Goal: Task Accomplishment & Management: Use online tool/utility

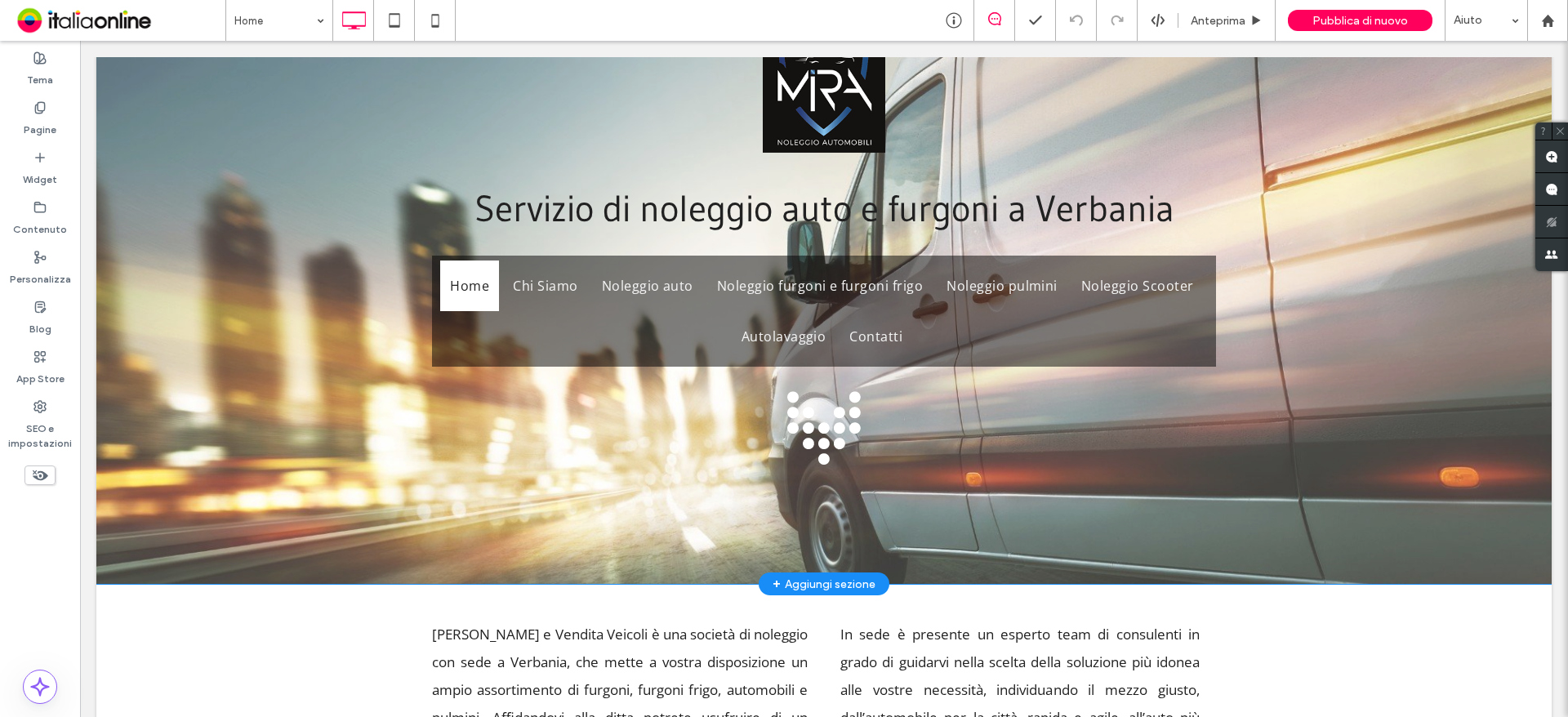
scroll to position [164, 0]
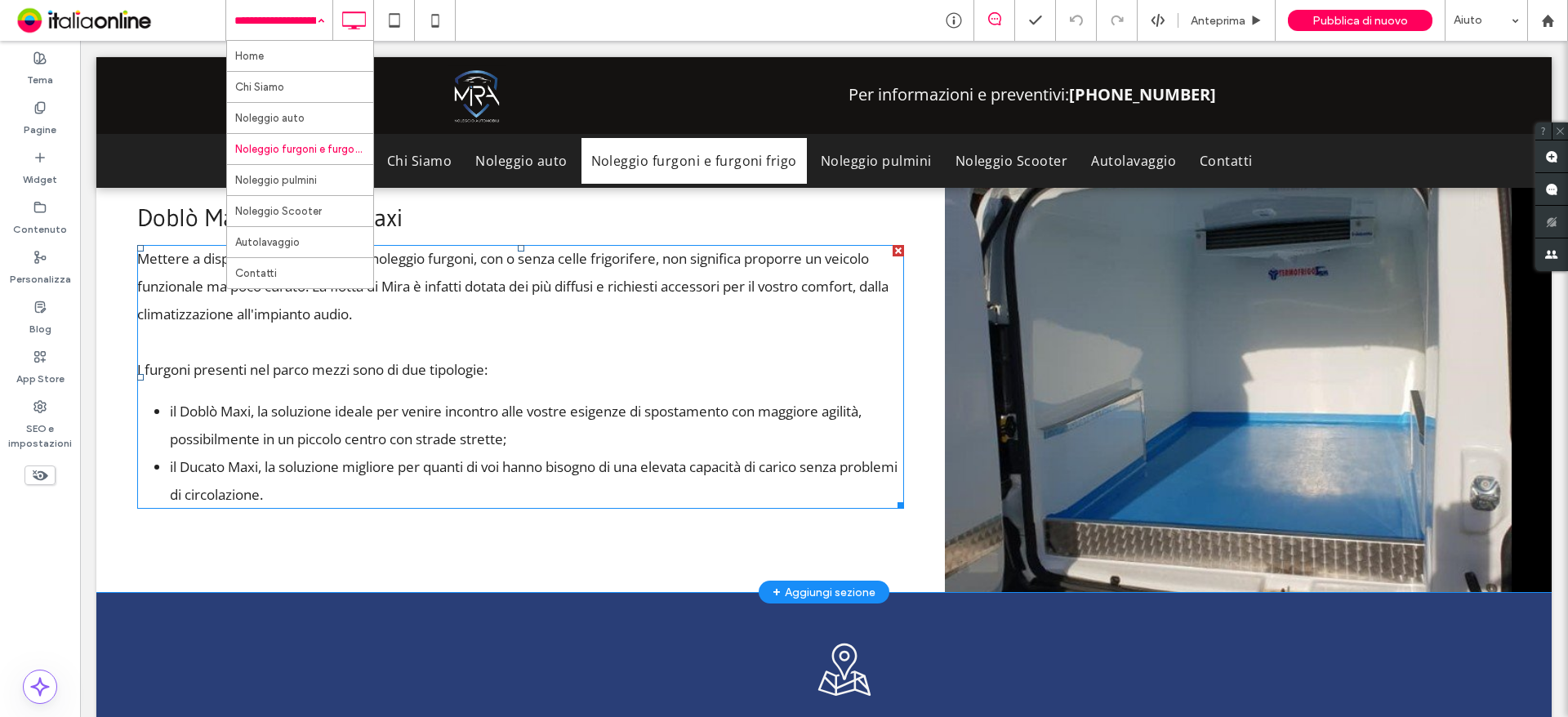
scroll to position [1143, 0]
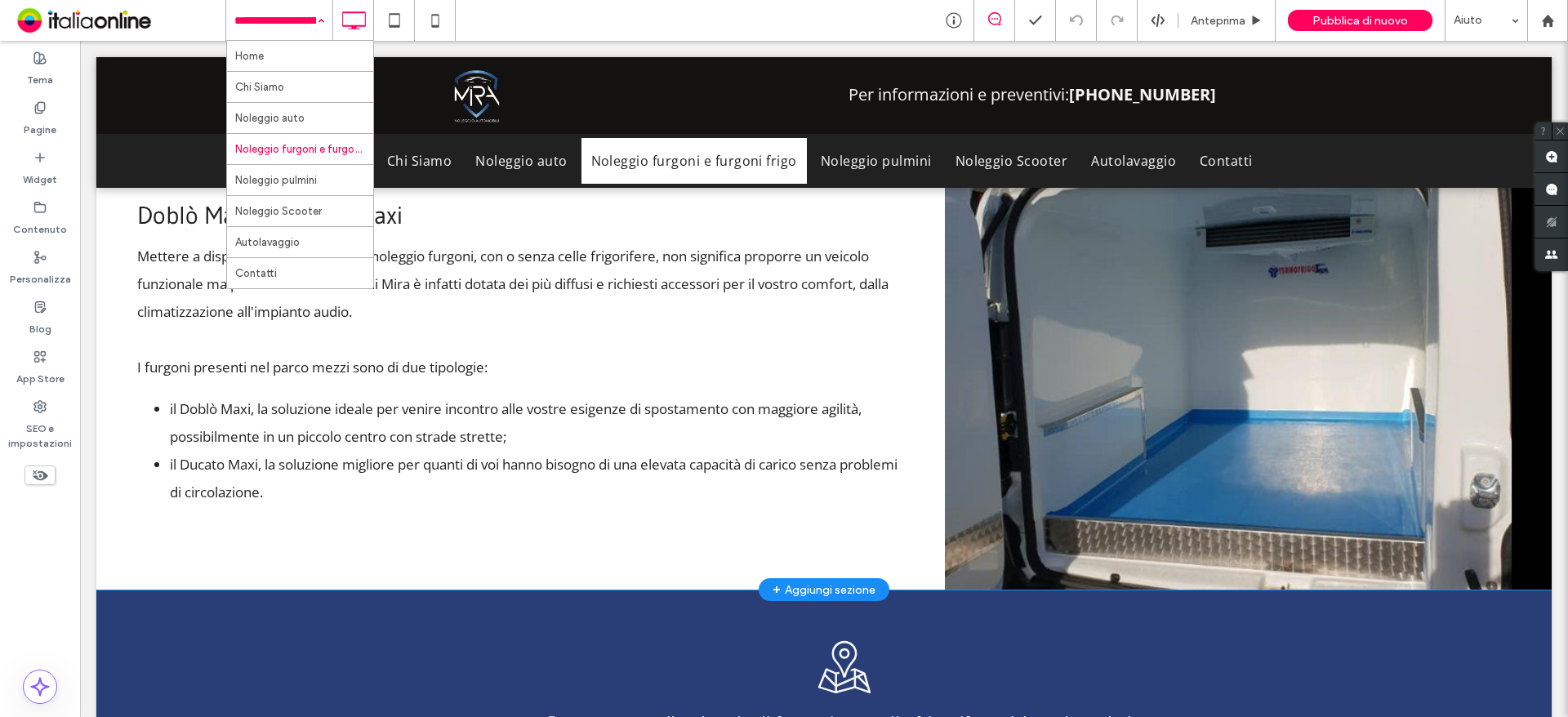
click at [802, 580] on div "+ Aggiungi sezione" at bounding box center [824, 589] width 103 height 18
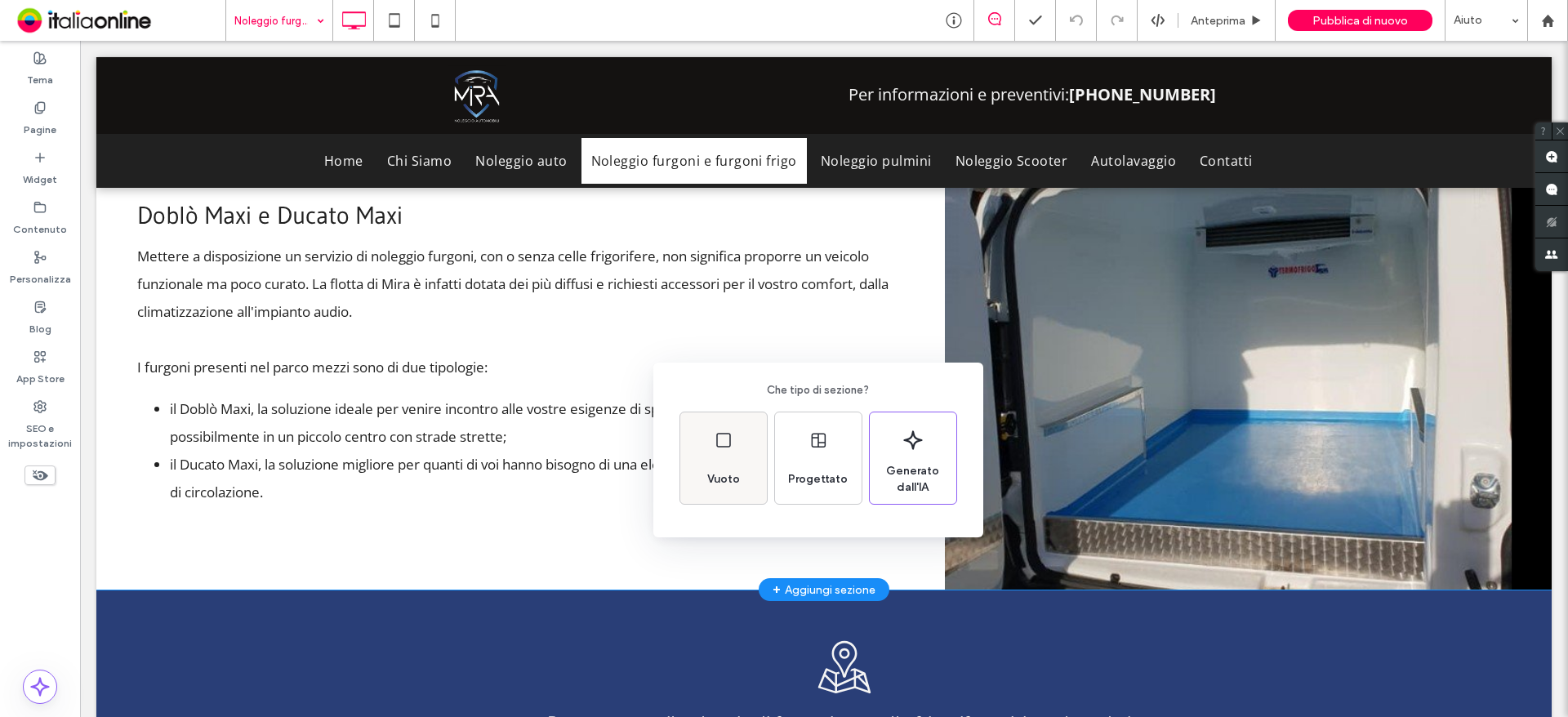
click at [713, 468] on div "Vuoto" at bounding box center [723, 479] width 46 height 36
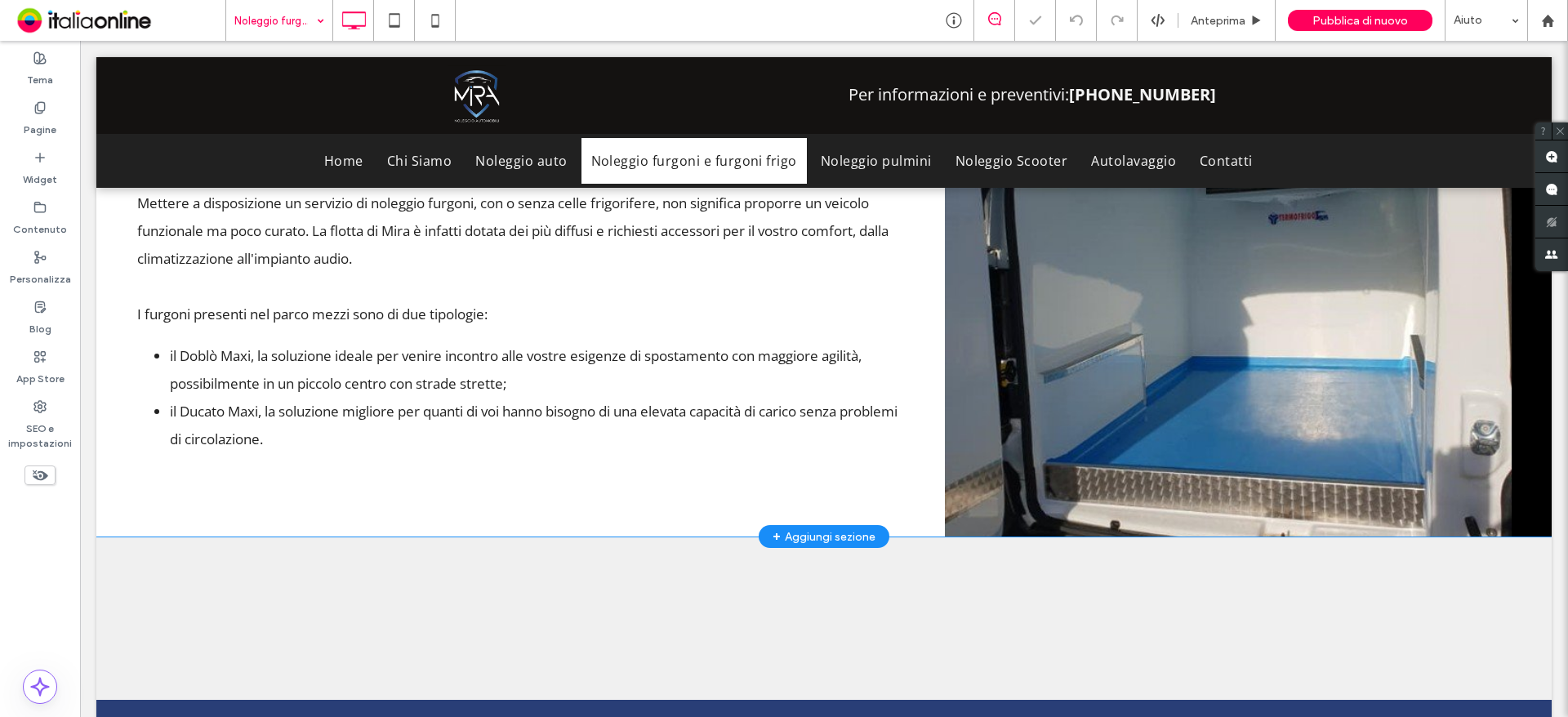
scroll to position [1225, 0]
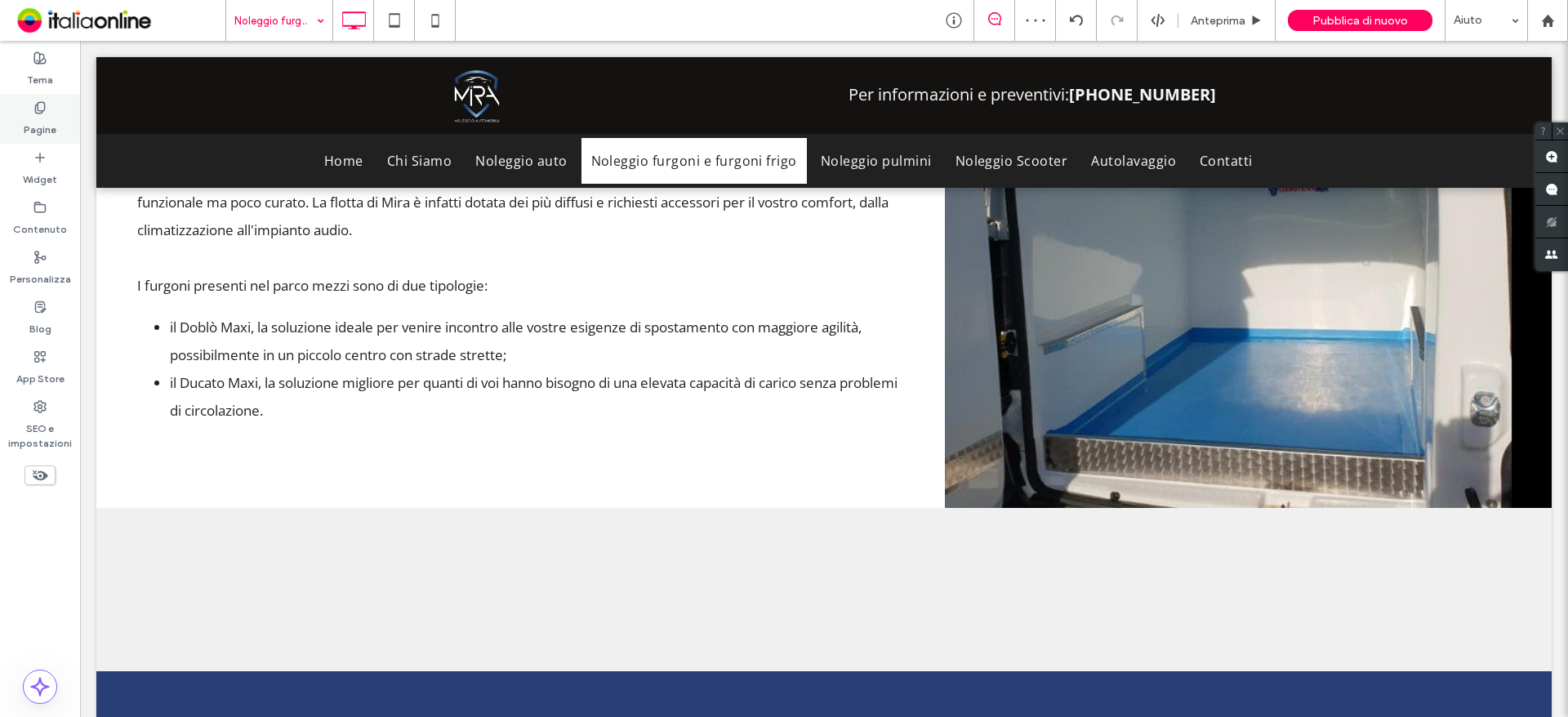
click at [37, 125] on label "Pagine" at bounding box center [40, 125] width 32 height 22
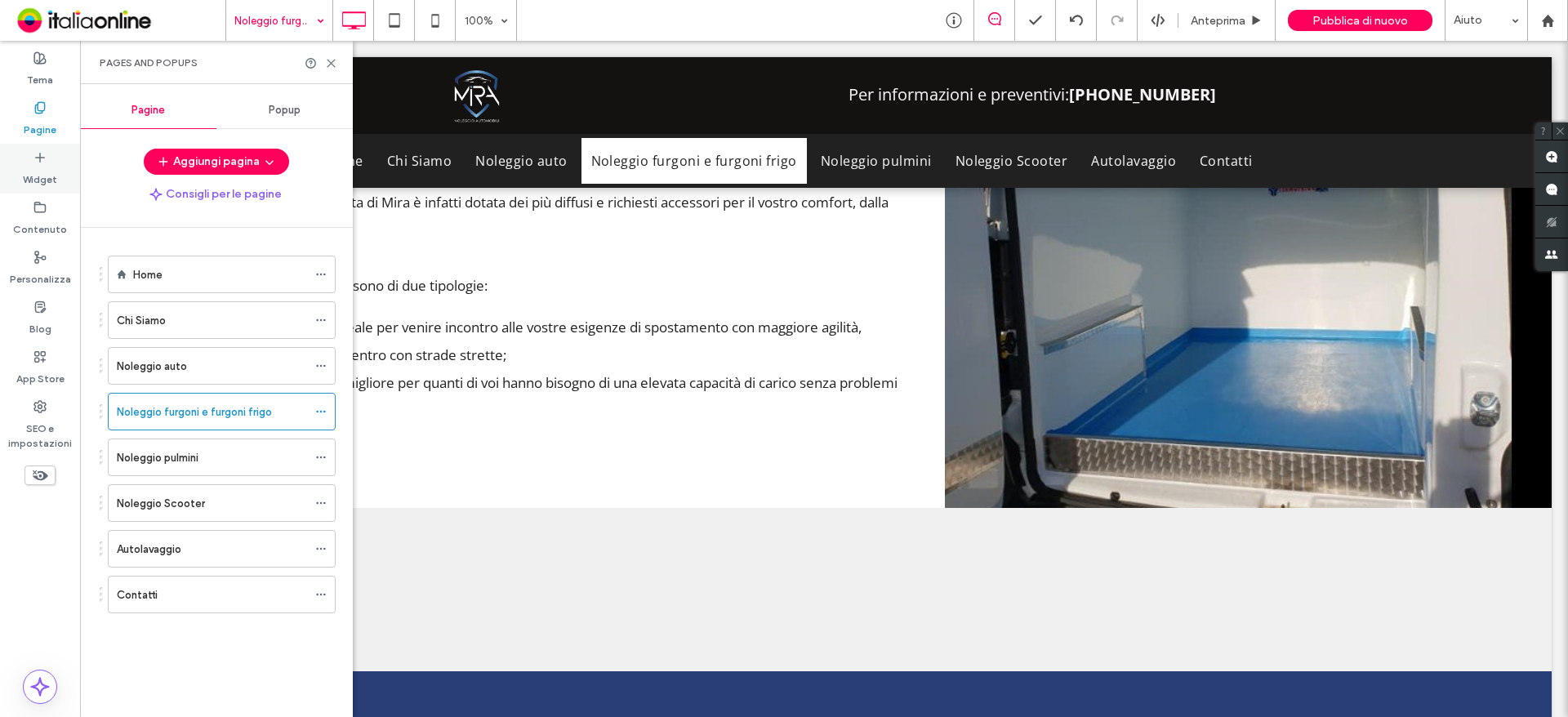
drag, startPoint x: 45, startPoint y: 161, endPoint x: 221, endPoint y: 293, distance: 220.0
click at [45, 161] on icon at bounding box center [40, 157] width 13 height 13
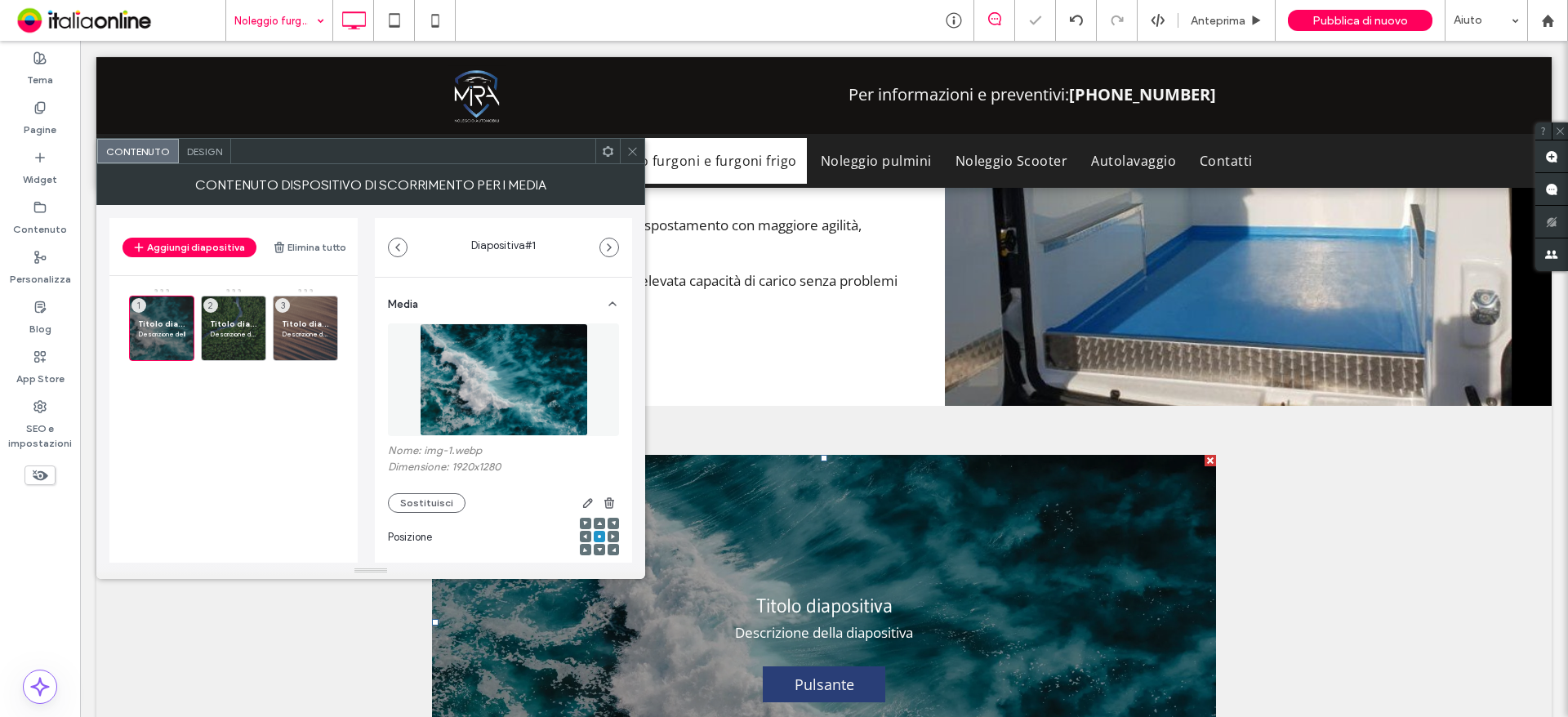
scroll to position [1478, 0]
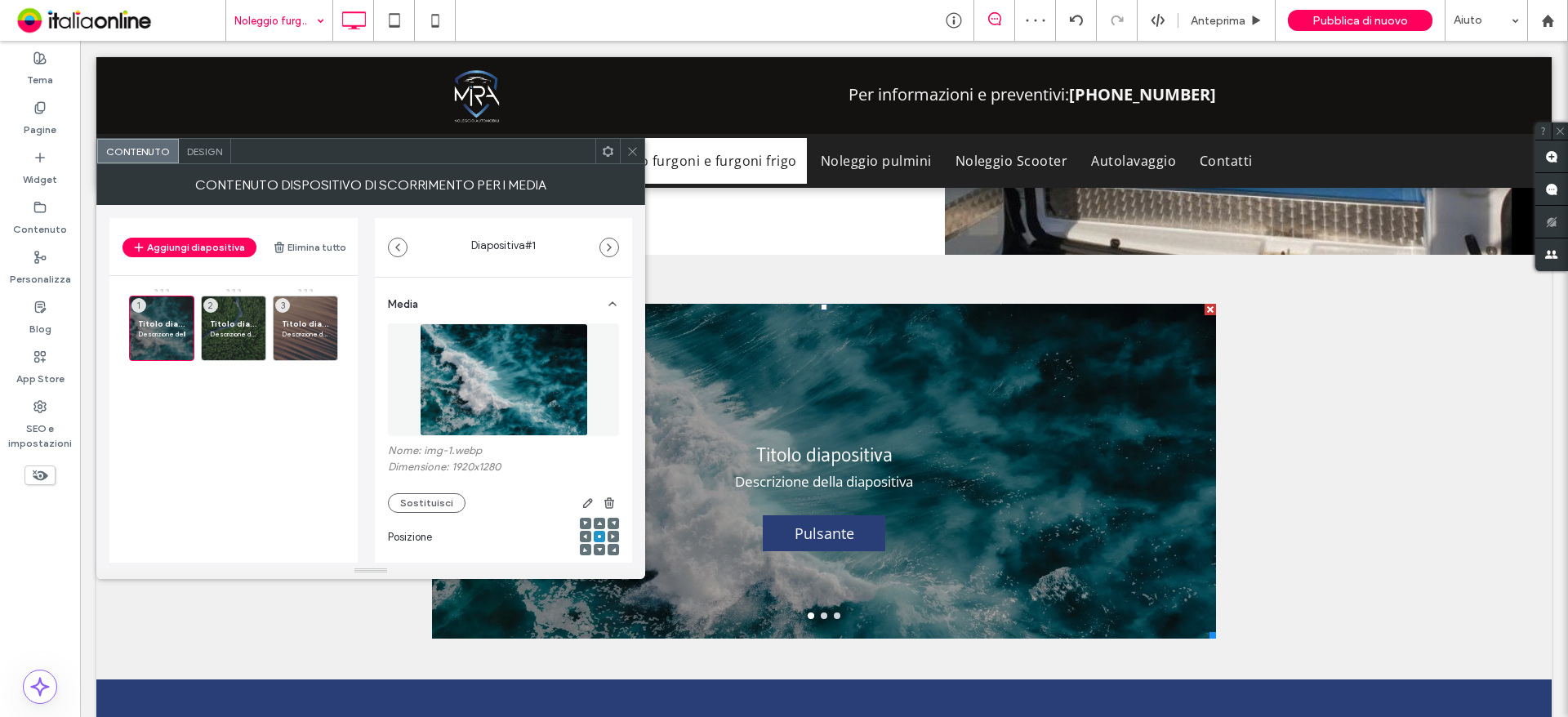
drag, startPoint x: 1361, startPoint y: 314, endPoint x: 1000, endPoint y: 311, distance: 361.0
click at [1361, 314] on div "Click To Paste Click To Paste Titolo diapositiva Descrizione della diapositiva …" at bounding box center [823, 467] width 1455 height 425
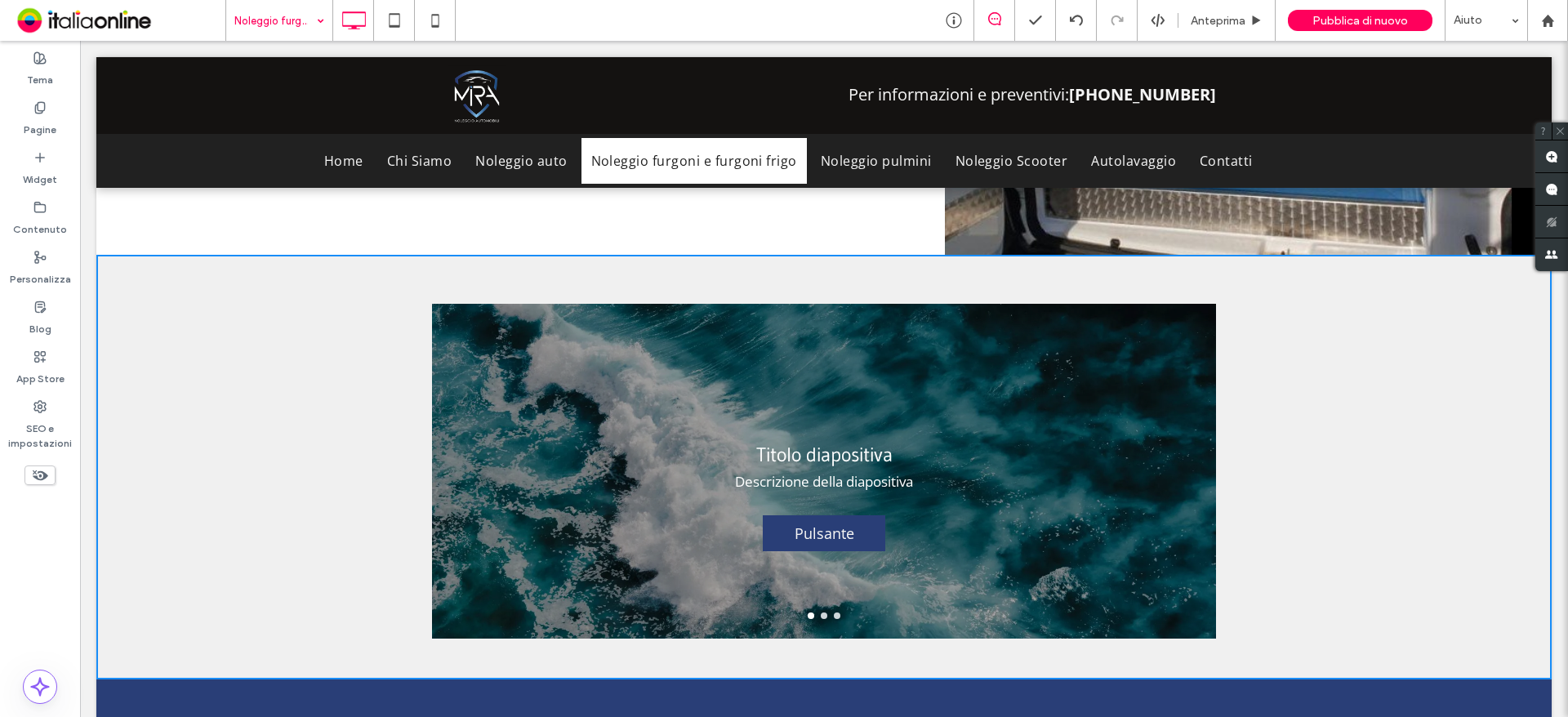
click at [366, 255] on div "Click To Paste Click To Paste Titolo diapositiva Descrizione della diapositiva …" at bounding box center [823, 467] width 1455 height 425
click at [322, 265] on div "Click To Paste Click To Paste Titolo diapositiva Descrizione della diapositiva …" at bounding box center [823, 467] width 1455 height 425
click at [943, 425] on div "Titolo diapositiva Descrizione della diapositiva Pulsante Pulsante" at bounding box center [824, 482] width 784 height 257
click at [754, 353] on div "Titolo diapositiva Descrizione della diapositiva Pulsante Pulsante" at bounding box center [824, 482] width 784 height 257
click at [647, 406] on div "Titolo diapositiva Descrizione della diapositiva Pulsante Pulsante" at bounding box center [824, 482] width 784 height 257
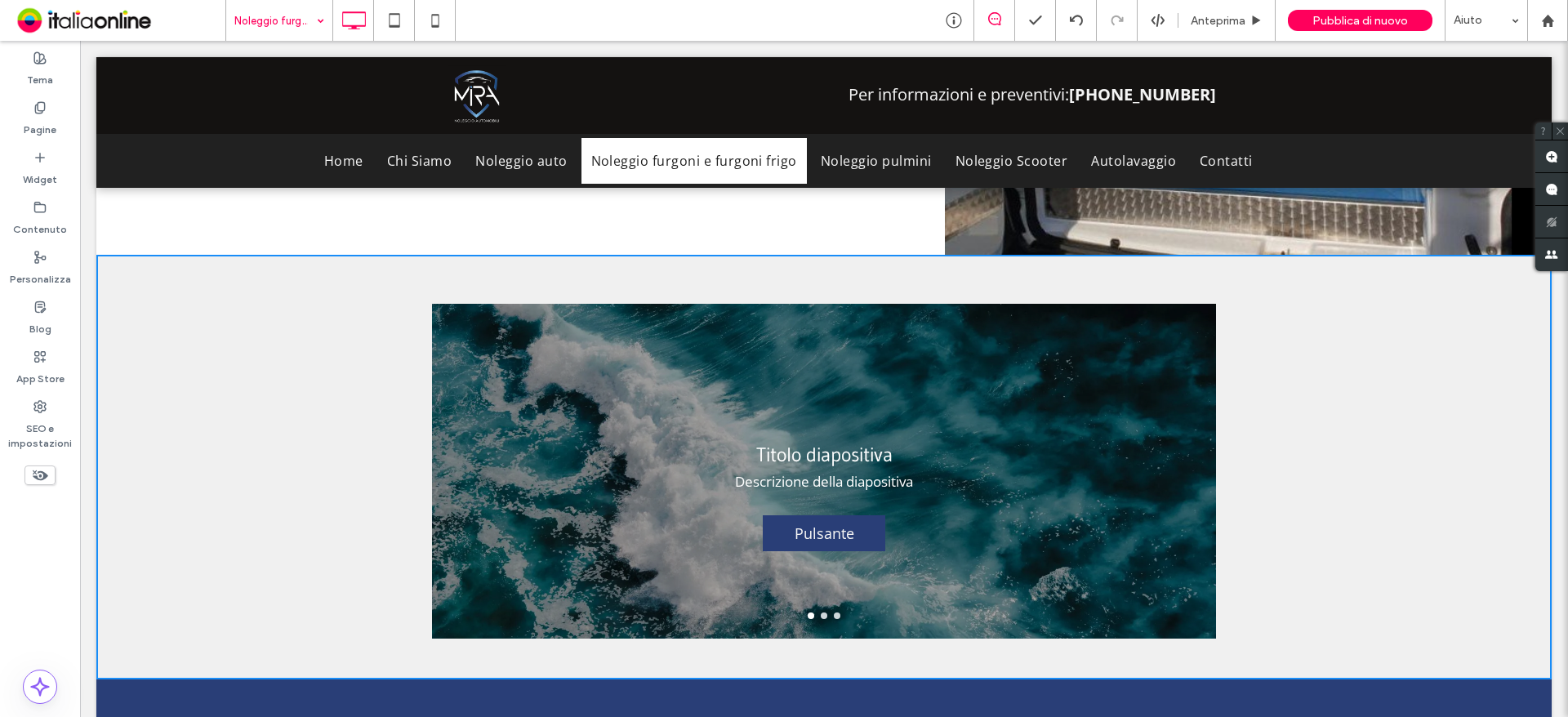
drag, startPoint x: 269, startPoint y: 217, endPoint x: 318, endPoint y: 242, distance: 55.0
click at [269, 217] on div "Doblò Maxi e Ducato Maxi Mettere a disposizione un servizio di noleggio furgoni…" at bounding box center [520, 22] width 848 height 467
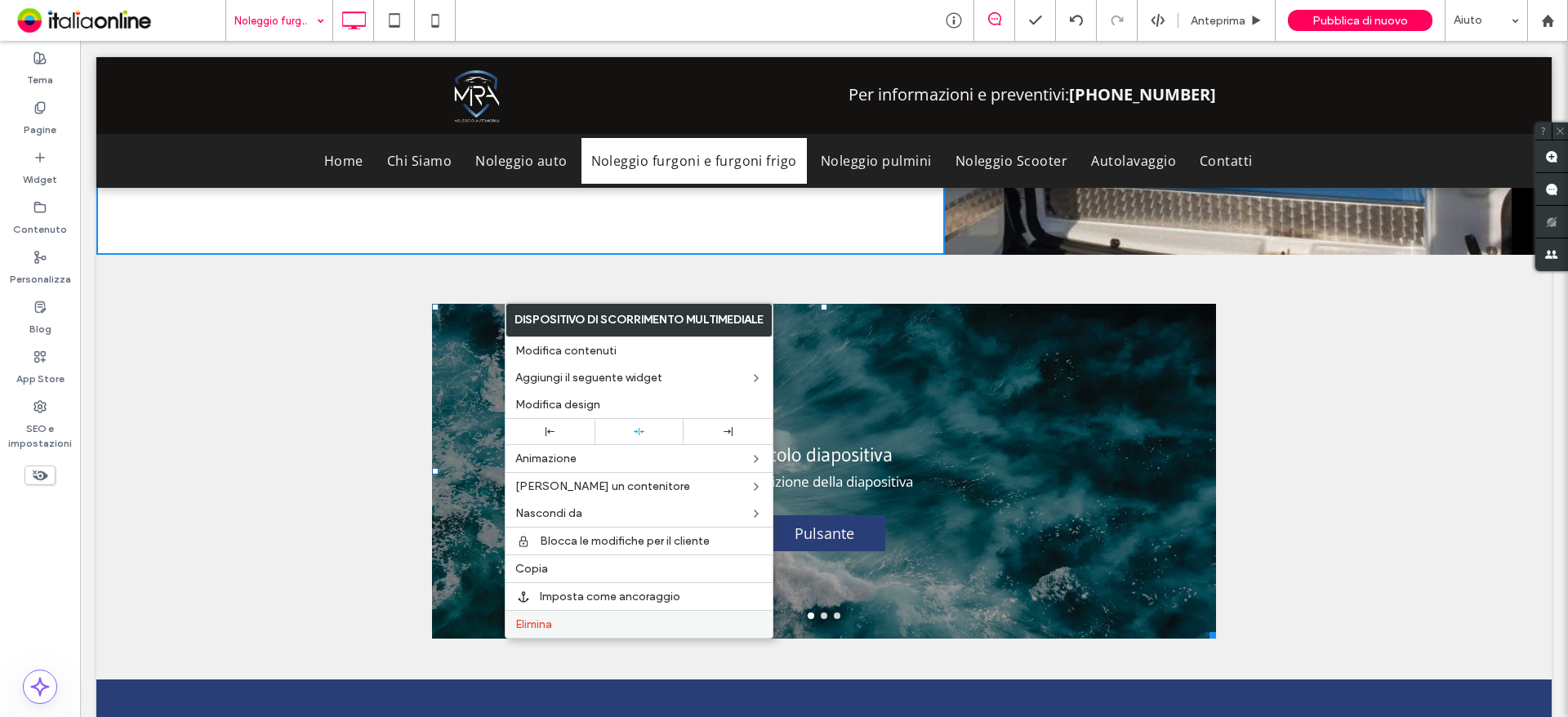
click at [587, 620] on label "Elimina" at bounding box center [638, 624] width 247 height 13
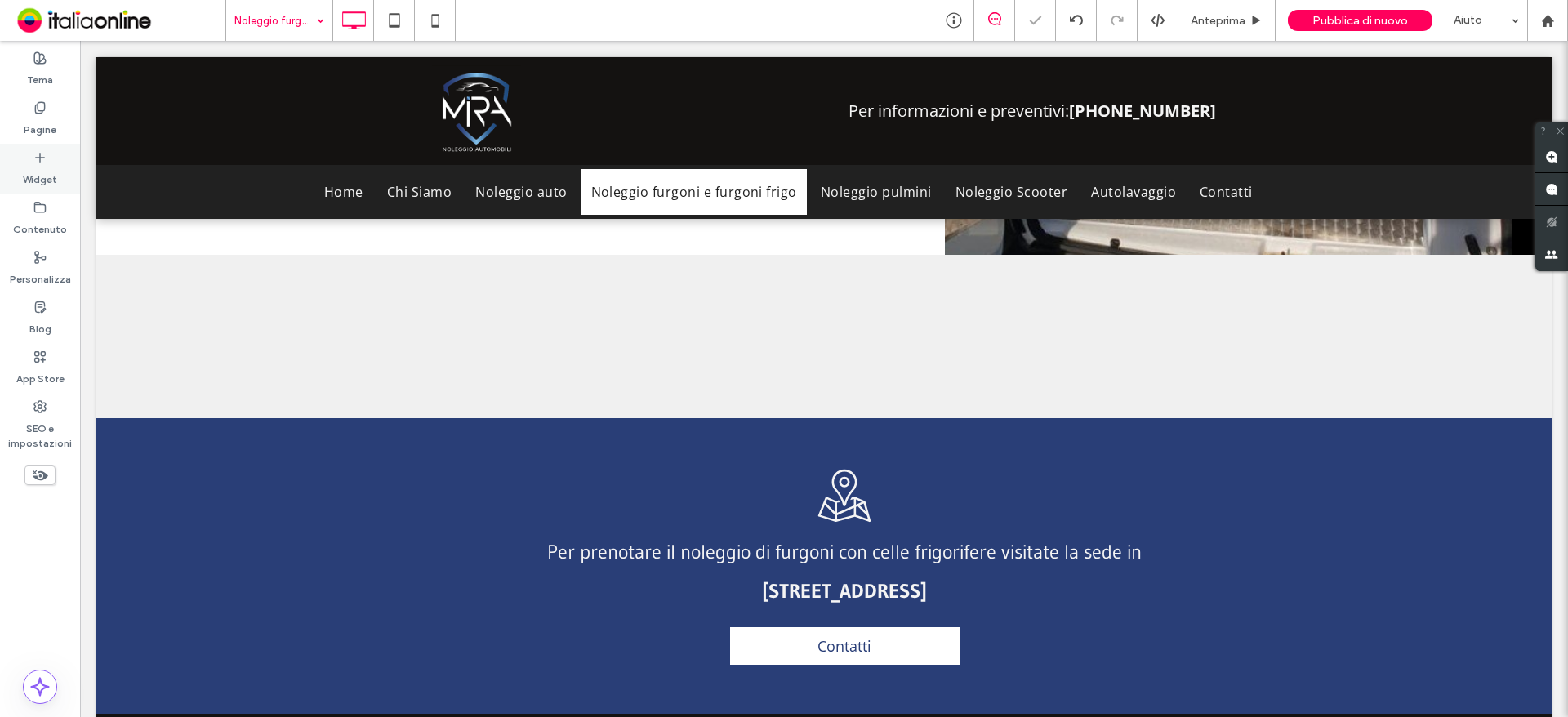
click at [44, 163] on icon at bounding box center [40, 157] width 13 height 13
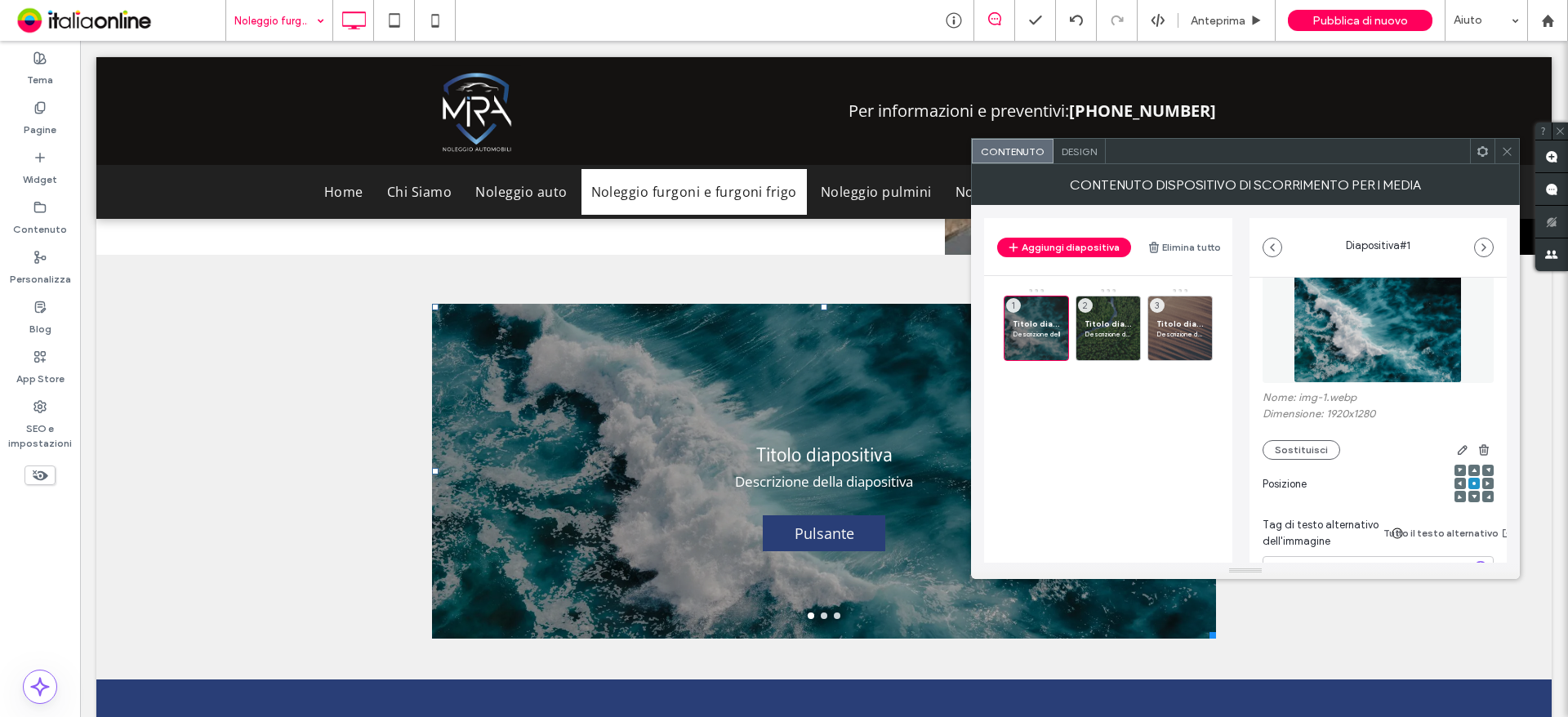
scroll to position [82, 0]
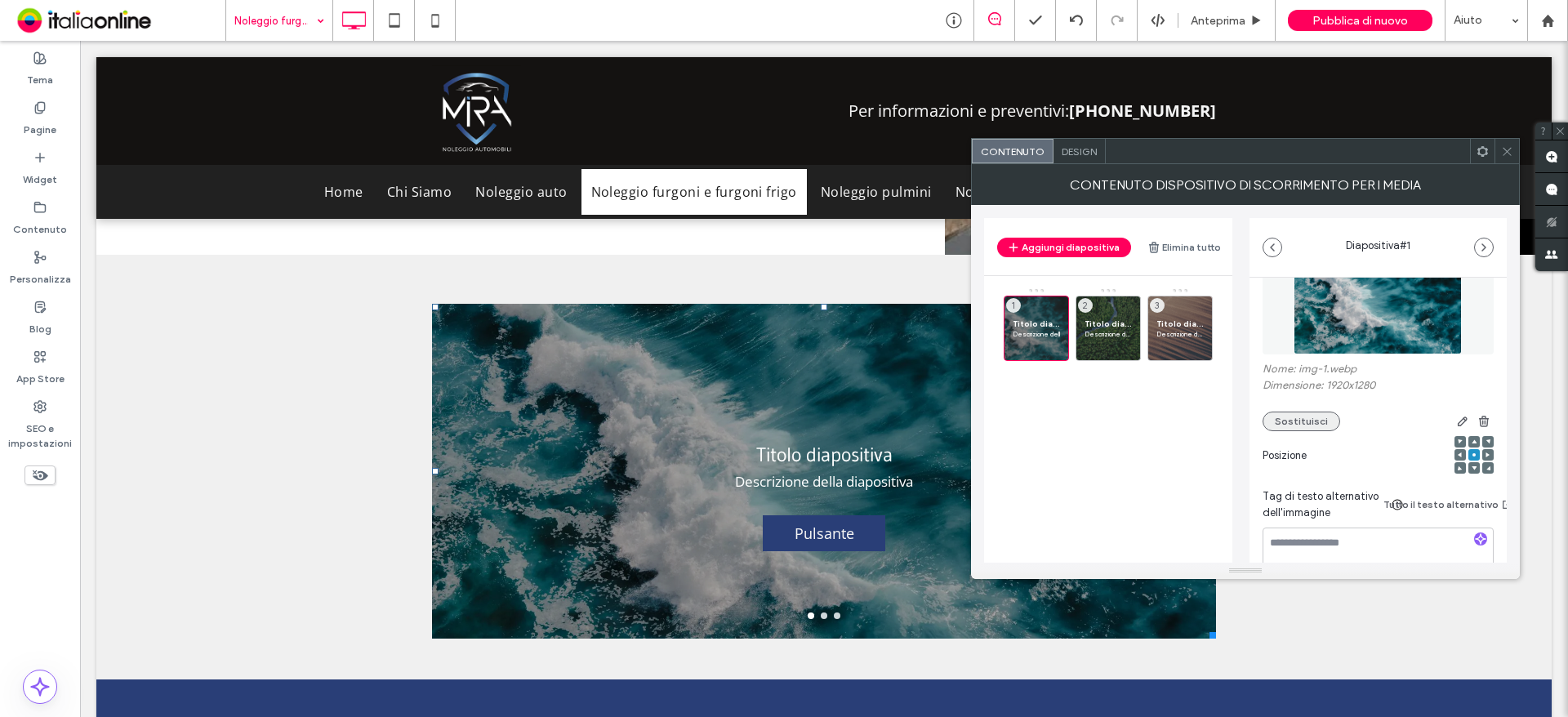
click at [1302, 412] on button "Sostituisci" at bounding box center [1301, 421] width 77 height 20
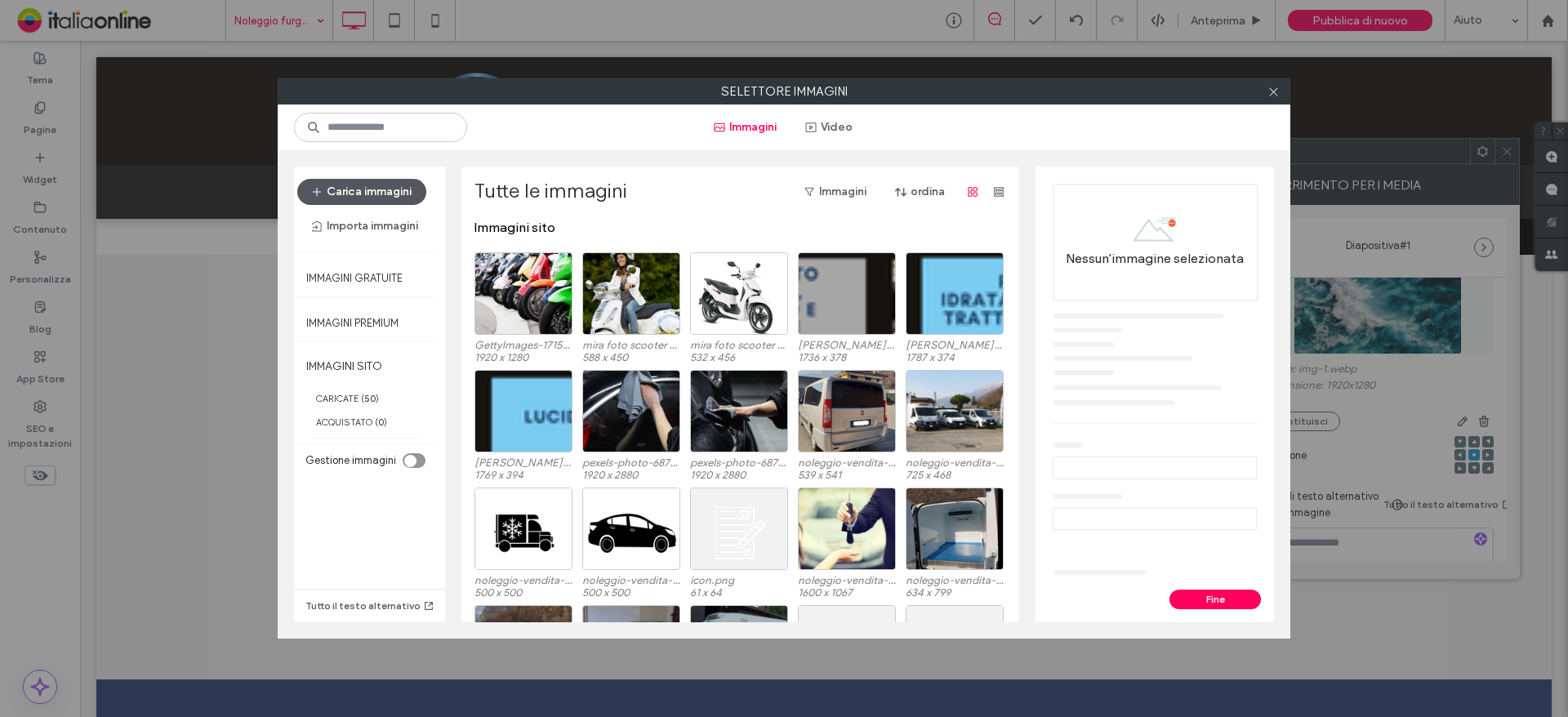
click at [363, 185] on button "Carica immagini" at bounding box center [362, 191] width 129 height 26
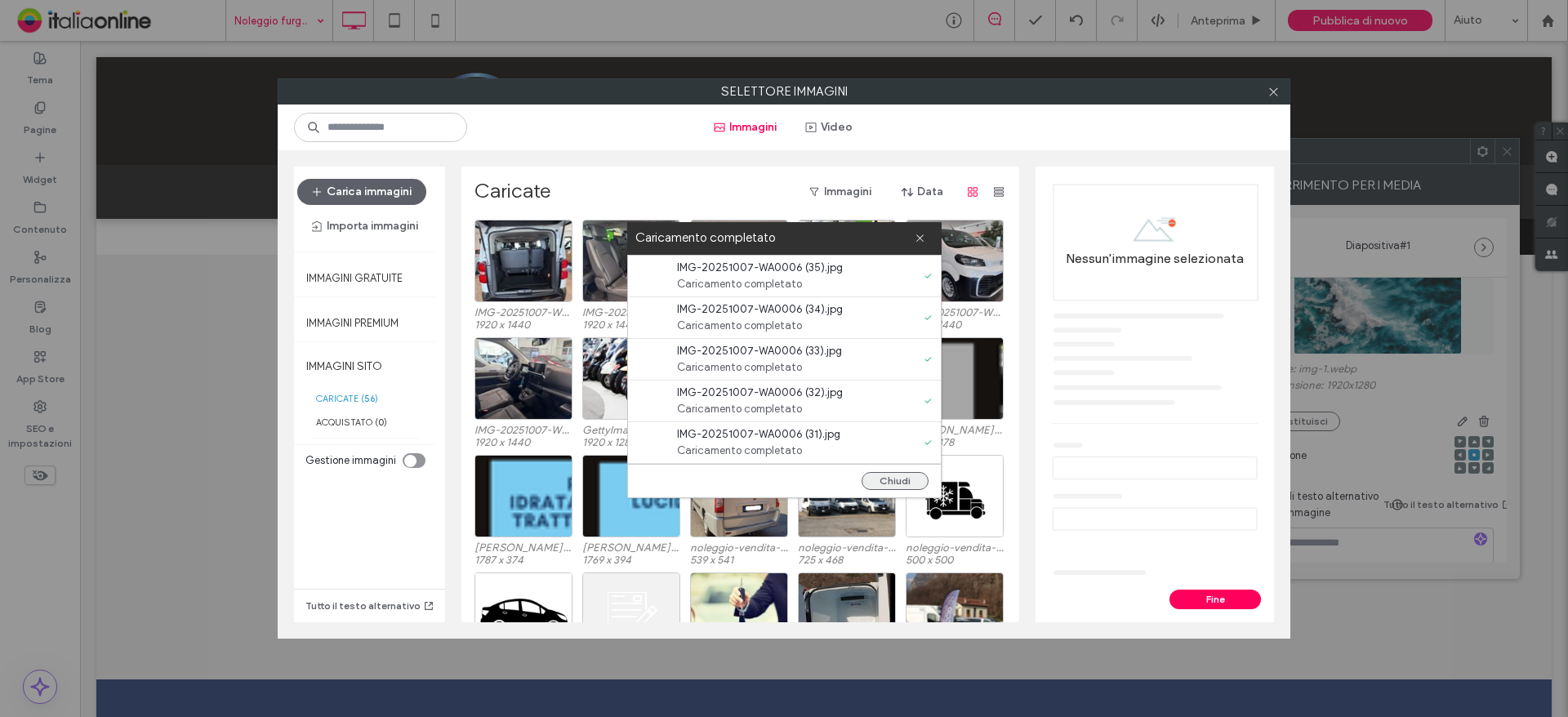
click at [891, 481] on button "Chiudi" at bounding box center [895, 481] width 67 height 18
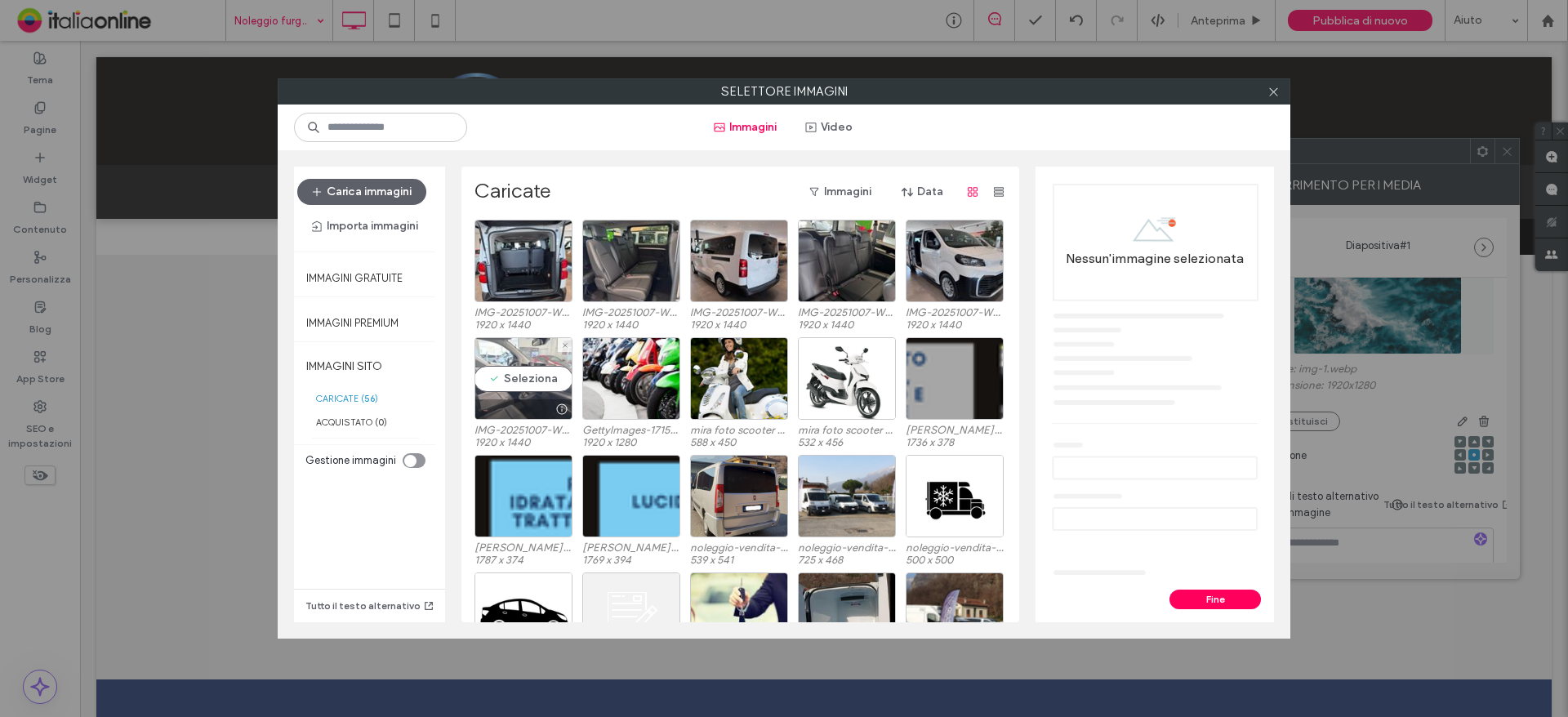
drag, startPoint x: 501, startPoint y: 377, endPoint x: 523, endPoint y: 367, distance: 24.2
click at [501, 377] on div "Seleziona" at bounding box center [523, 378] width 98 height 83
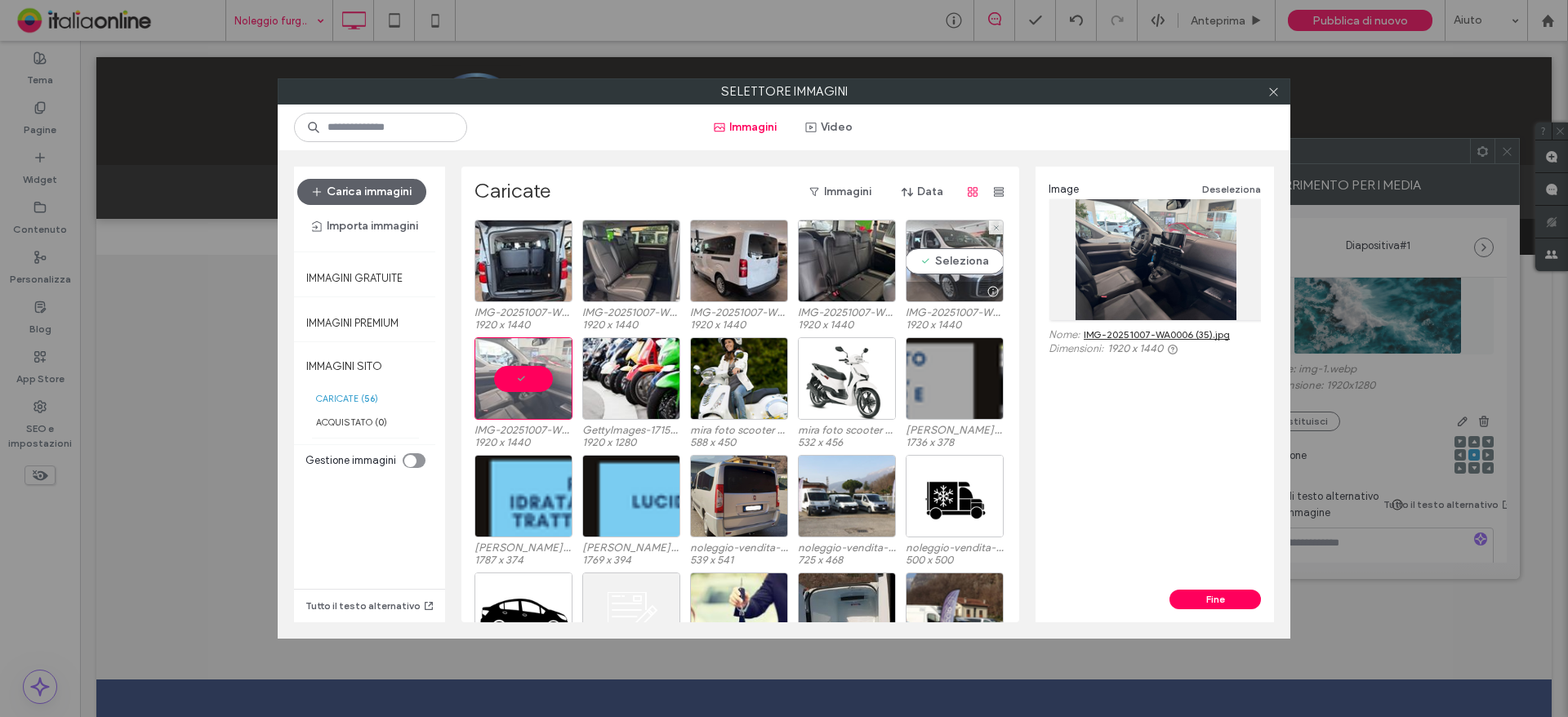
click at [935, 243] on div "Seleziona" at bounding box center [954, 261] width 98 height 83
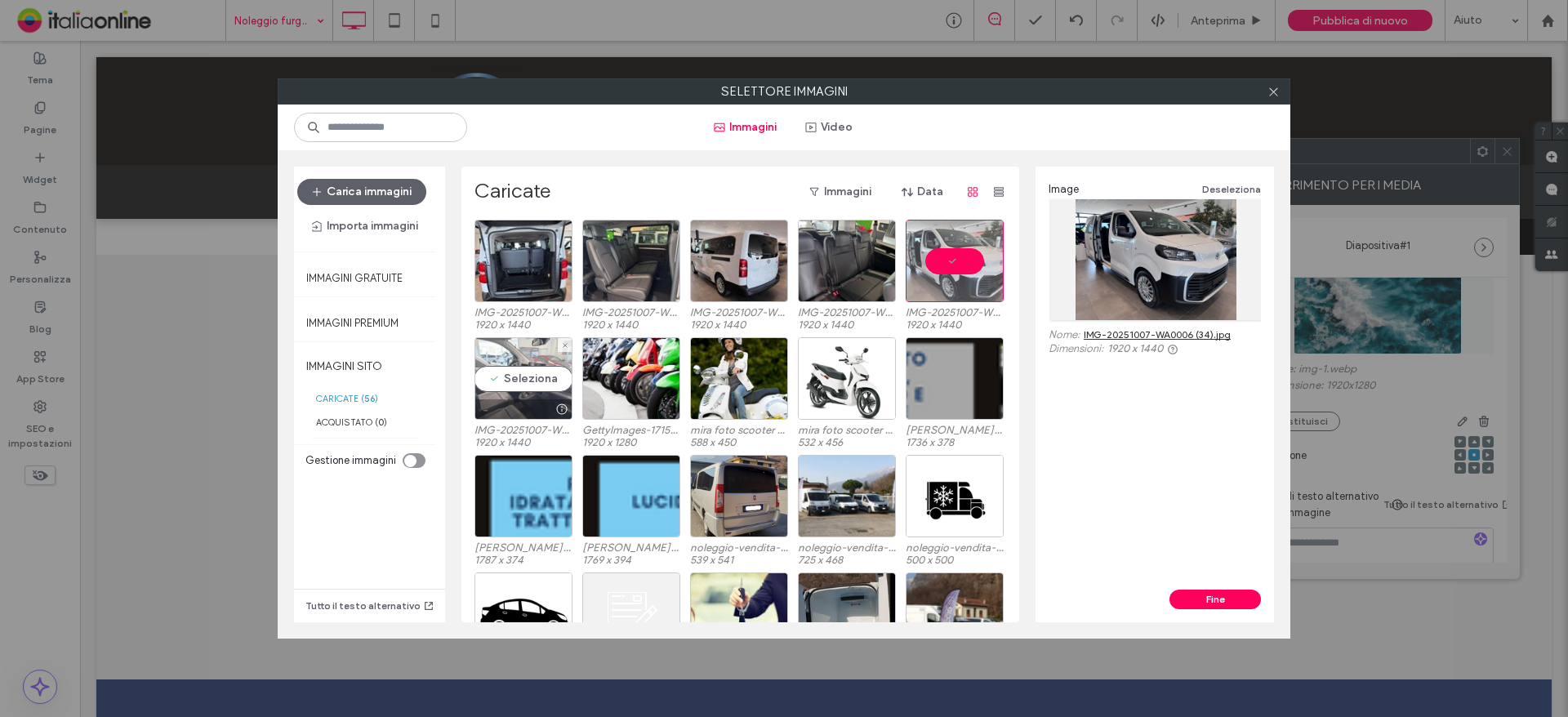
click at [533, 379] on div "Seleziona" at bounding box center [523, 378] width 98 height 83
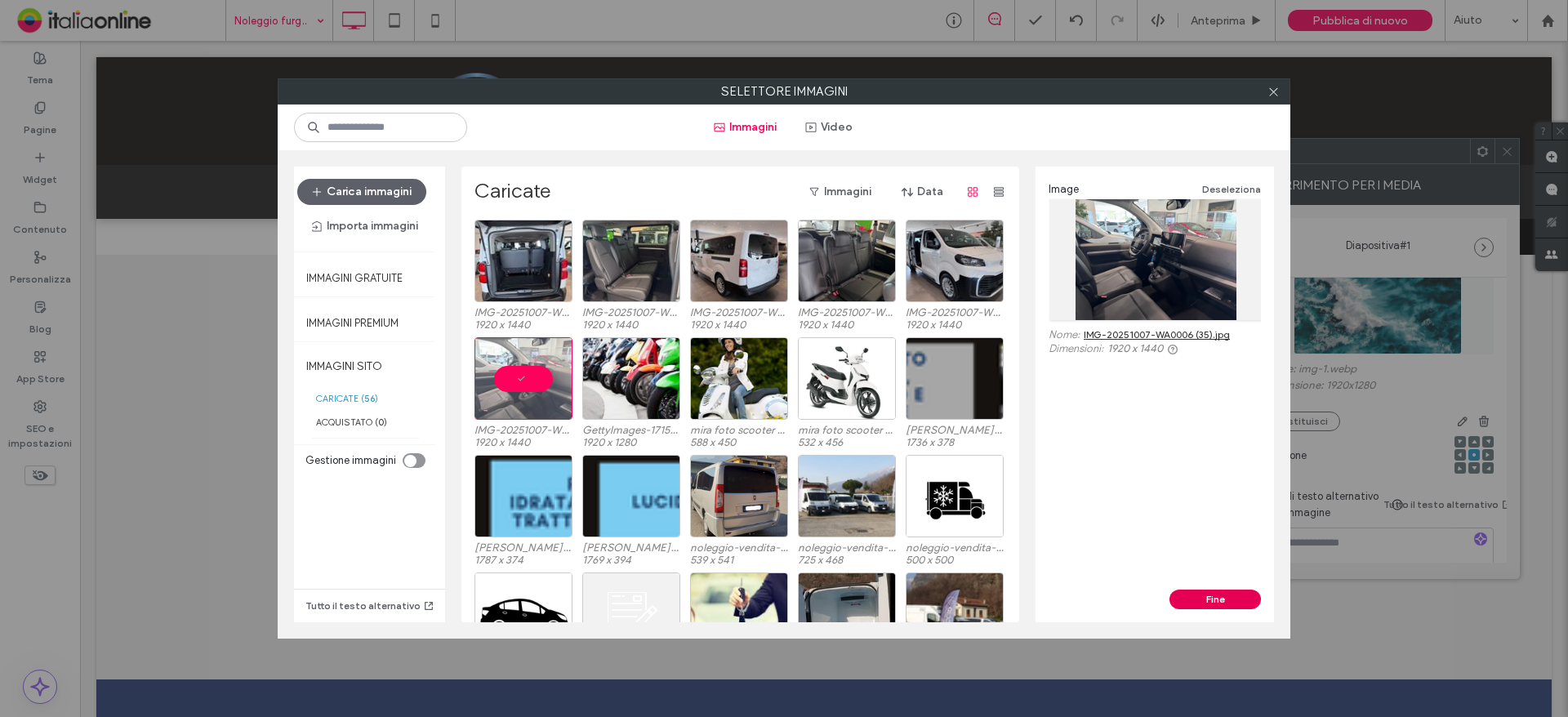
click at [1209, 605] on button "Fine" at bounding box center [1215, 599] width 92 height 20
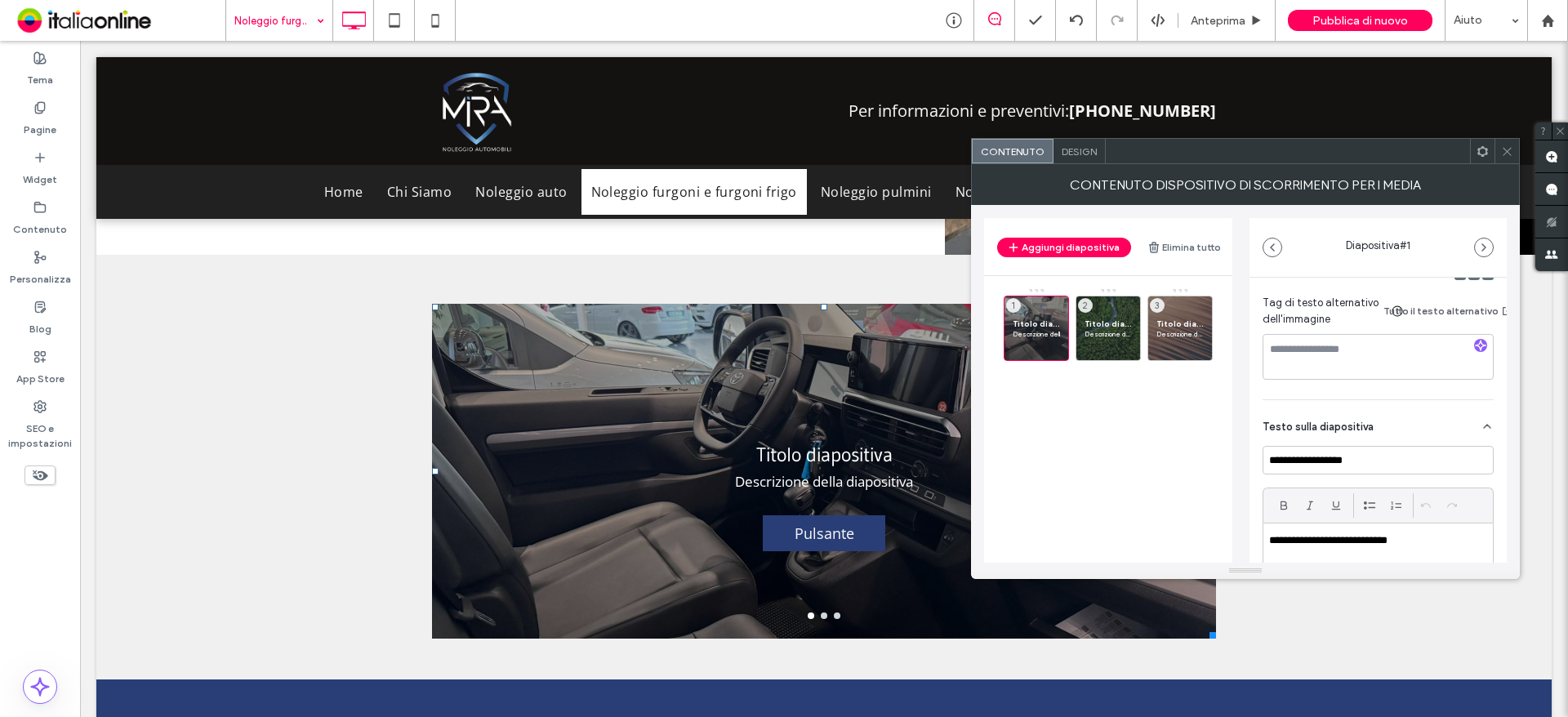
scroll to position [327, 0]
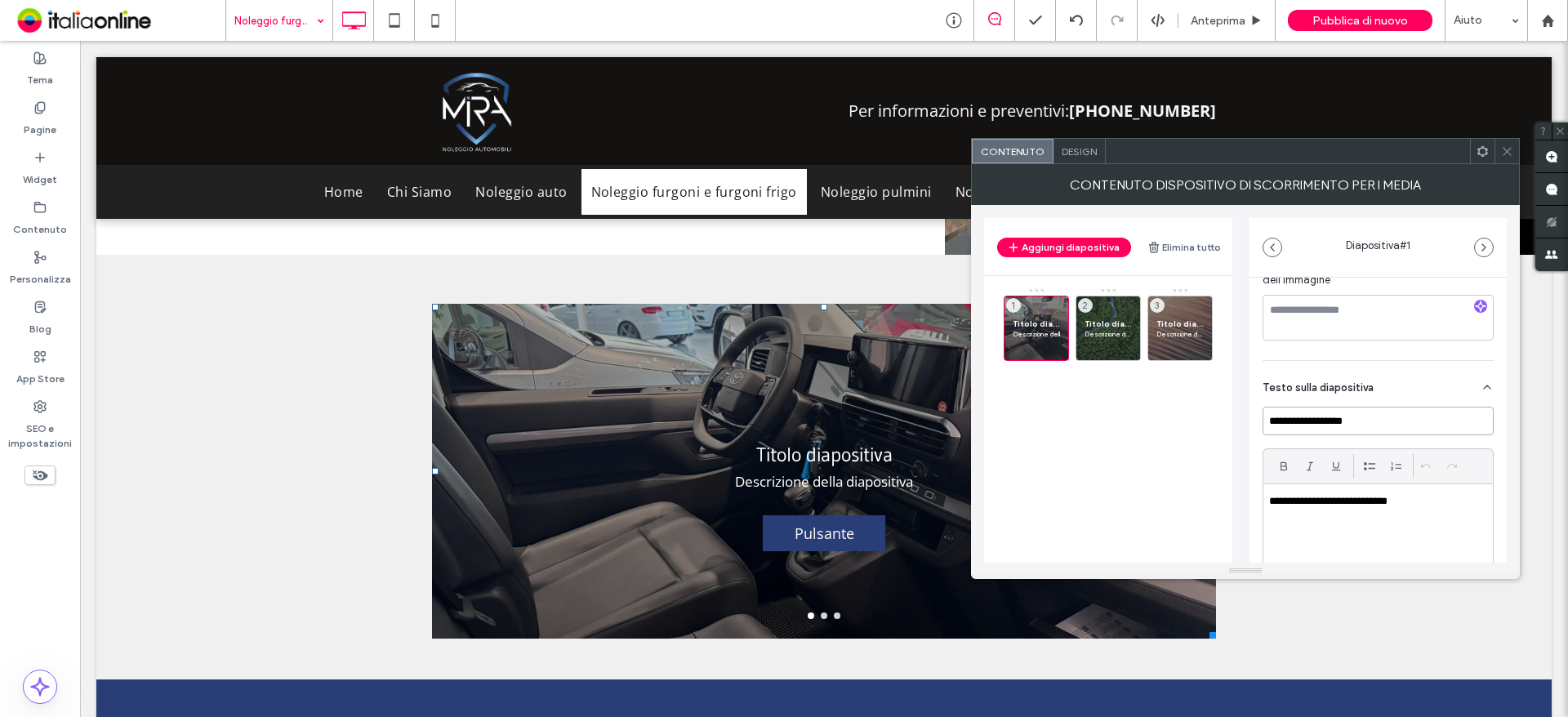
click at [1360, 419] on input "**********" at bounding box center [1378, 421] width 231 height 29
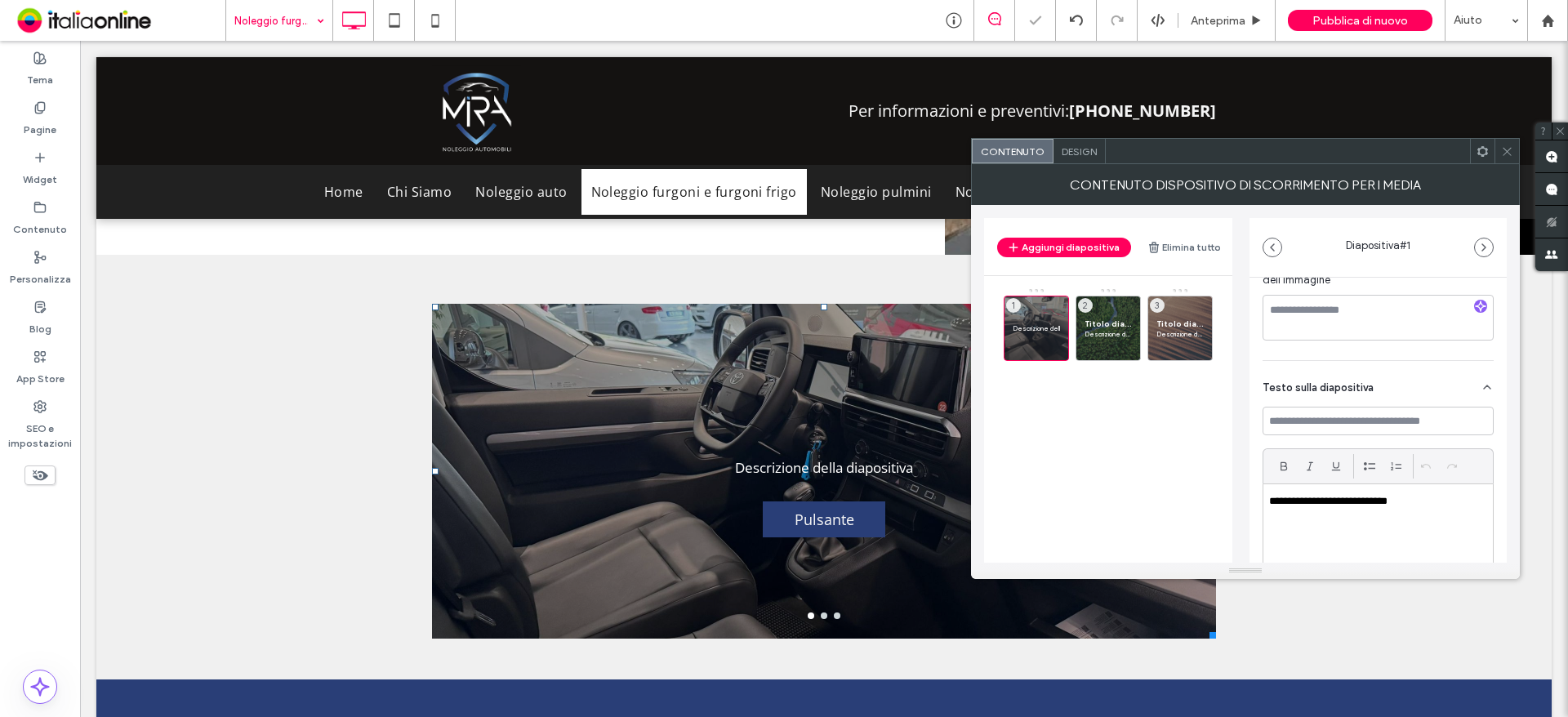
click at [1315, 496] on p "**********" at bounding box center [1373, 501] width 209 height 14
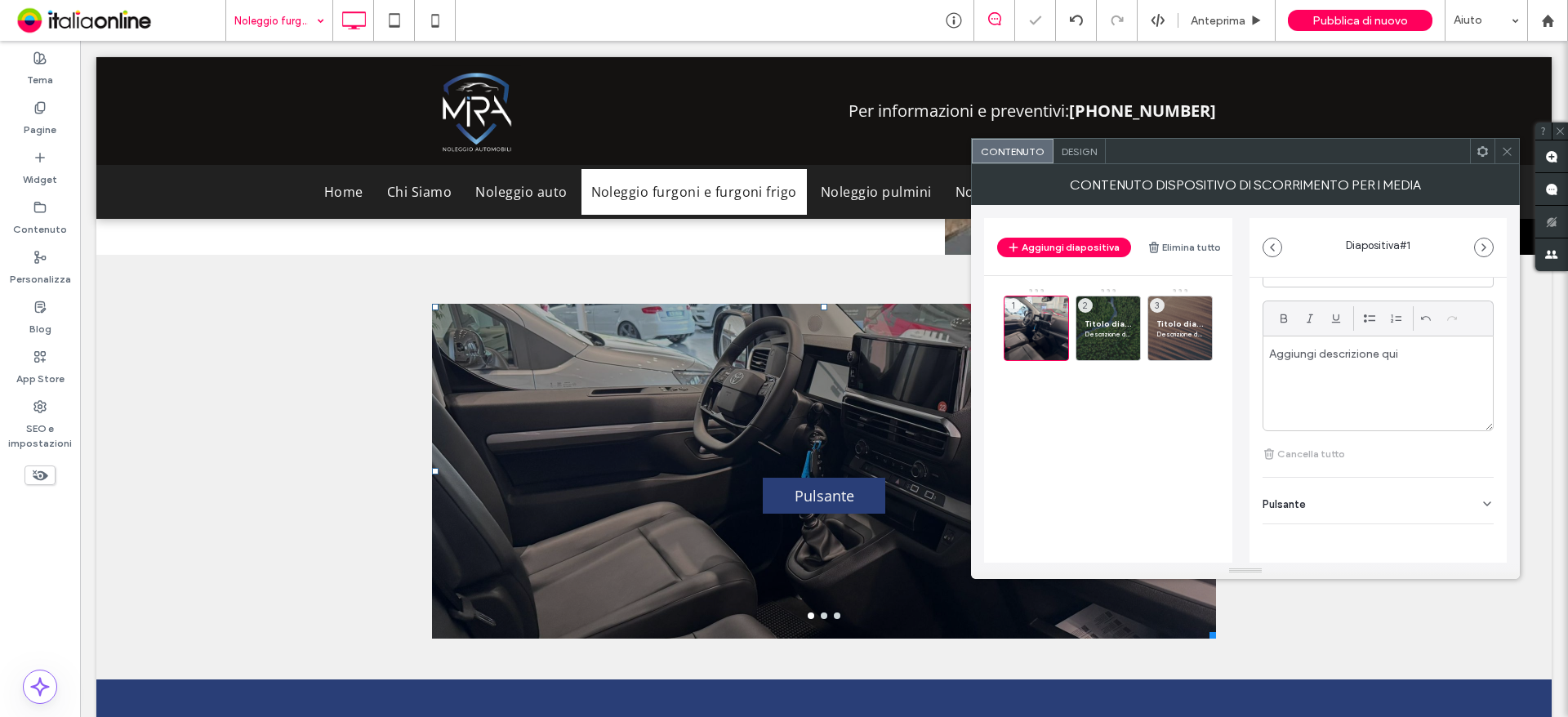
click at [1439, 485] on div "Pulsante" at bounding box center [1378, 500] width 231 height 46
click at [1473, 512] on button at bounding box center [1478, 526] width 30 height 29
drag, startPoint x: 1122, startPoint y: 337, endPoint x: 1223, endPoint y: 353, distance: 102.3
click at [1122, 337] on span "Descrizione della diapositiva" at bounding box center [1108, 333] width 48 height 10
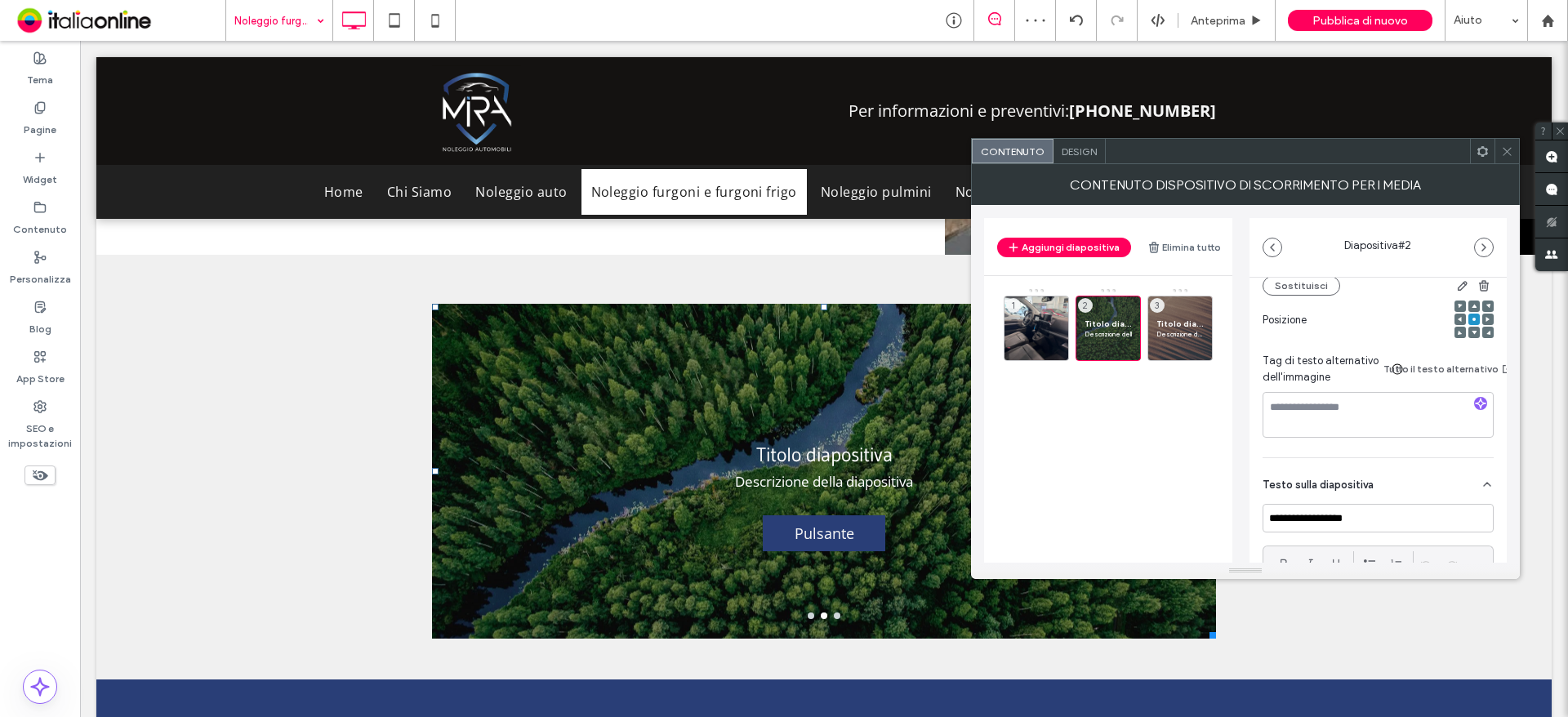
scroll to position [245, 0]
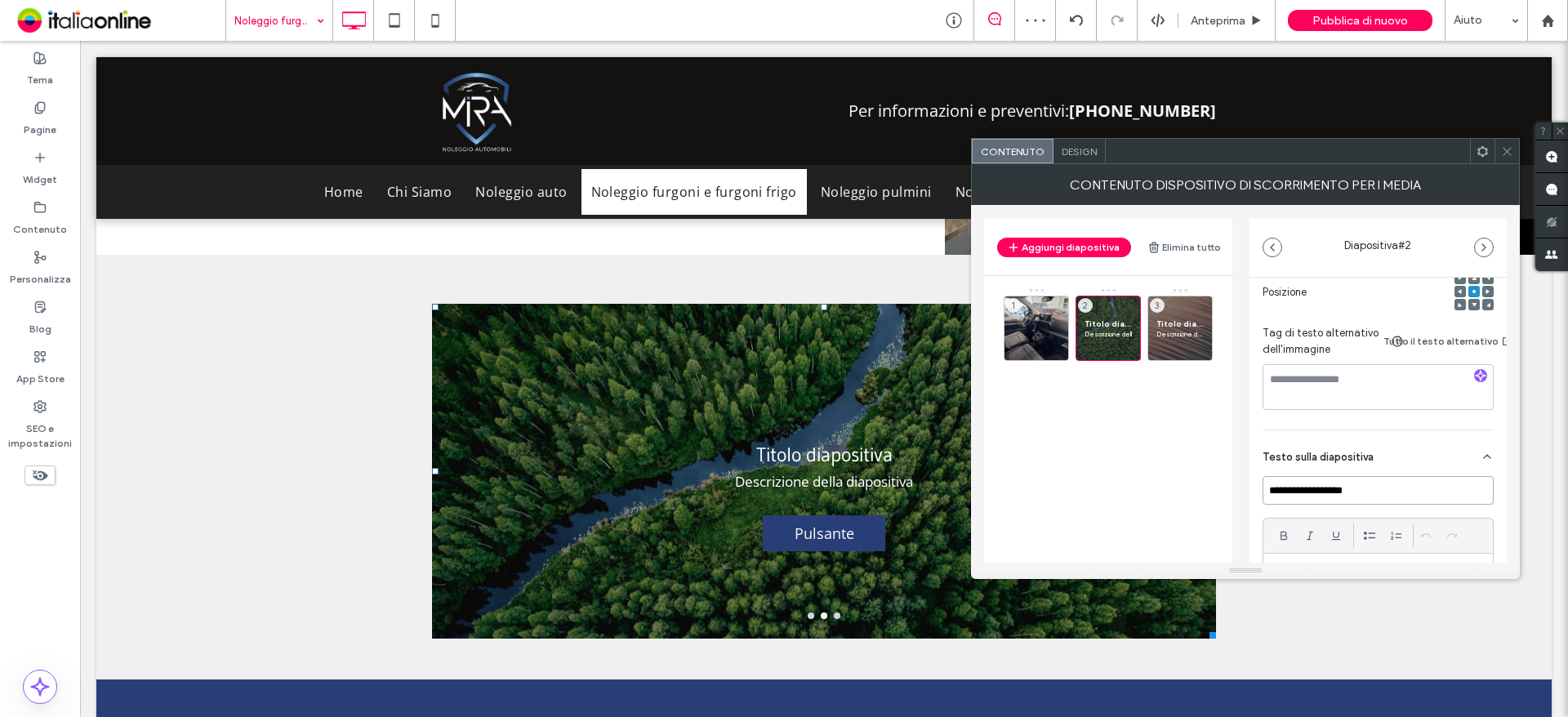
click at [1424, 491] on input "**********" at bounding box center [1378, 491] width 231 height 29
type input "******"
click at [1424, 491] on input "******" at bounding box center [1378, 491] width 231 height 29
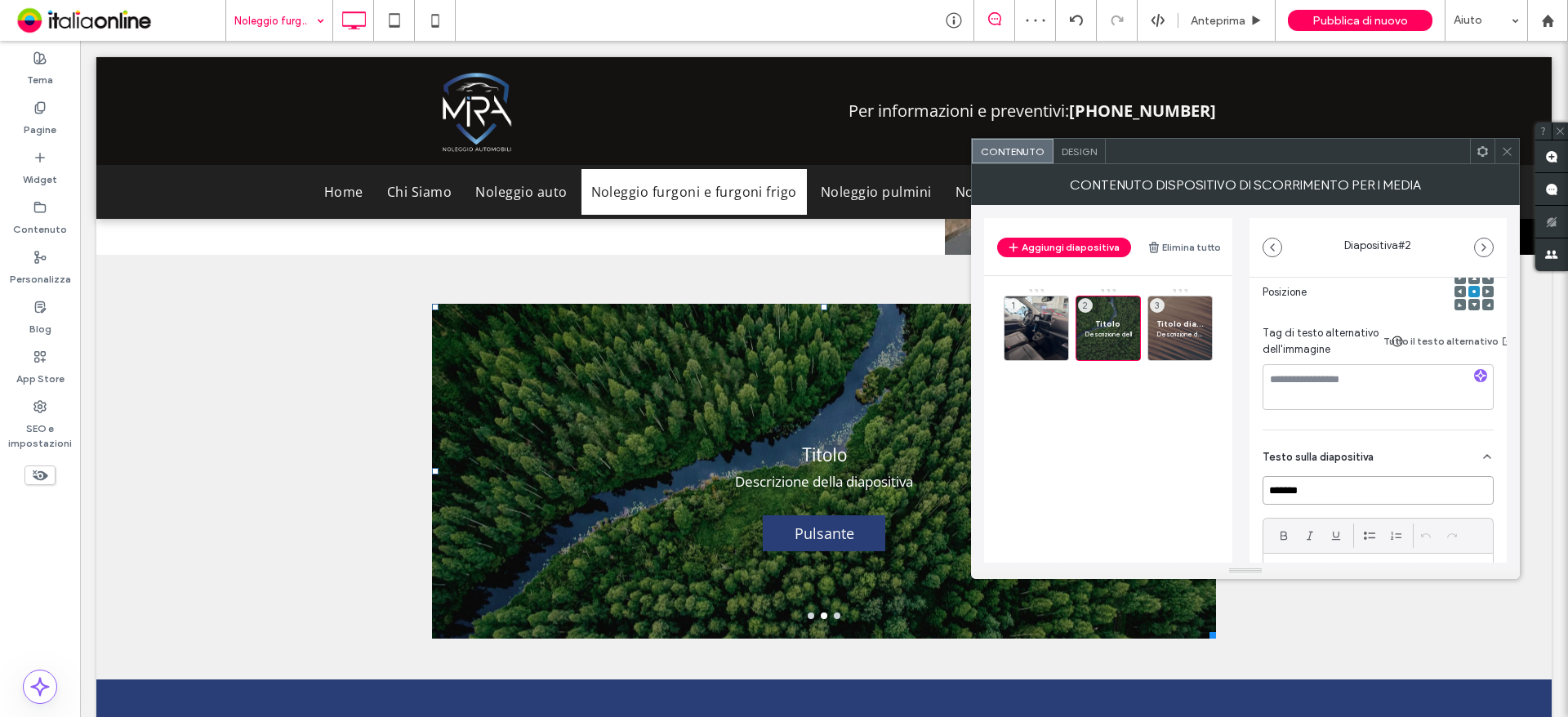
click at [1424, 491] on input "******" at bounding box center [1378, 491] width 231 height 29
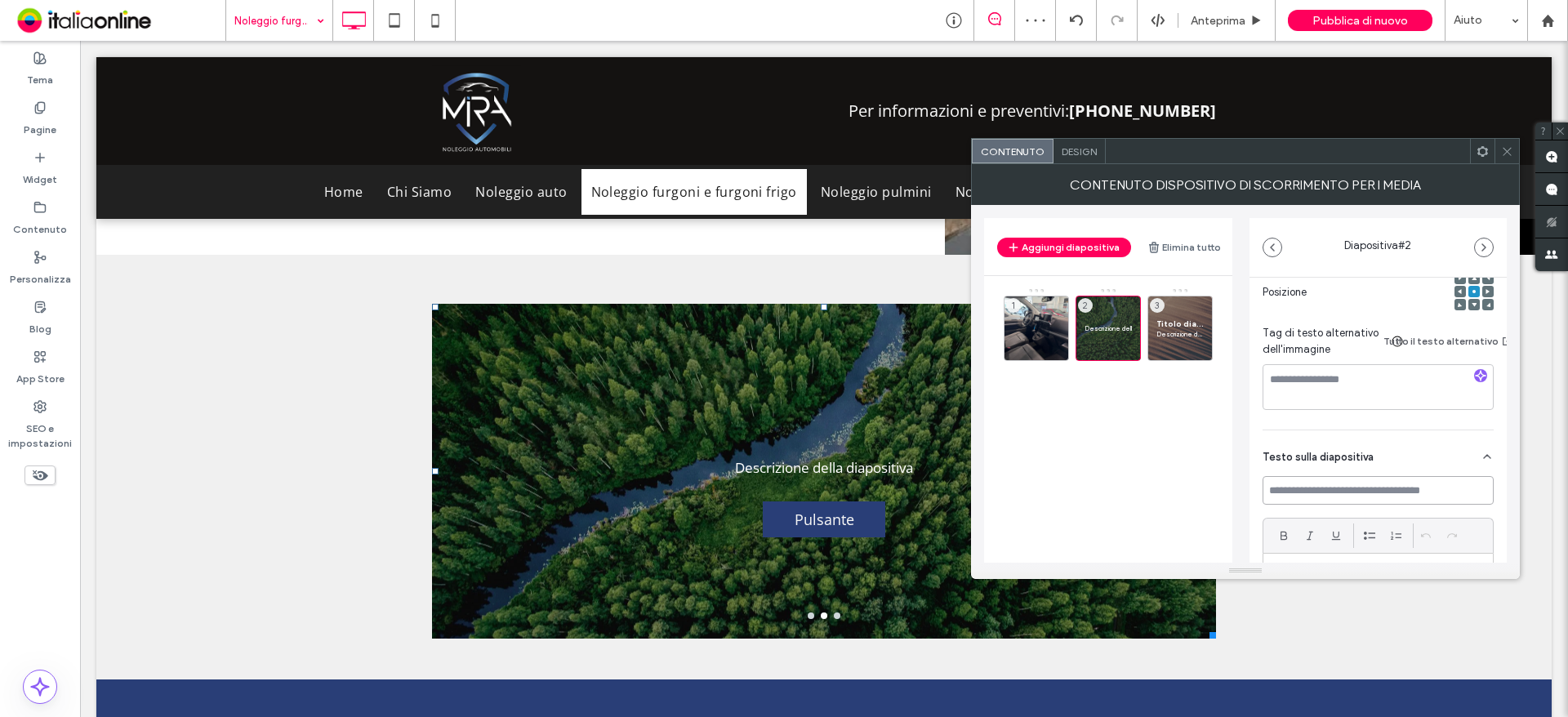
scroll to position [408, 0]
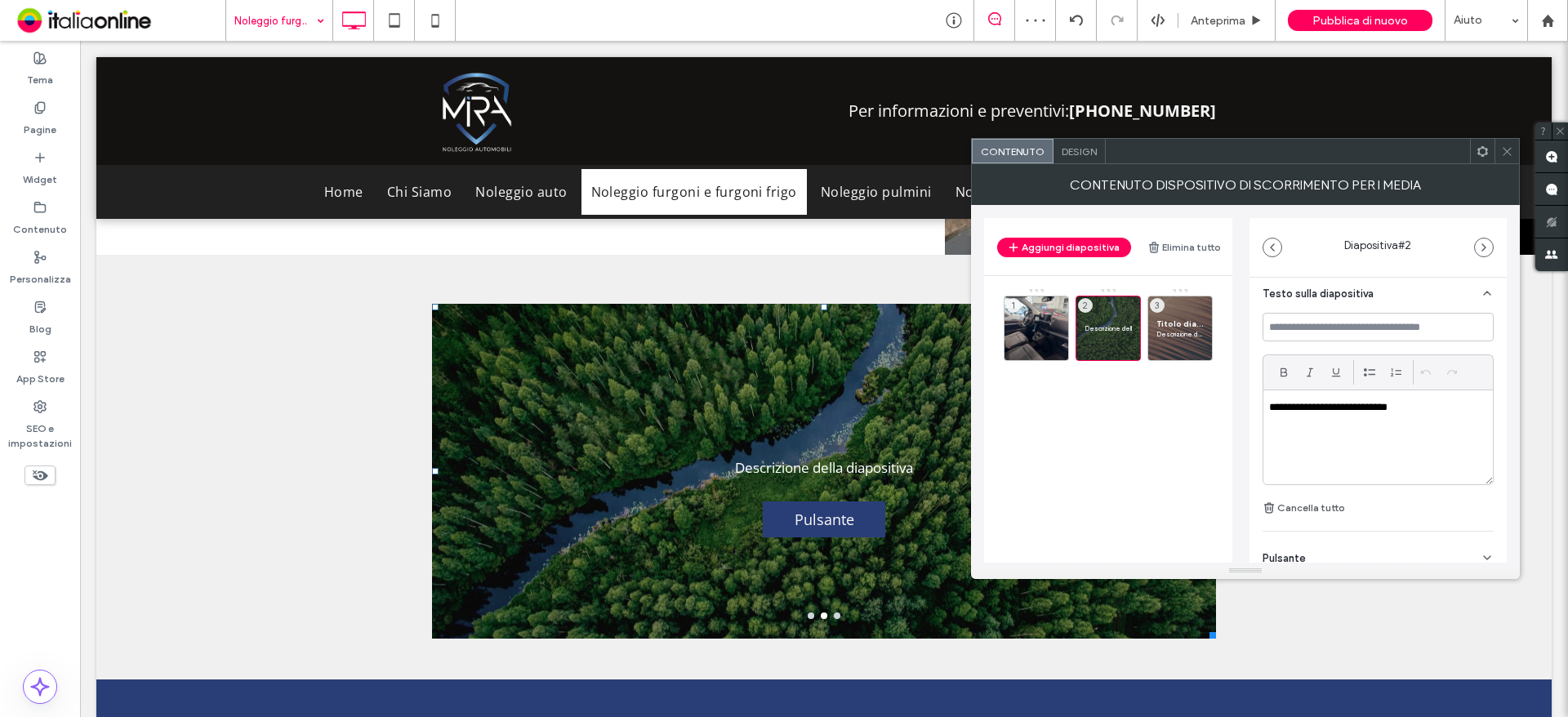
click at [1343, 402] on p "**********" at bounding box center [1373, 407] width 209 height 14
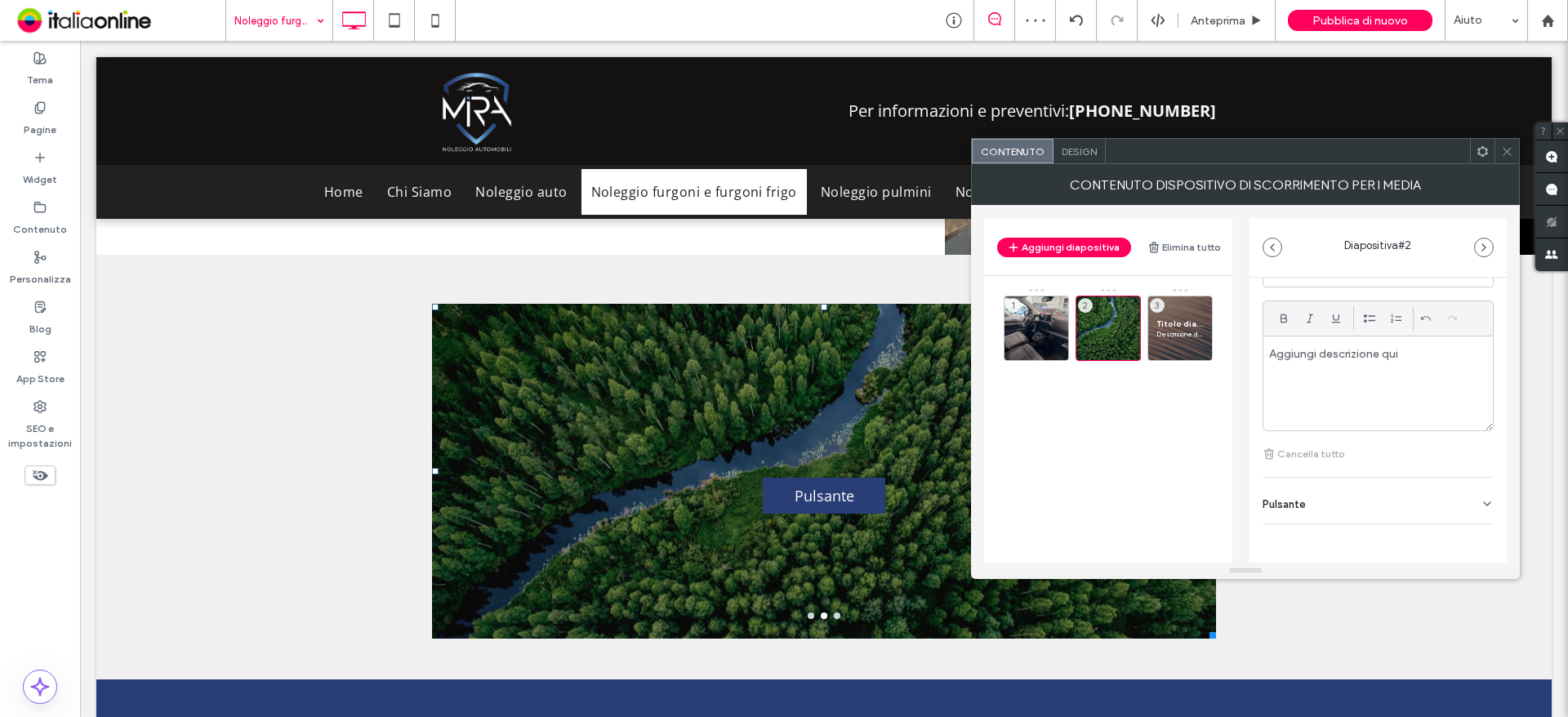
click at [1401, 488] on div "Pulsante" at bounding box center [1378, 500] width 231 height 46
drag, startPoint x: 1468, startPoint y: 518, endPoint x: 1457, endPoint y: 508, distance: 14.9
click at [1472, 518] on icon at bounding box center [1479, 526] width 14 height 14
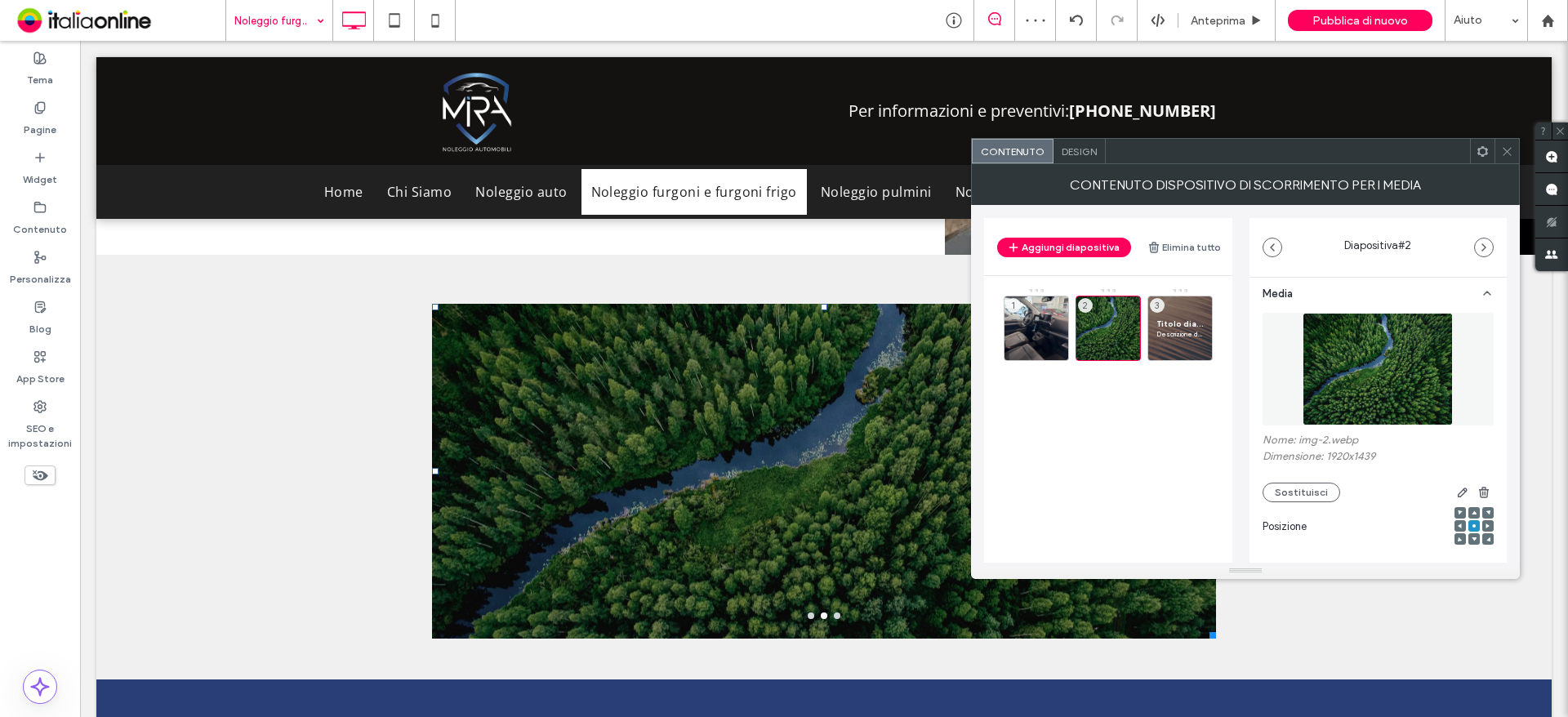
scroll to position [0, 0]
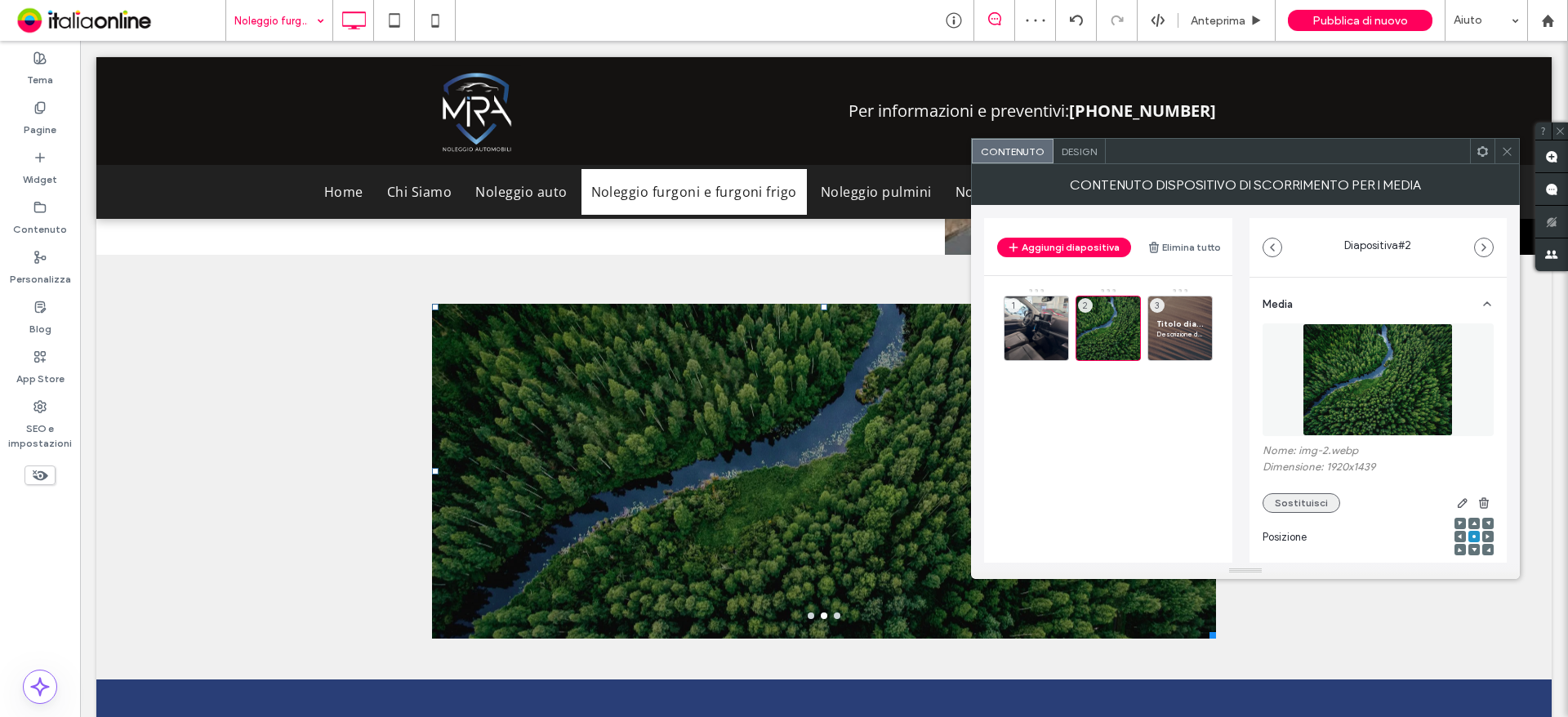
click at [1295, 499] on button "Sostituisci" at bounding box center [1301, 503] width 77 height 20
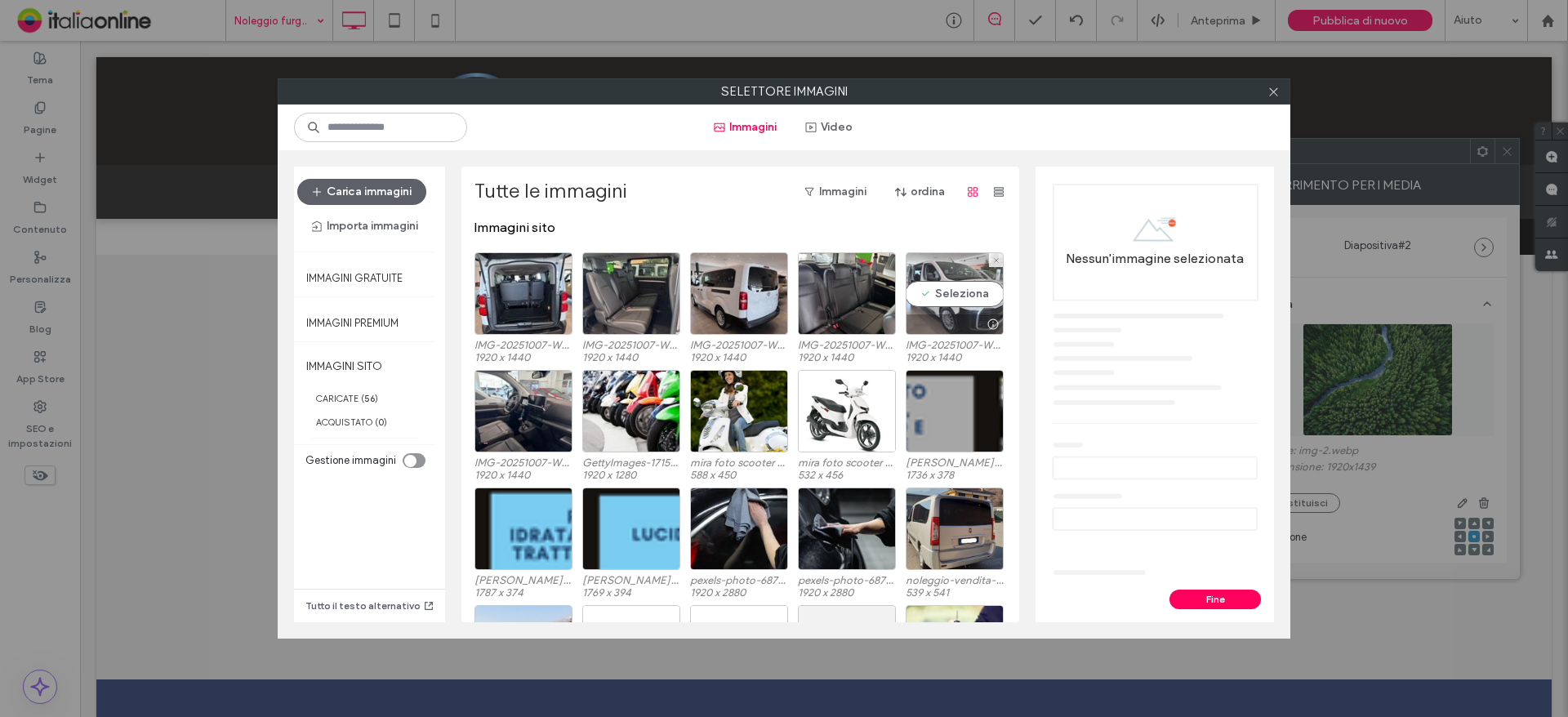
drag, startPoint x: 943, startPoint y: 290, endPoint x: 948, endPoint y: 305, distance: 15.8
click at [943, 290] on div "Seleziona" at bounding box center [954, 294] width 98 height 83
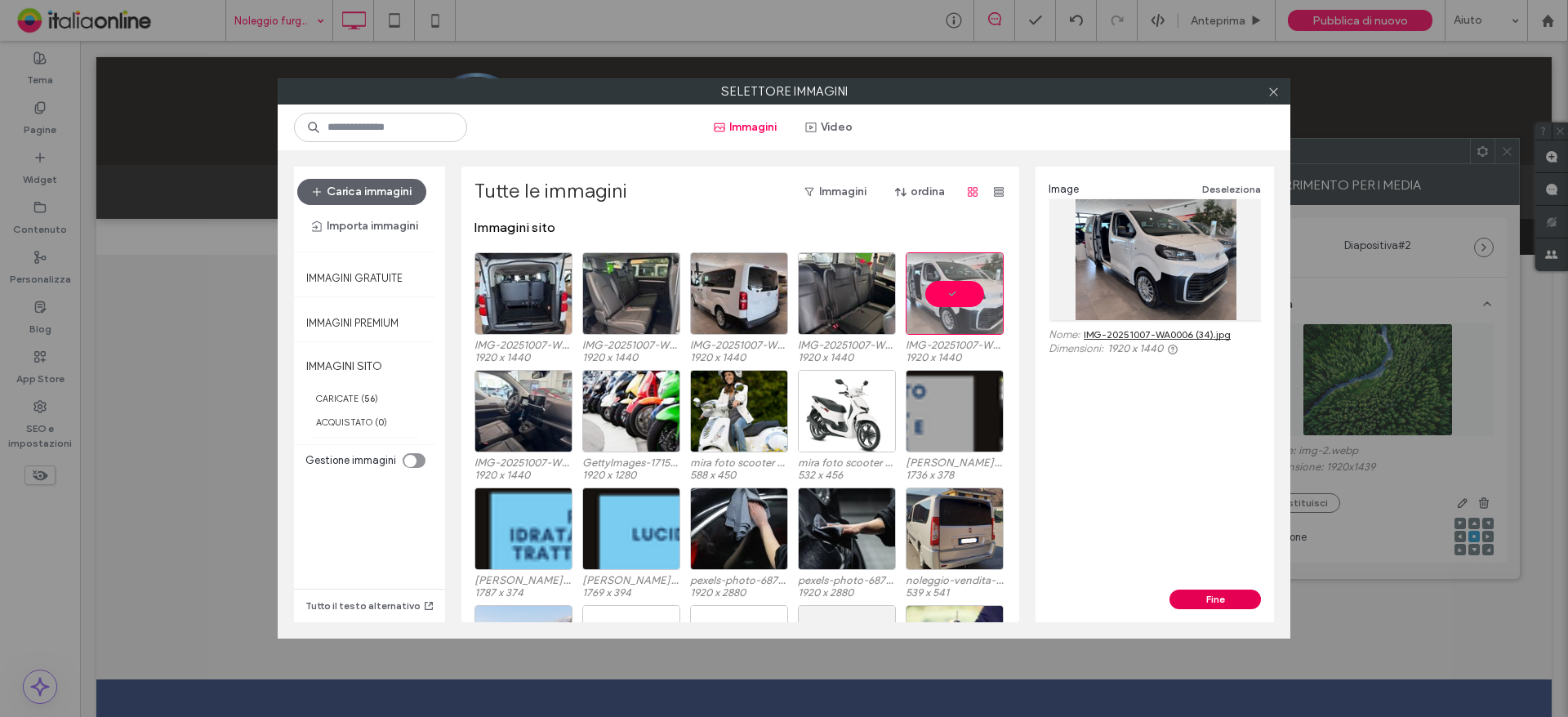
drag, startPoint x: 1206, startPoint y: 598, endPoint x: 1206, endPoint y: 578, distance: 20.0
click at [1206, 598] on button "Fine" at bounding box center [1215, 599] width 92 height 20
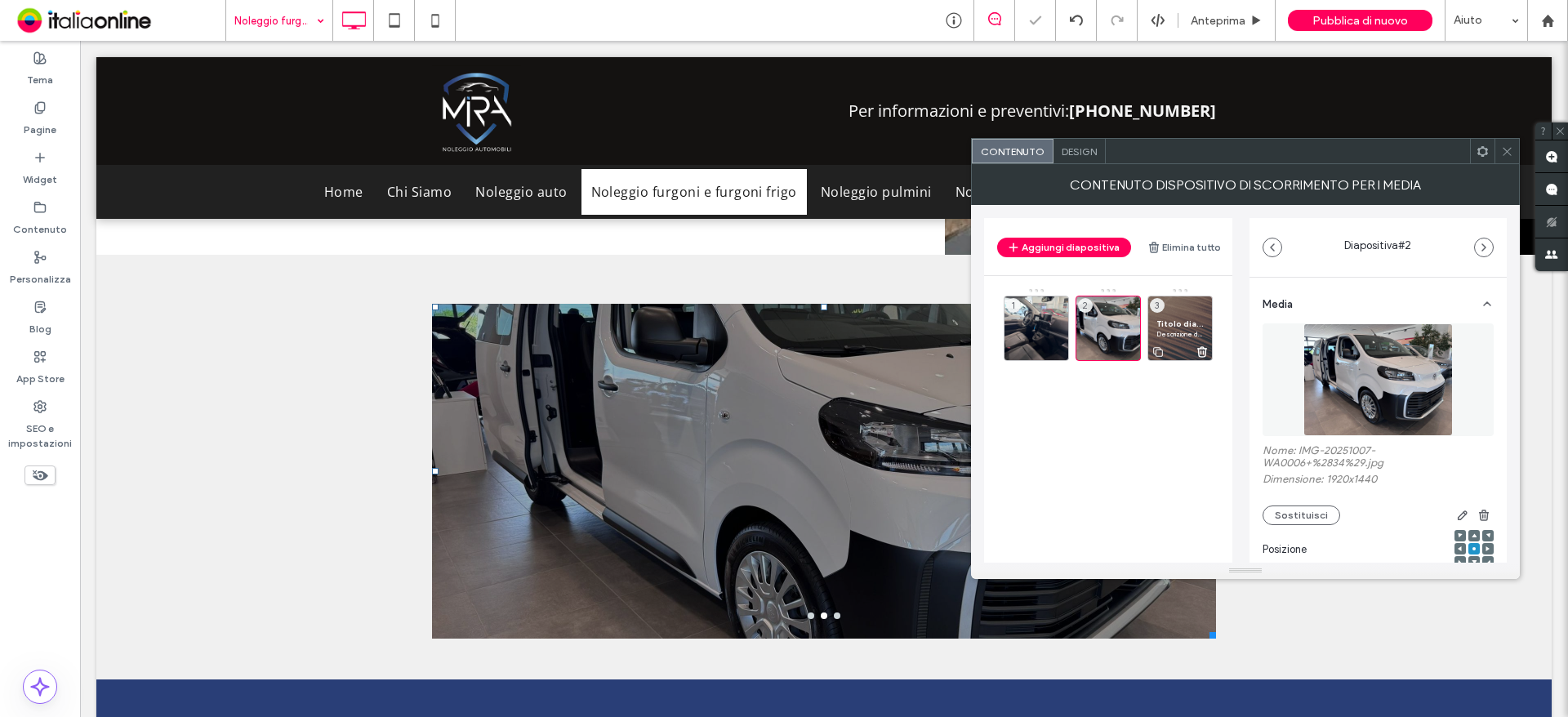
drag, startPoint x: 1168, startPoint y: 323, endPoint x: 1196, endPoint y: 354, distance: 41.8
click at [1168, 323] on span "Titolo diapositiva" at bounding box center [1180, 323] width 48 height 11
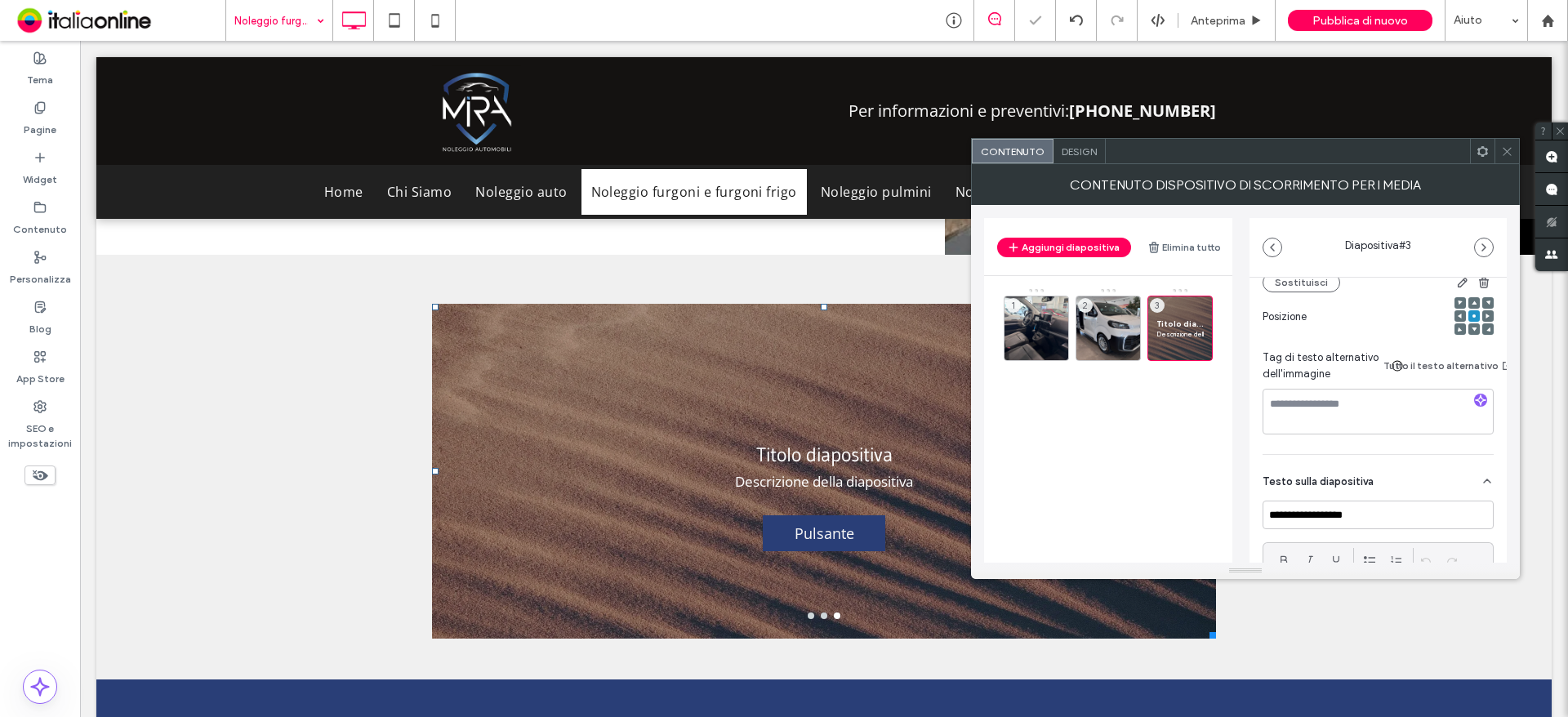
scroll to position [245, 0]
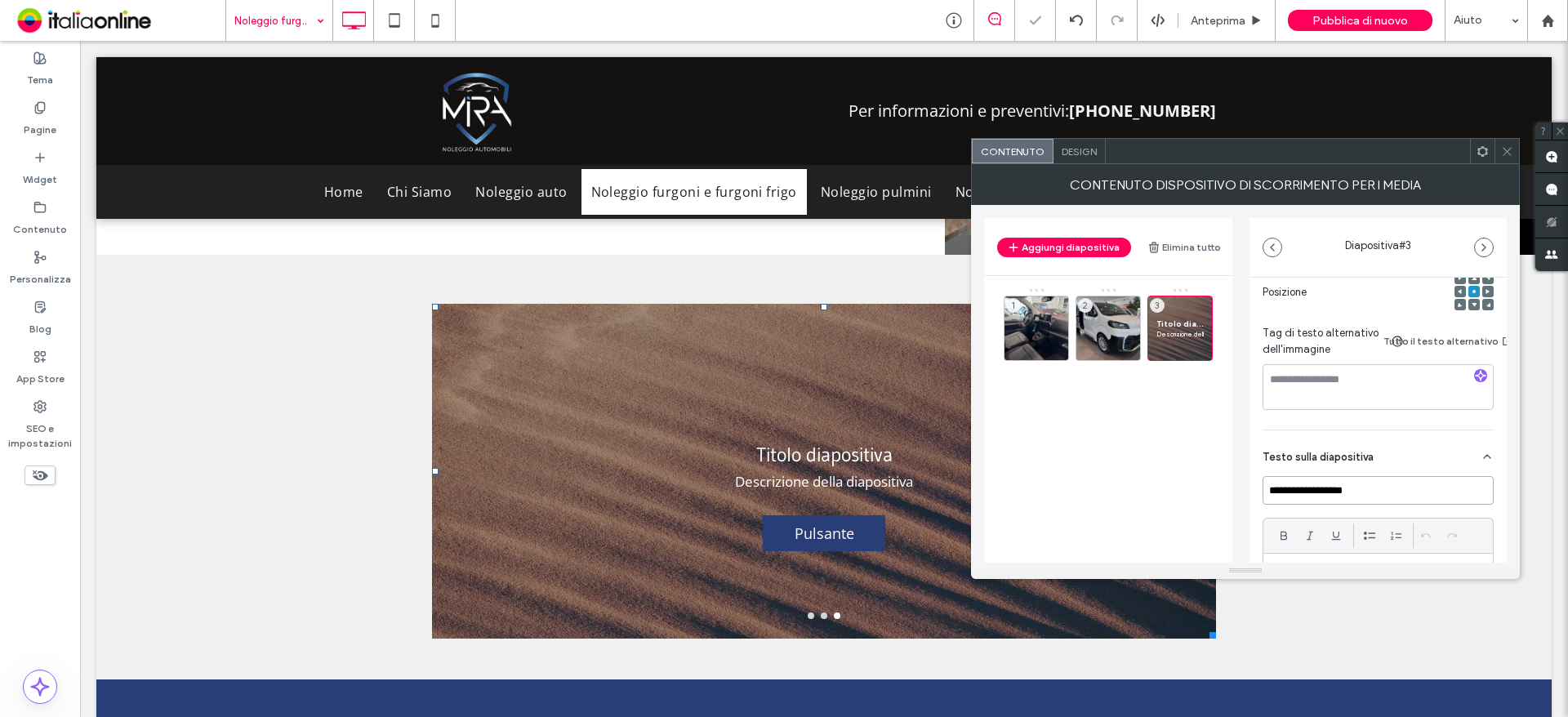
click at [1327, 482] on input "**********" at bounding box center [1378, 491] width 231 height 29
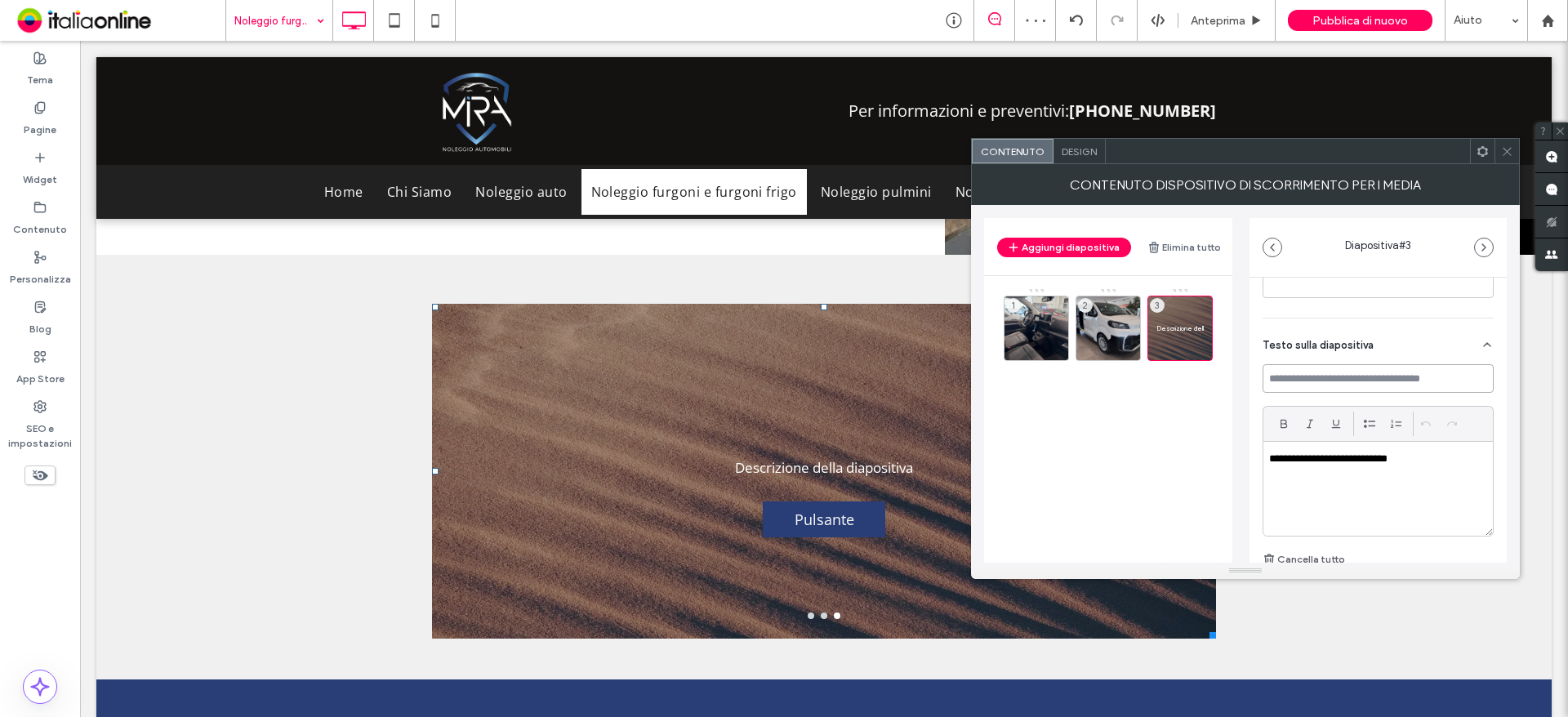
scroll to position [408, 0]
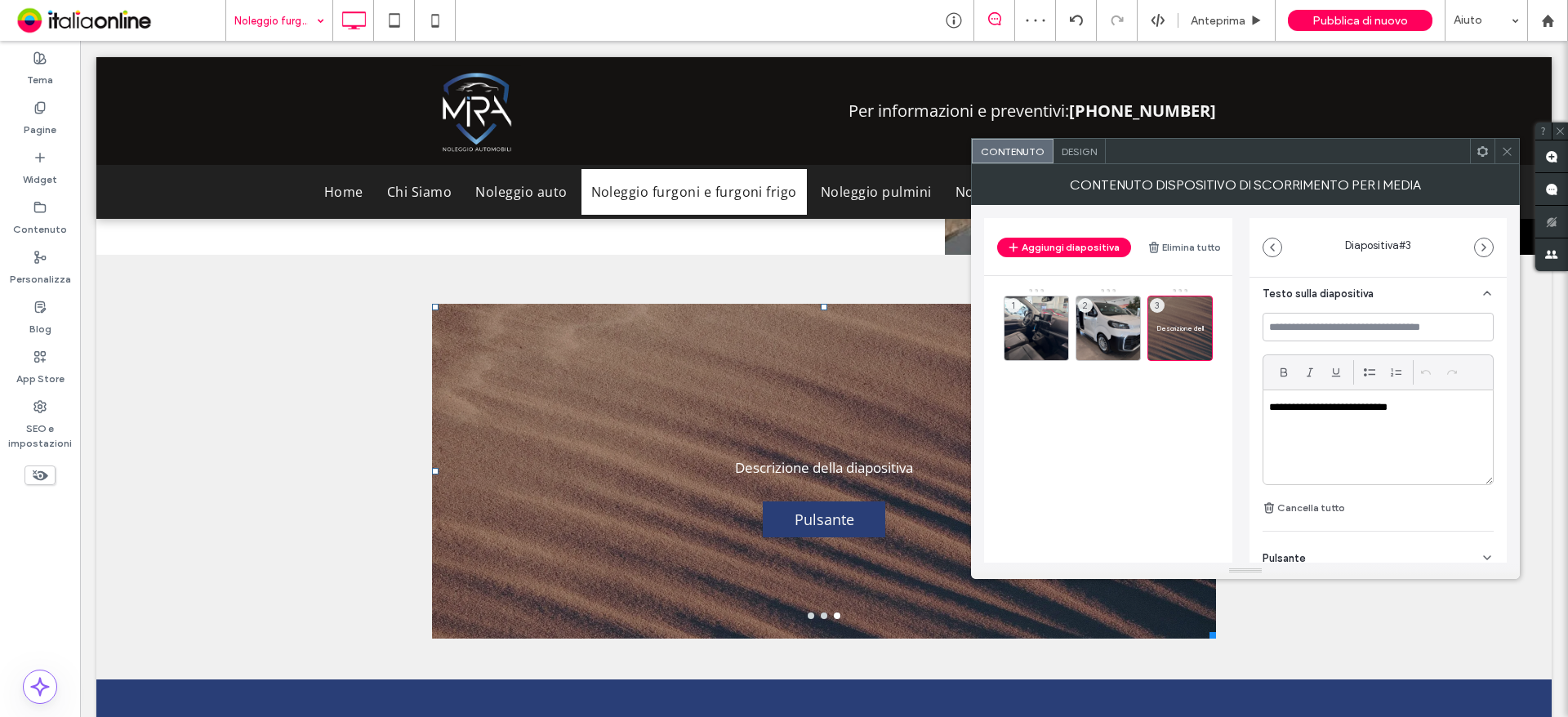
click at [1348, 407] on p "**********" at bounding box center [1373, 407] width 209 height 14
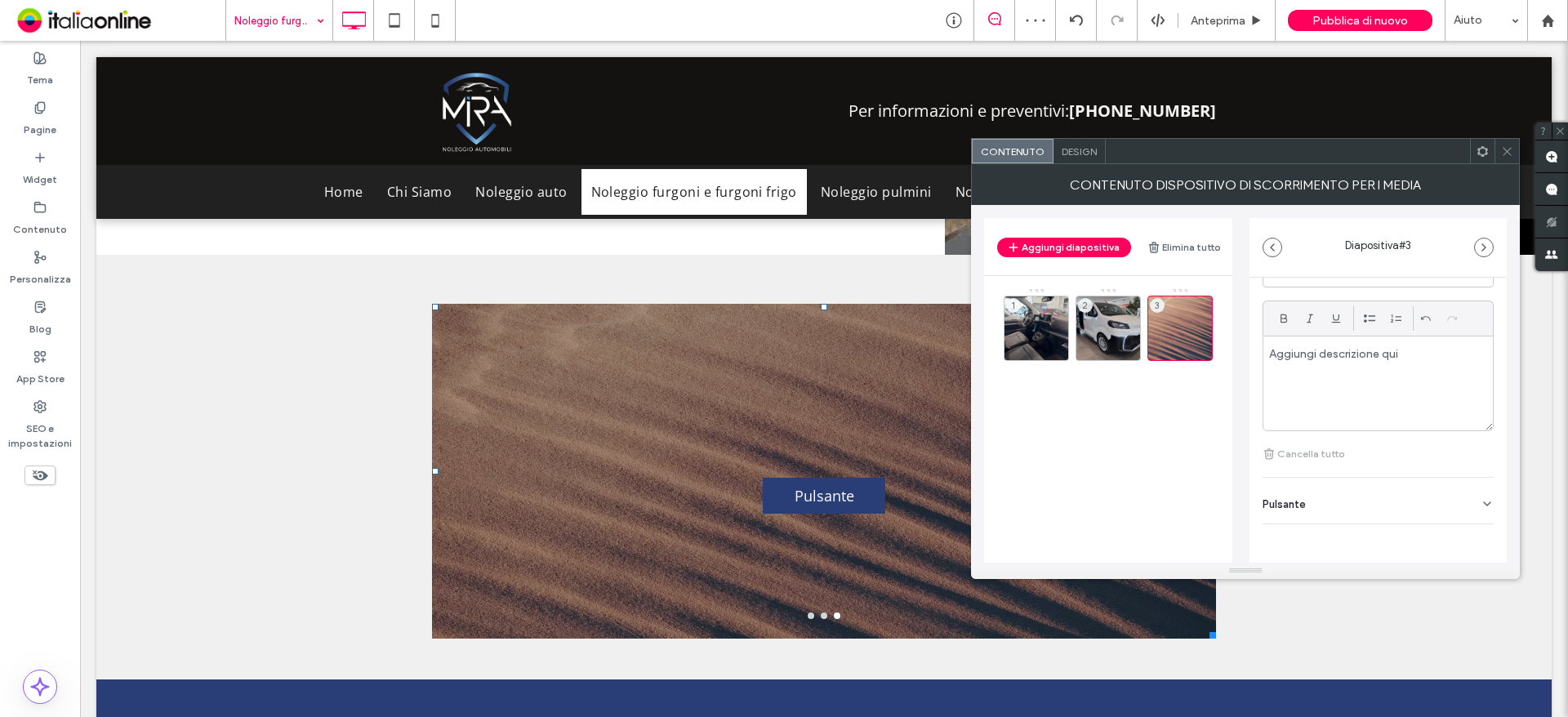
click at [1348, 490] on div "Pulsante" at bounding box center [1378, 500] width 231 height 46
click at [1472, 521] on icon at bounding box center [1479, 526] width 14 height 14
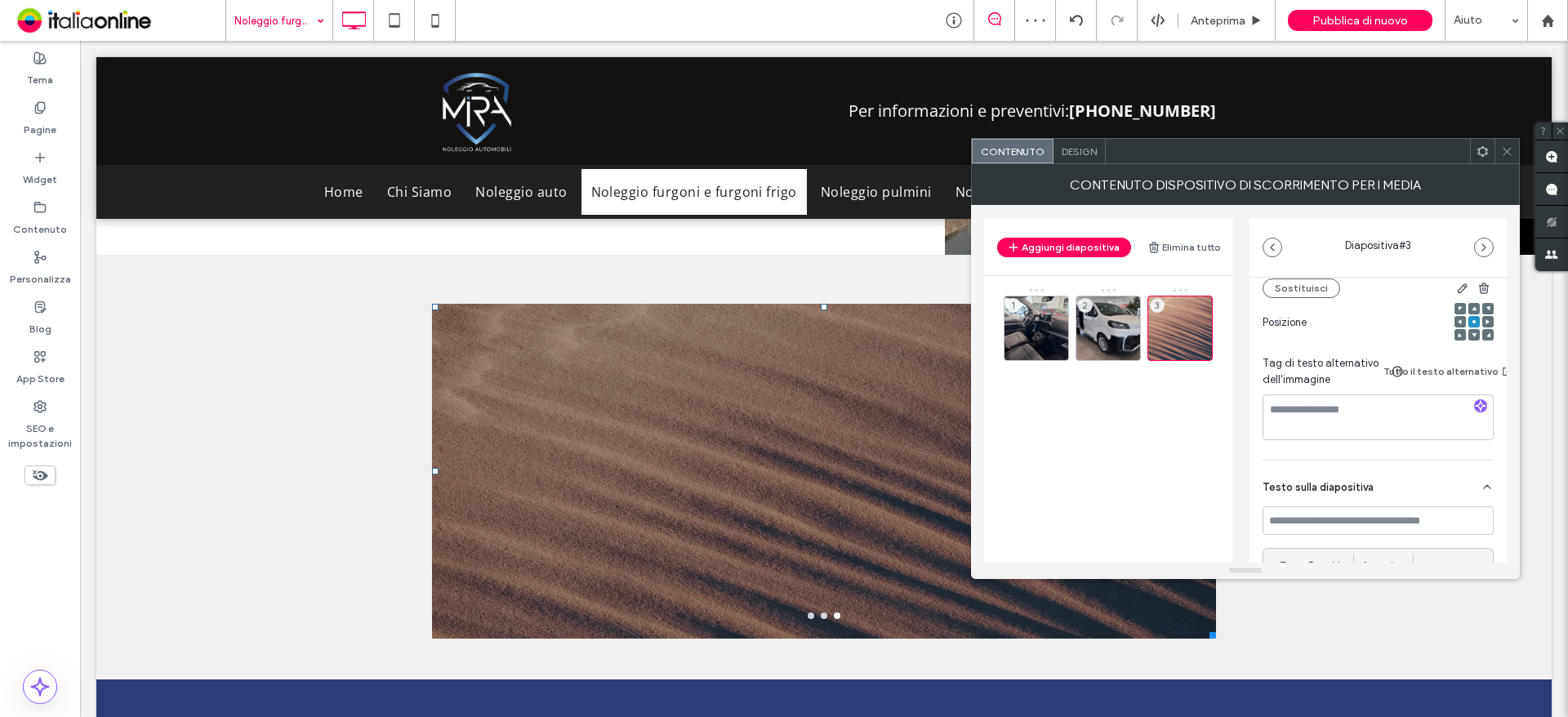
scroll to position [66, 0]
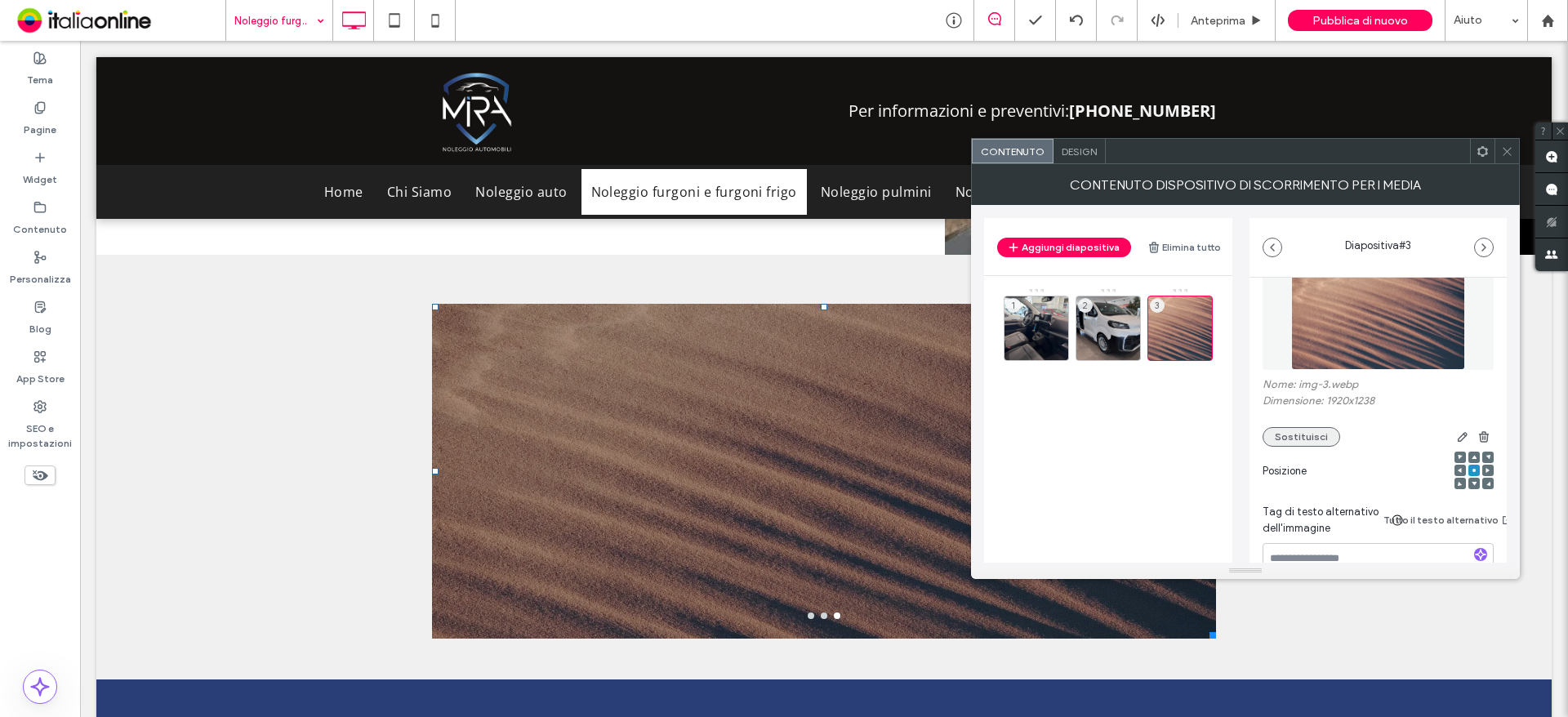
click at [1297, 434] on button "Sostituisci" at bounding box center [1301, 437] width 77 height 20
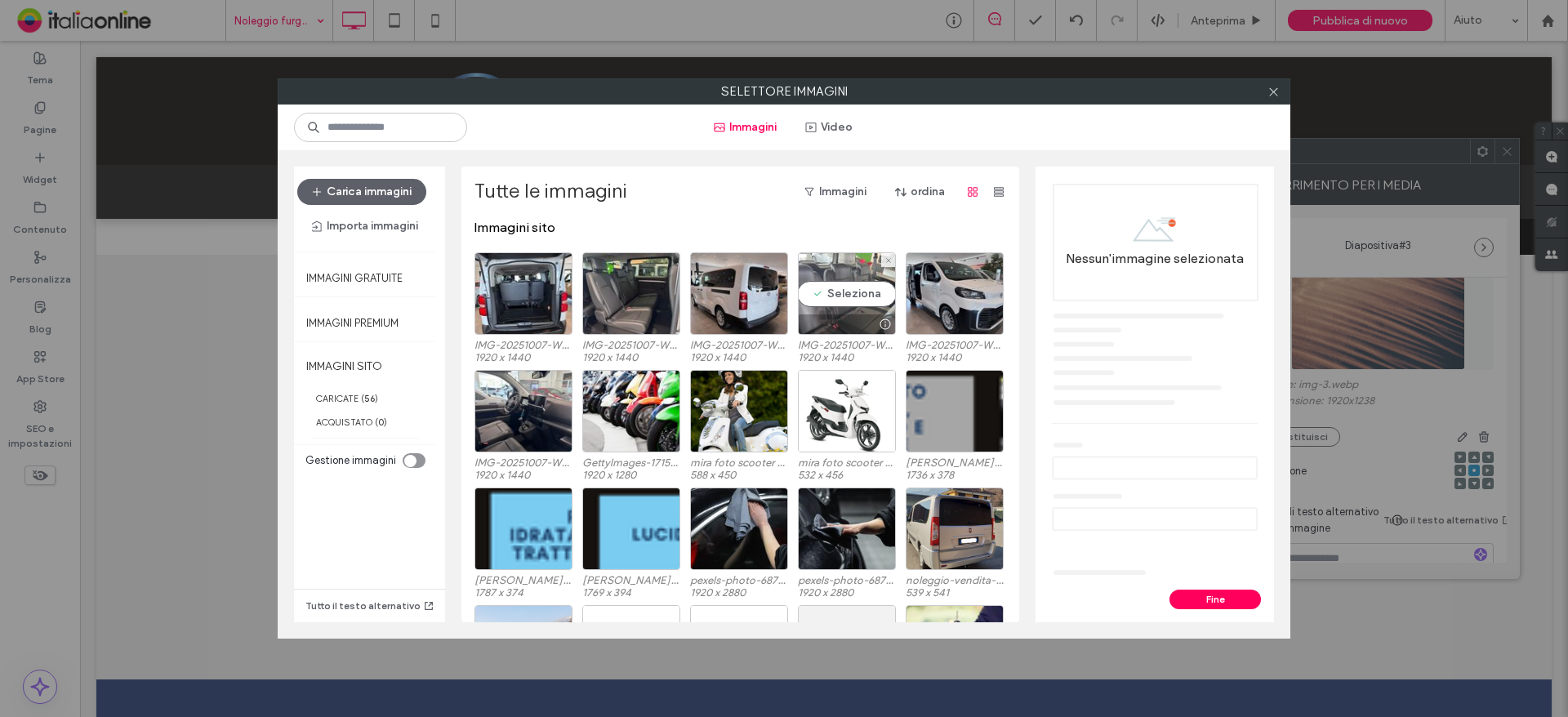
click at [846, 296] on div "Seleziona" at bounding box center [846, 294] width 98 height 83
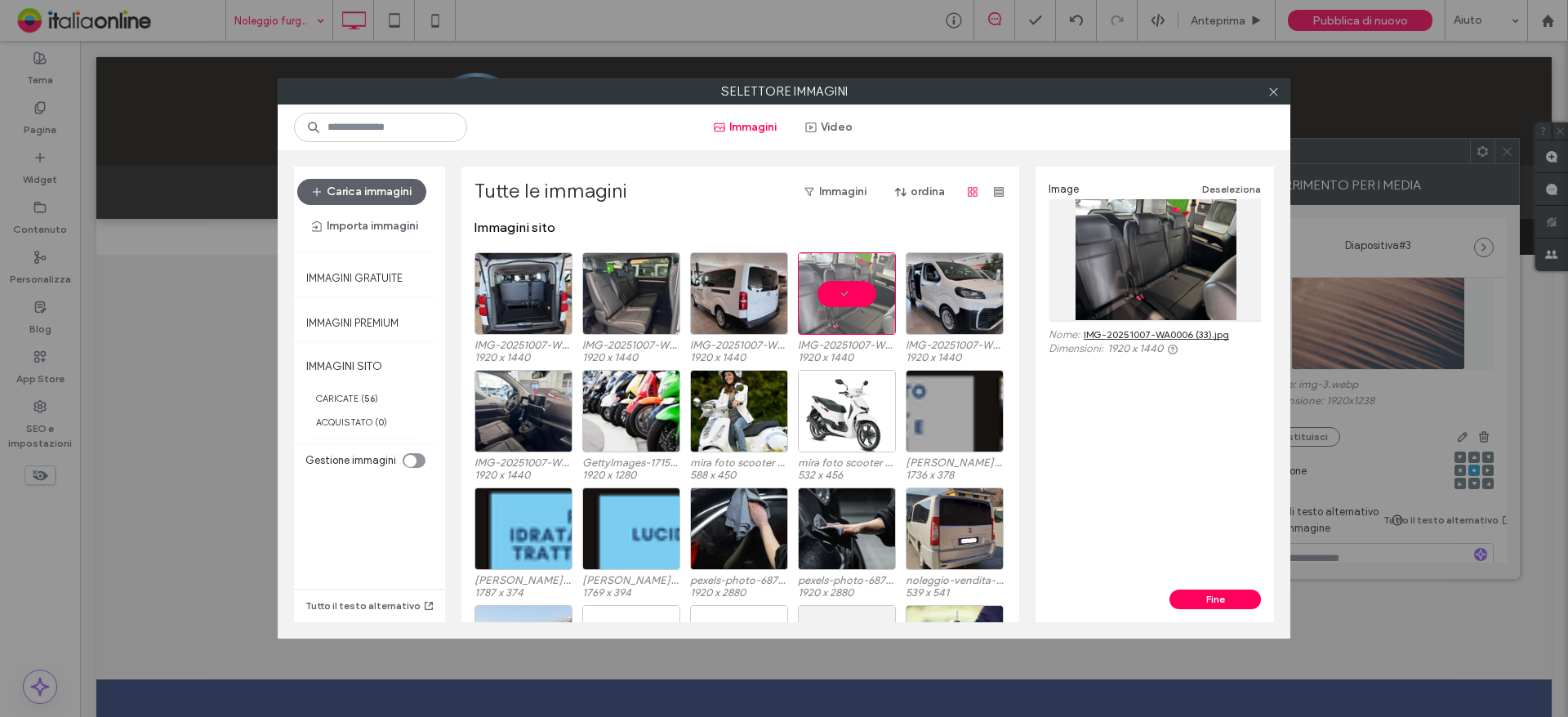
drag, startPoint x: 1218, startPoint y: 605, endPoint x: 1183, endPoint y: 551, distance: 64.4
click at [1218, 605] on button "Fine" at bounding box center [1215, 599] width 92 height 20
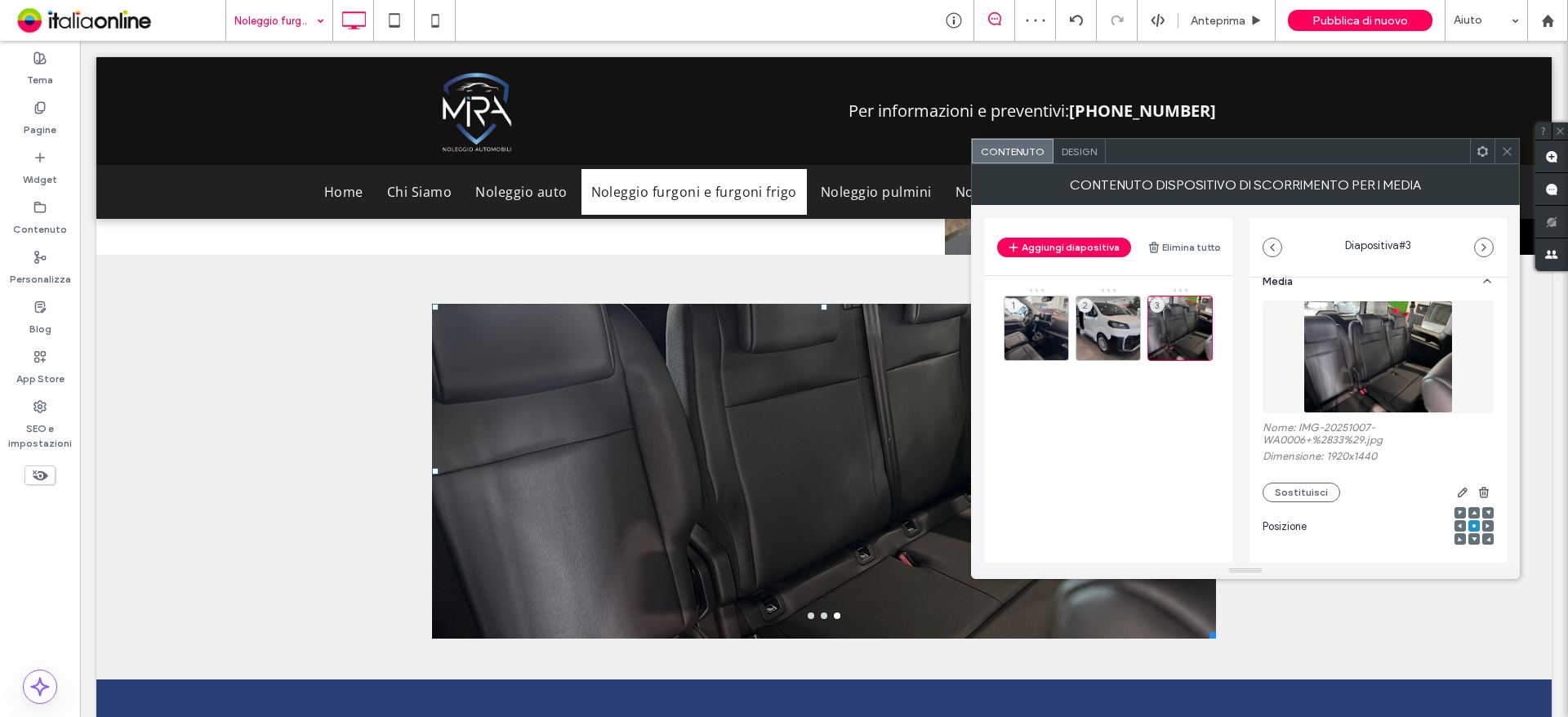
scroll to position [0, 0]
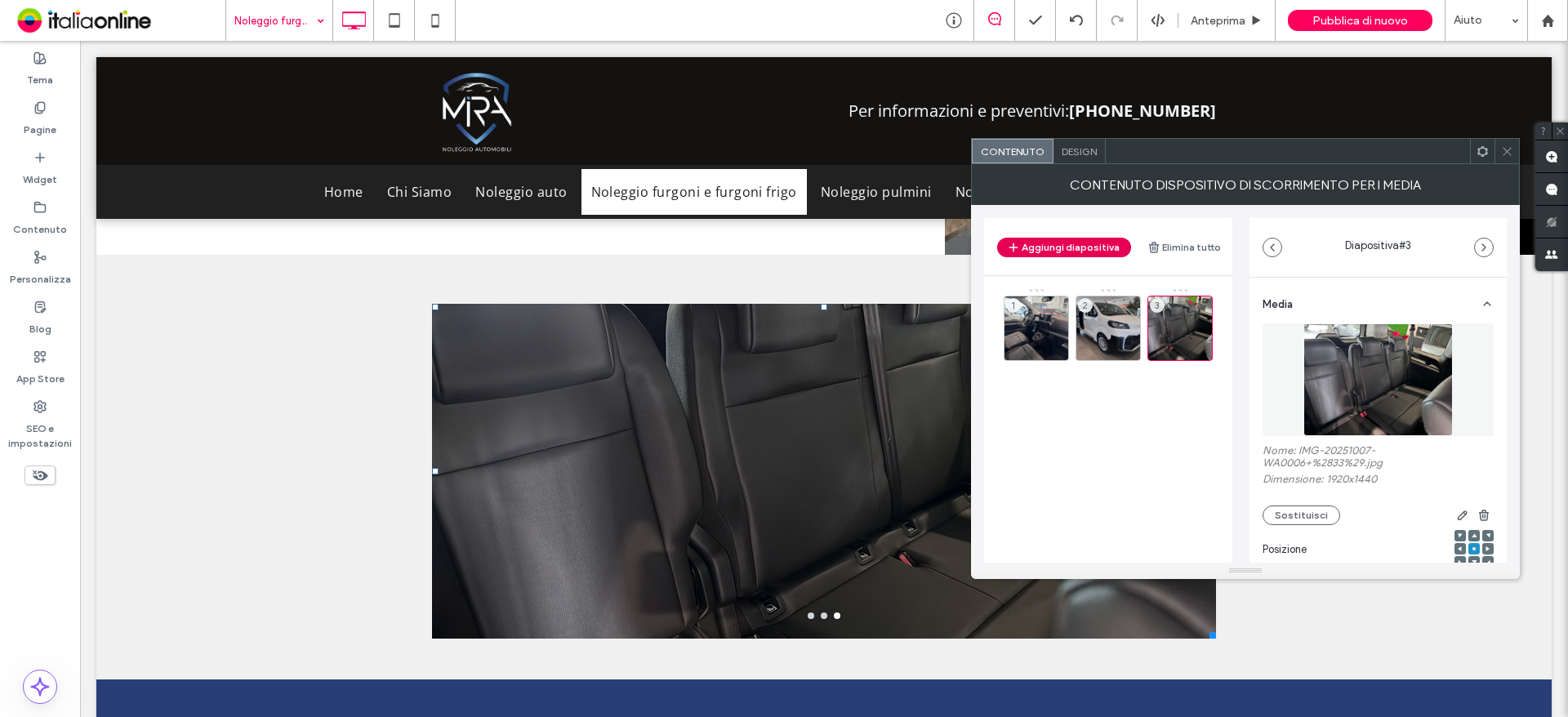
click at [1073, 245] on button "Aggiungi diapositiva" at bounding box center [1064, 247] width 134 height 20
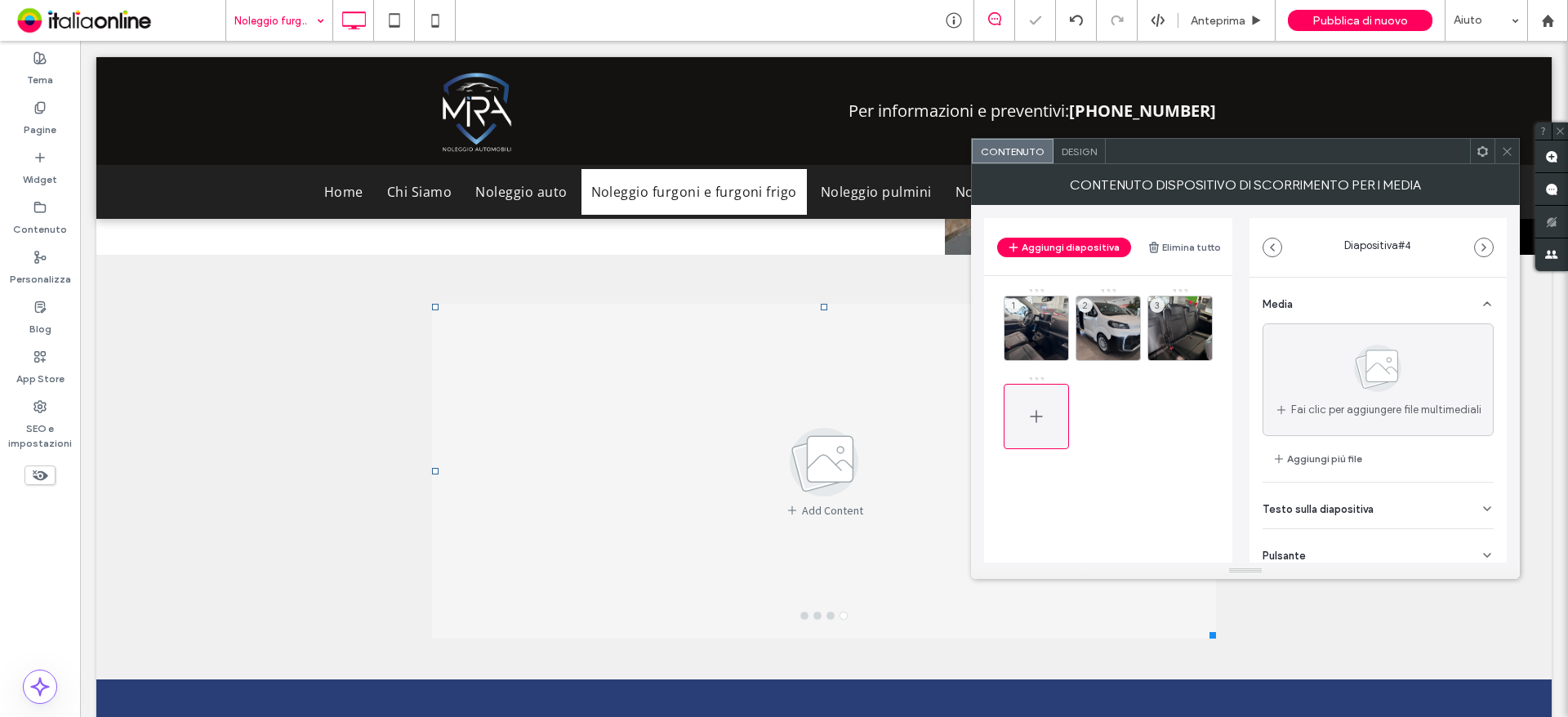
click at [1038, 413] on icon at bounding box center [1036, 417] width 20 height 20
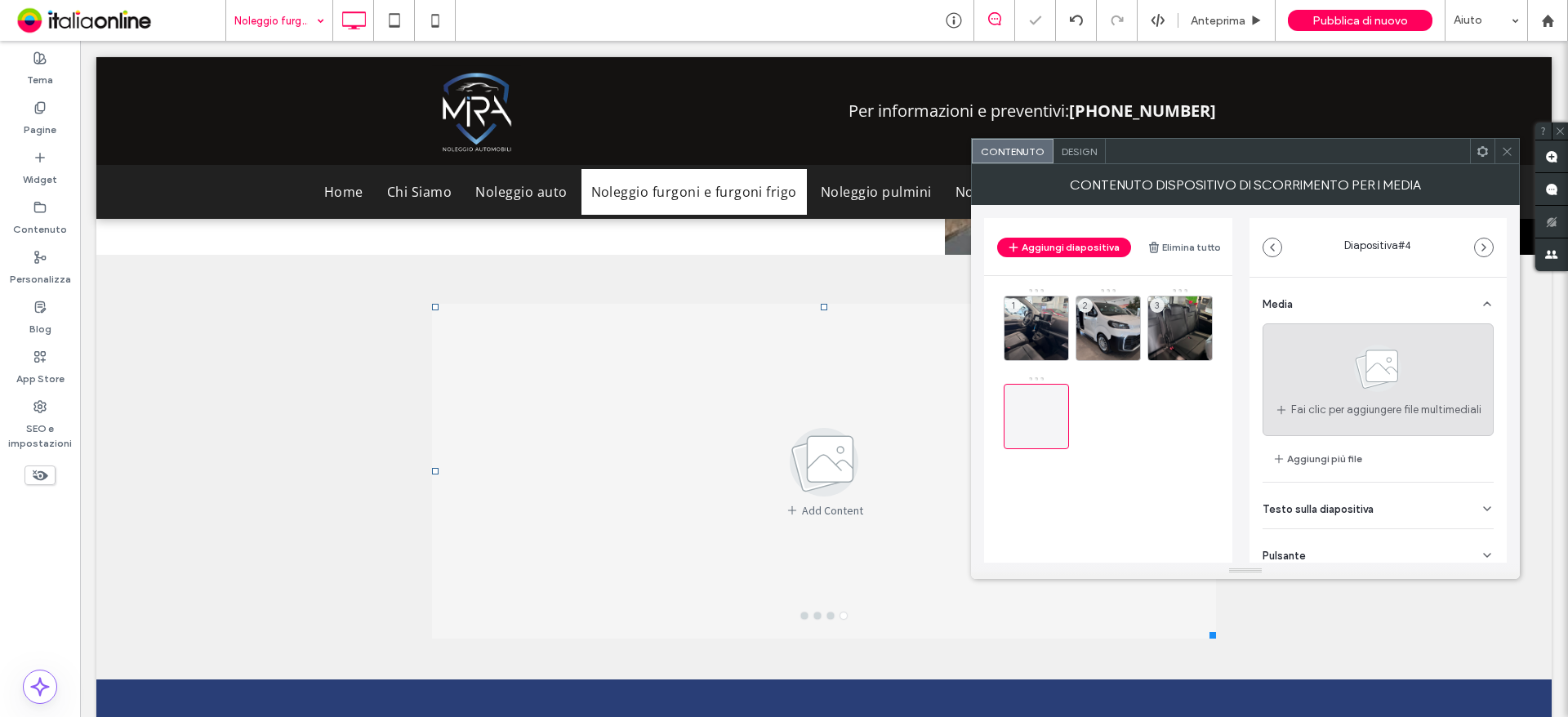
click at [1348, 385] on icon at bounding box center [1378, 368] width 82 height 54
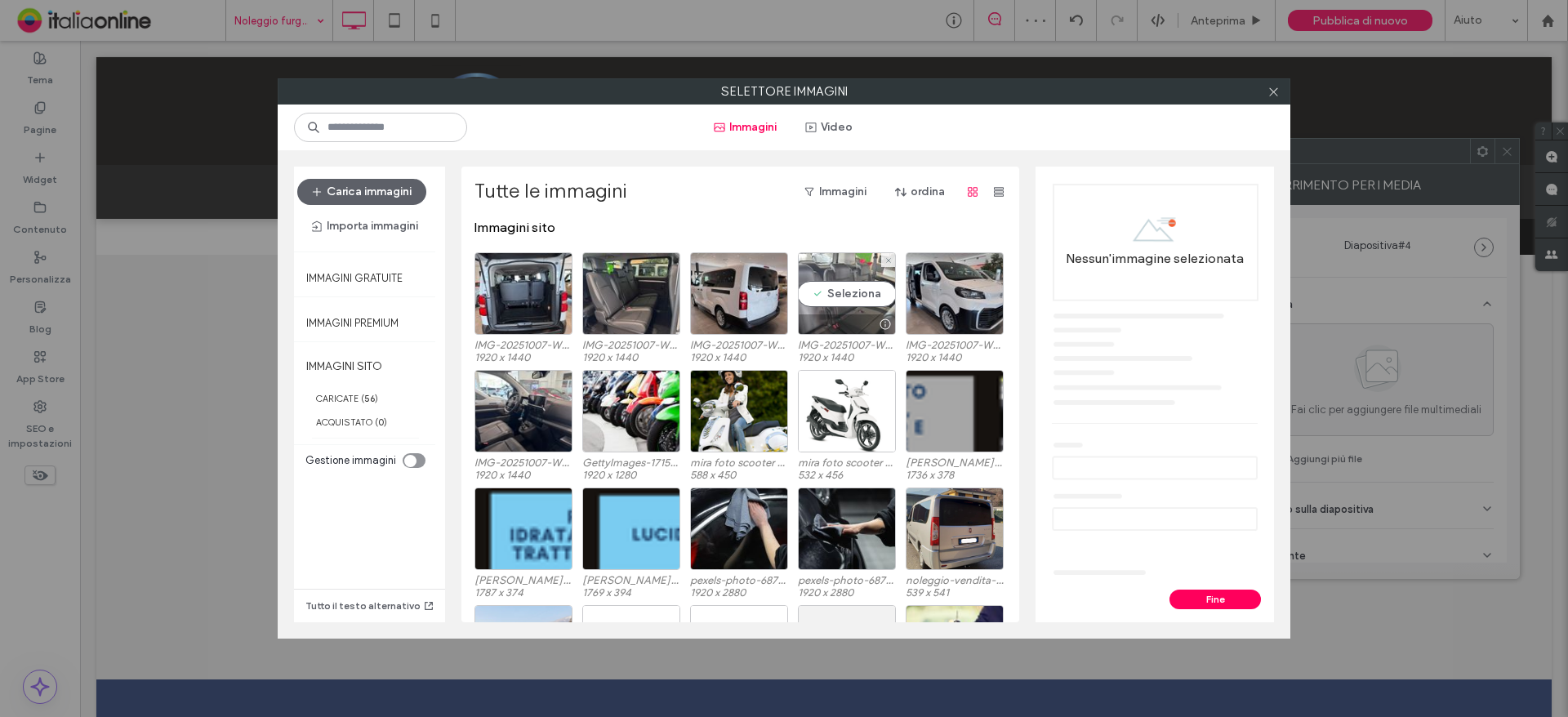
click at [843, 290] on div "Seleziona" at bounding box center [846, 294] width 98 height 83
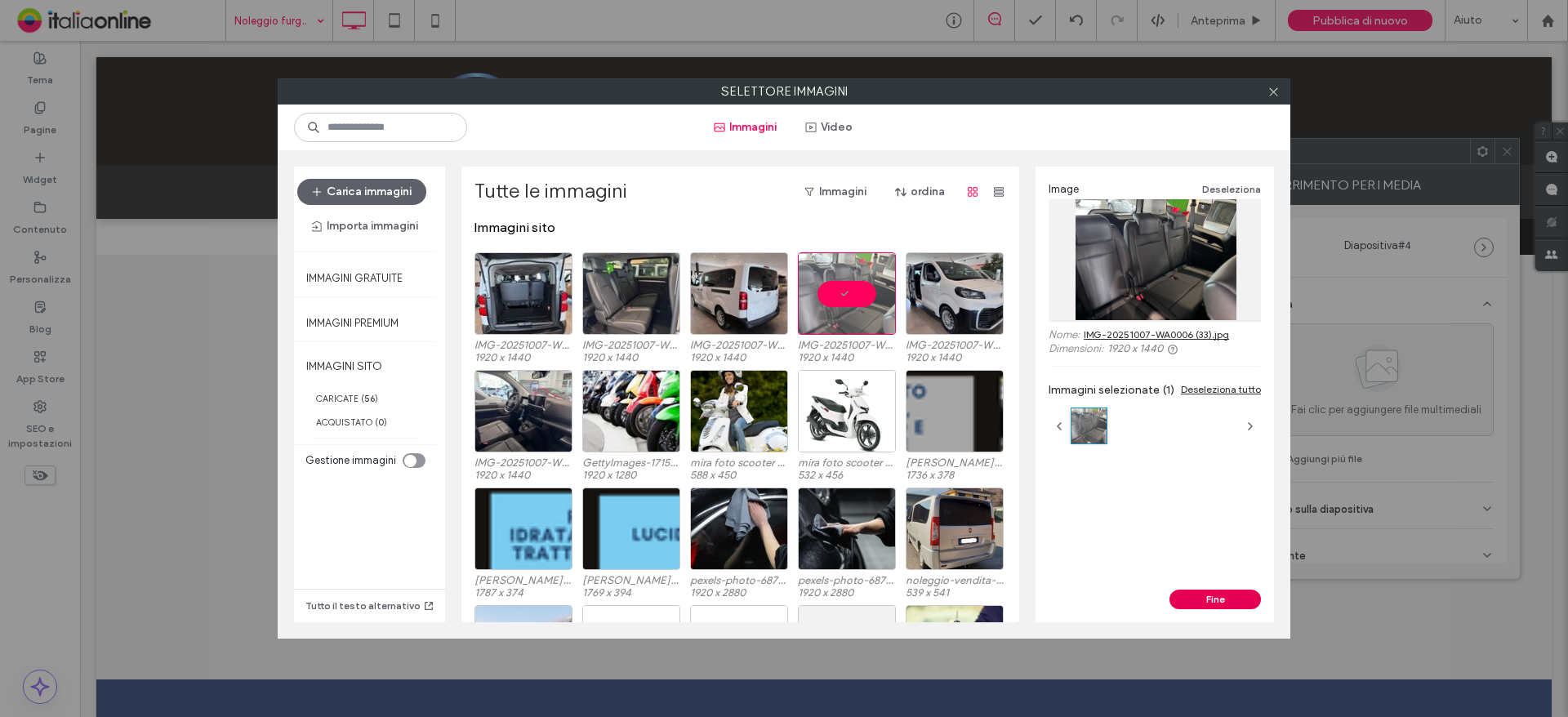
drag, startPoint x: 1221, startPoint y: 598, endPoint x: 1150, endPoint y: 495, distance: 125.1
click at [1221, 598] on button "Fine" at bounding box center [1215, 599] width 92 height 20
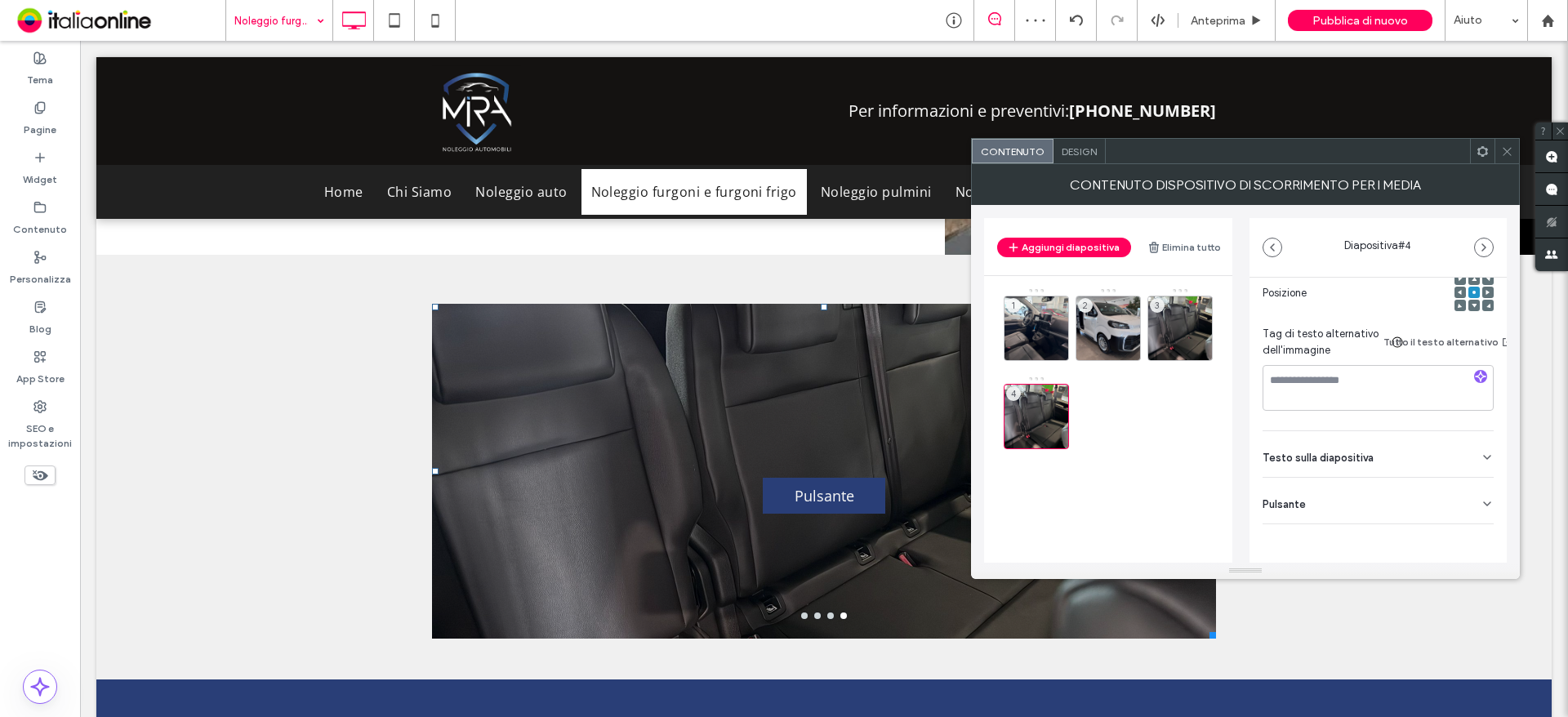
click at [1440, 480] on div "Pulsante" at bounding box center [1378, 500] width 231 height 46
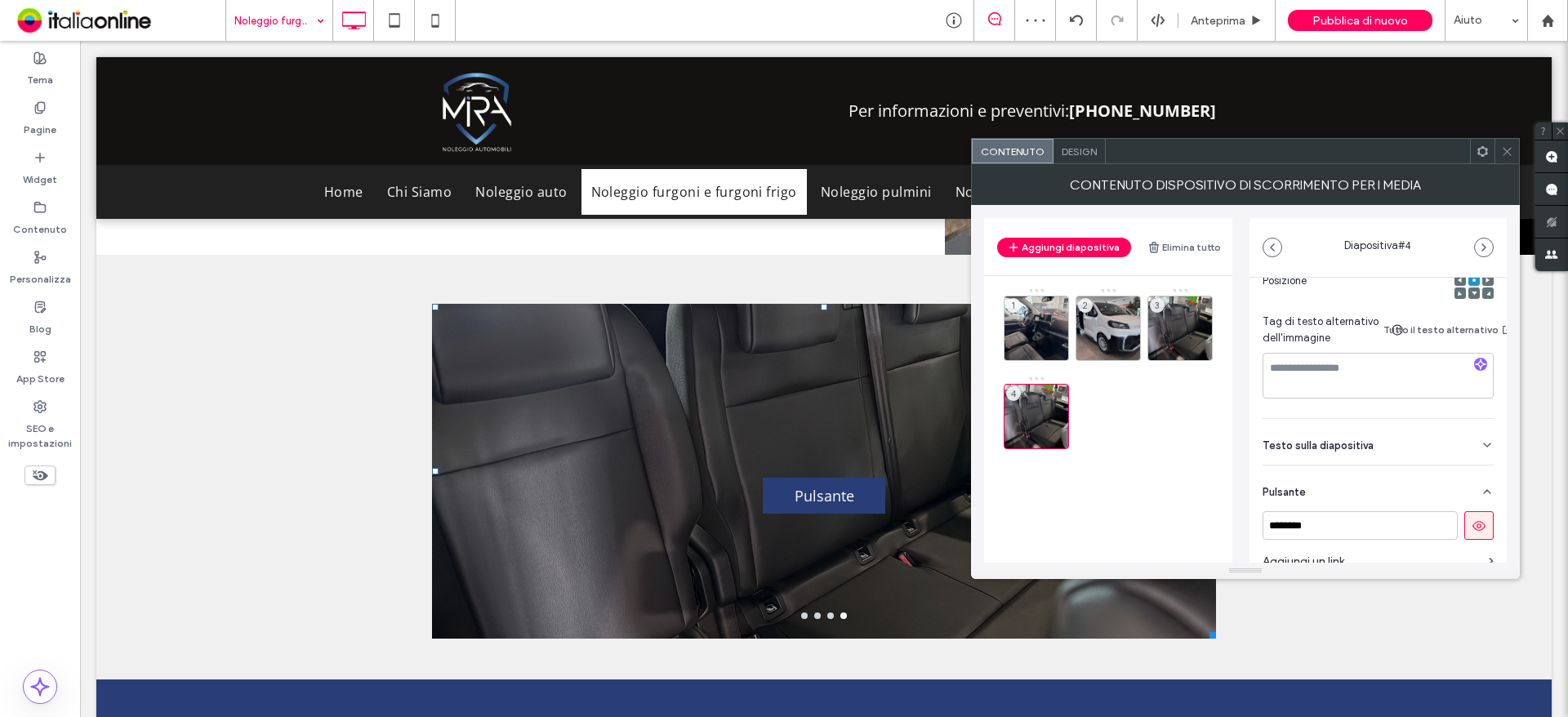
click at [1472, 524] on icon at bounding box center [1479, 526] width 14 height 14
click at [1063, 249] on button "Aggiungi diapositiva" at bounding box center [1064, 247] width 134 height 20
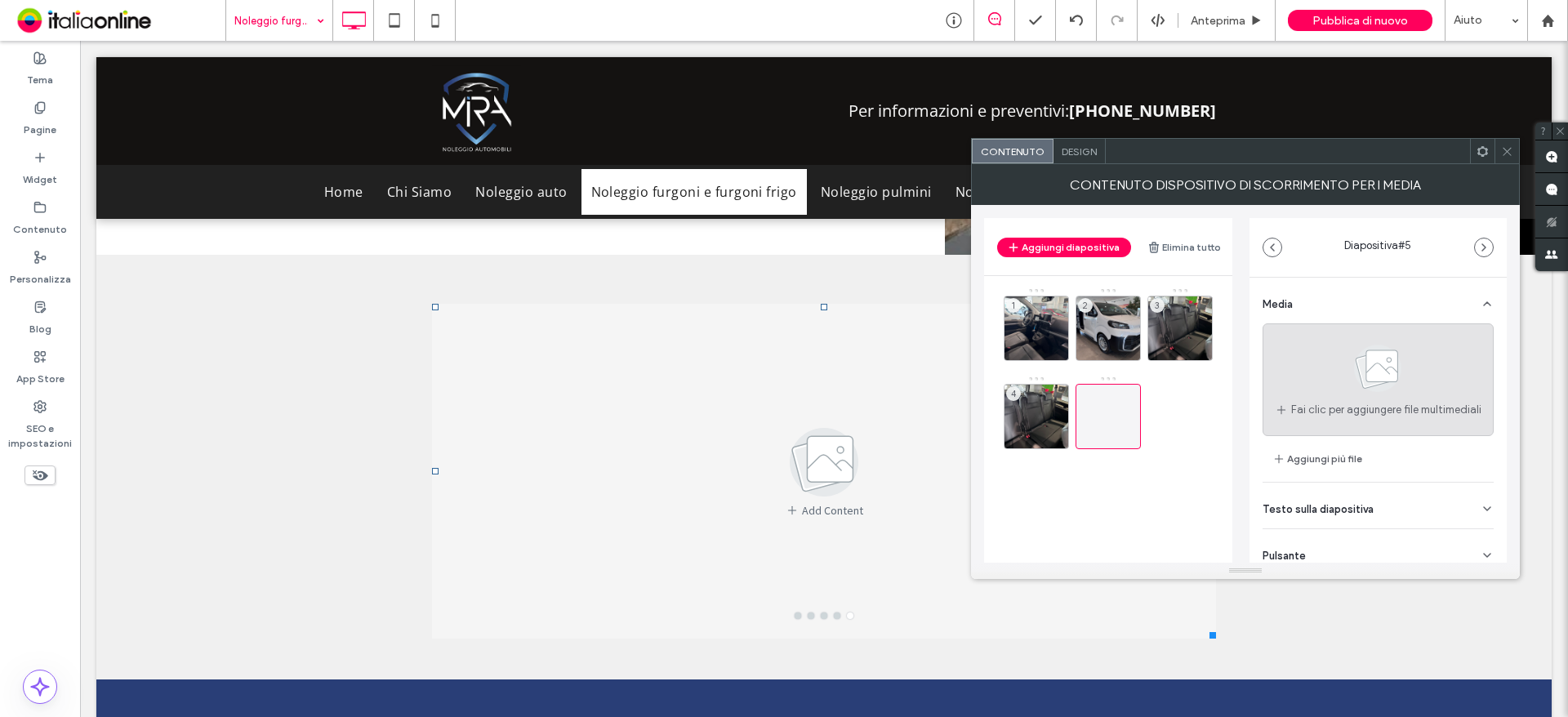
click at [1351, 381] on icon at bounding box center [1378, 368] width 82 height 54
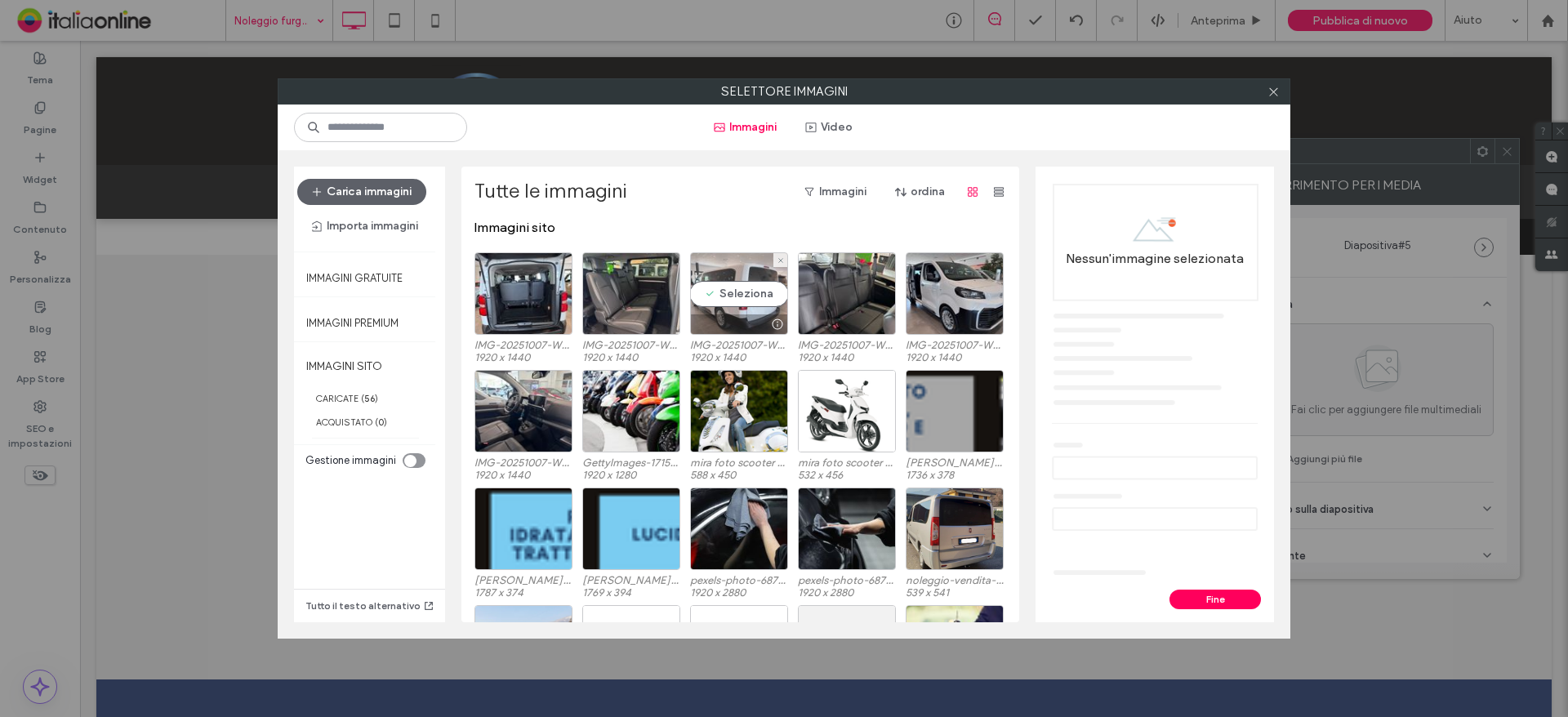
drag, startPoint x: 719, startPoint y: 294, endPoint x: 738, endPoint y: 294, distance: 19.0
click at [719, 294] on div "Seleziona" at bounding box center [739, 294] width 98 height 83
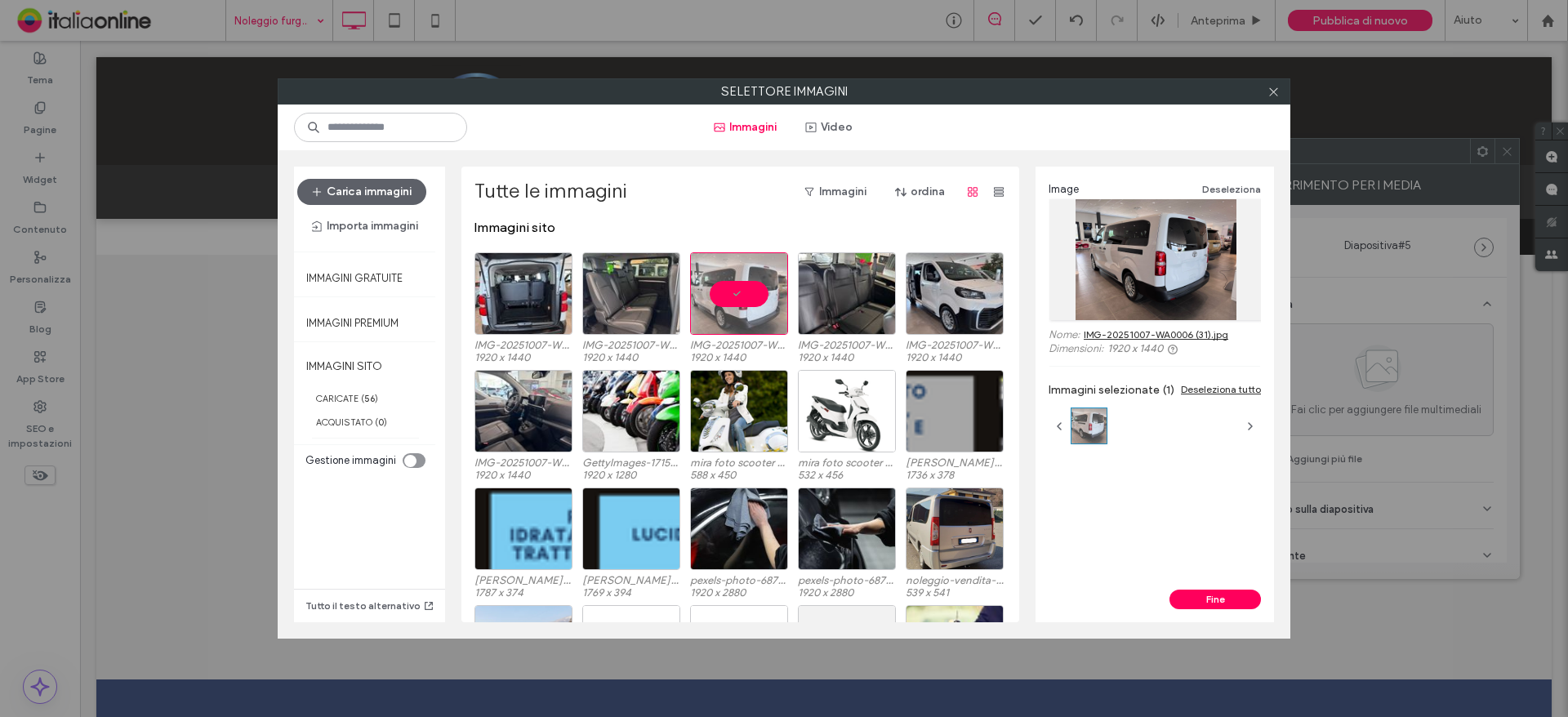
drag, startPoint x: 1221, startPoint y: 603, endPoint x: 1208, endPoint y: 525, distance: 79.1
click at [1221, 603] on button "Fine" at bounding box center [1215, 599] width 92 height 20
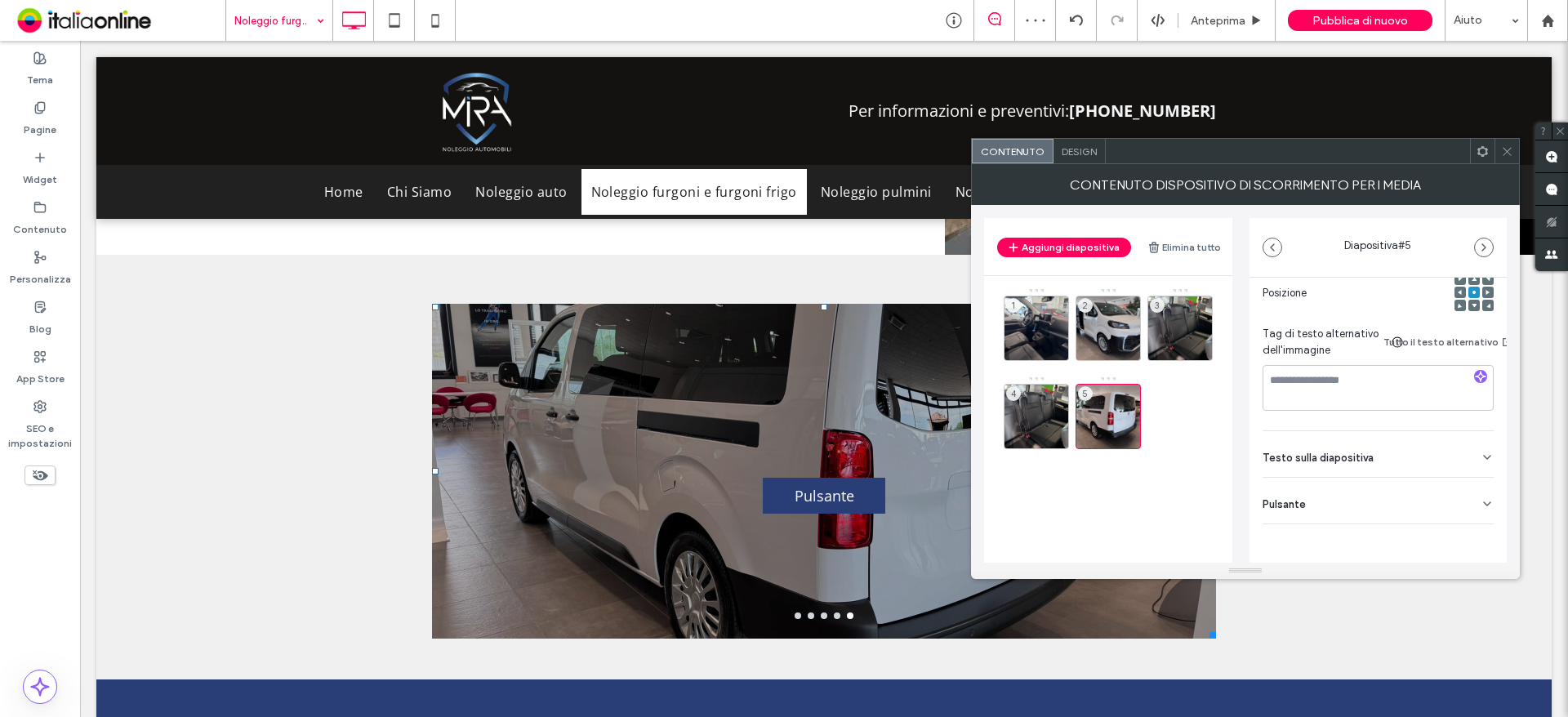
click at [1455, 455] on div "Testo sulla diapositiva" at bounding box center [1378, 454] width 231 height 46
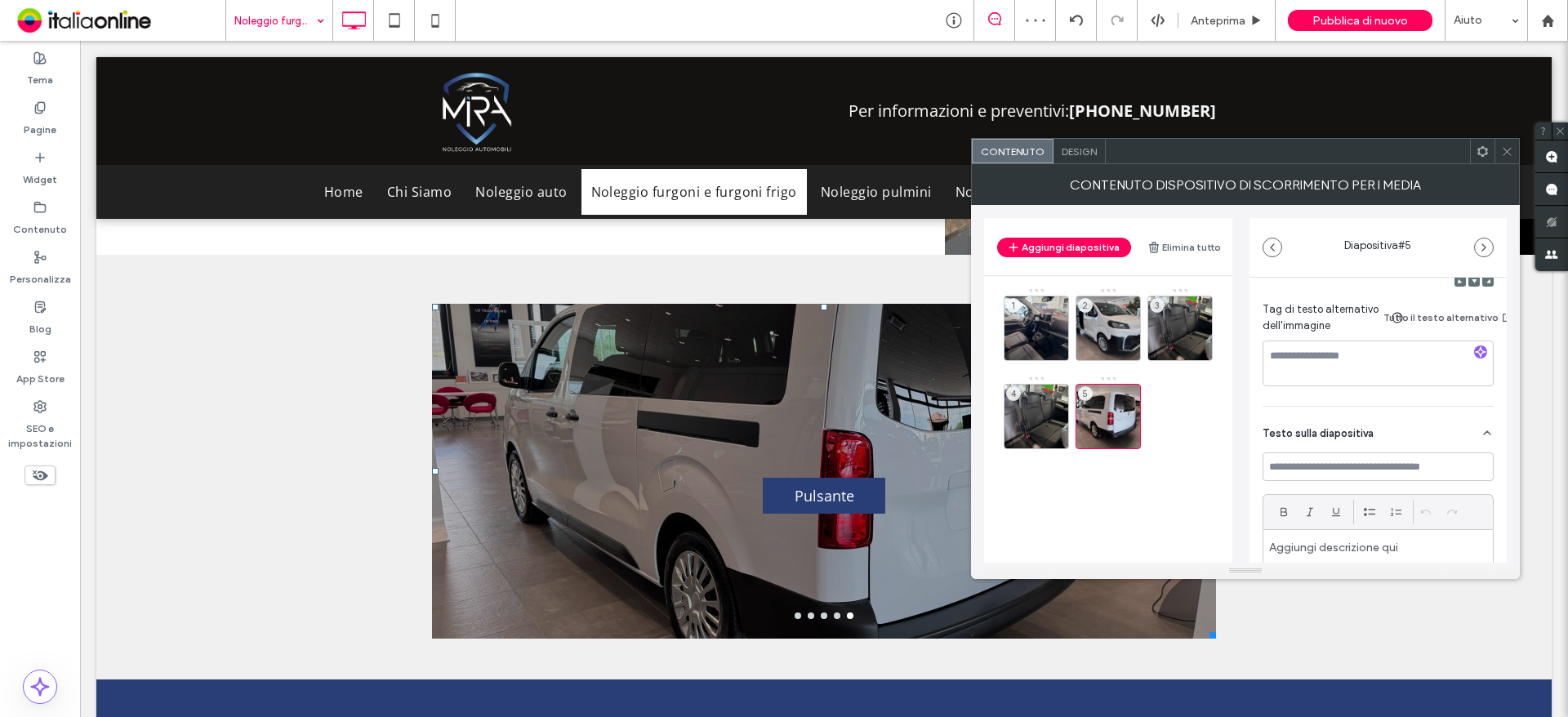
click at [1456, 447] on div "Testo sulla diapositiva" at bounding box center [1378, 429] width 231 height 46
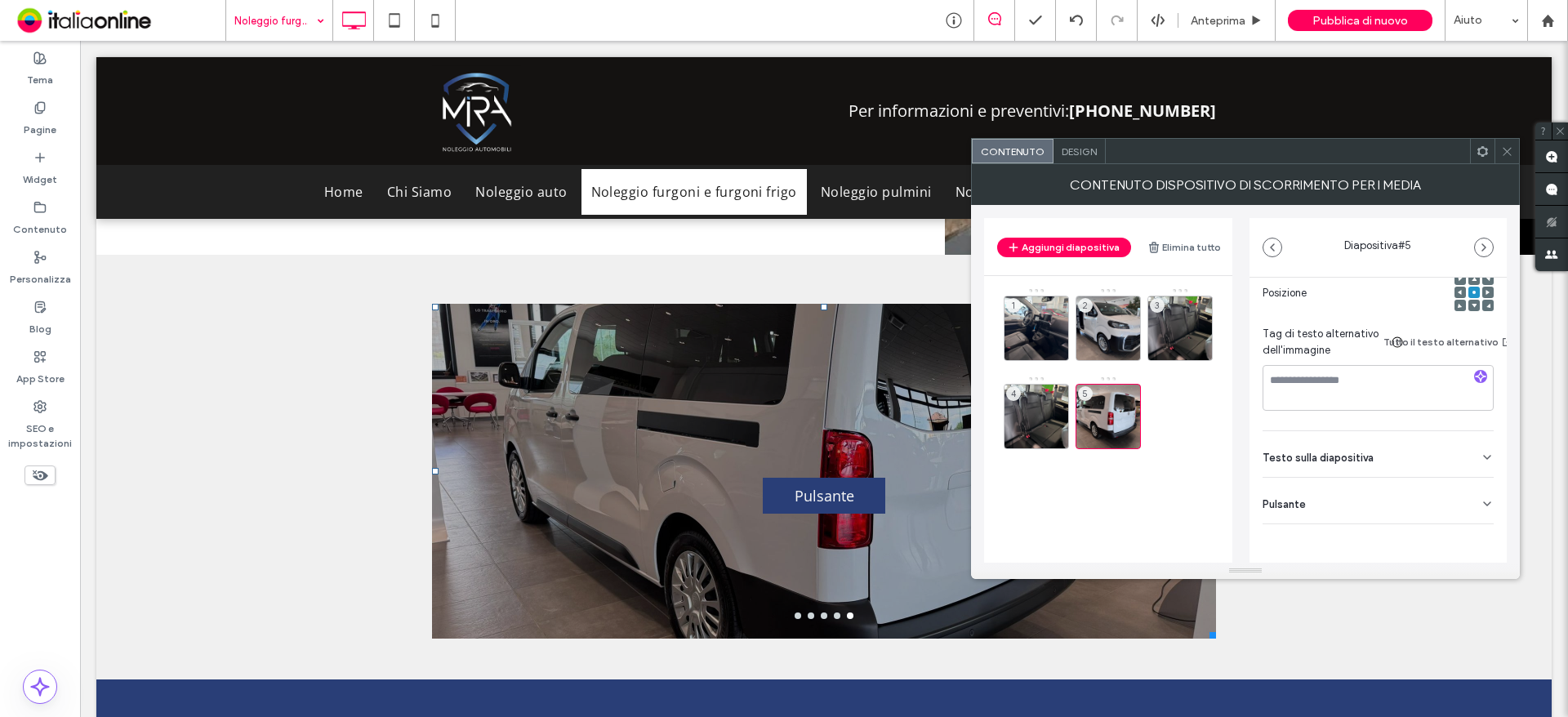
click at [1462, 492] on div "Pulsante" at bounding box center [1378, 500] width 231 height 46
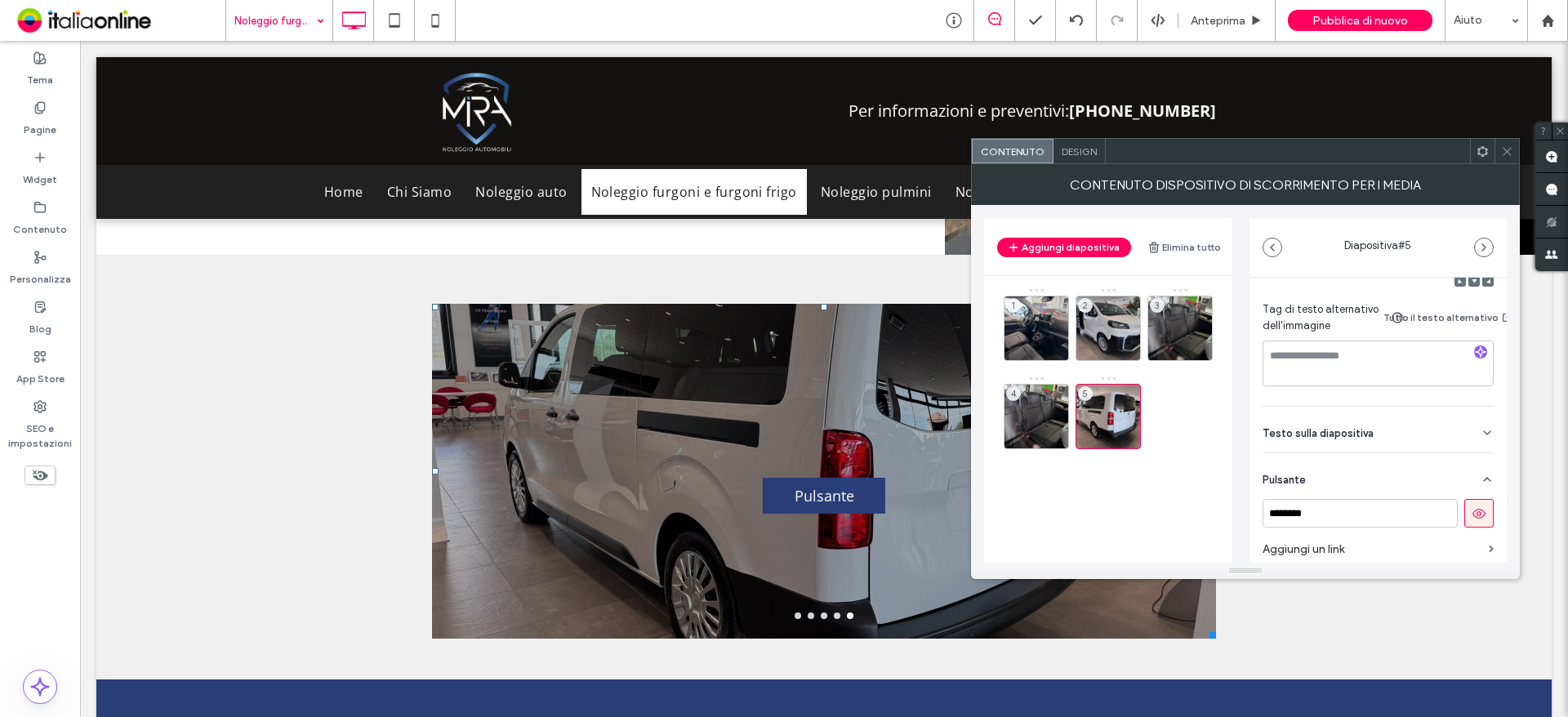
drag, startPoint x: 1466, startPoint y: 520, endPoint x: 1455, endPoint y: 507, distance: 17.0
click at [1472, 520] on icon at bounding box center [1479, 513] width 14 height 14
drag, startPoint x: 1062, startPoint y: 237, endPoint x: 1081, endPoint y: 270, distance: 38.1
click at [1062, 237] on button "Aggiungi diapositiva" at bounding box center [1064, 247] width 134 height 20
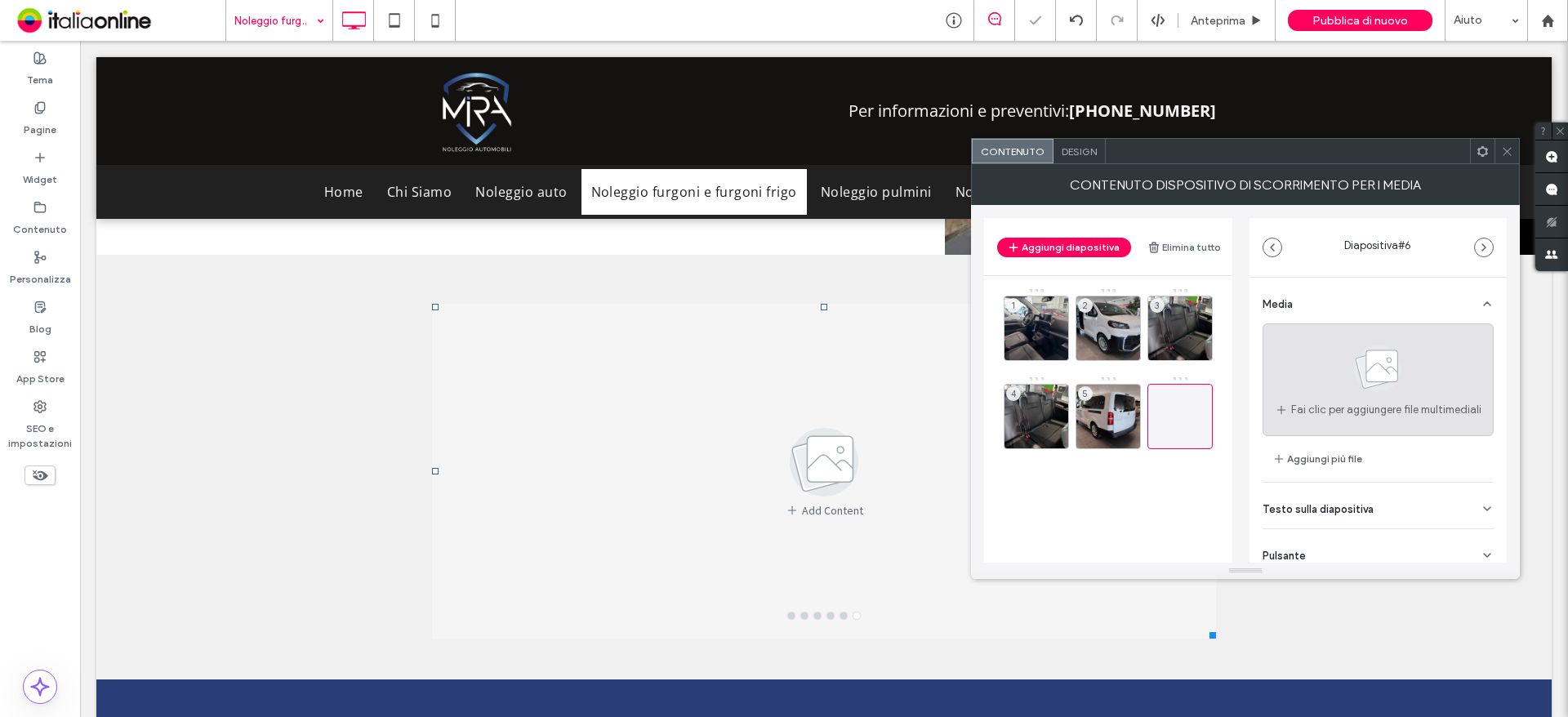
click at [1387, 383] on use at bounding box center [1378, 368] width 48 height 48
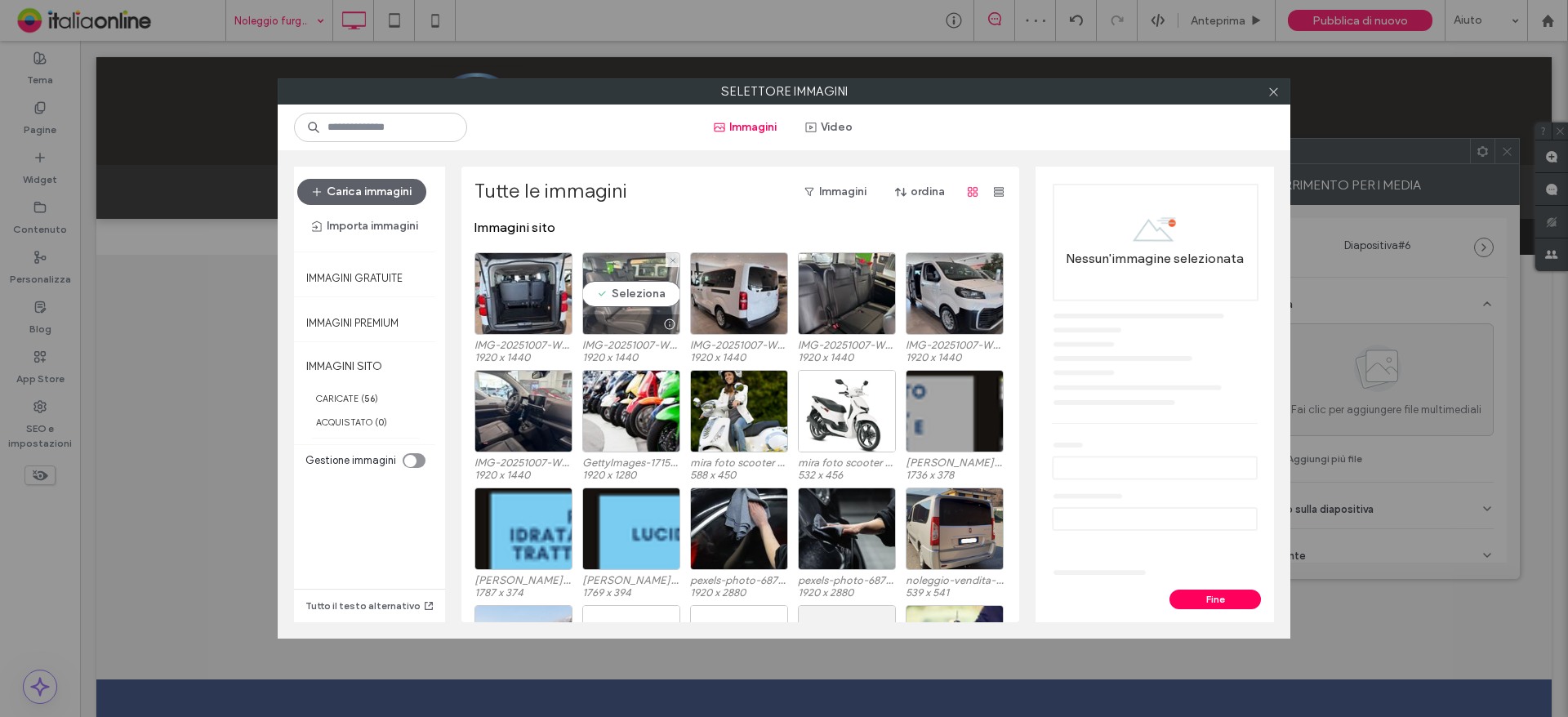
click at [633, 287] on div "Seleziona" at bounding box center [631, 294] width 98 height 83
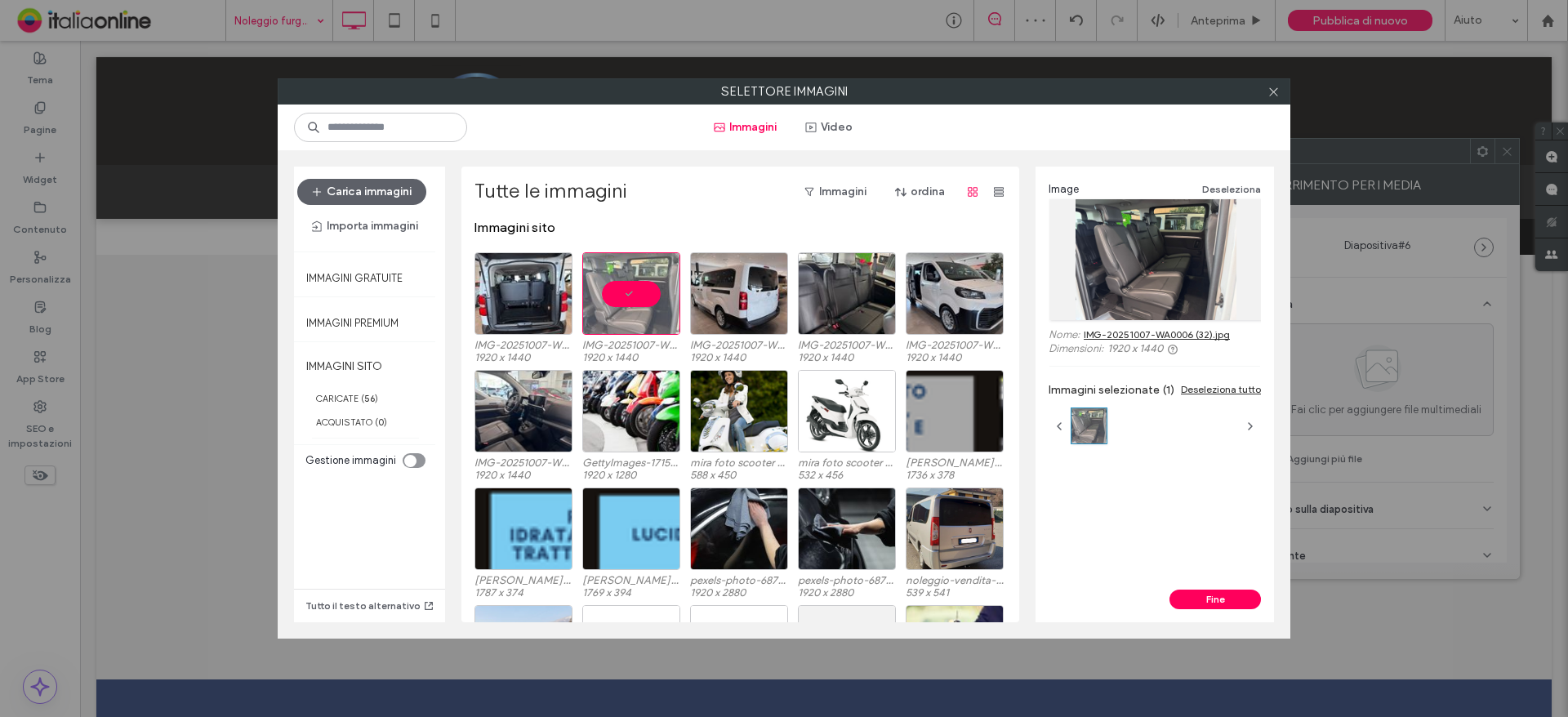
drag, startPoint x: 1217, startPoint y: 598, endPoint x: 1209, endPoint y: 507, distance: 91.4
click at [1217, 598] on button "Fine" at bounding box center [1215, 599] width 92 height 20
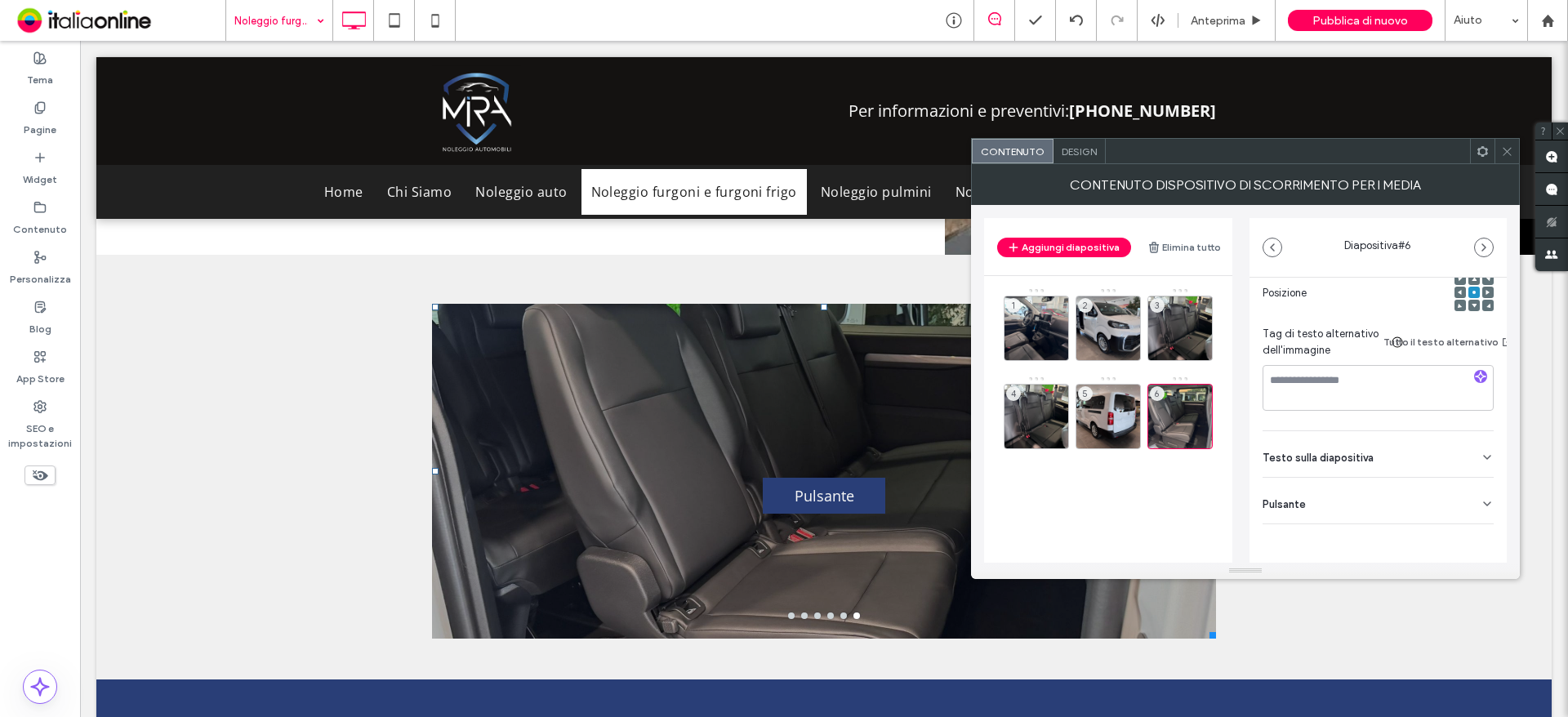
click at [1356, 484] on div "Pulsante" at bounding box center [1378, 500] width 231 height 46
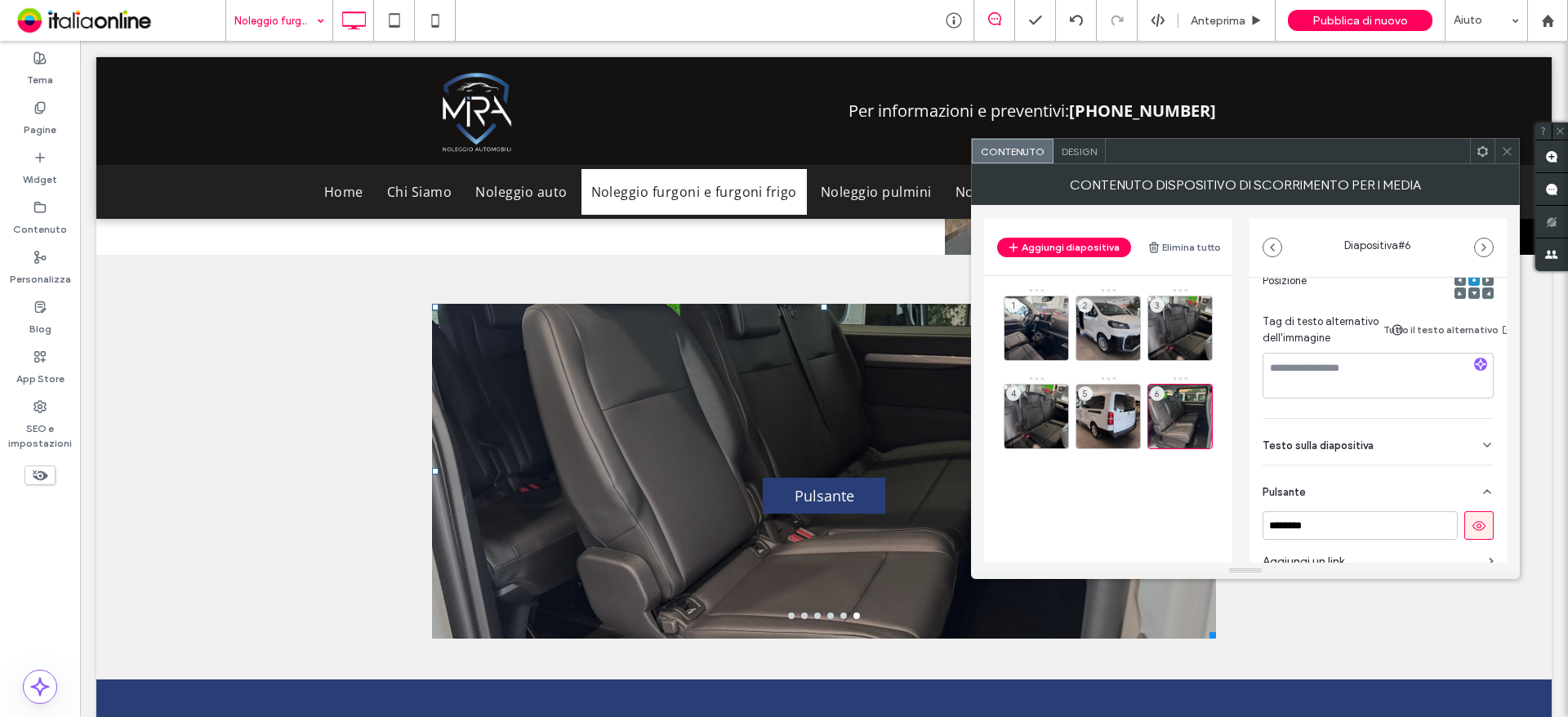
click at [1491, 530] on div "Media Nome: IMG-20251007-WA0006+%2832%29.jpg Dimensione: 1920x1440 Sostituisci …" at bounding box center [1378, 348] width 257 height 678
click at [1464, 525] on button at bounding box center [1478, 526] width 30 height 29
click at [1071, 247] on button "Aggiungi diapositiva" at bounding box center [1064, 247] width 134 height 20
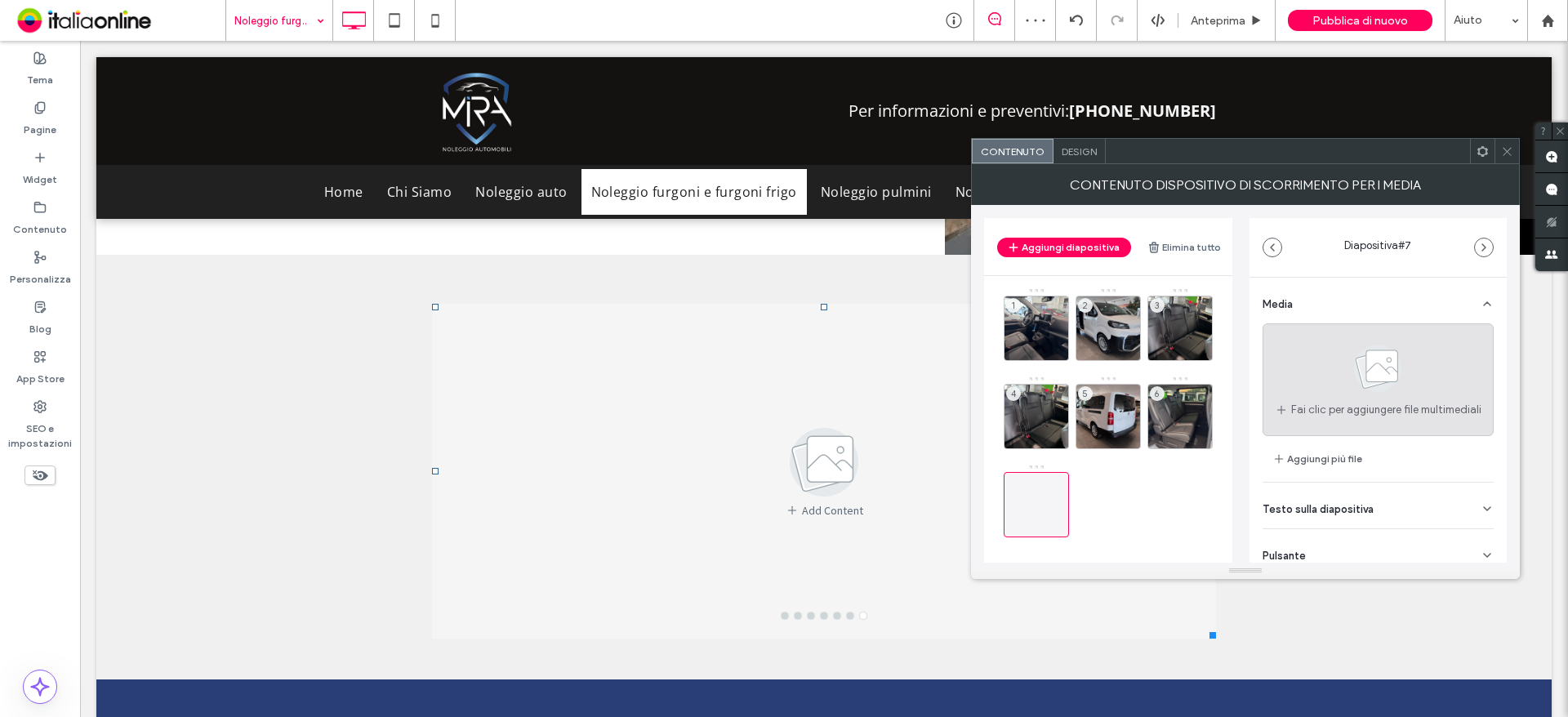
click at [1458, 385] on div "Fai clic per aggiungere file multimediali" at bounding box center [1378, 379] width 231 height 112
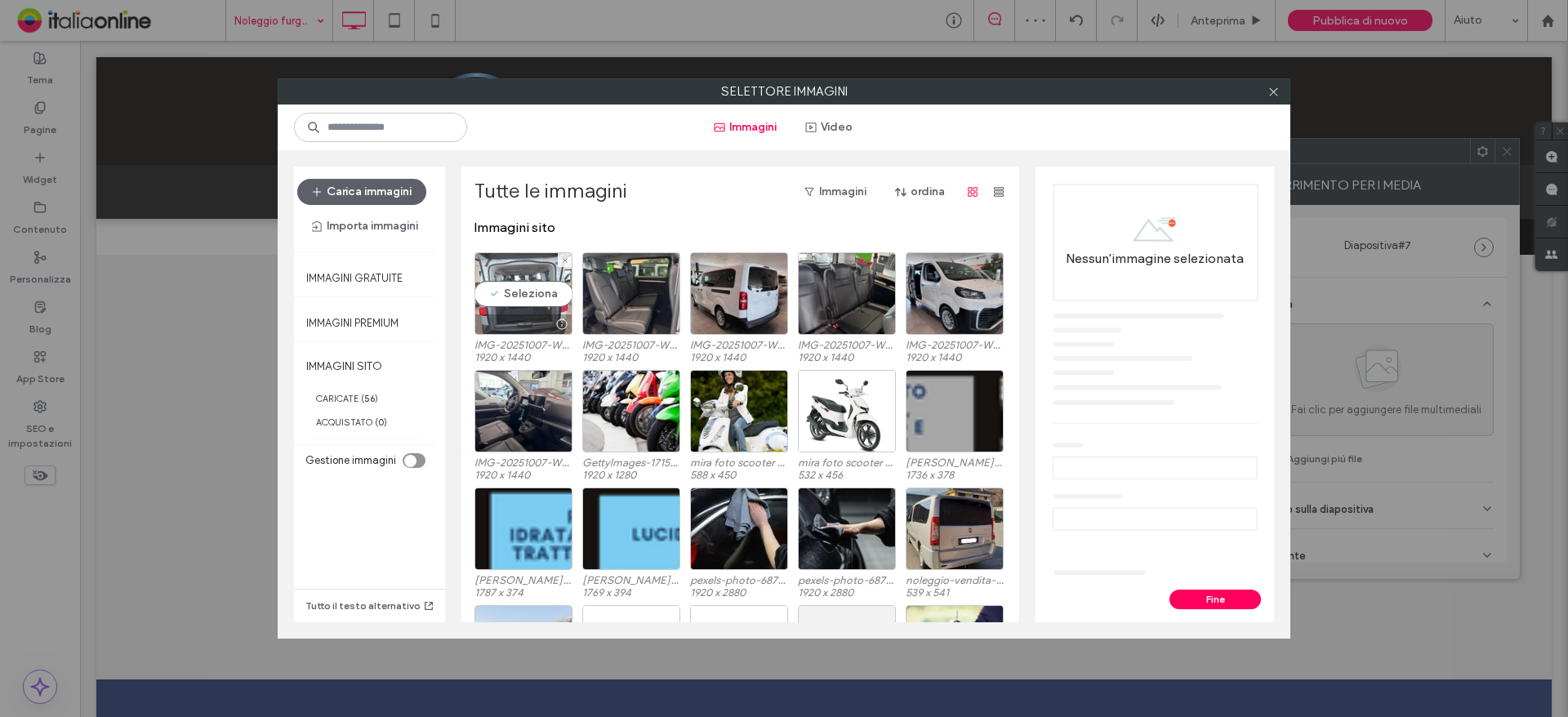
click at [539, 291] on div "Seleziona" at bounding box center [523, 294] width 98 height 83
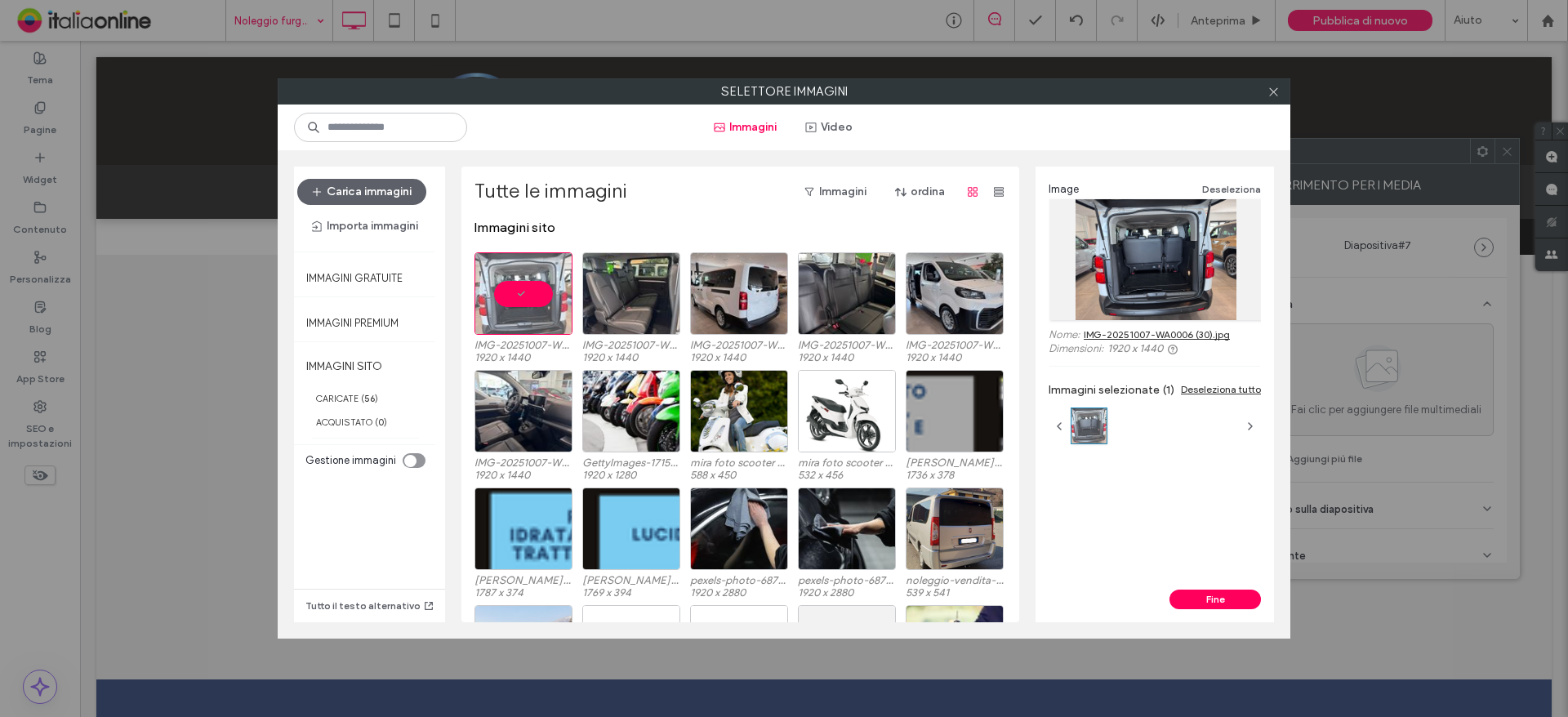
click at [1241, 588] on div "Image Deseleziona Nome: IMG-20251007-WA0006 (30).jpg Dimensioni: 1920 x 1440 Im…" at bounding box center [1154, 377] width 238 height 423
click at [1236, 600] on button "Fine" at bounding box center [1215, 599] width 92 height 20
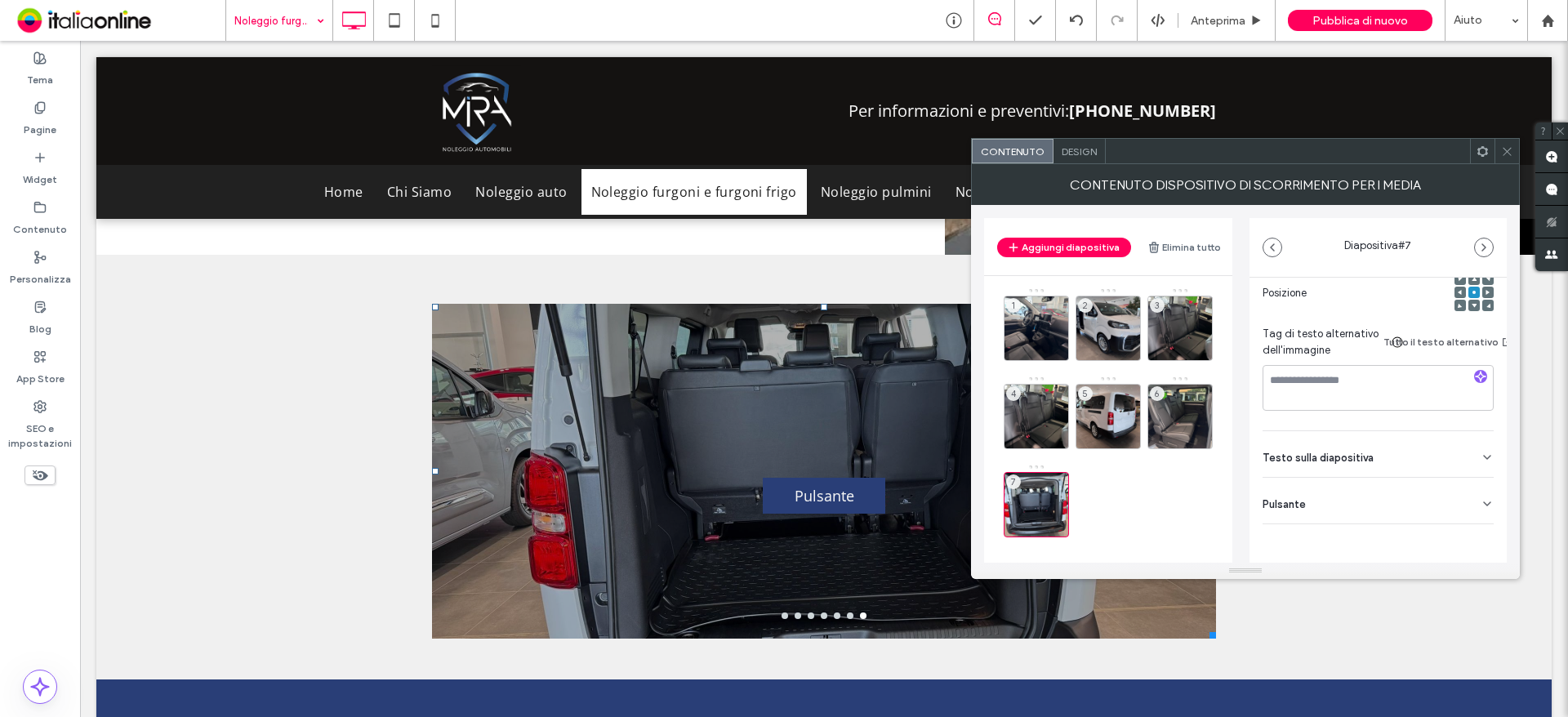
click at [1451, 501] on div "Pulsante" at bounding box center [1378, 500] width 231 height 46
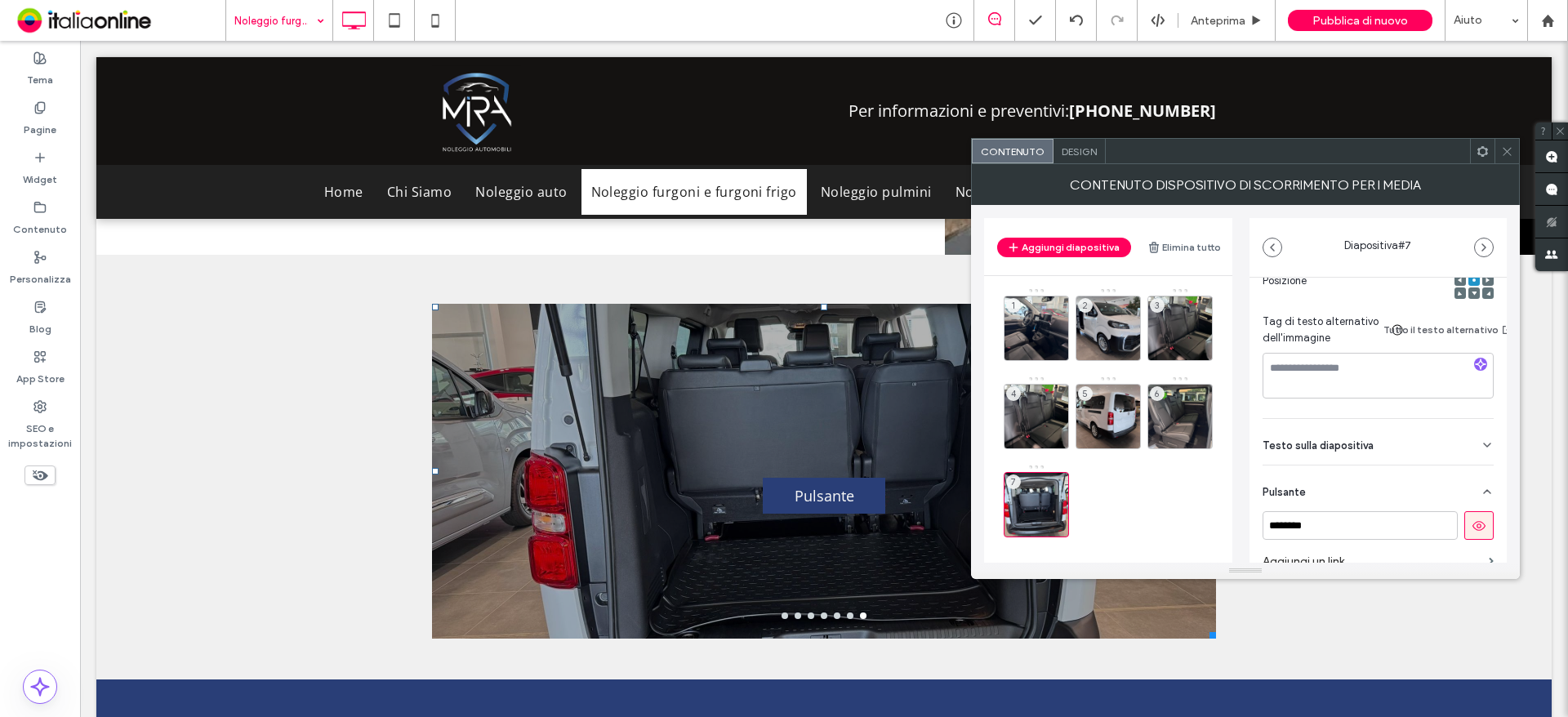
click at [1486, 527] on div "Media Nome: IMG-20251007-WA0006+%2830%29.jpg Dimensione: 1920x1440 Sostituisci …" at bounding box center [1378, 348] width 257 height 678
drag, startPoint x: 1477, startPoint y: 527, endPoint x: 1470, endPoint y: 513, distance: 15.7
click at [1475, 526] on button at bounding box center [1478, 526] width 30 height 29
drag, startPoint x: 1515, startPoint y: 154, endPoint x: 1458, endPoint y: 175, distance: 60.7
click at [1515, 154] on div at bounding box center [1506, 150] width 24 height 24
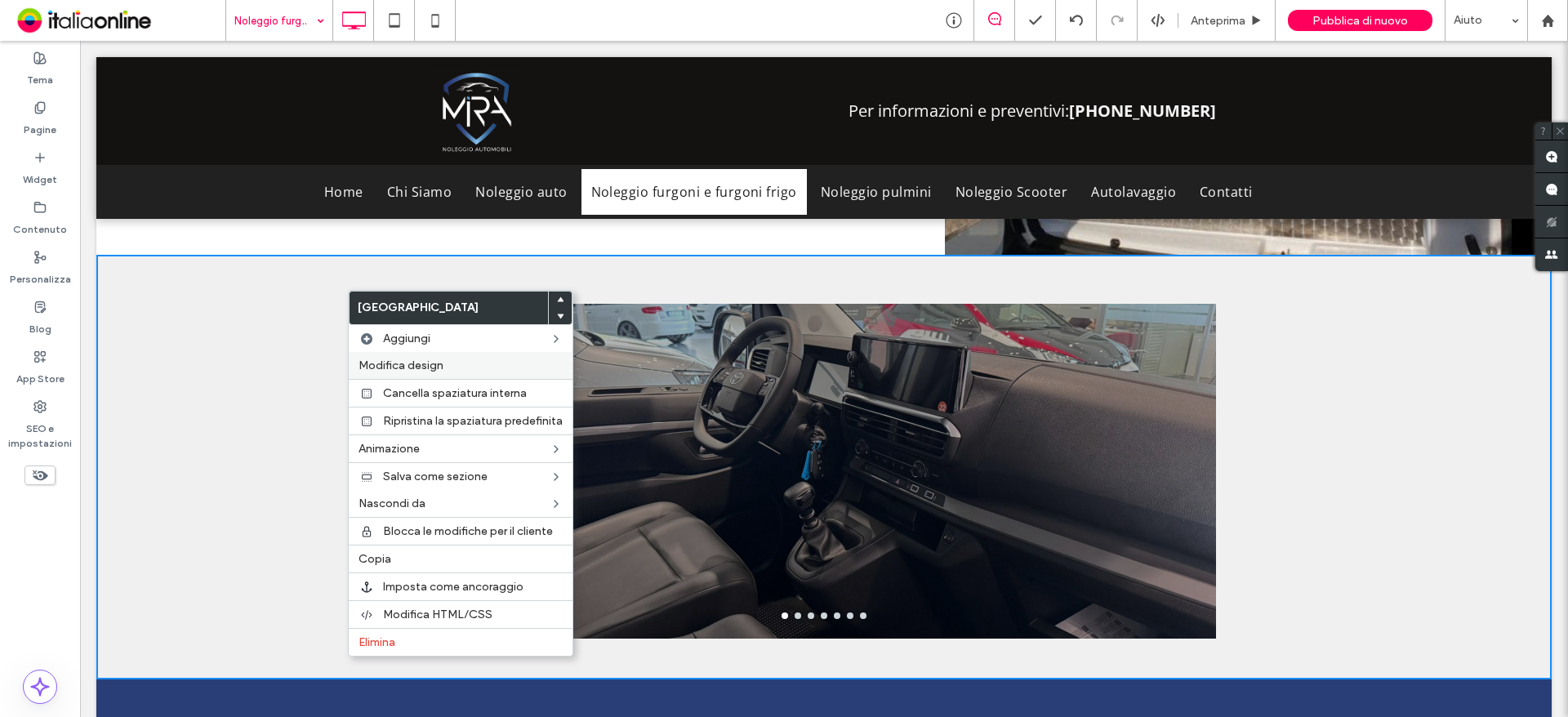
click at [478, 360] on label "Modifica design" at bounding box center [460, 365] width 204 height 13
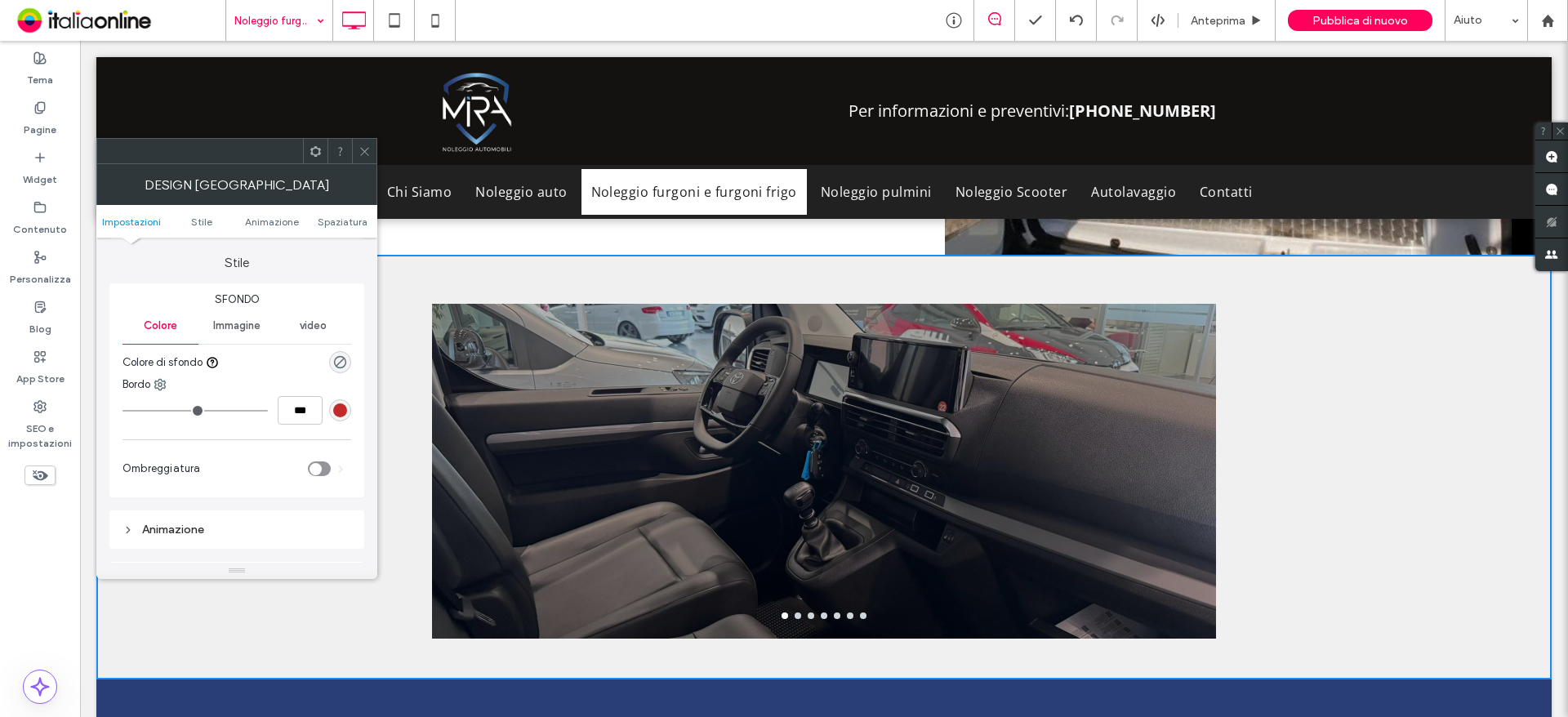
scroll to position [245, 0]
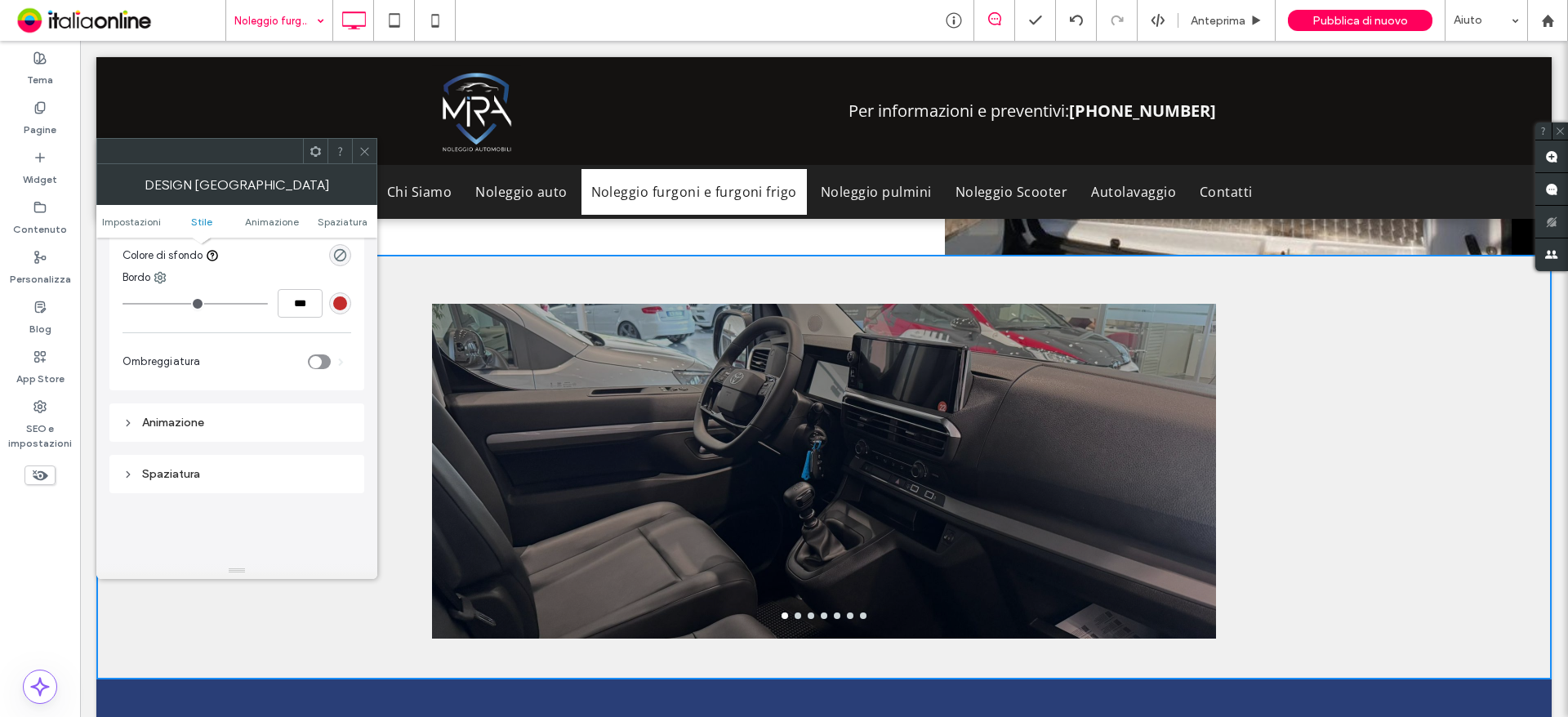
click at [215, 474] on div "Spaziatura" at bounding box center [236, 474] width 228 height 13
click at [216, 474] on div "Spaziatura" at bounding box center [236, 474] width 228 height 13
click at [134, 222] on span "Impostazioni" at bounding box center [131, 222] width 58 height 13
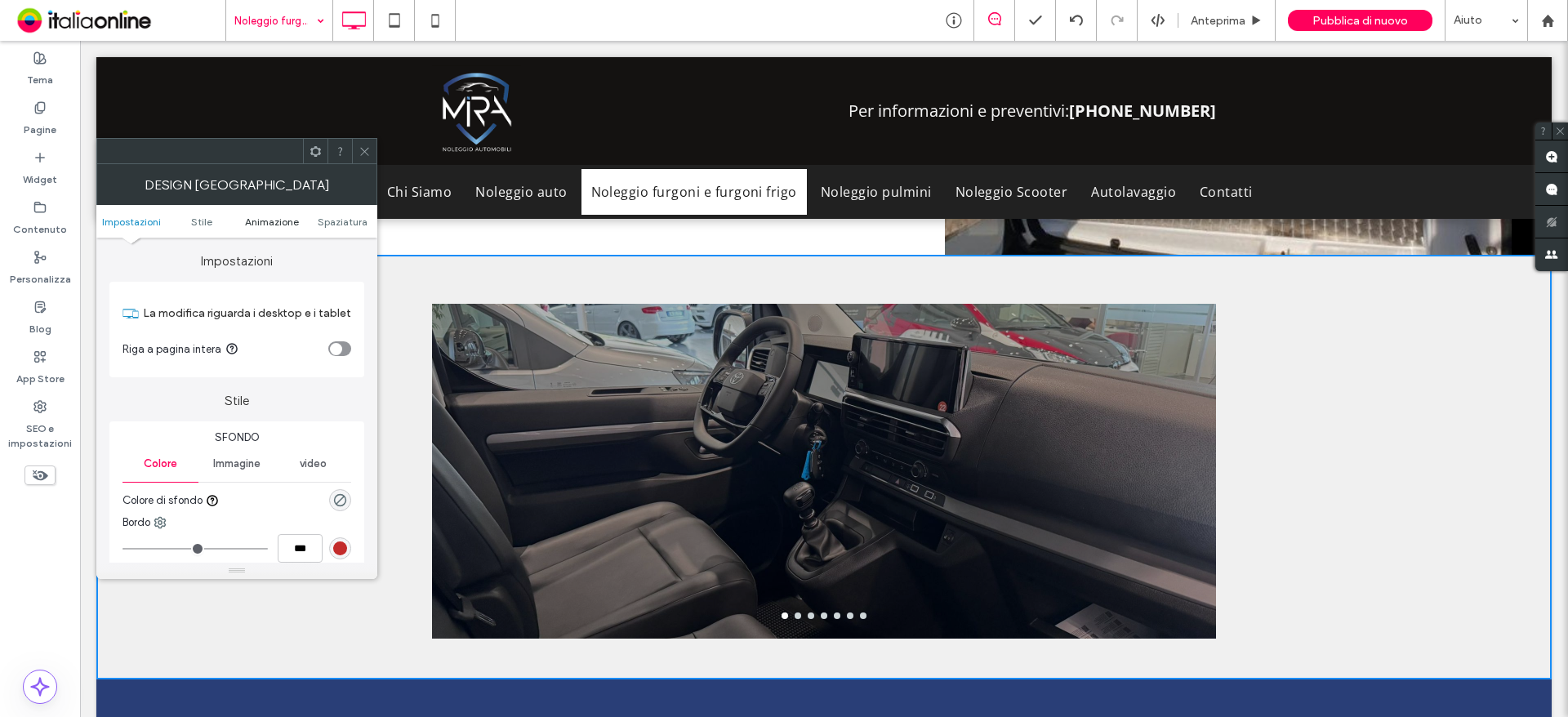
scroll to position [0, 0]
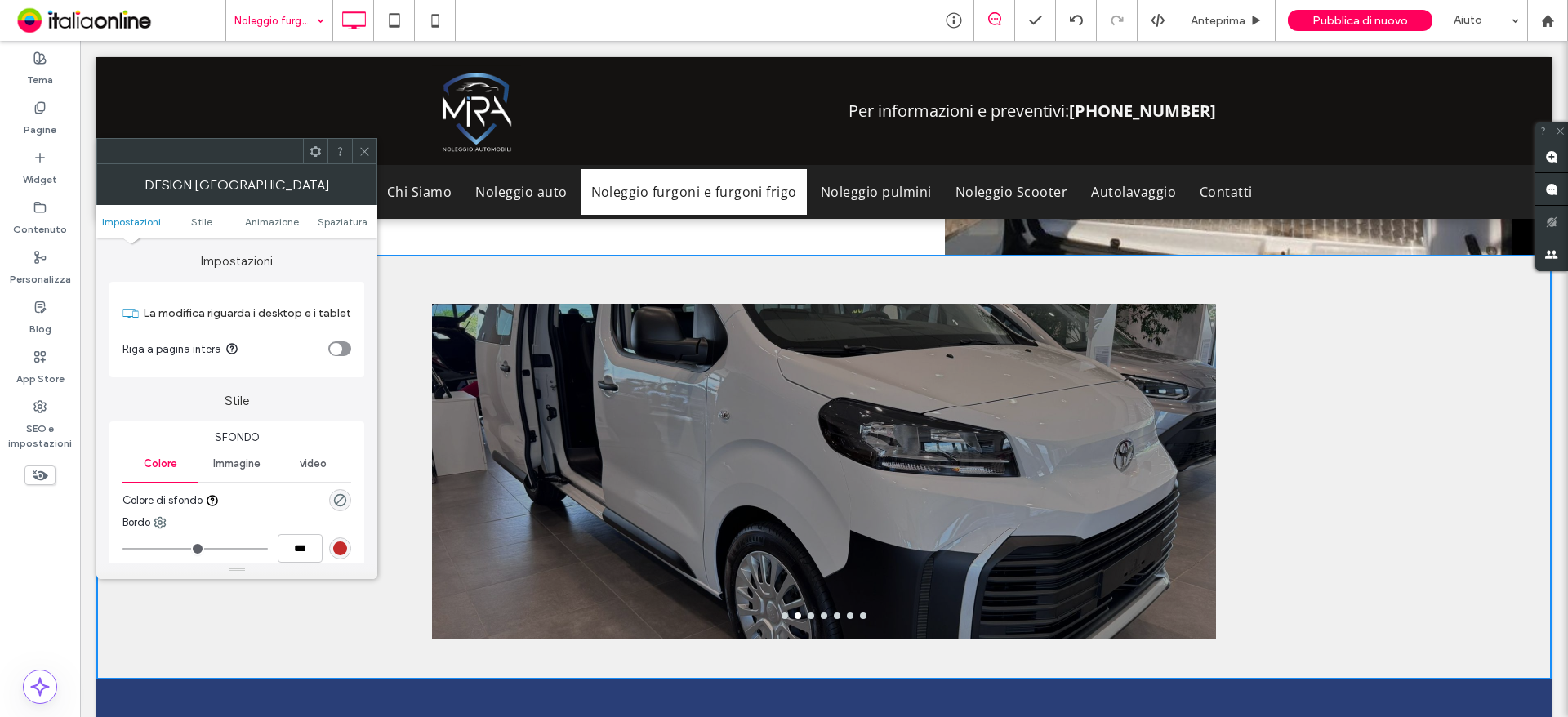
click at [346, 350] on div "toggle" at bounding box center [339, 349] width 22 height 14
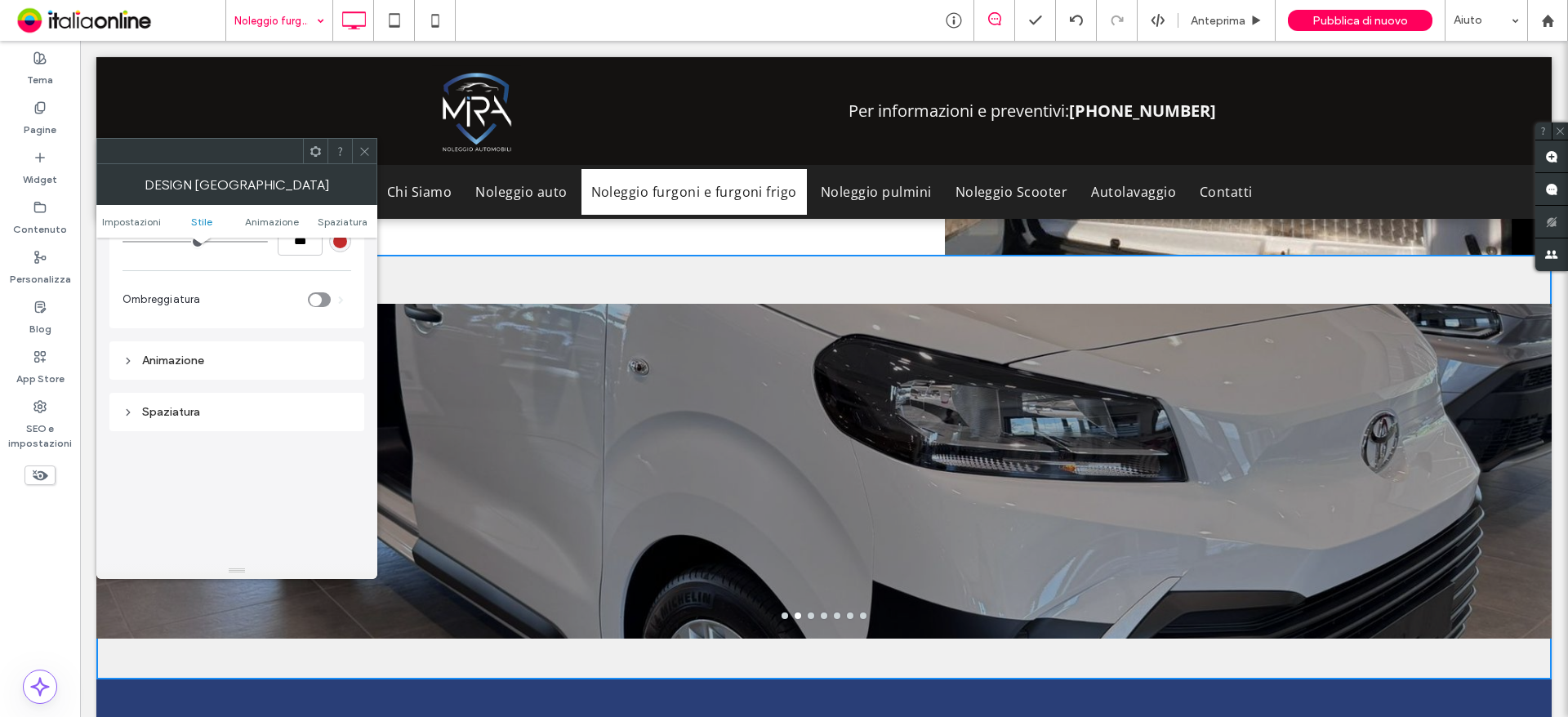
scroll to position [408, 0]
drag, startPoint x: 226, startPoint y: 318, endPoint x: 228, endPoint y: 326, distance: 8.2
click at [226, 318] on div "Spaziatura" at bounding box center [236, 311] width 228 height 22
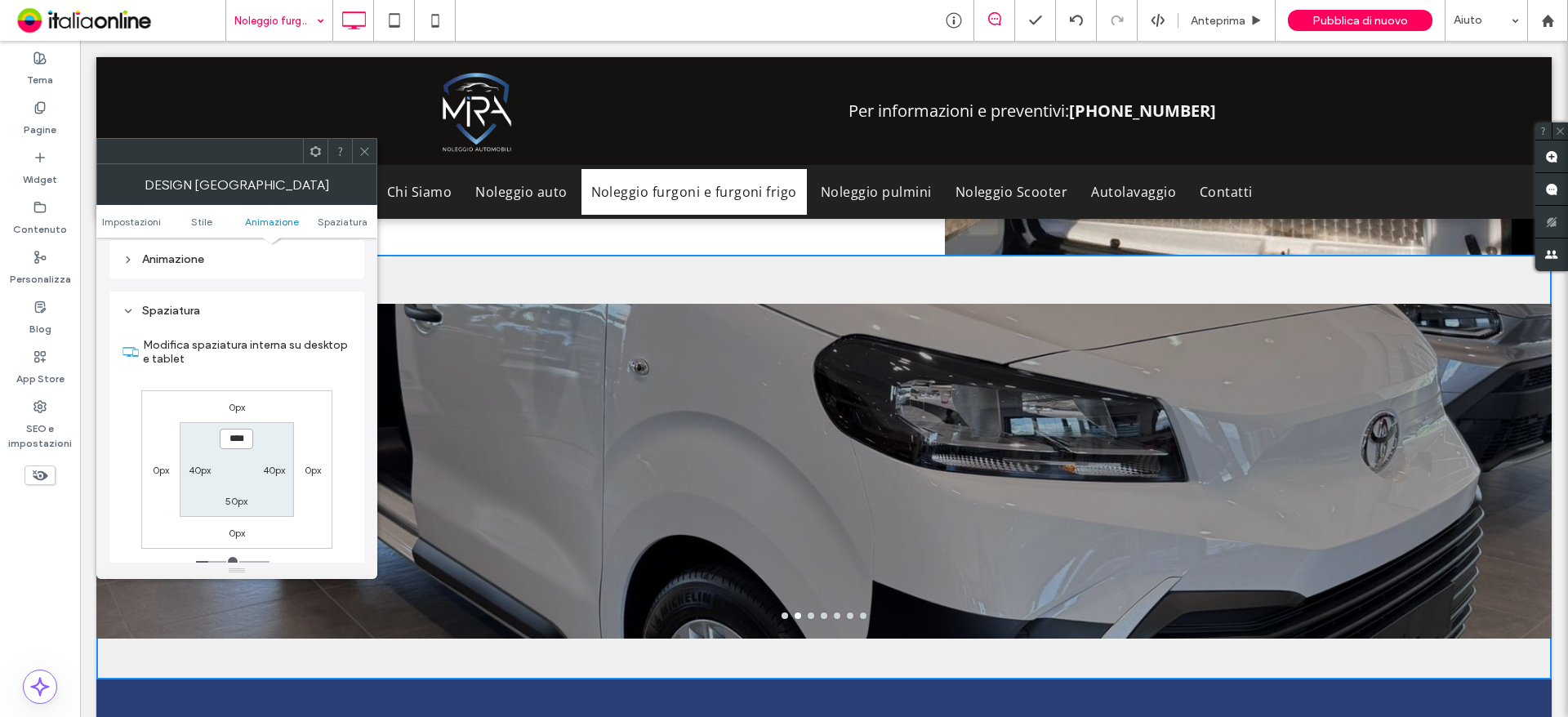
click at [235, 443] on input "****" at bounding box center [235, 438] width 33 height 21
type input "***"
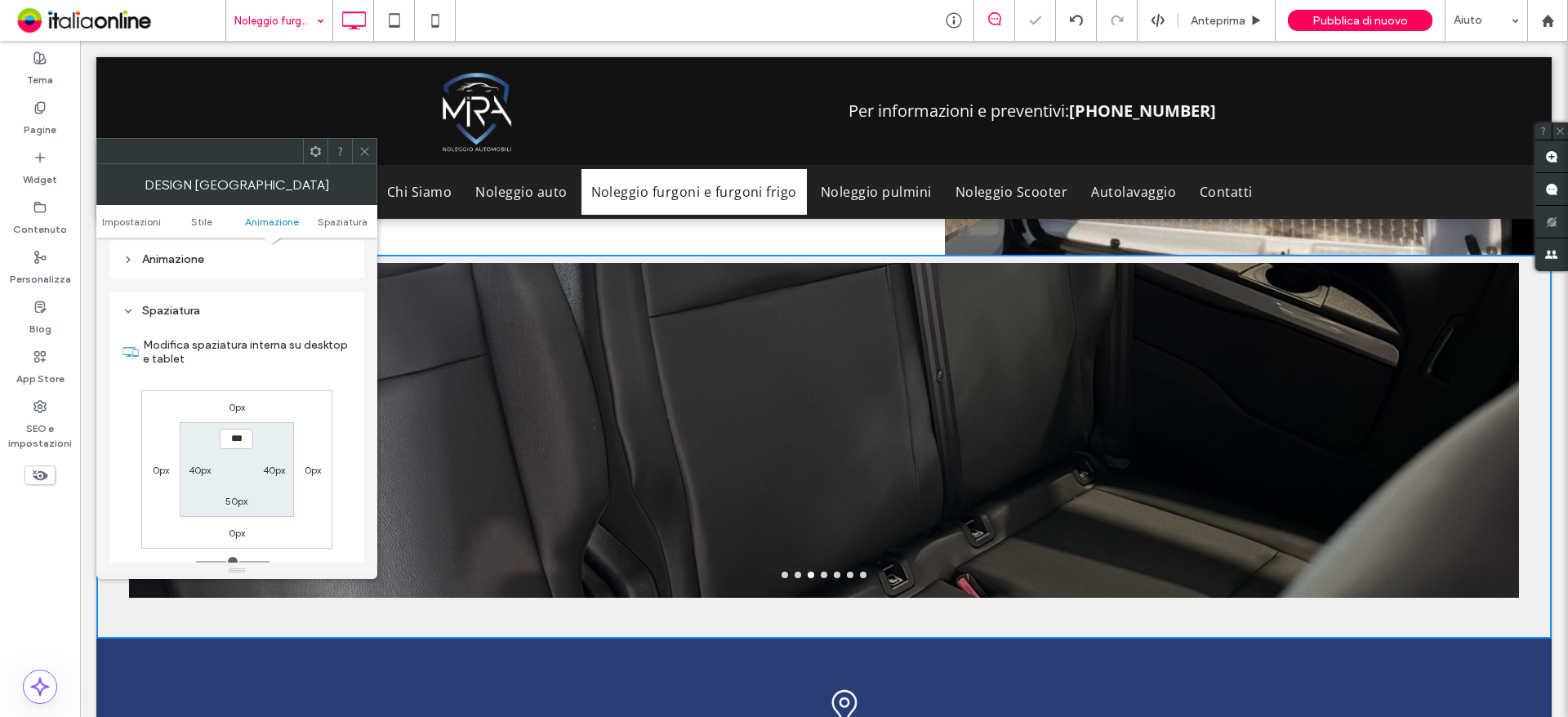
click at [229, 496] on label "50px" at bounding box center [236, 501] width 22 height 13
type input "**"
type input "*"
type input "***"
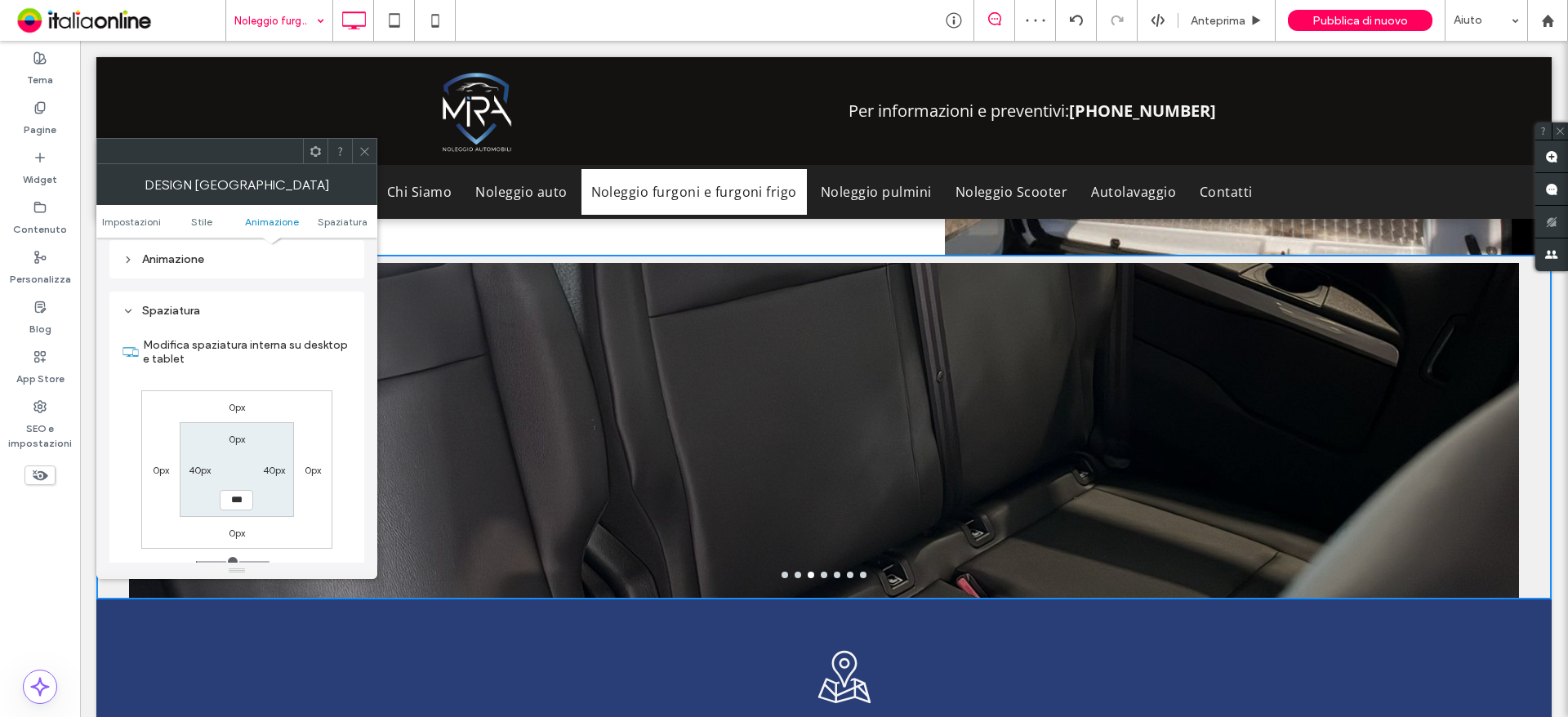
click at [198, 465] on label "40px" at bounding box center [199, 470] width 22 height 13
type input "**"
type input "*"
type input "***"
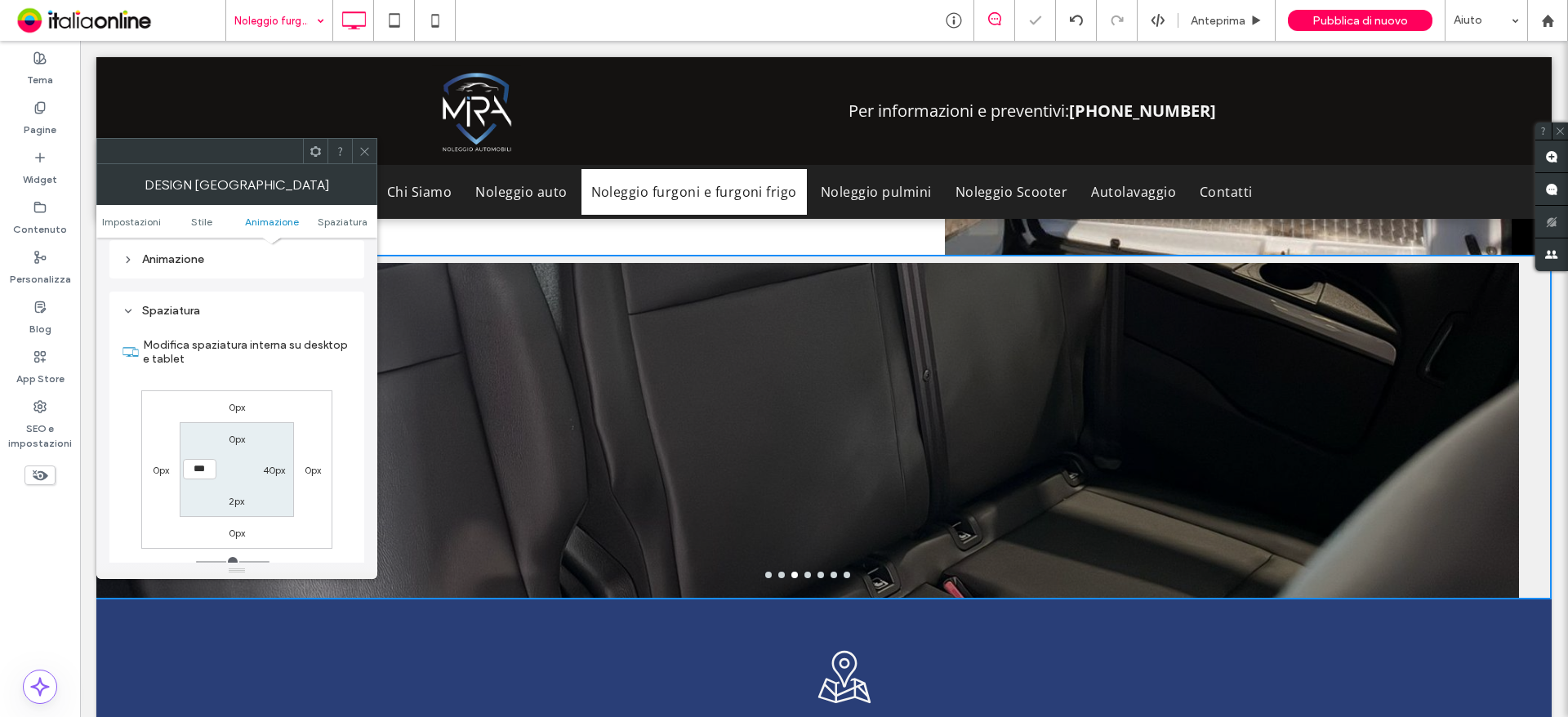
click at [275, 464] on label "40px" at bounding box center [274, 470] width 22 height 13
type input "**"
type input "*"
type input "***"
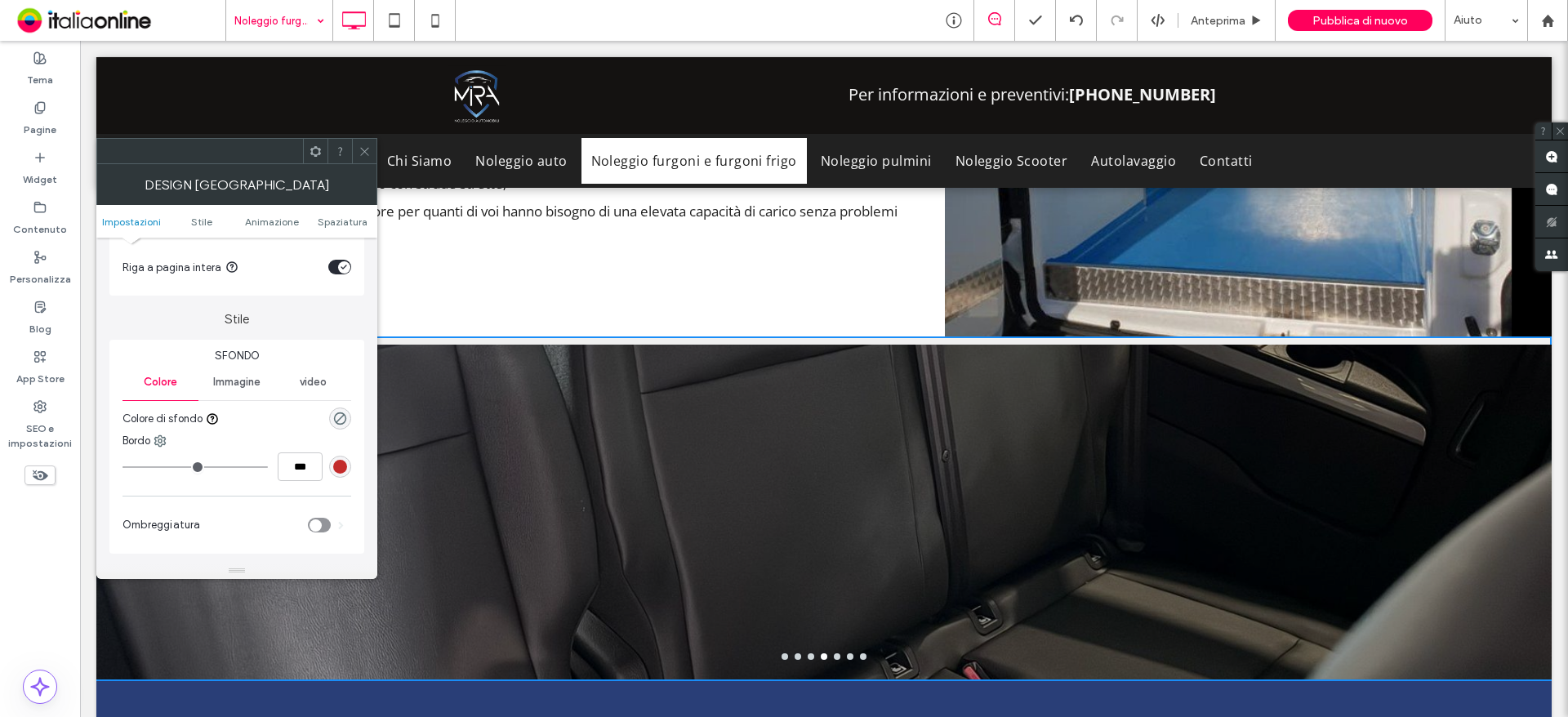
scroll to position [0, 0]
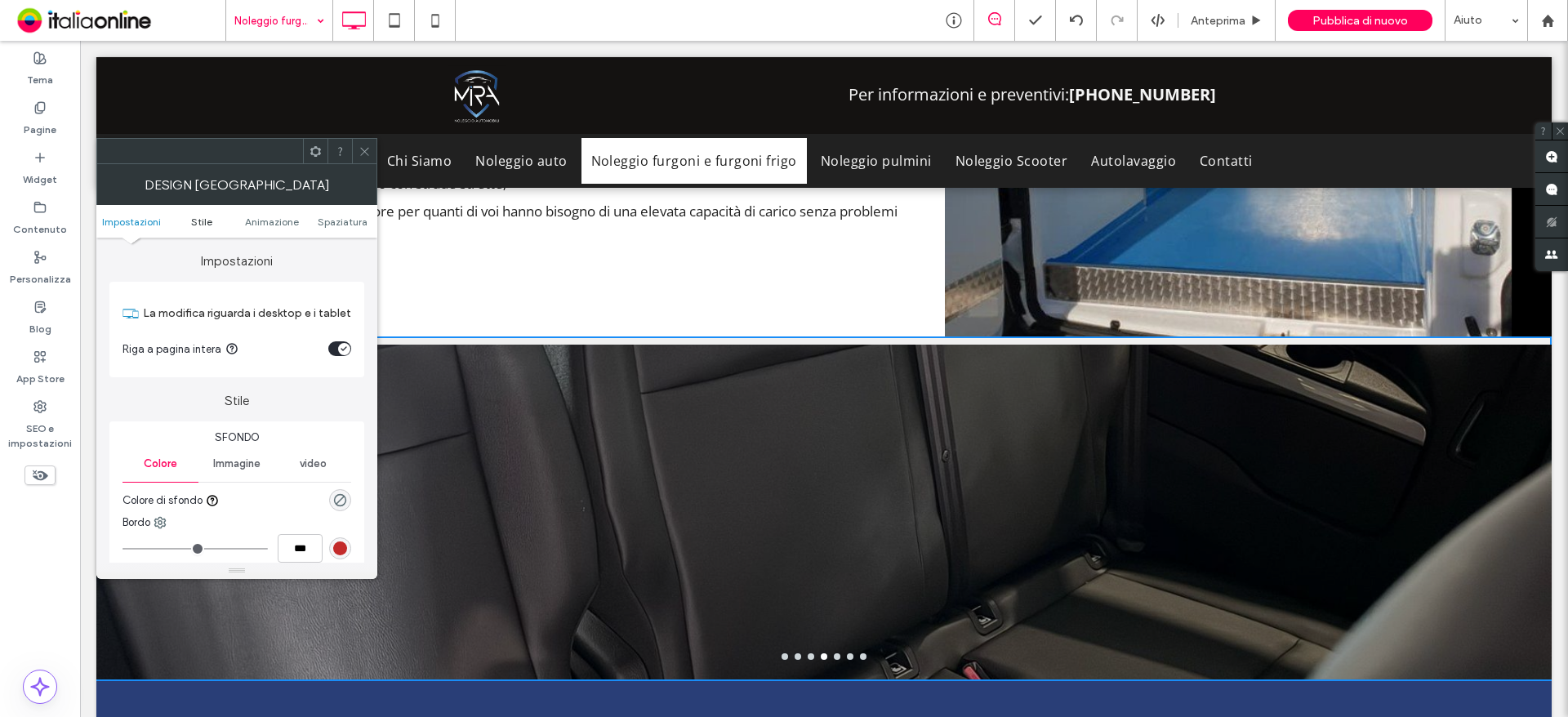
click at [203, 219] on span "Stile" at bounding box center [202, 222] width 22 height 13
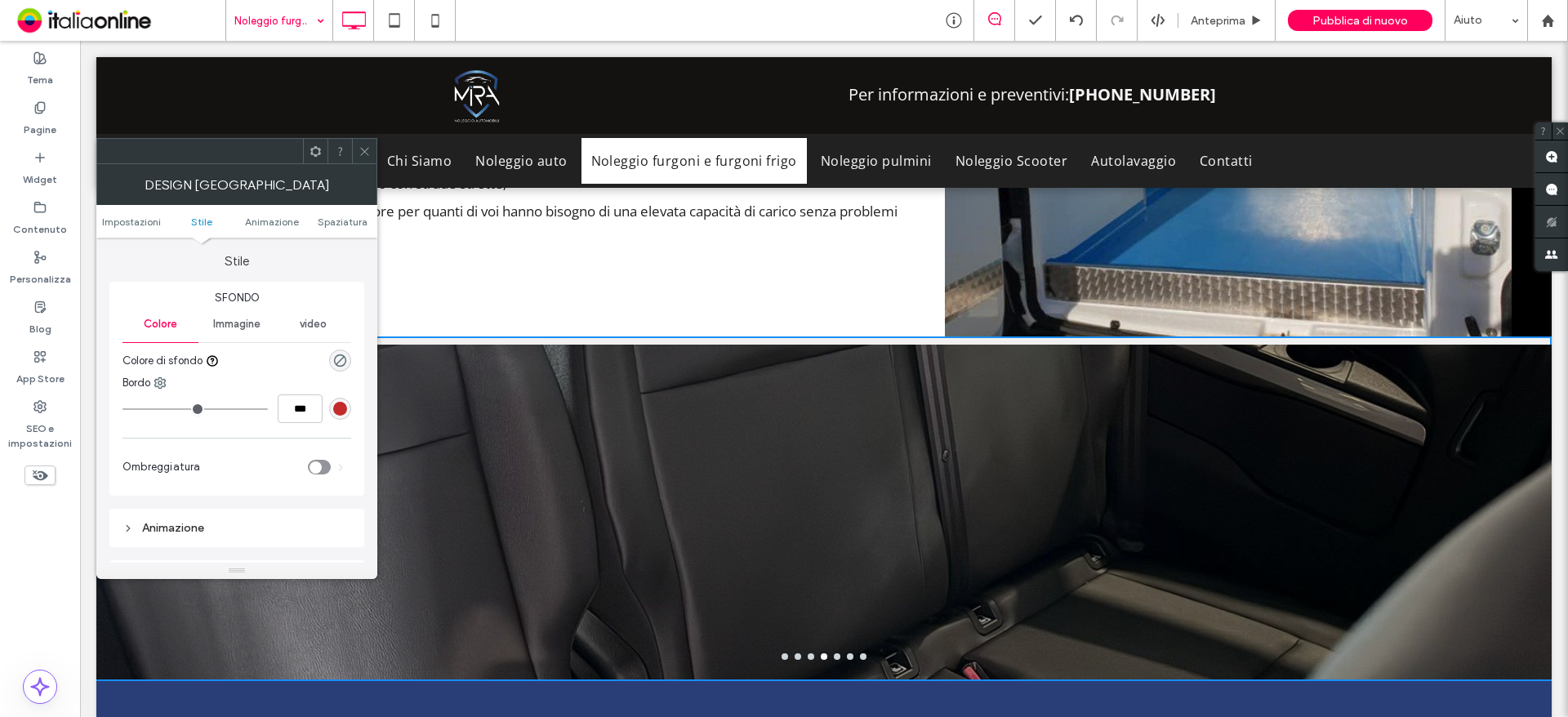
scroll to position [221, 0]
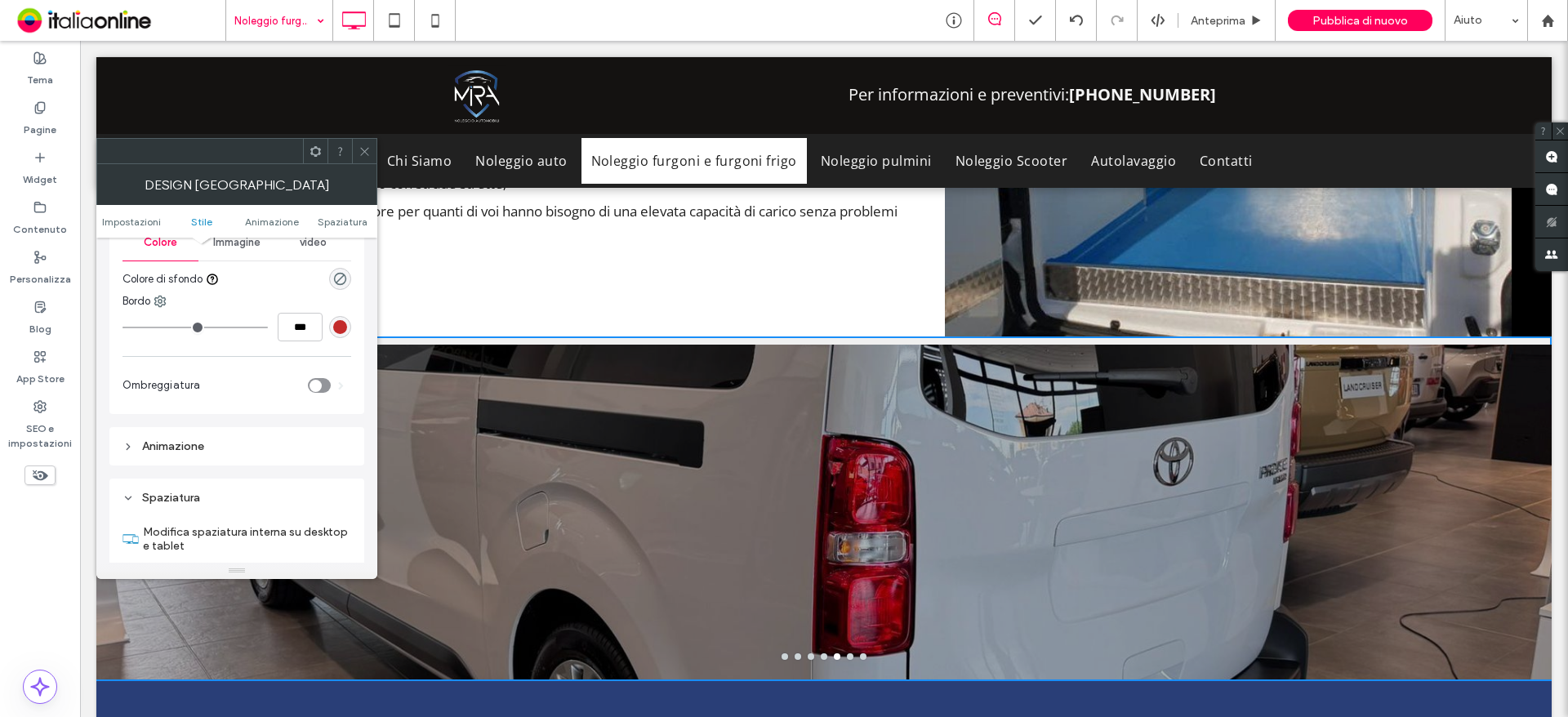
click at [370, 159] on span at bounding box center [365, 150] width 13 height 24
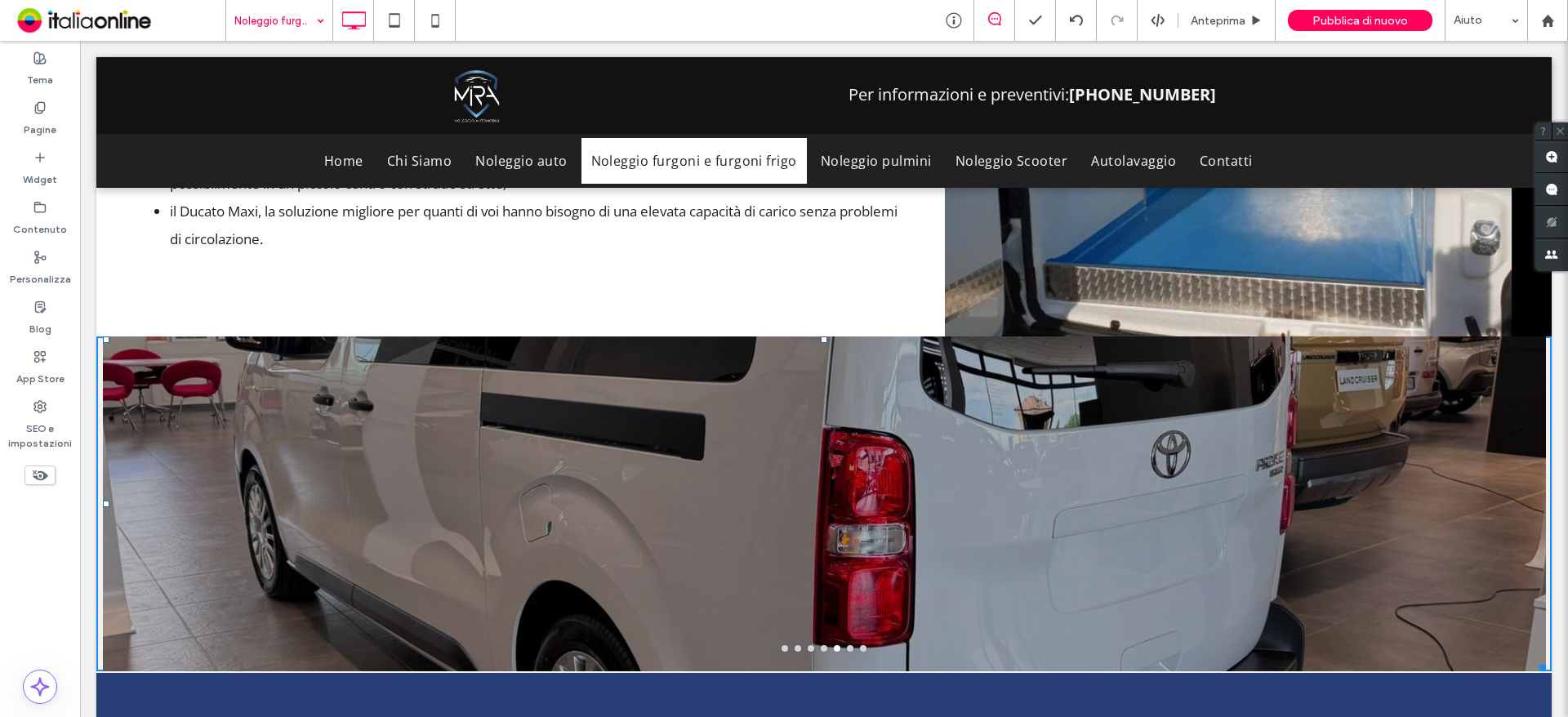
drag, startPoint x: 819, startPoint y: 318, endPoint x: 819, endPoint y: 300, distance: 18.0
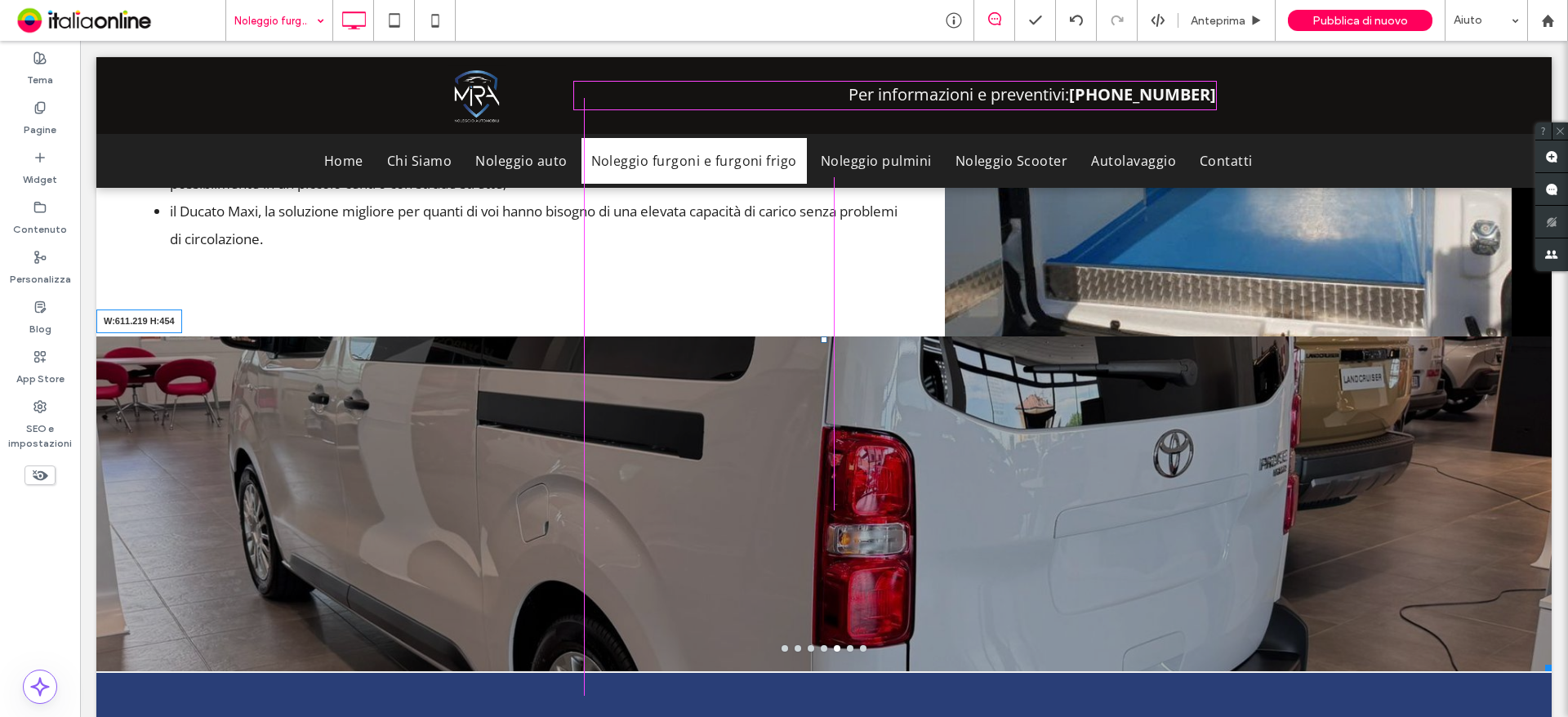
drag, startPoint x: 1532, startPoint y: 636, endPoint x: 1063, endPoint y: 669, distance: 470.2
click at [1539, 669] on div at bounding box center [1546, 665] width 13 height 13
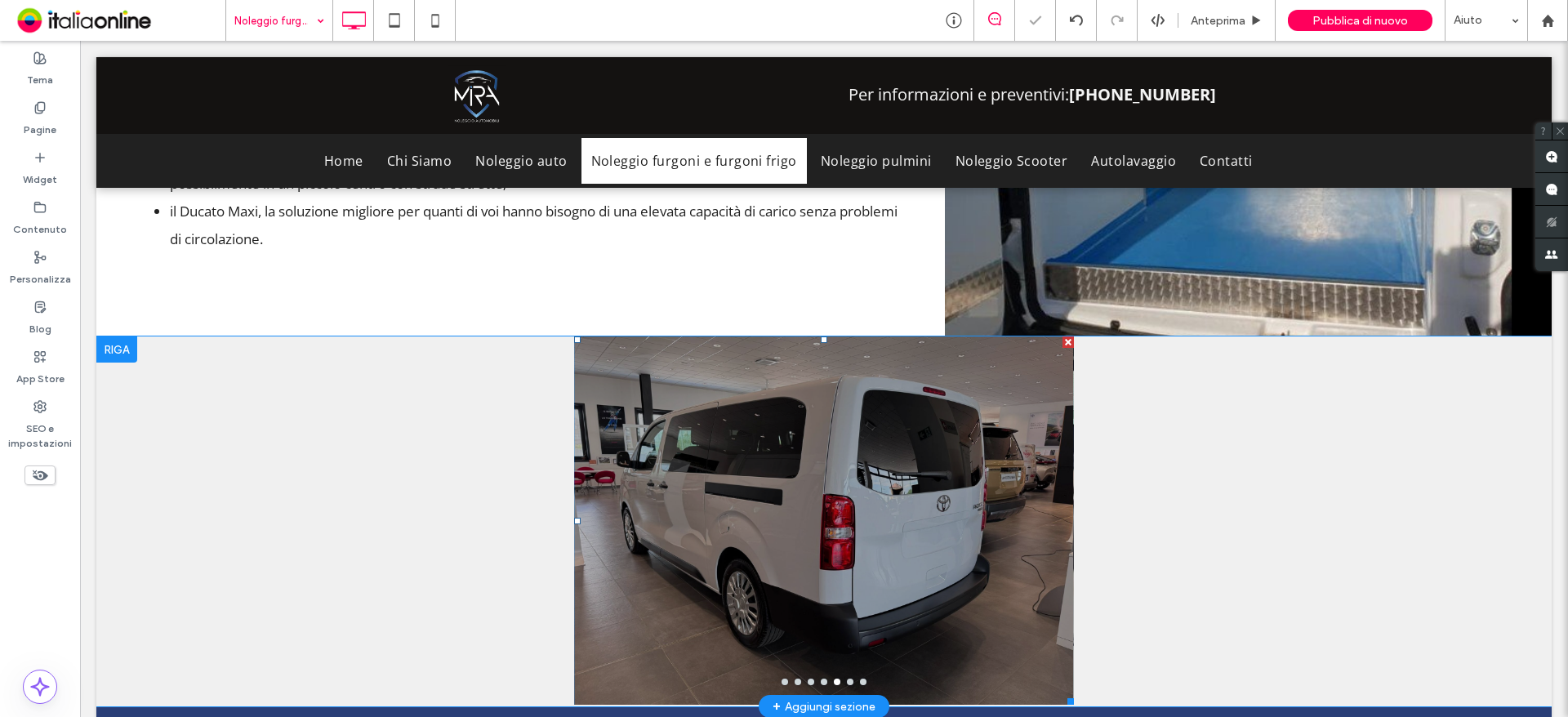
click at [724, 412] on div at bounding box center [823, 531] width 499 height 291
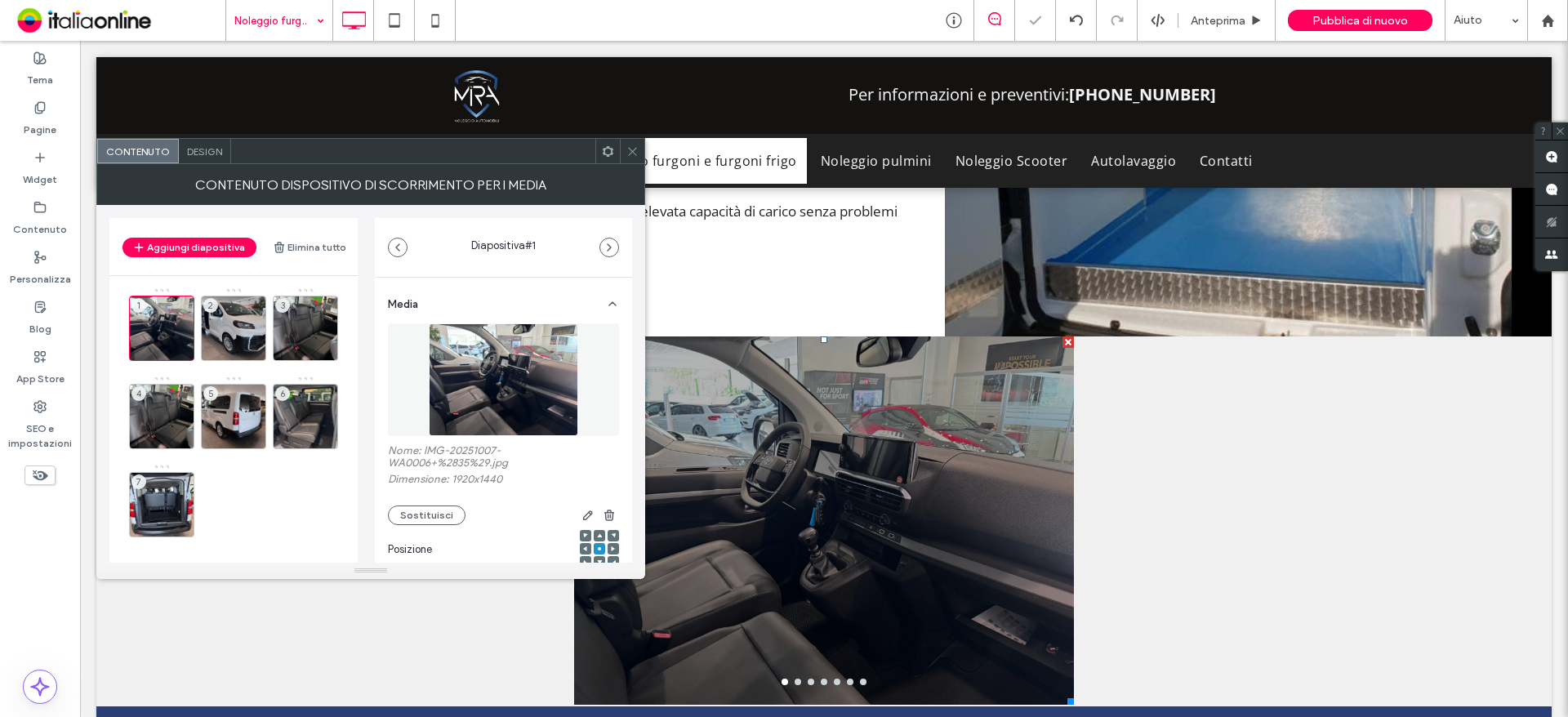
click at [199, 156] on span "Design" at bounding box center [204, 152] width 35 height 13
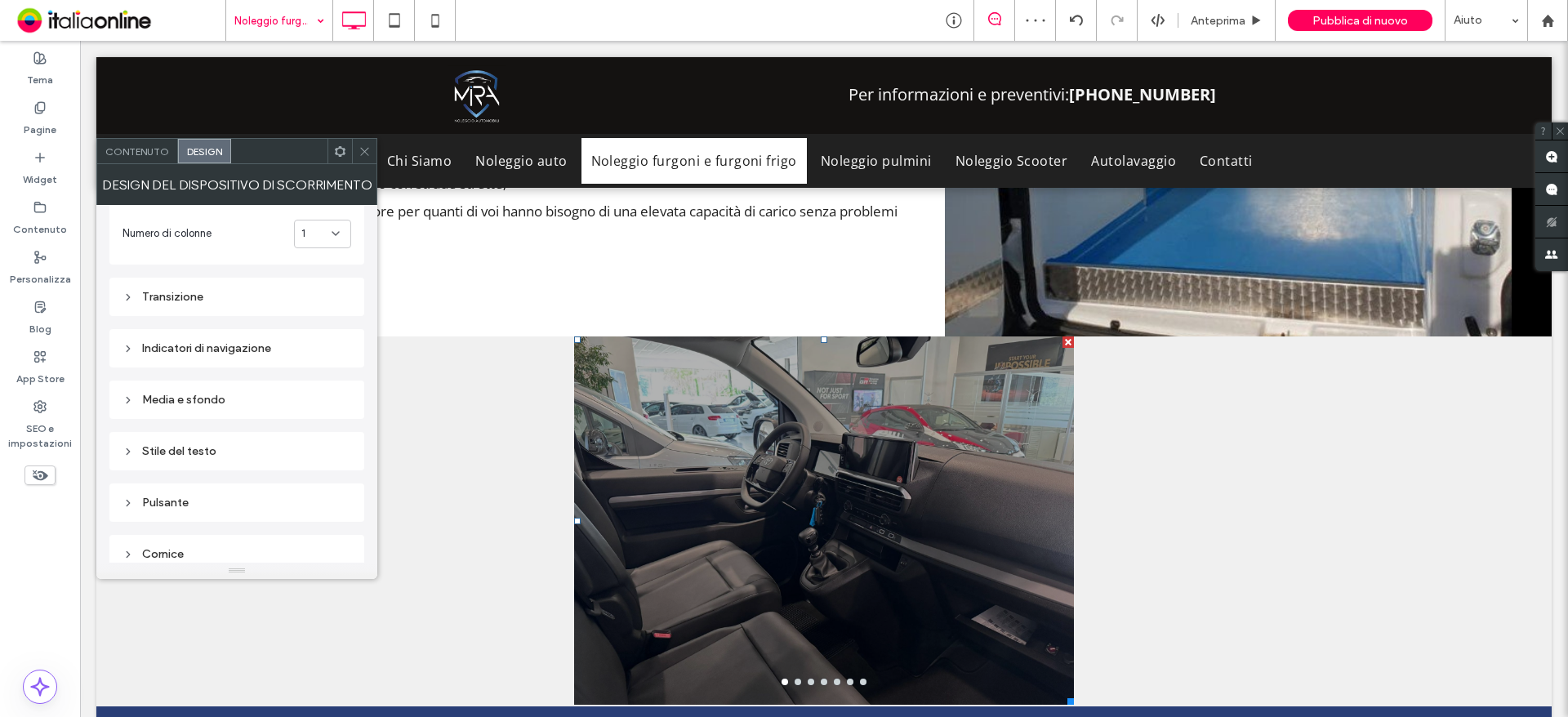
scroll to position [0, 0]
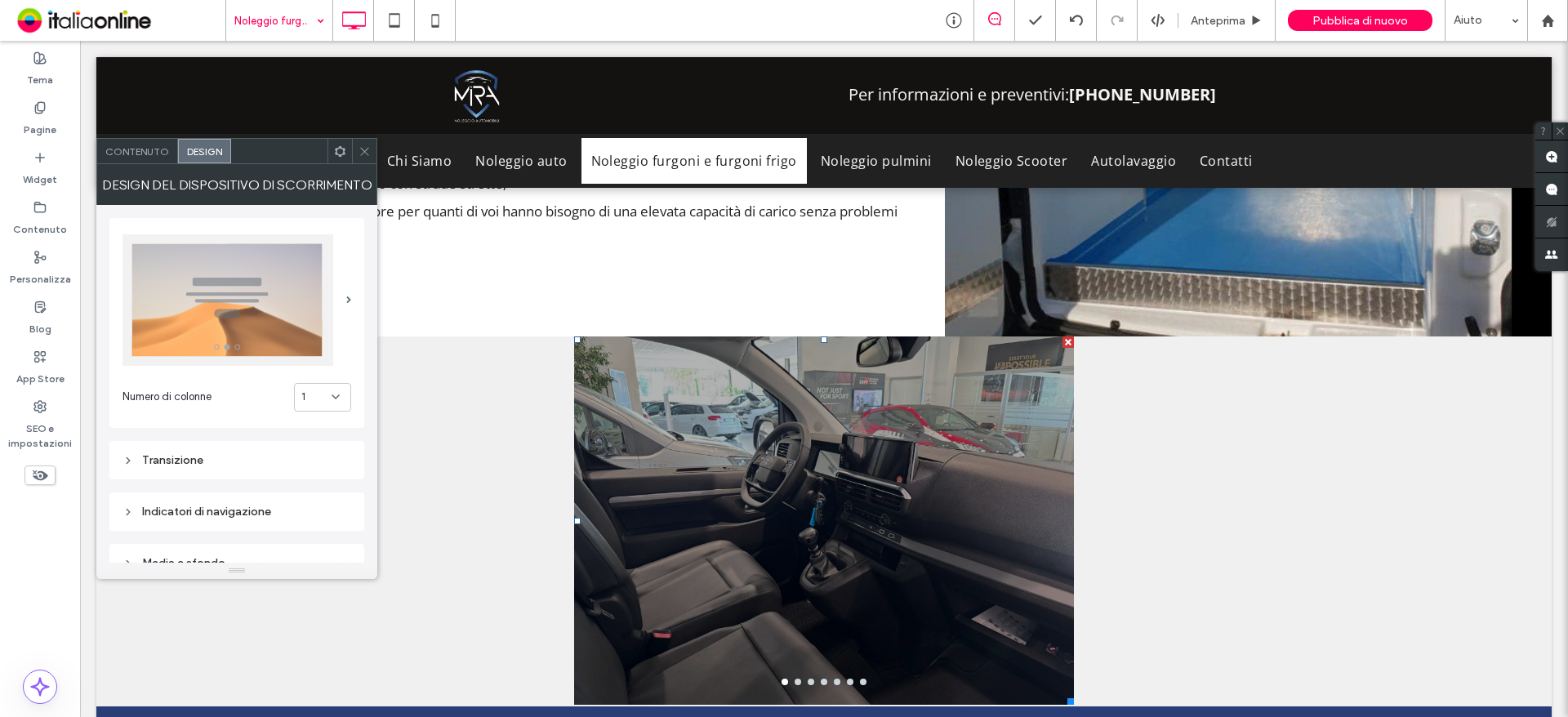
click at [338, 397] on use at bounding box center [335, 397] width 6 height 4
click at [324, 542] on div "5" at bounding box center [323, 539] width 56 height 29
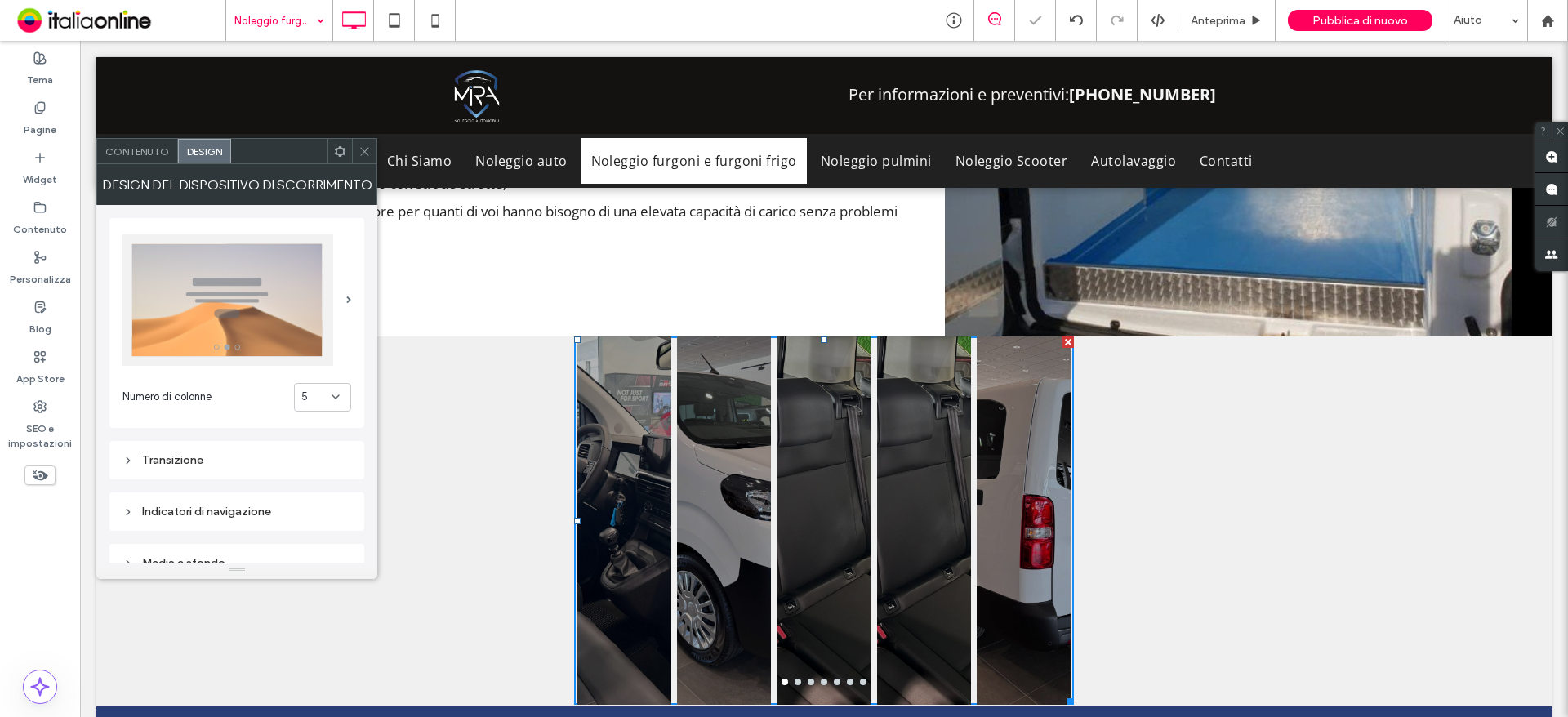
click at [328, 394] on div "5" at bounding box center [316, 397] width 31 height 16
click at [321, 561] on div "6" at bounding box center [323, 568] width 56 height 29
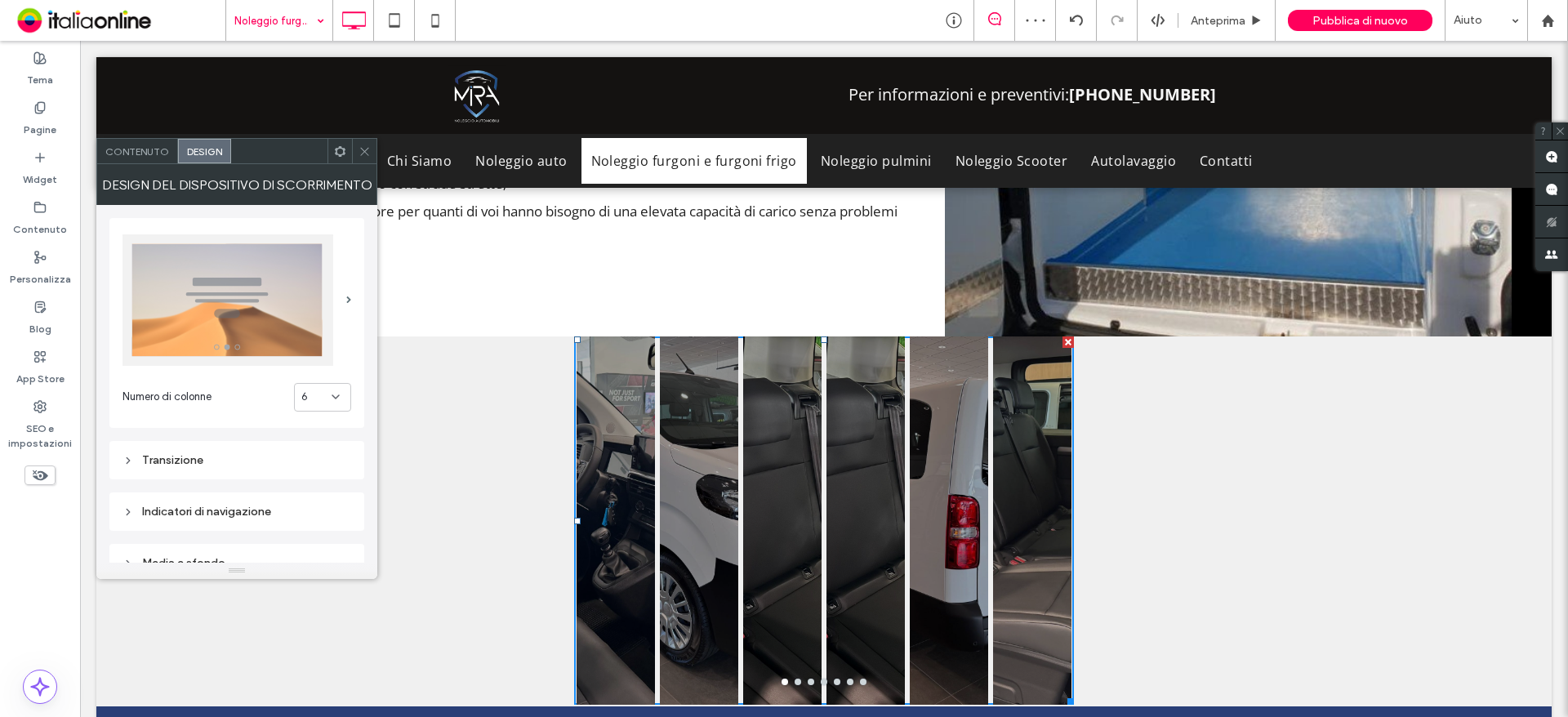
click at [229, 288] on img at bounding box center [227, 300] width 210 height 131
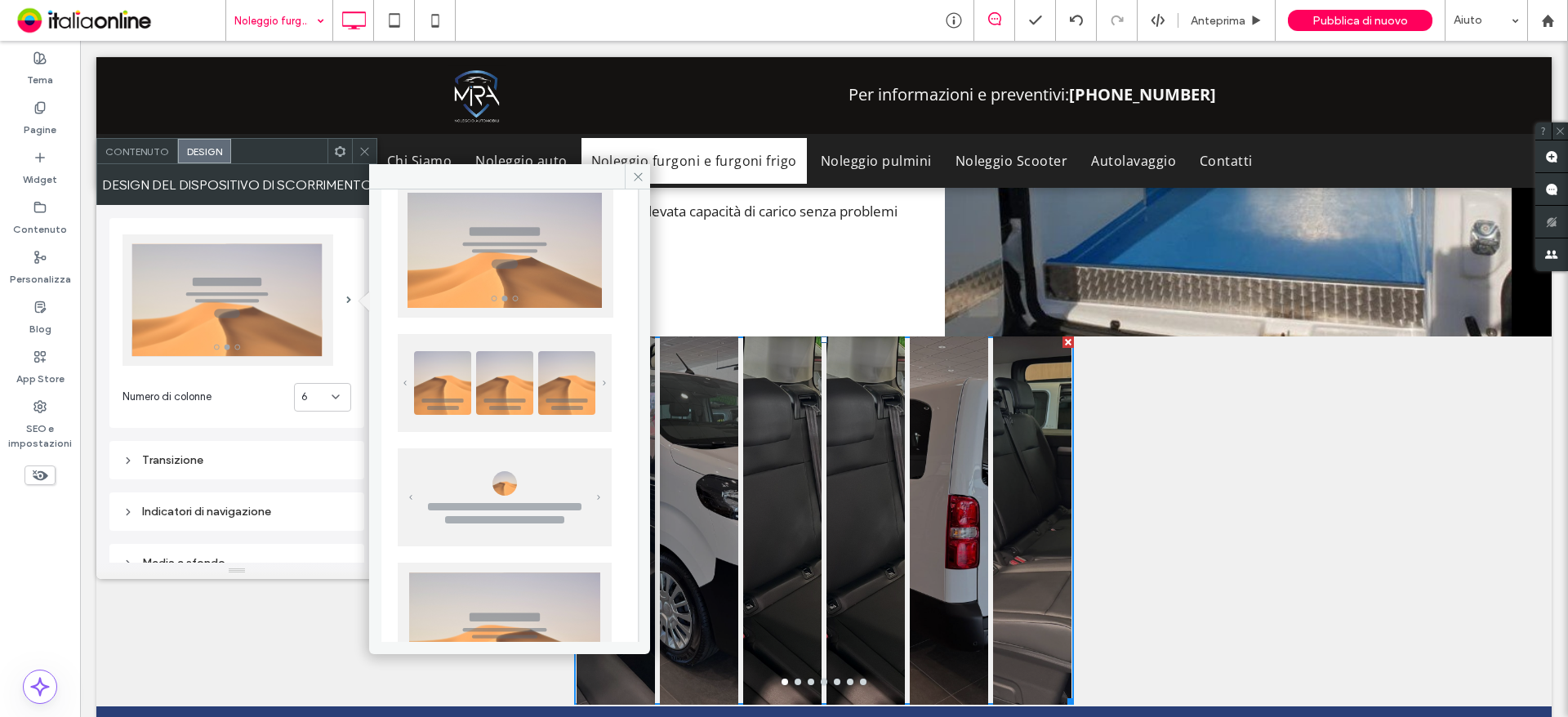
scroll to position [82, 0]
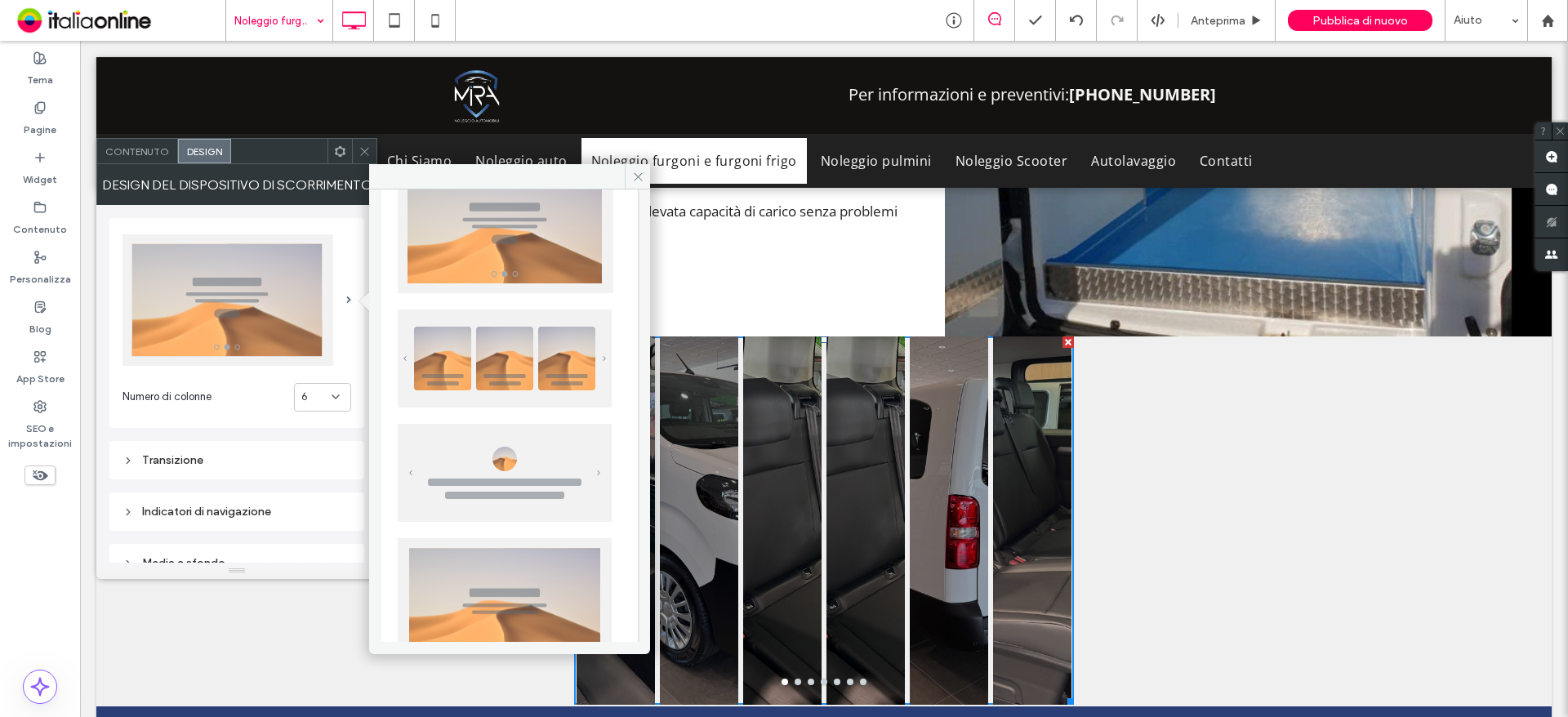
click at [424, 361] on img at bounding box center [505, 358] width 214 height 98
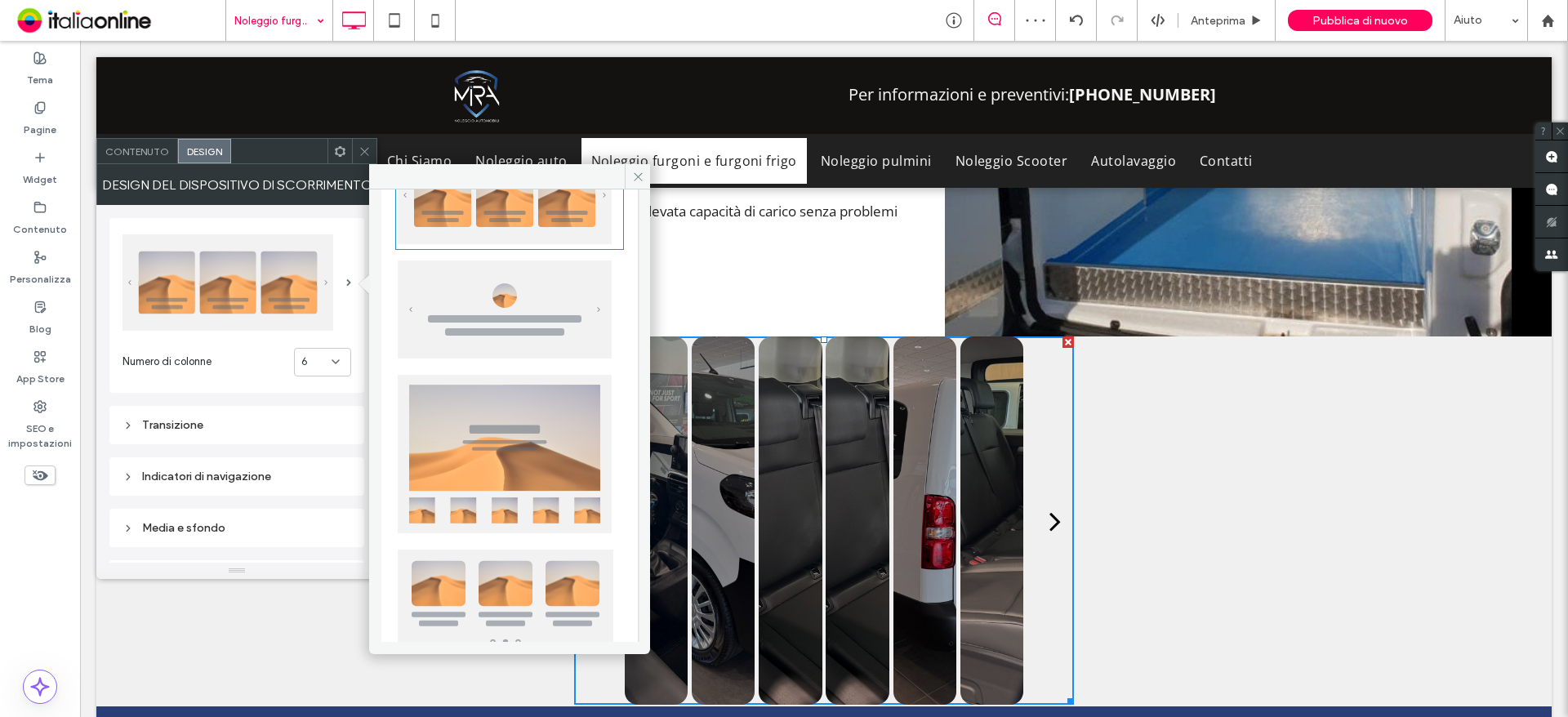
scroll to position [327, 0]
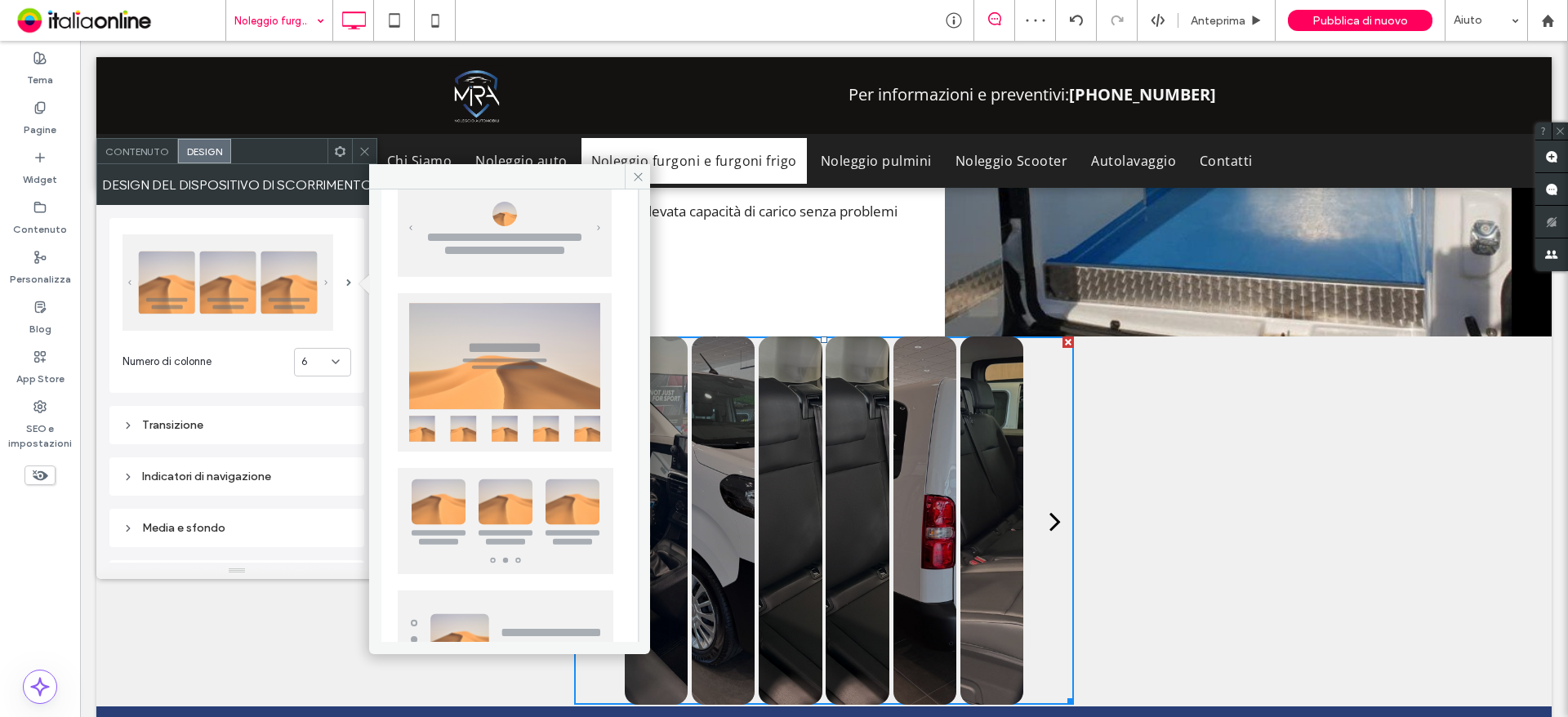
click at [495, 421] on img at bounding box center [505, 372] width 214 height 158
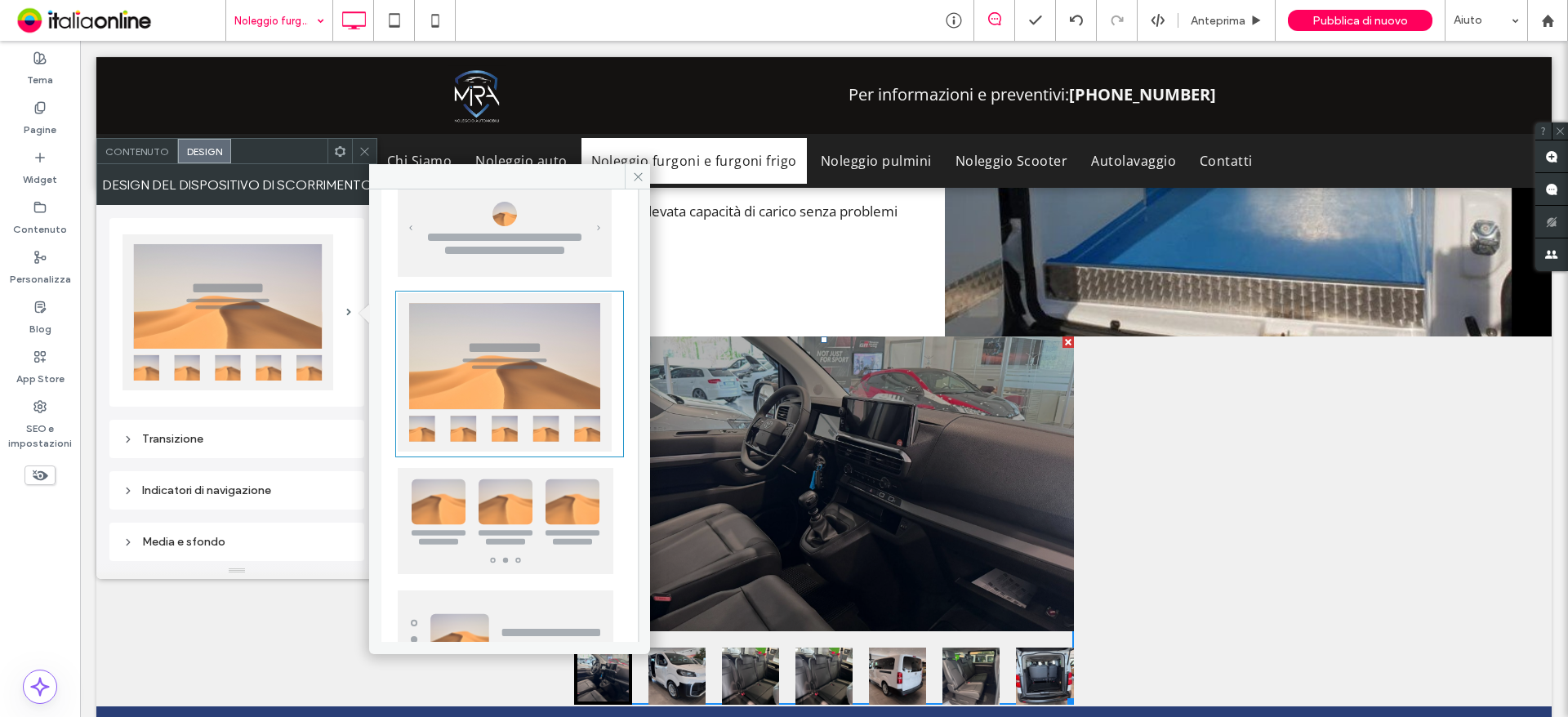
scroll to position [397, 0]
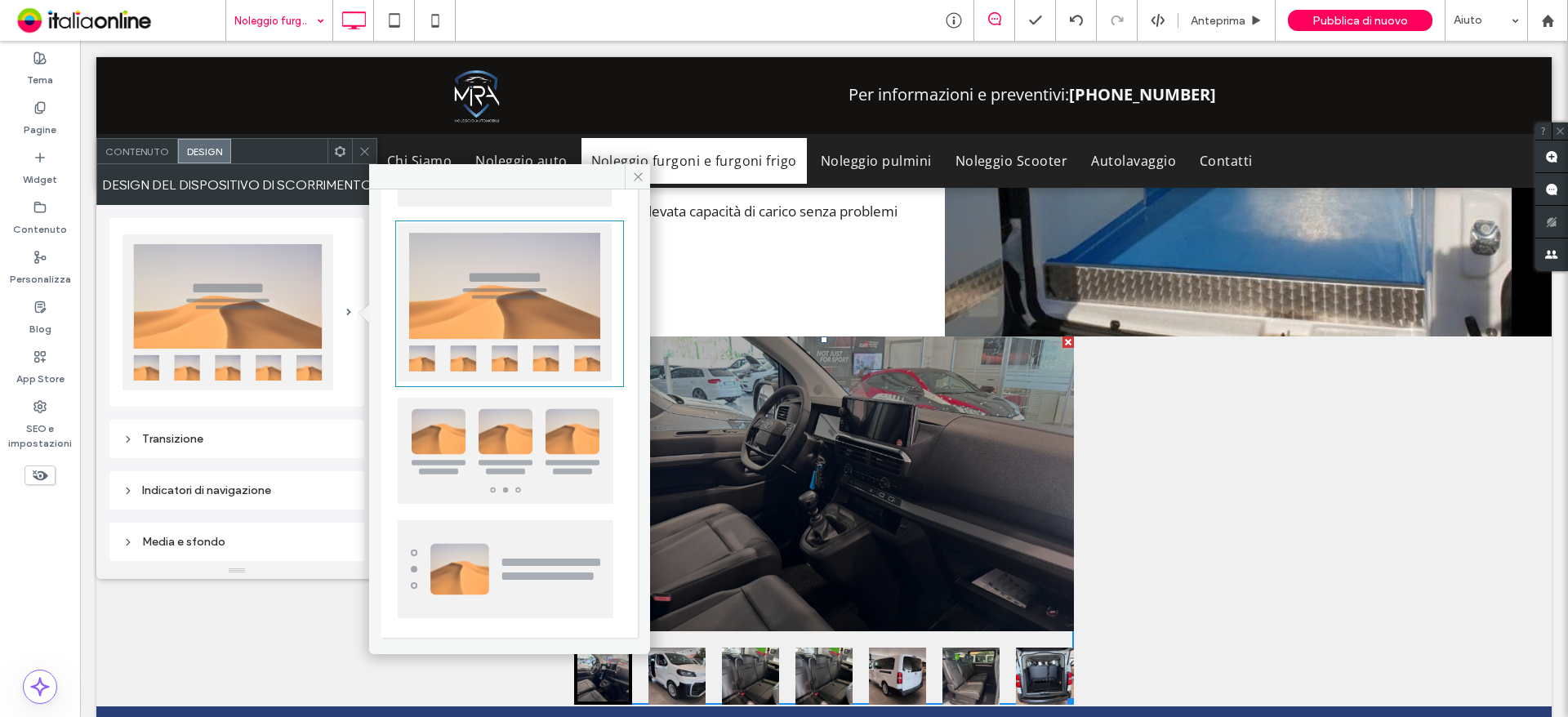
click at [534, 325] on img at bounding box center [505, 302] width 214 height 158
click at [646, 173] on span at bounding box center [637, 176] width 25 height 24
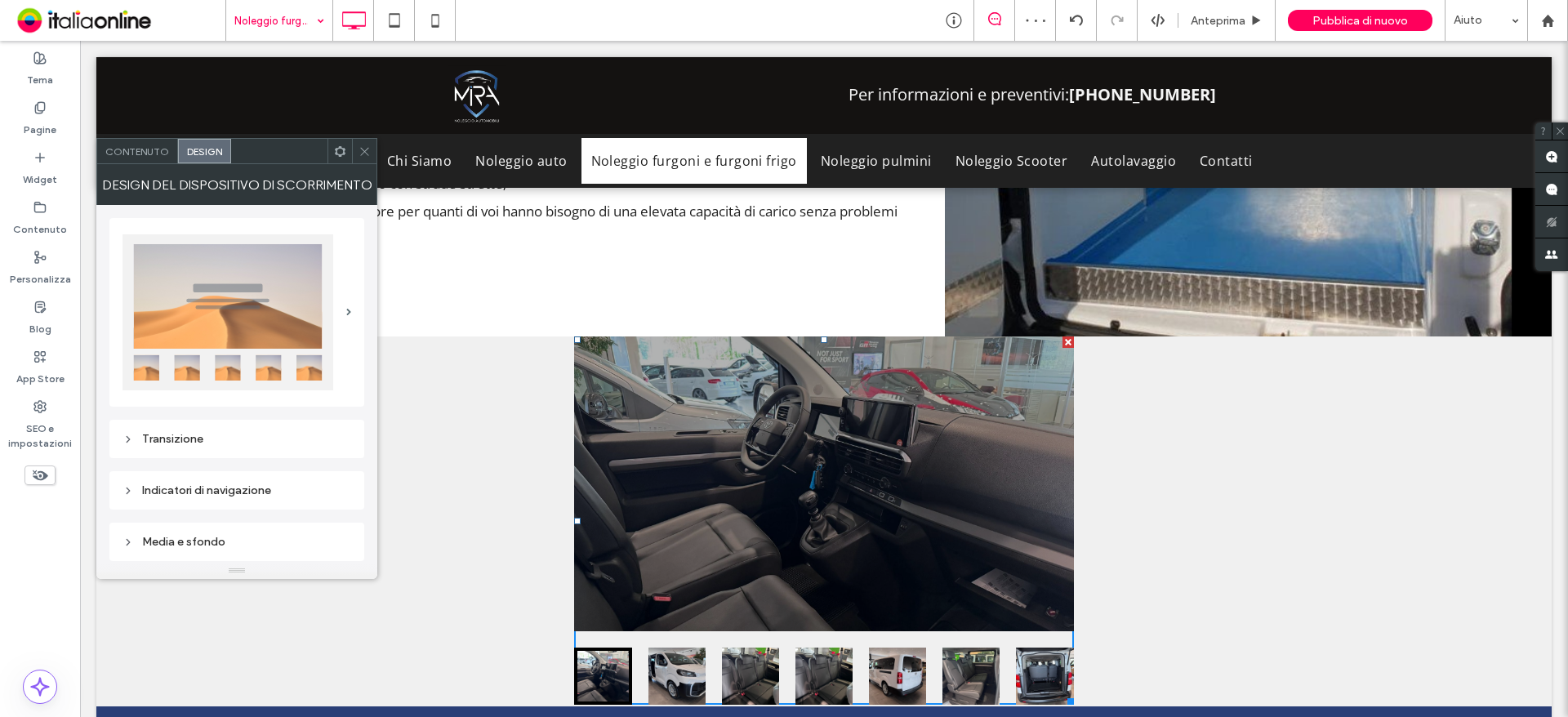
click at [138, 159] on div "Contenuto" at bounding box center [137, 150] width 81 height 24
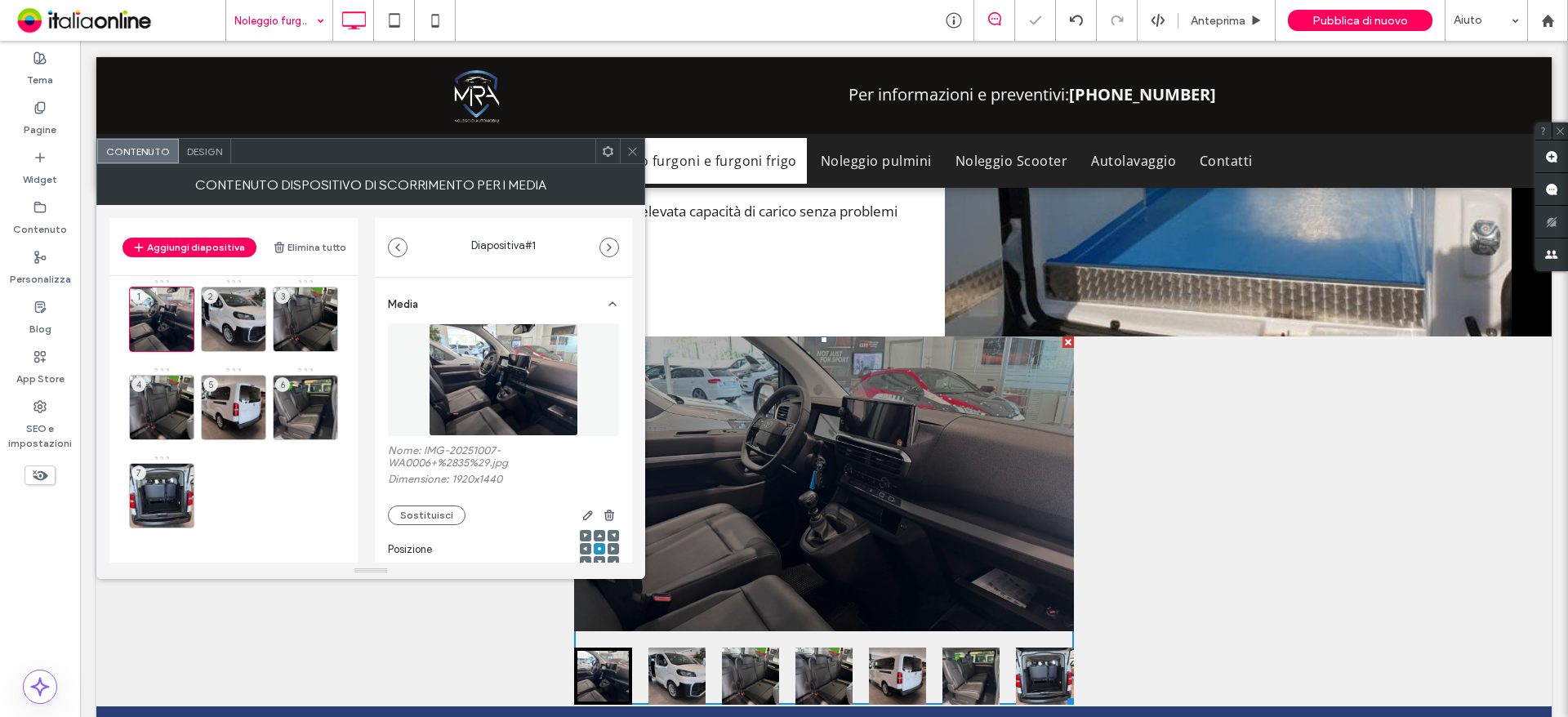
scroll to position [12, 0]
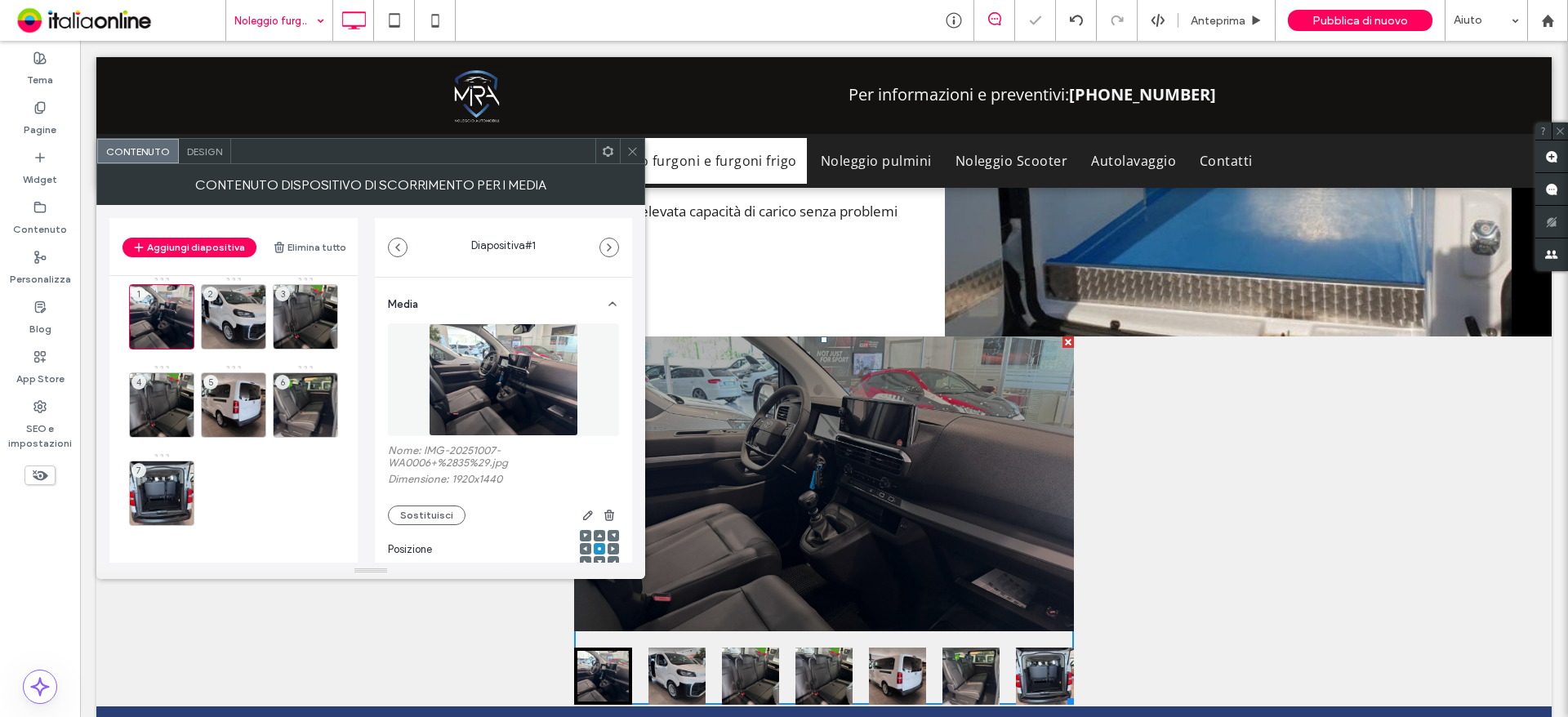
click at [623, 146] on div at bounding box center [632, 150] width 24 height 24
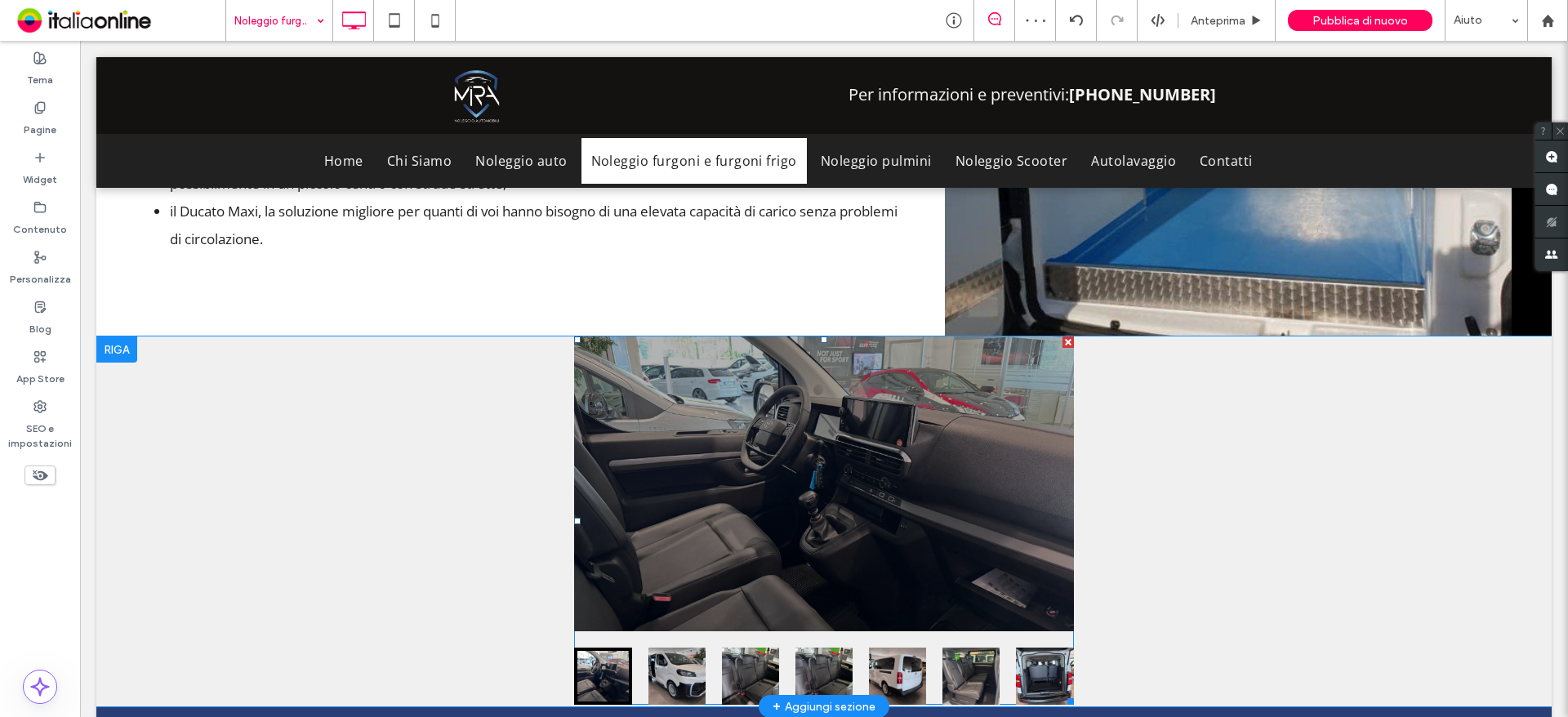
click at [713, 403] on div at bounding box center [823, 483] width 499 height 295
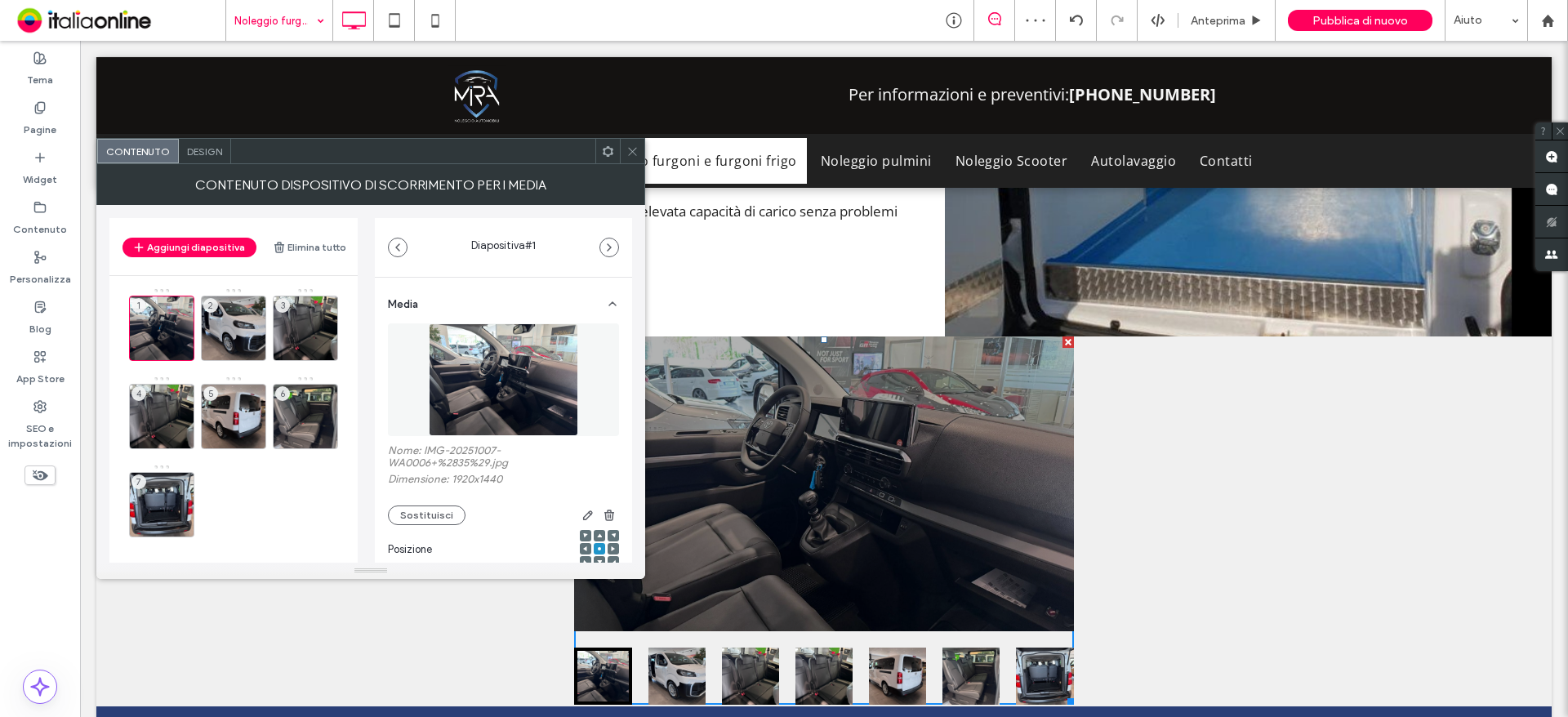
click at [632, 147] on icon at bounding box center [633, 152] width 13 height 13
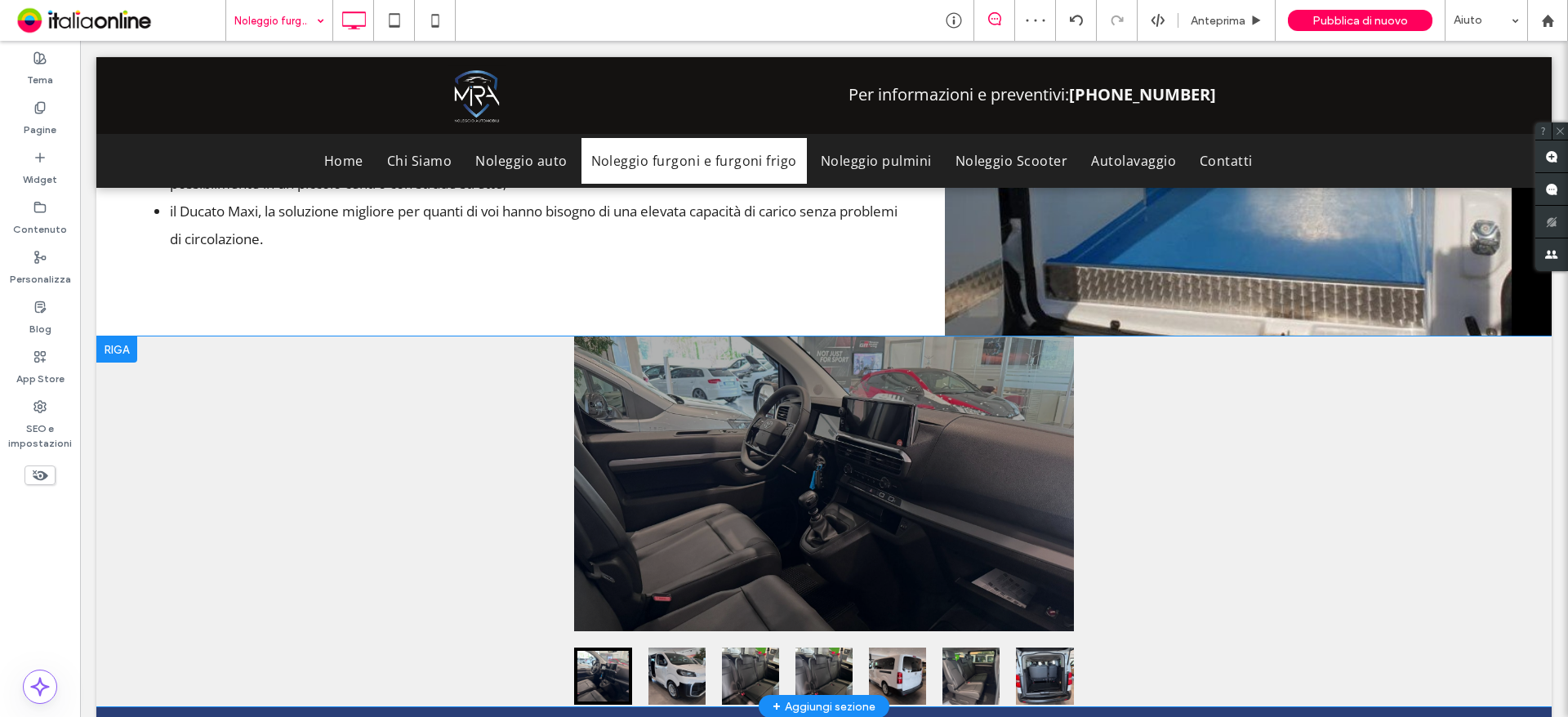
drag, startPoint x: 525, startPoint y: 500, endPoint x: 447, endPoint y: 454, distance: 90.6
click at [446, 454] on div "Click To Paste Click To Paste a a a a" at bounding box center [823, 520] width 1455 height 368
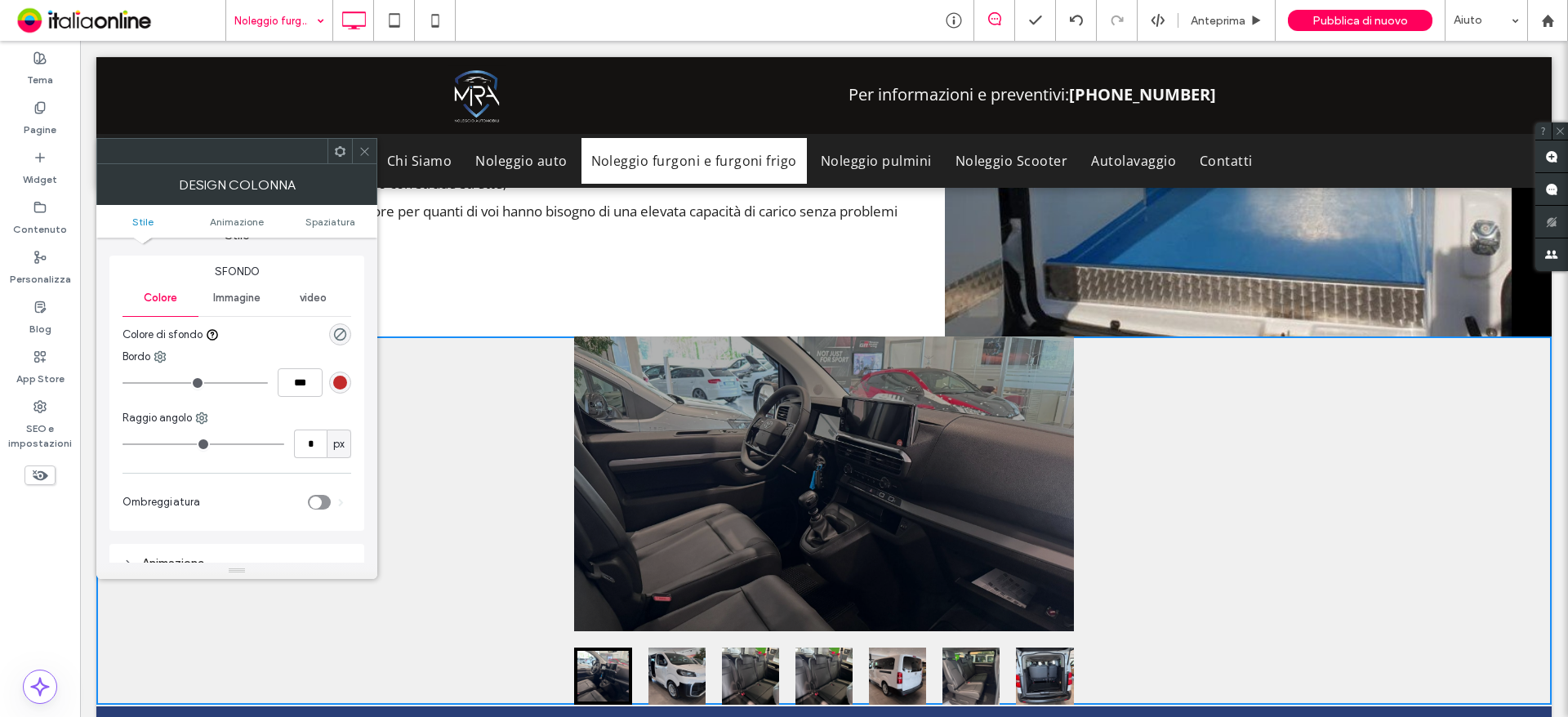
scroll to position [0, 0]
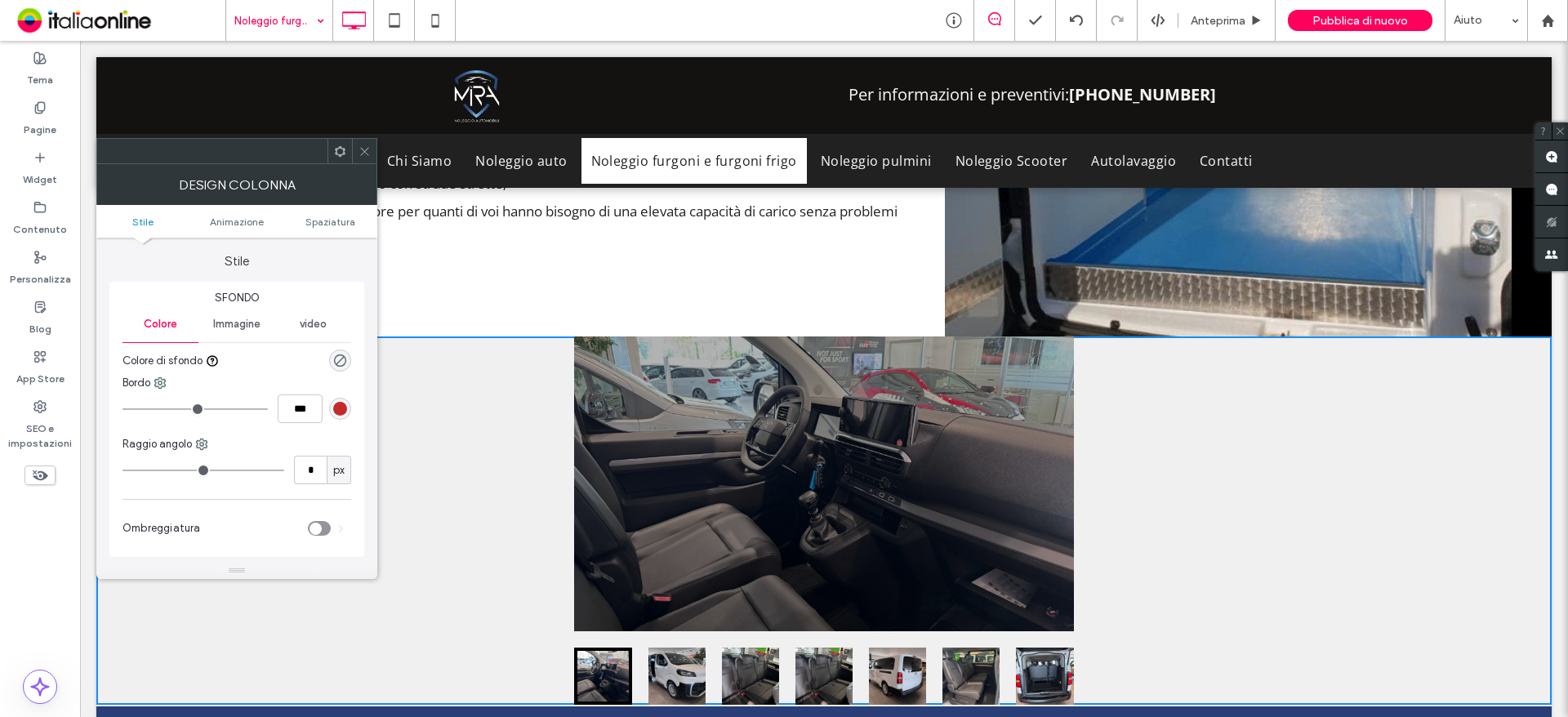
click at [237, 331] on div "Immagine" at bounding box center [236, 324] width 76 height 36
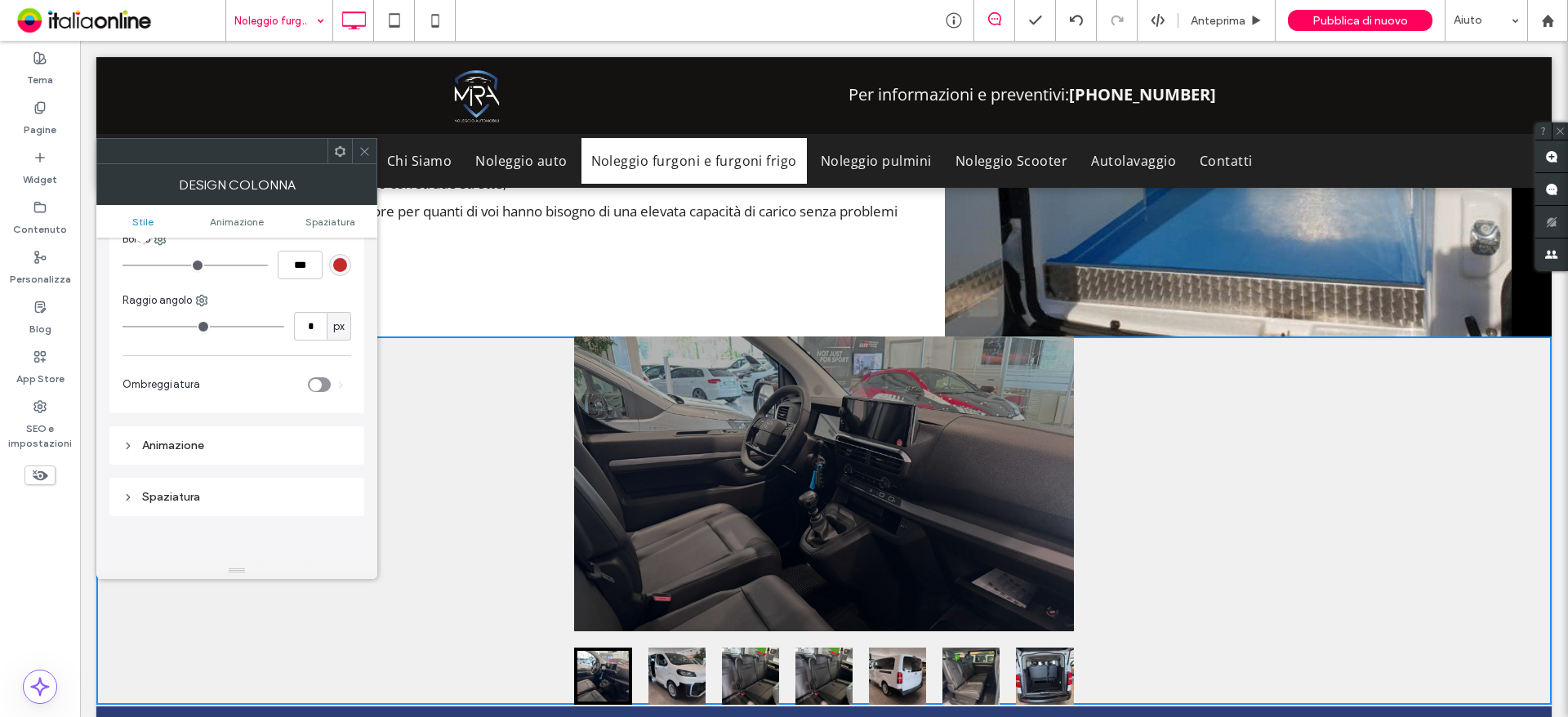
scroll to position [245, 0]
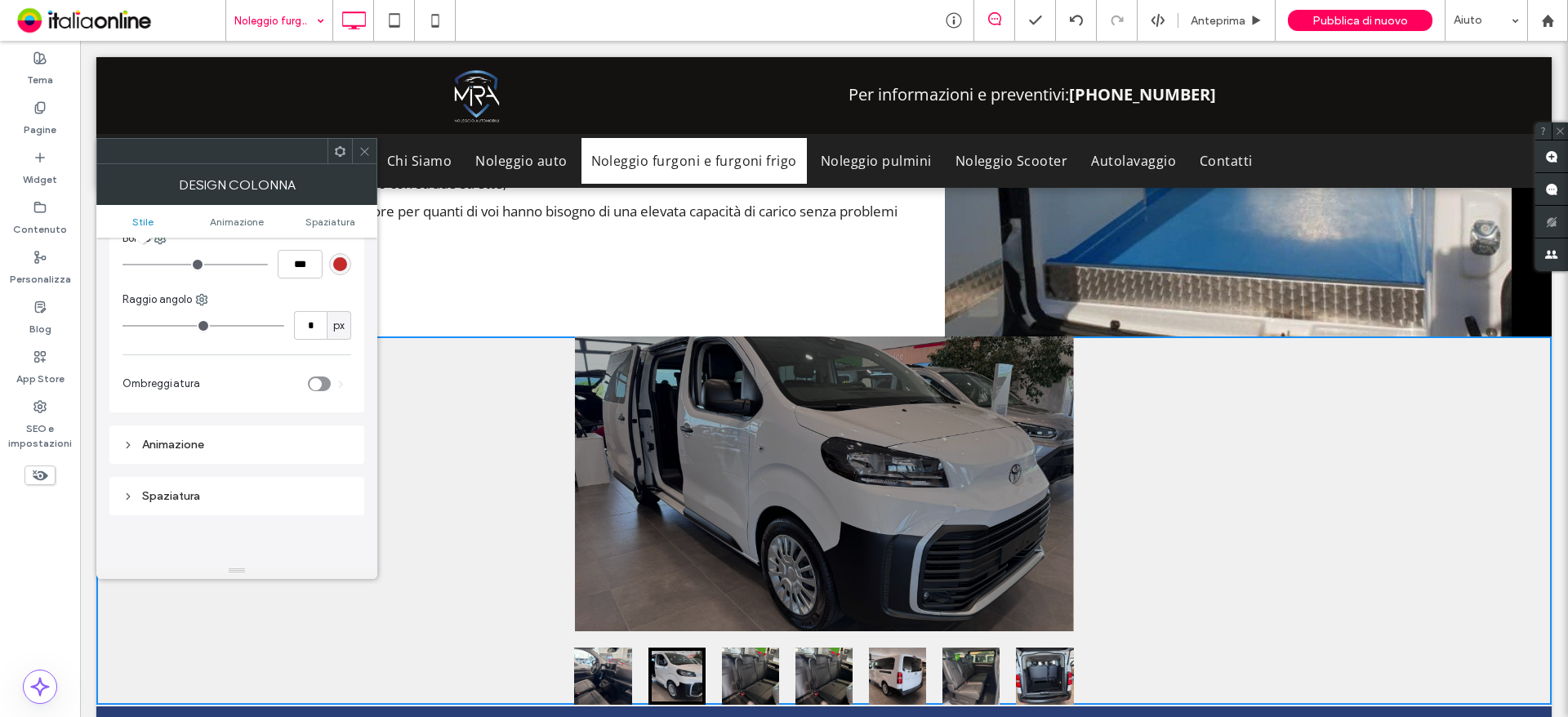
click at [287, 479] on div "Spaziatura" at bounding box center [237, 496] width 255 height 39
click at [288, 482] on div "Spaziatura" at bounding box center [237, 496] width 255 height 39
click at [288, 491] on div "Spaziatura" at bounding box center [236, 495] width 228 height 13
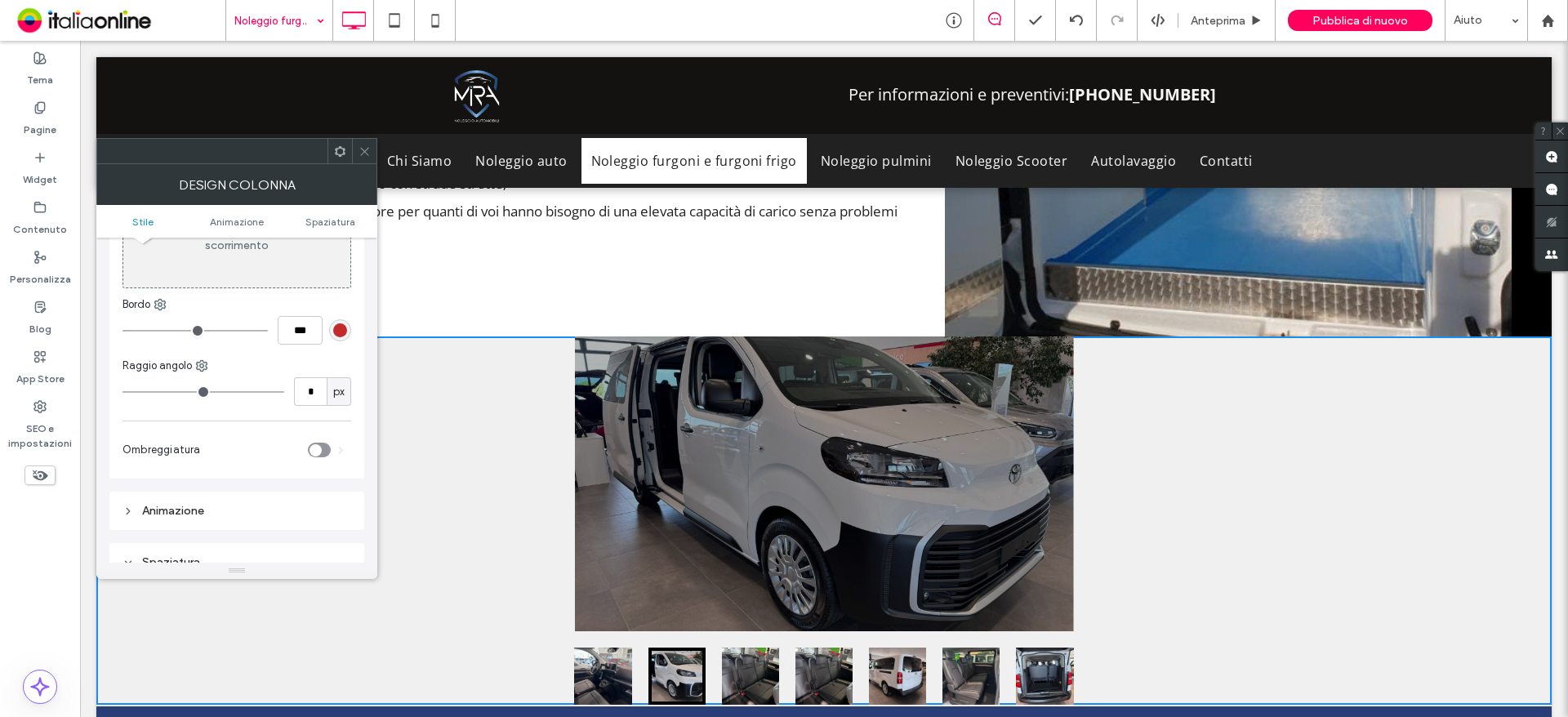
scroll to position [164, 0]
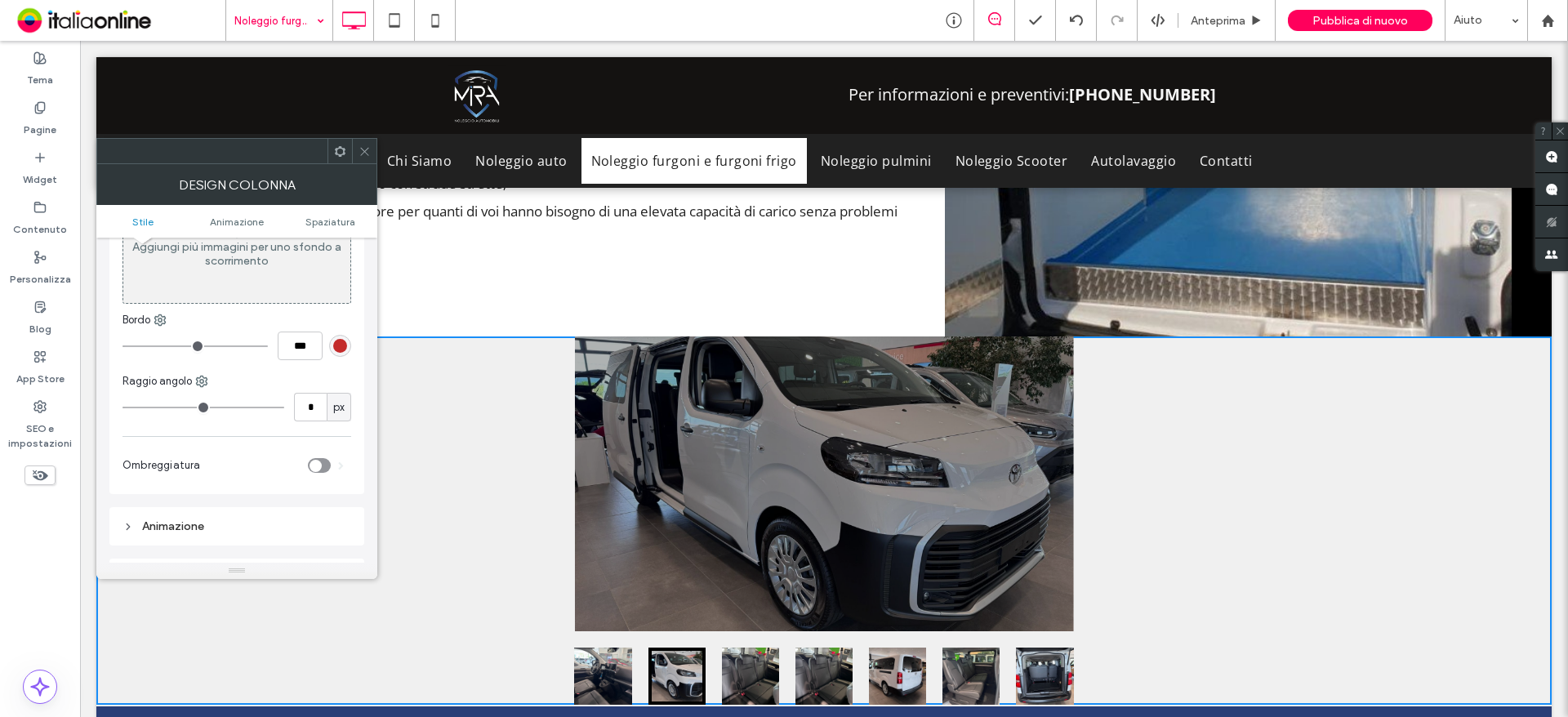
click at [217, 522] on div "Animazione" at bounding box center [236, 526] width 228 height 13
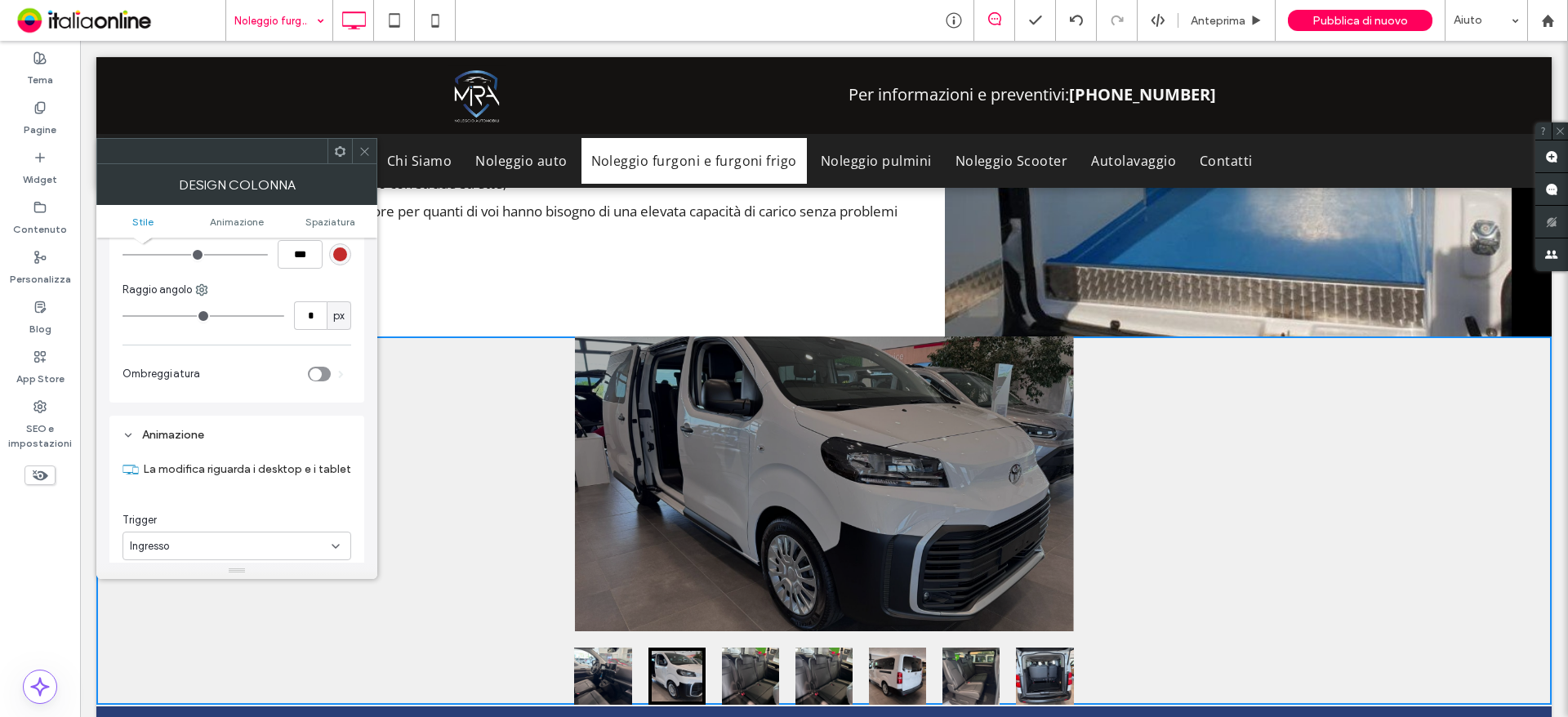
scroll to position [245, 0]
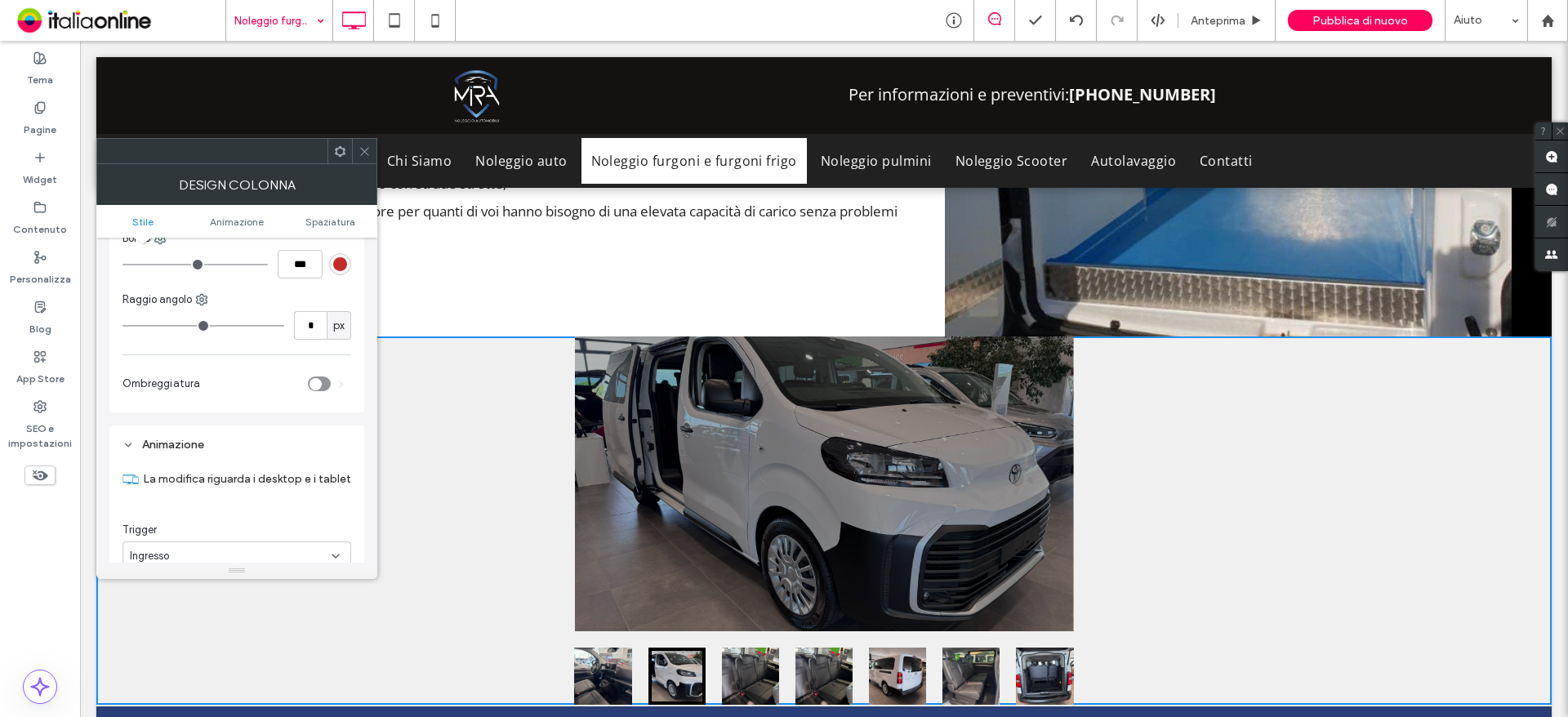
click at [174, 439] on div "Animazione" at bounding box center [236, 444] width 228 height 13
click at [811, 438] on div at bounding box center [823, 483] width 499 height 295
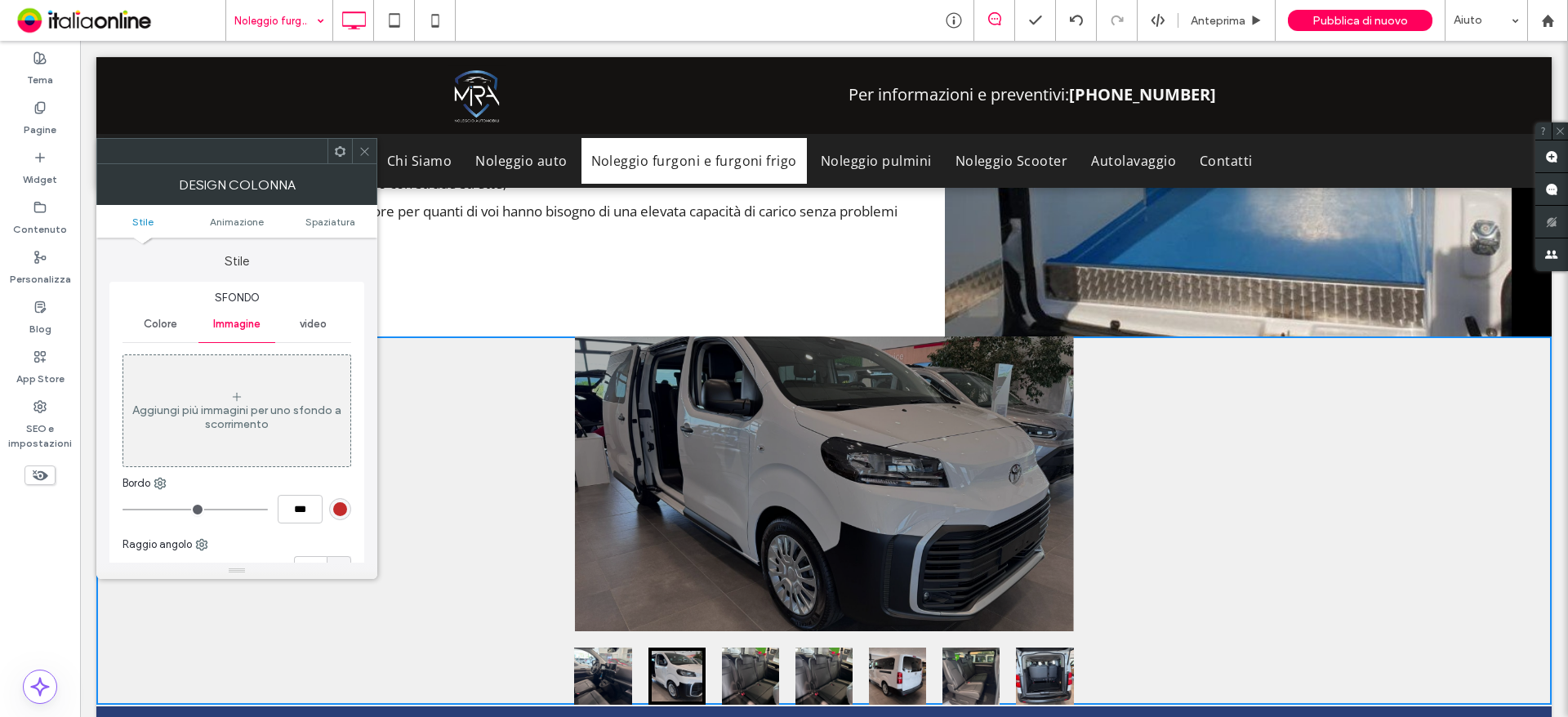
drag, startPoint x: 366, startPoint y: 161, endPoint x: 373, endPoint y: 172, distance: 13.0
click at [366, 161] on span at bounding box center [365, 150] width 13 height 24
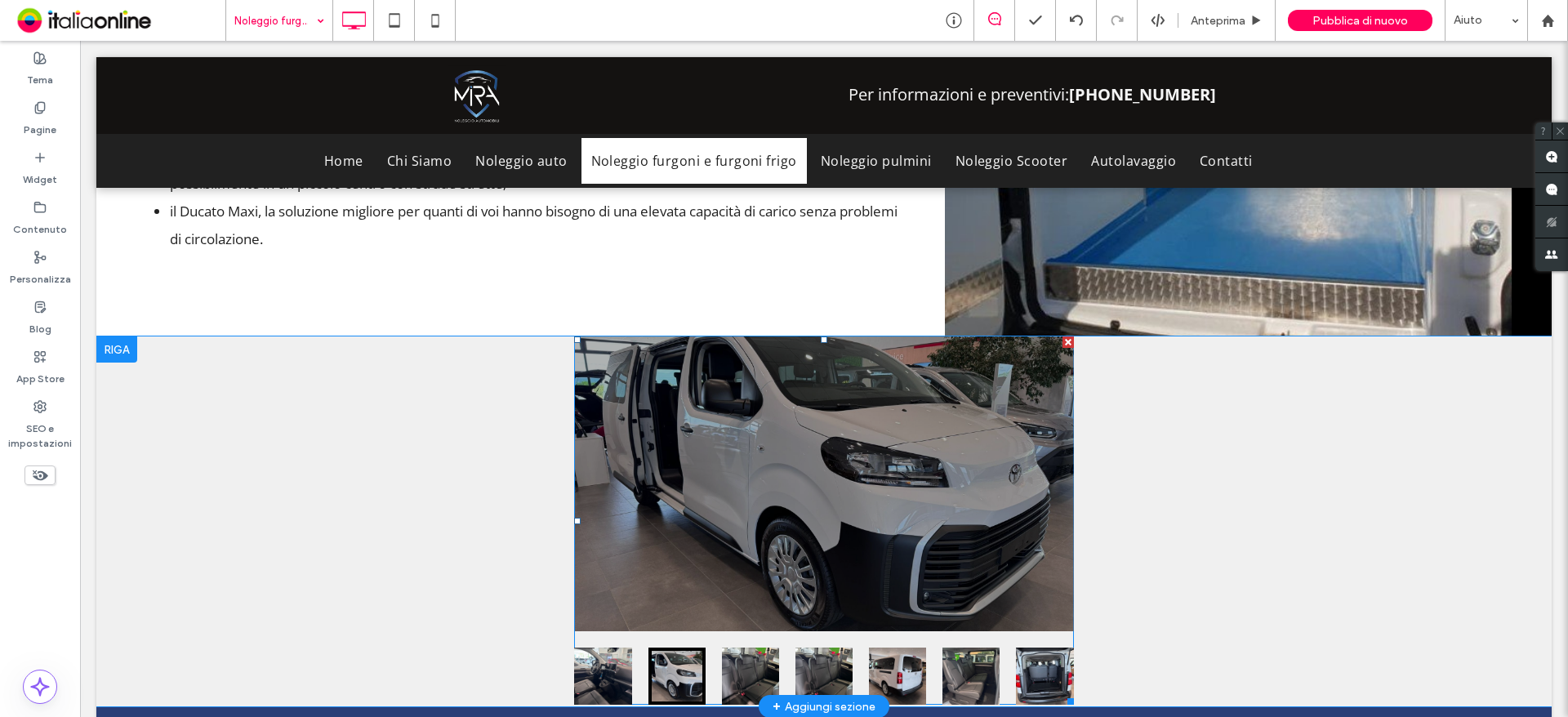
drag, startPoint x: 867, startPoint y: 488, endPoint x: 836, endPoint y: 490, distance: 31.1
click at [866, 488] on div at bounding box center [823, 483] width 499 height 295
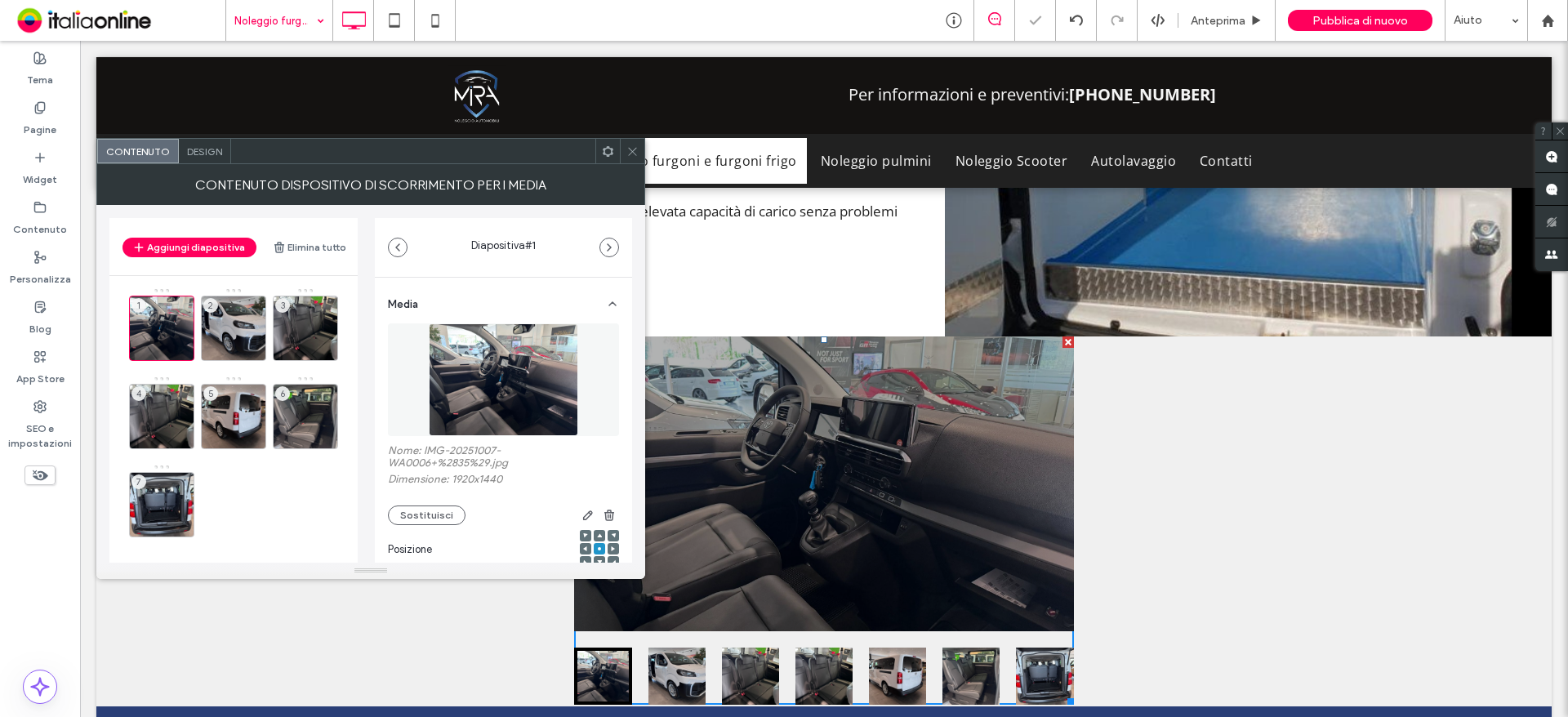
drag, startPoint x: 218, startPoint y: 323, endPoint x: 359, endPoint y: 341, distance: 142.1
click at [218, 323] on div "2" at bounding box center [234, 328] width 66 height 66
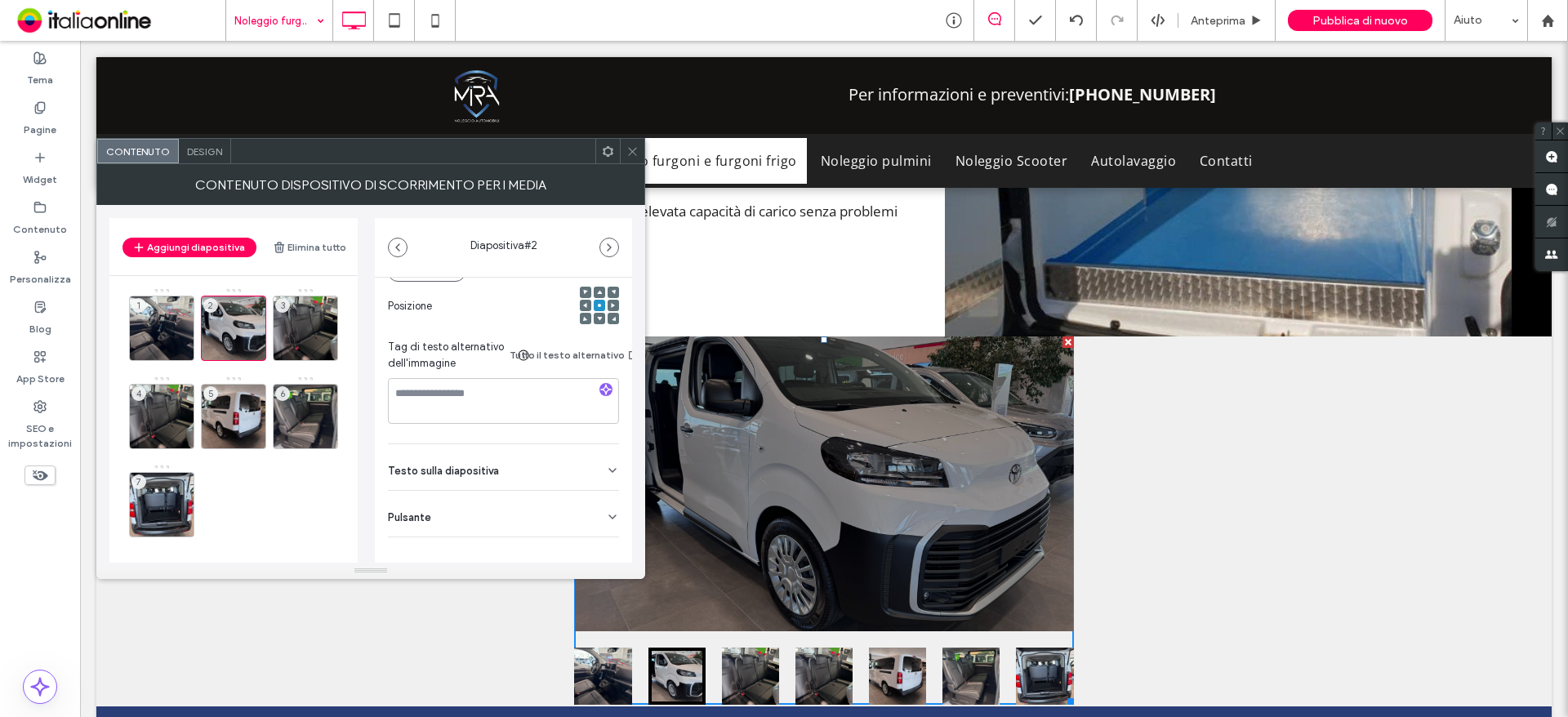
scroll to position [245, 0]
click at [200, 146] on span "Design" at bounding box center [204, 152] width 35 height 13
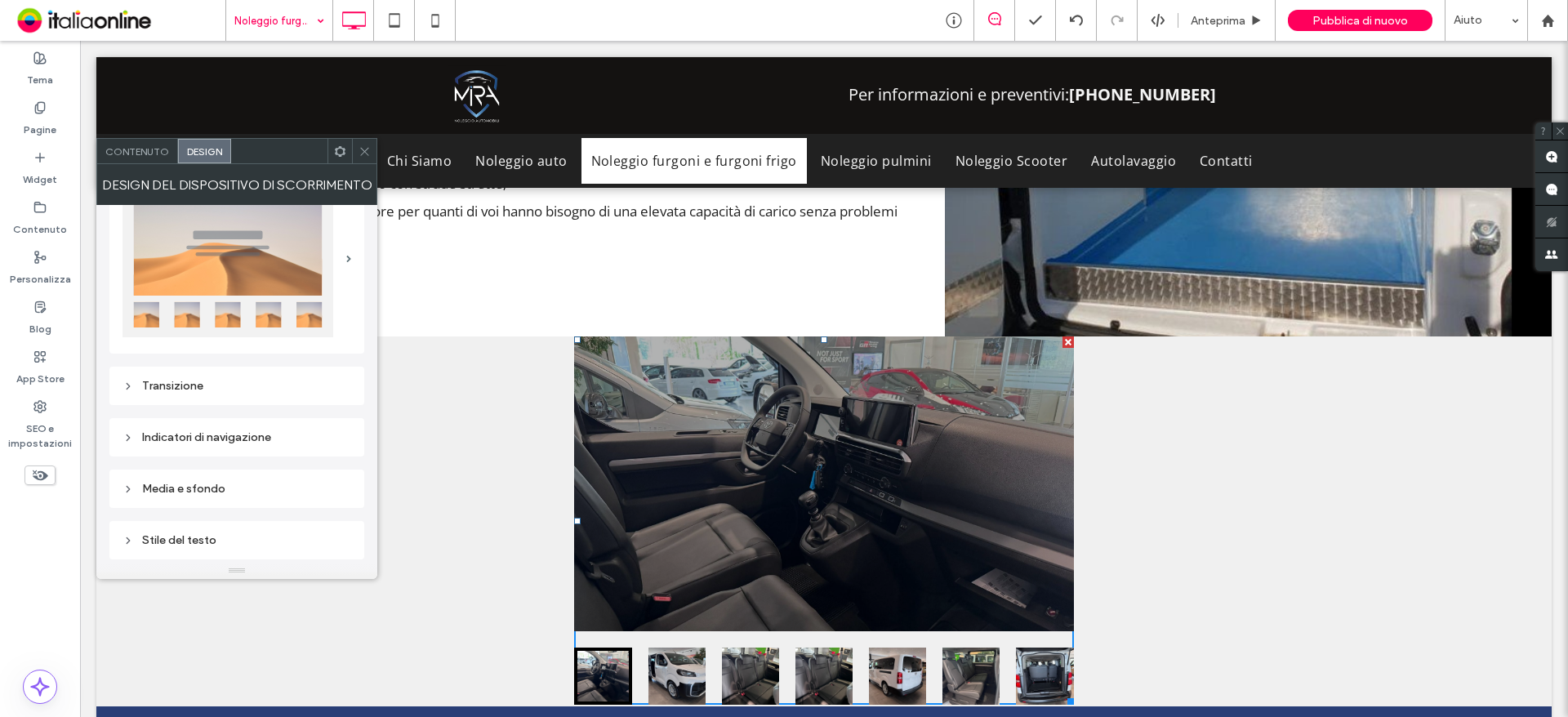
scroll to position [82, 0]
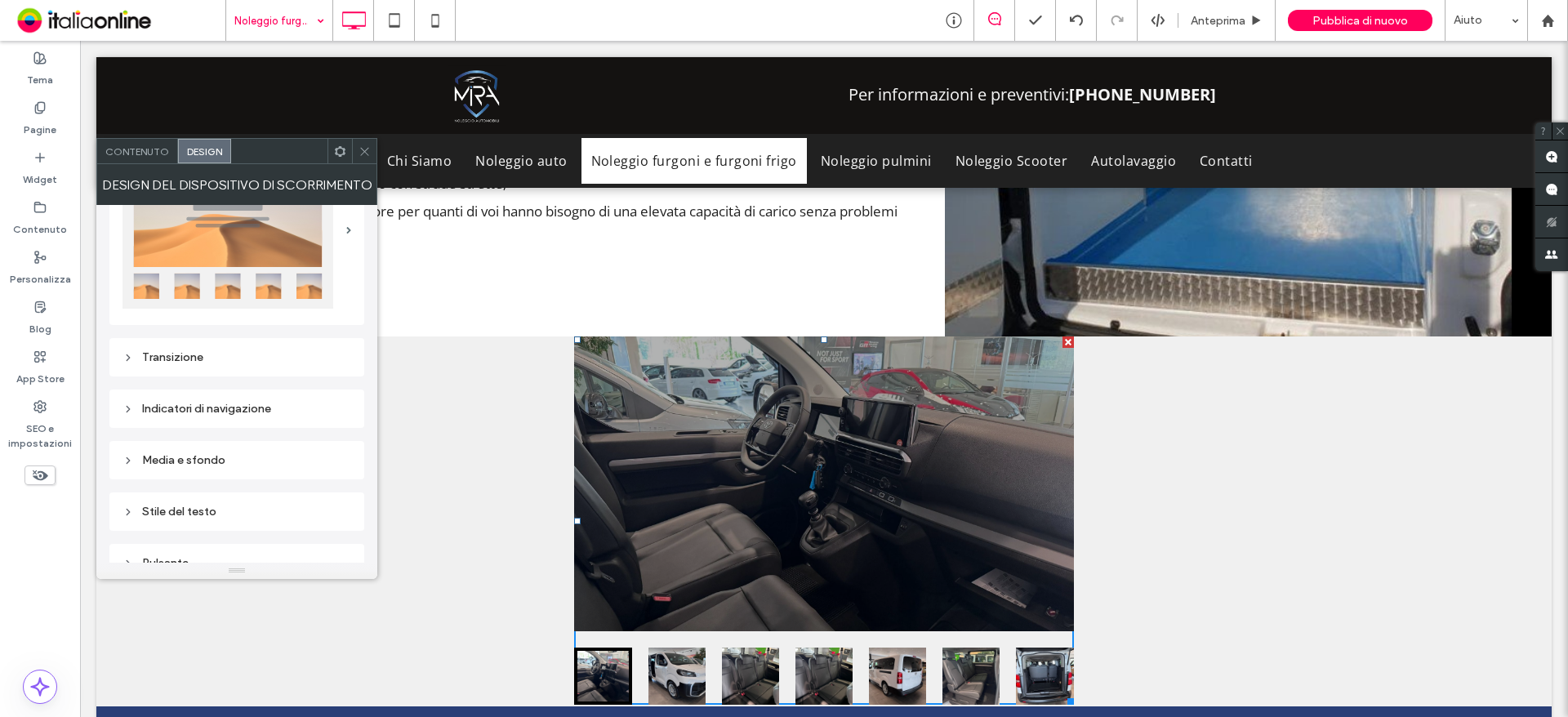
click at [244, 464] on div "Media e sfondo" at bounding box center [236, 459] width 228 height 13
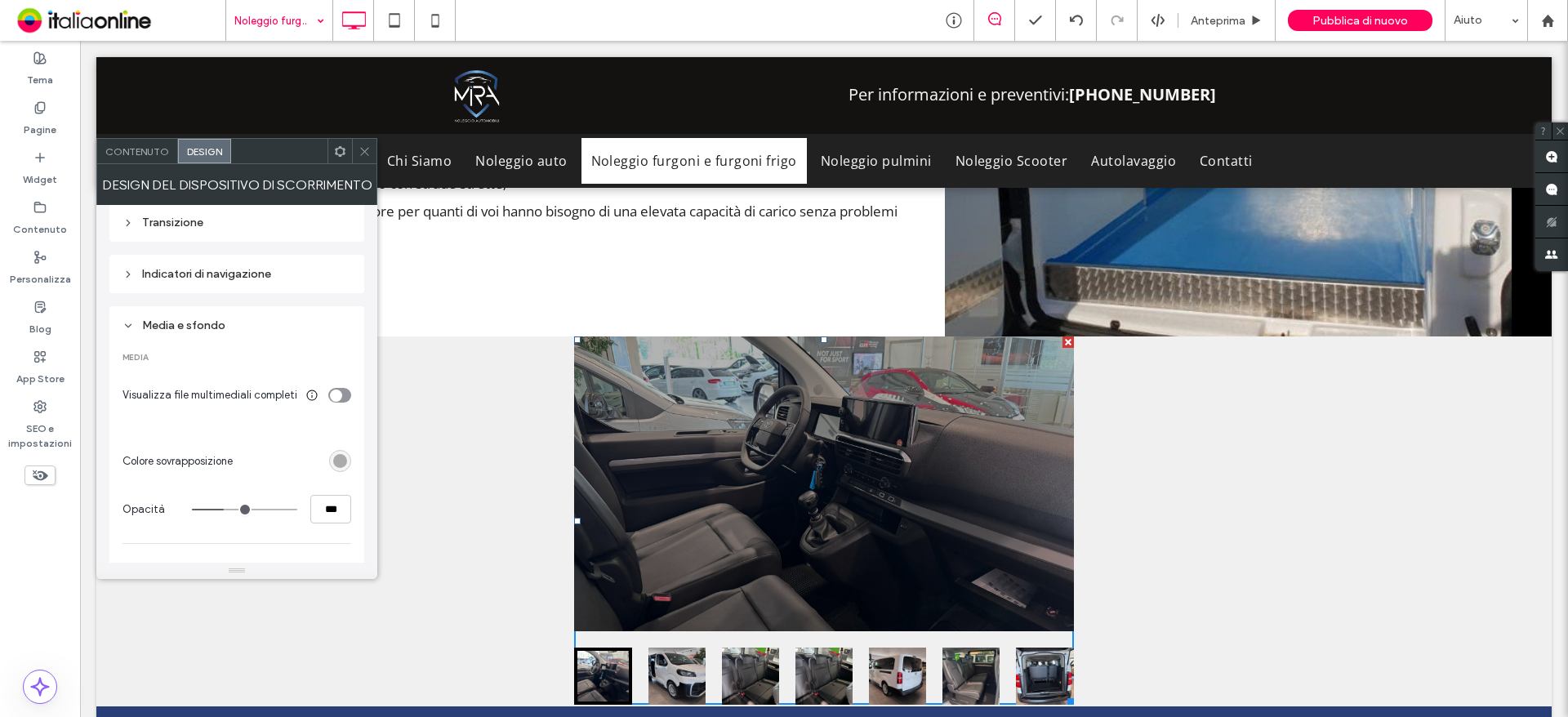
scroll to position [245, 0]
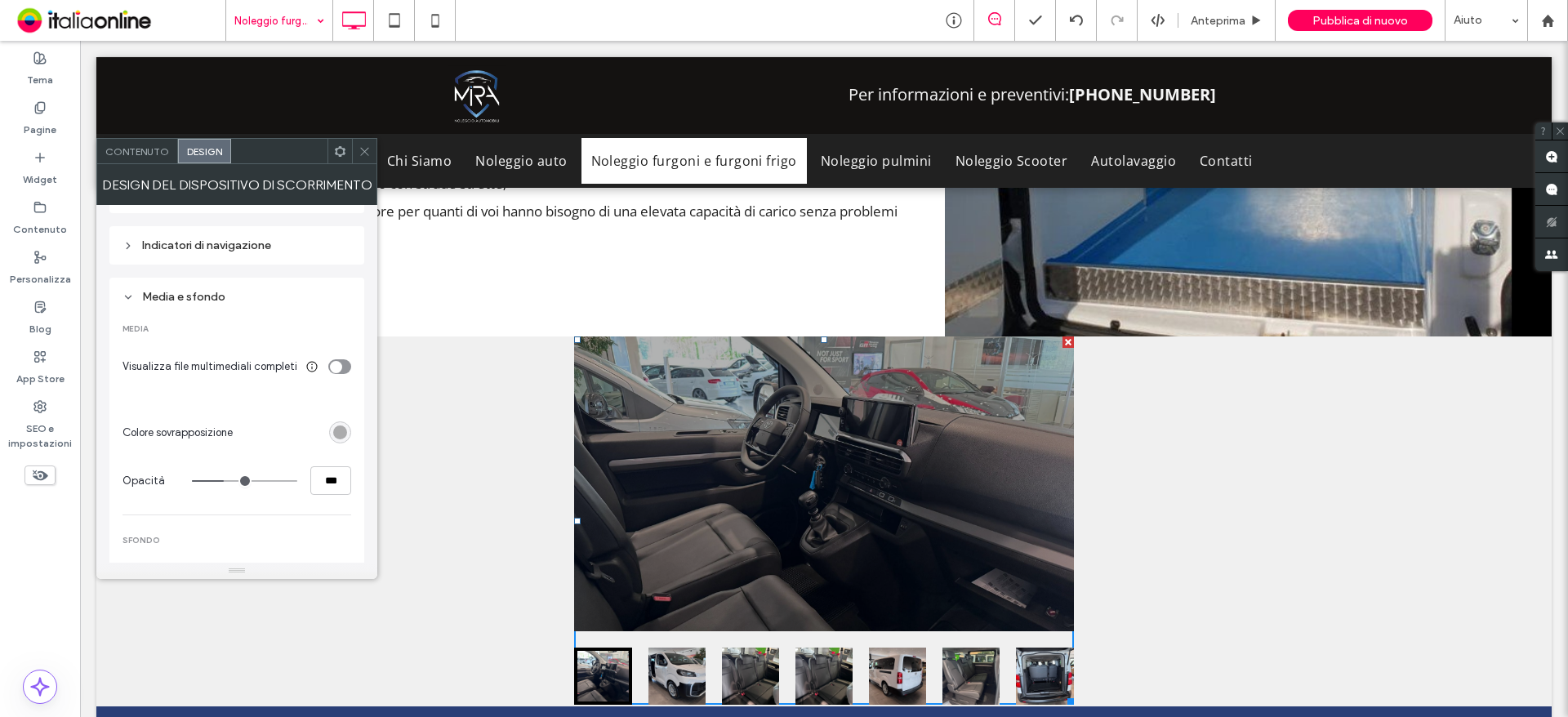
click at [343, 434] on div "rgba(0, 0, 0, 0.3)" at bounding box center [340, 431] width 13 height 13
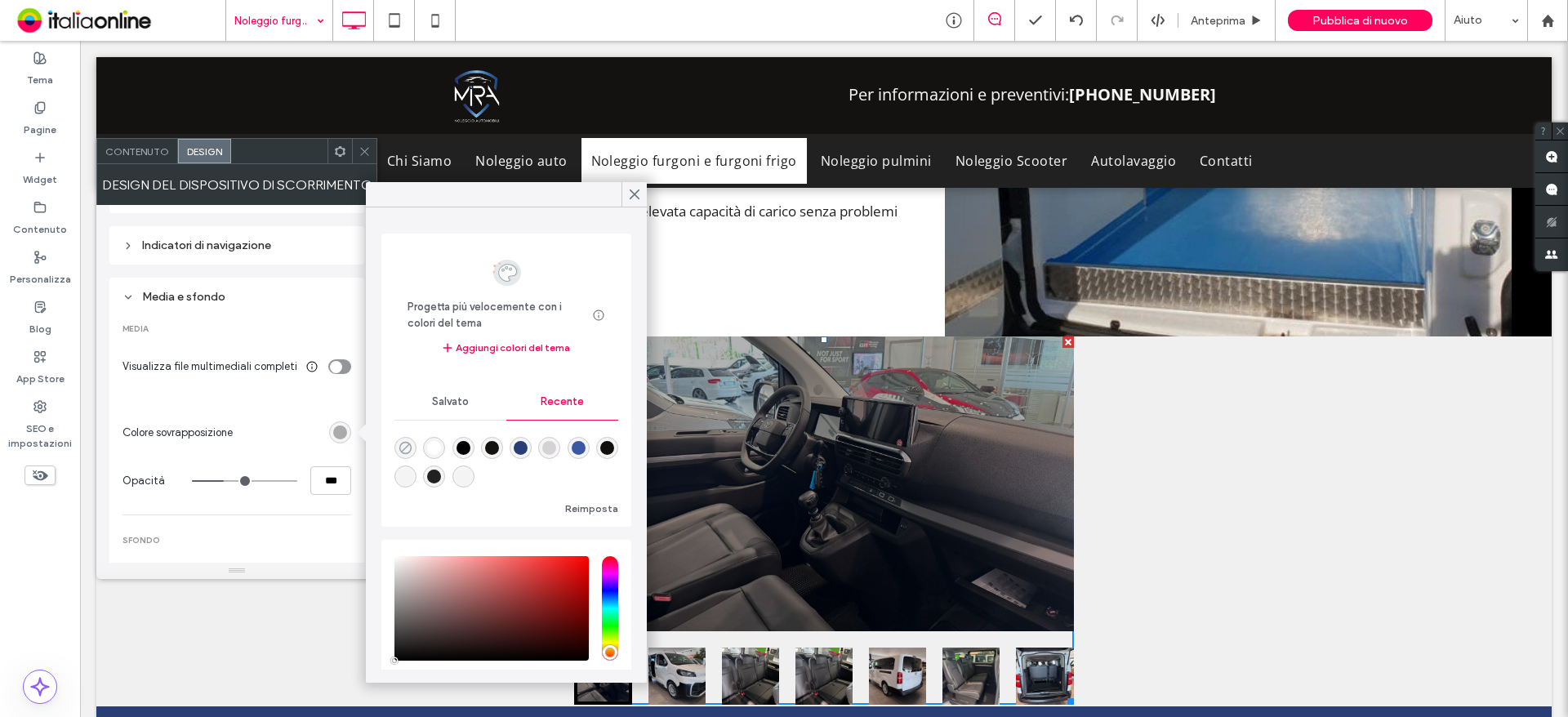
click at [403, 447] on icon "rgba(0, 0, 0, 0)" at bounding box center [404, 447] width 13 height 13
type input "*"
type input "**"
type input "*"
type input "**"
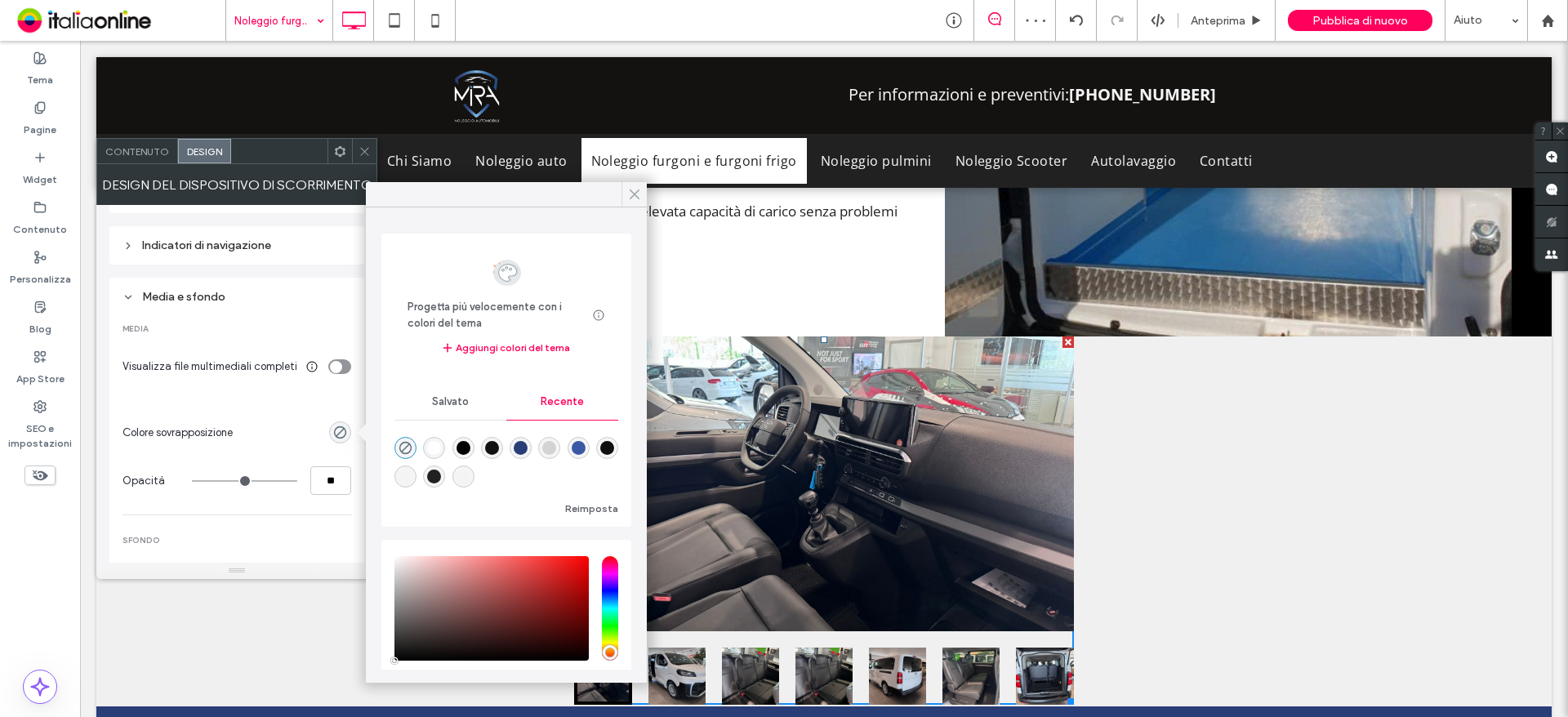
click at [635, 195] on use at bounding box center [634, 195] width 8 height 9
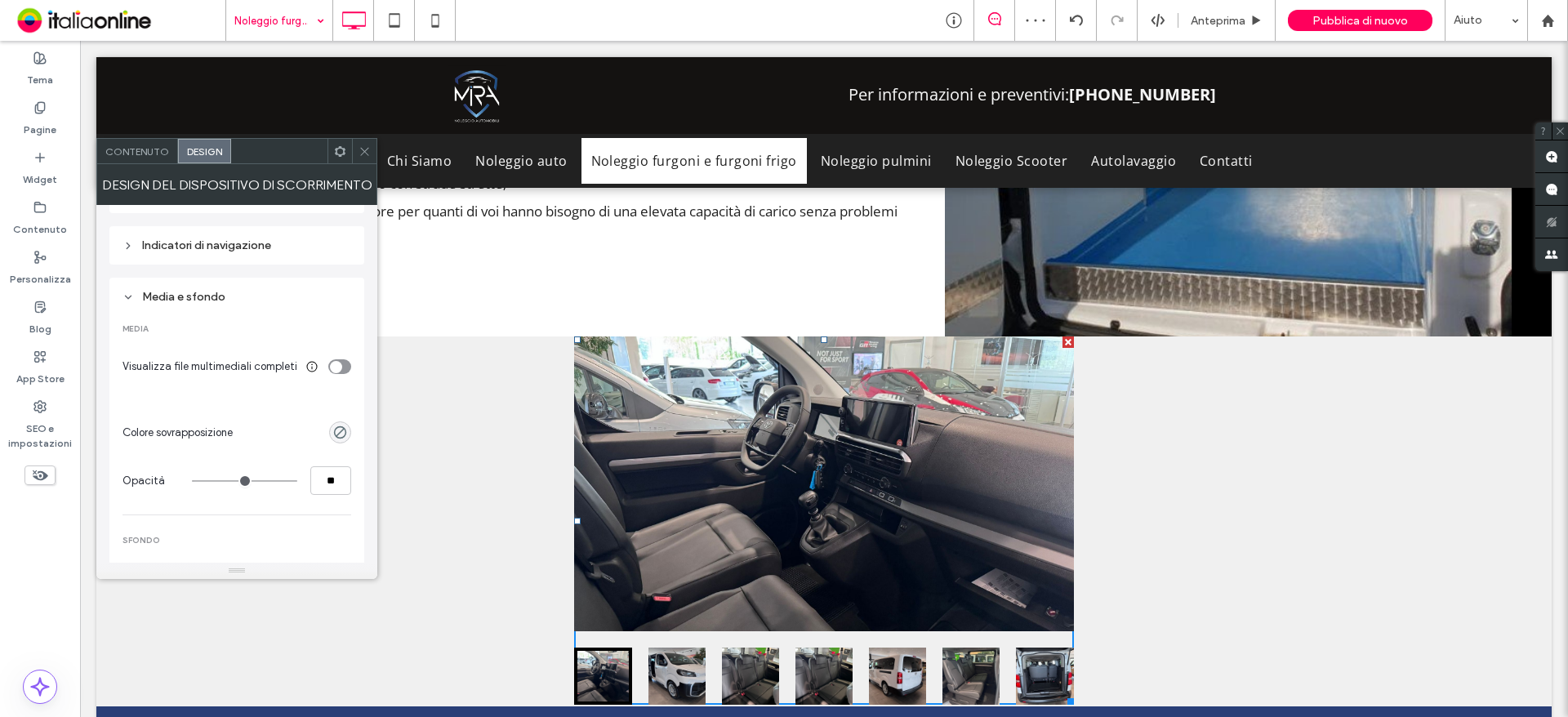
click at [146, 162] on div "Contenuto" at bounding box center [137, 150] width 81 height 24
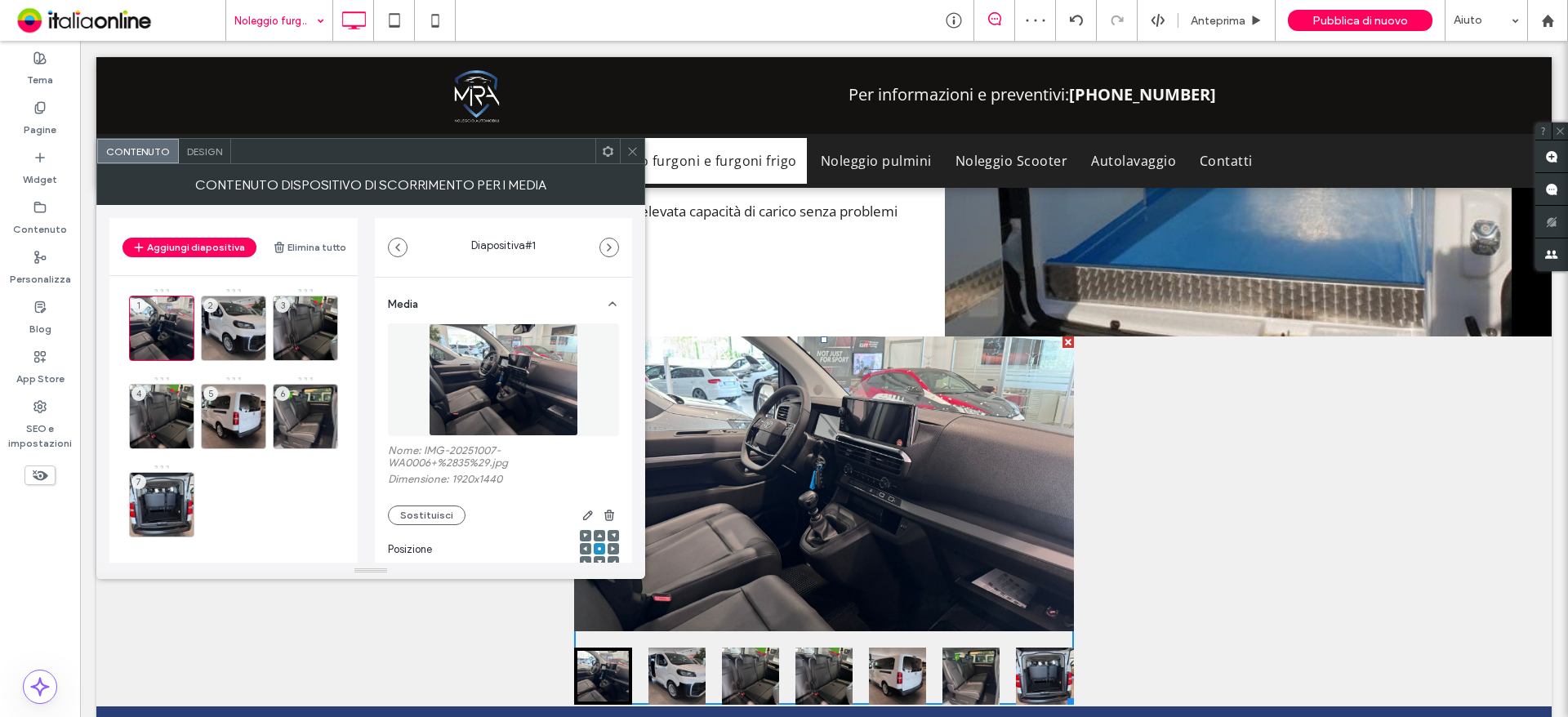
click at [136, 146] on span "Contenuto" at bounding box center [137, 152] width 64 height 13
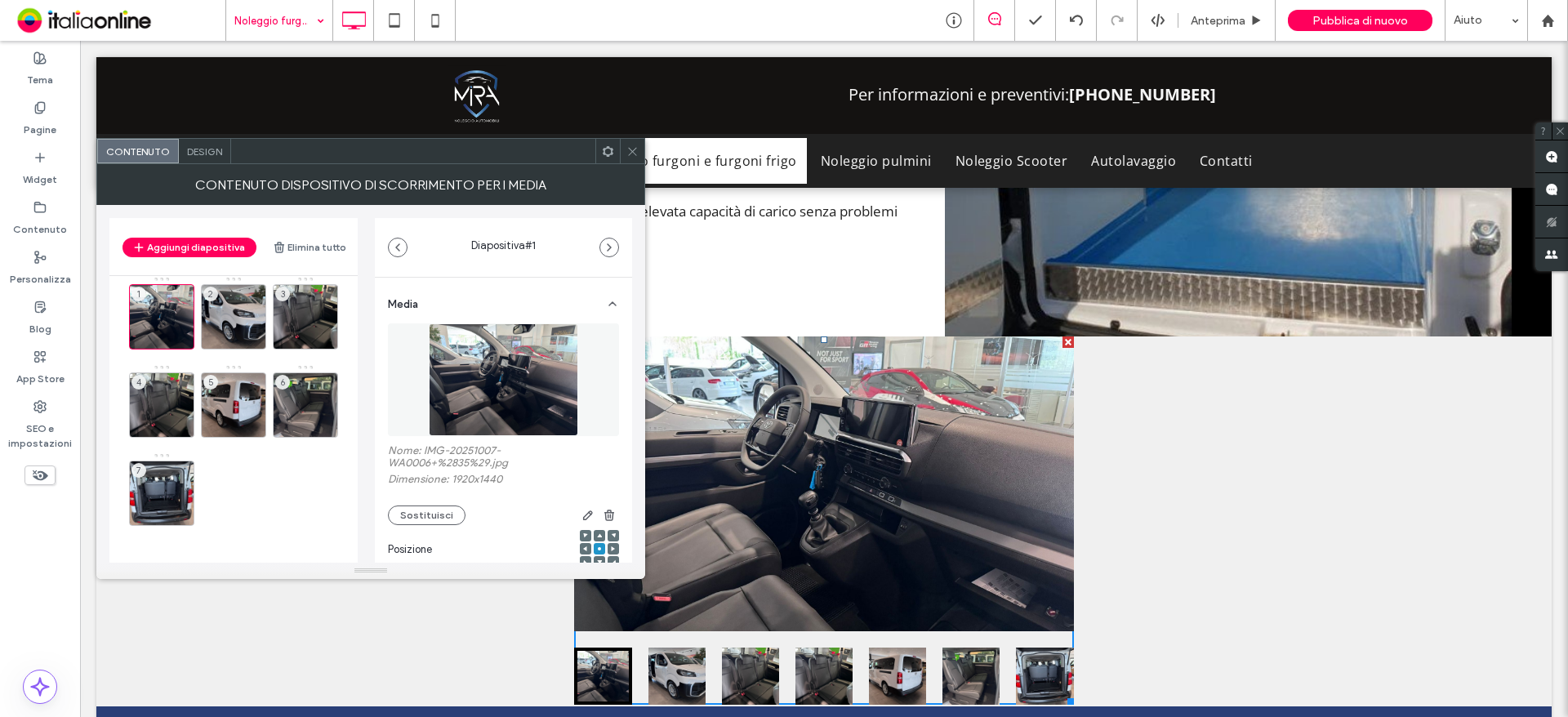
scroll to position [0, 0]
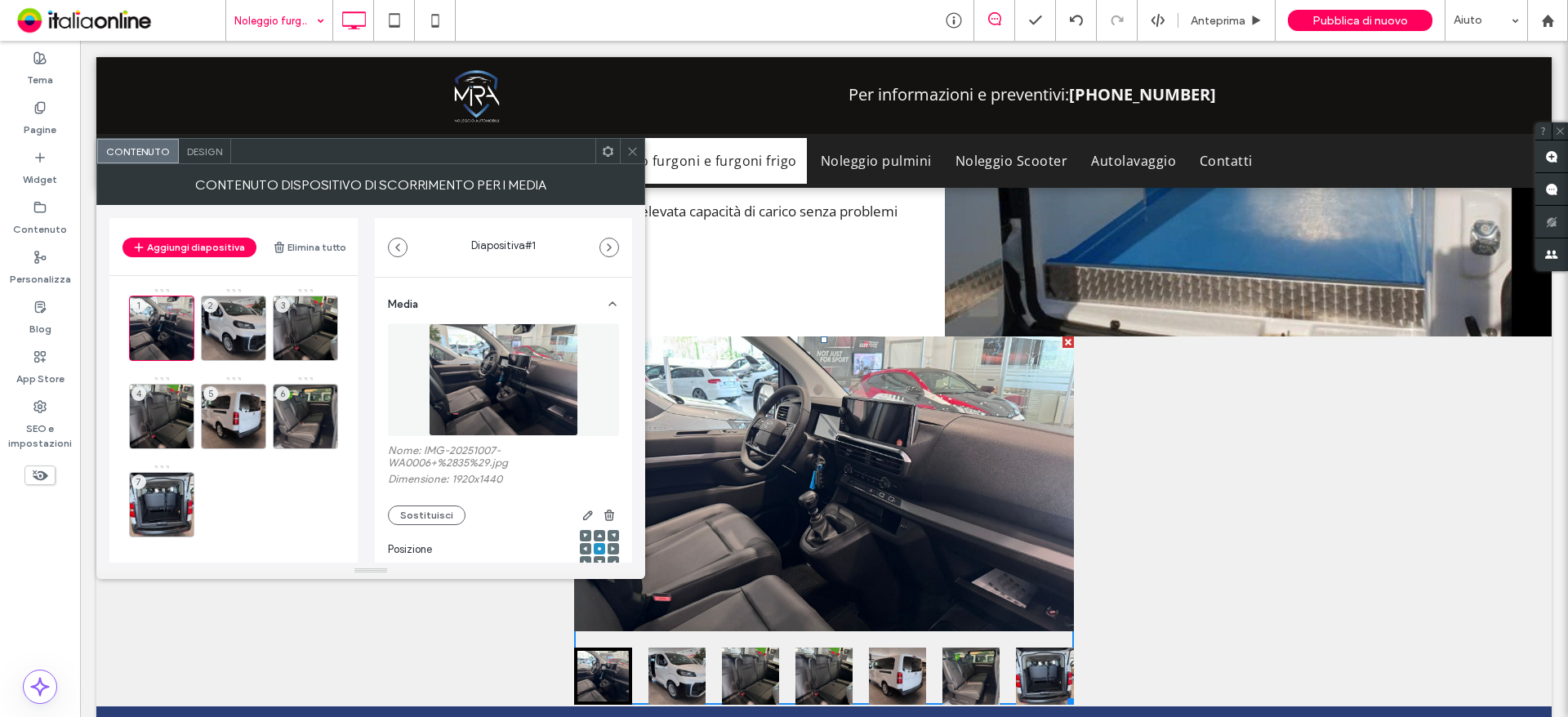
click at [639, 156] on div at bounding box center [632, 150] width 24 height 24
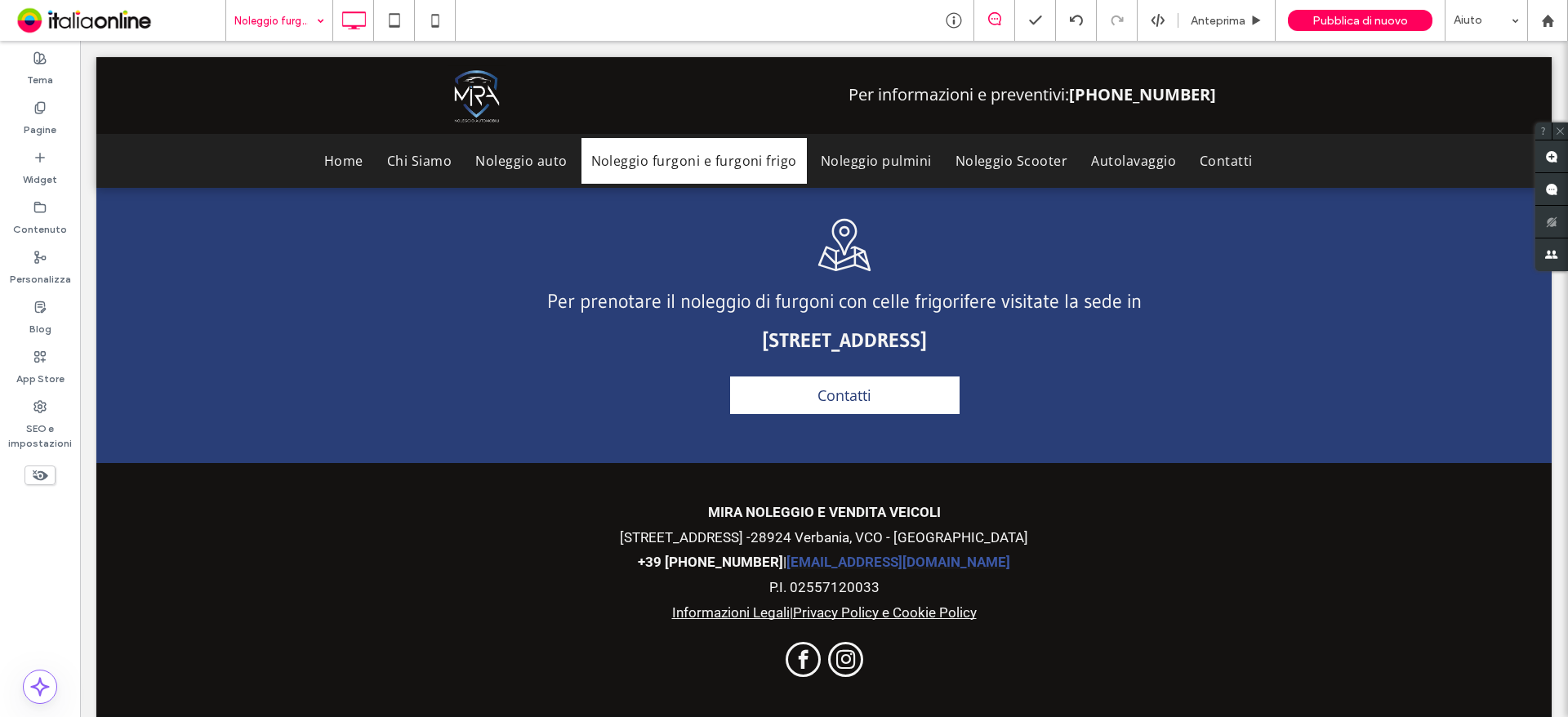
scroll to position [2049, 0]
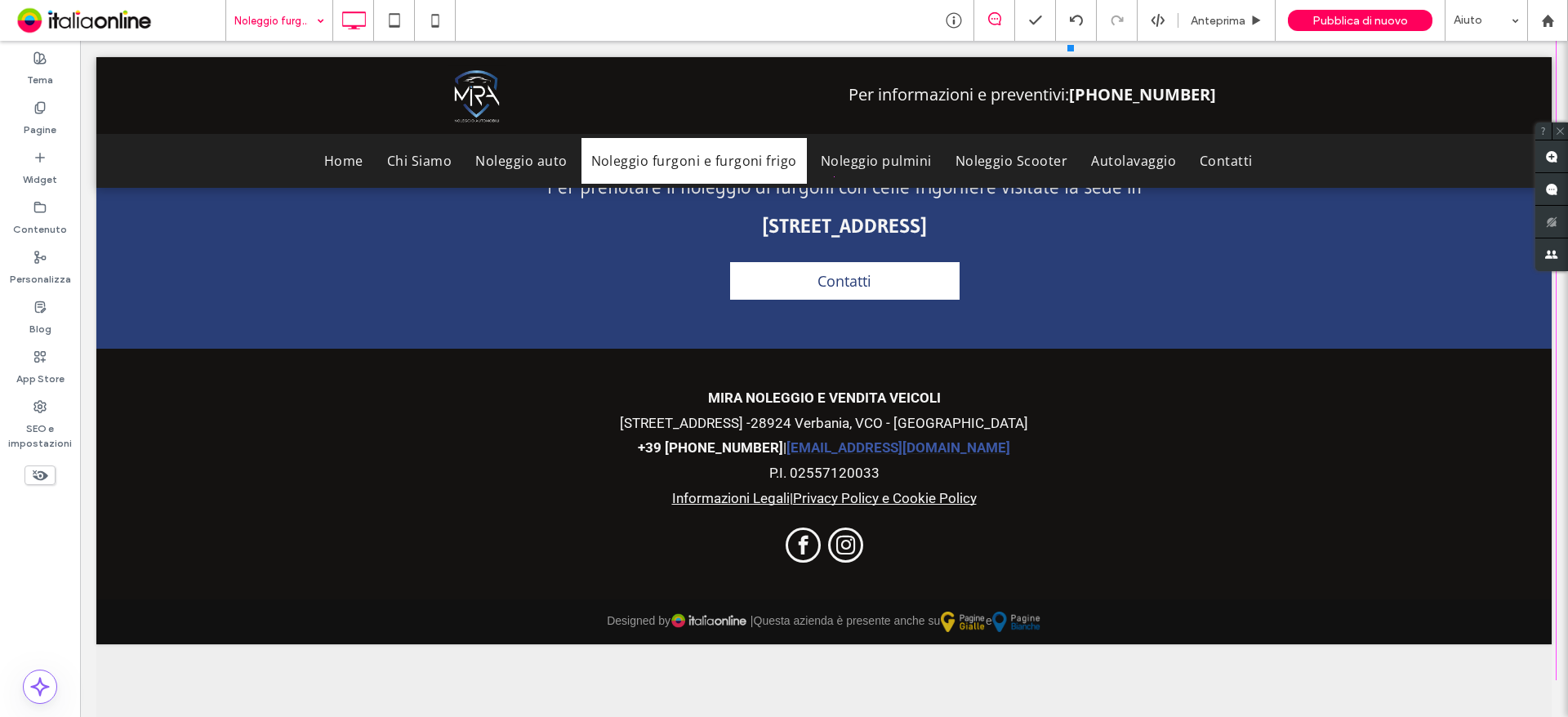
drag, startPoint x: 1071, startPoint y: 671, endPoint x: 1534, endPoint y: 658, distance: 463.2
click at [1074, 51] on div at bounding box center [1067, 46] width 13 height 13
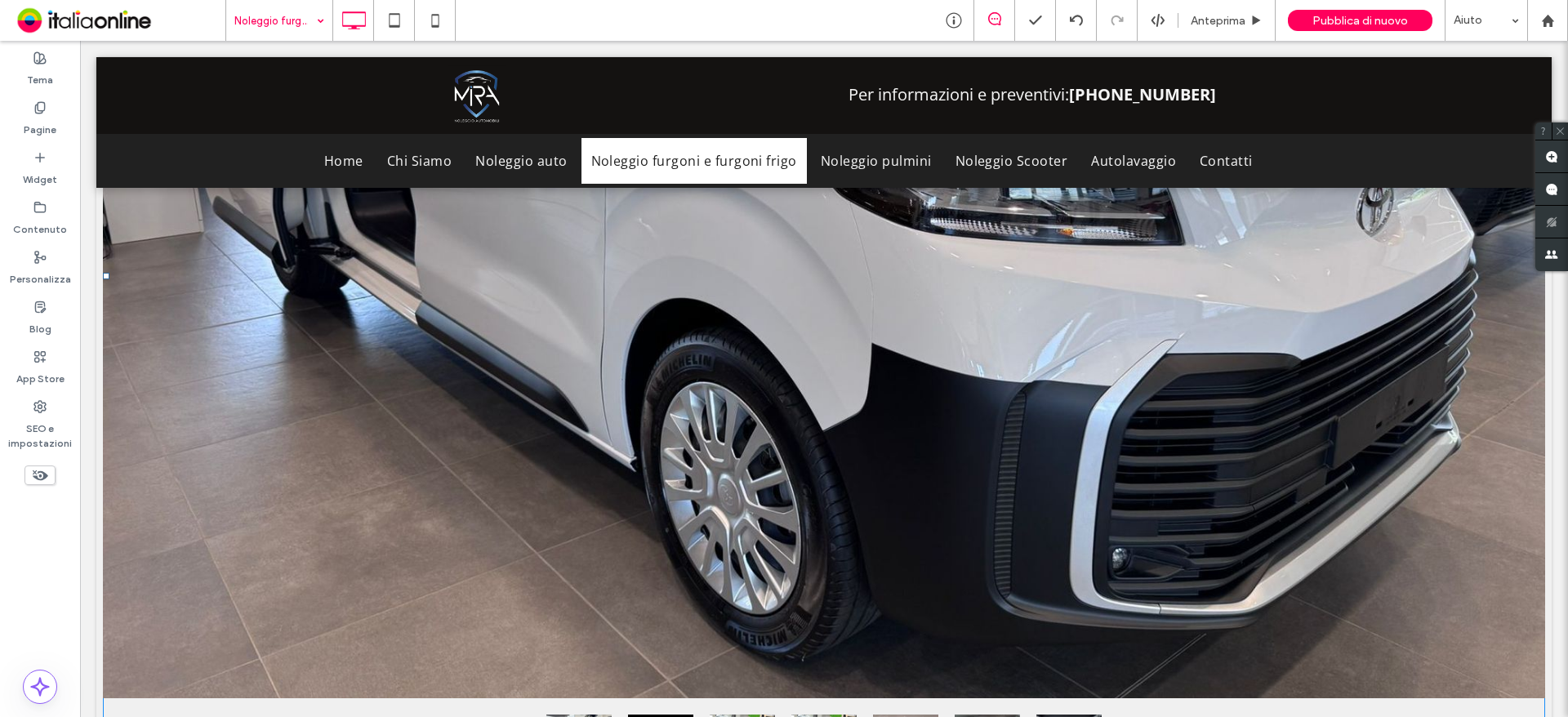
scroll to position [1968, 0]
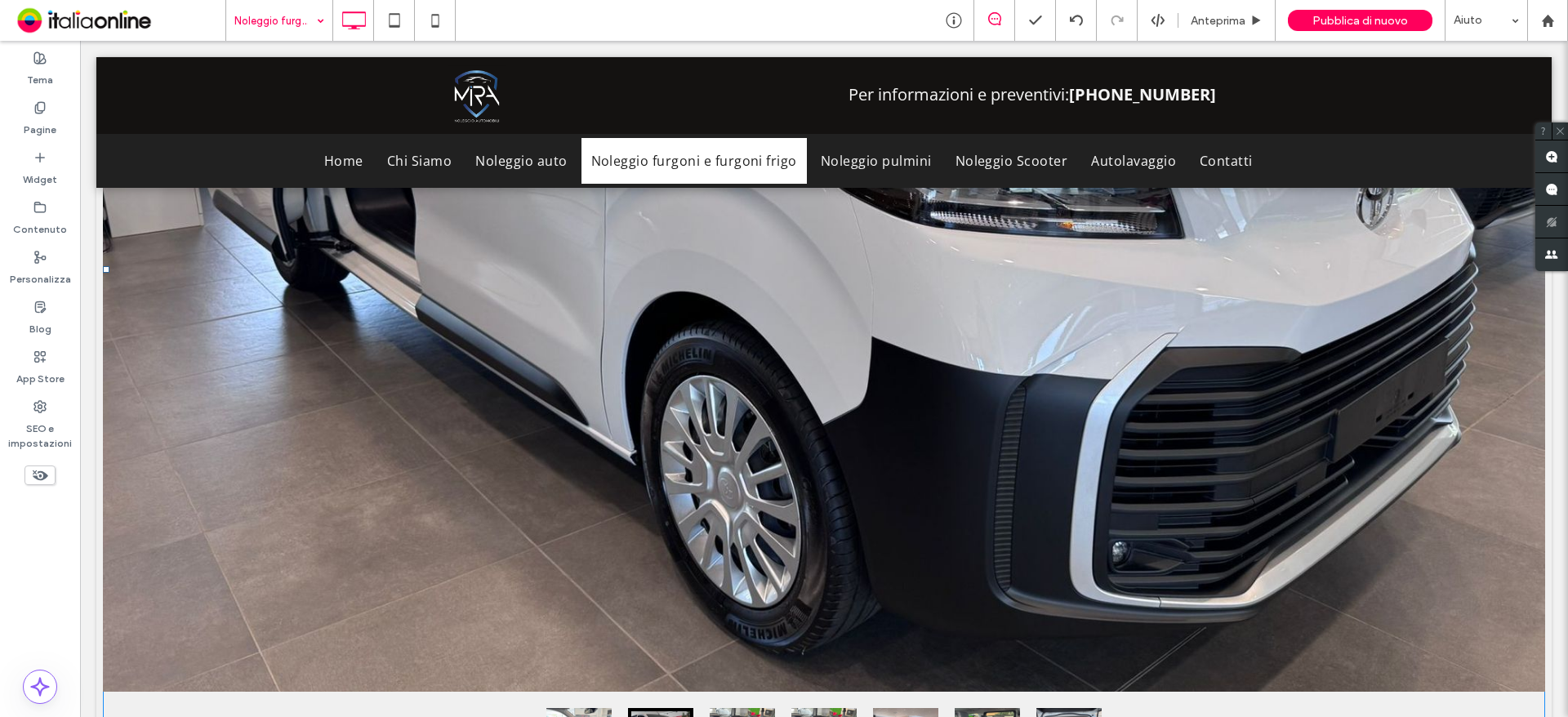
click at [606, 425] on div at bounding box center [825, 227] width 1443 height 926
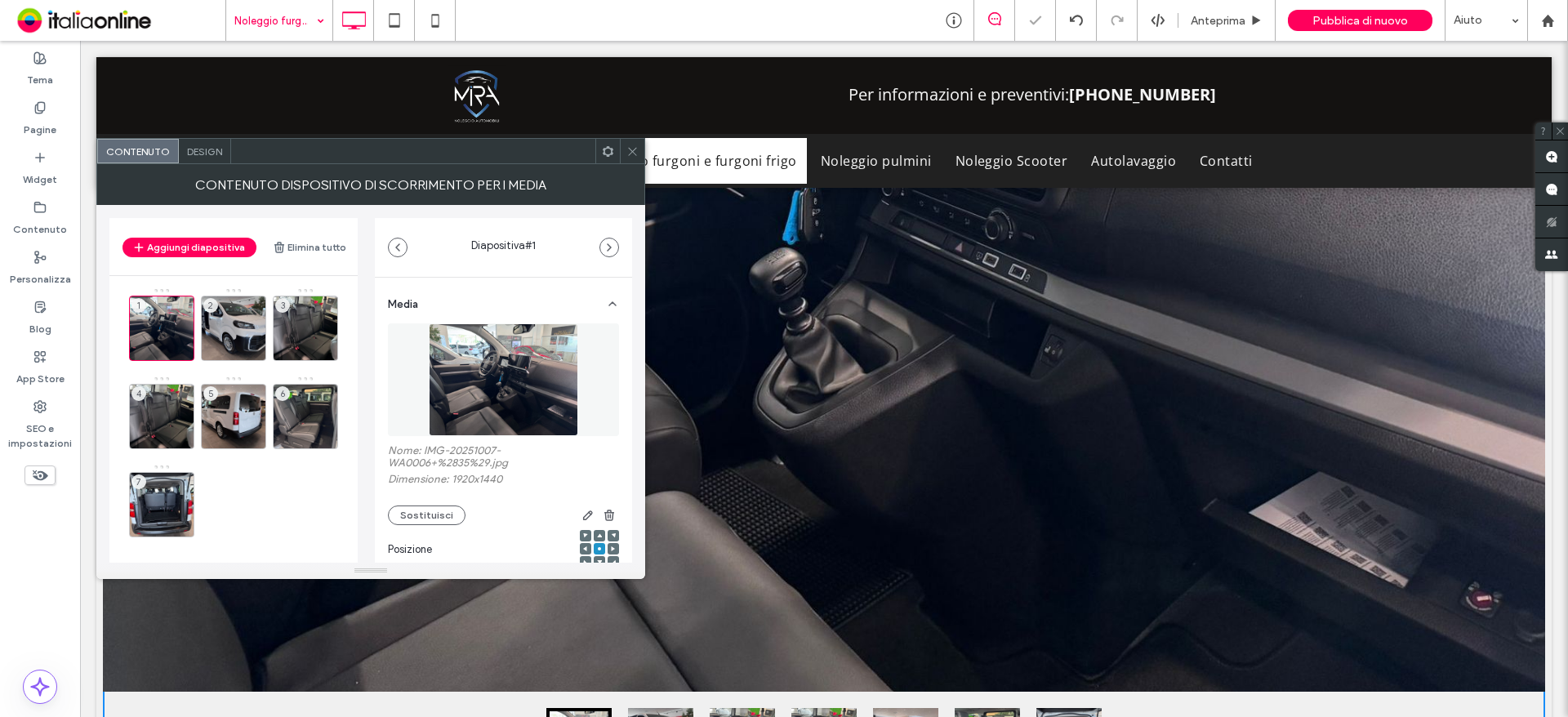
click at [203, 163] on div "Design" at bounding box center [205, 150] width 52 height 24
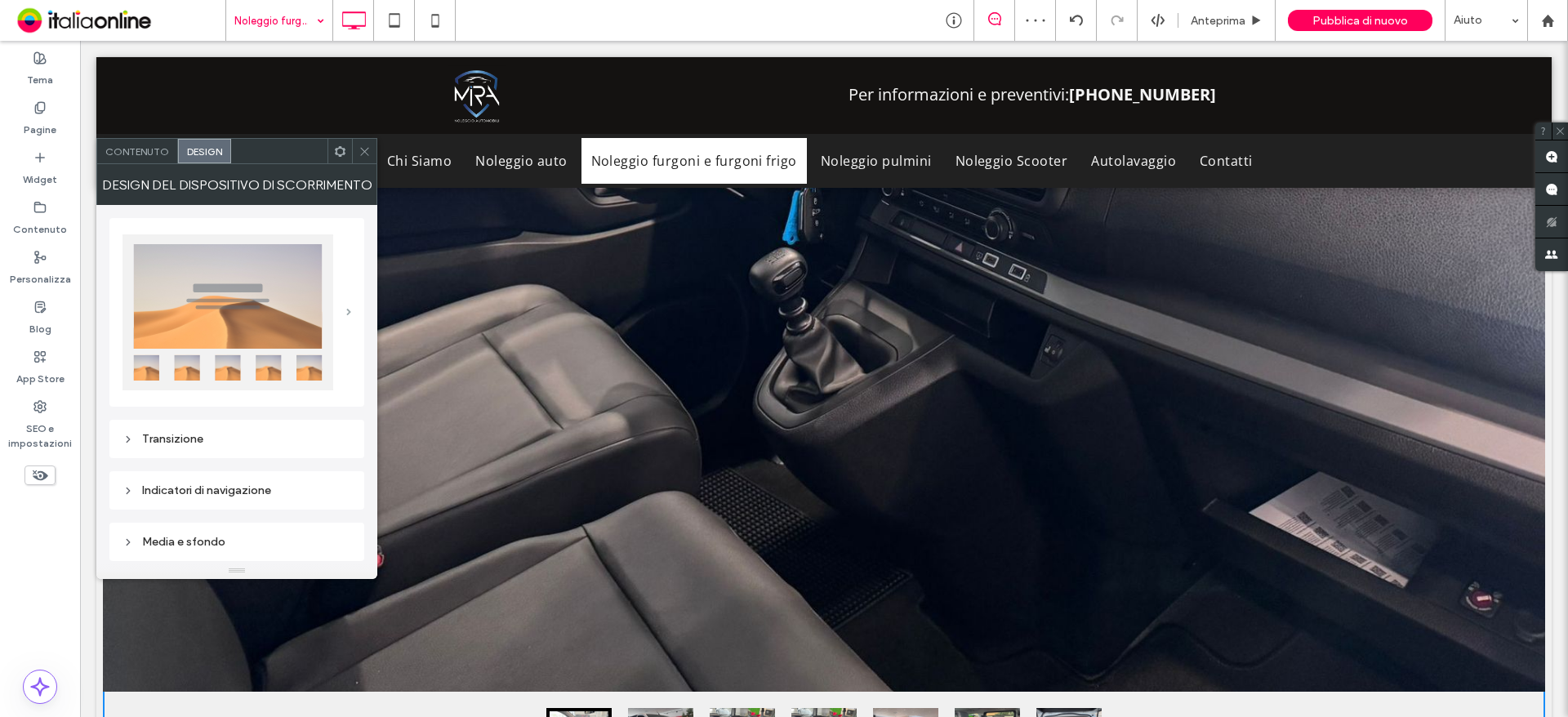
click at [351, 309] on span at bounding box center [348, 313] width 4 height 7
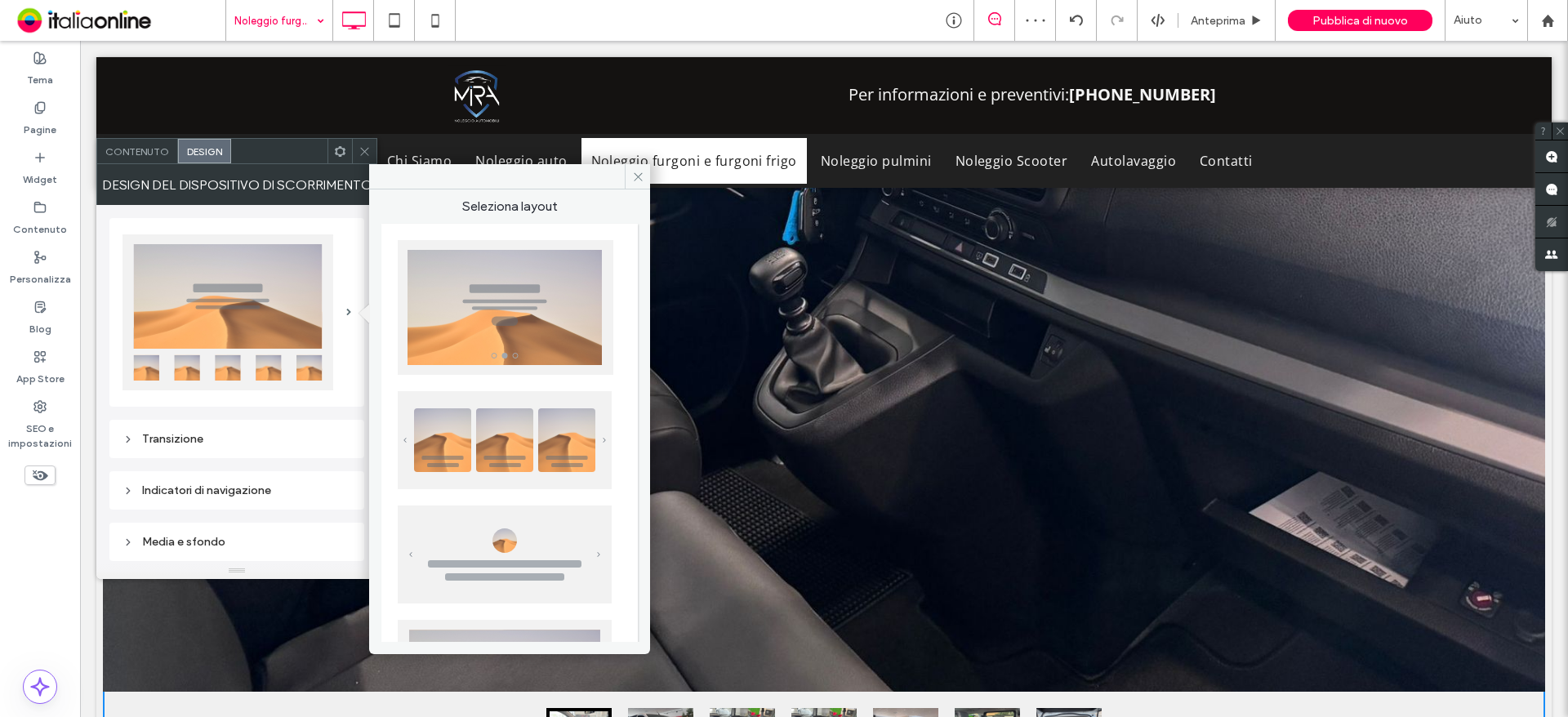
click at [478, 435] on img at bounding box center [505, 439] width 214 height 98
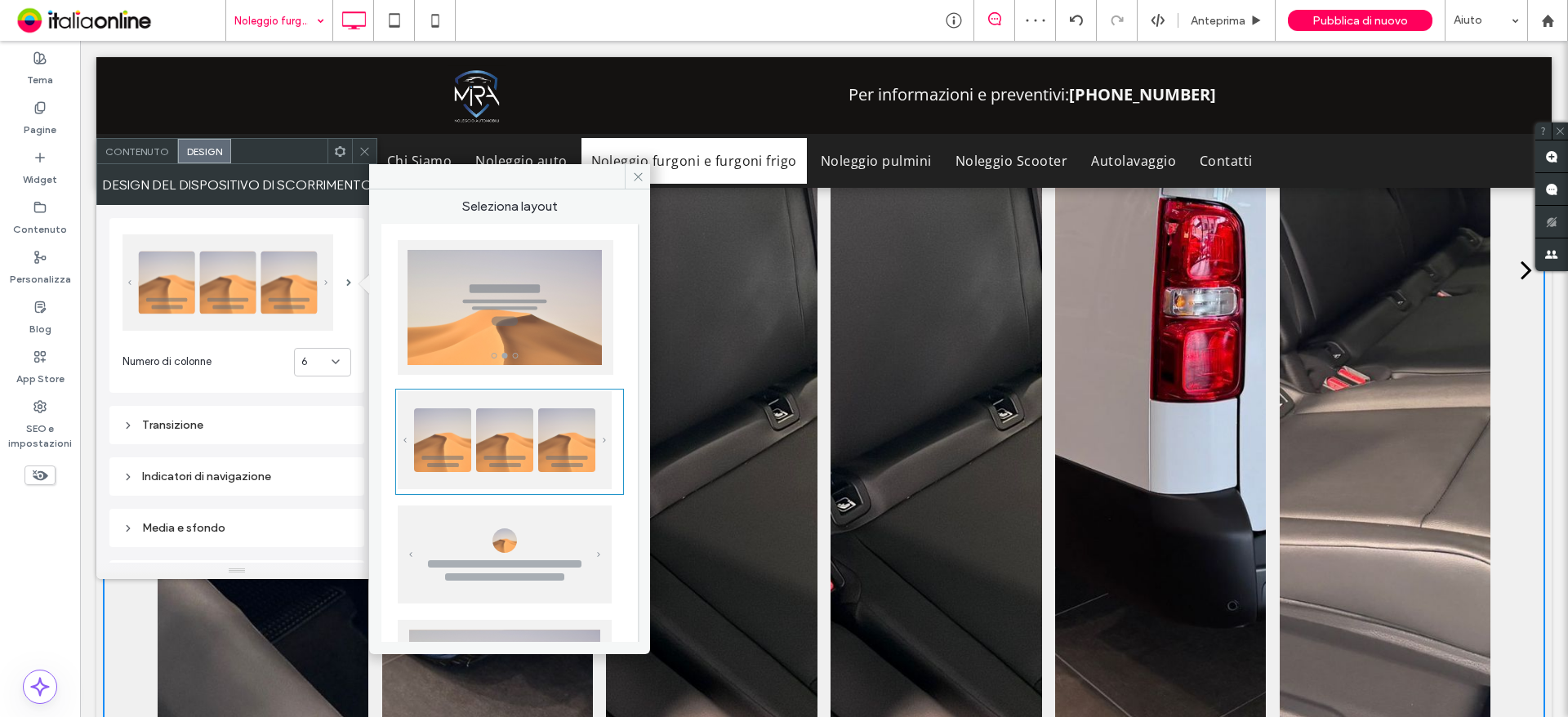
click at [339, 357] on icon at bounding box center [335, 361] width 13 height 13
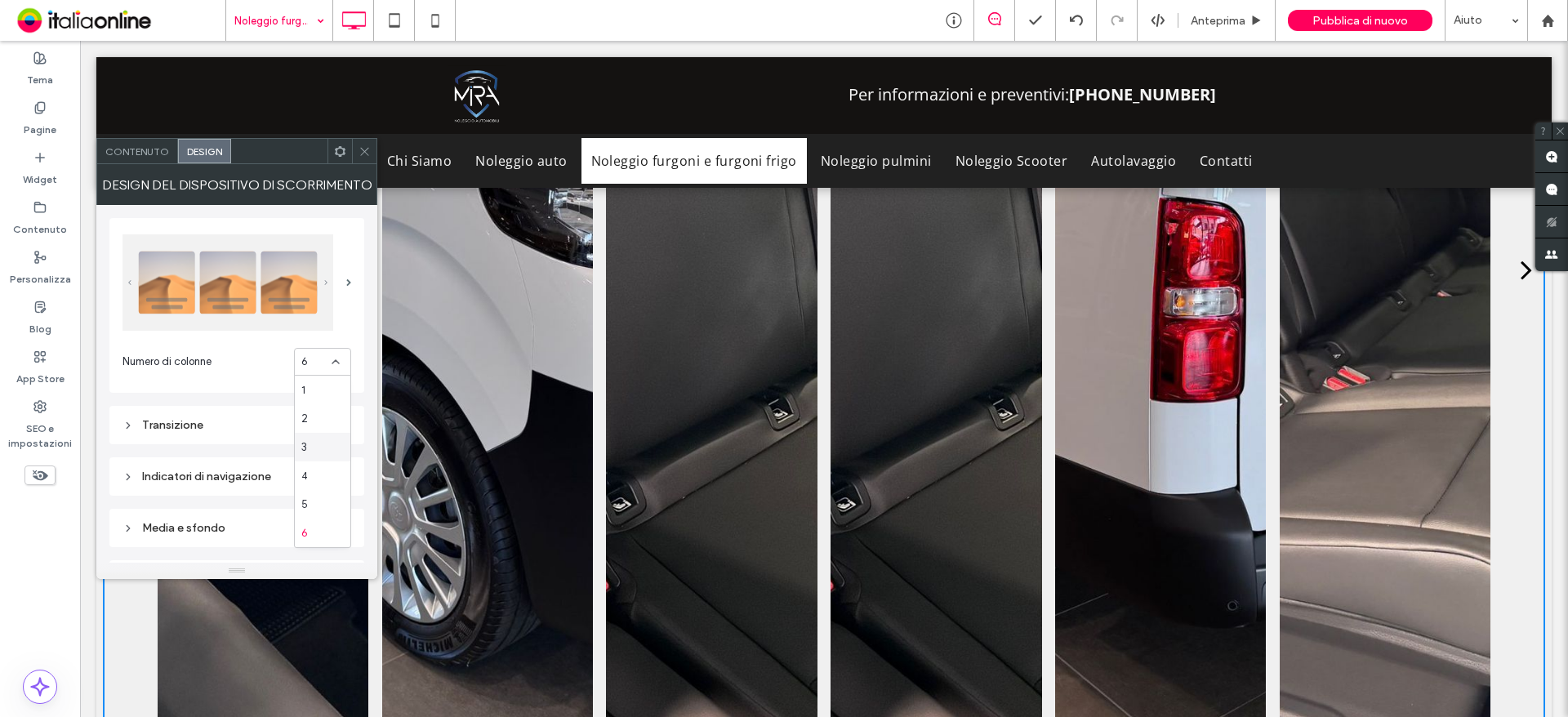
click at [322, 445] on div "3" at bounding box center [323, 447] width 56 height 29
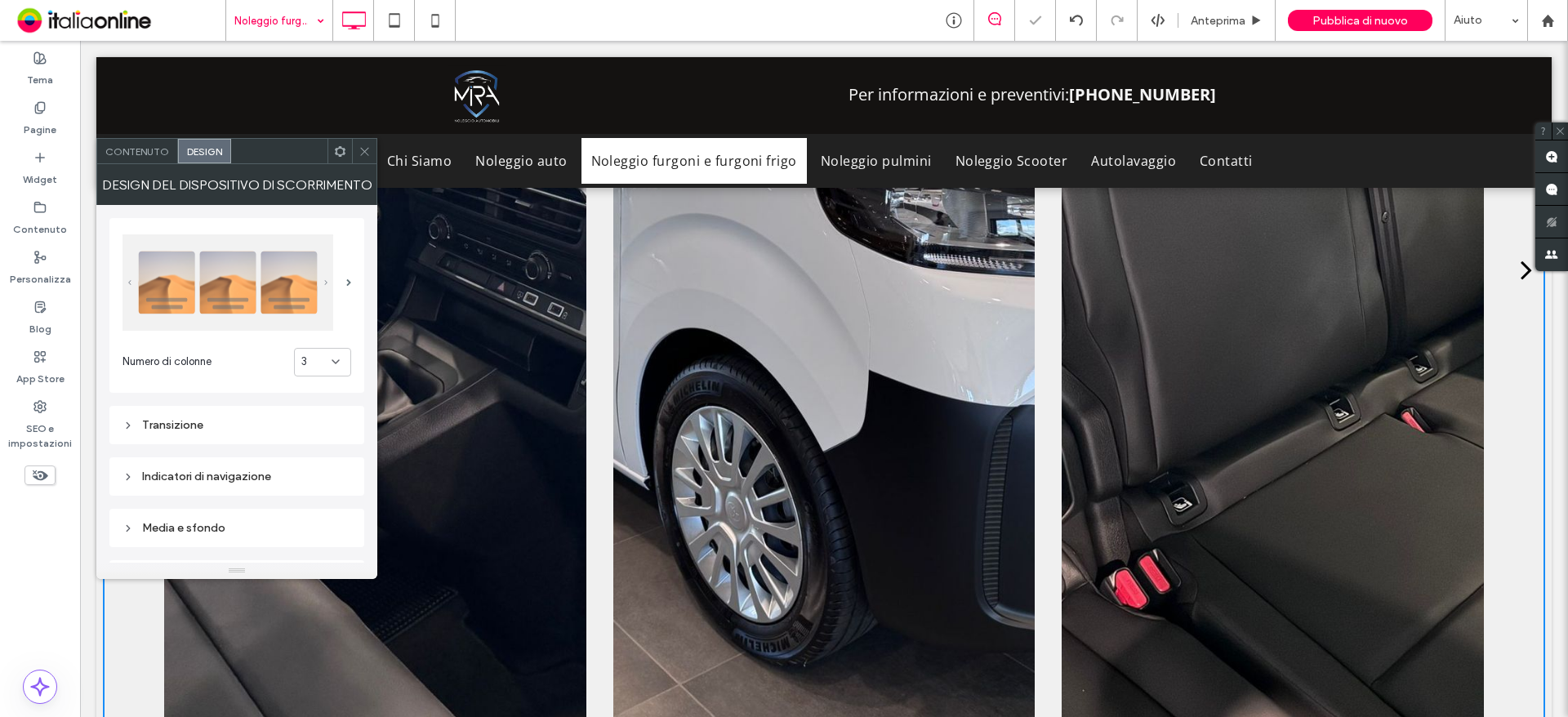
click at [329, 367] on icon at bounding box center [335, 361] width 13 height 13
drag, startPoint x: 321, startPoint y: 438, endPoint x: 345, endPoint y: 381, distance: 61.8
click at [321, 438] on div "3" at bounding box center [323, 447] width 56 height 29
drag, startPoint x: 364, startPoint y: 146, endPoint x: 307, endPoint y: 127, distance: 60.1
click at [364, 146] on icon at bounding box center [365, 152] width 13 height 13
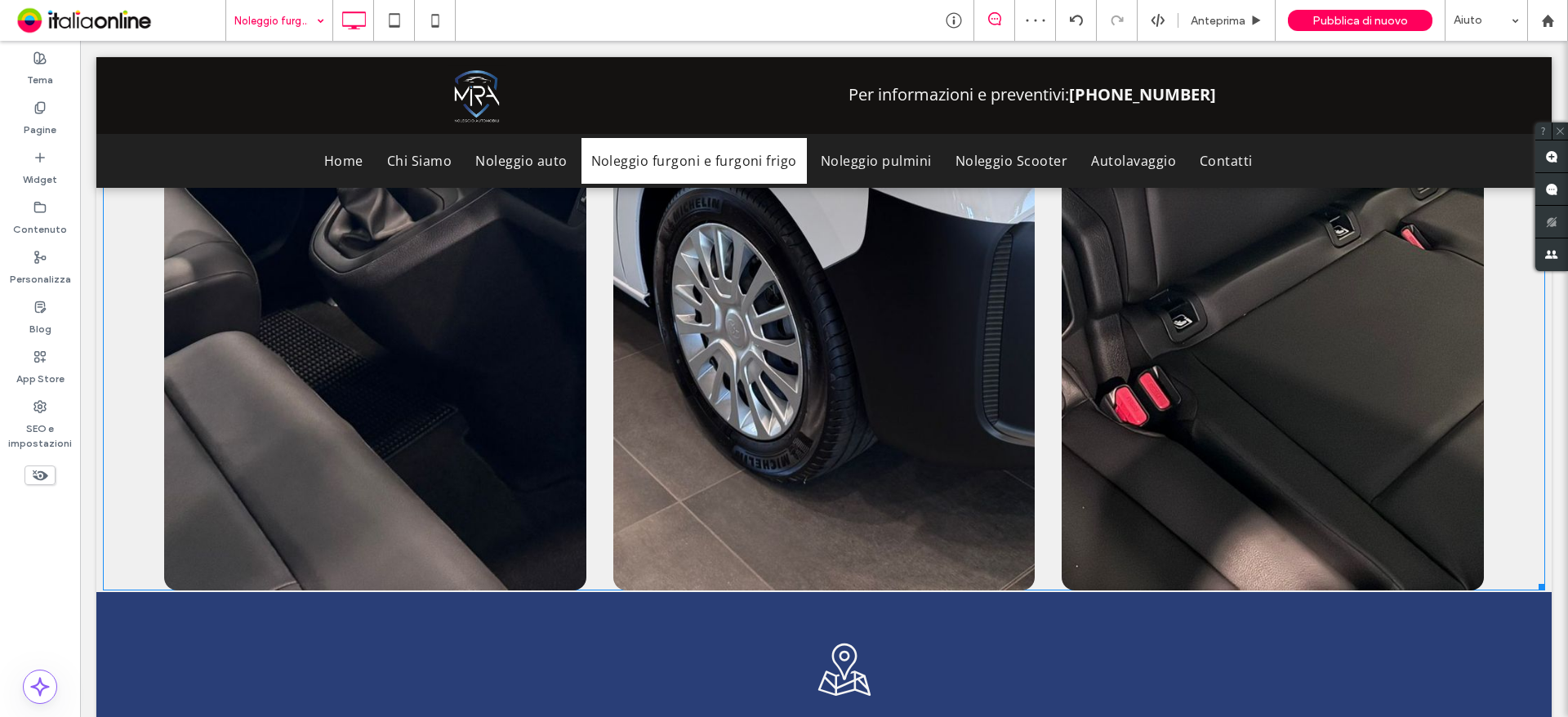
scroll to position [2213, 0]
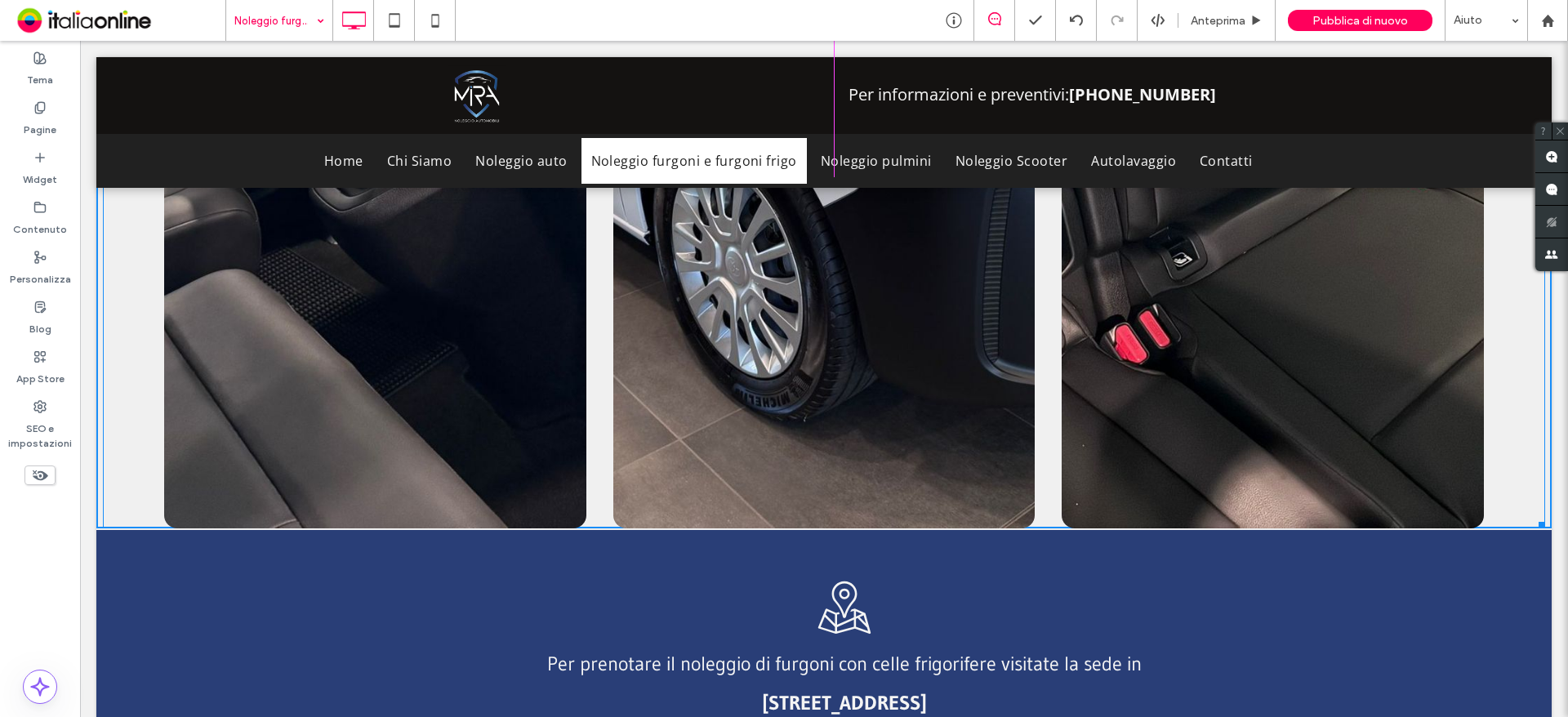
drag, startPoint x: 1532, startPoint y: 491, endPoint x: 1517, endPoint y: 253, distance: 238.5
click at [1533, 516] on div at bounding box center [1539, 522] width 13 height 13
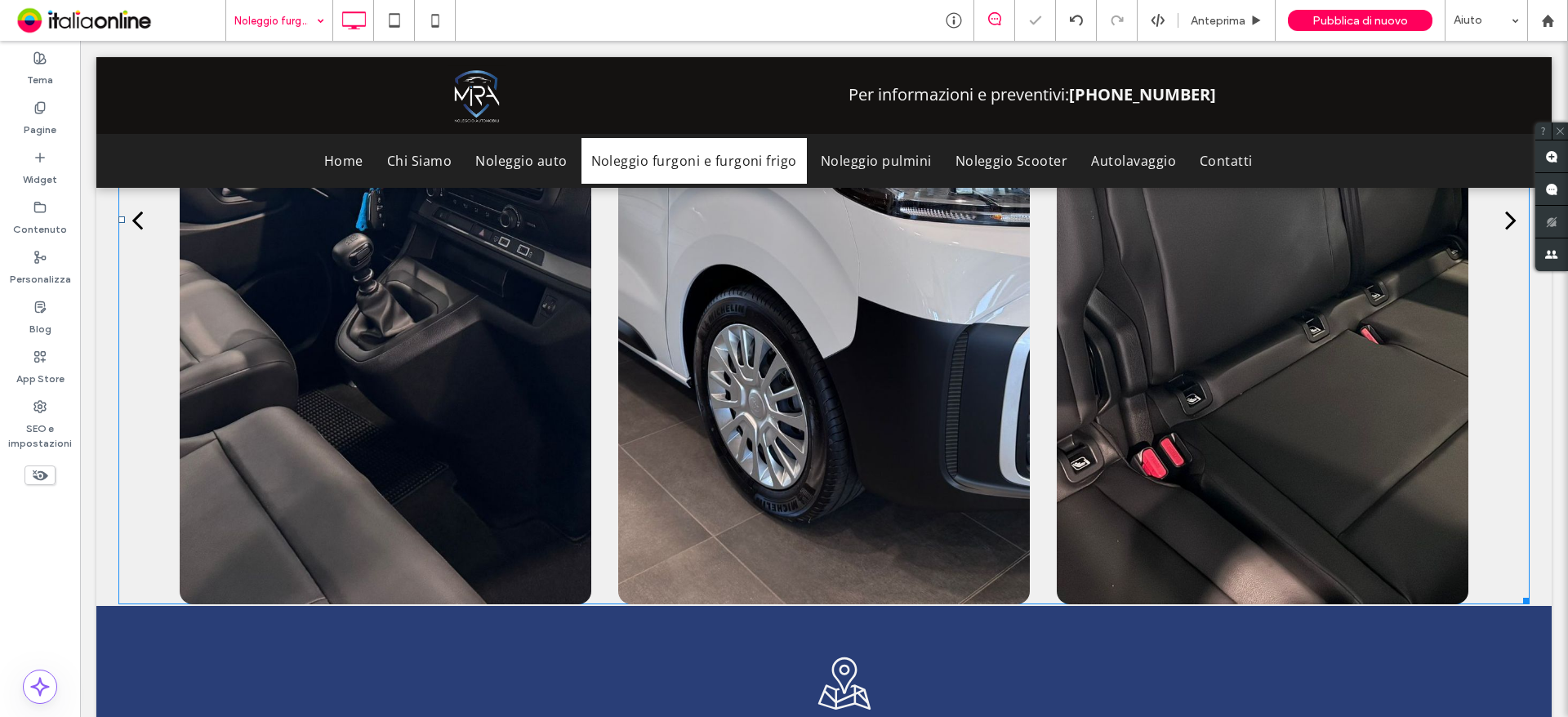
scroll to position [1804, 0]
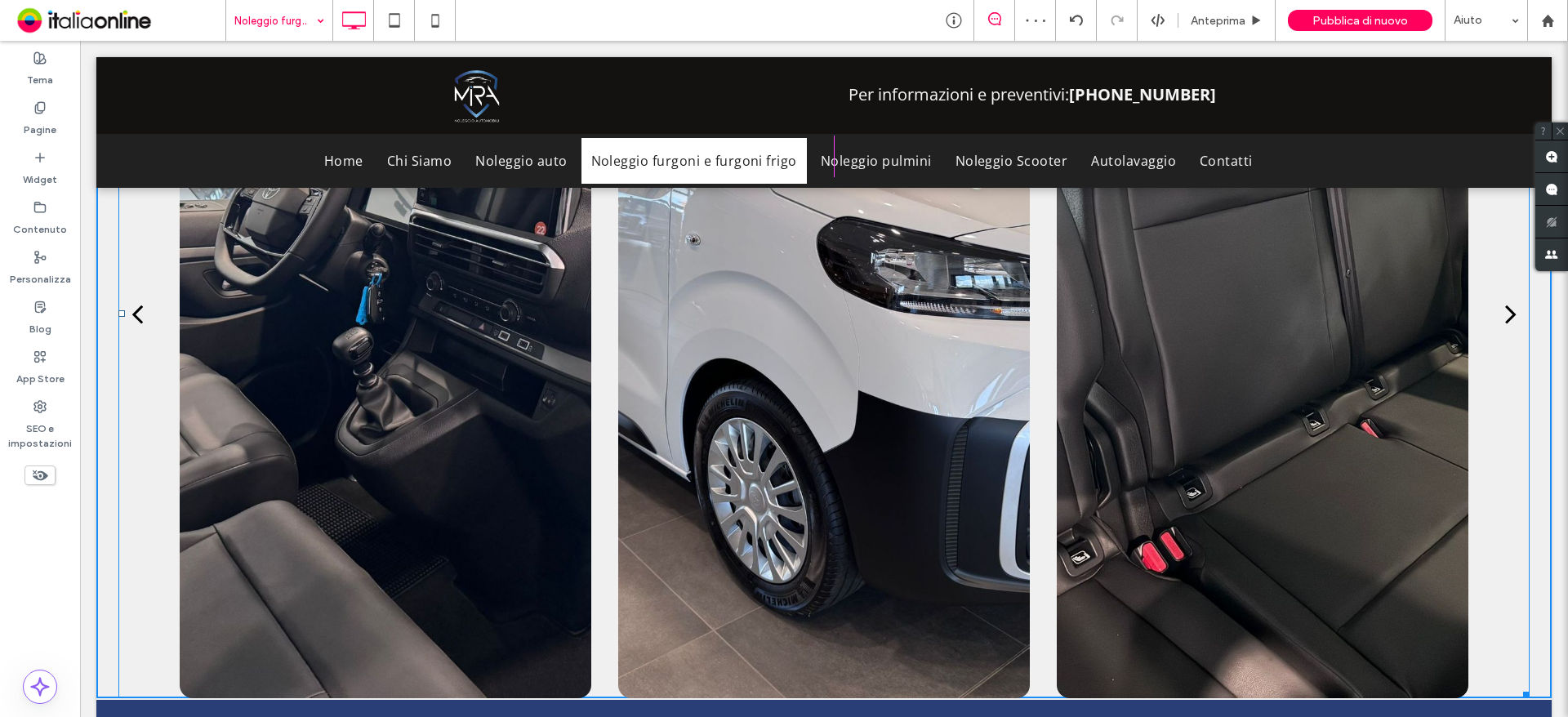
drag, startPoint x: 1522, startPoint y: 665, endPoint x: 1523, endPoint y: 323, distance: 342.0
click at [1523, 686] on div at bounding box center [1524, 692] width 13 height 13
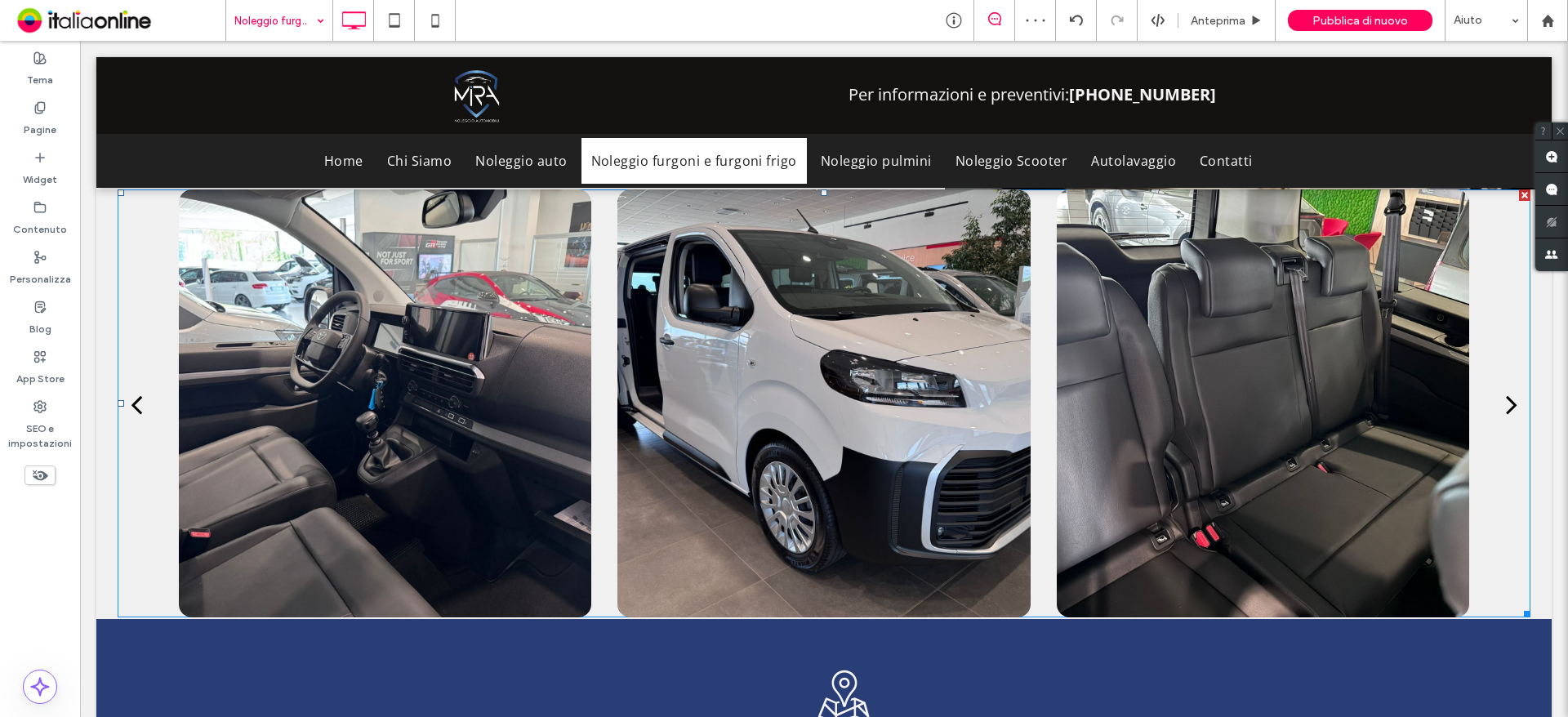
scroll to position [1560, 0]
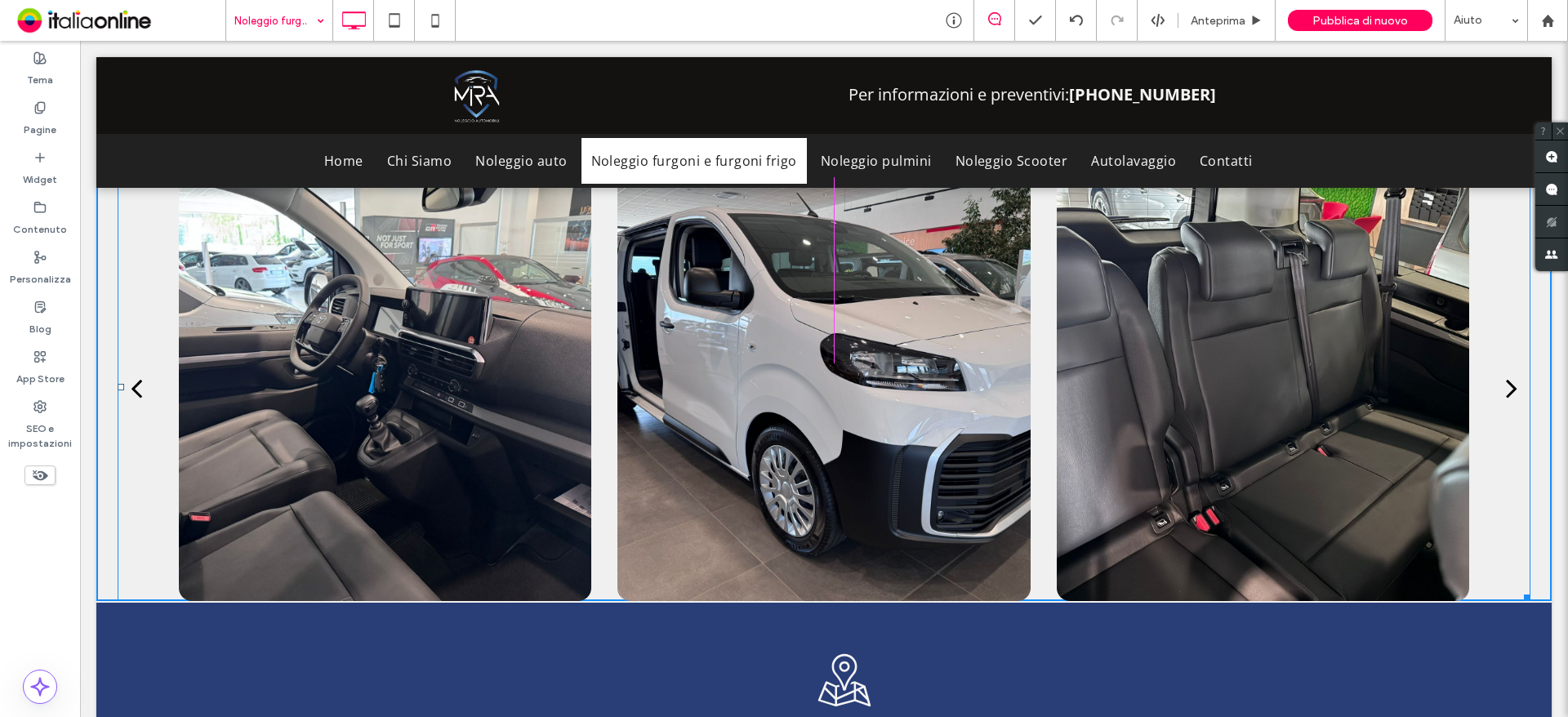
drag, startPoint x: 1518, startPoint y: 562, endPoint x: 1518, endPoint y: 536, distance: 26.0
click at [1518, 589] on div at bounding box center [1524, 595] width 13 height 13
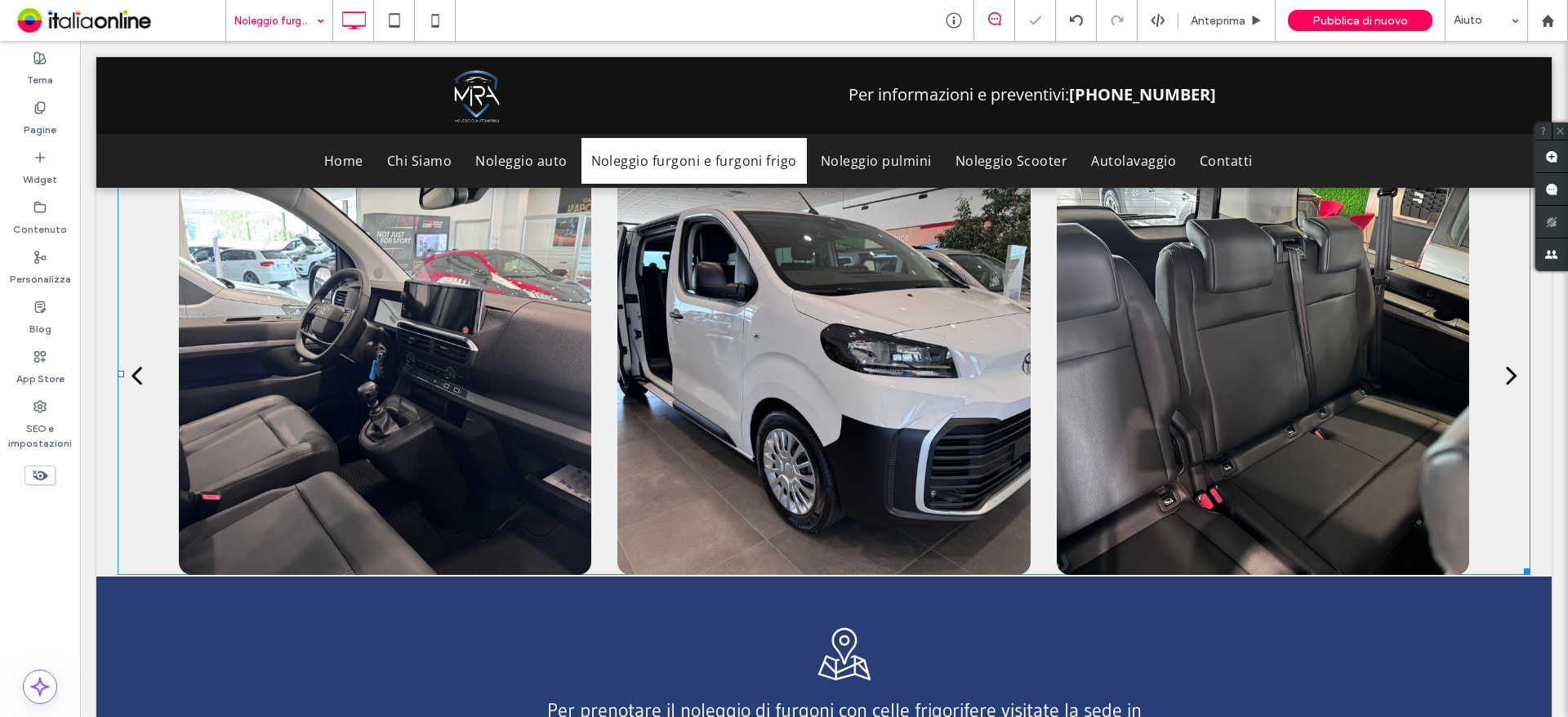
click at [524, 322] on div at bounding box center [385, 374] width 412 height 402
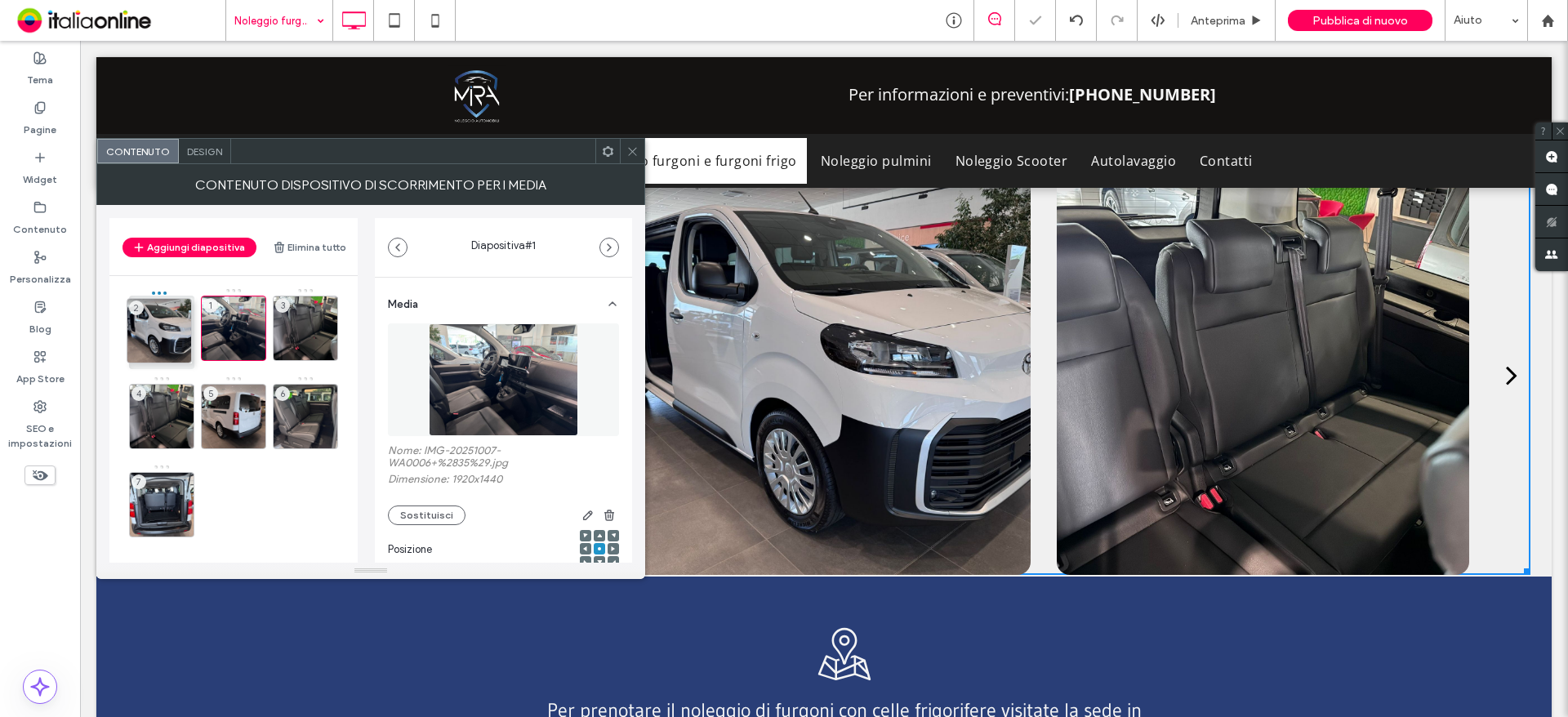
drag, startPoint x: 214, startPoint y: 318, endPoint x: 184, endPoint y: 324, distance: 30.6
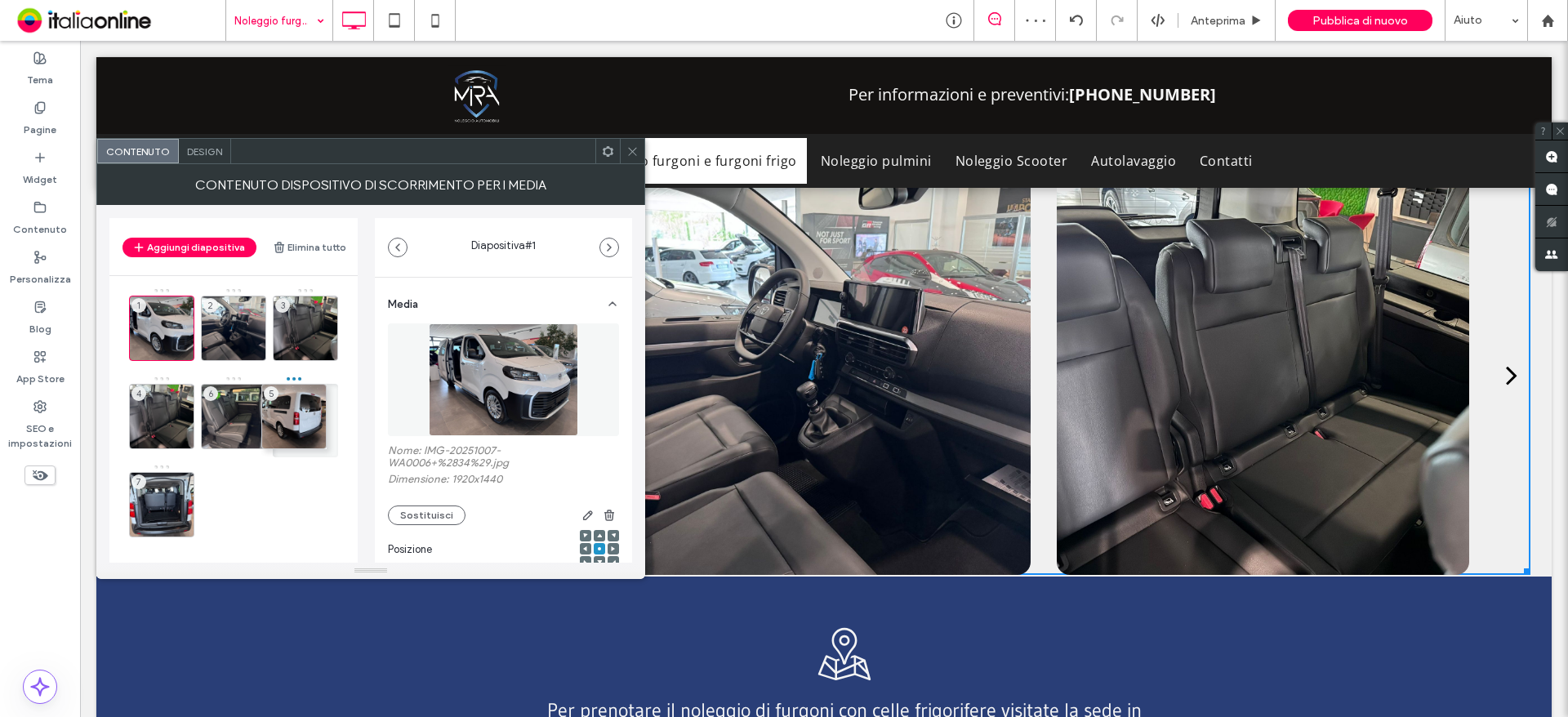
drag, startPoint x: 225, startPoint y: 403, endPoint x: 285, endPoint y: 403, distance: 60.0
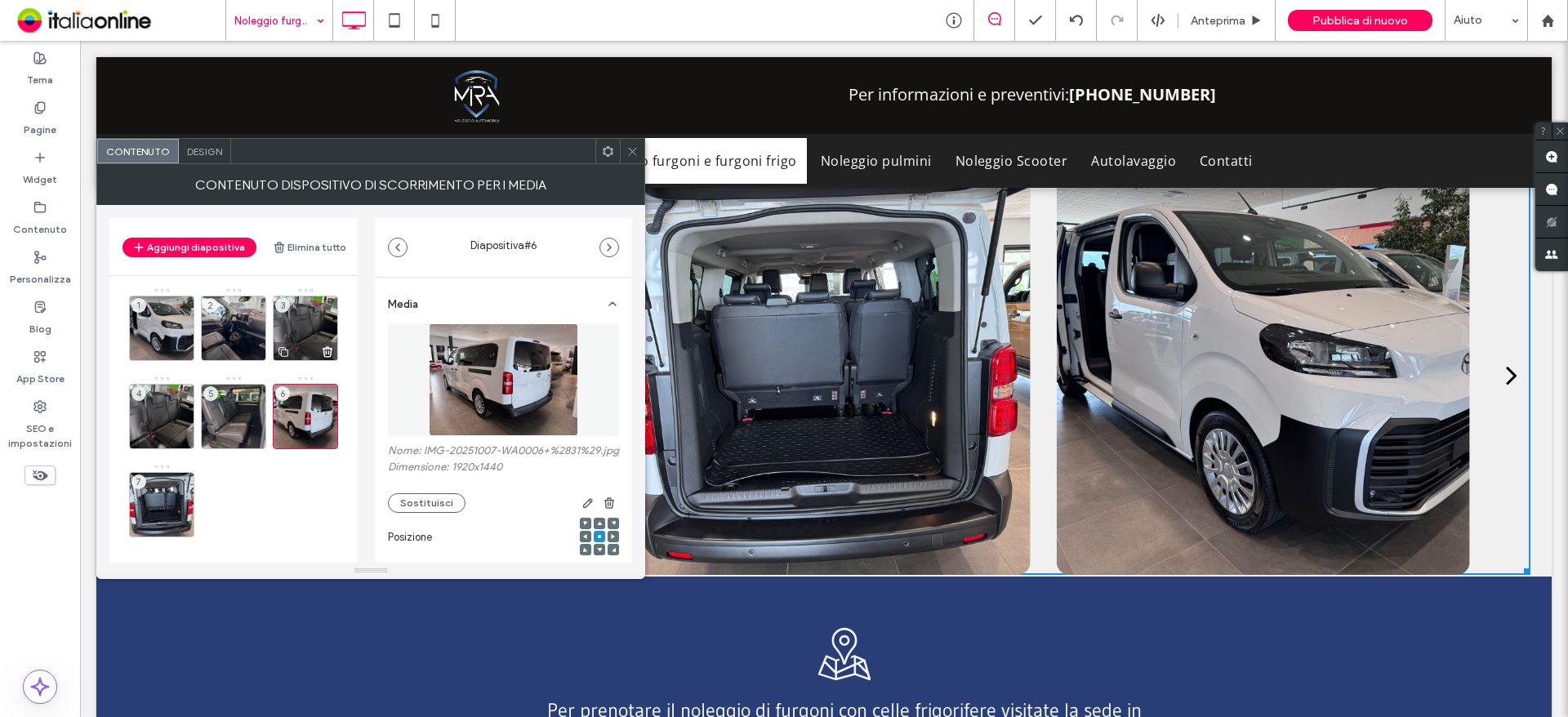
click at [318, 323] on div "3" at bounding box center [306, 328] width 66 height 66
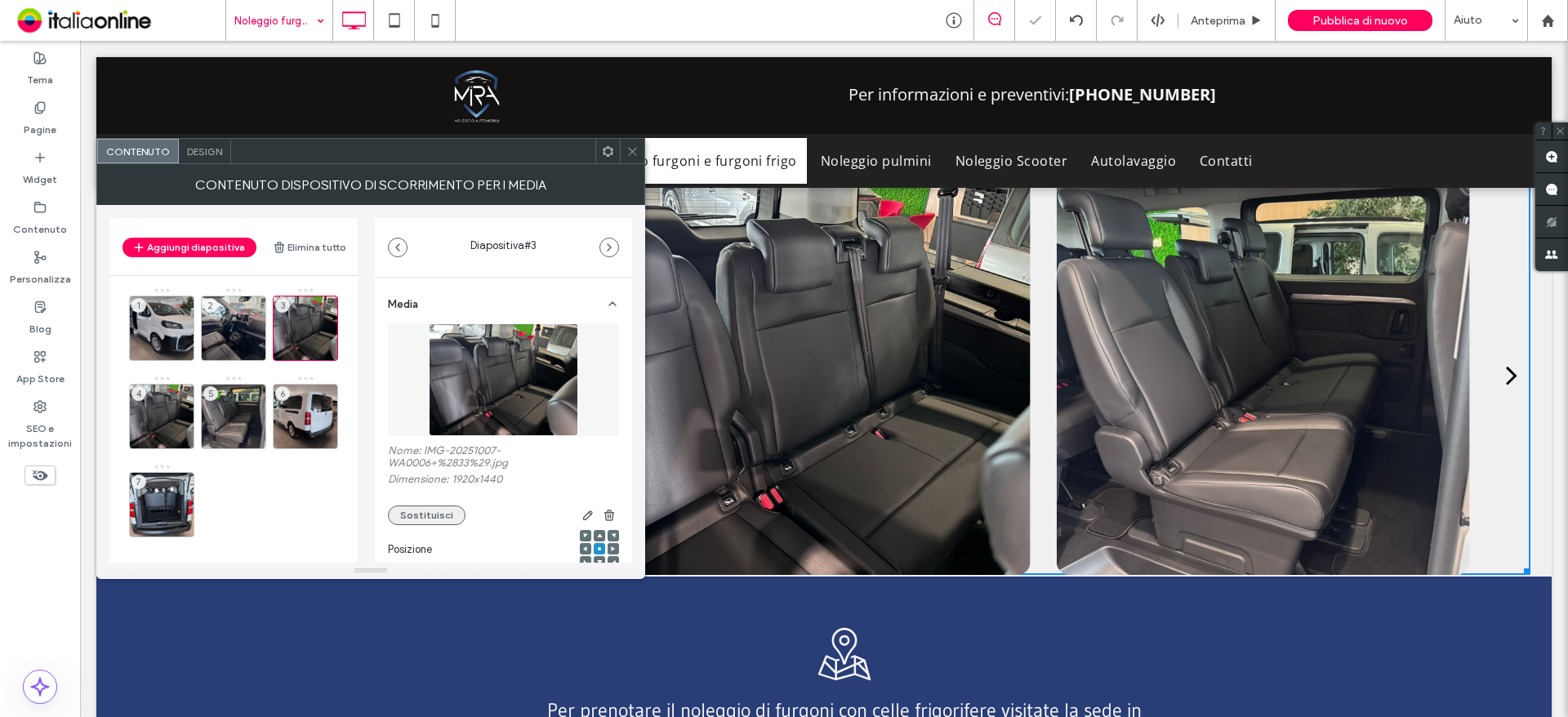
click at [419, 510] on button "Sostituisci" at bounding box center [427, 516] width 77 height 20
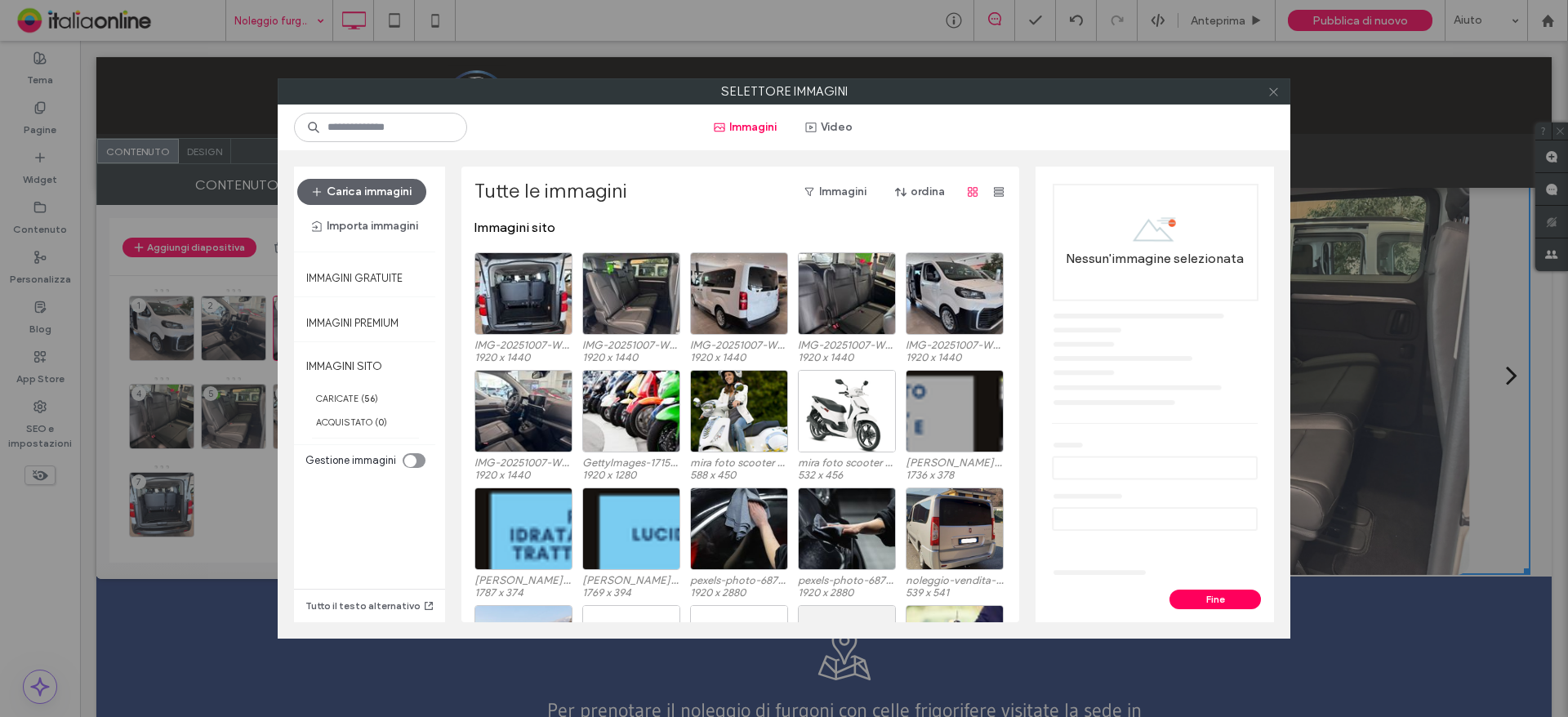
click at [1270, 93] on icon at bounding box center [1273, 92] width 13 height 13
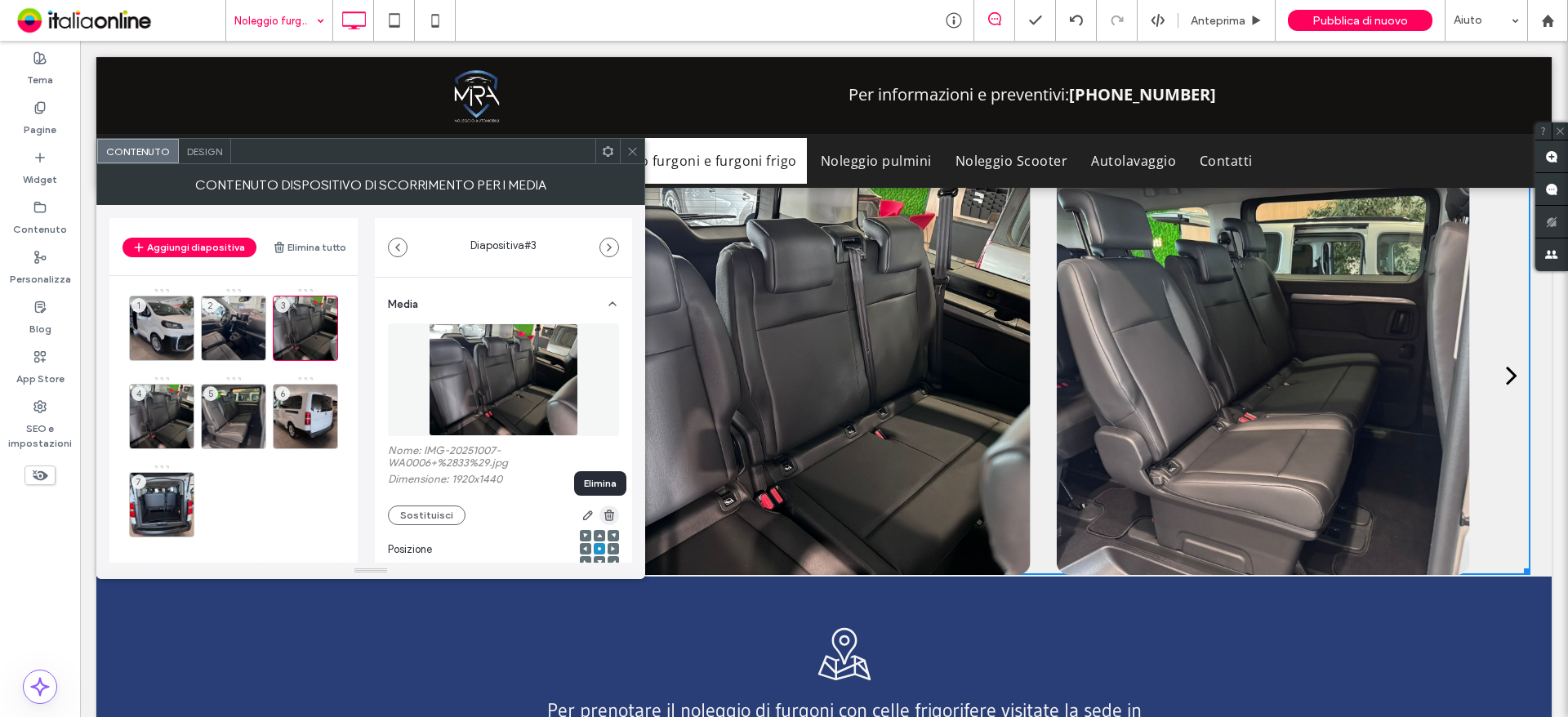
click at [605, 513] on use "button" at bounding box center [609, 515] width 10 height 11
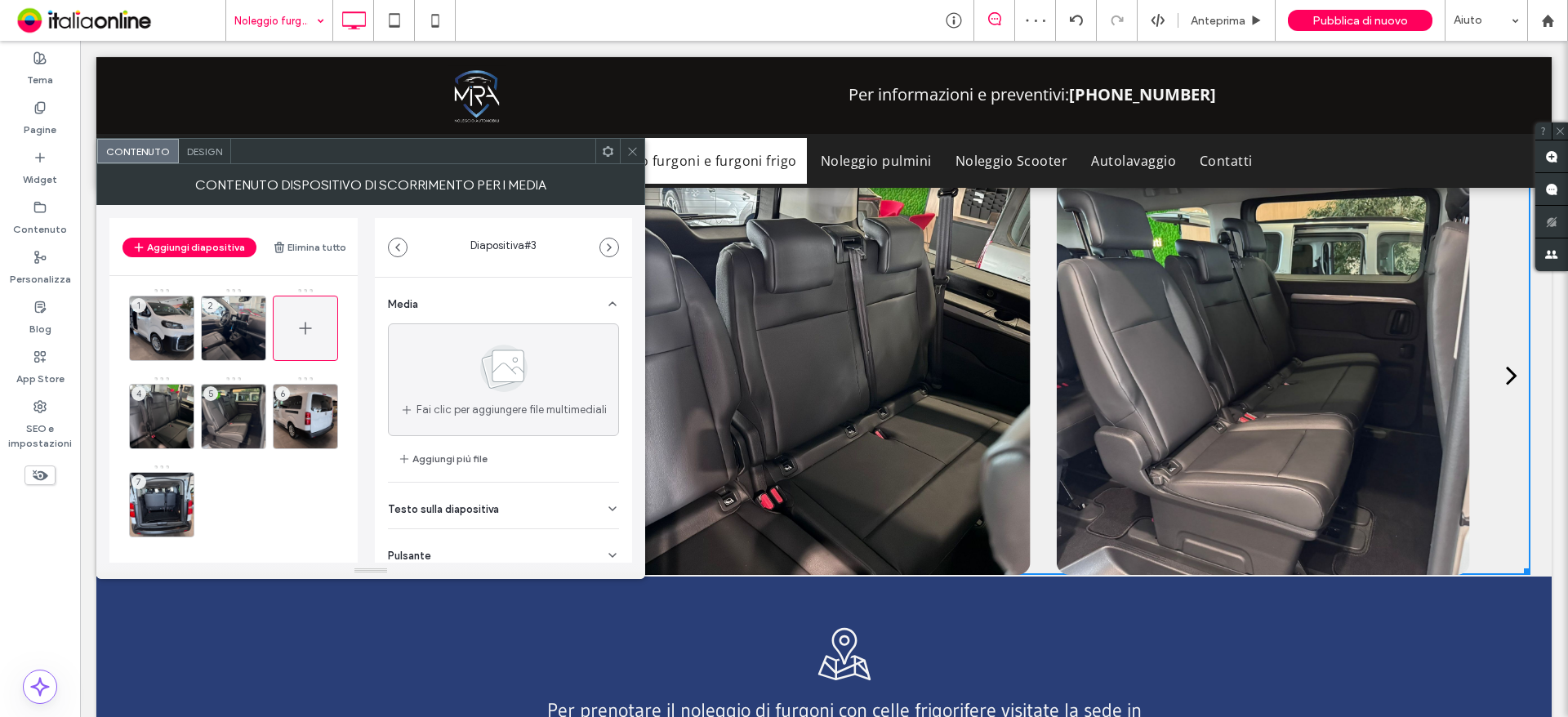
drag, startPoint x: 315, startPoint y: 318, endPoint x: 297, endPoint y: 329, distance: 21.1
click at [297, 329] on icon at bounding box center [306, 328] width 20 height 20
click at [308, 337] on icon at bounding box center [306, 328] width 20 height 20
click at [307, 290] on div at bounding box center [306, 291] width 4 height 4
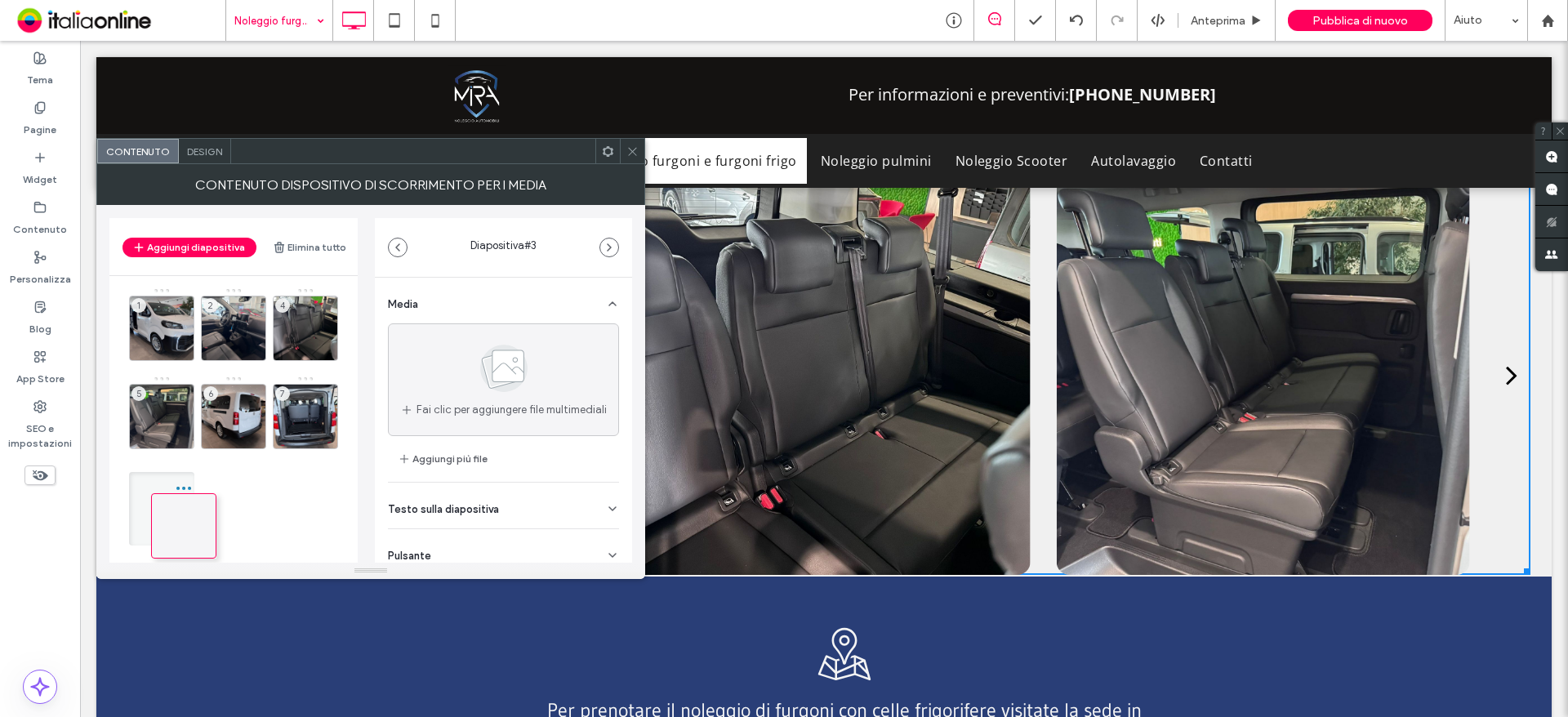
drag, startPoint x: 306, startPoint y: 305, endPoint x: 182, endPoint y: 497, distance: 228.6
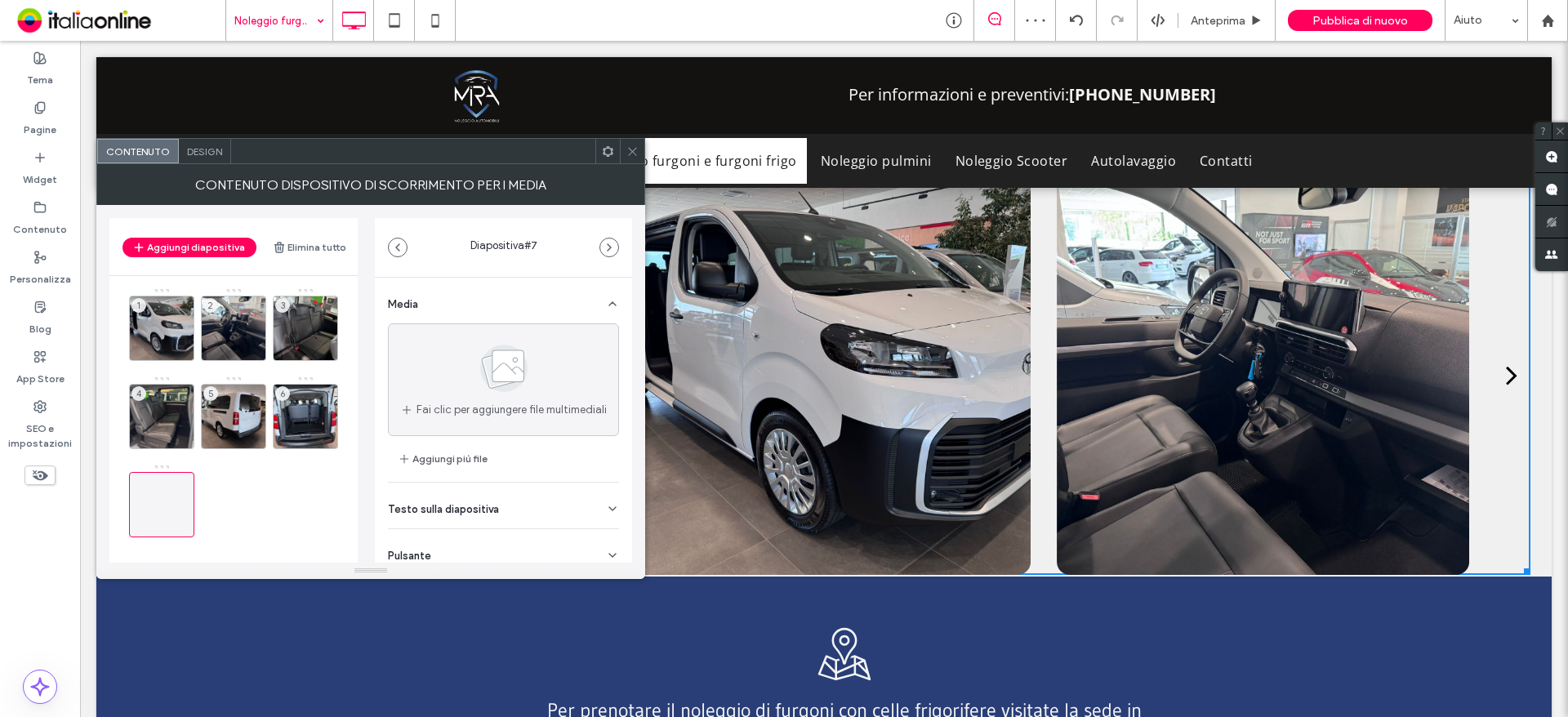
click at [635, 160] on span at bounding box center [633, 150] width 13 height 24
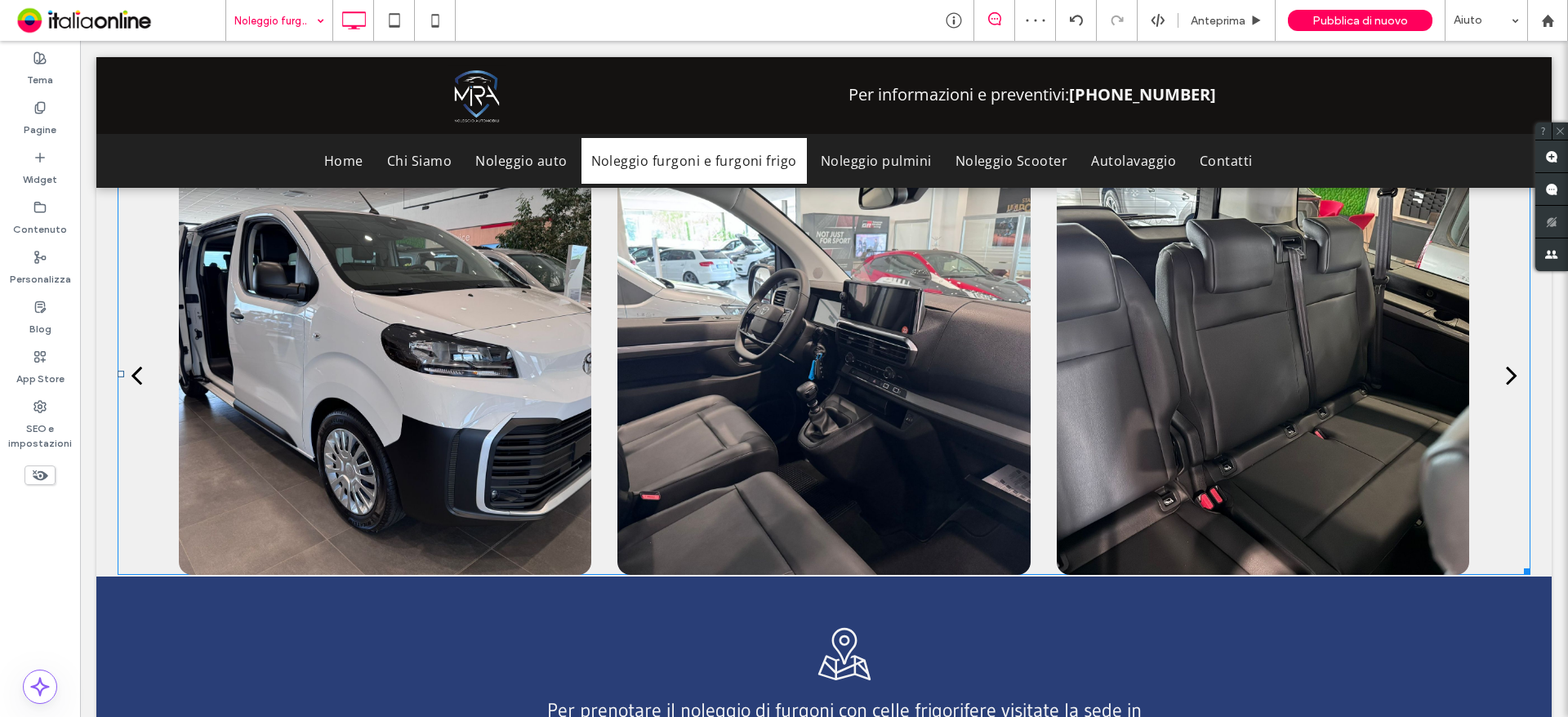
click at [1506, 358] on div "next" at bounding box center [1511, 375] width 12 height 32
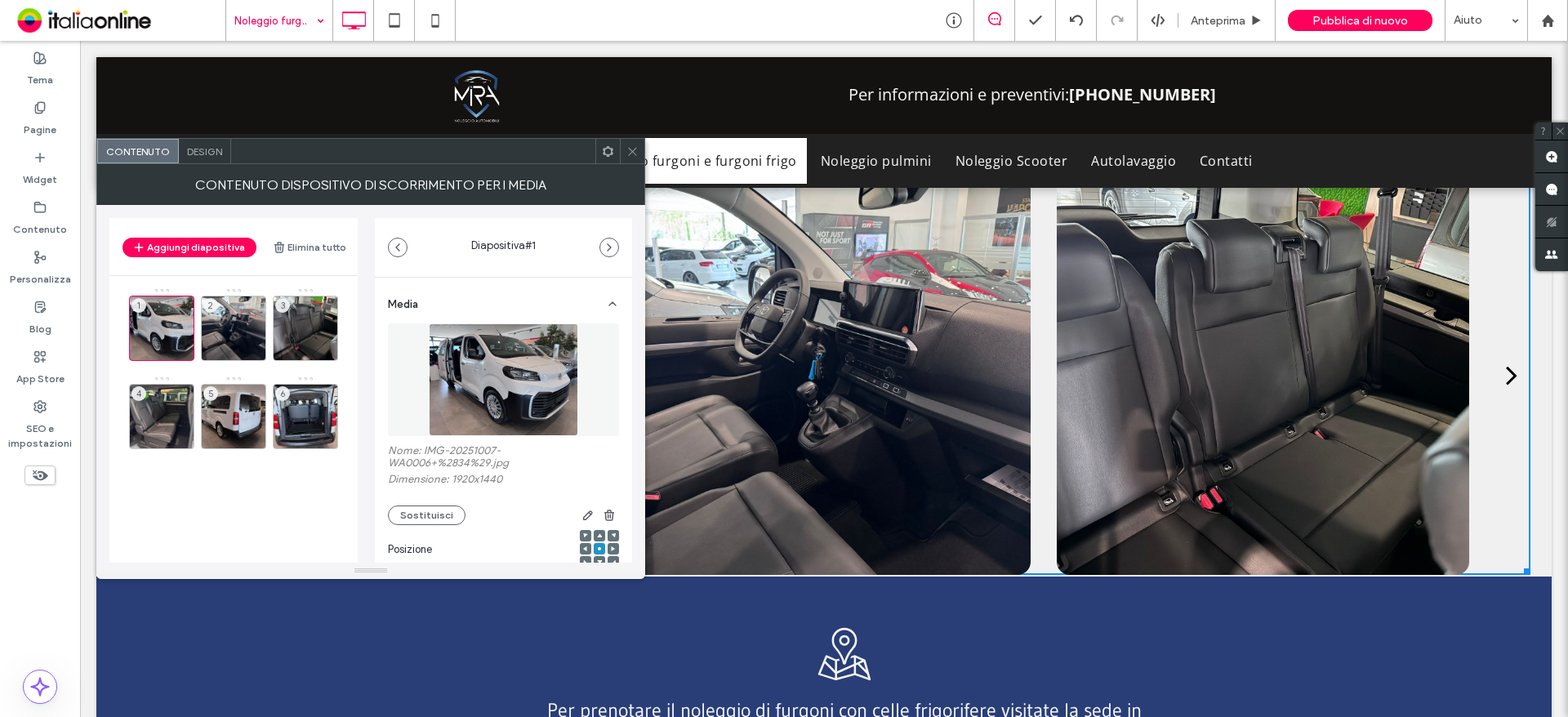
click at [635, 148] on use at bounding box center [632, 151] width 8 height 8
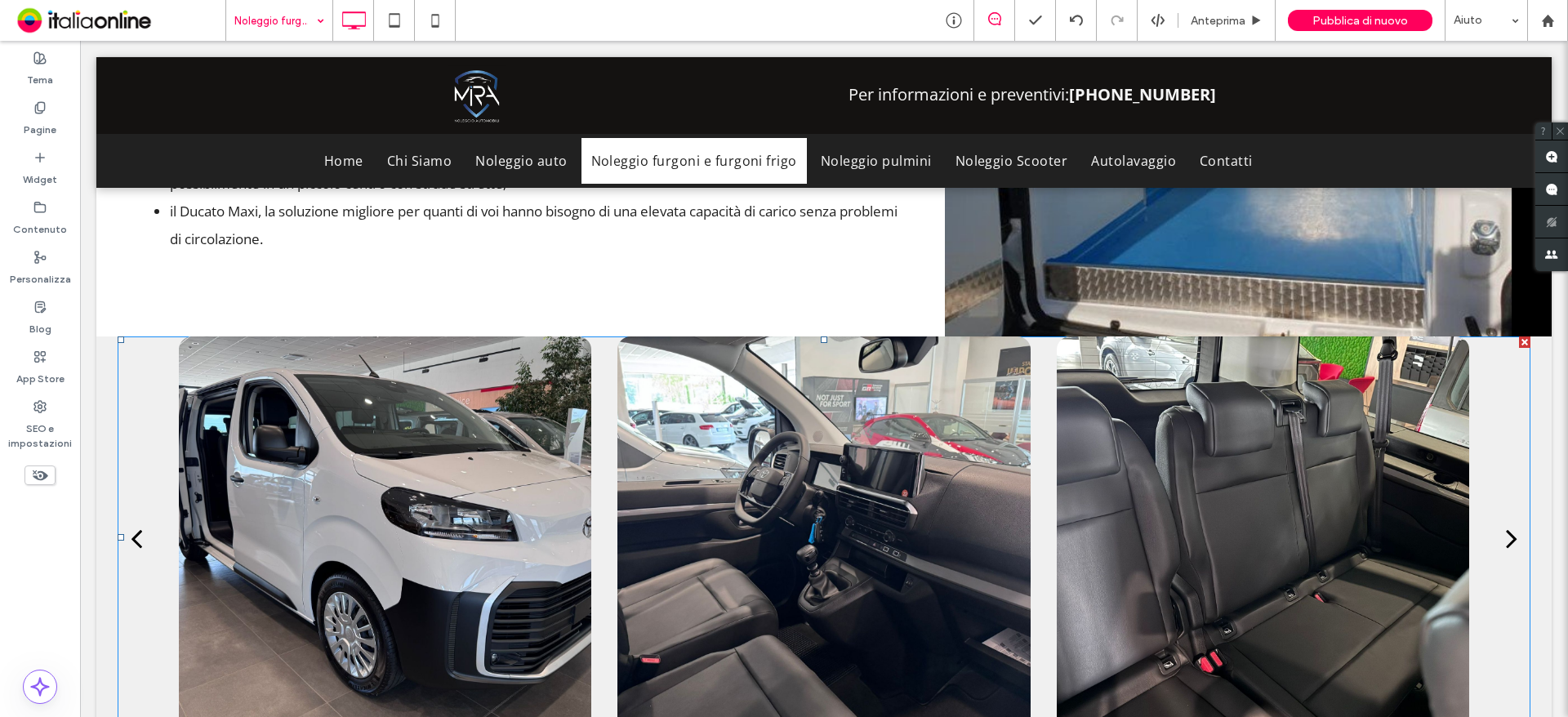
scroll to position [1478, 0]
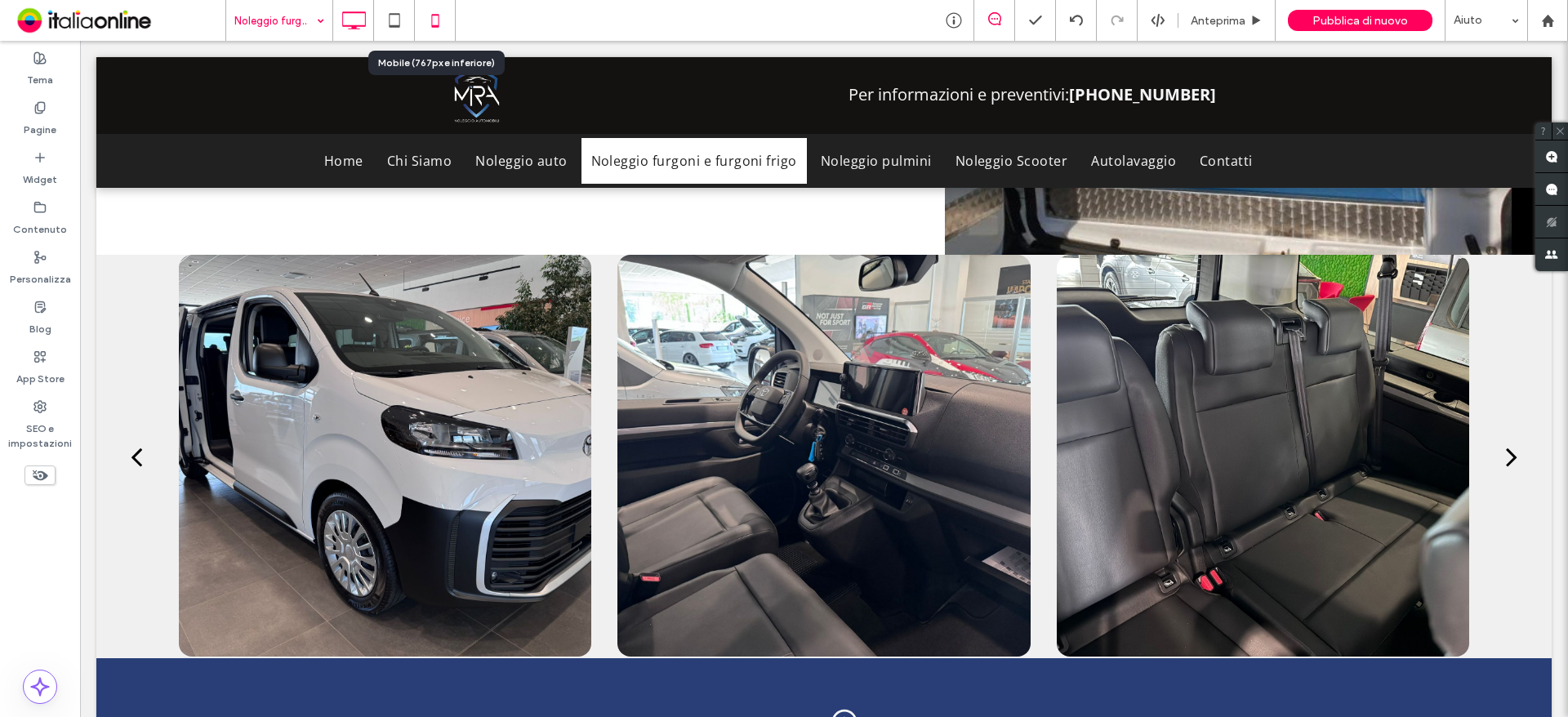
click at [437, 23] on icon at bounding box center [435, 21] width 32 height 32
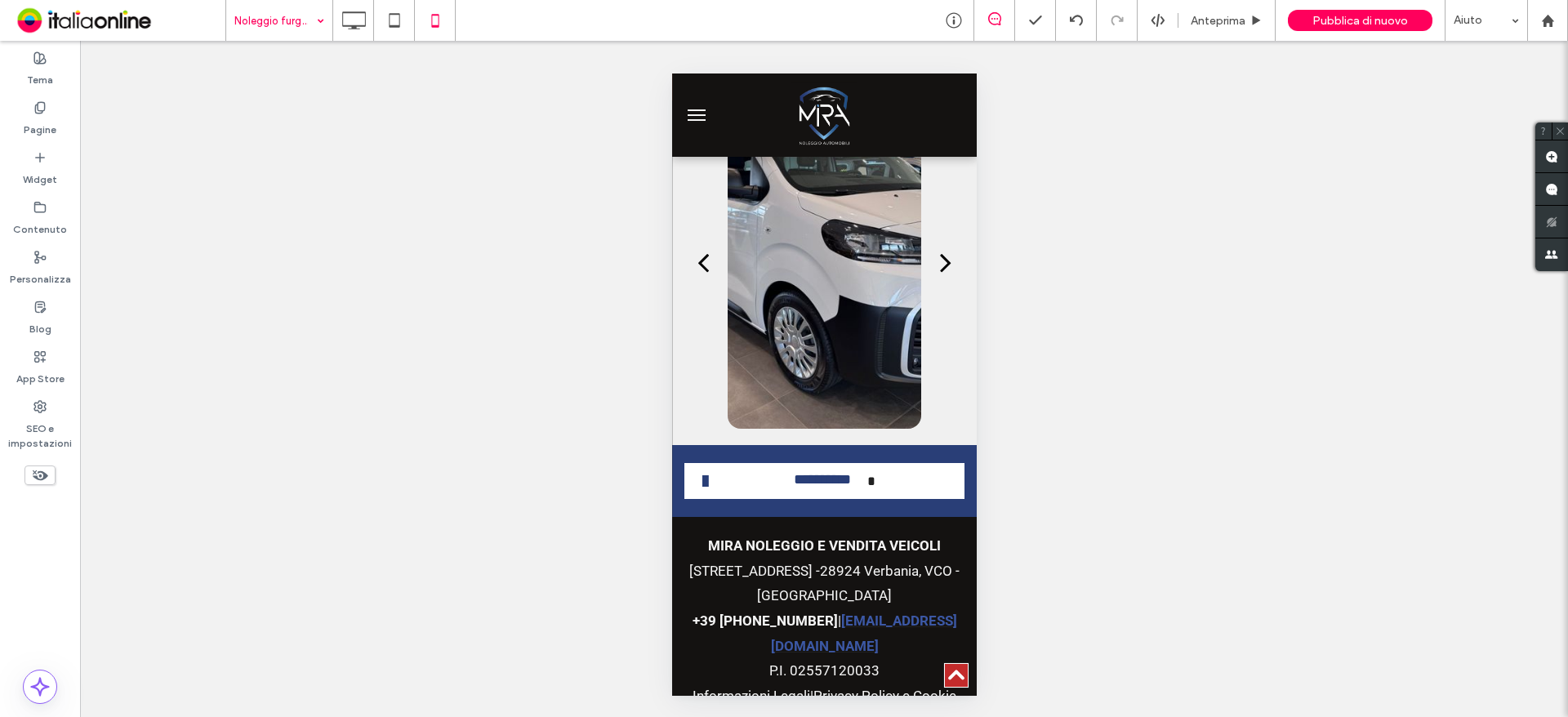
scroll to position [2449, 0]
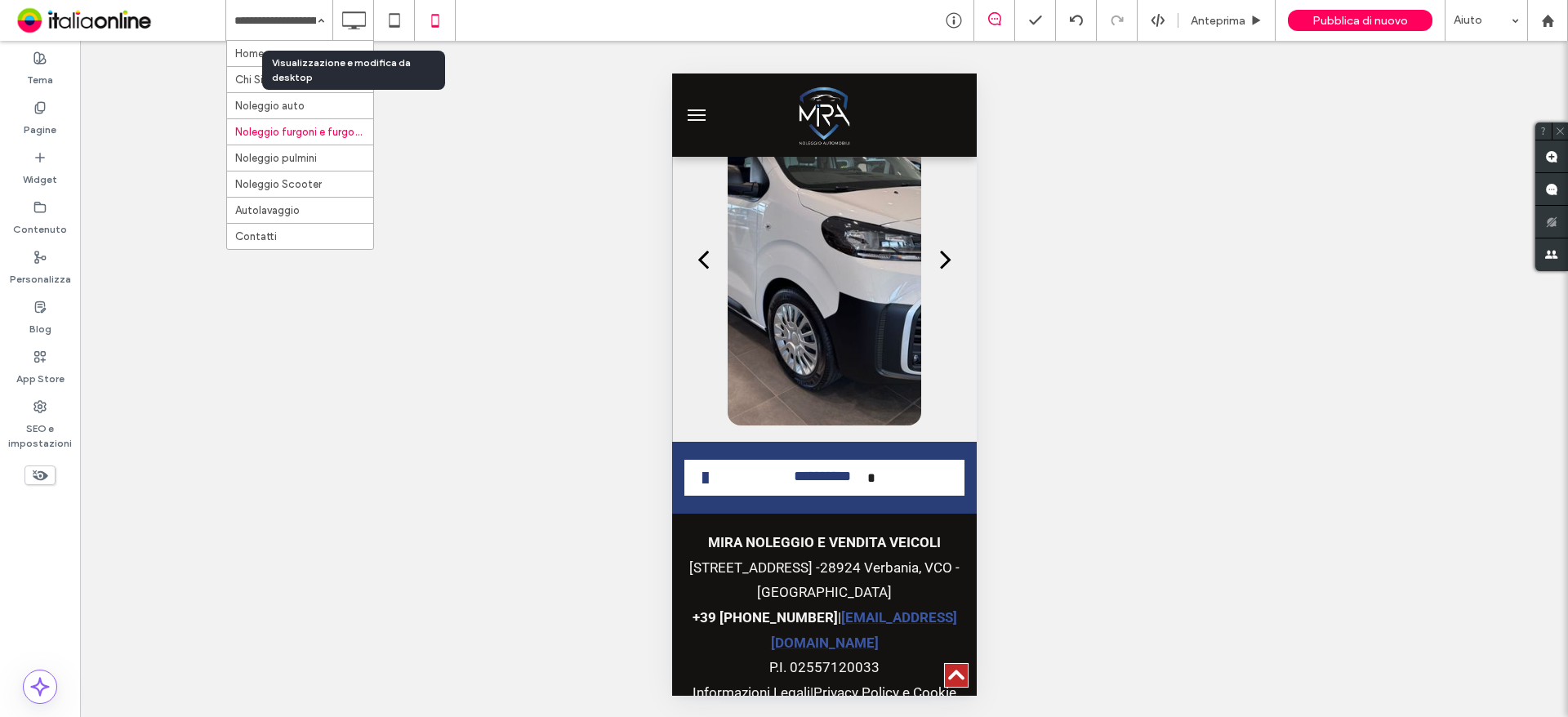
drag, startPoint x: 351, startPoint y: 13, endPoint x: 363, endPoint y: 40, distance: 29.5
click at [351, 13] on use at bounding box center [354, 21] width 23 height 18
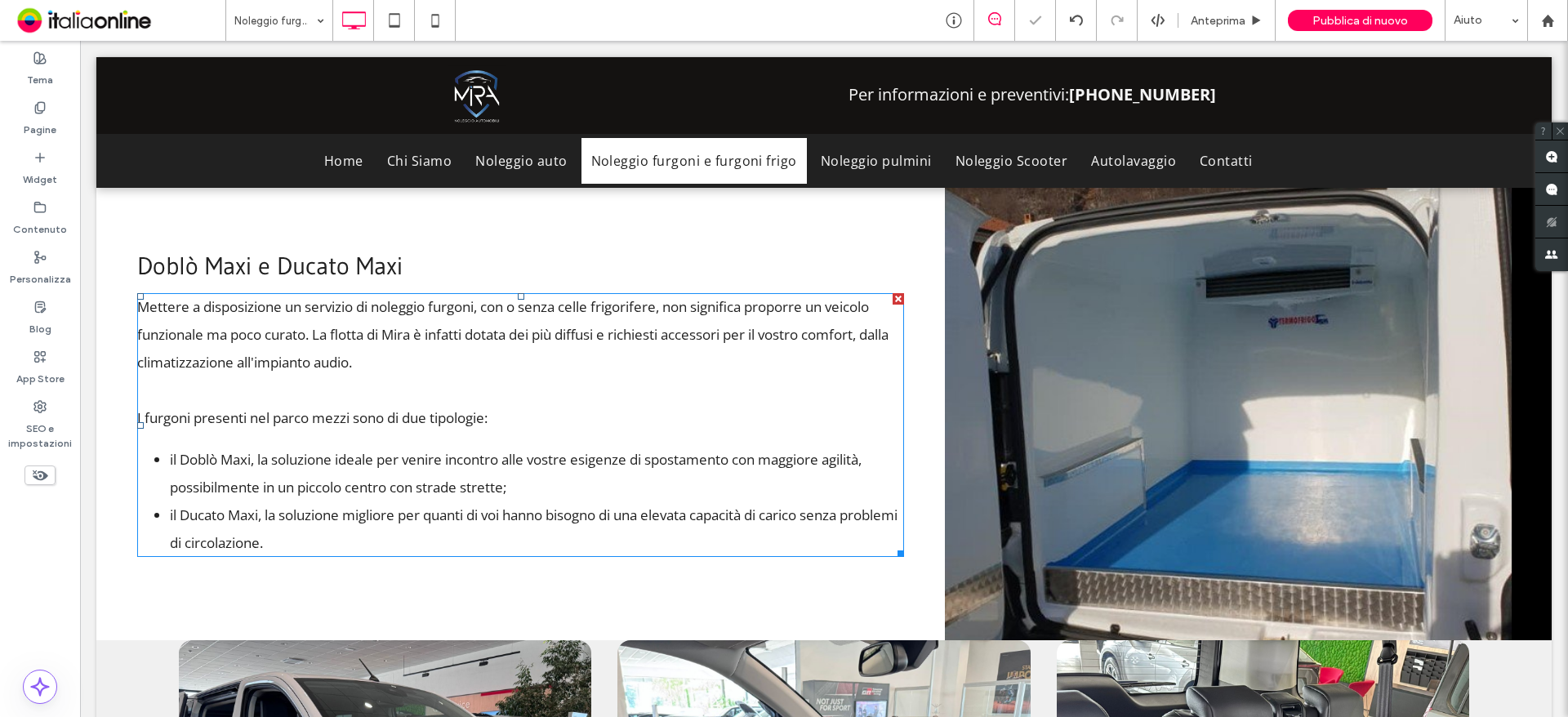
scroll to position [1438, 0]
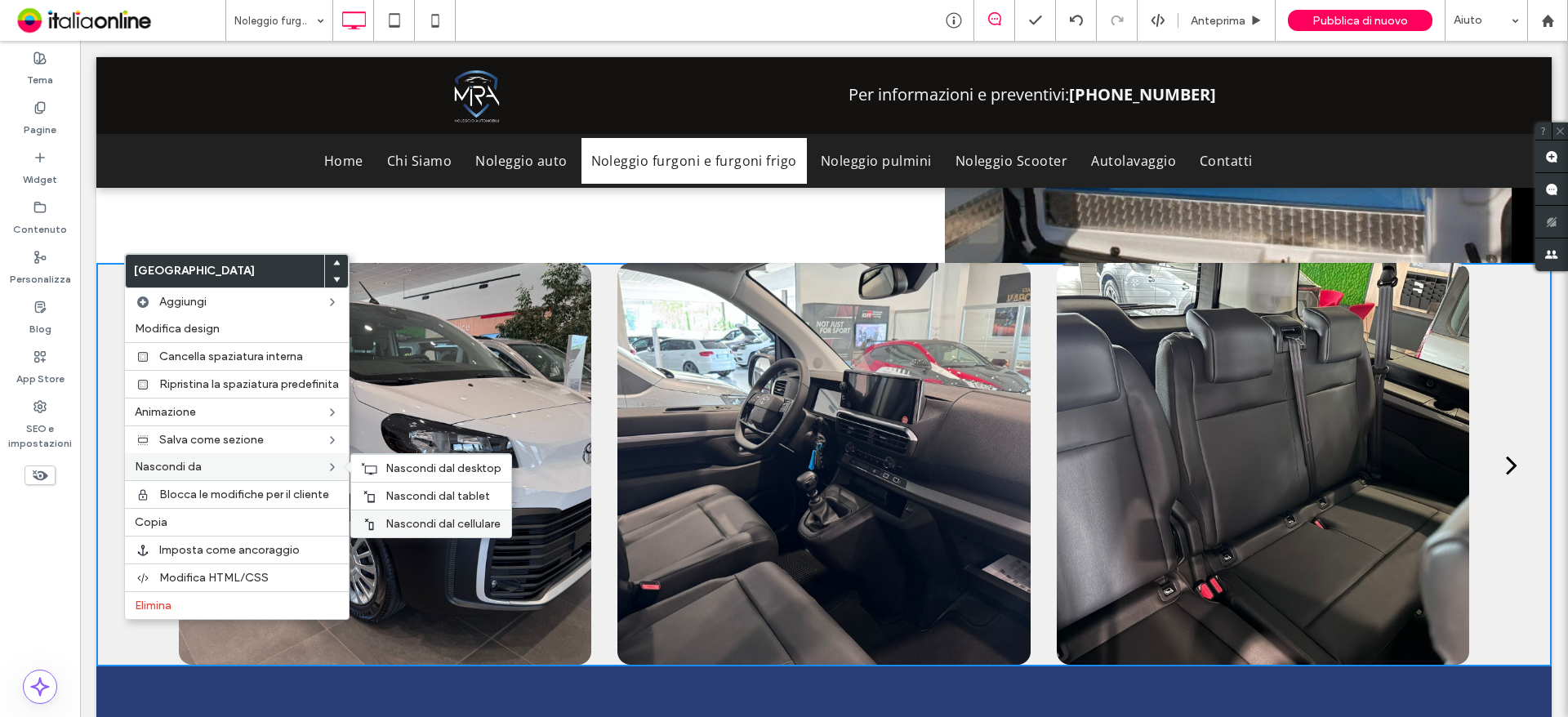
click at [419, 524] on span "Nascondi dal cellulare" at bounding box center [443, 523] width 115 height 13
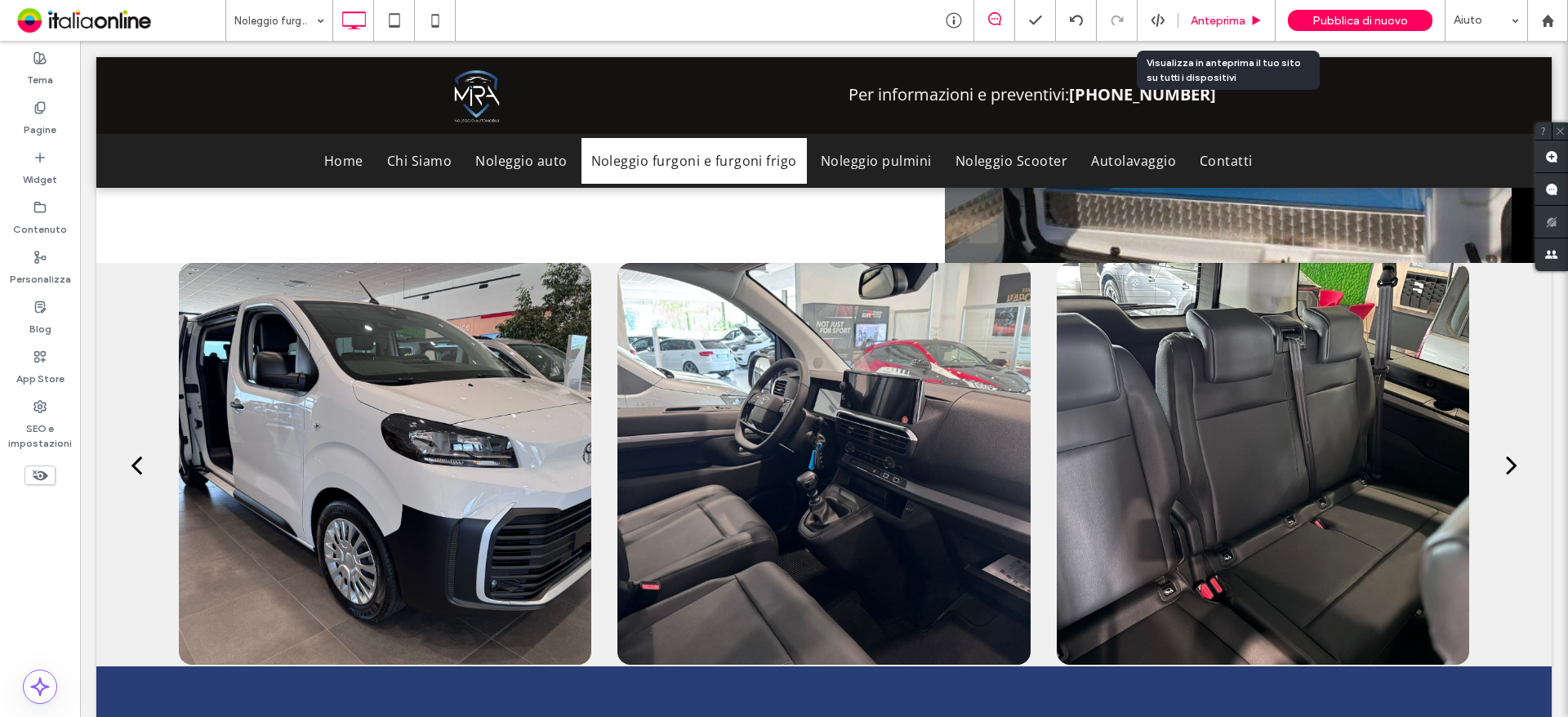
click at [1213, 28] on div "Anteprima" at bounding box center [1227, 20] width 97 height 40
drag, startPoint x: 1214, startPoint y: 15, endPoint x: 1249, endPoint y: 74, distance: 68.6
click at [1214, 15] on span "Anteprima" at bounding box center [1218, 20] width 55 height 13
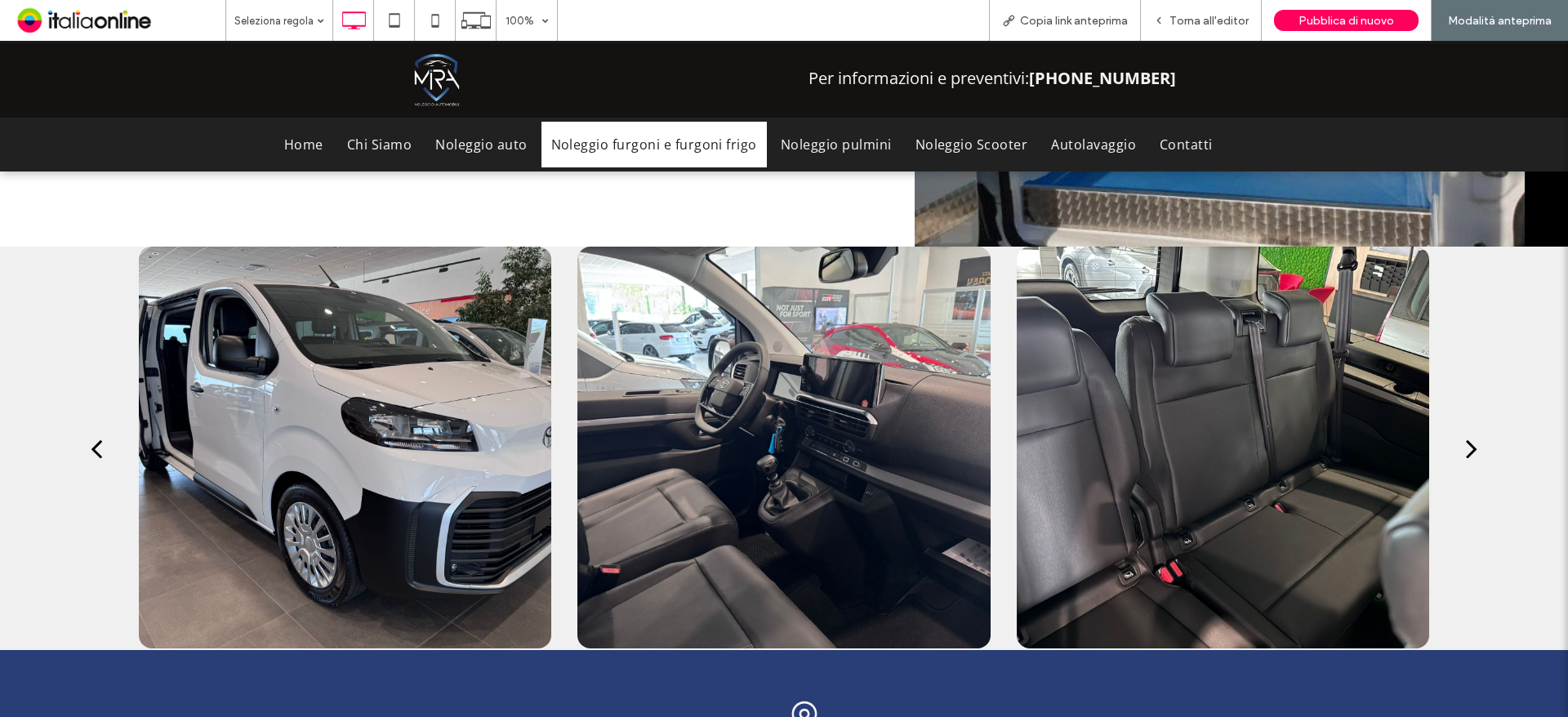
click at [1466, 432] on div "next" at bounding box center [1471, 448] width 12 height 32
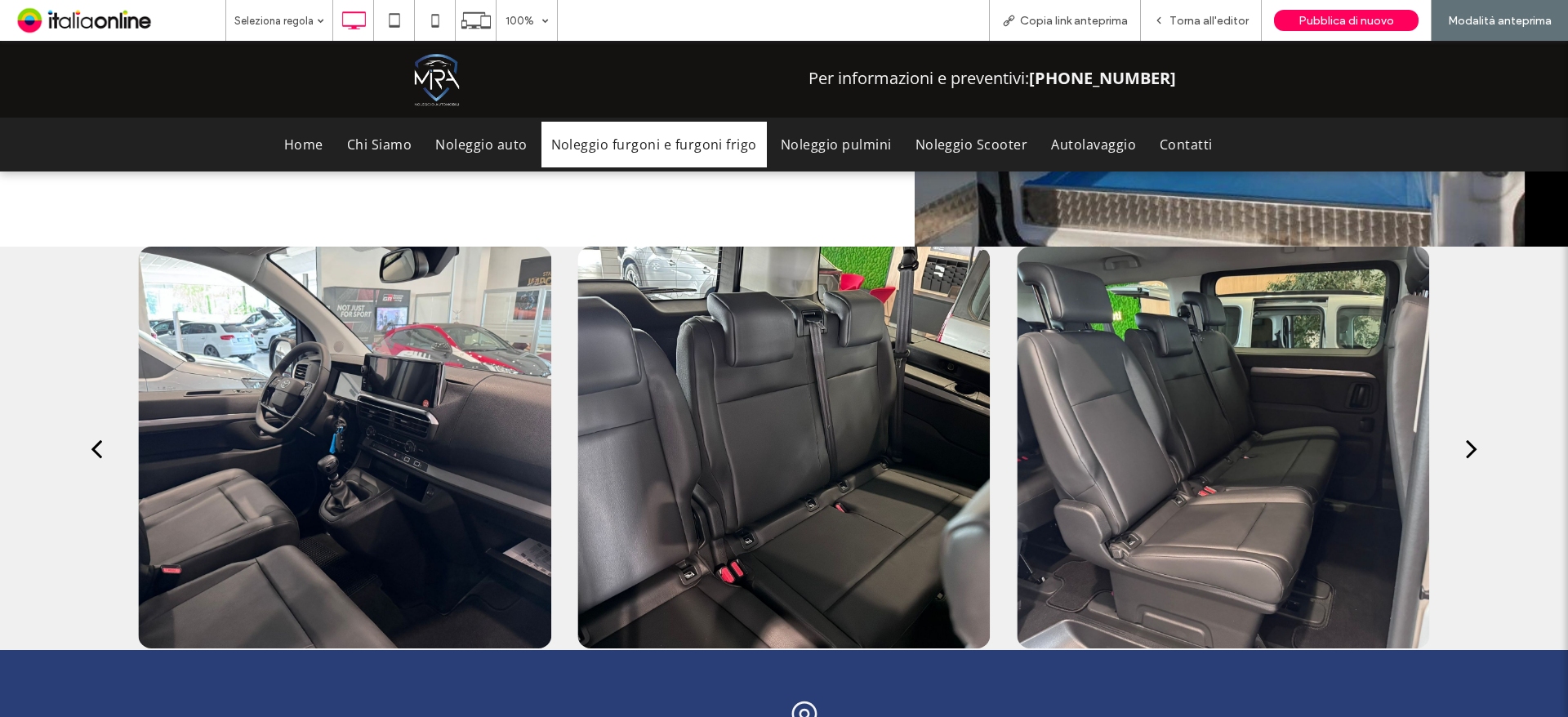
click at [1466, 432] on div "next" at bounding box center [1471, 448] width 12 height 32
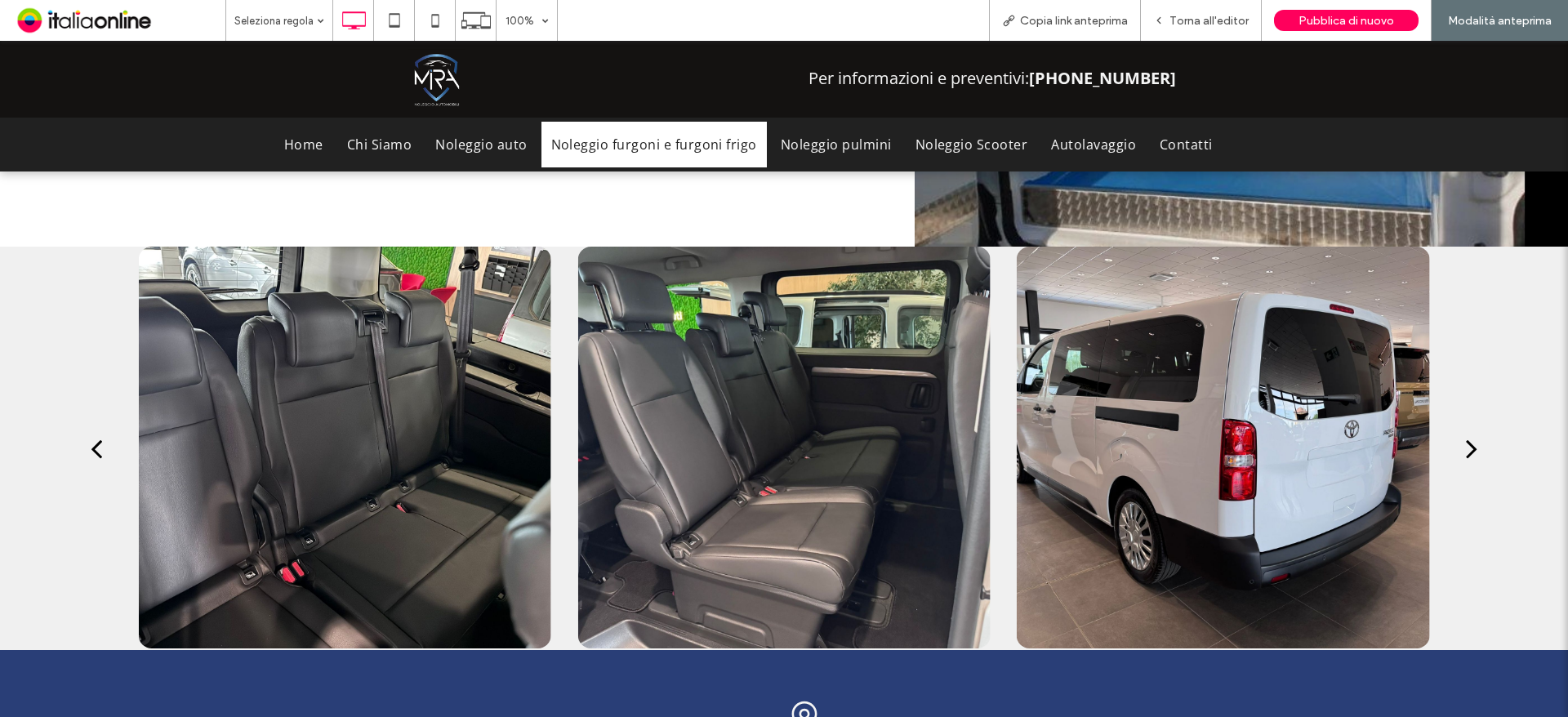
click at [1466, 432] on div "next" at bounding box center [1471, 448] width 12 height 32
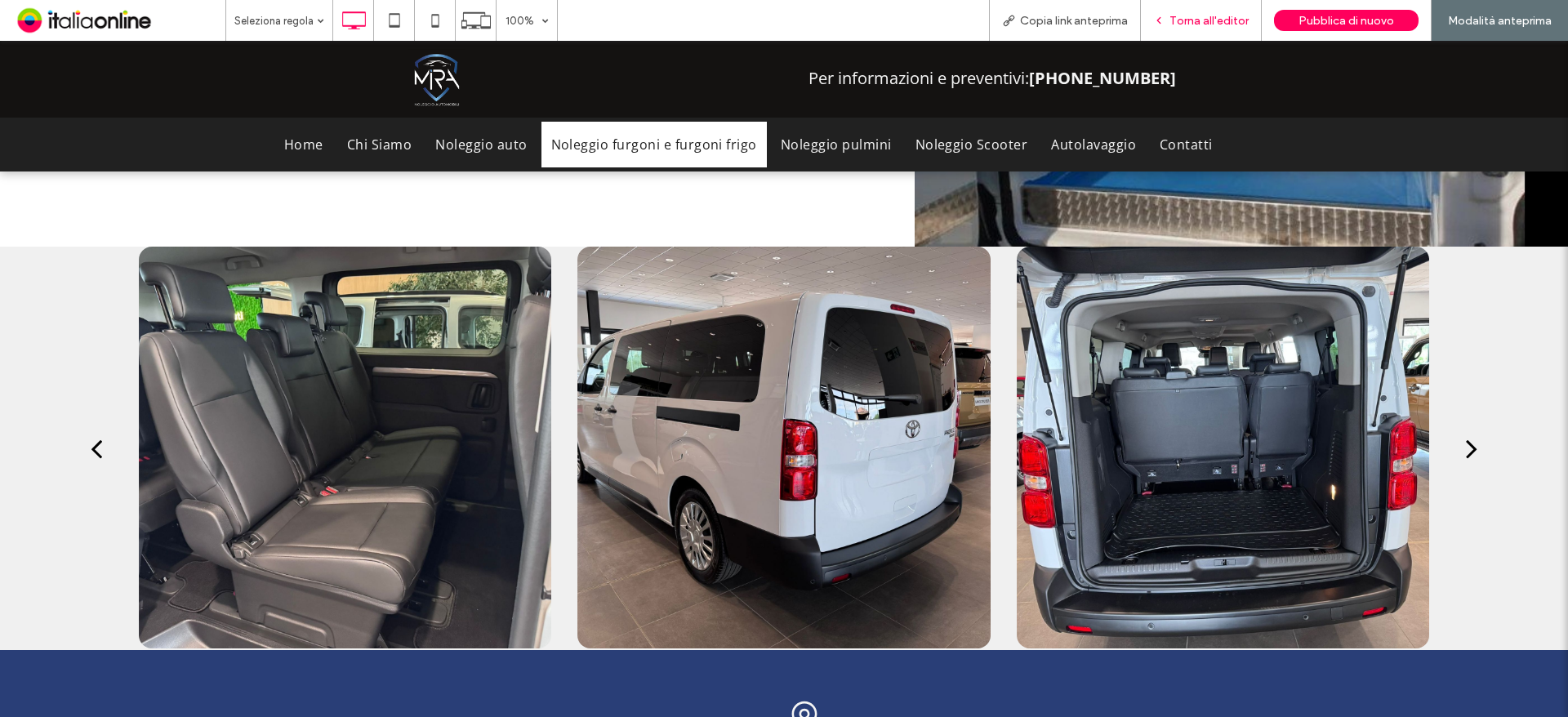
click at [1185, 13] on div "Torna all'editor" at bounding box center [1201, 20] width 121 height 40
click at [1179, 22] on span "Torna all'editor" at bounding box center [1209, 20] width 79 height 13
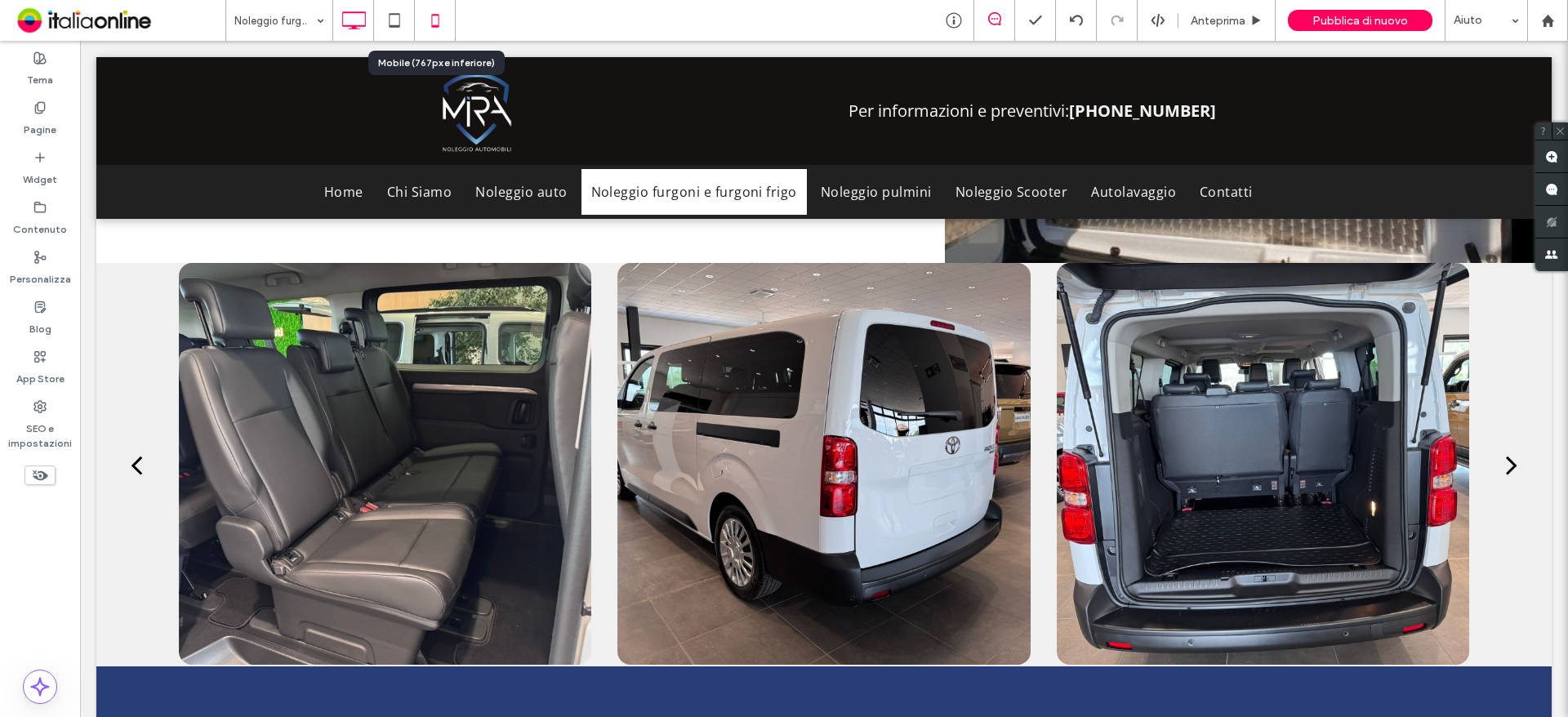
click at [432, 21] on use at bounding box center [435, 20] width 7 height 13
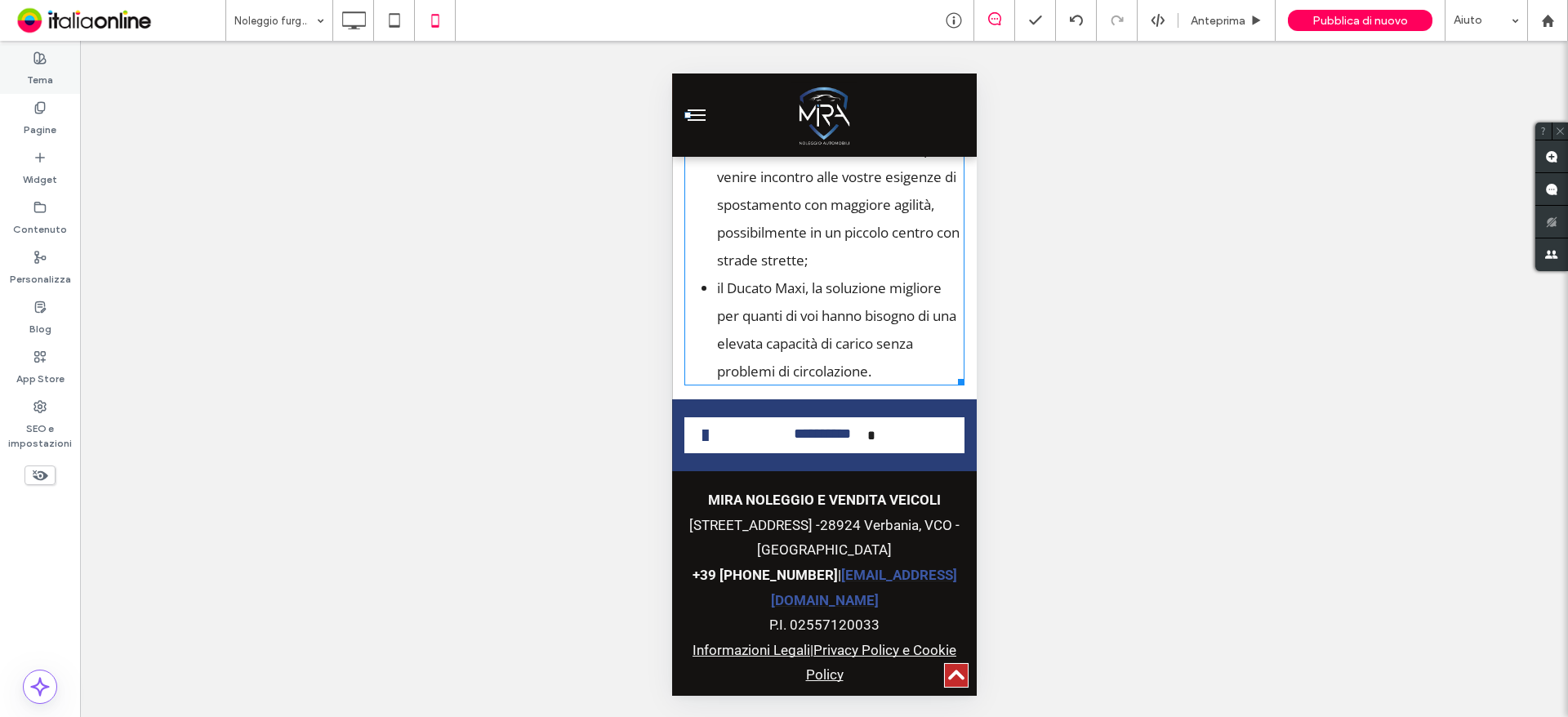
scroll to position [2138, 0]
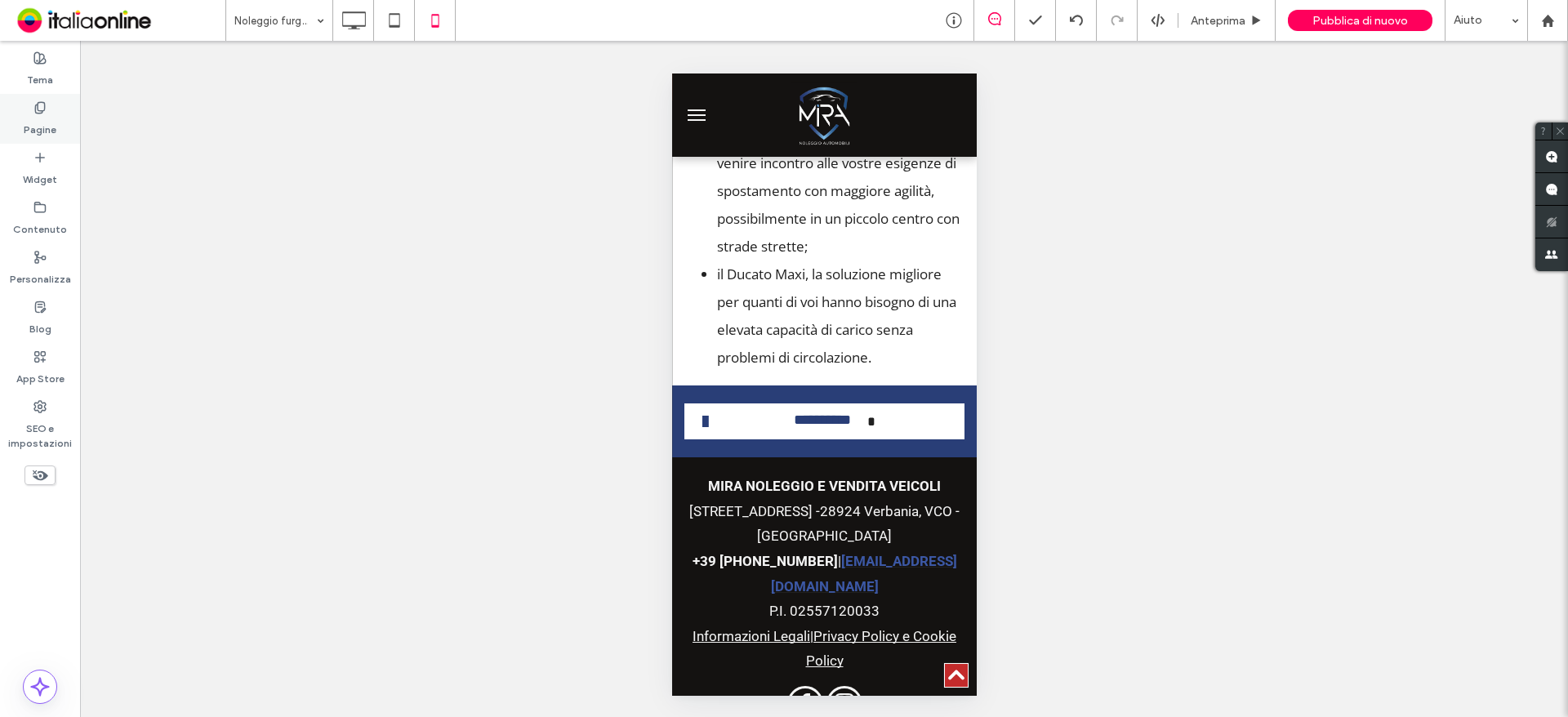
click at [56, 115] on label "Pagine" at bounding box center [40, 125] width 32 height 22
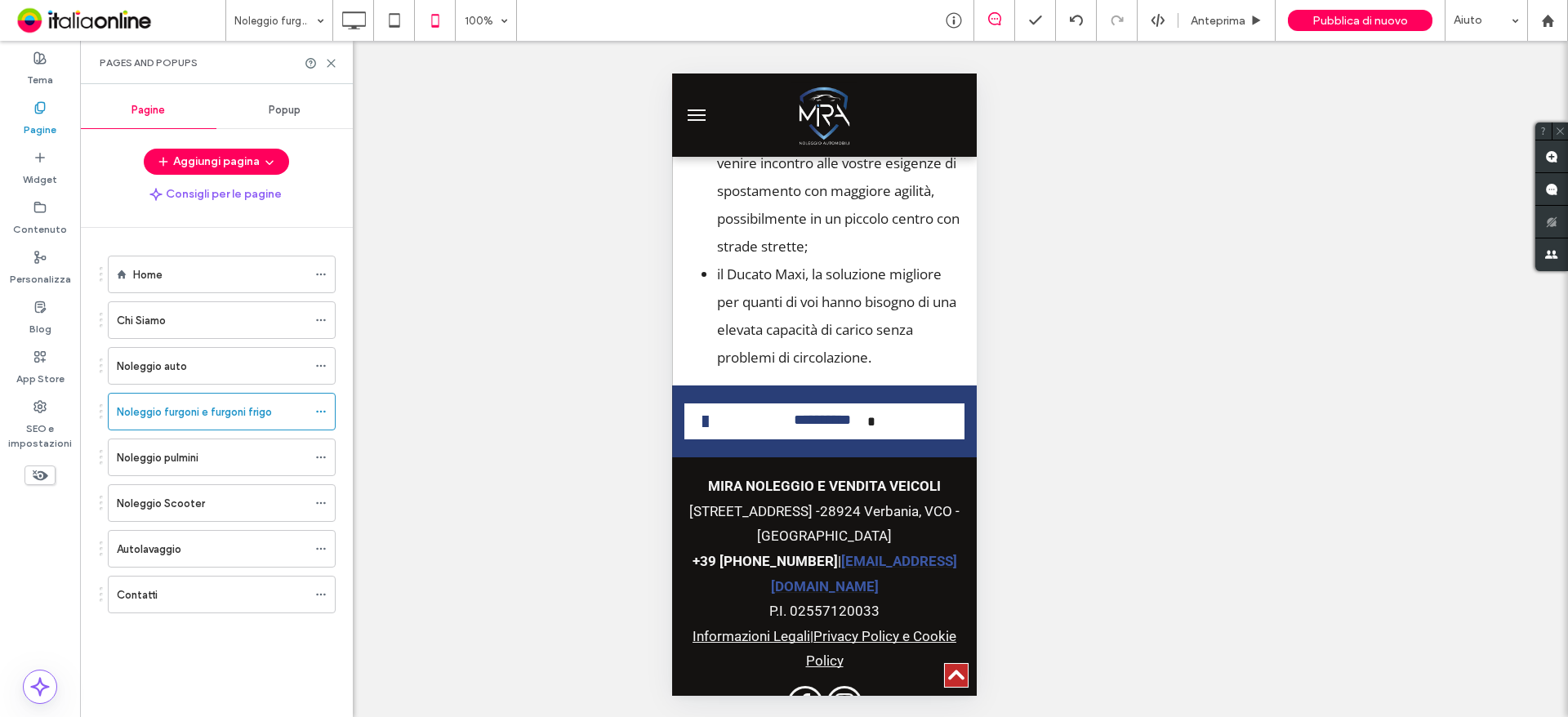
drag, startPoint x: 39, startPoint y: 177, endPoint x: 215, endPoint y: 220, distance: 181.2
click at [39, 177] on label "Widget" at bounding box center [40, 175] width 34 height 22
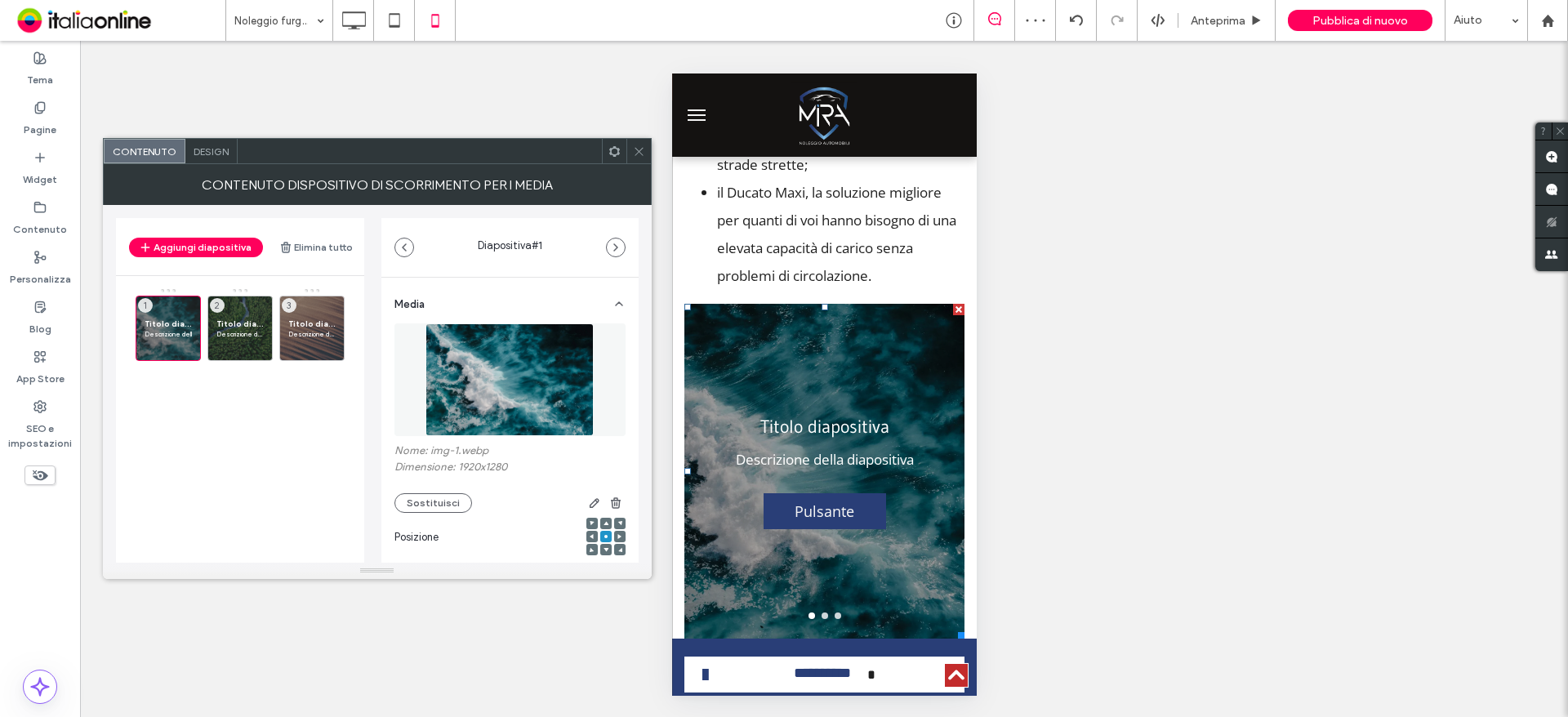
scroll to position [82, 0]
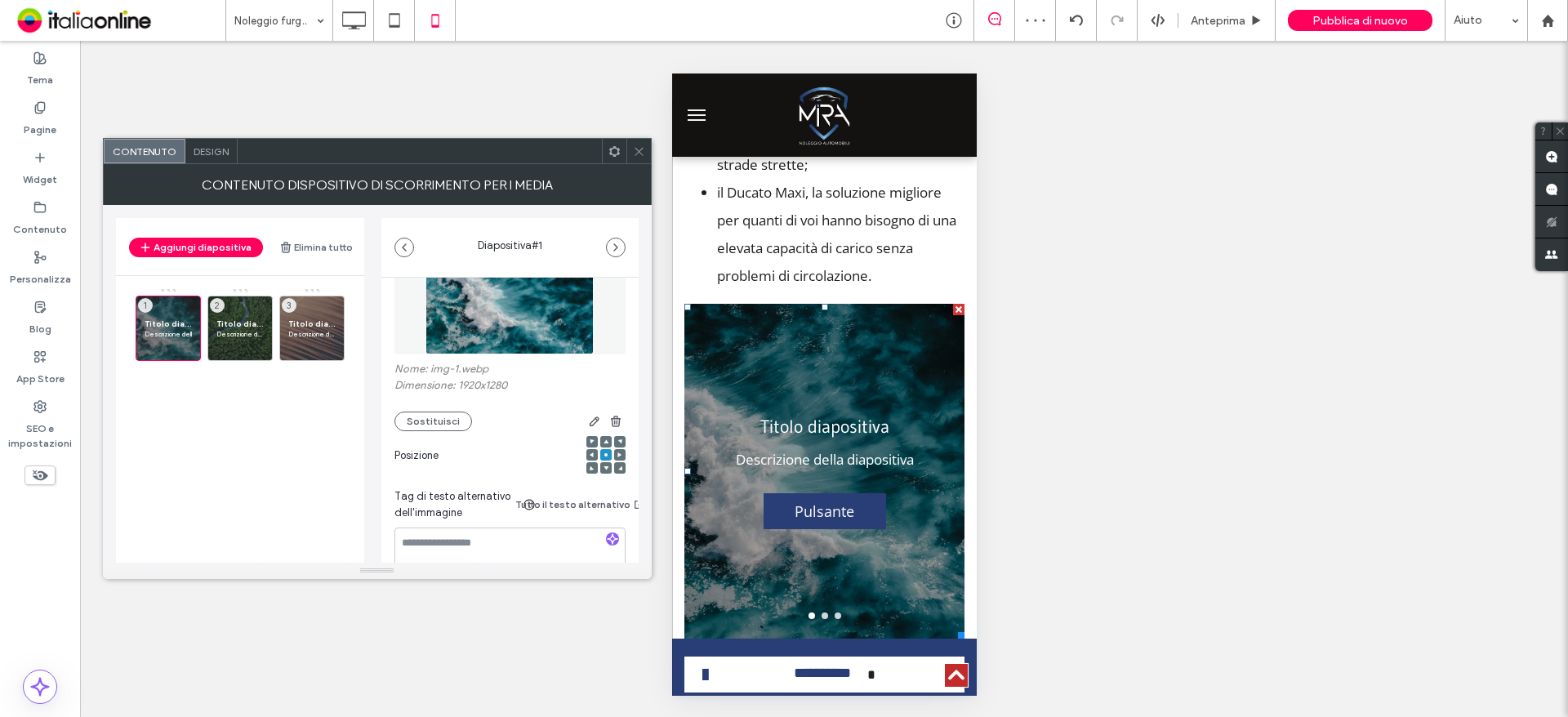
click at [492, 321] on img at bounding box center [509, 297] width 168 height 112
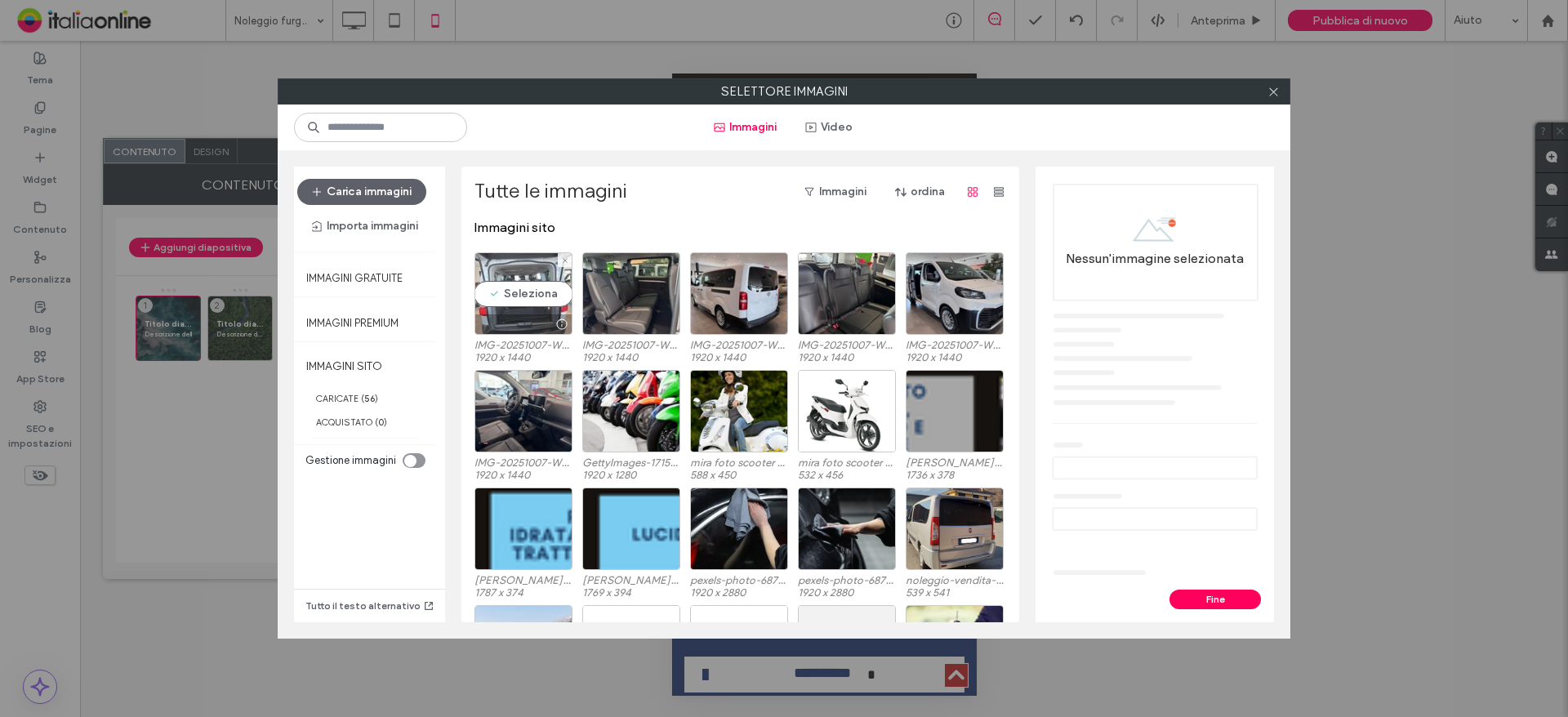
click at [526, 287] on div "Seleziona" at bounding box center [523, 294] width 98 height 83
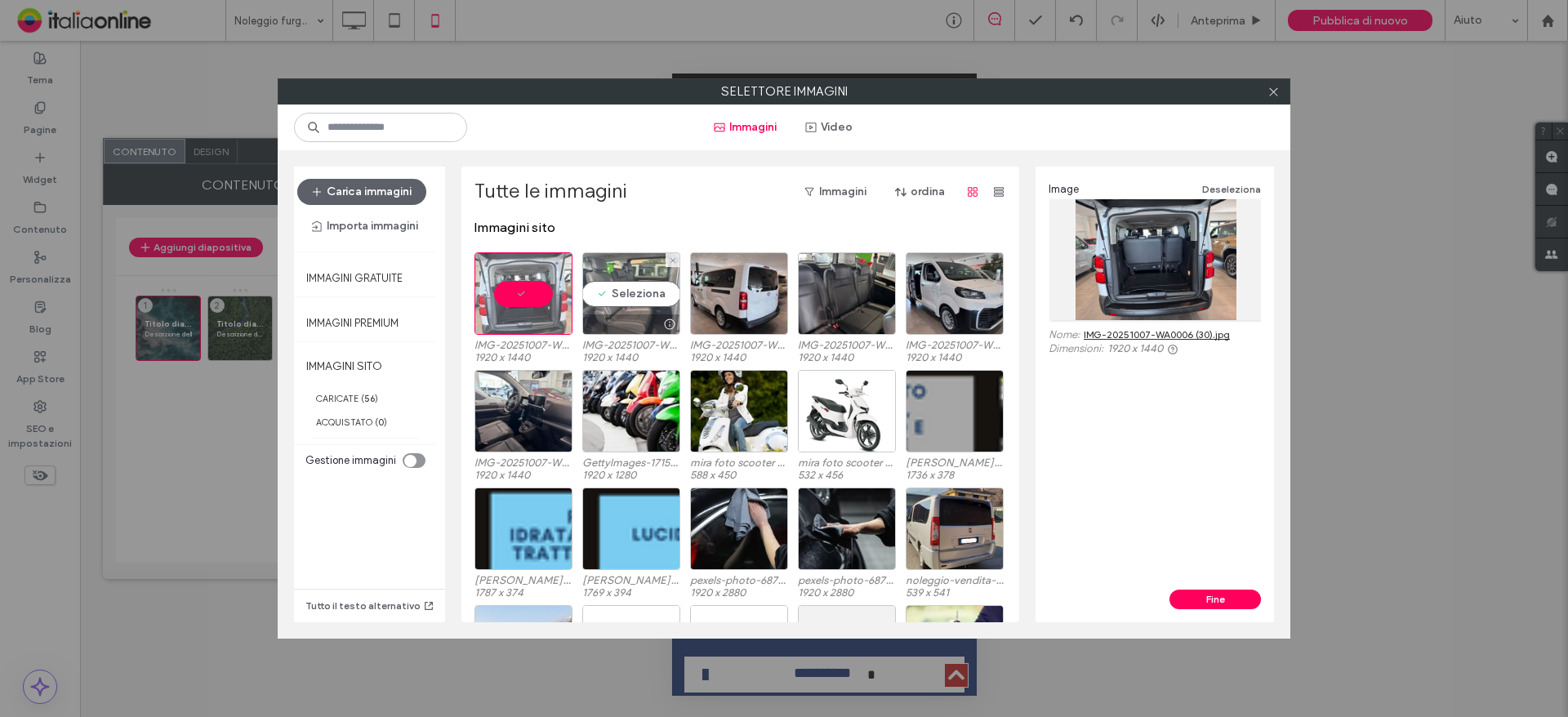
click at [622, 294] on div "Seleziona" at bounding box center [631, 294] width 98 height 83
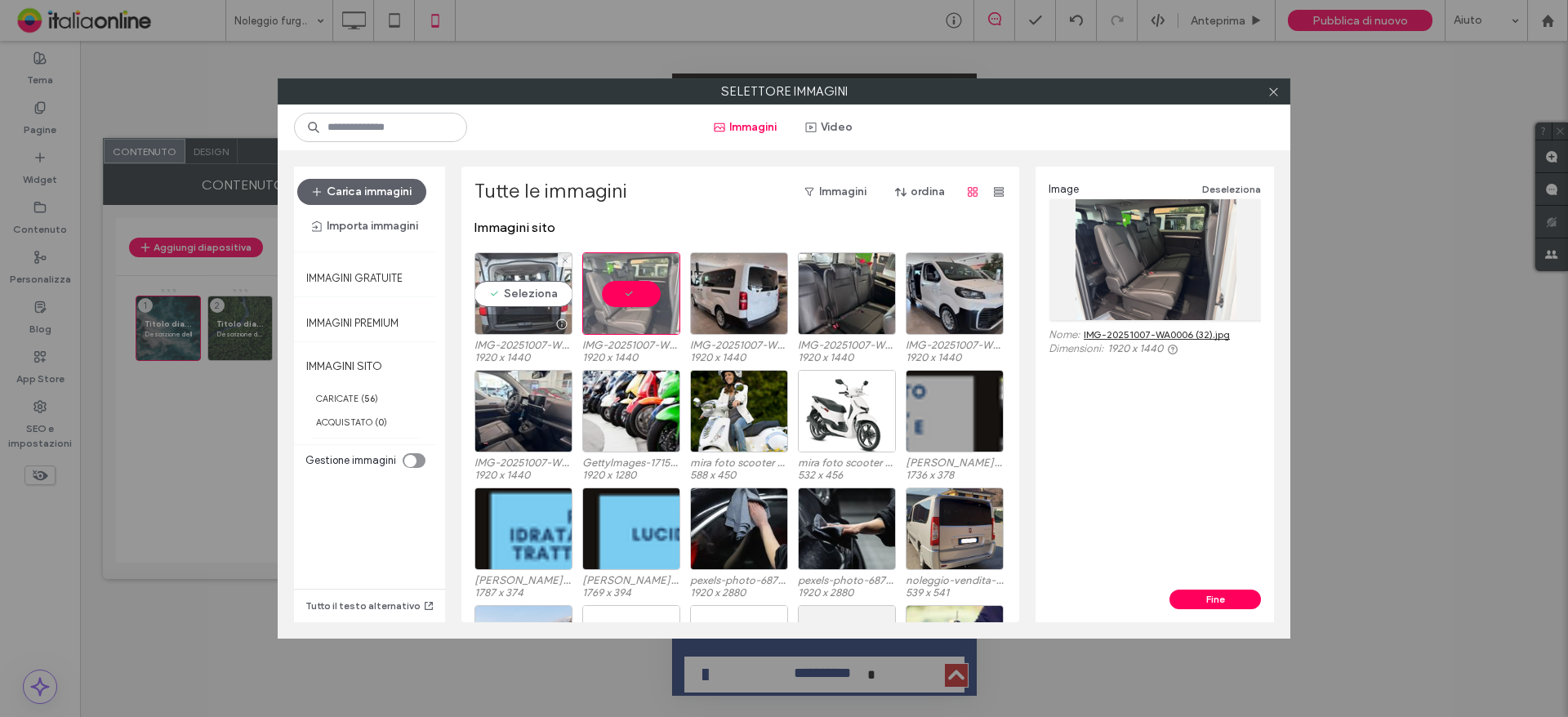
click at [501, 297] on div "Seleziona" at bounding box center [523, 294] width 98 height 83
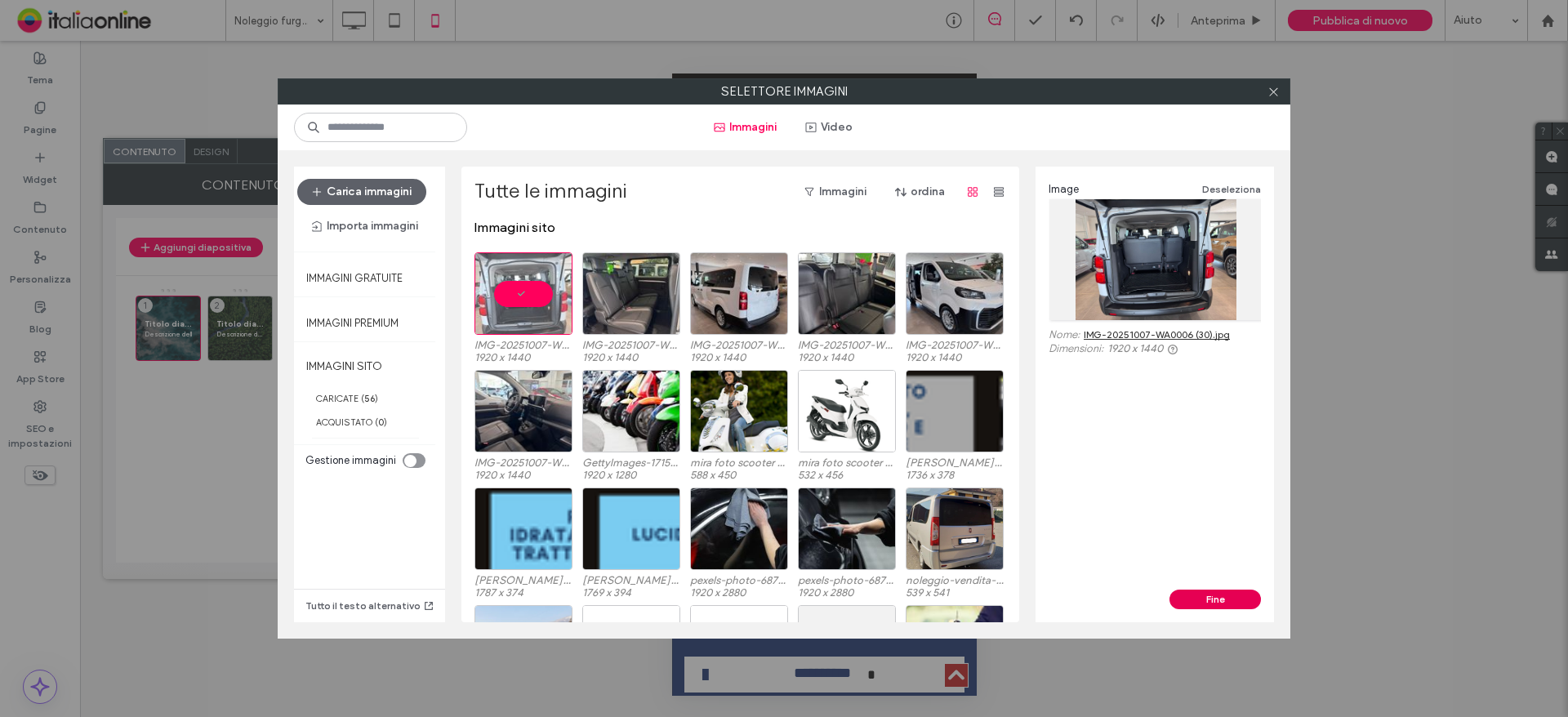
click at [1204, 591] on button "Fine" at bounding box center [1215, 599] width 92 height 20
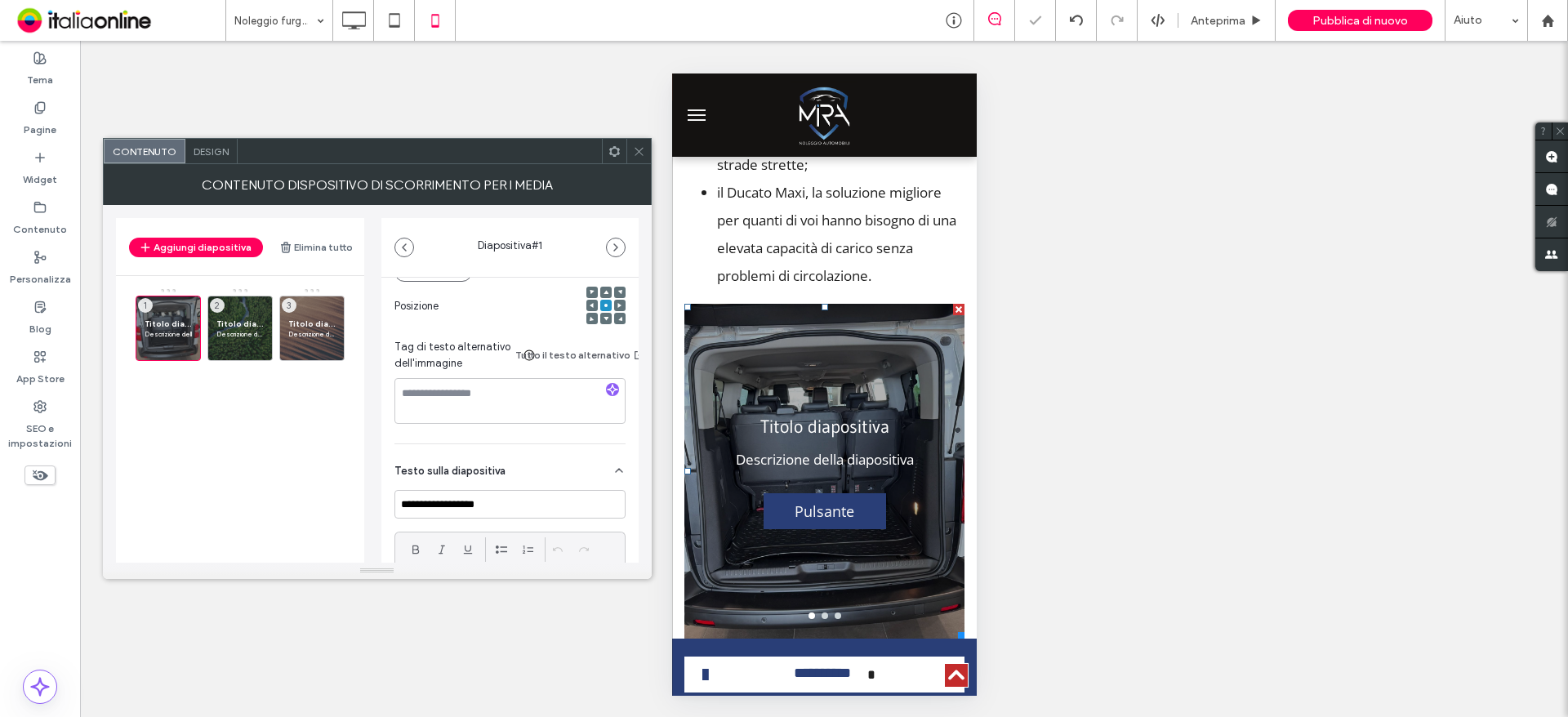
scroll to position [245, 0]
click at [507, 494] on input "**********" at bounding box center [509, 502] width 231 height 29
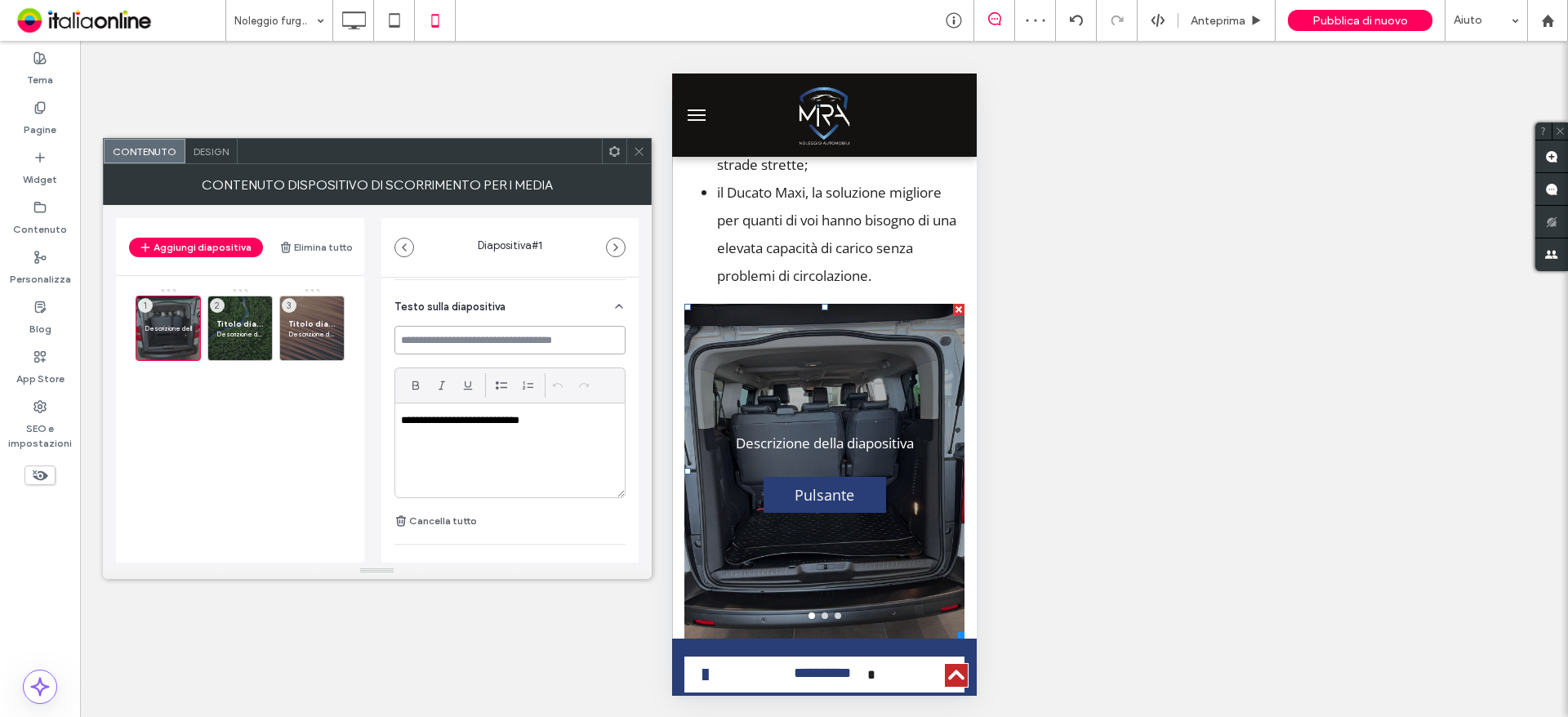
scroll to position [408, 0]
click at [474, 417] on p "**********" at bounding box center [505, 420] width 209 height 14
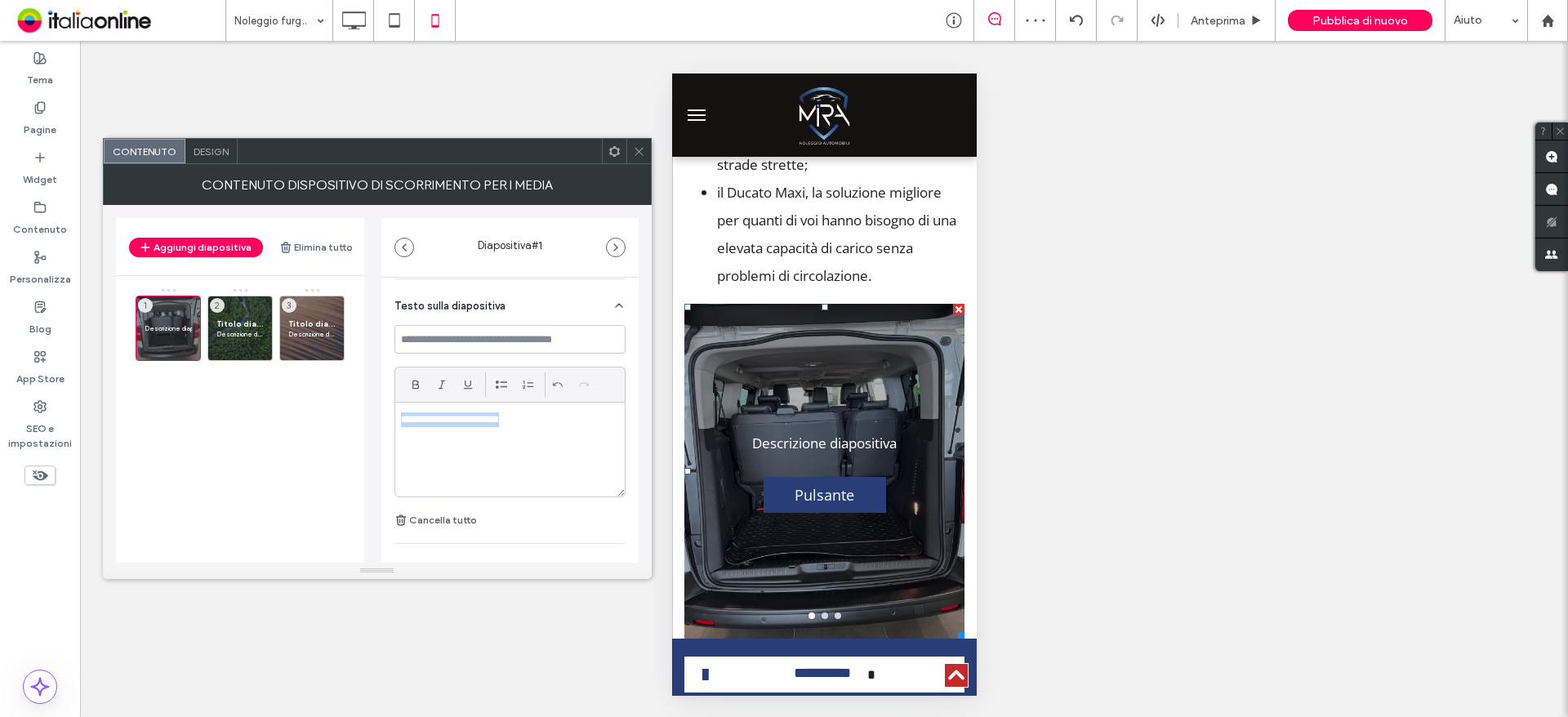
click at [474, 417] on p "**********" at bounding box center [505, 420] width 209 height 14
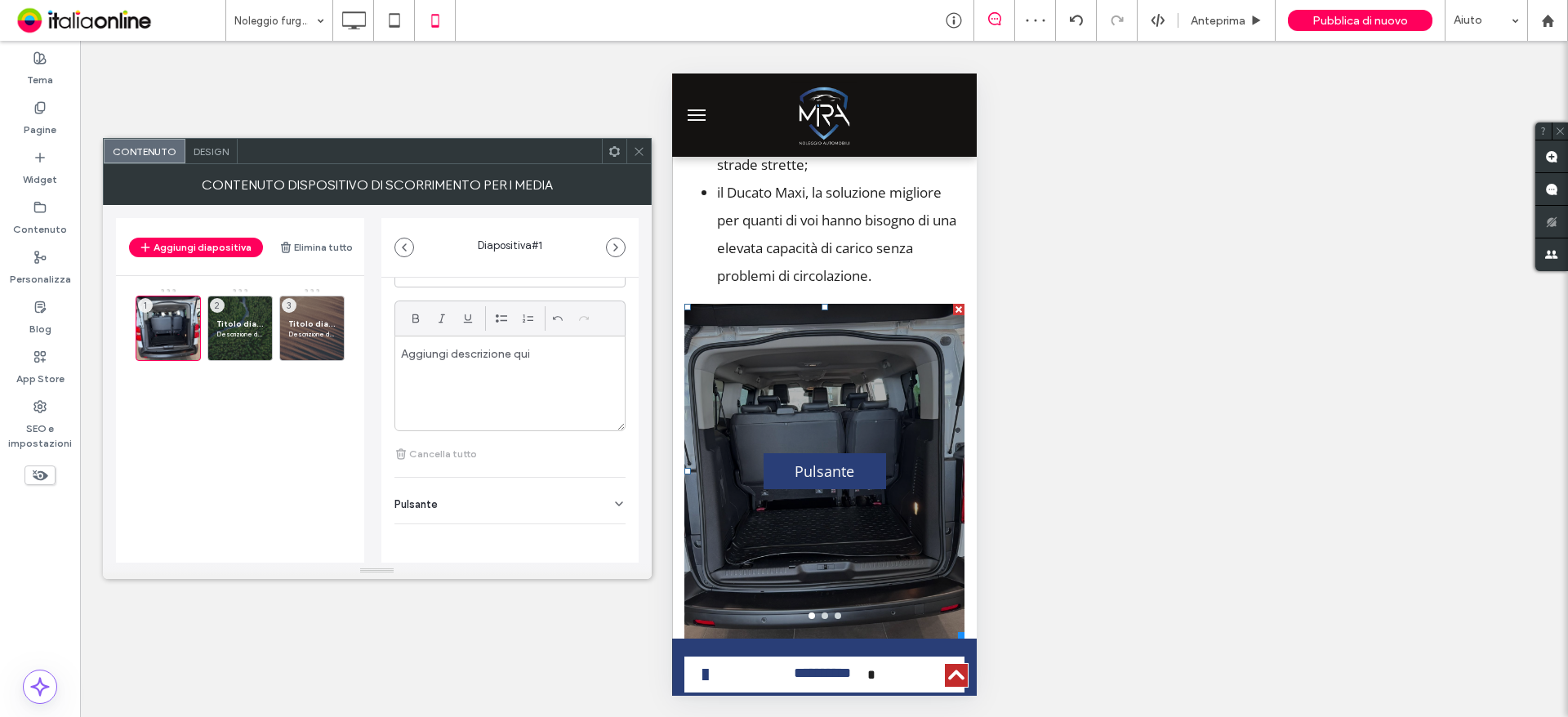
click at [587, 503] on div "Pulsante" at bounding box center [509, 500] width 231 height 46
drag, startPoint x: 604, startPoint y: 526, endPoint x: 596, endPoint y: 518, distance: 11.3
click at [604, 526] on use at bounding box center [610, 526] width 13 height 10
drag, startPoint x: 229, startPoint y: 332, endPoint x: 287, endPoint y: 331, distance: 58.0
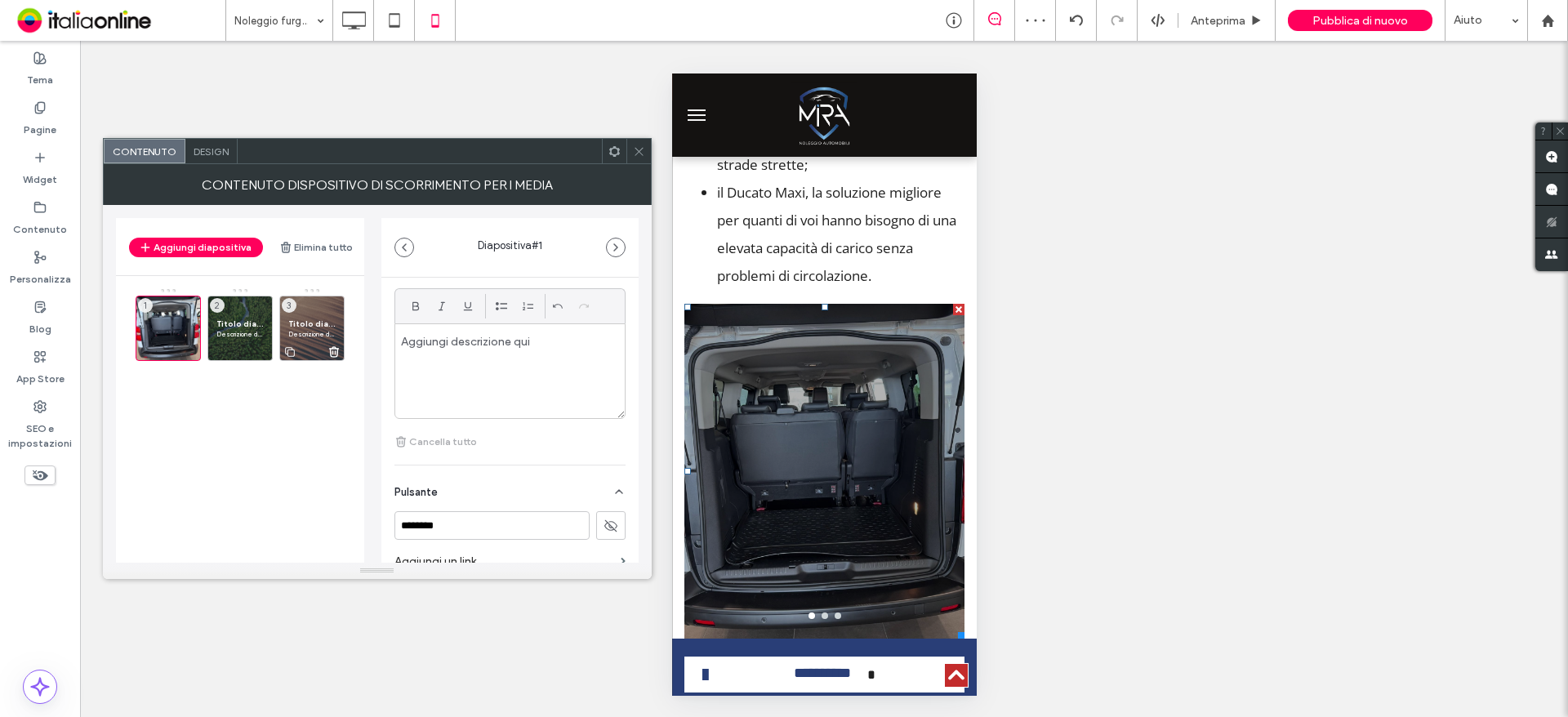
click at [229, 332] on span "Descrizione della diapositiva" at bounding box center [240, 333] width 48 height 10
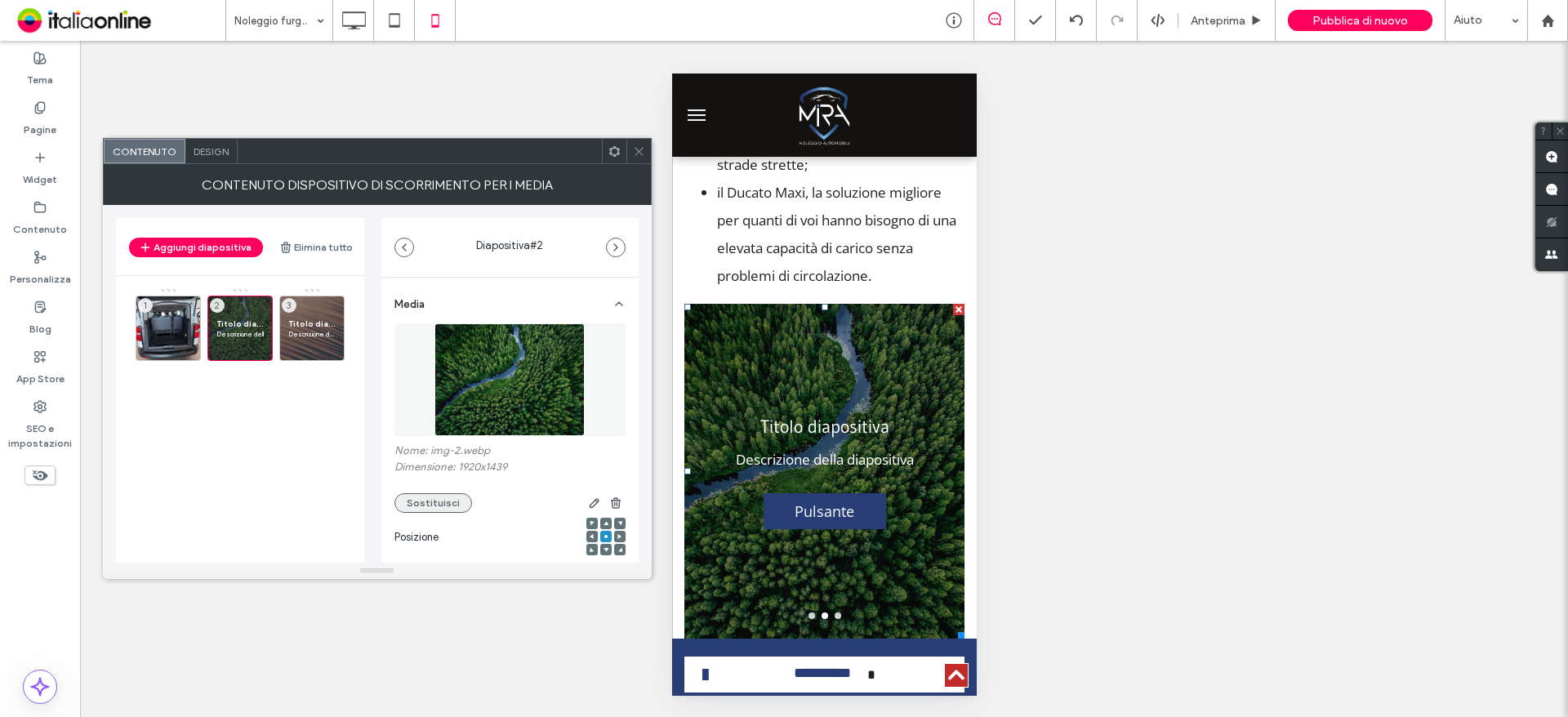
click at [410, 504] on button "Sostituisci" at bounding box center [433, 503] width 77 height 20
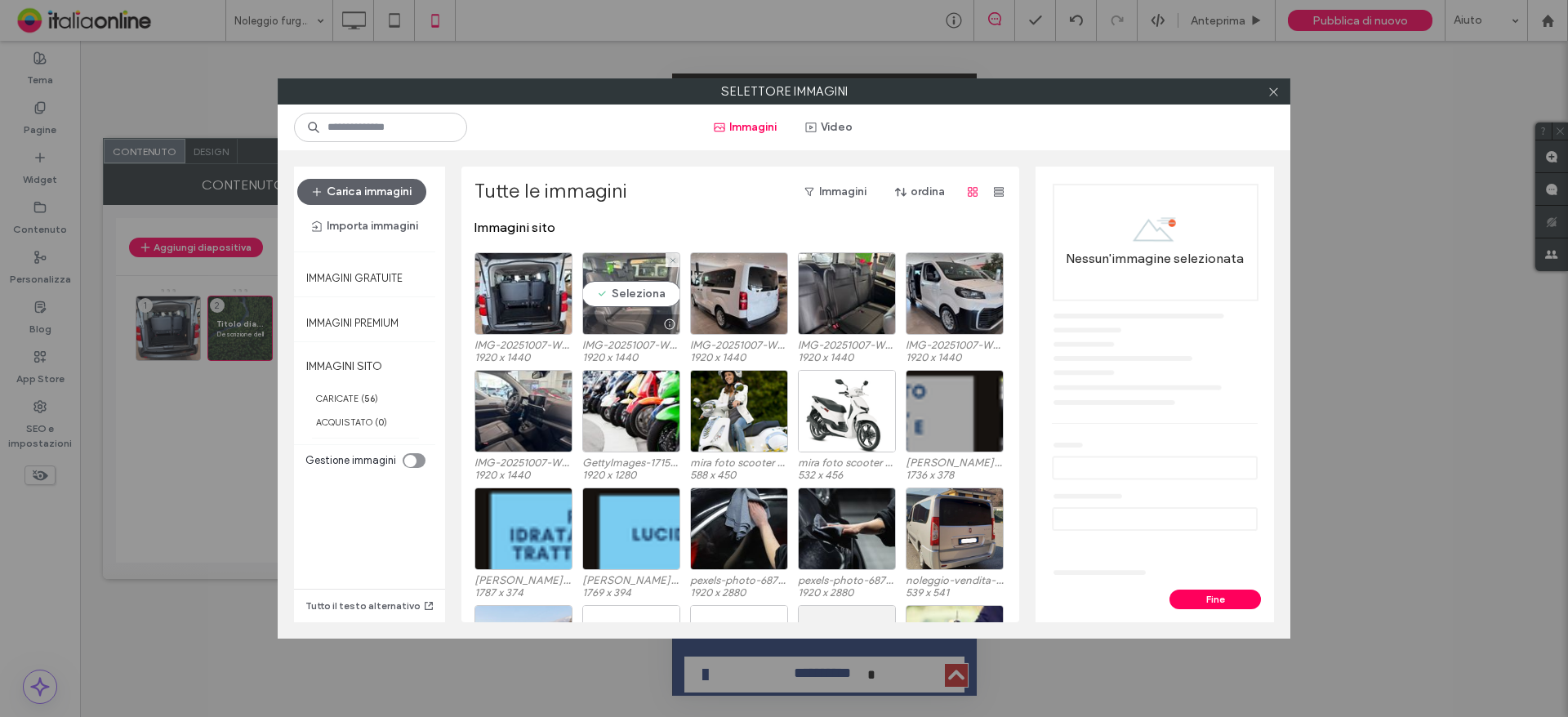
click at [637, 295] on div "Seleziona" at bounding box center [631, 294] width 98 height 83
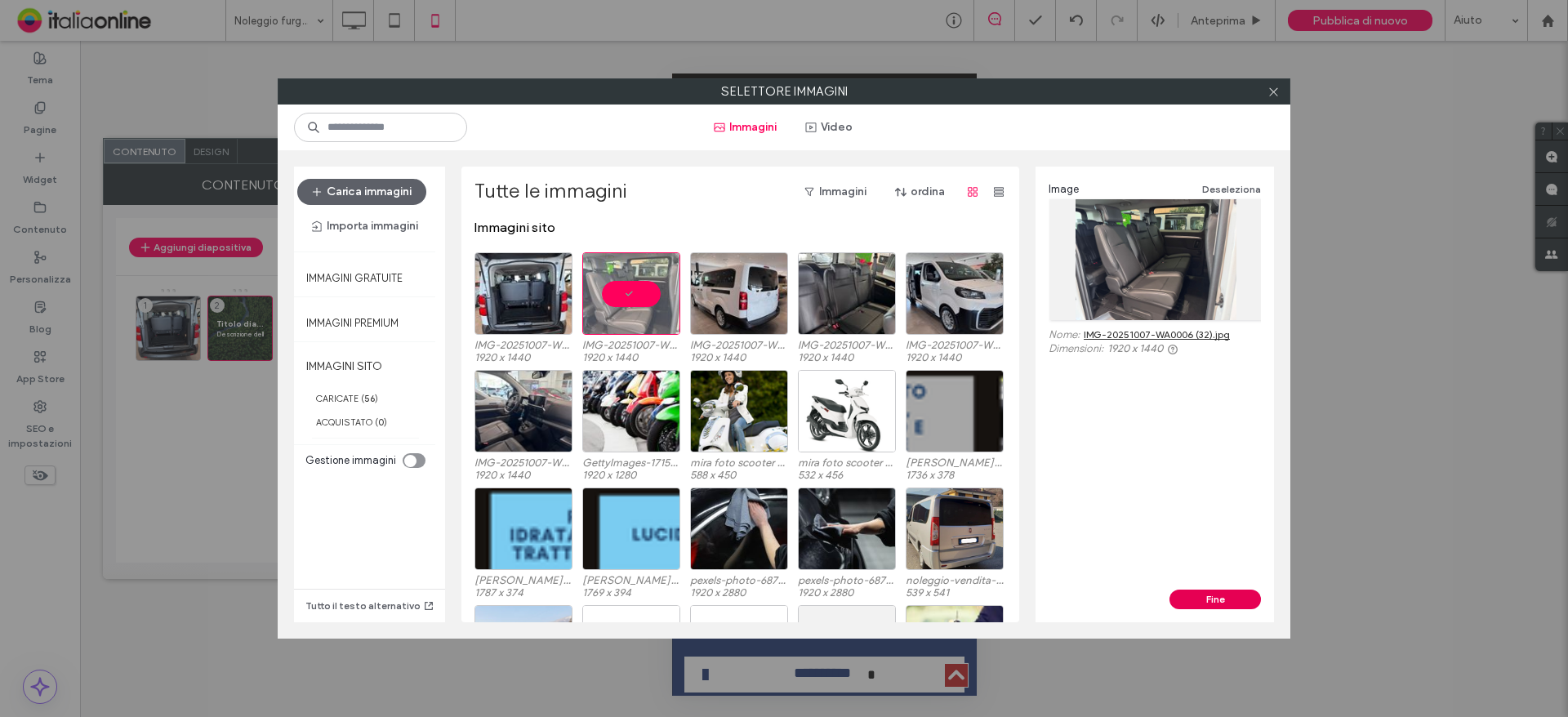
click at [1227, 592] on button "Fine" at bounding box center [1215, 599] width 92 height 20
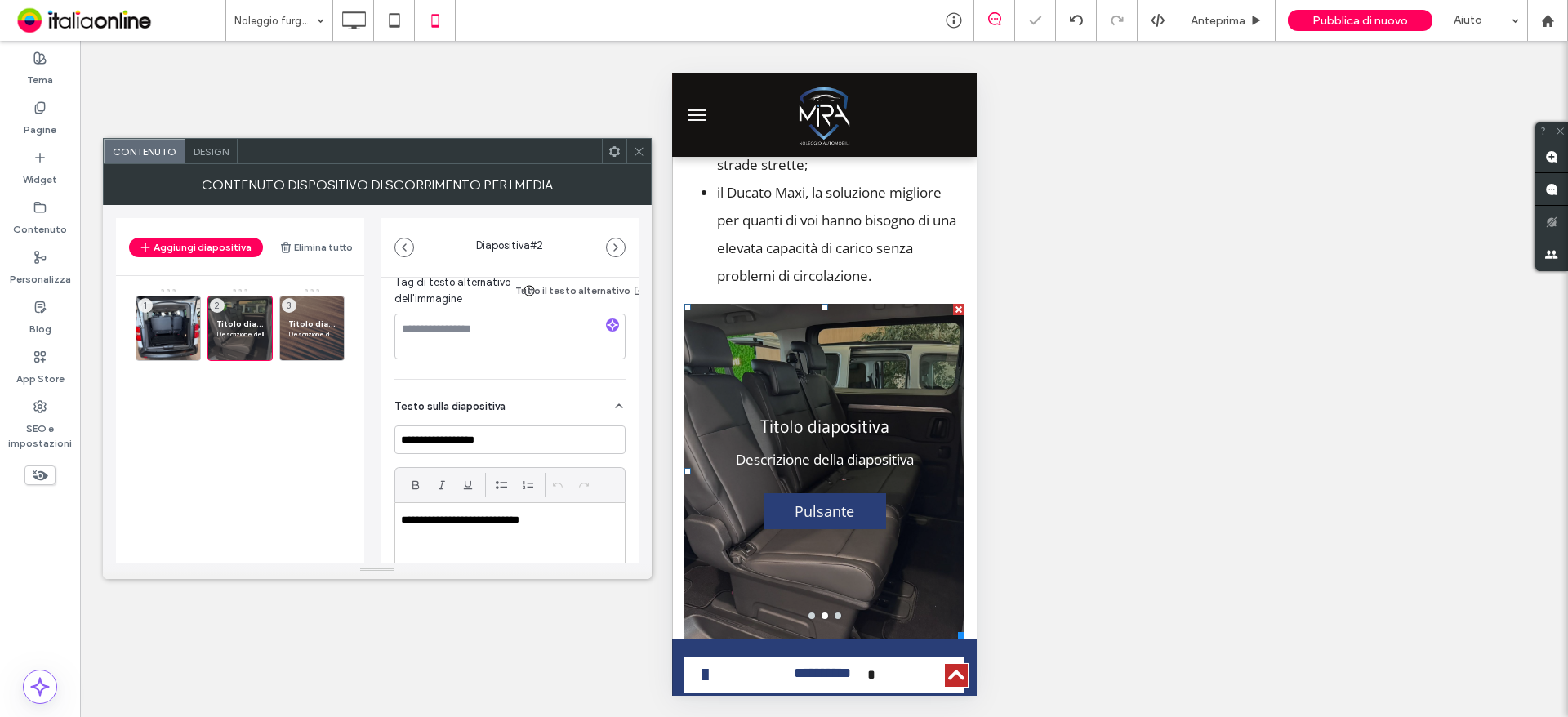
scroll to position [327, 0]
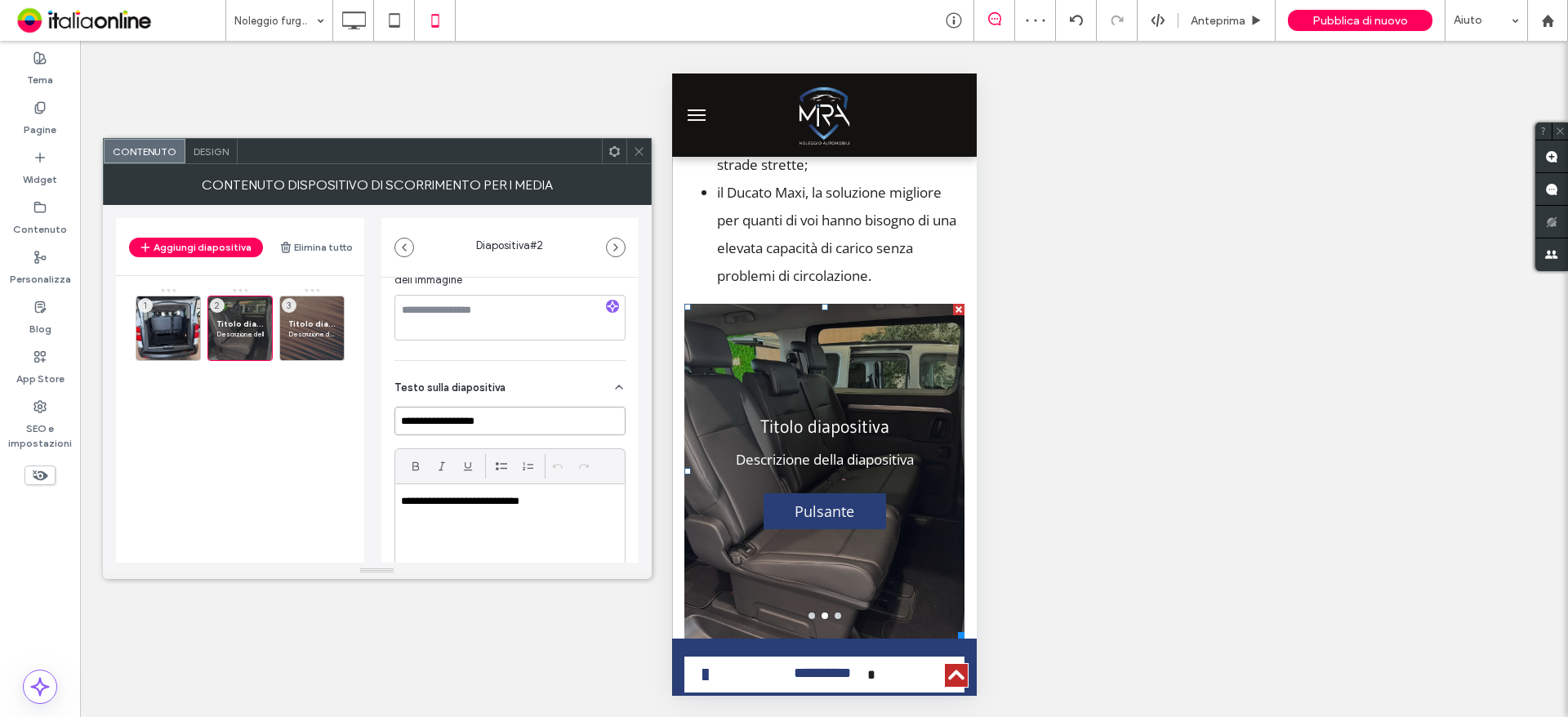
click at [457, 413] on input "**********" at bounding box center [509, 421] width 231 height 29
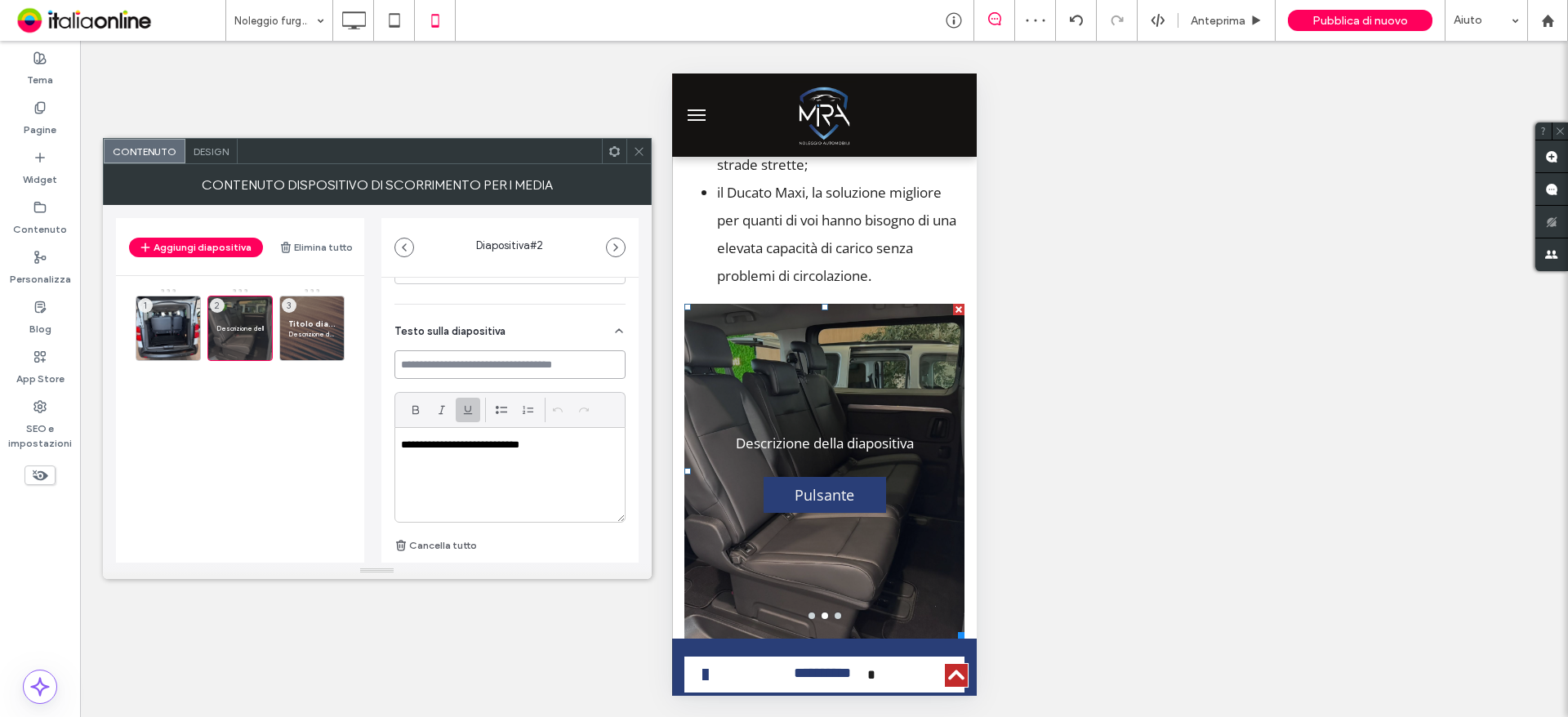
scroll to position [408, 0]
click at [456, 420] on p "**********" at bounding box center [505, 420] width 209 height 14
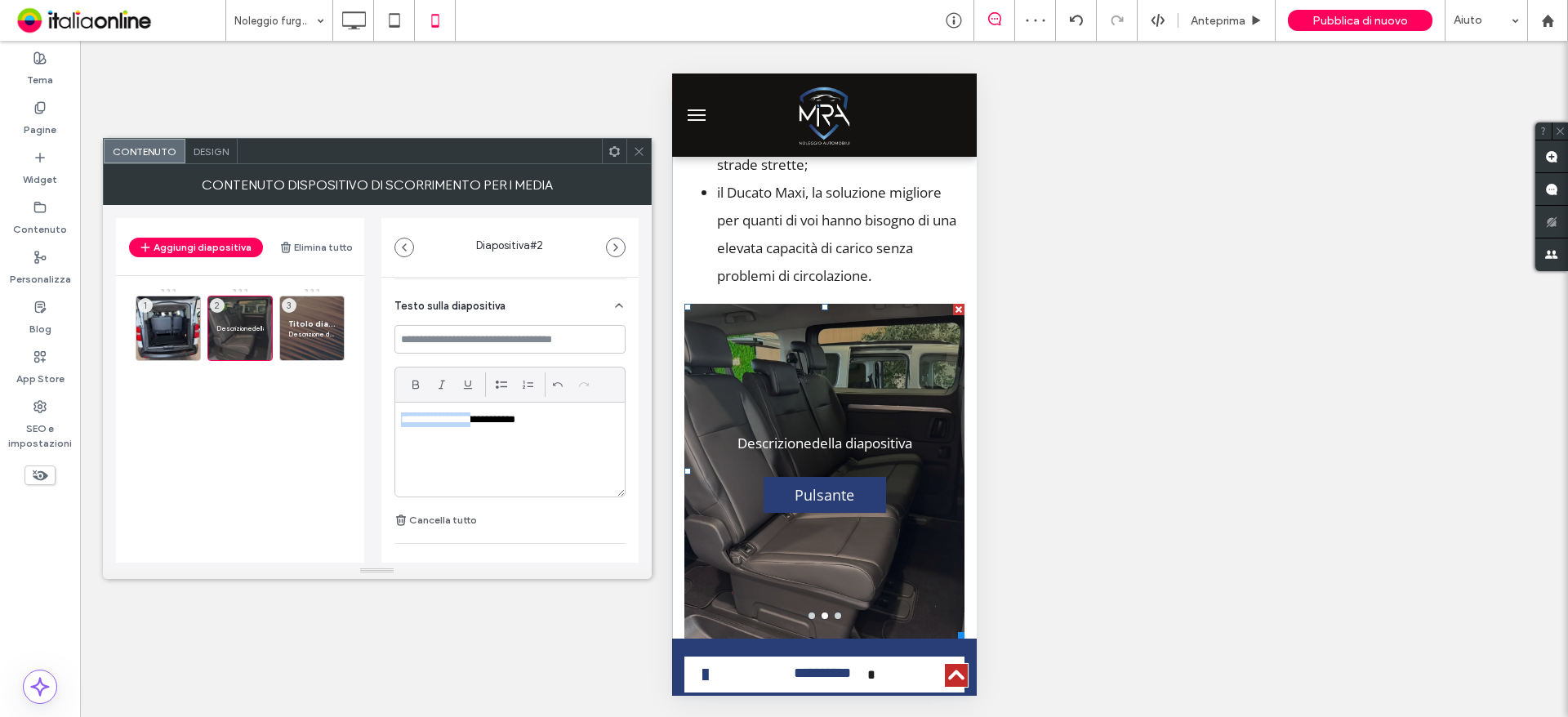
click at [456, 420] on p "**********" at bounding box center [505, 420] width 209 height 14
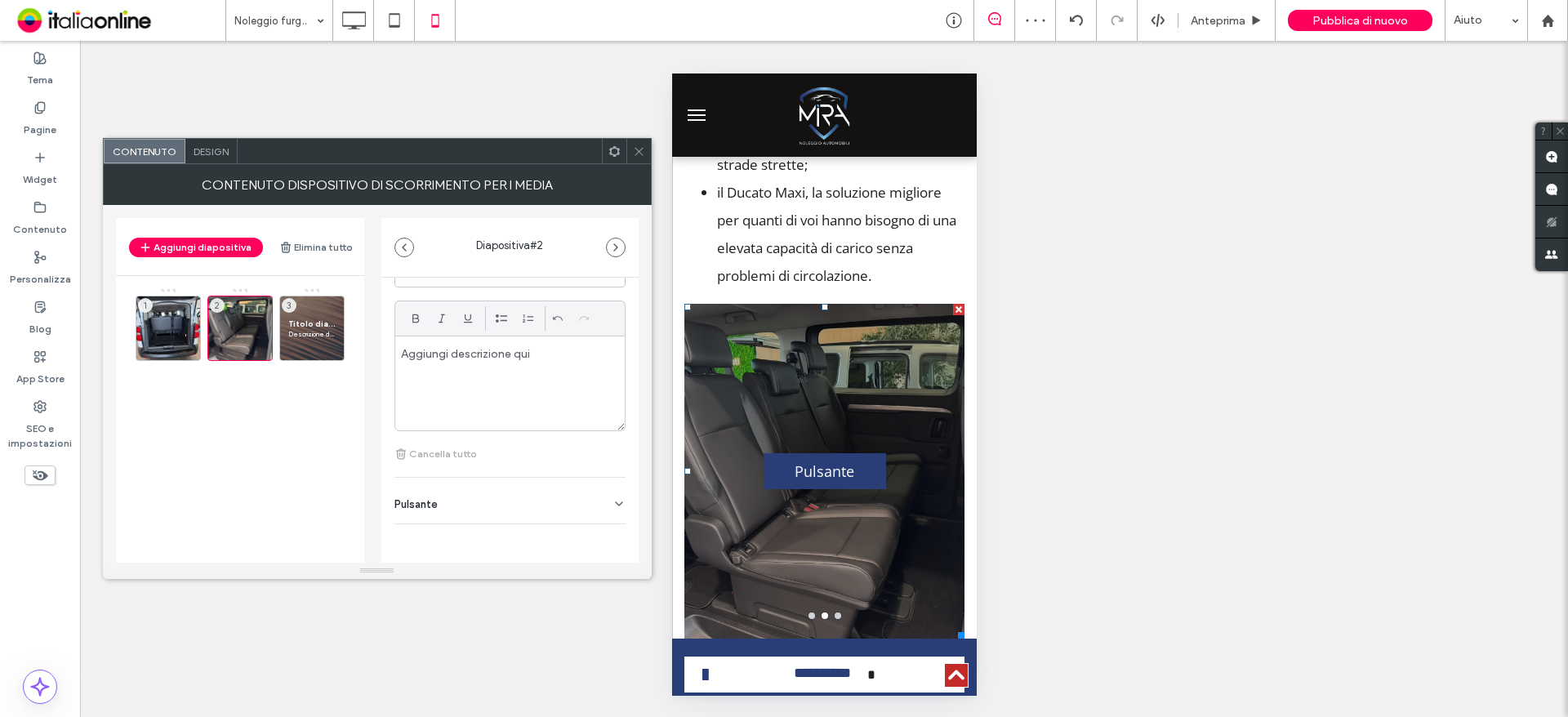
click at [586, 500] on div "Pulsante" at bounding box center [509, 500] width 231 height 46
click at [598, 517] on button at bounding box center [610, 526] width 30 height 29
click at [221, 148] on span "Design" at bounding box center [210, 152] width 35 height 13
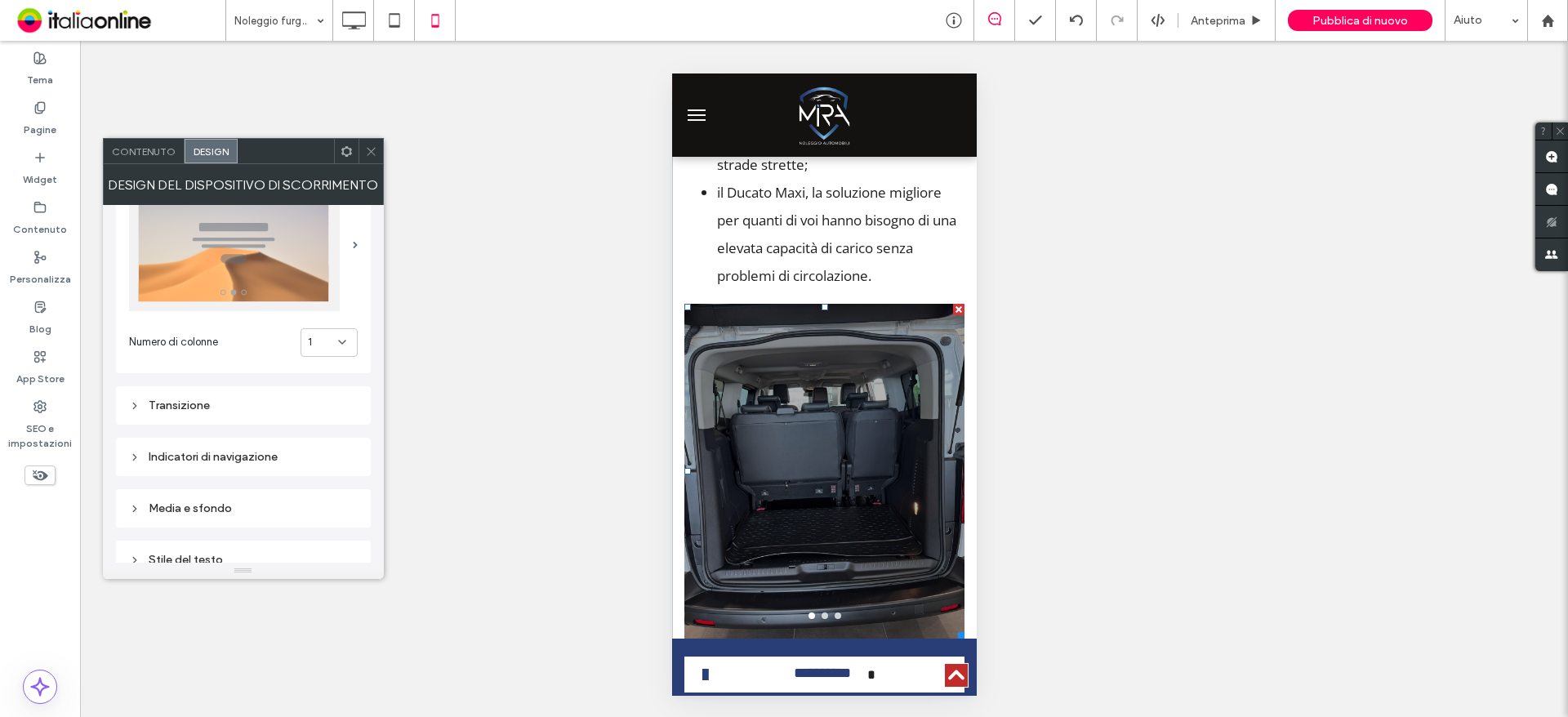
scroll to position [82, 0]
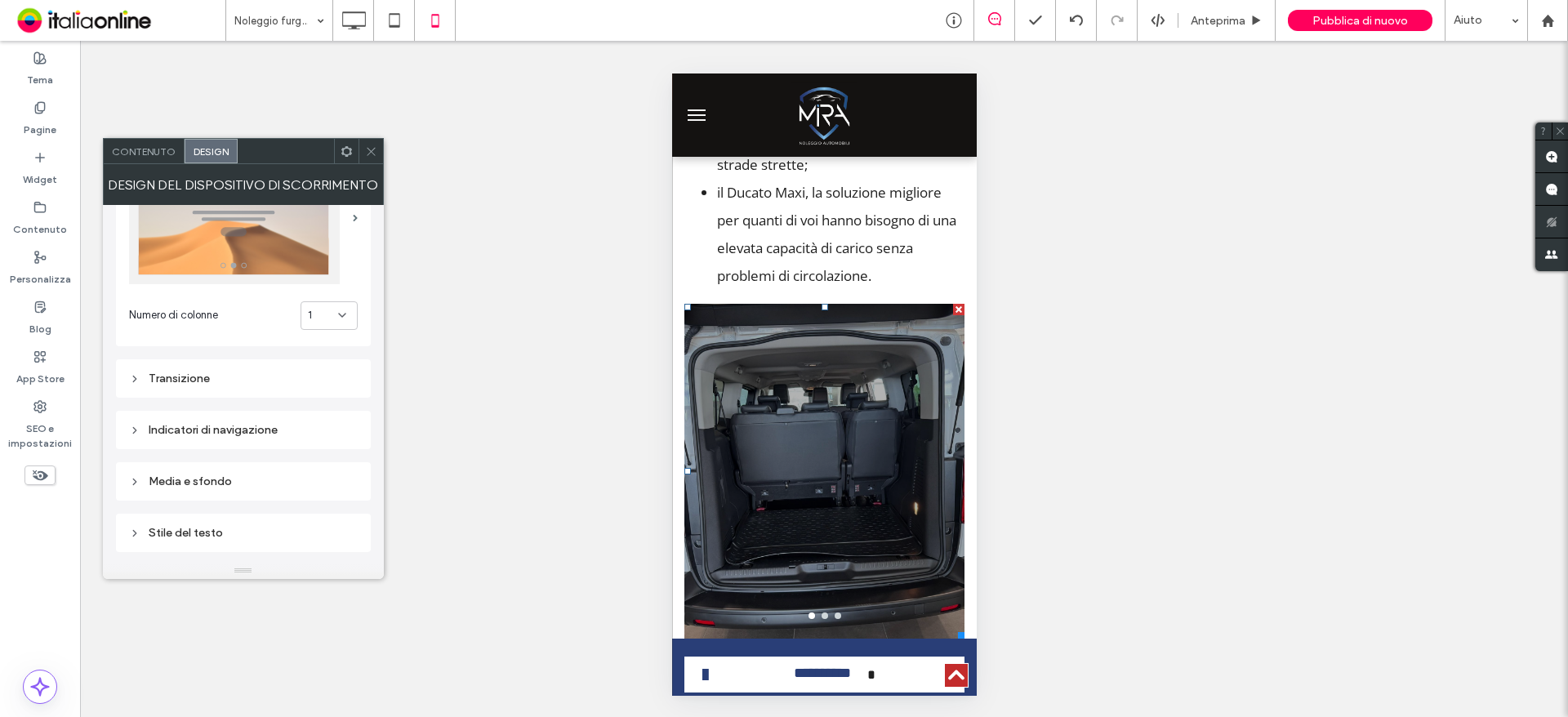
click at [199, 429] on div "Indicatori di navigazione" at bounding box center [244, 429] width 228 height 13
click at [199, 429] on div "Indicatori di navigazione" at bounding box center [244, 429] width 228 height 13
click at [228, 368] on div "Transizione" at bounding box center [244, 378] width 228 height 22
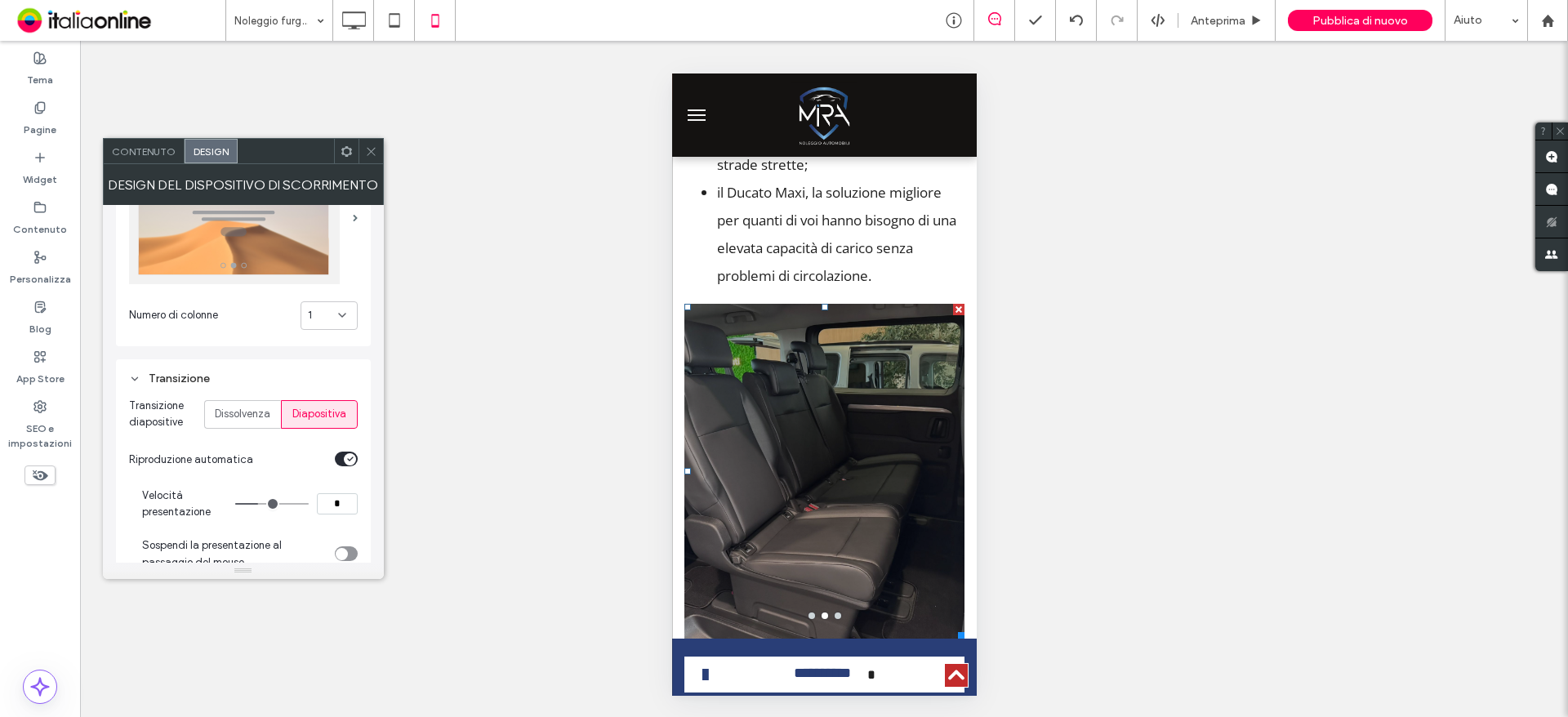
click at [219, 373] on div "Transizione" at bounding box center [244, 378] width 228 height 13
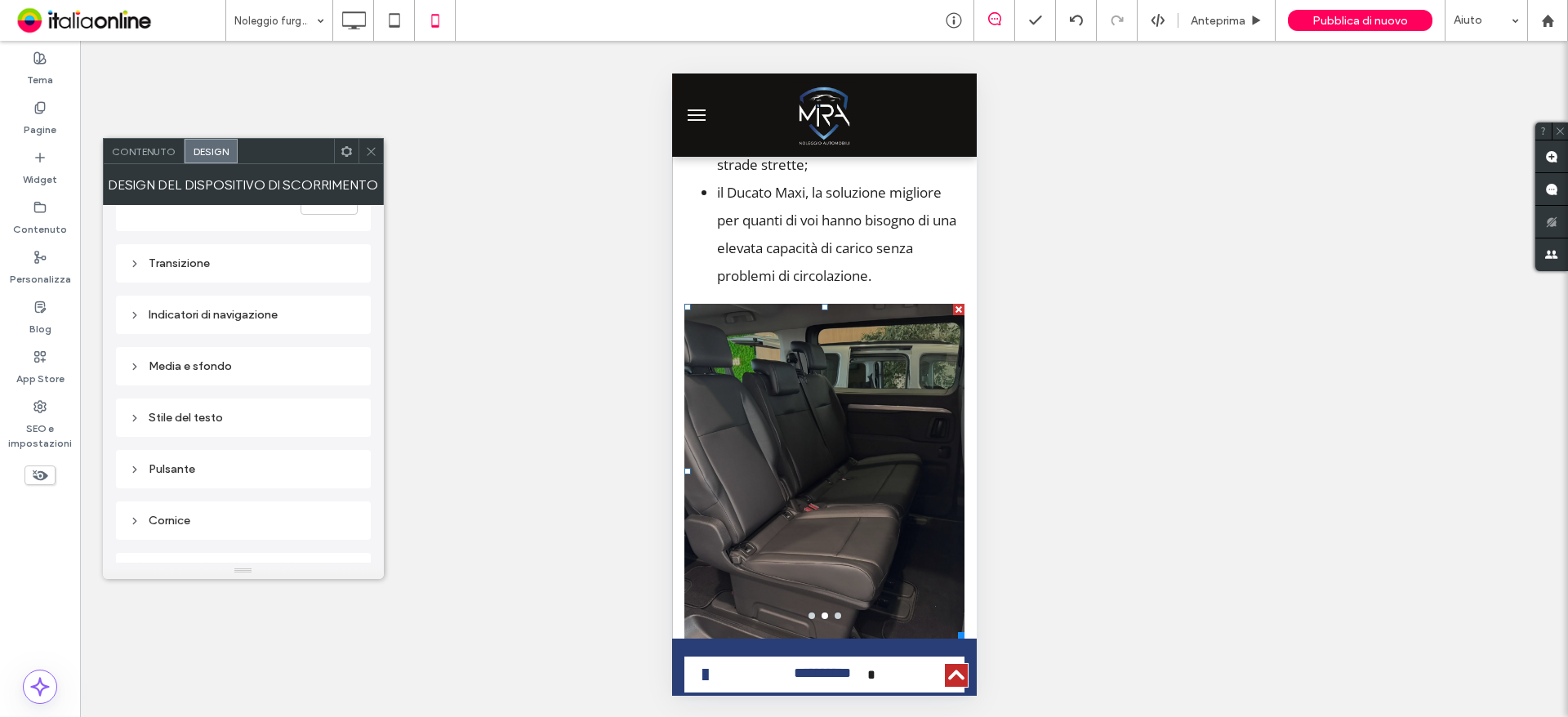
scroll to position [245, 0]
click at [241, 366] on div "Stile del testo" at bounding box center [244, 369] width 228 height 13
click at [244, 326] on div "Media e sfondo" at bounding box center [244, 318] width 228 height 22
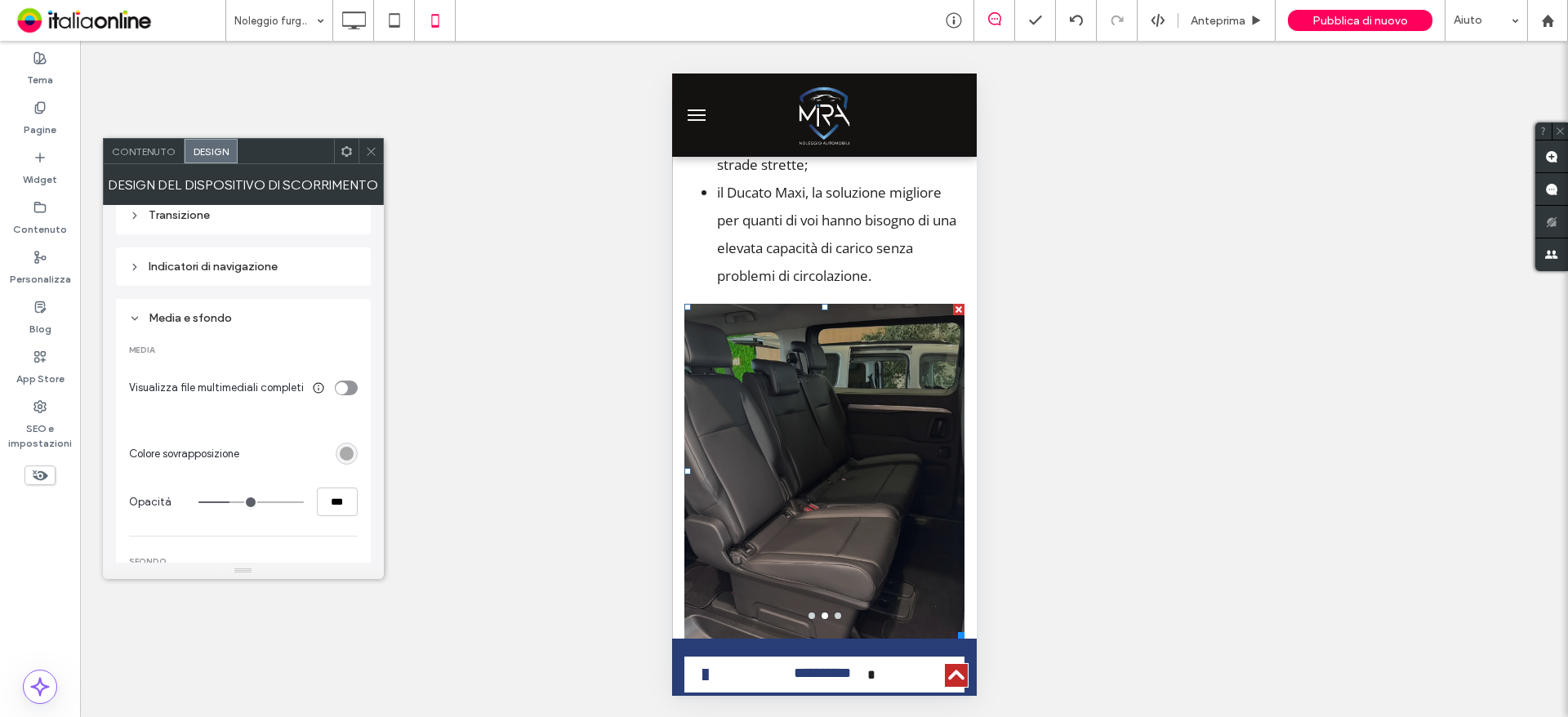
click at [341, 452] on div "rgba(0, 0, 0, 0.3)" at bounding box center [346, 453] width 13 height 13
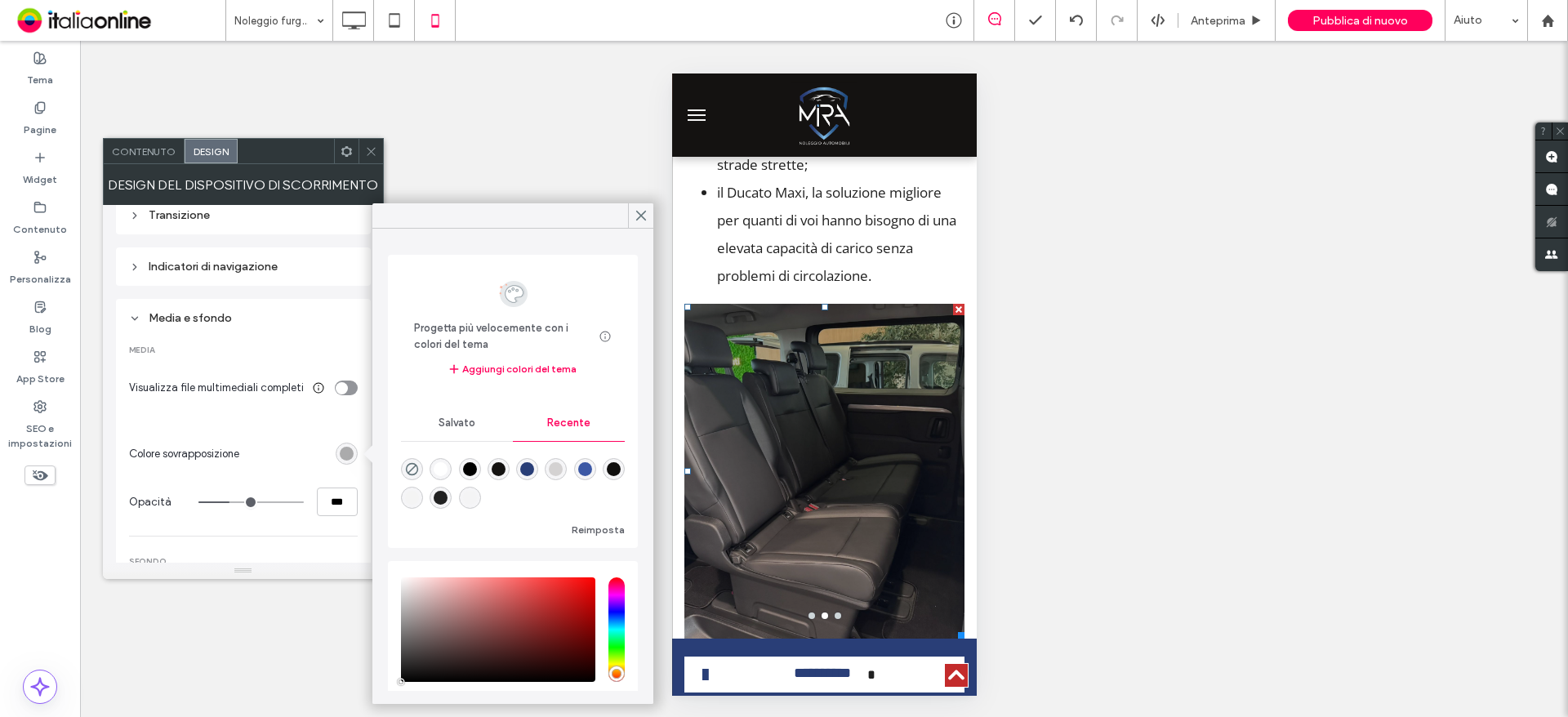
click at [401, 467] on div "rgba(0, 0, 0, 0)" at bounding box center [412, 469] width 22 height 22
type input "*"
type input "**"
type input "*"
type input "**"
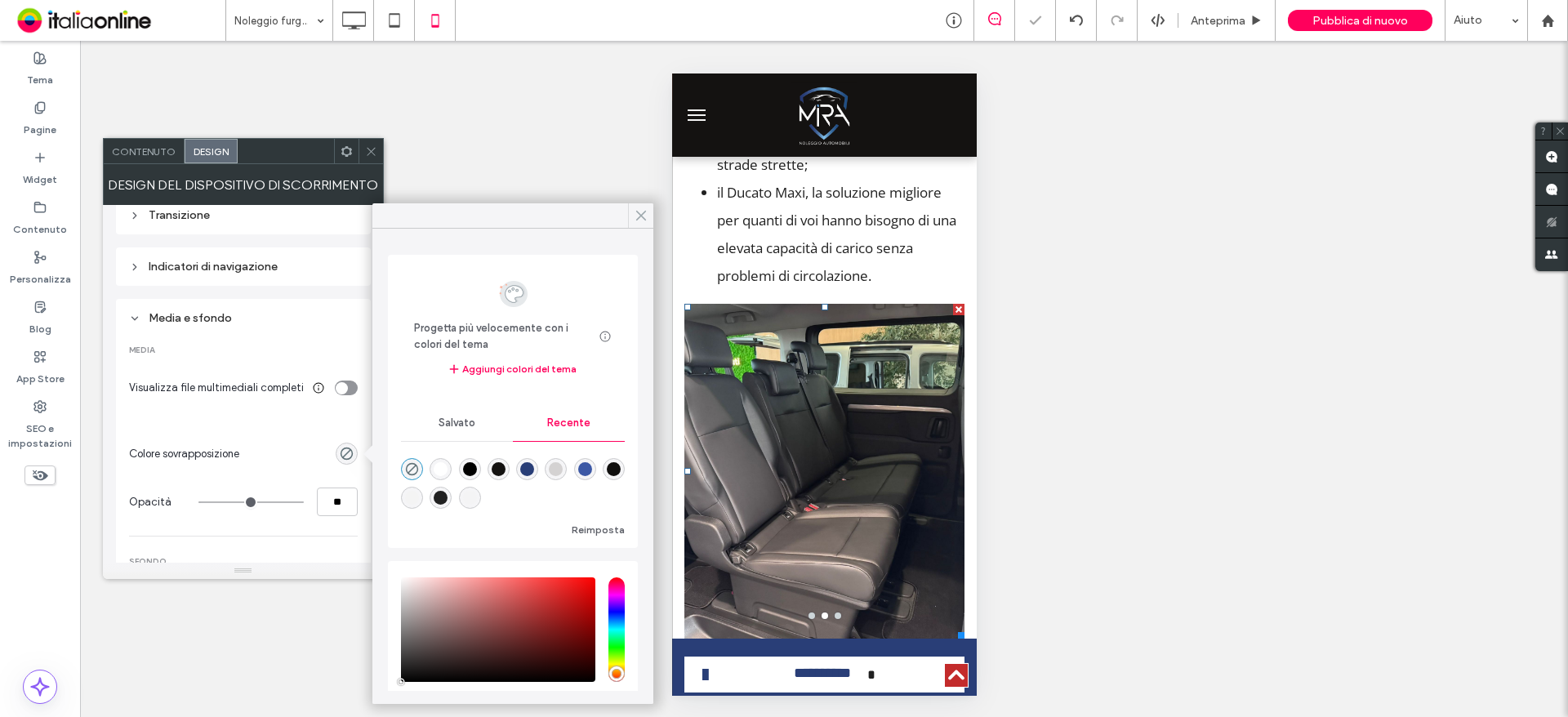
click at [642, 212] on icon at bounding box center [641, 216] width 14 height 14
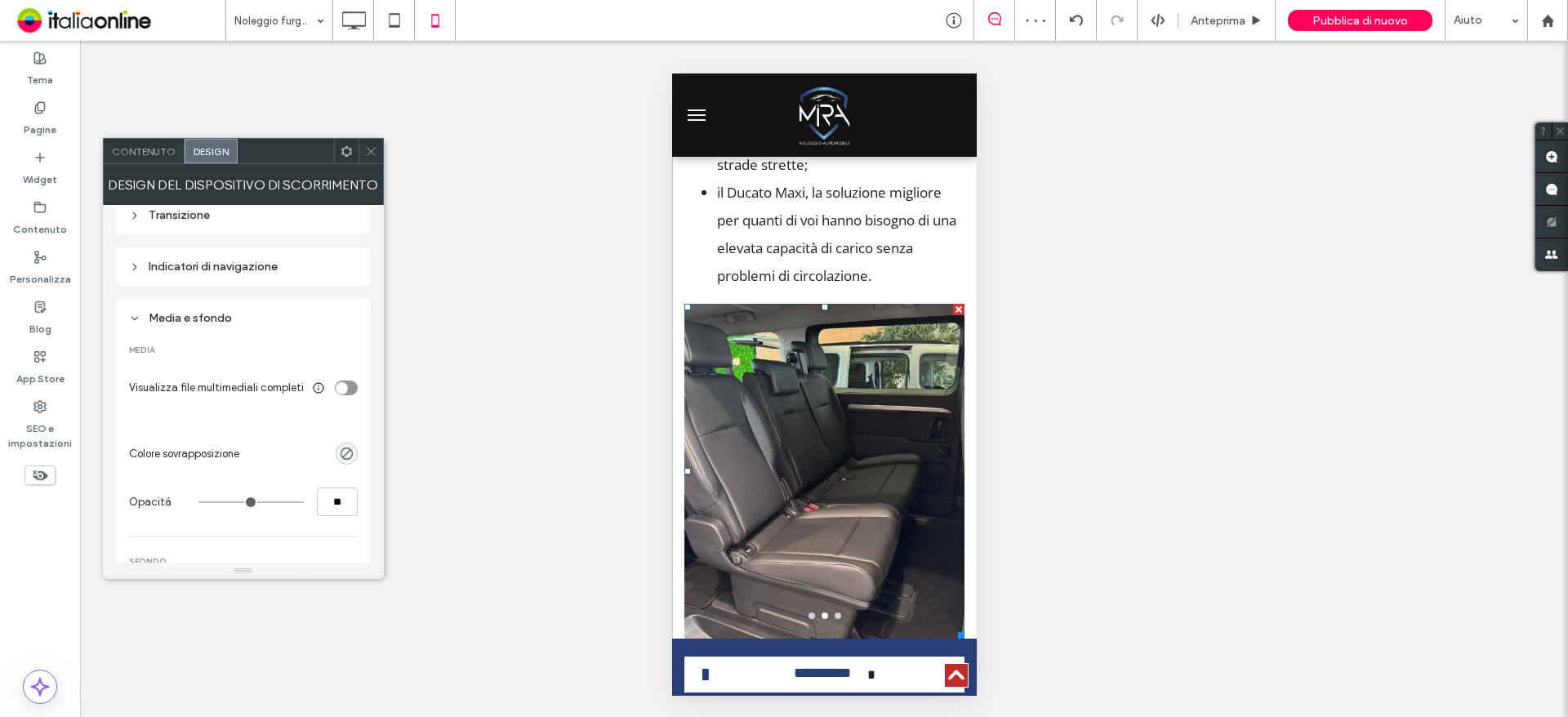
click at [161, 155] on span "Contenuto" at bounding box center [144, 152] width 64 height 13
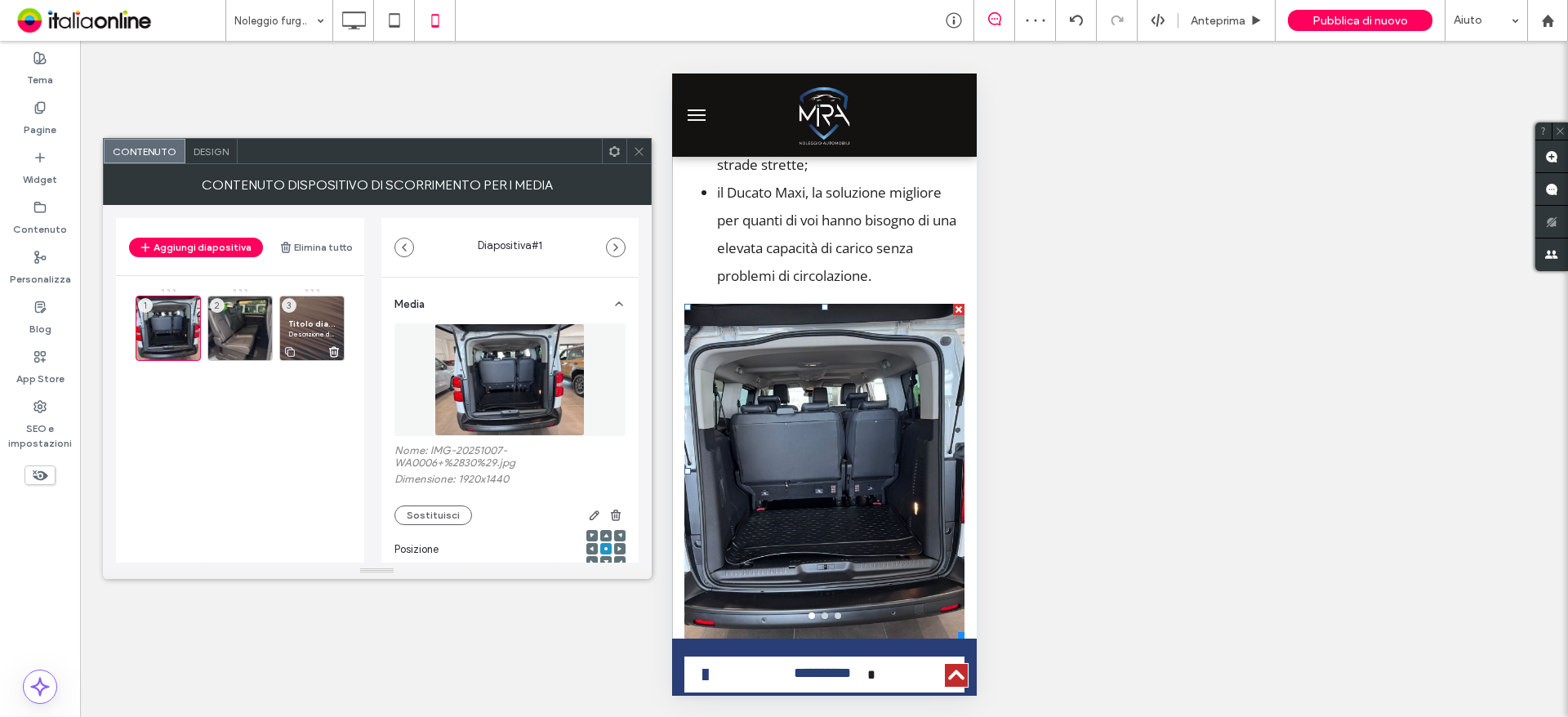
drag, startPoint x: 319, startPoint y: 325, endPoint x: 331, endPoint y: 327, distance: 12.2
click at [319, 325] on span "Titolo diapositiva" at bounding box center [312, 323] width 48 height 11
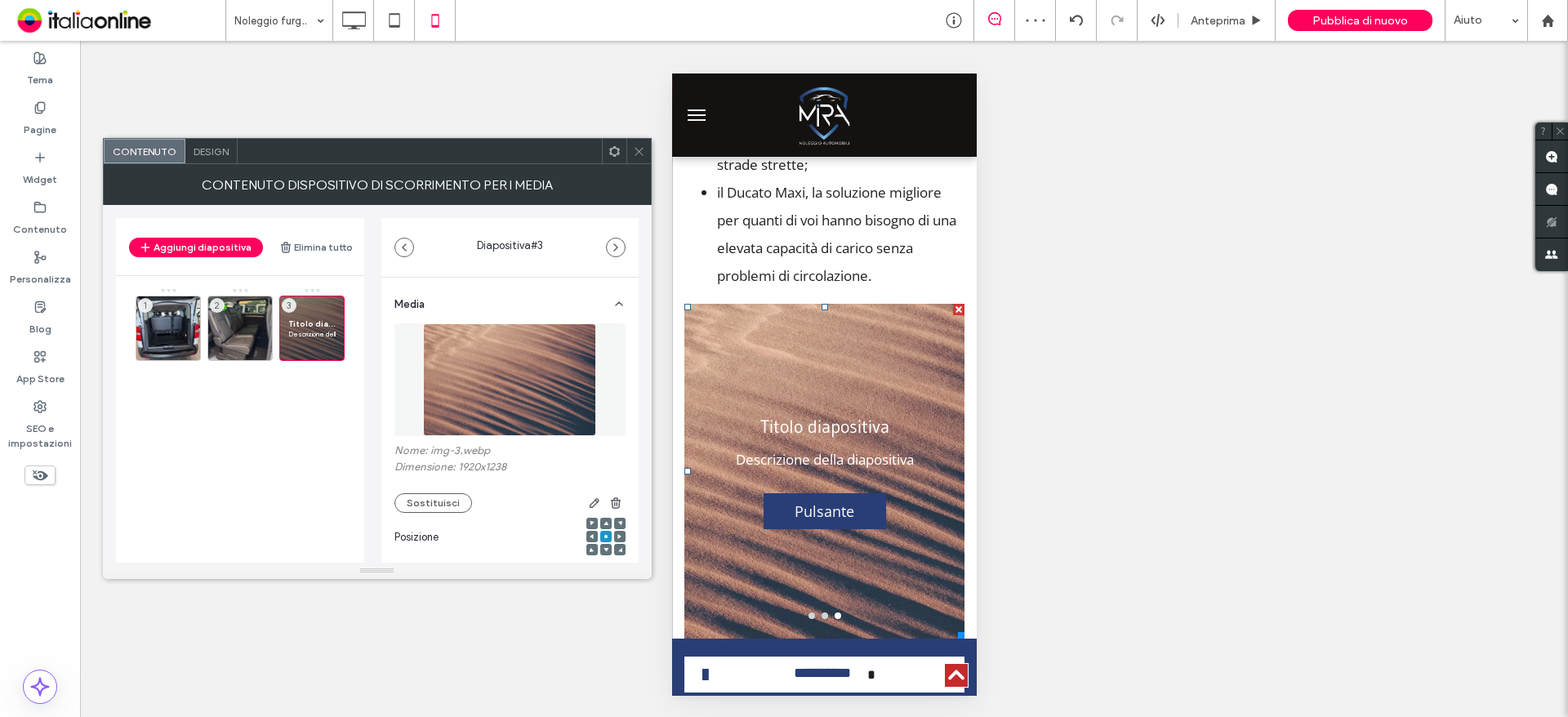
click at [538, 375] on img at bounding box center [510, 379] width 174 height 112
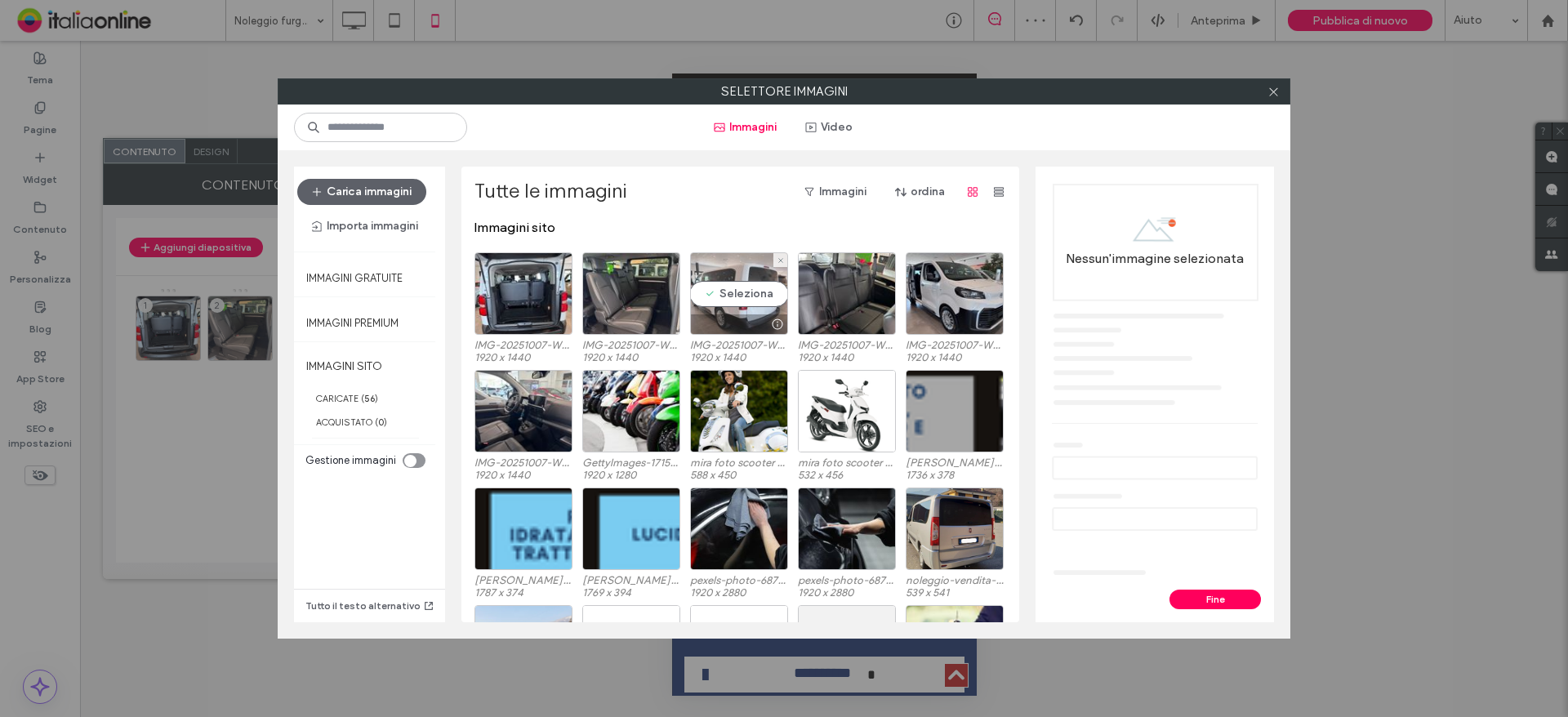
drag, startPoint x: 726, startPoint y: 288, endPoint x: 748, endPoint y: 317, distance: 36.4
click at [726, 288] on div "Seleziona" at bounding box center [739, 294] width 98 height 83
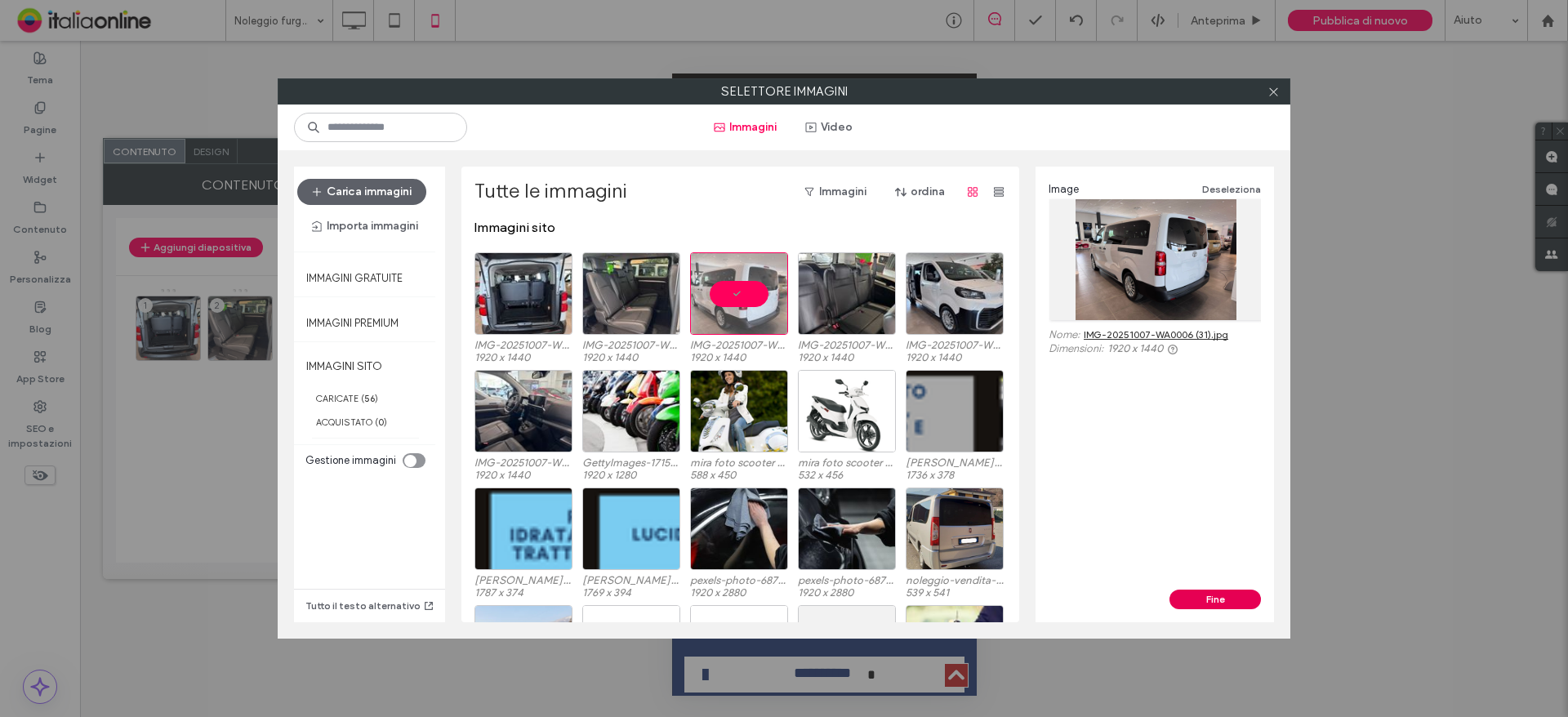
click at [1191, 600] on button "Fine" at bounding box center [1215, 599] width 92 height 20
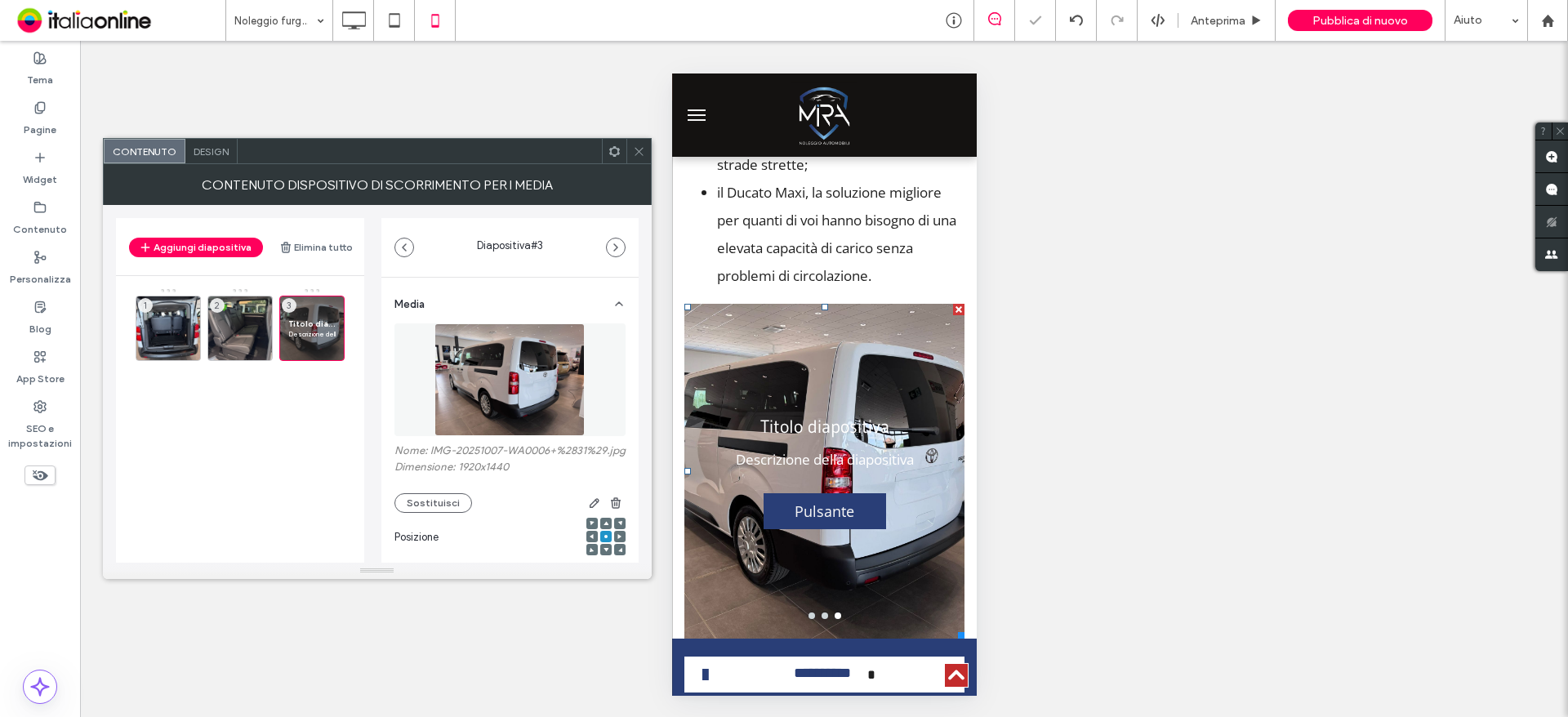
drag, startPoint x: 217, startPoint y: 251, endPoint x: 197, endPoint y: 276, distance: 32.0
click at [217, 251] on button "Aggiungi diapositiva" at bounding box center [196, 247] width 134 height 20
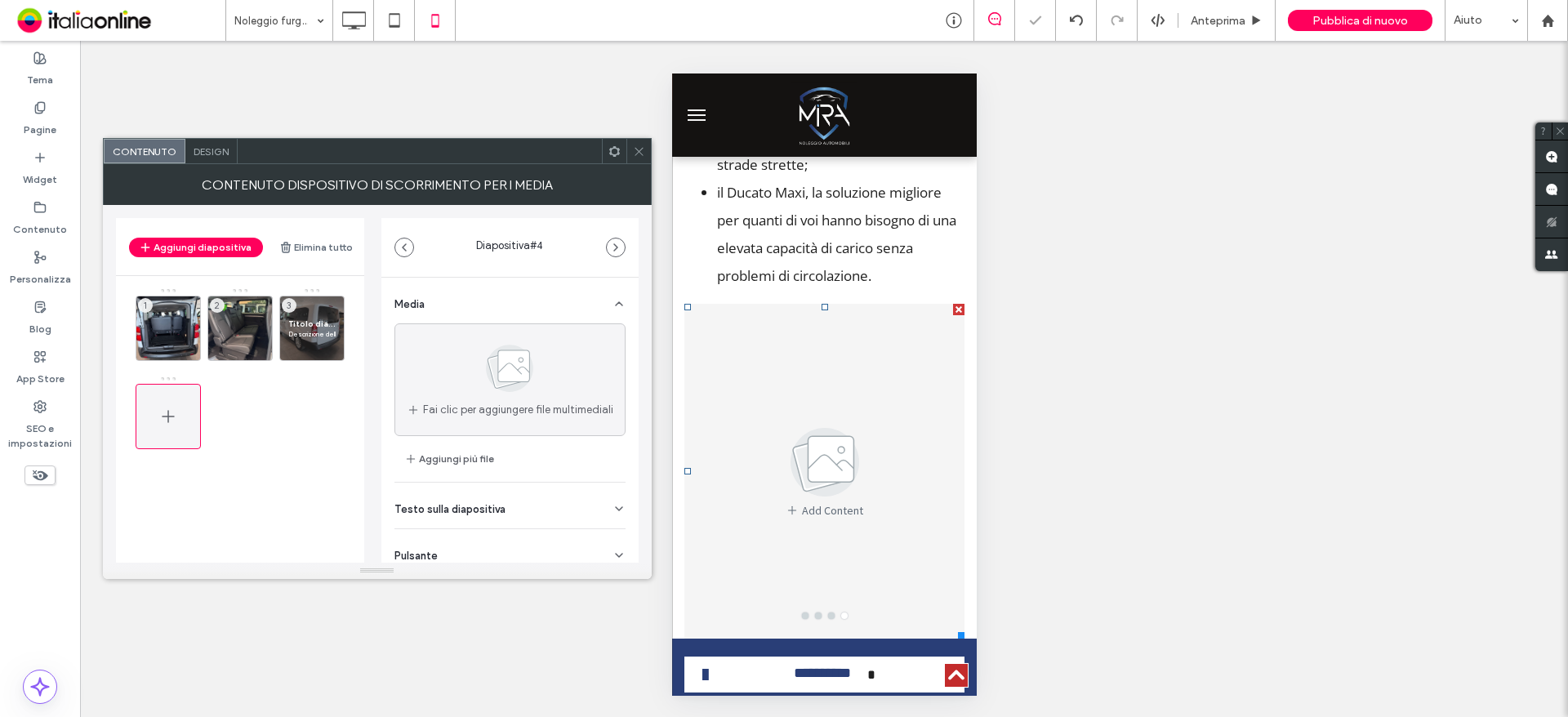
click at [169, 402] on span at bounding box center [168, 416] width 20 height 48
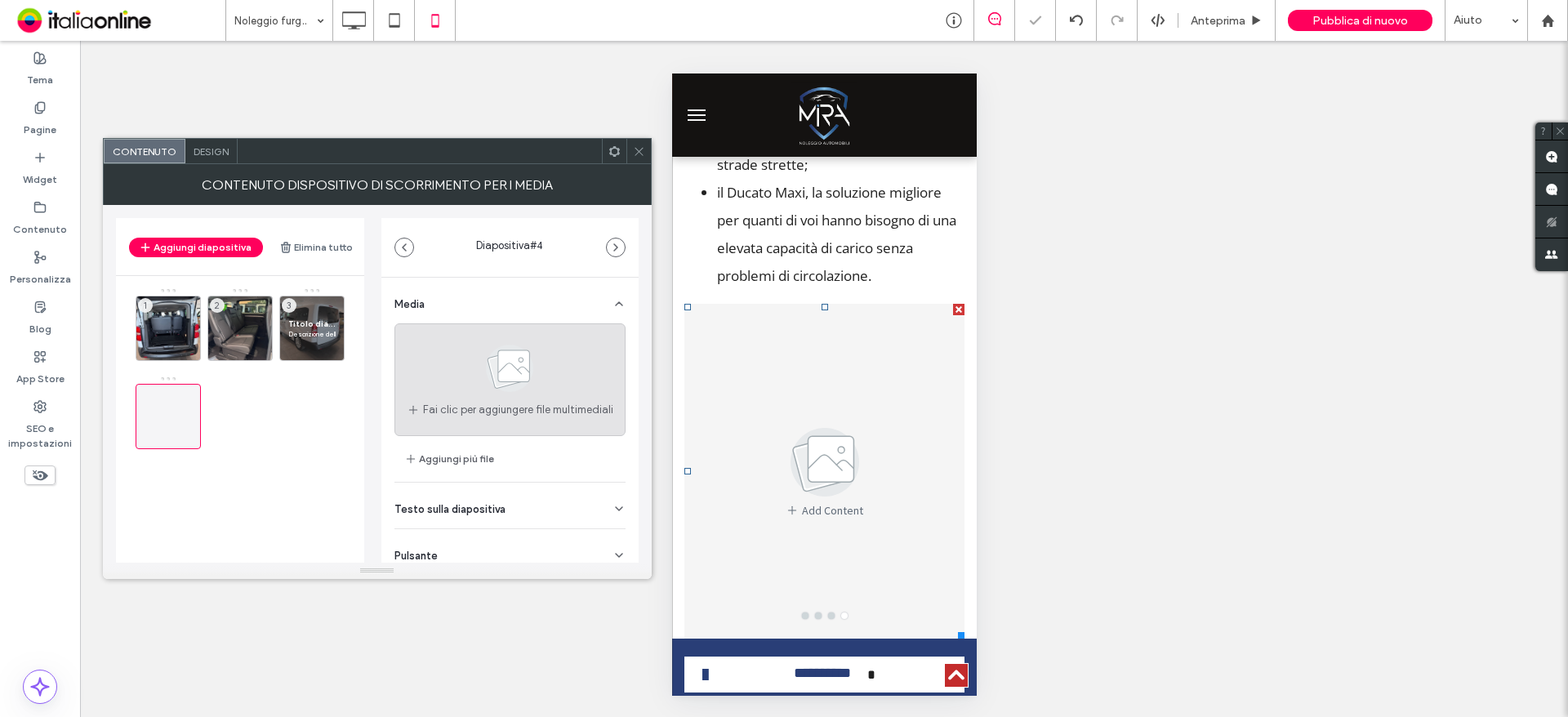
click at [492, 383] on use at bounding box center [509, 368] width 48 height 48
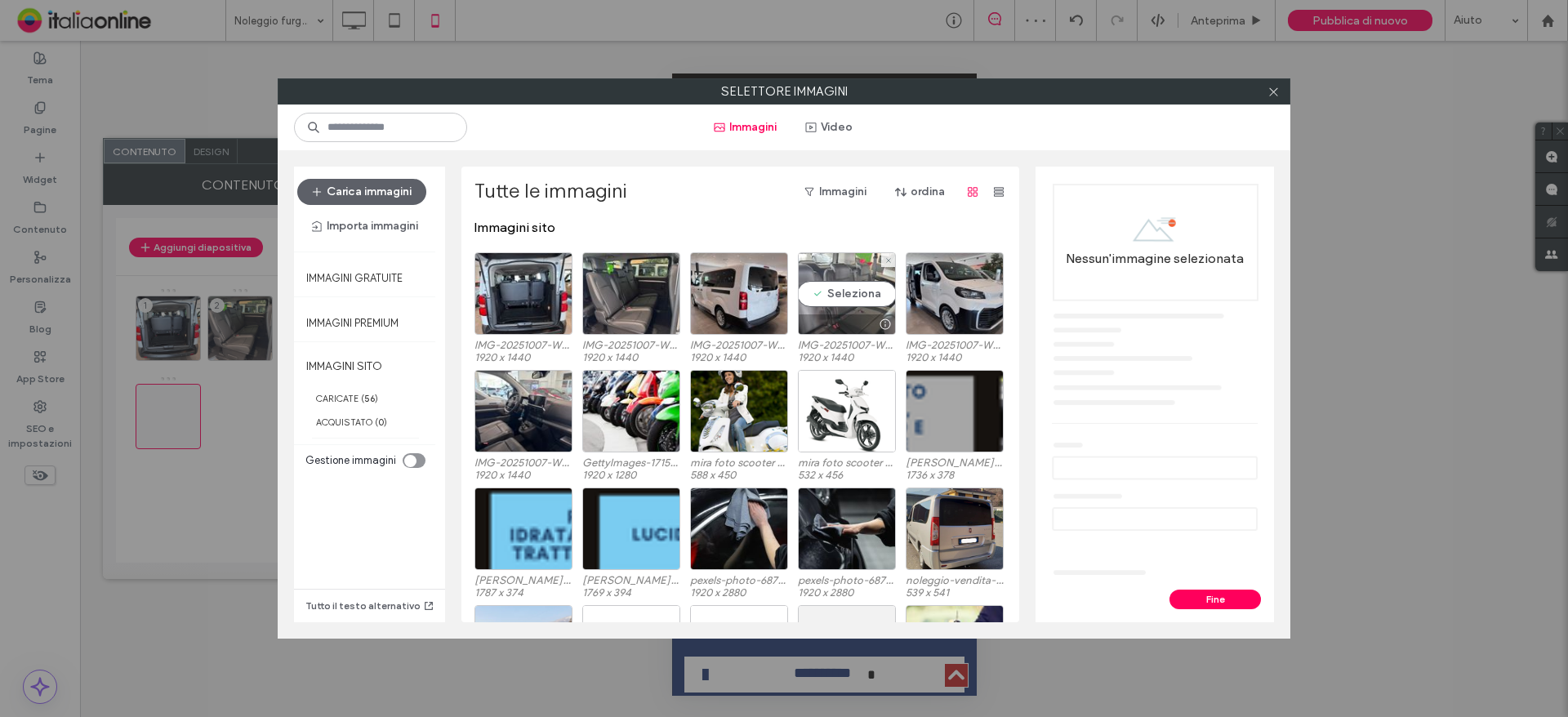
click at [845, 299] on div "Seleziona" at bounding box center [846, 294] width 98 height 83
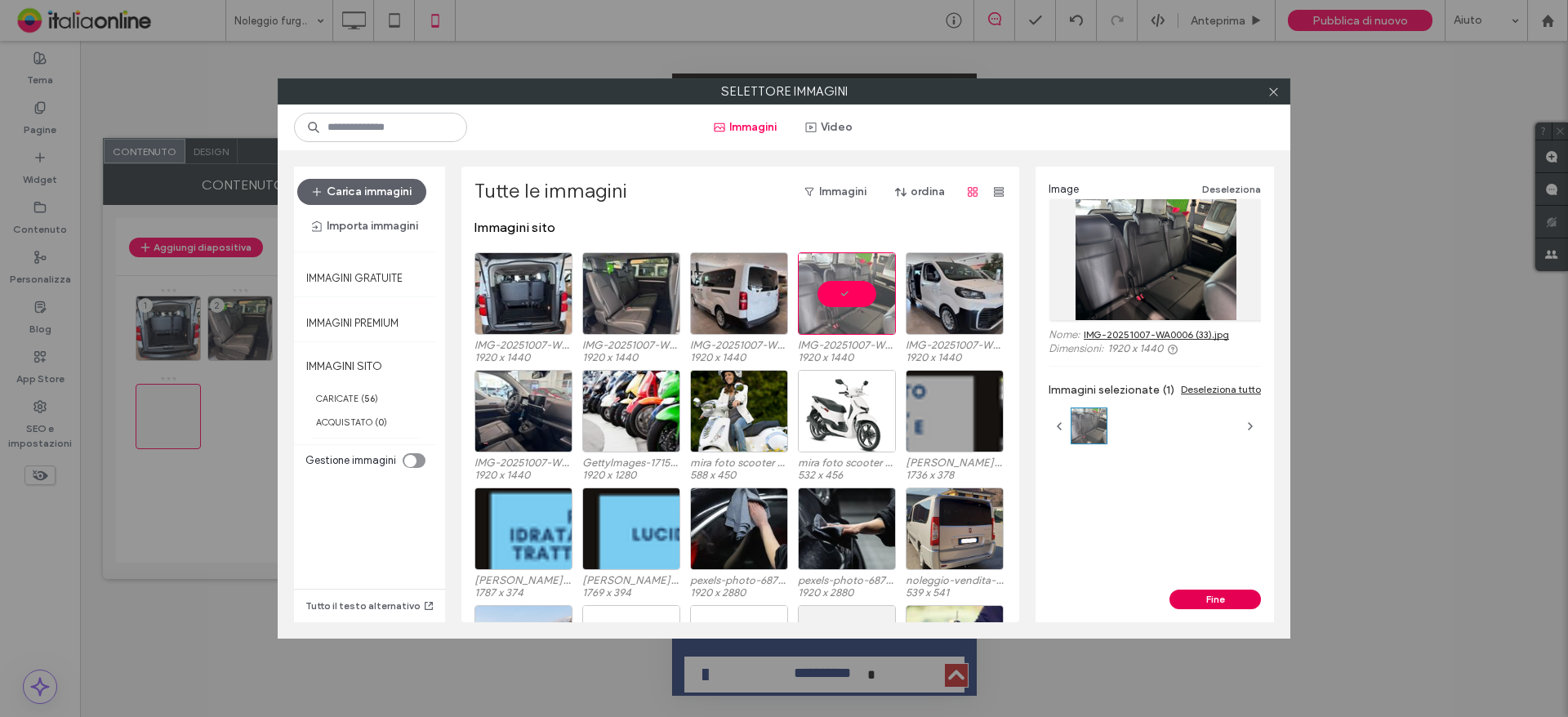
click at [1200, 603] on button "Fine" at bounding box center [1215, 599] width 92 height 20
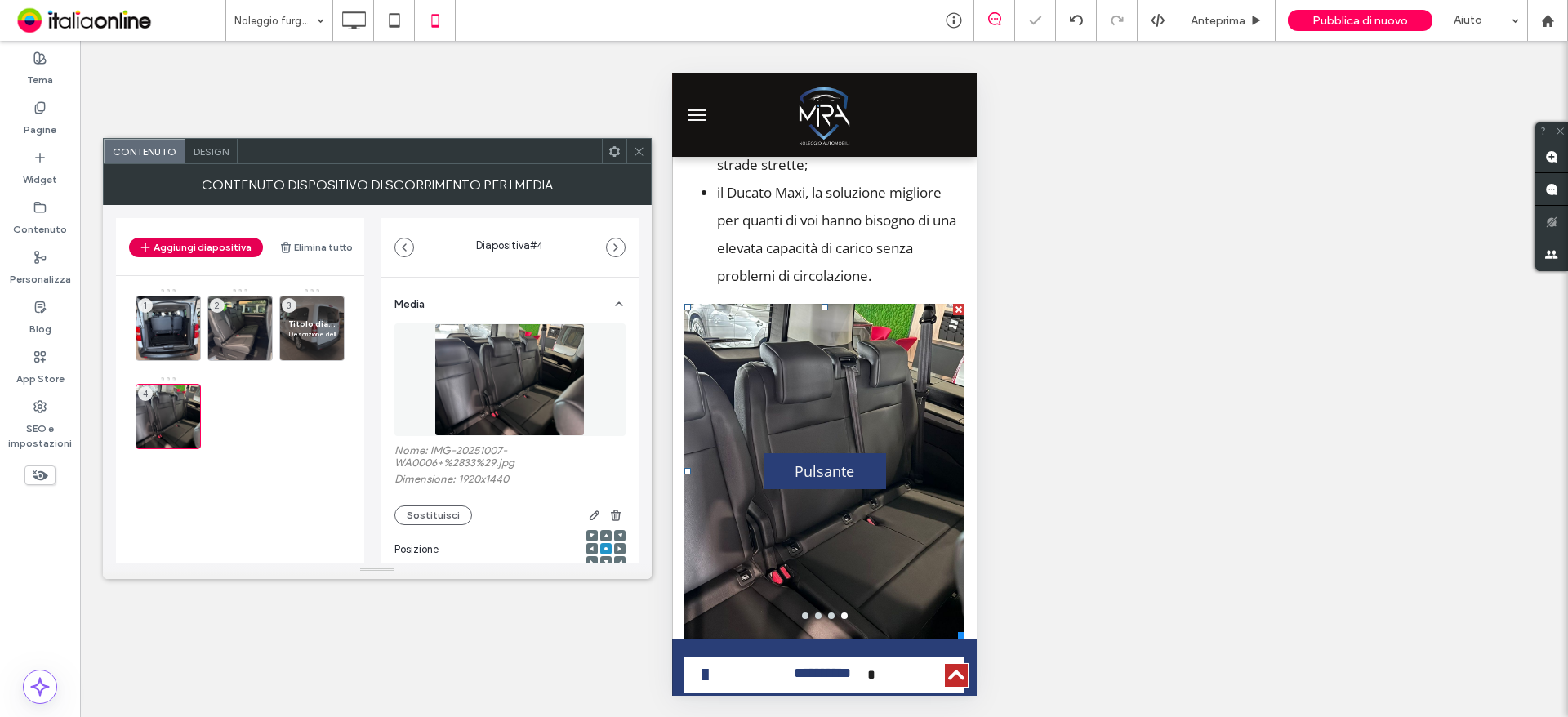
click at [204, 247] on button "Aggiungi diapositiva" at bounding box center [196, 247] width 134 height 20
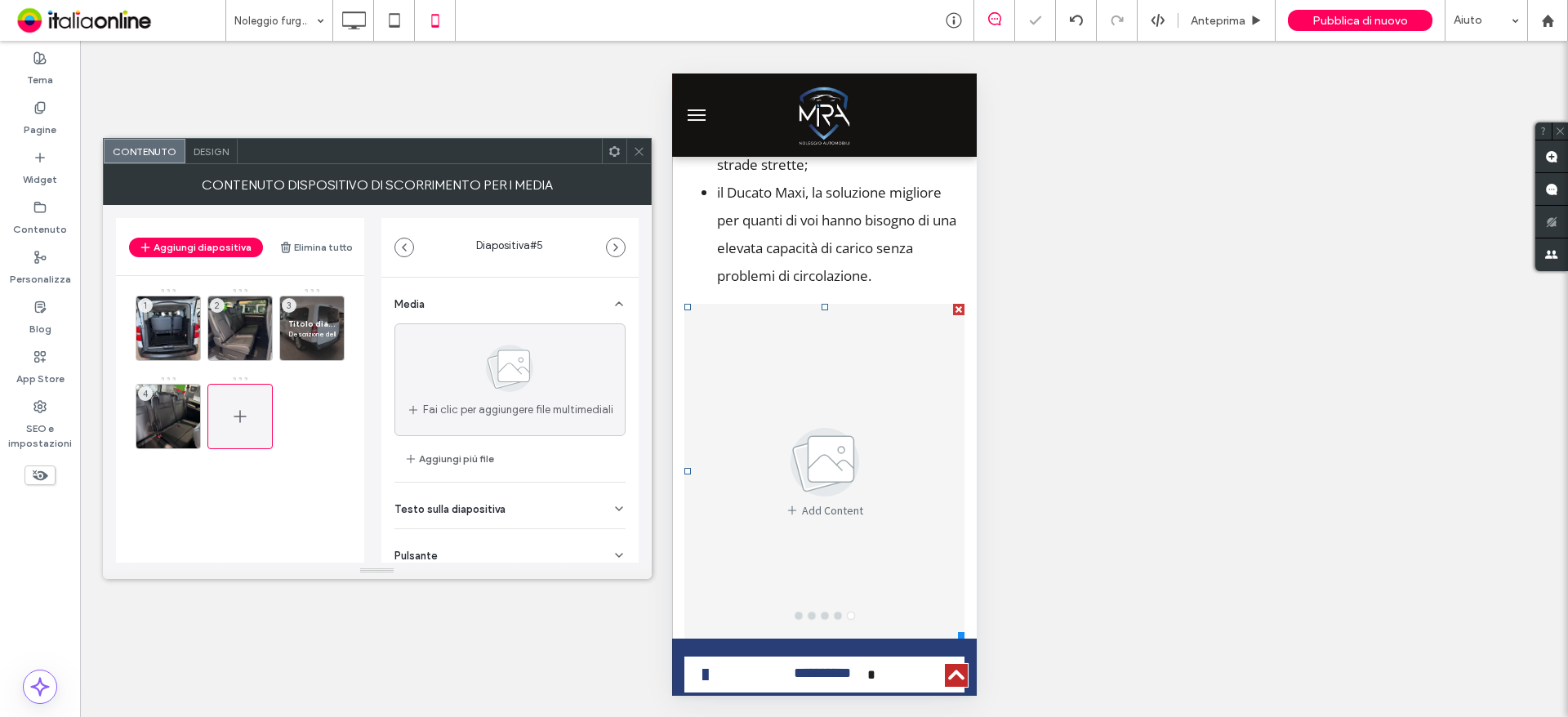
click at [255, 425] on div at bounding box center [240, 416] width 66 height 66
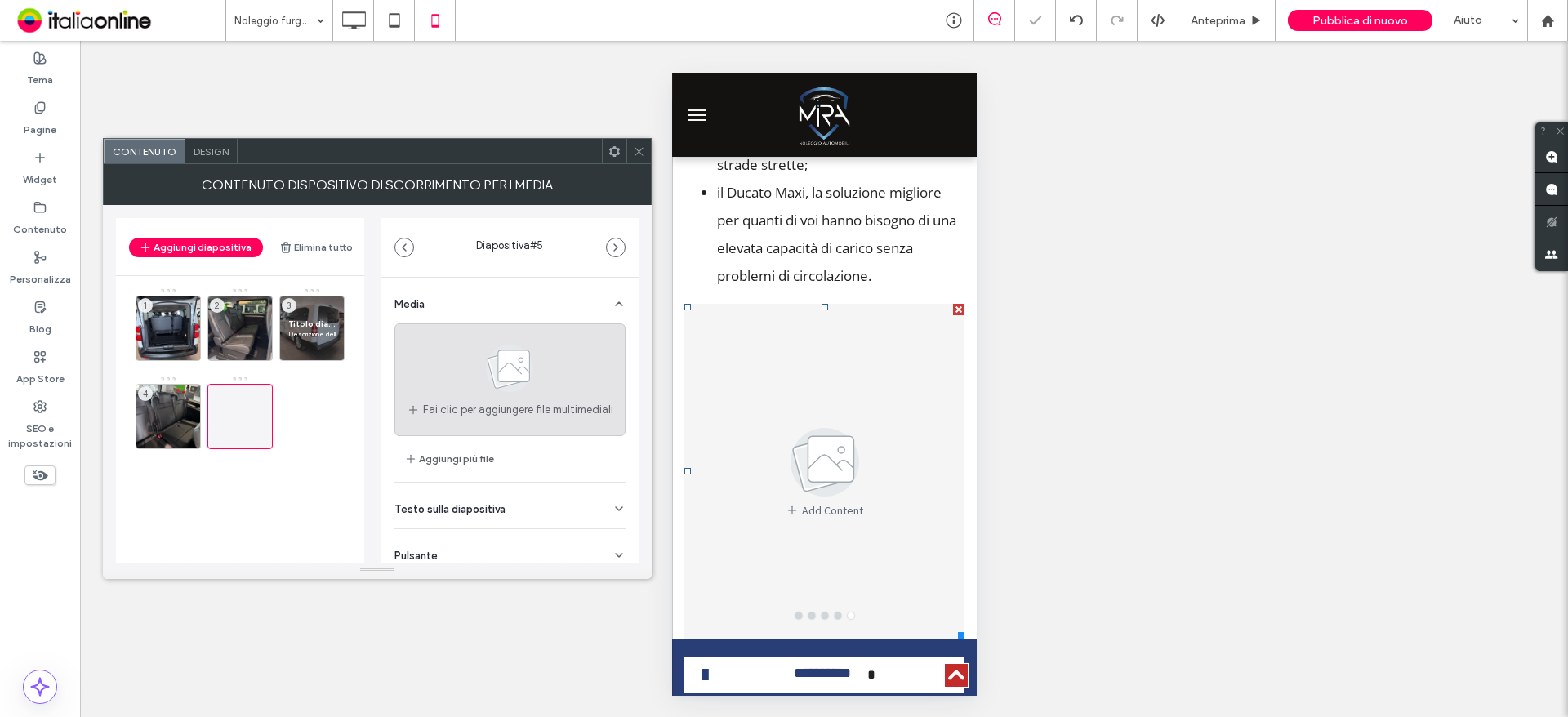
click at [579, 395] on div "Fai clic per aggiungere file multimediali" at bounding box center [509, 379] width 231 height 112
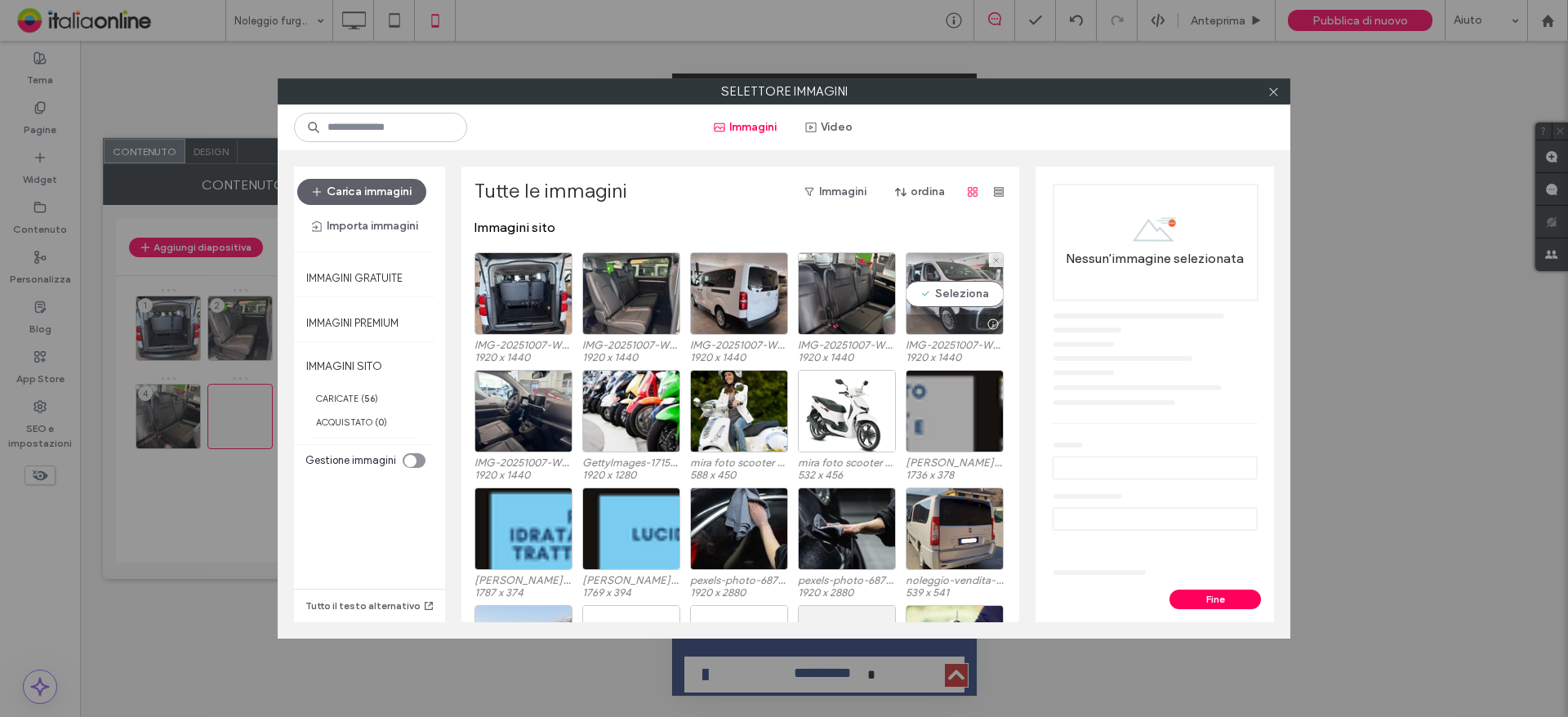
click at [947, 286] on div "Seleziona" at bounding box center [954, 294] width 98 height 83
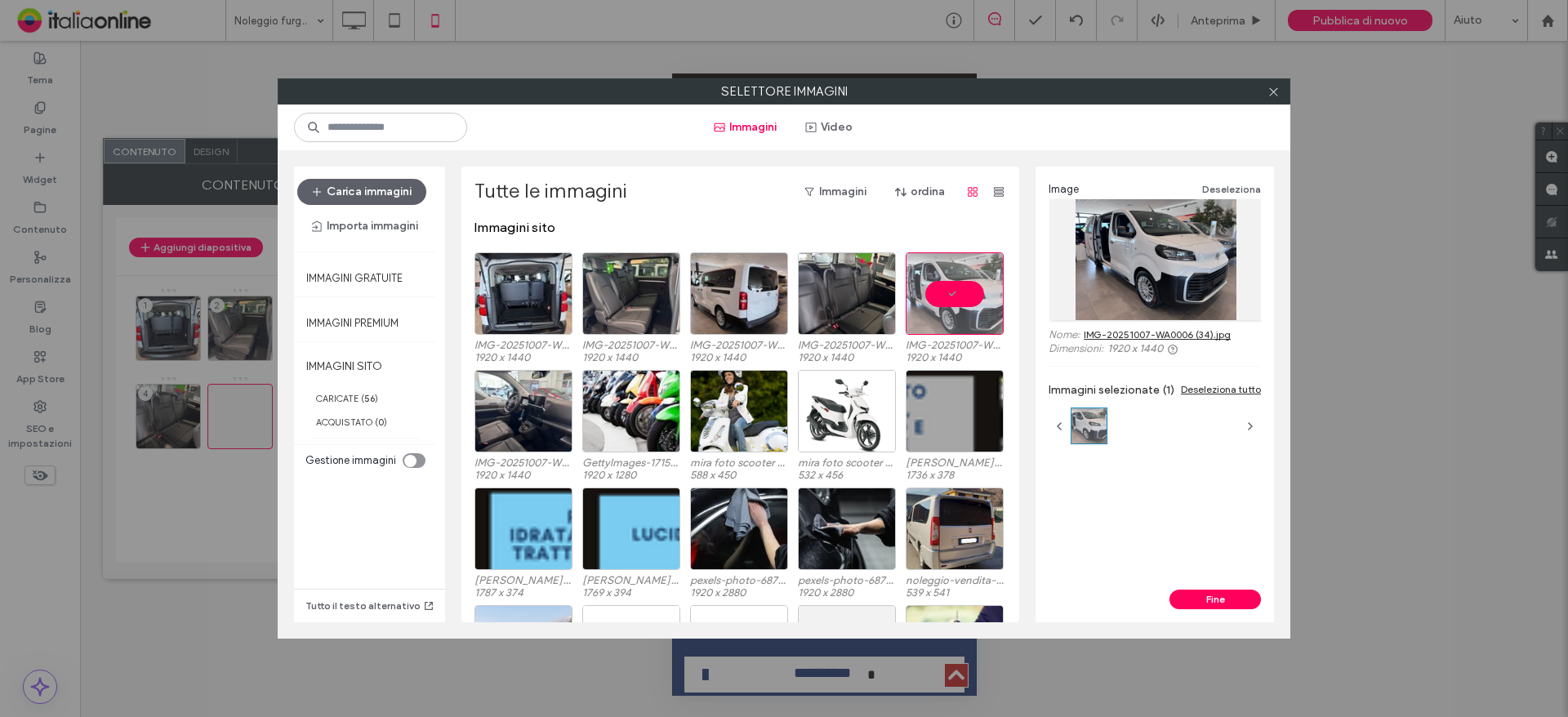
drag, startPoint x: 1201, startPoint y: 604, endPoint x: 1145, endPoint y: 595, distance: 56.7
click at [1201, 604] on button "Fine" at bounding box center [1215, 599] width 92 height 20
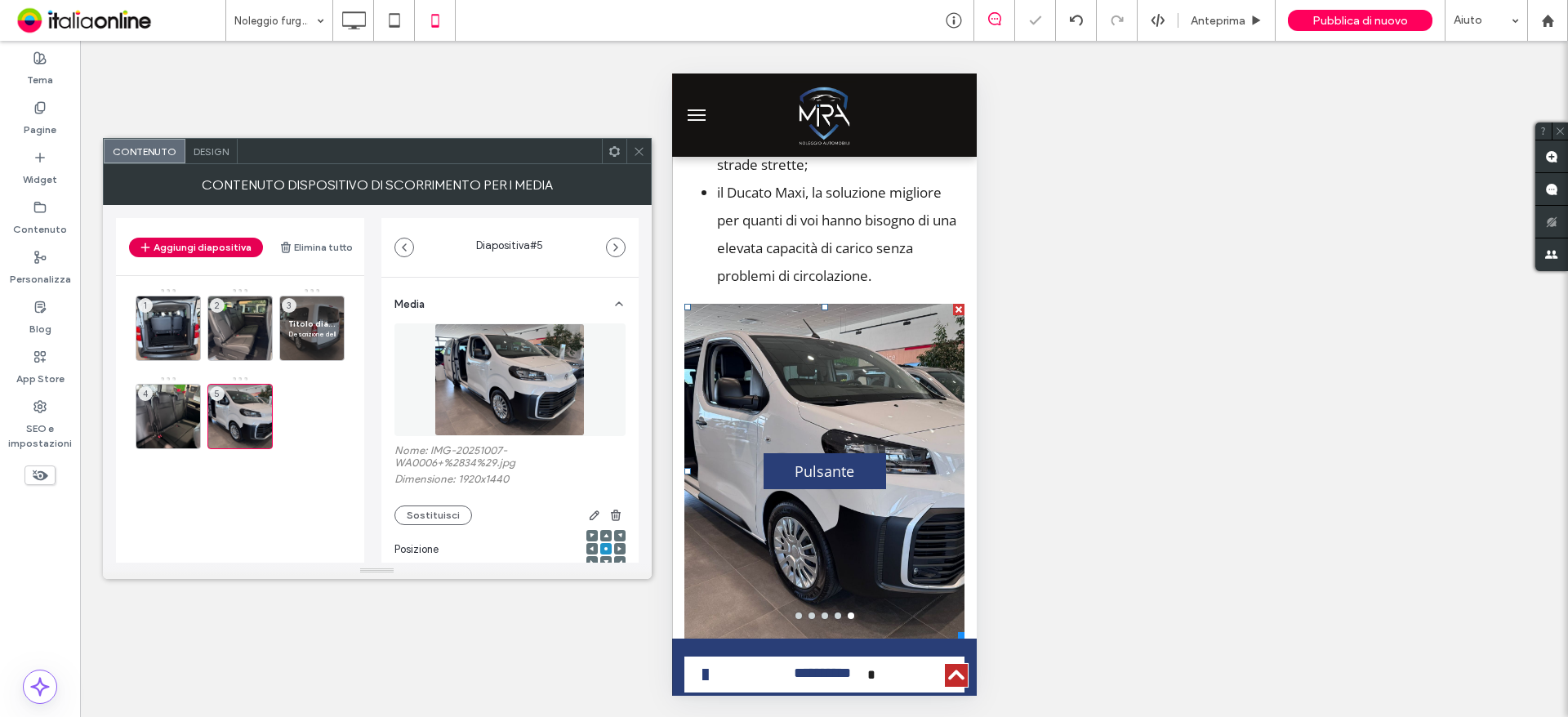
drag, startPoint x: 210, startPoint y: 243, endPoint x: 219, endPoint y: 253, distance: 13.5
click at [210, 243] on button "Aggiungi diapositiva" at bounding box center [196, 247] width 134 height 20
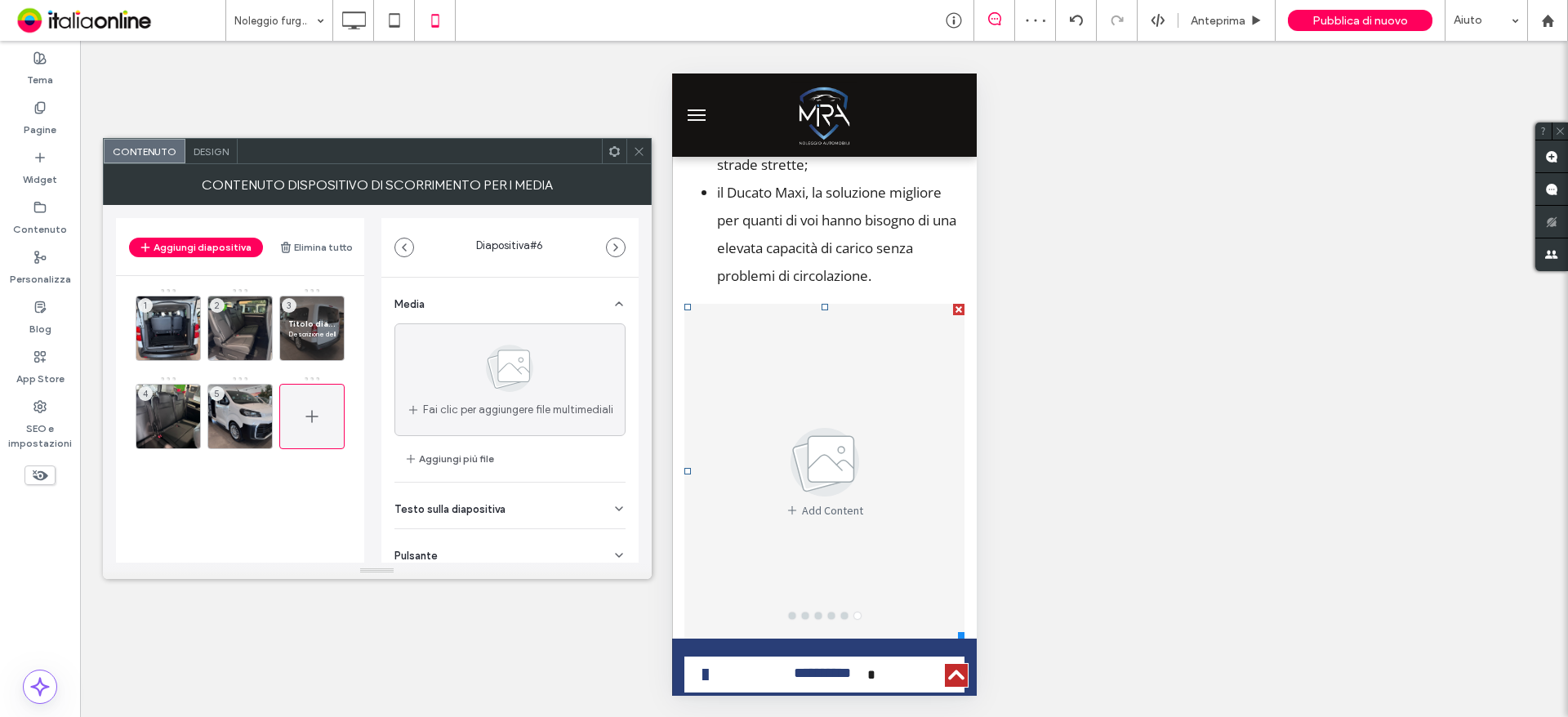
click at [309, 416] on use at bounding box center [312, 416] width 13 height 13
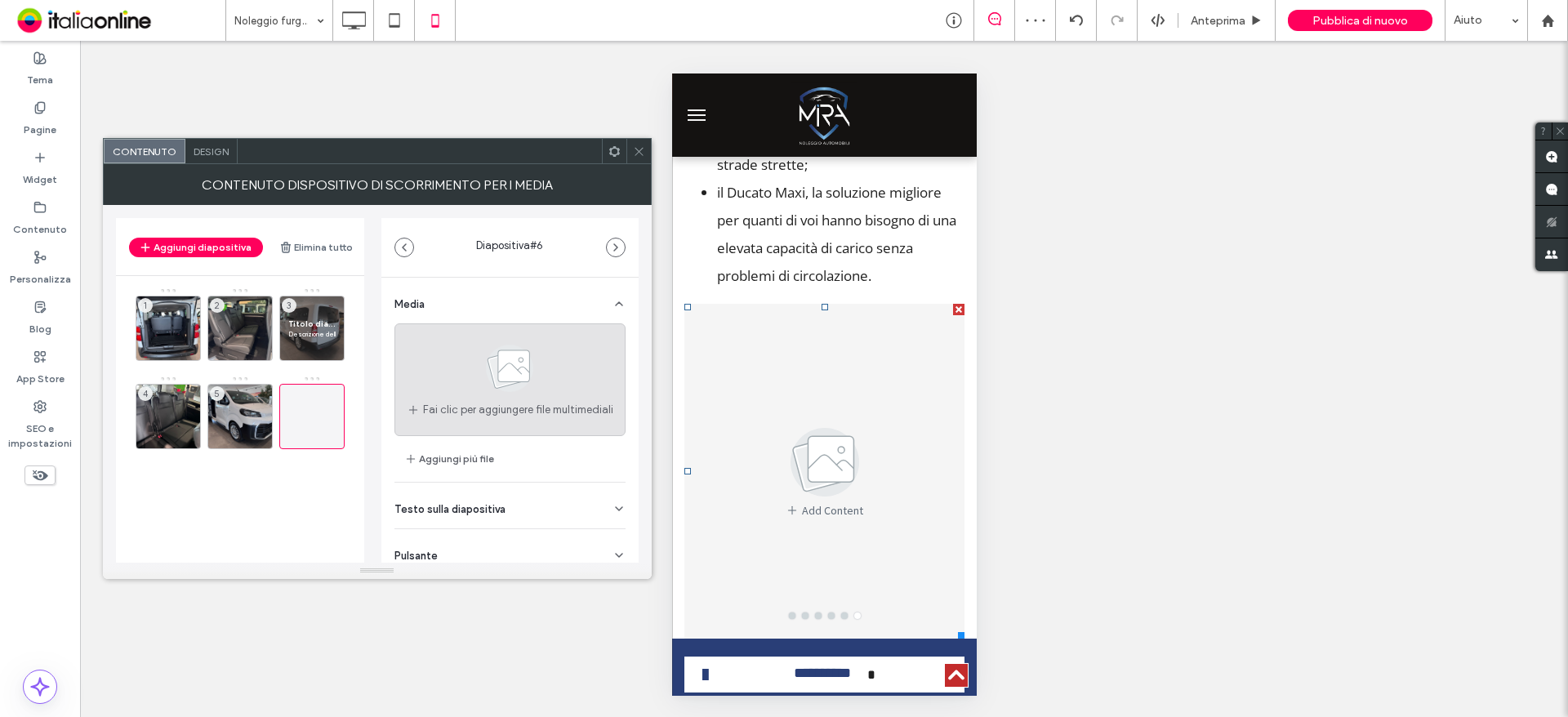
click at [474, 385] on icon at bounding box center [509, 368] width 82 height 54
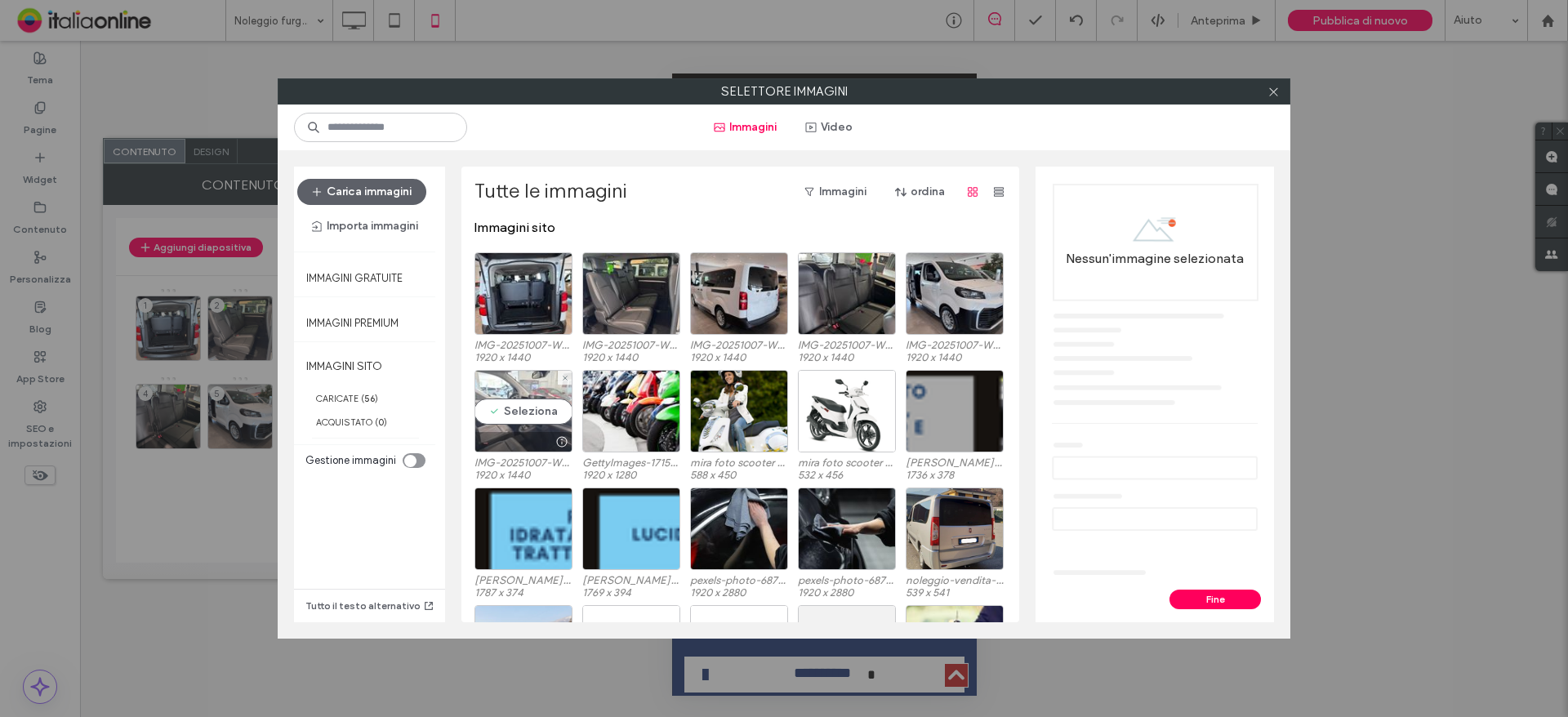
click at [524, 402] on div "Seleziona" at bounding box center [523, 412] width 98 height 83
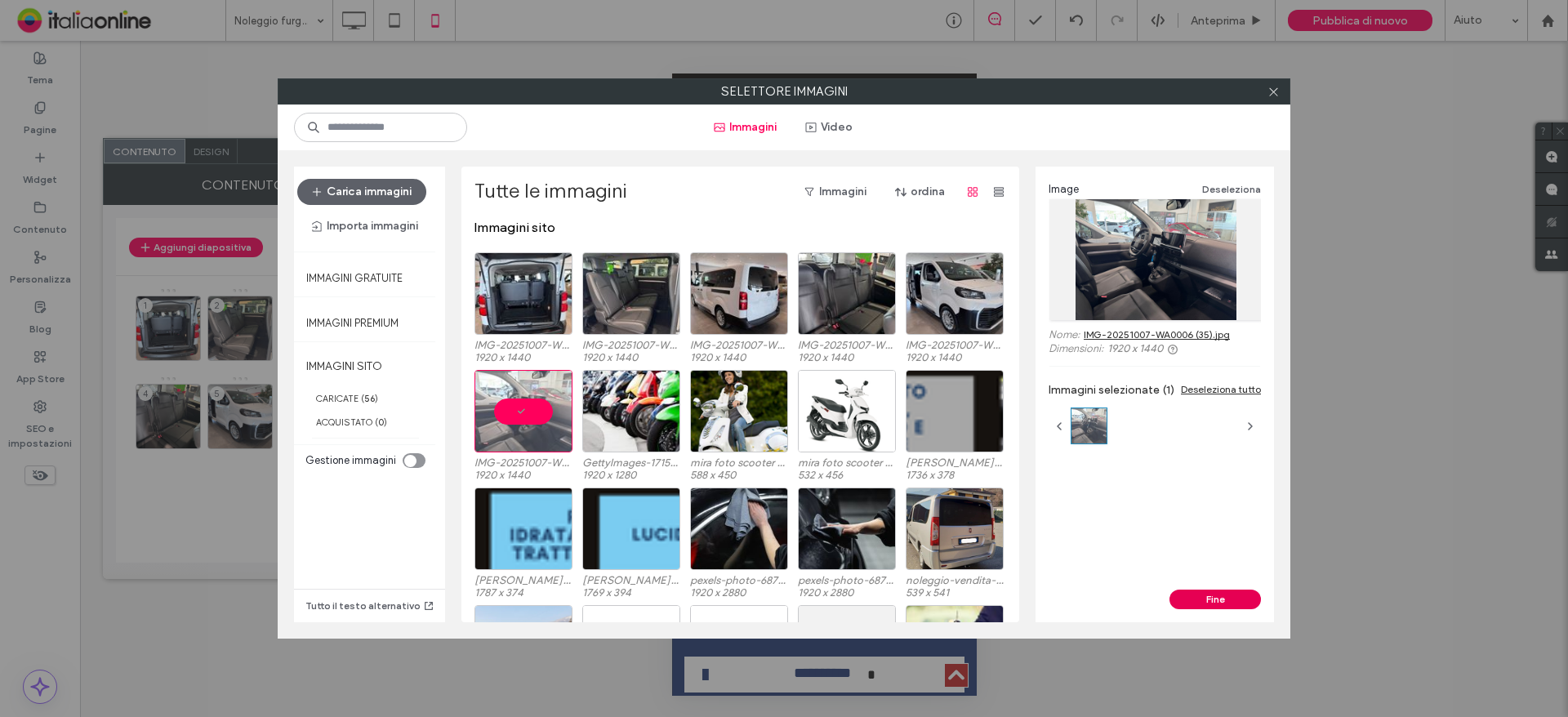
click at [1224, 592] on button "Fine" at bounding box center [1215, 599] width 92 height 20
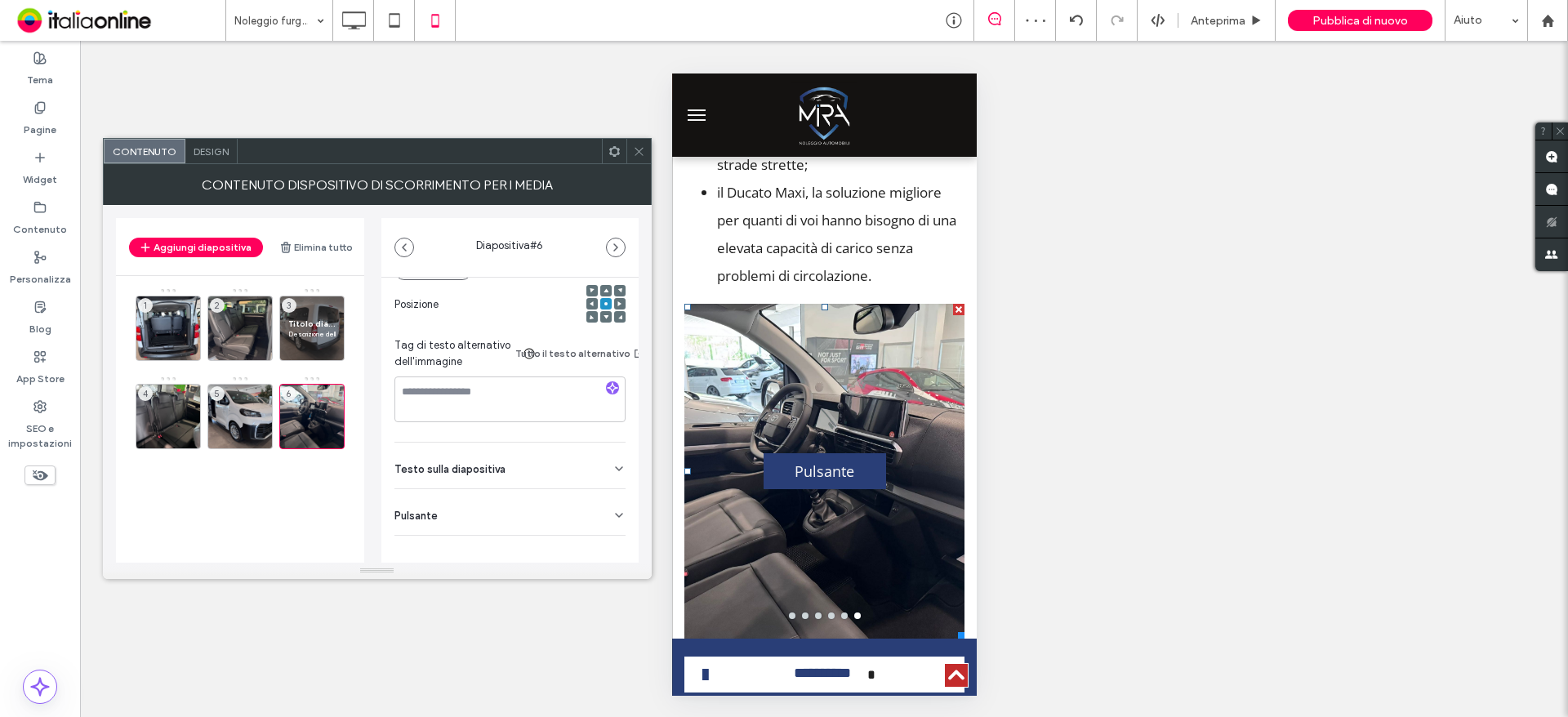
drag, startPoint x: 501, startPoint y: 458, endPoint x: 490, endPoint y: 470, distance: 16.3
click at [501, 458] on div "Testo sulla diapositiva" at bounding box center [509, 465] width 231 height 46
click at [483, 500] on input at bounding box center [509, 502] width 231 height 29
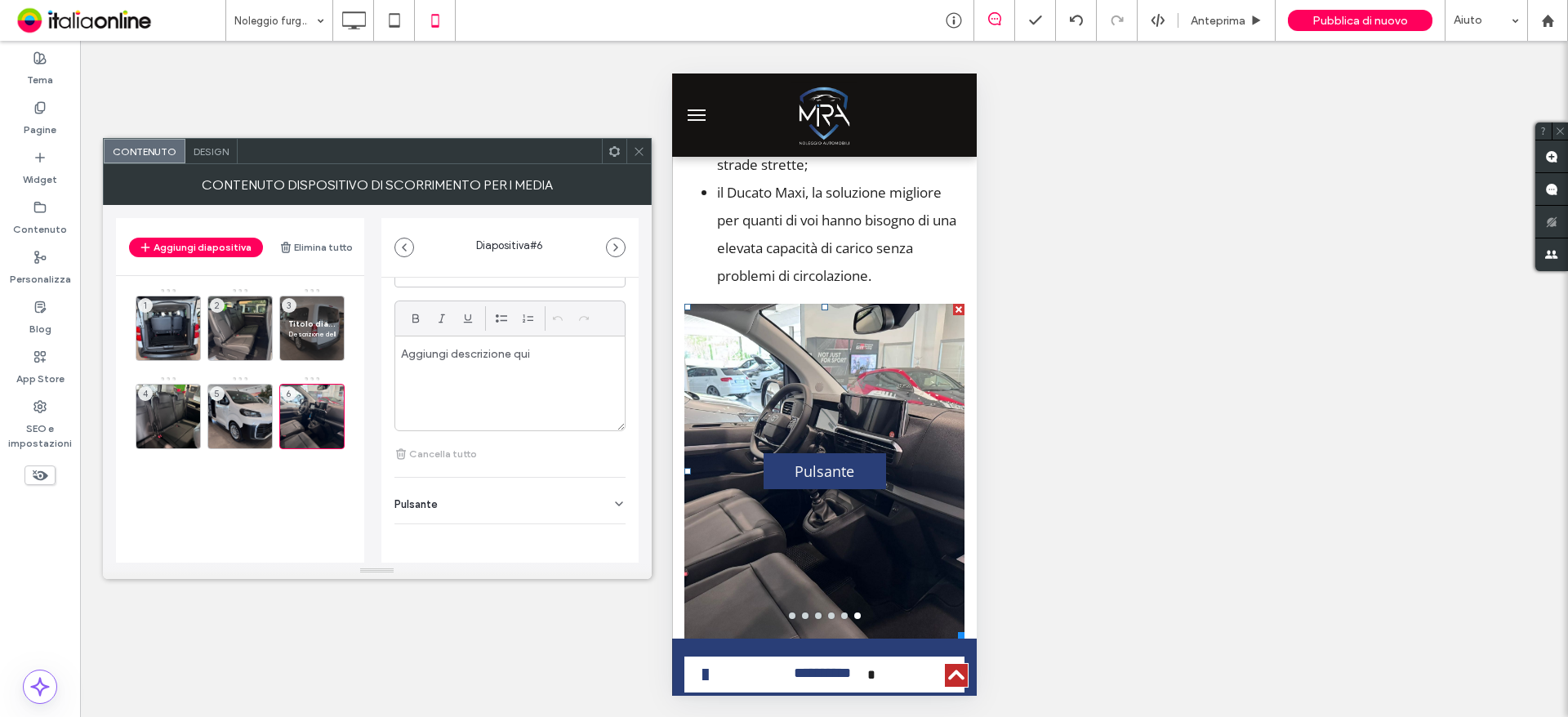
click at [536, 482] on div "Pulsante" at bounding box center [509, 500] width 231 height 46
click at [605, 526] on icon at bounding box center [611, 526] width 14 height 14
drag, startPoint x: 249, startPoint y: 399, endPoint x: 349, endPoint y: 425, distance: 103.3
click at [249, 399] on div "5" at bounding box center [240, 416] width 66 height 66
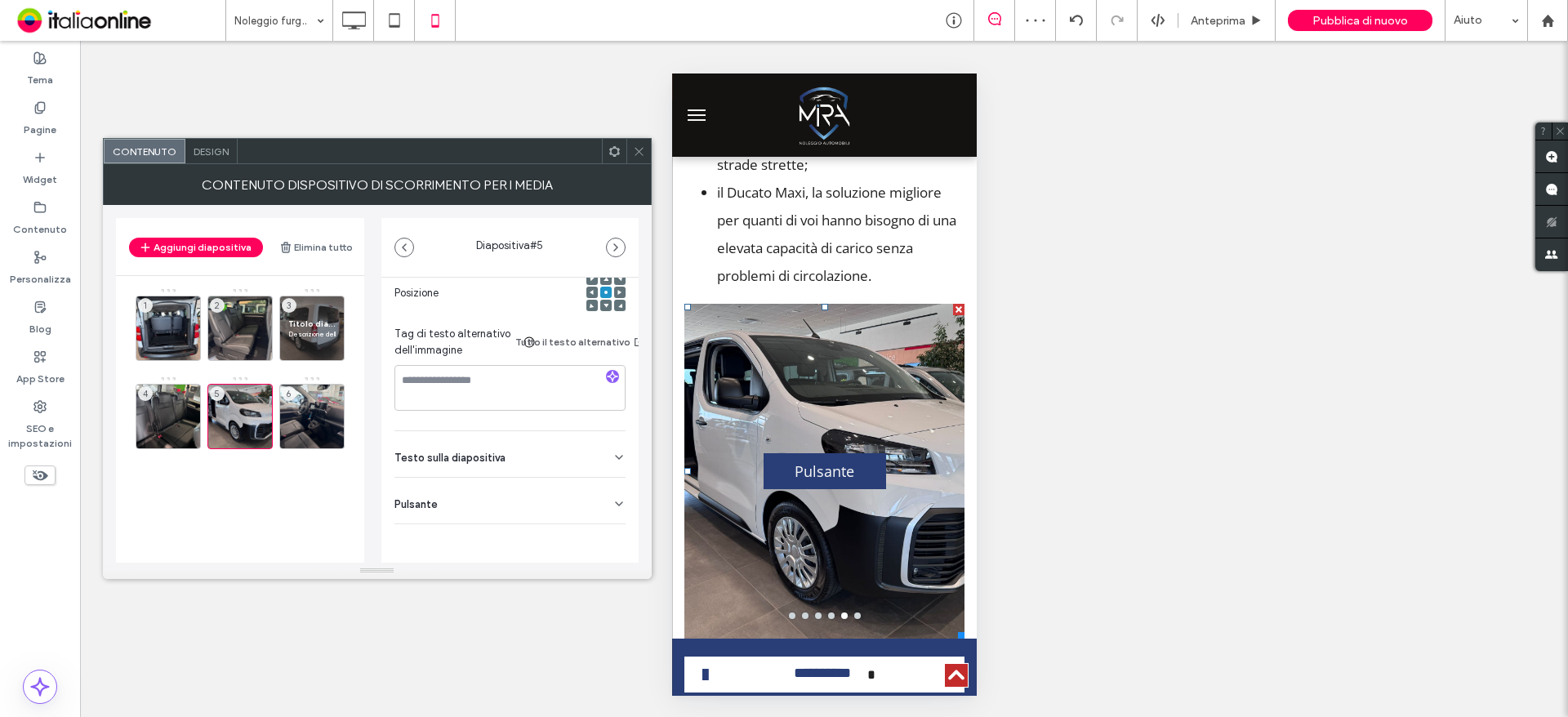
click at [520, 482] on div "Pulsante" at bounding box center [509, 500] width 231 height 46
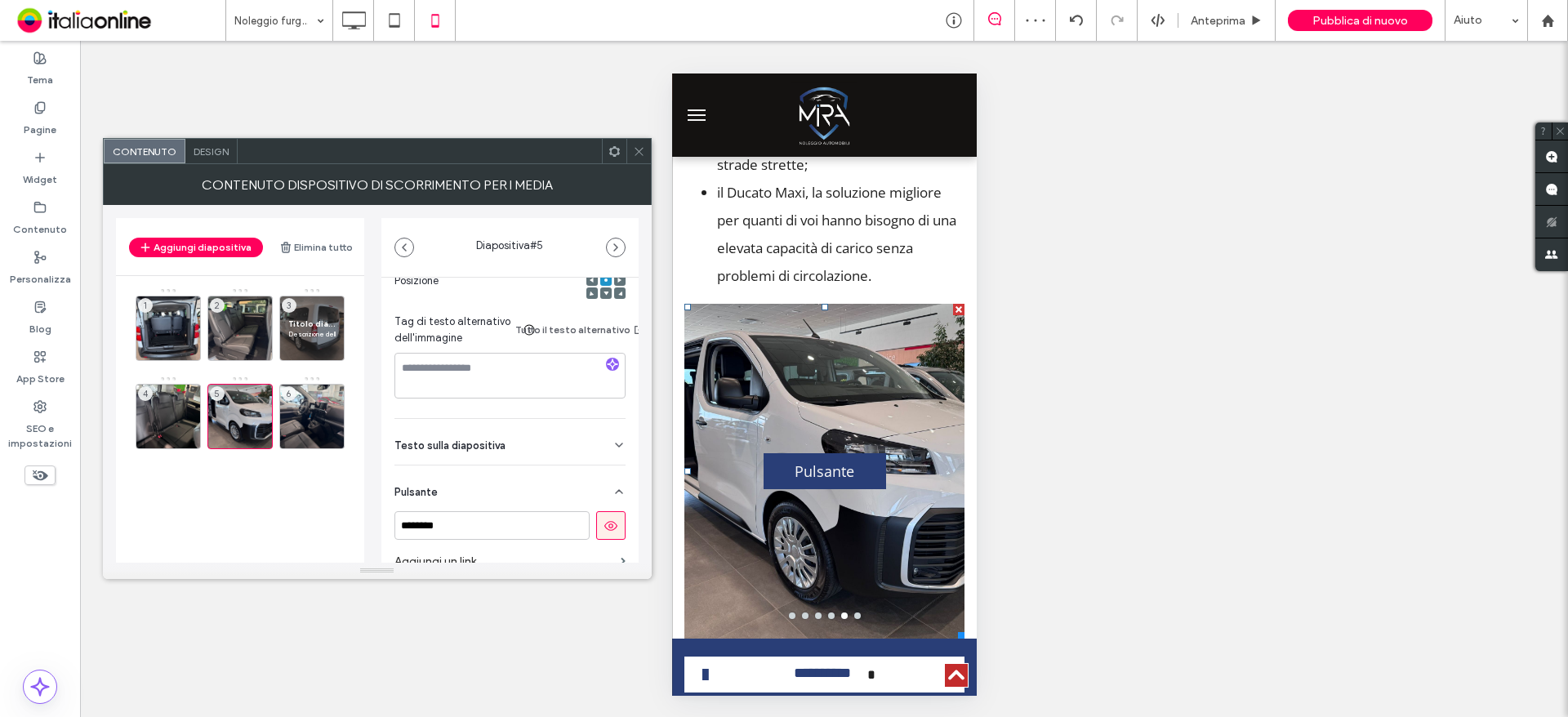
click at [606, 522] on icon at bounding box center [611, 526] width 14 height 14
drag, startPoint x: 177, startPoint y: 412, endPoint x: 350, endPoint y: 412, distance: 173.0
click at [177, 412] on div "4" at bounding box center [168, 416] width 66 height 66
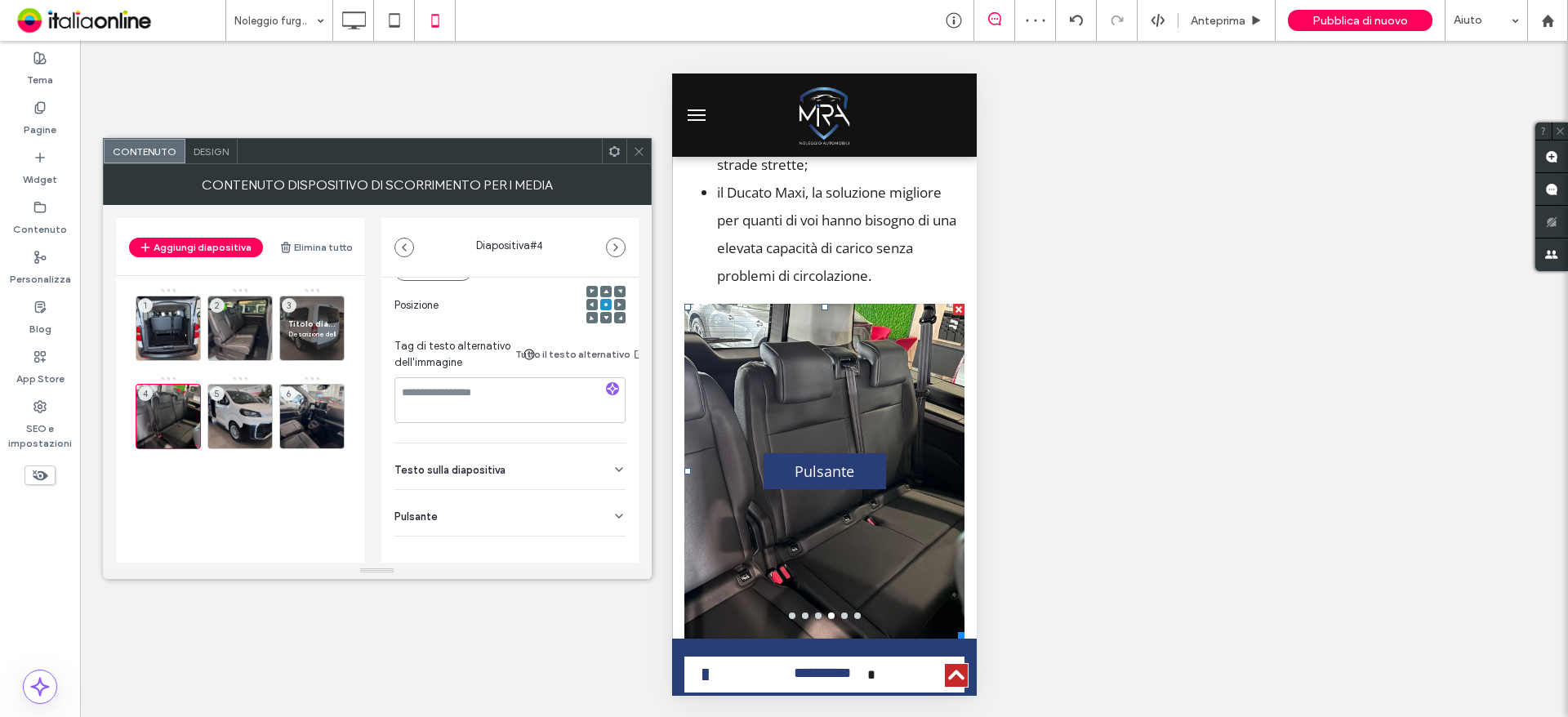
scroll to position [245, 0]
click at [563, 473] on div "Testo sulla diapositiva" at bounding box center [509, 465] width 231 height 46
click at [566, 466] on div "Testo sulla diapositiva" at bounding box center [509, 465] width 231 height 46
click at [588, 505] on div "Pulsante" at bounding box center [509, 511] width 231 height 46
click at [596, 544] on button at bounding box center [610, 549] width 30 height 29
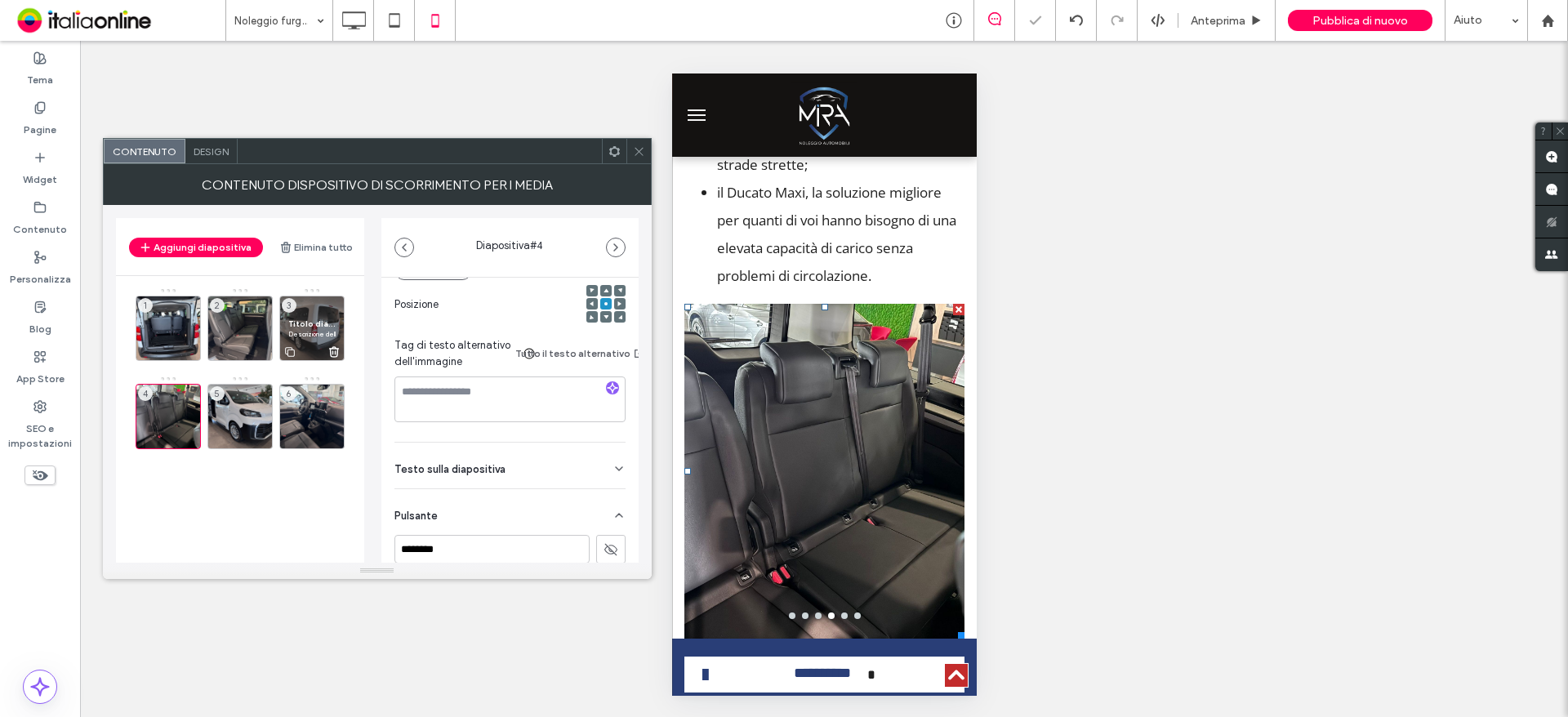
click at [317, 327] on span "Titolo diapositiva" at bounding box center [312, 323] width 48 height 11
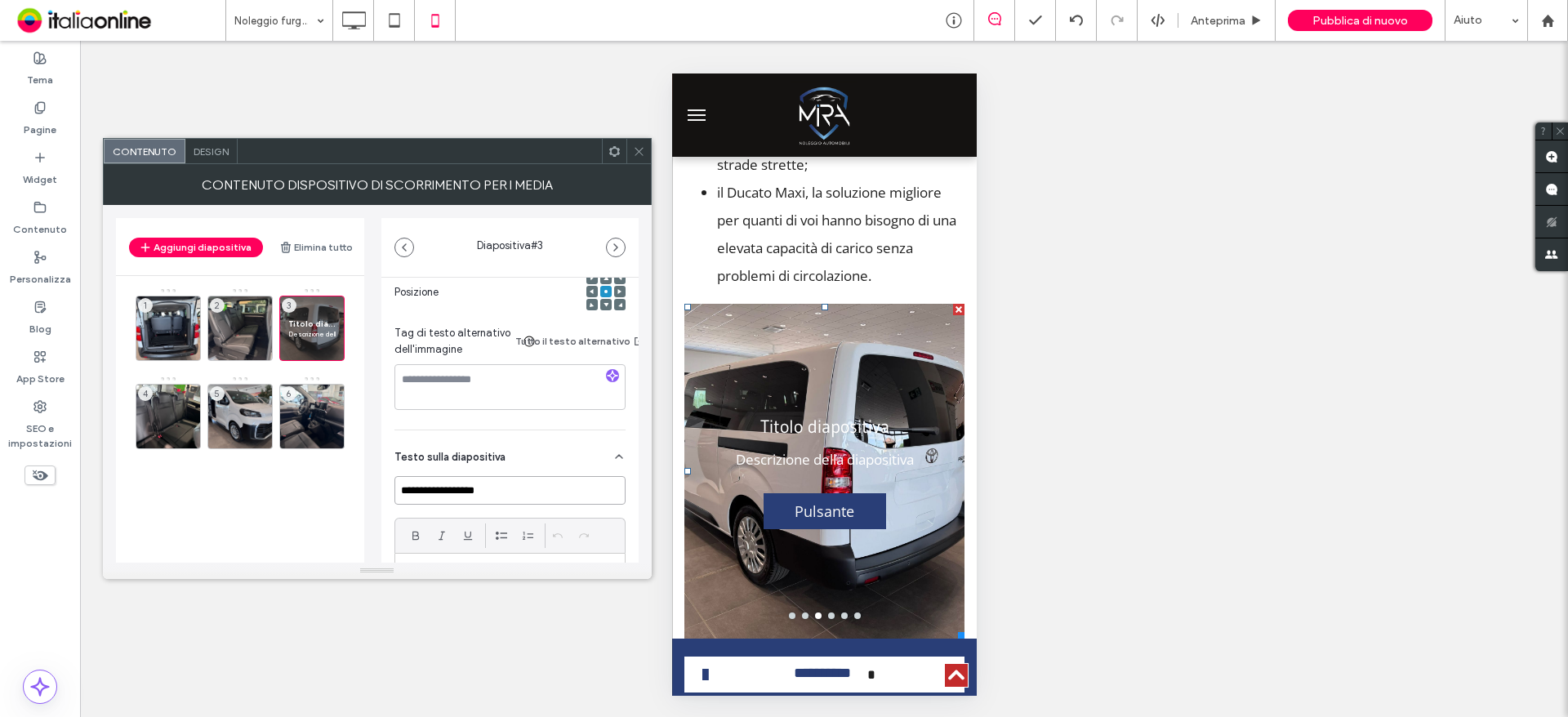
click at [517, 497] on input "**********" at bounding box center [509, 491] width 231 height 29
click at [516, 497] on input "**********" at bounding box center [509, 491] width 231 height 29
click at [516, 496] on input "**********" at bounding box center [509, 491] width 231 height 29
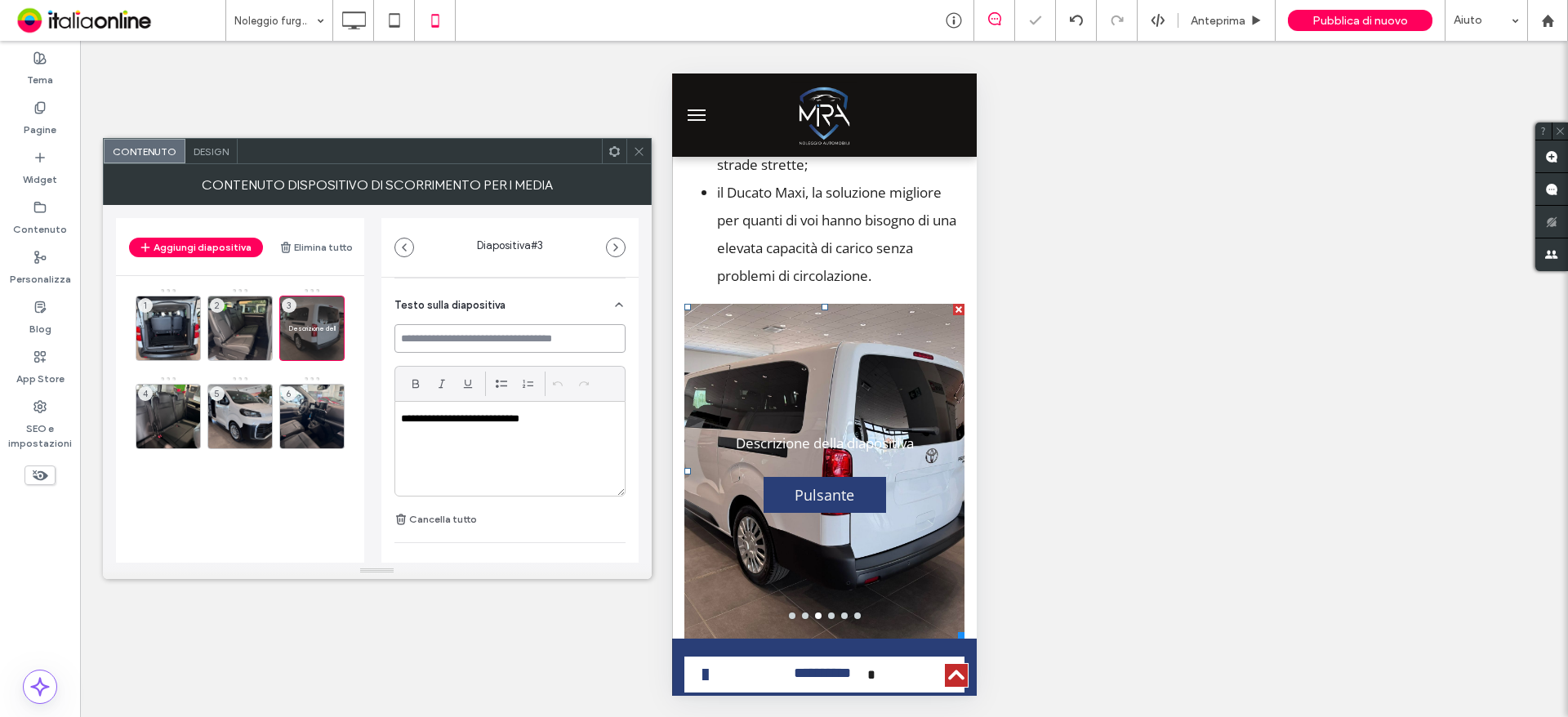
scroll to position [408, 0]
click at [463, 410] on div "**********" at bounding box center [509, 437] width 229 height 94
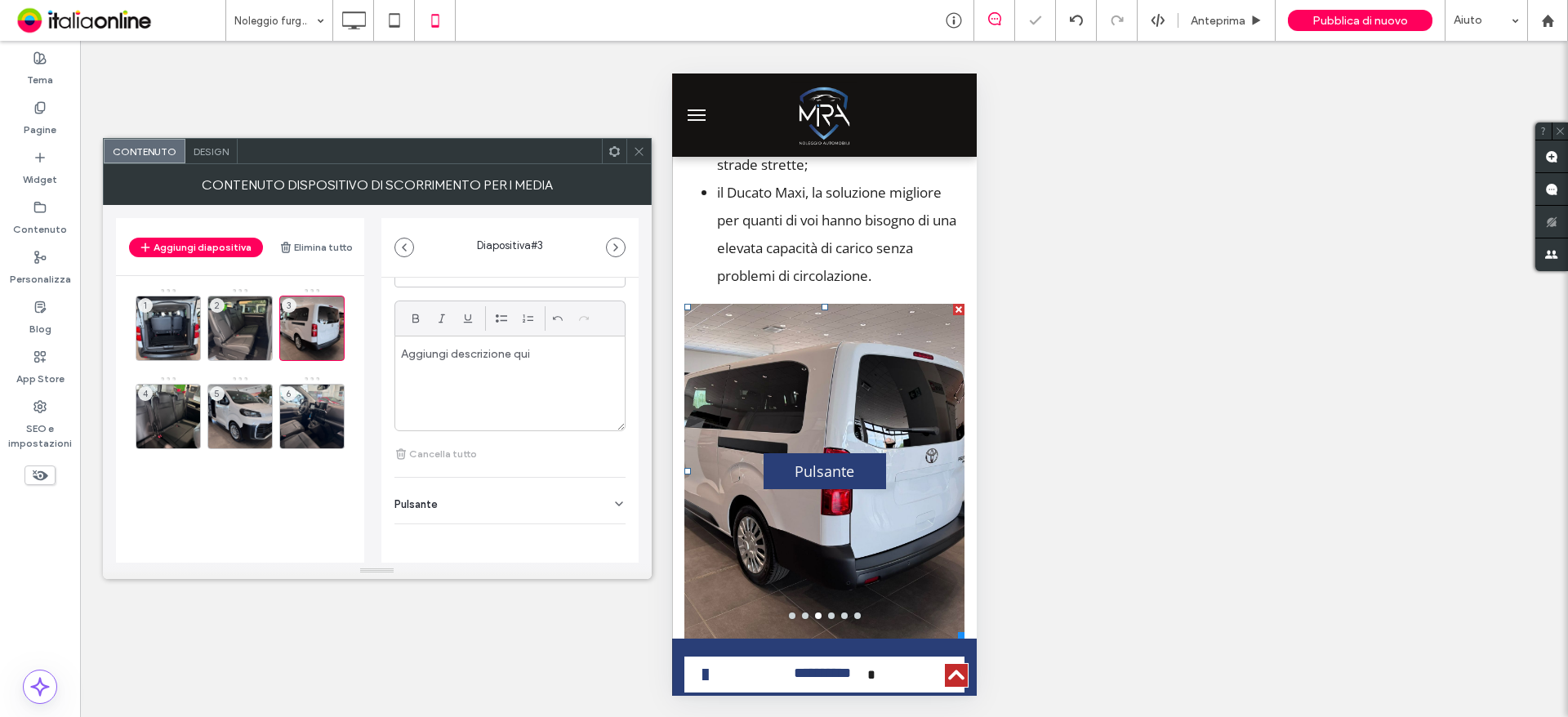
drag, startPoint x: 532, startPoint y: 495, endPoint x: 540, endPoint y: 490, distance: 9.4
click at [532, 495] on div "Pulsante" at bounding box center [509, 500] width 231 height 46
click at [596, 526] on button at bounding box center [610, 513] width 30 height 29
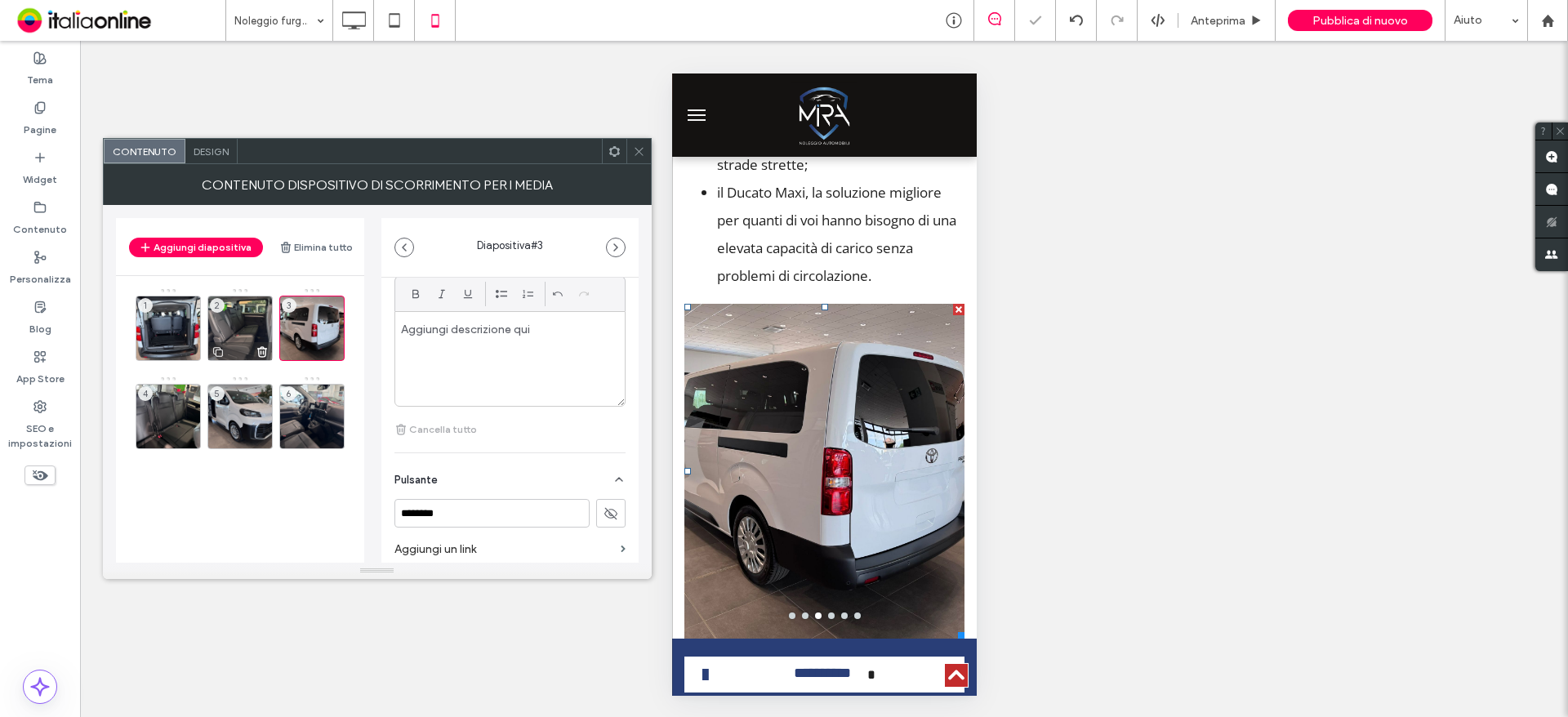
click at [244, 334] on div "2" at bounding box center [240, 328] width 66 height 66
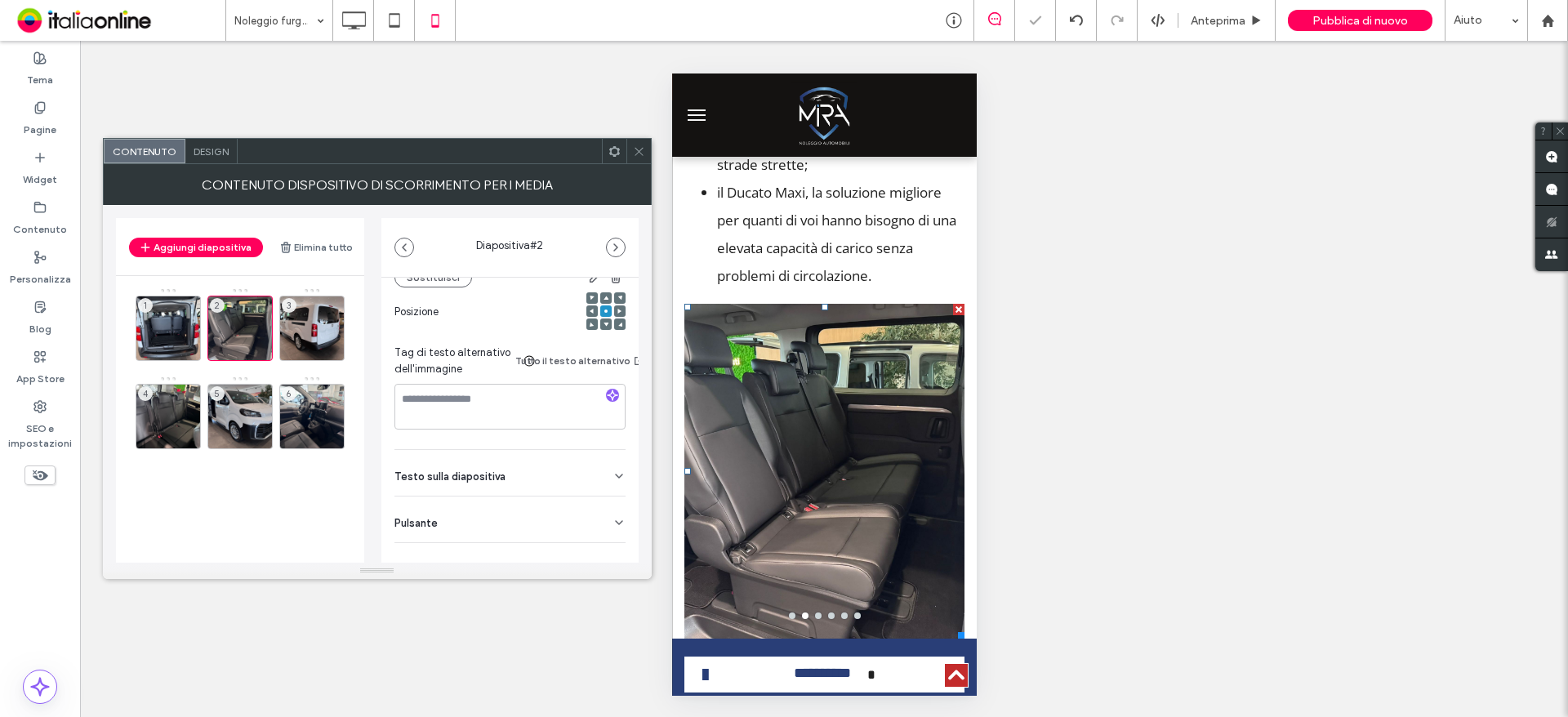
scroll to position [269, 0]
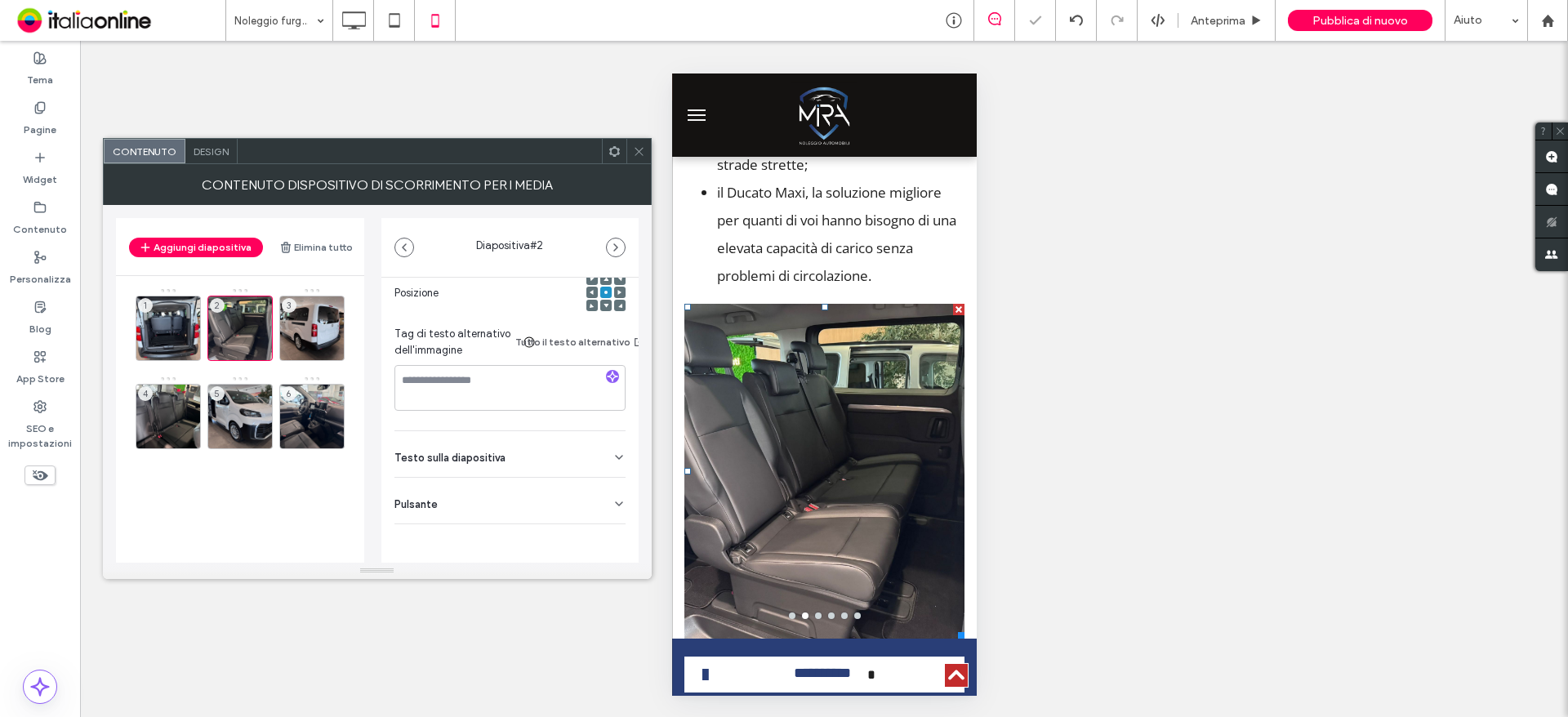
click at [476, 452] on span "Testo sulla diapositiva" at bounding box center [450, 457] width 111 height 11
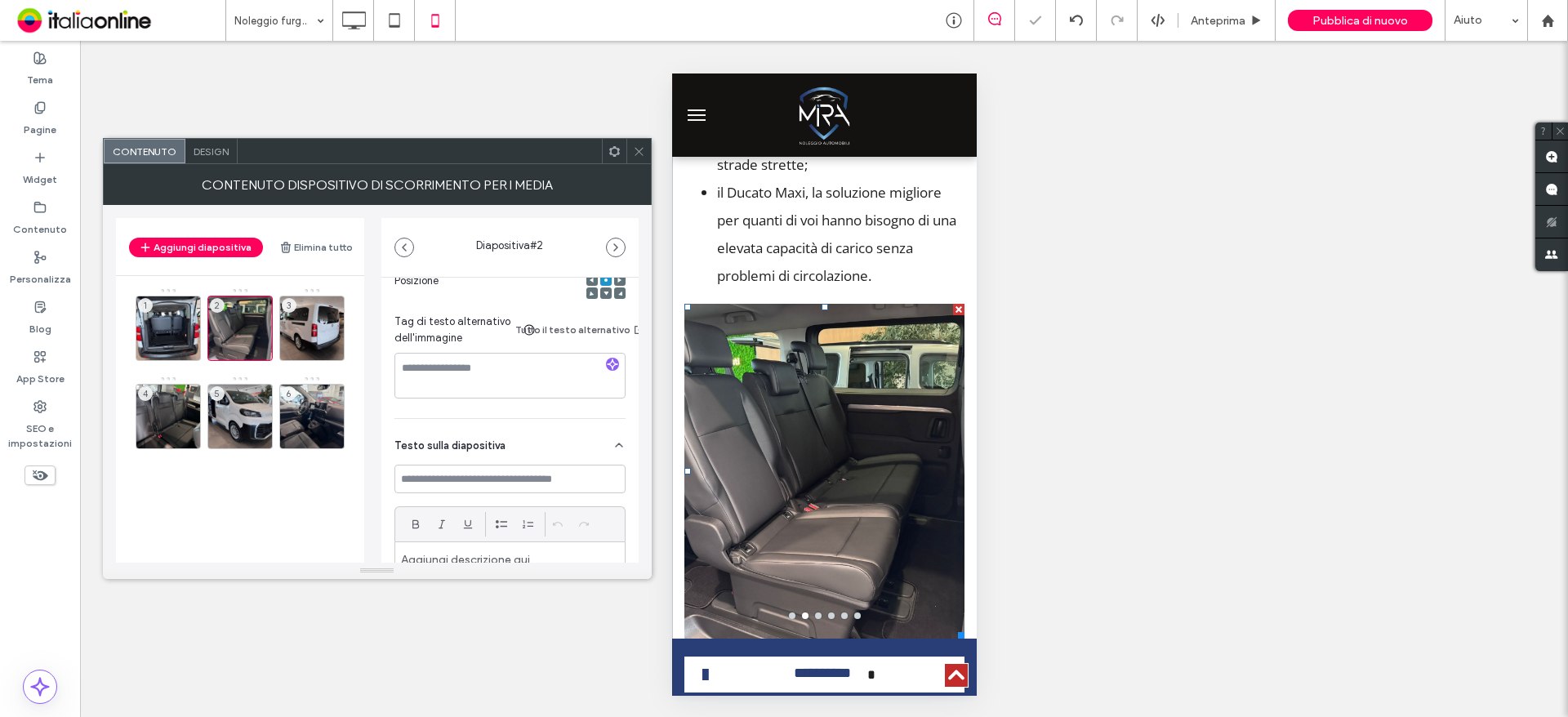
click at [476, 448] on span "Testo sulla diapositiva" at bounding box center [450, 446] width 111 height 11
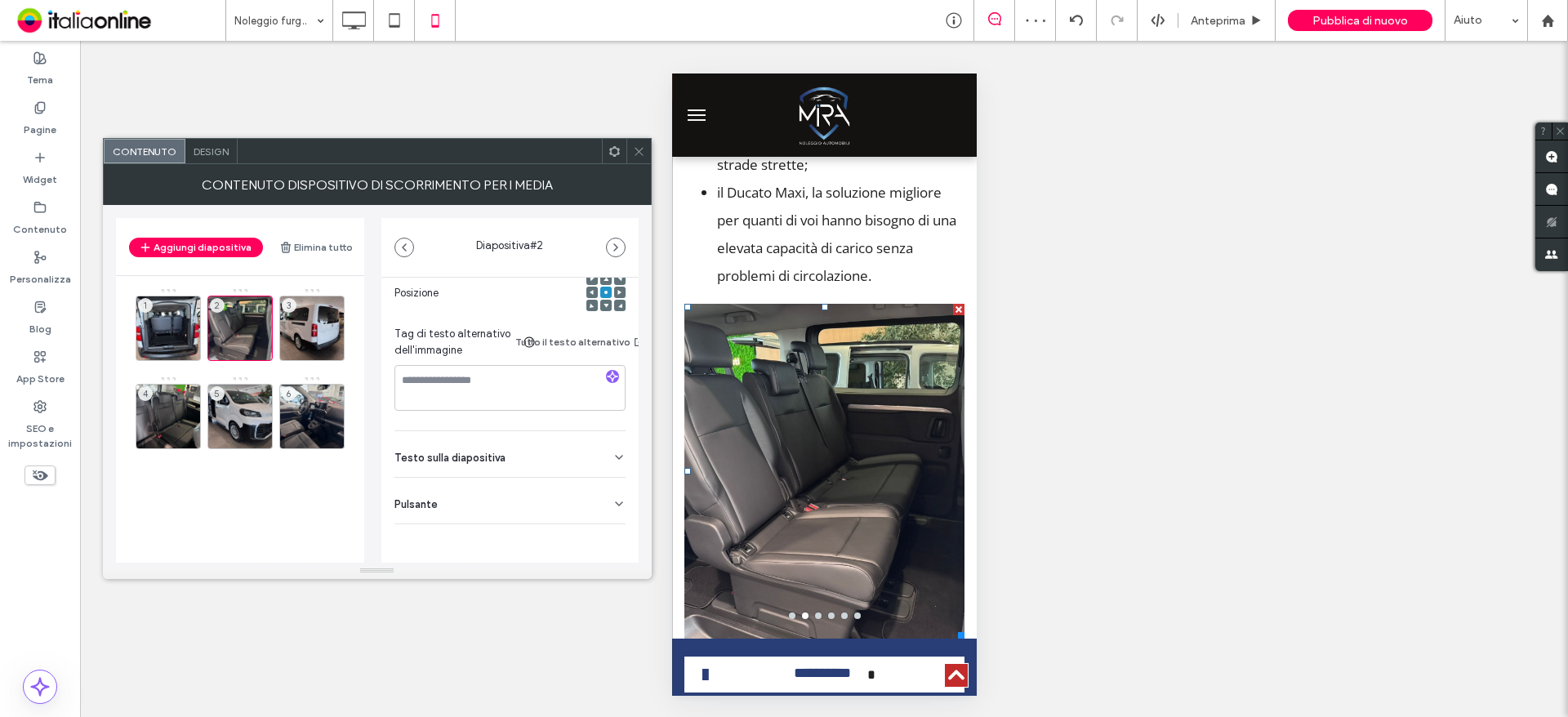
click at [491, 495] on div "Pulsante" at bounding box center [509, 500] width 231 height 46
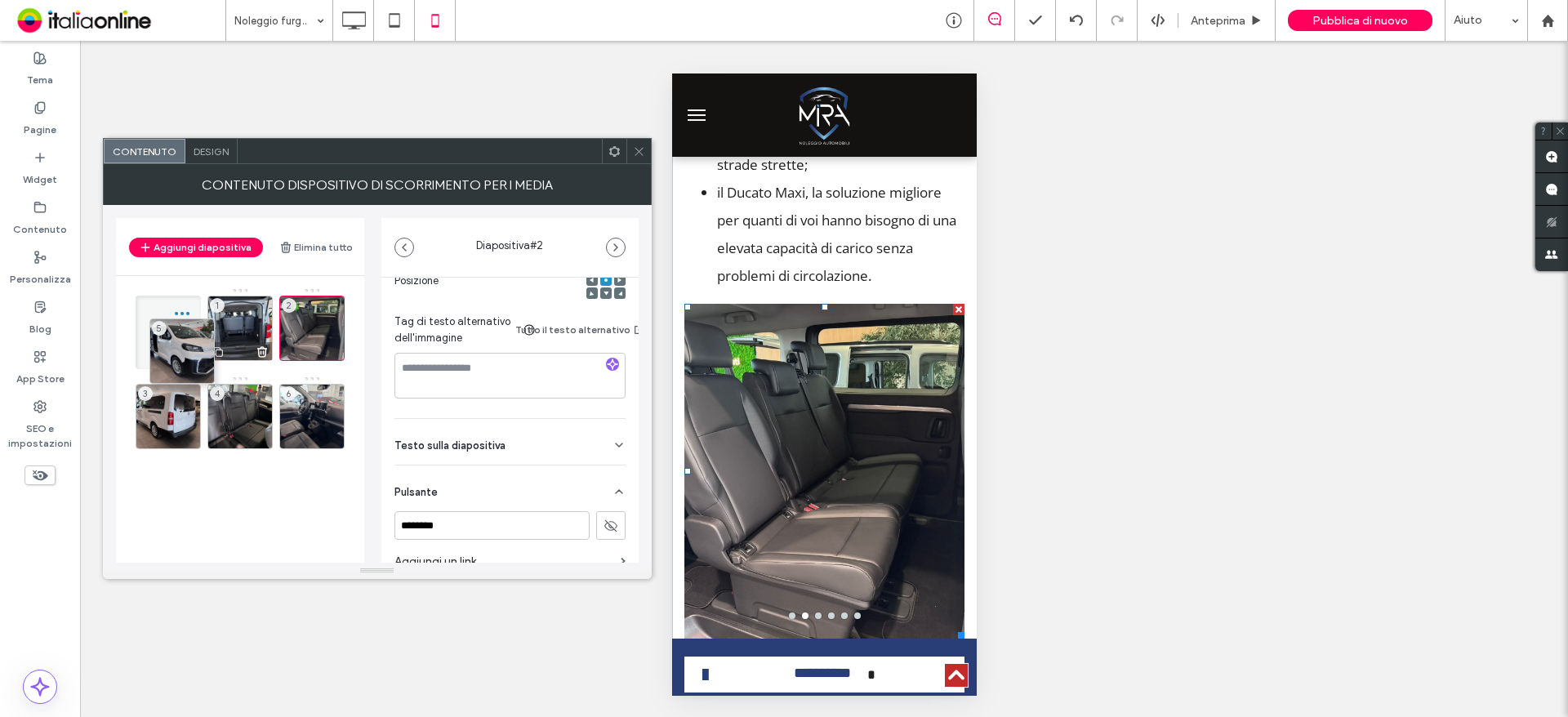
drag, startPoint x: 235, startPoint y: 402, endPoint x: 209, endPoint y: 332, distance: 74.7
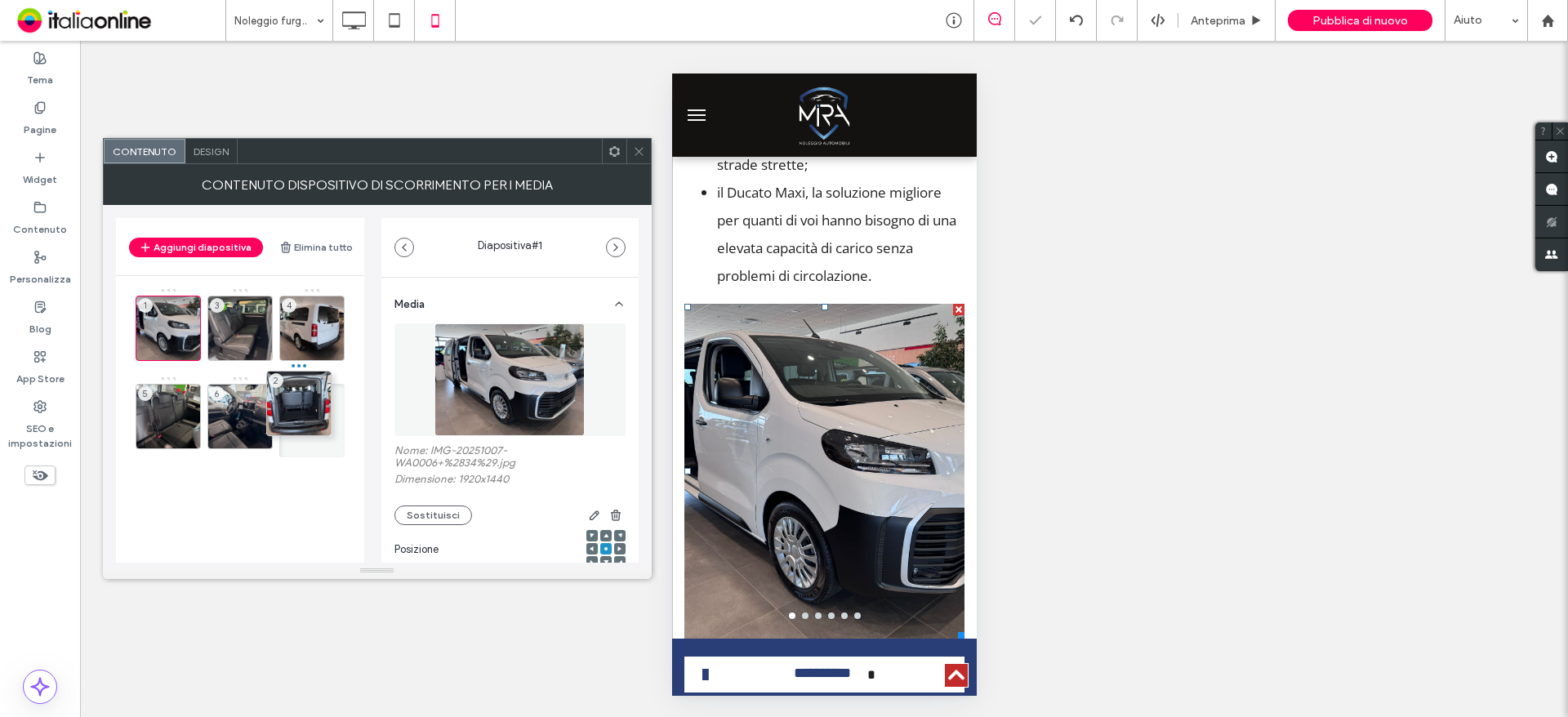
drag, startPoint x: 221, startPoint y: 331, endPoint x: 275, endPoint y: 365, distance: 63.8
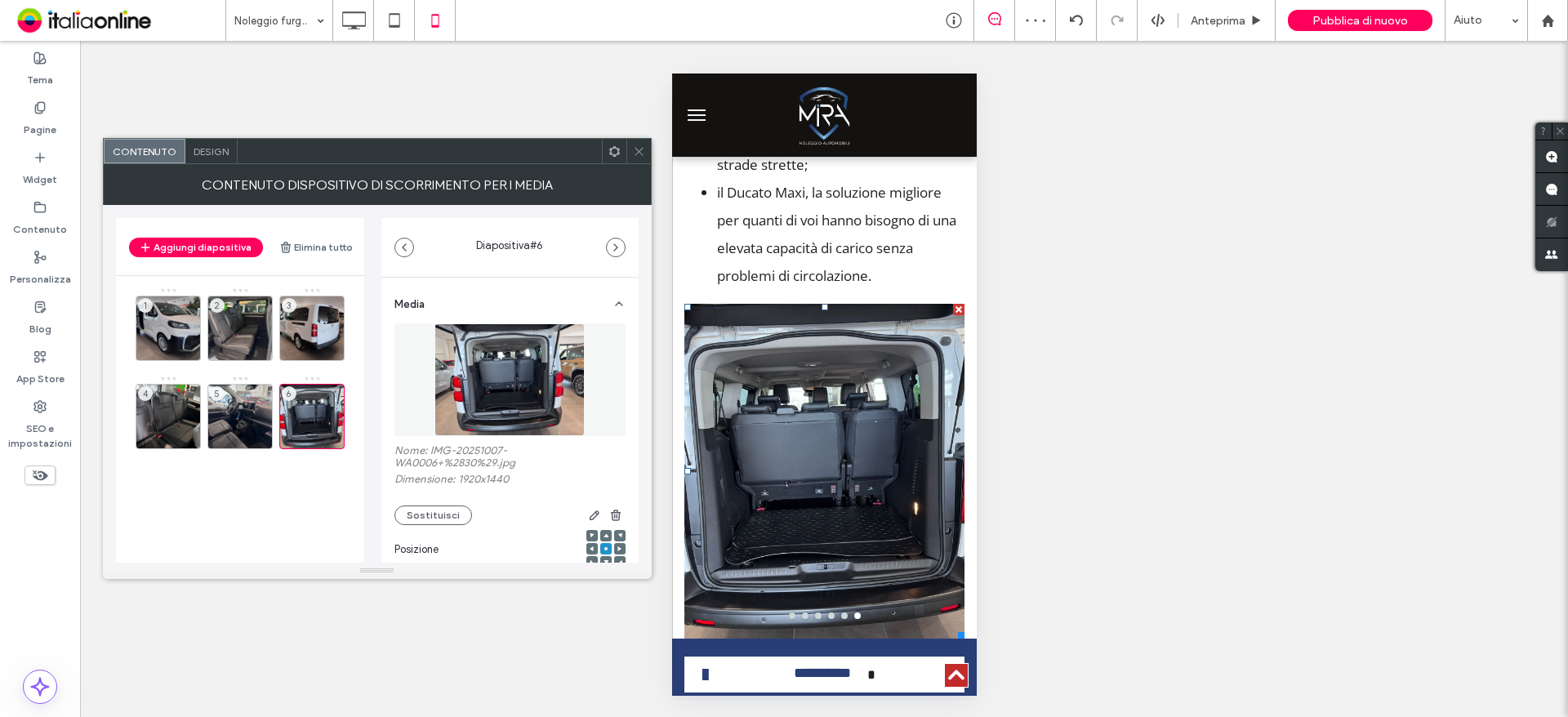
drag, startPoint x: 639, startPoint y: 152, endPoint x: 670, endPoint y: 317, distance: 167.9
click at [639, 152] on icon at bounding box center [639, 152] width 13 height 13
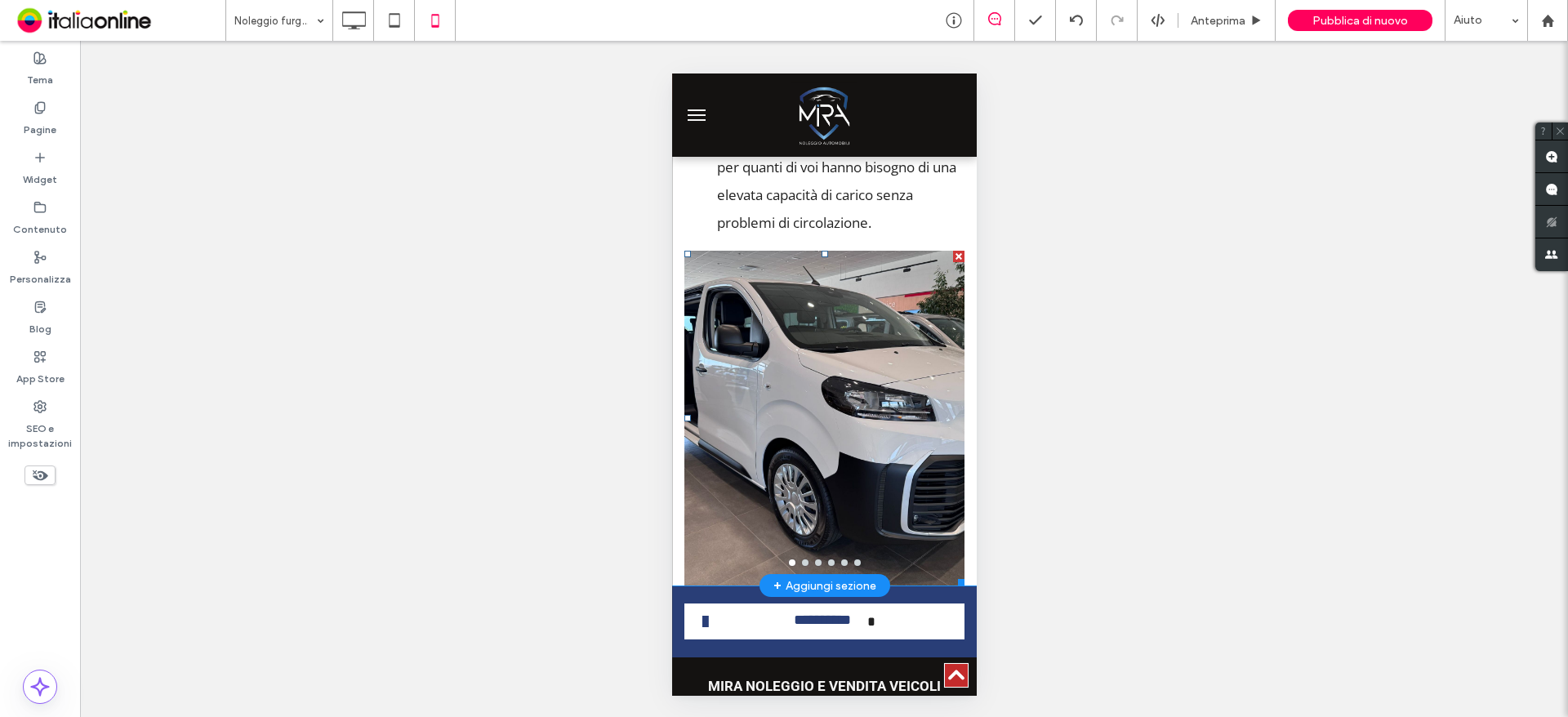
scroll to position [2302, 0]
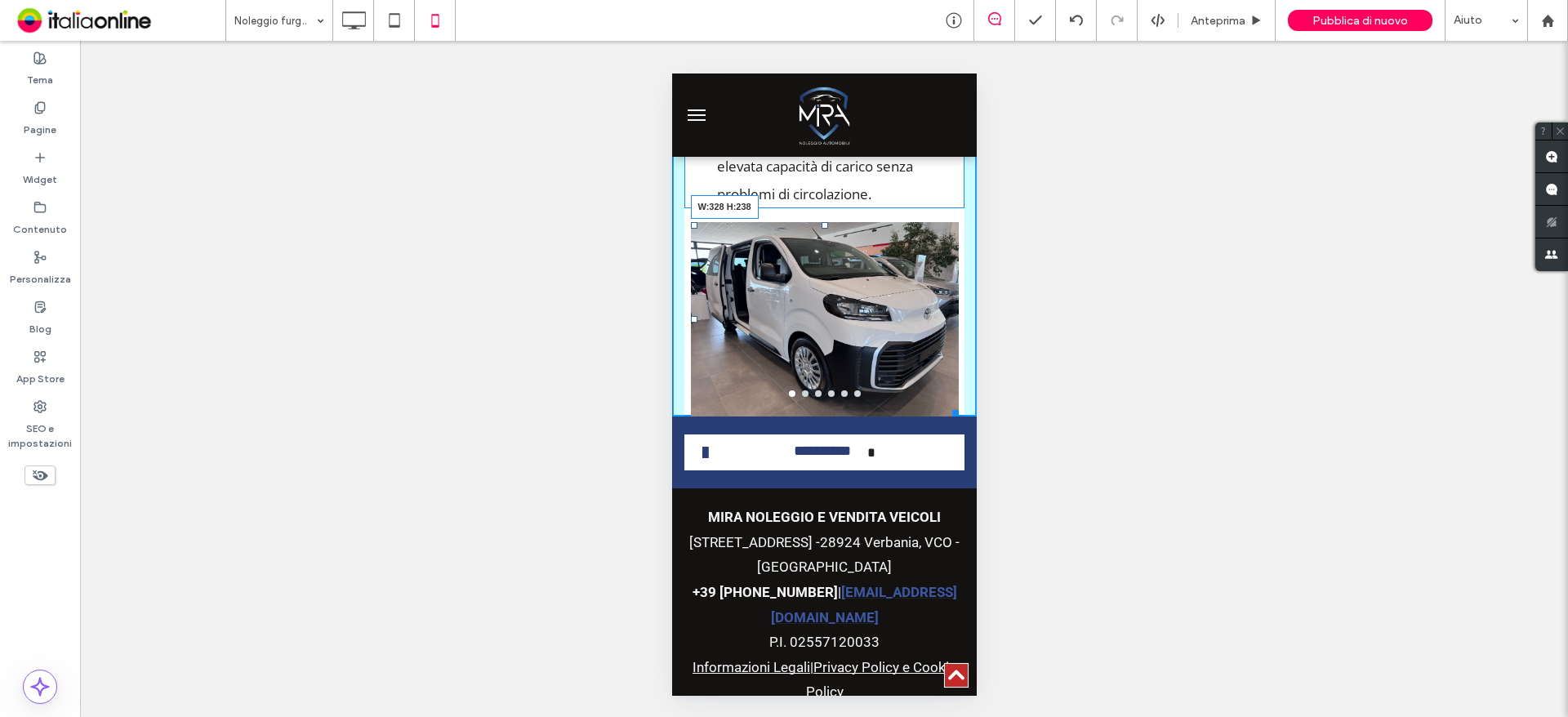
drag, startPoint x: 947, startPoint y: 607, endPoint x: 956, endPoint y: 467, distance: 140.3
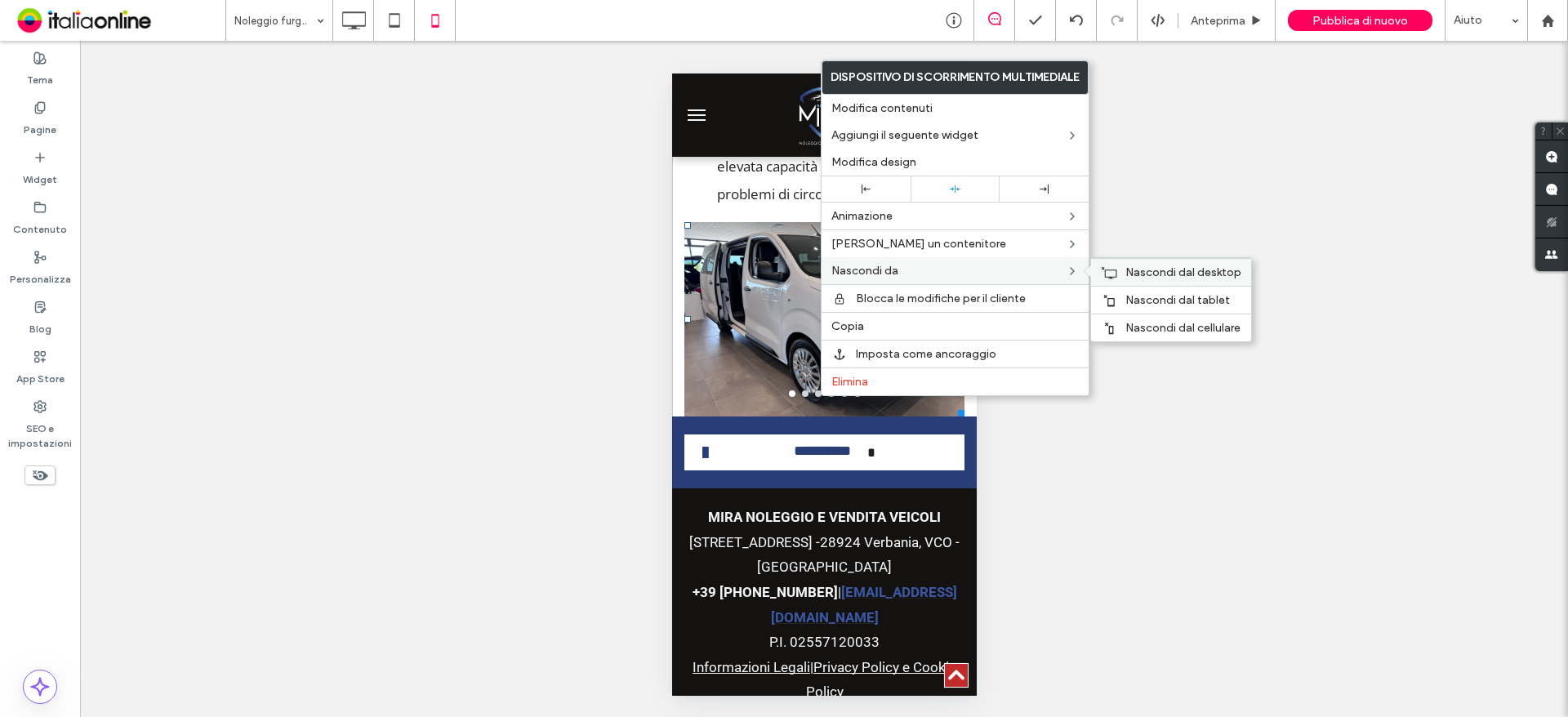
drag, startPoint x: 1158, startPoint y: 269, endPoint x: 1081, endPoint y: 272, distance: 77.1
click at [1158, 269] on span "Nascondi dal desktop" at bounding box center [1183, 271] width 116 height 13
click at [1140, 300] on span "Nascondi dal tablet" at bounding box center [1177, 299] width 104 height 13
click at [508, 283] on div "Mostrare? Sì Mostrare? Sì Mostrare? Sì Mostrare? Sì Mostrare? Sì Mostrare? Sì M…" at bounding box center [824, 378] width 1488 height 676
click at [1204, 292] on div "Mostrare? Sì Mostrare? Sì Mostrare? Sì Mostrare? Sì Mostrare? Sì Mostrare? Sì M…" at bounding box center [824, 378] width 1488 height 676
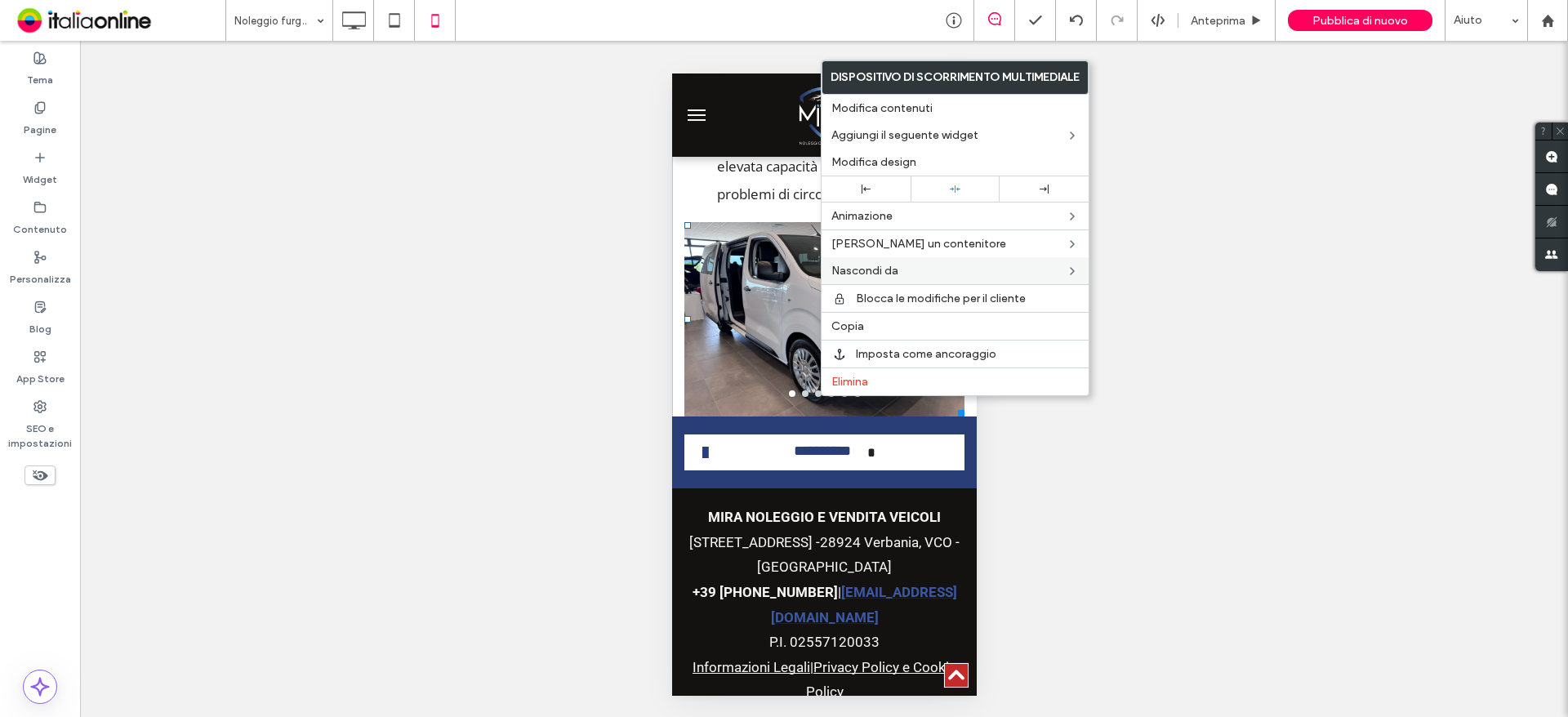
click at [748, 119] on div at bounding box center [823, 115] width 203 height 67
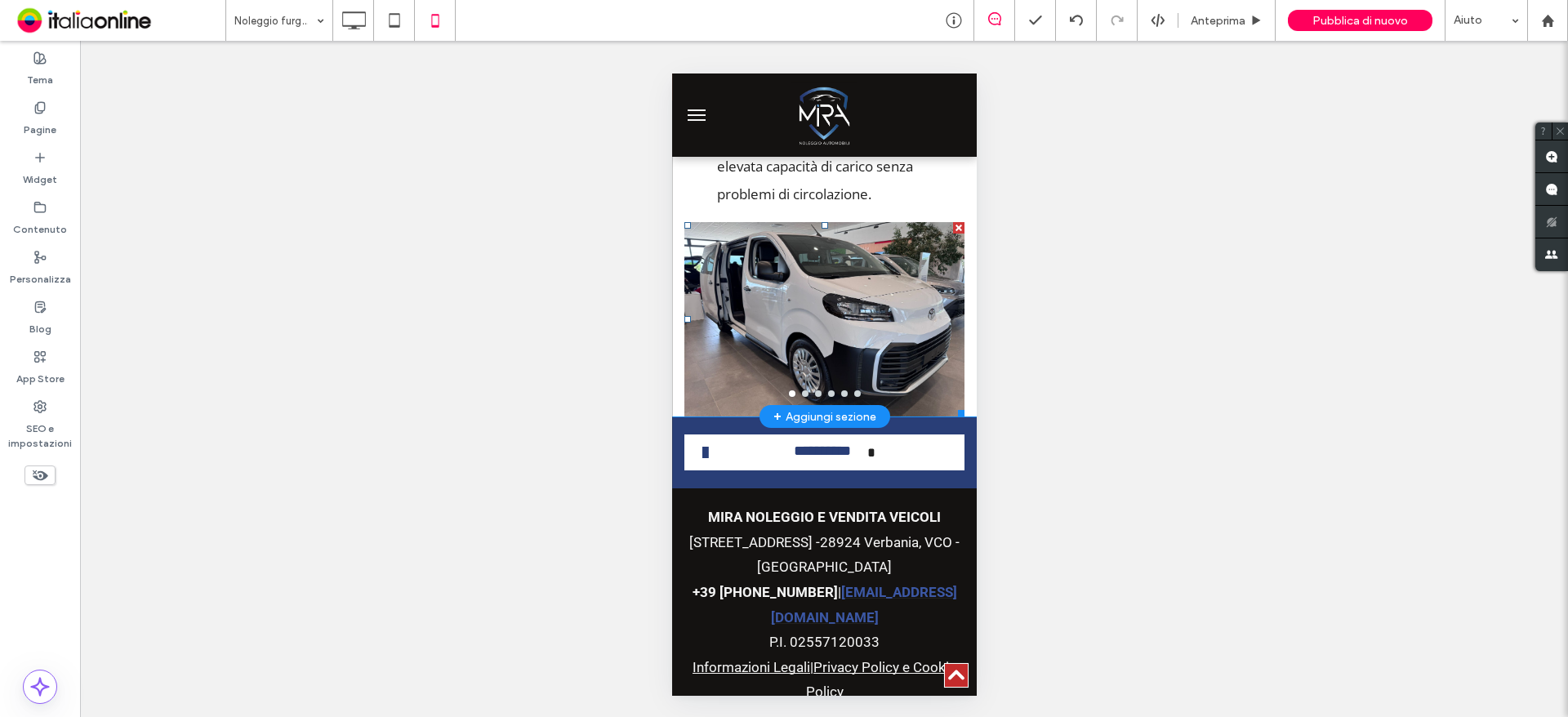
click at [935, 376] on div at bounding box center [824, 305] width 280 height 165
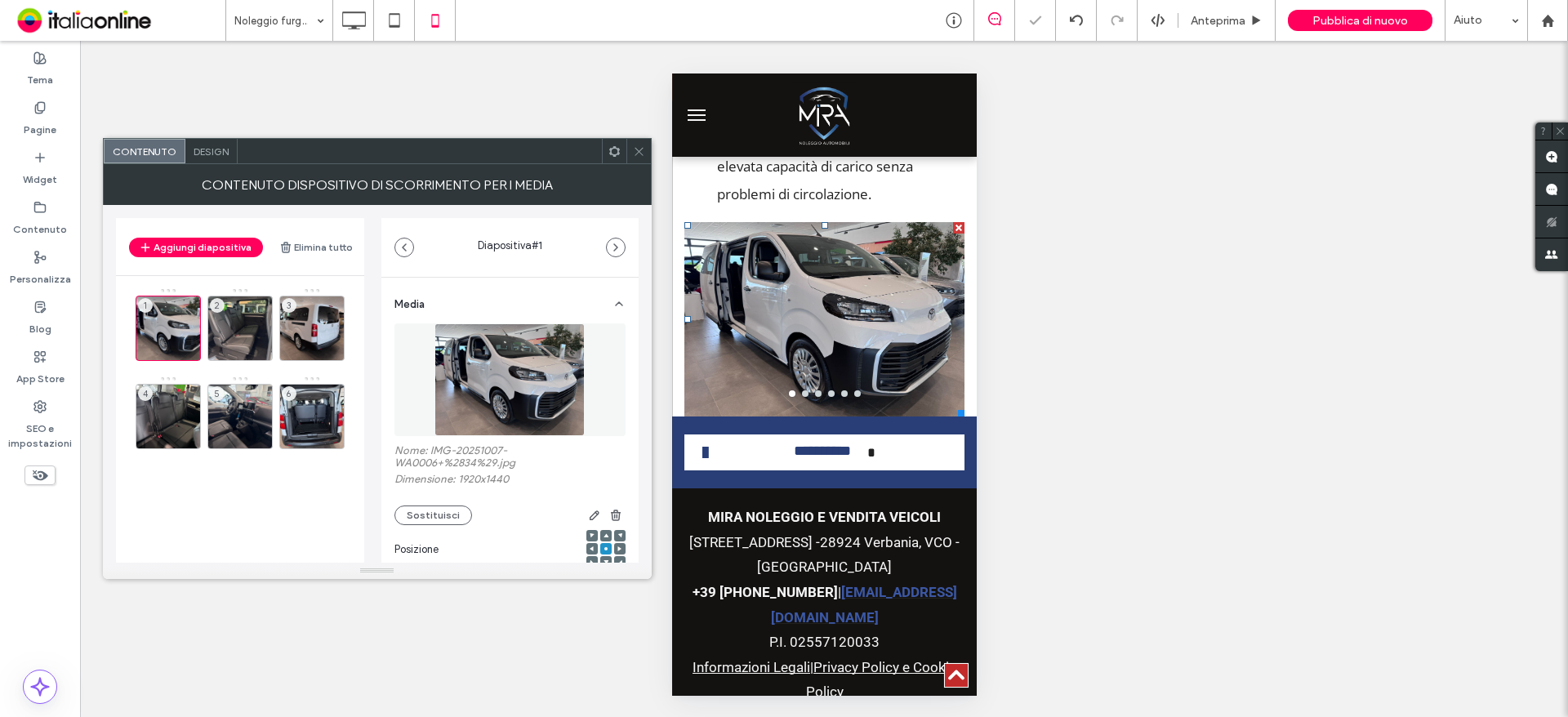
click at [636, 152] on icon at bounding box center [639, 152] width 13 height 13
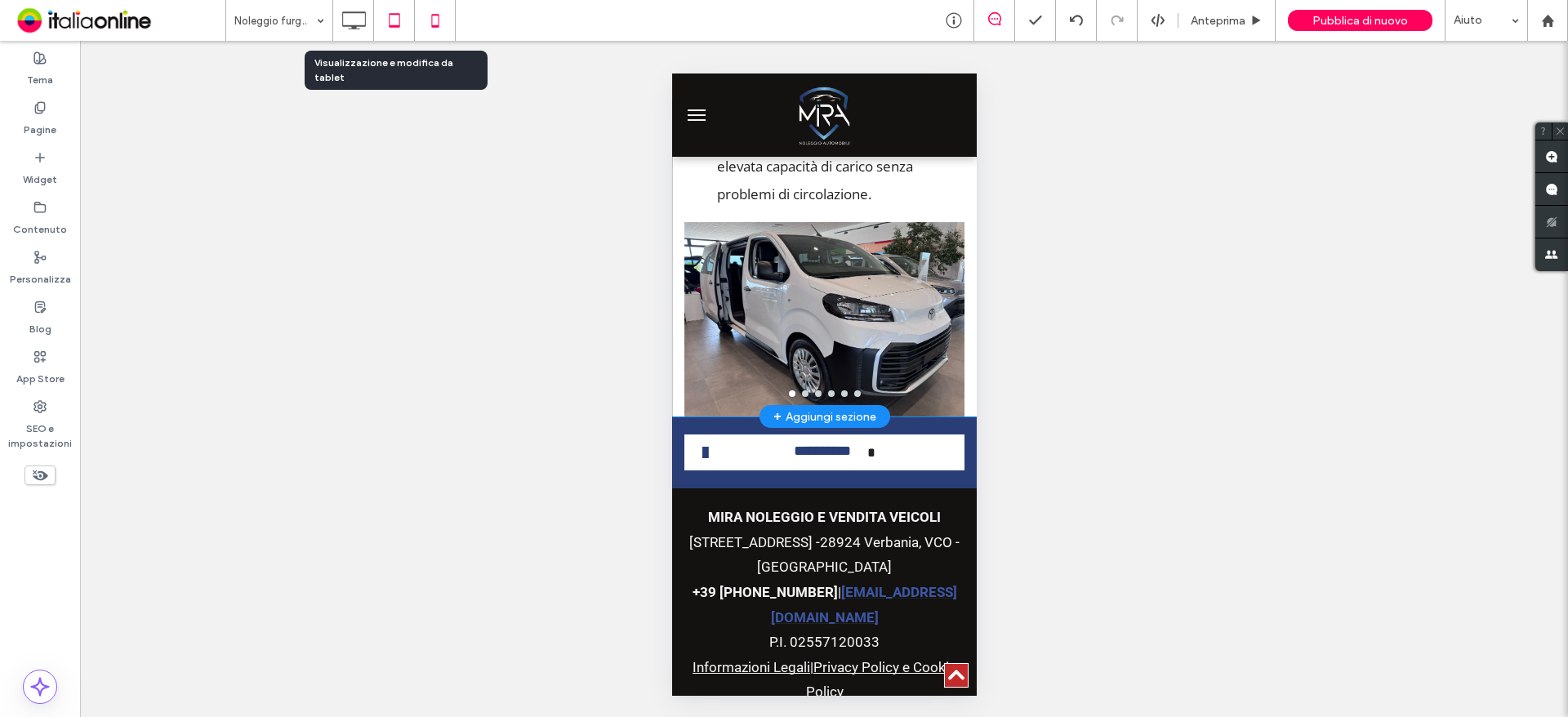
click at [397, 22] on icon at bounding box center [394, 21] width 32 height 32
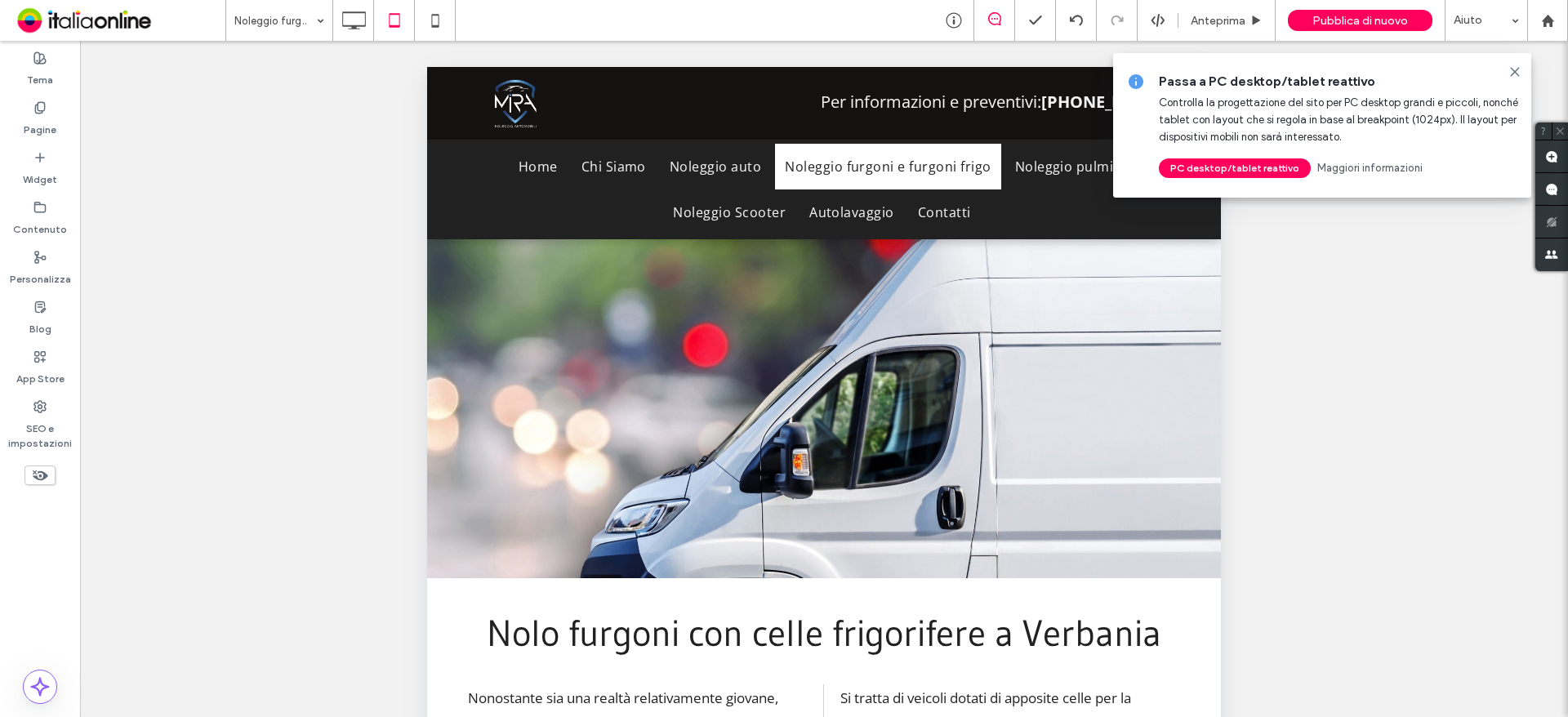
scroll to position [1715, 0]
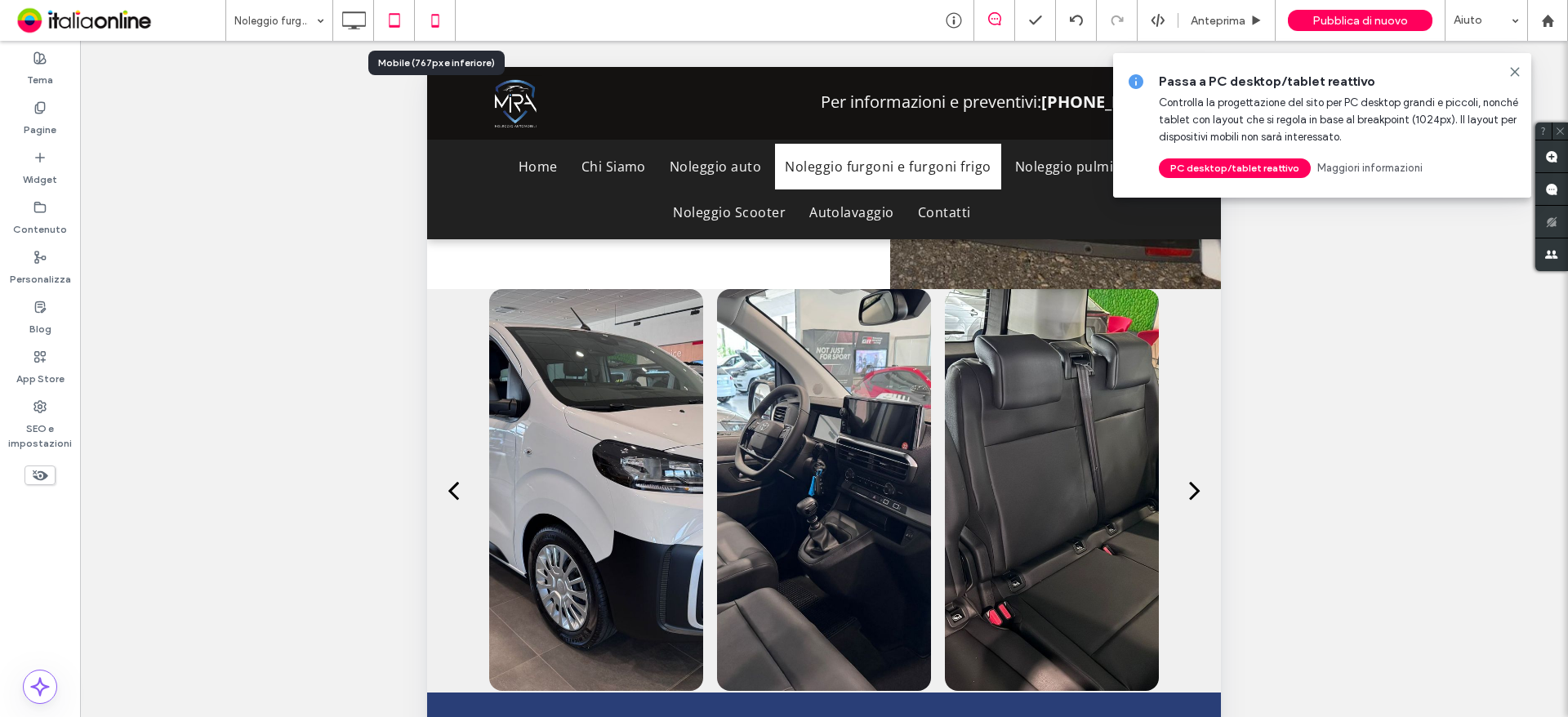
click at [430, 16] on icon at bounding box center [435, 21] width 32 height 32
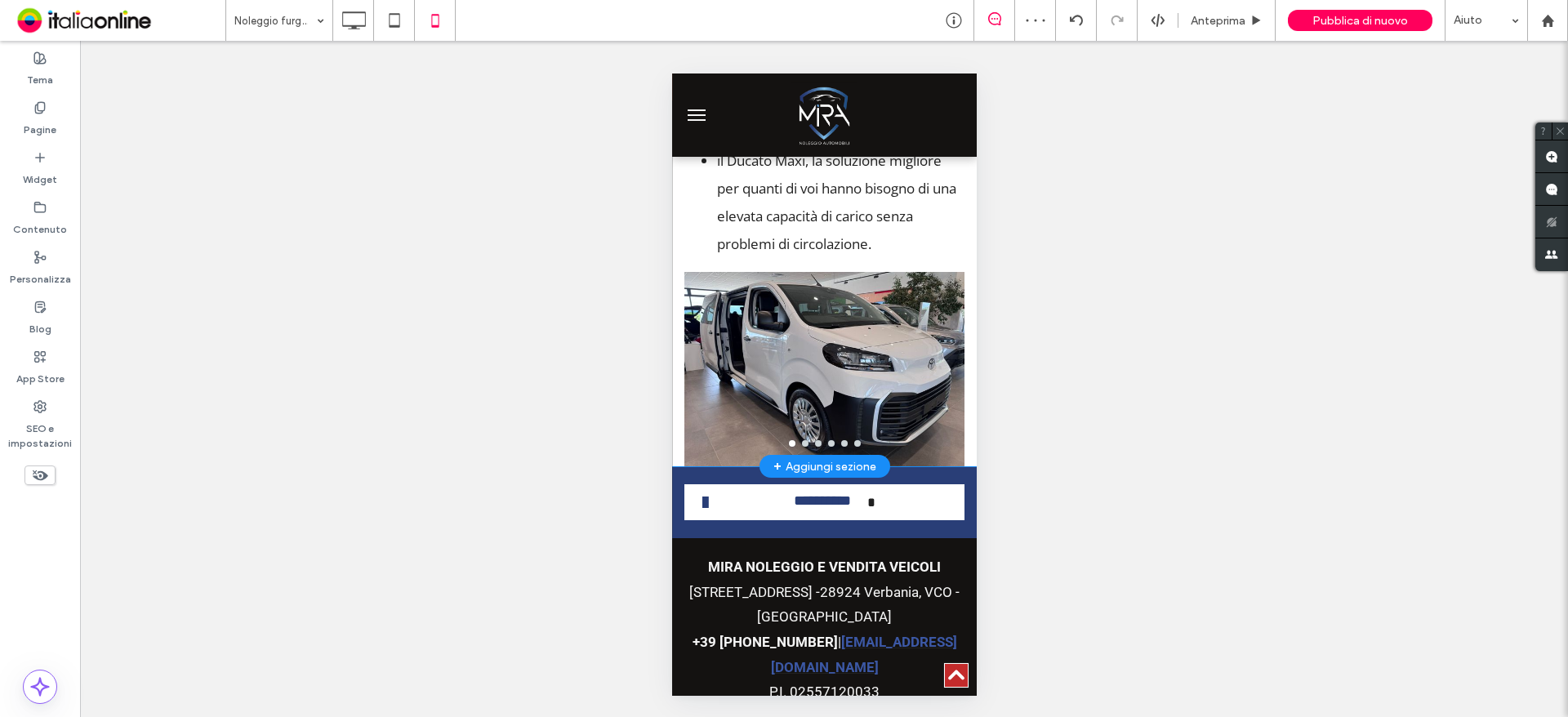
scroll to position [2252, 0]
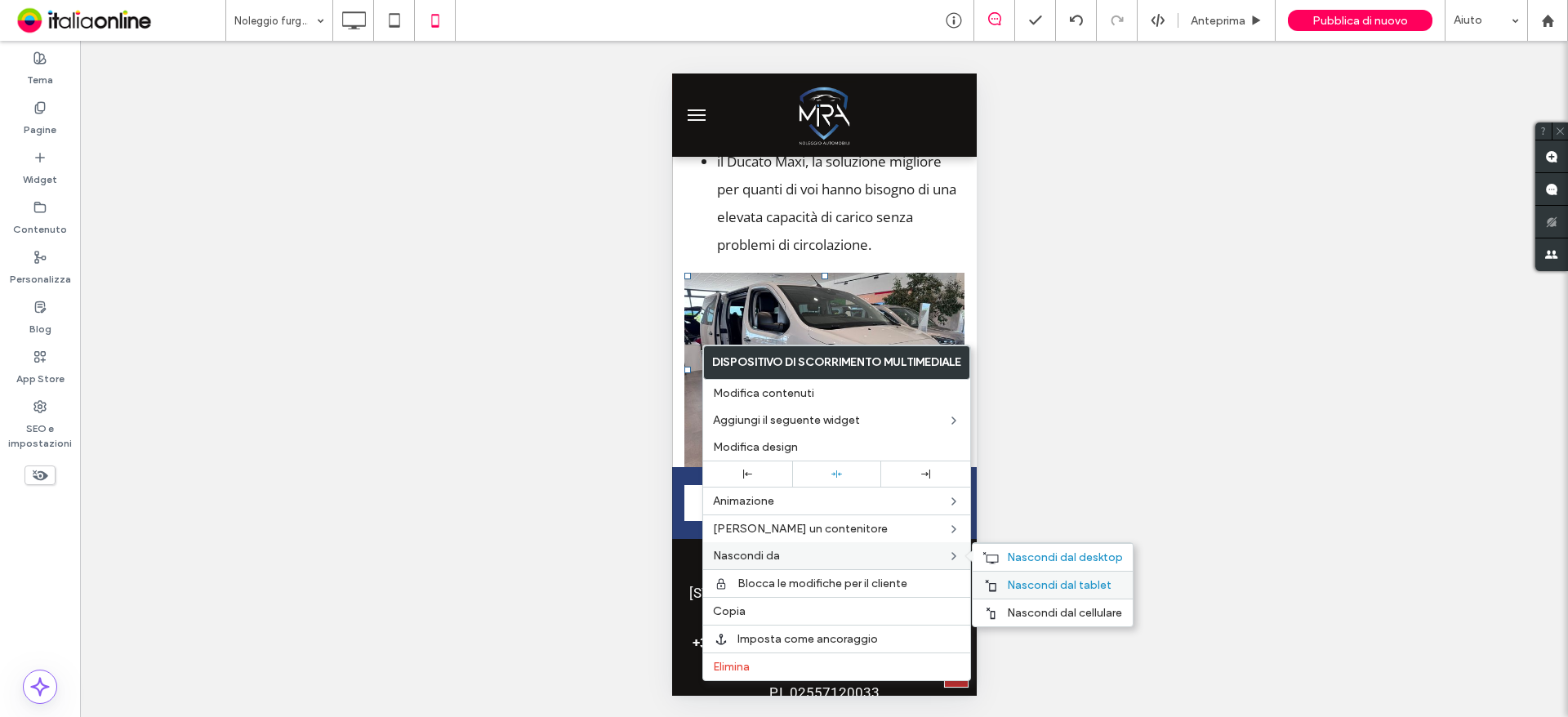
click at [1041, 578] on span "Nascondi dal tablet" at bounding box center [1059, 584] width 104 height 13
click at [690, 144] on div at bounding box center [696, 115] width 50 height 67
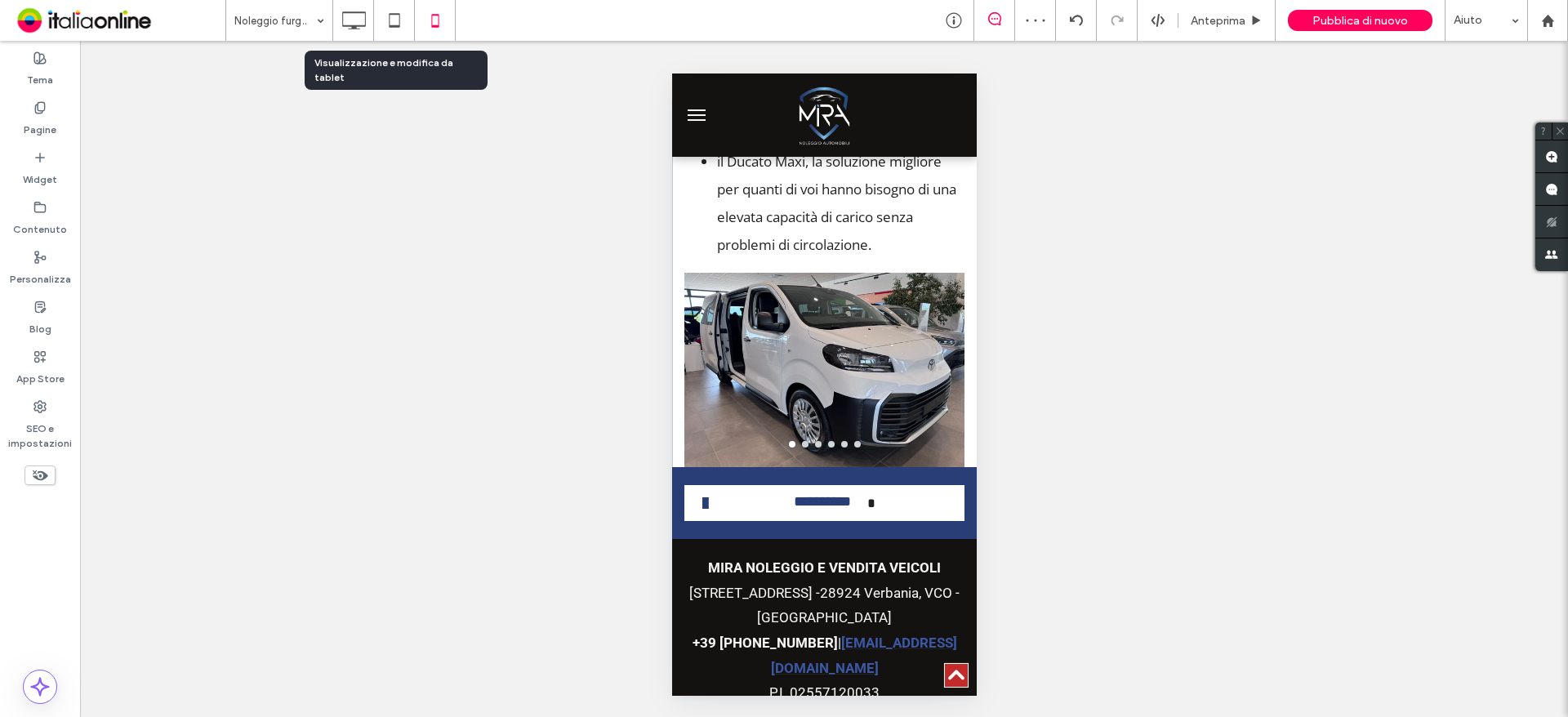
drag, startPoint x: 394, startPoint y: 29, endPoint x: 533, endPoint y: 137, distance: 176.0
click at [394, 29] on icon at bounding box center [394, 21] width 32 height 32
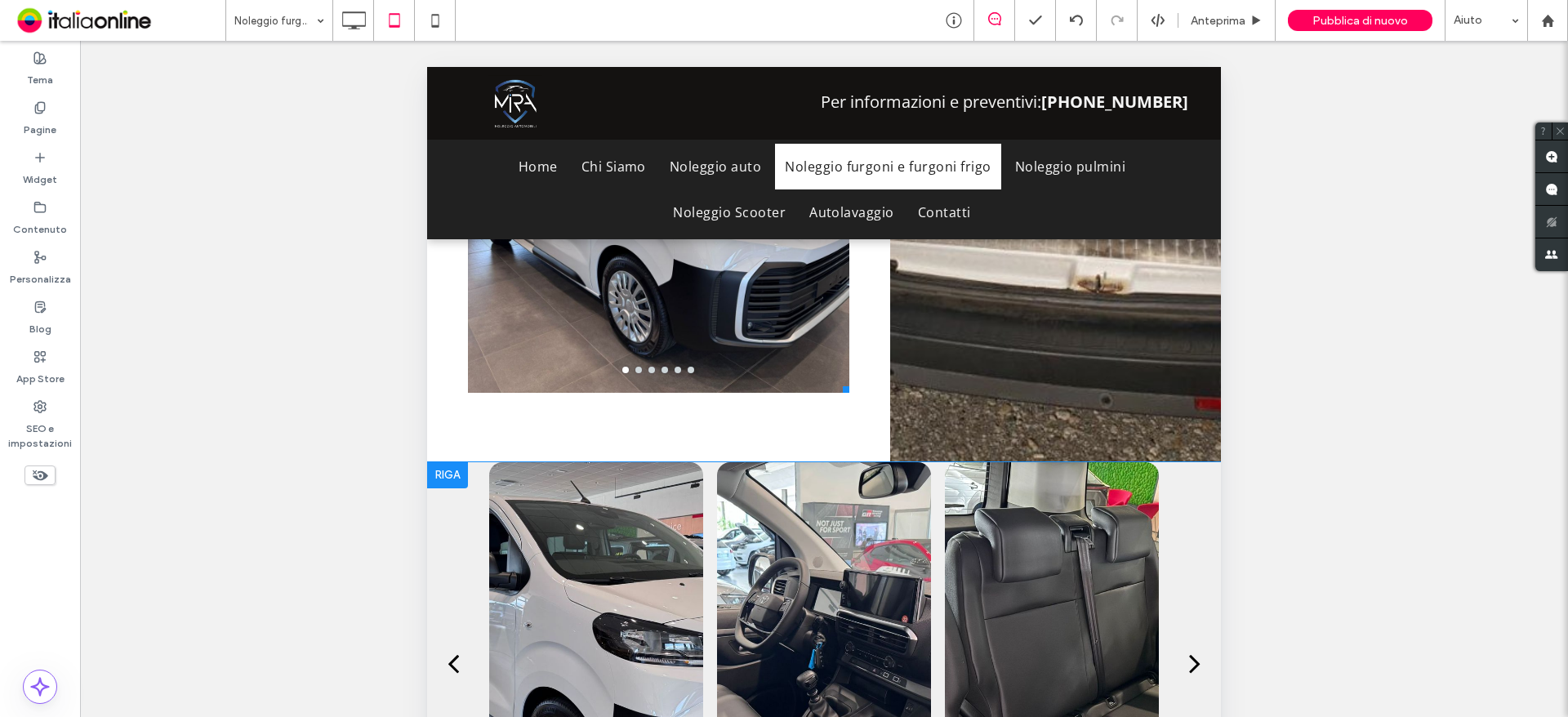
scroll to position [1878, 0]
drag, startPoint x: 447, startPoint y: 469, endPoint x: 456, endPoint y: 476, distance: 11.4
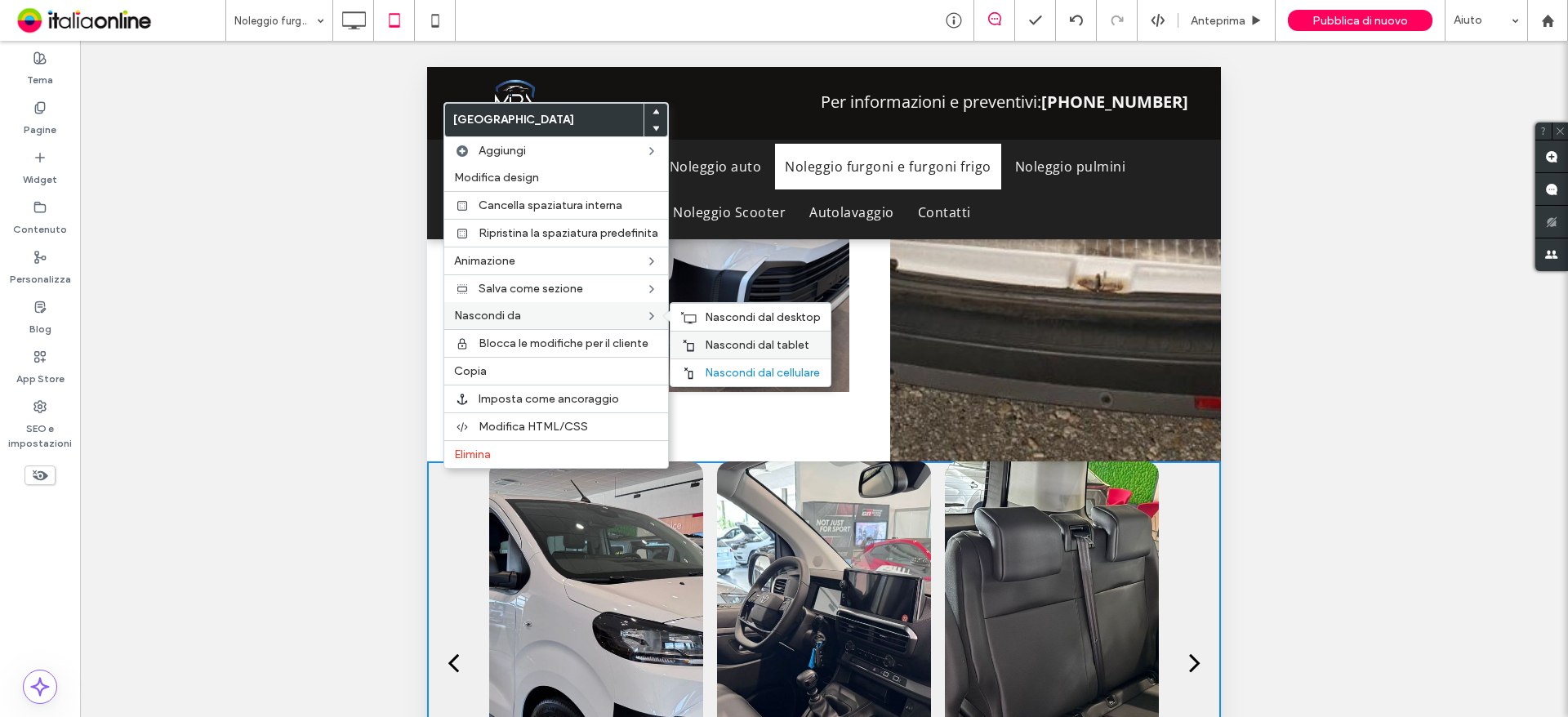
click at [715, 343] on span "Nascondi dal tablet" at bounding box center [757, 344] width 104 height 13
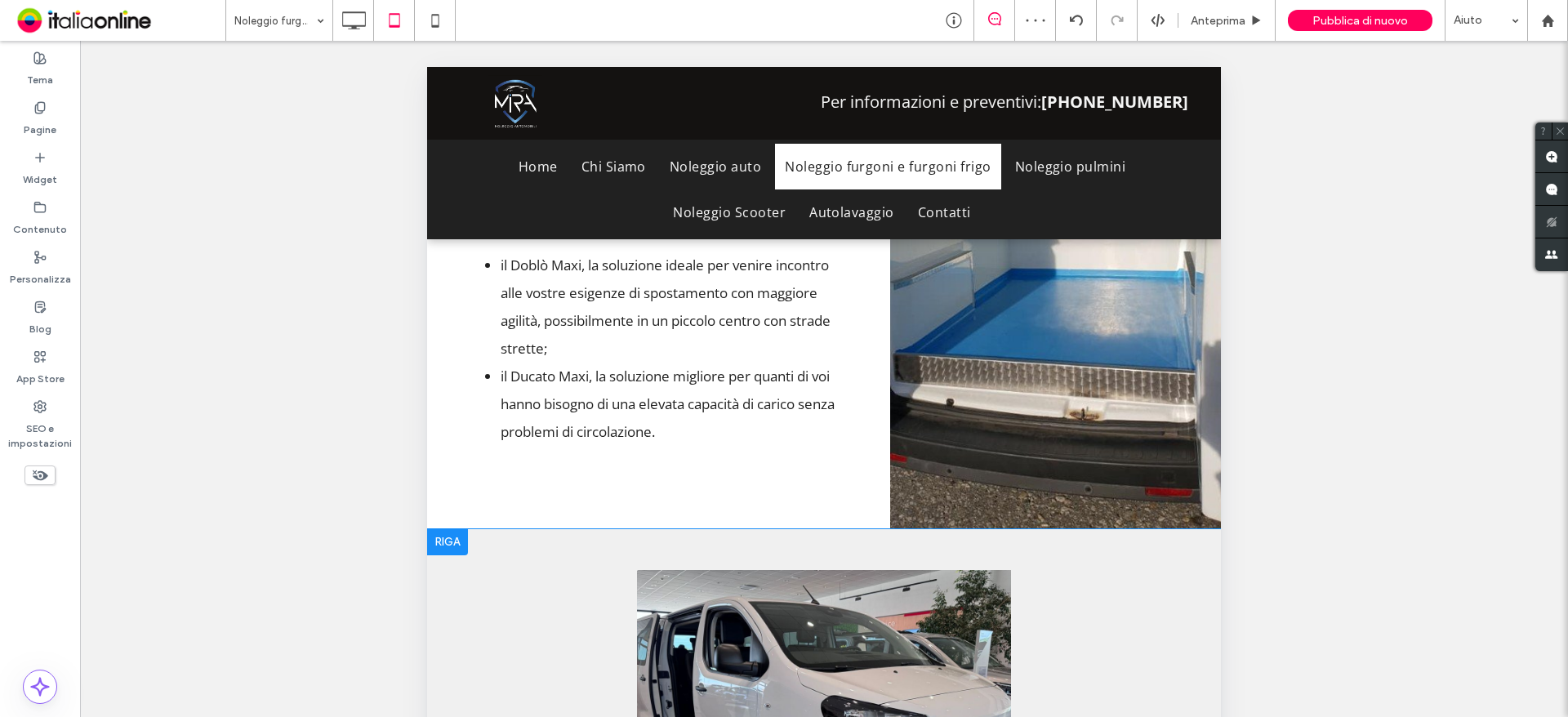
scroll to position [1721, 0]
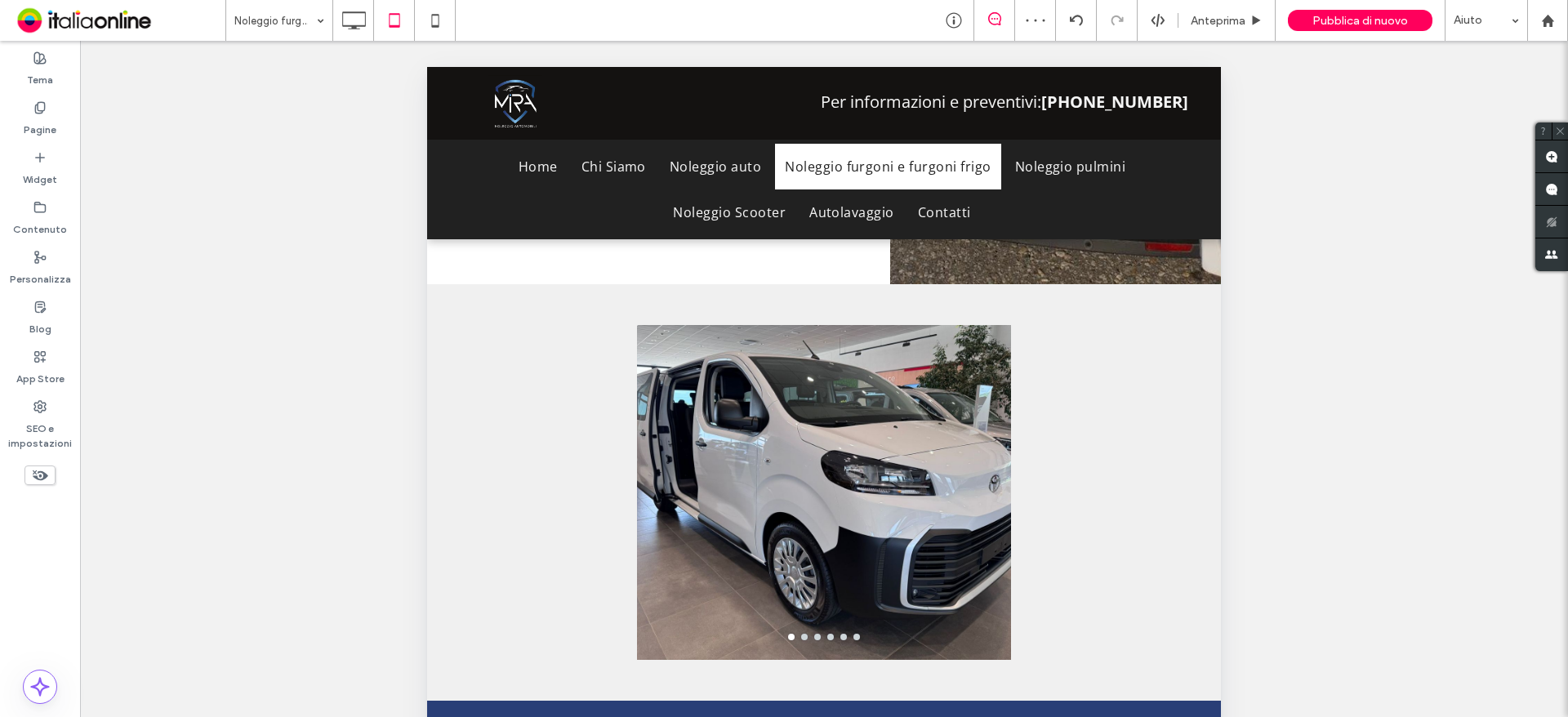
click at [1351, 456] on div "Mostrare? Sì Mostrare? Sì Mostrare? Sì Mostrare? Sì Mostrare? Sì Mostrare? Sì M…" at bounding box center [824, 399] width 1488 height 717
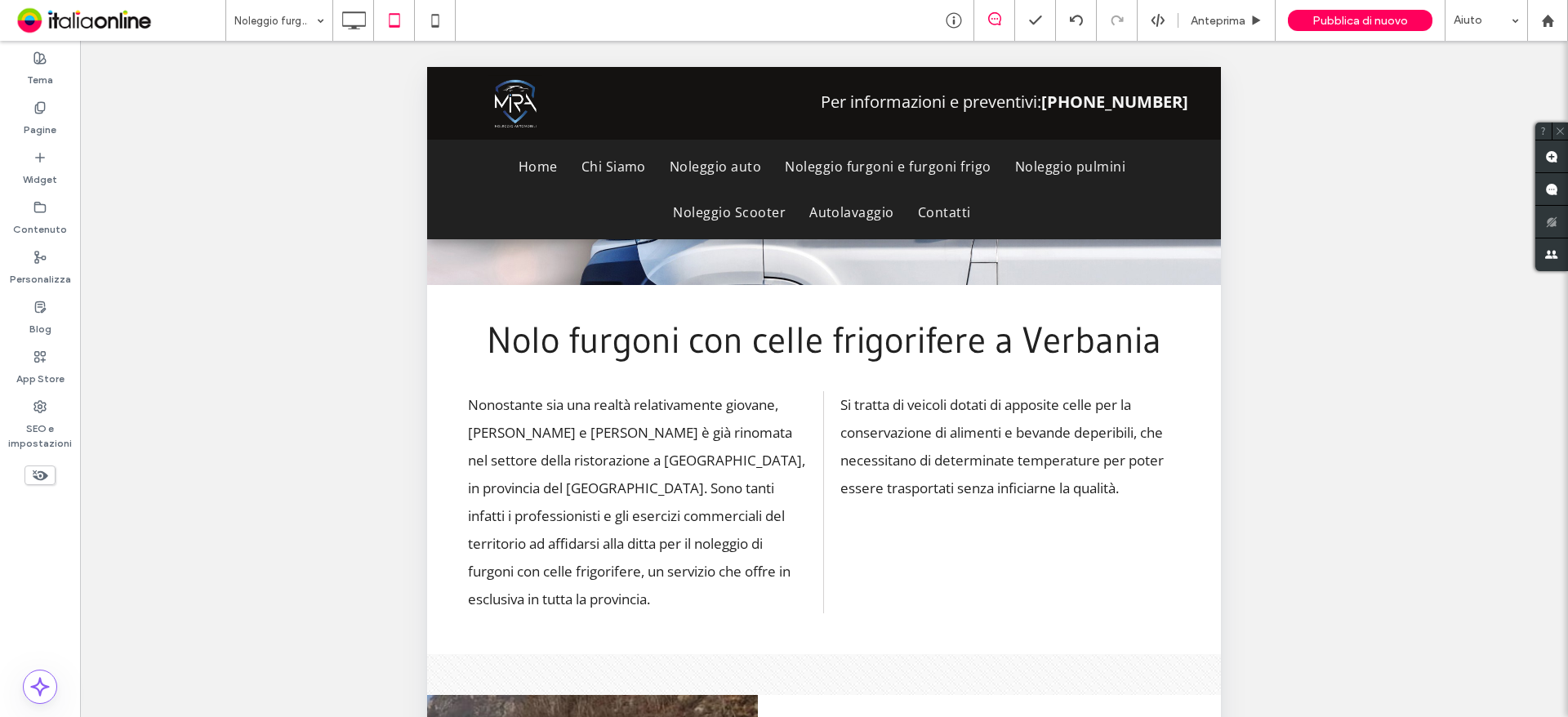
scroll to position [251, 0]
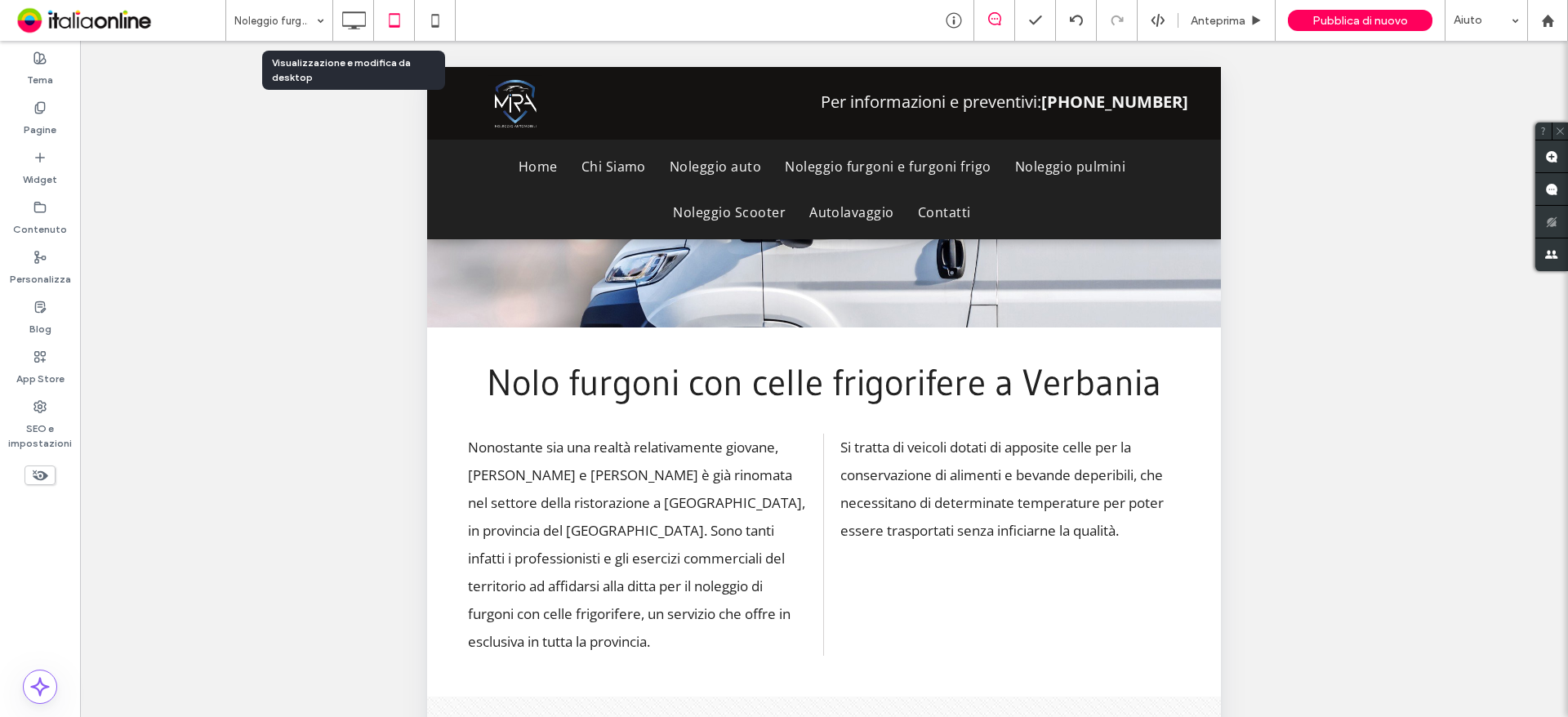
drag, startPoint x: 353, startPoint y: 13, endPoint x: 410, endPoint y: 49, distance: 67.4
click at [353, 13] on icon at bounding box center [353, 21] width 32 height 32
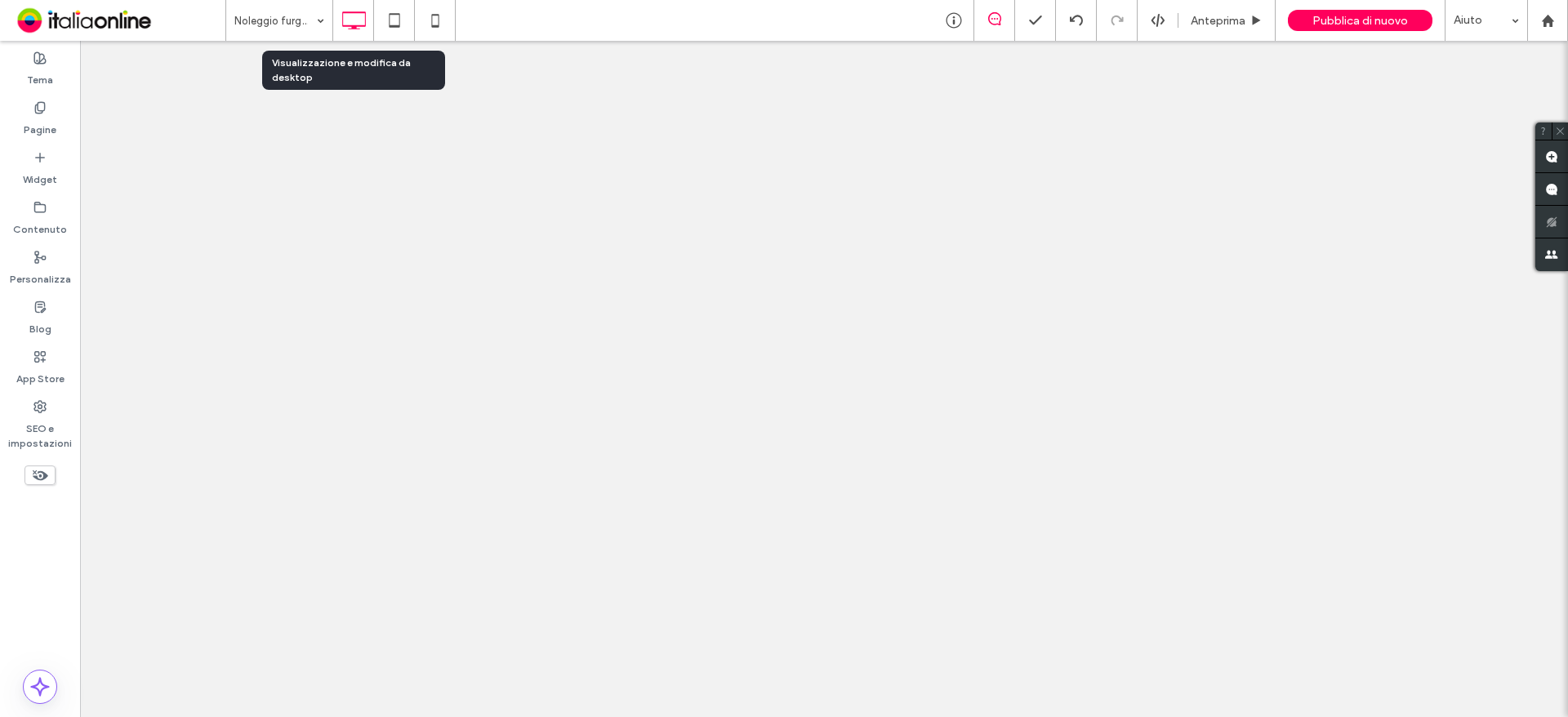
scroll to position [0, 0]
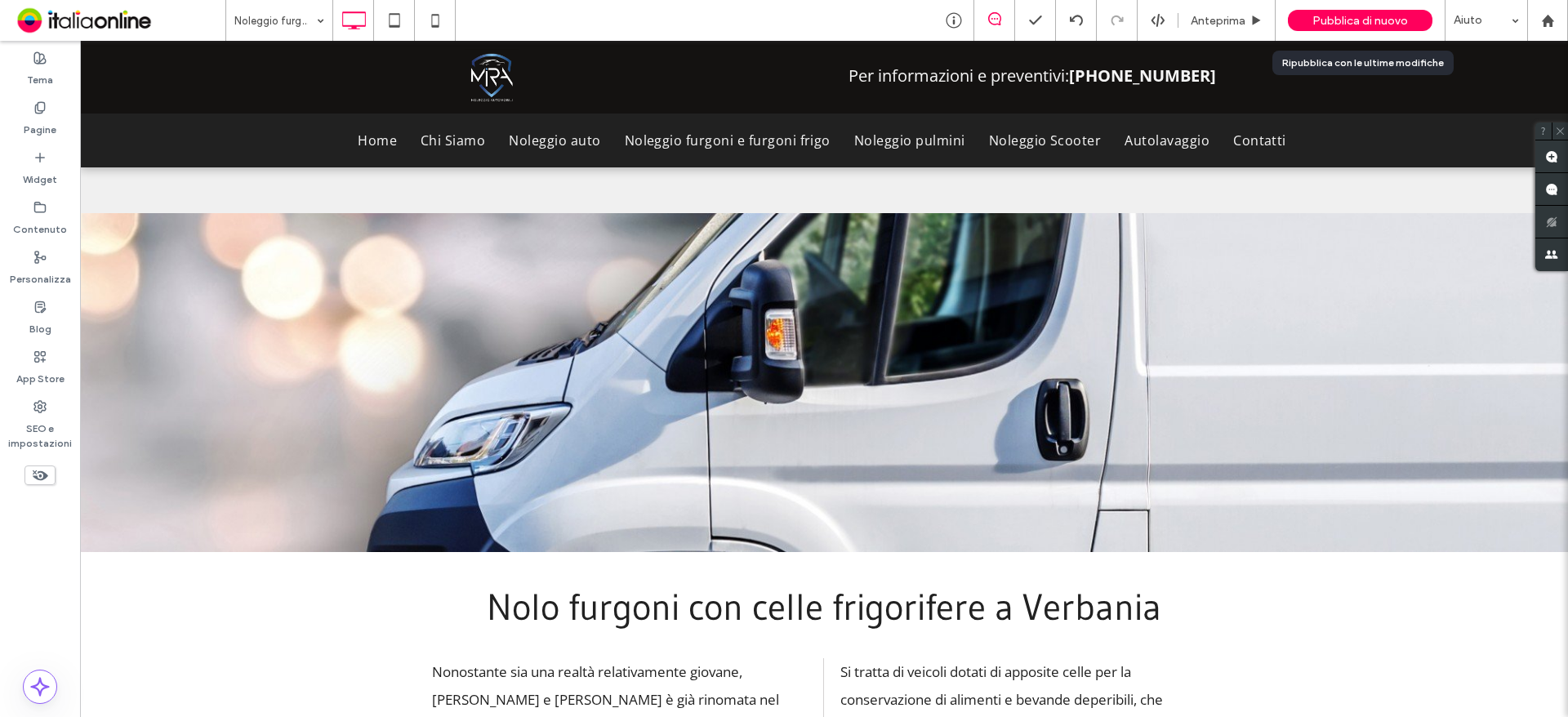
click at [1333, 21] on span "Pubblica di nuovo" at bounding box center [1360, 20] width 95 height 13
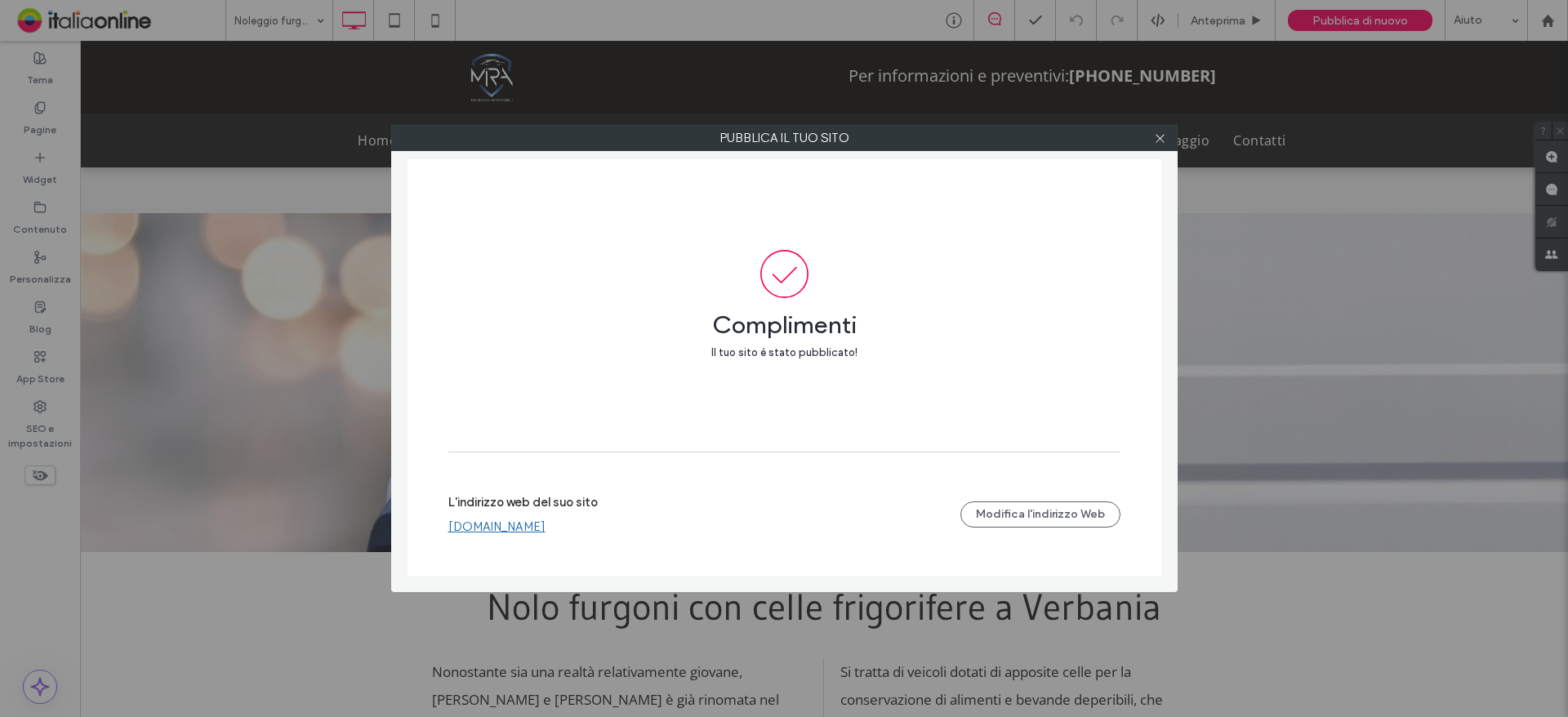
click at [507, 536] on div "L'indirizzo web del suo sito www.miranoleggi.it Modifica l'indirizzo Web" at bounding box center [784, 514] width 672 height 52
click at [507, 524] on link "www.miranoleggi.it" at bounding box center [497, 527] width 97 height 14
drag, startPoint x: 1168, startPoint y: 136, endPoint x: 1160, endPoint y: 139, distance: 8.5
click at [1168, 136] on div at bounding box center [1160, 137] width 24 height 24
click at [1162, 129] on span at bounding box center [1160, 137] width 13 height 24
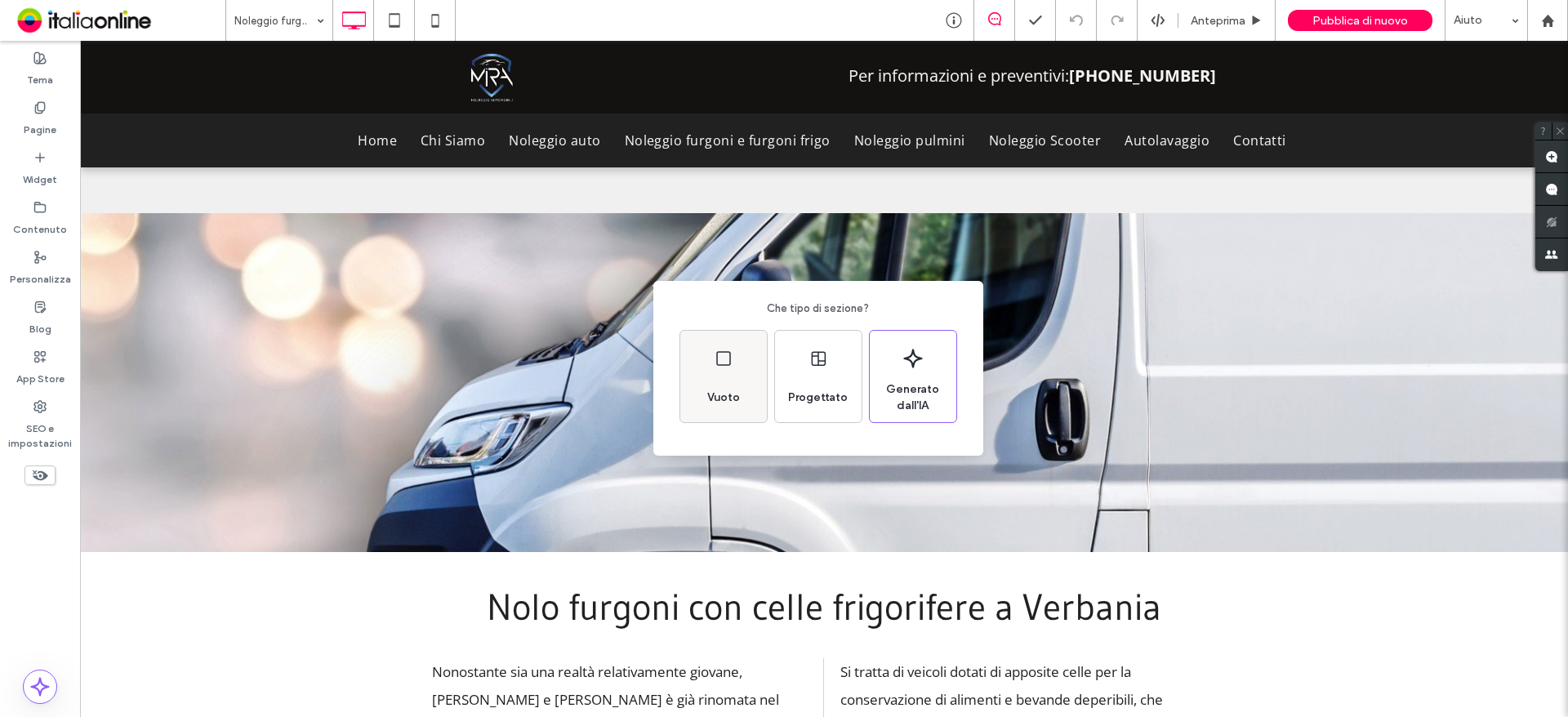
click at [749, 383] on div "Vuoto" at bounding box center [723, 376] width 86 height 92
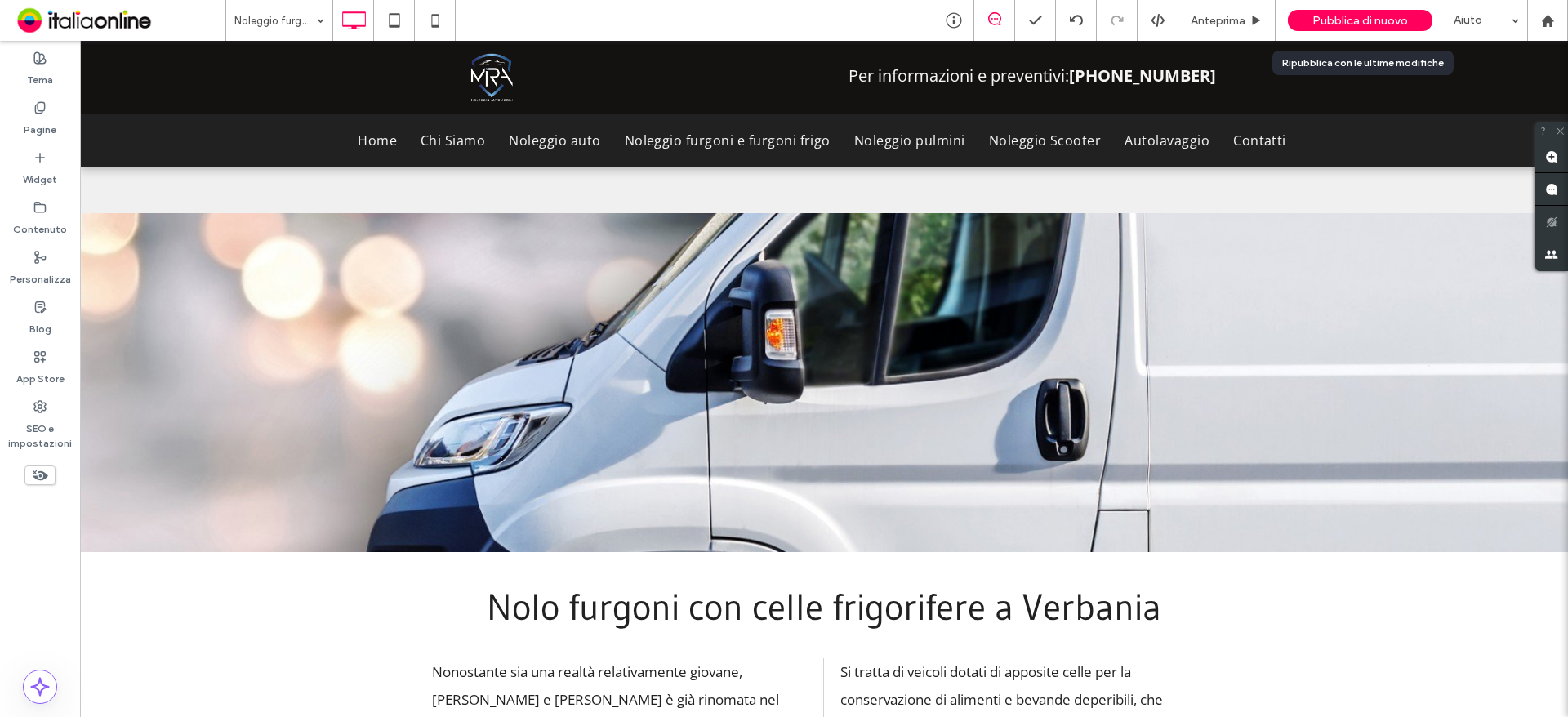
click at [1348, 25] on span "Pubblica di nuovo" at bounding box center [1360, 20] width 95 height 13
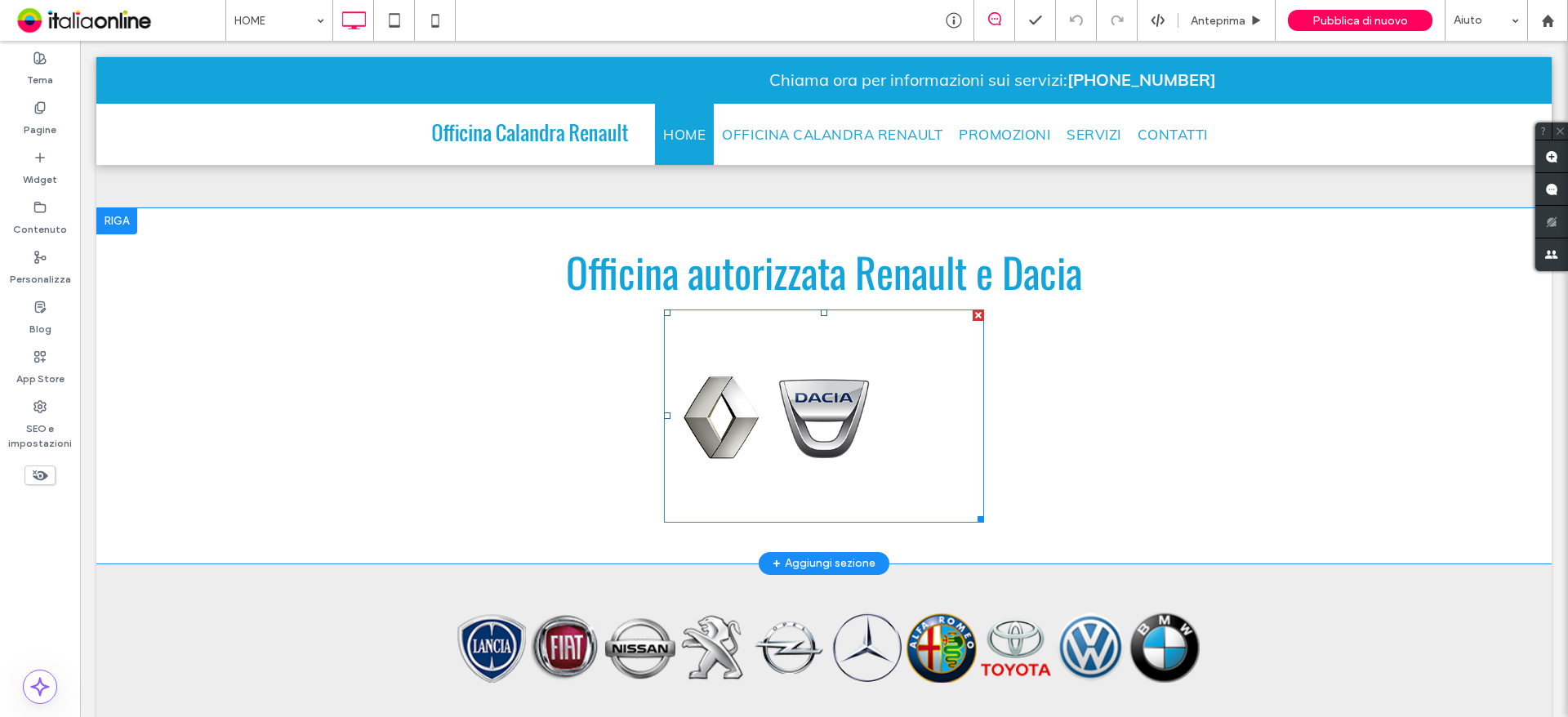
scroll to position [653, 0]
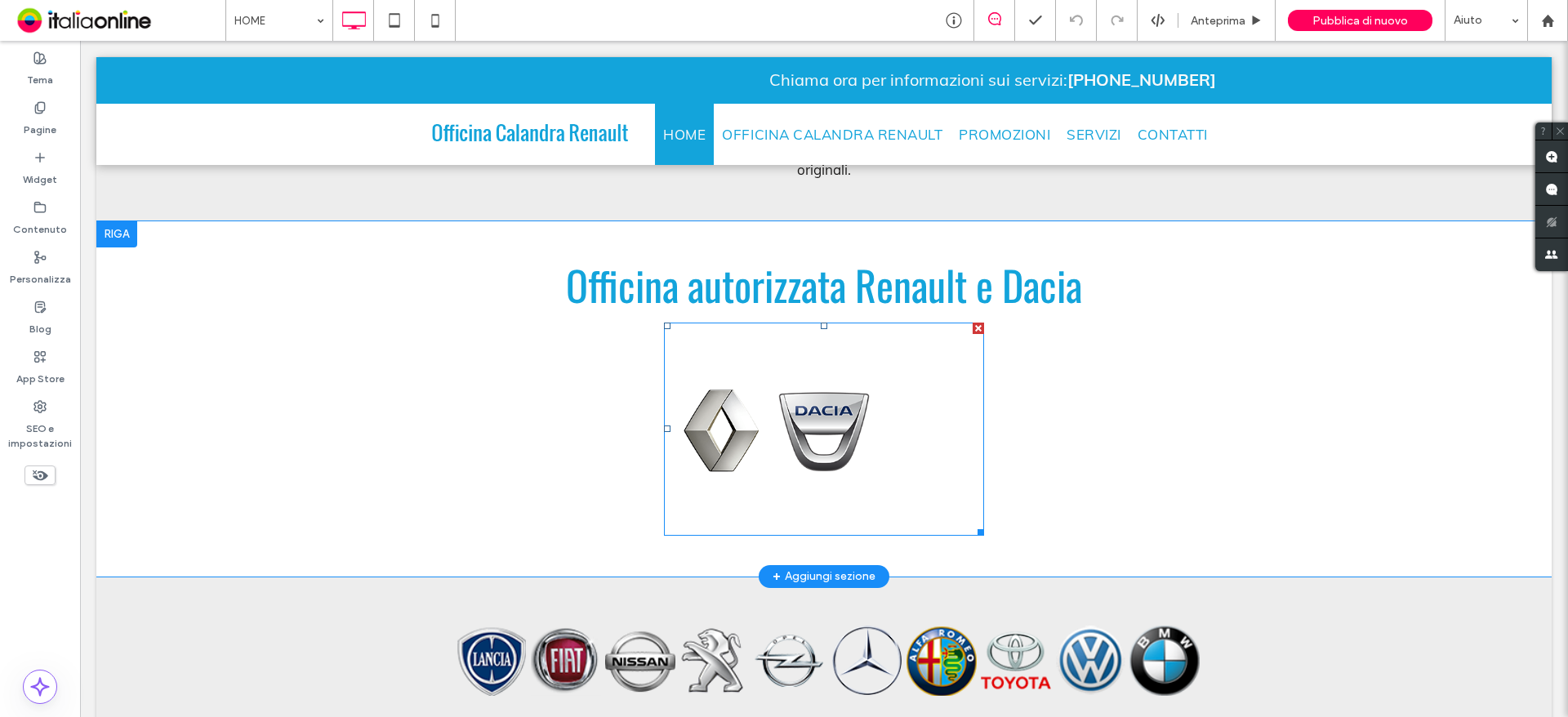
click at [739, 358] on link at bounding box center [722, 431] width 92 height 185
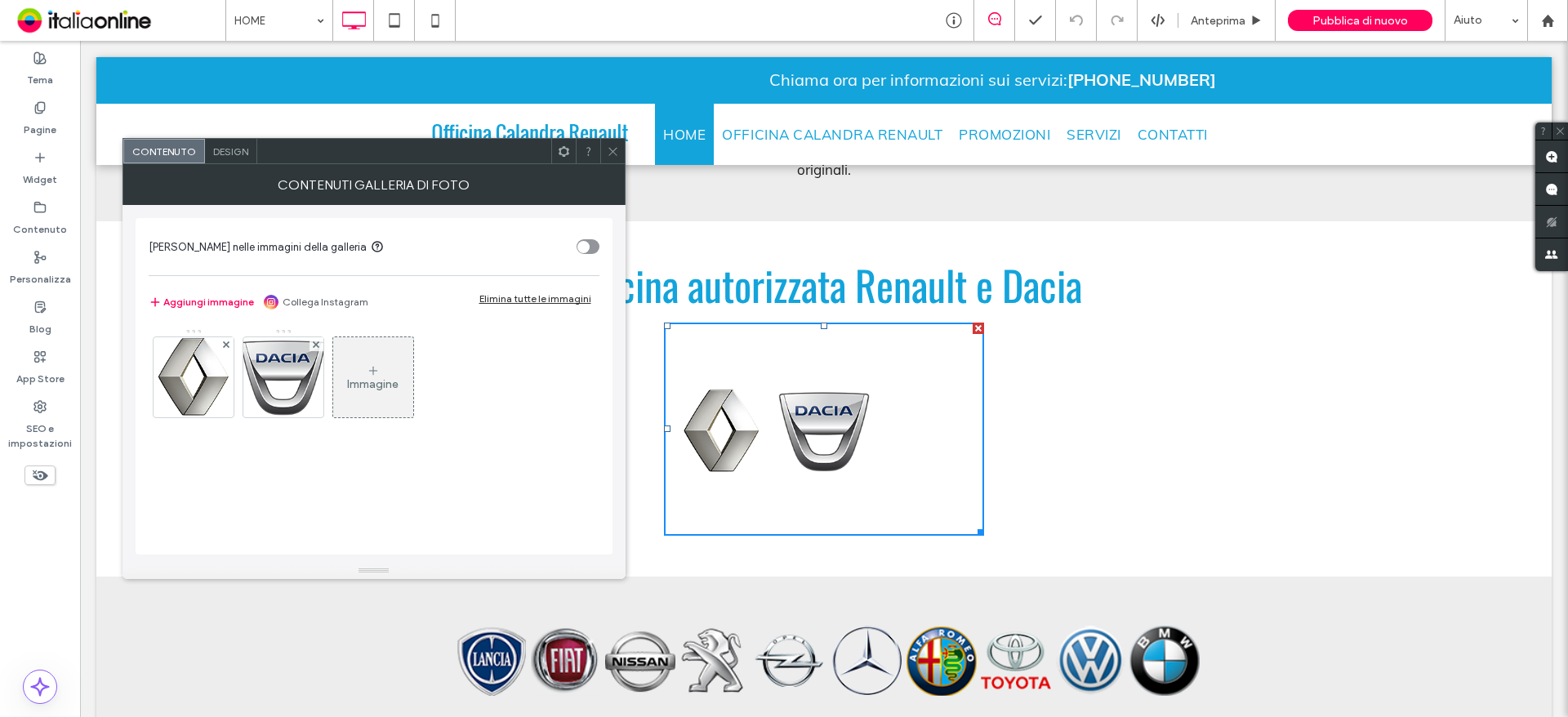
click at [616, 149] on icon at bounding box center [613, 152] width 13 height 13
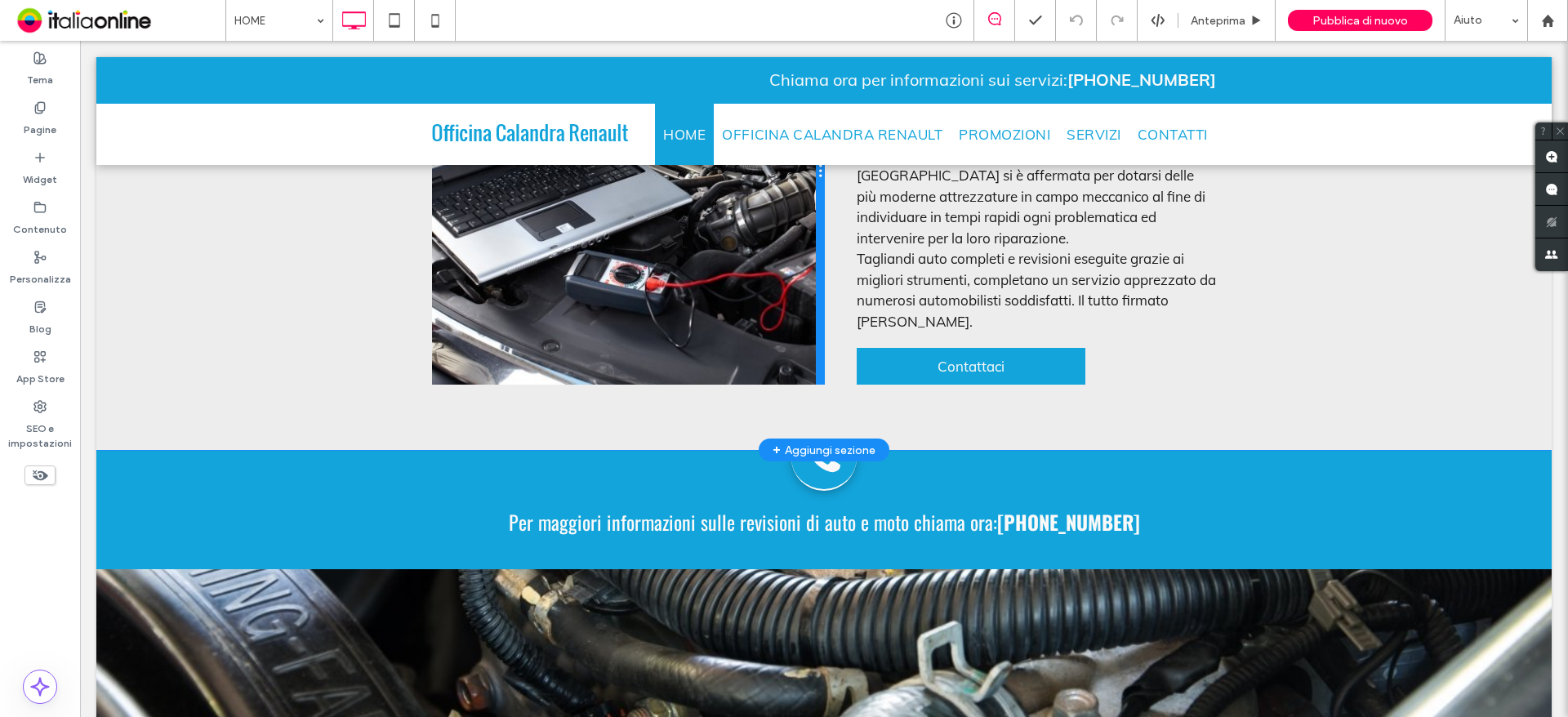
scroll to position [2287, 0]
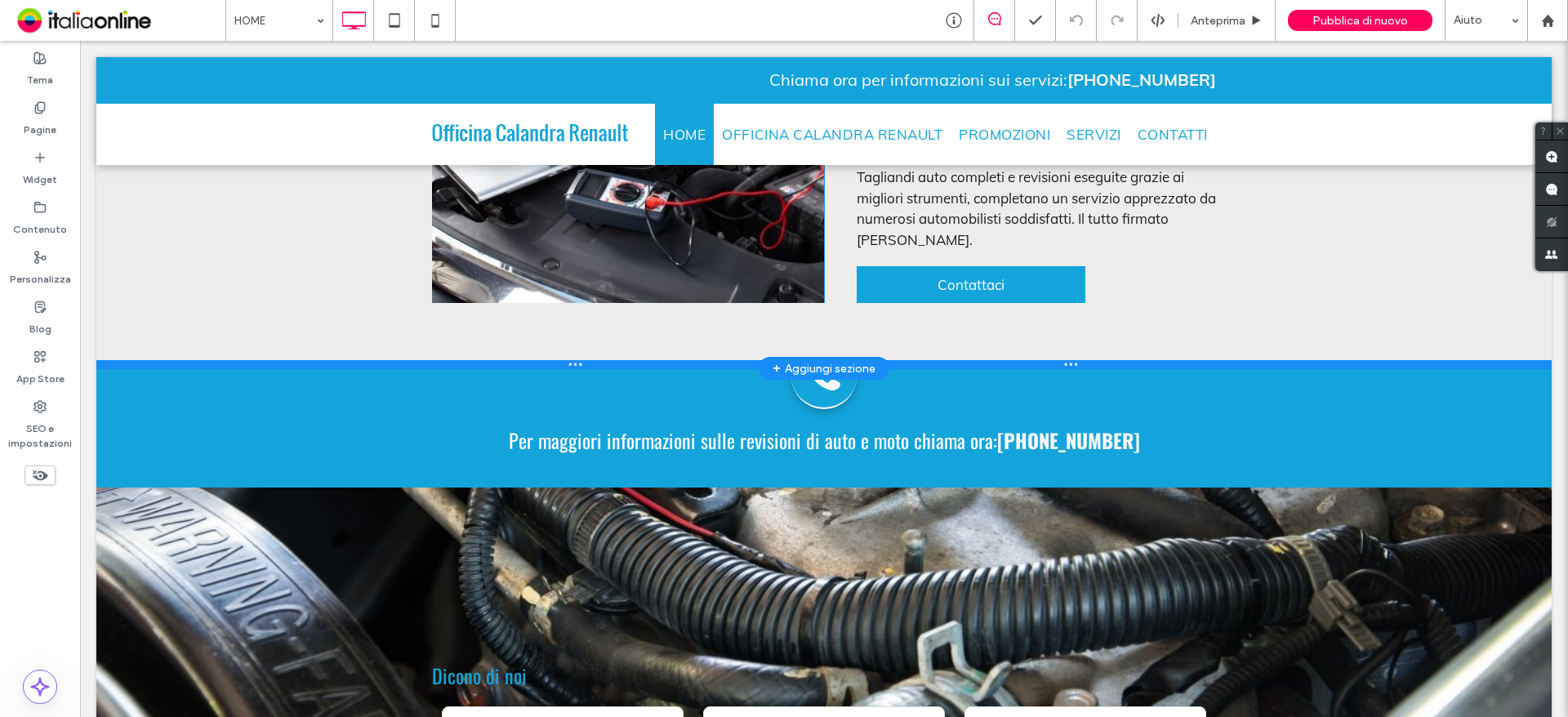
click at [673, 360] on div at bounding box center [823, 364] width 1455 height 8
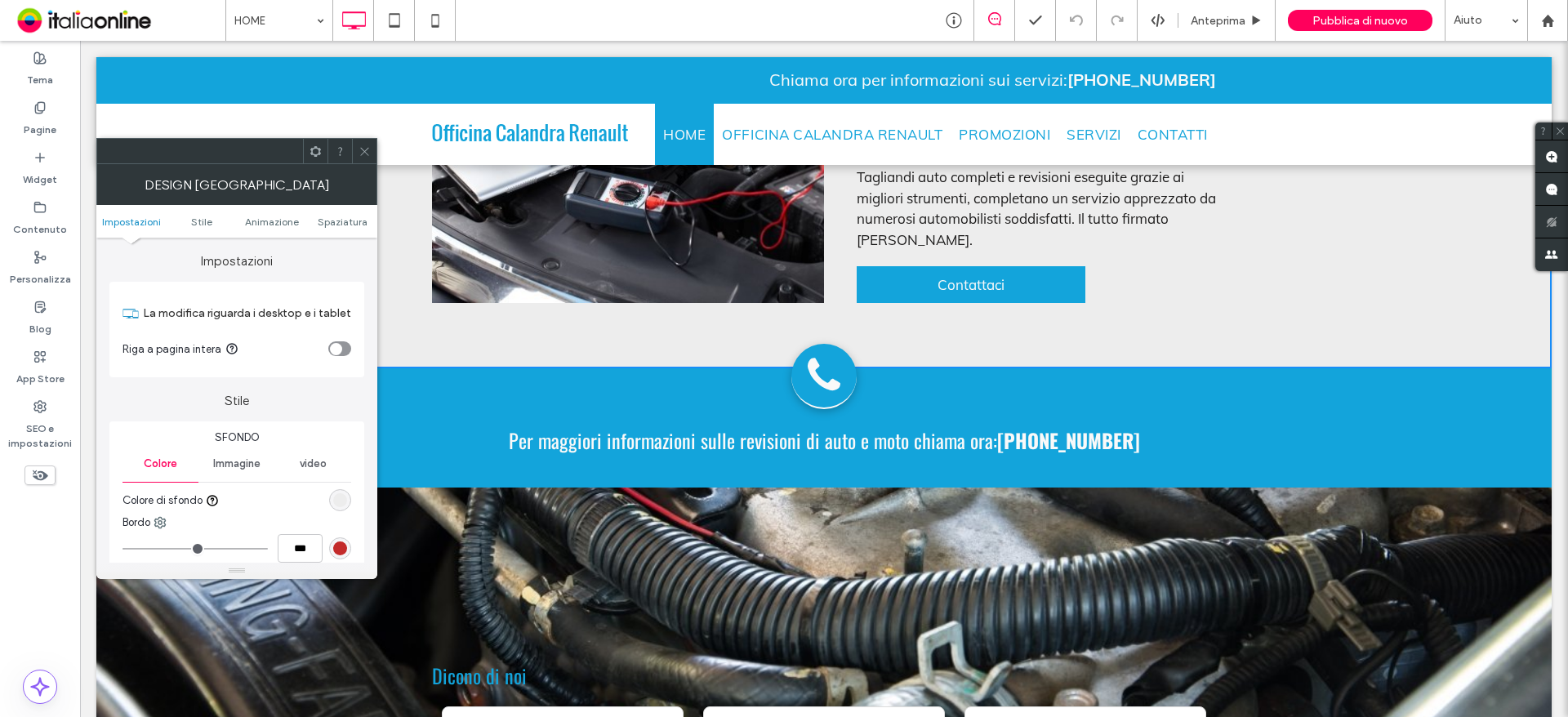
click at [355, 146] on div at bounding box center [364, 150] width 24 height 24
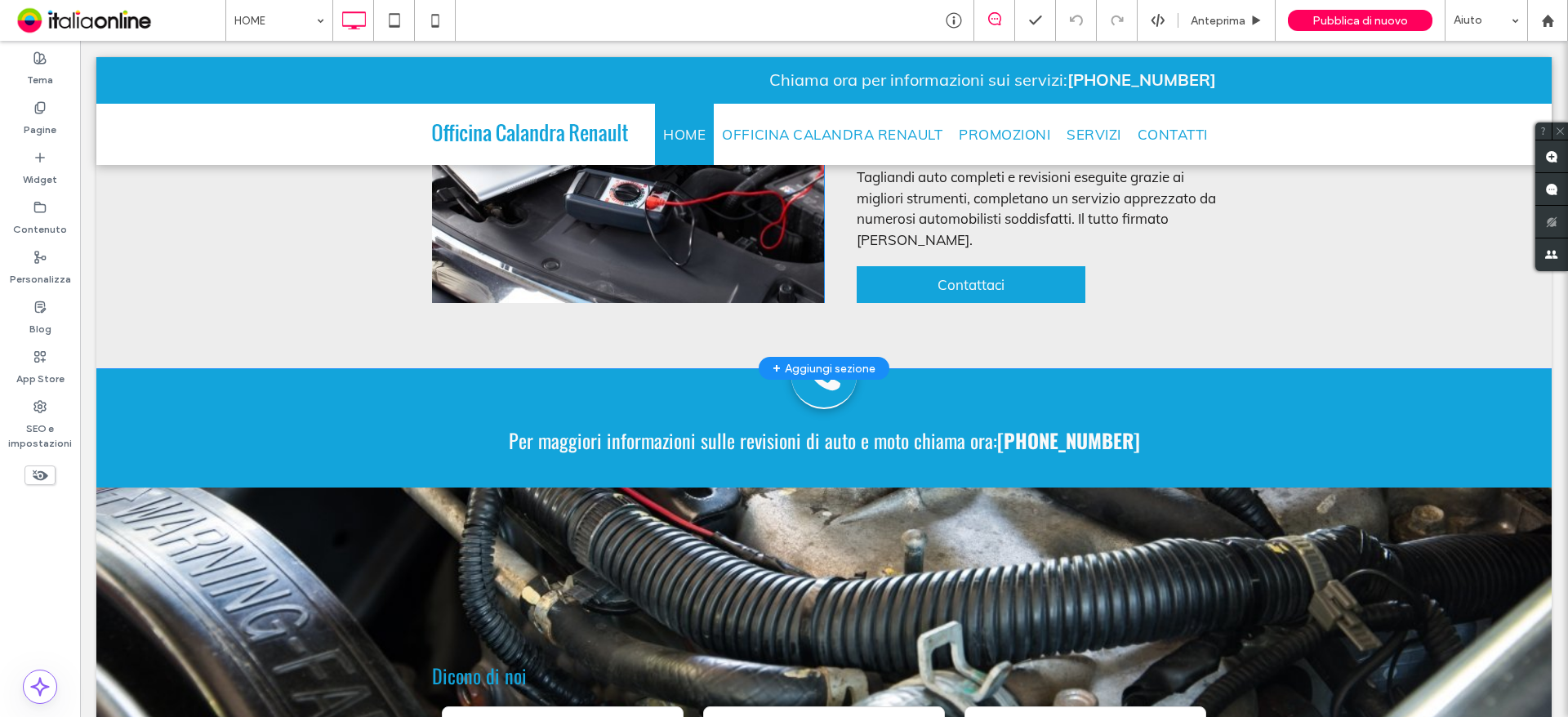
click at [777, 359] on div "+ Aggiungi sezione" at bounding box center [824, 368] width 103 height 18
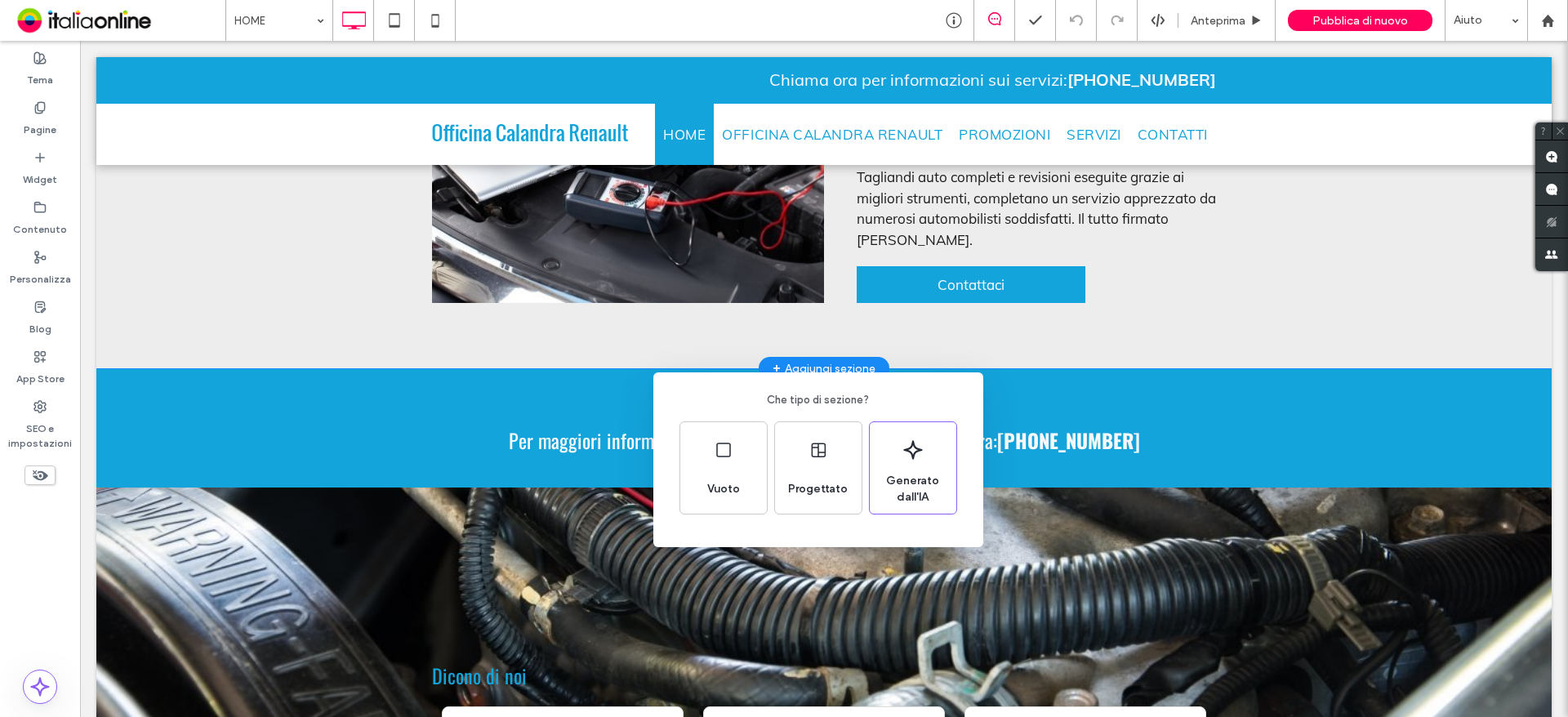
click at [339, 76] on div "Che tipo di sezione? Vuoto Progettato Generato dall'IA" at bounding box center [784, 398] width 1568 height 797
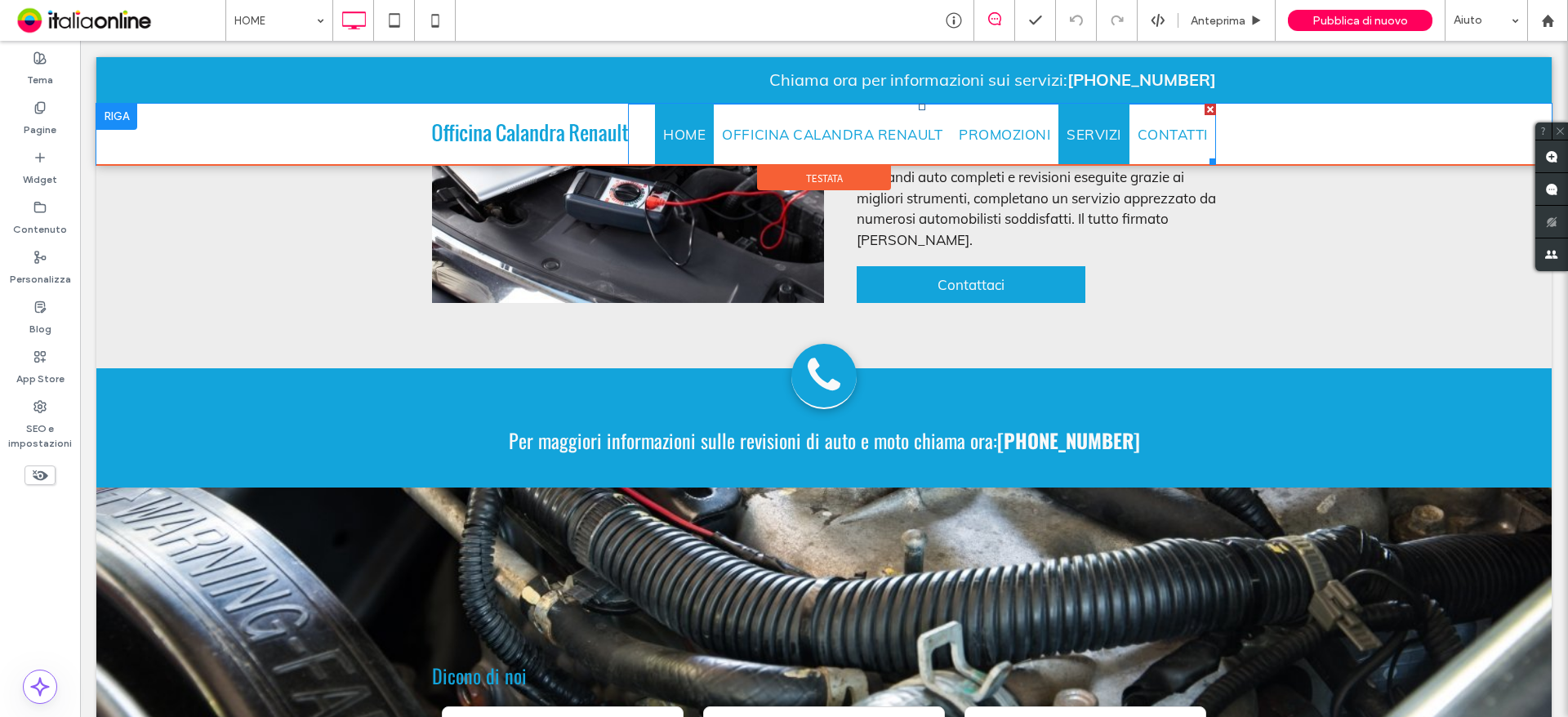
click at [1096, 136] on span "SERVIZI" at bounding box center [1094, 135] width 55 height 22
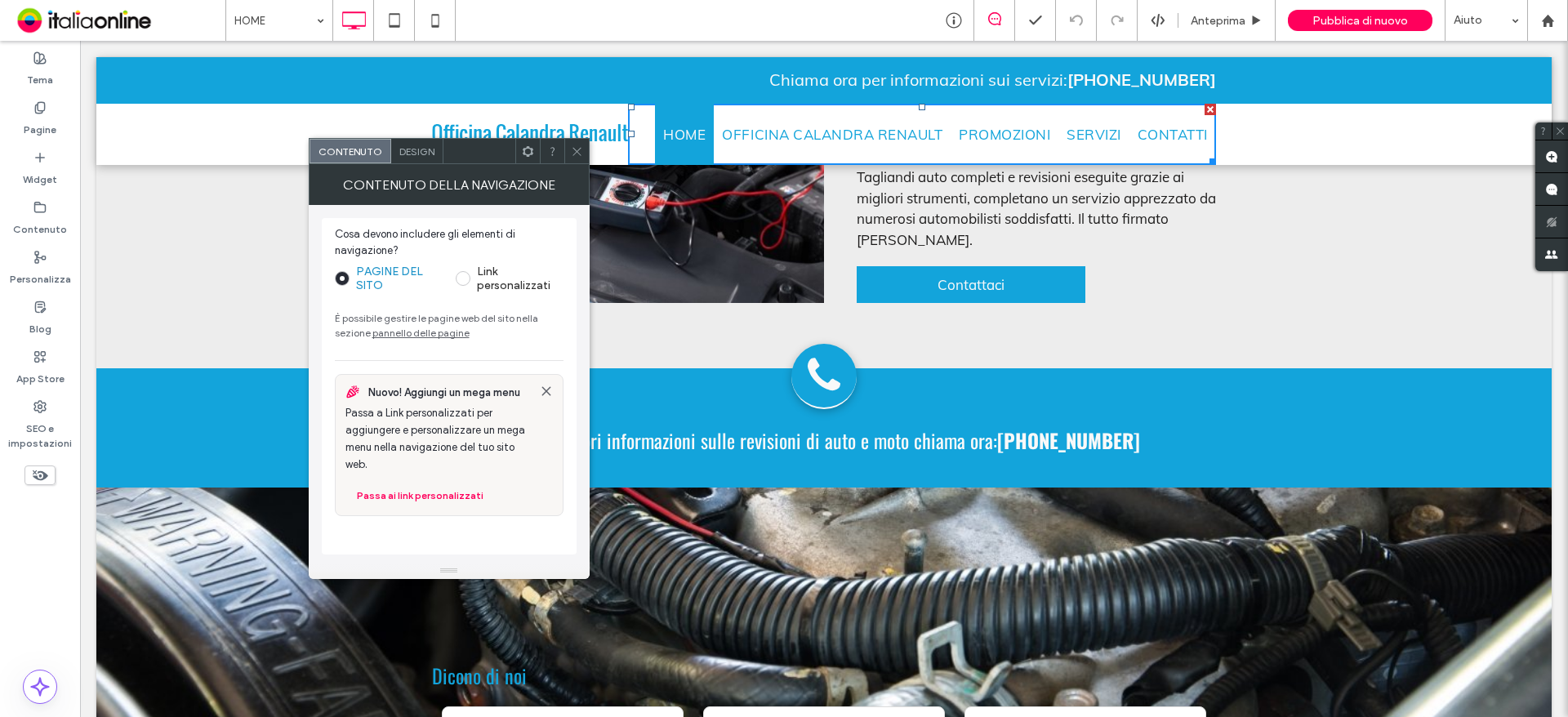
click at [573, 147] on icon at bounding box center [577, 152] width 13 height 13
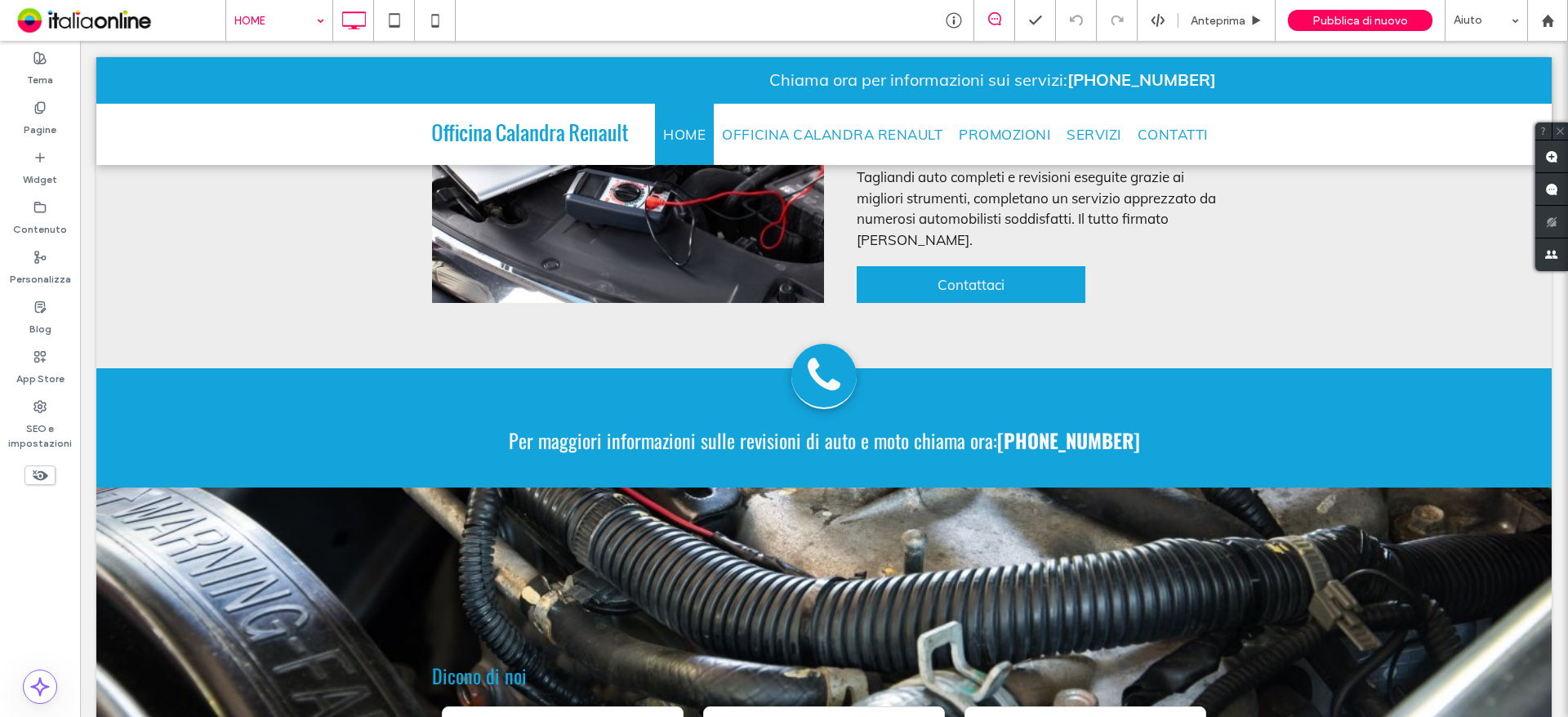
drag, startPoint x: 304, startPoint y: 22, endPoint x: 308, endPoint y: 33, distance: 11.7
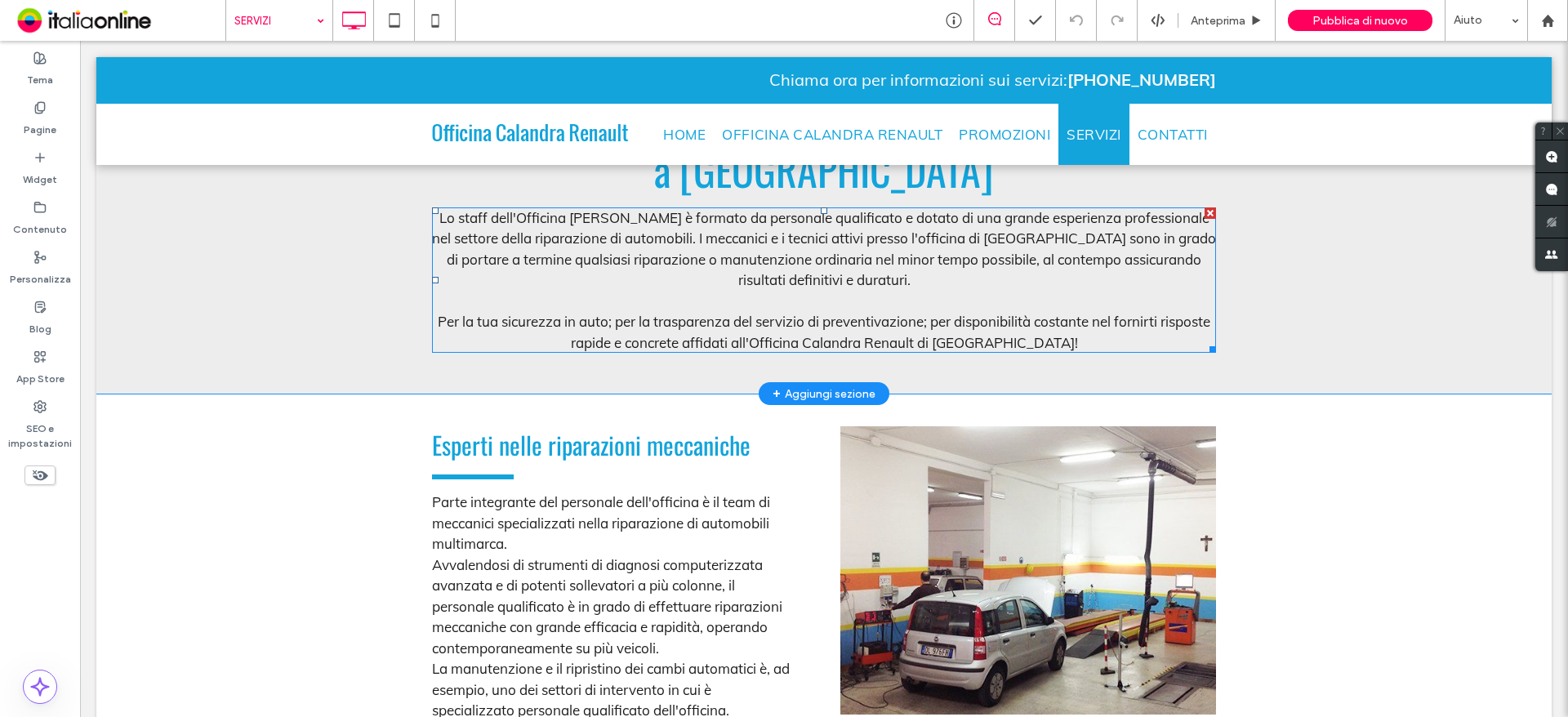
scroll to position [408, 0]
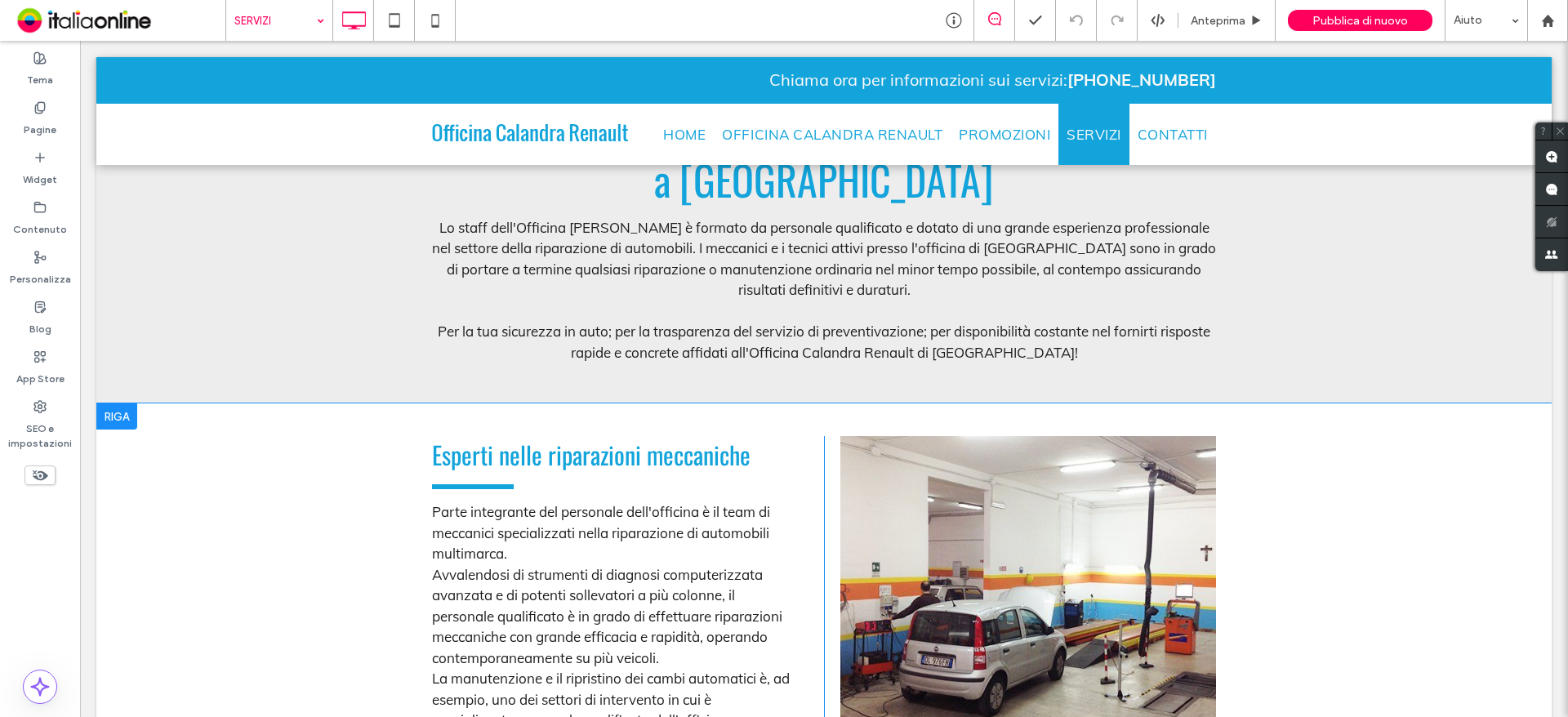
drag, startPoint x: 134, startPoint y: 434, endPoint x: 149, endPoint y: 434, distance: 15.0
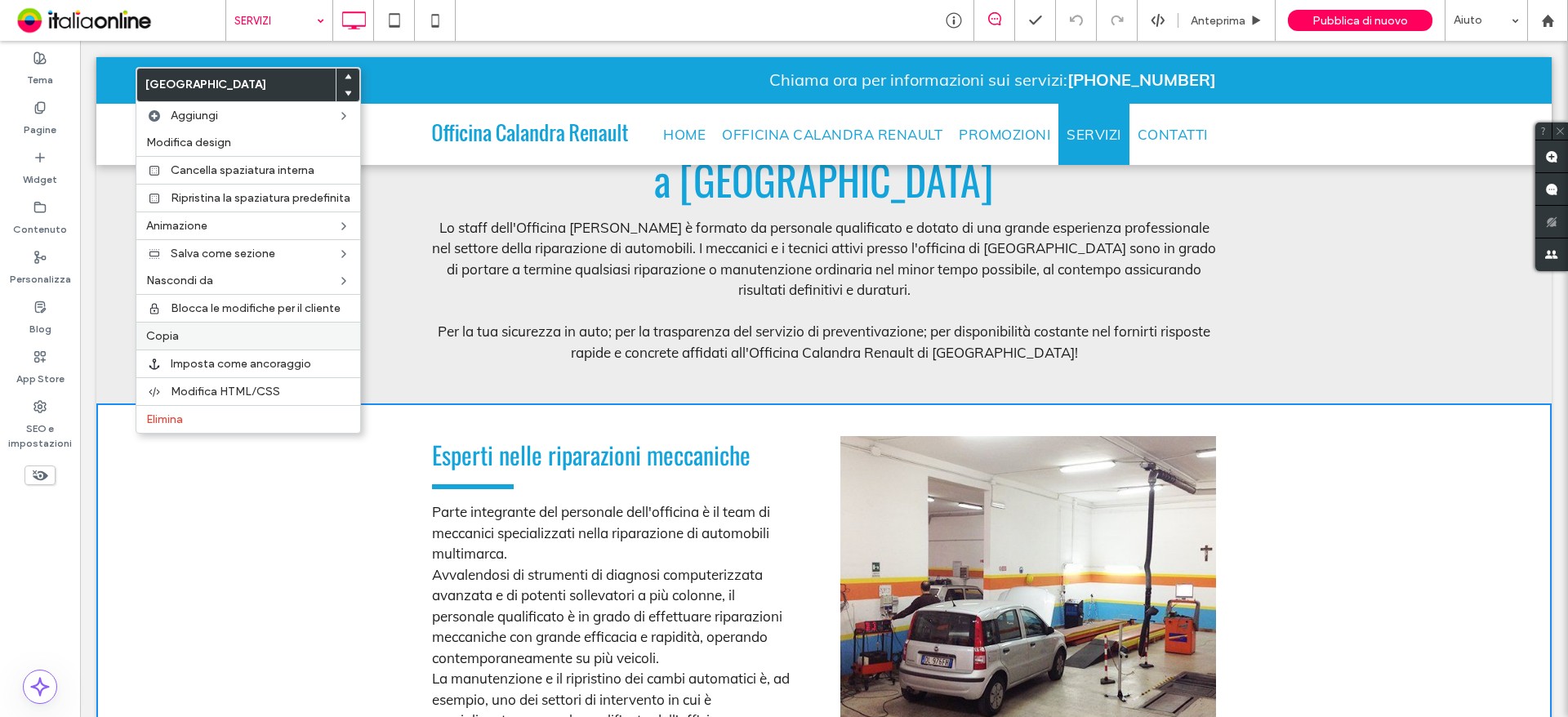
drag, startPoint x: 210, startPoint y: 332, endPoint x: 234, endPoint y: 339, distance: 25.0
click at [210, 332] on label "Copia" at bounding box center [248, 335] width 204 height 13
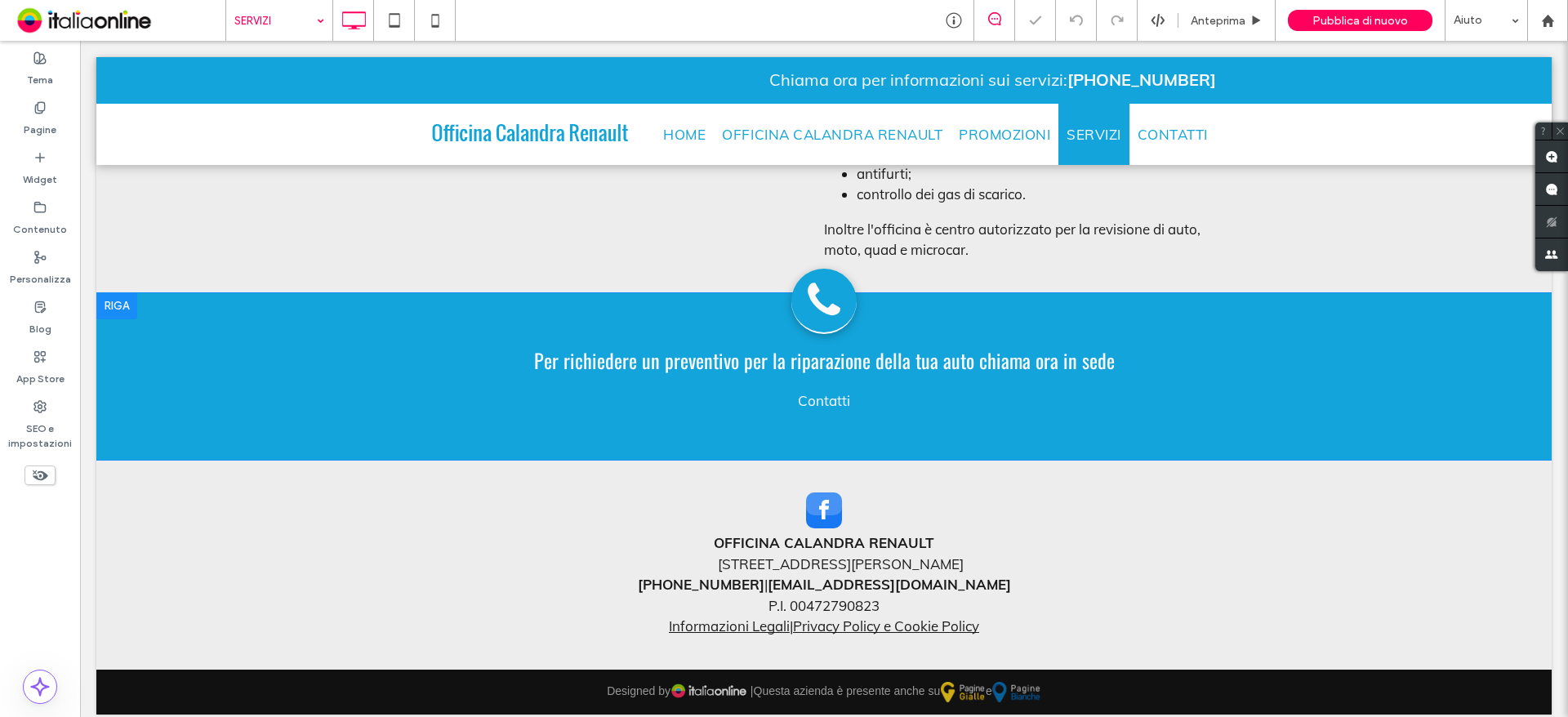
scroll to position [1467, 0]
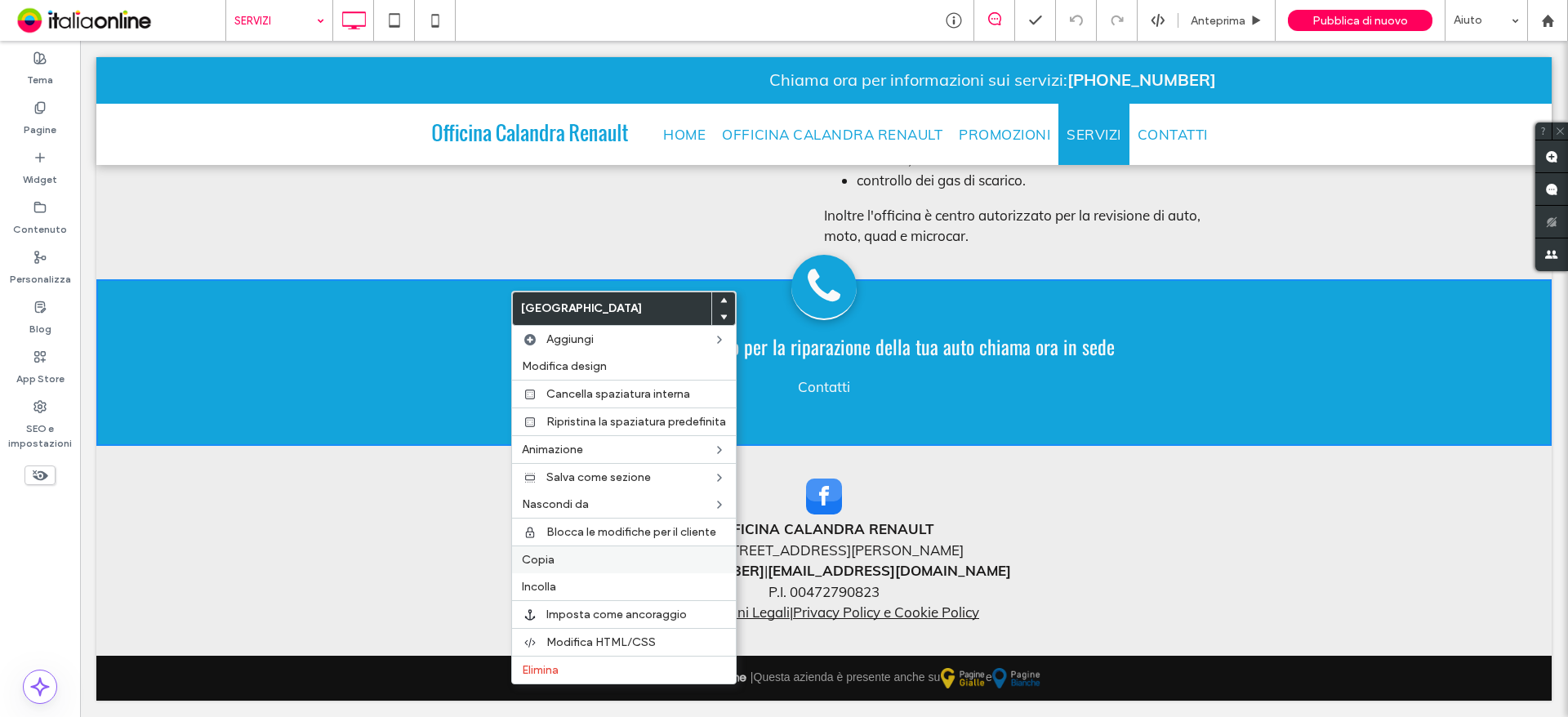
drag, startPoint x: 608, startPoint y: 589, endPoint x: 609, endPoint y: 572, distance: 17.0
click at [608, 589] on label "Incolla" at bounding box center [624, 586] width 204 height 13
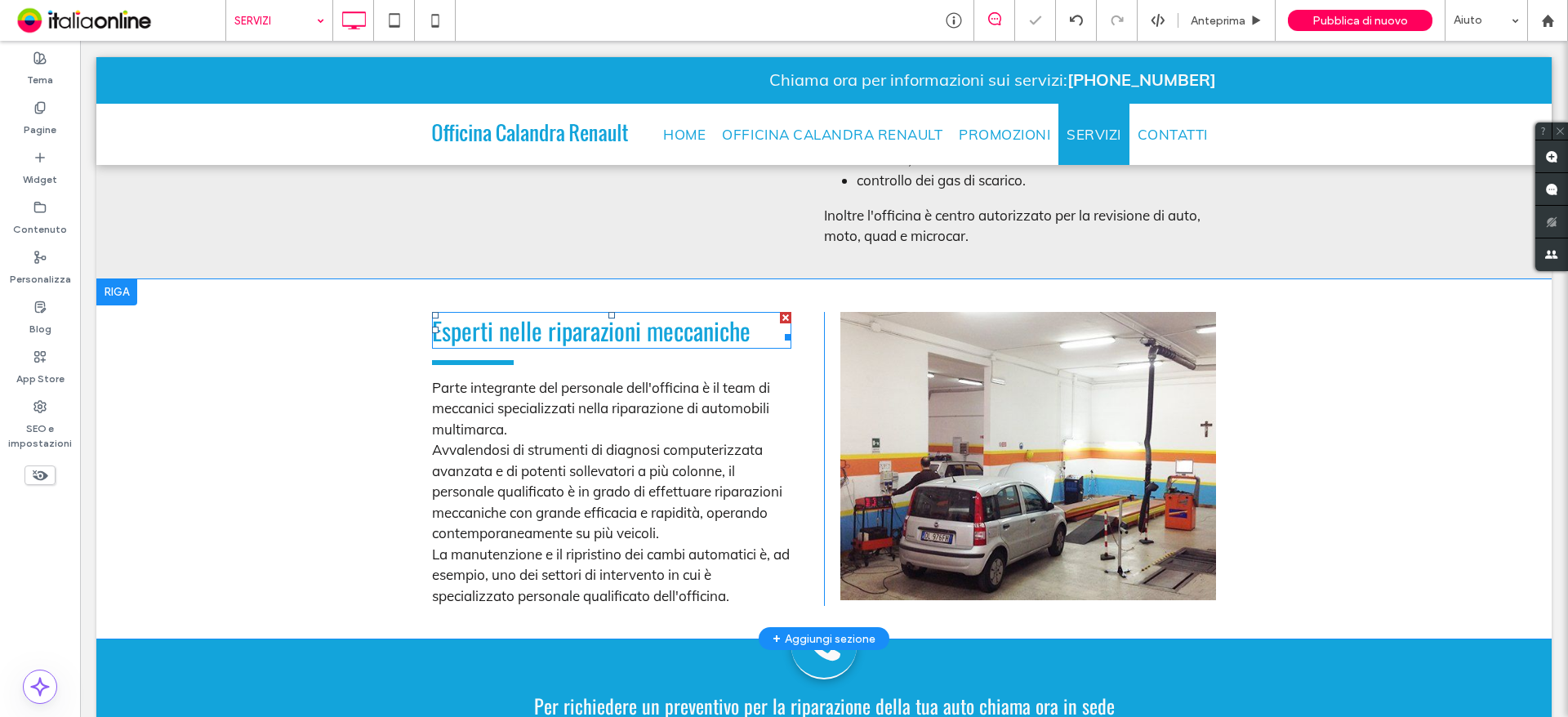
click at [571, 323] on div "Esperti nelle riparazioni meccaniche" at bounding box center [612, 330] width 359 height 37
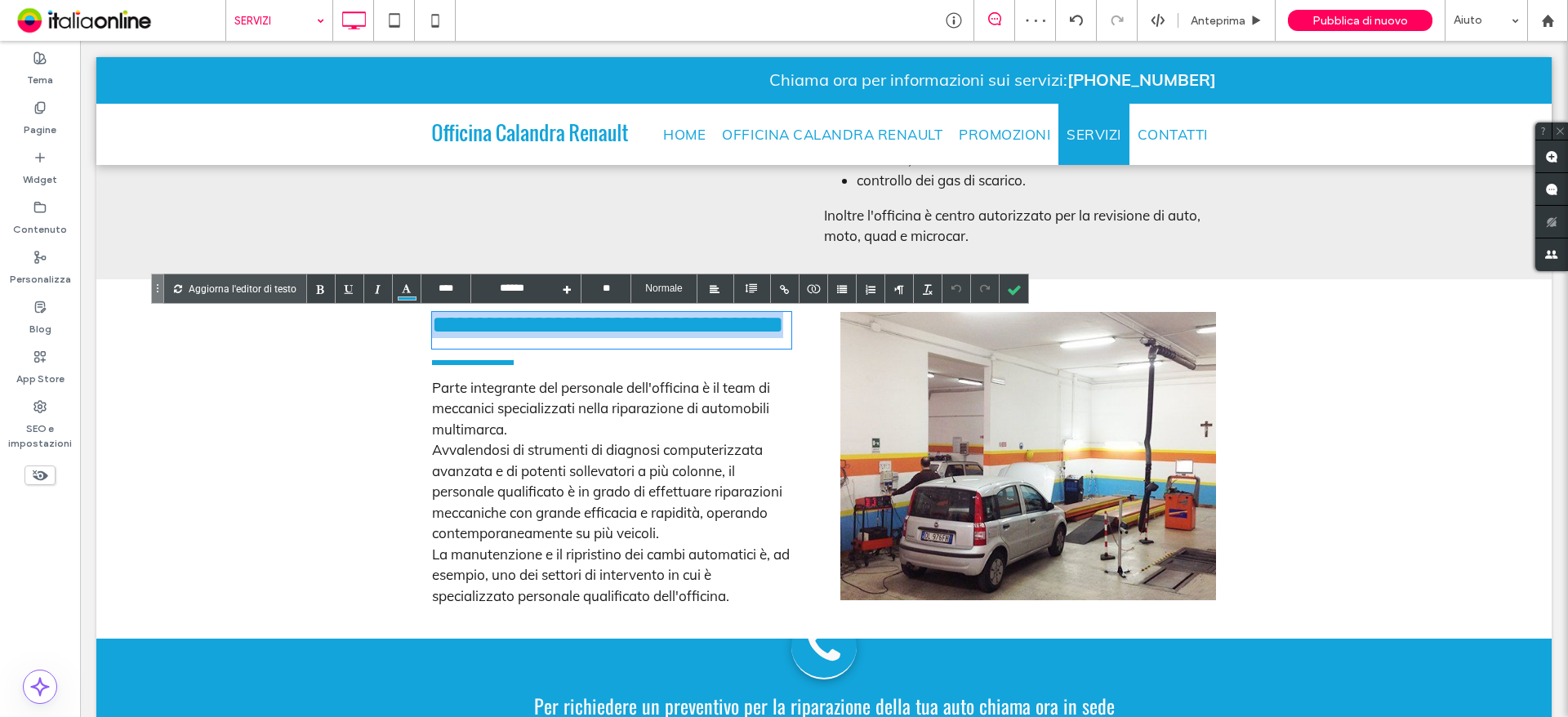
click at [572, 323] on div "**********" at bounding box center [612, 330] width 359 height 37
click at [573, 323] on div "**********" at bounding box center [612, 330] width 359 height 37
click at [674, 323] on div "**********" at bounding box center [612, 330] width 359 height 37
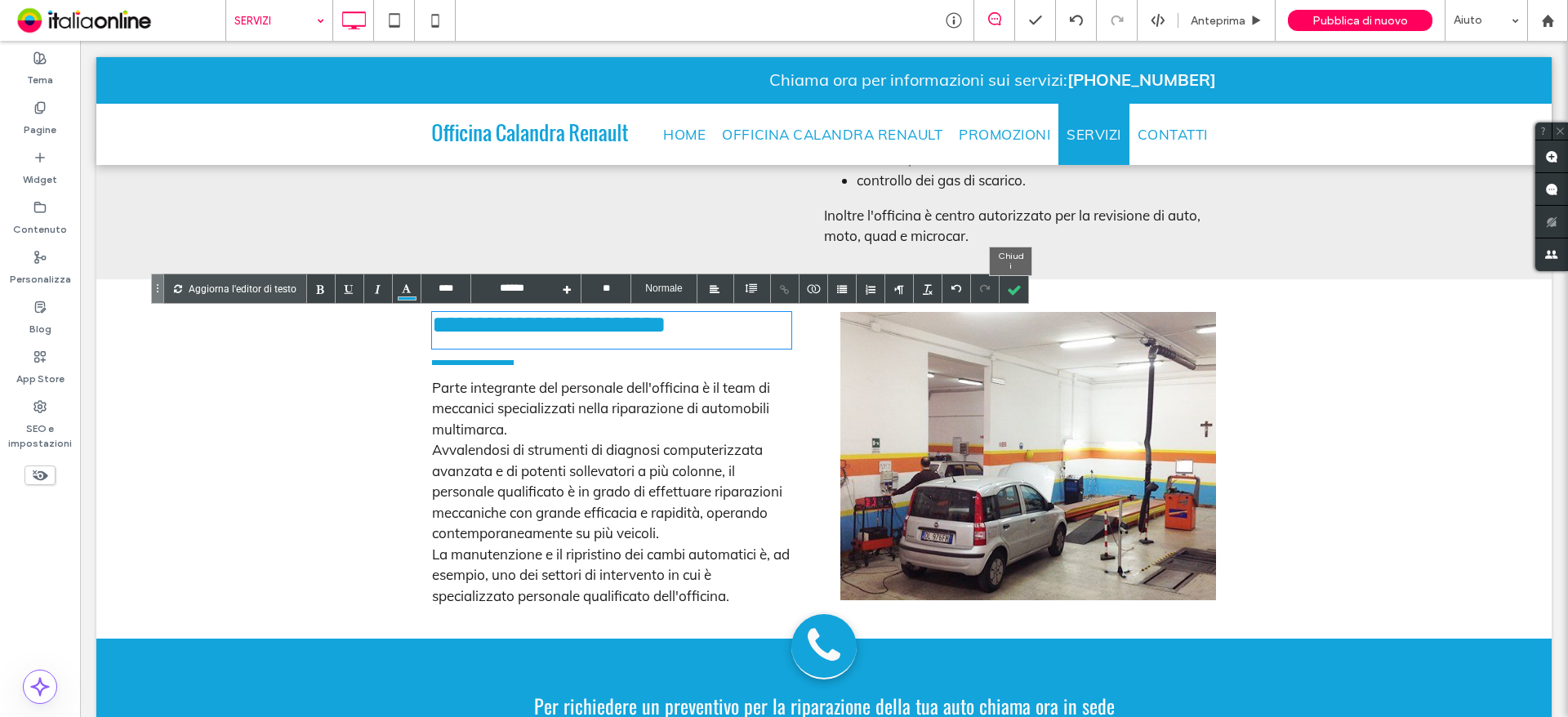
drag, startPoint x: 1002, startPoint y: 291, endPoint x: 947, endPoint y: 323, distance: 63.6
click at [1002, 291] on div at bounding box center [1014, 288] width 29 height 29
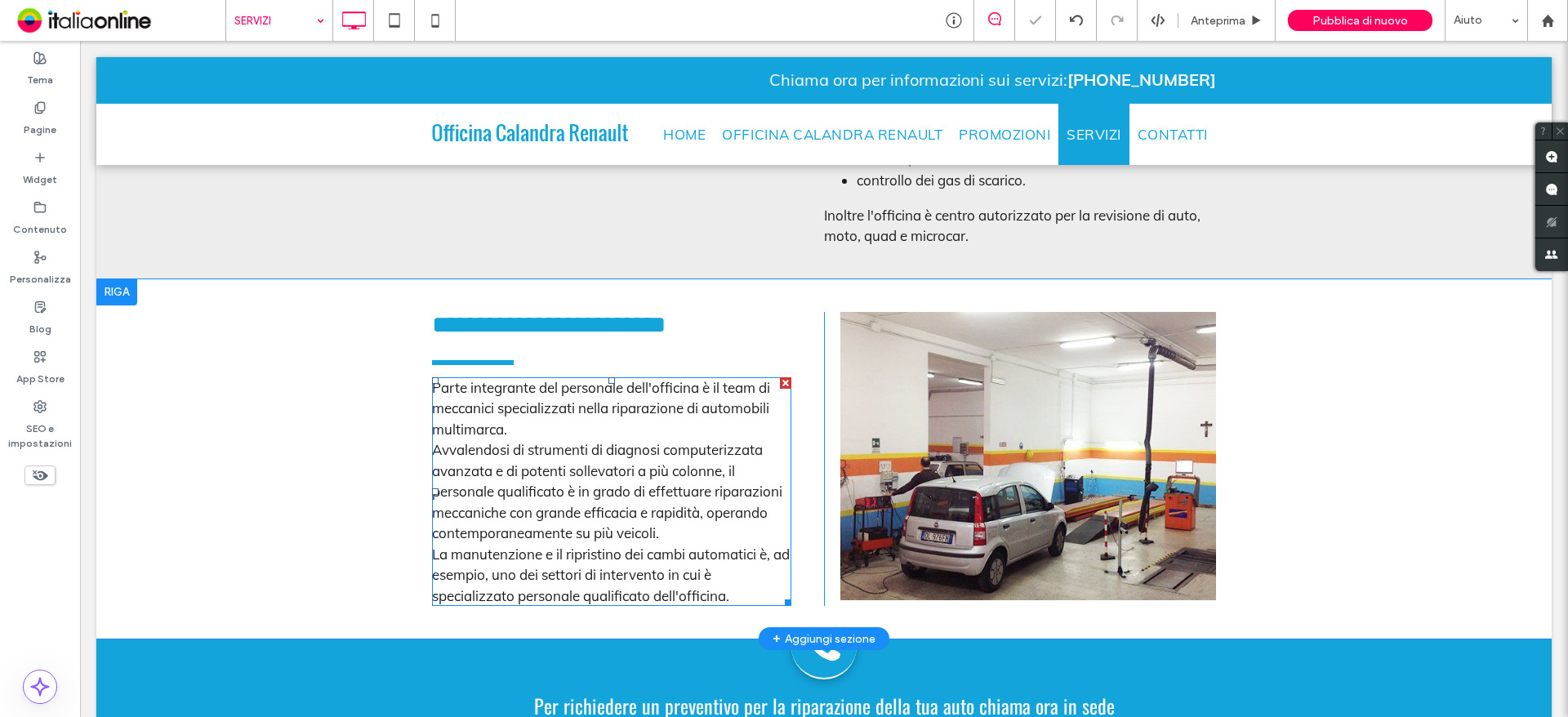
click at [497, 497] on div "Avvalendosi di strumenti di diagnosi computerizzata avanzata e di potenti solle…" at bounding box center [612, 491] width 359 height 104
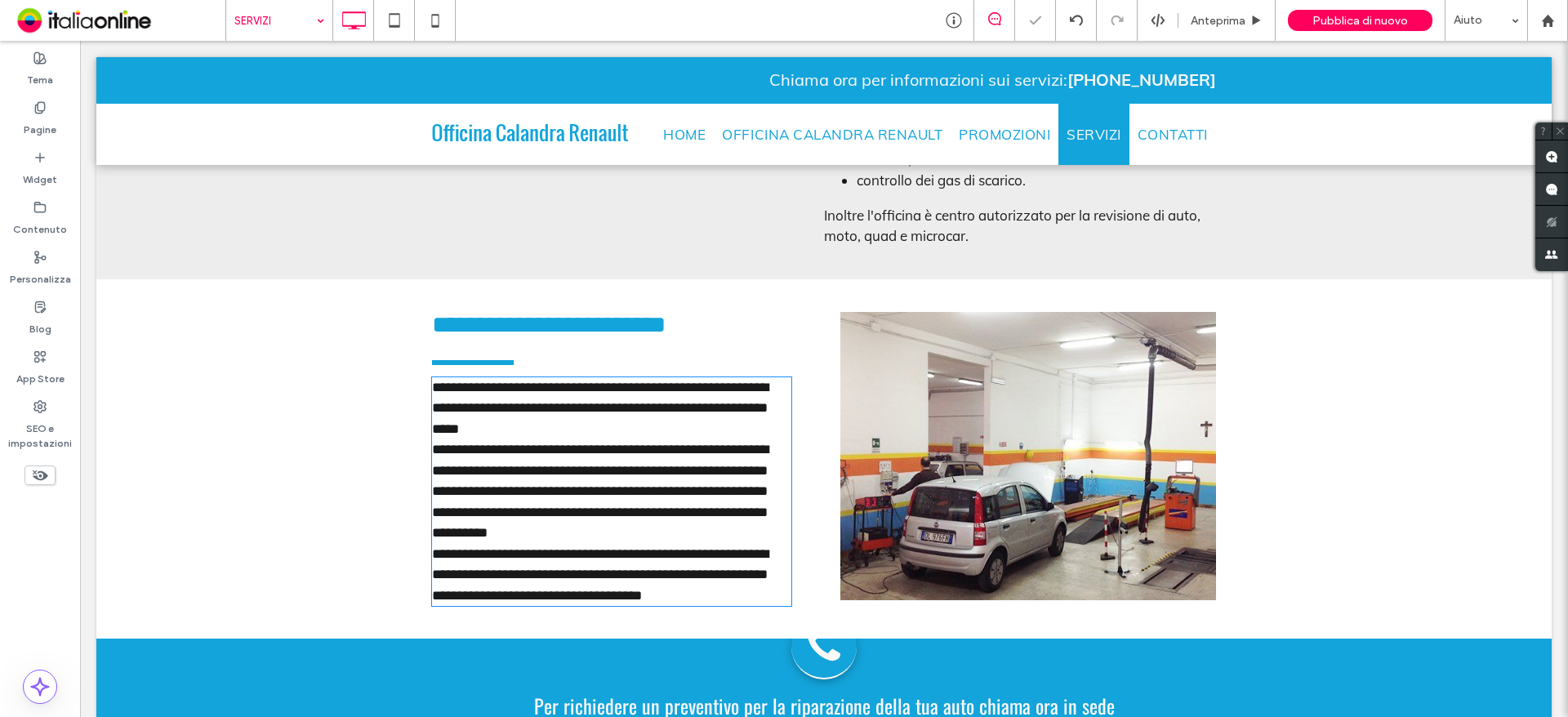
type input "****"
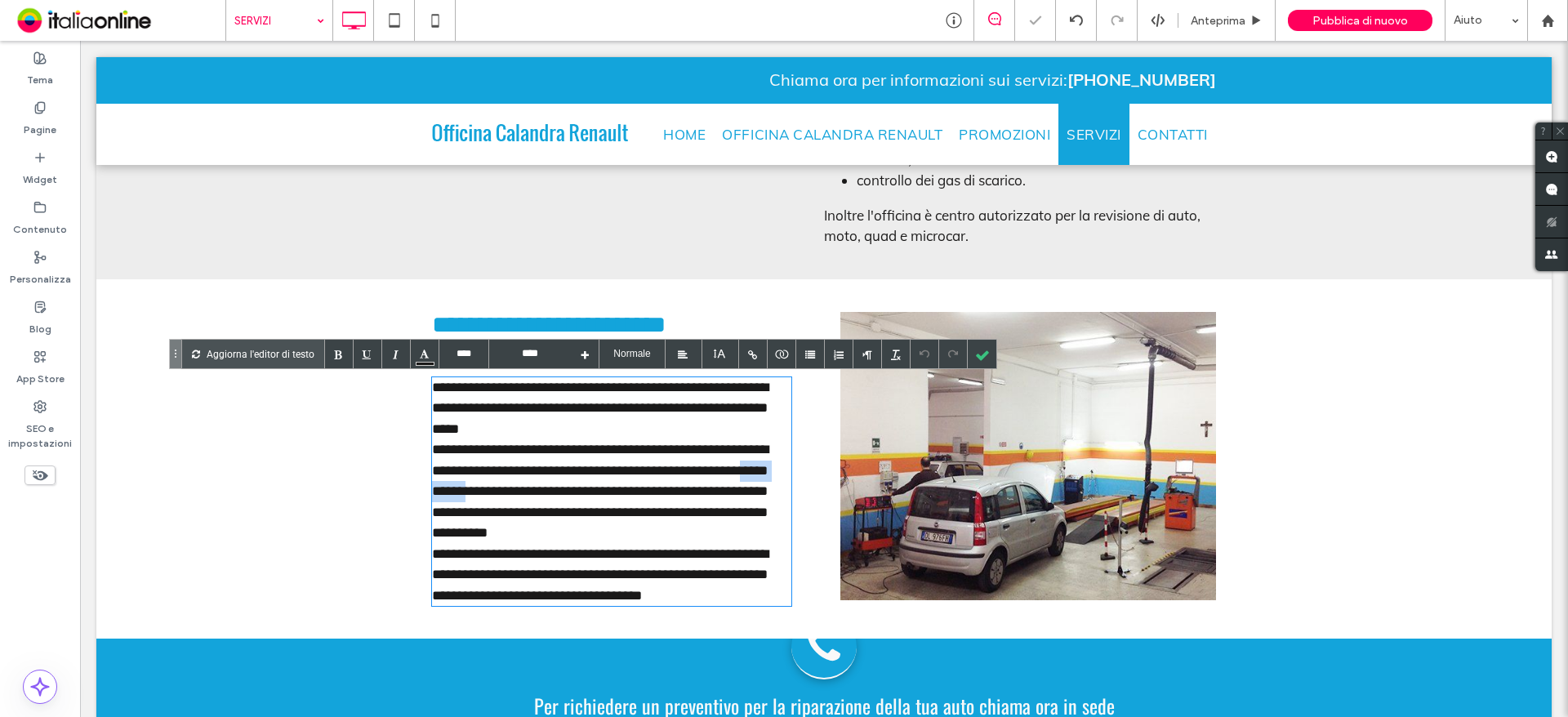
click at [497, 497] on div "**********" at bounding box center [612, 491] width 359 height 104
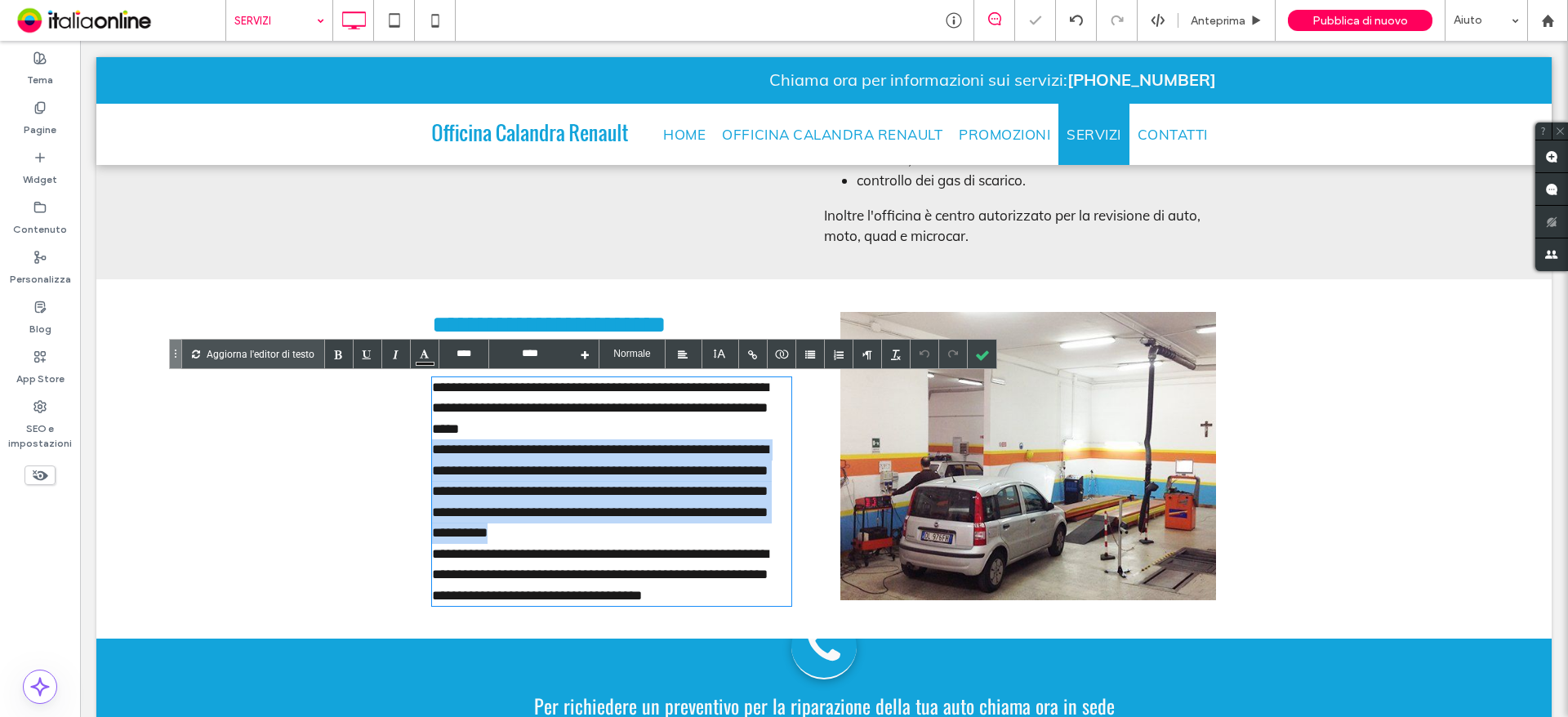
click at [498, 497] on div "**********" at bounding box center [612, 491] width 359 height 104
click at [524, 502] on div "**********" at bounding box center [612, 491] width 359 height 104
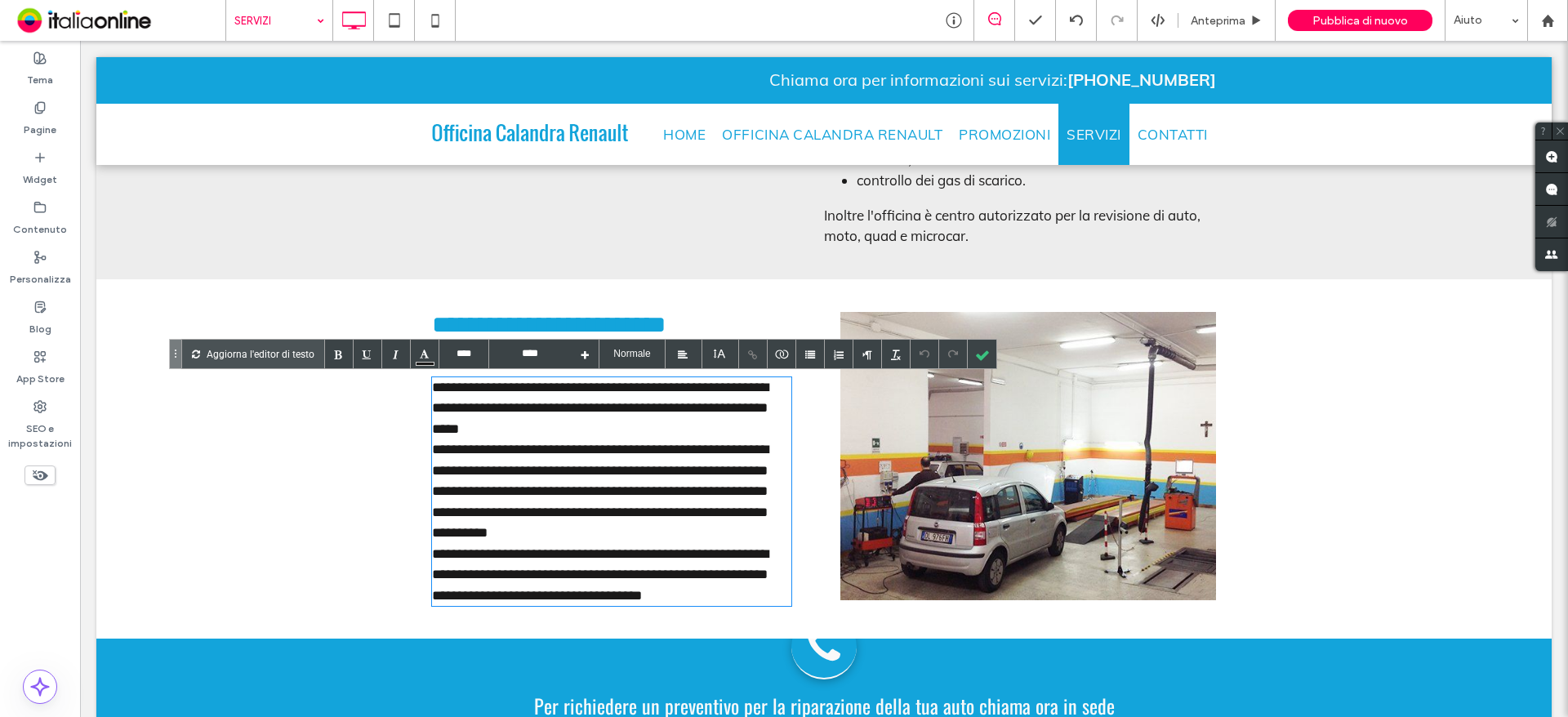
click at [722, 587] on span "**********" at bounding box center [600, 575] width 336 height 56
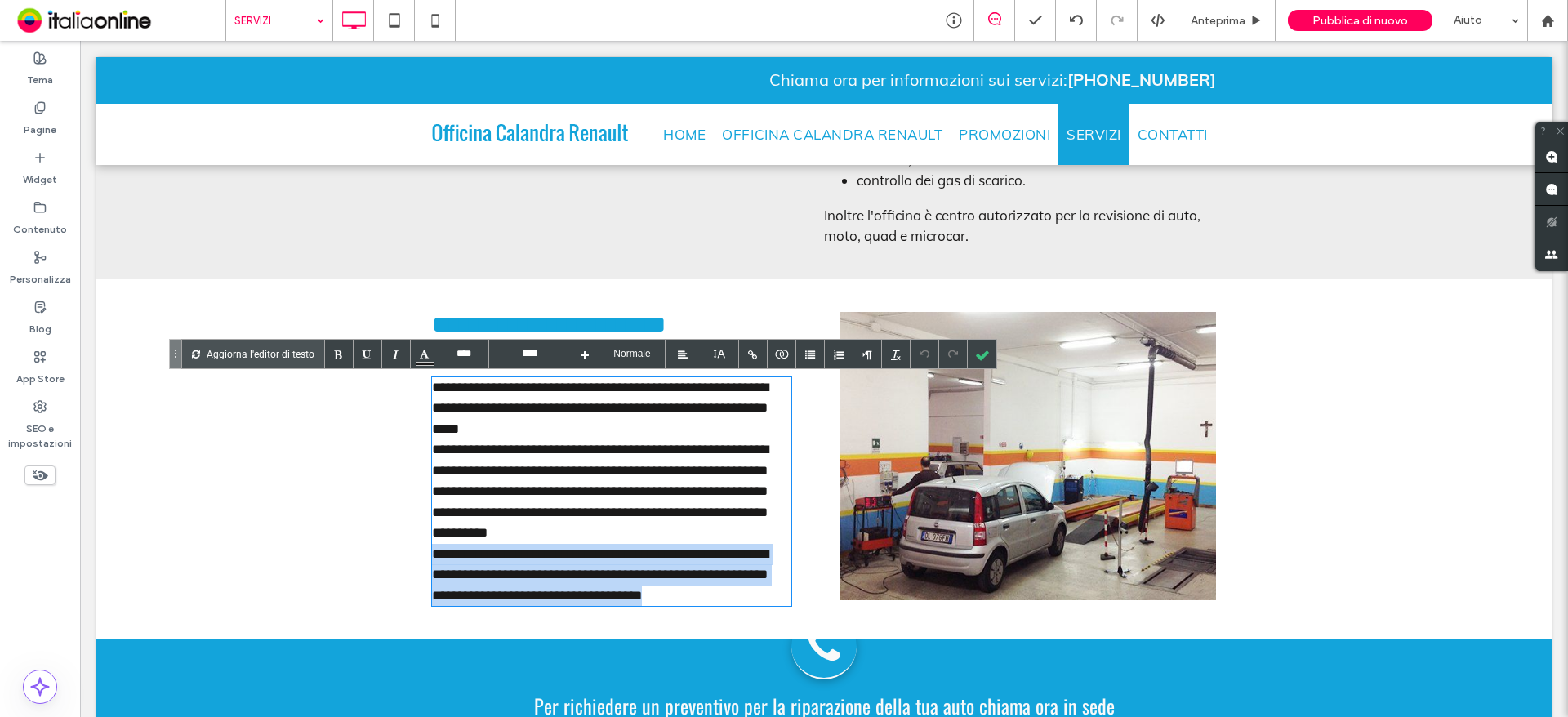
click at [722, 587] on span "**********" at bounding box center [600, 575] width 336 height 56
click at [746, 590] on div "**********" at bounding box center [612, 575] width 359 height 63
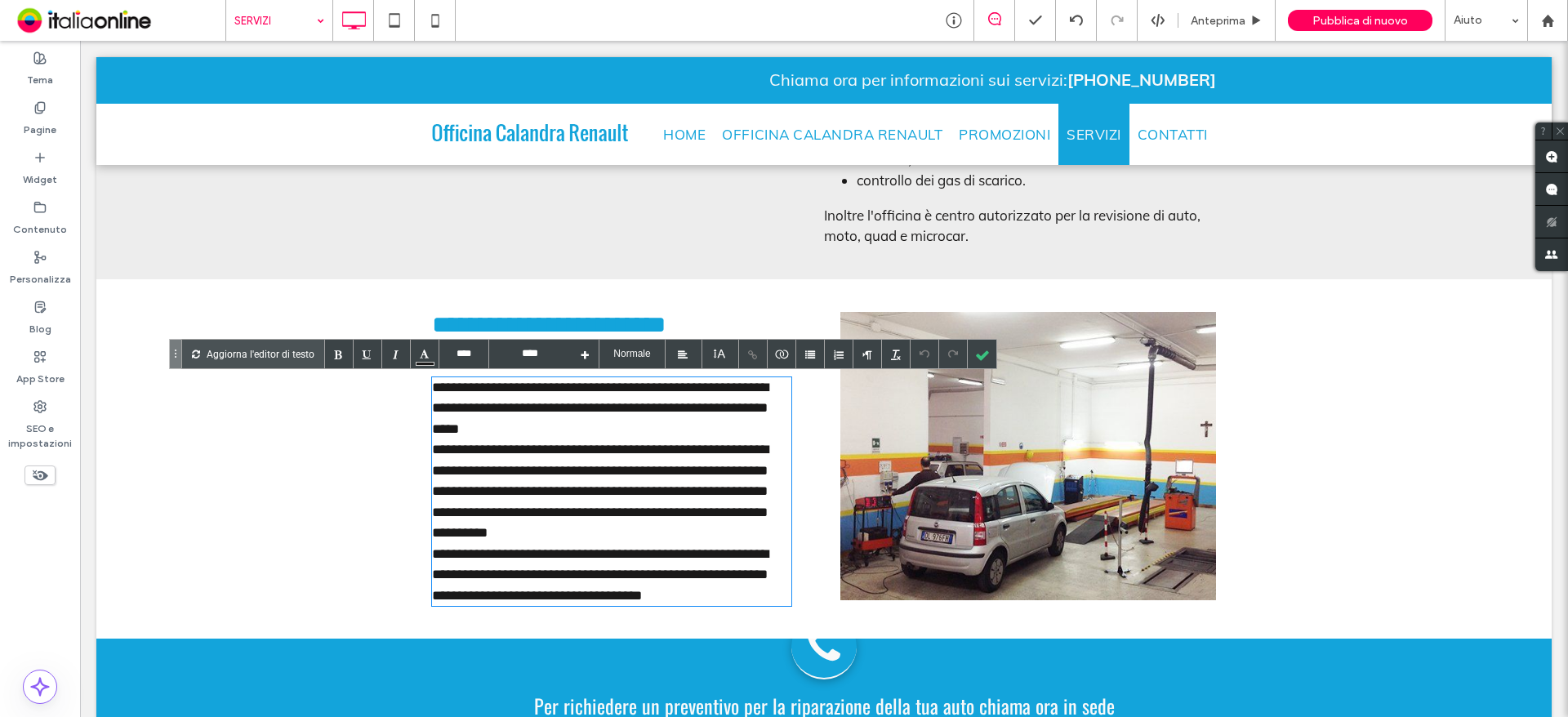
click at [510, 431] on div "**********" at bounding box center [612, 409] width 359 height 63
drag, startPoint x: 514, startPoint y: 428, endPoint x: 473, endPoint y: 429, distance: 41.0
click at [473, 429] on div "**********" at bounding box center [612, 409] width 359 height 63
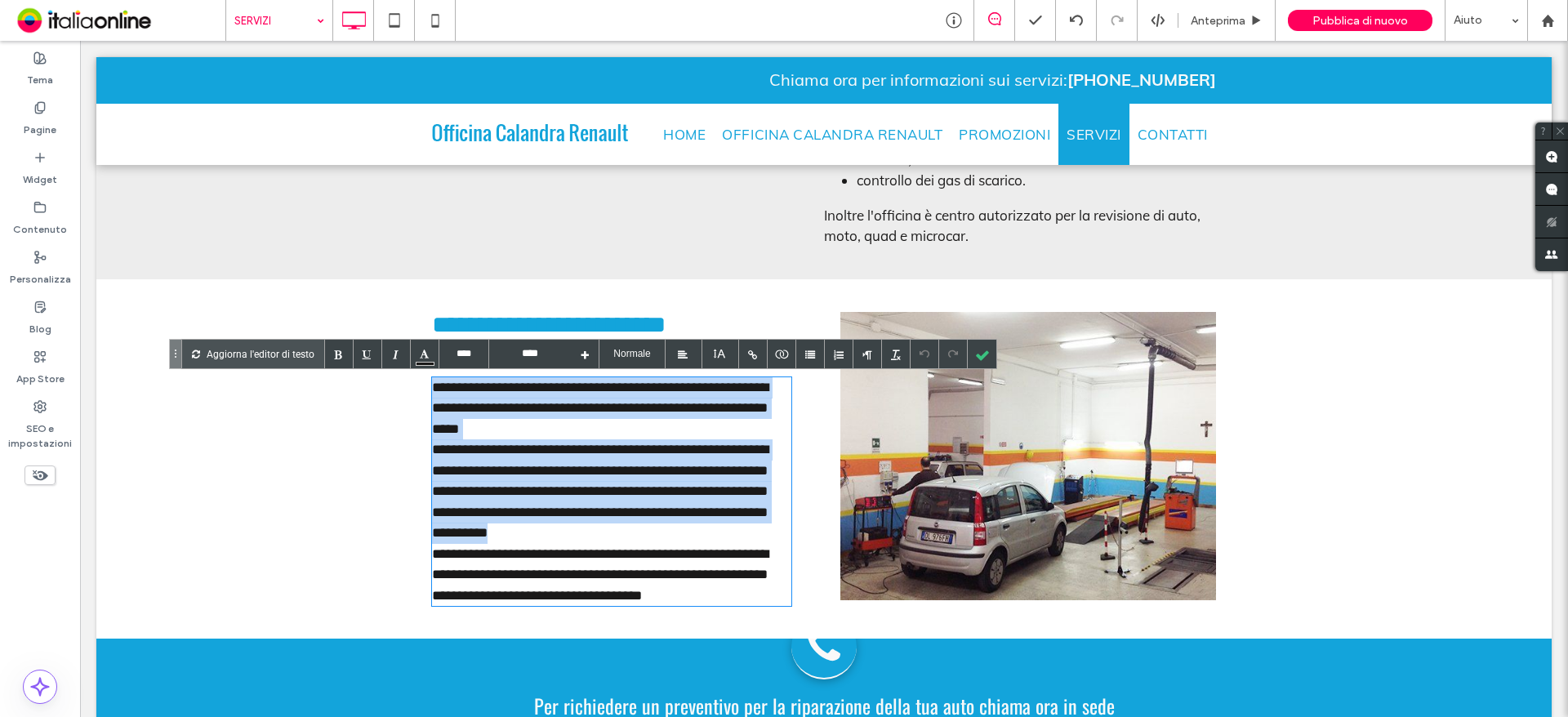
drag, startPoint x: 668, startPoint y: 527, endPoint x: 427, endPoint y: 389, distance: 277.7
click at [432, 389] on div "**********" at bounding box center [612, 491] width 359 height 229
paste div
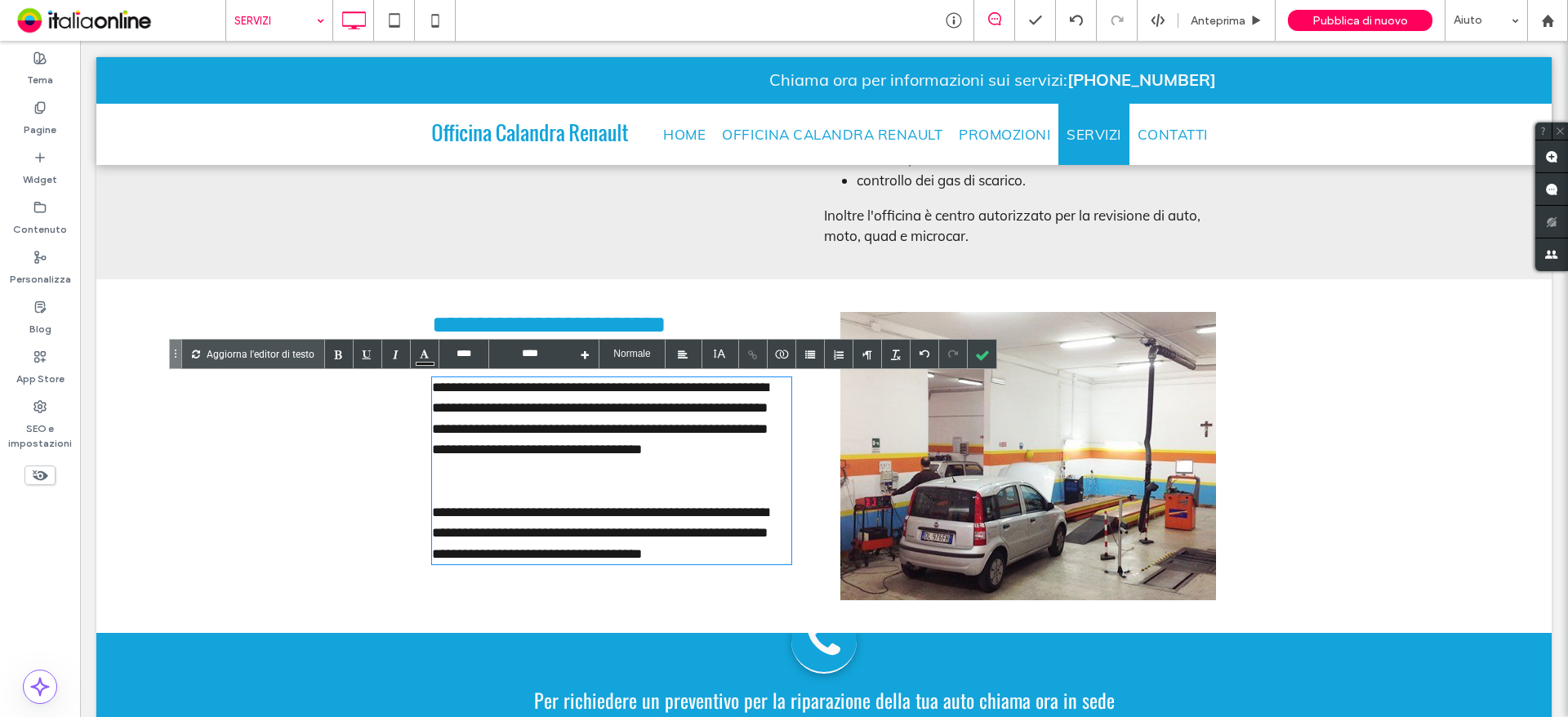
click at [539, 507] on span "**********" at bounding box center [600, 534] width 336 height 56
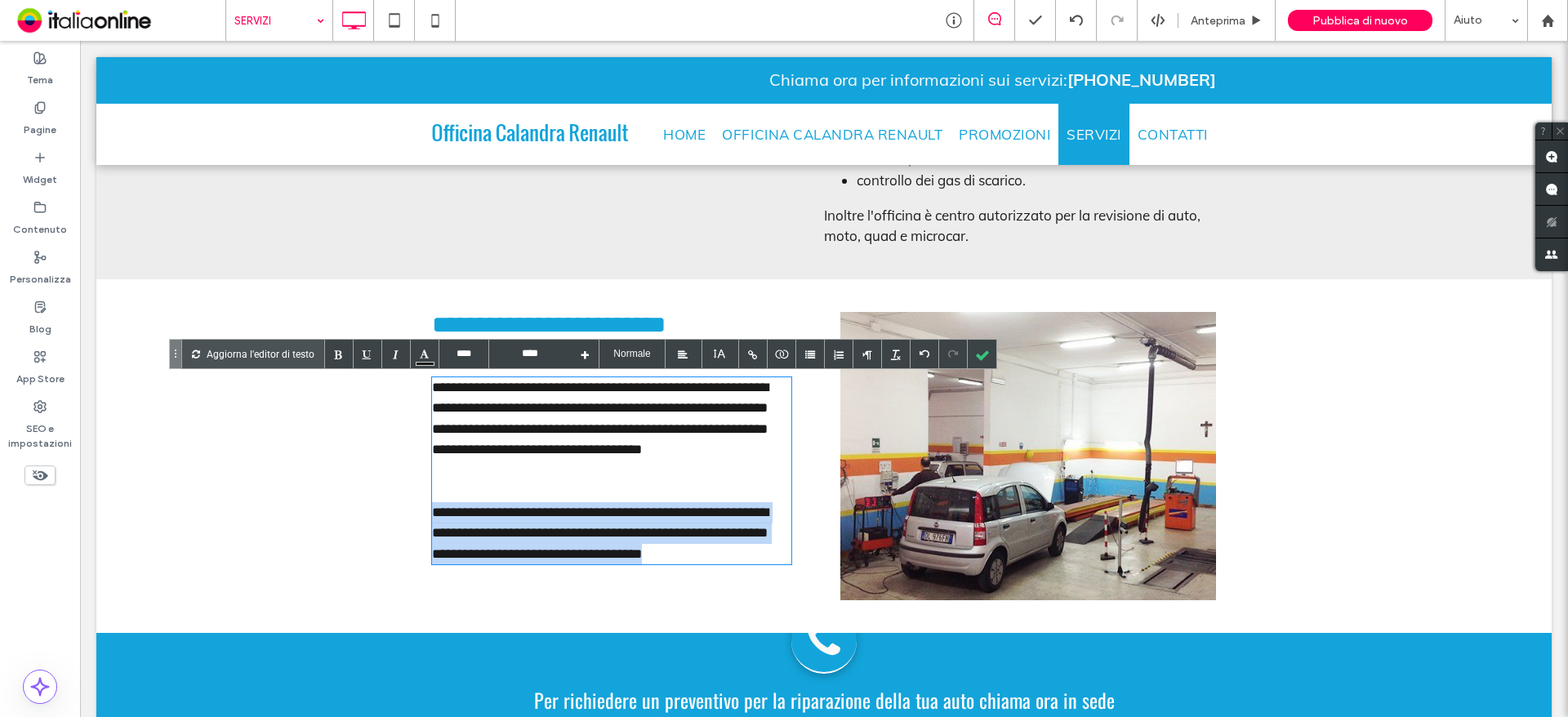
click at [539, 507] on span "**********" at bounding box center [600, 534] width 336 height 56
click at [485, 551] on span "**********" at bounding box center [600, 534] width 336 height 56
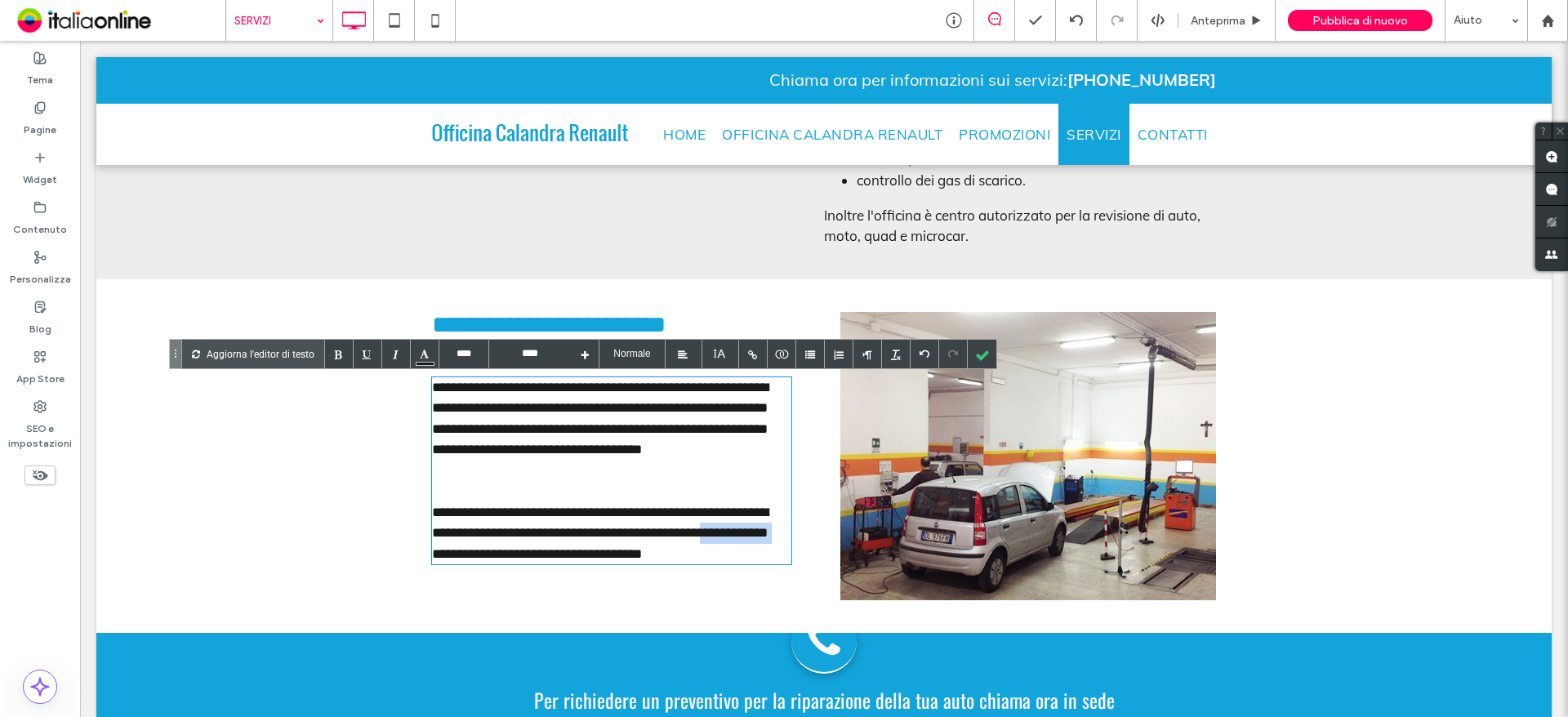
click at [485, 551] on span "**********" at bounding box center [600, 534] width 336 height 56
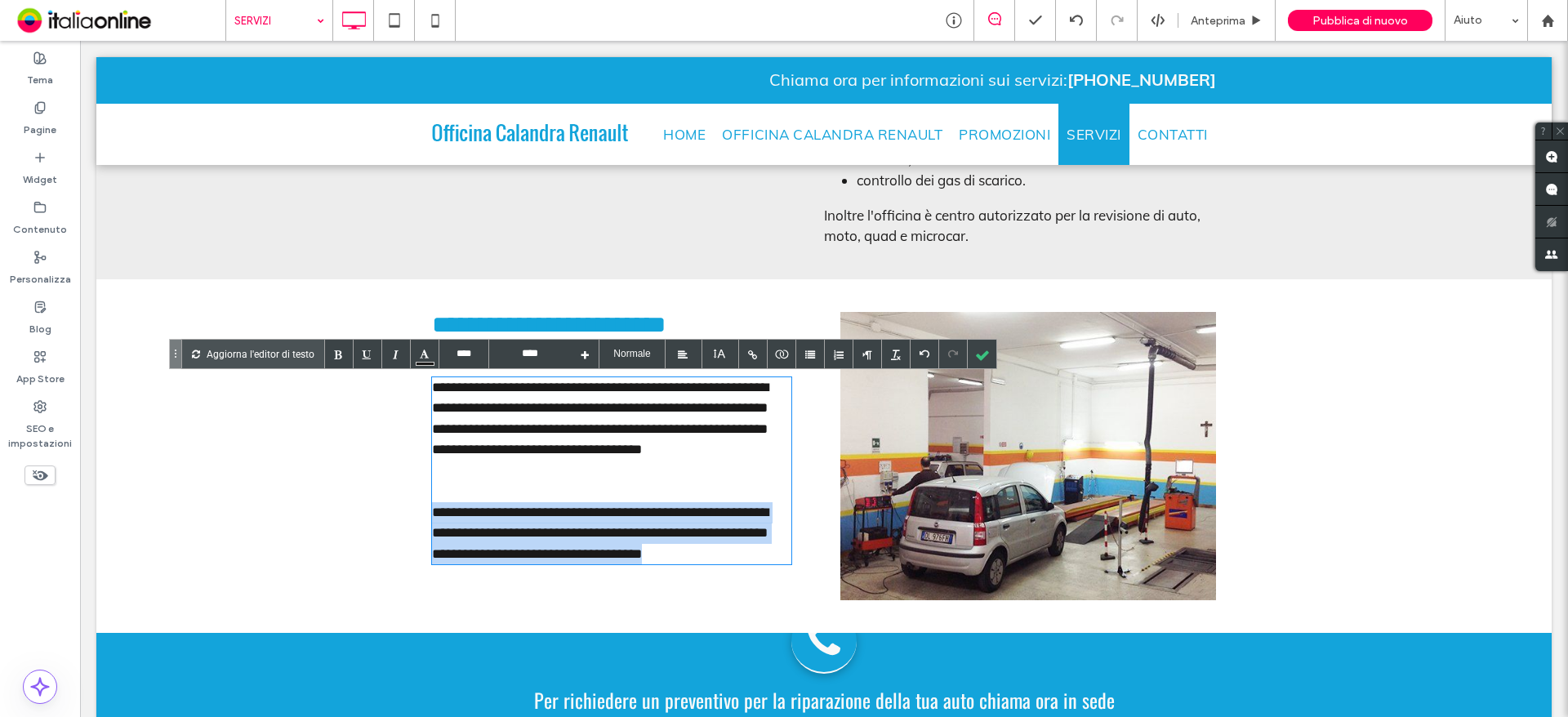
click at [485, 551] on span "**********" at bounding box center [600, 534] width 336 height 56
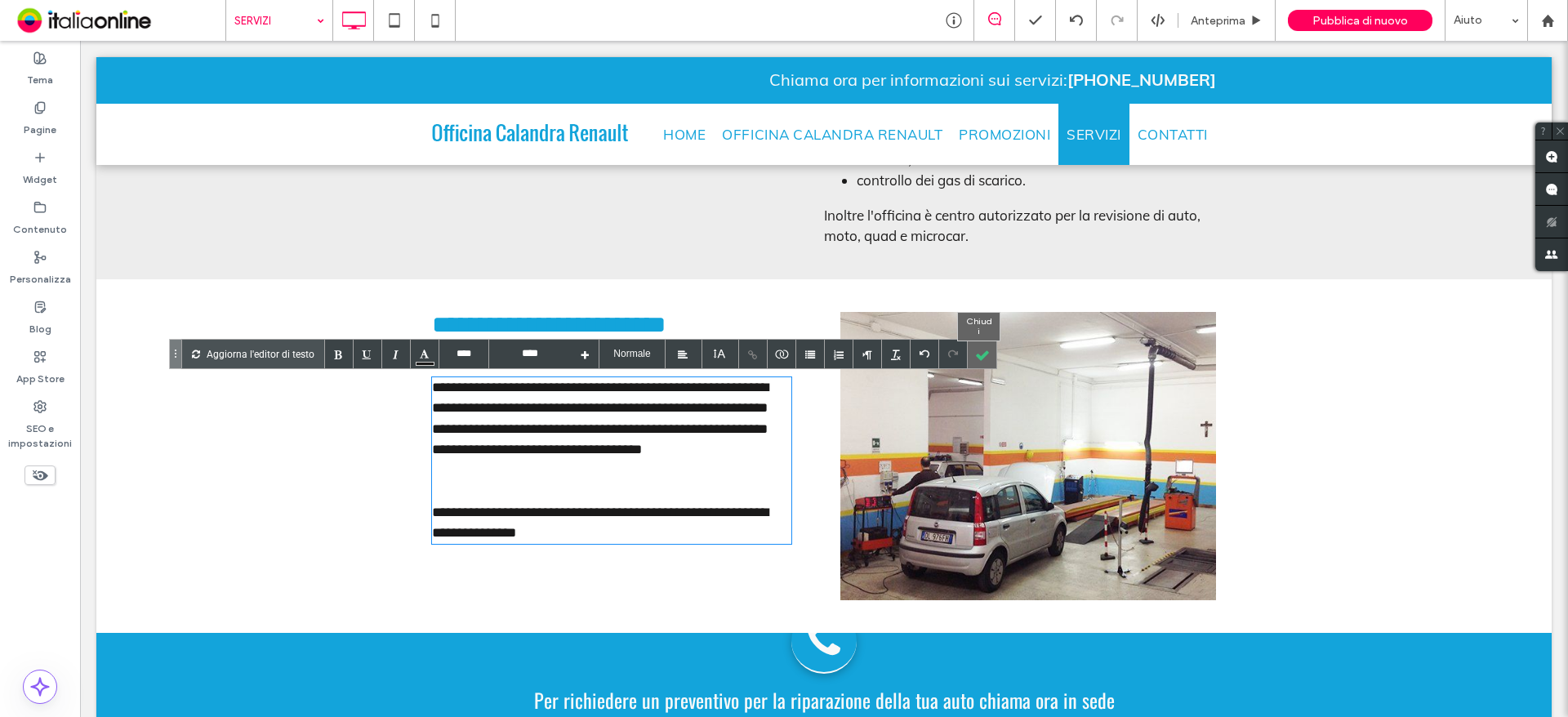
click at [972, 354] on div at bounding box center [982, 354] width 29 height 29
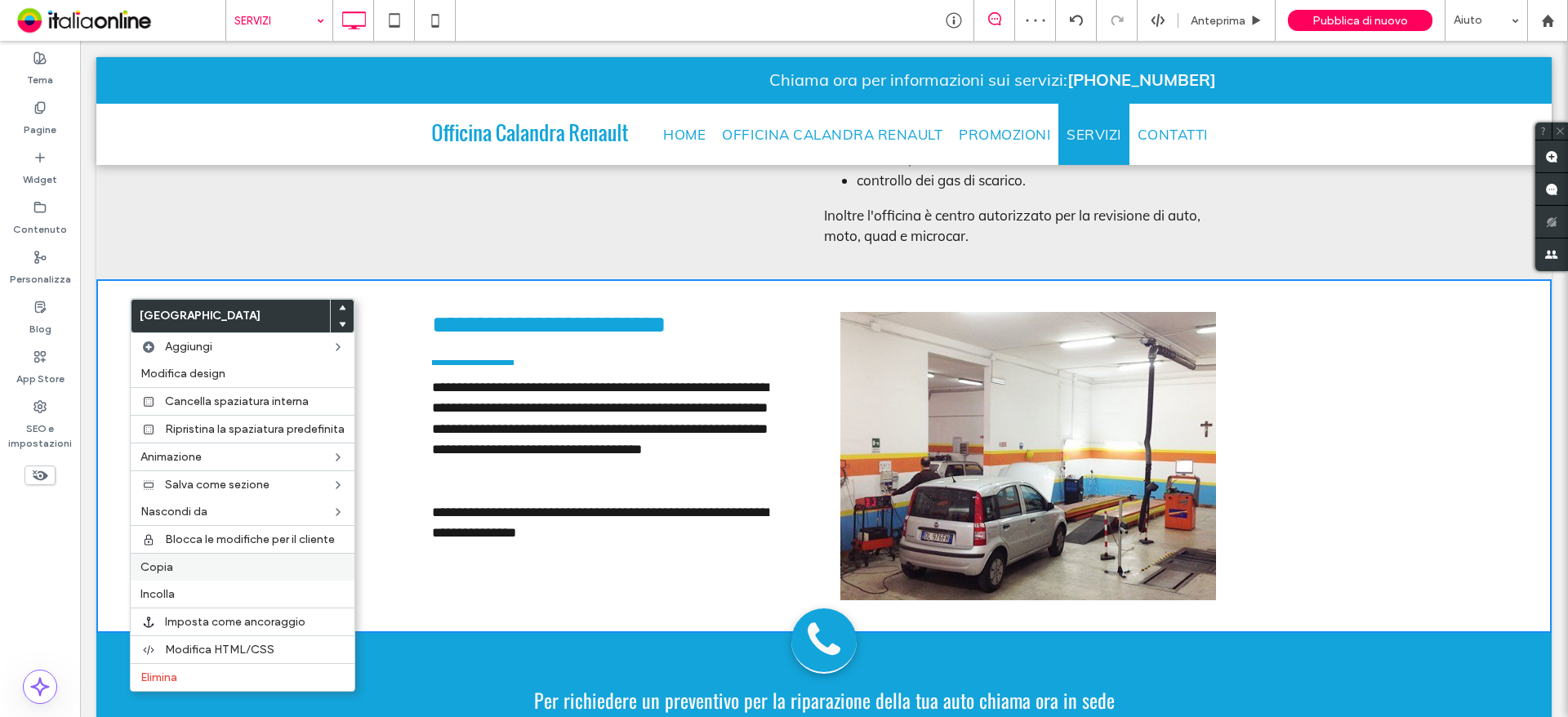
click at [184, 561] on label "Copia" at bounding box center [242, 566] width 204 height 13
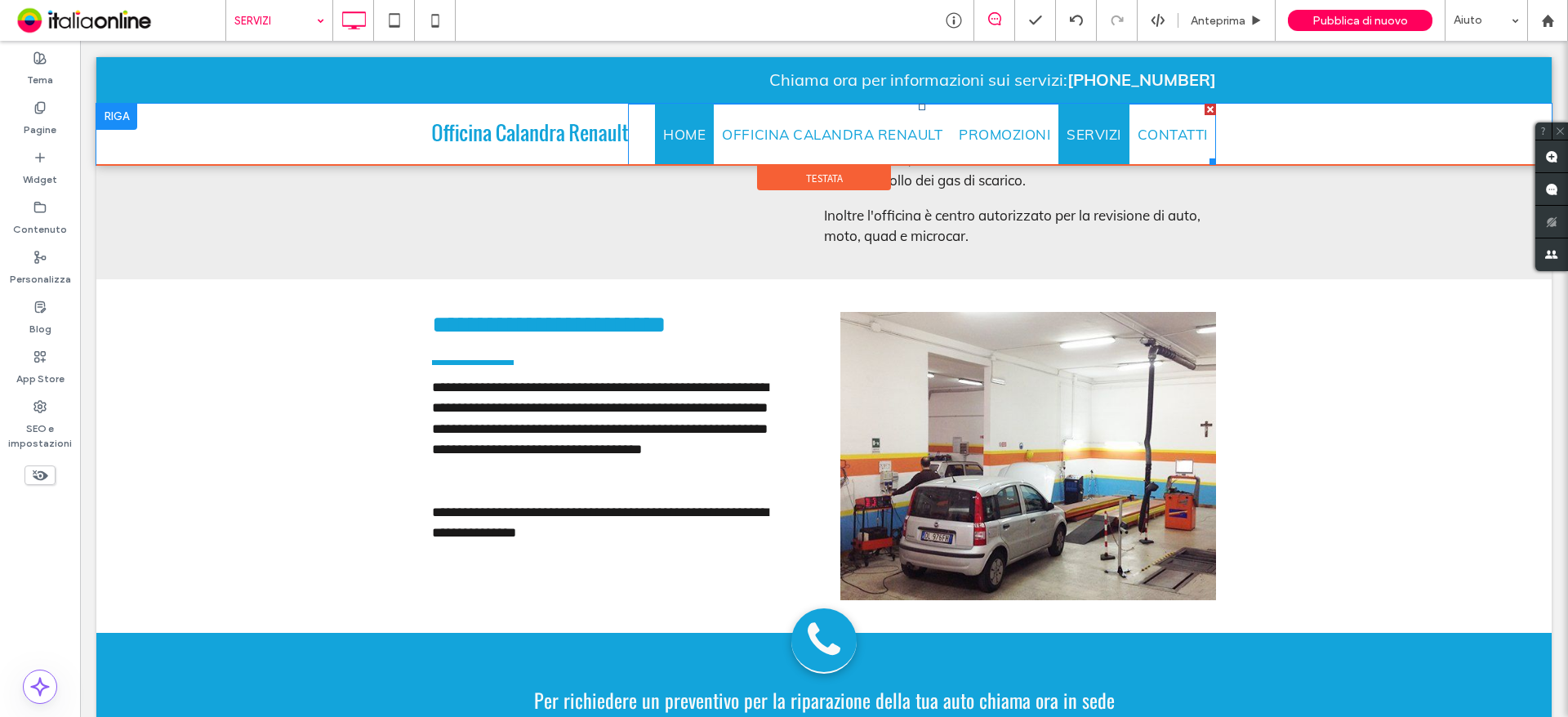
click at [687, 147] on link "HOME" at bounding box center [684, 134] width 58 height 62
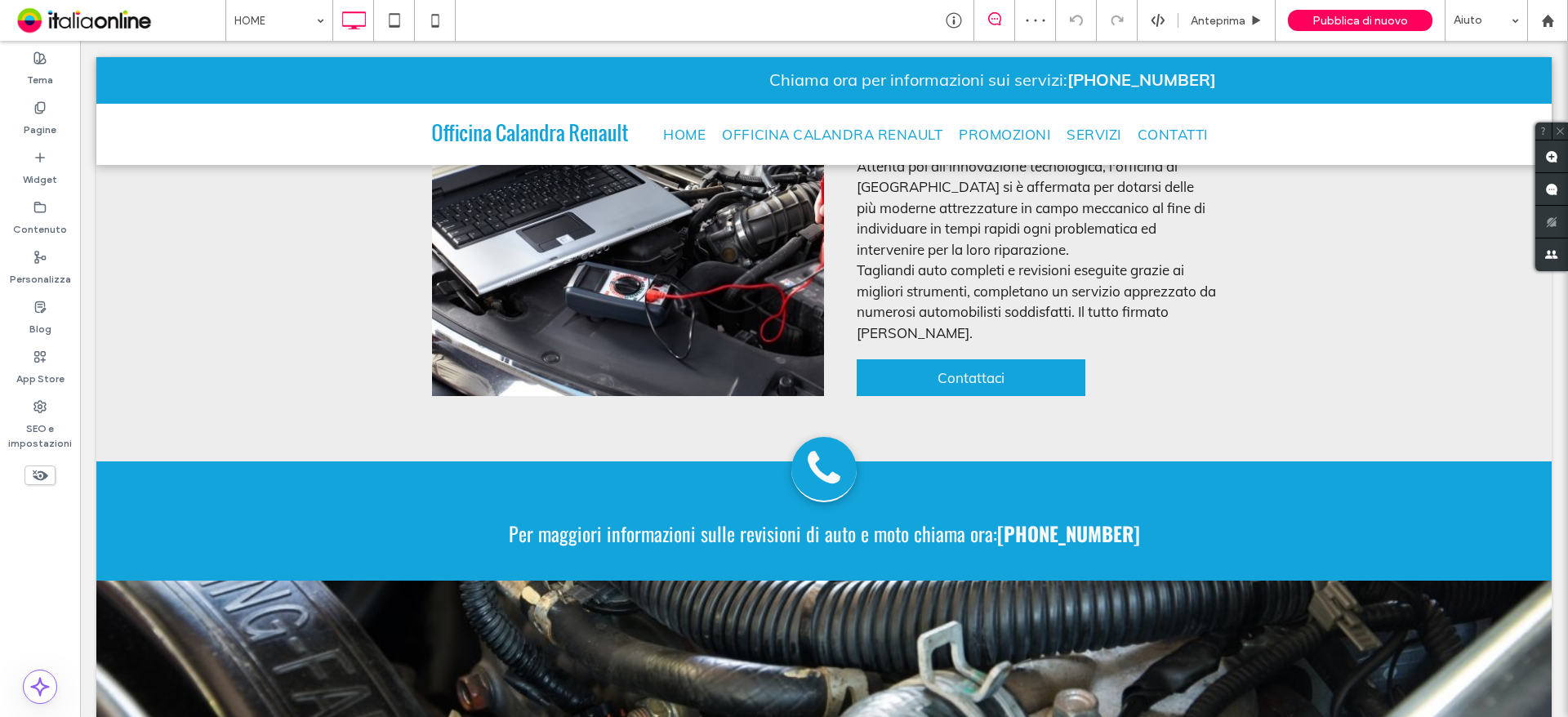
scroll to position [2205, 0]
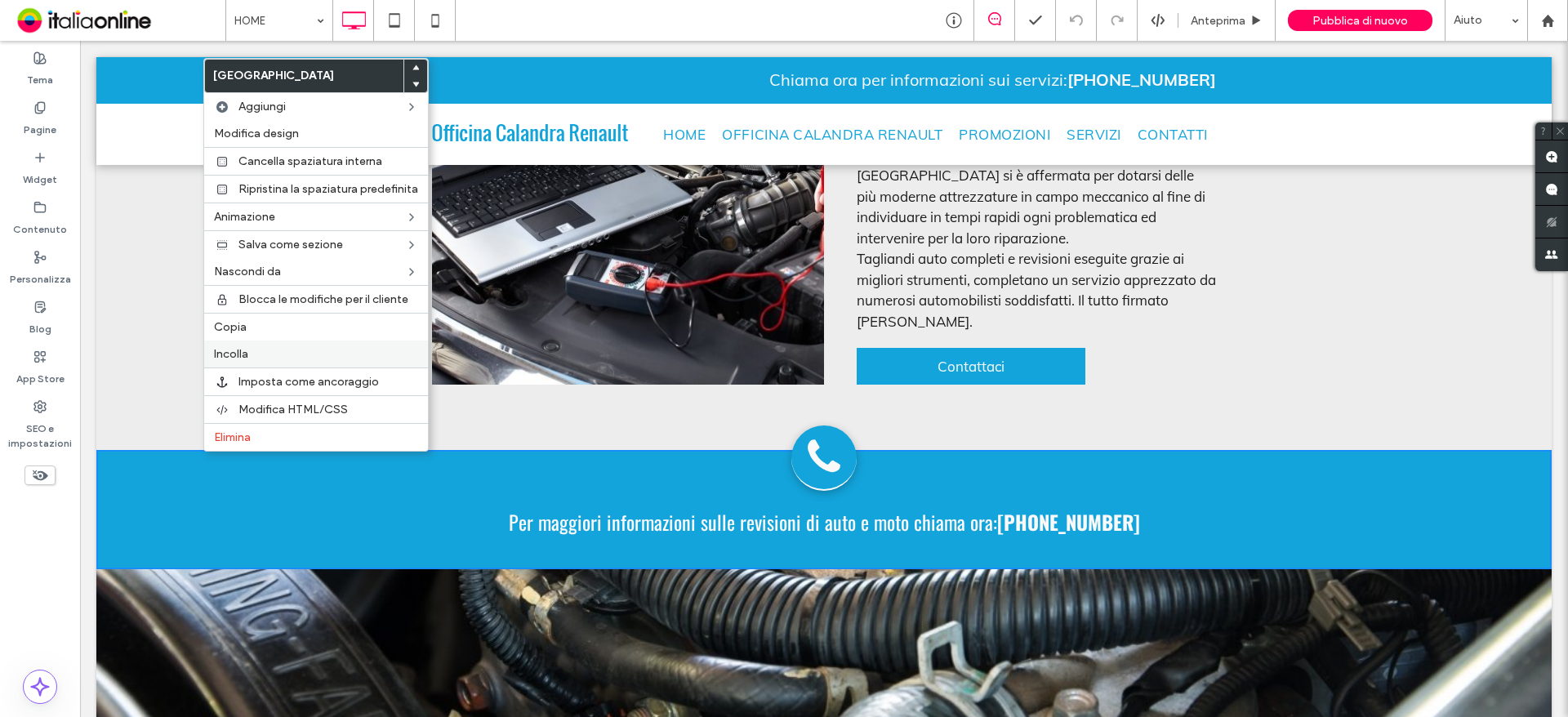
click at [275, 343] on div "Incolla" at bounding box center [315, 354] width 224 height 27
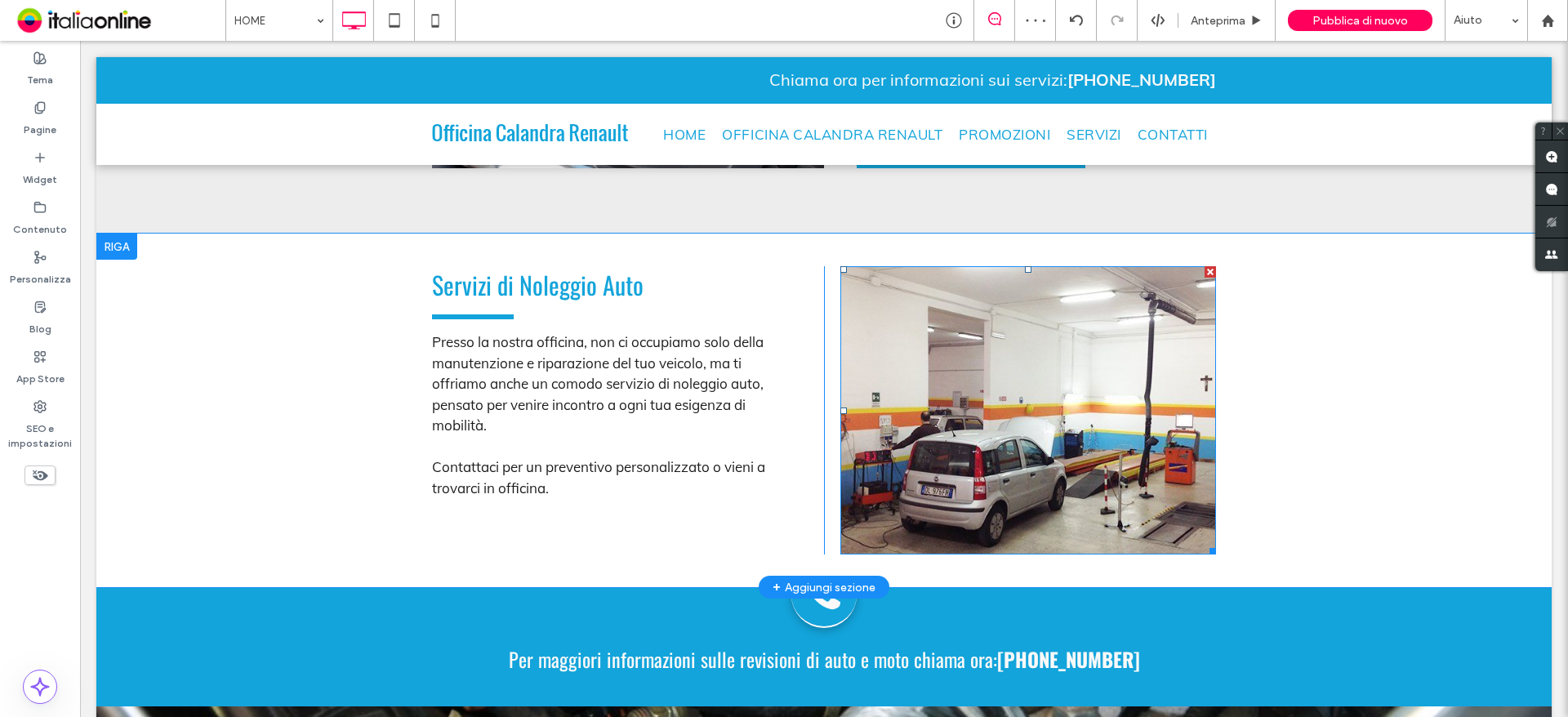
scroll to position [2449, 0]
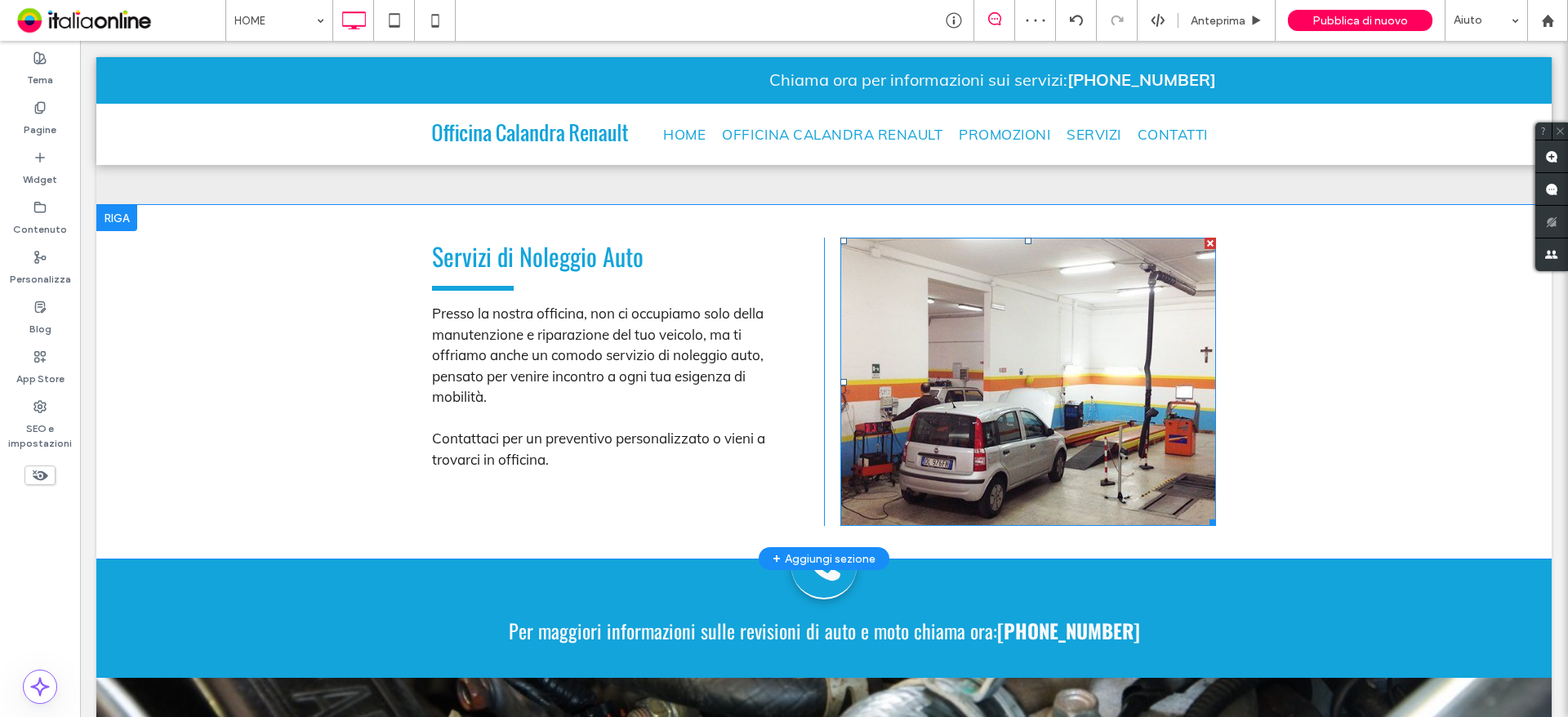
drag, startPoint x: 970, startPoint y: 354, endPoint x: 953, endPoint y: 354, distance: 17.0
click at [970, 354] on img at bounding box center [1028, 381] width 376 height 288
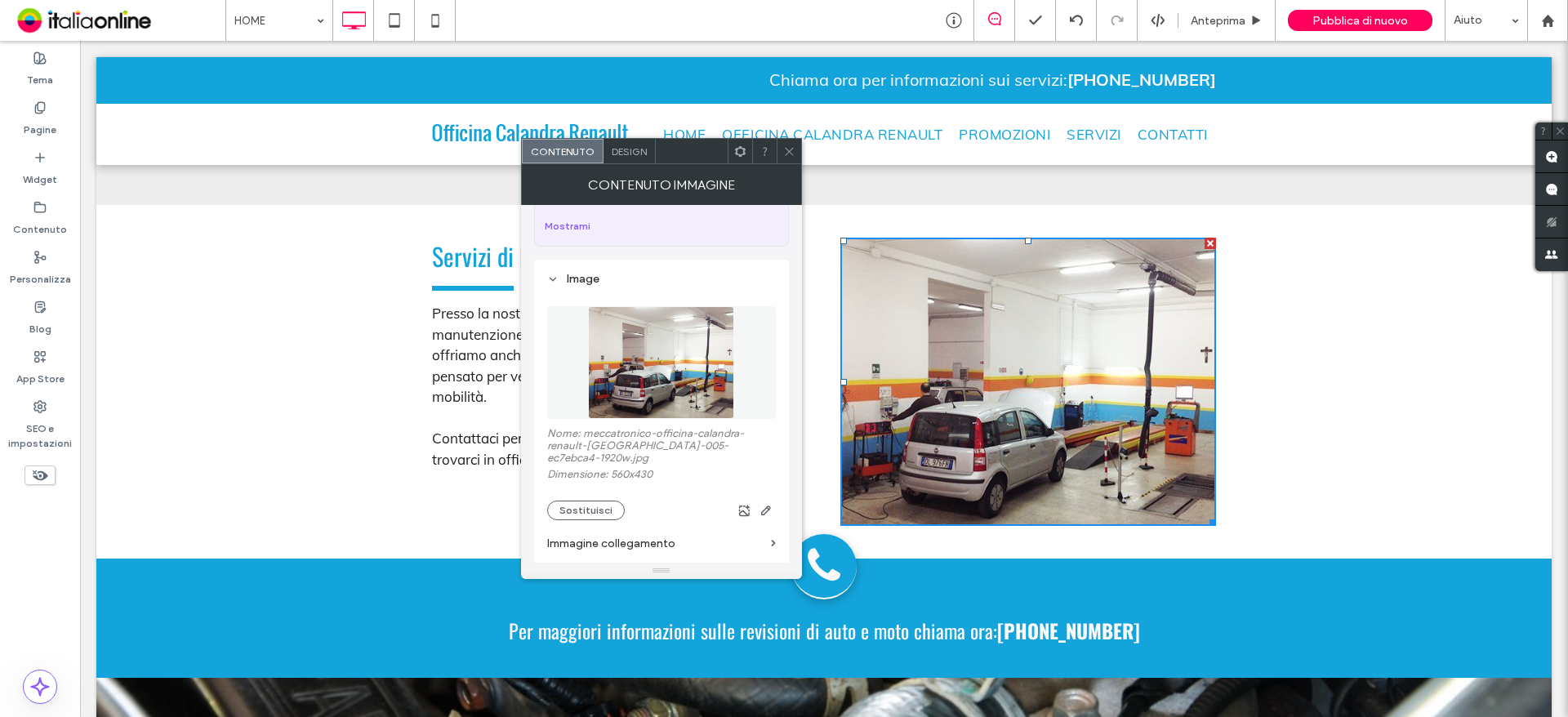
scroll to position [245, 0]
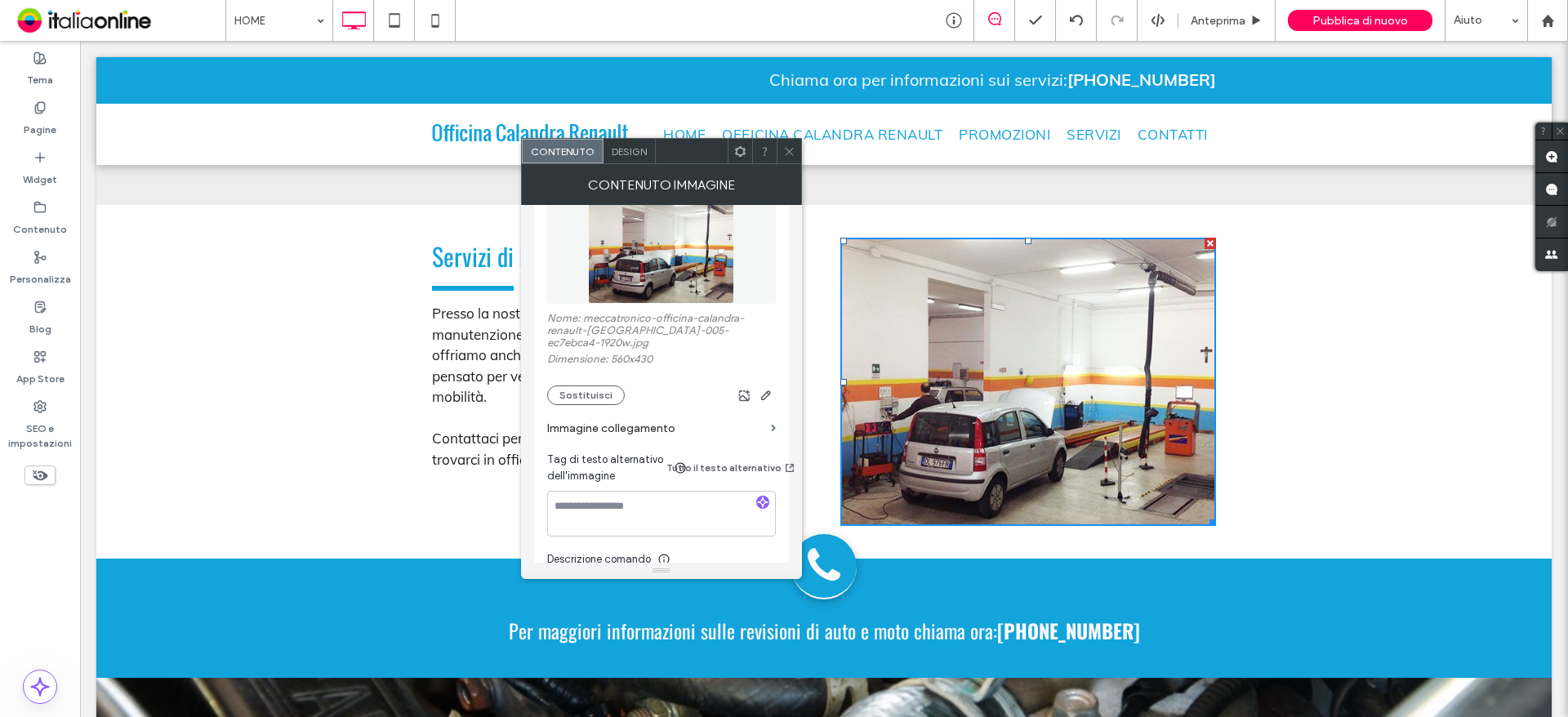
click at [674, 250] on img at bounding box center [660, 247] width 146 height 112
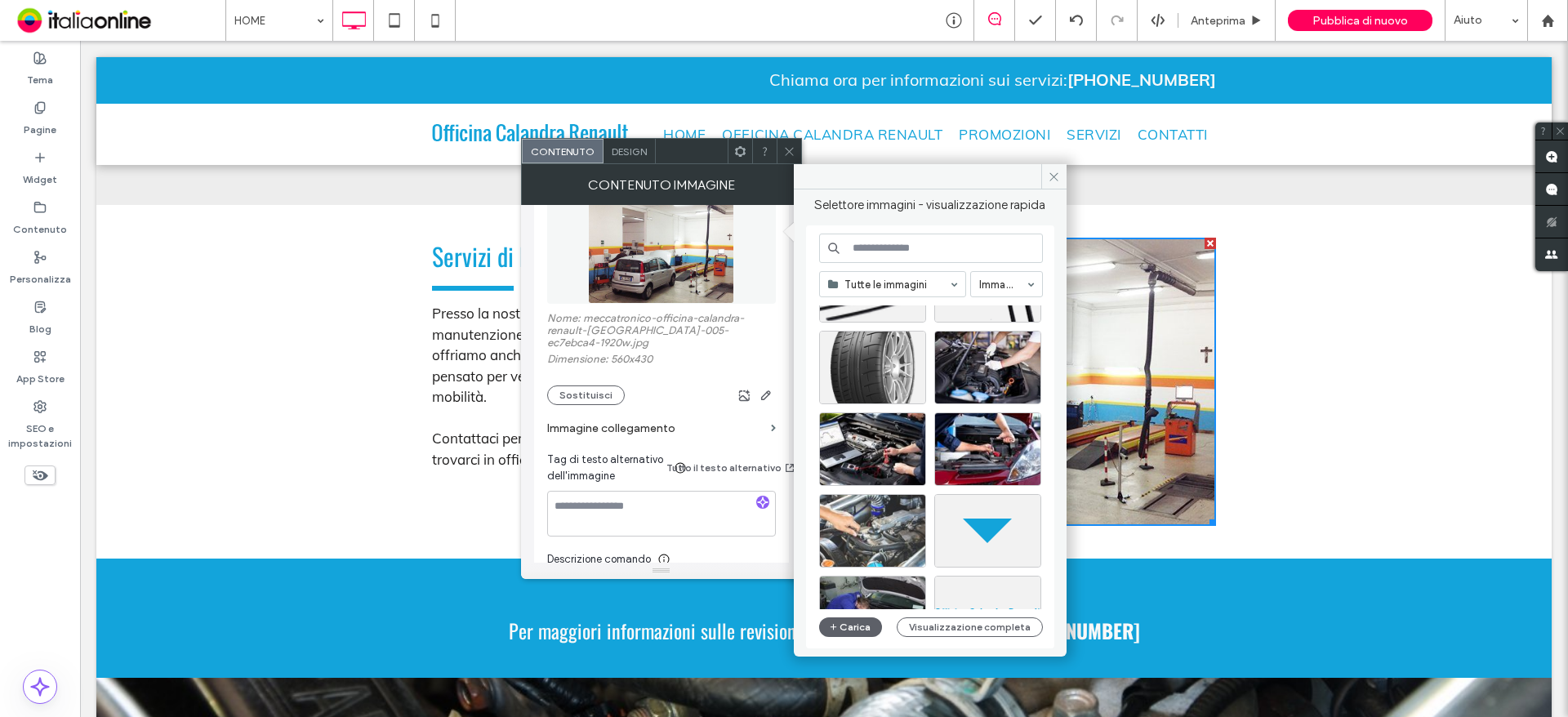
scroll to position [1060, 0]
click at [836, 623] on icon "button" at bounding box center [833, 627] width 10 height 13
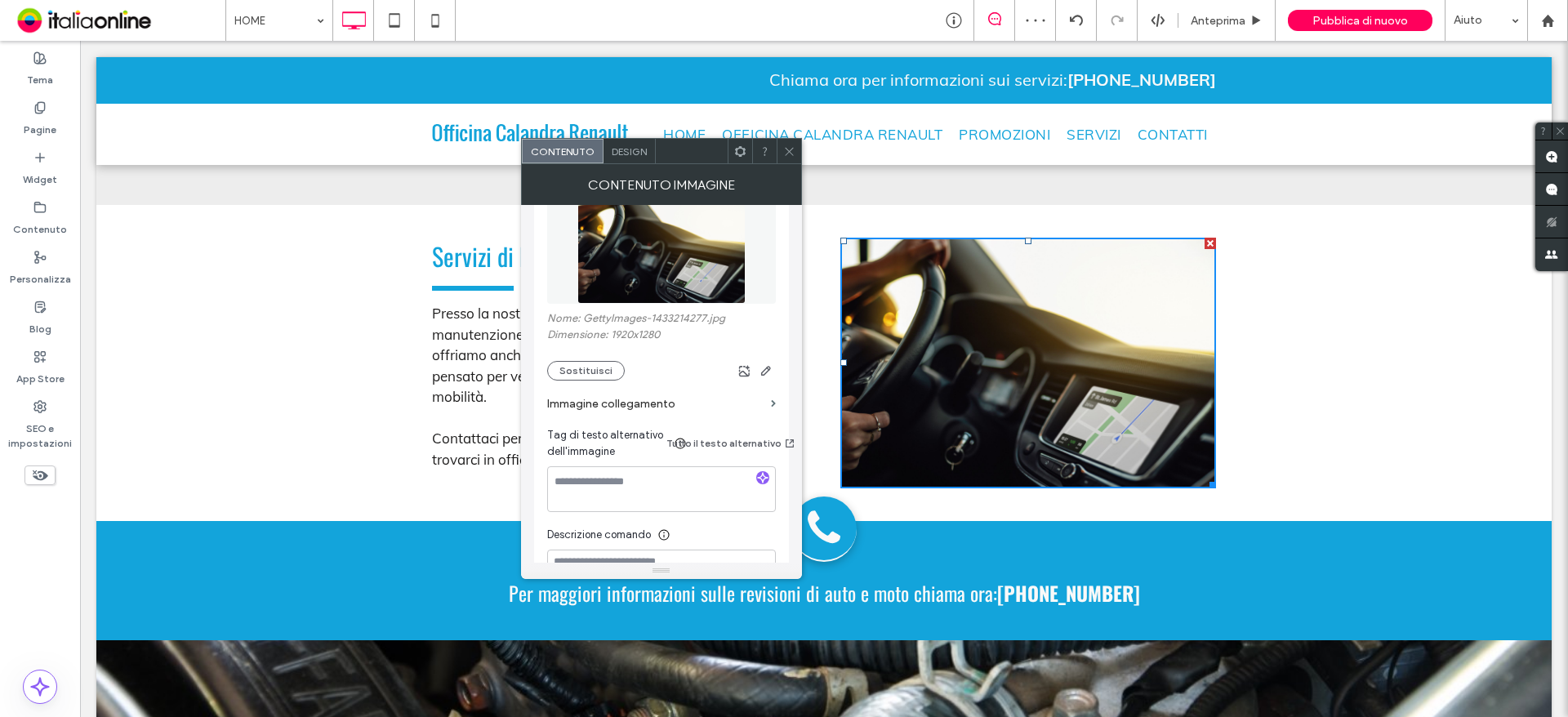
click at [787, 151] on icon at bounding box center [790, 152] width 13 height 13
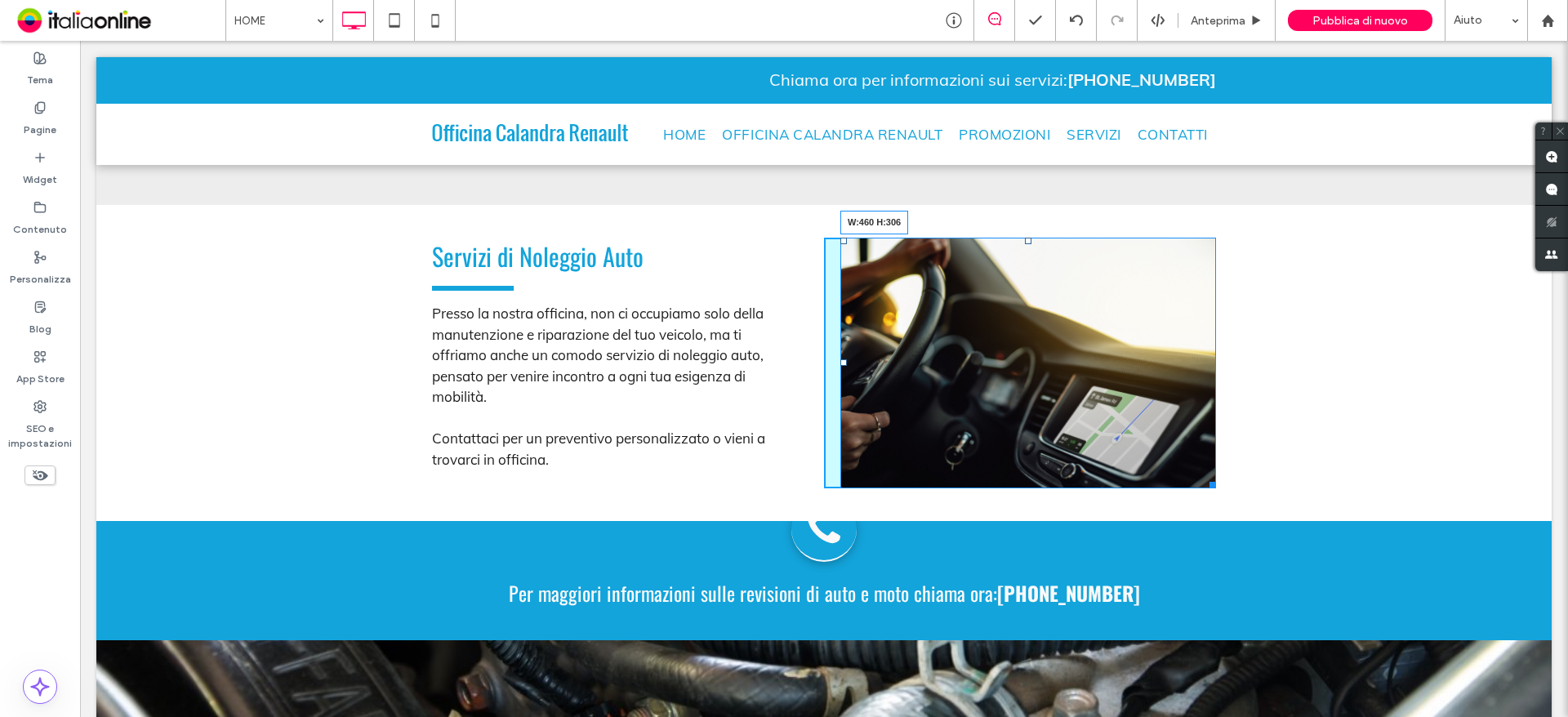
drag, startPoint x: 1201, startPoint y: 461, endPoint x: 1217, endPoint y: 470, distance: 18.4
click at [1217, 470] on div "Servizi di Noleggio Auto Presso la nostra officina, non ci occupiamo solo della…" at bounding box center [823, 363] width 1455 height 316
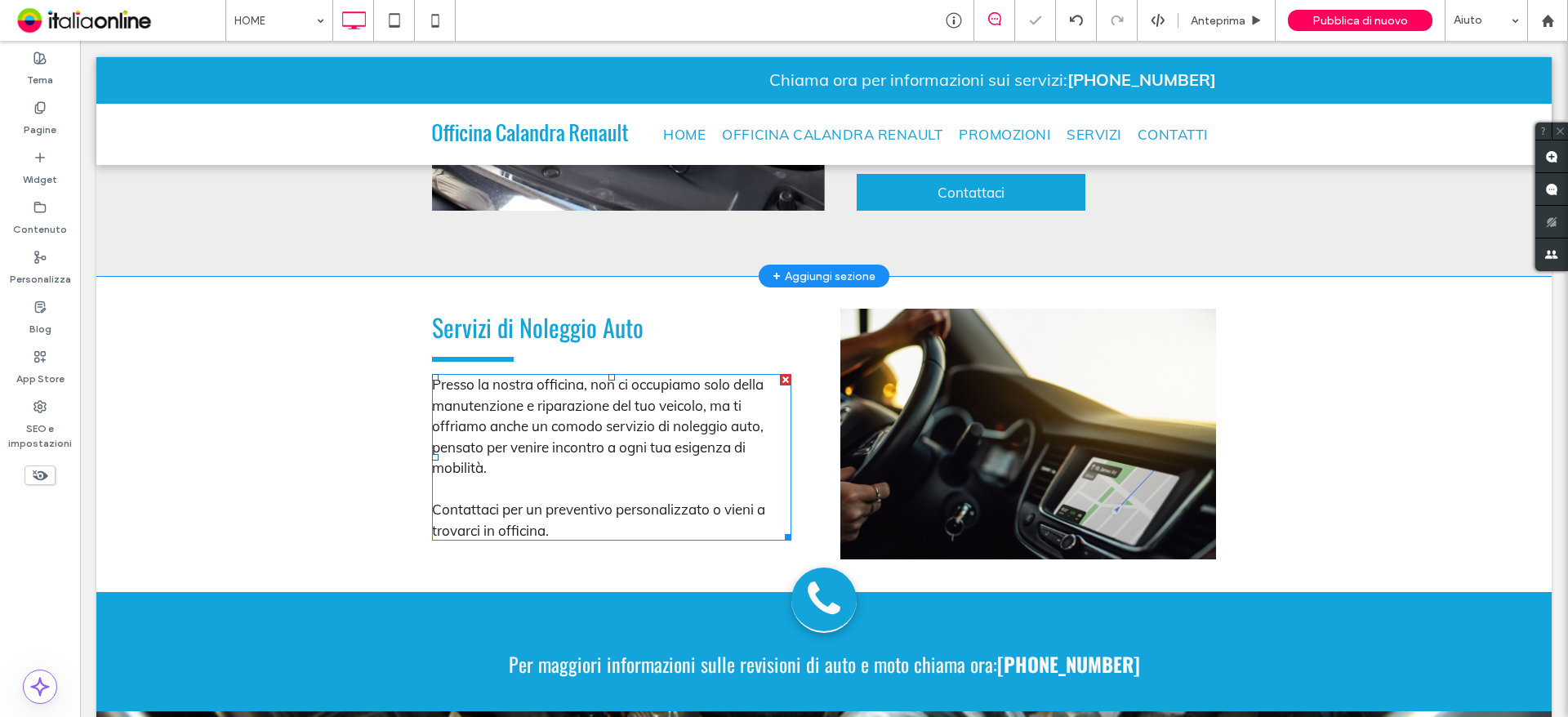
scroll to position [2287, 0]
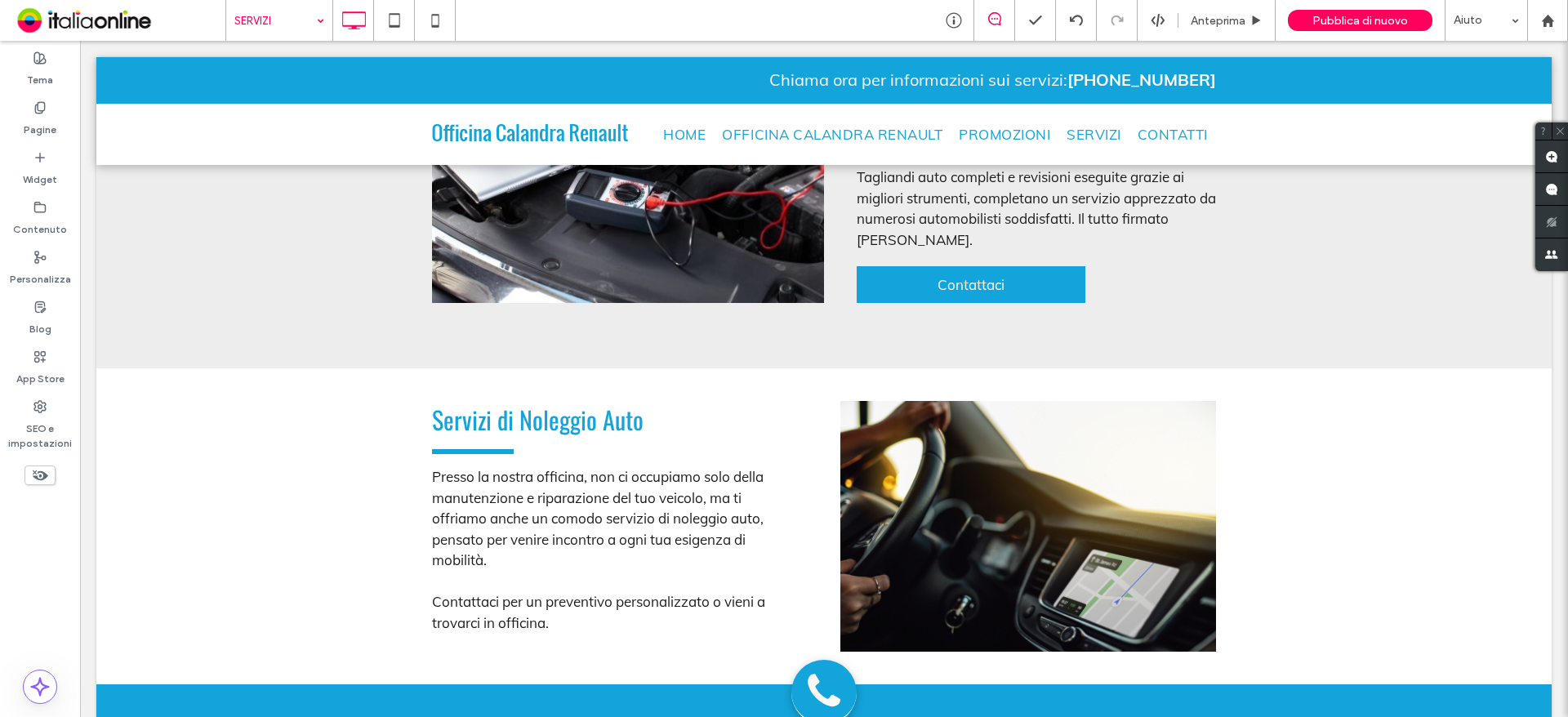
drag, startPoint x: 298, startPoint y: 124, endPoint x: 307, endPoint y: 138, distance: 16.6
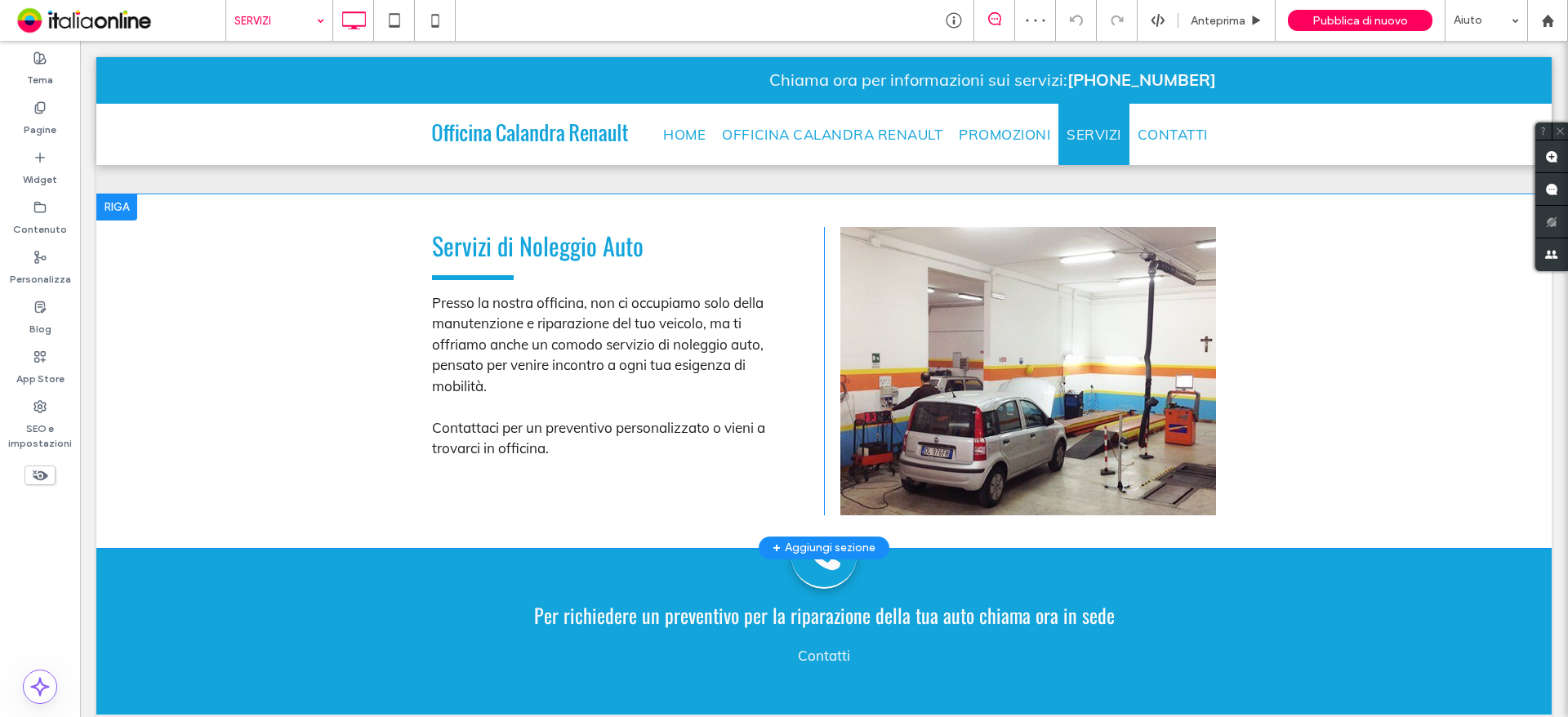
scroll to position [1552, 0]
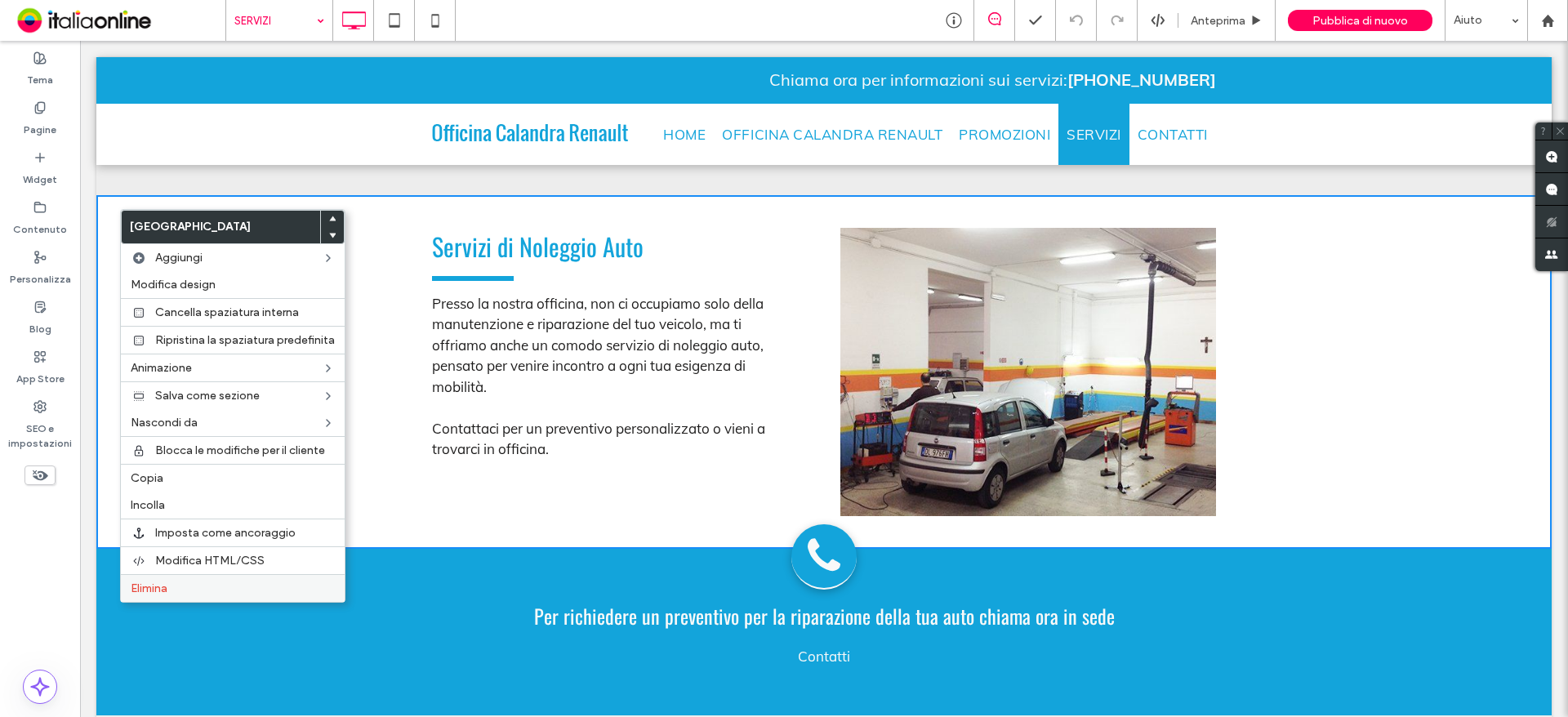
click at [233, 579] on div "Elimina" at bounding box center [233, 588] width 224 height 28
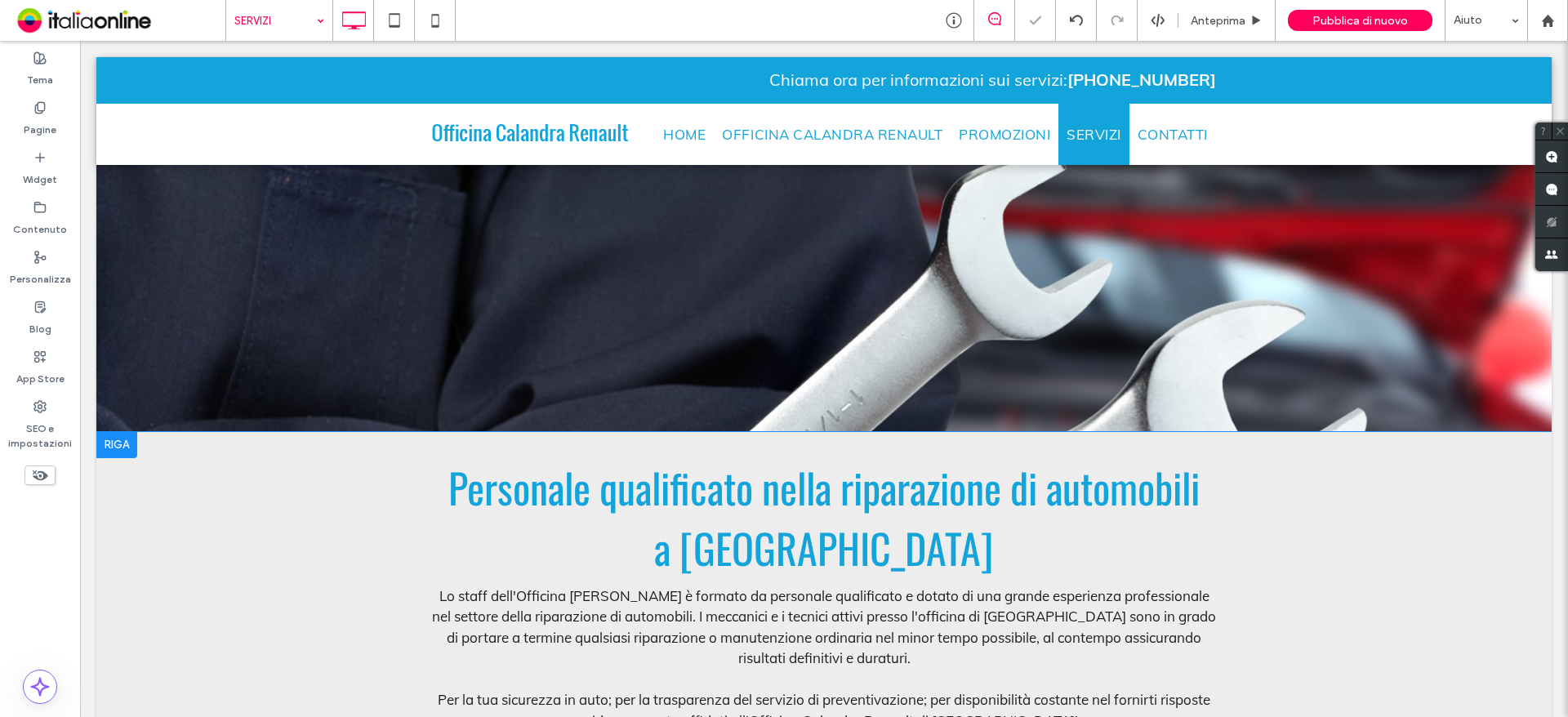
scroll to position [0, 0]
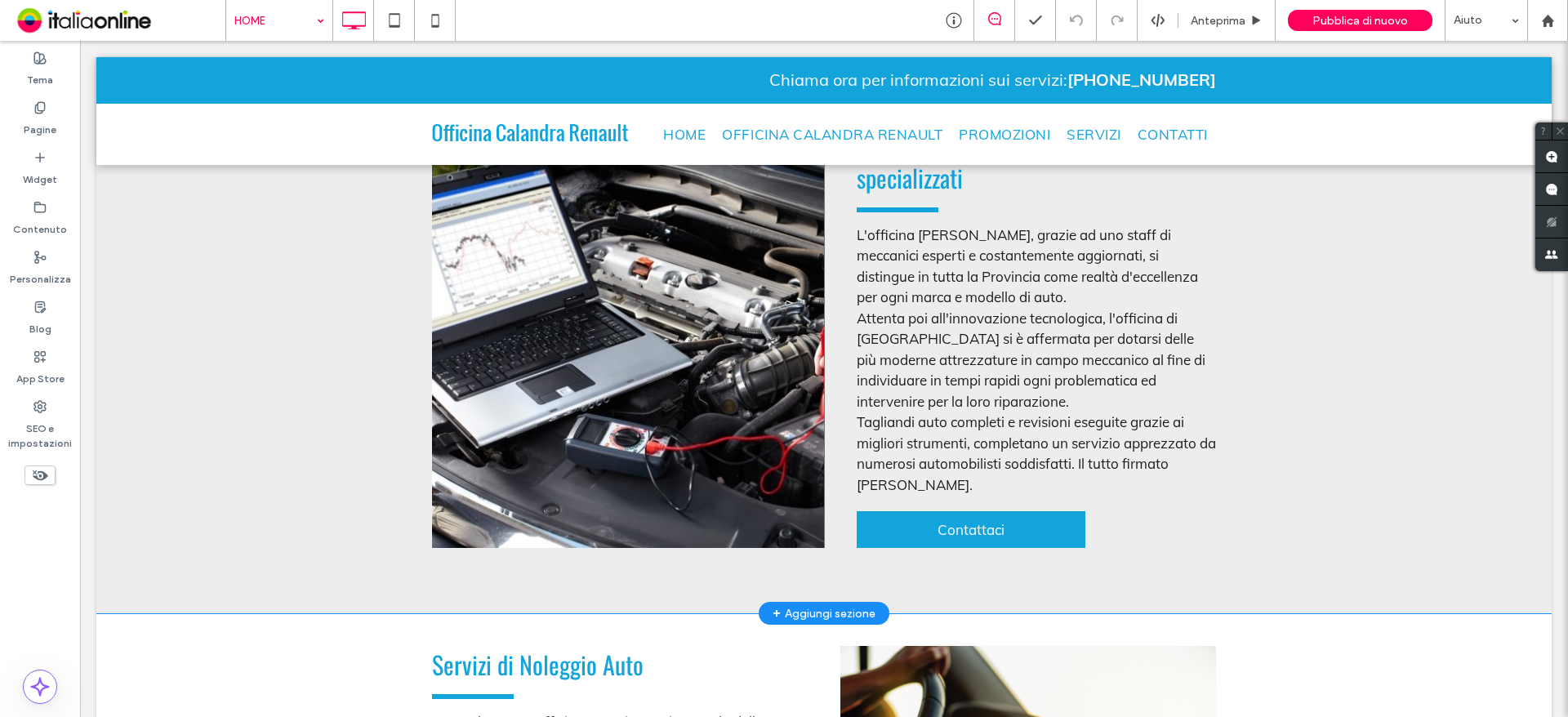
scroll to position [2287, 0]
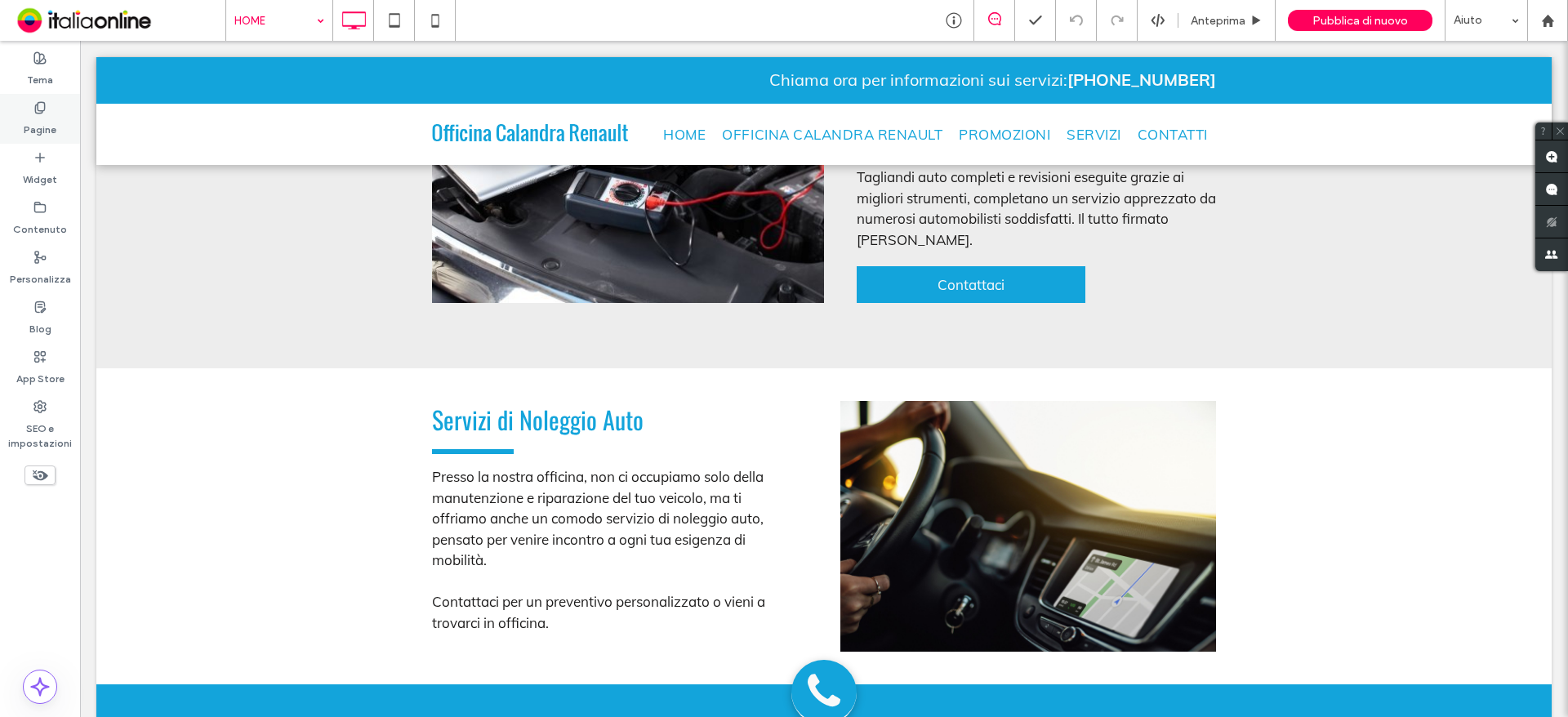
click at [45, 114] on label "Pagine" at bounding box center [40, 125] width 32 height 22
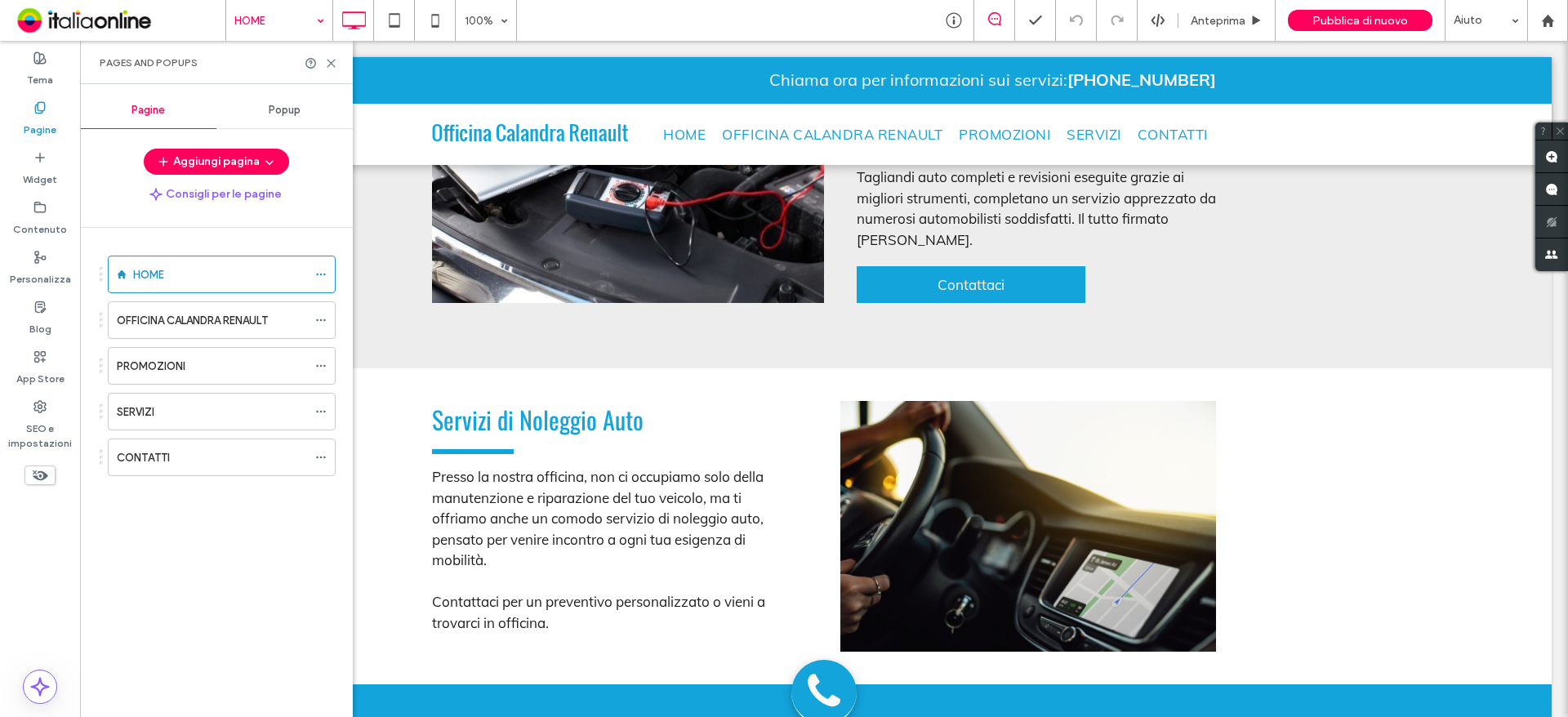
click at [274, 111] on span "Popup" at bounding box center [284, 110] width 31 height 13
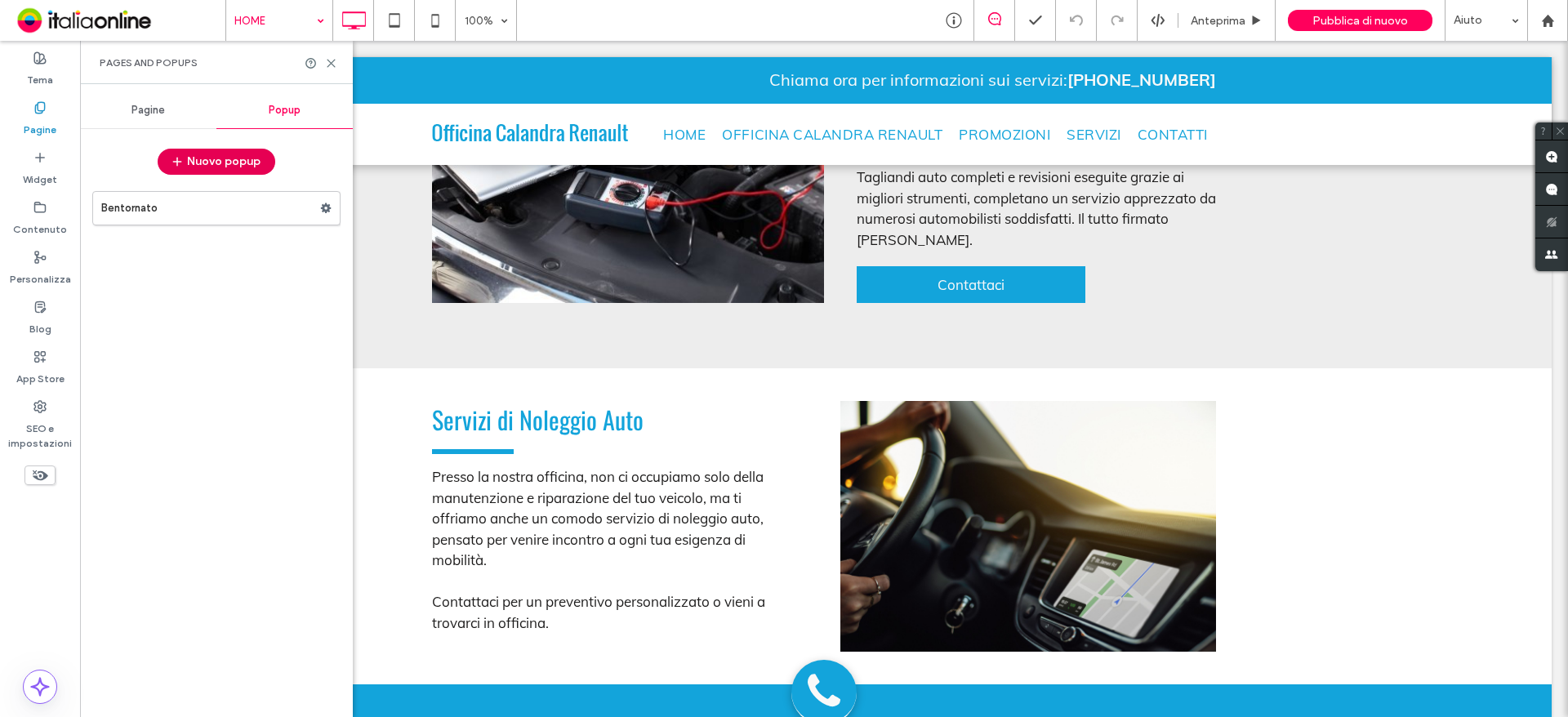
click at [203, 164] on button "Nuovo popup" at bounding box center [216, 161] width 118 height 26
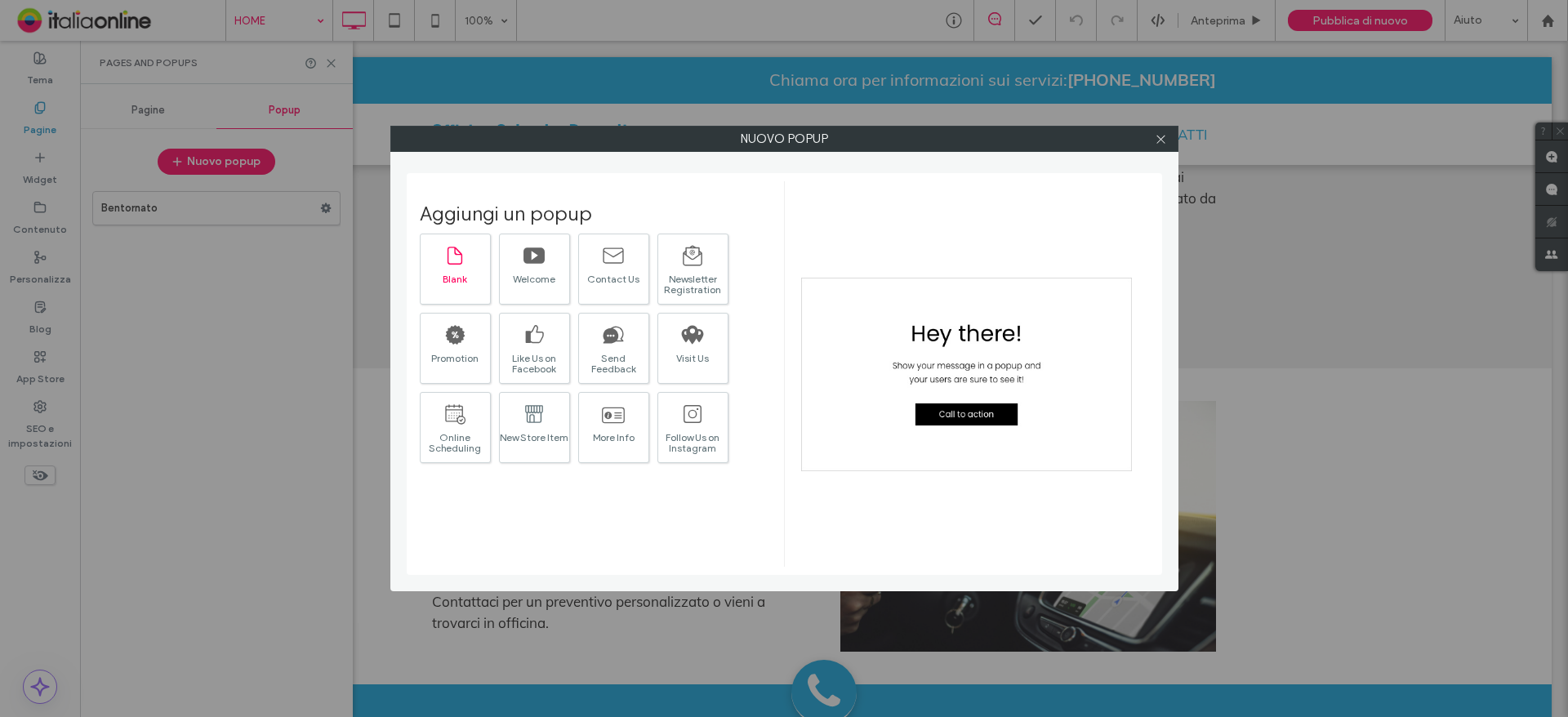
click at [471, 288] on div "Blank" at bounding box center [455, 269] width 71 height 71
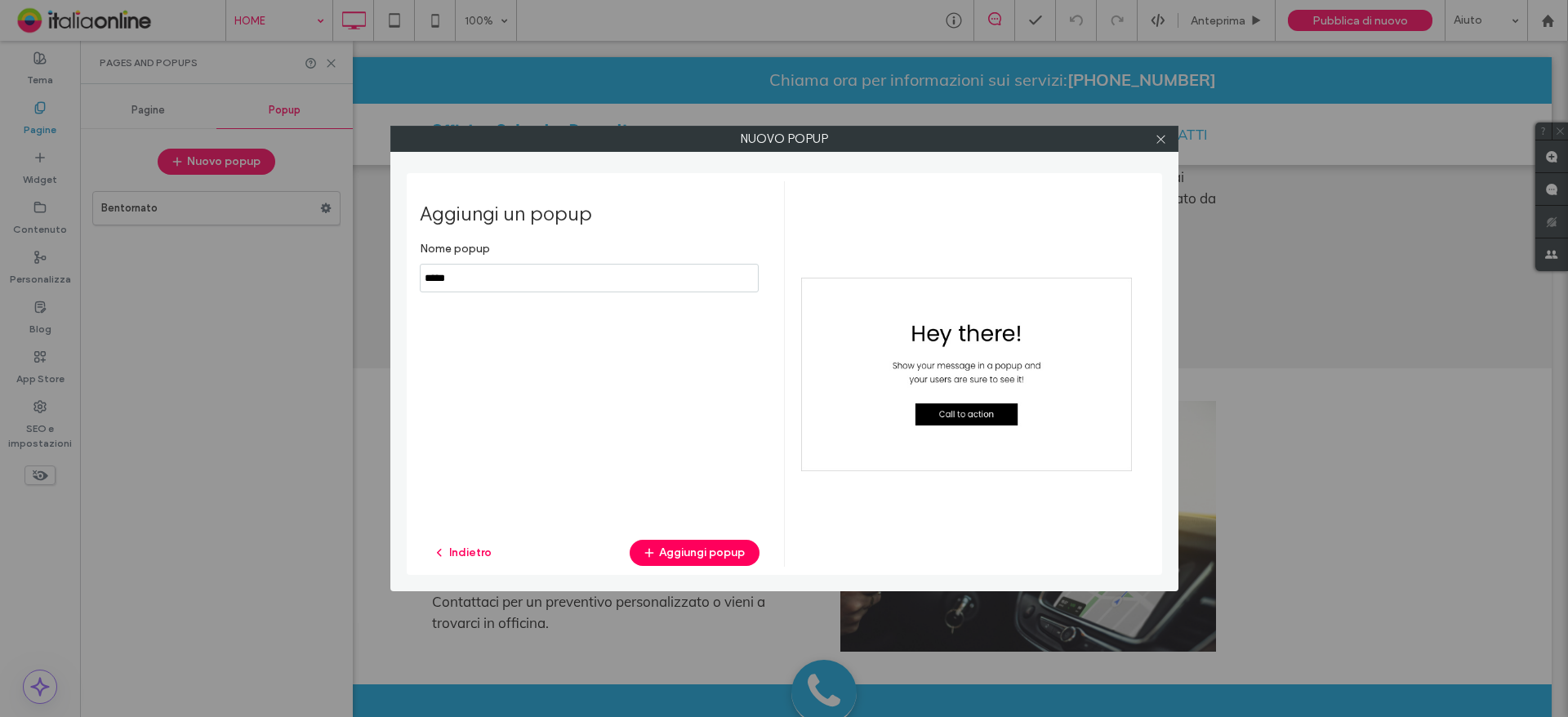
click at [492, 275] on input "notEmpty" at bounding box center [589, 279] width 339 height 29
type input "********"
click at [734, 549] on button "Aggiungi popup" at bounding box center [695, 553] width 130 height 26
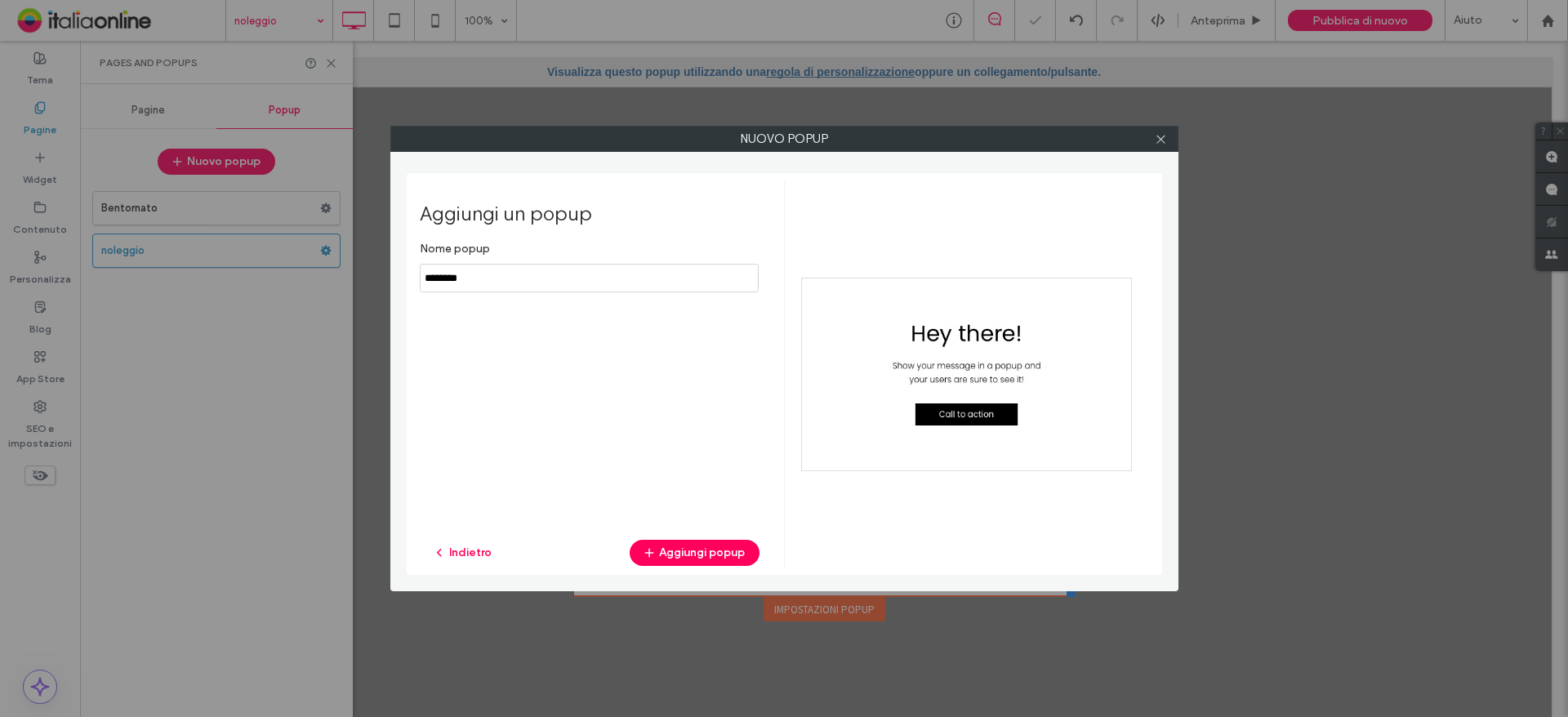
scroll to position [0, 0]
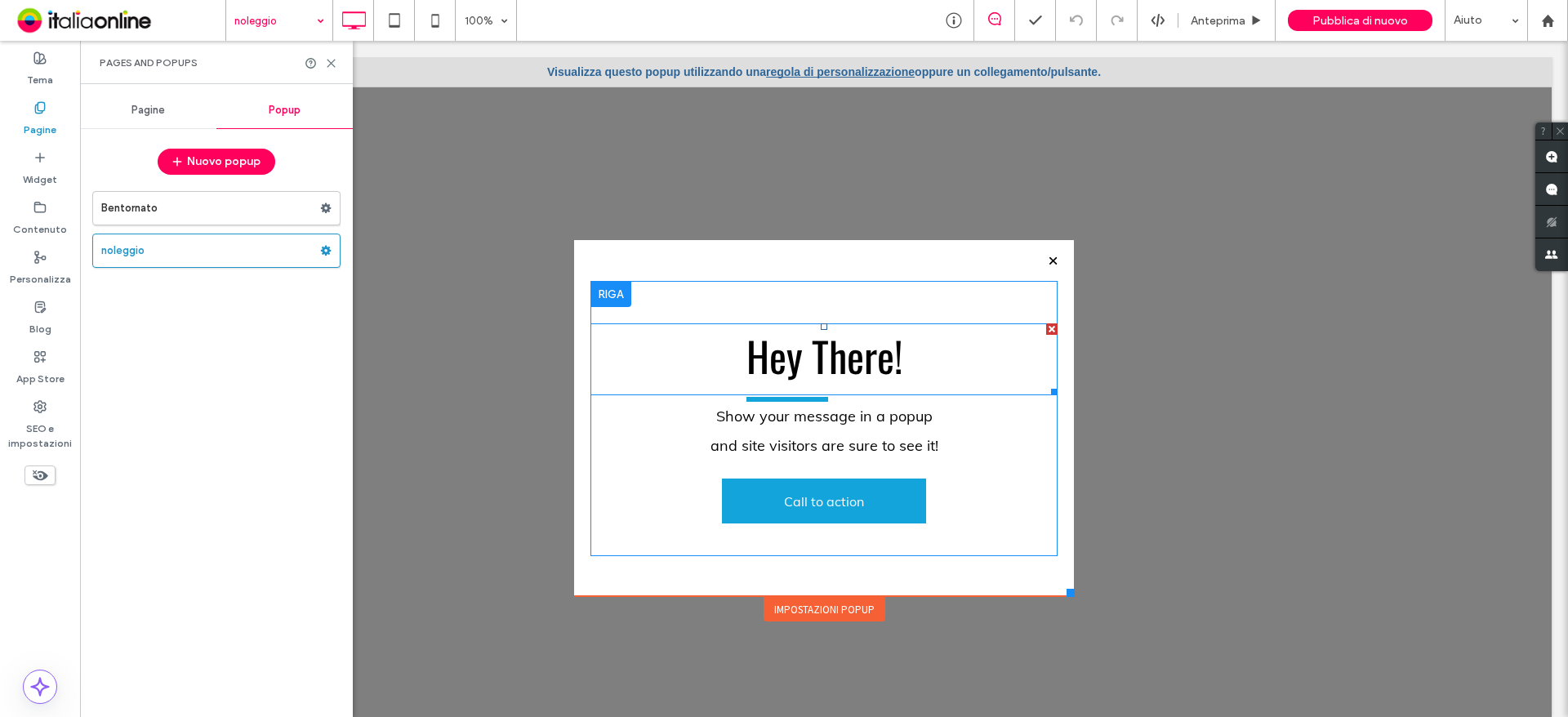
click at [1046, 334] on div at bounding box center [1051, 329] width 12 height 12
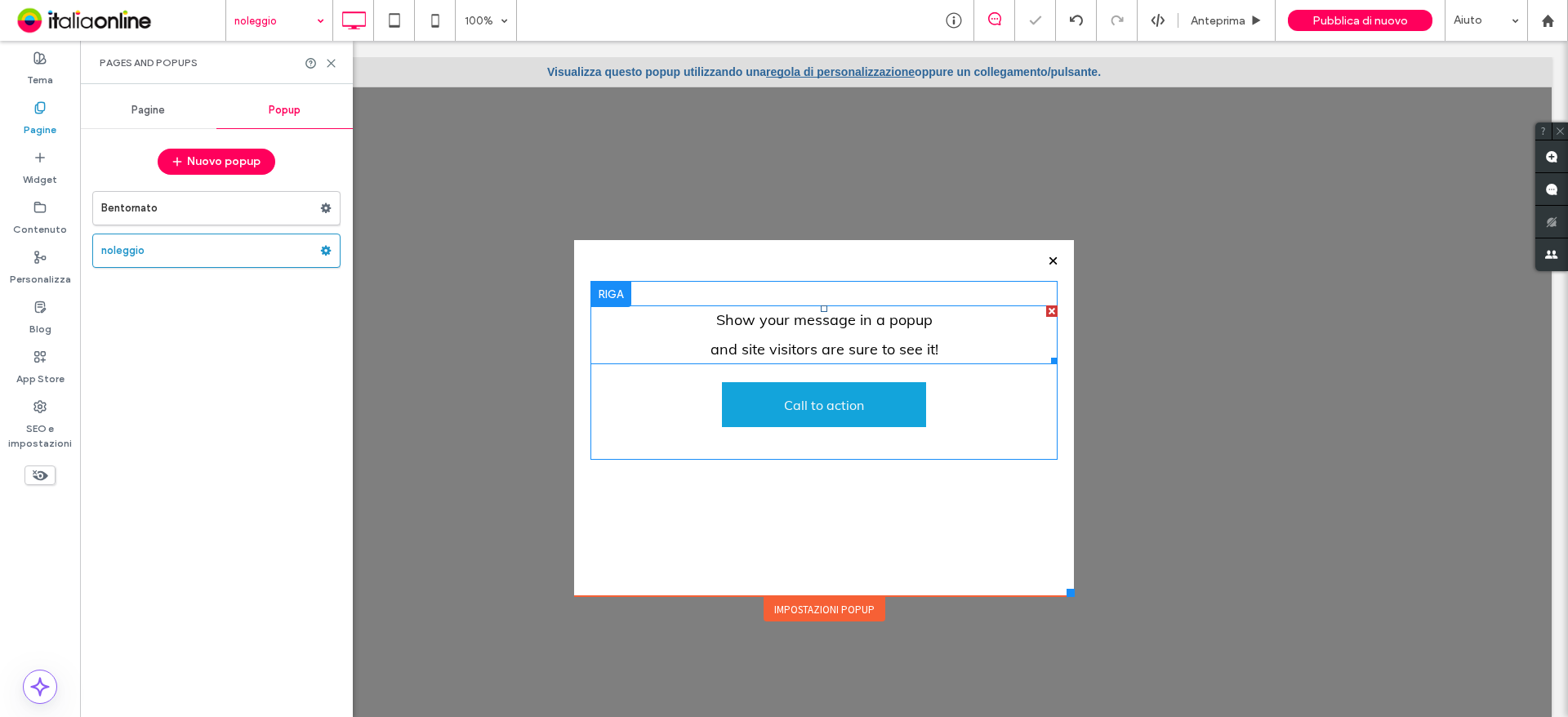
click at [1046, 312] on div at bounding box center [1051, 311] width 12 height 12
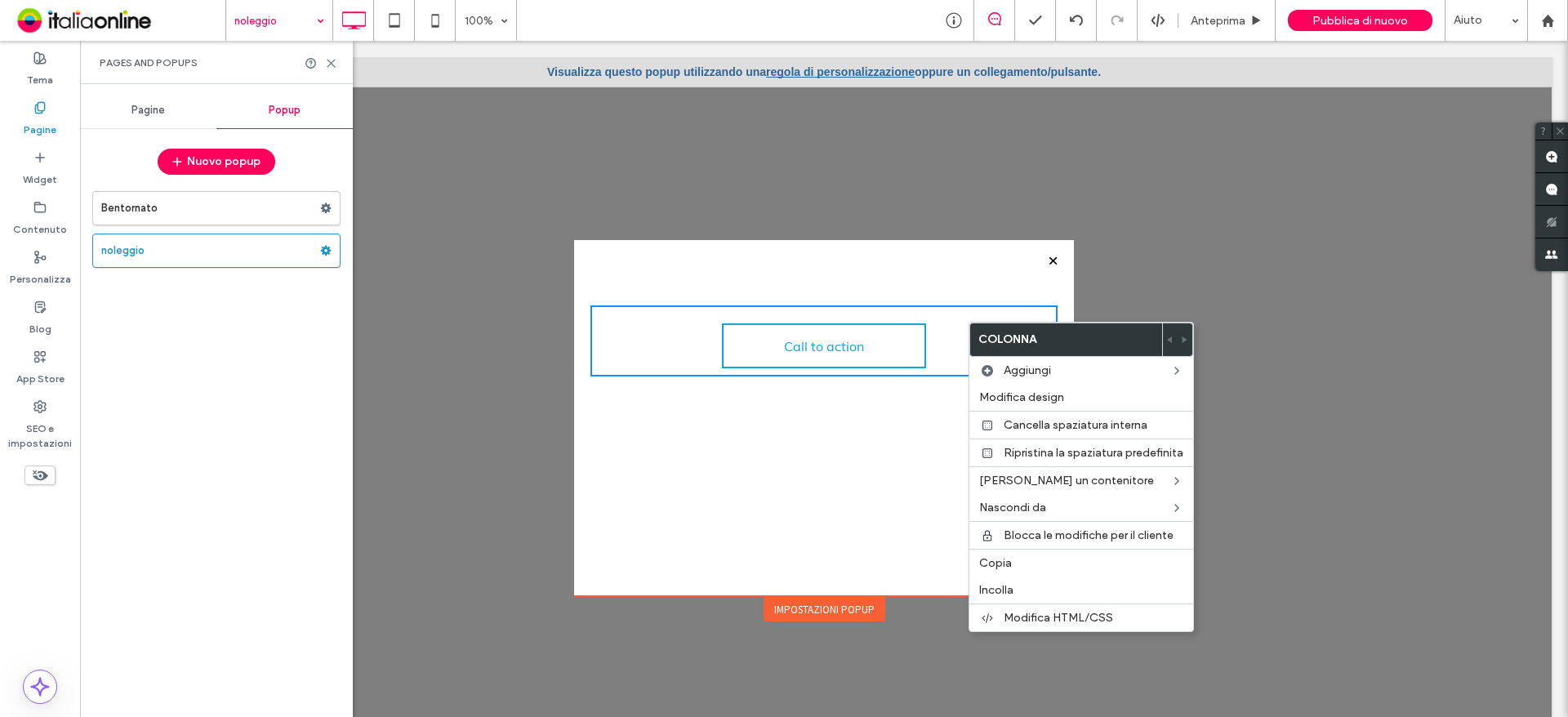
click at [910, 344] on link "Call to action" at bounding box center [823, 346] width 204 height 45
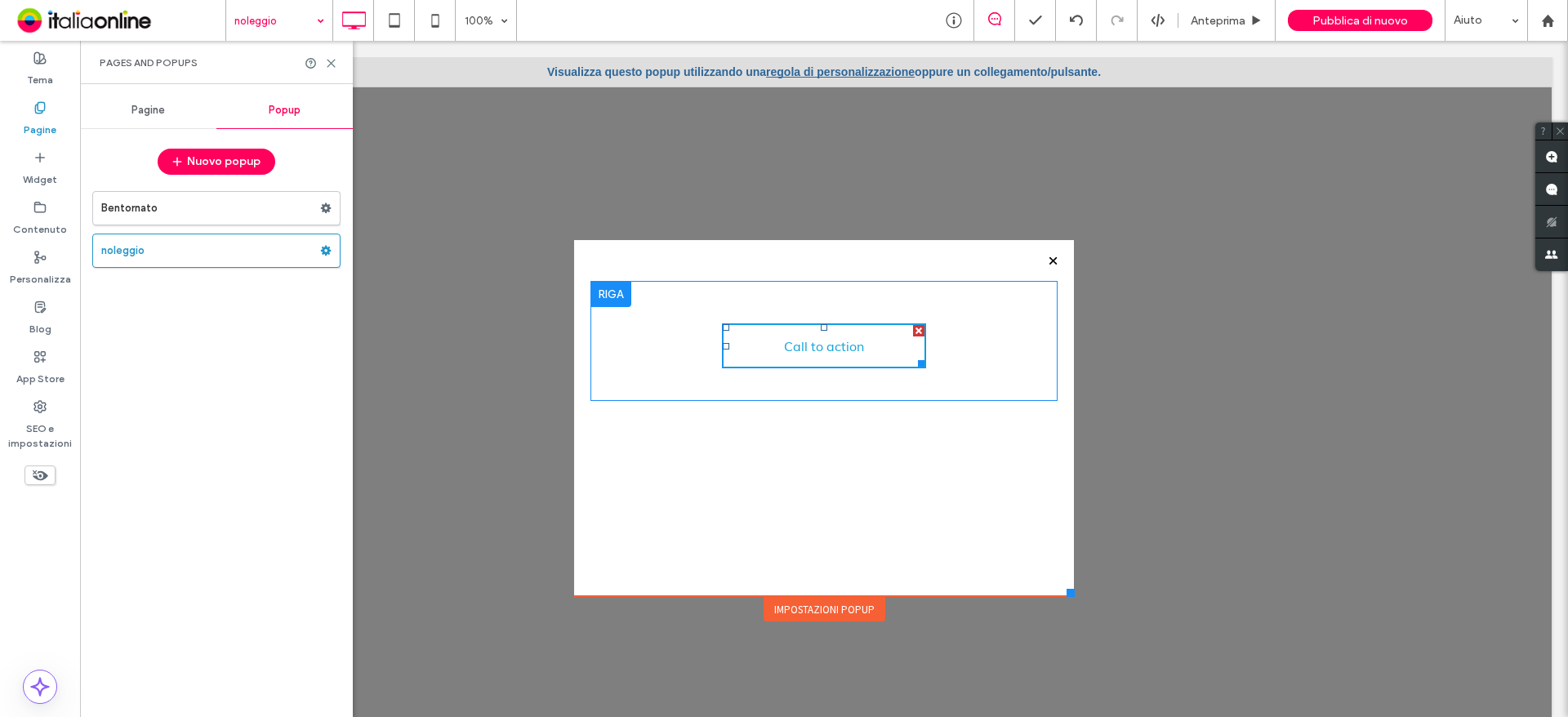
click at [913, 329] on div at bounding box center [918, 331] width 12 height 12
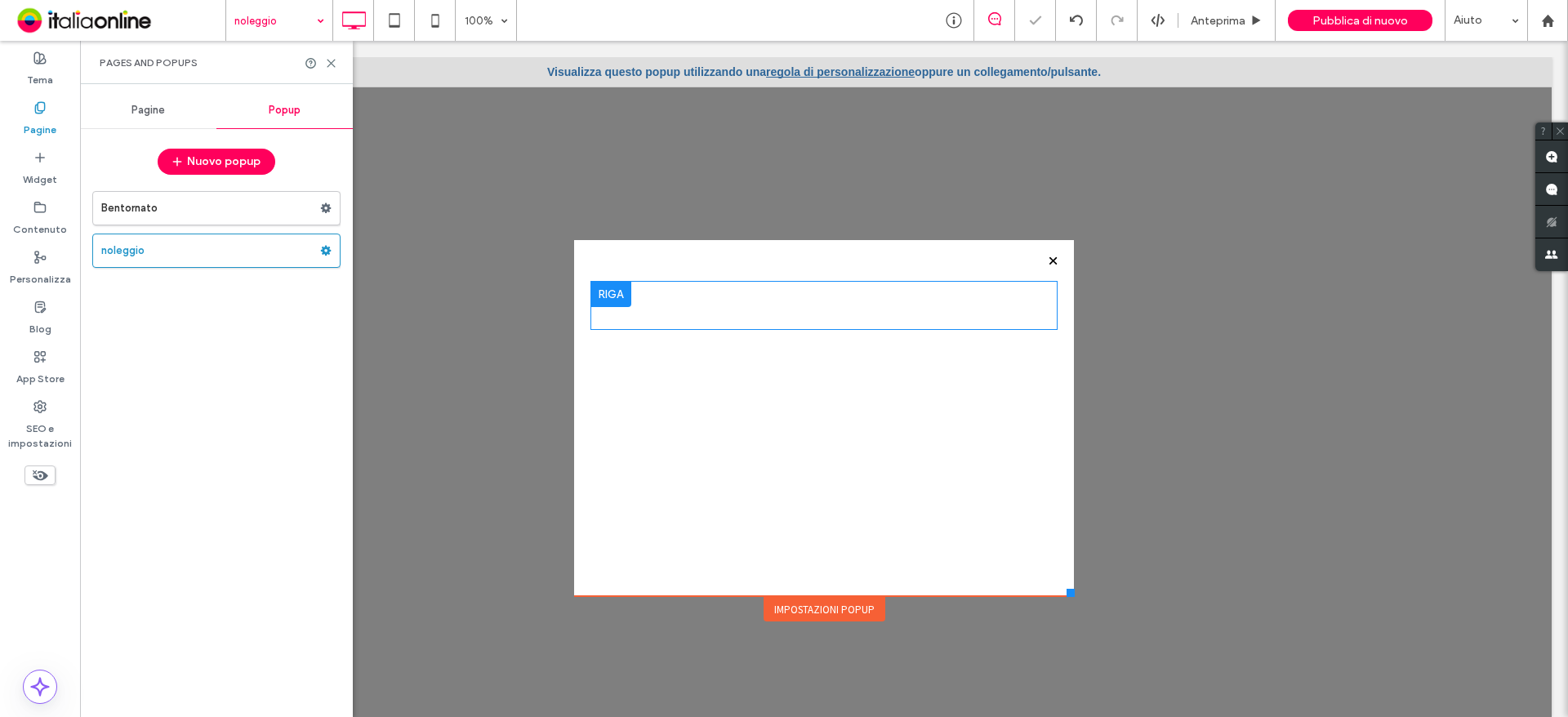
click at [625, 257] on div "Click To Paste" at bounding box center [824, 418] width 500 height 356
drag, startPoint x: 625, startPoint y: 257, endPoint x: 612, endPoint y: 265, distance: 15.3
click at [625, 290] on div "Click To Paste" at bounding box center [824, 305] width 467 height 49
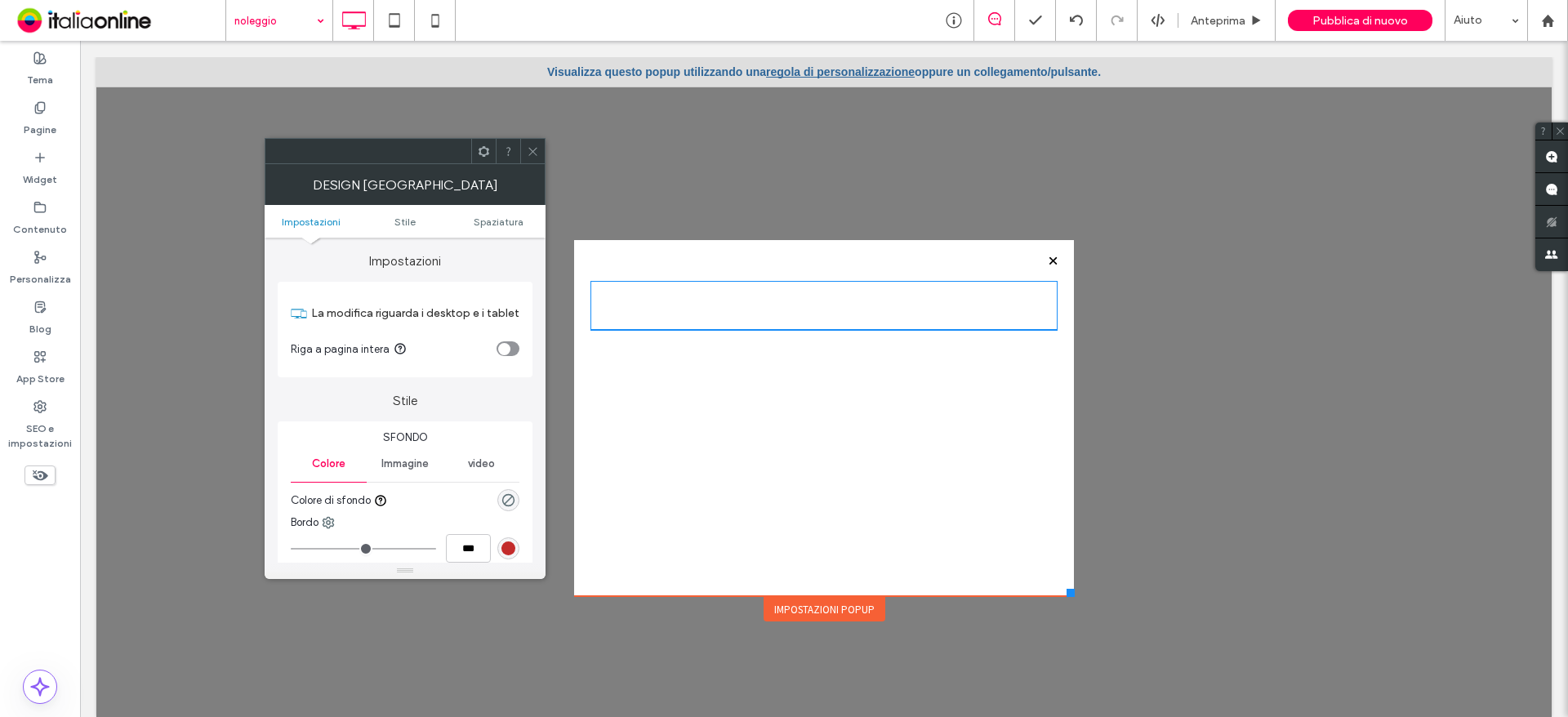
click at [623, 286] on div "Click To Paste" at bounding box center [824, 305] width 467 height 49
click at [533, 152] on use at bounding box center [532, 151] width 8 height 8
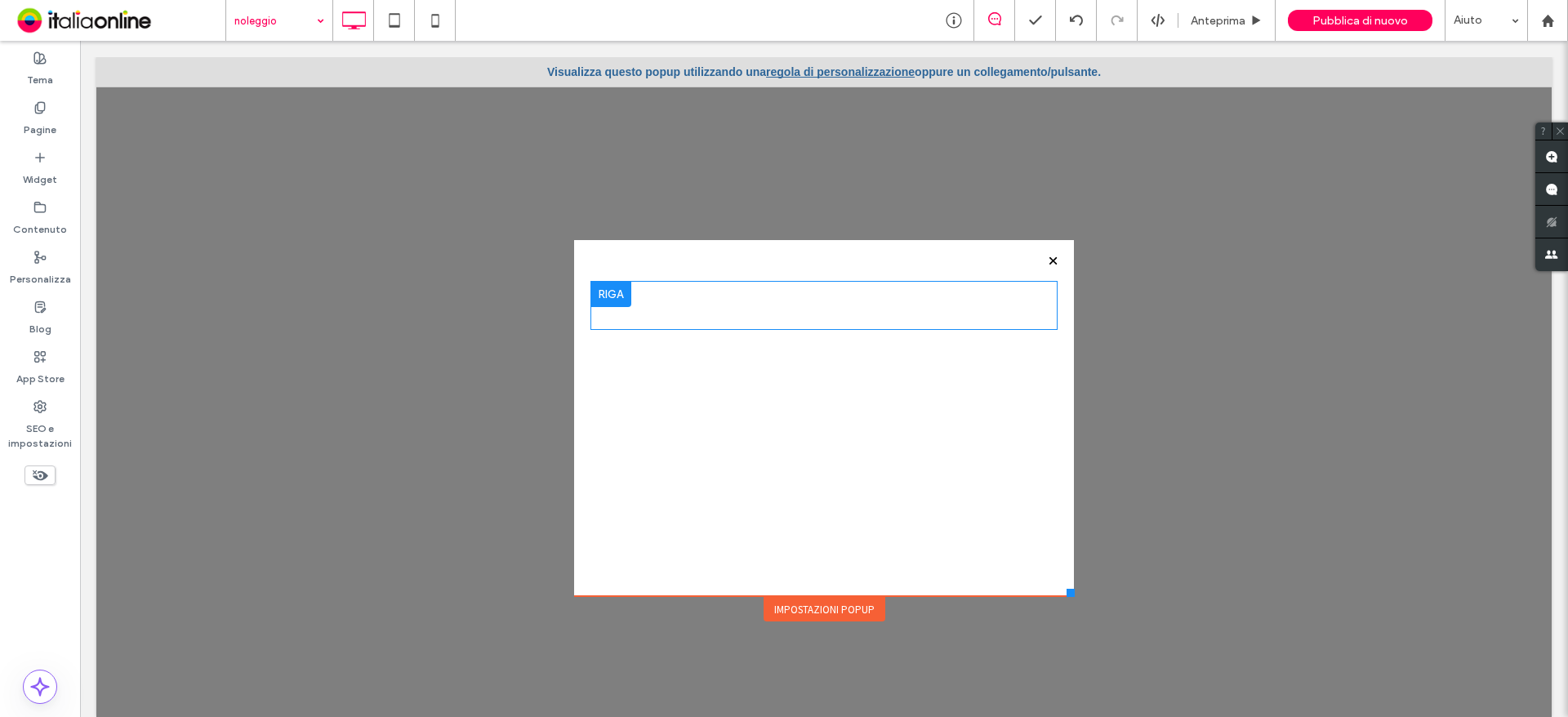
drag, startPoint x: 865, startPoint y: 332, endPoint x: 798, endPoint y: 316, distance: 68.9
click at [751, 316] on div "Click To Paste" at bounding box center [824, 305] width 467 height 49
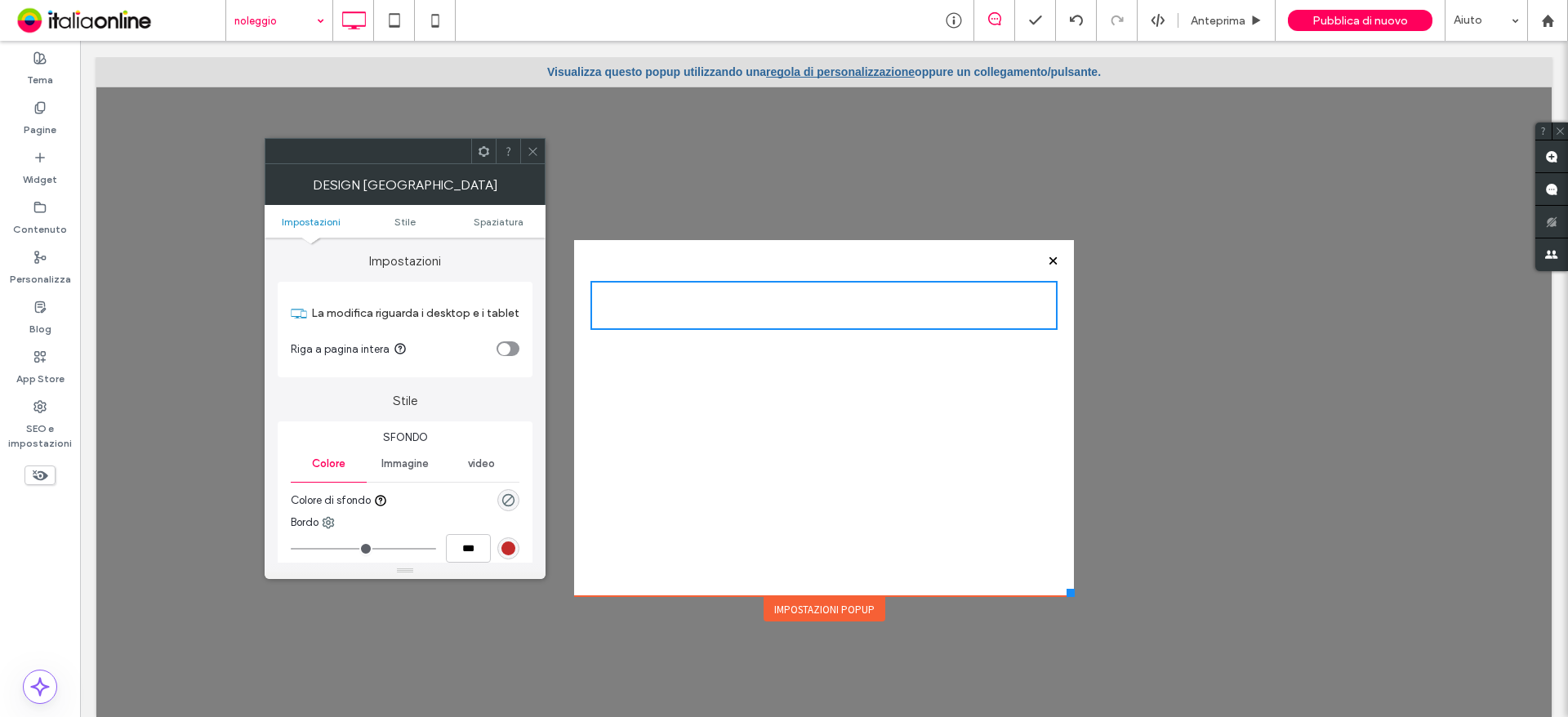
click at [538, 151] on icon at bounding box center [533, 152] width 13 height 13
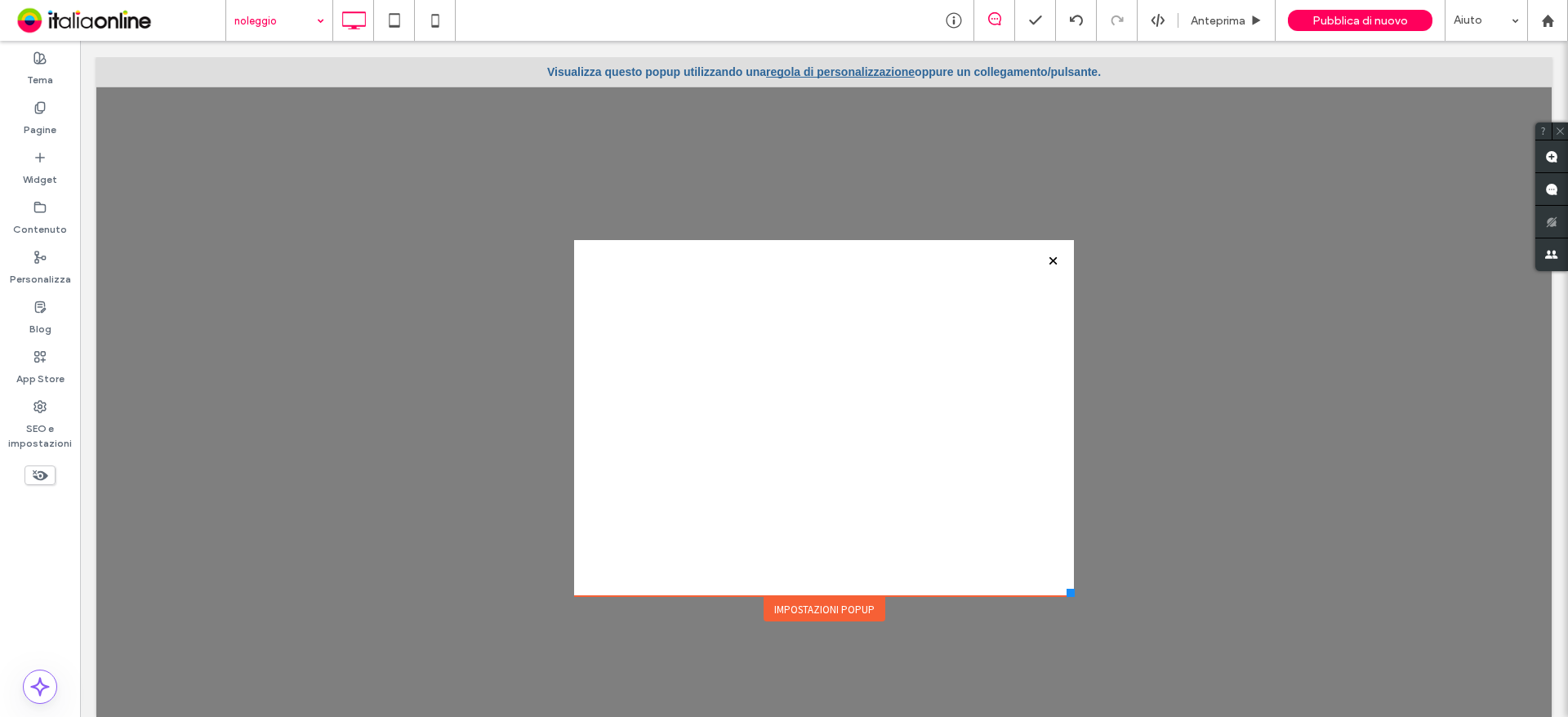
click at [699, 256] on div "Click To Paste" at bounding box center [824, 418] width 500 height 356
click at [740, 356] on div "Click To Paste" at bounding box center [824, 422] width 467 height 282
click at [740, 396] on div "Click To Paste" at bounding box center [824, 422] width 467 height 282
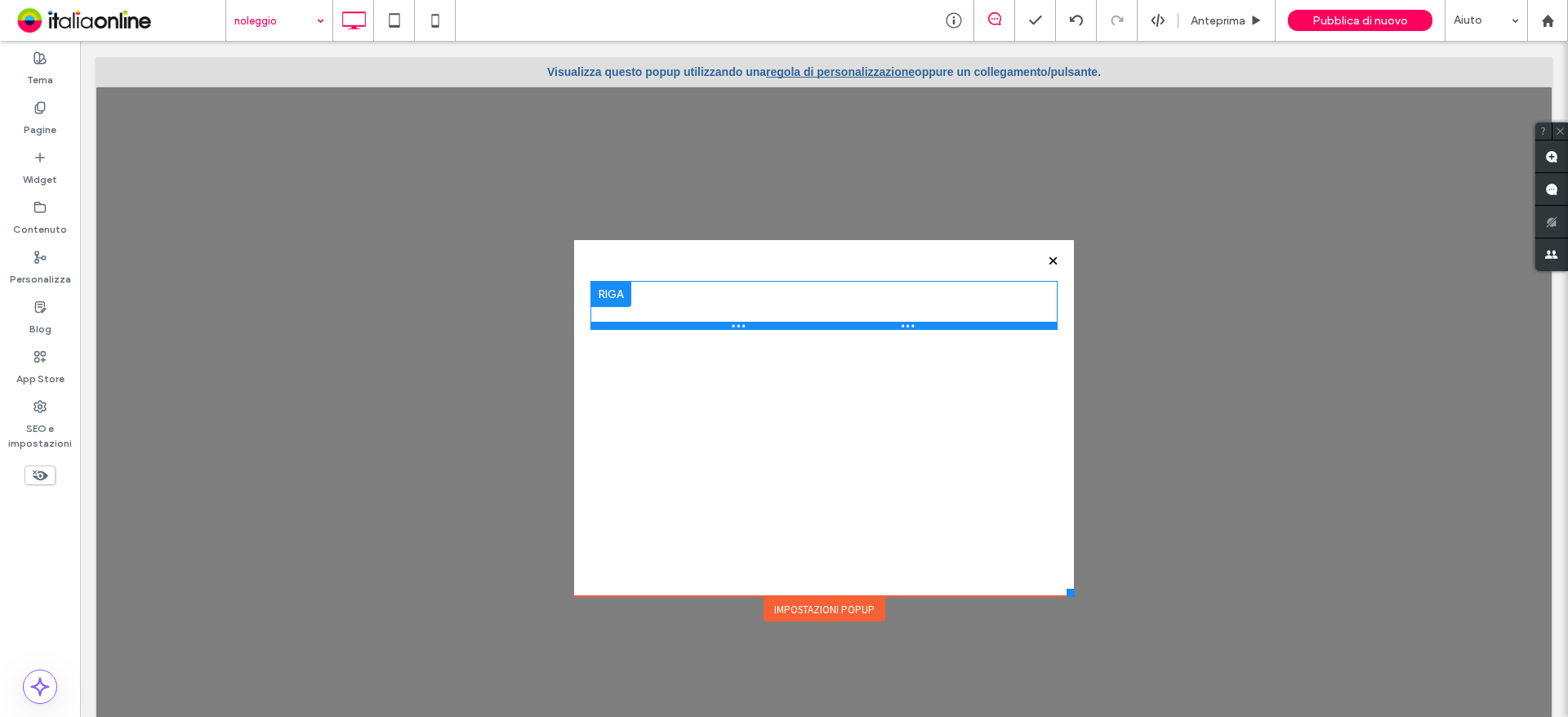
drag, startPoint x: 751, startPoint y: 309, endPoint x: 752, endPoint y: 327, distance: 18.0
click at [751, 309] on div "Click To Paste" at bounding box center [824, 305] width 467 height 49
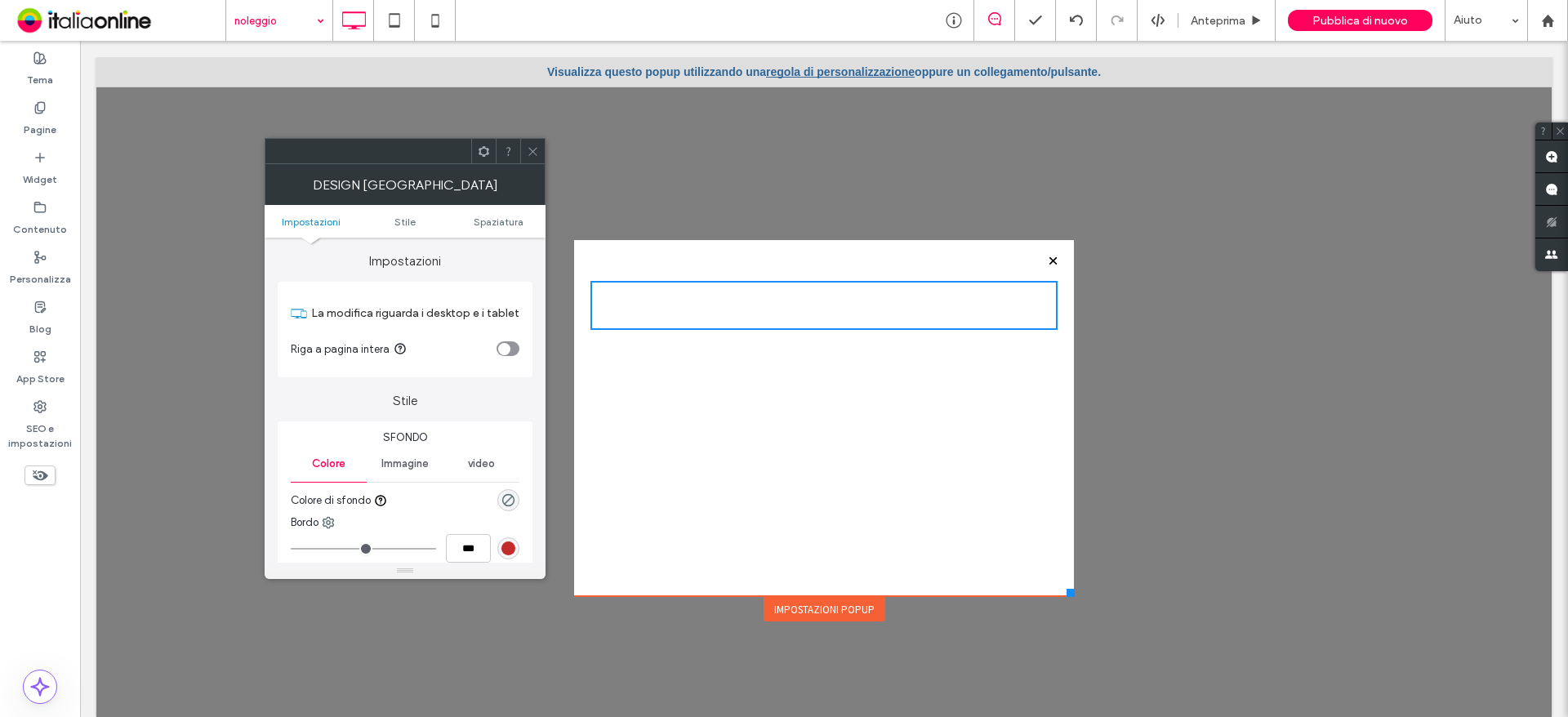
click at [421, 474] on div "Immagine" at bounding box center [404, 464] width 76 height 36
click at [808, 603] on div "Impostazioni popup" at bounding box center [824, 608] width 121 height 24
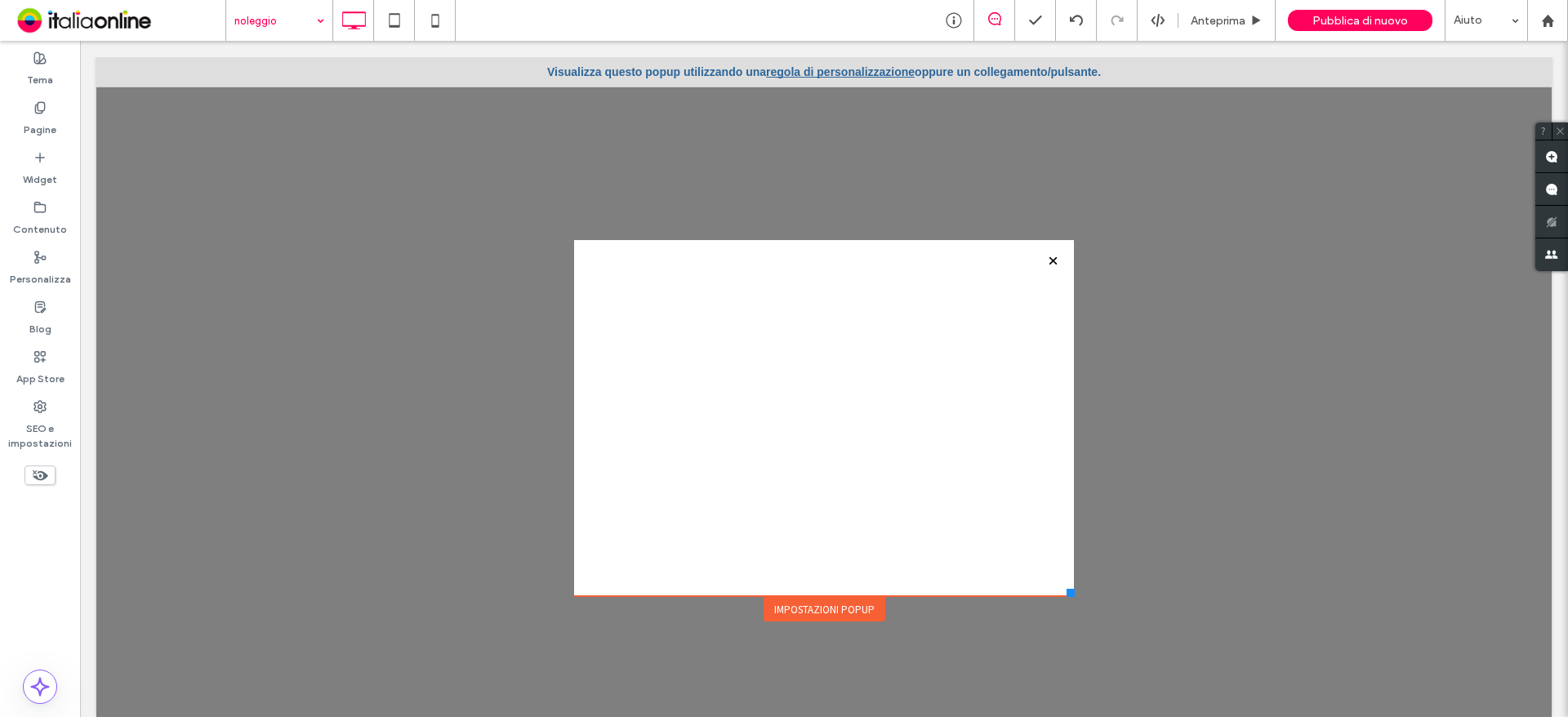
click at [816, 606] on div "Impostazioni popup" at bounding box center [824, 608] width 121 height 24
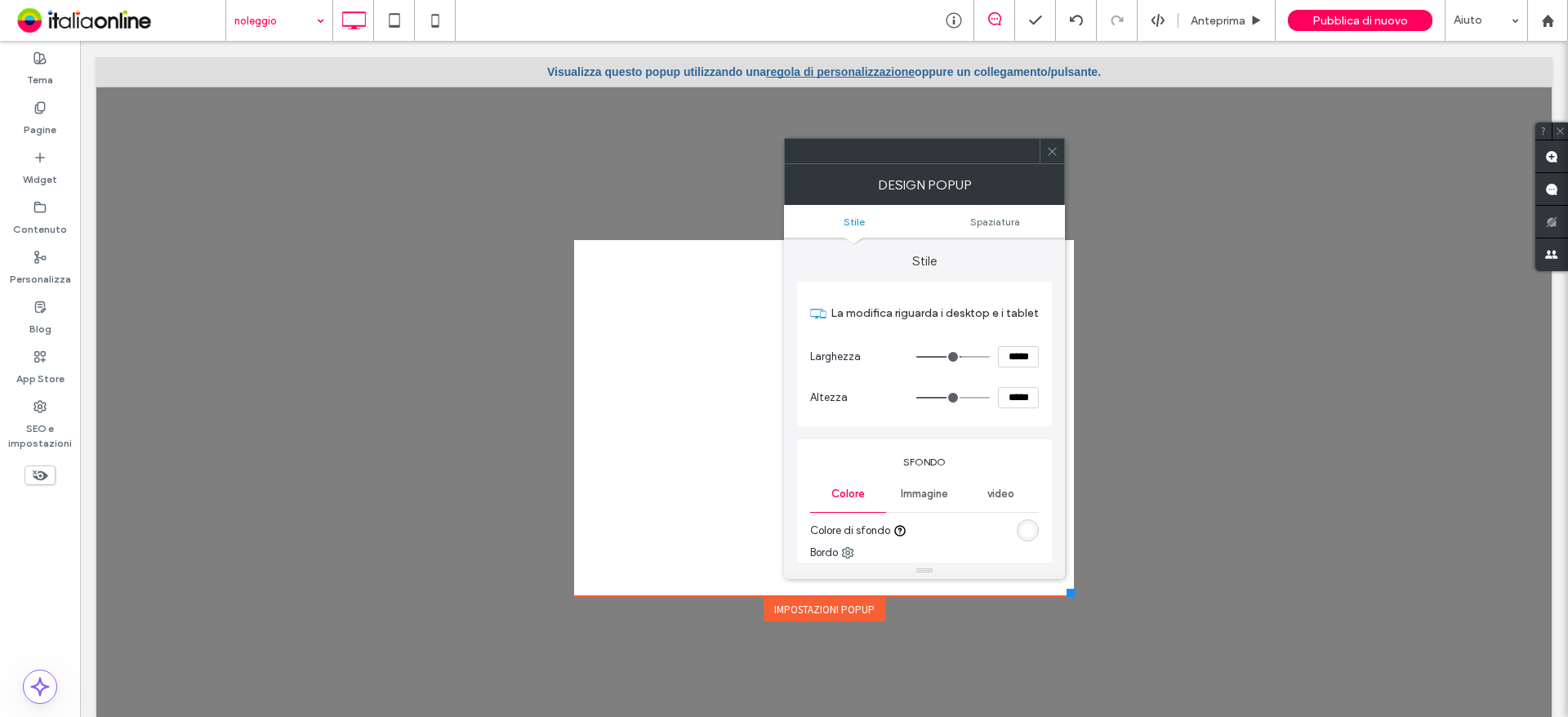
click at [926, 495] on span "Immagine" at bounding box center [924, 494] width 48 height 13
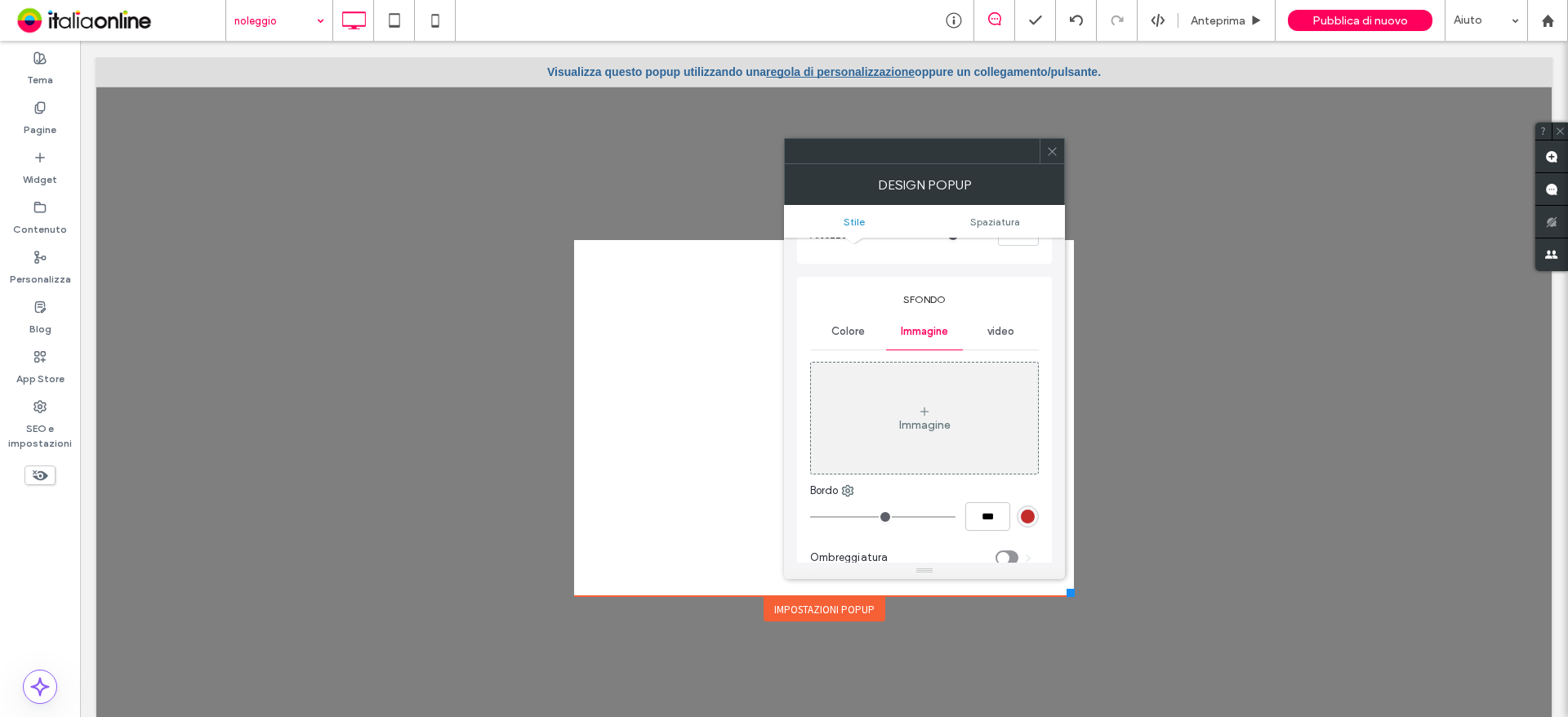
scroll to position [164, 0]
click at [941, 436] on div "Immagine" at bounding box center [924, 417] width 227 height 108
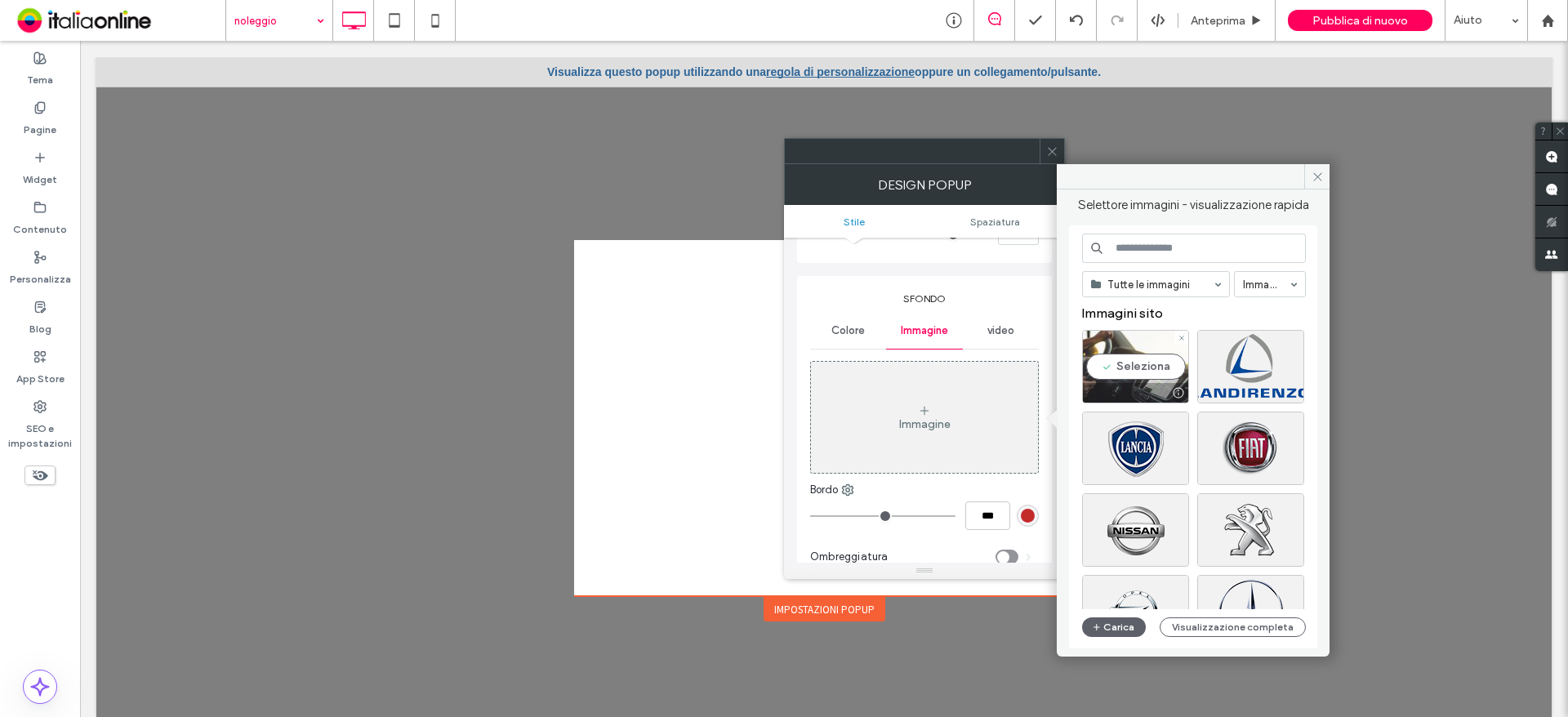
click at [1112, 366] on div "Seleziona" at bounding box center [1135, 367] width 107 height 74
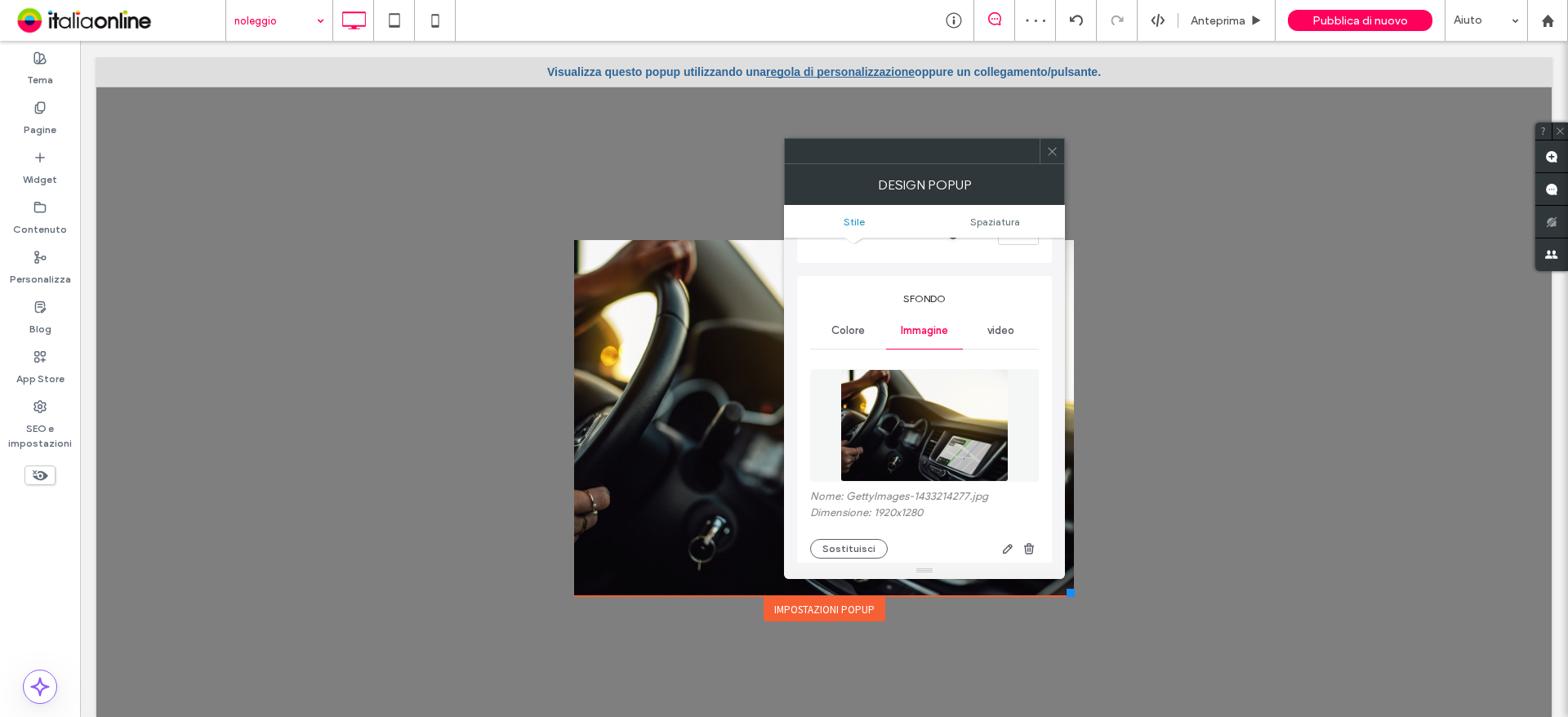
click at [855, 335] on span "Colore" at bounding box center [847, 331] width 33 height 13
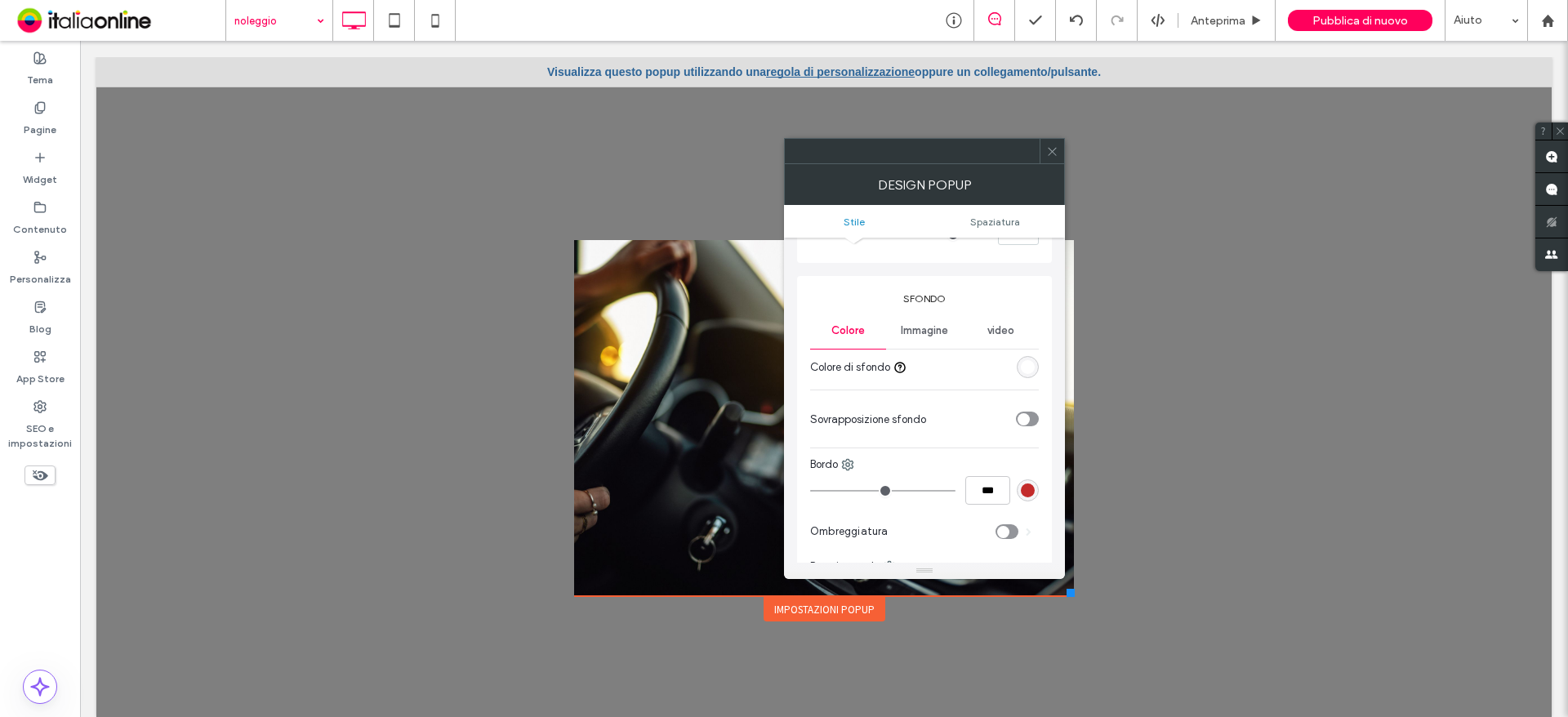
click at [1023, 420] on icon "toggle" at bounding box center [1023, 418] width 6 height 4
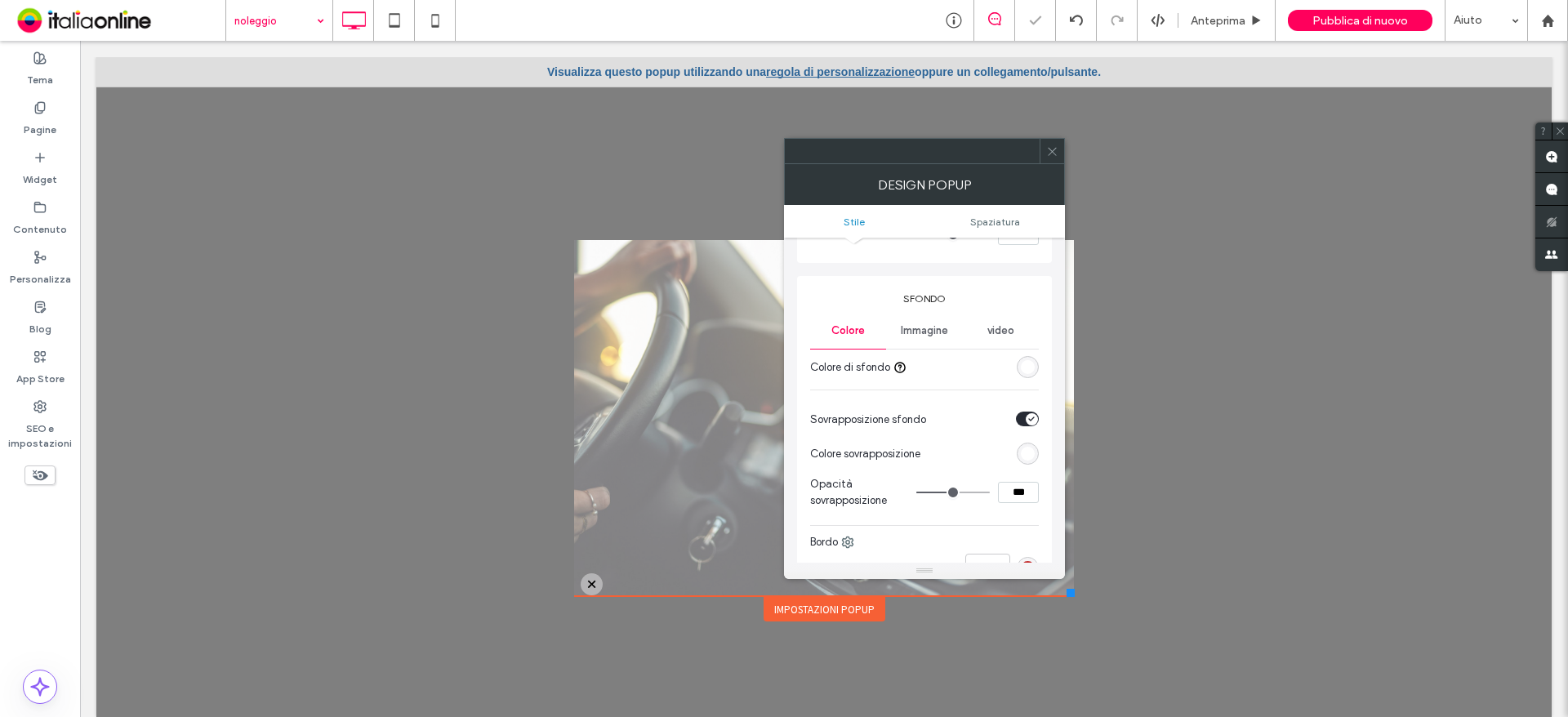
type input "**"
type input "***"
click at [942, 491] on input "range" at bounding box center [953, 492] width 74 height 2
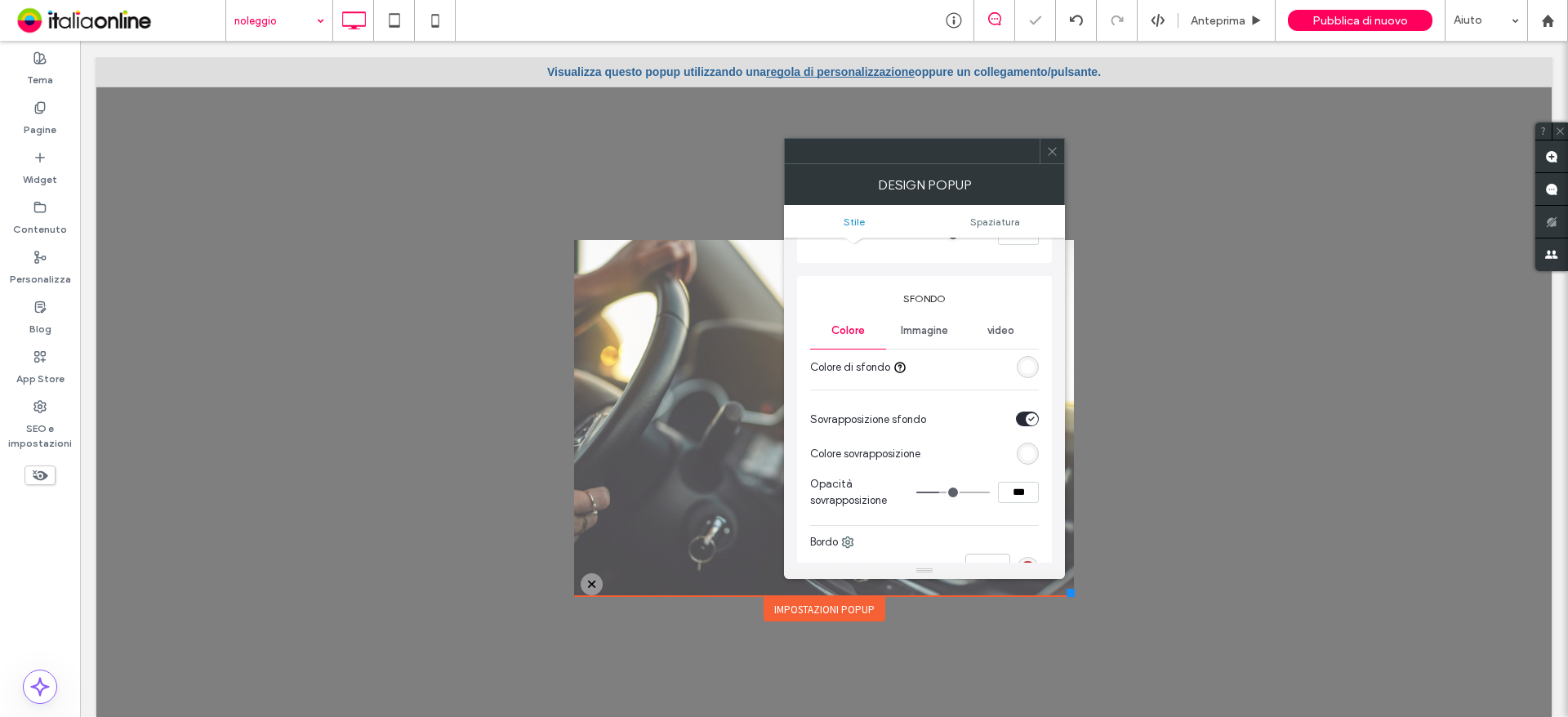
click at [942, 491] on input "range" at bounding box center [953, 492] width 74 height 2
type input "**"
type input "***"
click at [945, 491] on input "range" at bounding box center [953, 492] width 74 height 2
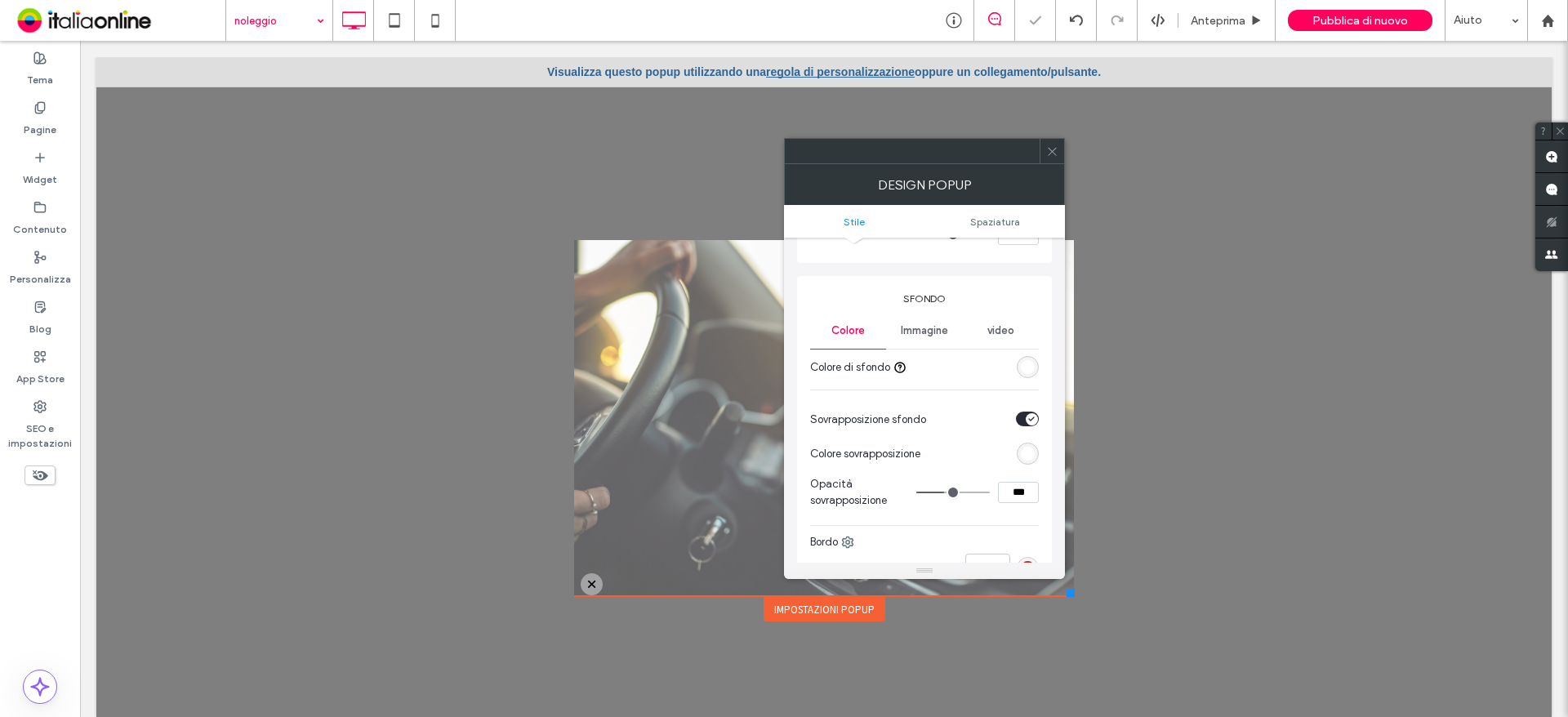
type input "**"
type input "***"
type input "**"
click at [946, 491] on input "range" at bounding box center [953, 492] width 74 height 2
drag, startPoint x: 1057, startPoint y: 156, endPoint x: 911, endPoint y: 236, distance: 166.5
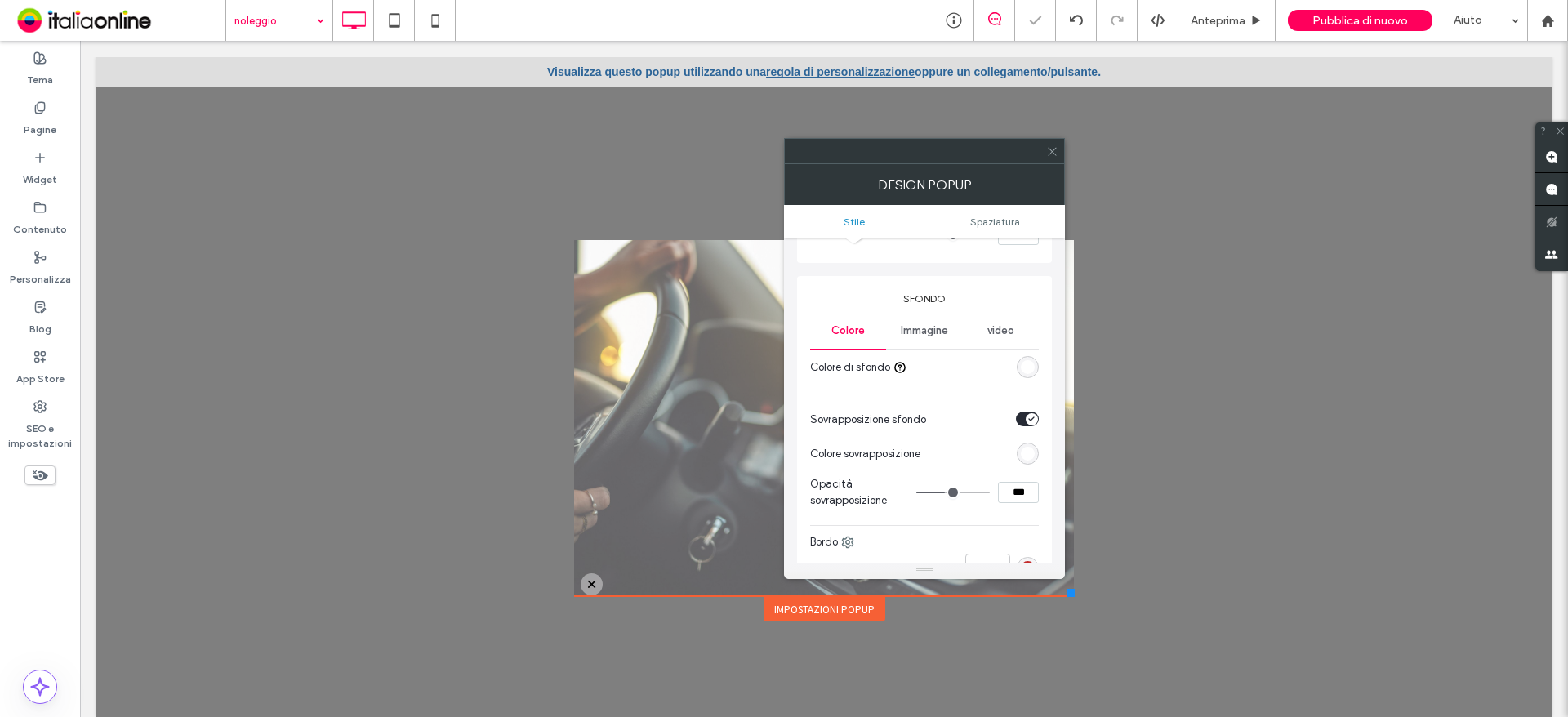
click at [1057, 156] on icon at bounding box center [1052, 152] width 13 height 13
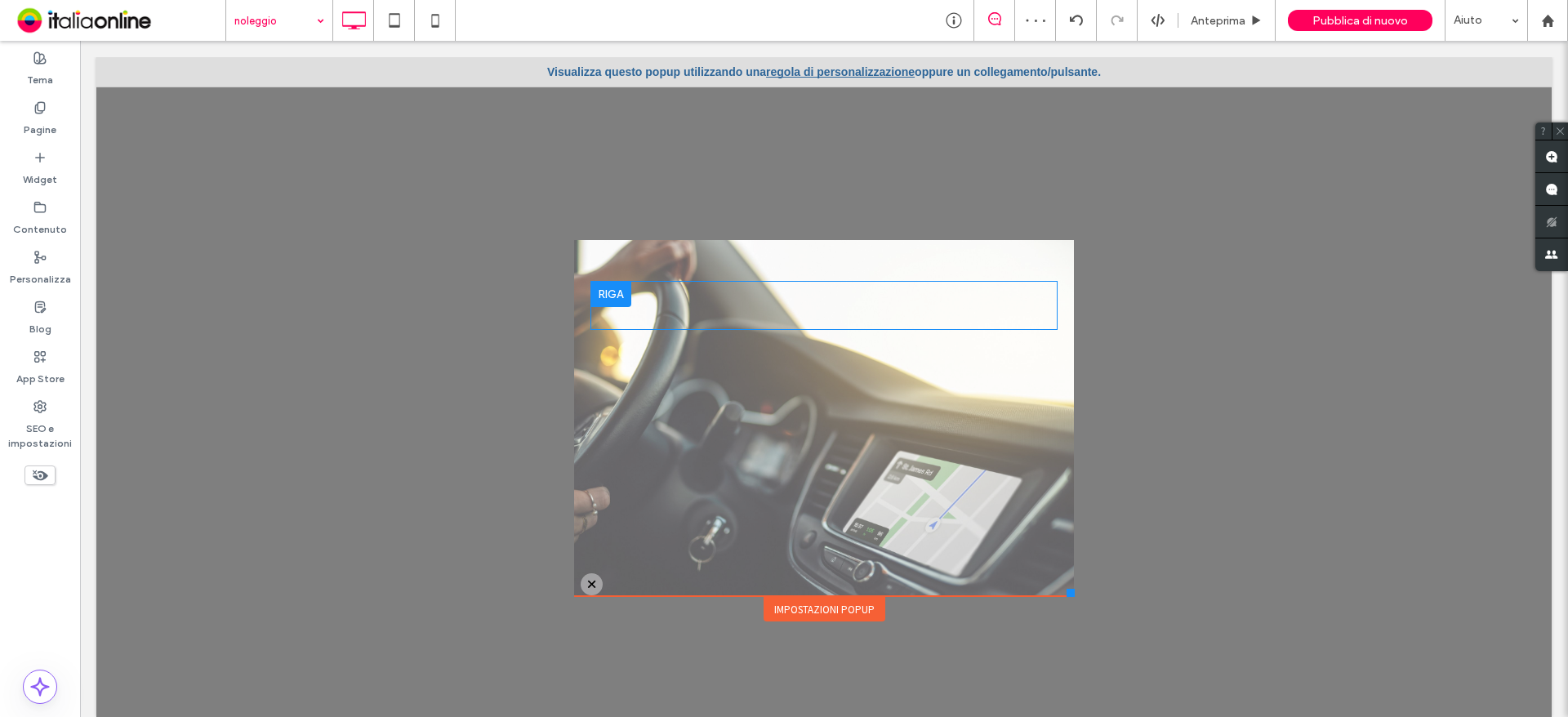
click at [796, 307] on div "Click To Paste" at bounding box center [824, 305] width 467 height 49
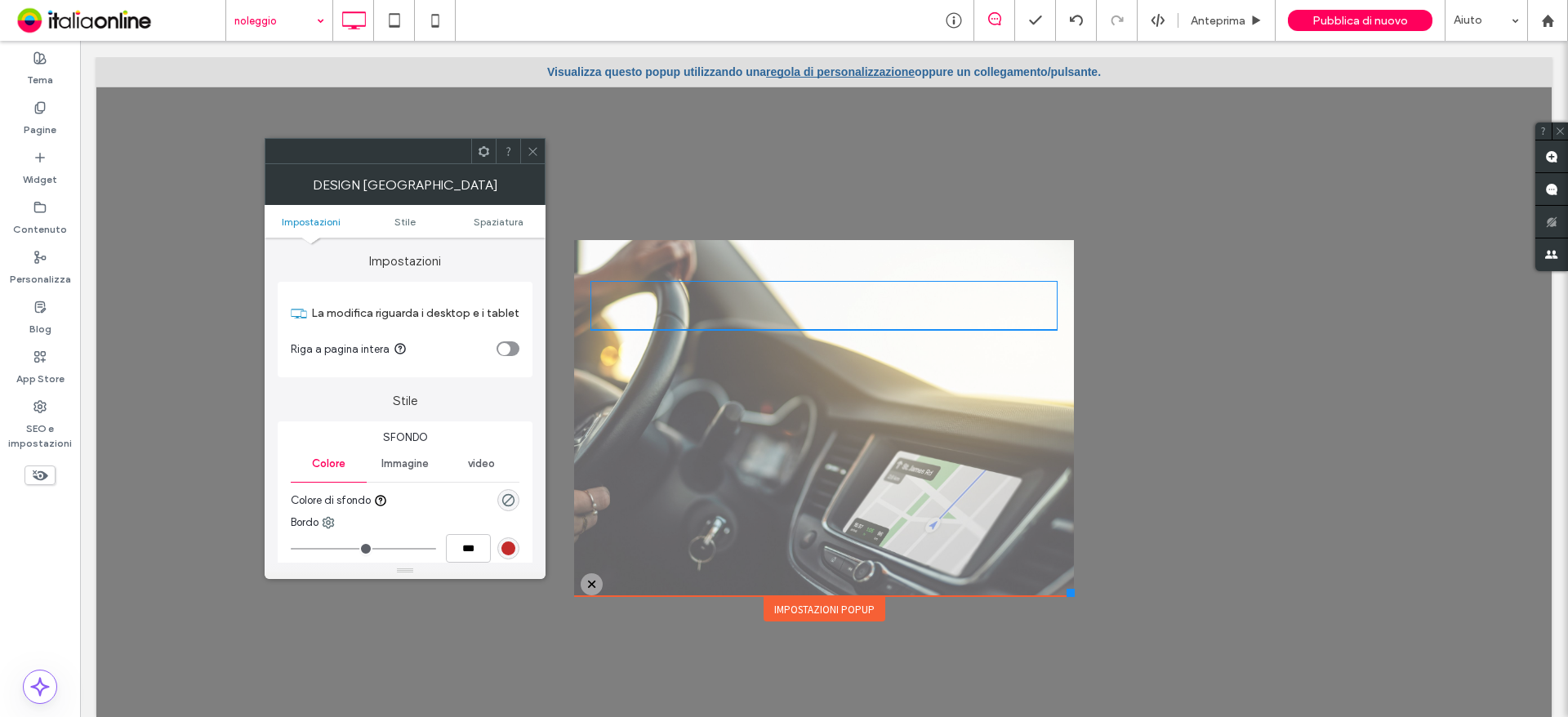
click at [743, 300] on div "Click To Paste" at bounding box center [824, 305] width 467 height 49
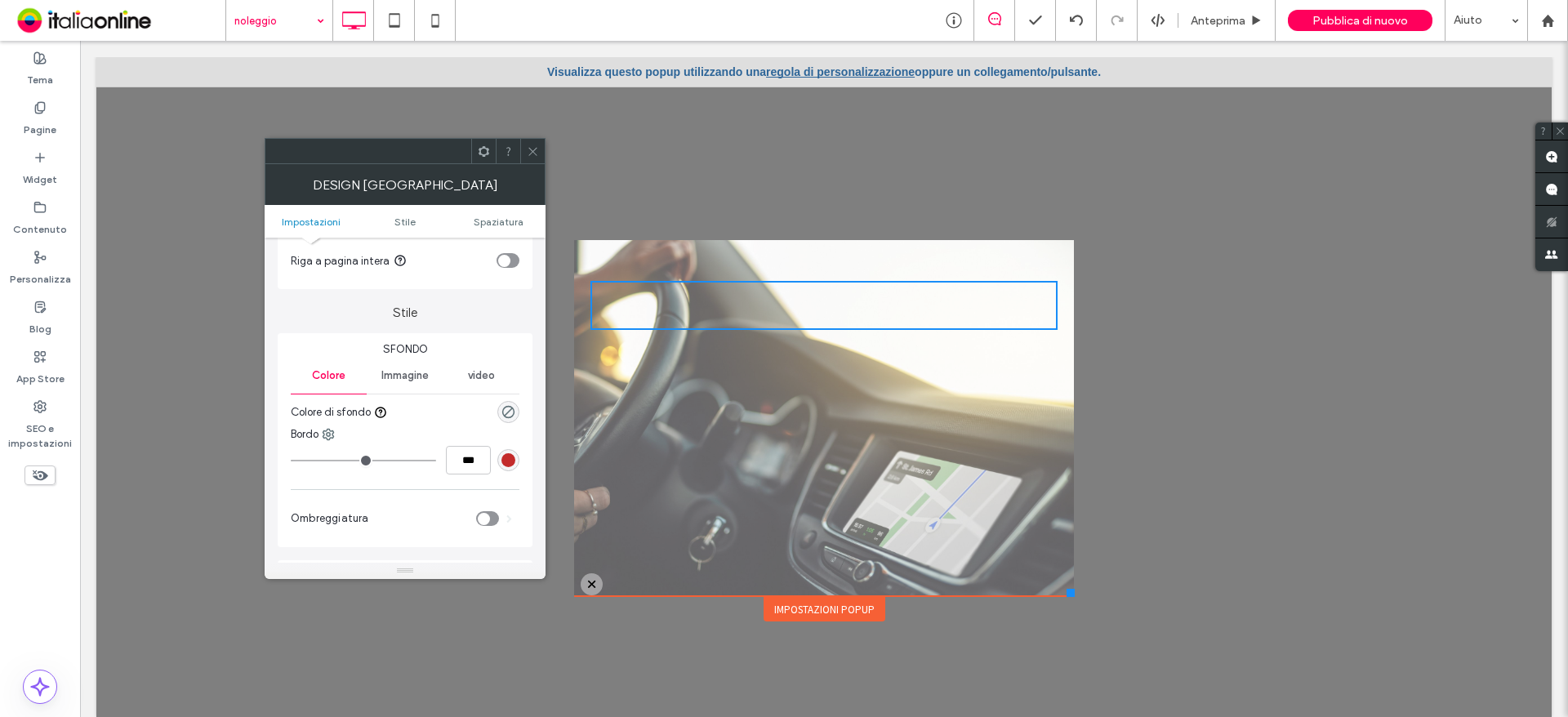
scroll to position [0, 0]
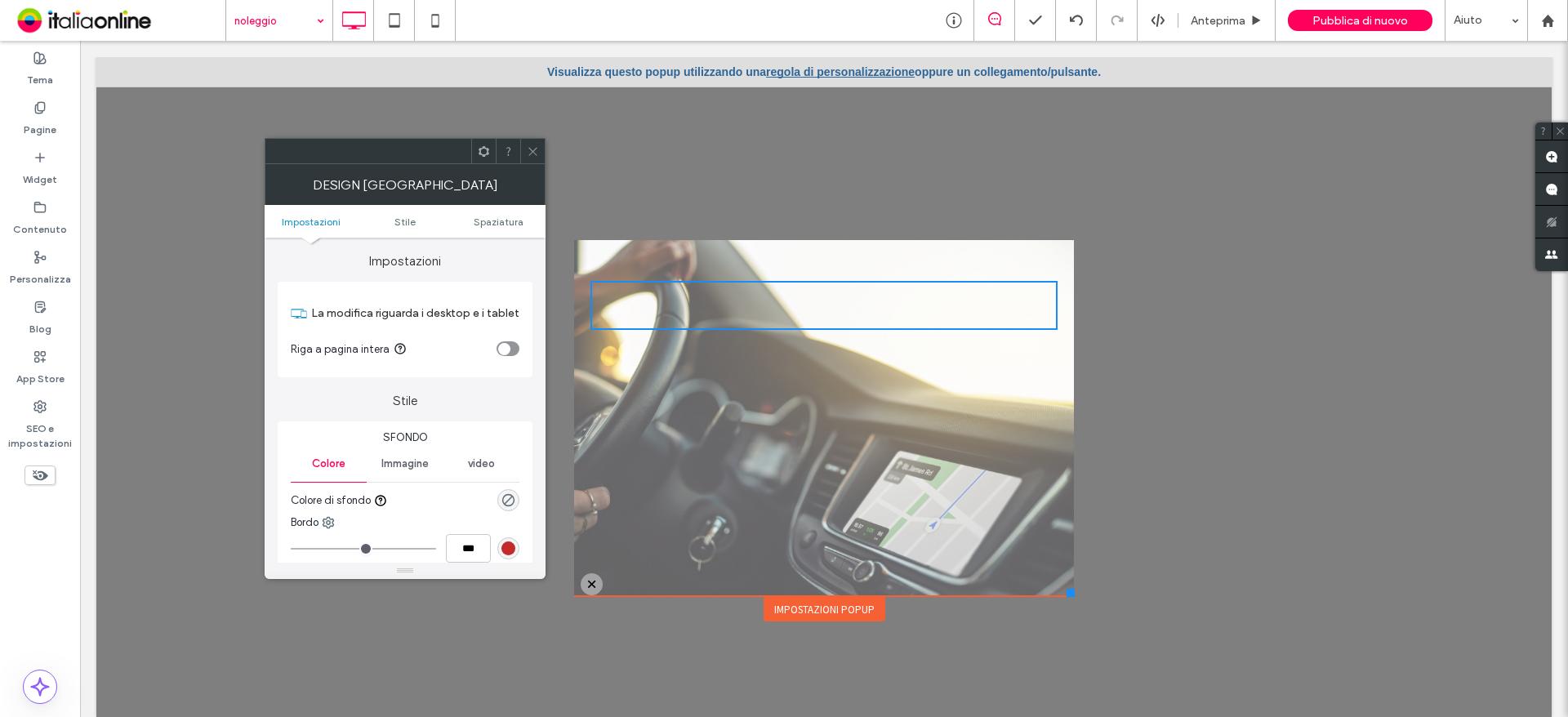
click at [318, 229] on ul "Impostazioni Stile Spaziatura" at bounding box center [404, 221] width 281 height 32
click at [486, 230] on ul "Impostazioni Stile Spaziatura" at bounding box center [404, 221] width 281 height 32
click at [487, 217] on span "Spaziatura" at bounding box center [498, 222] width 49 height 13
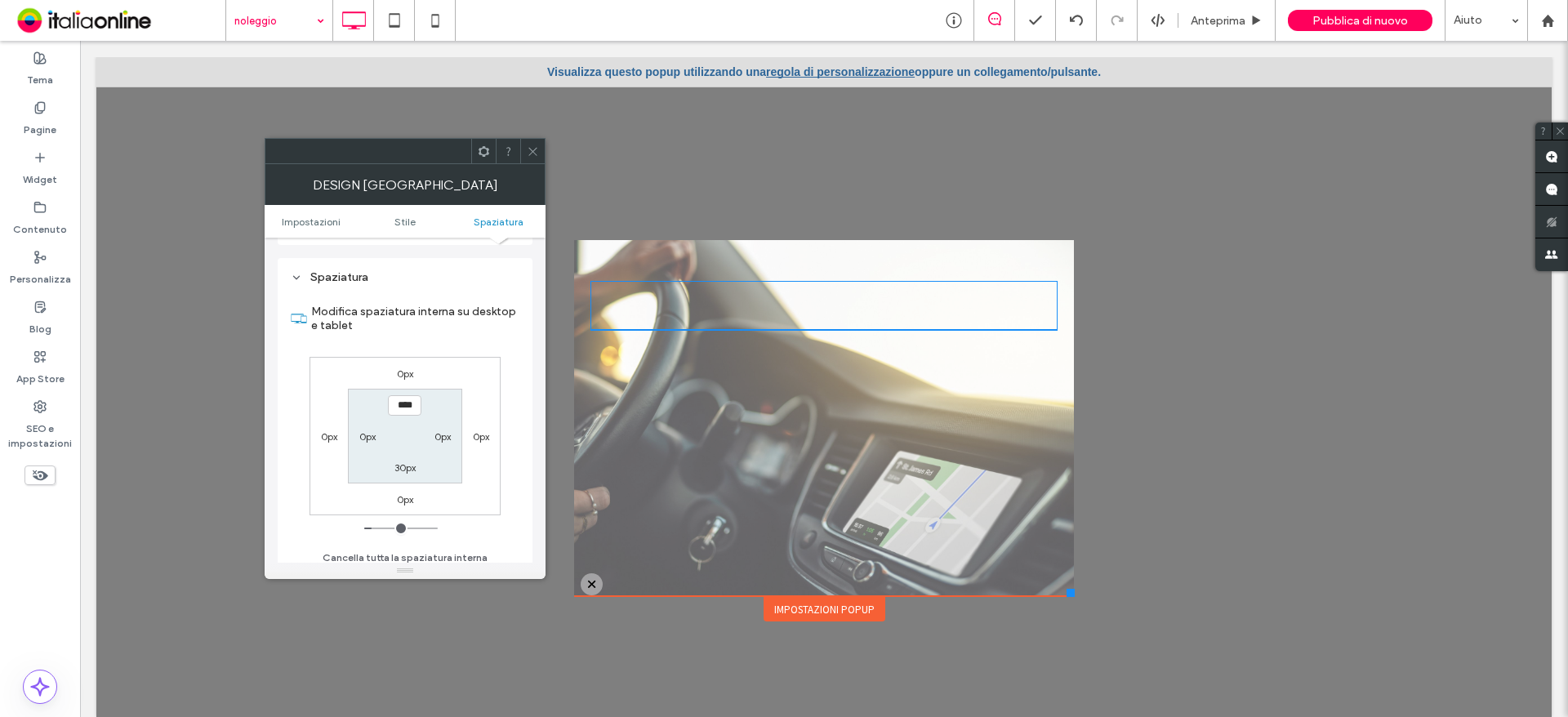
scroll to position [398, 0]
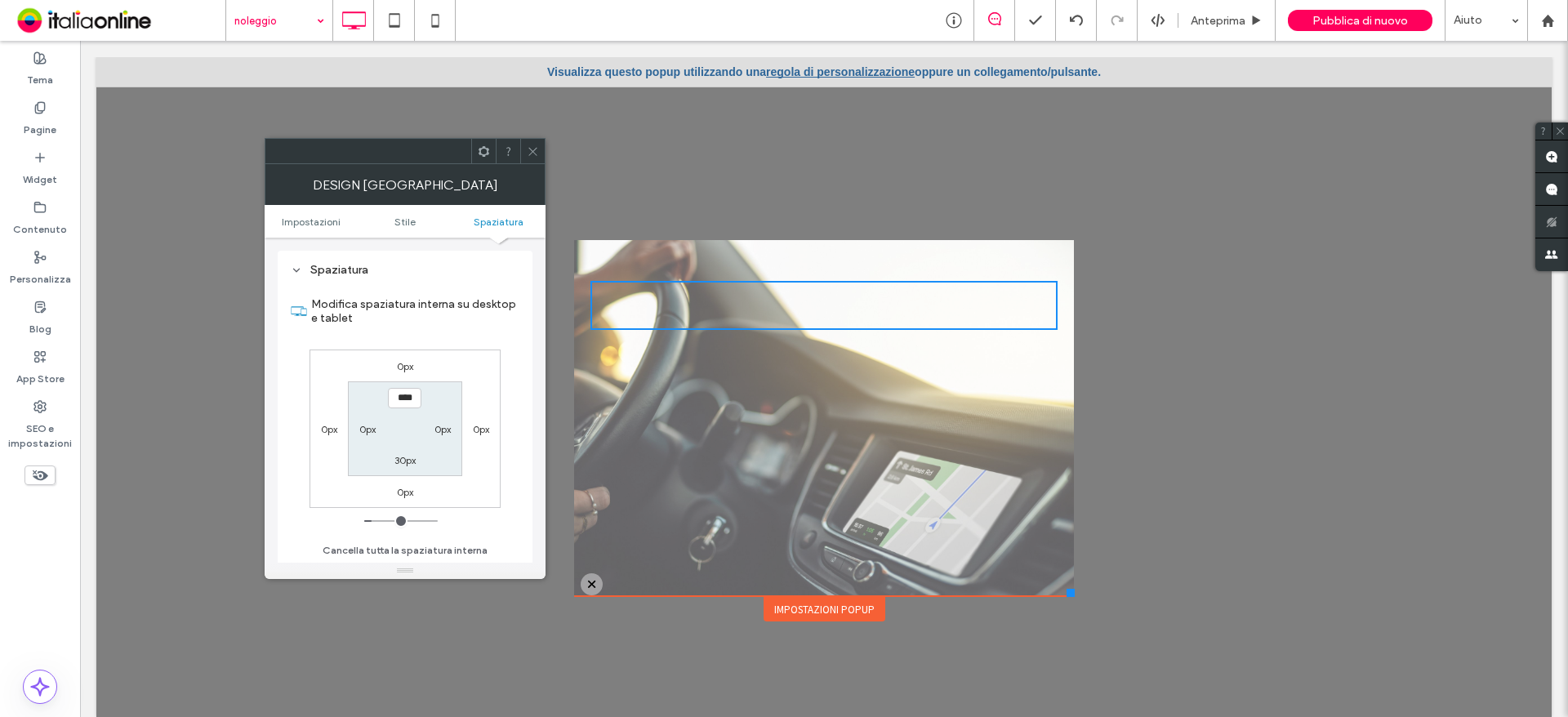
click at [533, 156] on icon at bounding box center [533, 152] width 13 height 13
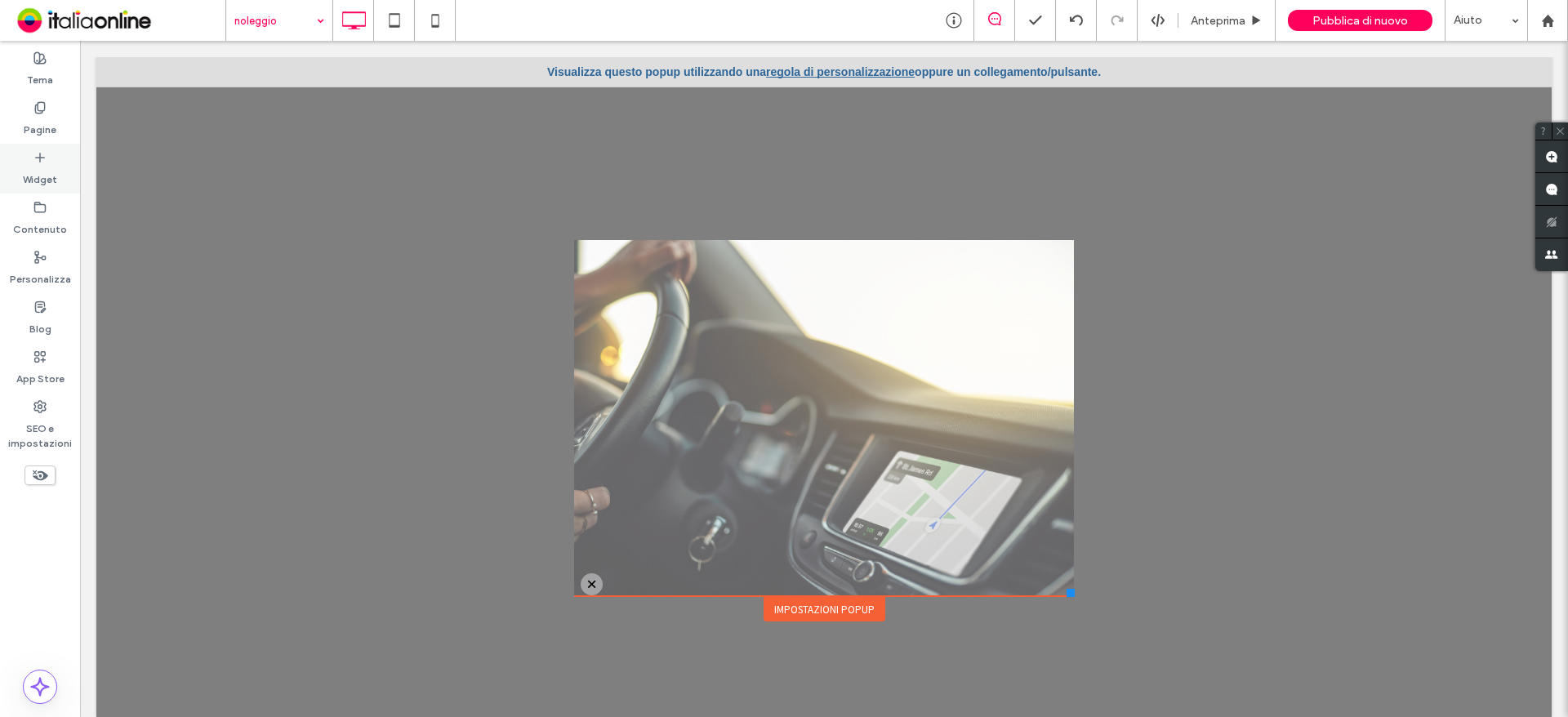
click at [45, 172] on label "Widget" at bounding box center [40, 175] width 34 height 22
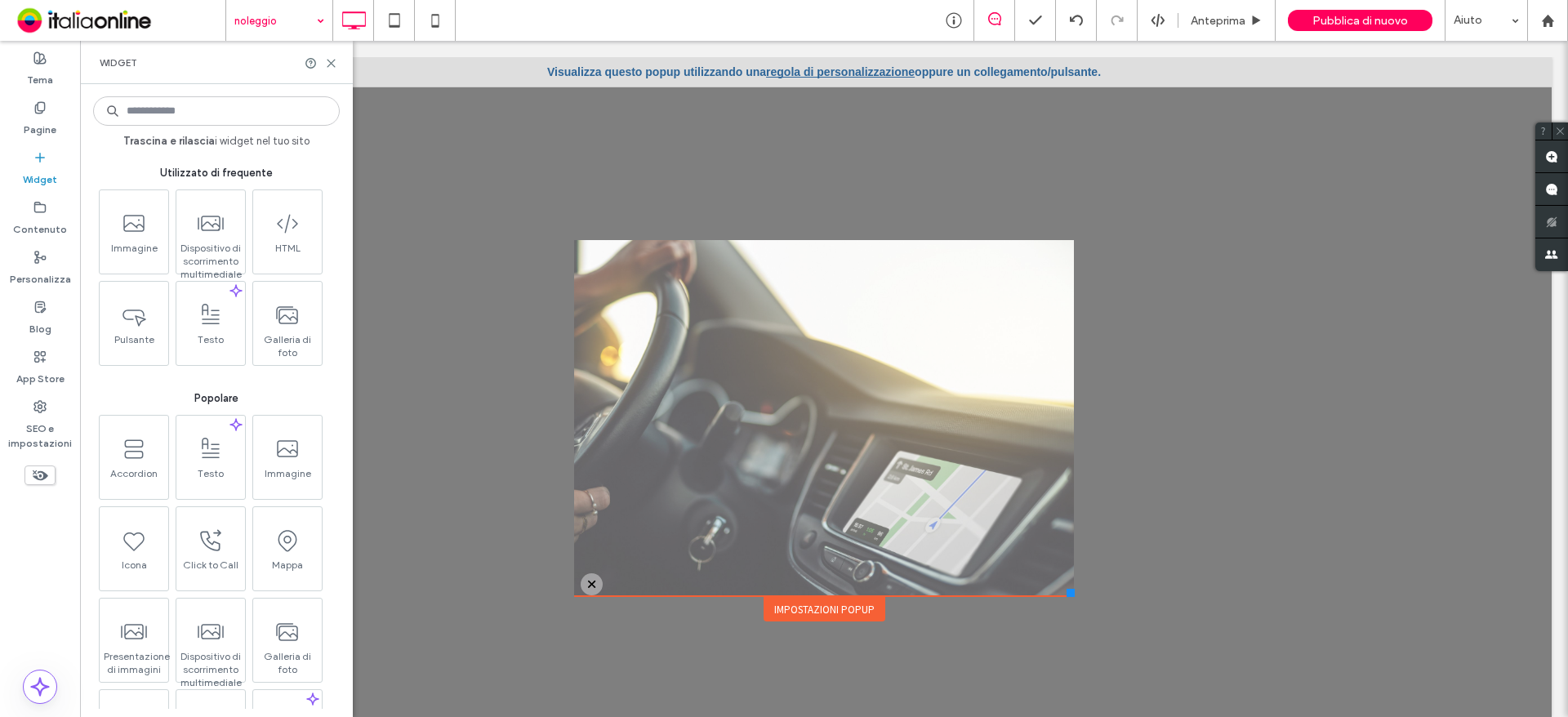
click at [785, 367] on div "Click To Paste" at bounding box center [824, 422] width 467 height 282
drag, startPoint x: 816, startPoint y: 613, endPoint x: 775, endPoint y: 529, distance: 93.5
click at [816, 613] on div "Impostazioni popup" at bounding box center [824, 608] width 121 height 24
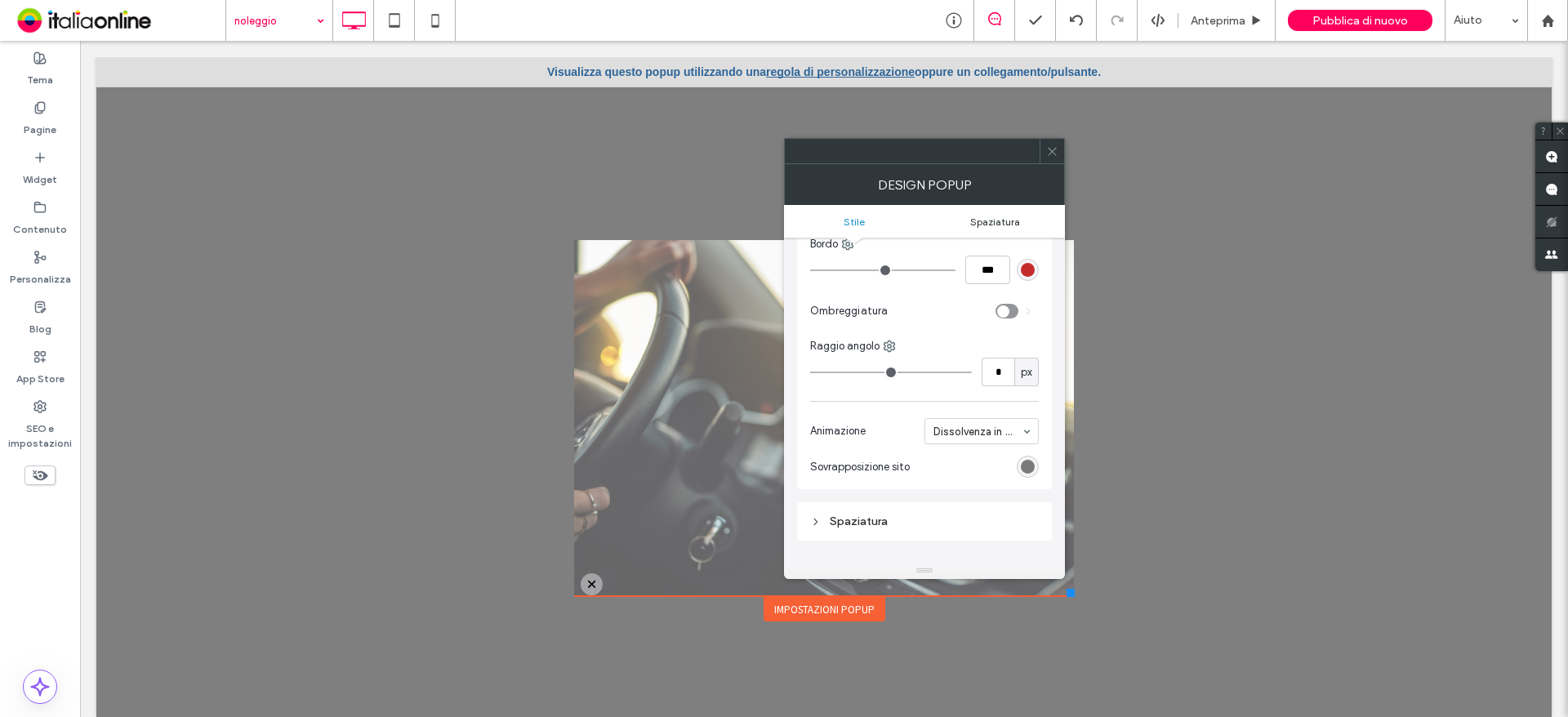
click at [988, 217] on span "Spaziatura" at bounding box center [995, 222] width 49 height 13
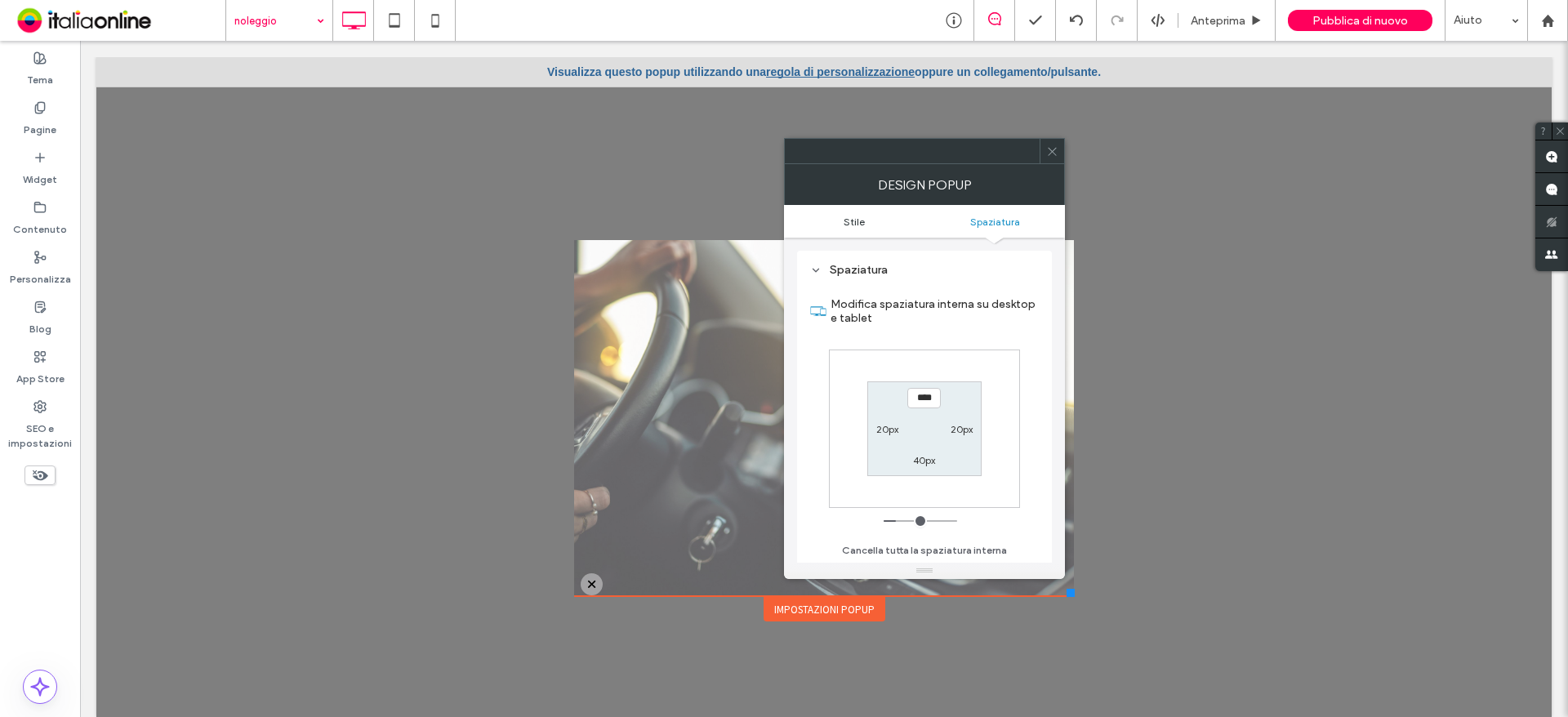
click at [864, 224] on span "Stile" at bounding box center [855, 222] width 22 height 13
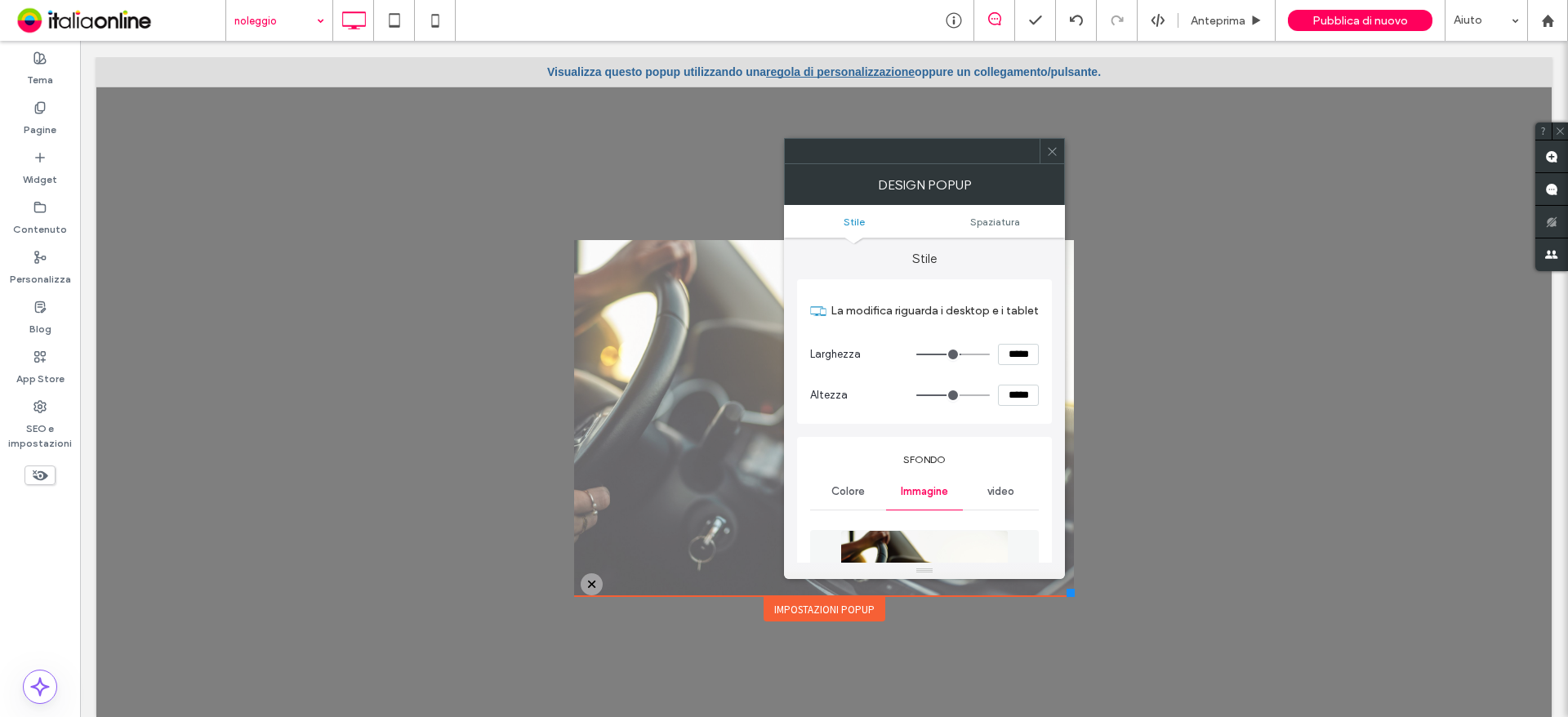
scroll to position [0, 0]
drag, startPoint x: 1049, startPoint y: 151, endPoint x: 978, endPoint y: 197, distance: 84.6
click at [1049, 151] on icon at bounding box center [1052, 152] width 13 height 13
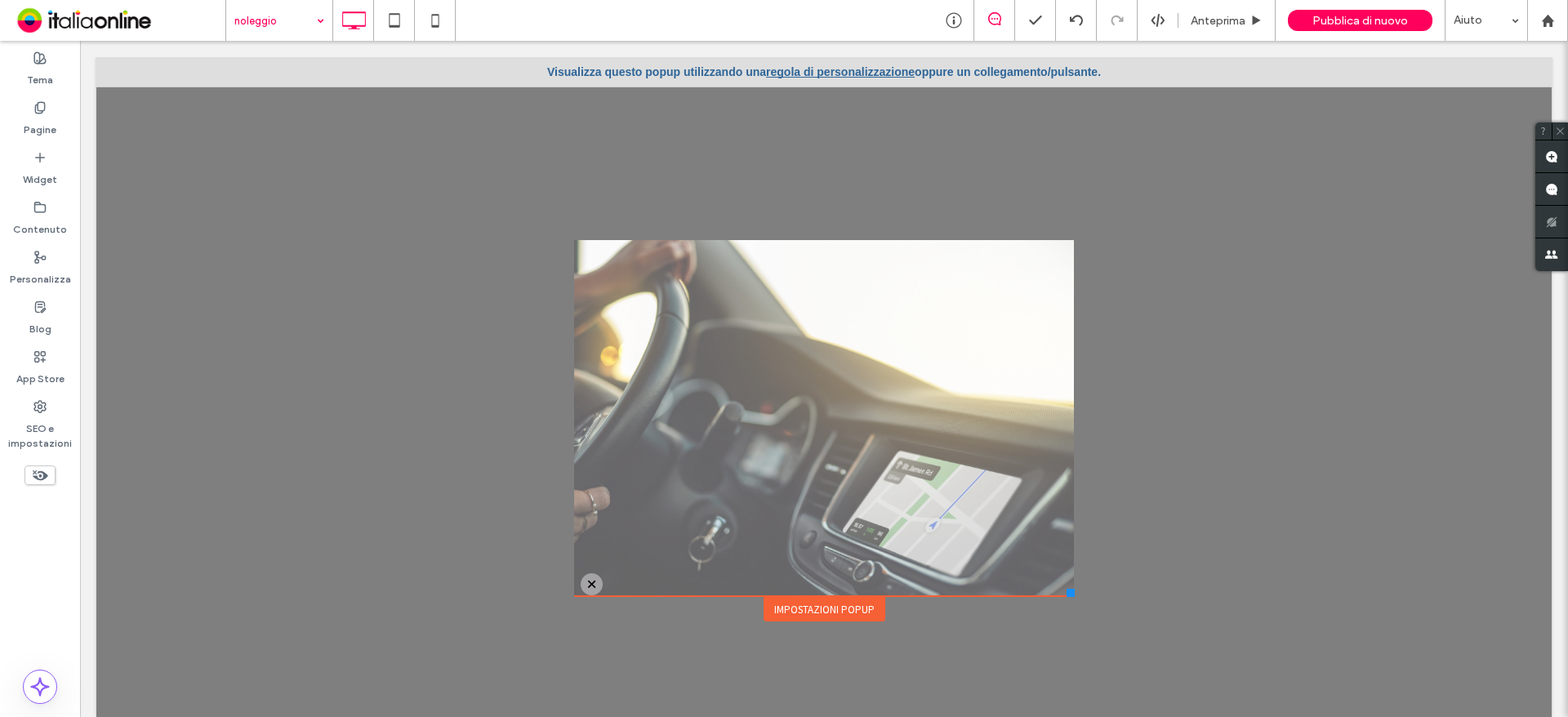
click at [580, 581] on div at bounding box center [591, 584] width 22 height 22
drag, startPoint x: 793, startPoint y: 601, endPoint x: 772, endPoint y: 606, distance: 21.6
click at [769, 605] on div "Impostazioni popup" at bounding box center [824, 608] width 121 height 24
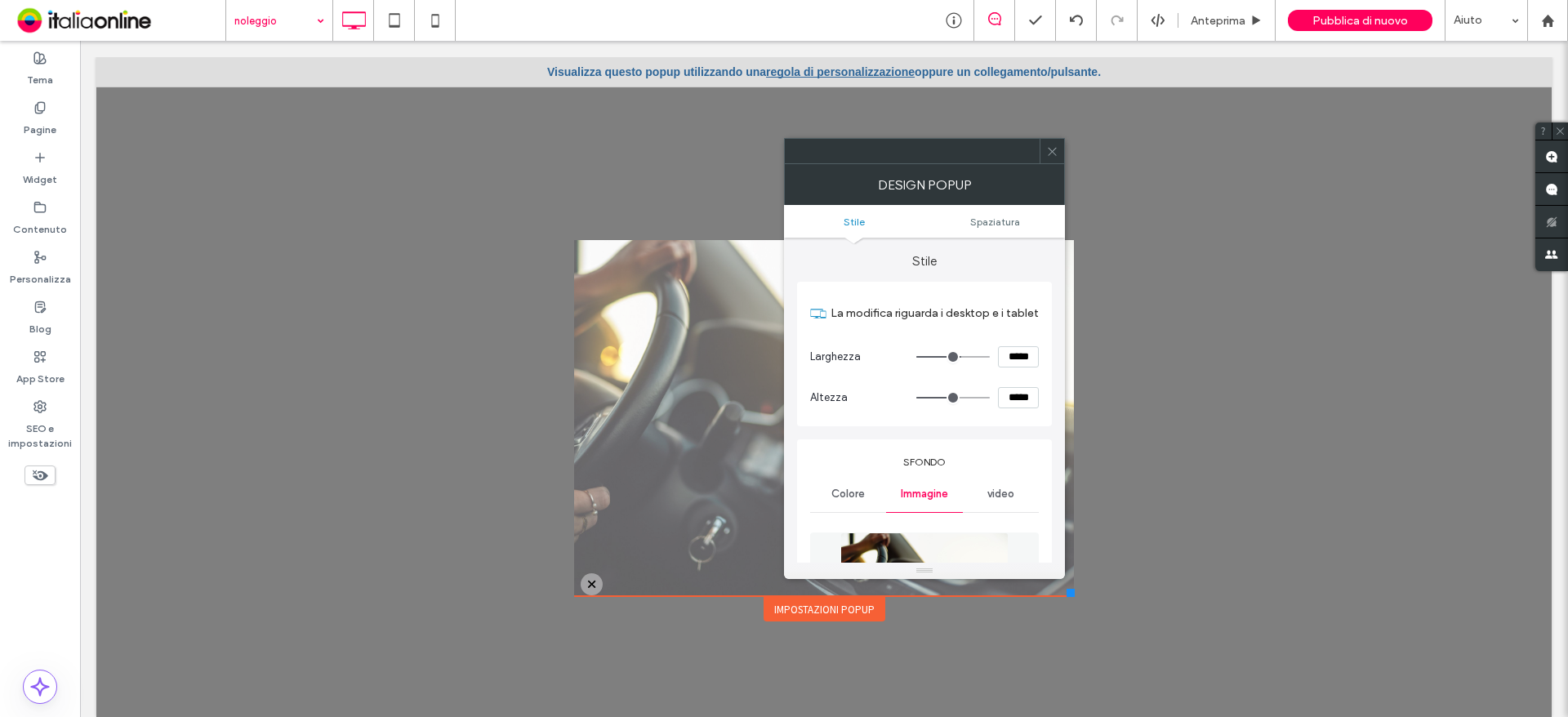
click at [772, 606] on div "Impostazioni popup" at bounding box center [824, 608] width 121 height 24
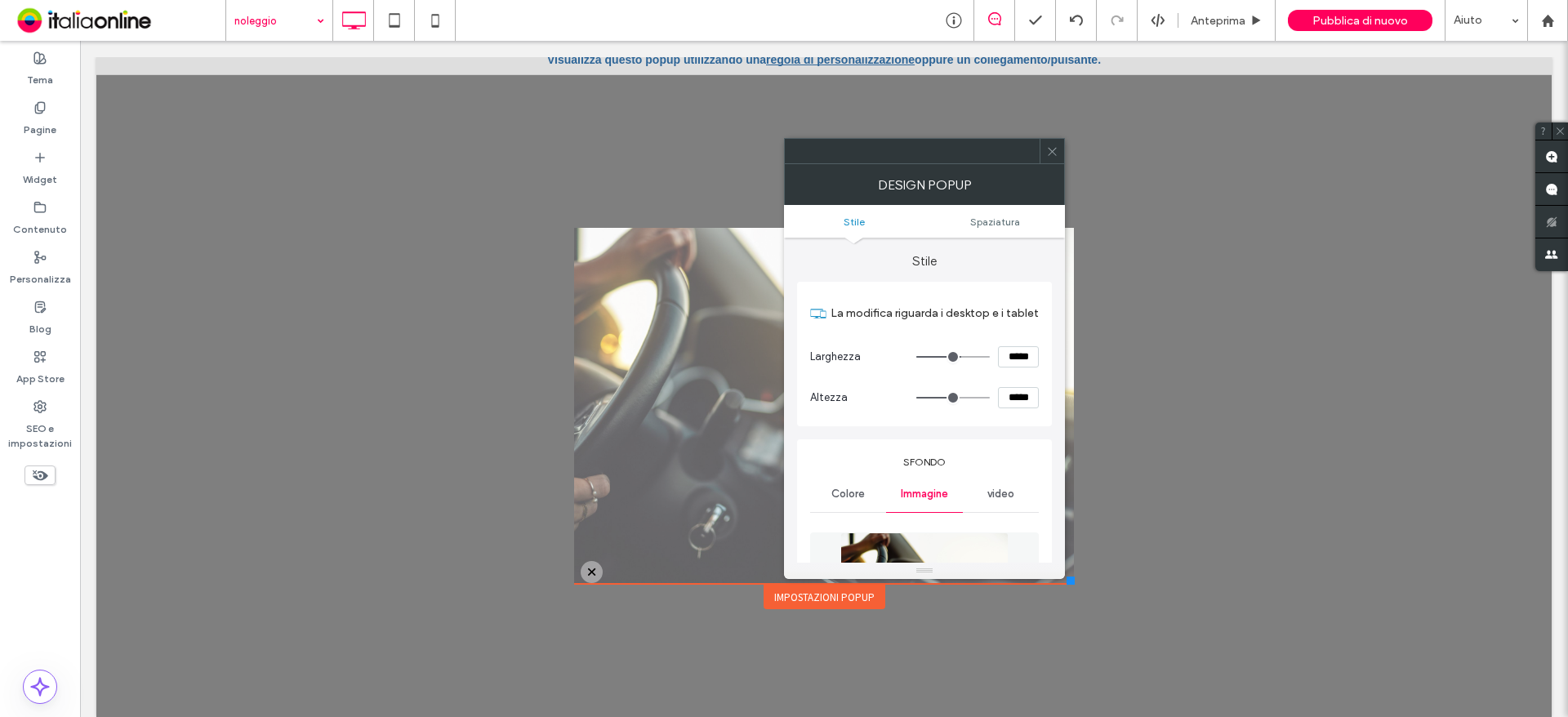
scroll to position [16, 0]
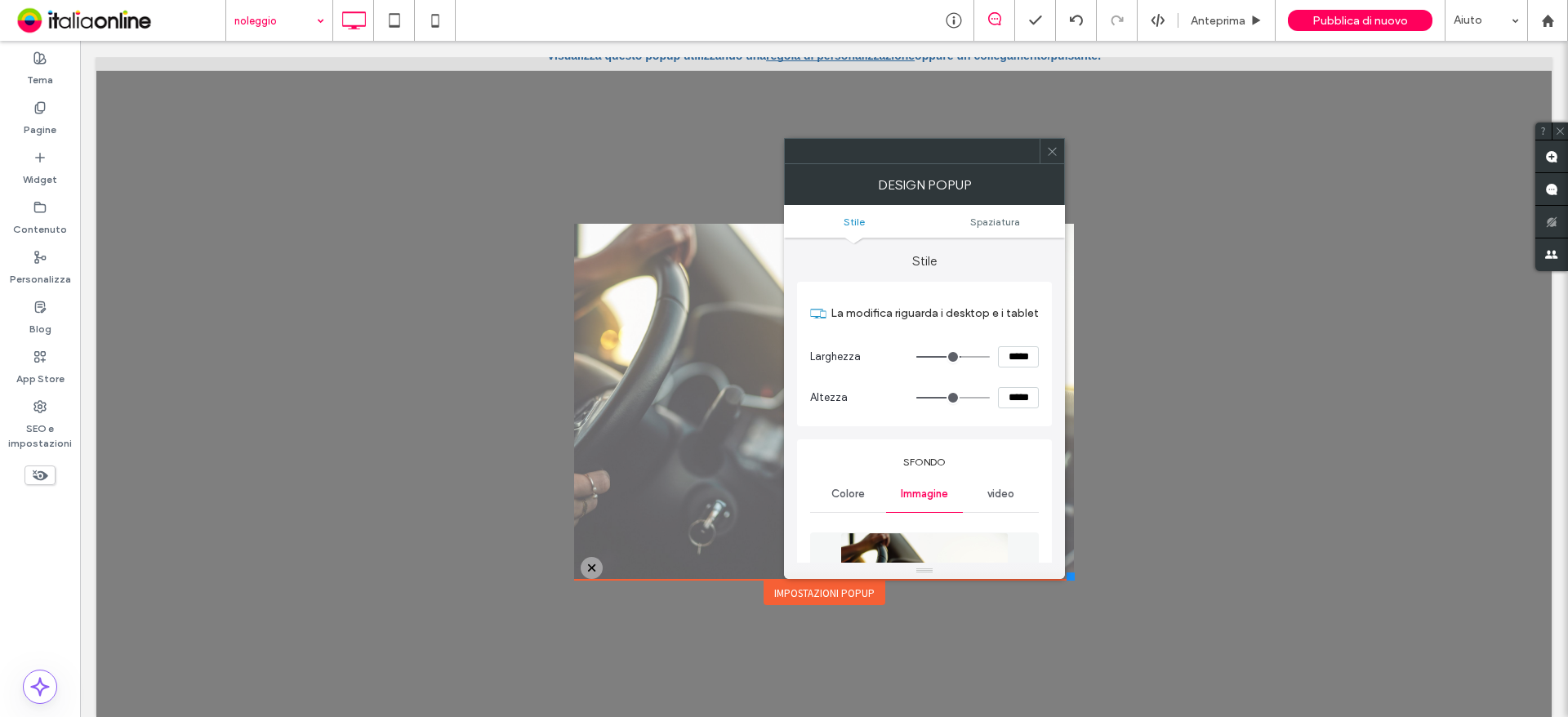
click at [1049, 154] on icon at bounding box center [1052, 152] width 13 height 13
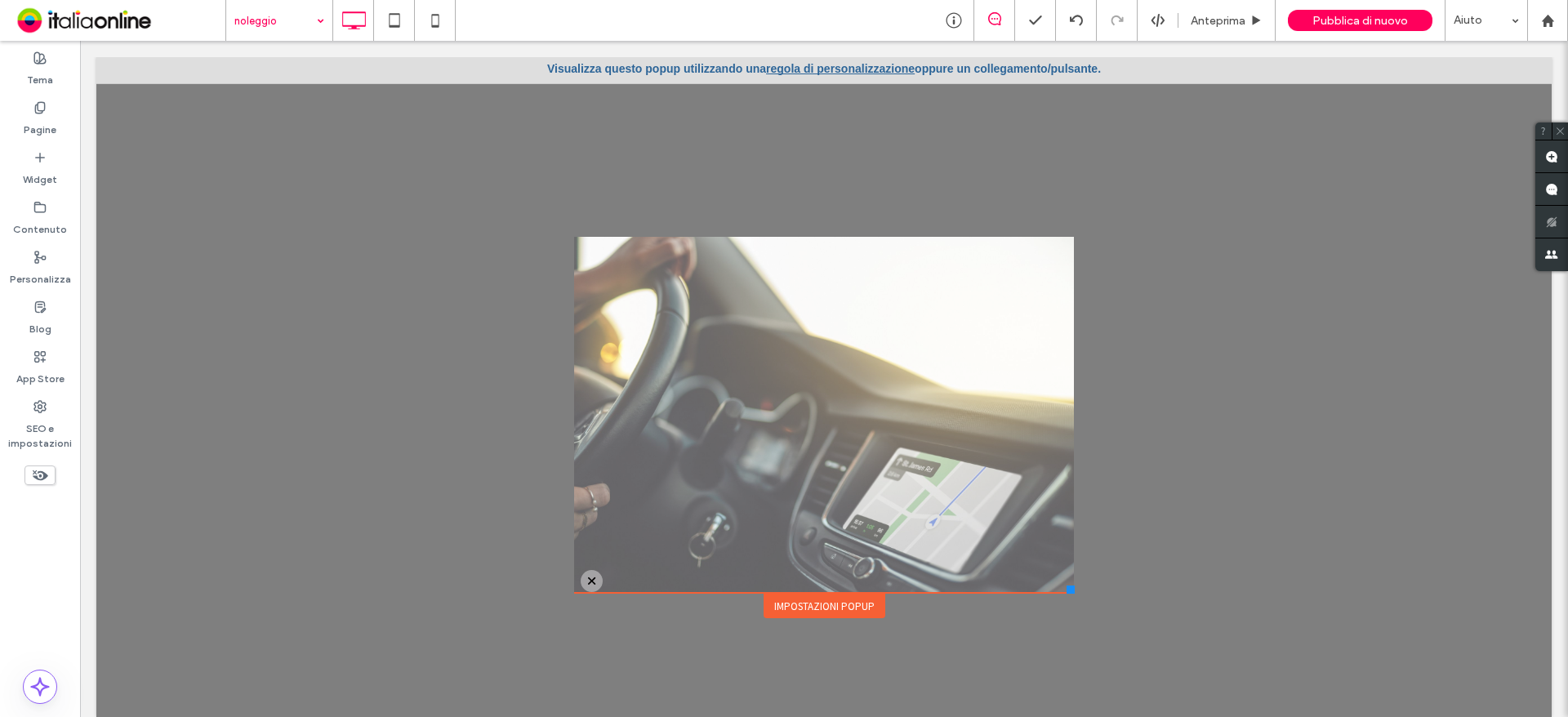
scroll to position [0, 0]
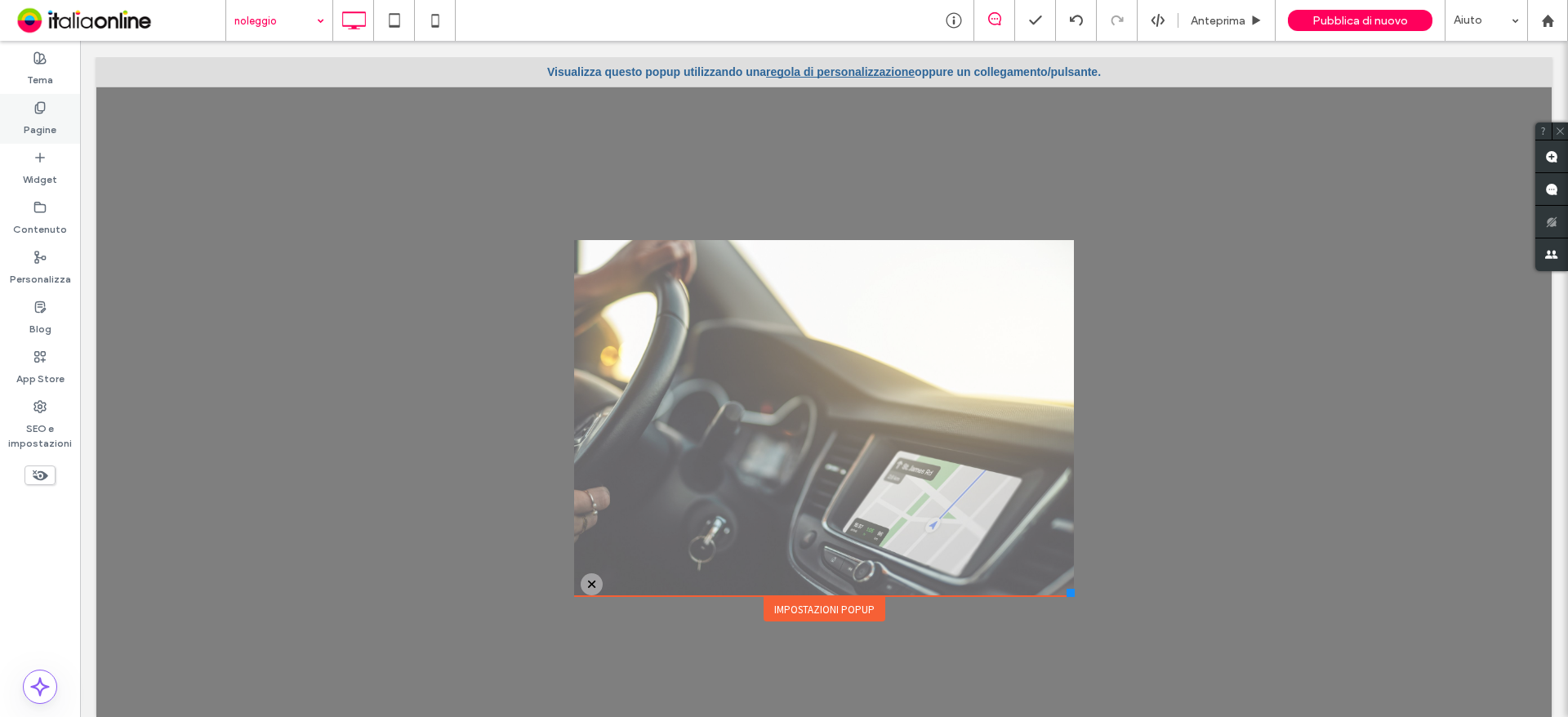
click at [40, 131] on label "Pagine" at bounding box center [40, 125] width 32 height 22
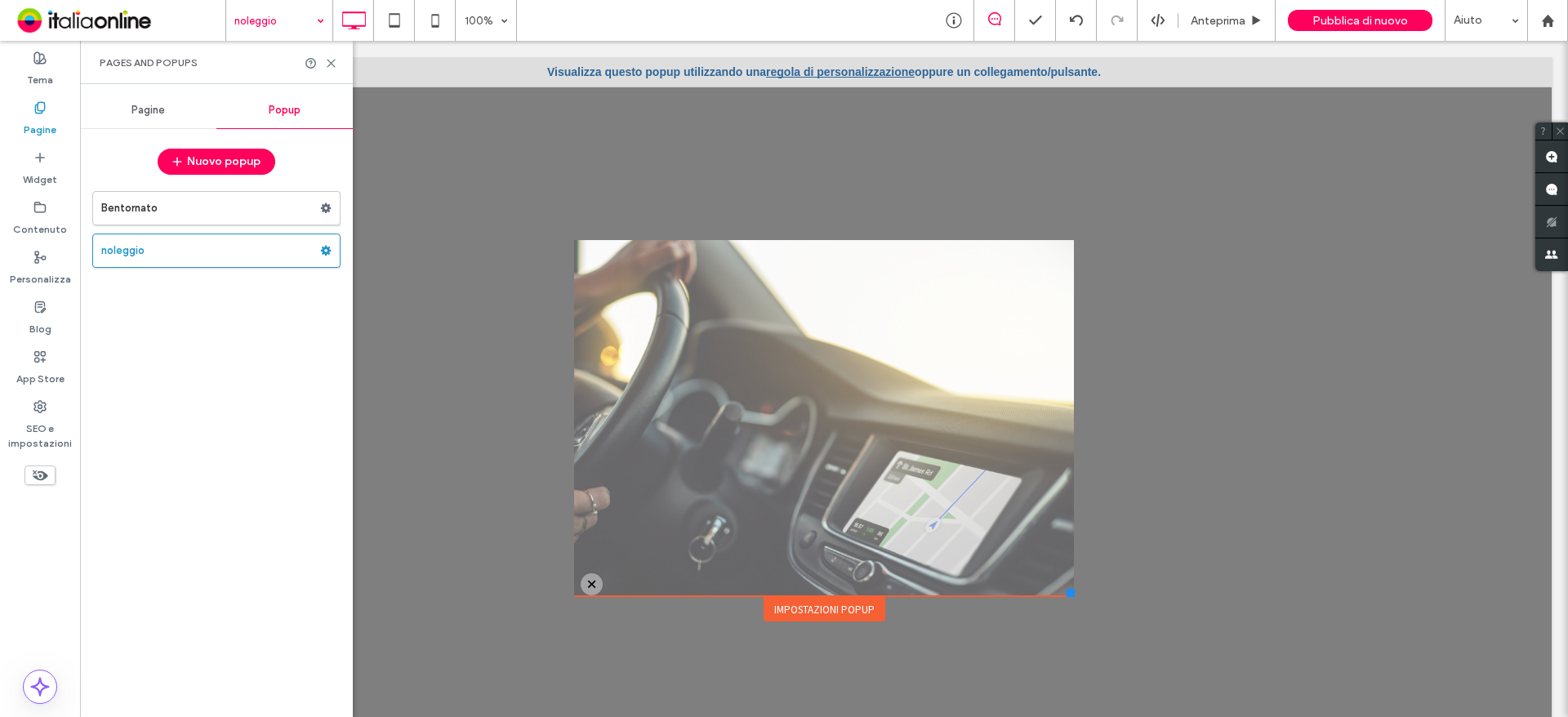
click at [264, 102] on div "Popup" at bounding box center [285, 111] width 137 height 36
click at [325, 243] on span at bounding box center [325, 250] width 12 height 24
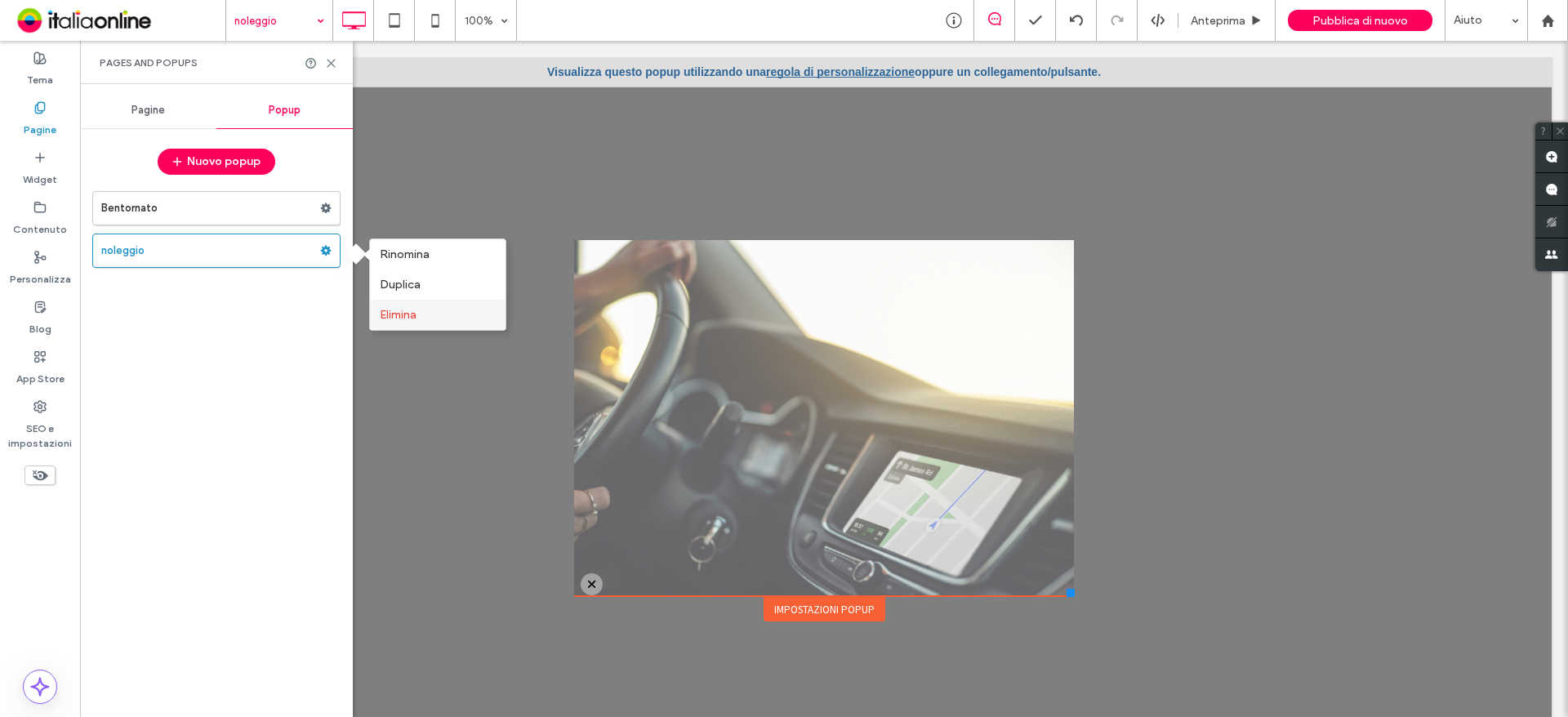
click at [386, 308] on span "Elimina" at bounding box center [398, 314] width 37 height 13
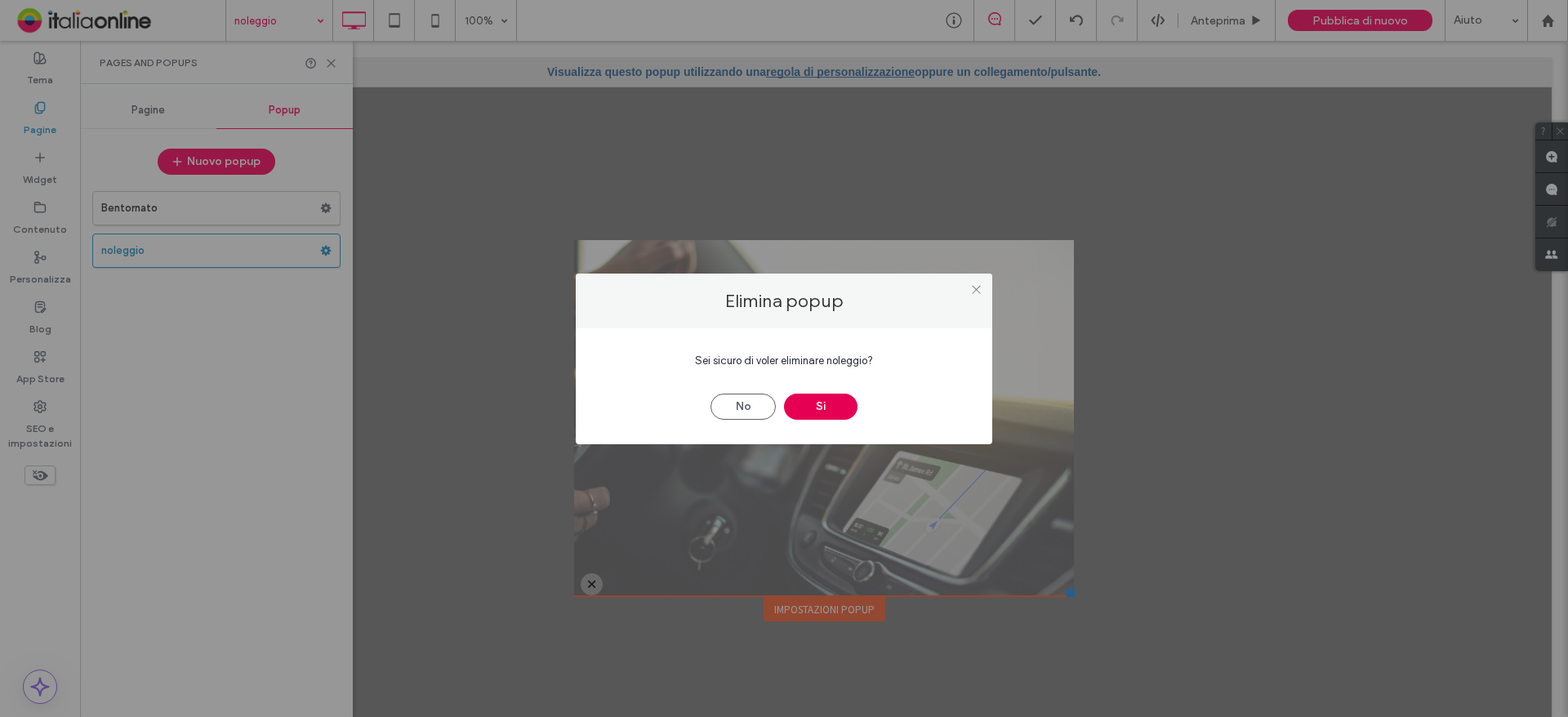
click at [837, 403] on button "Sì" at bounding box center [820, 406] width 74 height 26
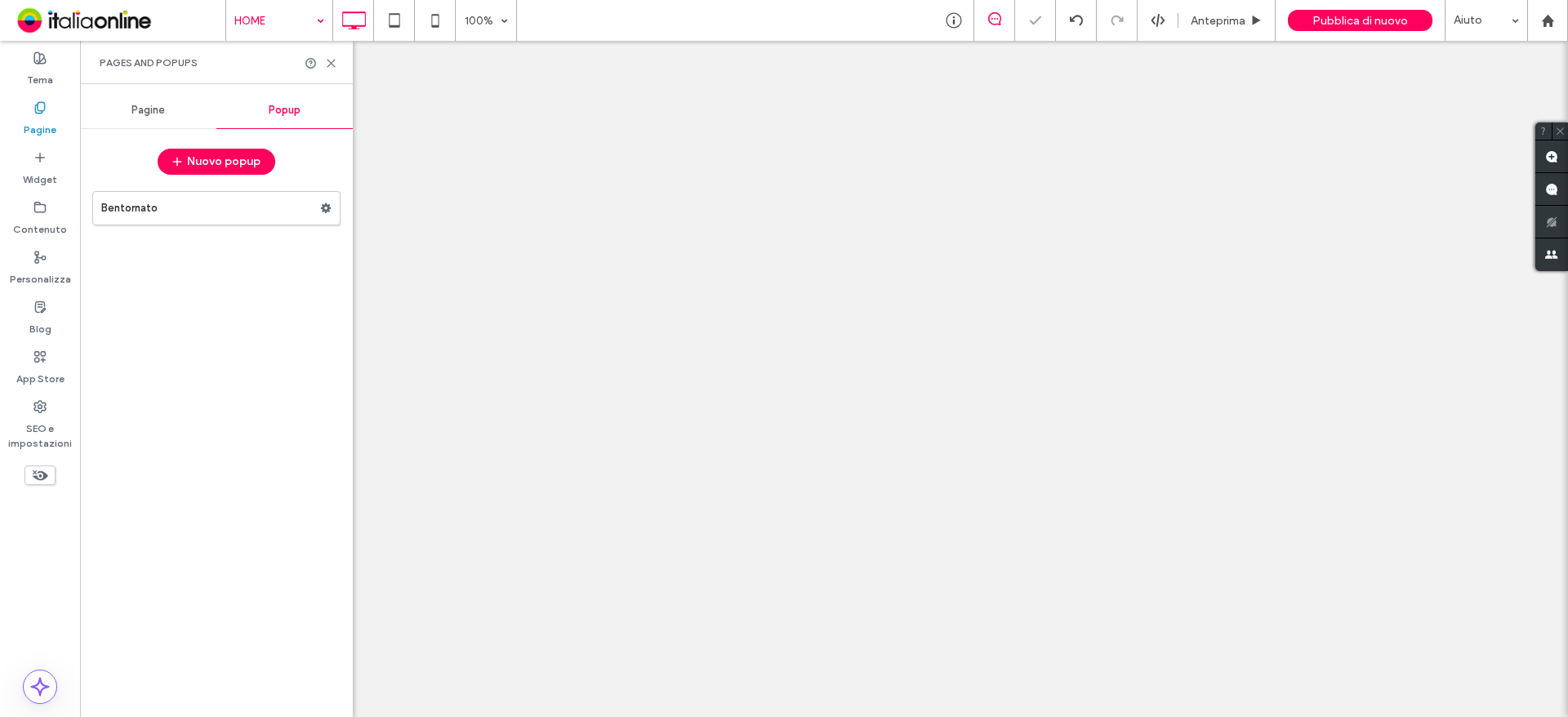
click at [210, 161] on div at bounding box center [784, 358] width 1568 height 717
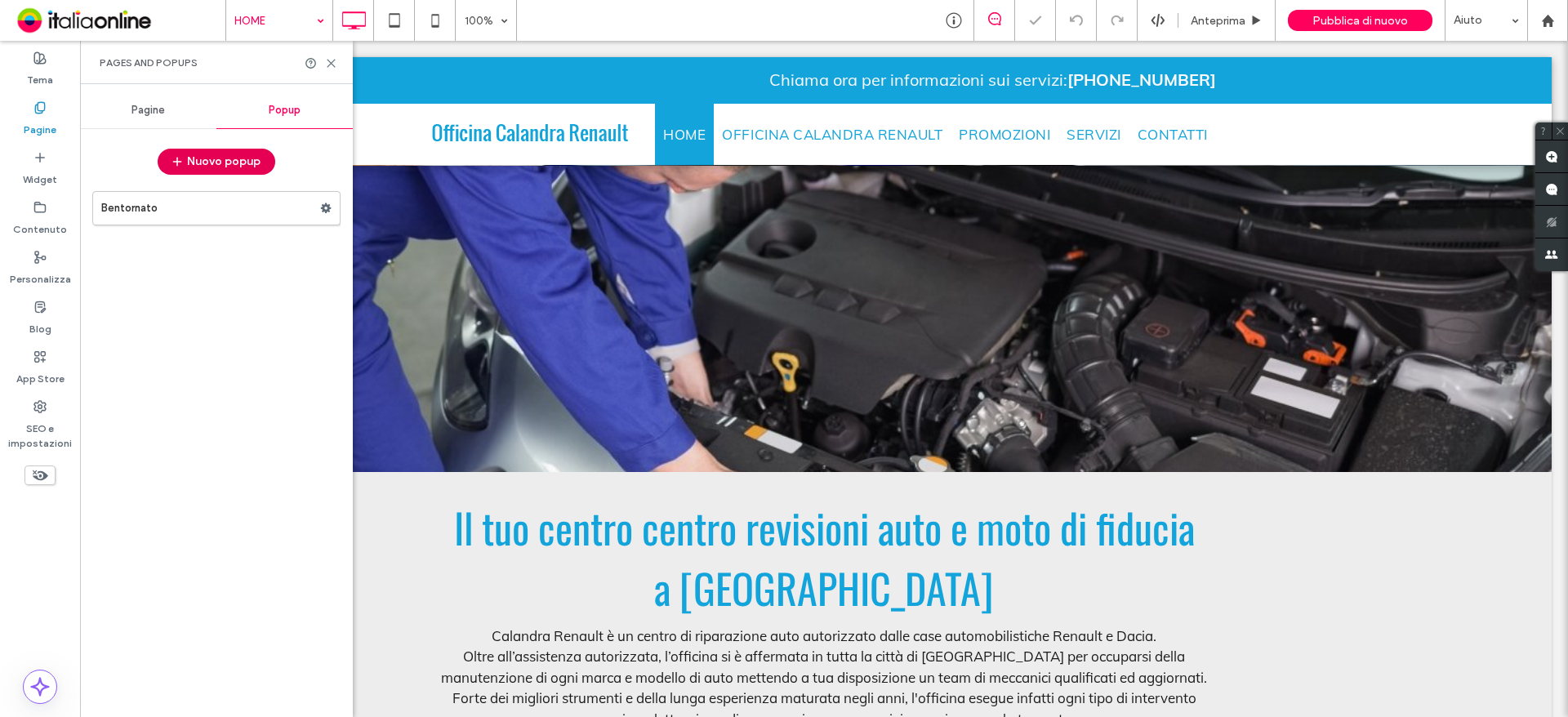
click at [216, 158] on button "Nuovo popup" at bounding box center [216, 161] width 118 height 26
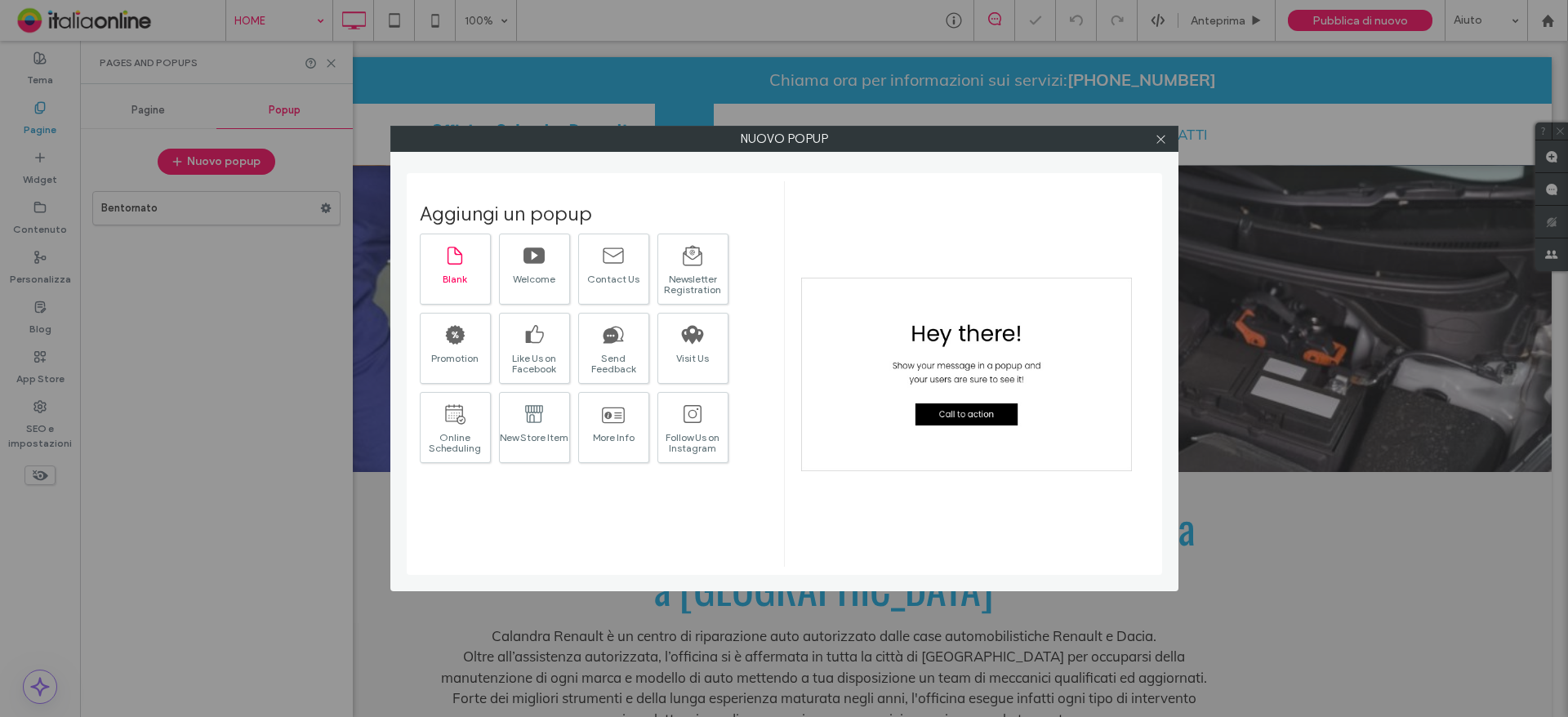
click at [455, 264] on icon at bounding box center [454, 255] width 22 height 22
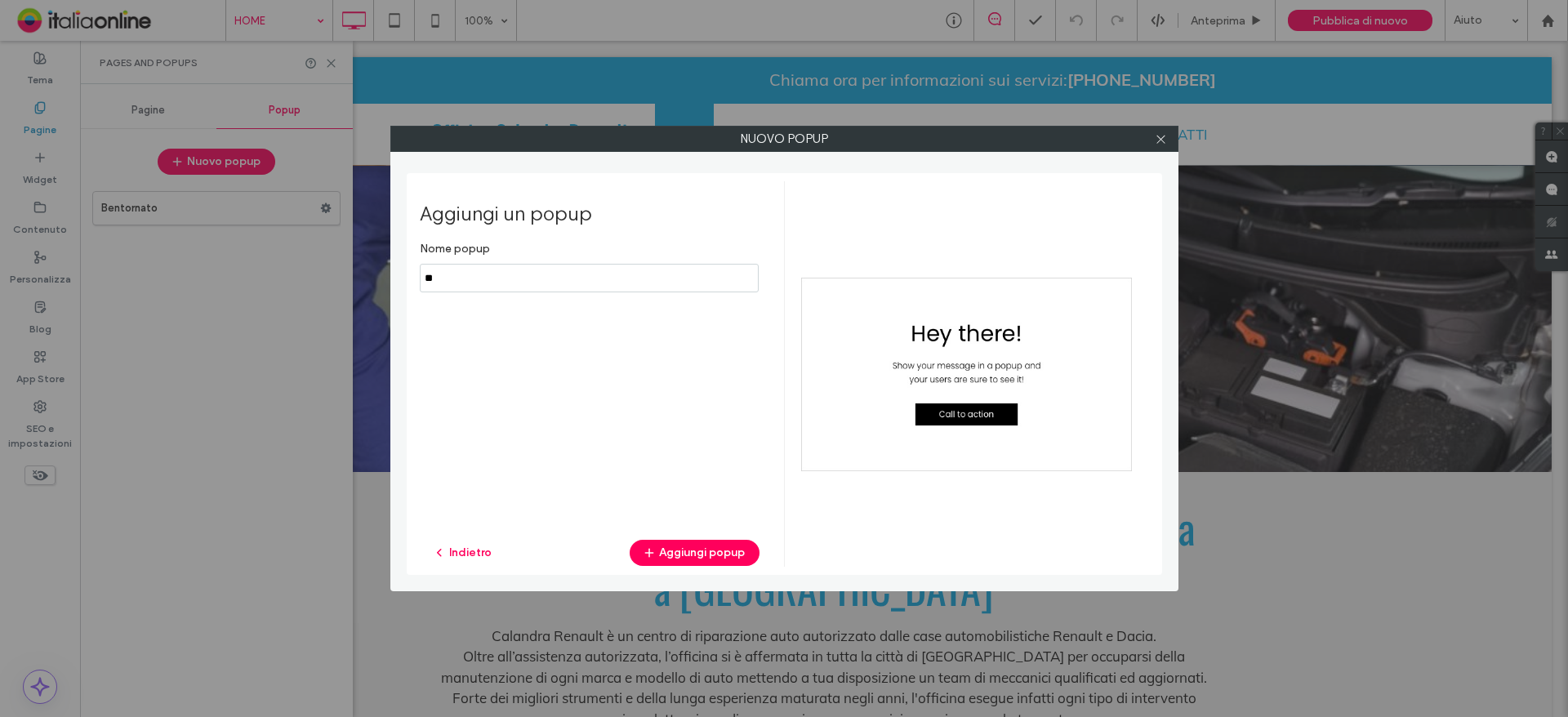
type input "*"
type input "********"
click at [704, 560] on button "Aggiungi popup" at bounding box center [695, 553] width 130 height 26
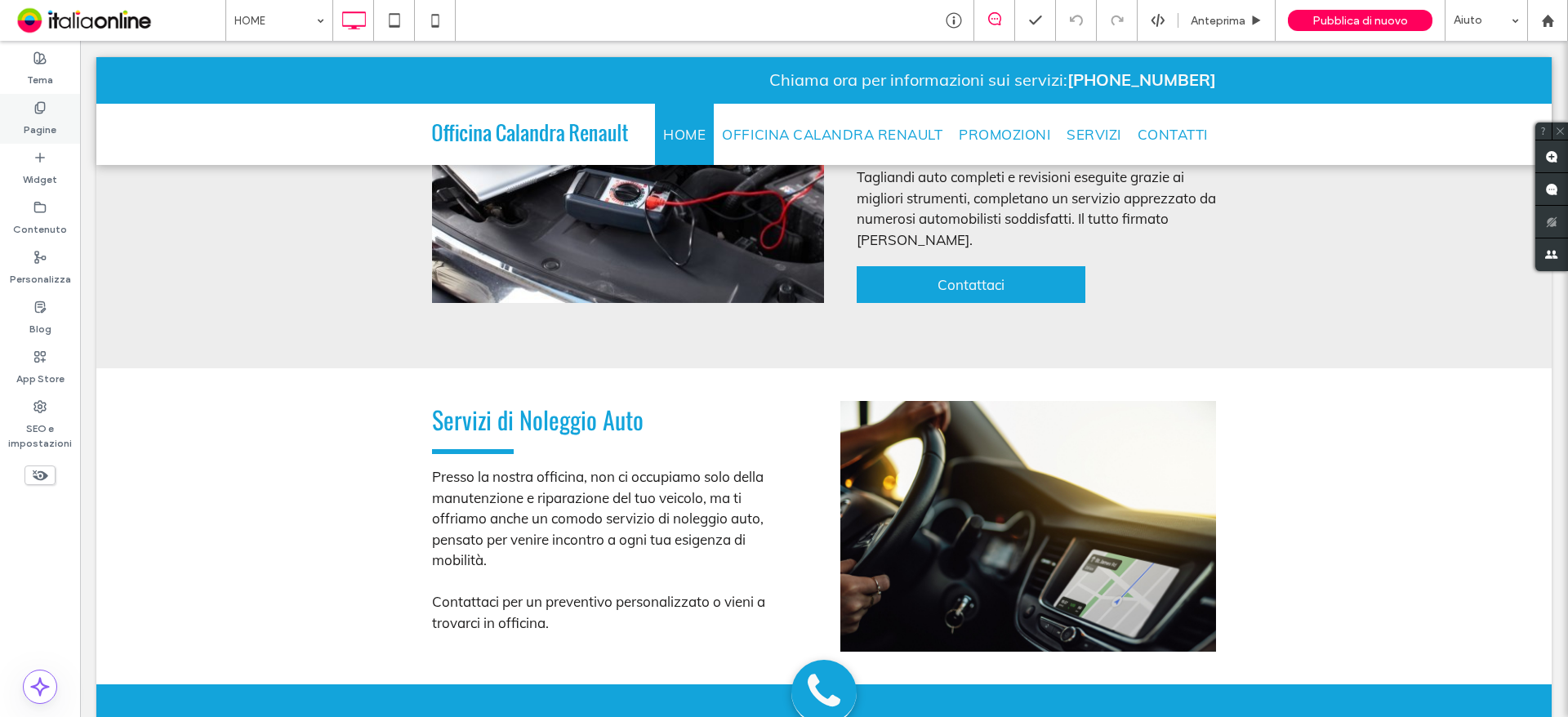
click at [47, 136] on label "Pagine" at bounding box center [40, 125] width 32 height 22
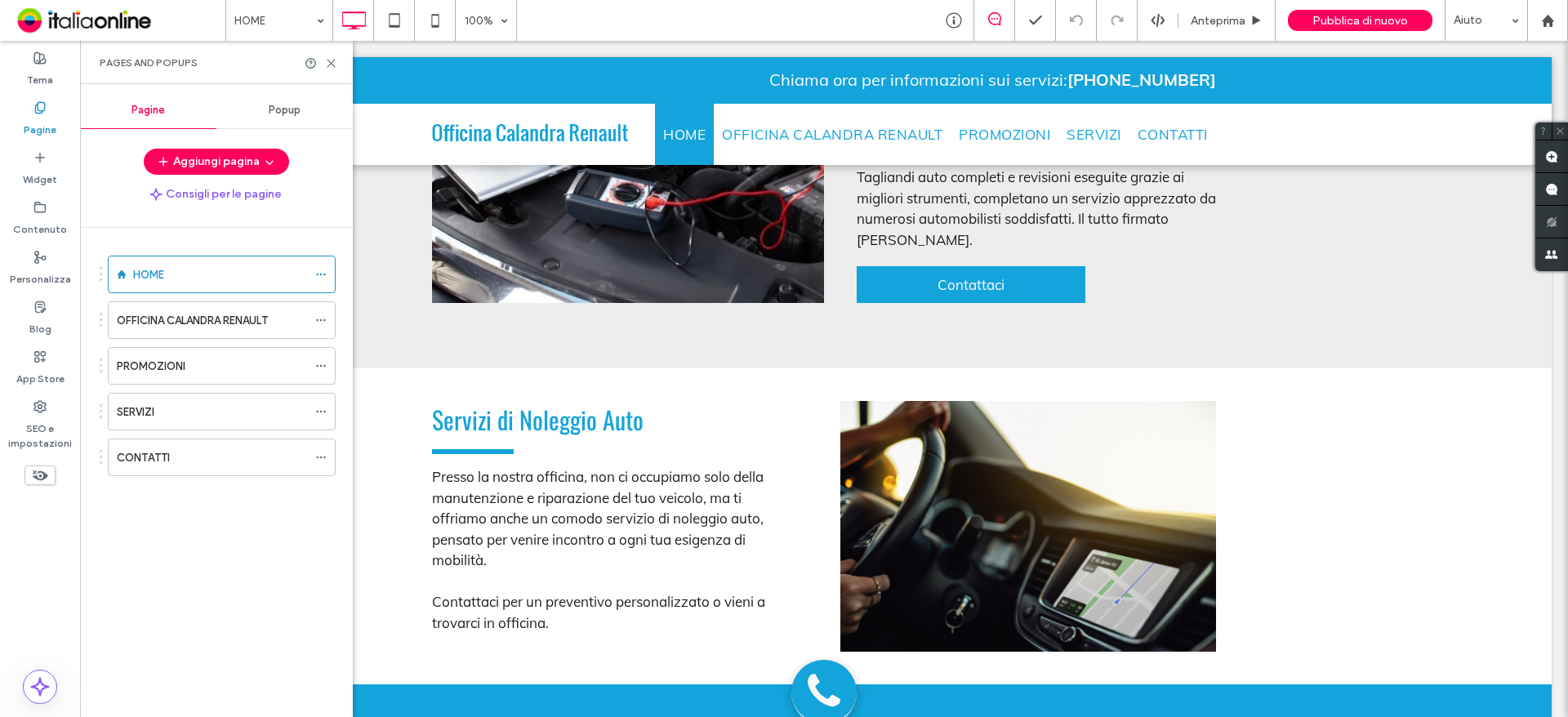
click at [280, 114] on span "Popup" at bounding box center [284, 110] width 31 height 13
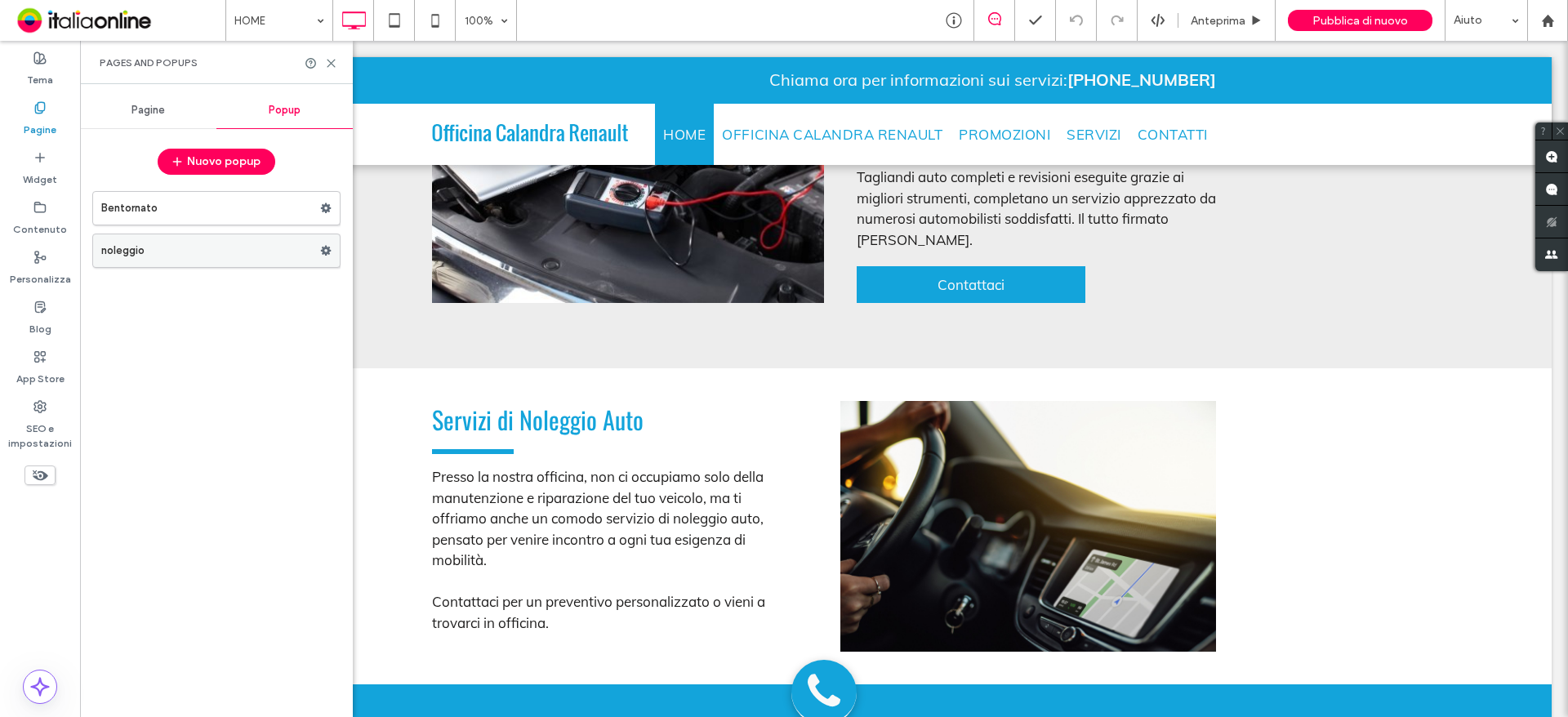
click at [237, 249] on label "noleggio" at bounding box center [211, 251] width 219 height 32
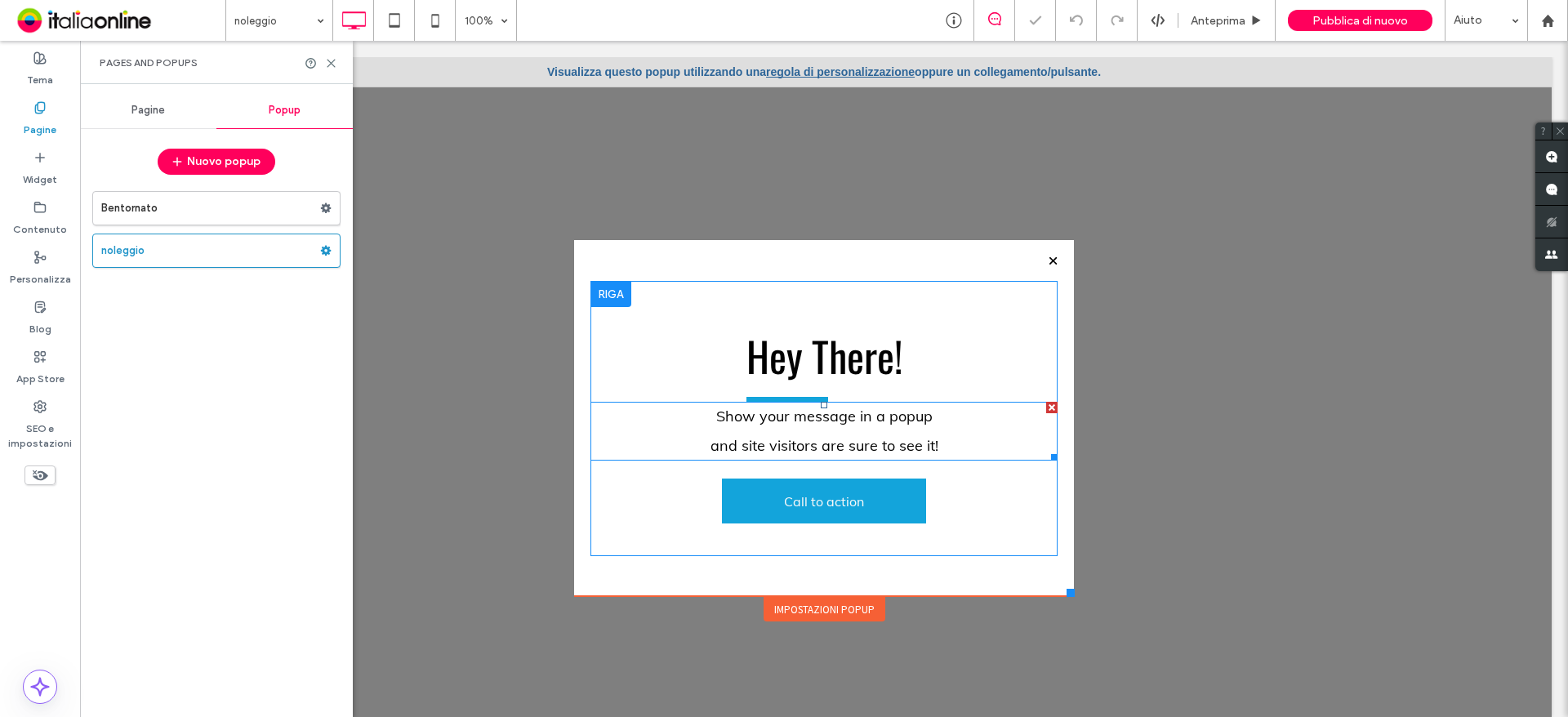
click at [819, 435] on p "and site visitors are sure to see it!" at bounding box center [824, 446] width 467 height 30
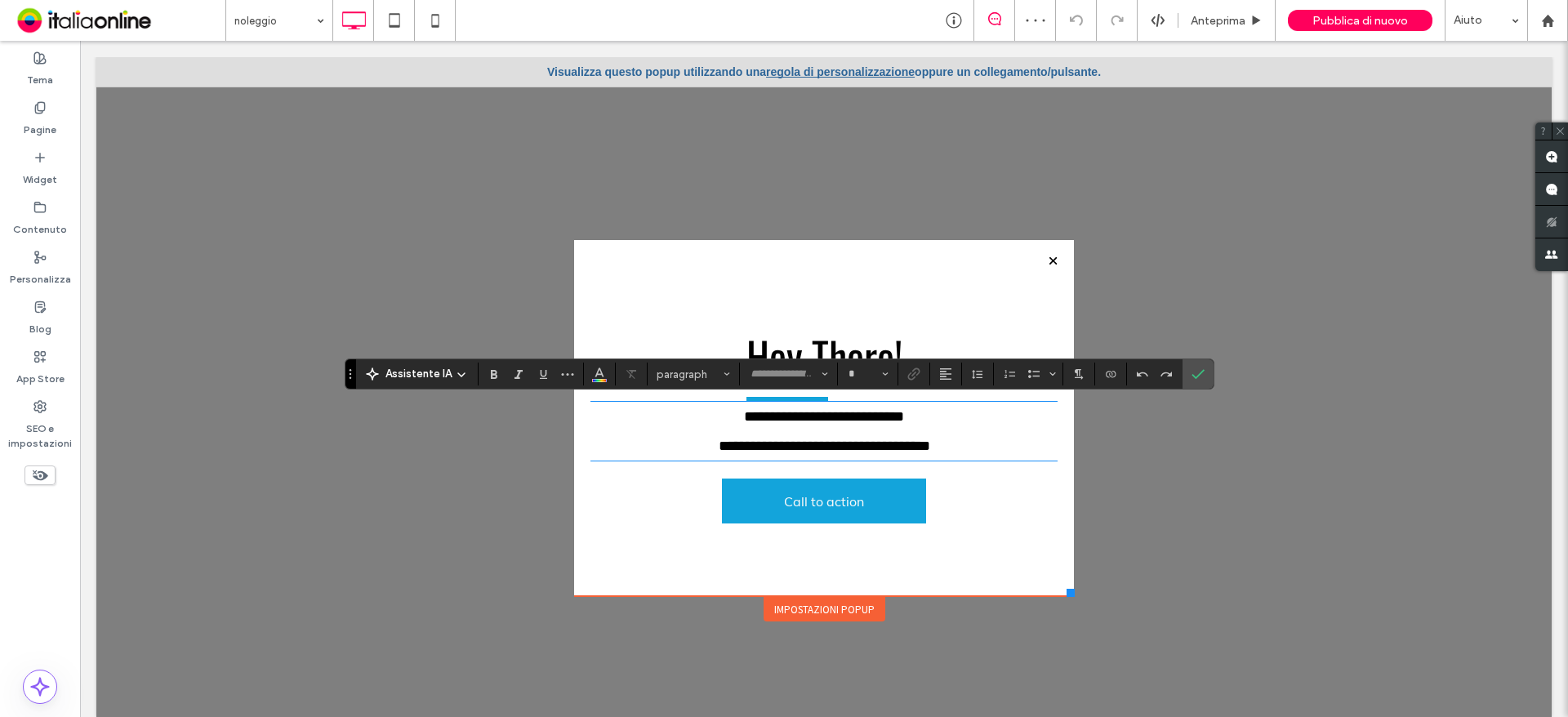
type input "****"
type input "**"
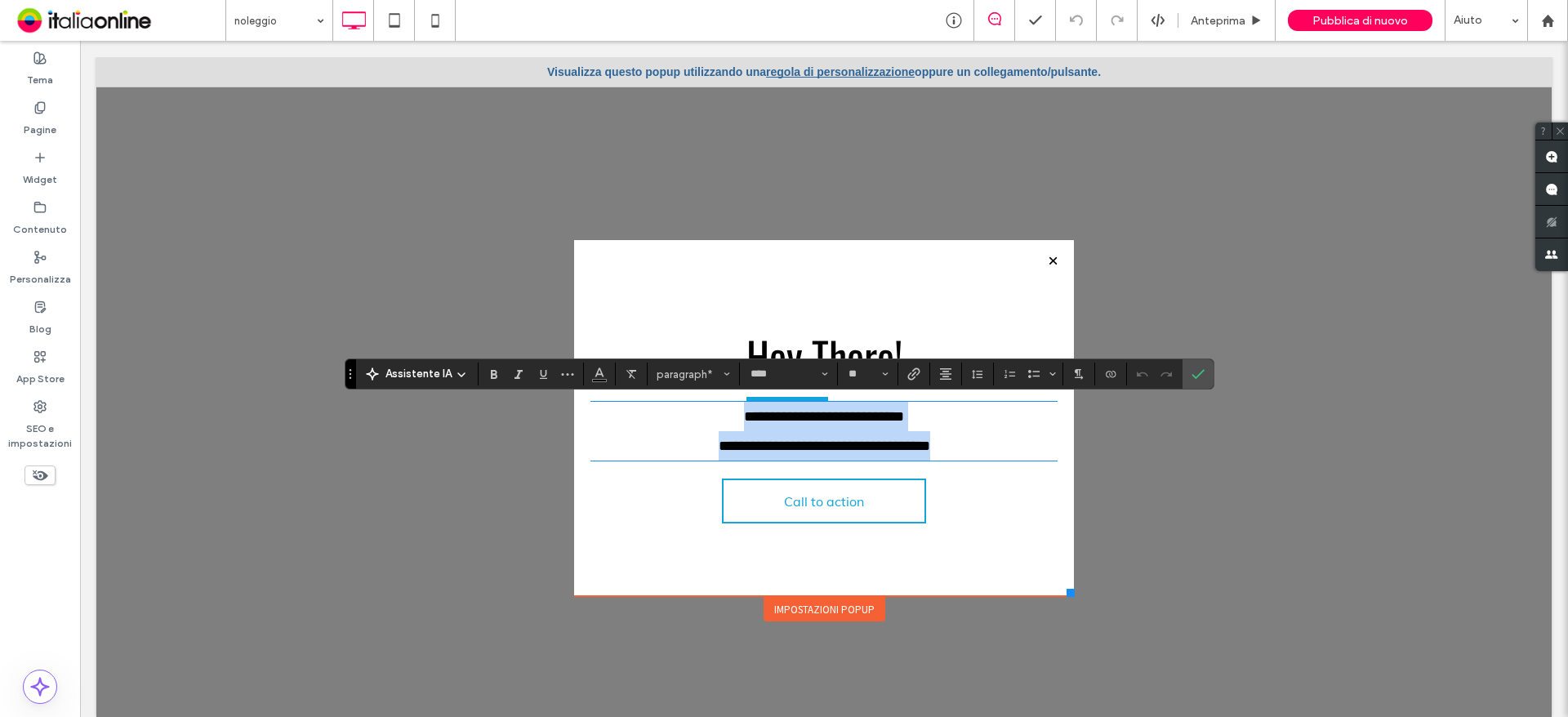
click at [897, 493] on link "Call to action" at bounding box center [823, 501] width 204 height 45
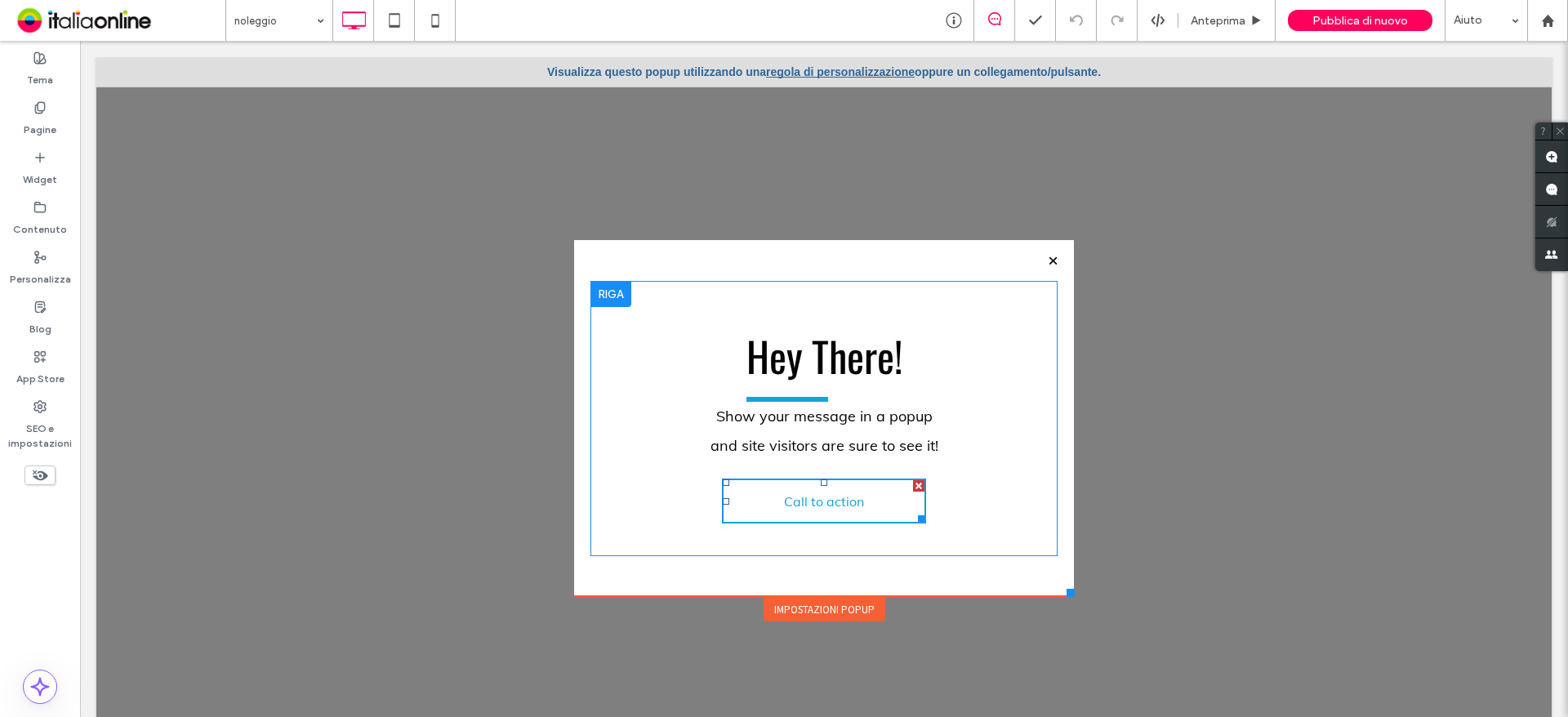
drag, startPoint x: 911, startPoint y: 484, endPoint x: 988, endPoint y: 488, distance: 77.1
click at [913, 484] on div at bounding box center [918, 485] width 12 height 12
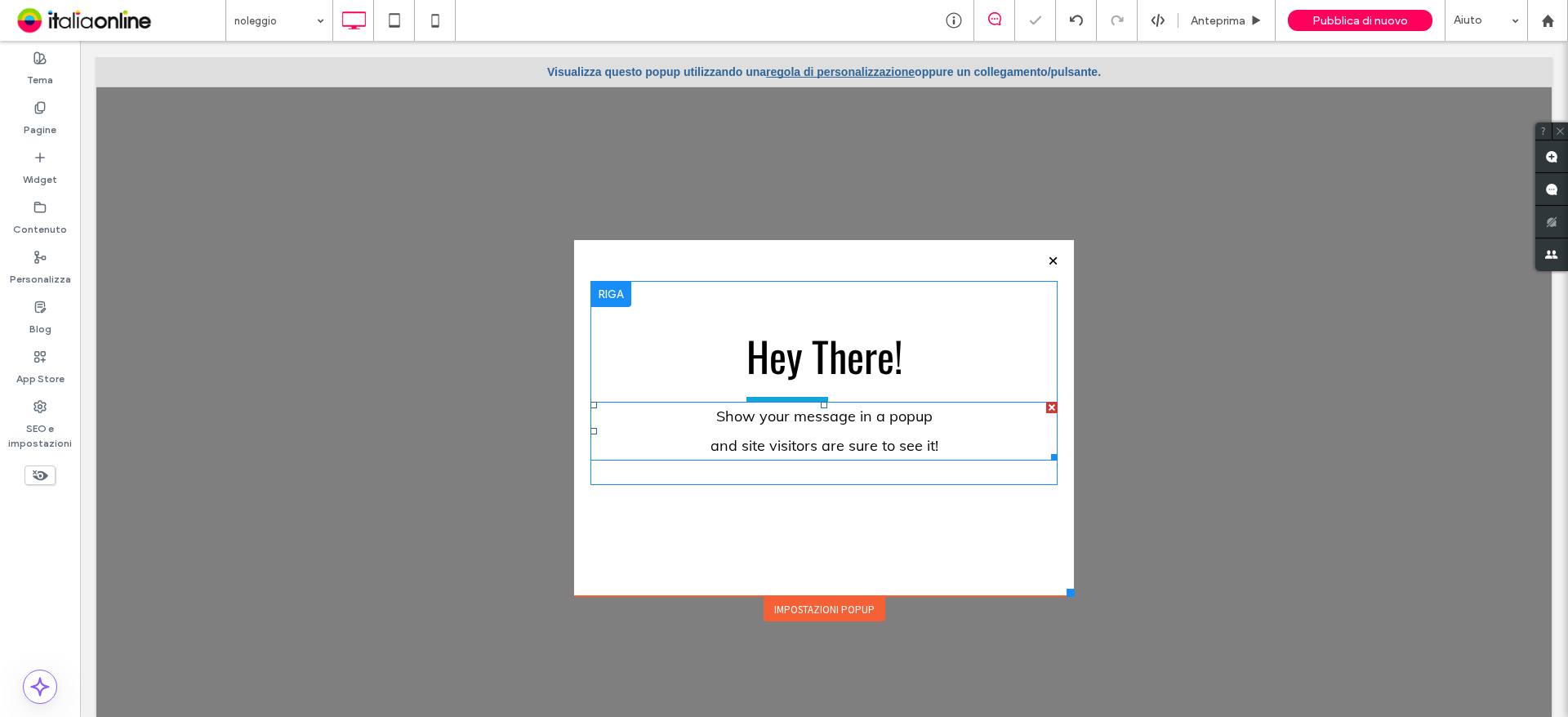
drag, startPoint x: 1039, startPoint y: 407, endPoint x: 1089, endPoint y: 449, distance: 65.3
click at [1046, 407] on div at bounding box center [1051, 407] width 12 height 12
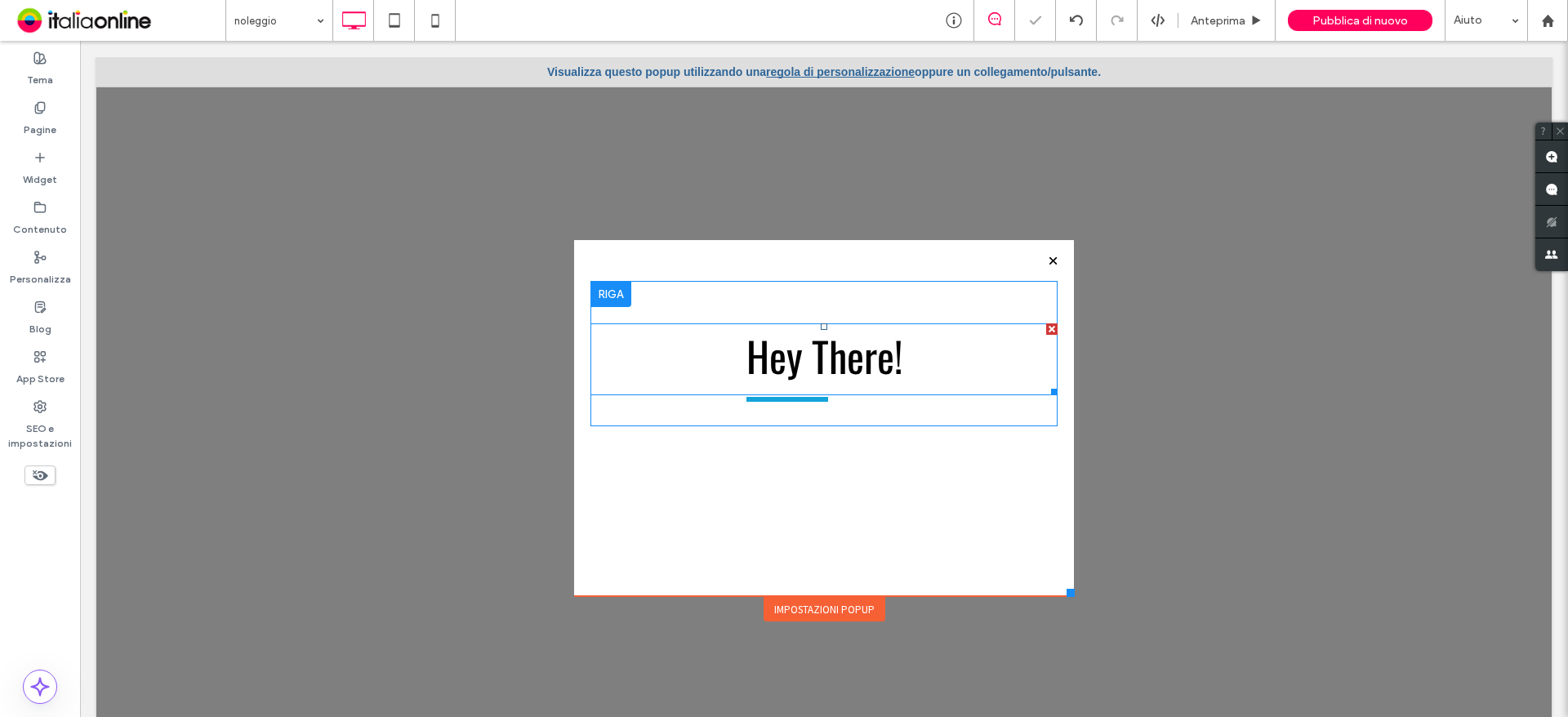
click at [795, 370] on span "Hey There!" at bounding box center [825, 355] width 156 height 60
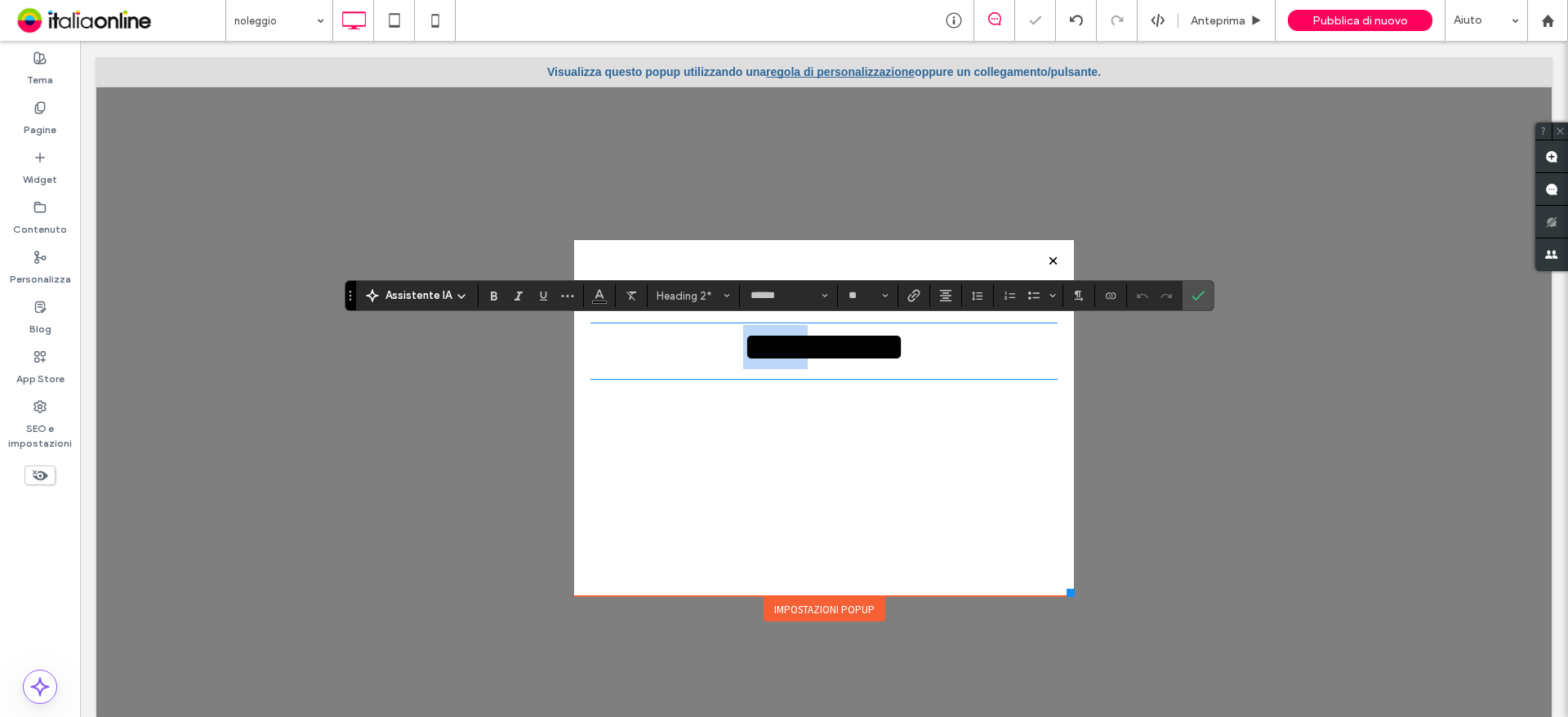
click at [802, 367] on span "**********" at bounding box center [824, 347] width 162 height 40
click at [782, 354] on span "**********" at bounding box center [824, 347] width 390 height 40
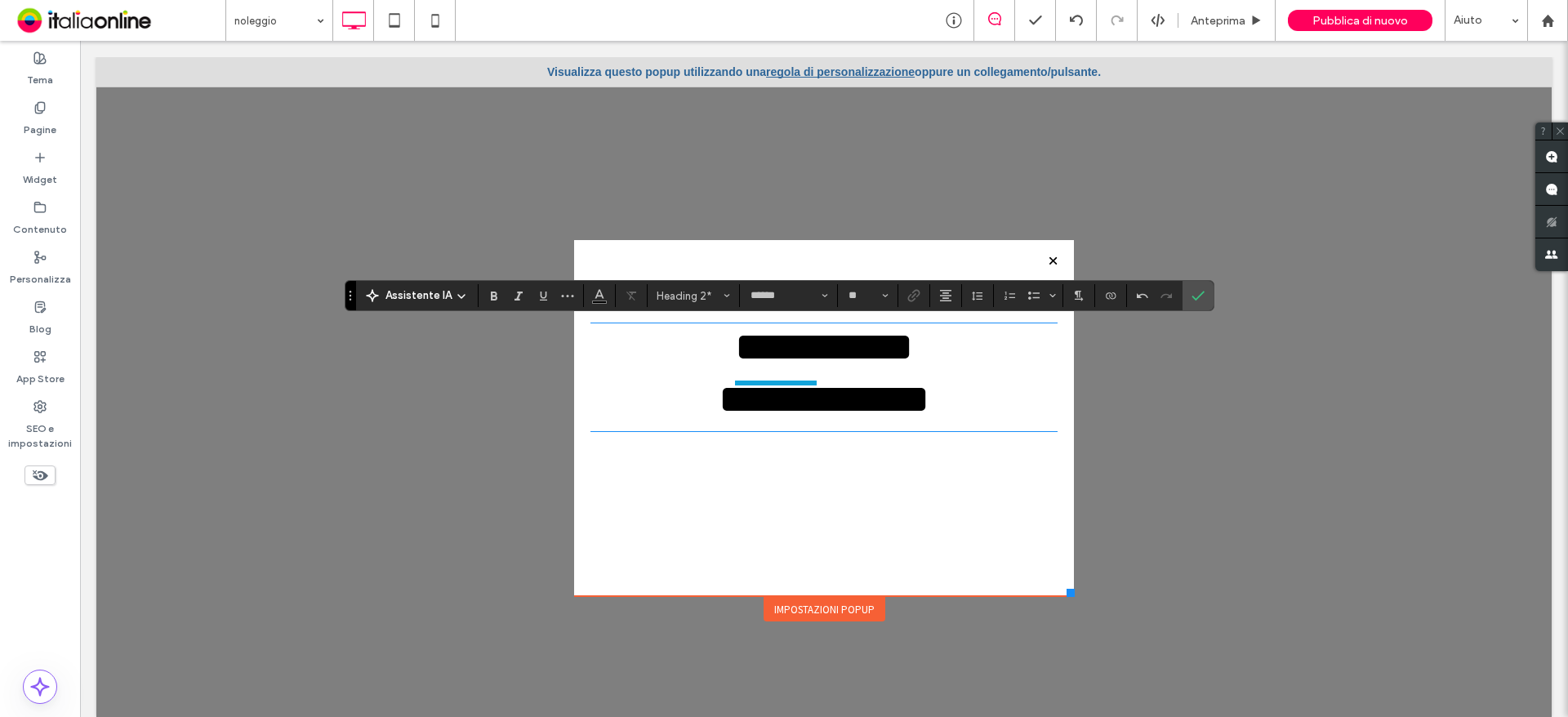
drag, startPoint x: 819, startPoint y: 606, endPoint x: 821, endPoint y: 598, distance: 8.2
click at [819, 606] on div "Impostazioni popup" at bounding box center [824, 608] width 121 height 24
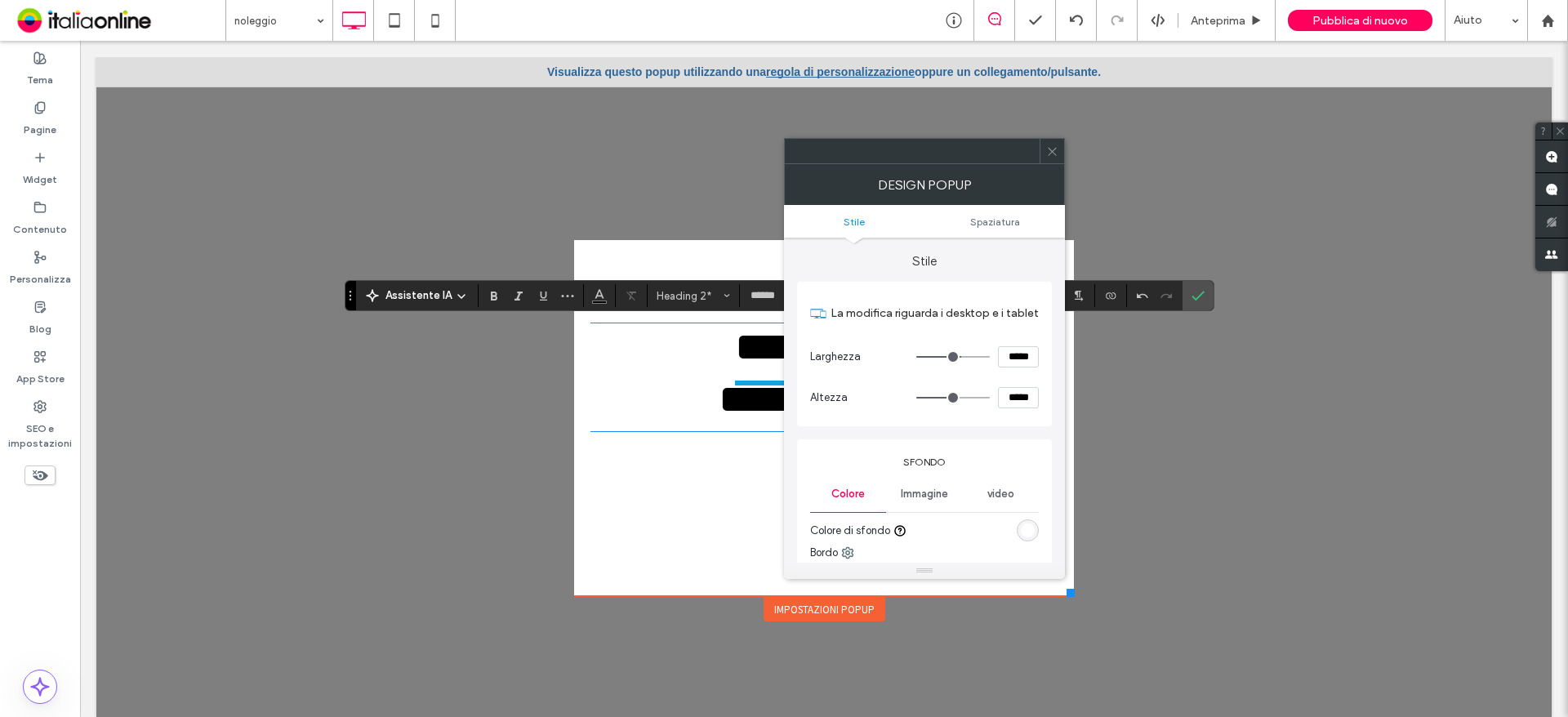
click at [921, 508] on div "Immagine" at bounding box center [924, 494] width 76 height 36
click at [929, 528] on div "Immagine" at bounding box center [924, 580] width 227 height 108
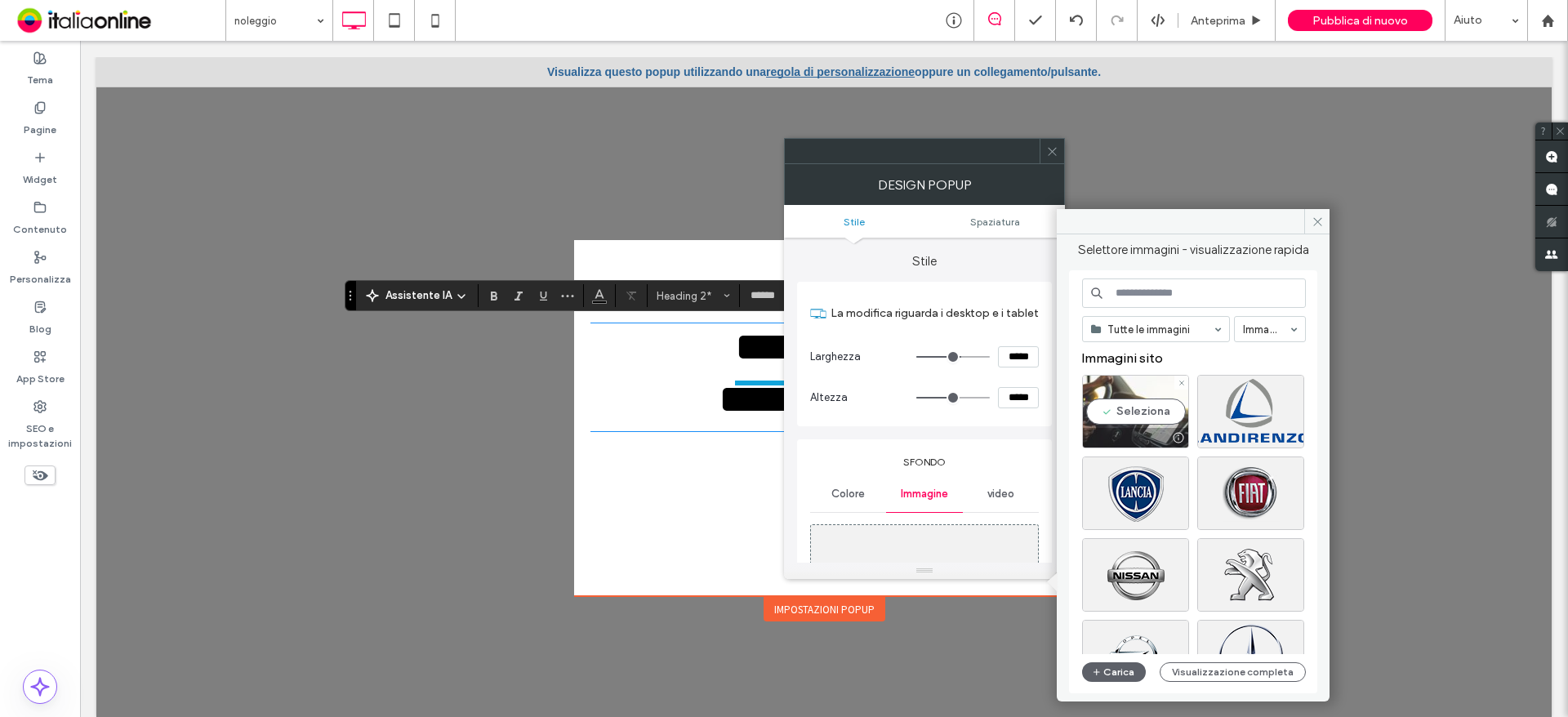
click at [1149, 414] on div "Seleziona" at bounding box center [1135, 412] width 107 height 74
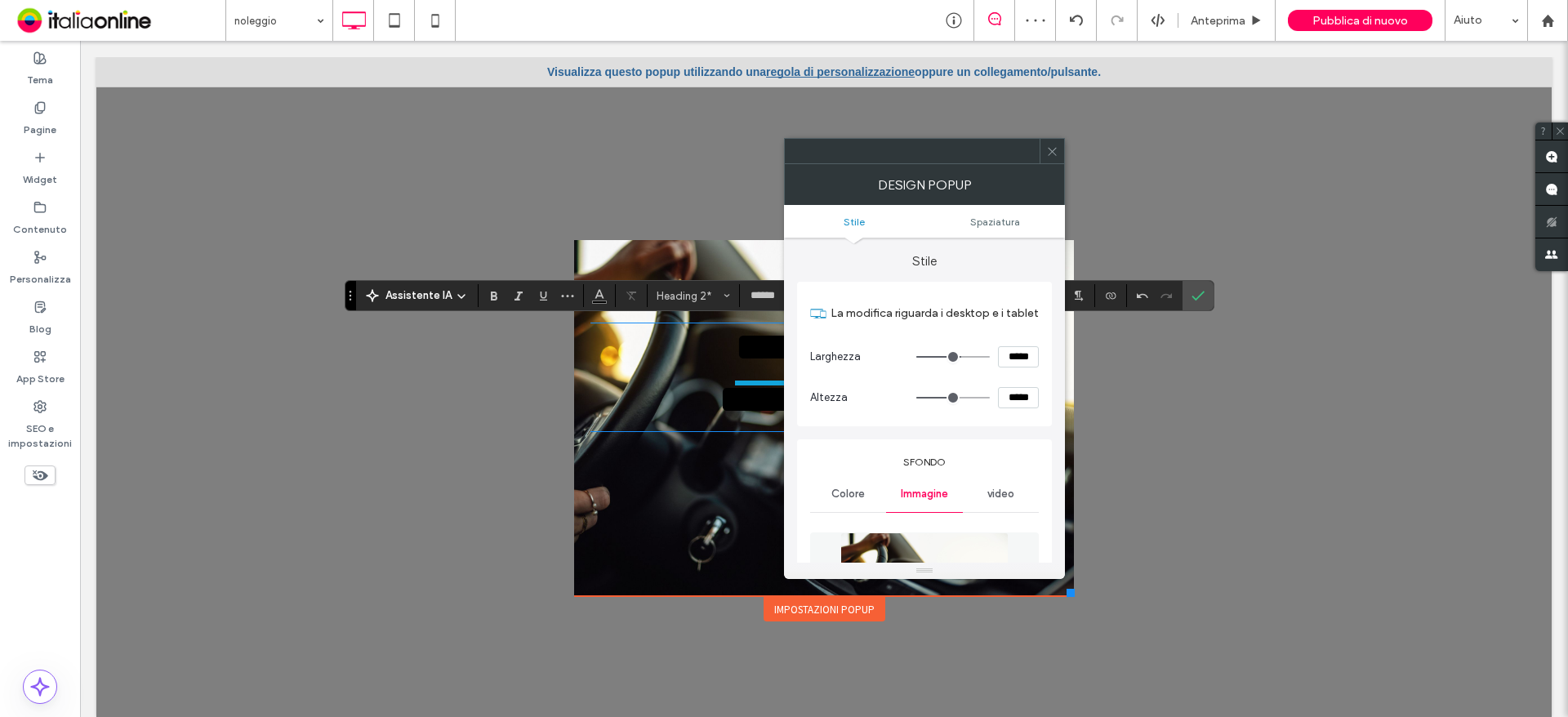
drag, startPoint x: 1052, startPoint y: 160, endPoint x: 960, endPoint y: 243, distance: 123.9
click at [1052, 160] on span at bounding box center [1052, 150] width 13 height 24
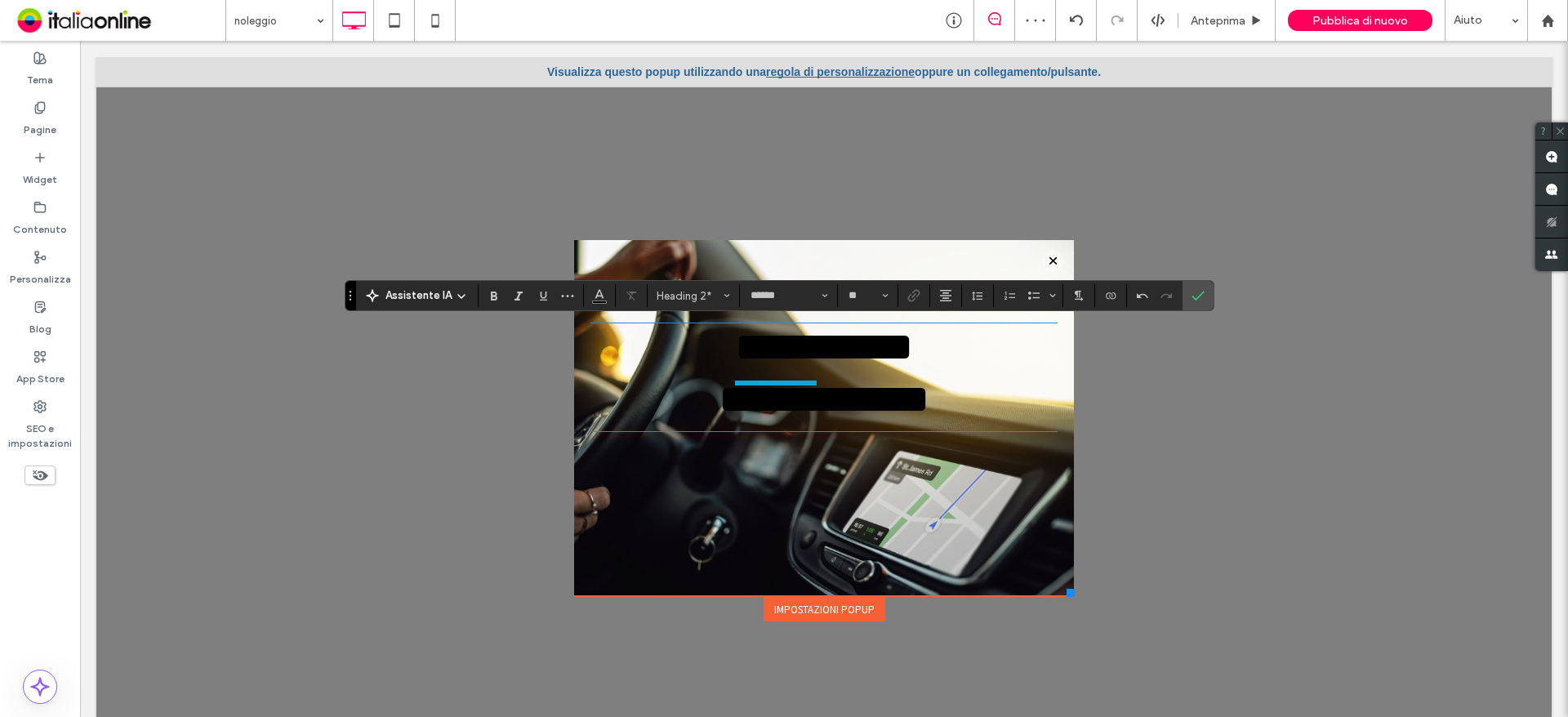
click at [976, 555] on div "**********" at bounding box center [824, 422] width 467 height 282
click at [840, 606] on div "Impostazioni popup" at bounding box center [824, 608] width 121 height 24
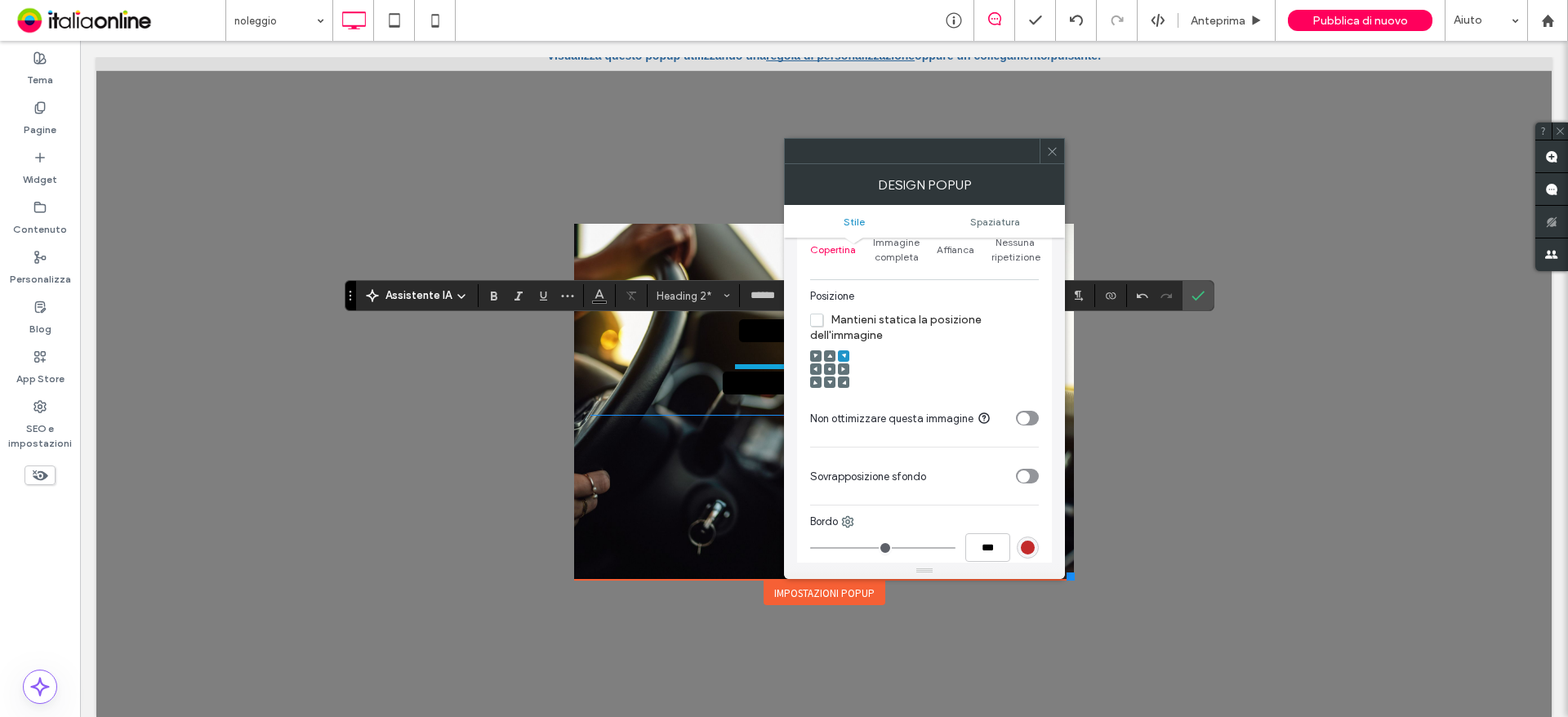
scroll to position [571, 0]
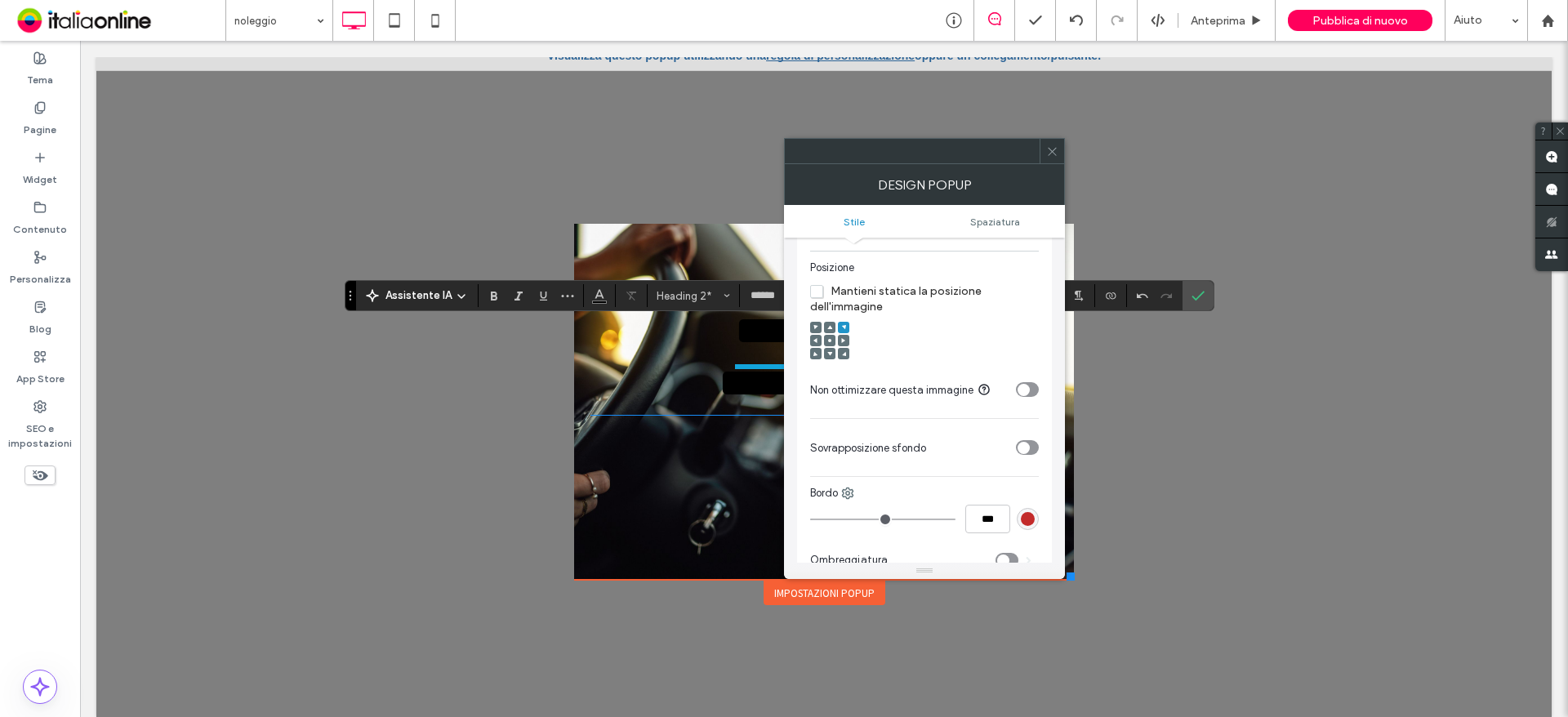
click at [1024, 447] on icon "toggle" at bounding box center [1023, 447] width 6 height 4
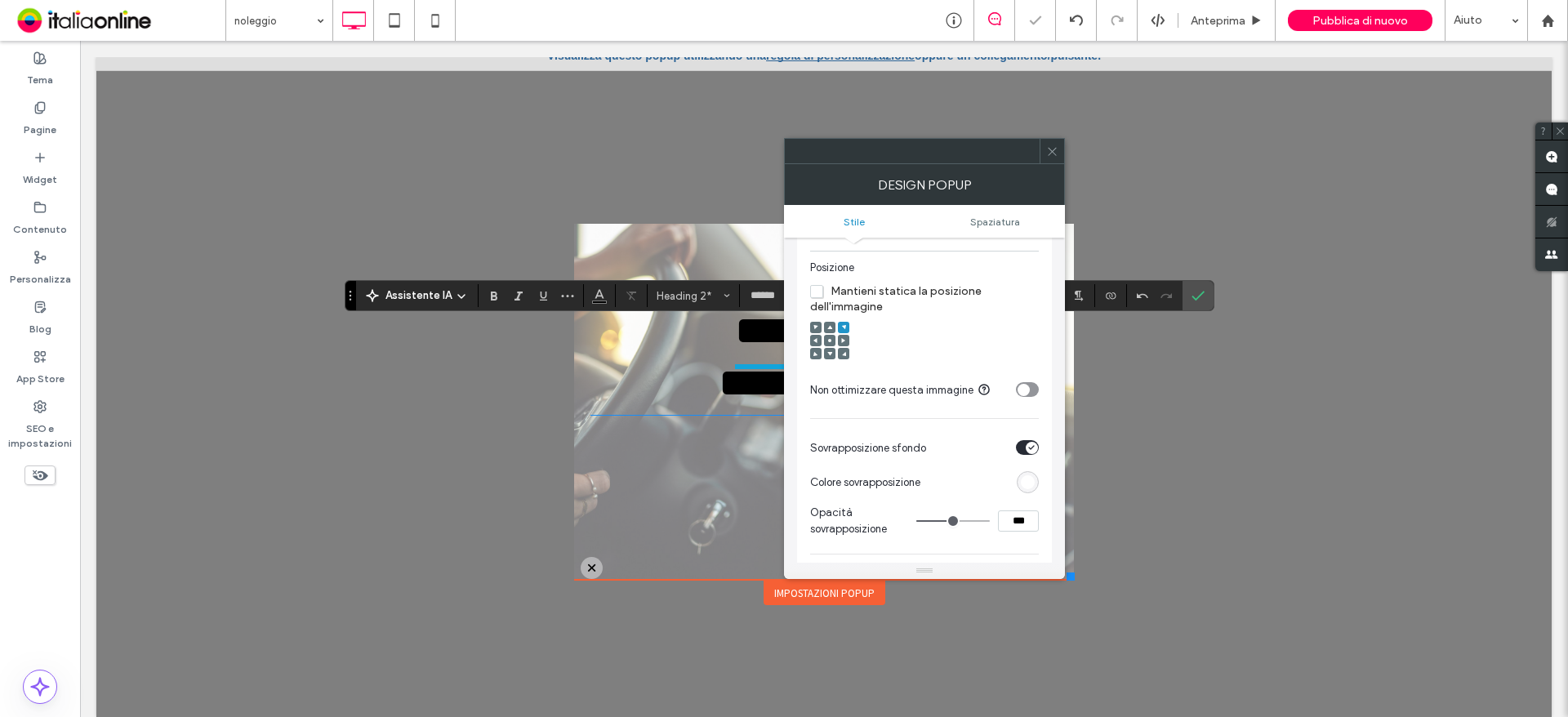
type input "**"
type input "***"
click at [937, 522] on input "range" at bounding box center [953, 521] width 74 height 2
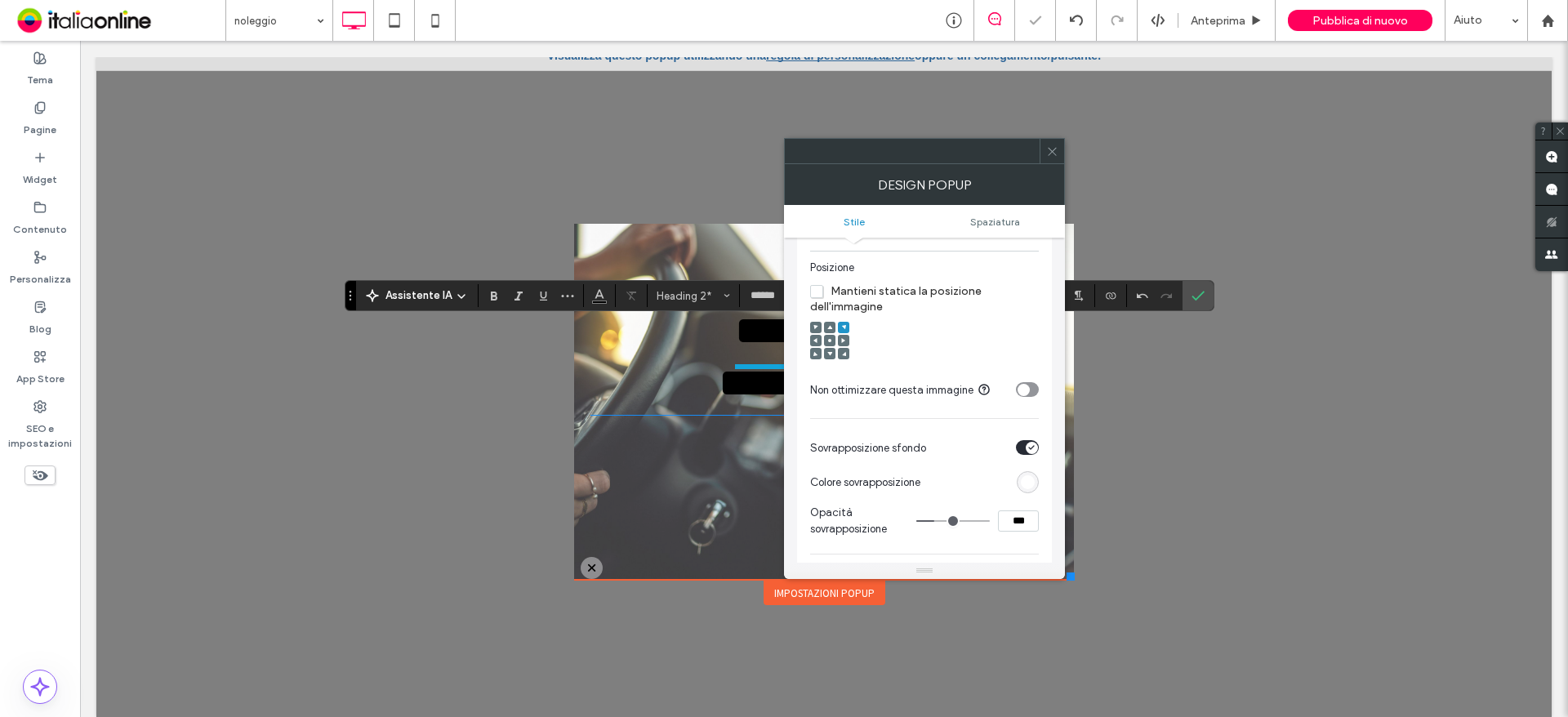
click at [940, 521] on input "range" at bounding box center [953, 521] width 74 height 2
type input "**"
type input "***"
click at [944, 521] on input "range" at bounding box center [953, 521] width 74 height 2
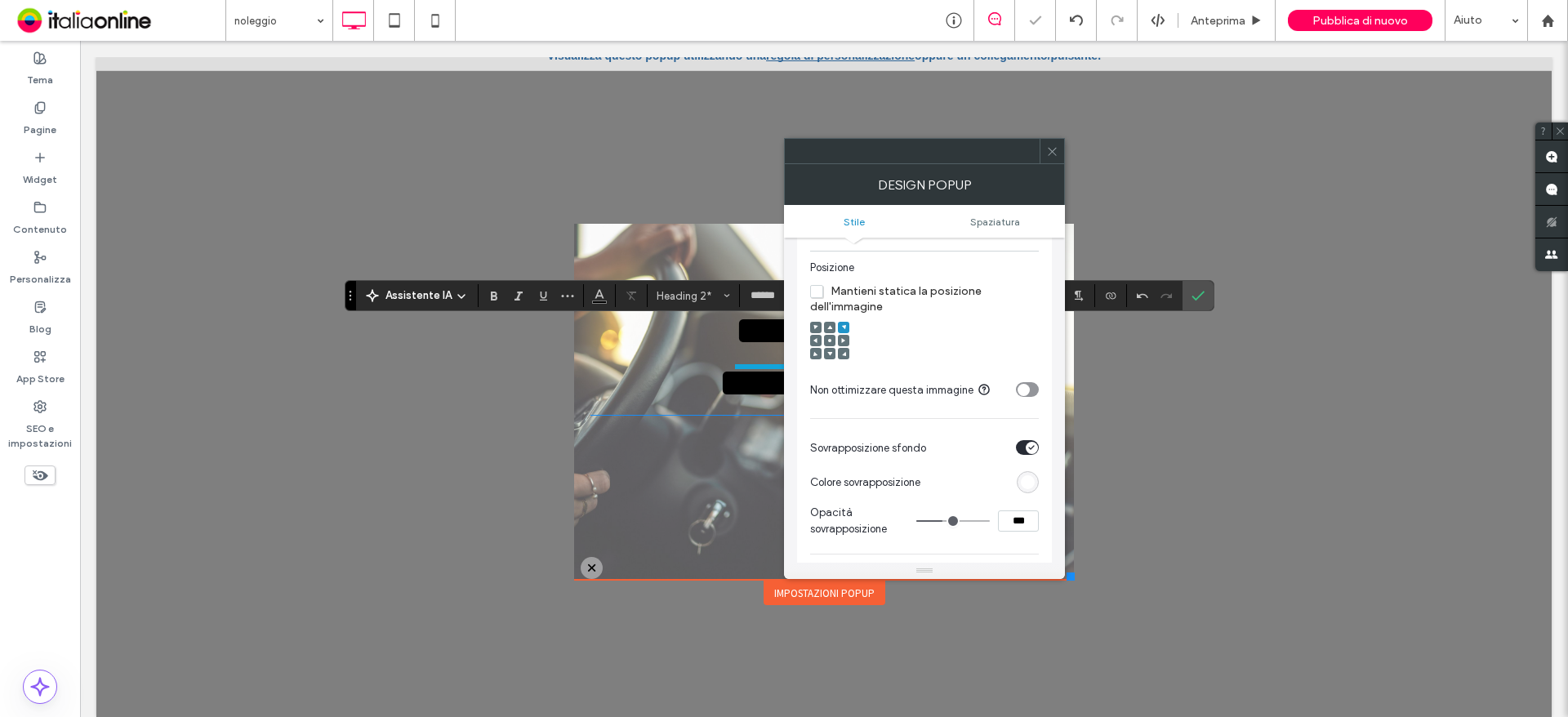
type input "**"
type input "***"
type input "**"
click at [947, 520] on input "range" at bounding box center [953, 521] width 74 height 2
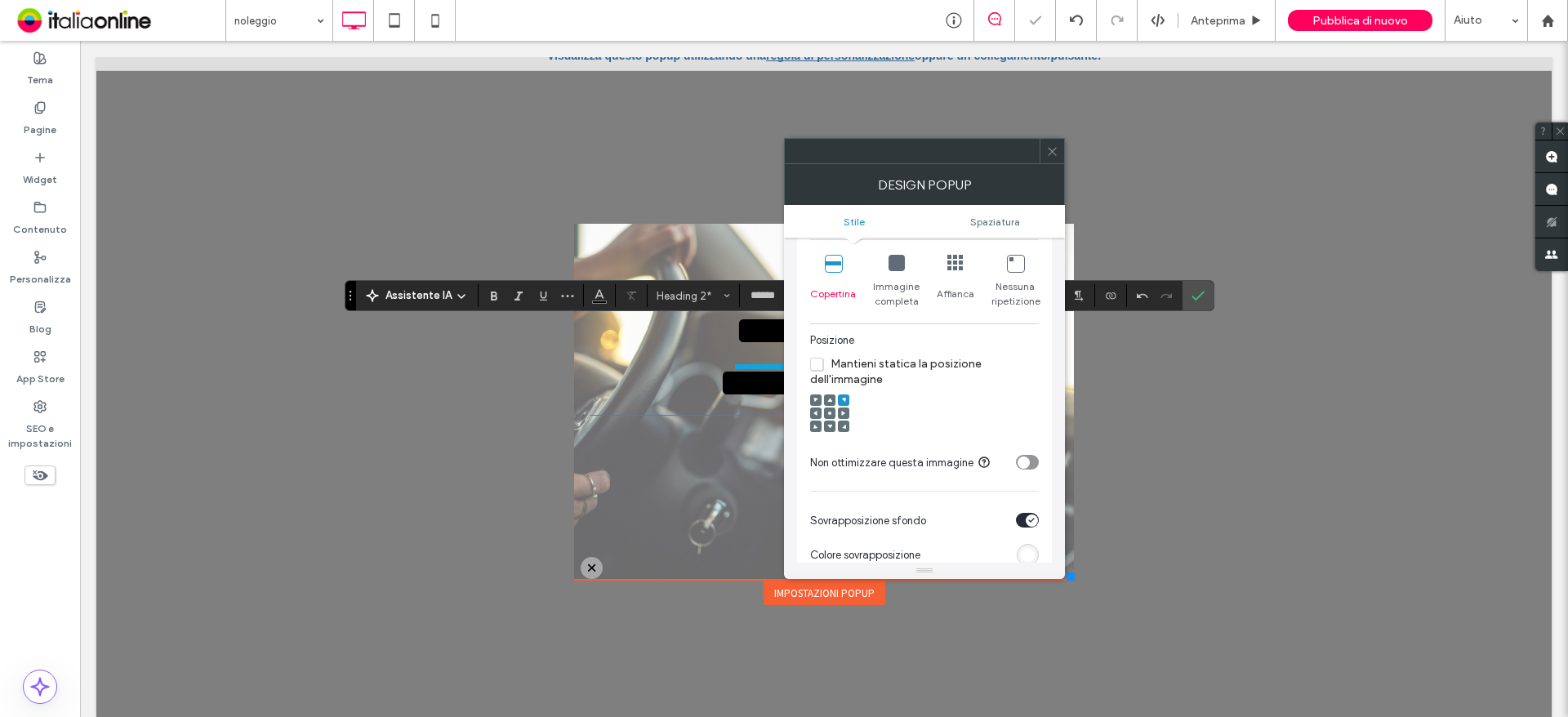
scroll to position [408, 0]
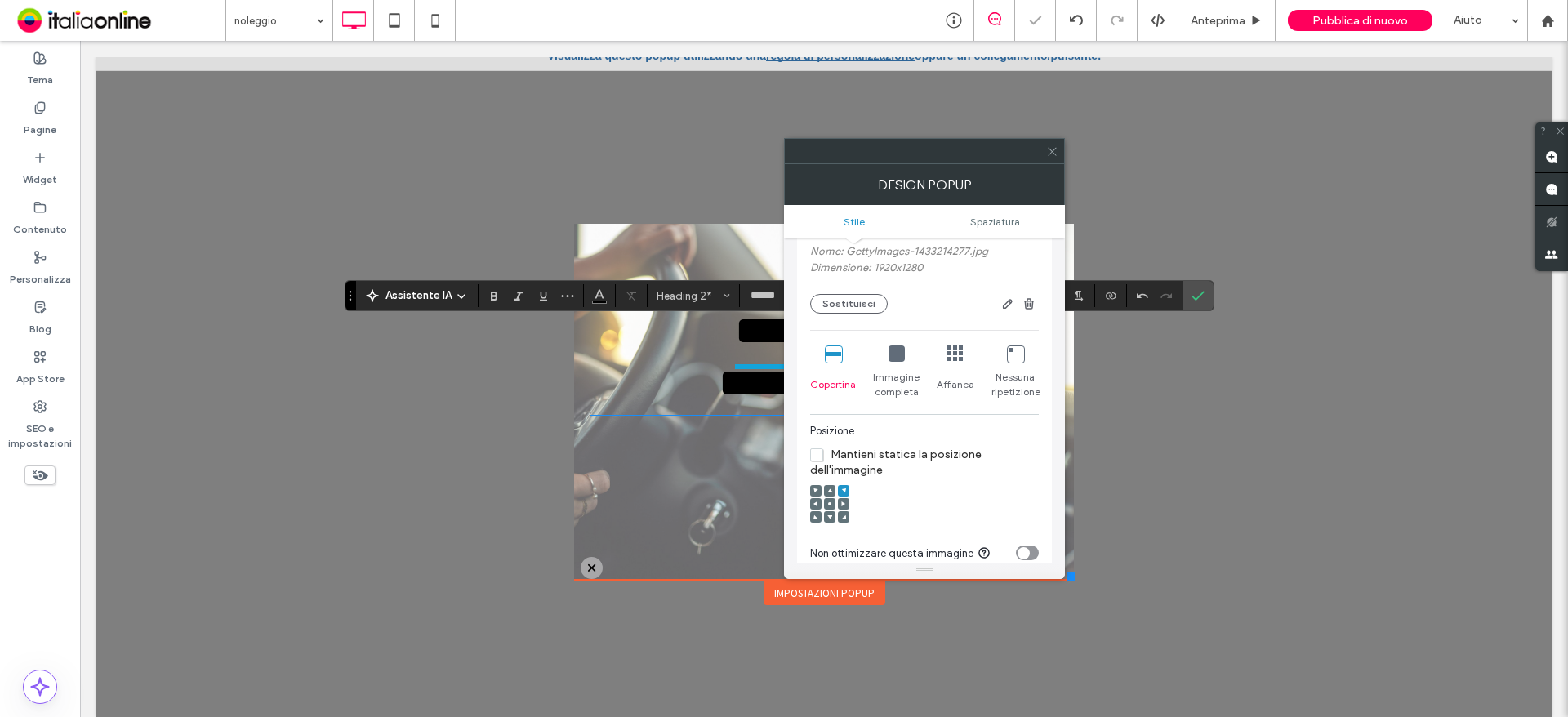
click at [1054, 152] on icon at bounding box center [1052, 152] width 13 height 13
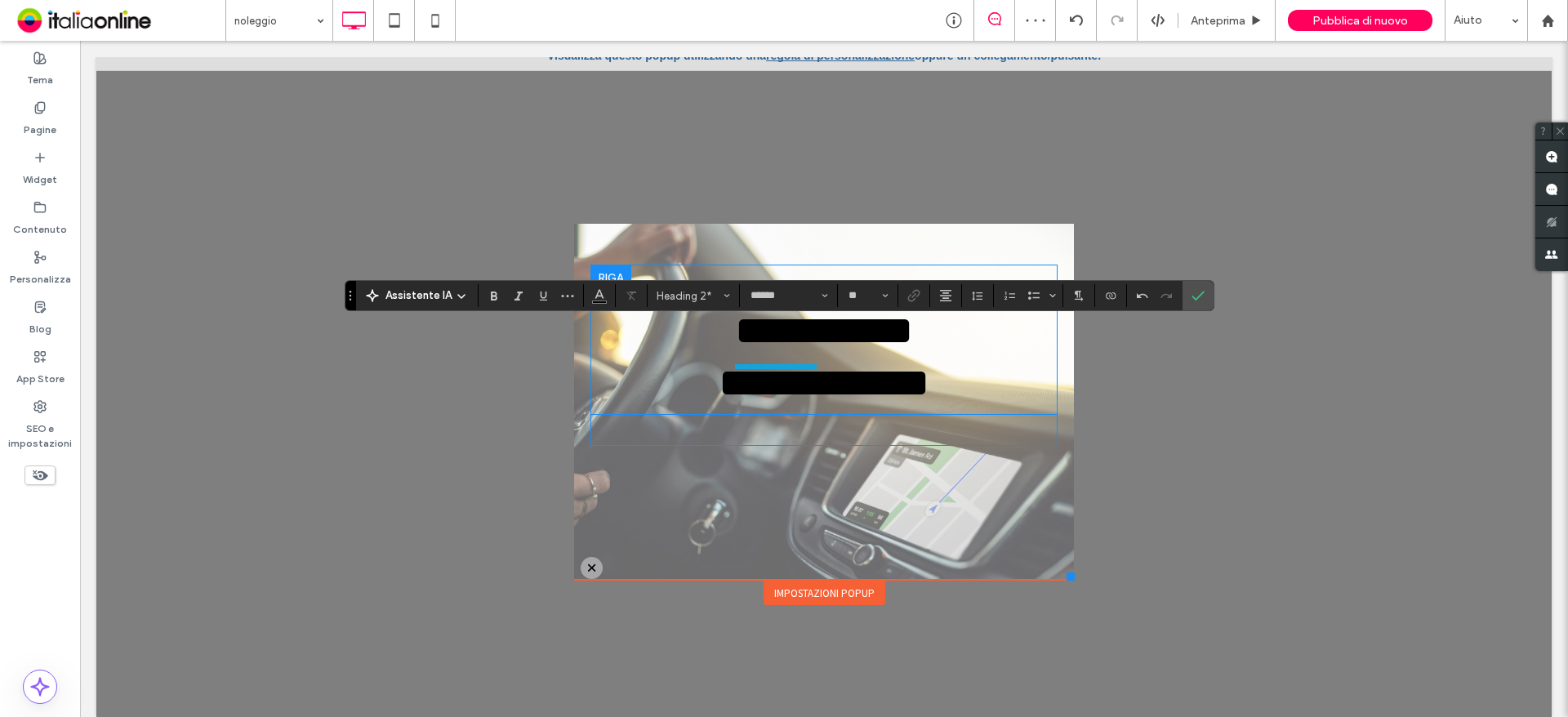
click at [868, 396] on span "**********" at bounding box center [824, 383] width 210 height 40
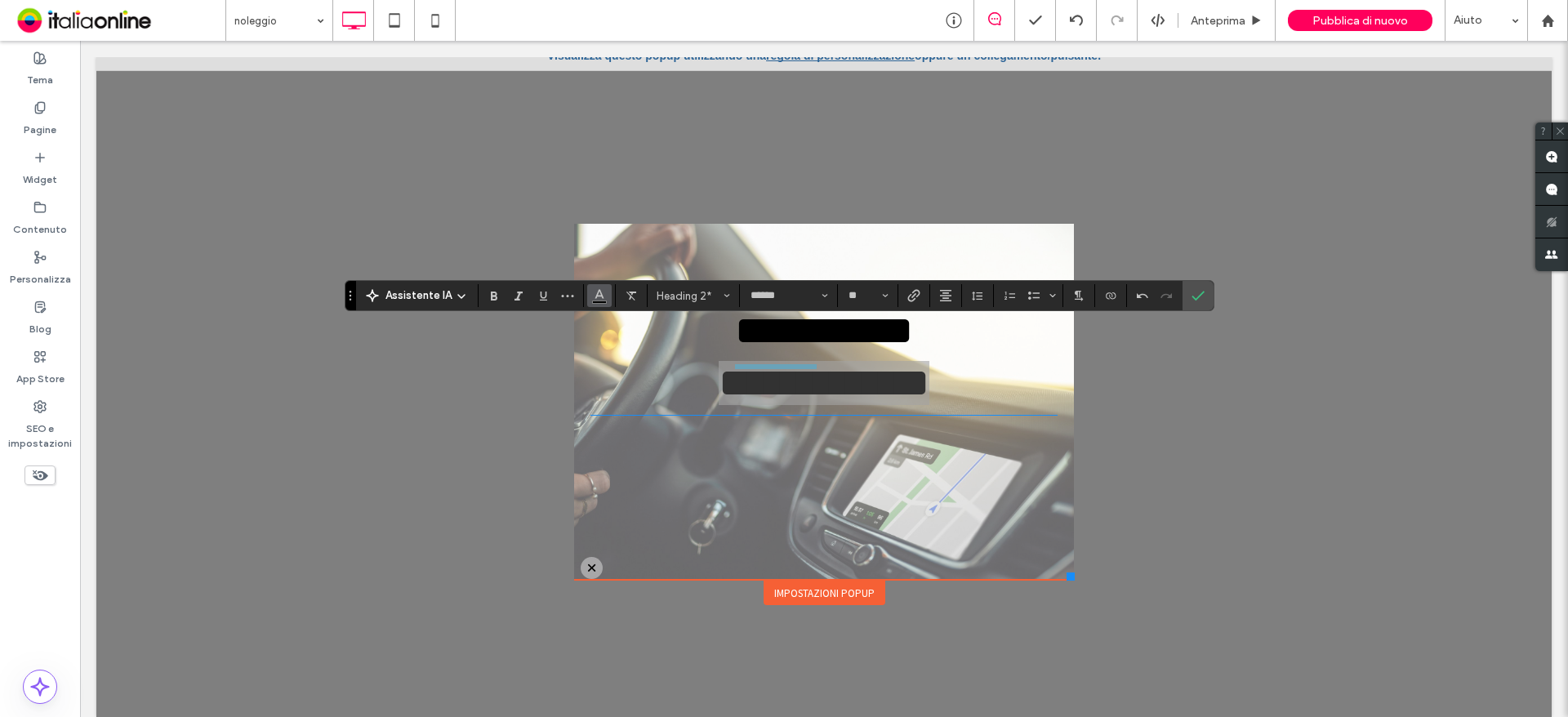
click at [599, 297] on use "Colore" at bounding box center [600, 295] width 9 height 9
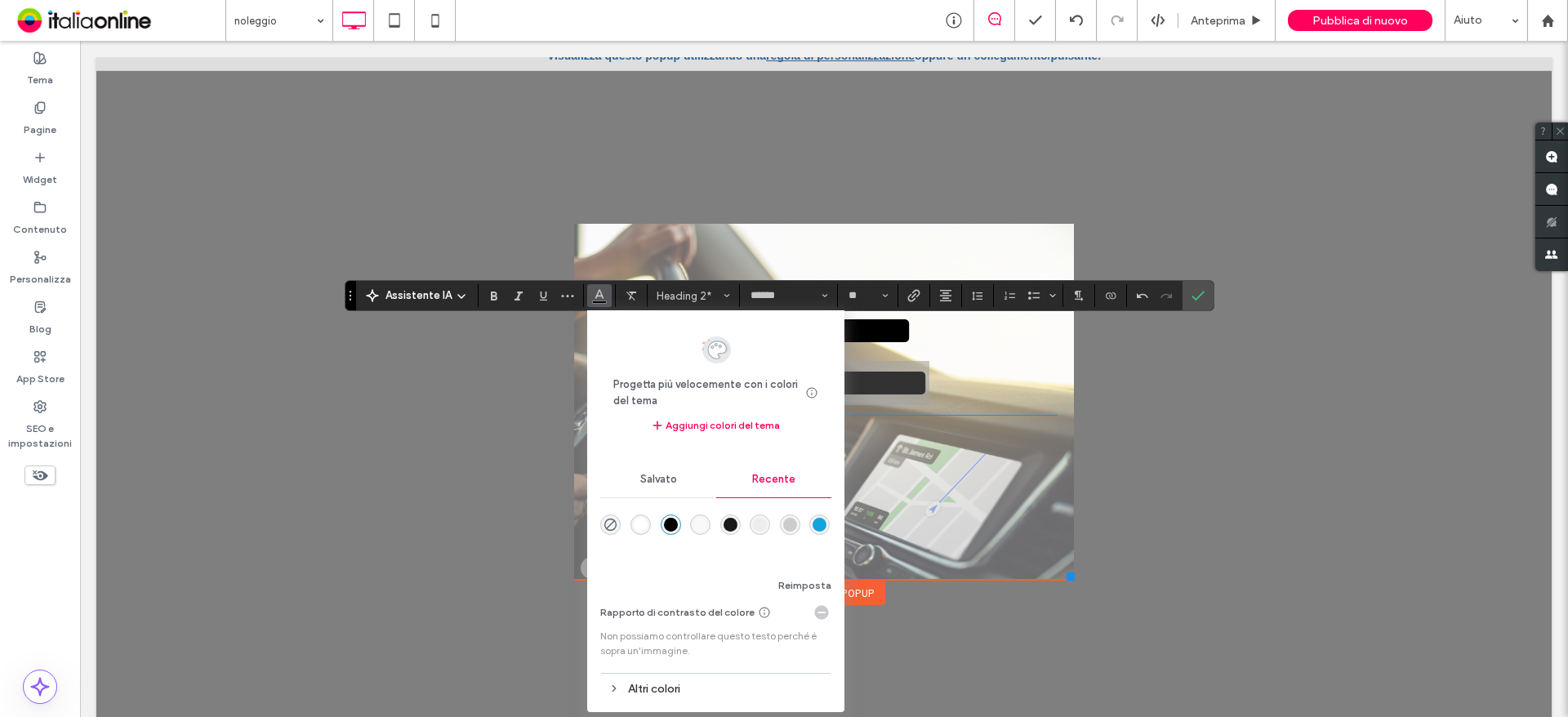
click at [636, 527] on div "rgba(255, 255, 255, 1)" at bounding box center [640, 524] width 13 height 13
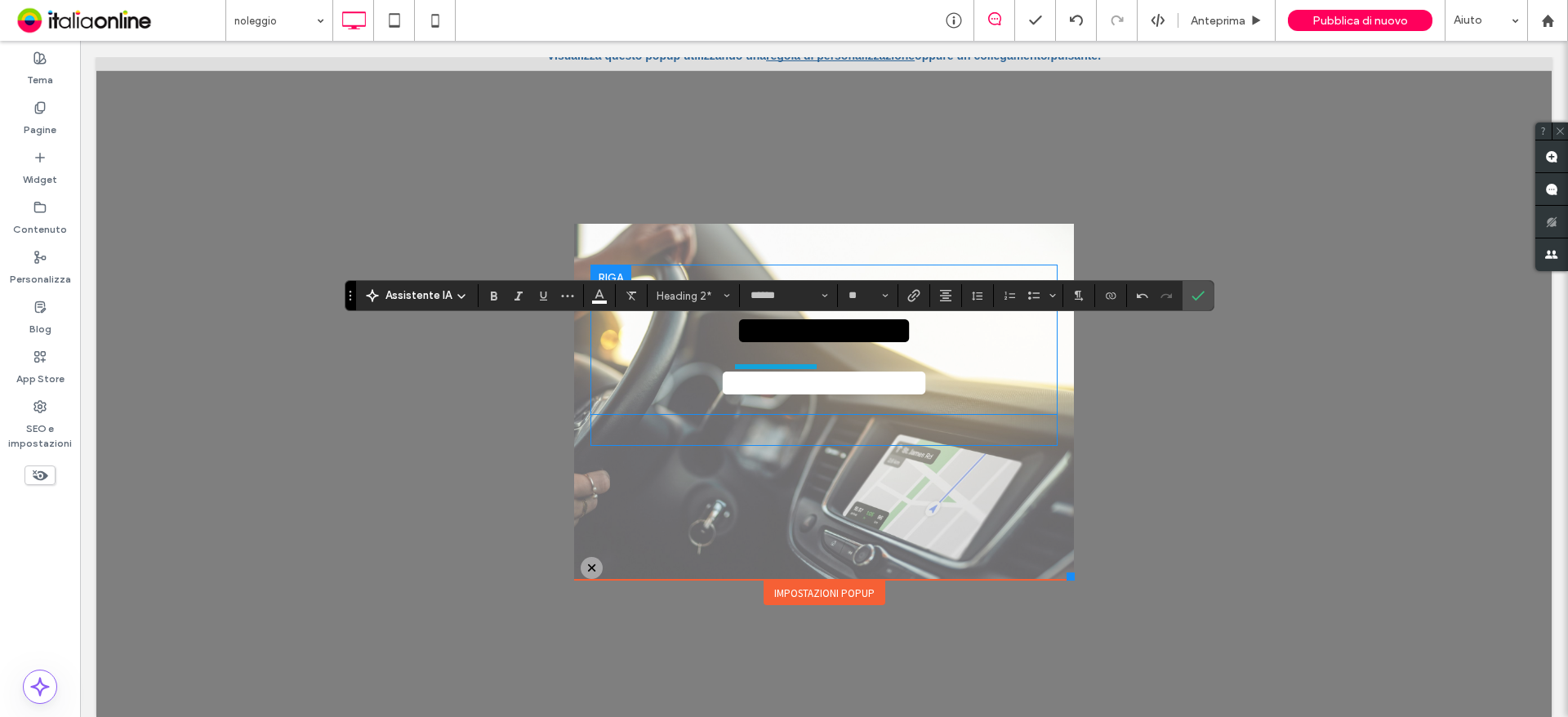
click at [812, 350] on span "**********" at bounding box center [824, 330] width 178 height 40
click at [815, 349] on span "**********" at bounding box center [824, 330] width 178 height 40
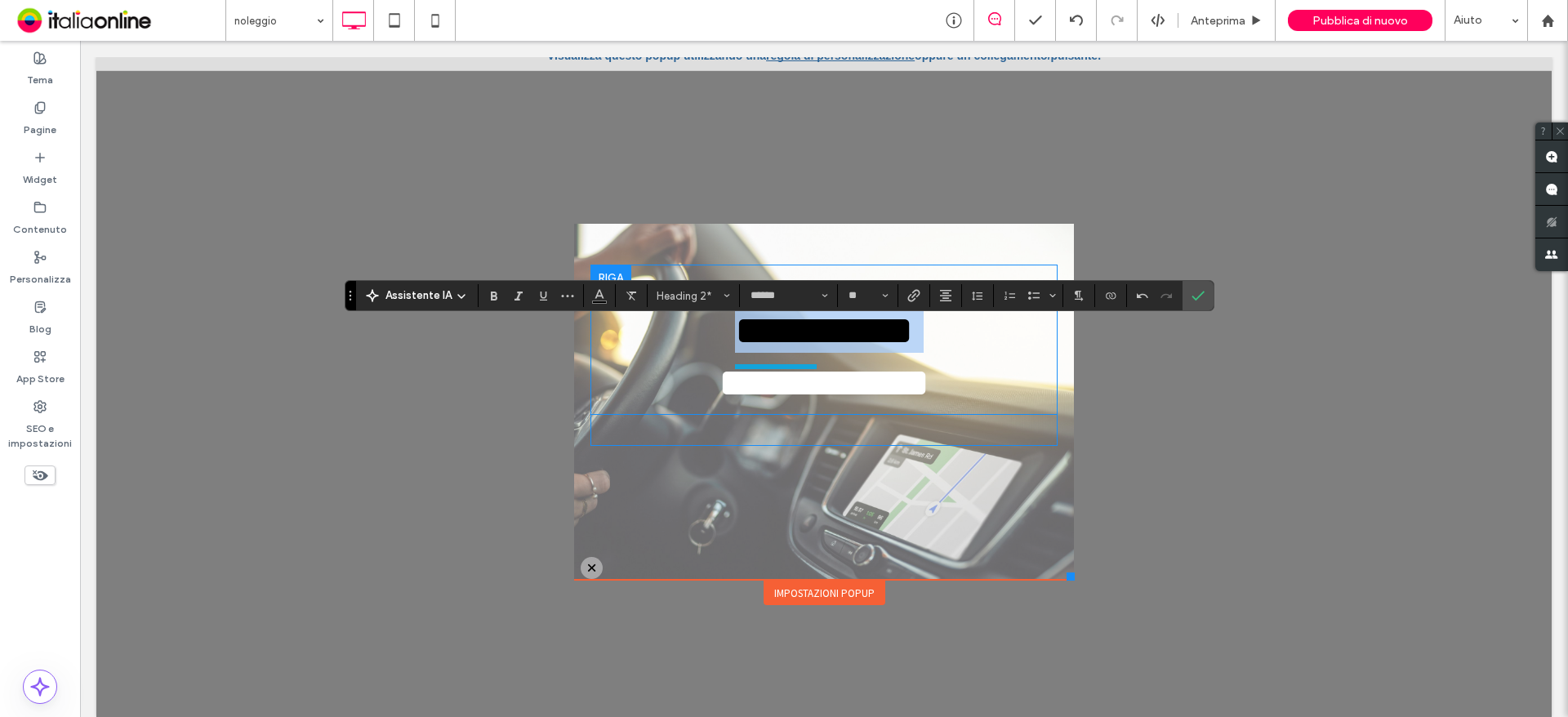
click at [815, 349] on span "**********" at bounding box center [824, 330] width 178 height 40
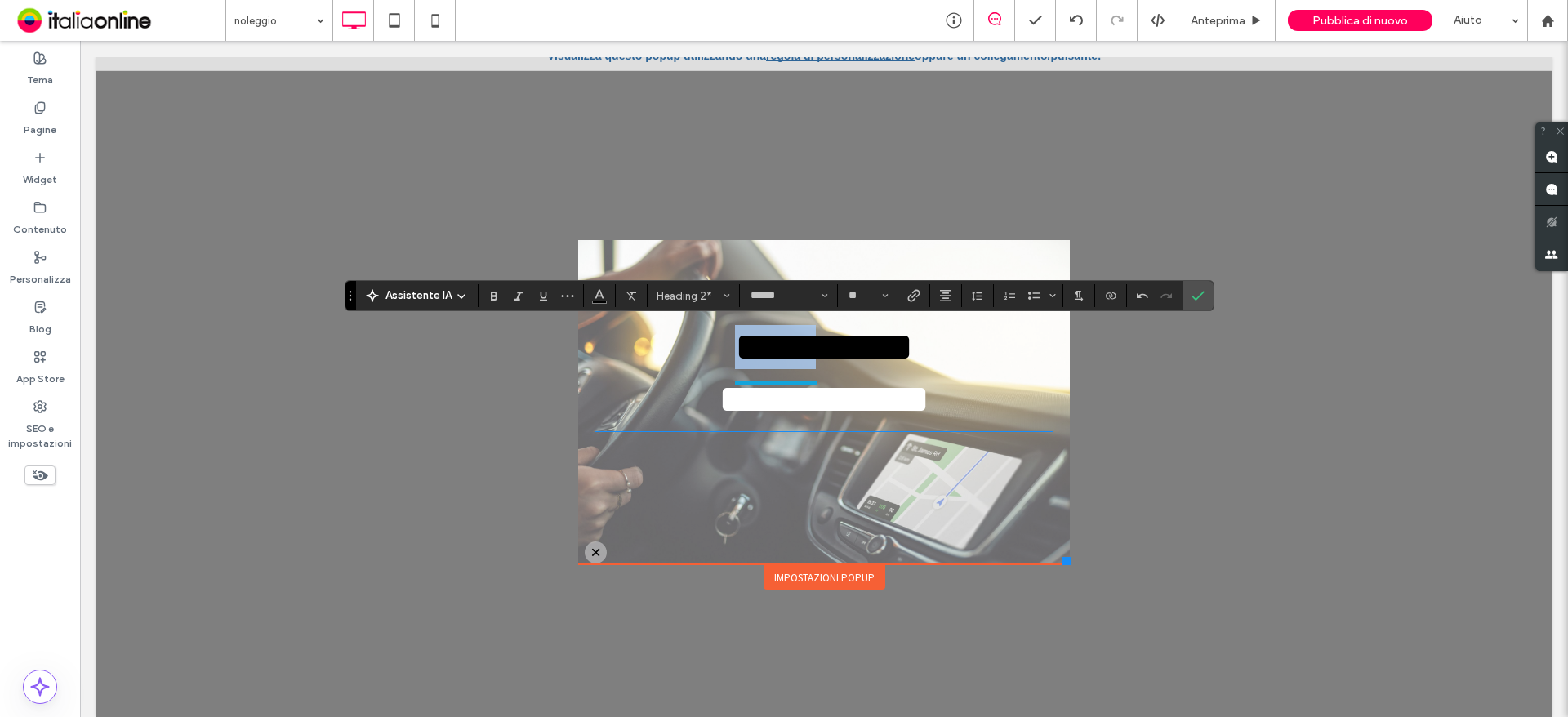
drag, startPoint x: 1058, startPoint y: 575, endPoint x: 1058, endPoint y: 564, distance: 11.0
click at [1062, 564] on div at bounding box center [1066, 561] width 8 height 8
click at [952, 421] on h2 "**********" at bounding box center [824, 399] width 459 height 44
click at [828, 462] on div "**********" at bounding box center [824, 372] width 459 height 181
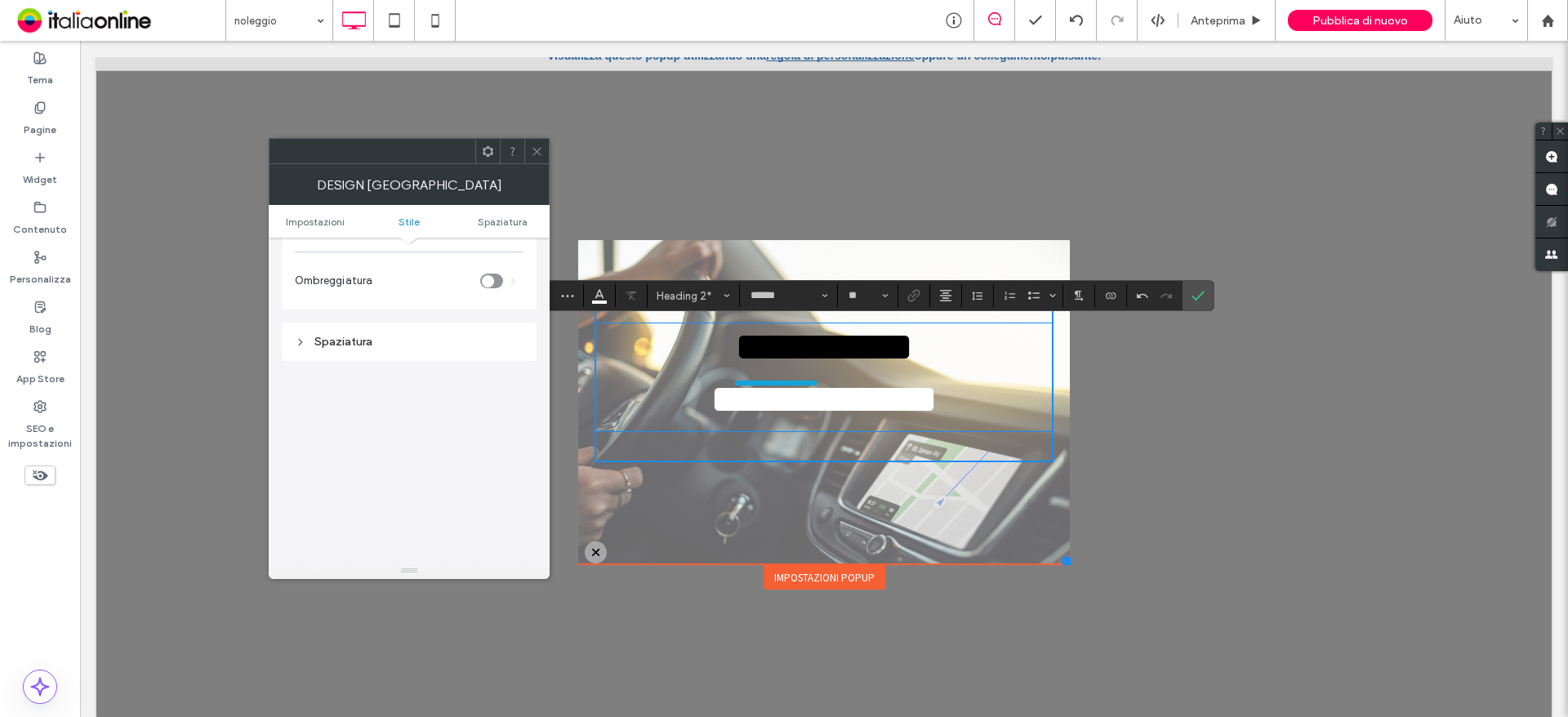
scroll to position [327, 0]
click at [537, 154] on icon at bounding box center [537, 152] width 13 height 13
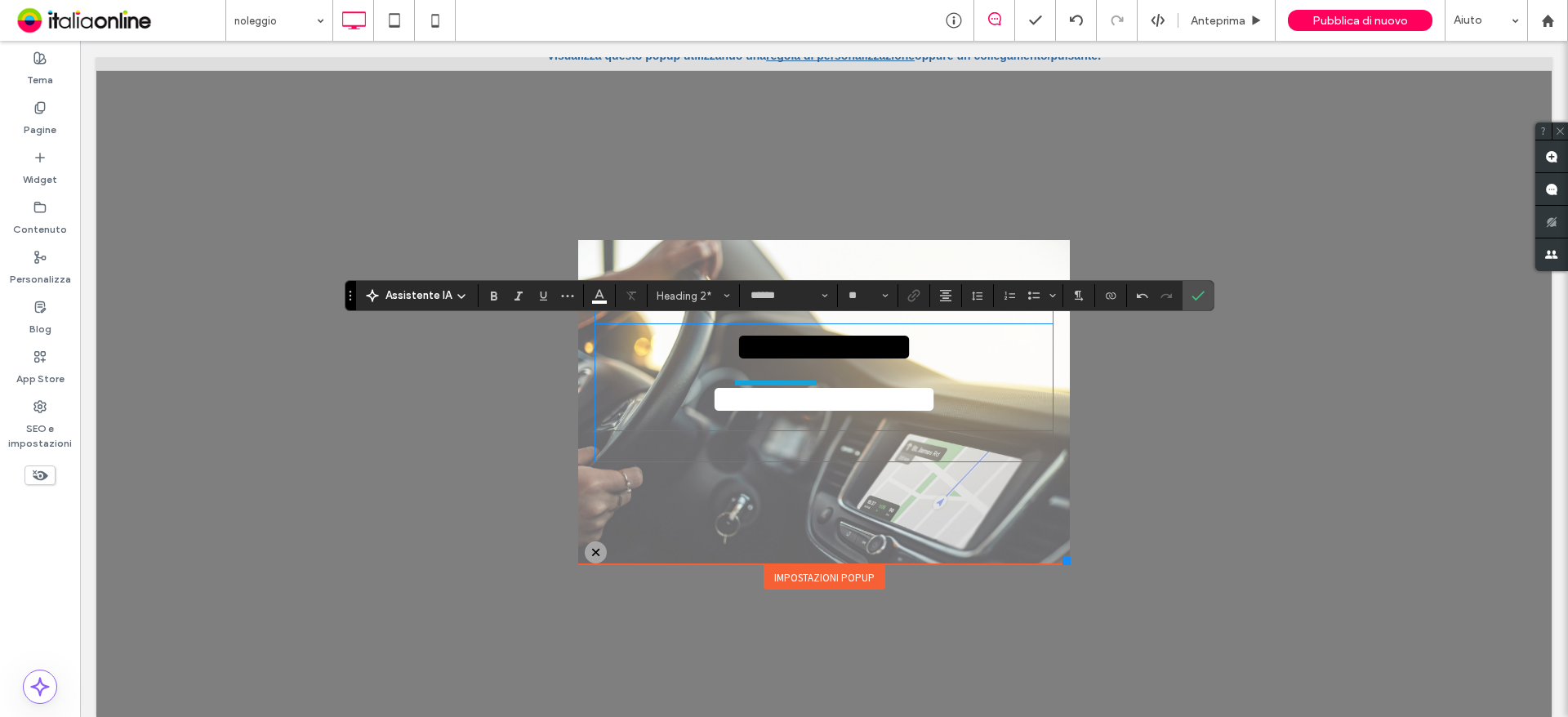
click at [723, 351] on h2 "**********" at bounding box center [824, 347] width 459 height 44
click at [811, 419] on span "**********" at bounding box center [824, 399] width 227 height 40
click at [783, 577] on div "Impostazioni popup" at bounding box center [824, 577] width 121 height 24
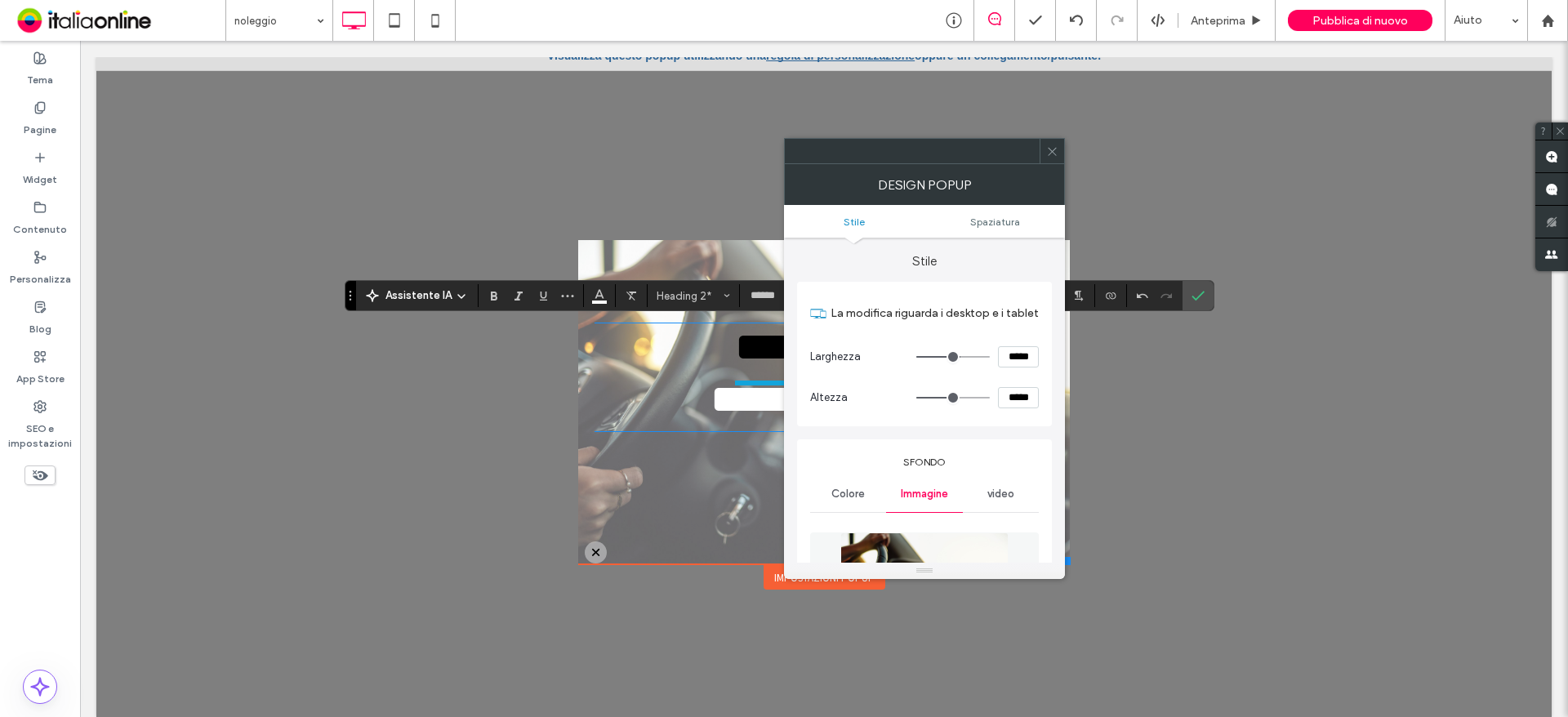
click at [710, 557] on div "**********" at bounding box center [823, 402] width 492 height 324
click at [1048, 146] on icon at bounding box center [1052, 152] width 13 height 13
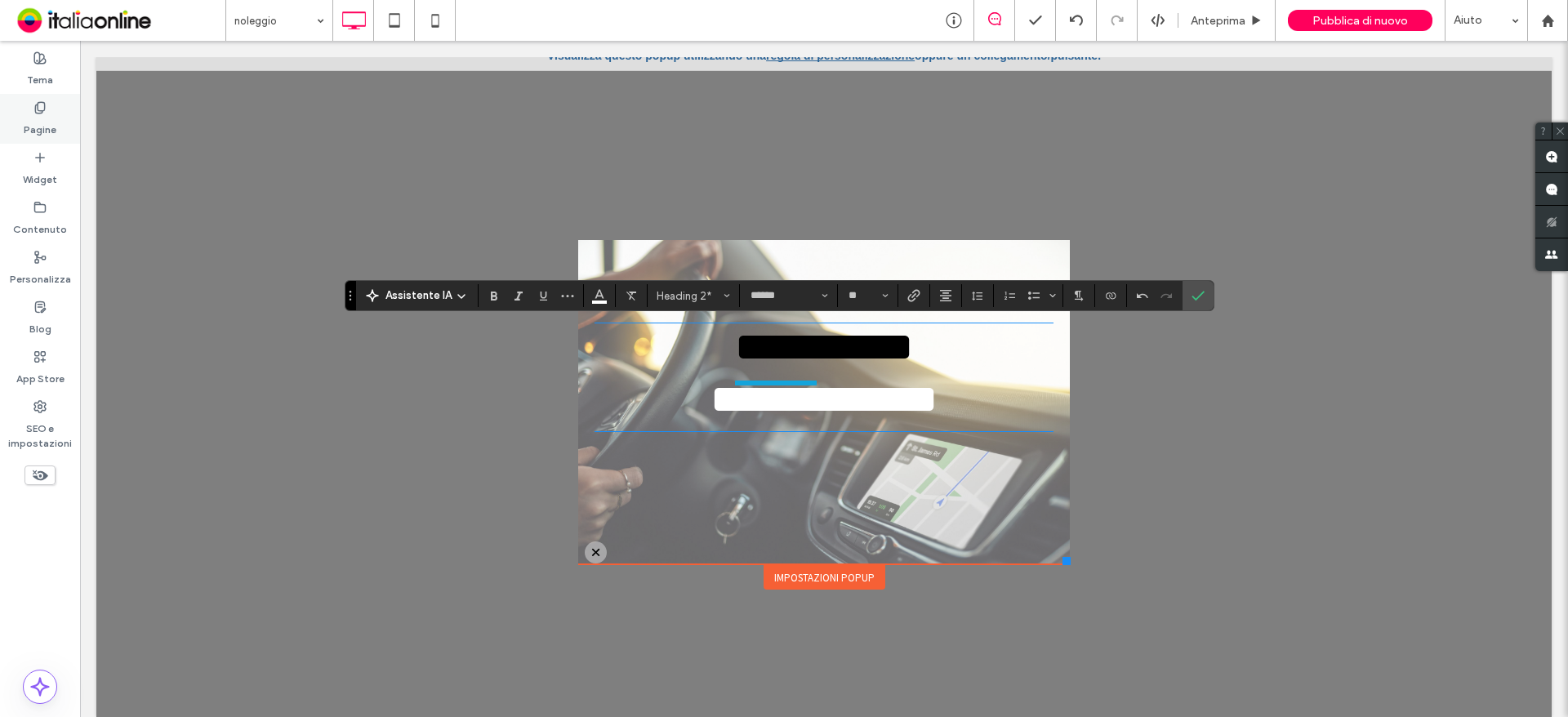
click at [73, 114] on div "Pagine" at bounding box center [40, 119] width 80 height 49
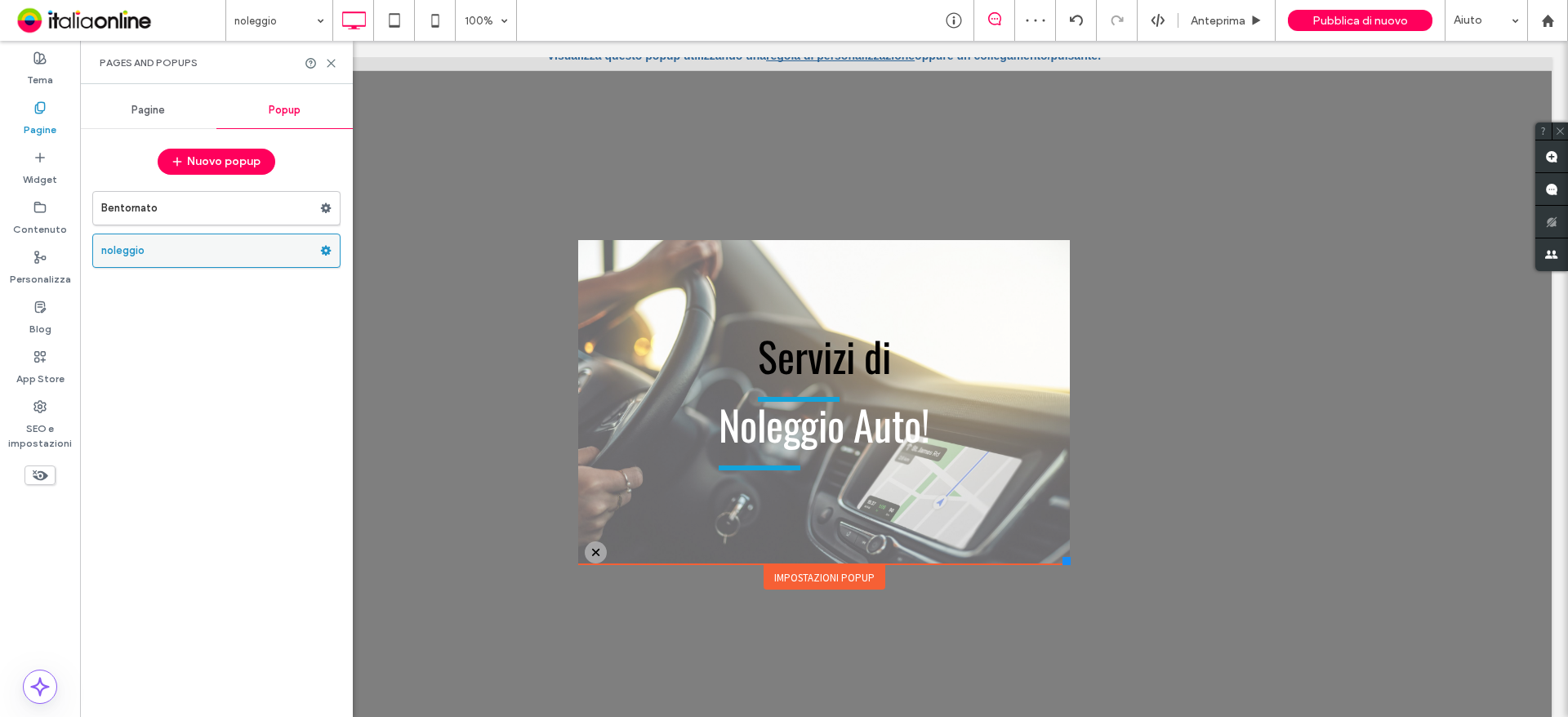
drag, startPoint x: 322, startPoint y: 251, endPoint x: 296, endPoint y: 252, distance: 26.0
click at [276, 252] on label "noleggio" at bounding box center [211, 251] width 219 height 32
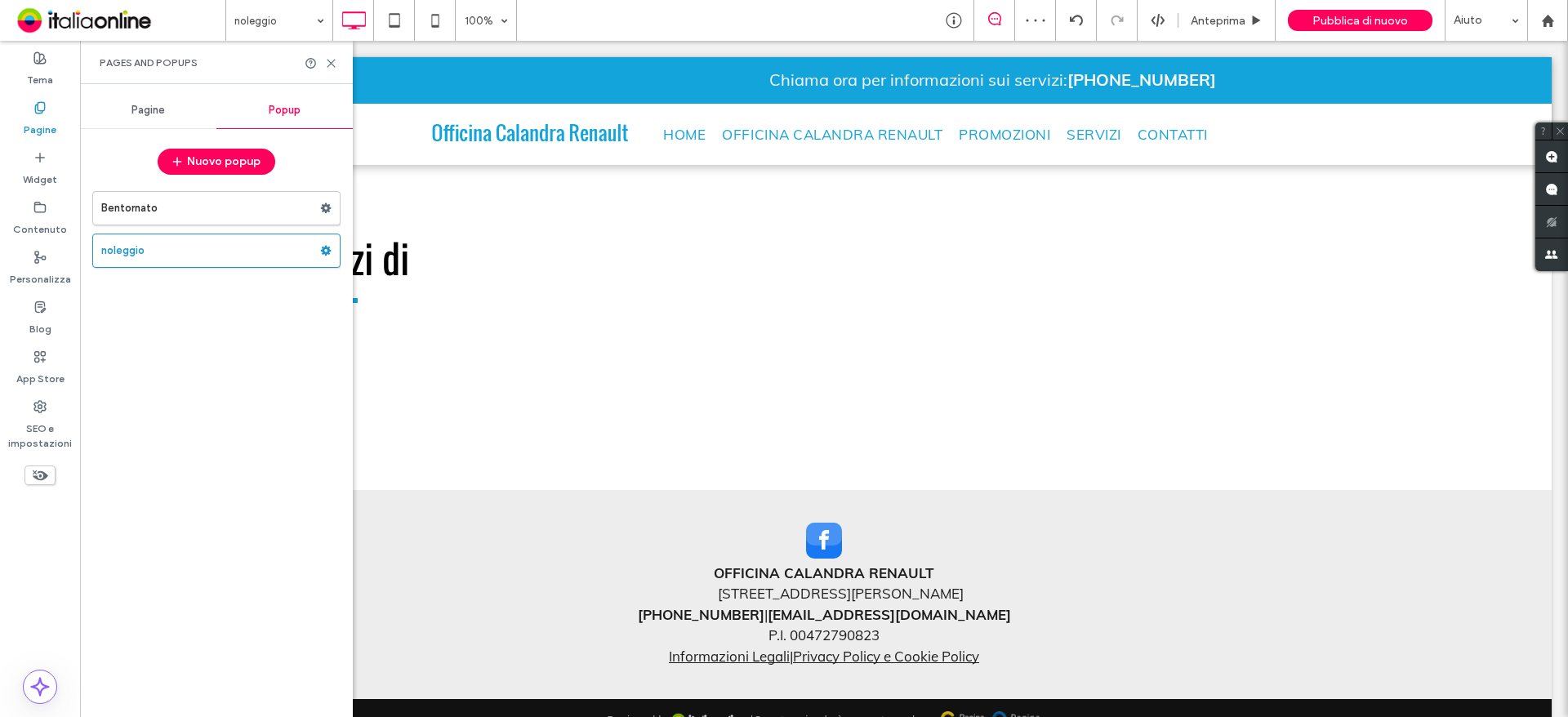
click at [324, 252] on div at bounding box center [784, 358] width 1568 height 717
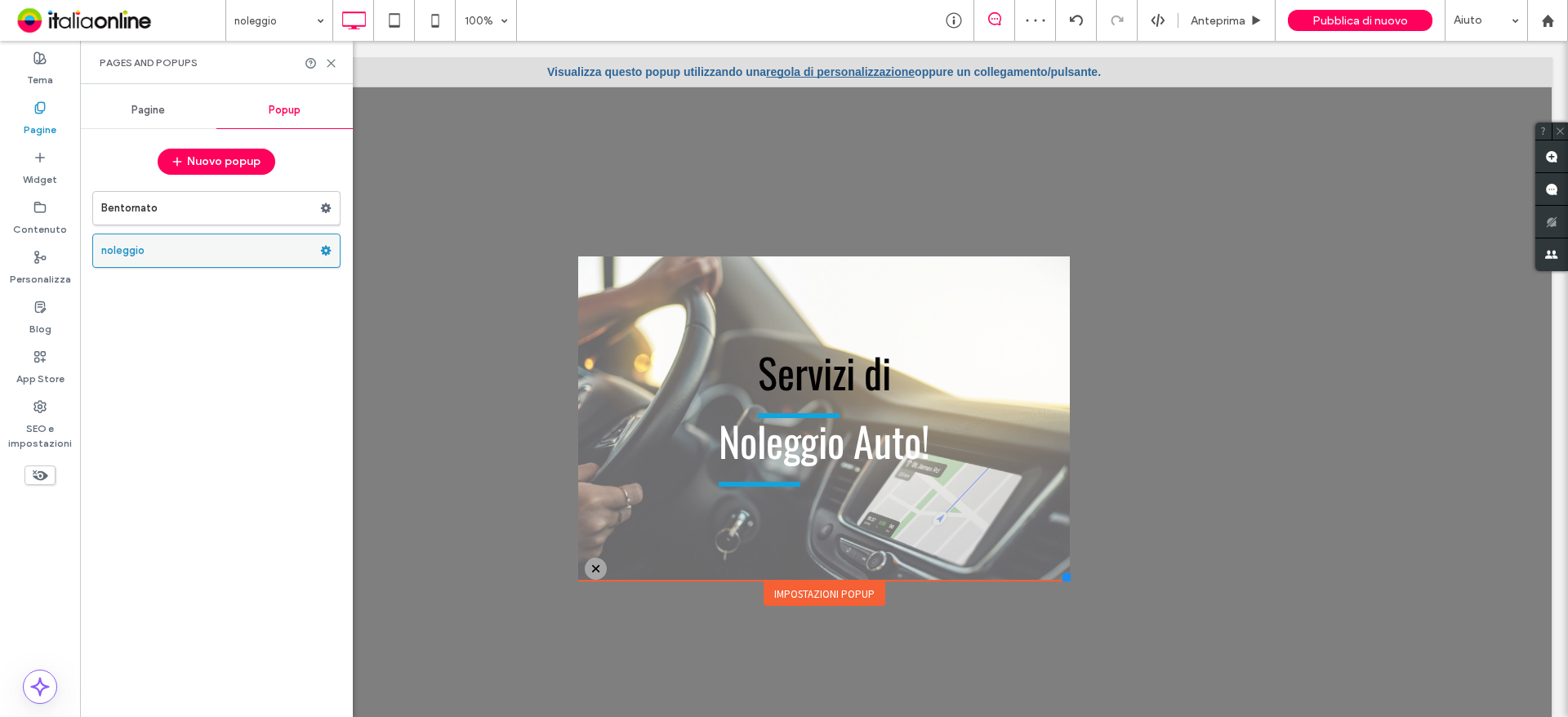
scroll to position [0, 0]
click at [326, 252] on use at bounding box center [326, 251] width 11 height 10
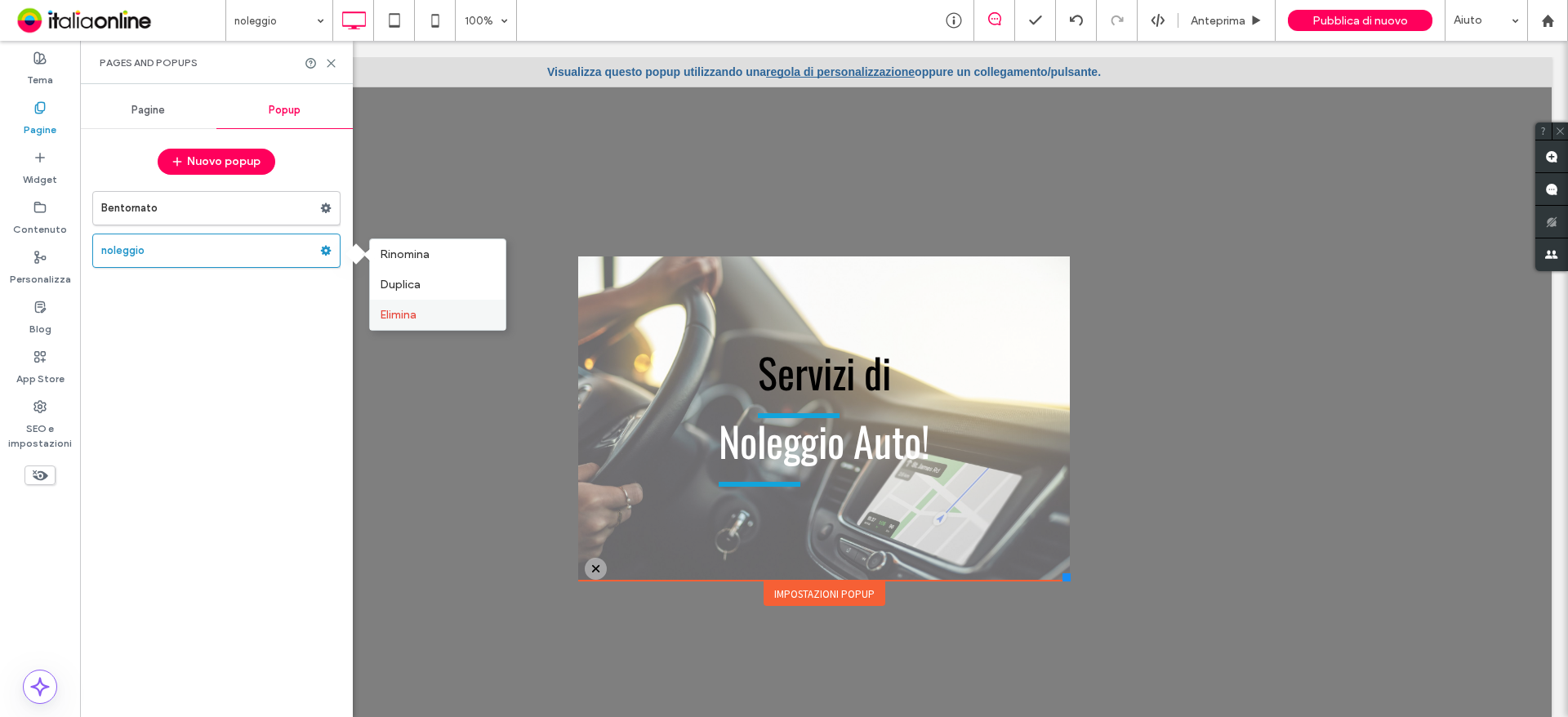
click at [412, 319] on span "Elimina" at bounding box center [398, 314] width 37 height 13
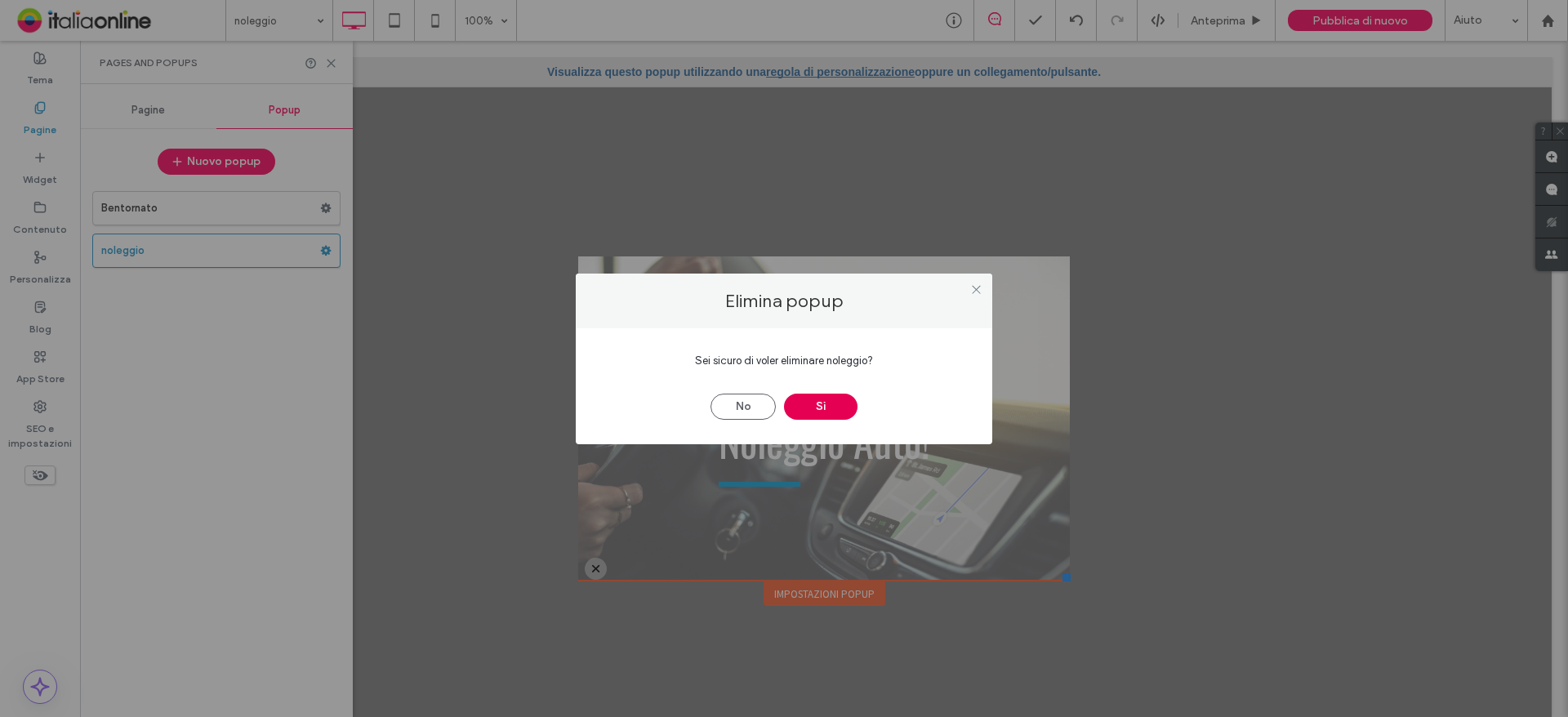
click at [802, 409] on button "Sì" at bounding box center [820, 406] width 74 height 26
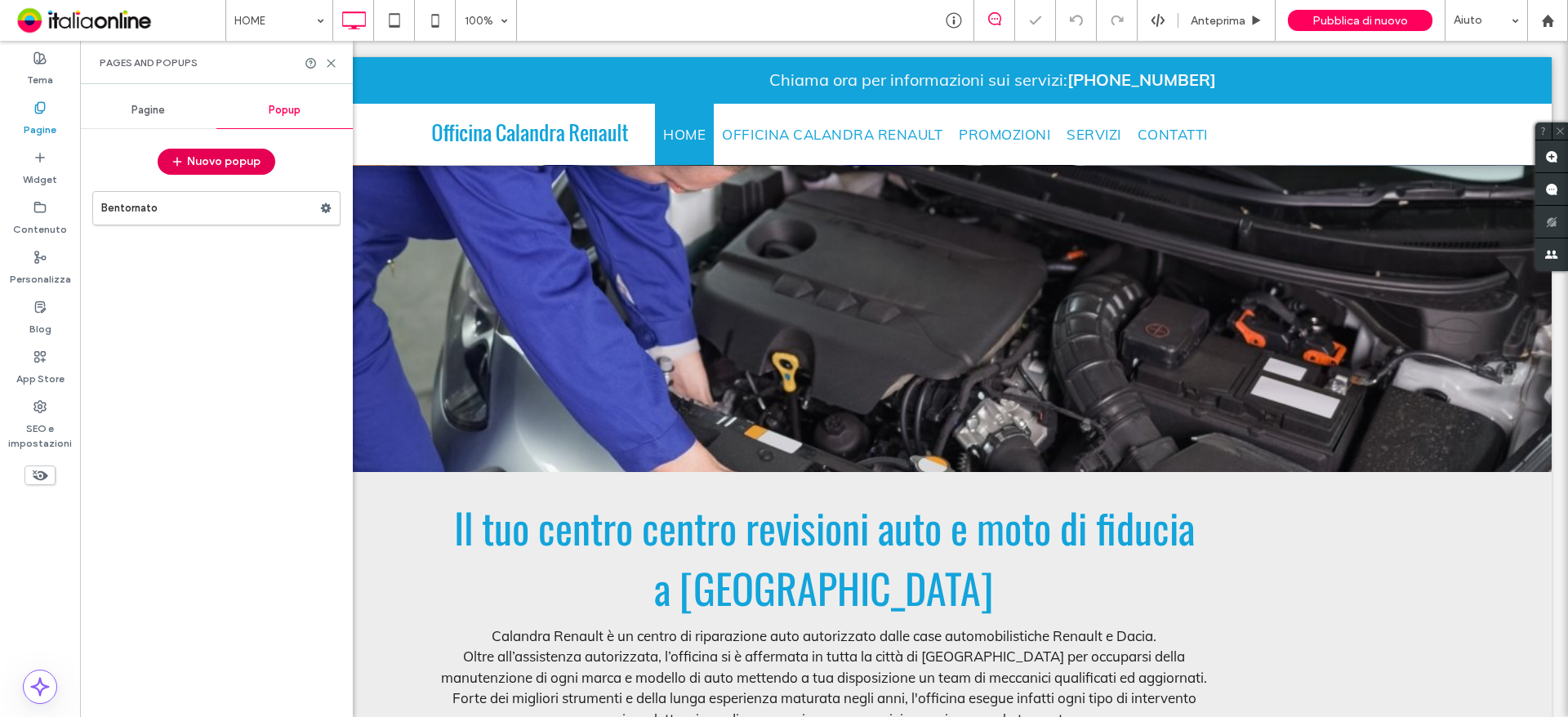
click at [190, 162] on button "Nuovo popup" at bounding box center [216, 161] width 118 height 26
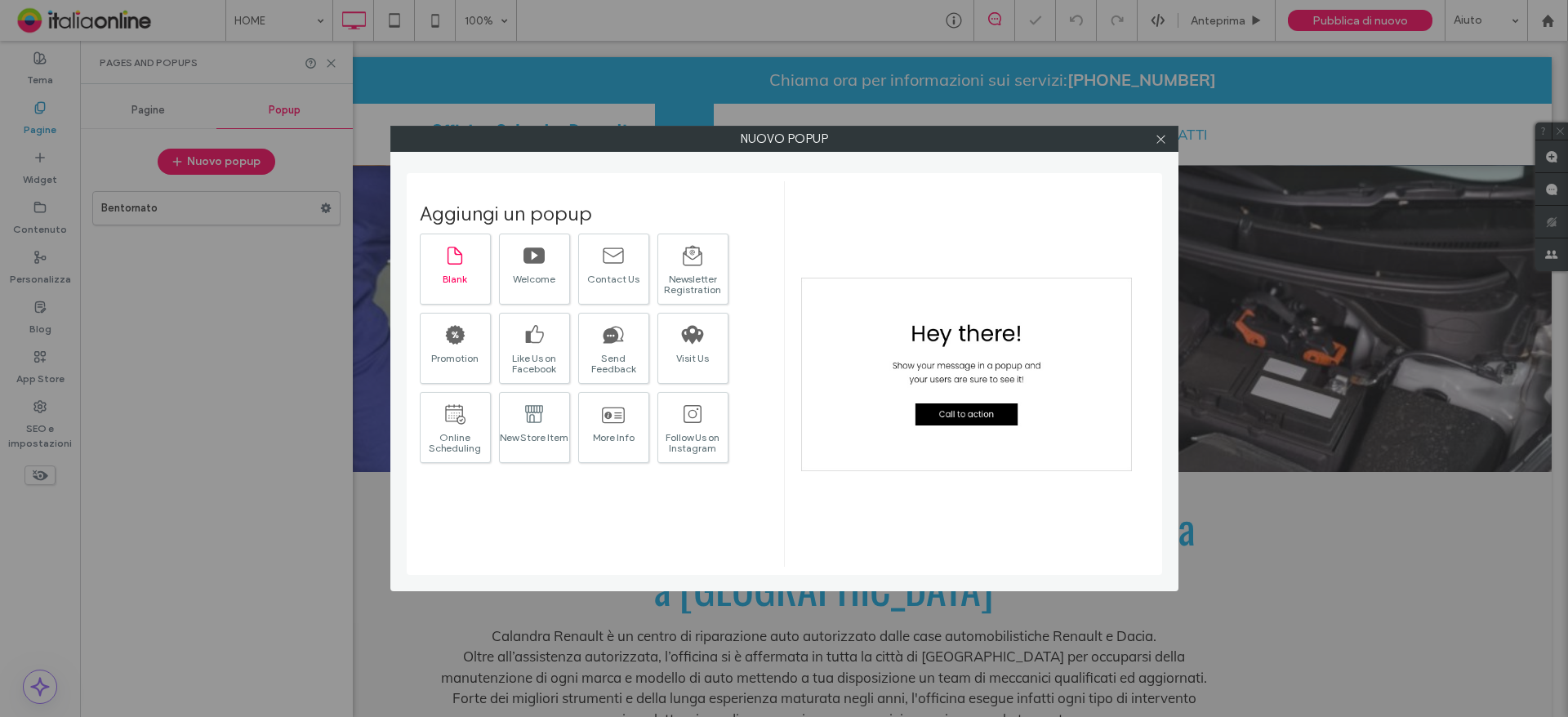
click at [453, 264] on icon at bounding box center [455, 255] width 14 height 18
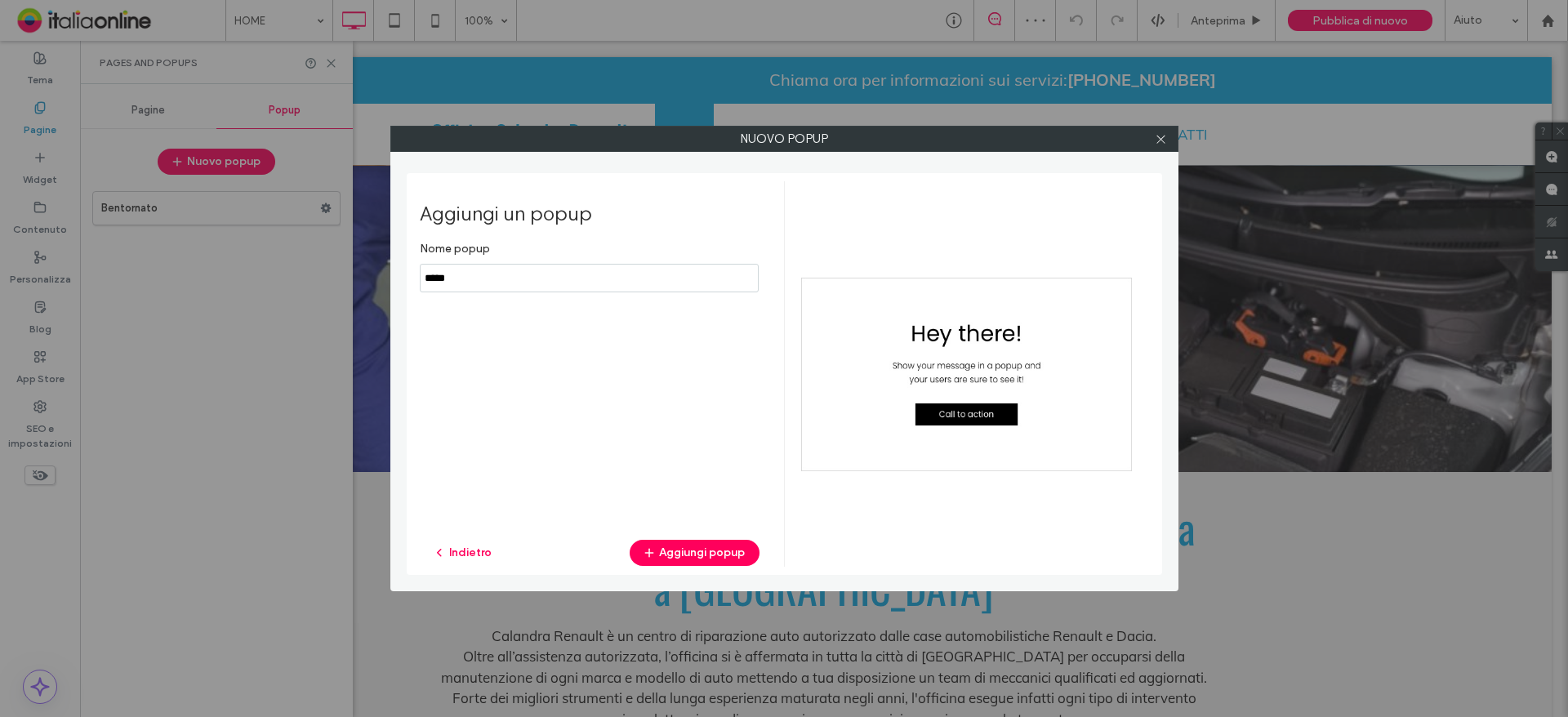
click at [474, 283] on input "notEmpty" at bounding box center [589, 279] width 339 height 29
type input "********"
click at [674, 541] on button "Aggiungi popup" at bounding box center [695, 553] width 130 height 26
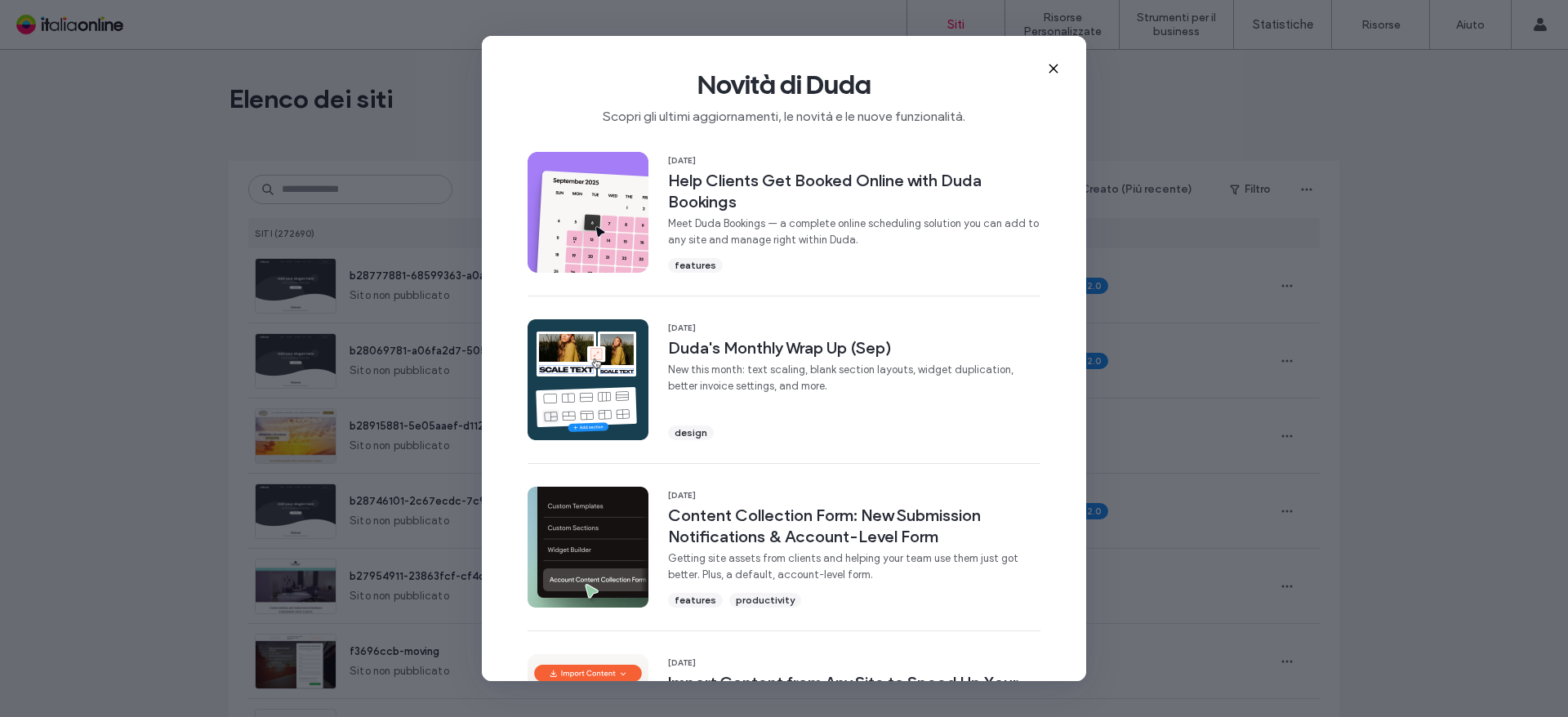
click at [1050, 68] on icon at bounding box center [1053, 68] width 13 height 13
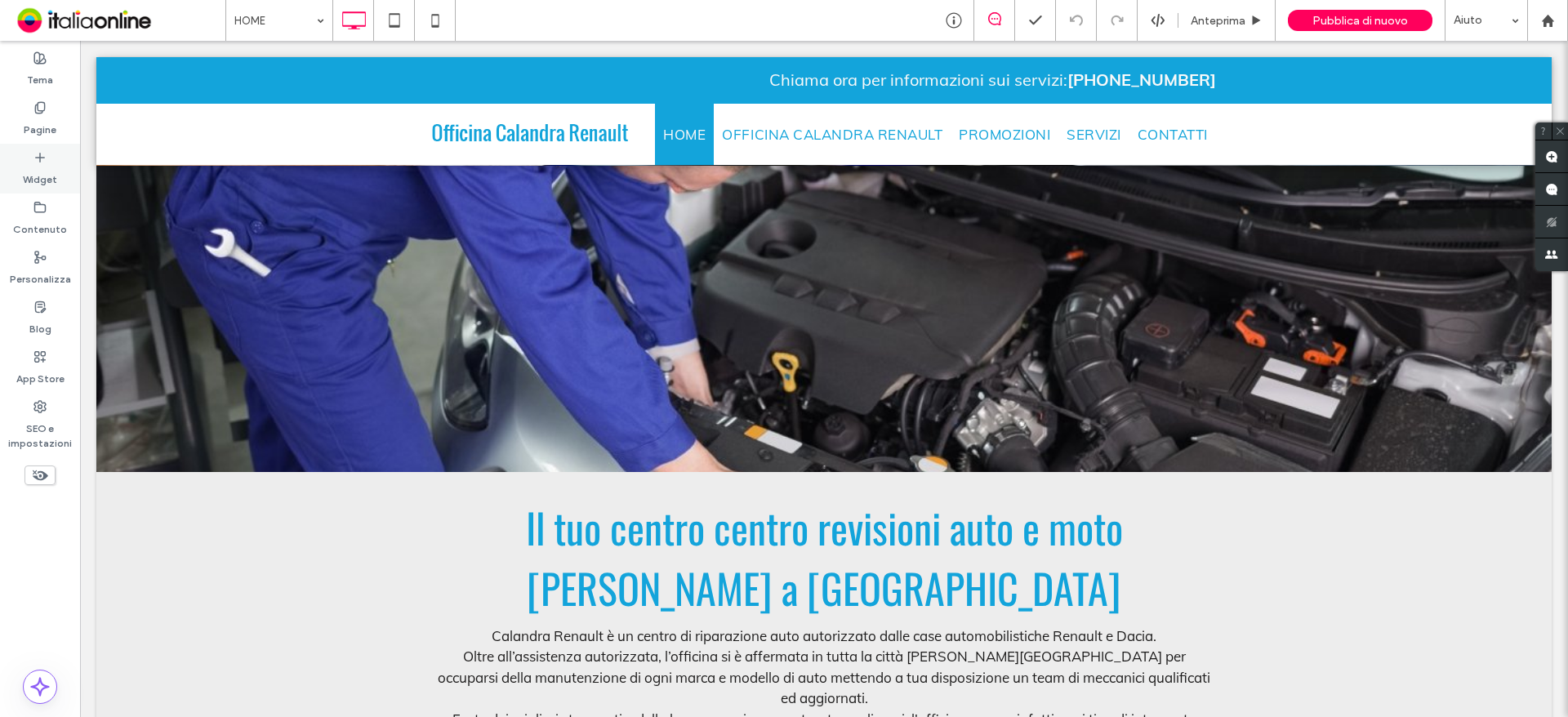
click at [41, 154] on icon at bounding box center [40, 157] width 13 height 13
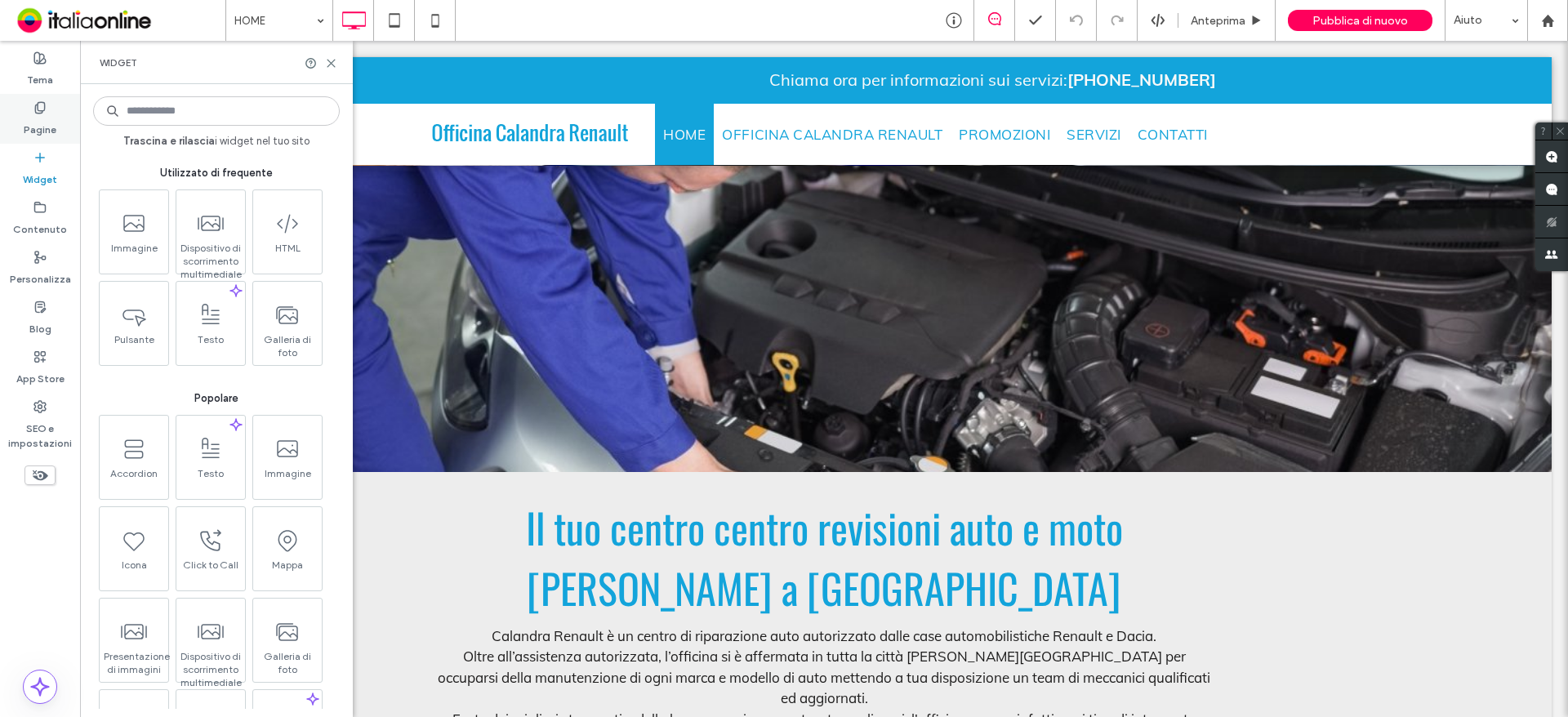
click at [40, 108] on icon at bounding box center [40, 108] width 13 height 13
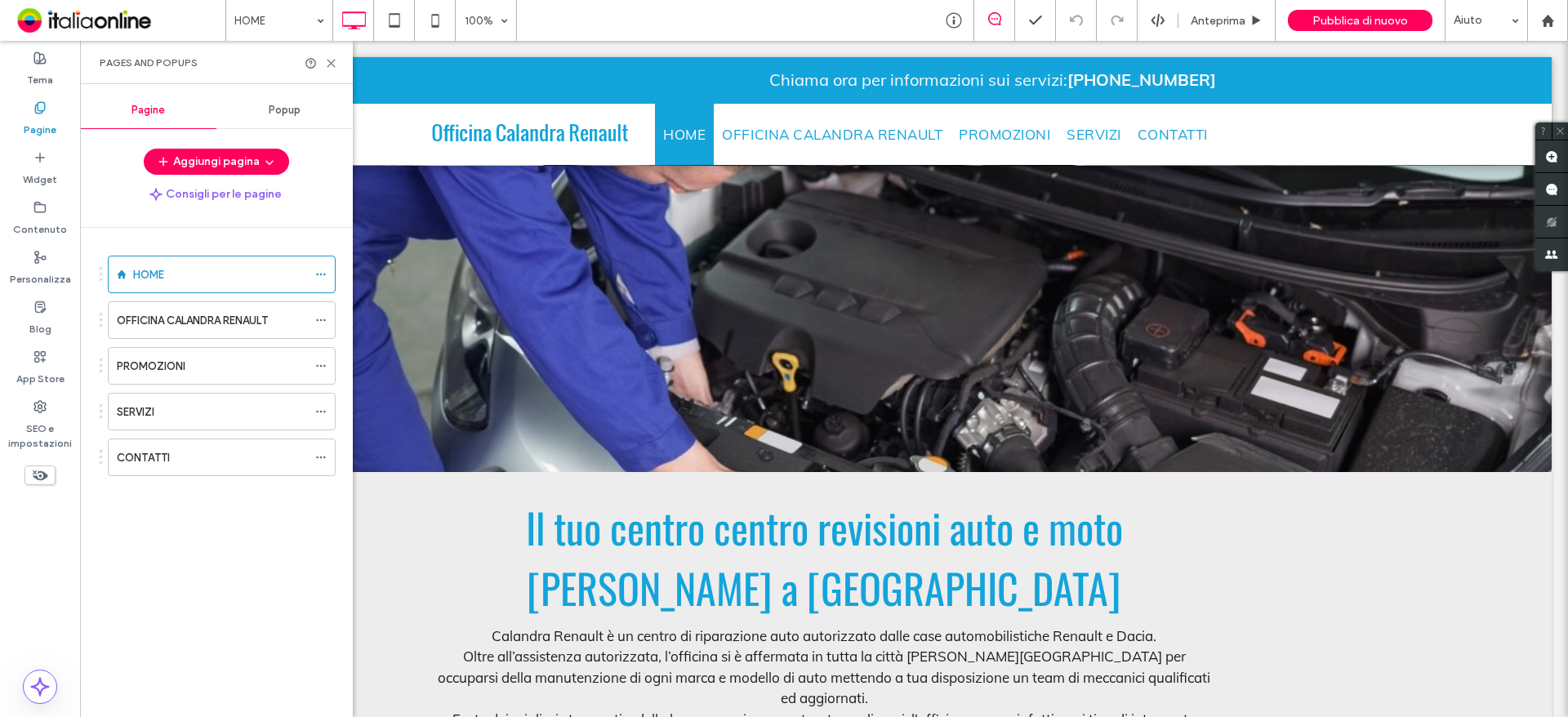
click at [277, 106] on span "Popup" at bounding box center [284, 110] width 31 height 13
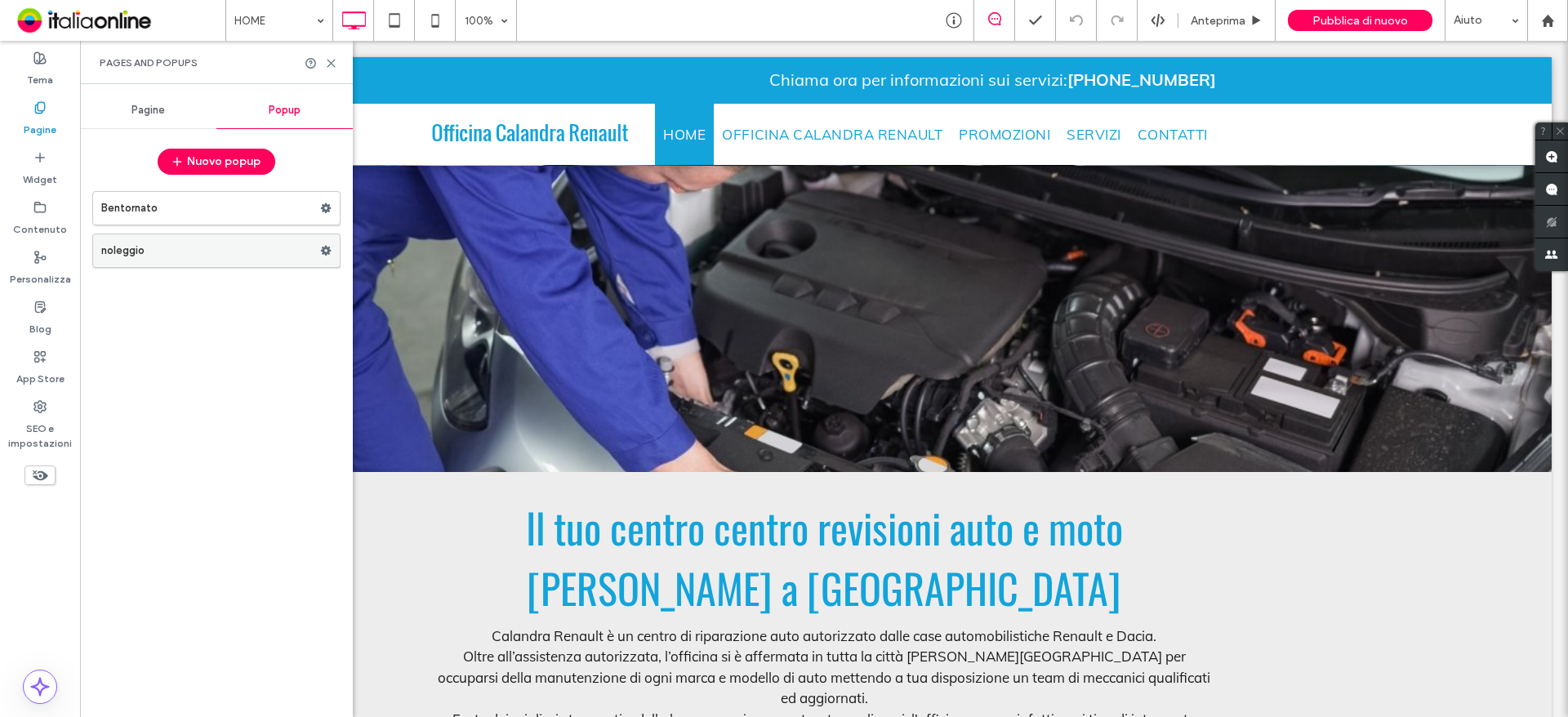
click at [279, 252] on label "noleggio" at bounding box center [211, 251] width 219 height 32
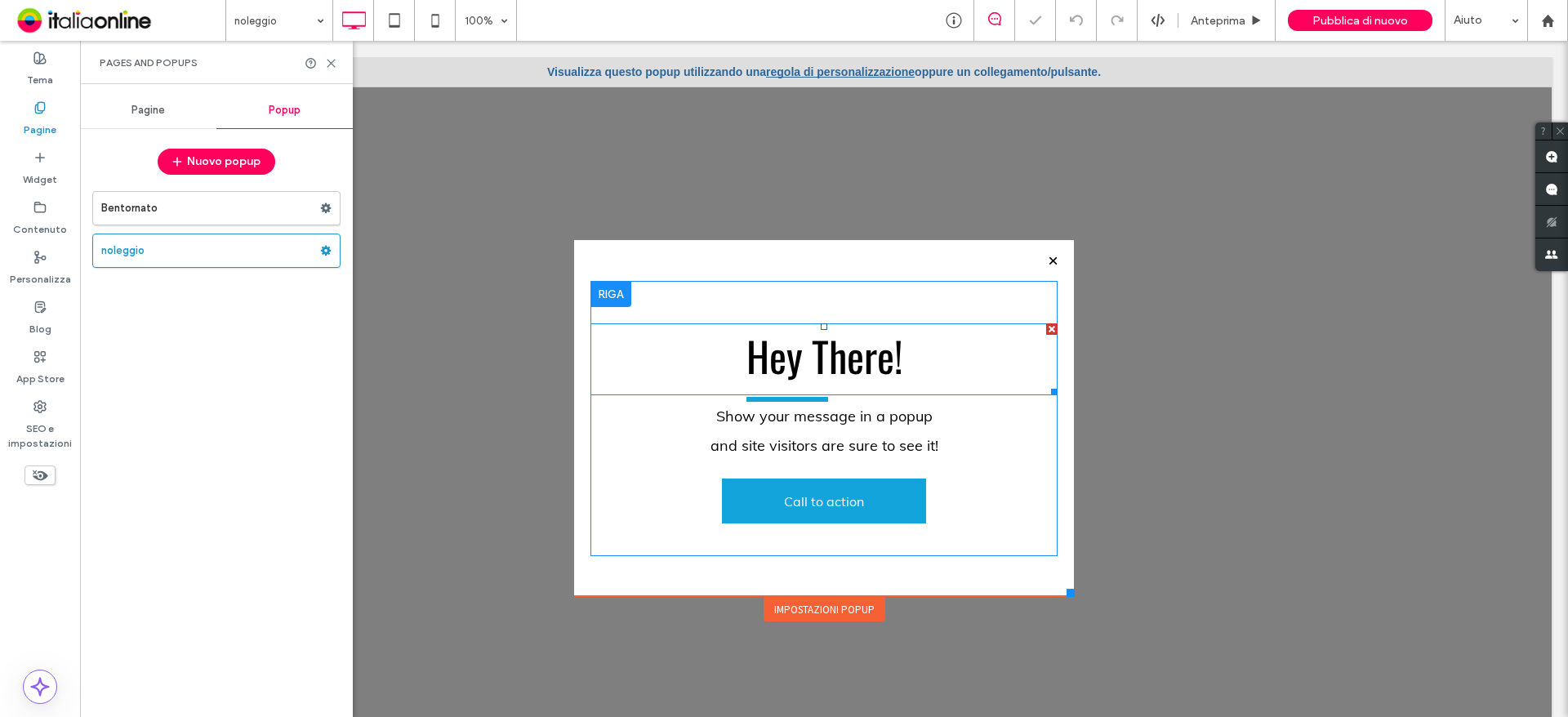
click at [804, 364] on span "Hey There!" at bounding box center [825, 355] width 156 height 60
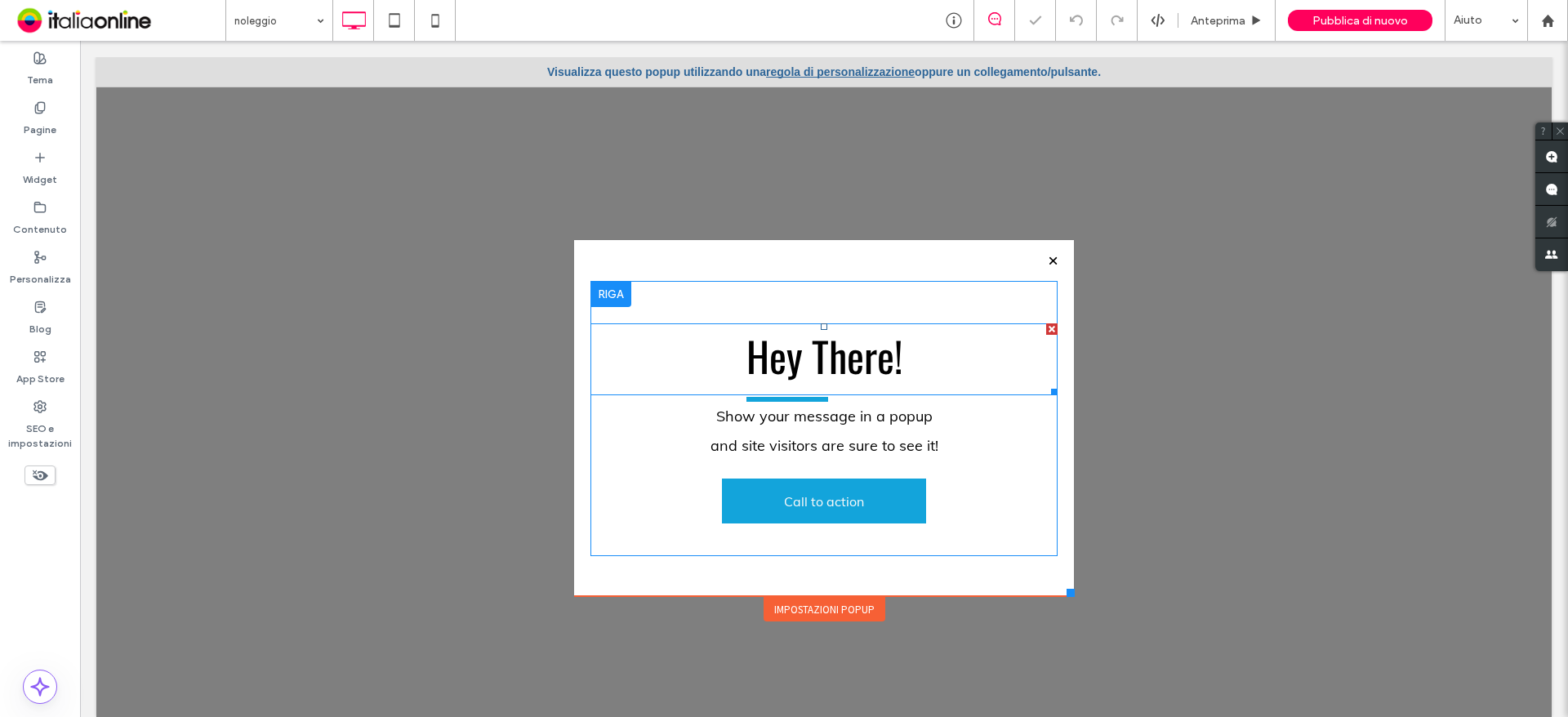
click at [804, 364] on span "Hey There!" at bounding box center [825, 355] width 156 height 60
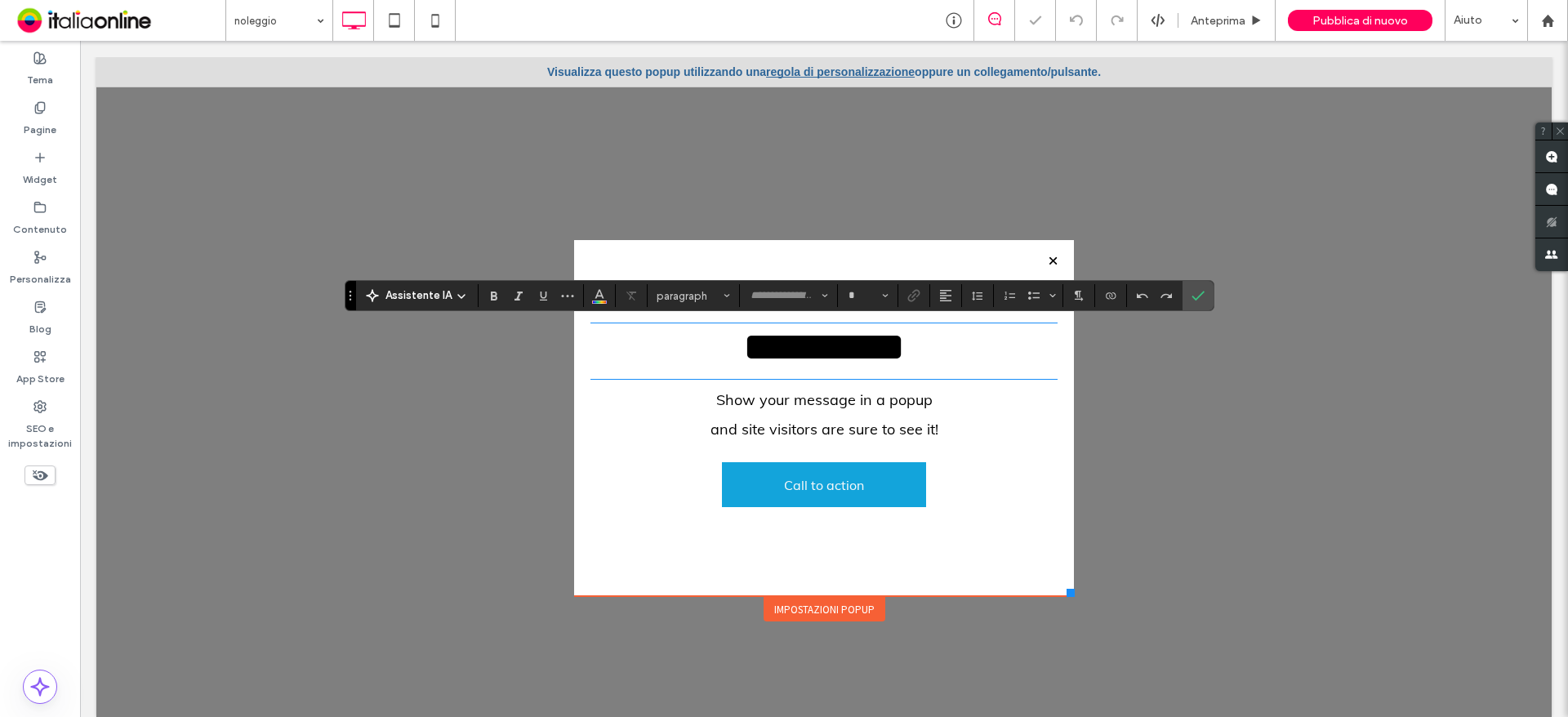
type input "******"
type input "**"
click at [827, 363] on span "*******" at bounding box center [824, 347] width 129 height 40
click at [928, 363] on h2 "*******" at bounding box center [824, 347] width 467 height 44
click at [783, 354] on span "**********" at bounding box center [824, 347] width 390 height 40
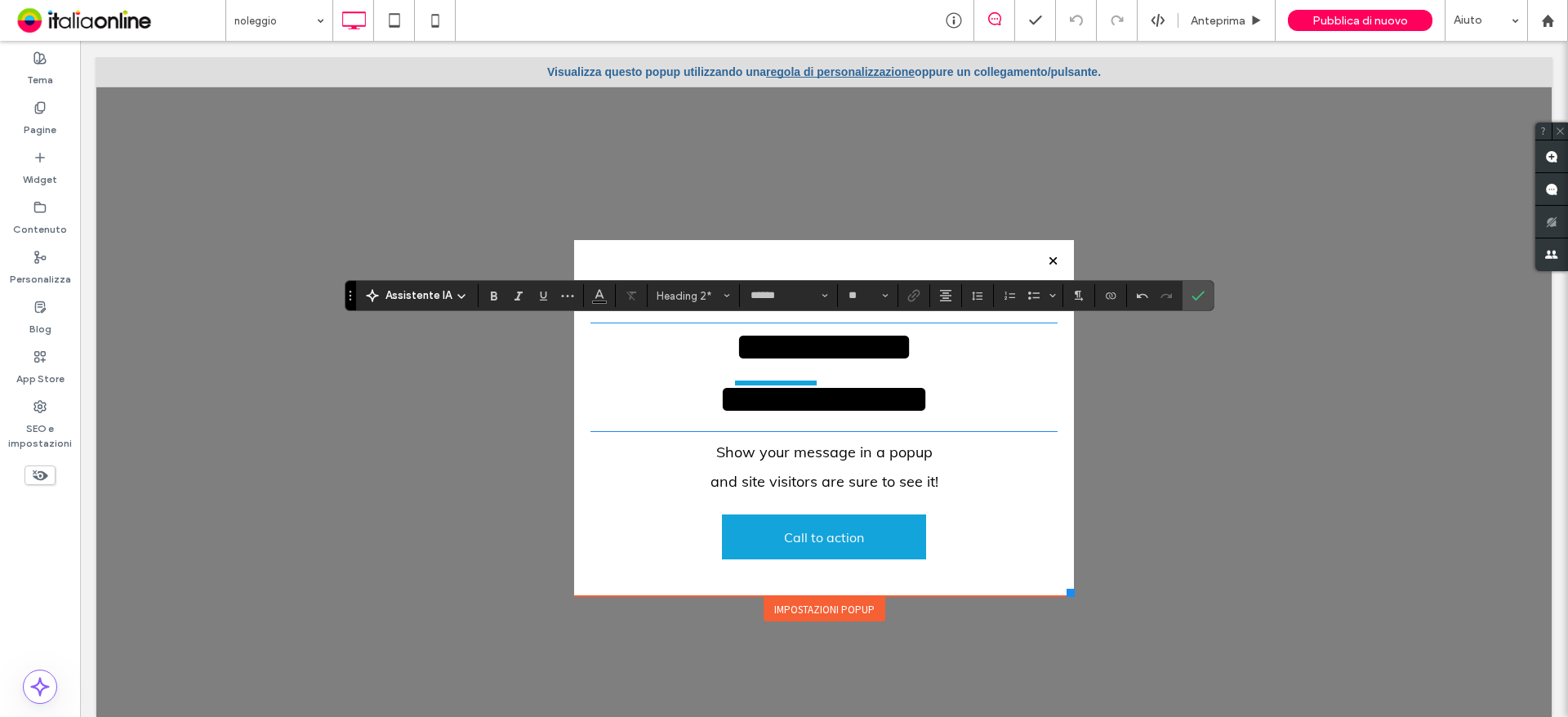
click at [793, 497] on p "and site visitors are sure to see it!" at bounding box center [824, 482] width 467 height 30
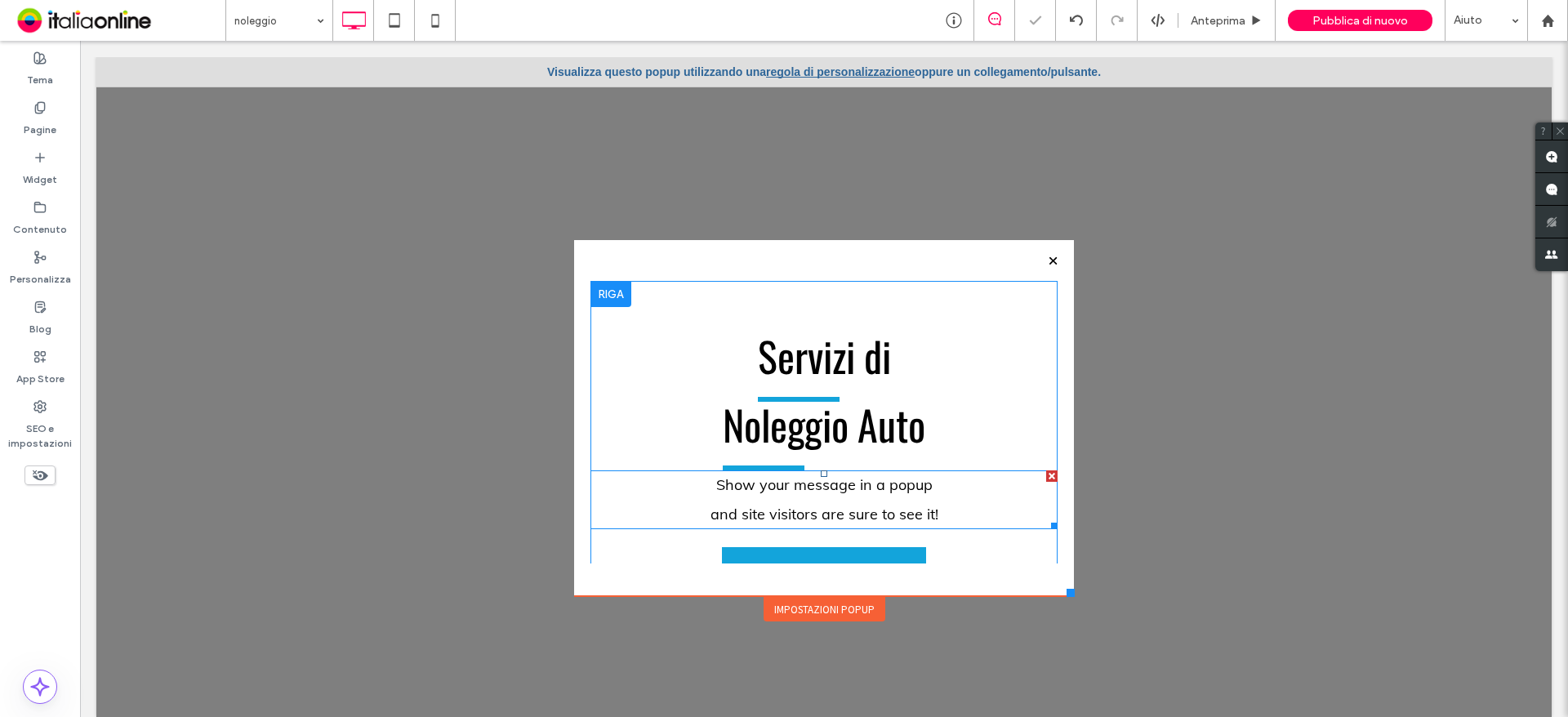
click at [1046, 474] on div at bounding box center [1051, 475] width 12 height 12
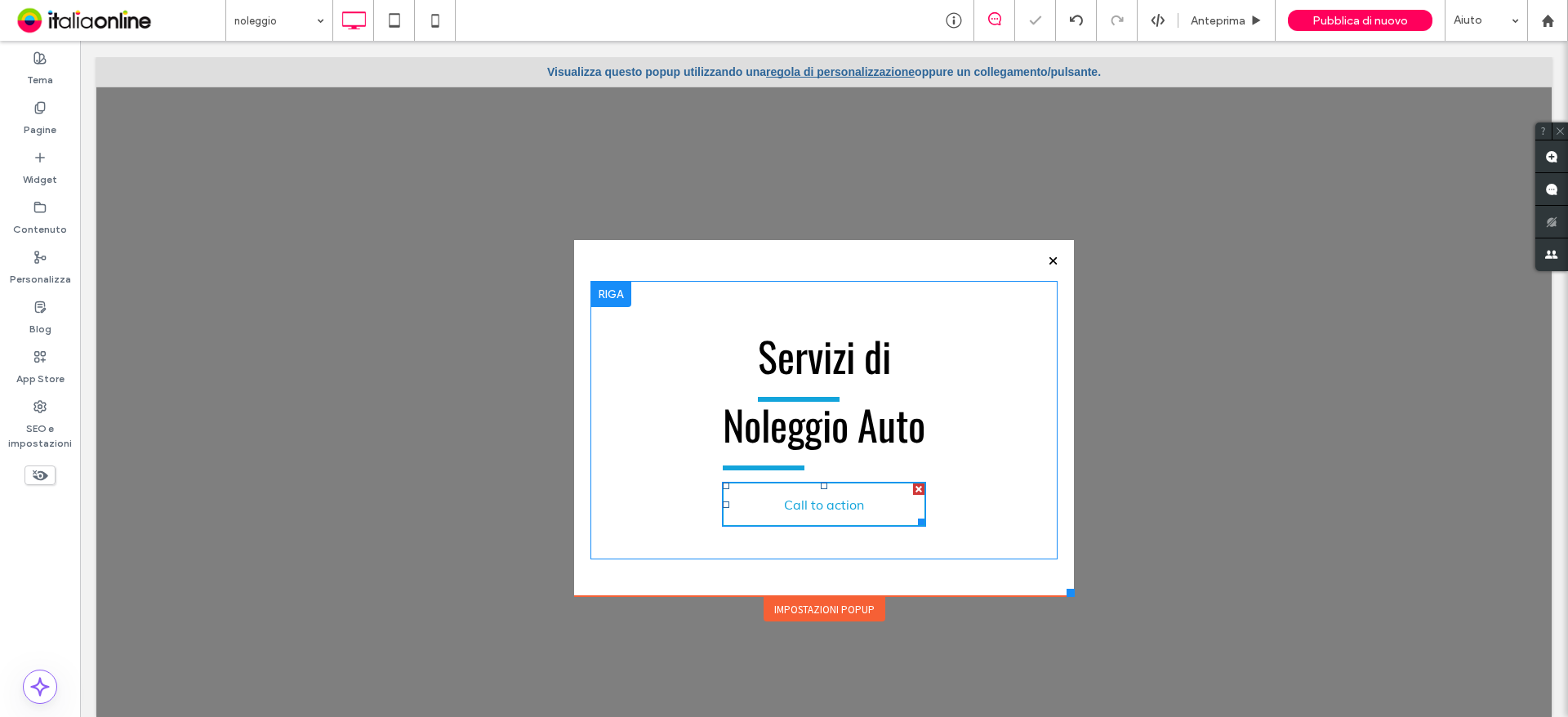
click at [843, 504] on span "Call to action" at bounding box center [824, 504] width 92 height 32
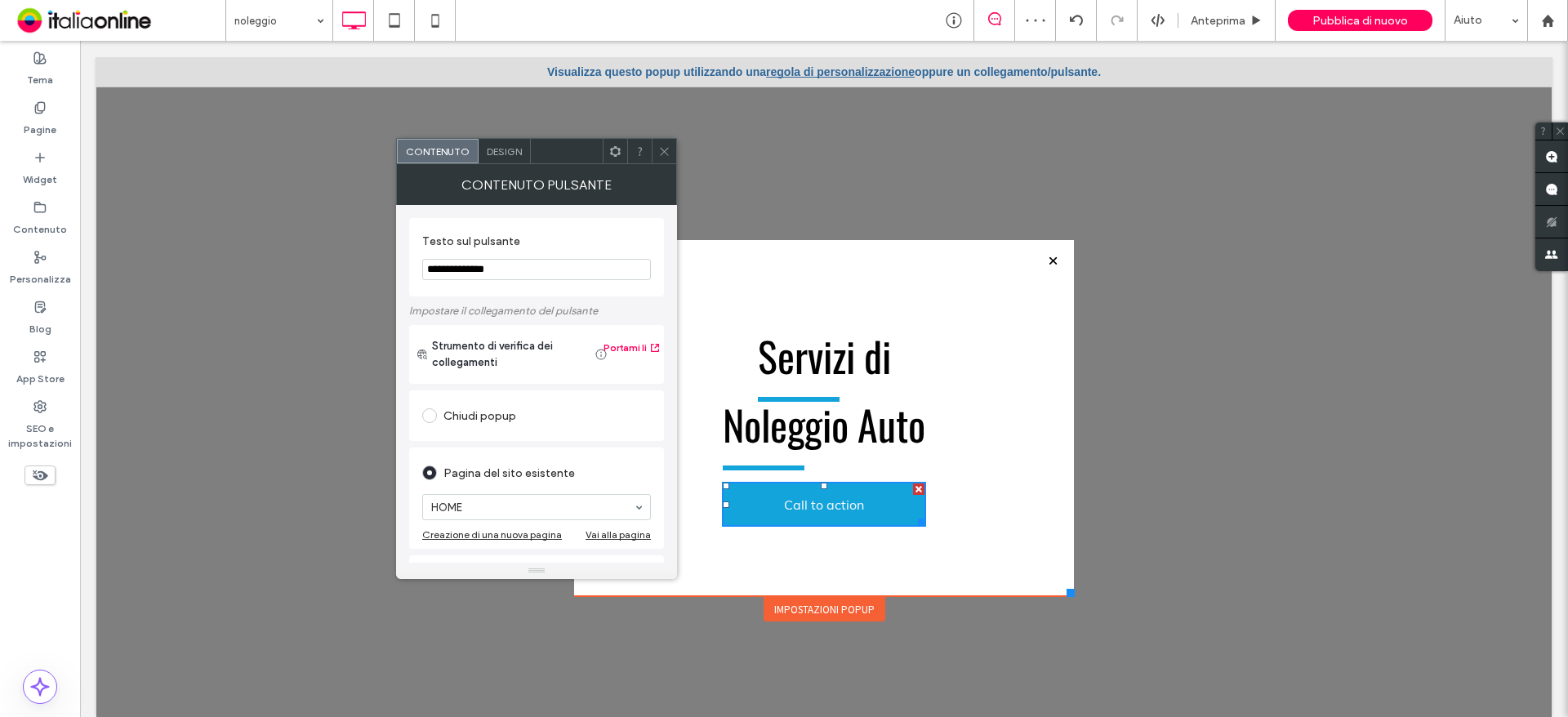
click at [460, 270] on input "**********" at bounding box center [536, 270] width 228 height 22
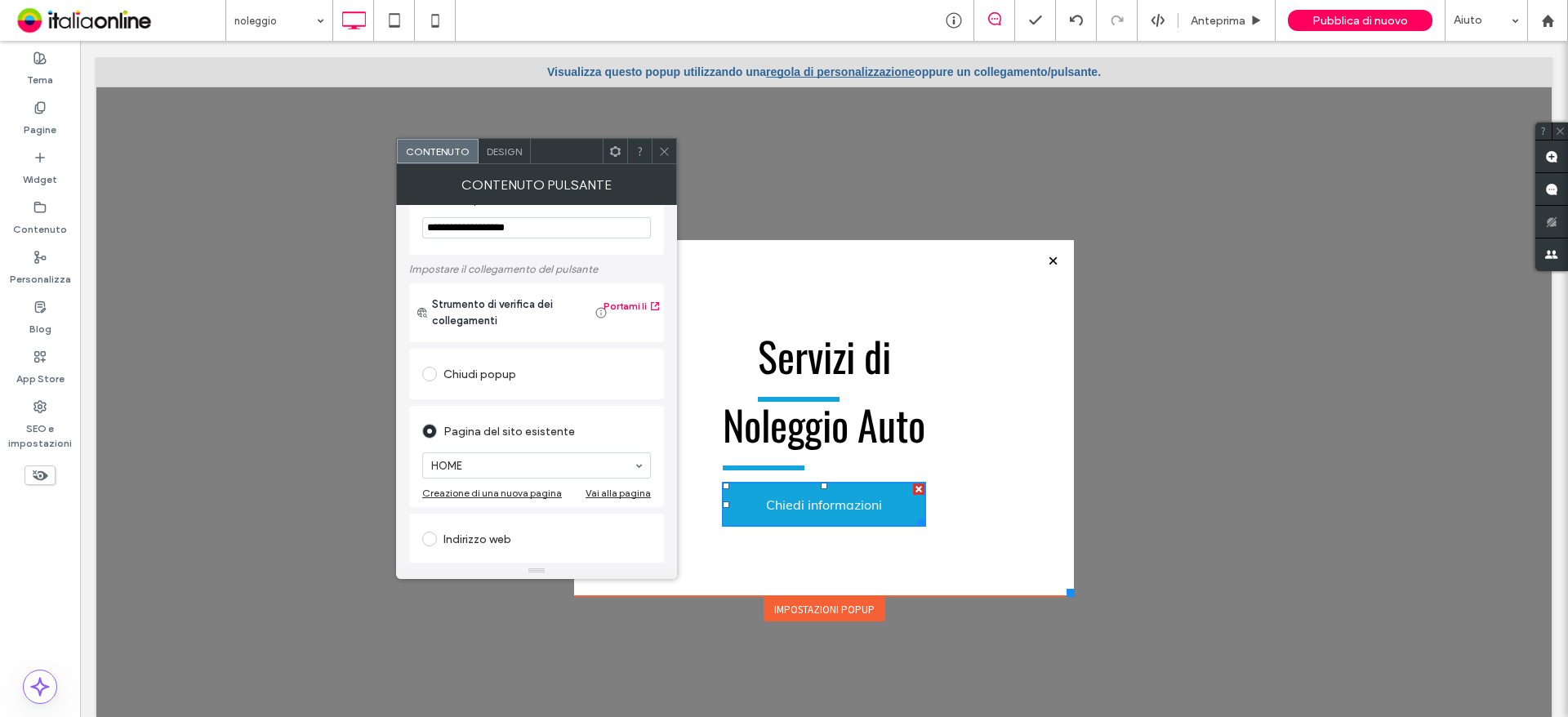
scroll to position [82, 0]
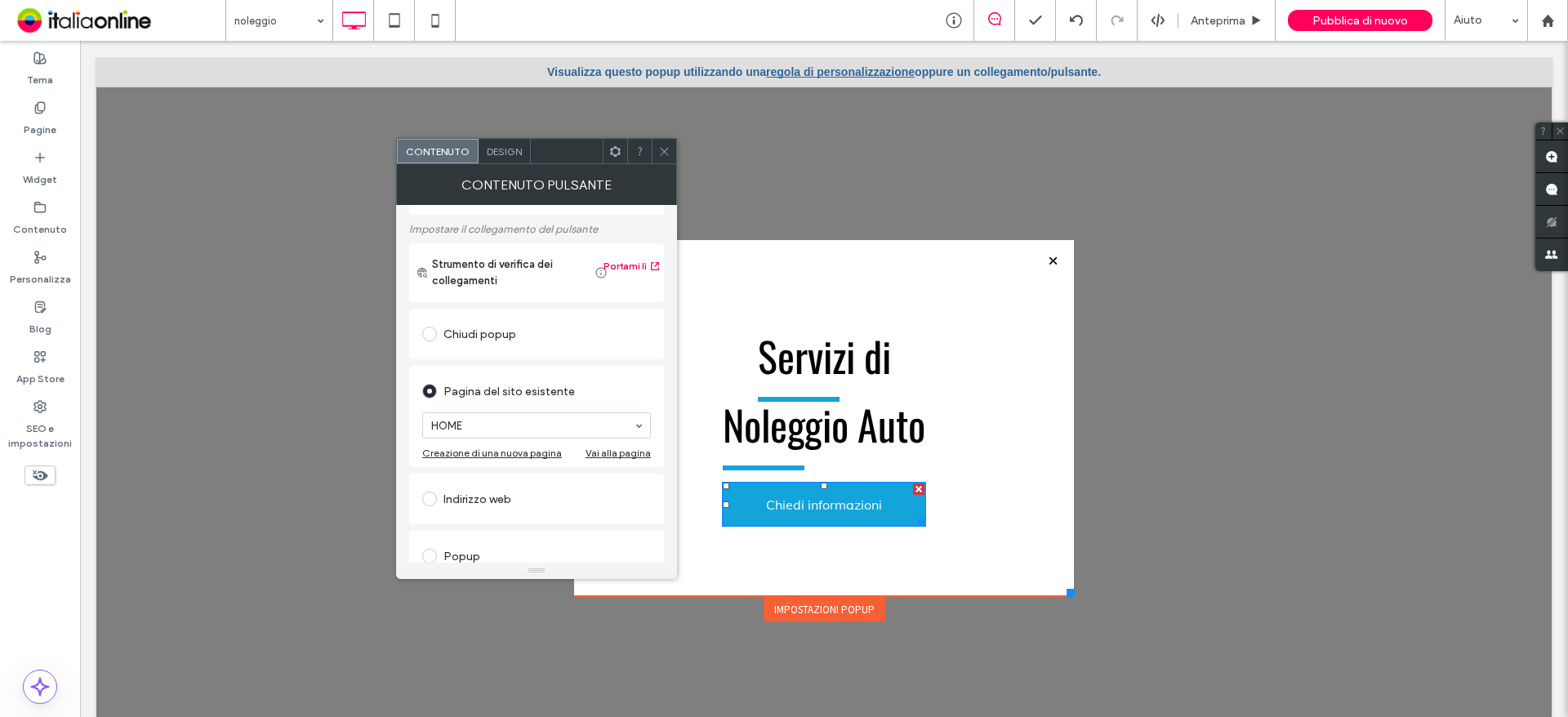
type input "**********"
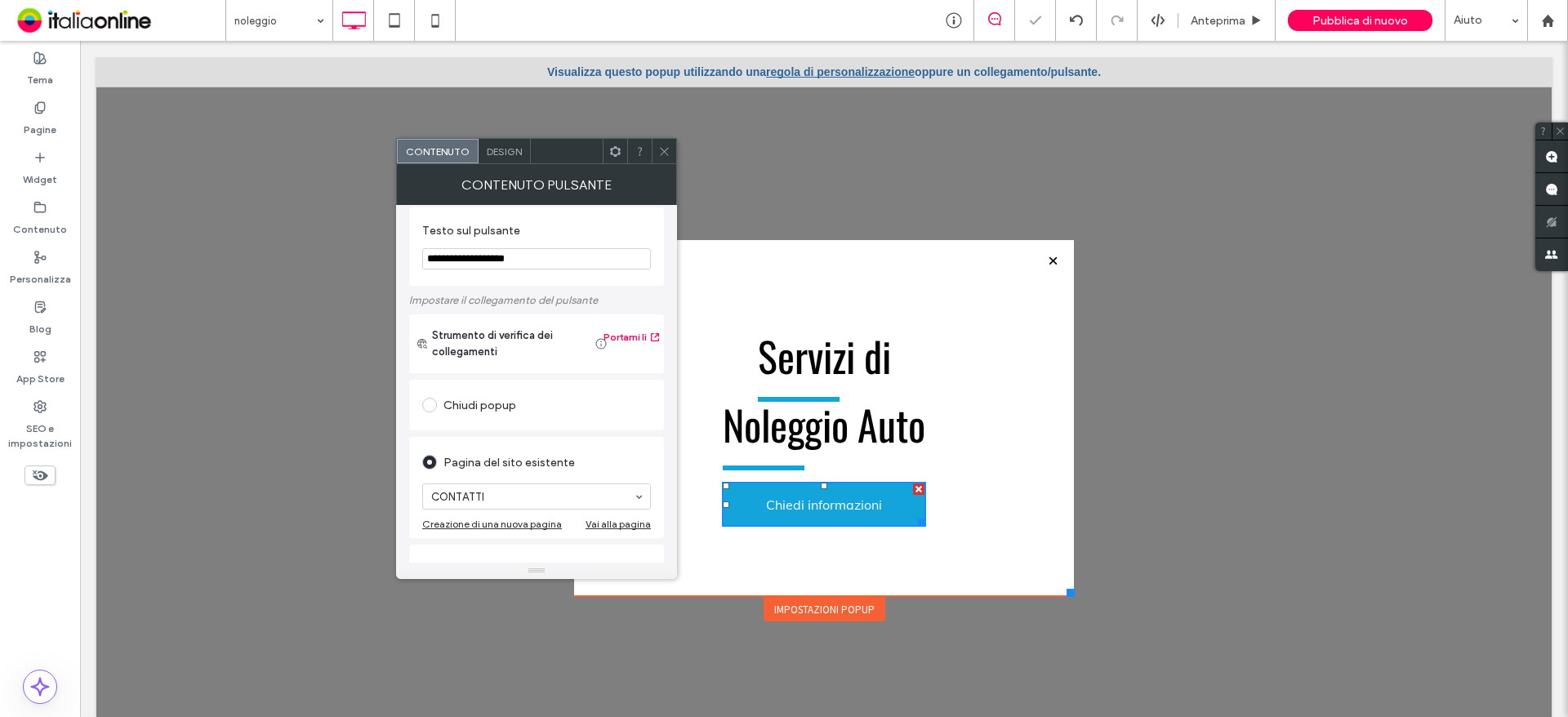
scroll to position [0, 0]
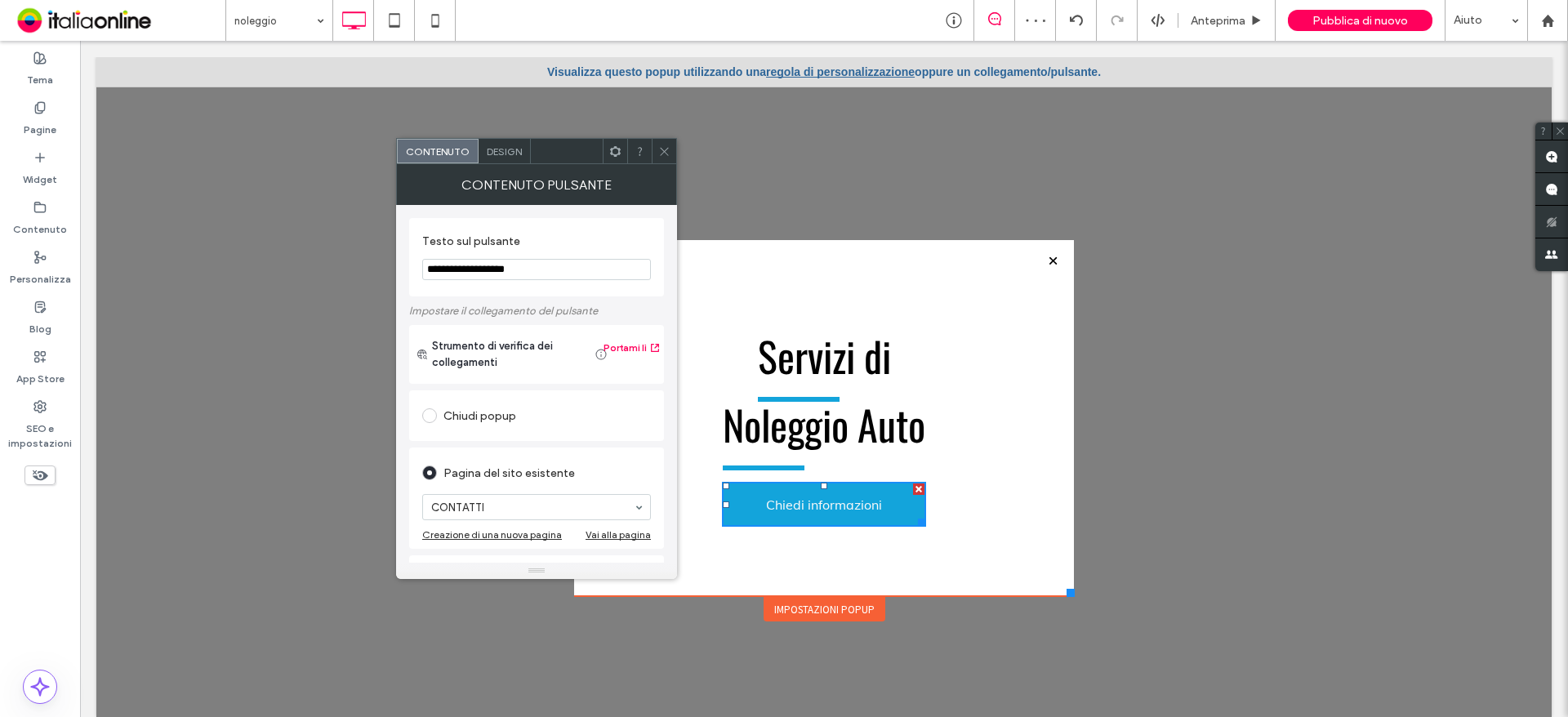
click at [664, 151] on use at bounding box center [663, 151] width 8 height 8
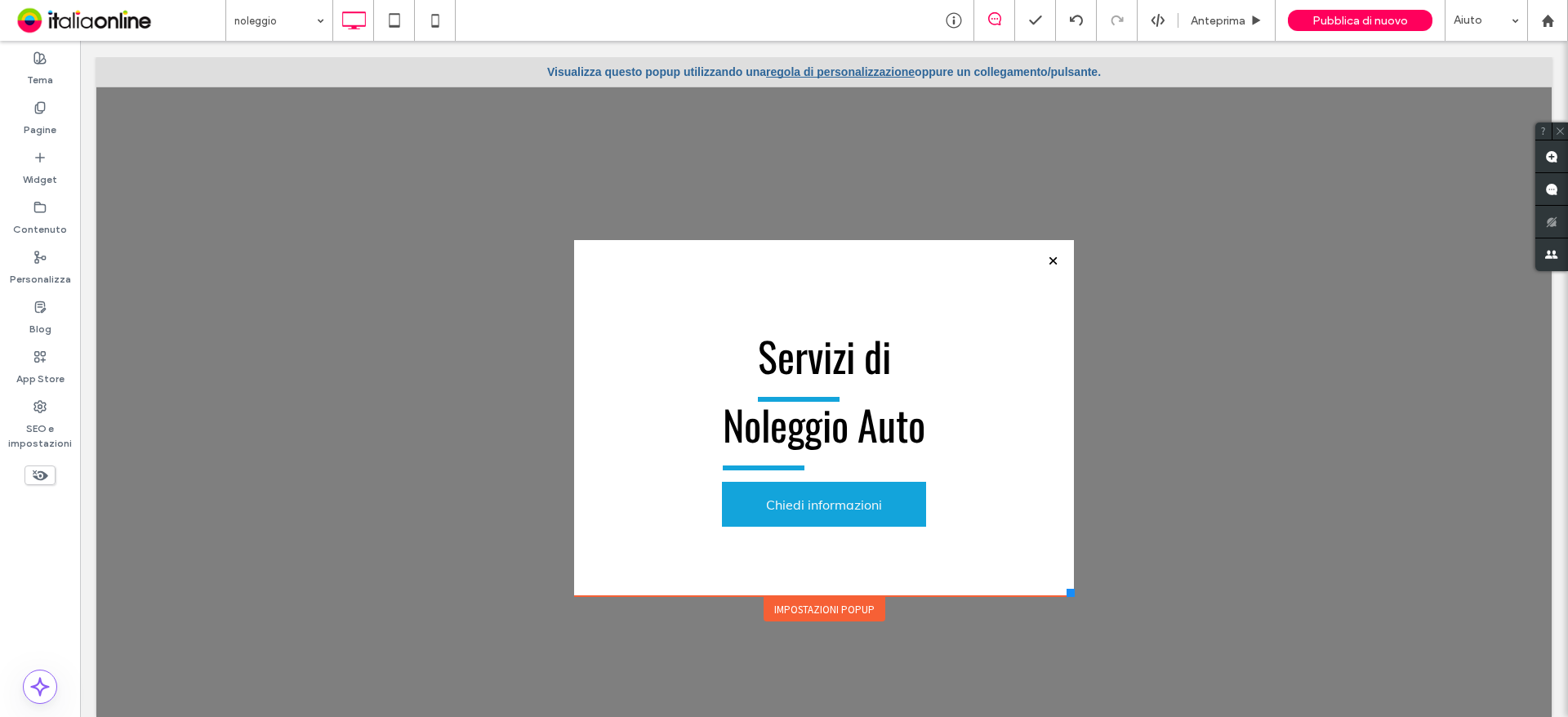
click at [811, 603] on div "Impostazioni popup" at bounding box center [824, 608] width 121 height 24
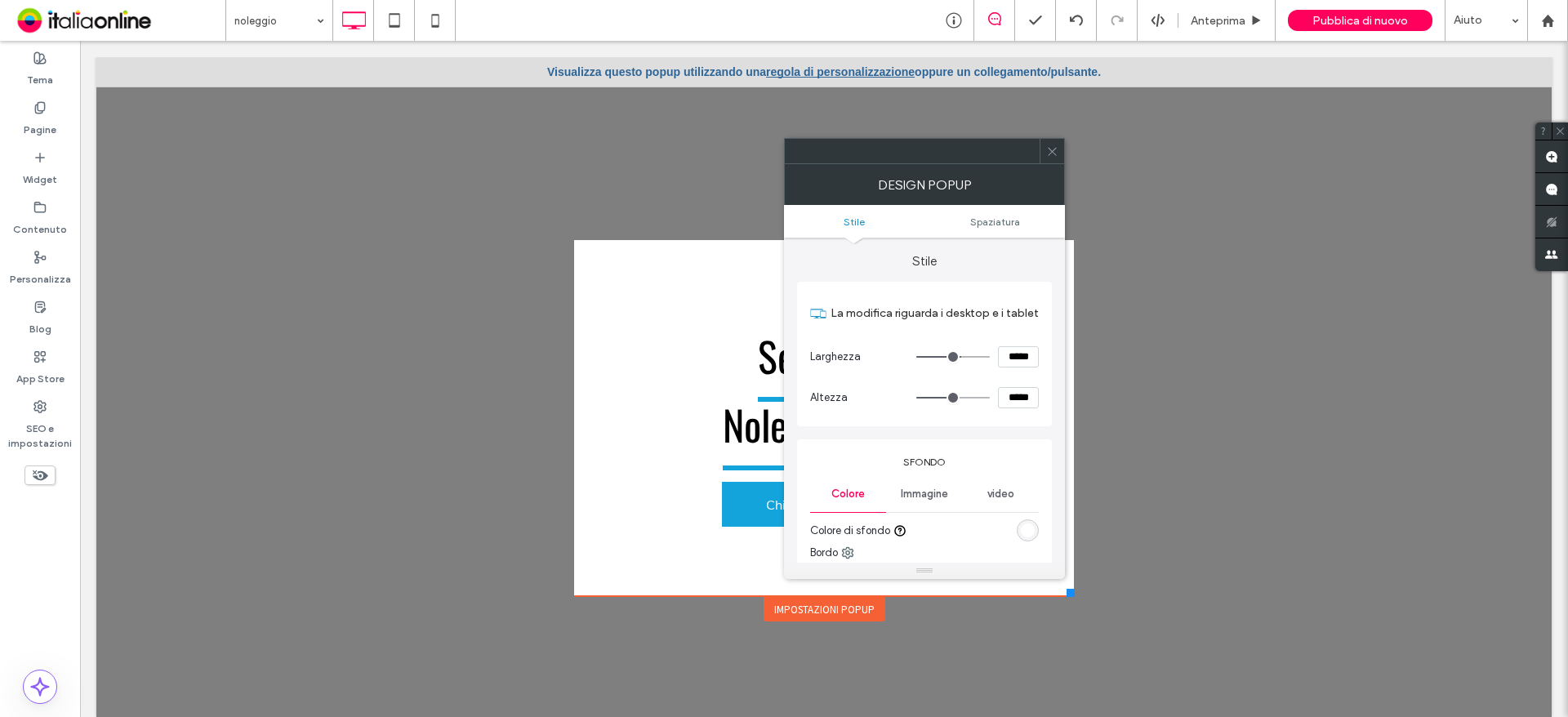
click at [922, 500] on div "Immagine" at bounding box center [924, 494] width 76 height 36
click at [909, 530] on div "Immagine" at bounding box center [924, 580] width 227 height 108
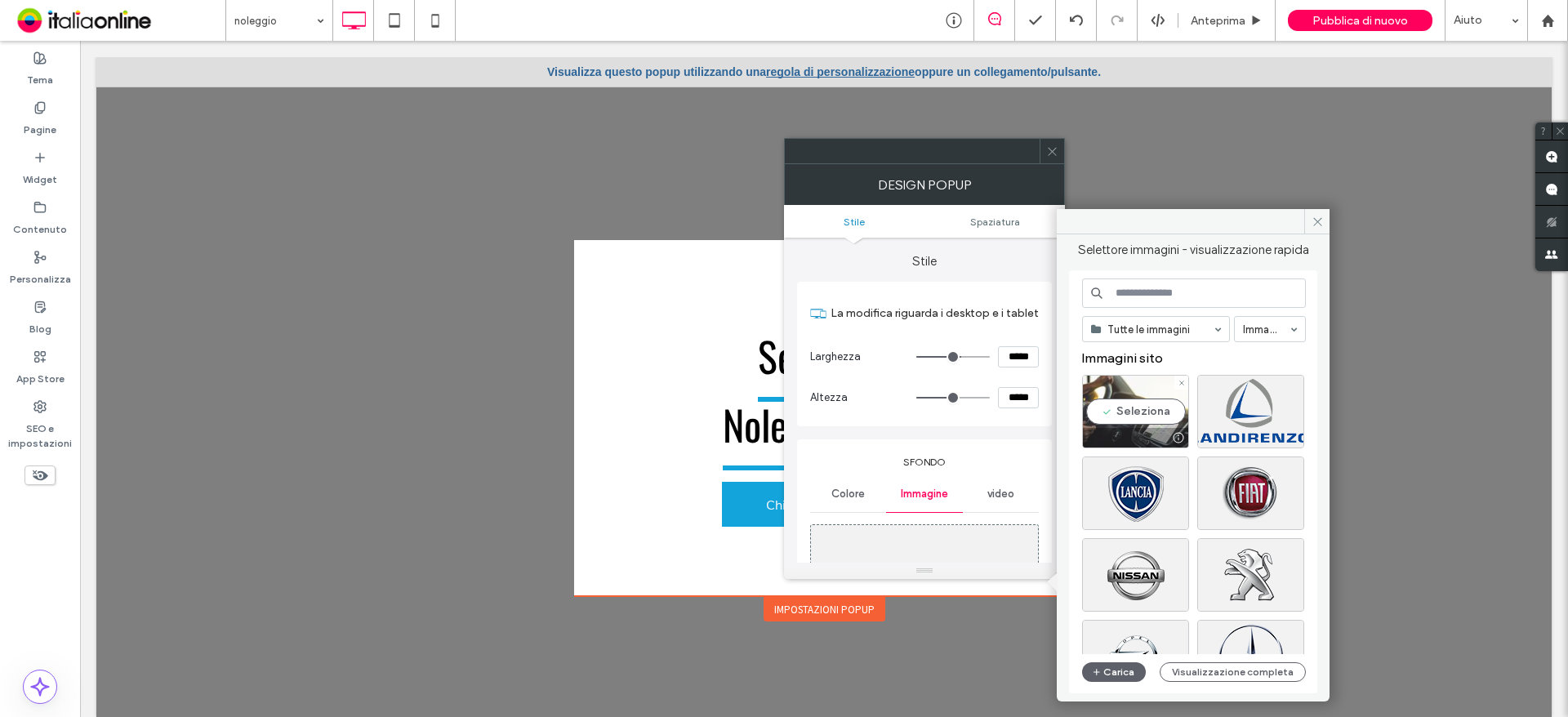
click at [1129, 410] on div "Seleziona" at bounding box center [1135, 412] width 107 height 74
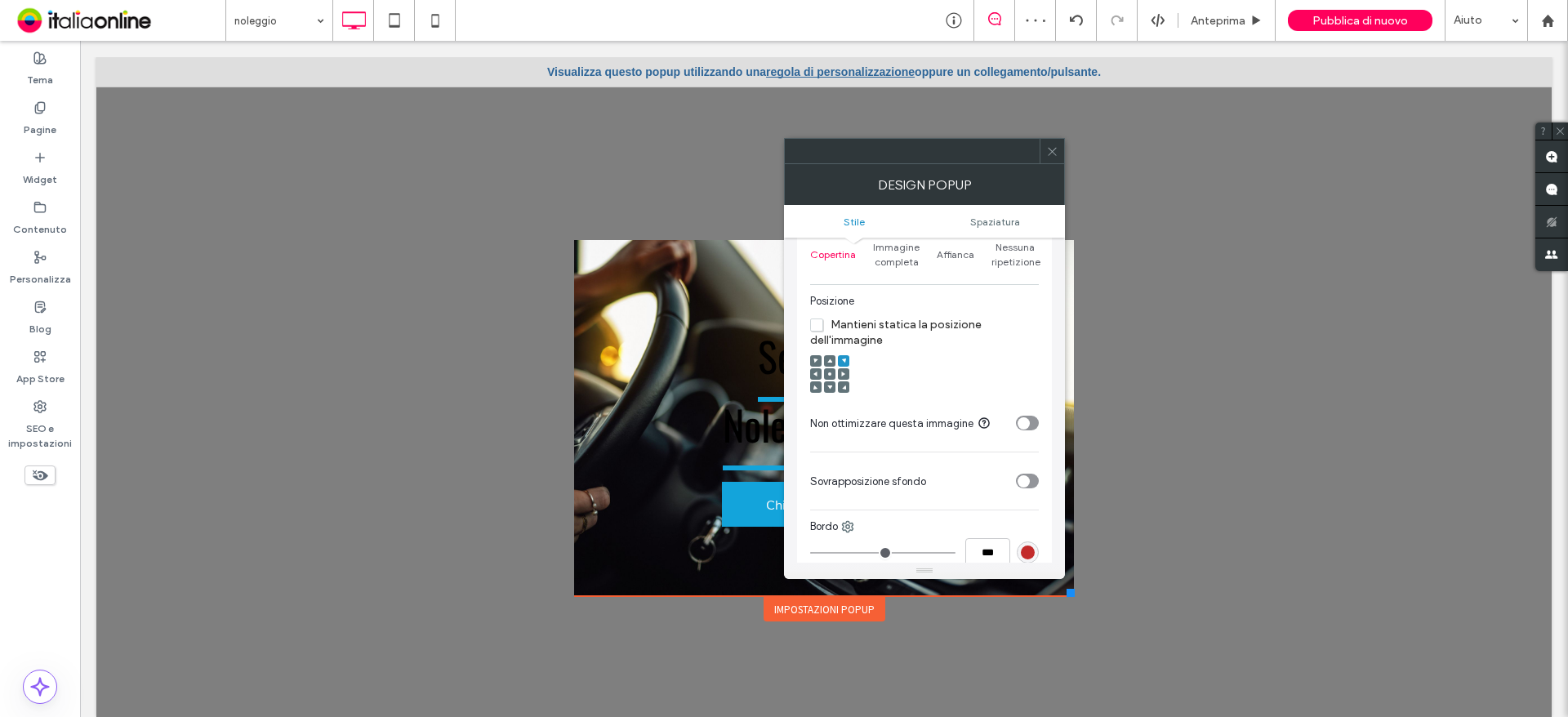
scroll to position [571, 0]
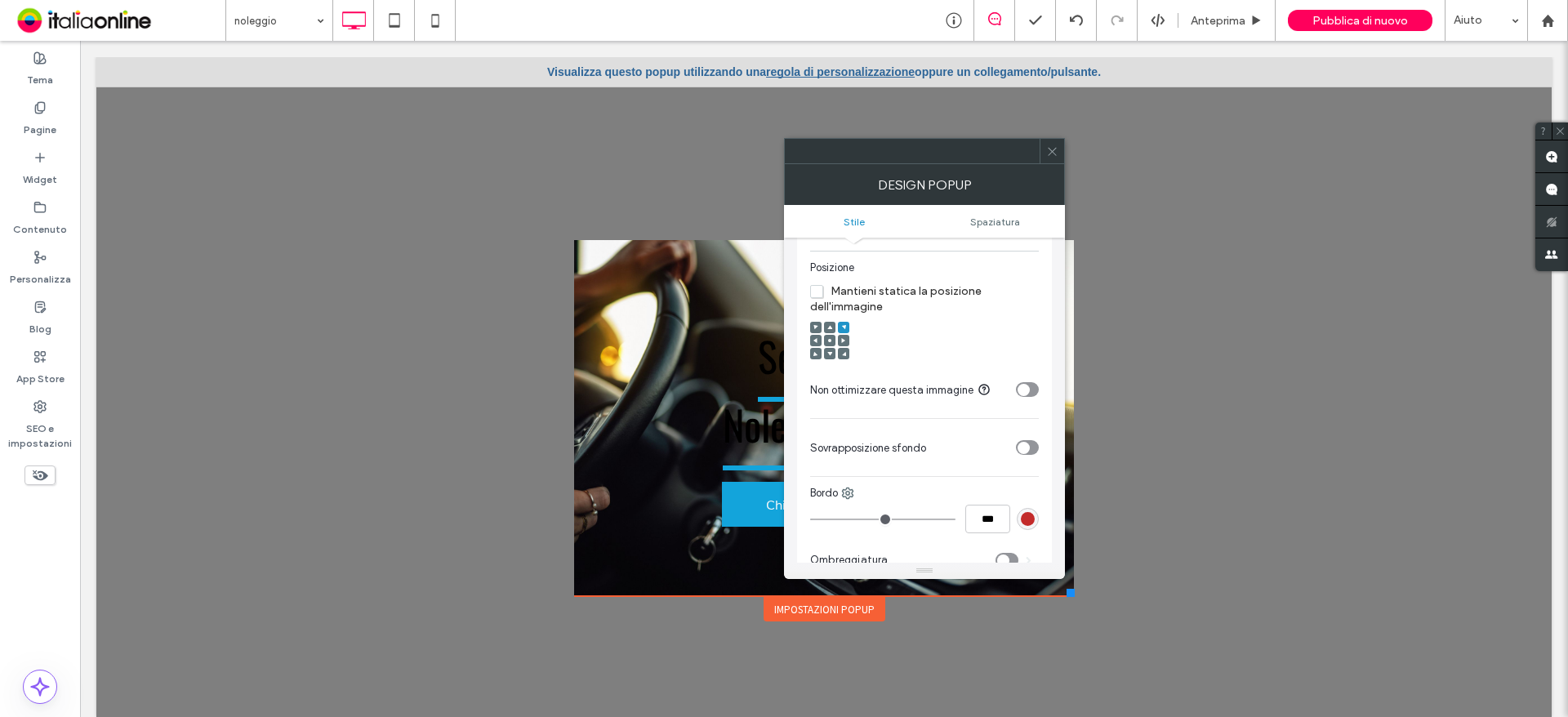
click at [1025, 452] on div "toggle" at bounding box center [1023, 448] width 13 height 13
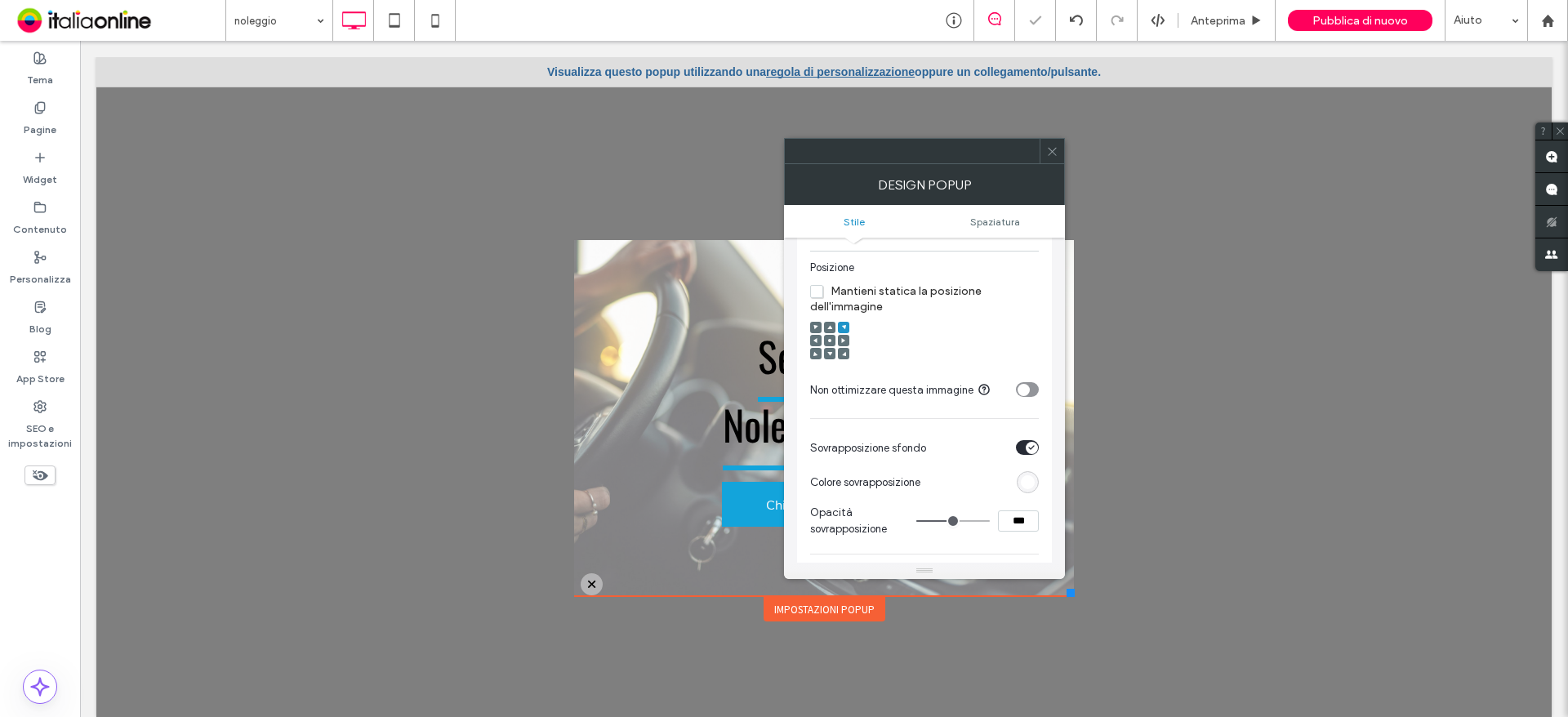
type input "**"
type input "***"
type input "**"
click at [946, 522] on input "range" at bounding box center [953, 521] width 74 height 2
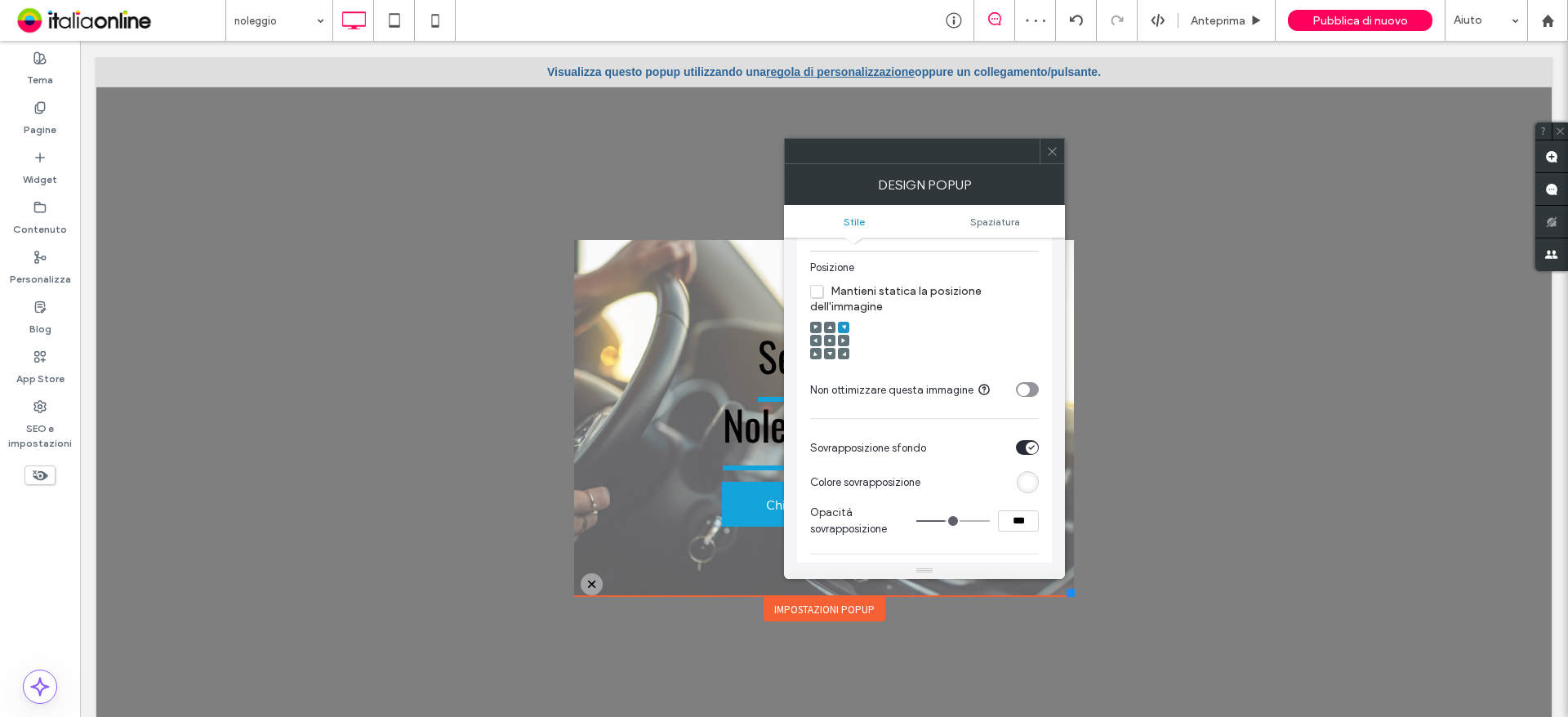
drag, startPoint x: 1054, startPoint y: 148, endPoint x: 1047, endPoint y: 173, distance: 26.0
click at [1054, 147] on icon at bounding box center [1052, 152] width 13 height 13
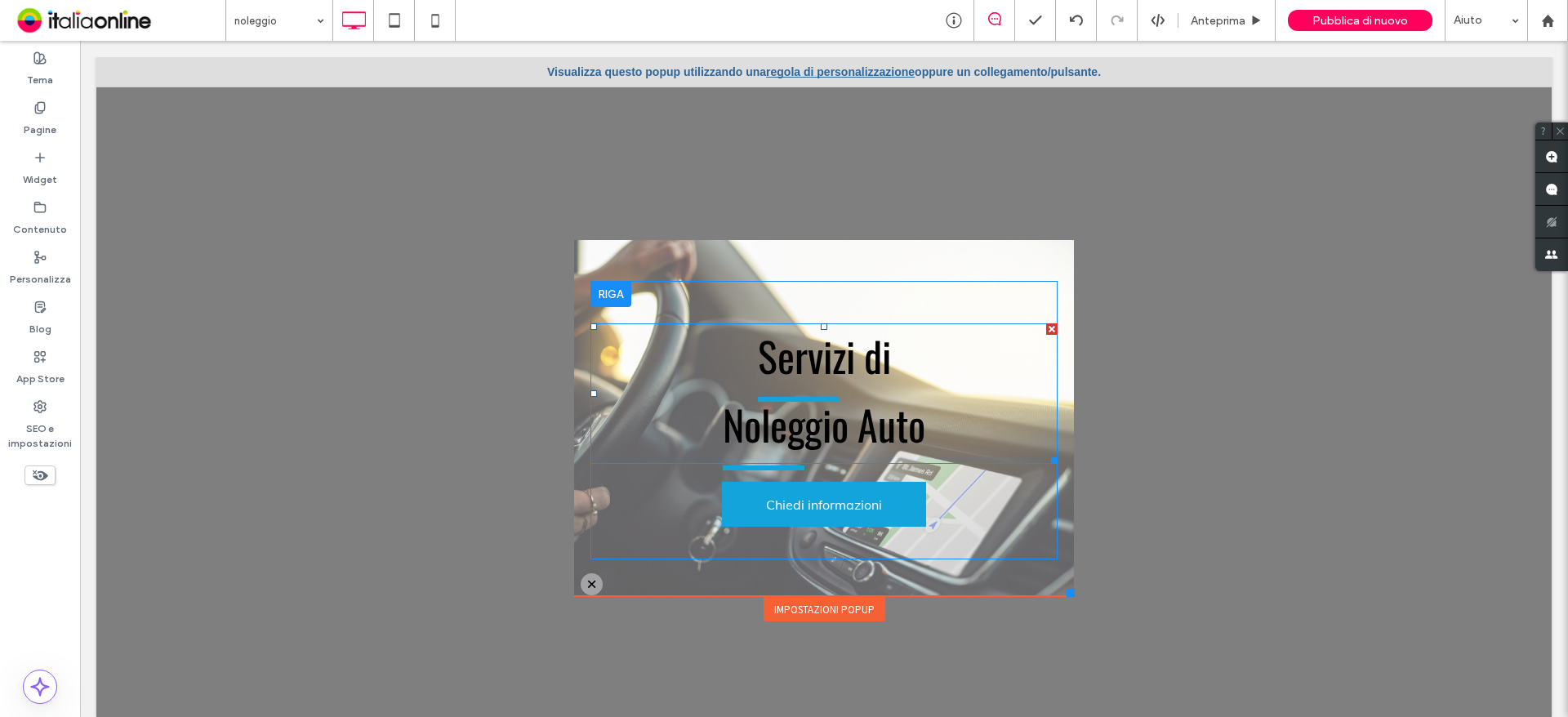
click at [818, 429] on span "﻿ Noleggio Auto" at bounding box center [823, 423] width 202 height 60
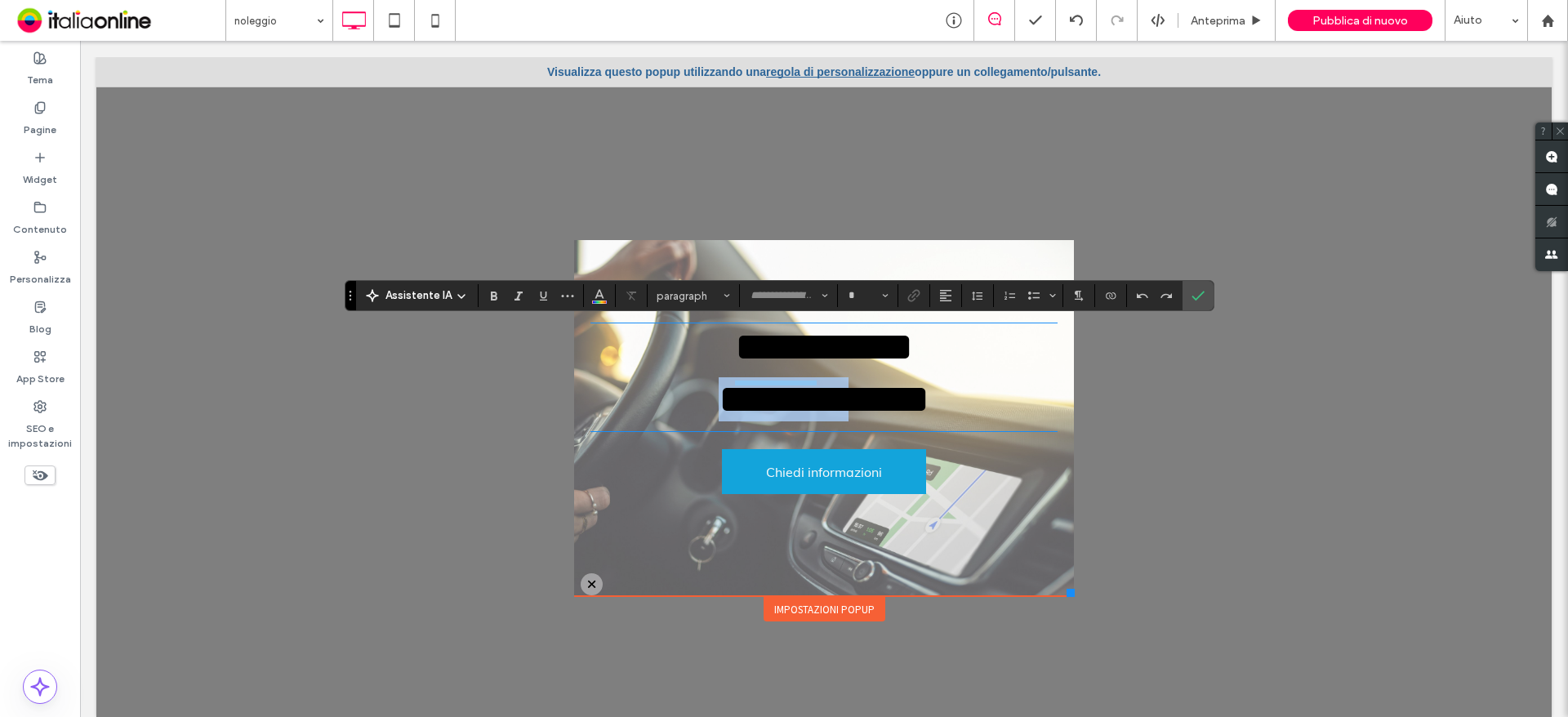
type input "******"
type input "**"
click at [818, 419] on span "**********" at bounding box center [824, 399] width 210 height 40
click at [597, 285] on span "Colore" at bounding box center [599, 294] width 13 height 22
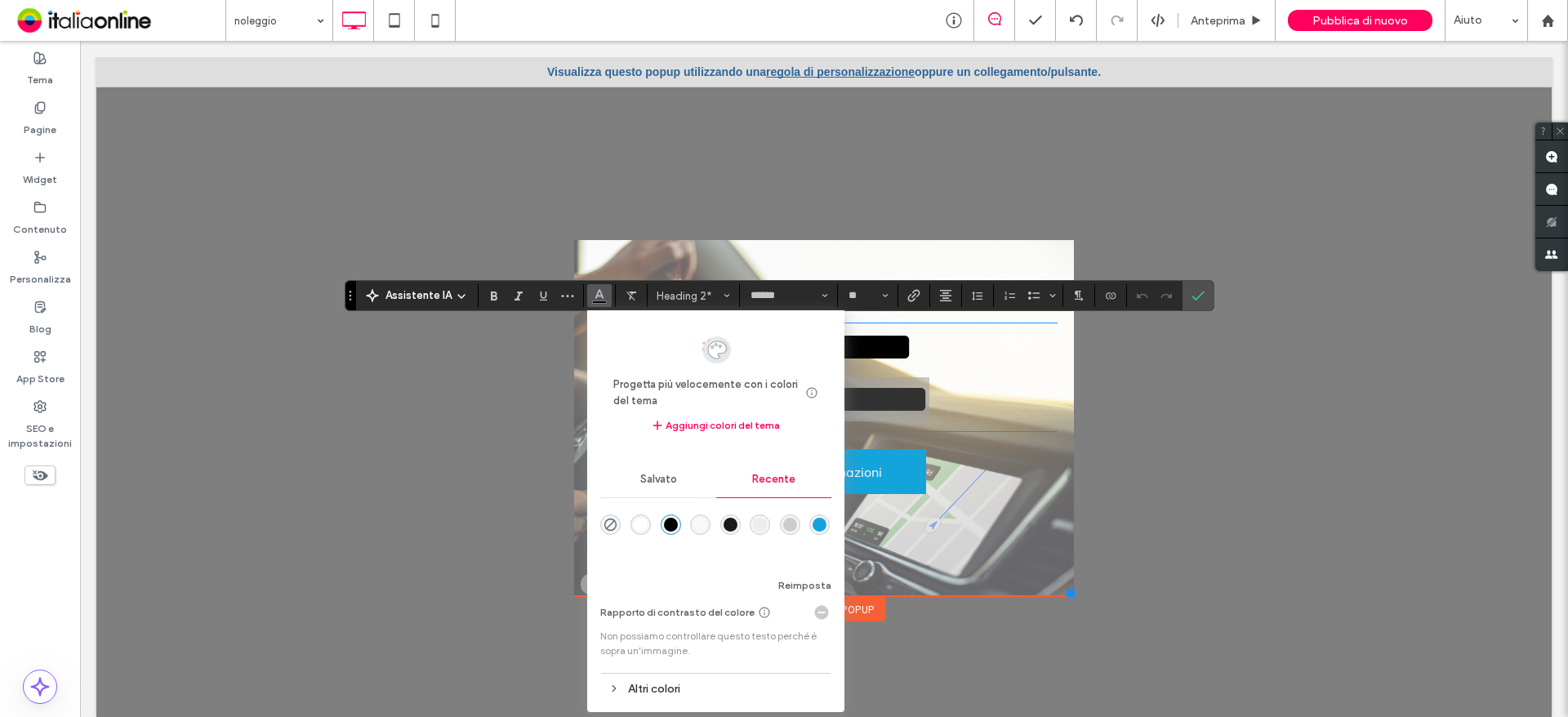
drag, startPoint x: 639, startPoint y: 527, endPoint x: 936, endPoint y: 366, distance: 337.8
click at [639, 527] on div "rgba(255, 255, 255, 1)" at bounding box center [640, 524] width 13 height 13
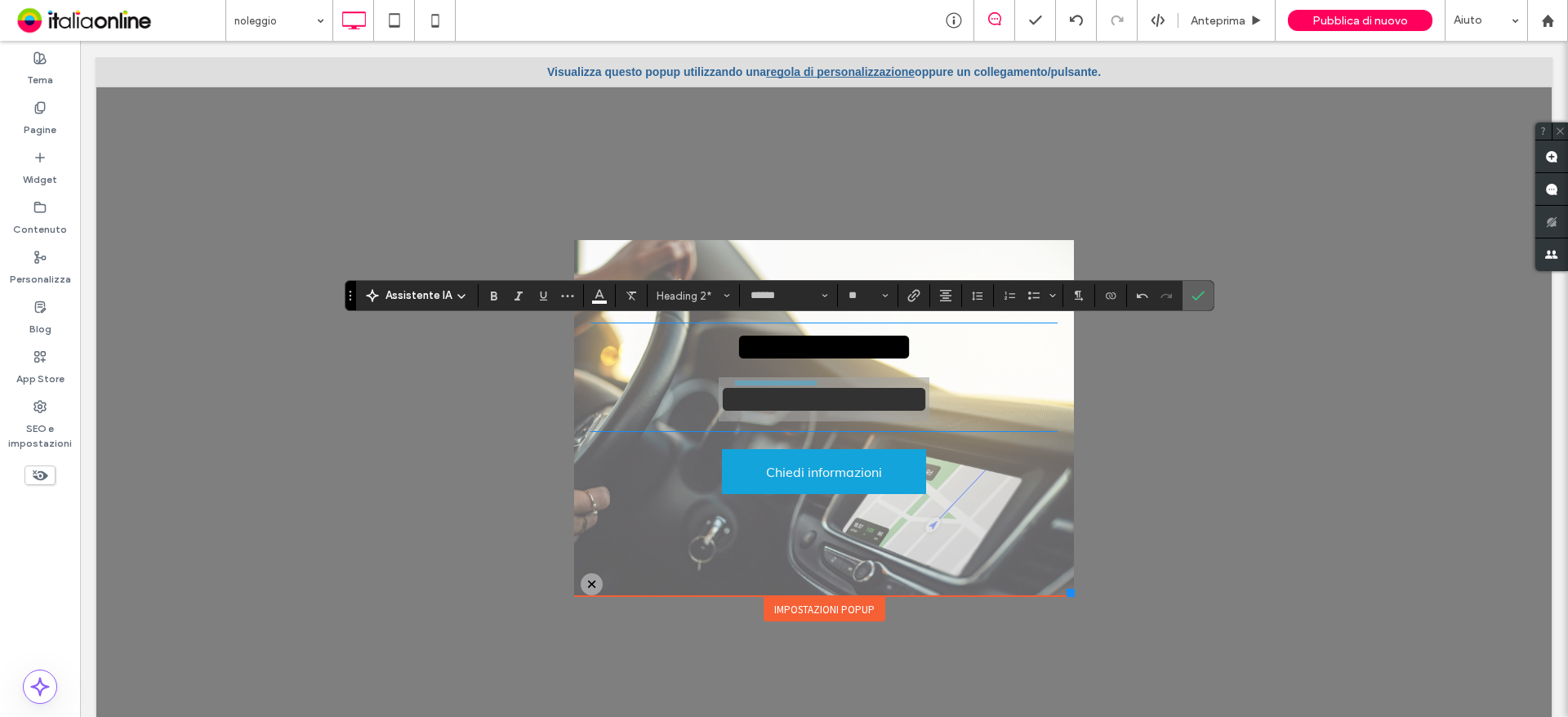
click at [1192, 297] on use "Conferma" at bounding box center [1198, 296] width 13 height 10
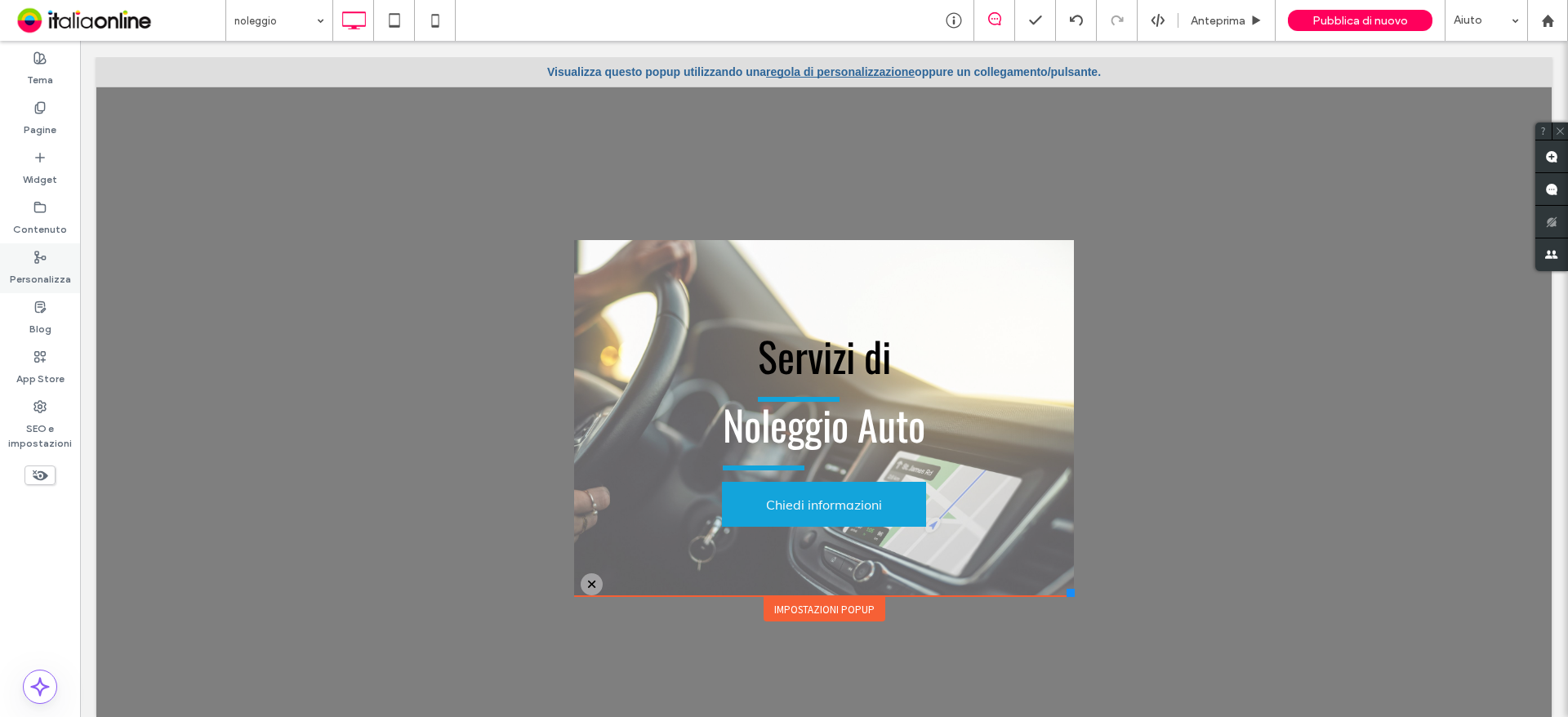
drag, startPoint x: 26, startPoint y: 279, endPoint x: 48, endPoint y: 246, distance: 39.7
click at [26, 279] on label "Personalizza" at bounding box center [40, 275] width 61 height 22
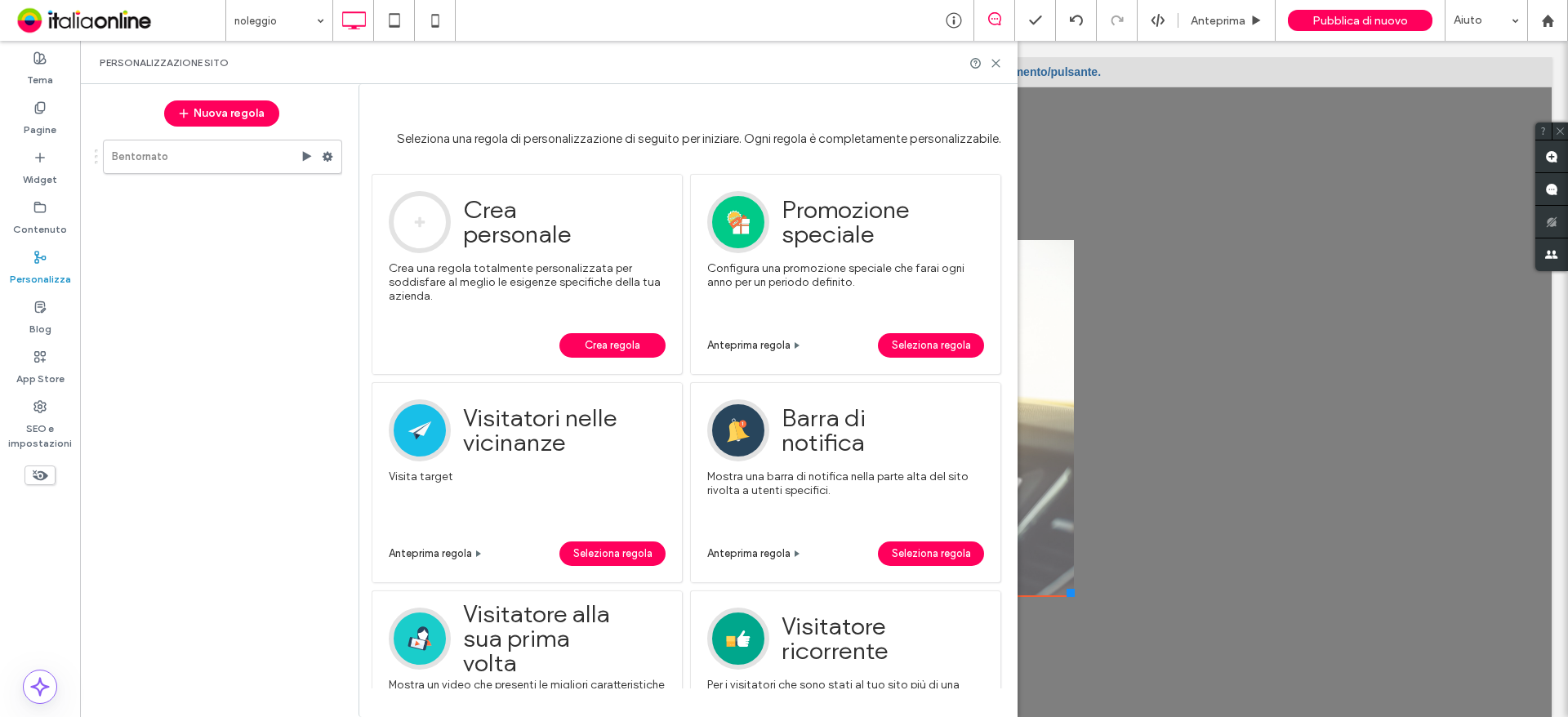
click at [613, 350] on span "Crea regola" at bounding box center [613, 345] width 56 height 24
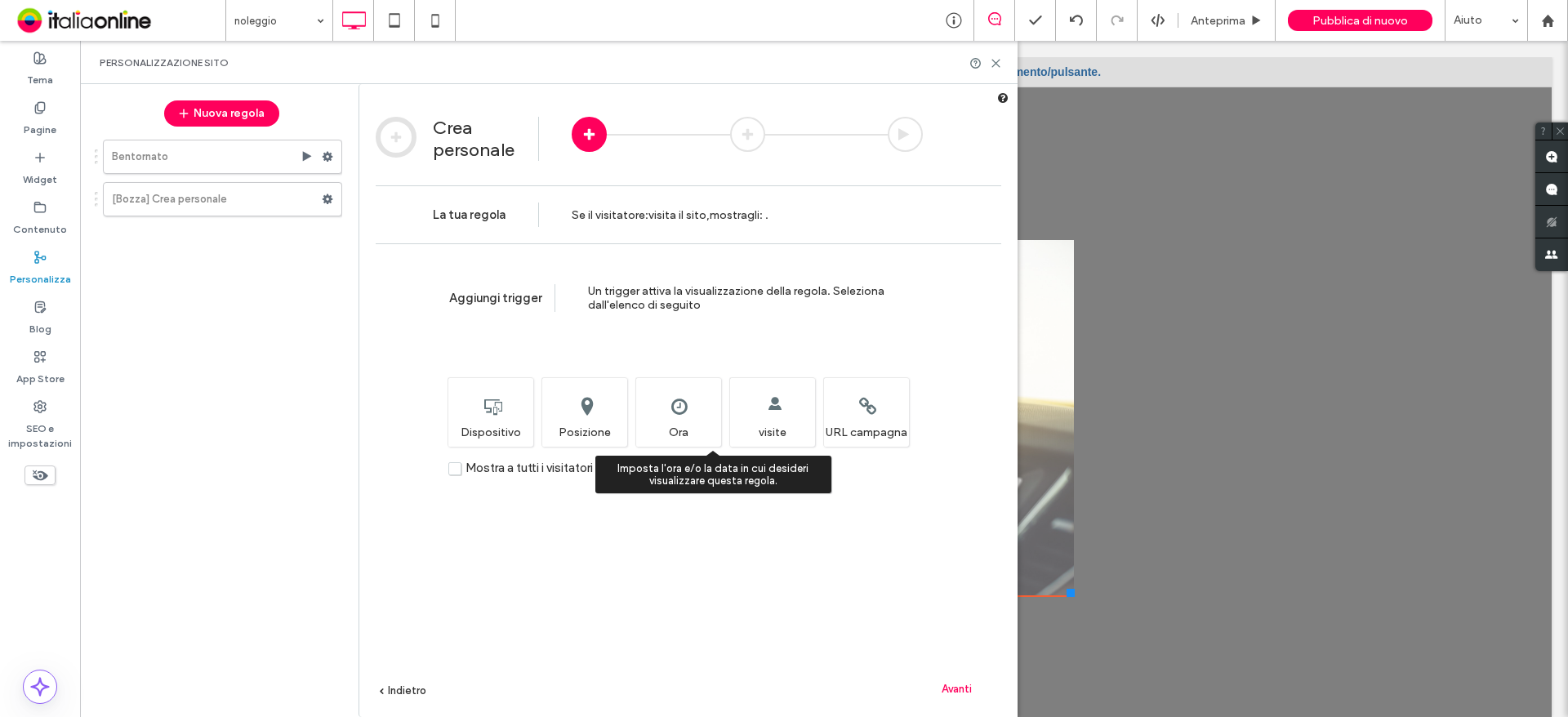
click at [674, 405] on div "Imposta l'ora e/o la data in cui desideri visualizzare questa regola. Ora" at bounding box center [678, 412] width 85 height 69
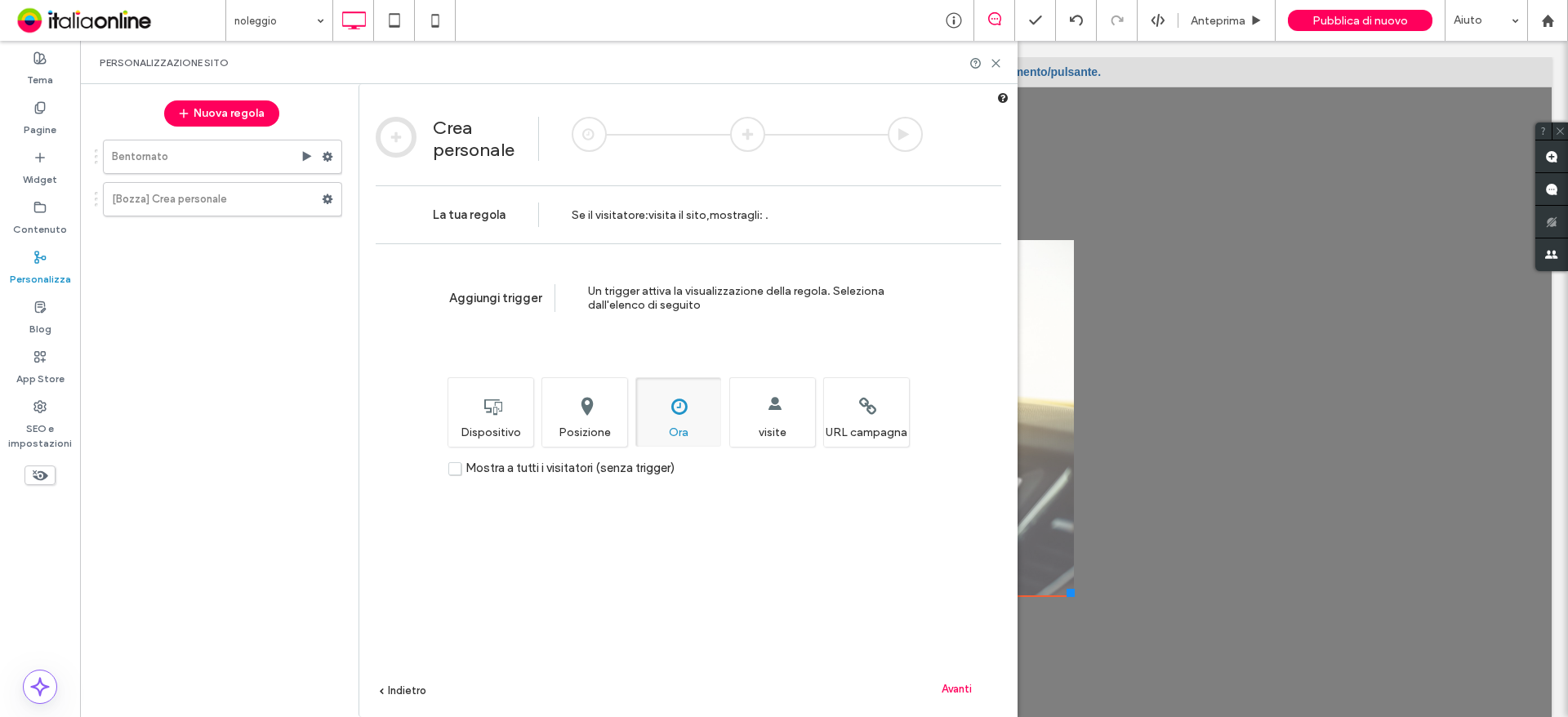
click at [455, 471] on label "Mostra a tutti i visitatori (senza trigger)" at bounding box center [562, 467] width 226 height 13
click at [970, 687] on span "Avanti" at bounding box center [957, 689] width 31 height 13
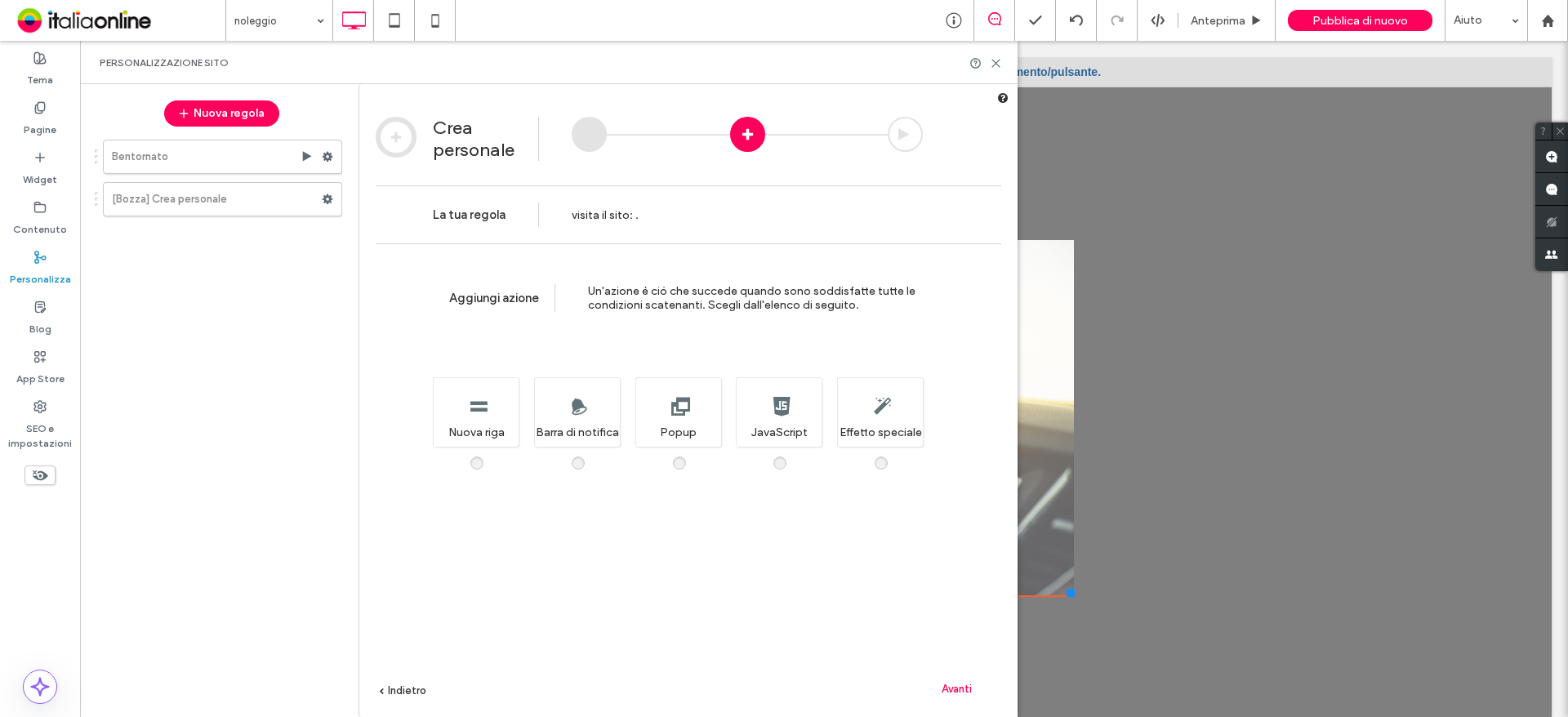
click at [688, 454] on div "Aggiungi azione Un'azione è ciò che succede quando sono soddisfatte tutte le co…" at bounding box center [688, 505] width 658 height 523
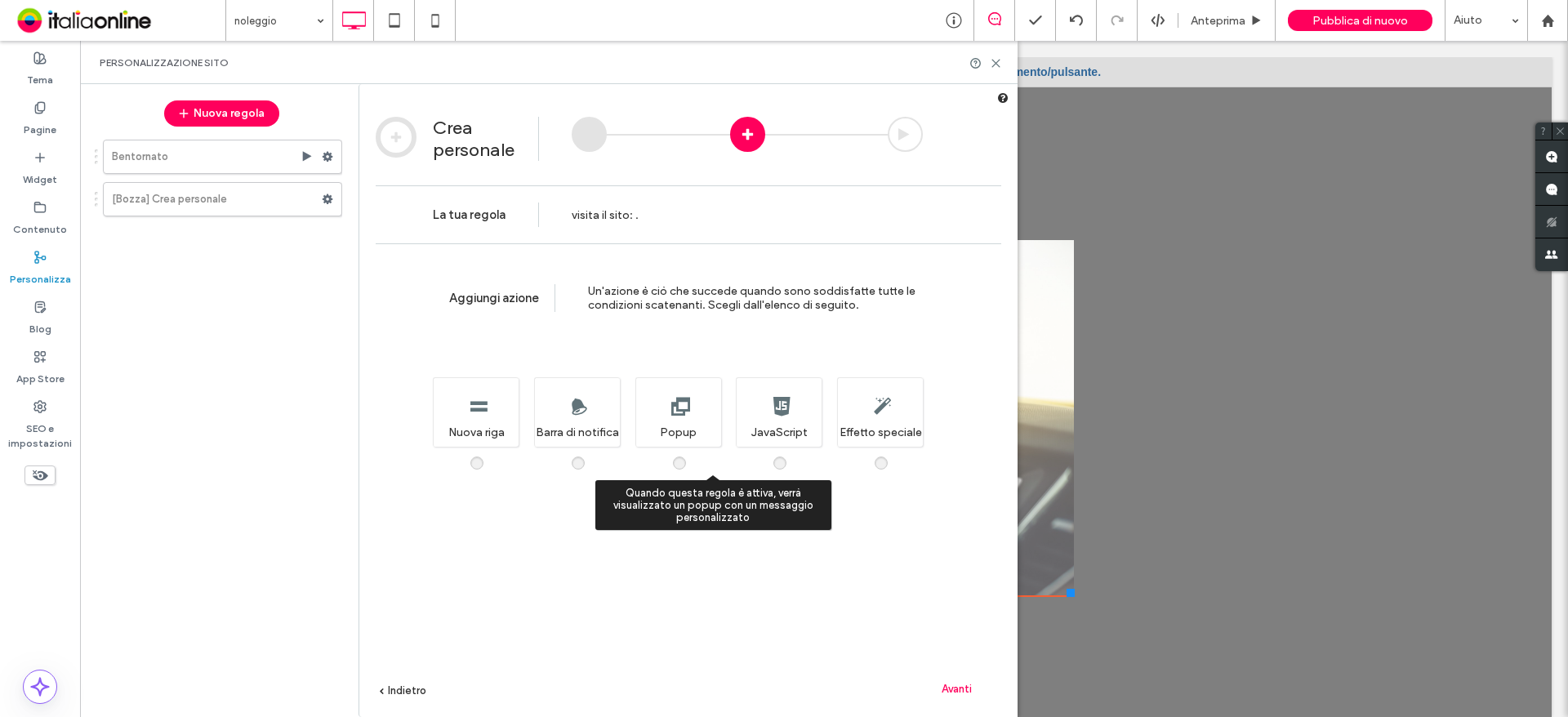
click at [686, 443] on div "Quando questa regola è attiva, verrà visualizzato un popup con un messaggio per…" at bounding box center [678, 412] width 85 height 69
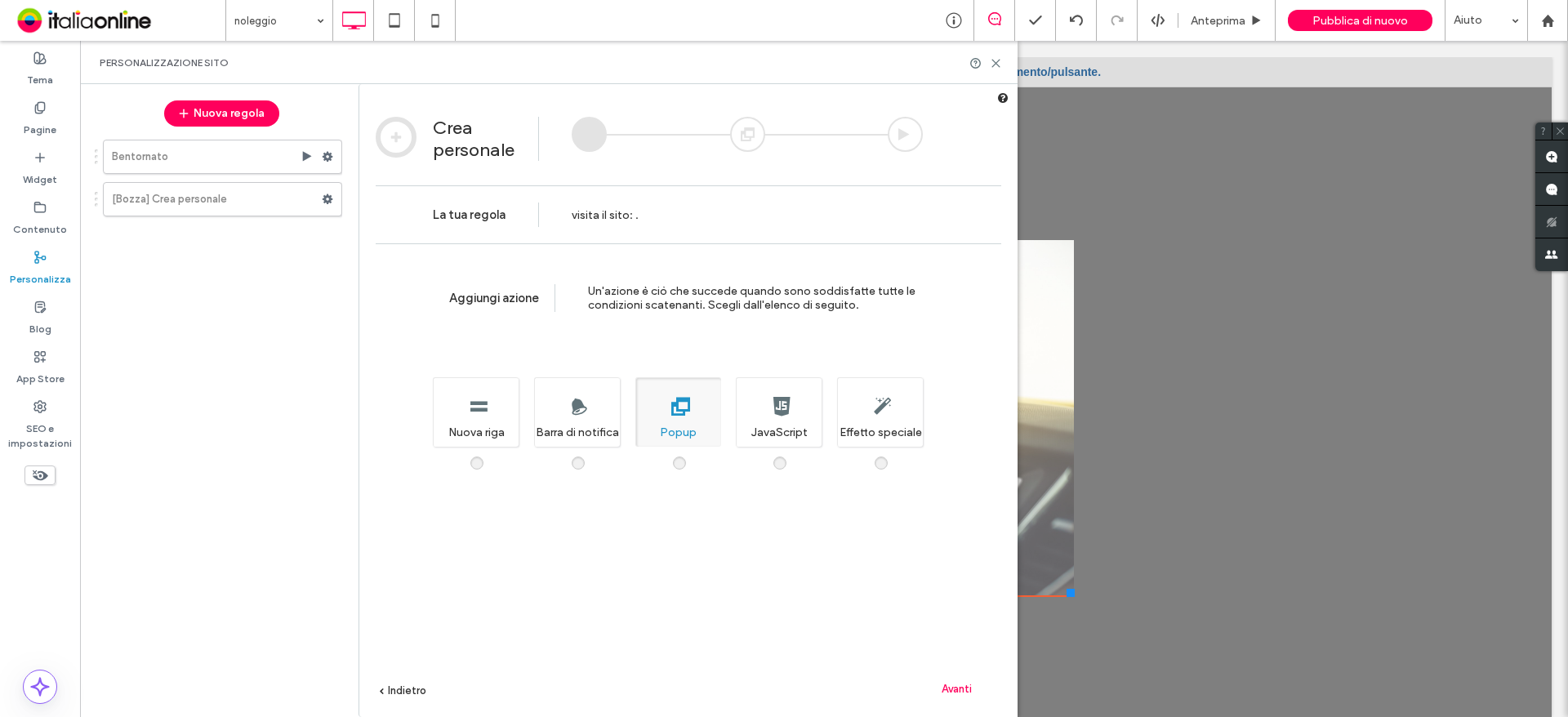
click at [945, 679] on div "Avanti" at bounding box center [956, 687] width 90 height 24
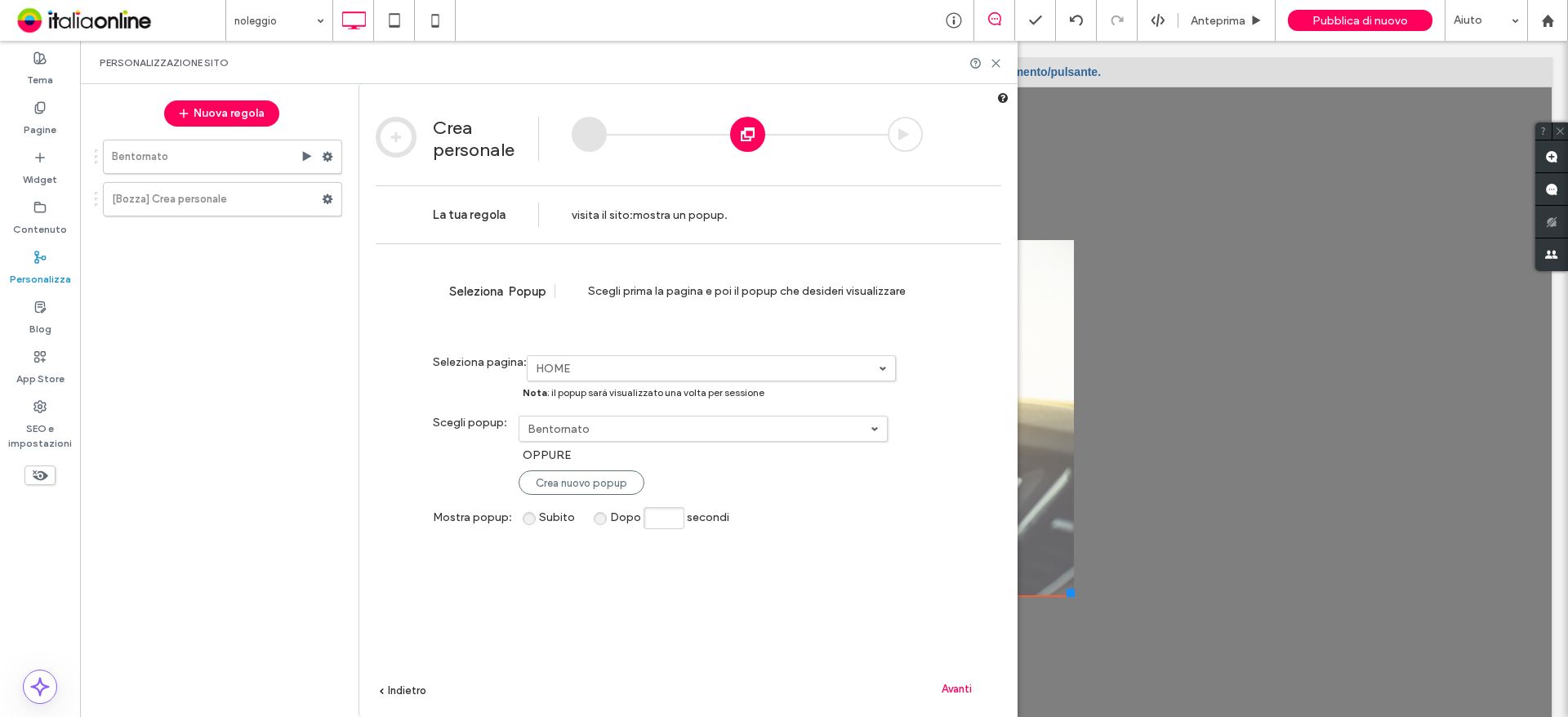
click at [596, 430] on label "Bentornato" at bounding box center [699, 429] width 343 height 13
click at [603, 486] on link "noleggio" at bounding box center [704, 486] width 368 height 31
click at [953, 683] on span "Avanti" at bounding box center [957, 689] width 31 height 13
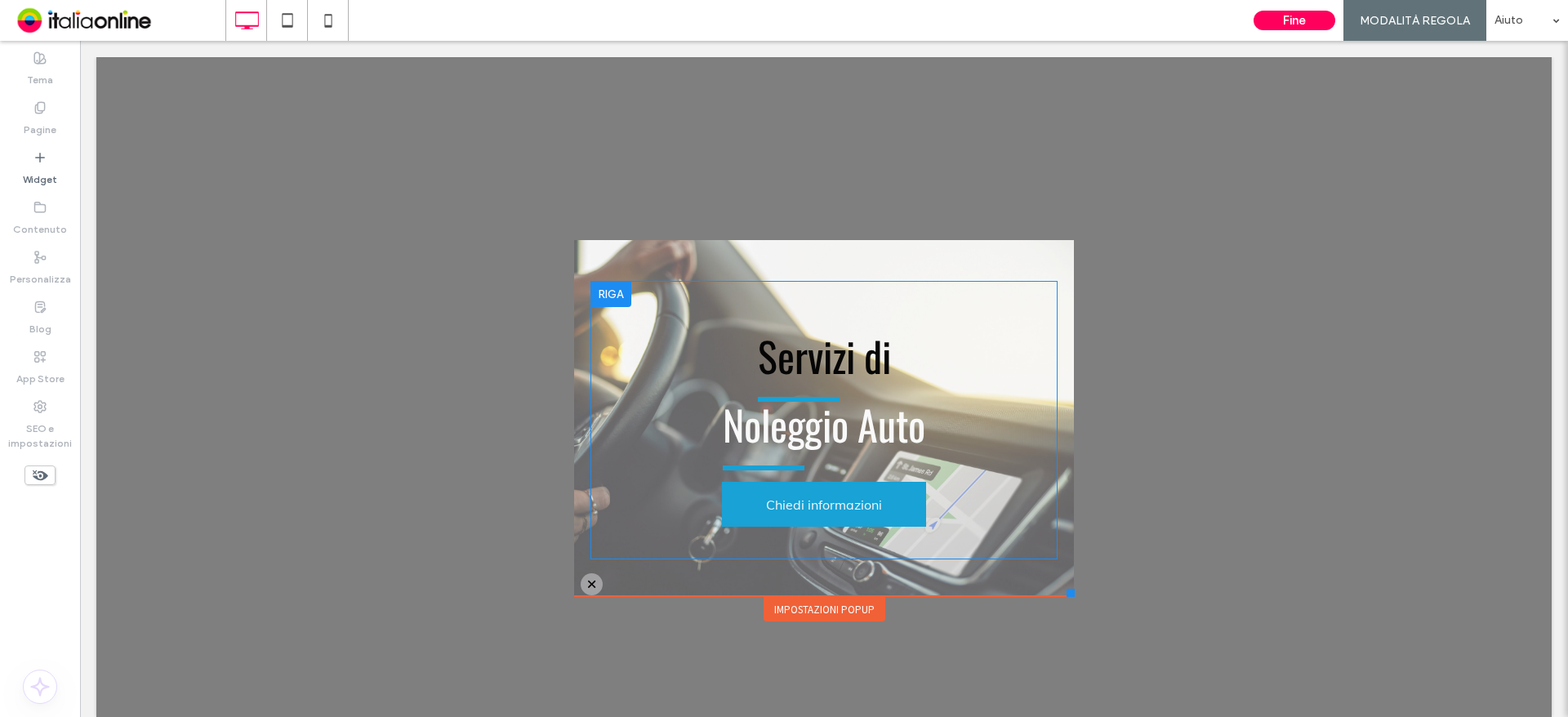
scroll to position [0, 0]
click at [1298, 22] on button "Fine" at bounding box center [1294, 21] width 82 height 20
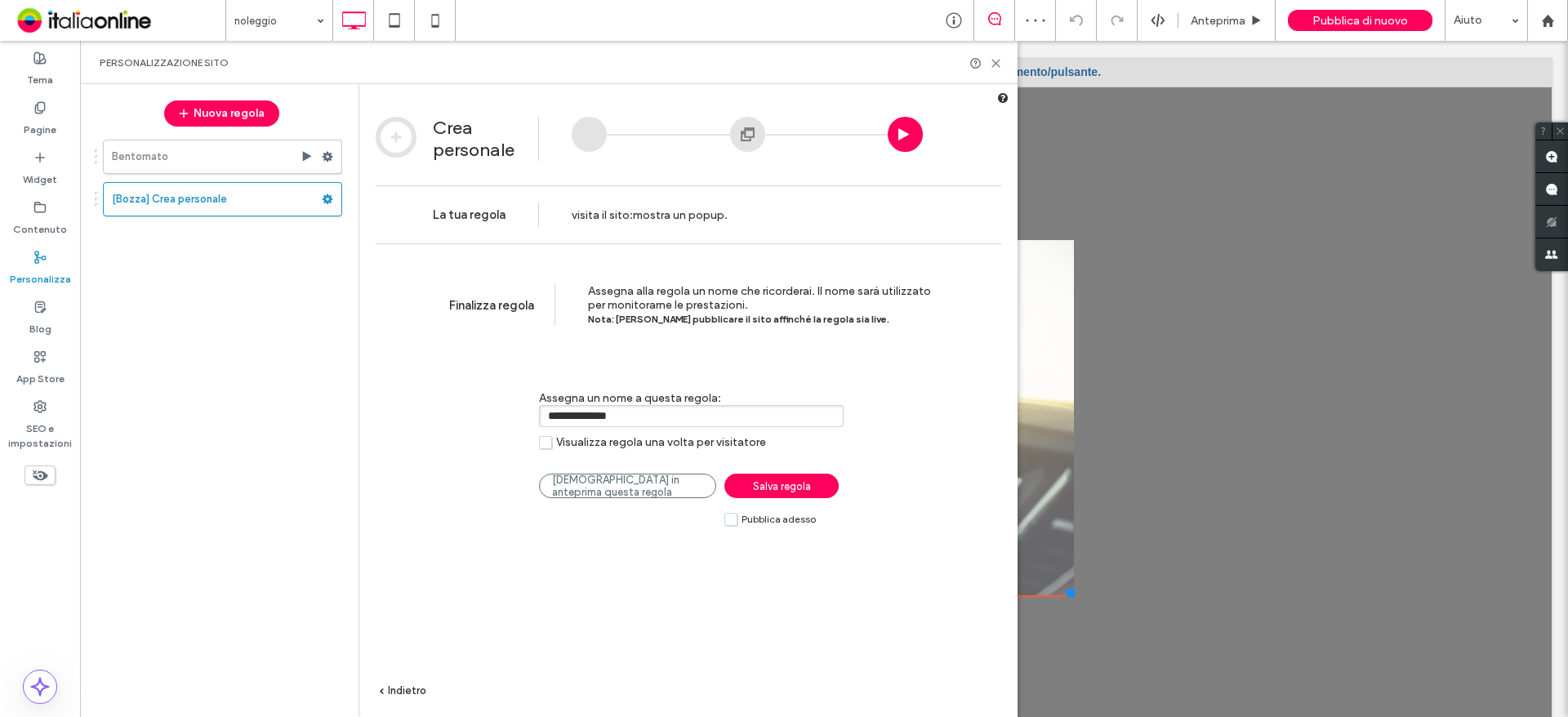
click at [660, 419] on input "**********" at bounding box center [691, 416] width 305 height 22
type input "**********"
click at [732, 524] on label "Pubblica adesso" at bounding box center [770, 518] width 92 height 13
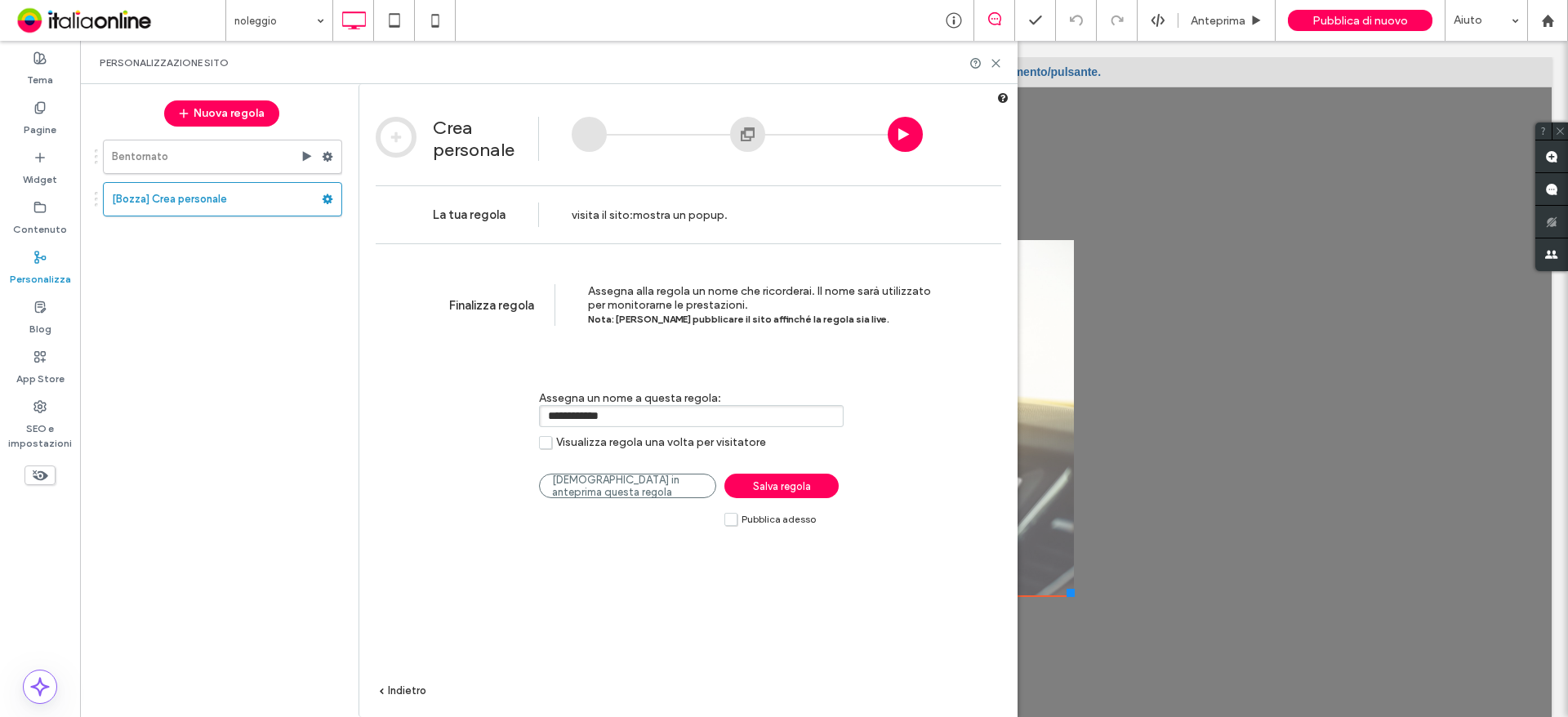
click at [762, 485] on span "Salva regola" at bounding box center [782, 486] width 58 height 13
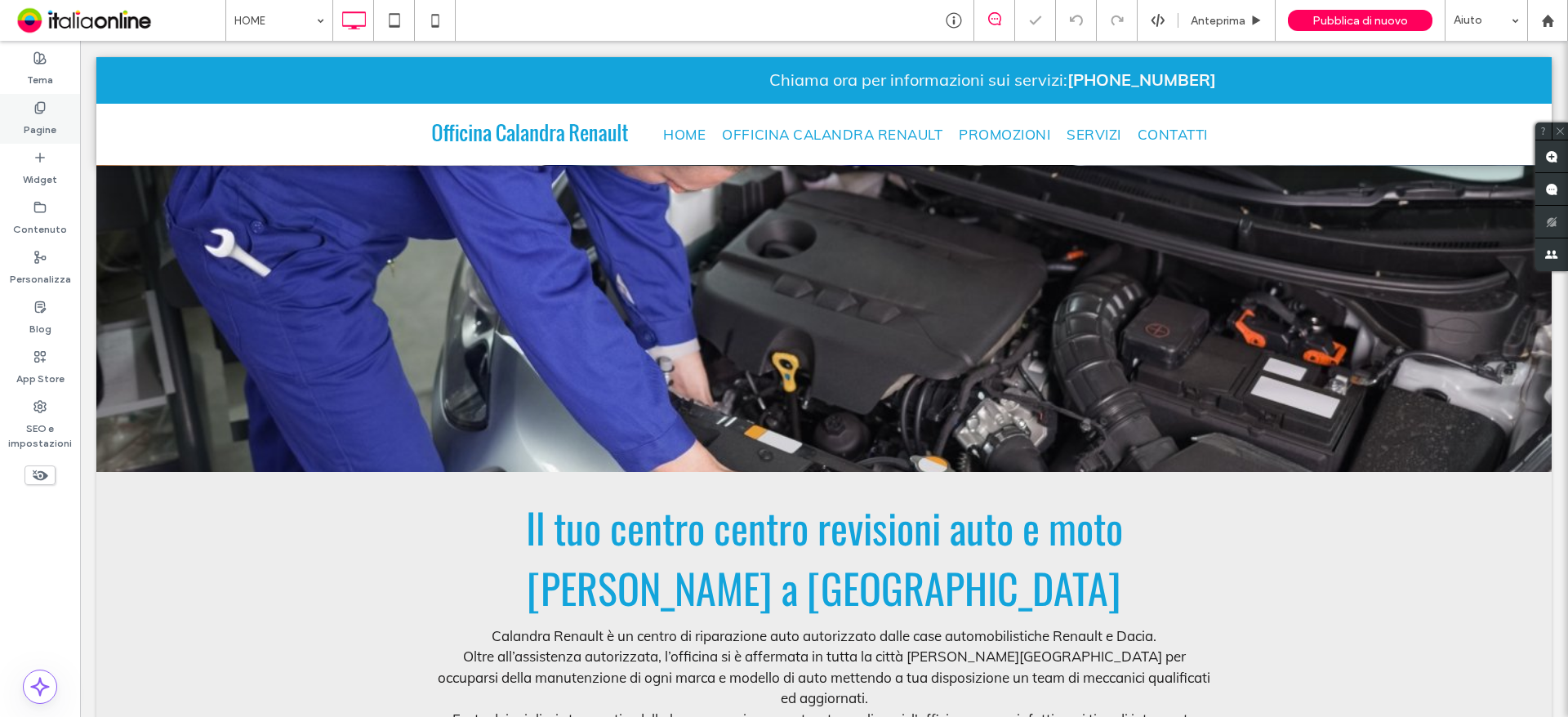
click at [31, 119] on label "Pagine" at bounding box center [40, 125] width 32 height 22
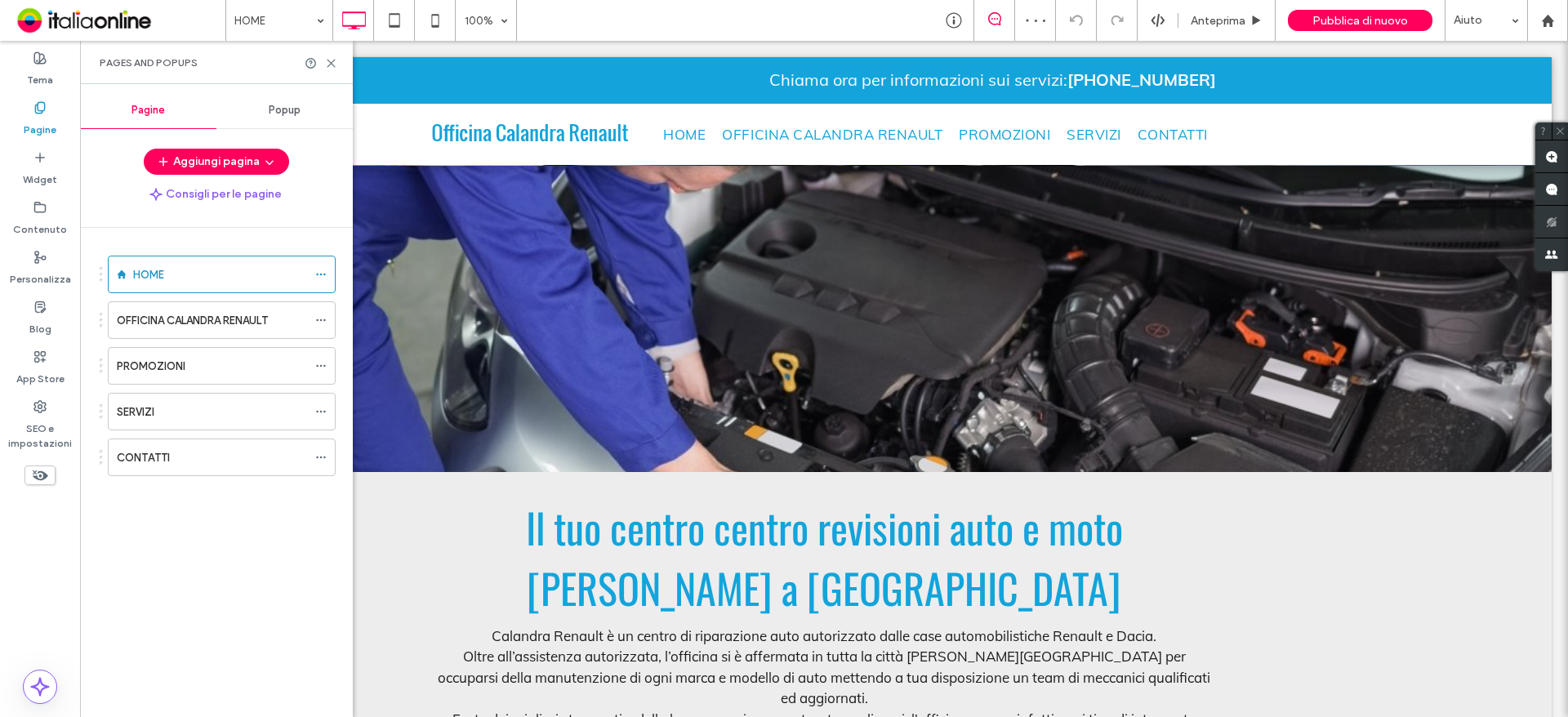
click at [275, 105] on span "Popup" at bounding box center [284, 110] width 31 height 13
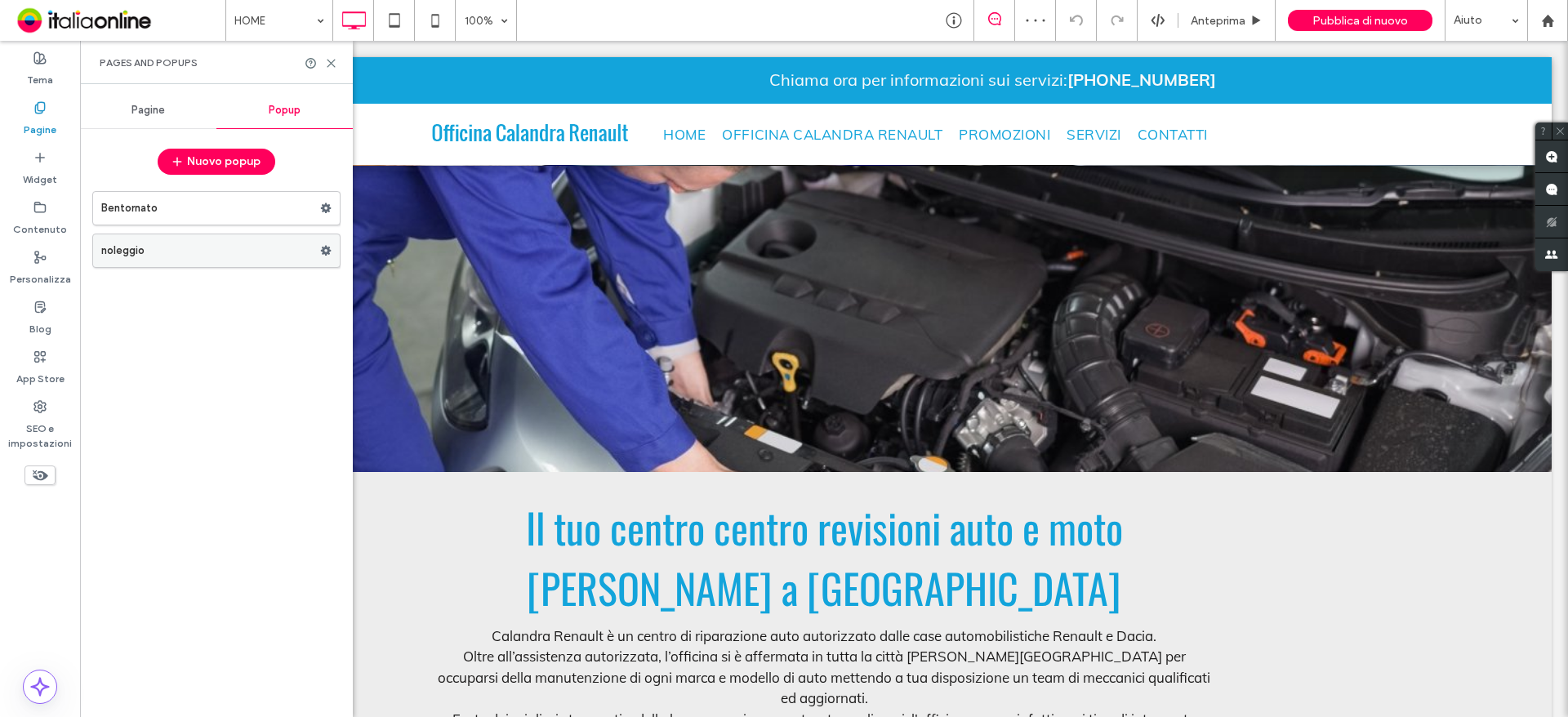
click at [226, 262] on label "noleggio" at bounding box center [211, 251] width 219 height 32
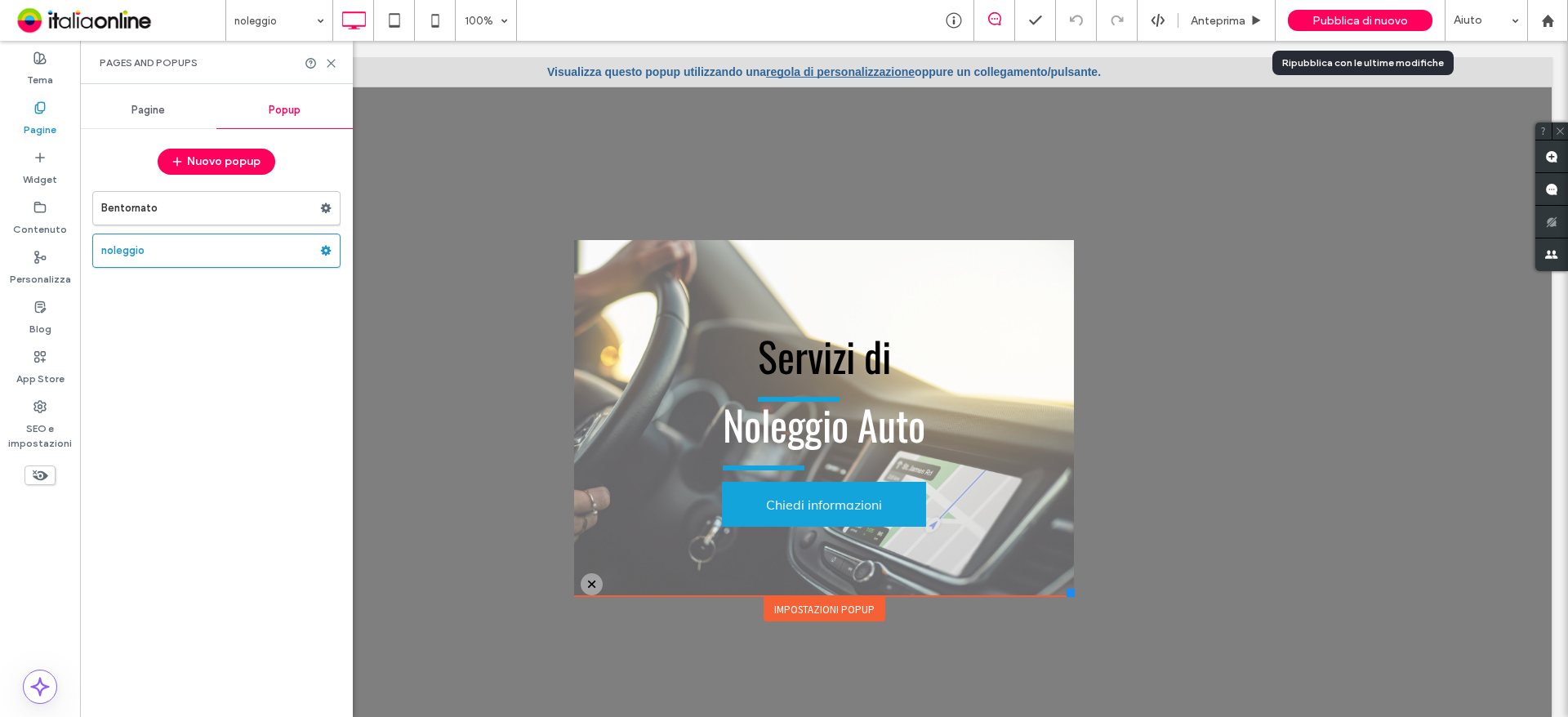
click at [1374, 22] on span "Pubblica di nuovo" at bounding box center [1360, 20] width 95 height 13
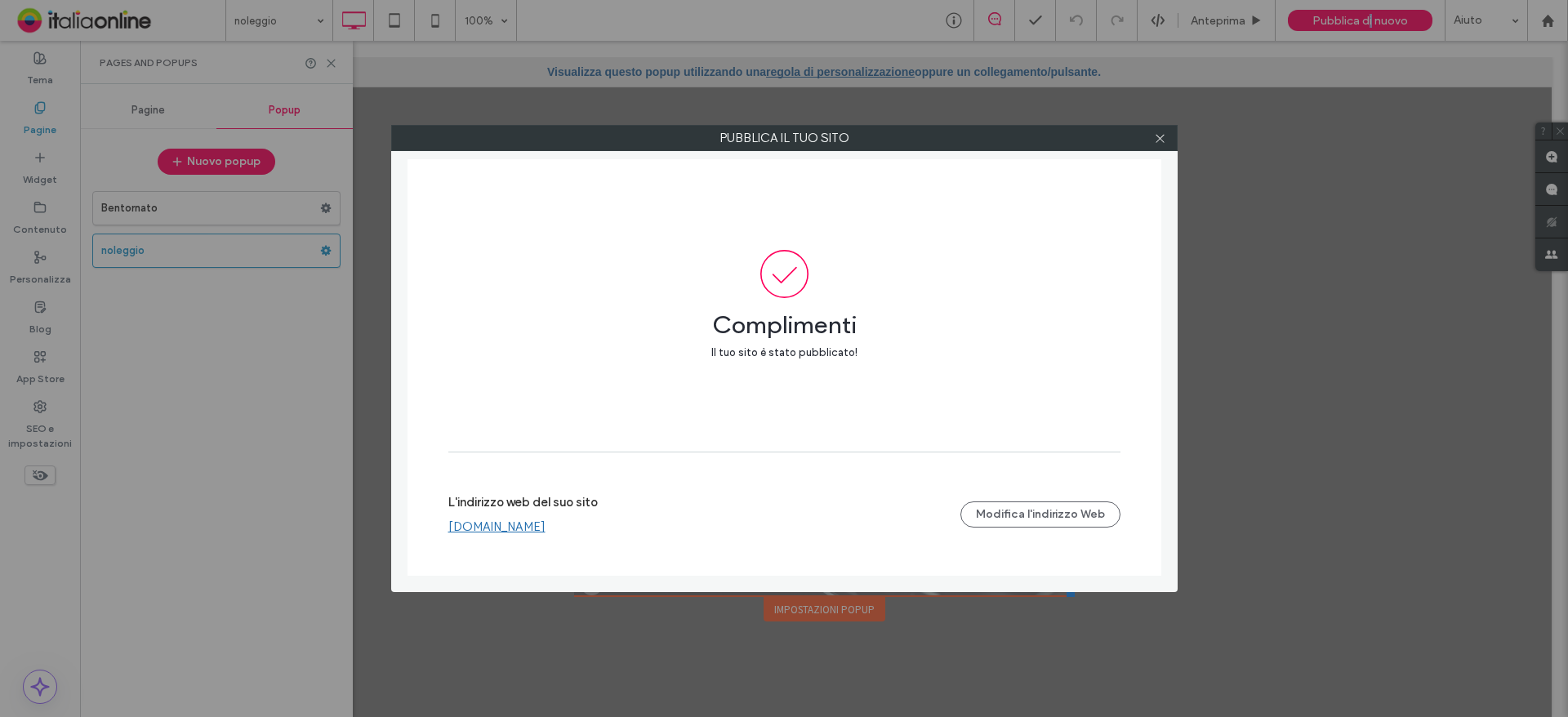
click at [526, 523] on link "[DOMAIN_NAME]" at bounding box center [497, 527] width 97 height 14
click at [514, 524] on link "[DOMAIN_NAME]" at bounding box center [497, 527] width 97 height 14
click at [1164, 144] on icon at bounding box center [1160, 138] width 13 height 13
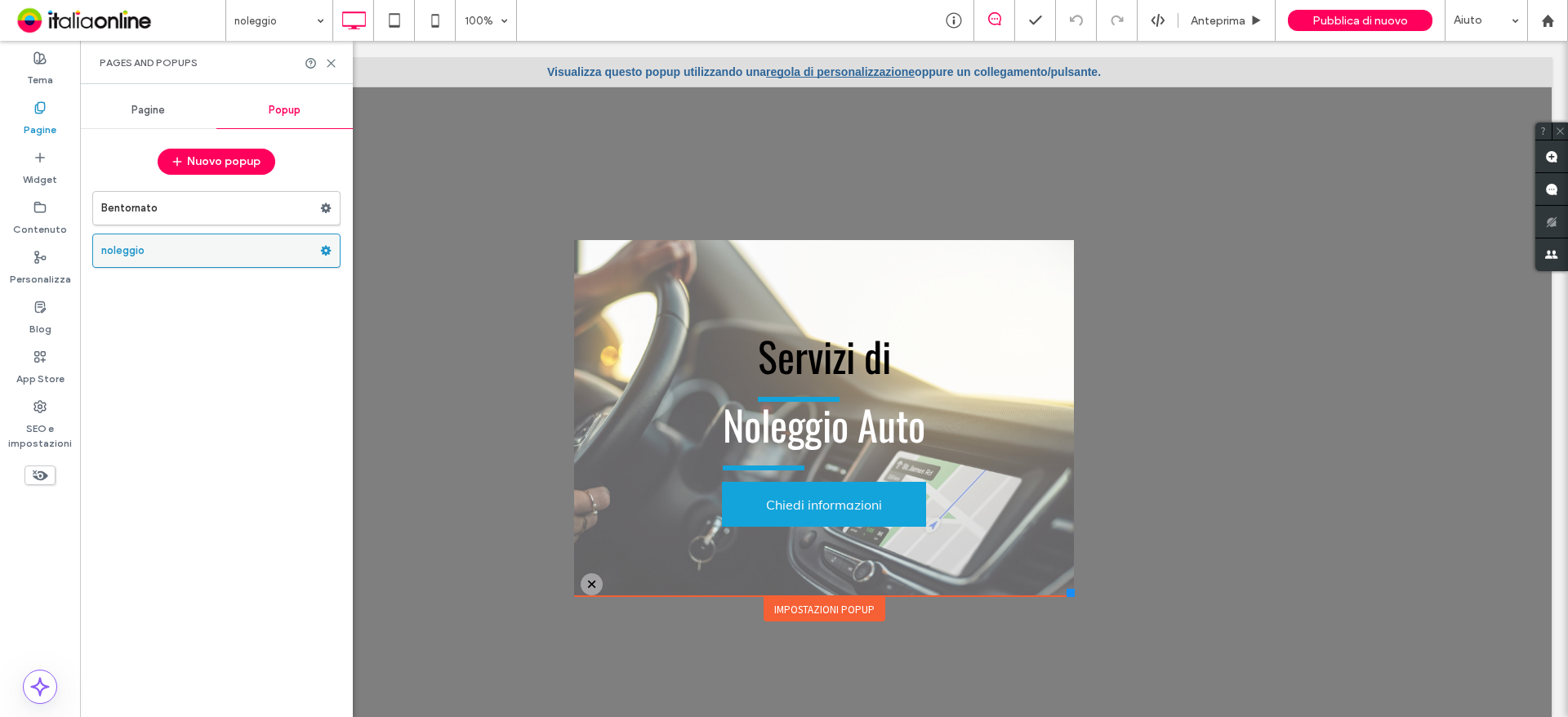
drag, startPoint x: 39, startPoint y: 282, endPoint x: 238, endPoint y: 249, distance: 201.7
click at [39, 282] on label "Personalizza" at bounding box center [40, 275] width 61 height 22
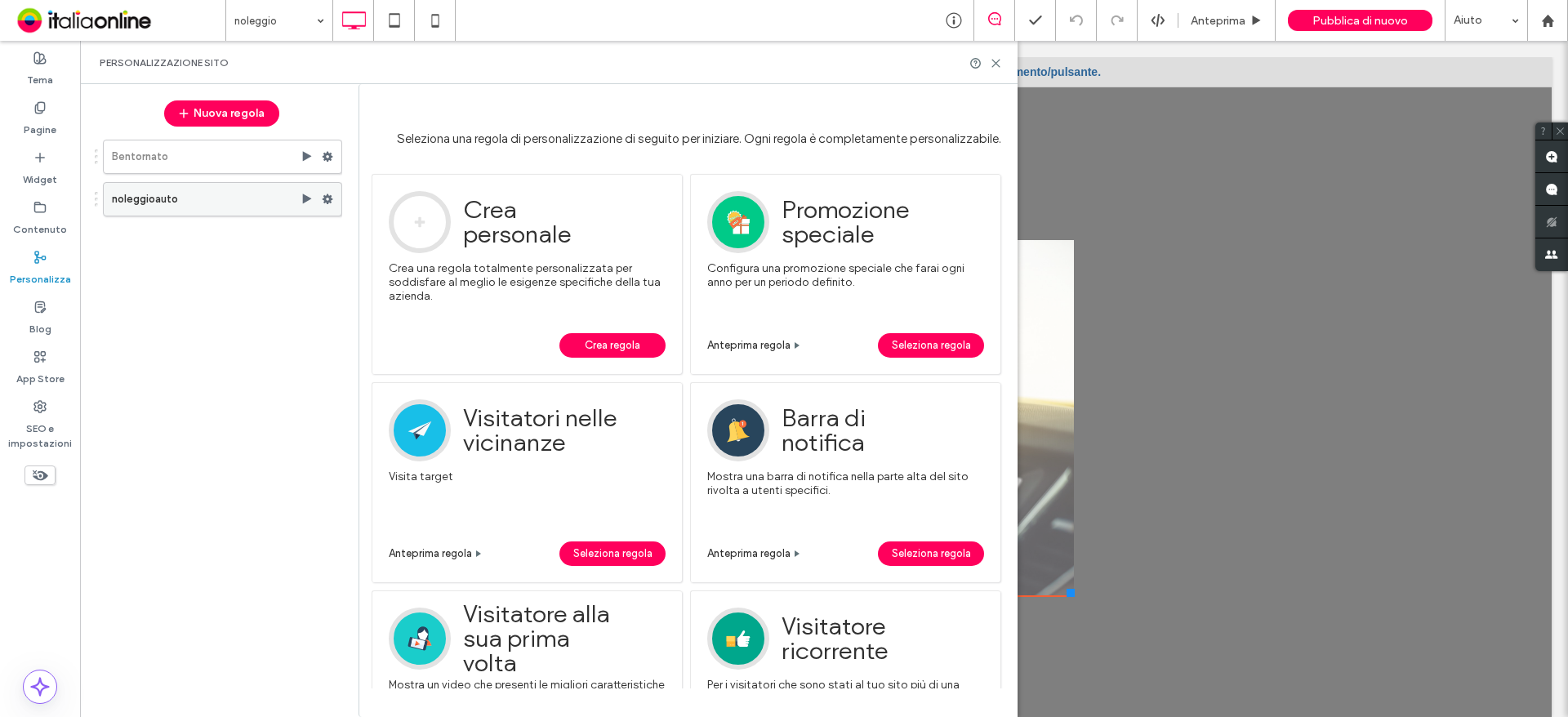
click at [175, 199] on label "noleggioauto" at bounding box center [207, 199] width 189 height 32
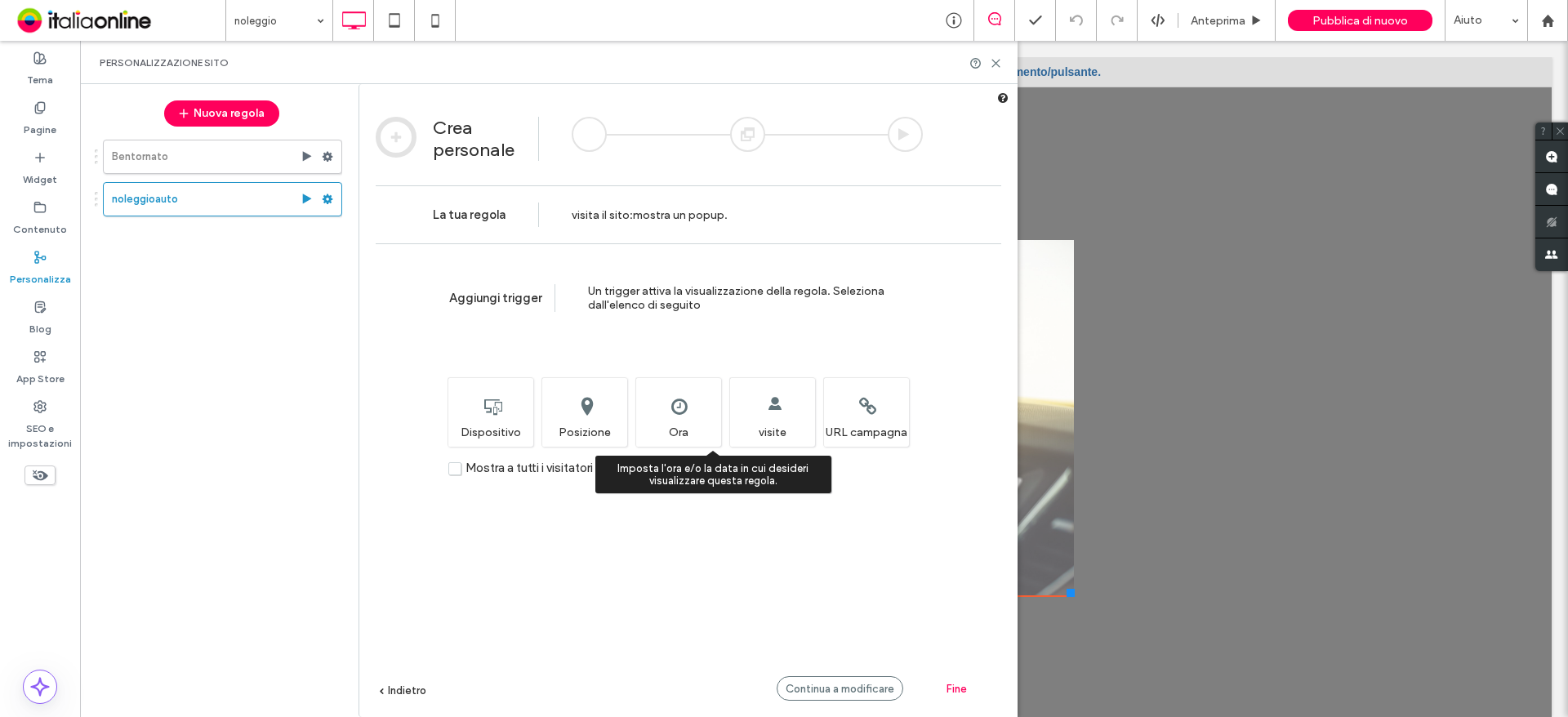
click at [667, 425] on div "Imposta l'ora e/o la data in cui desideri visualizzare questa regola. Ora" at bounding box center [678, 412] width 85 height 69
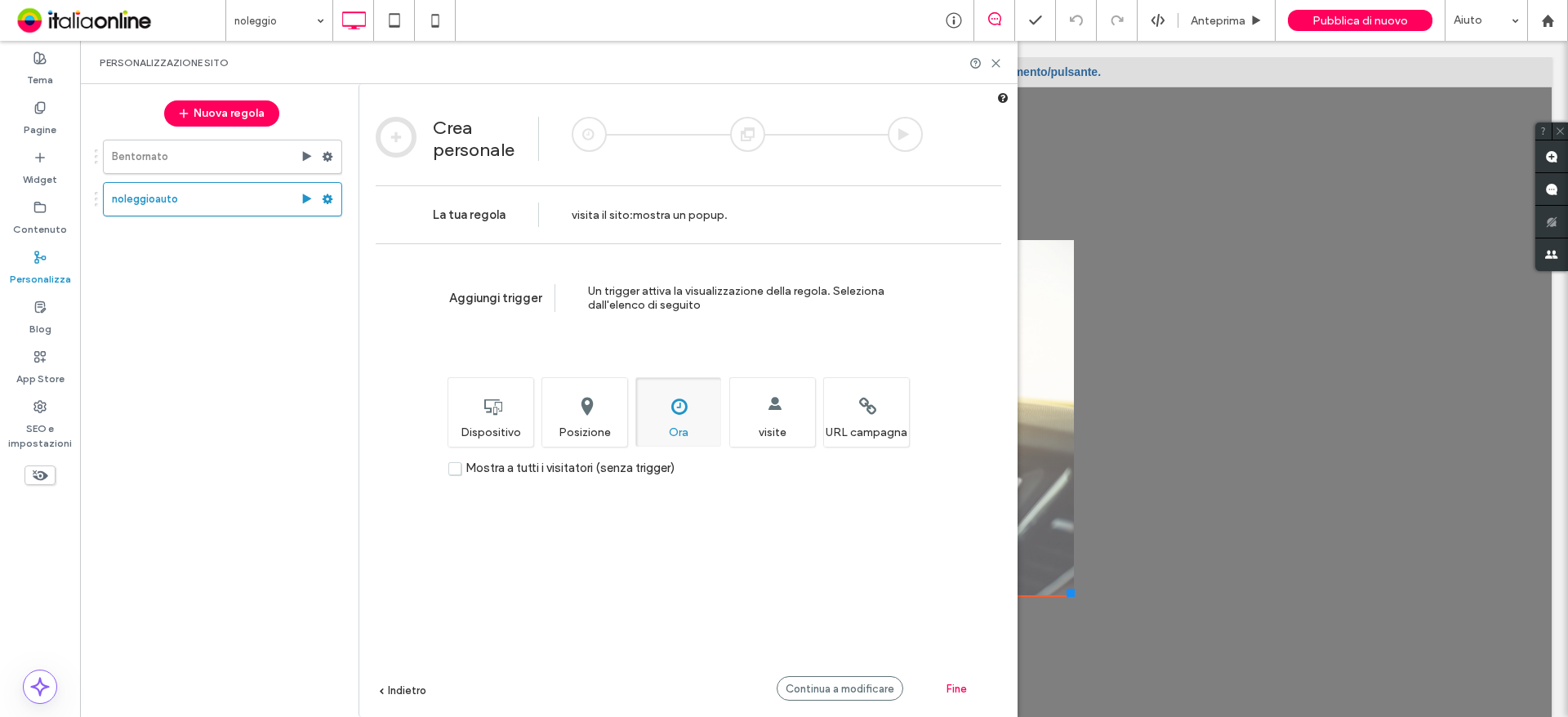
click at [949, 689] on span "Fine" at bounding box center [956, 689] width 21 height 13
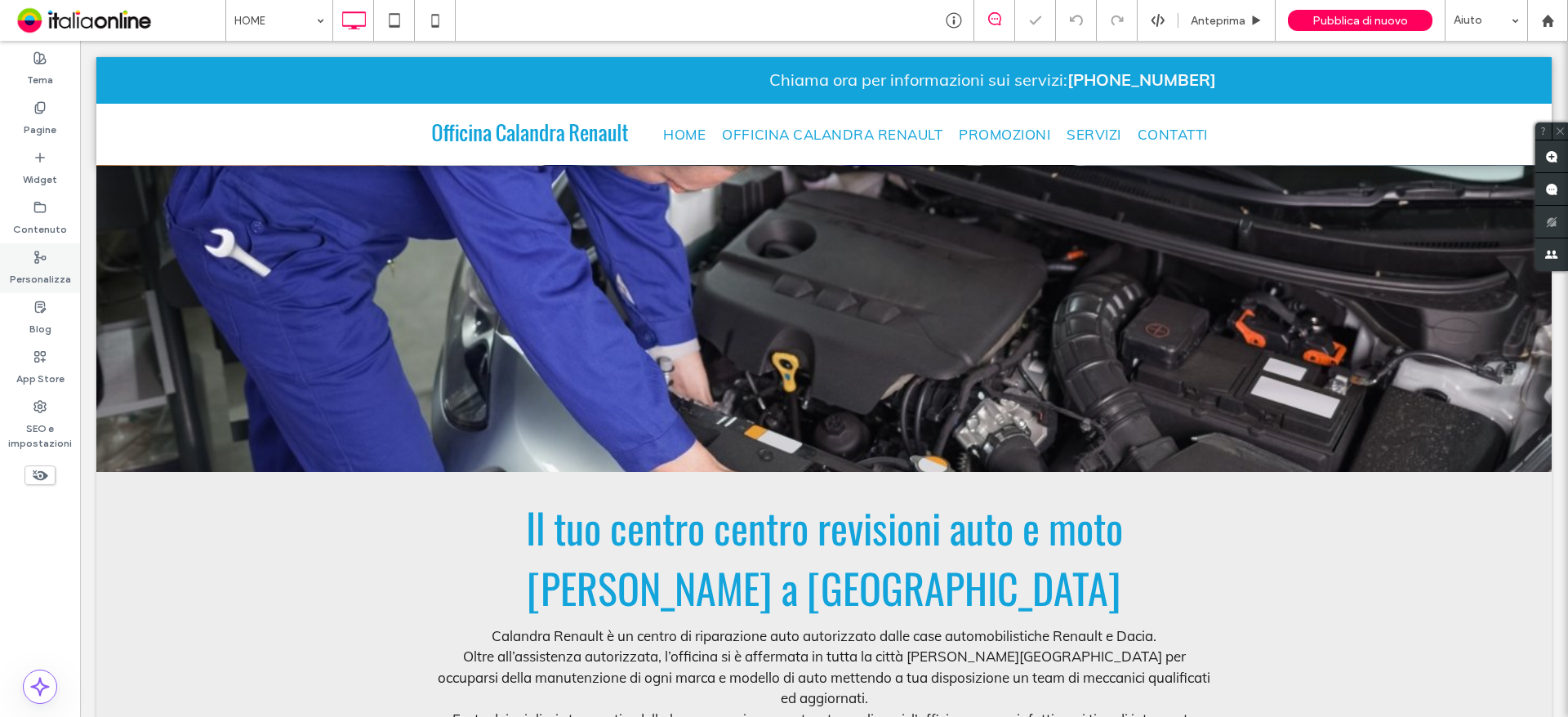
click at [31, 252] on div "Personalizza" at bounding box center [40, 268] width 80 height 49
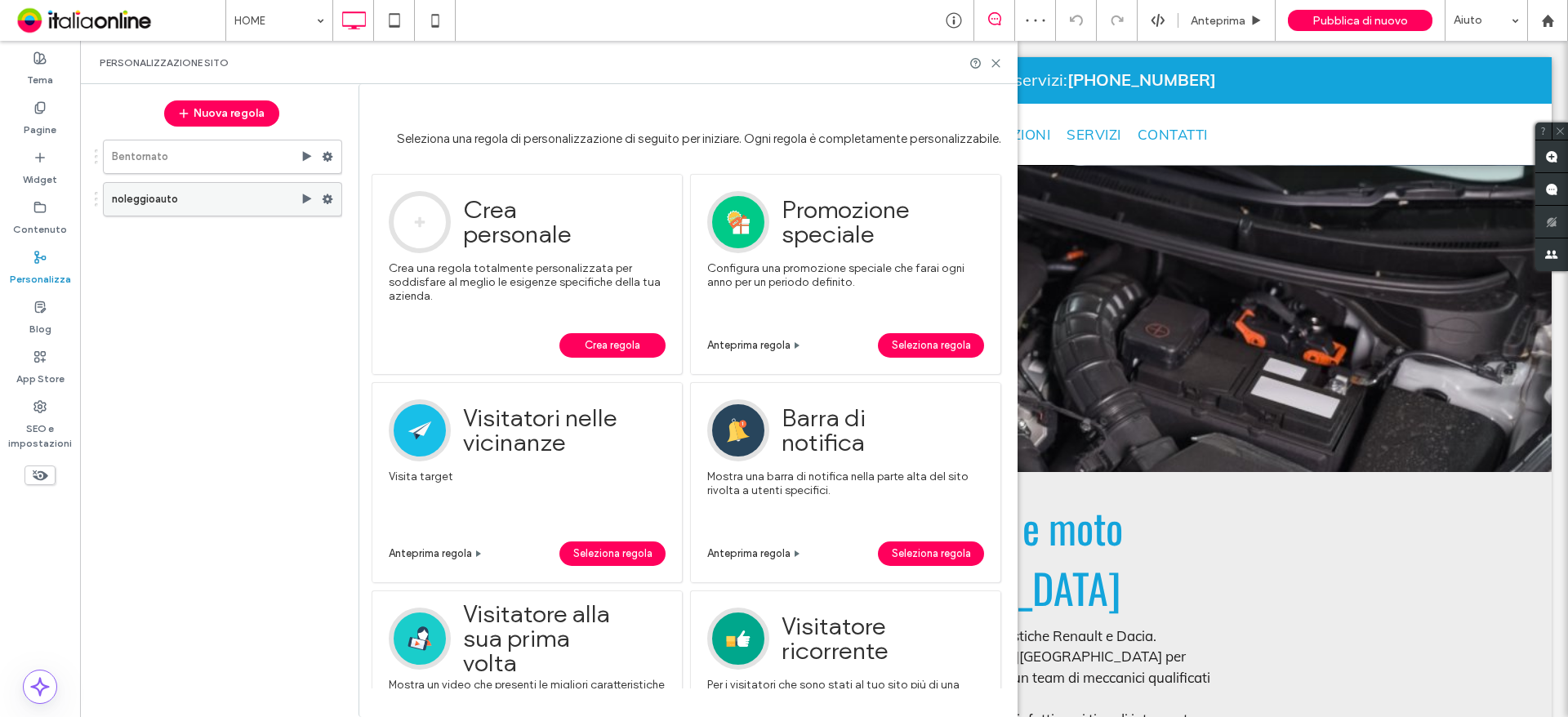
click at [283, 196] on label "noleggioauto" at bounding box center [207, 199] width 189 height 32
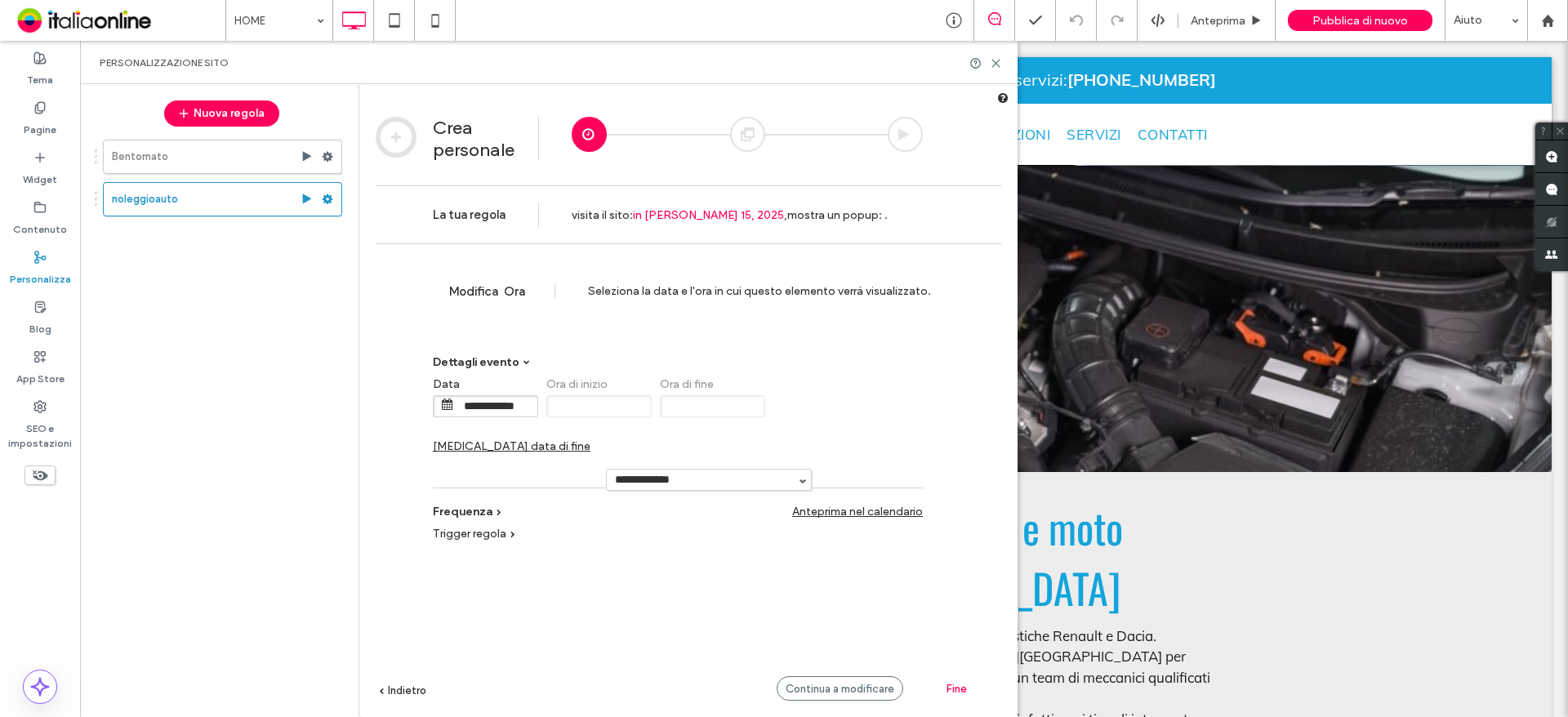
click at [725, 470] on input "**********" at bounding box center [708, 480] width 204 height 21
type input "**********"
click at [396, 682] on div "**********" at bounding box center [688, 505] width 625 height 523
click at [397, 686] on span "Indietro" at bounding box center [407, 691] width 39 height 13
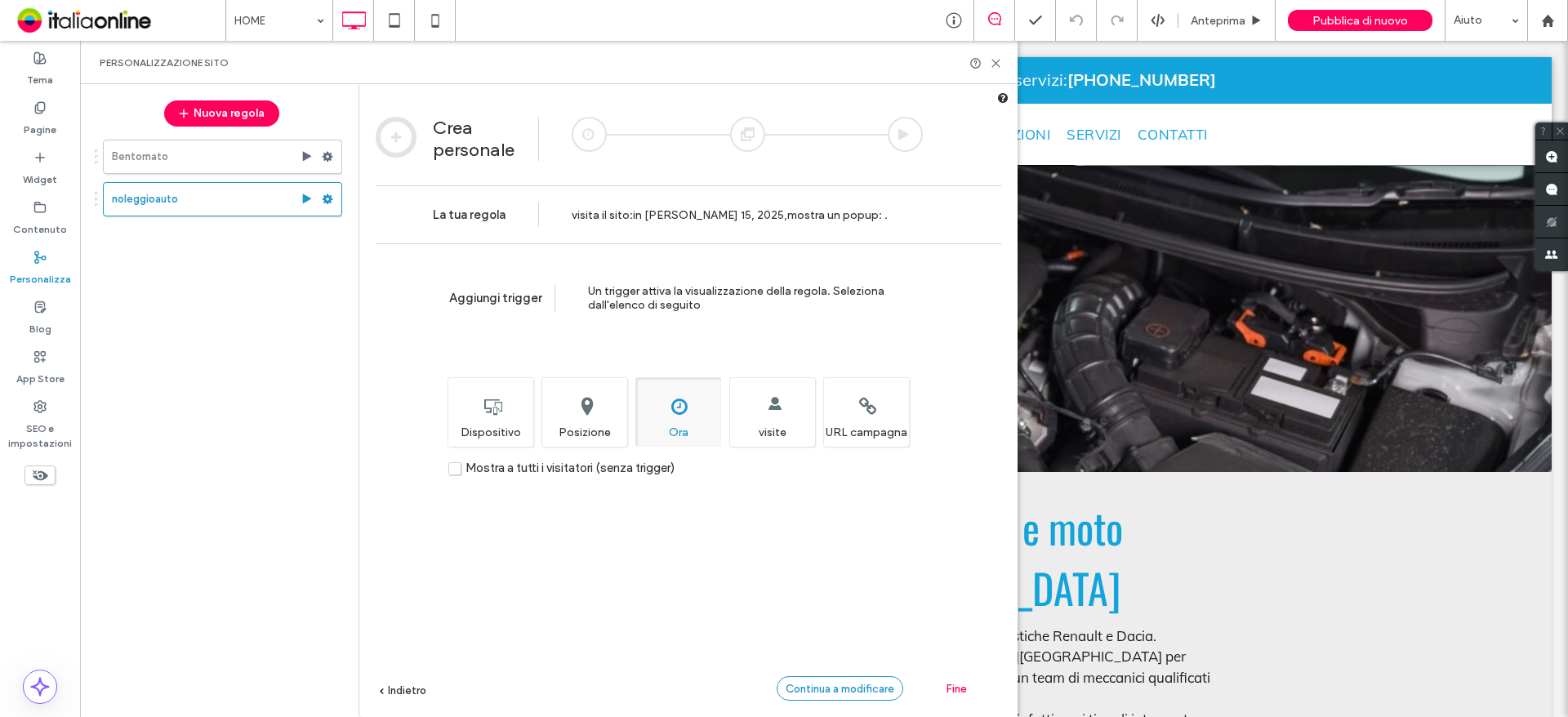
click at [837, 685] on span "Continua a modificare" at bounding box center [839, 689] width 109 height 13
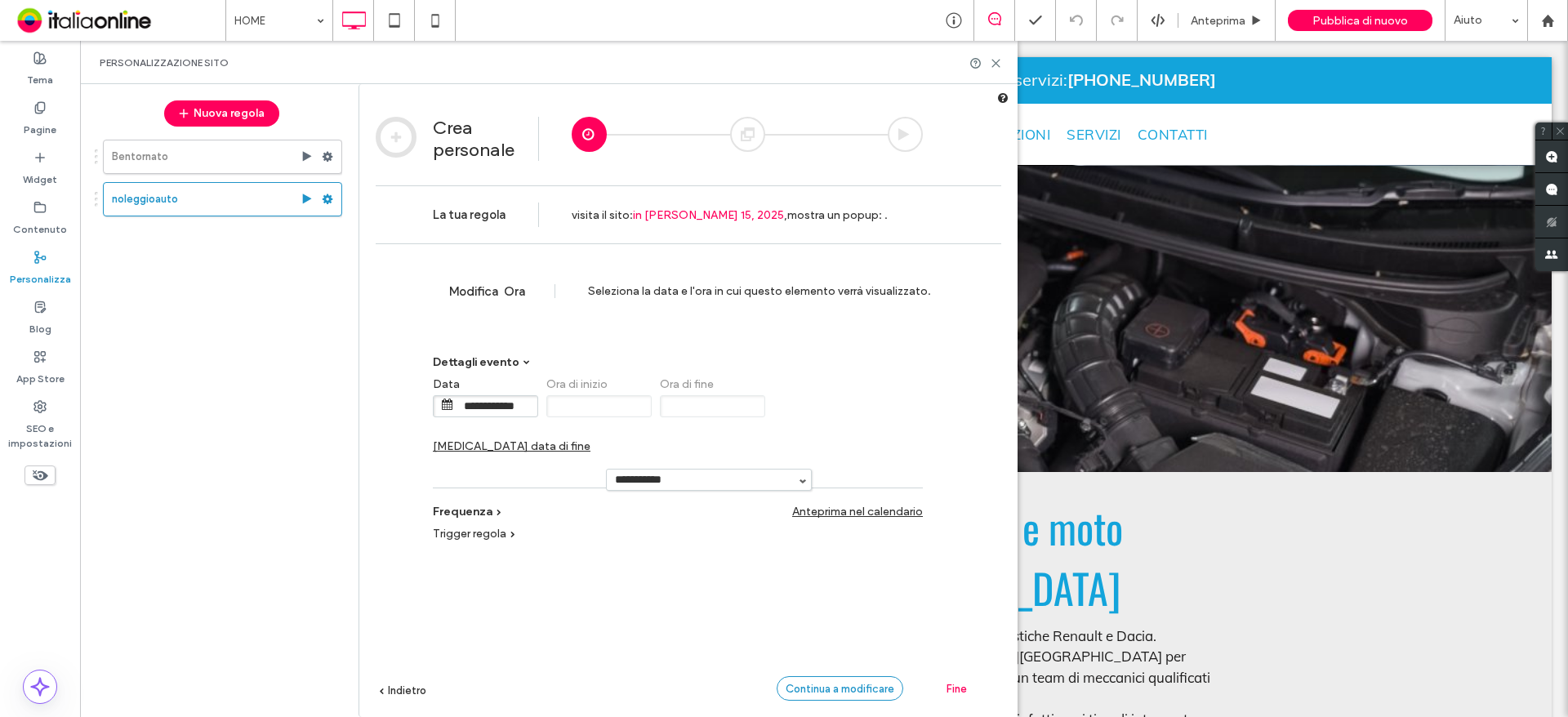
click at [837, 685] on span "Continua a modificare" at bounding box center [839, 689] width 109 height 13
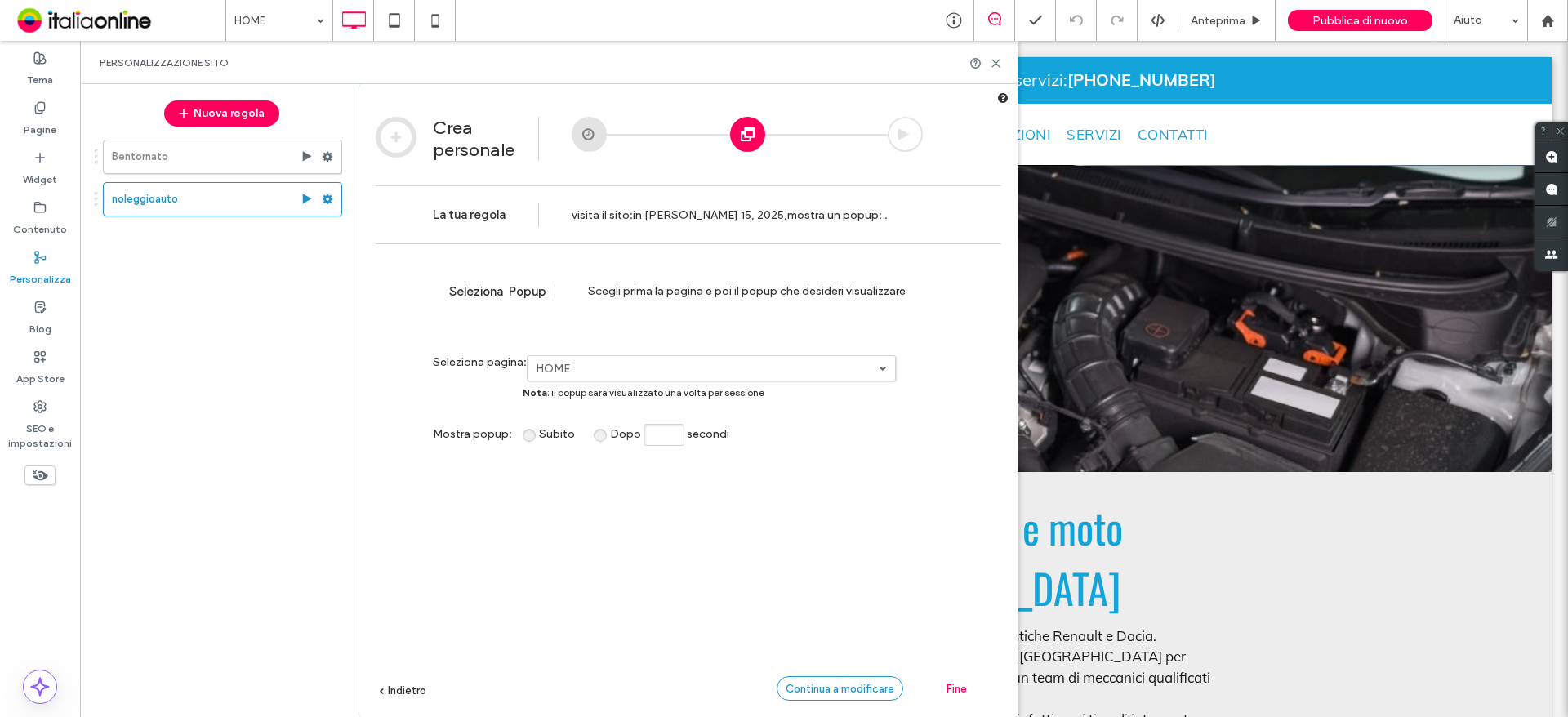
click at [837, 685] on span "Continua a modificare" at bounding box center [839, 689] width 109 height 13
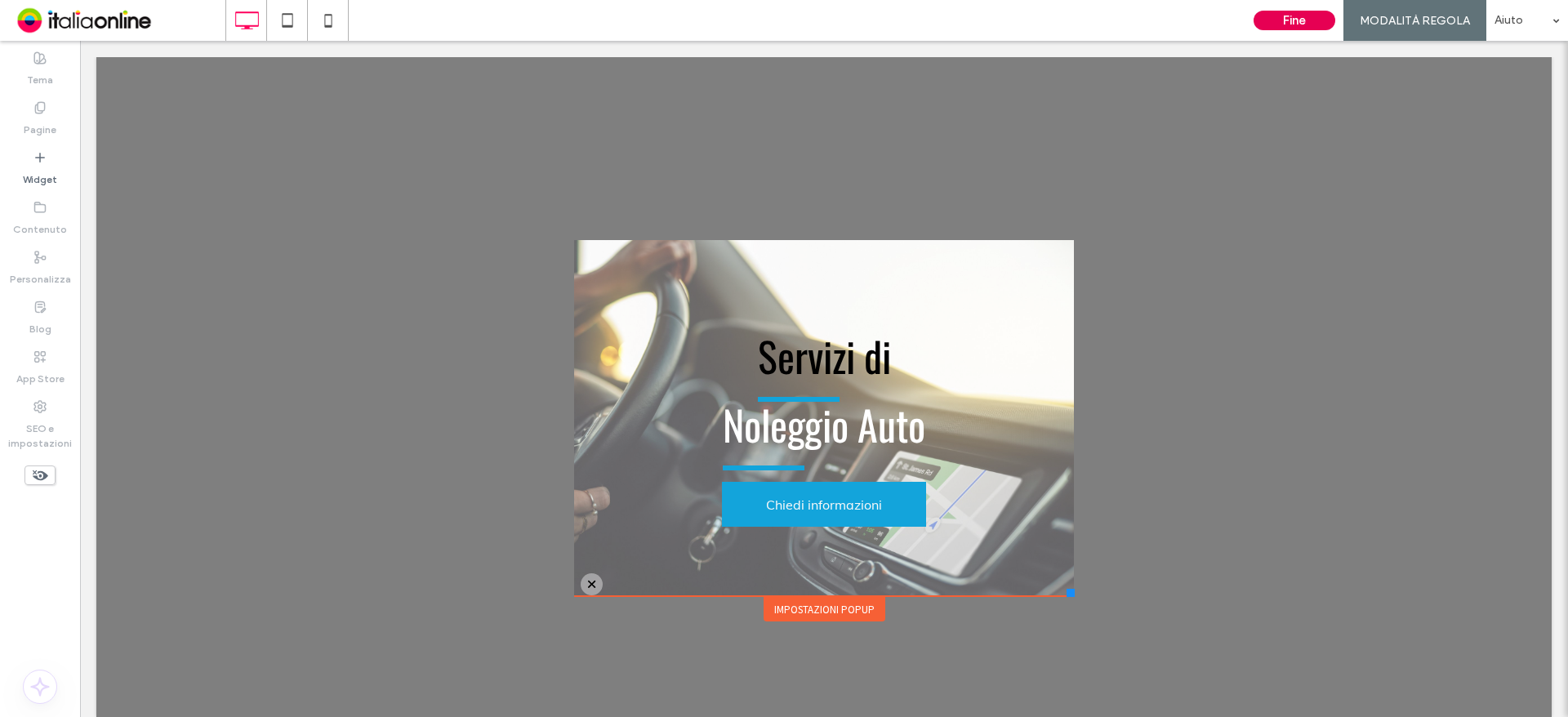
drag, startPoint x: 852, startPoint y: 243, endPoint x: 1283, endPoint y: 13, distance: 488.5
click at [1283, 13] on button "Fine" at bounding box center [1294, 21] width 82 height 20
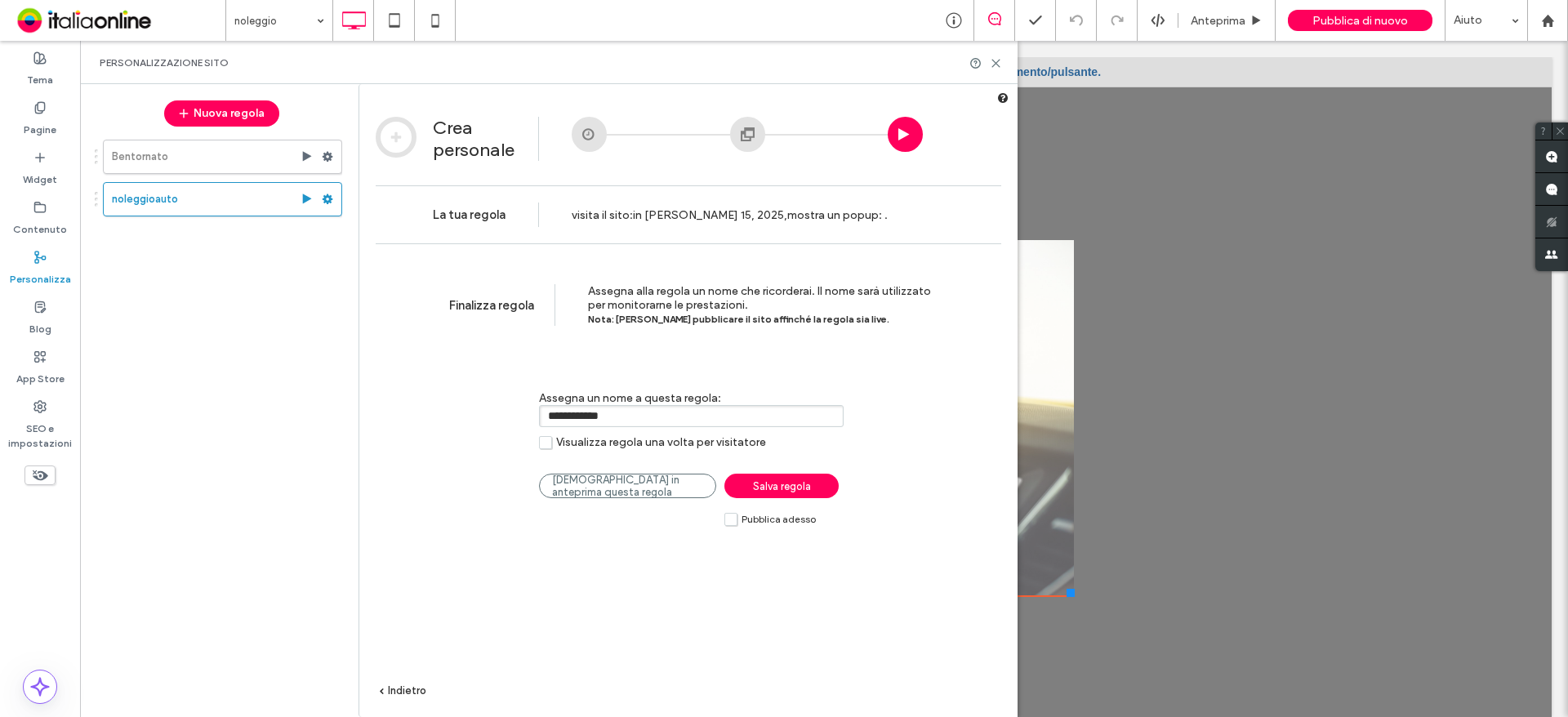
click at [796, 491] on span "Salva regola" at bounding box center [782, 486] width 58 height 13
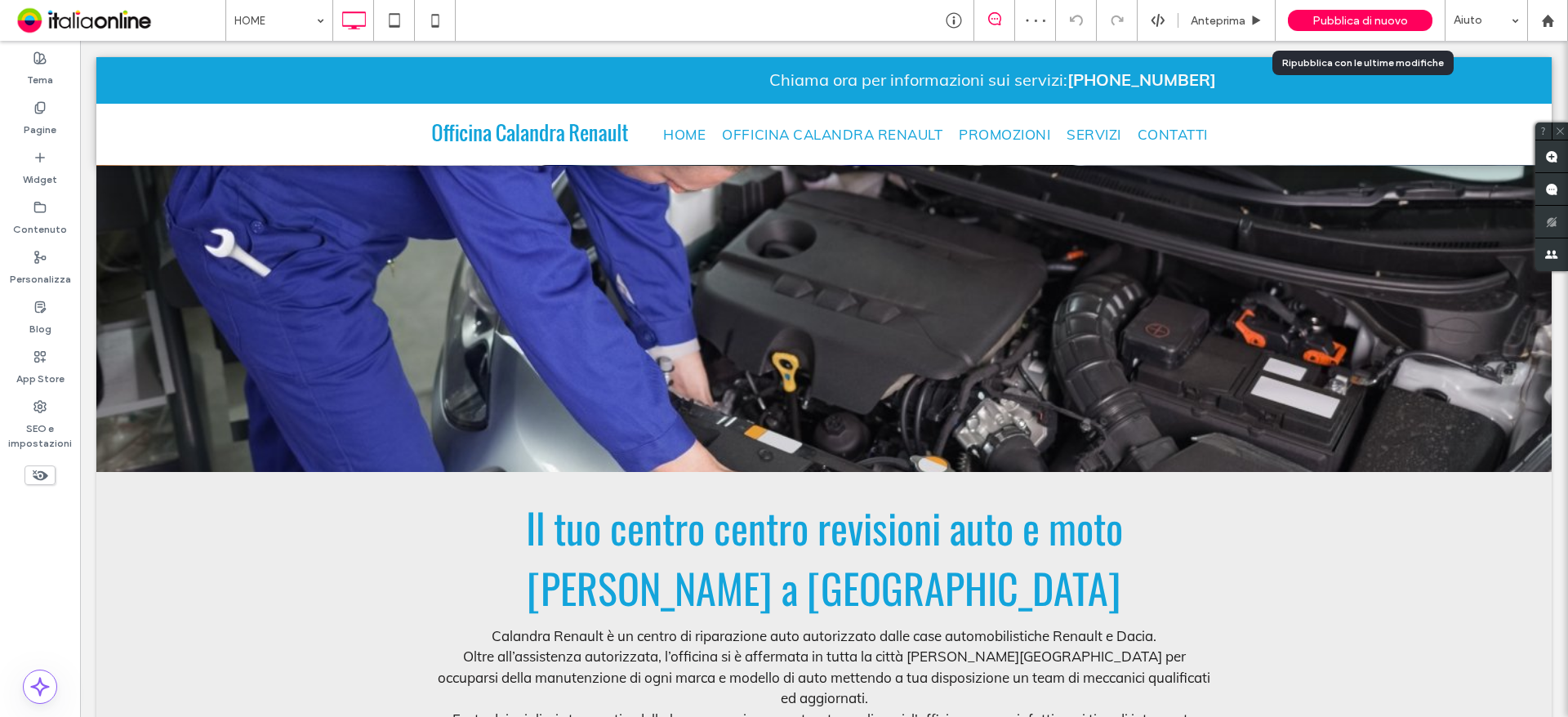
click at [1342, 22] on span "Pubblica di nuovo" at bounding box center [1360, 20] width 95 height 13
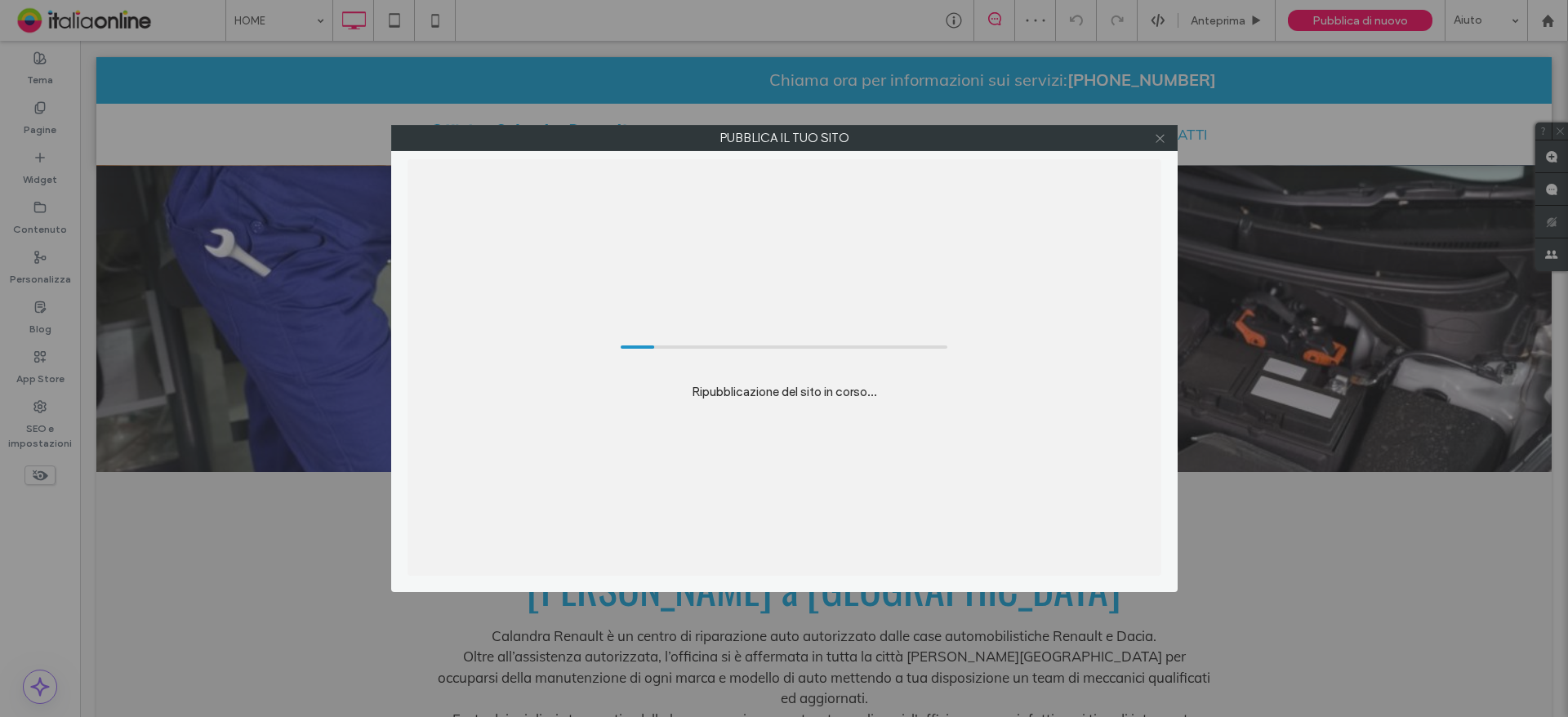
click at [1159, 134] on icon at bounding box center [1160, 138] width 13 height 13
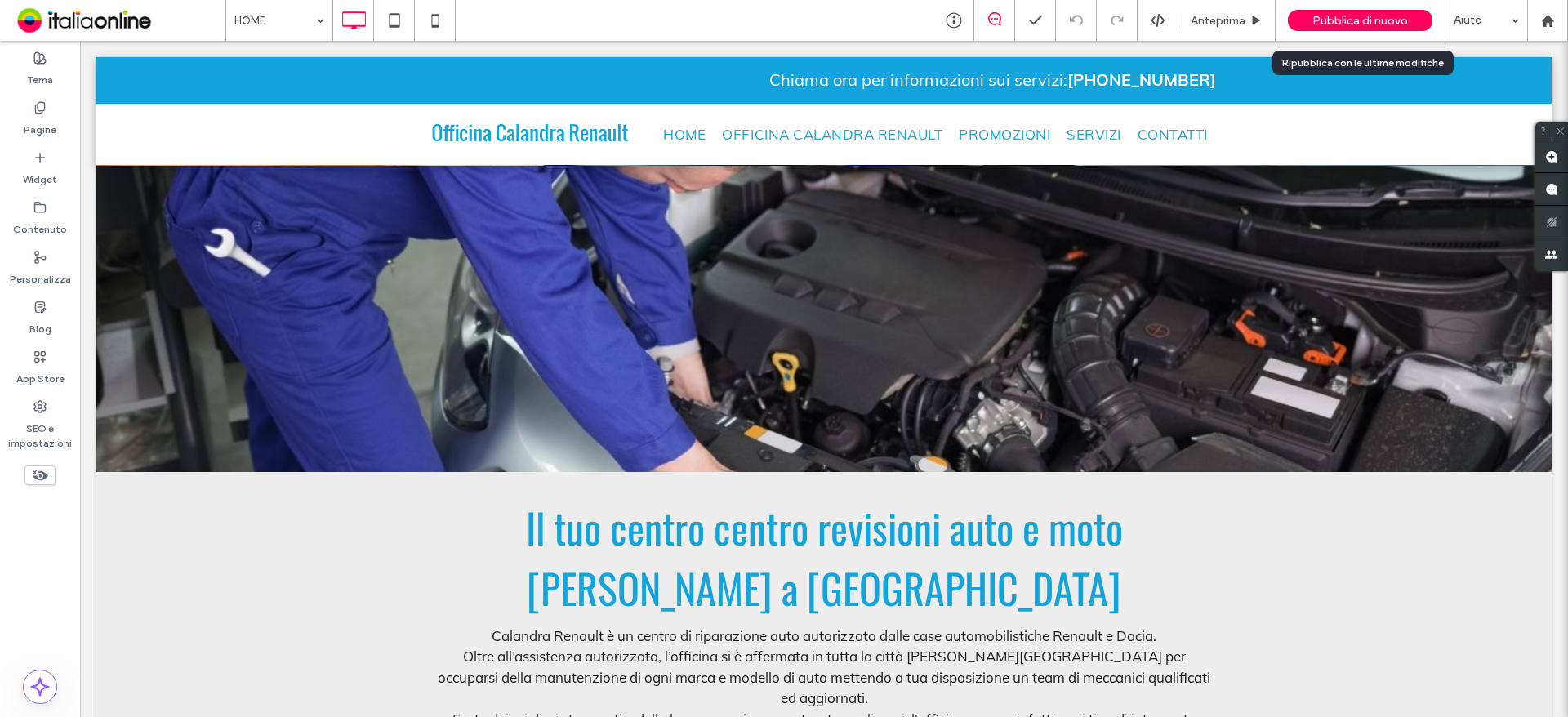
click at [1382, 13] on span "Pubblica di nuovo" at bounding box center [1360, 20] width 95 height 13
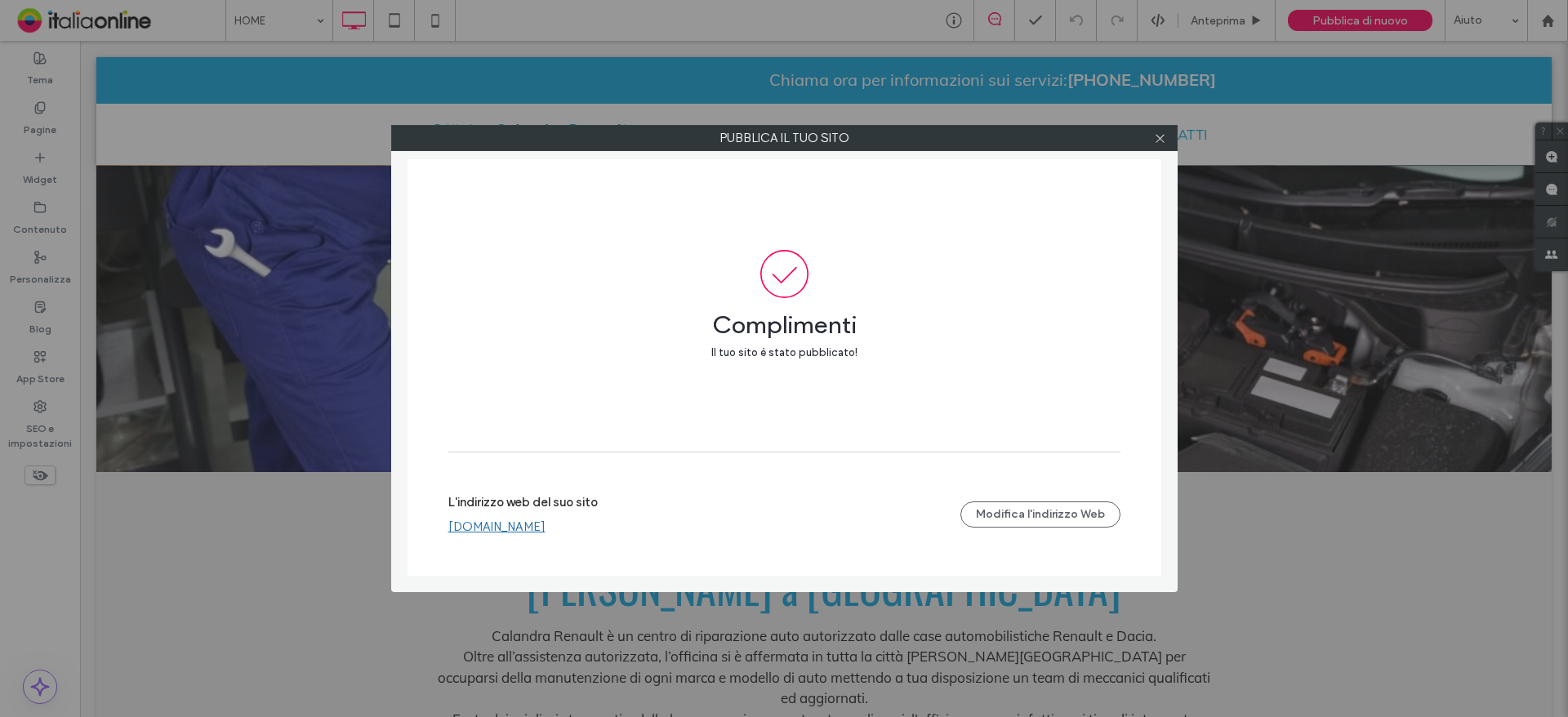
click at [525, 526] on link "[DOMAIN_NAME]" at bounding box center [497, 527] width 97 height 14
click at [514, 530] on link "[DOMAIN_NAME]" at bounding box center [497, 527] width 97 height 14
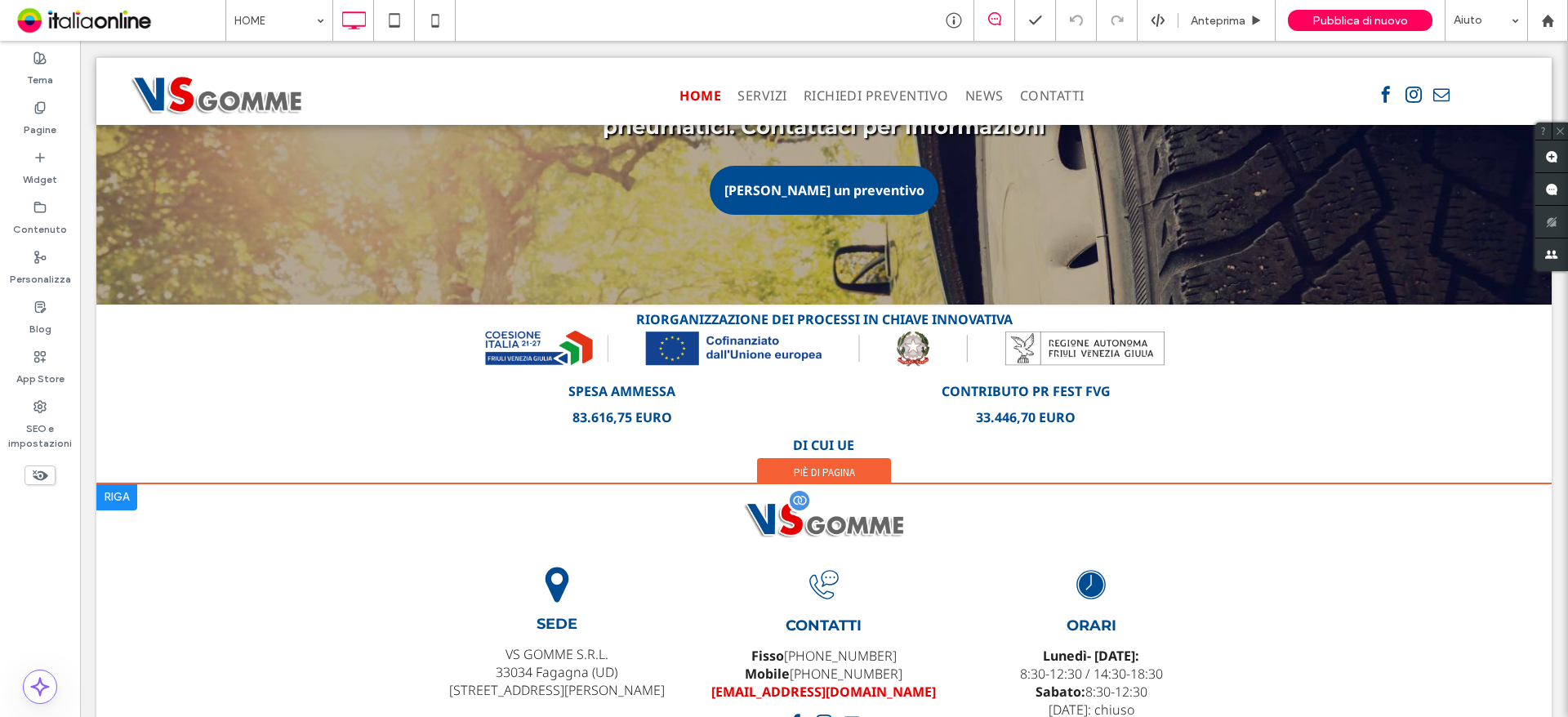
scroll to position [3430, 0]
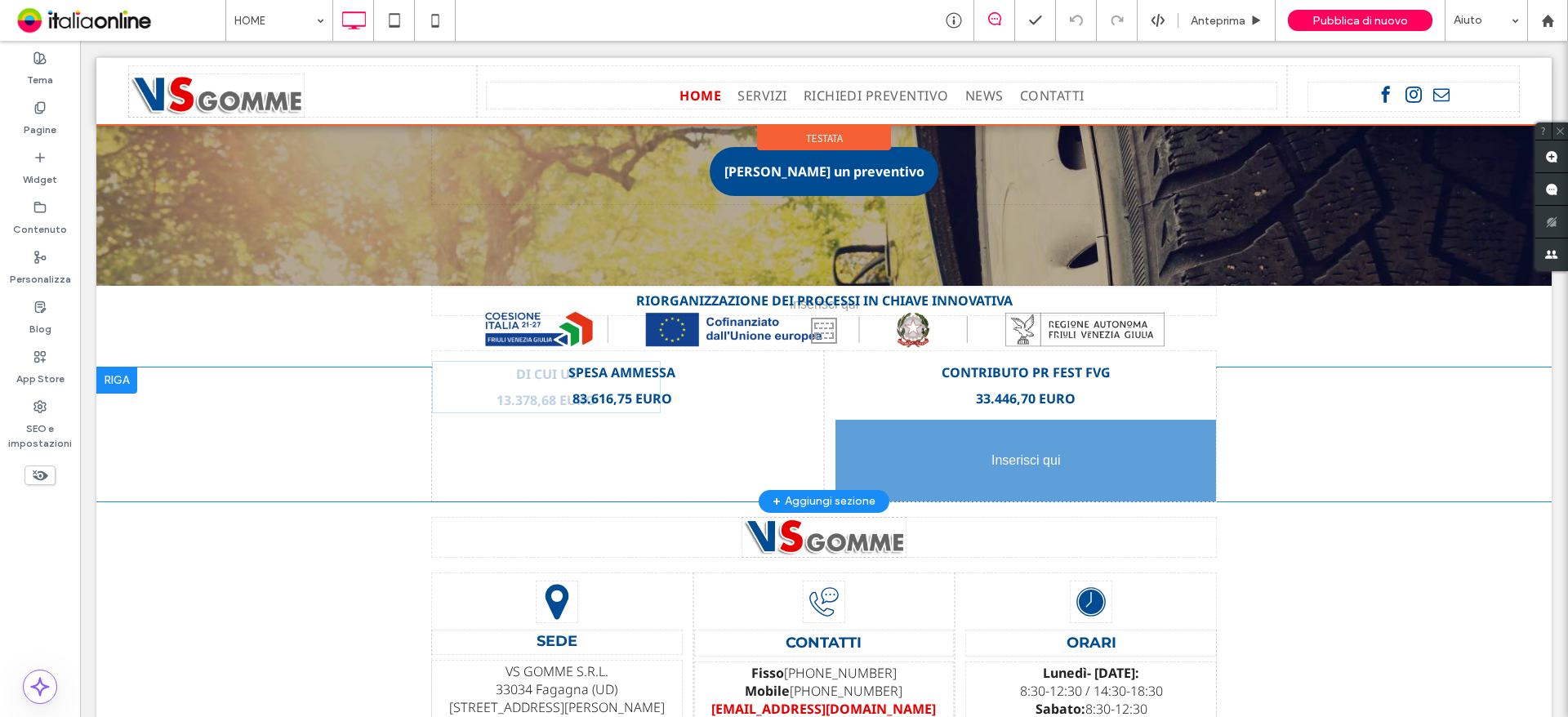
drag, startPoint x: 815, startPoint y: 410, endPoint x: 834, endPoint y: 421, distance: 22.0
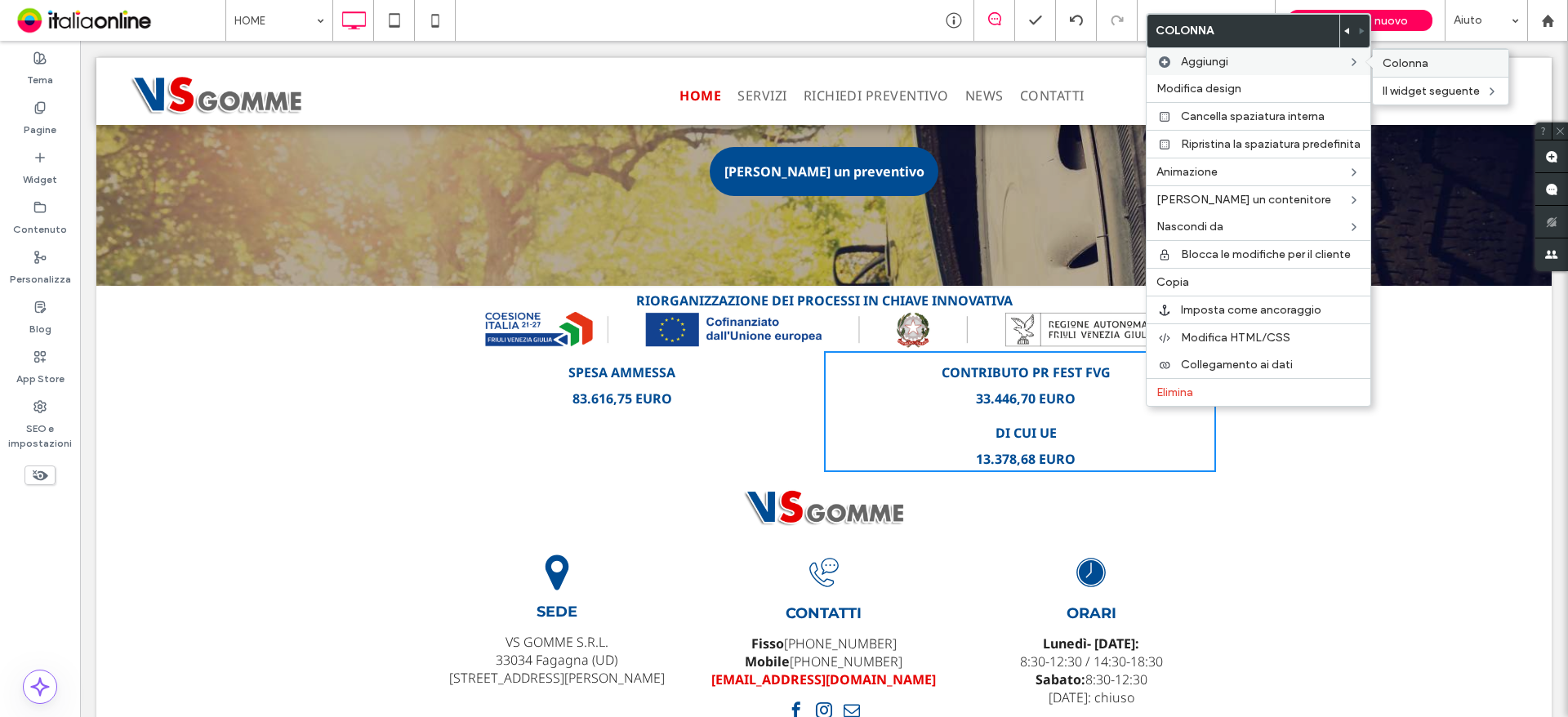
click at [1386, 66] on span "Colonna" at bounding box center [1405, 63] width 46 height 13
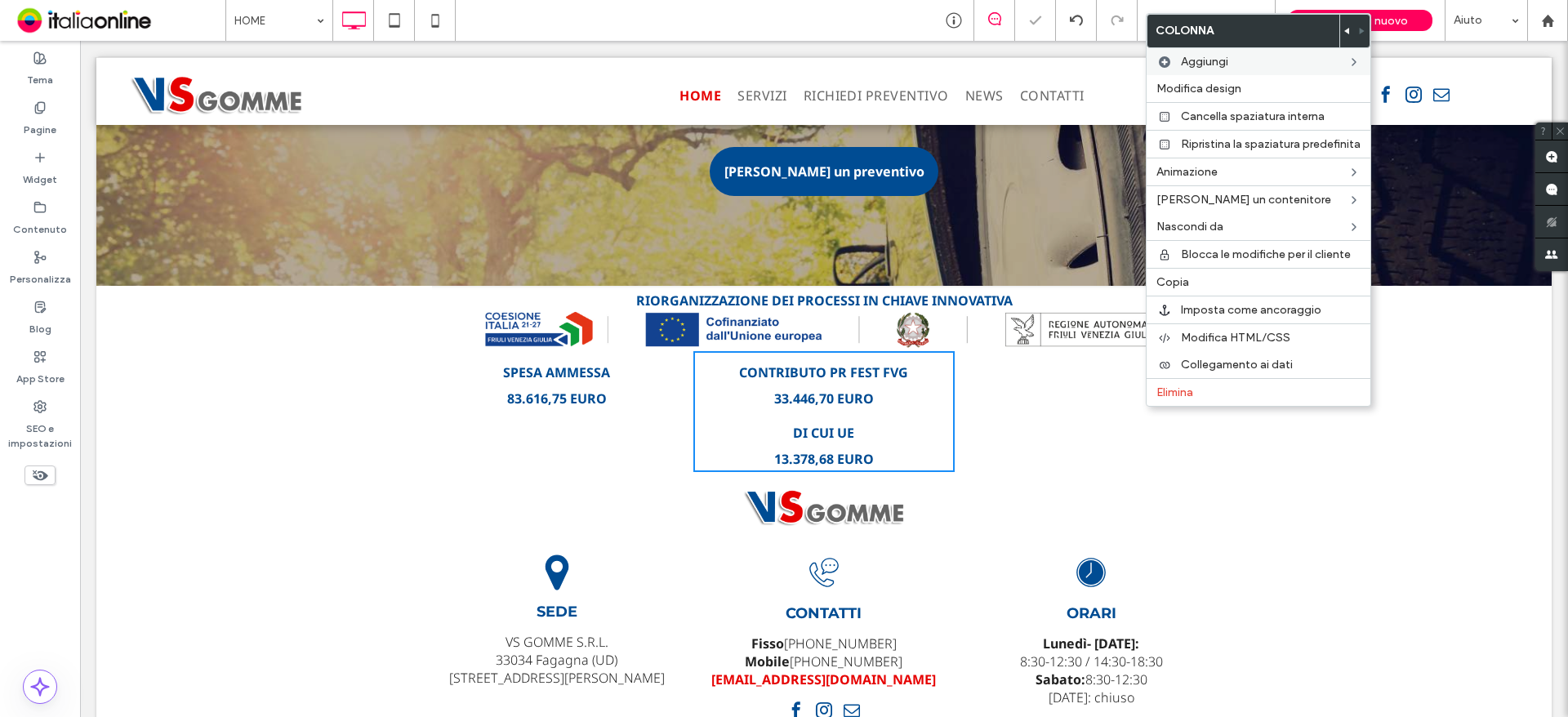
click at [822, 363] on strong "CONTRIBUTO PR FEST FVG" at bounding box center [823, 372] width 169 height 18
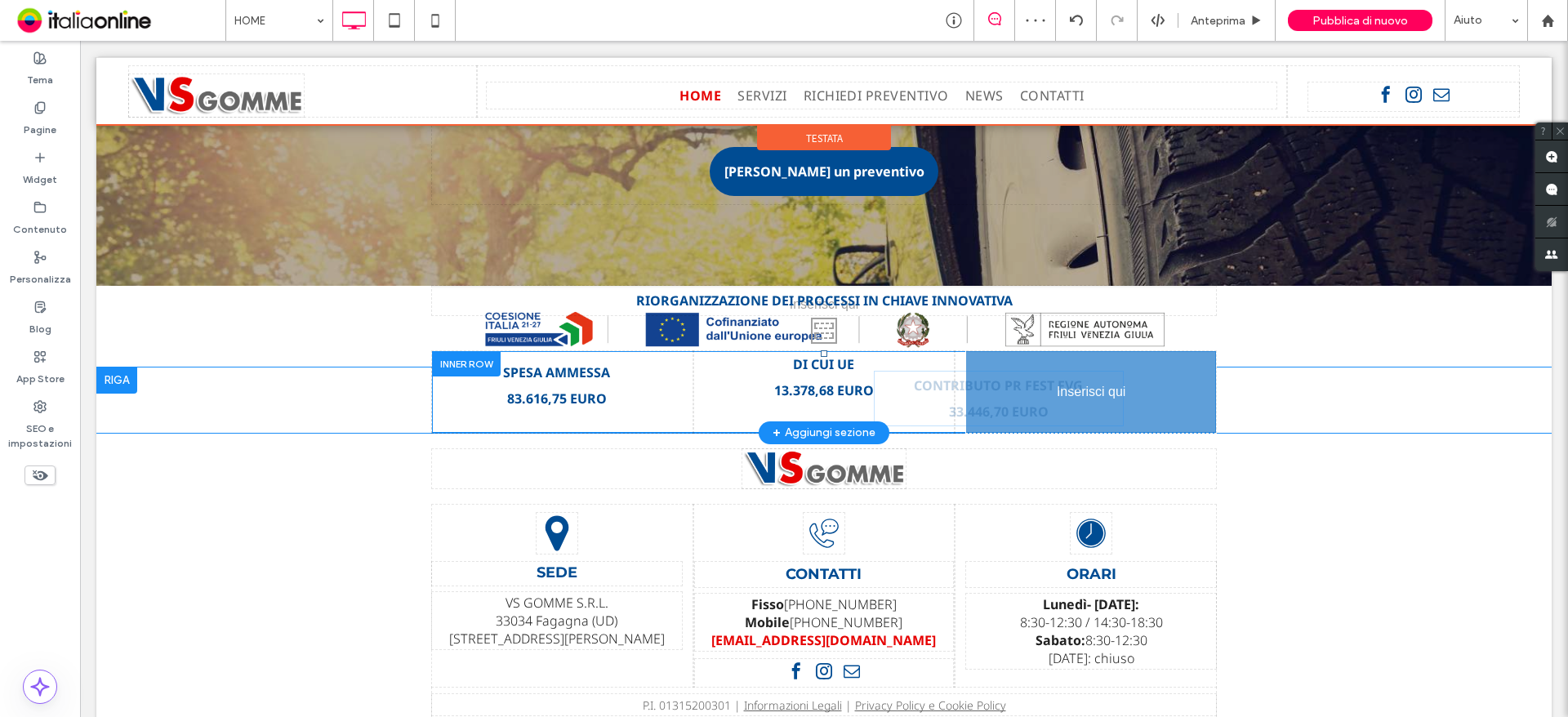
drag, startPoint x: 819, startPoint y: 354, endPoint x: 993, endPoint y: 367, distance: 174.5
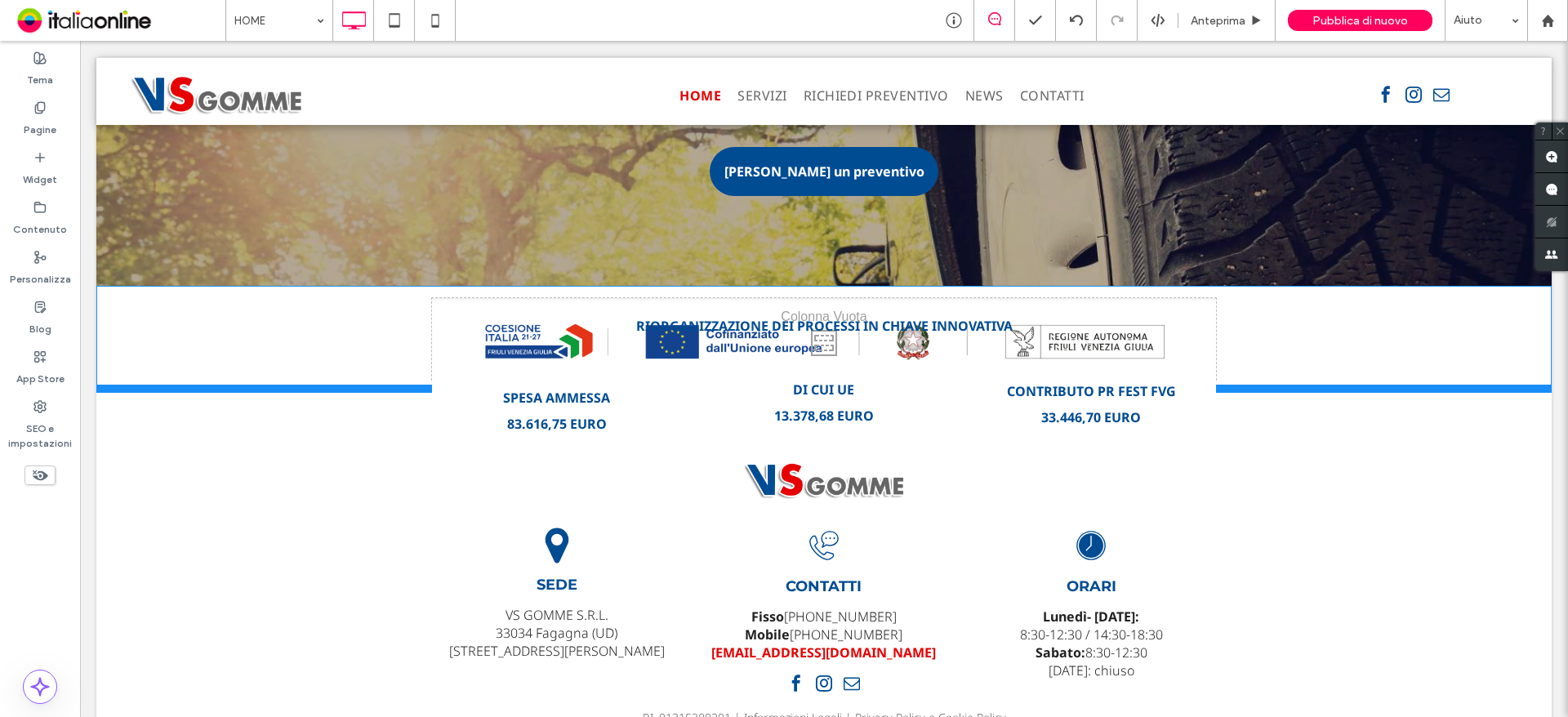
drag, startPoint x: 1267, startPoint y: 340, endPoint x: 1267, endPoint y: 365, distance: 25.0
click at [1267, 385] on div at bounding box center [823, 388] width 1455 height 8
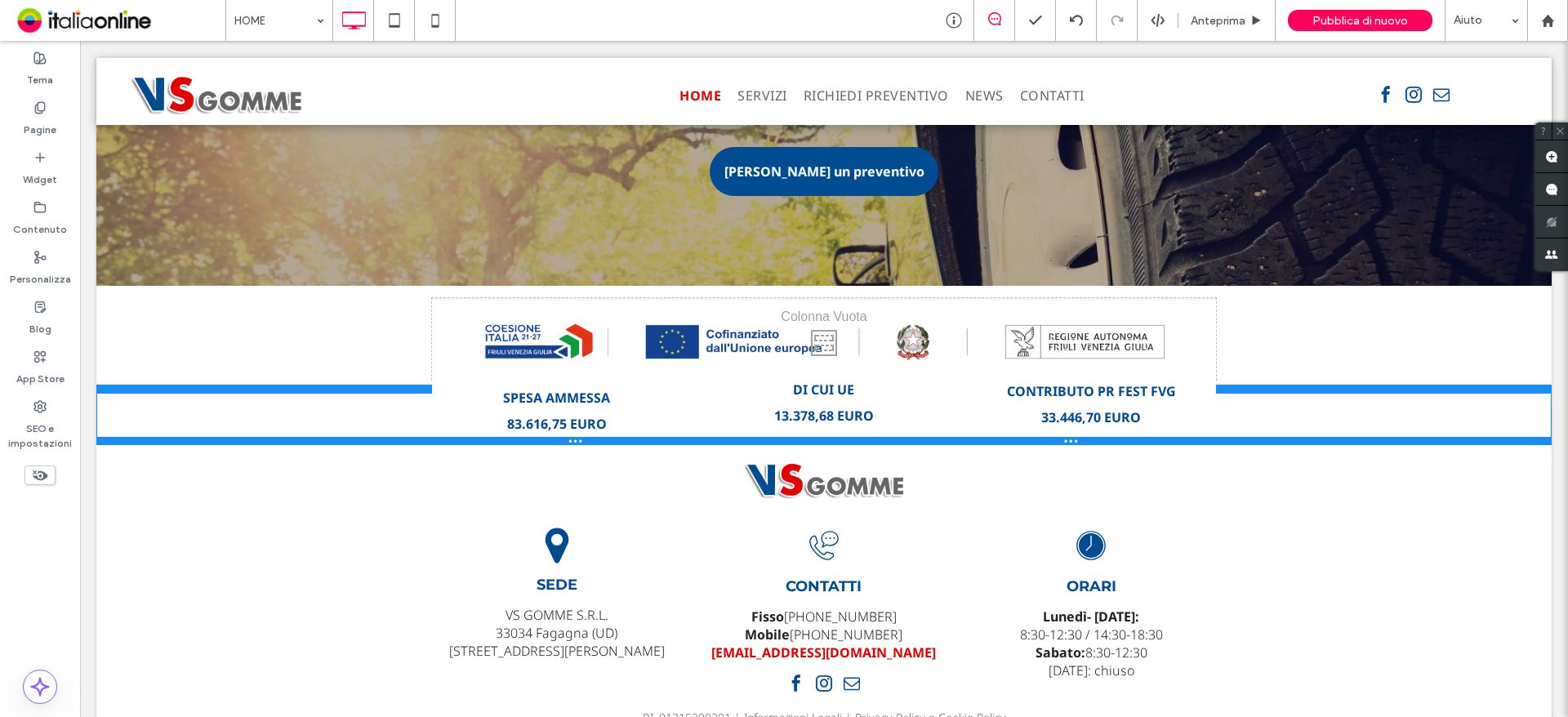
drag, startPoint x: 1280, startPoint y: 416, endPoint x: 1342, endPoint y: 399, distance: 64.3
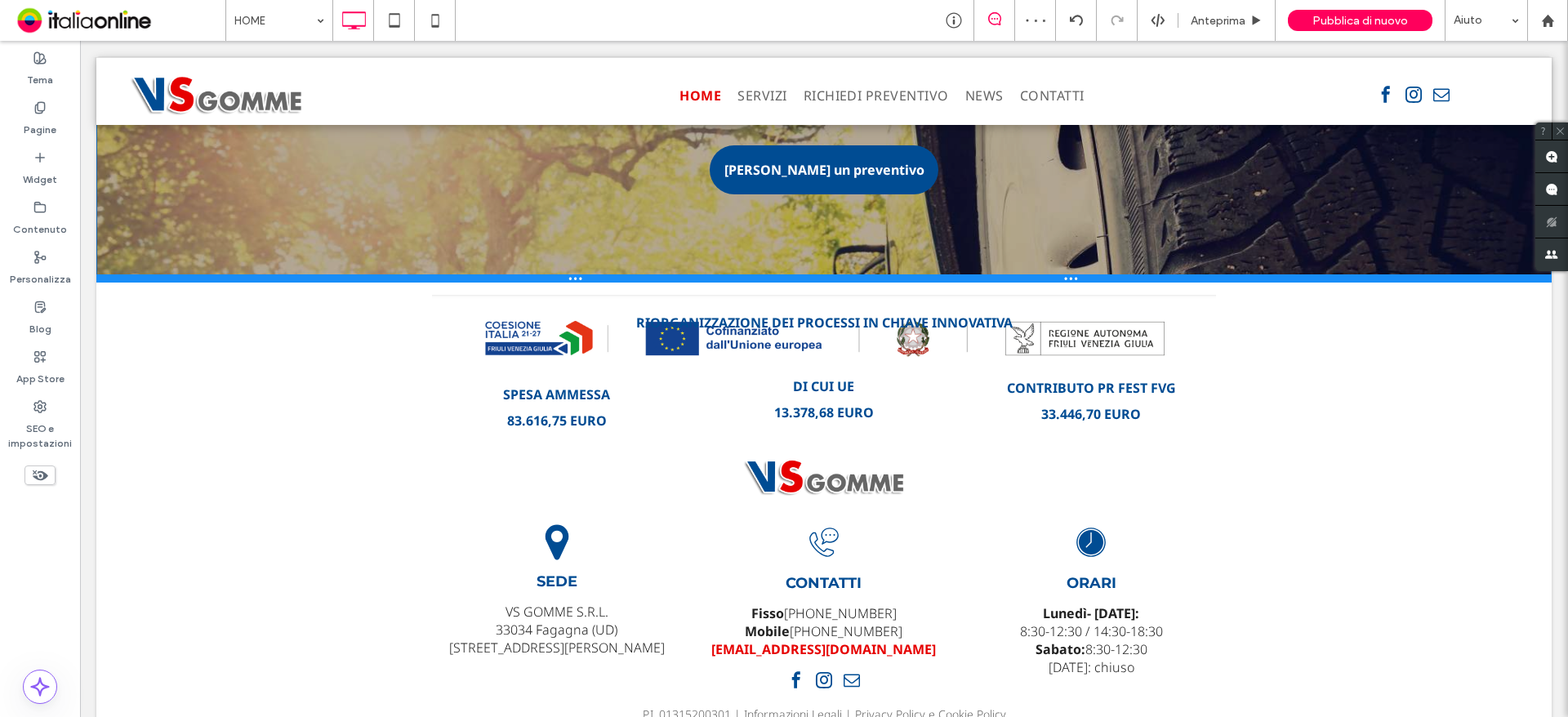
drag, startPoint x: 955, startPoint y: 256, endPoint x: 991, endPoint y: 309, distance: 64.1
click at [957, 274] on div at bounding box center [823, 278] width 1455 height 8
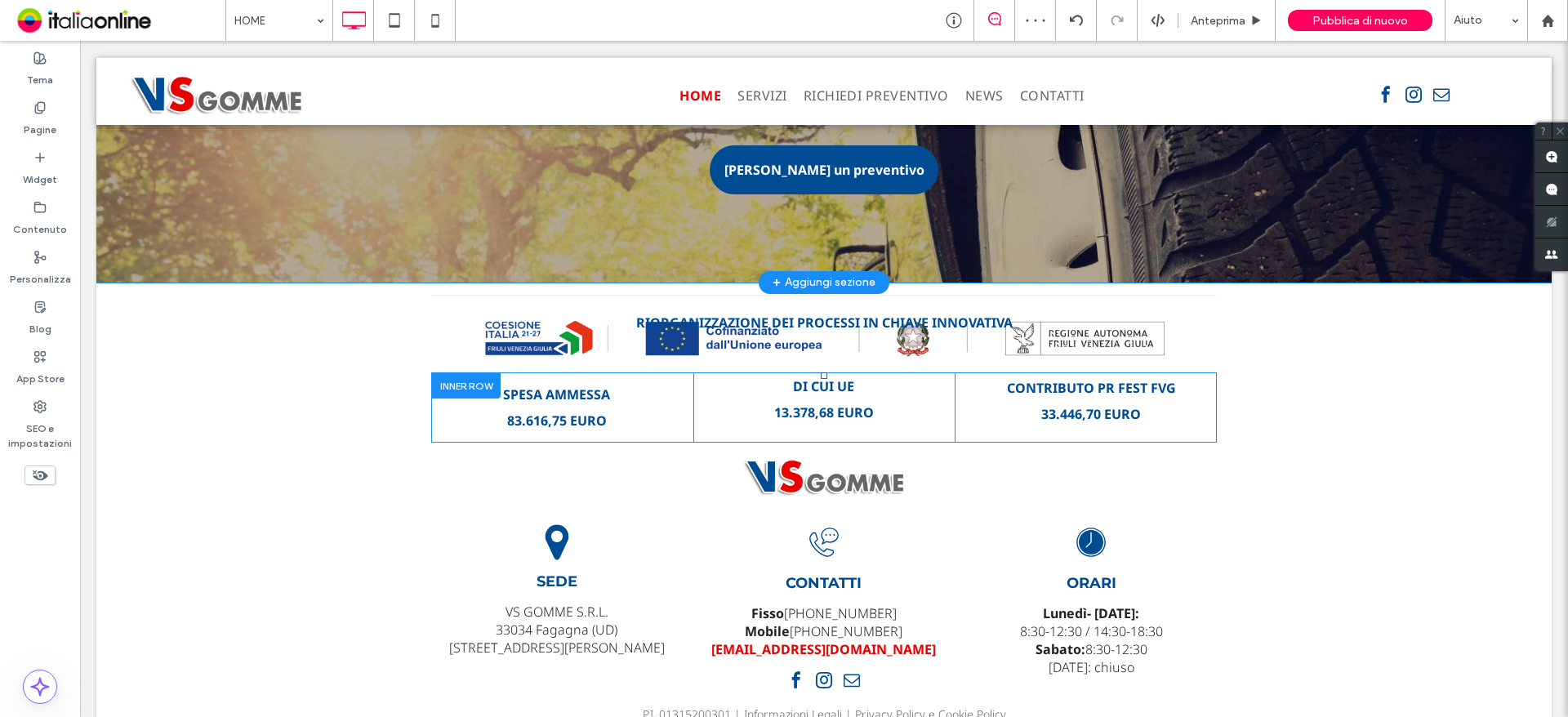
click at [815, 273] on div "+ Aggiungi sezione" at bounding box center [824, 282] width 103 height 18
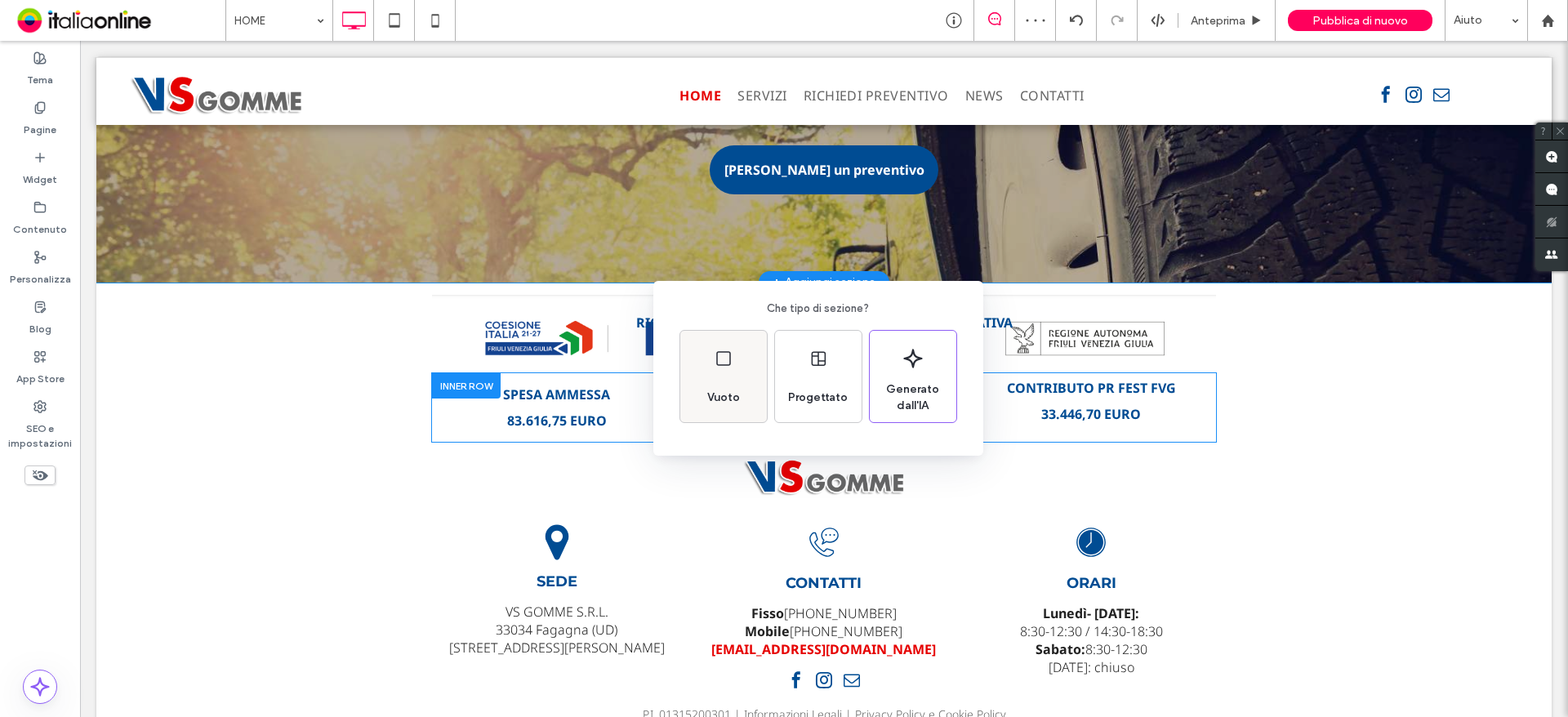
click at [739, 344] on div "Vuoto" at bounding box center [723, 376] width 86 height 92
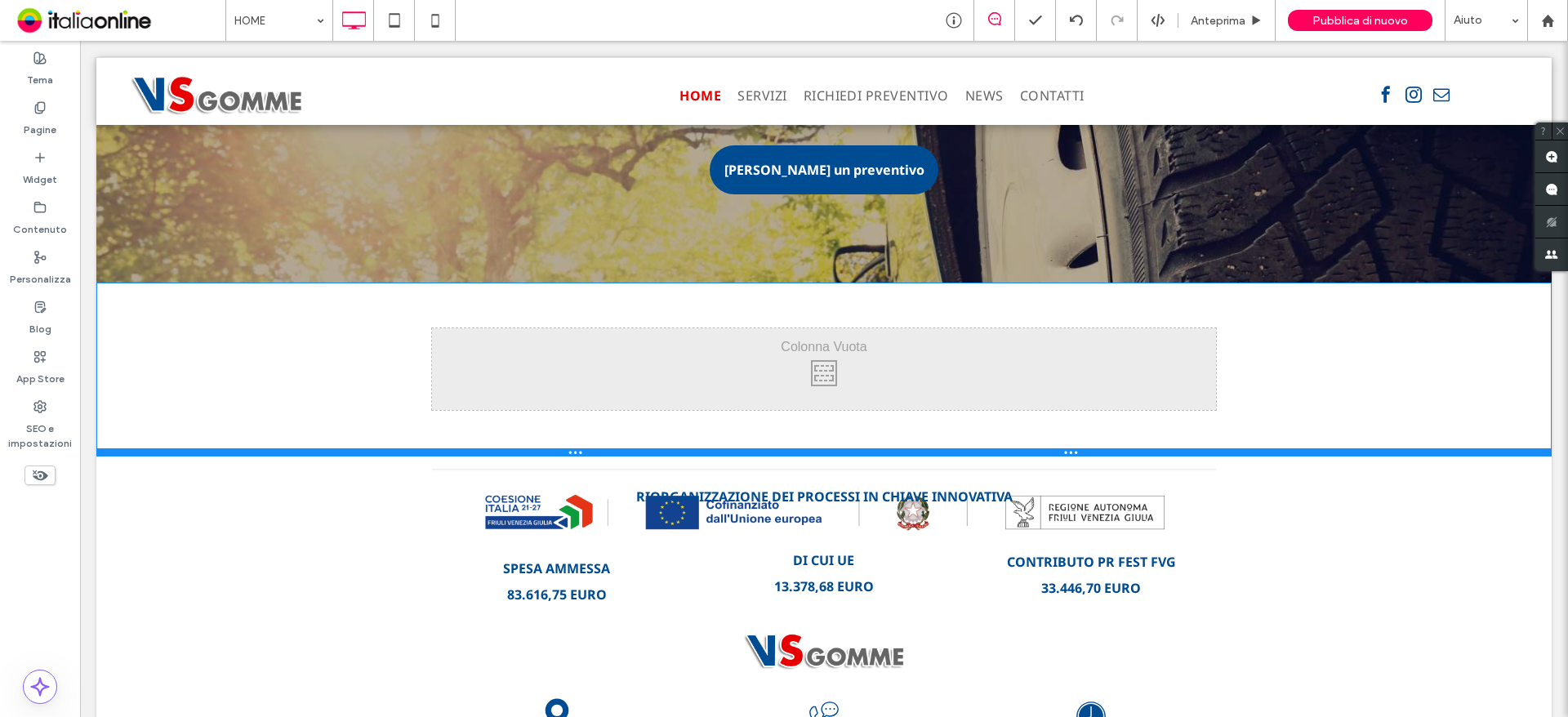
drag, startPoint x: 1328, startPoint y: 500, endPoint x: 1329, endPoint y: 429, distance: 71.0
click at [1329, 448] on div at bounding box center [823, 452] width 1455 height 8
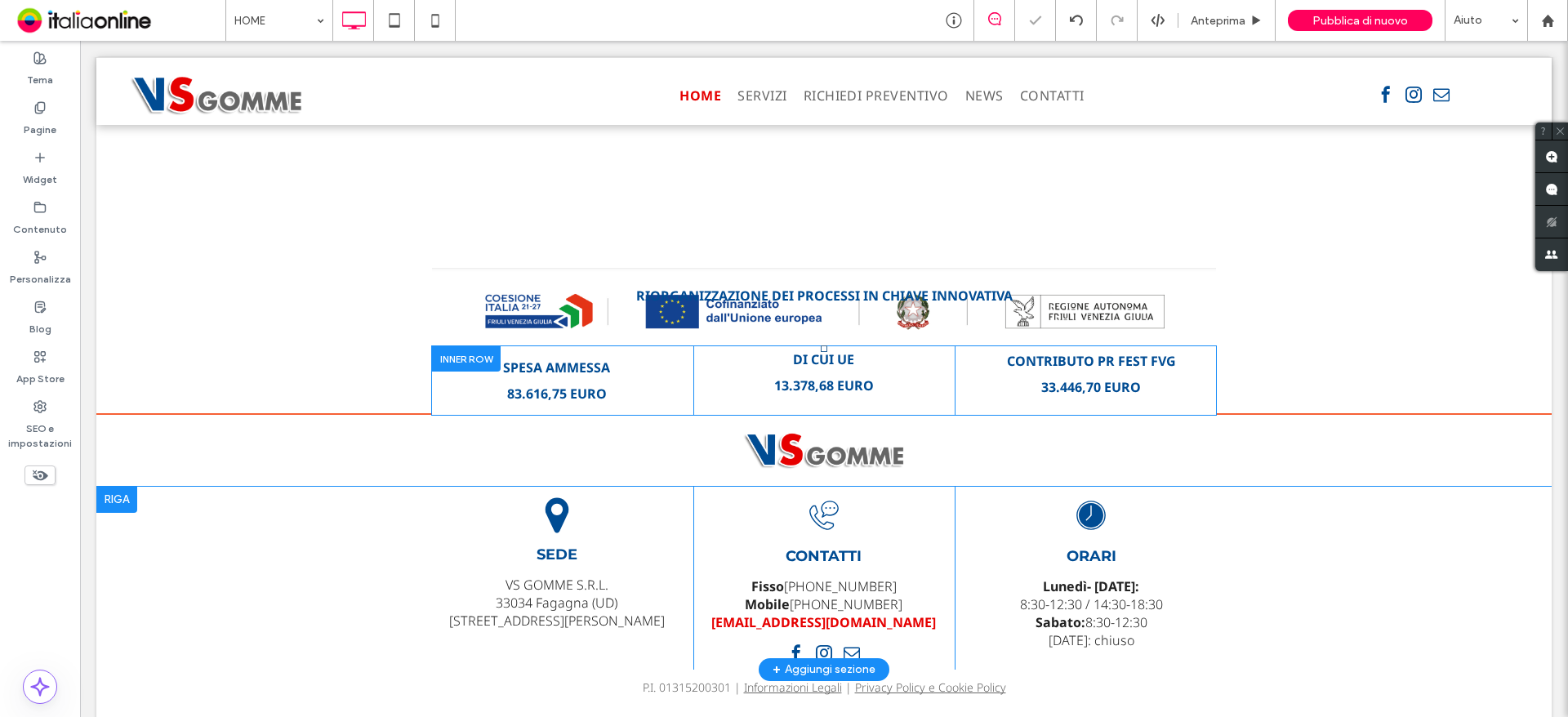
scroll to position [3442, 0]
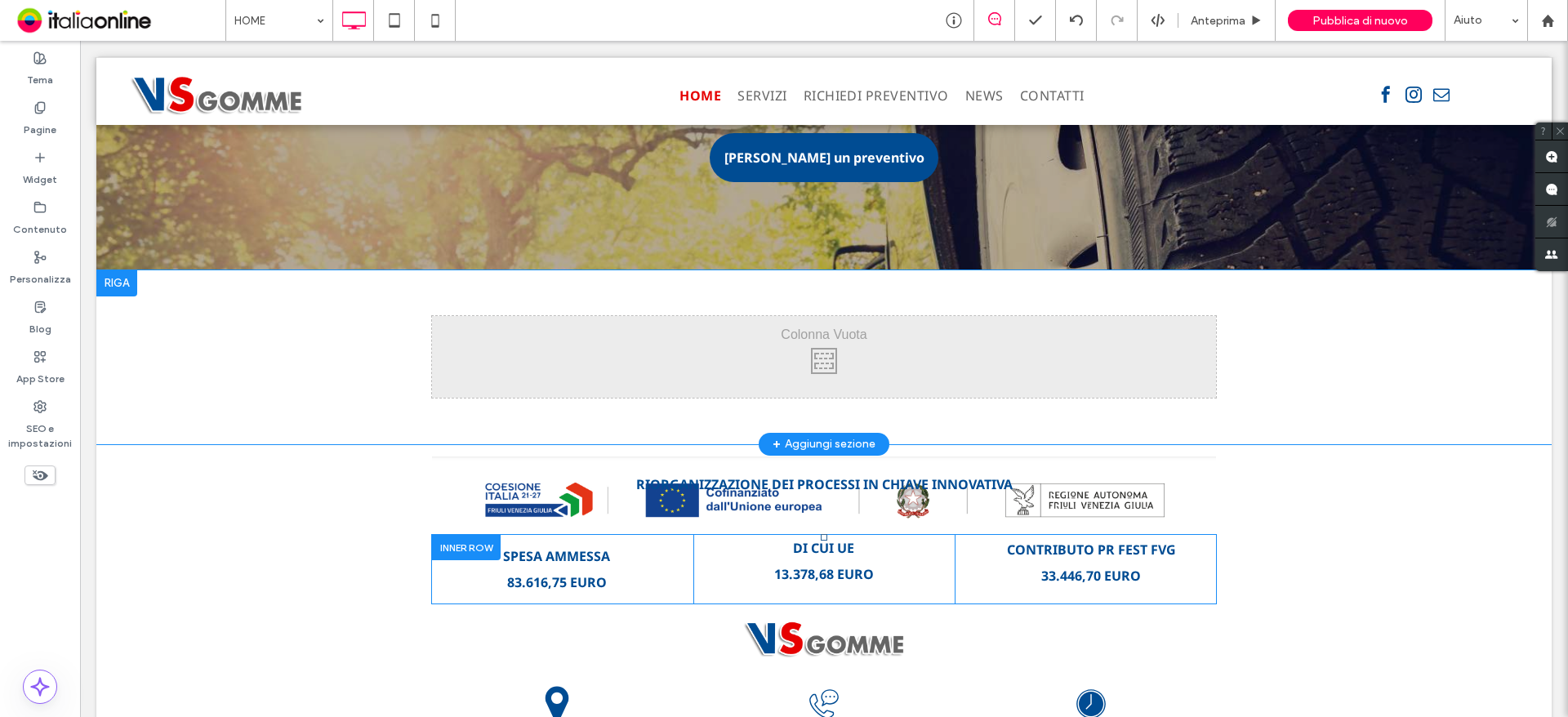
drag, startPoint x: 917, startPoint y: 456, endPoint x: 917, endPoint y: 362, distance: 94.0
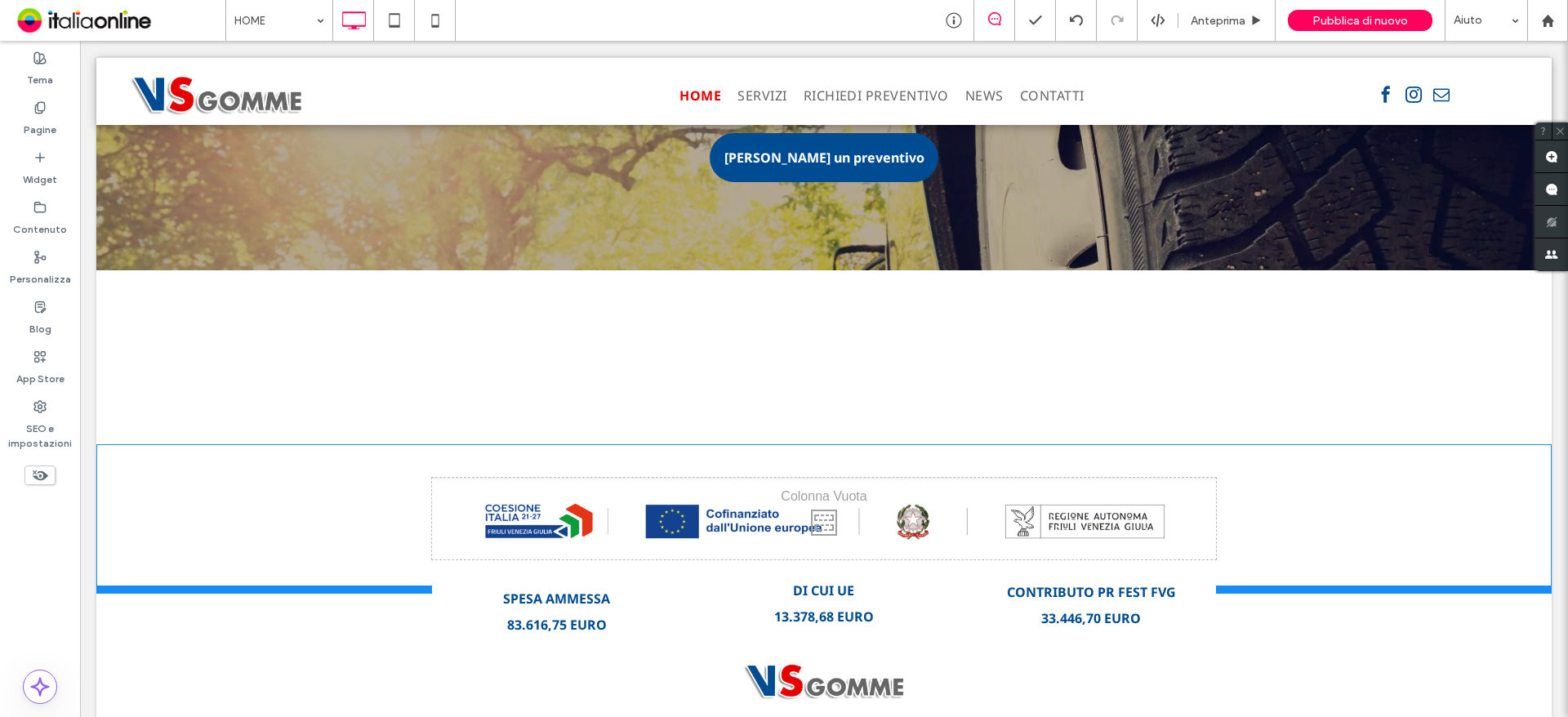
drag, startPoint x: 682, startPoint y: 523, endPoint x: 671, endPoint y: 560, distance: 38.6
click at [671, 586] on div at bounding box center [823, 589] width 1455 height 8
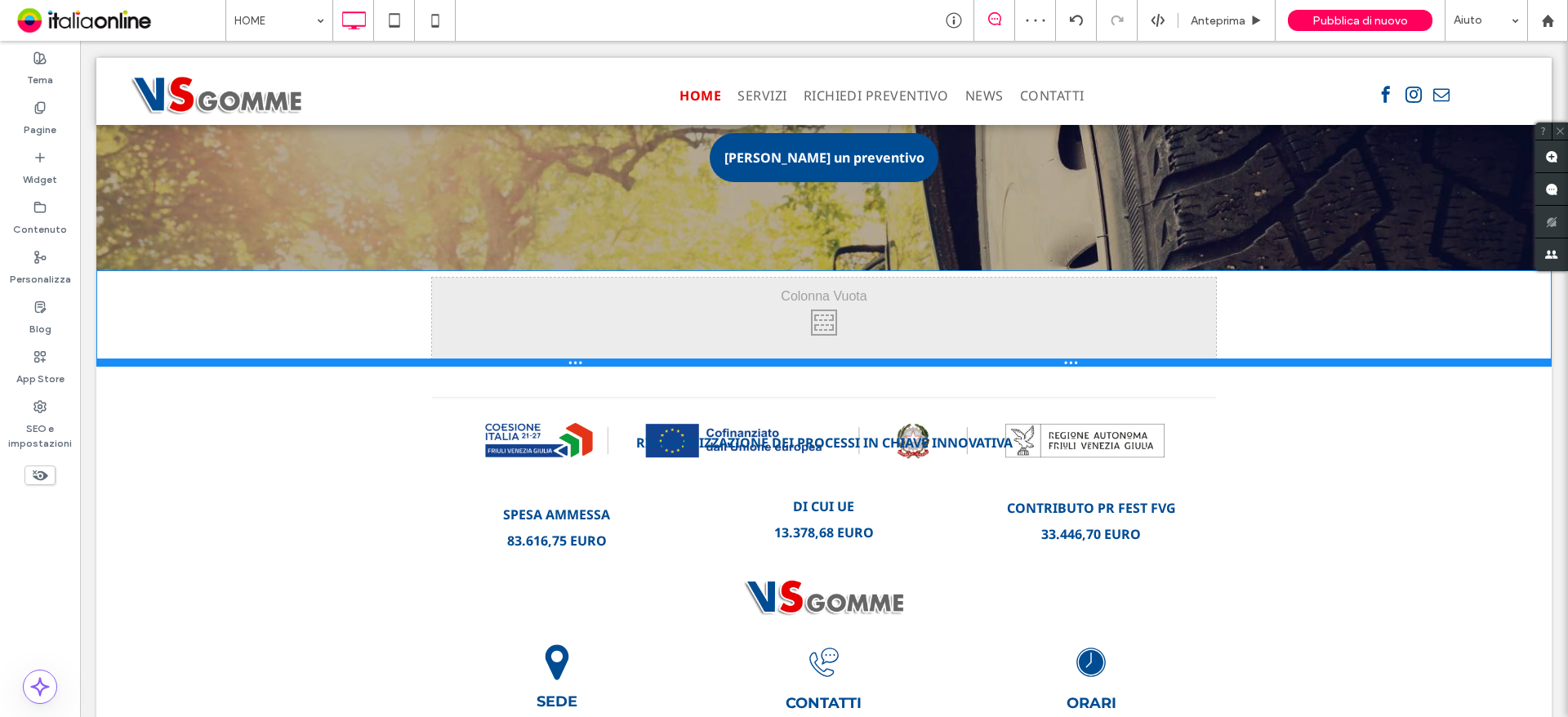
drag, startPoint x: 736, startPoint y: 415, endPoint x: 721, endPoint y: 338, distance: 78.4
click at [721, 358] on div at bounding box center [823, 362] width 1455 height 8
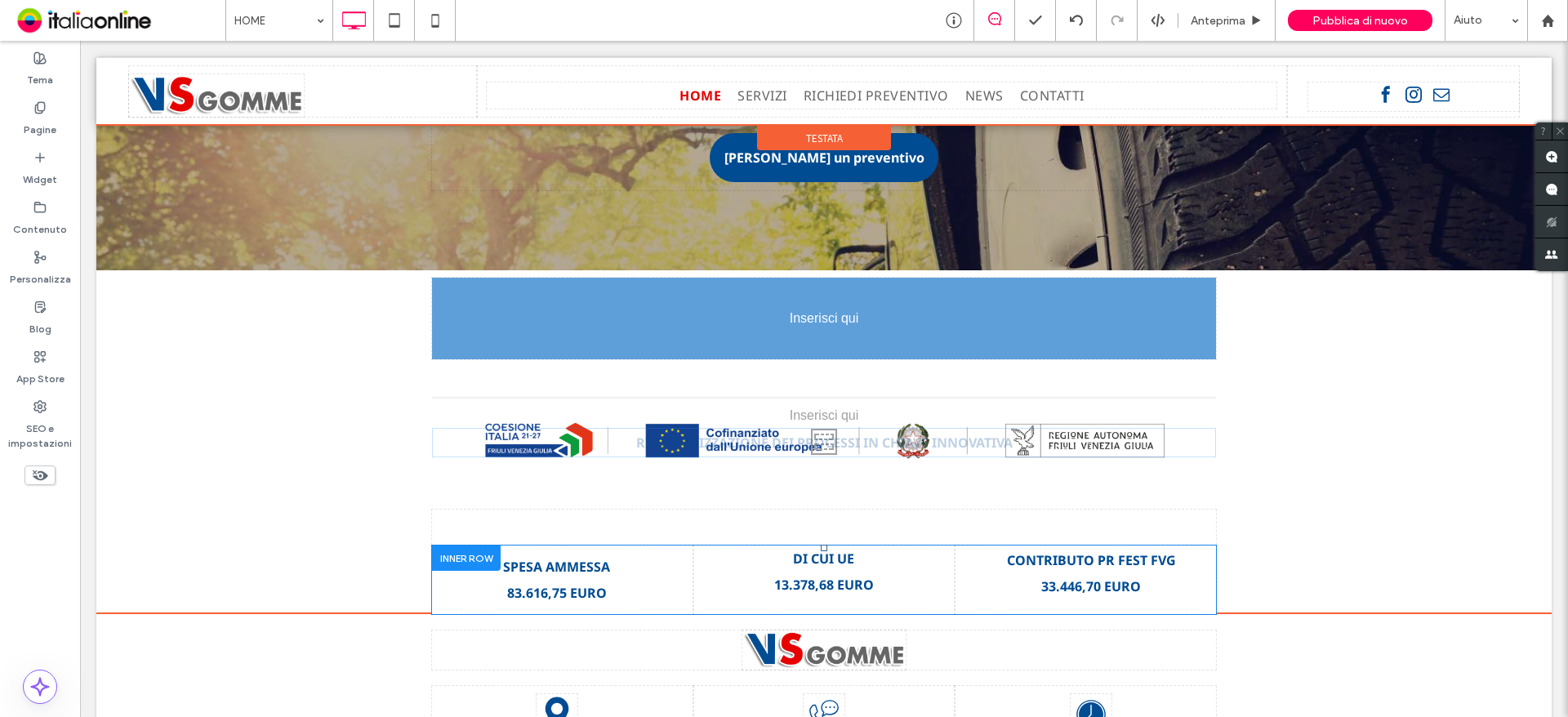
drag, startPoint x: 864, startPoint y: 418, endPoint x: 873, endPoint y: 347, distance: 71.6
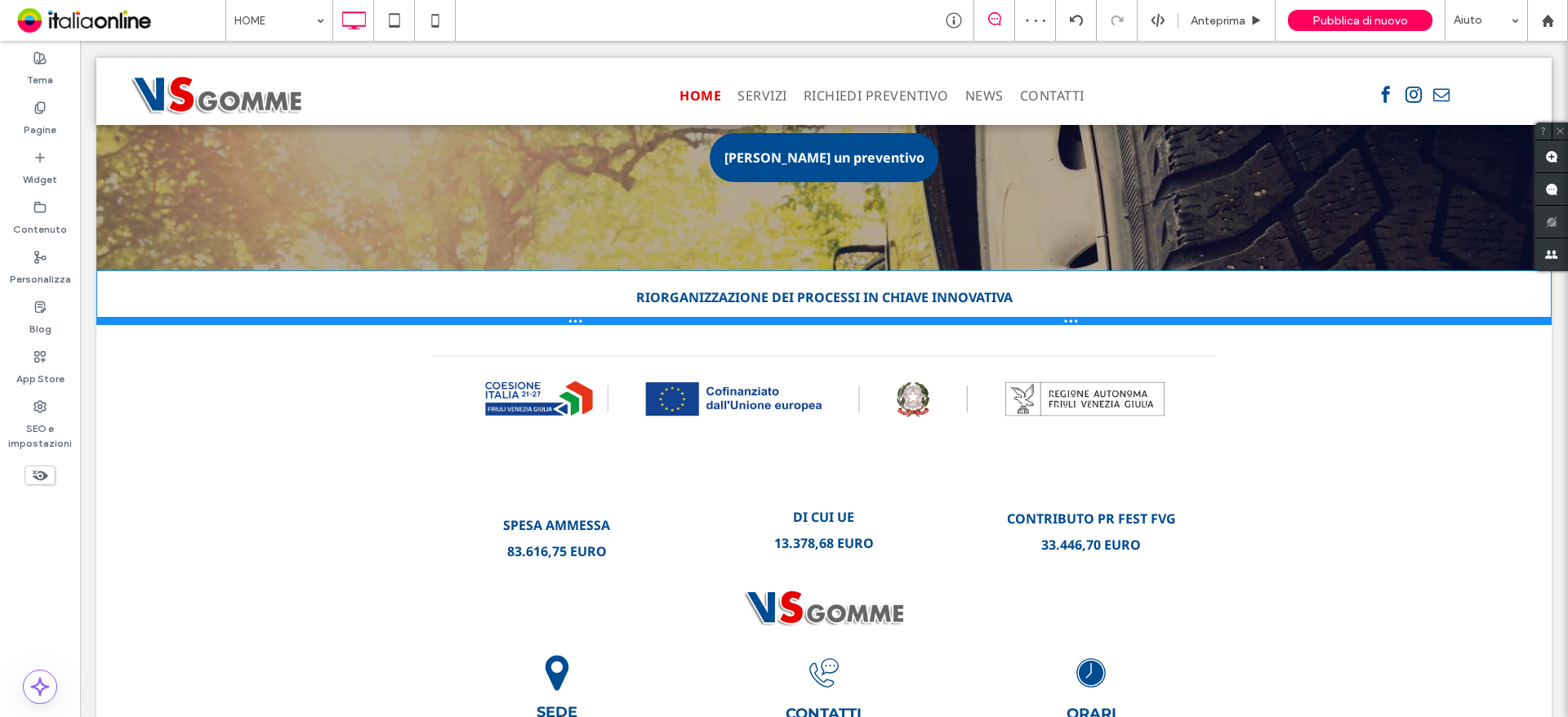
drag, startPoint x: 964, startPoint y: 285, endPoint x: 964, endPoint y: 297, distance: 12.0
click at [964, 317] on div at bounding box center [823, 321] width 1455 height 8
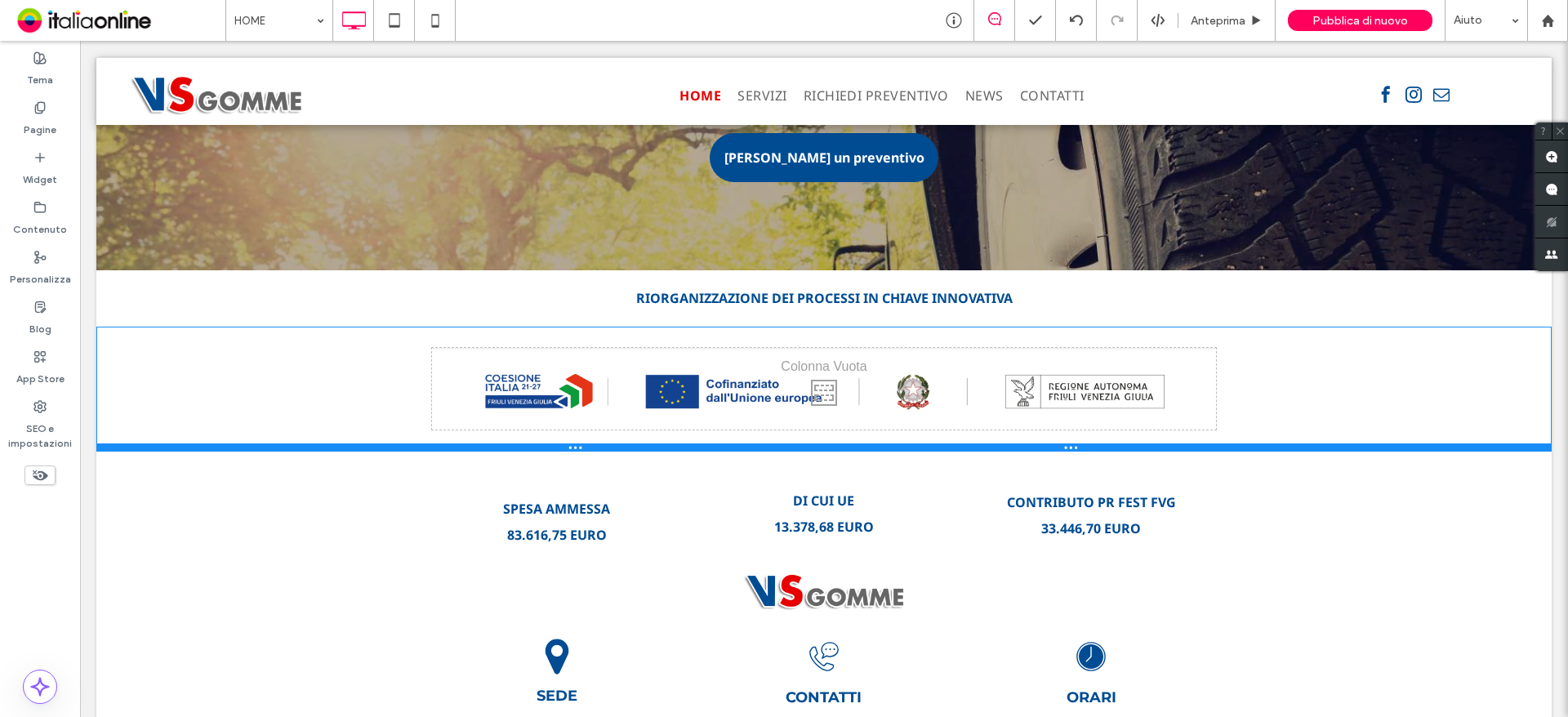
drag, startPoint x: 934, startPoint y: 440, endPoint x: 940, endPoint y: 423, distance: 18.0
click at [940, 443] on div at bounding box center [823, 447] width 1455 height 8
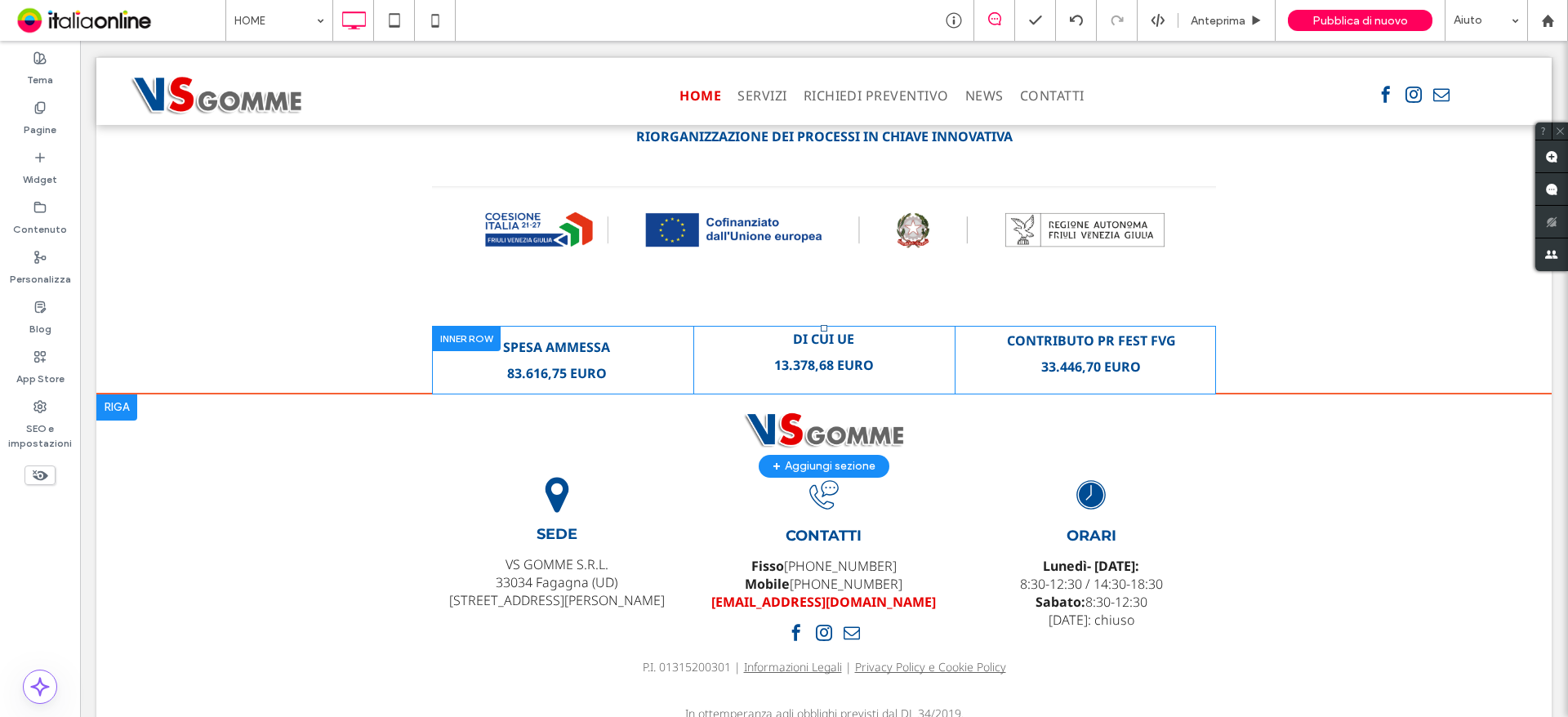
scroll to position [3558, 0]
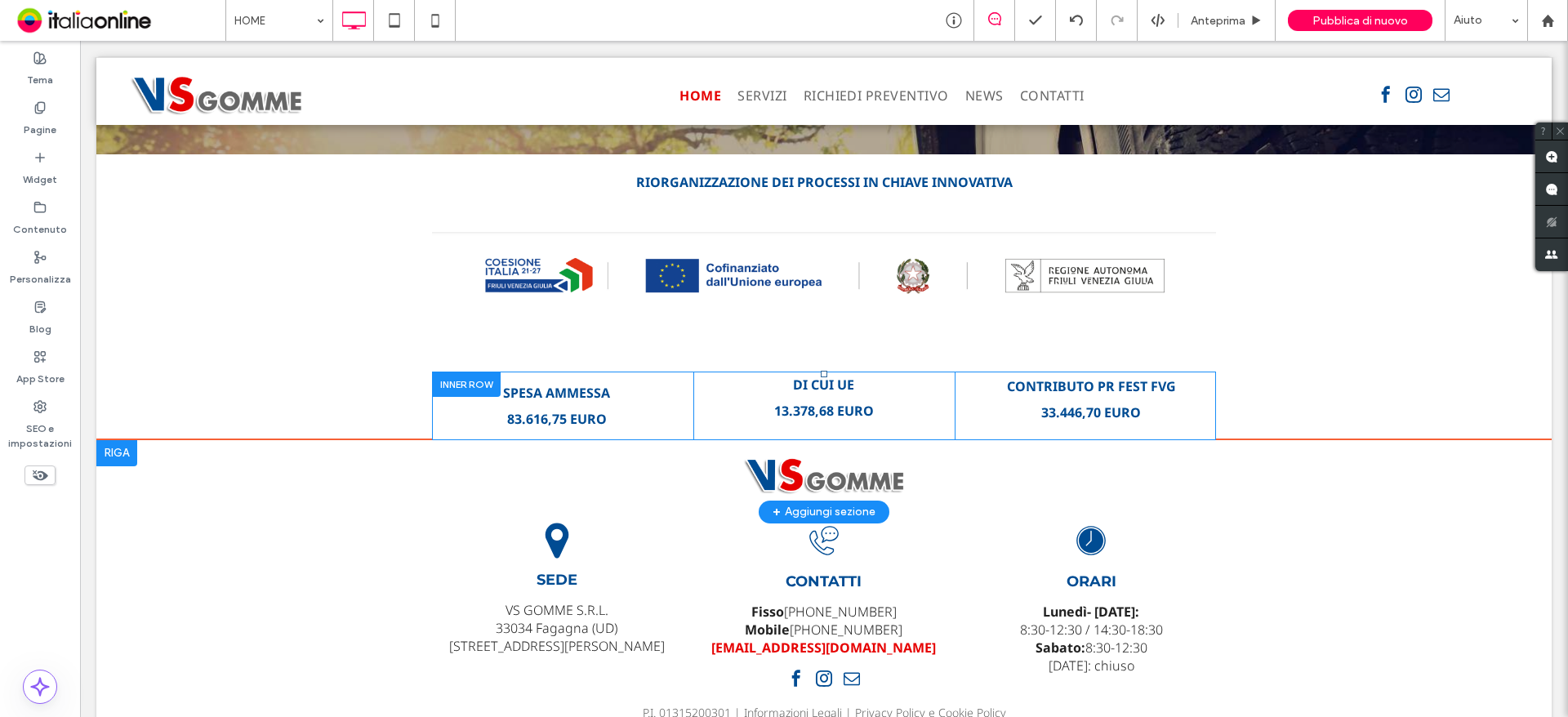
click at [282, 440] on div "Click To Paste + Aggiungi sezione" at bounding box center [823, 476] width 1455 height 72
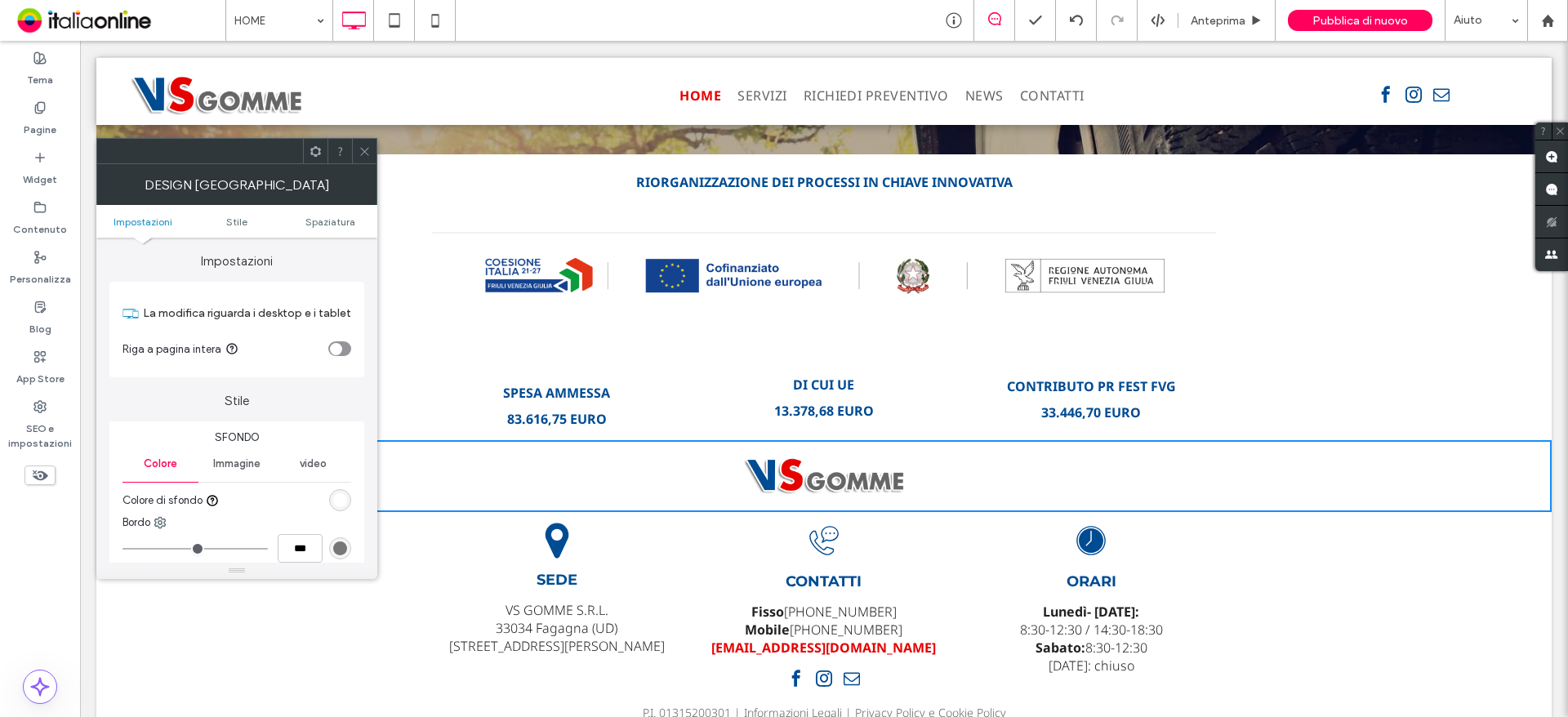
click at [341, 496] on div "rgb(255, 255, 255)" at bounding box center [340, 500] width 13 height 13
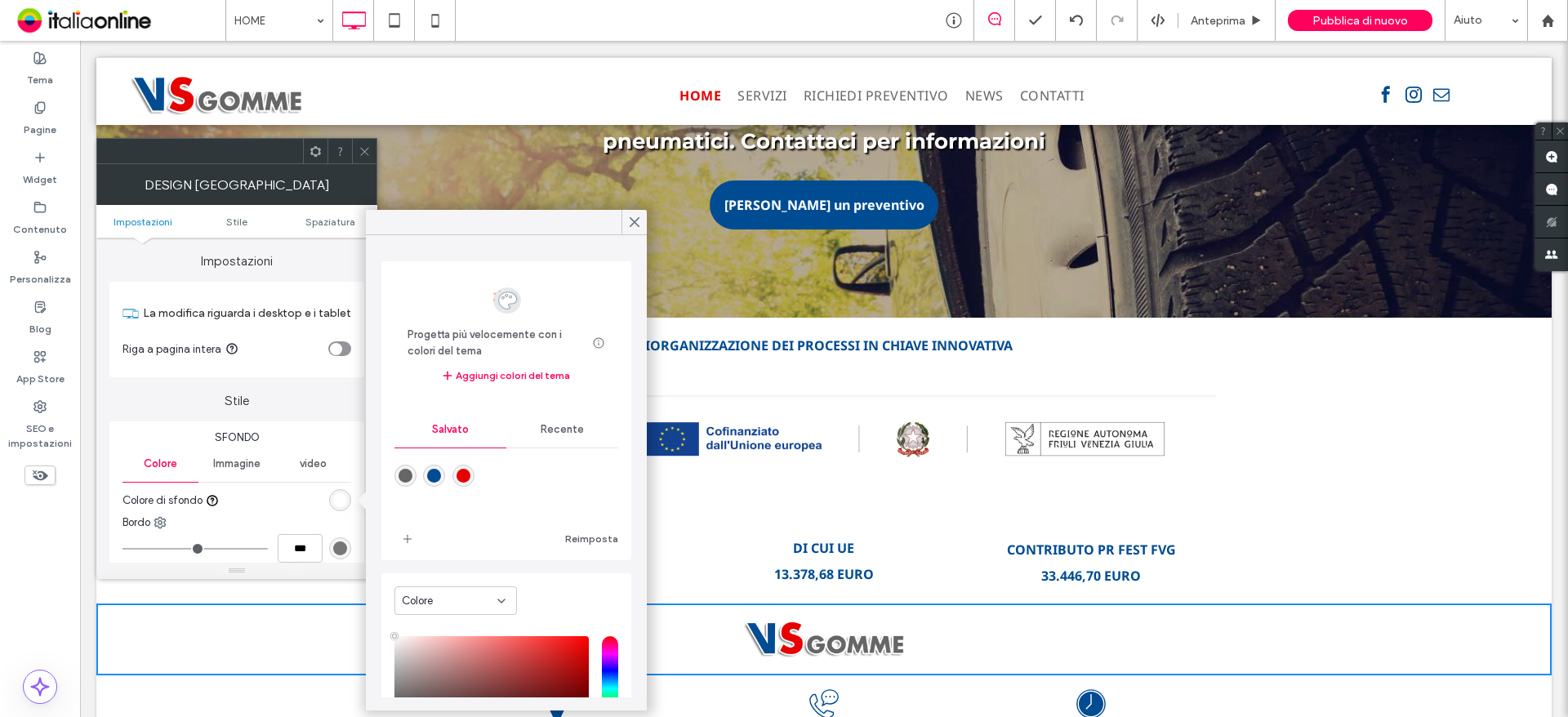
scroll to position [3721, 0]
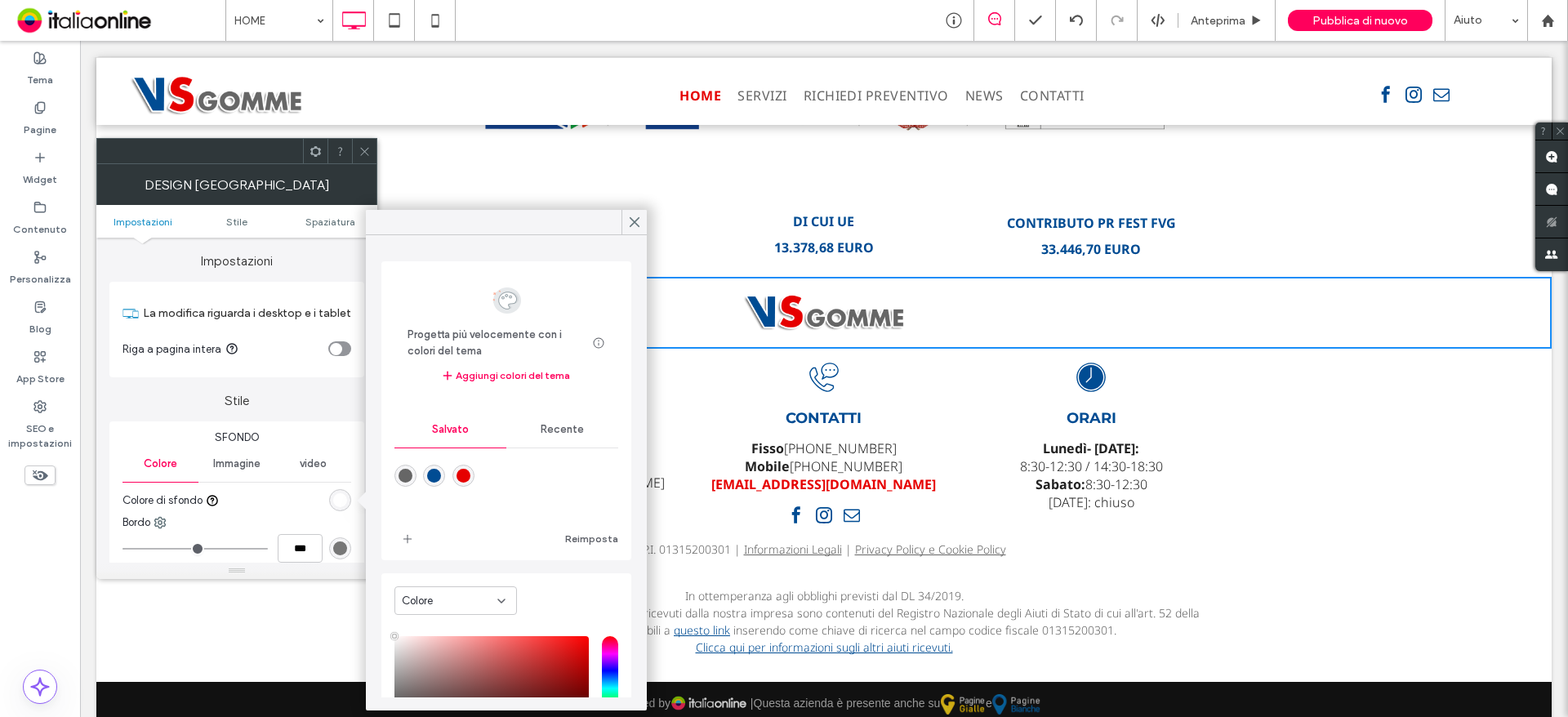
click at [1144, 293] on div "Click To Paste" at bounding box center [824, 313] width 784 height 40
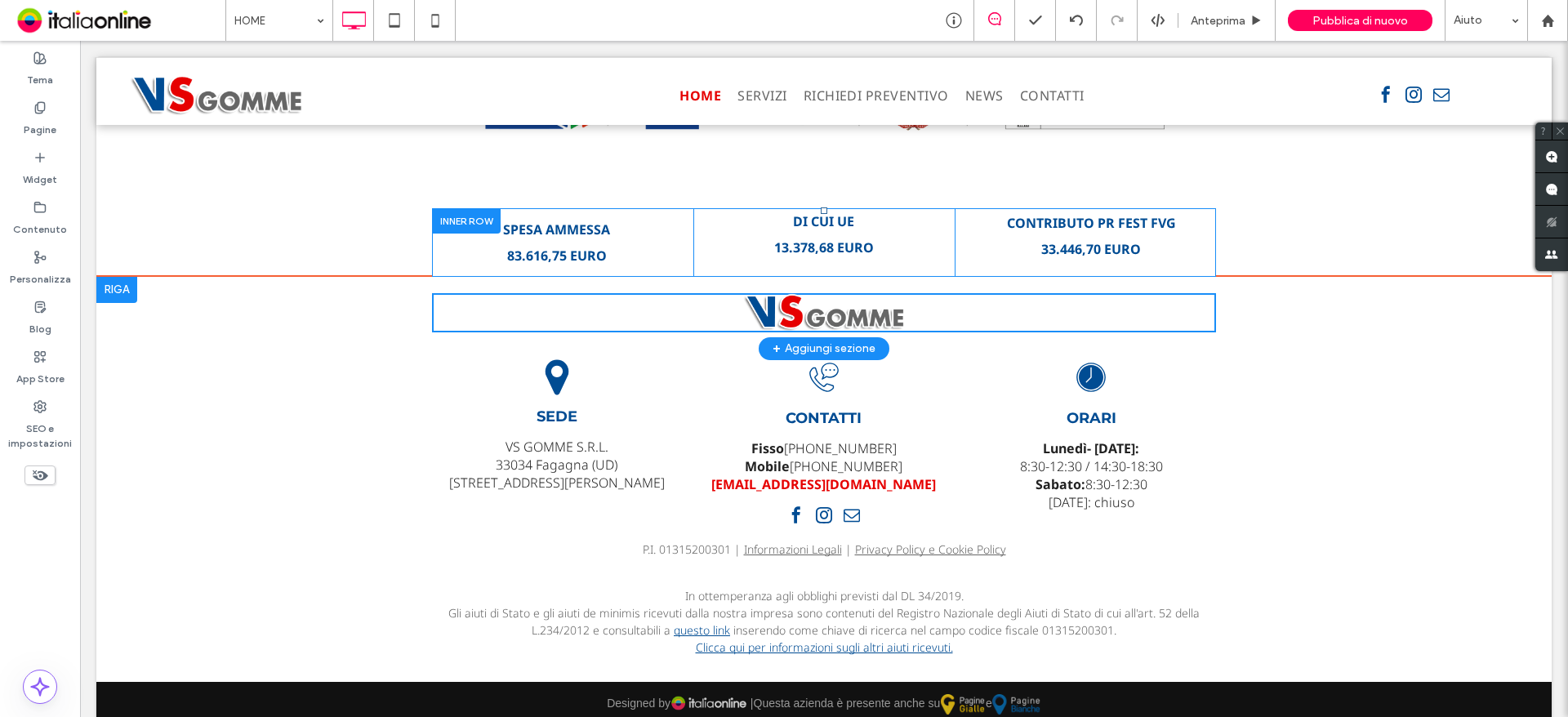
click at [281, 277] on div "Click To Paste + Aggiungi sezione" at bounding box center [823, 313] width 1455 height 72
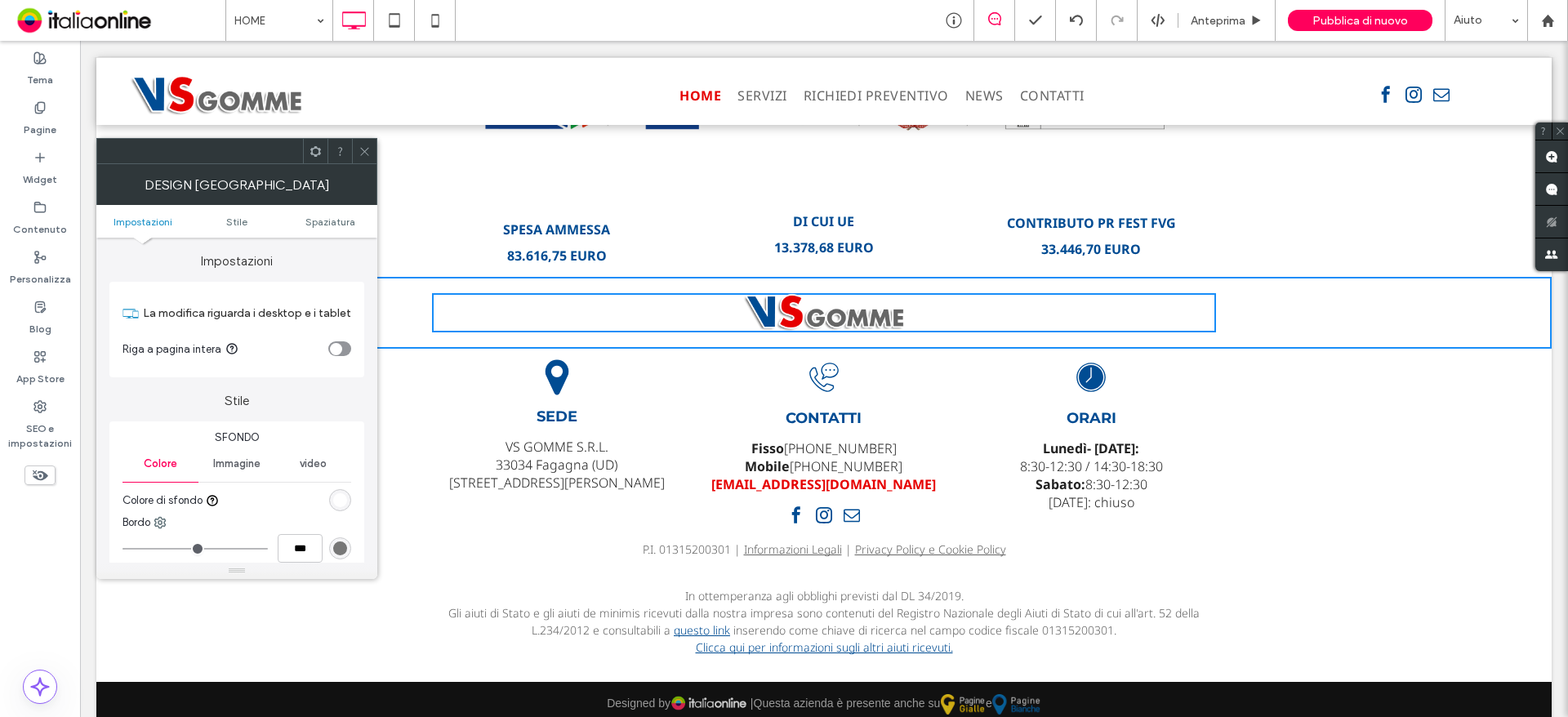
click at [337, 501] on div "rgb(255, 255, 255)" at bounding box center [340, 500] width 13 height 13
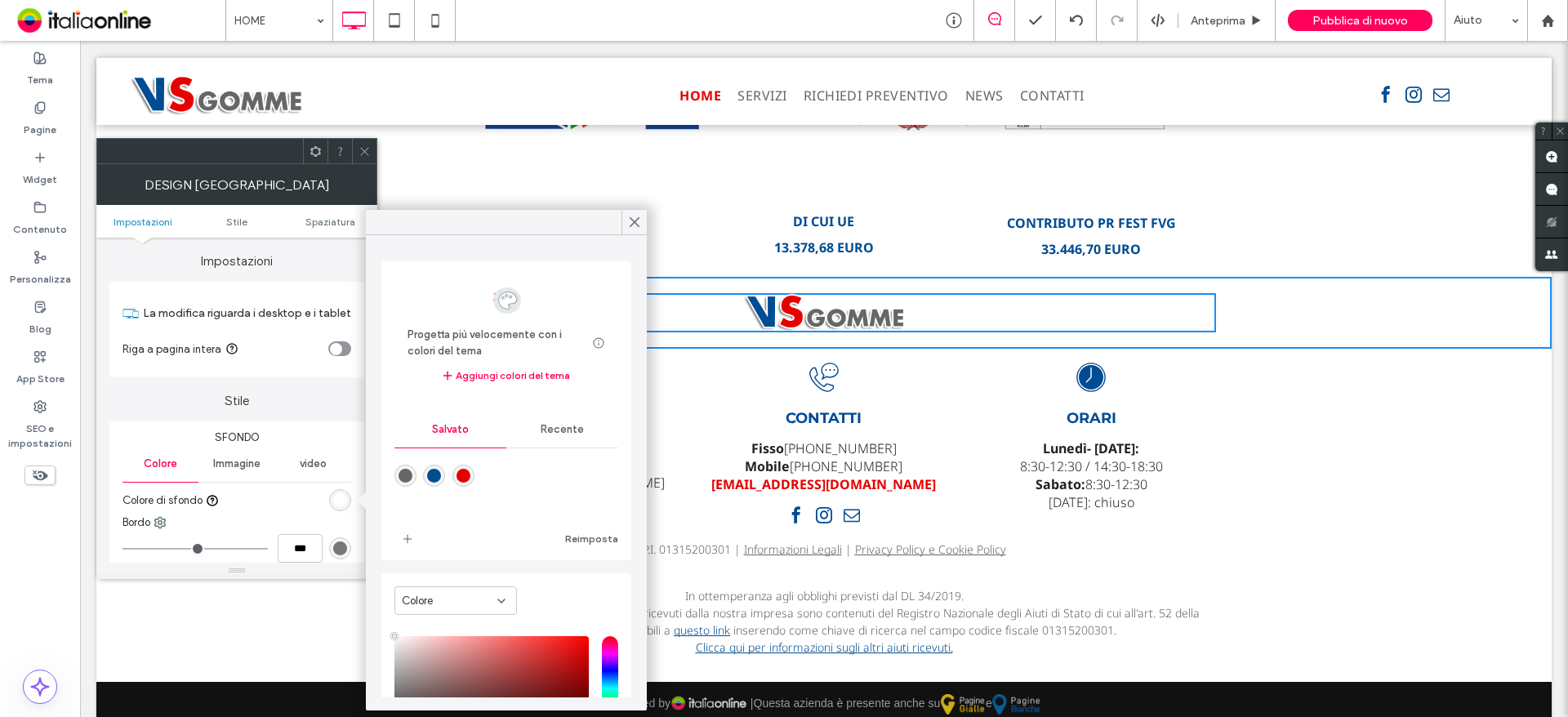
click at [437, 475] on div "rgba(0,76,147,1)" at bounding box center [433, 475] width 13 height 13
type input "*******"
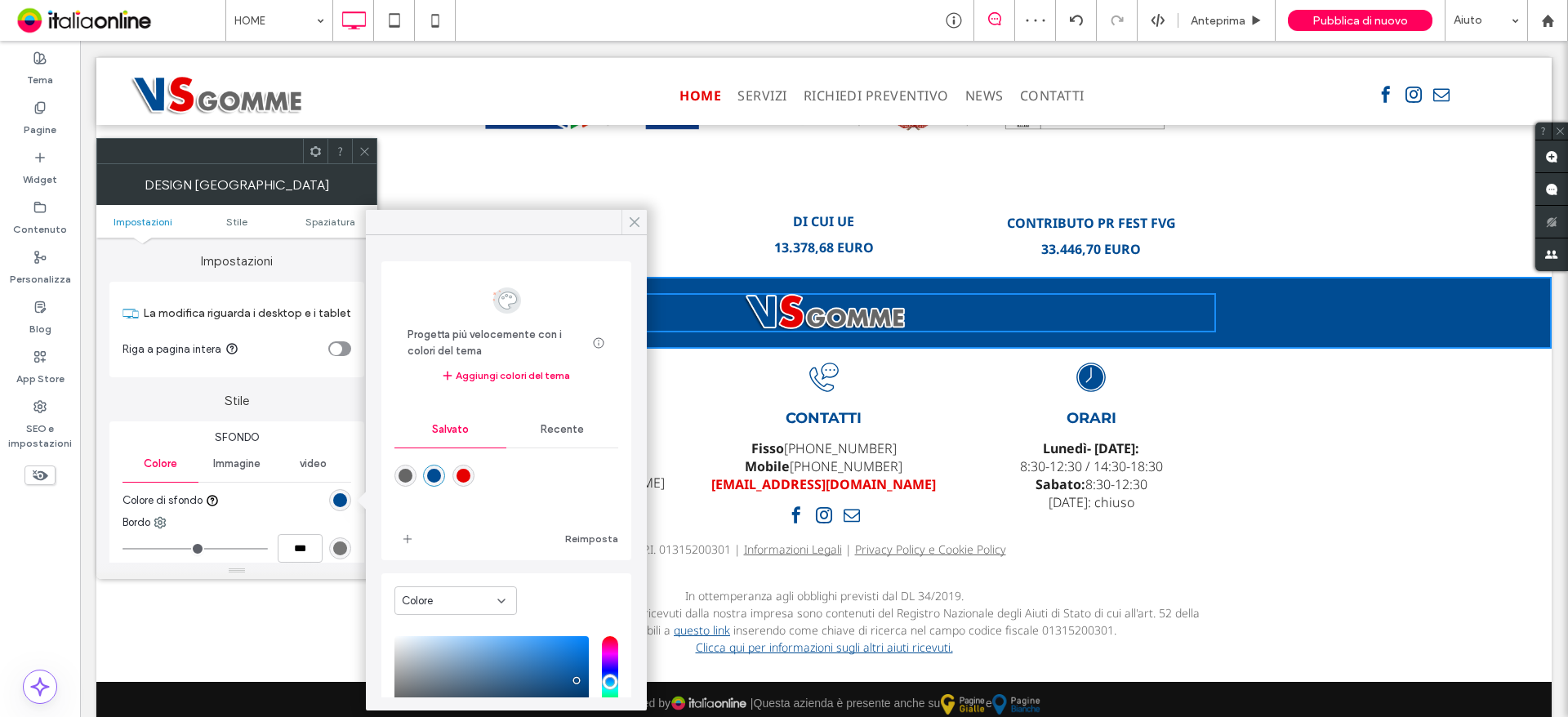
click at [637, 223] on icon at bounding box center [634, 222] width 14 height 14
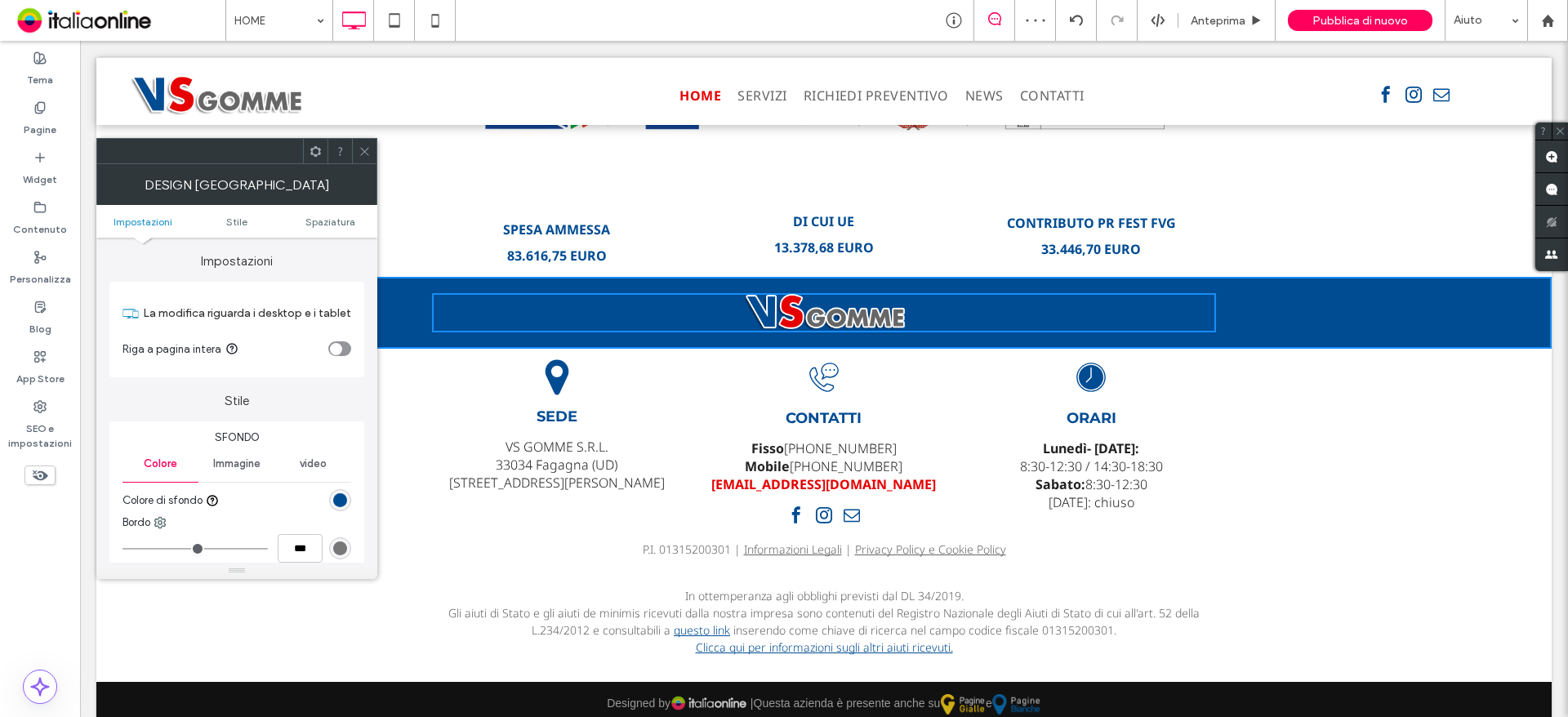
drag, startPoint x: 366, startPoint y: 147, endPoint x: 372, endPoint y: 158, distance: 12.5
click at [366, 147] on icon at bounding box center [365, 152] width 13 height 13
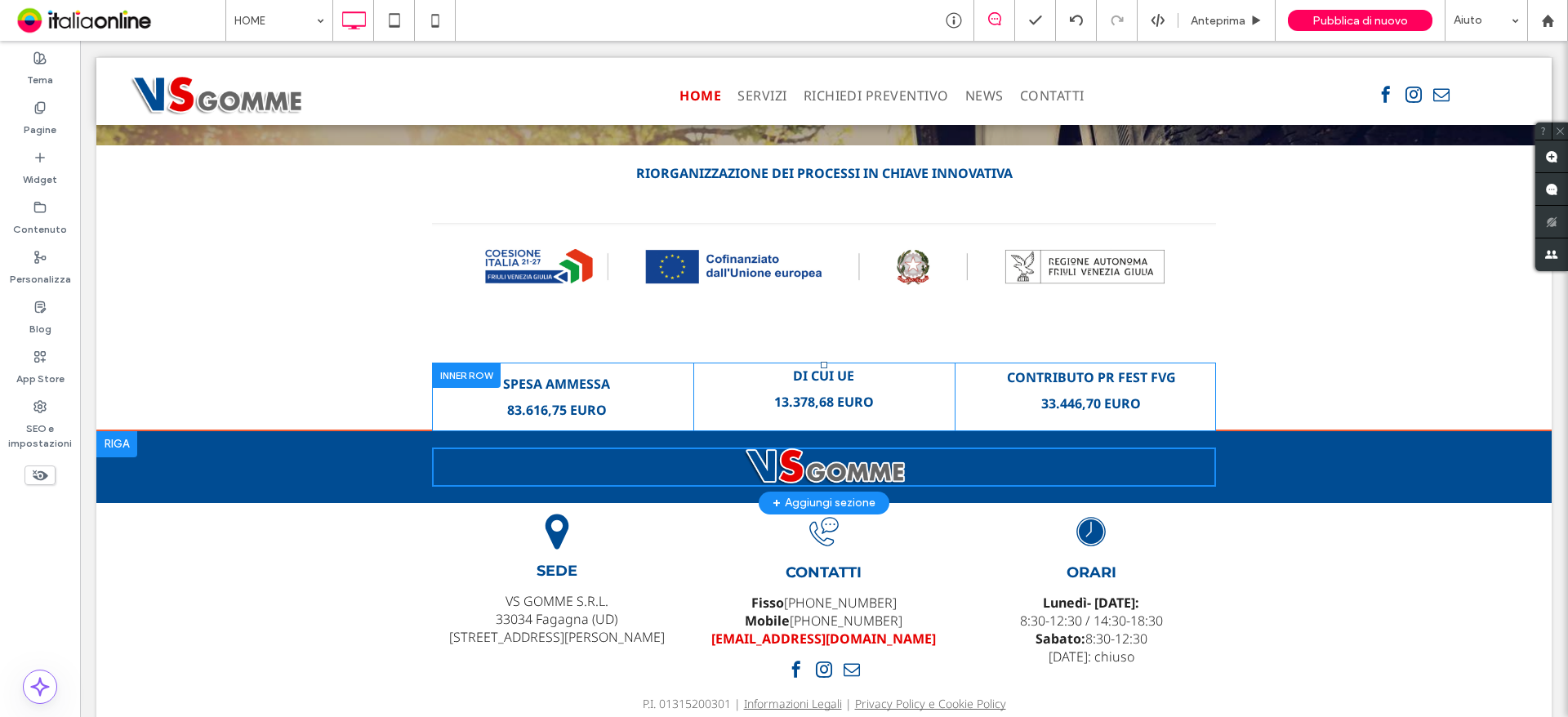
scroll to position [3558, 0]
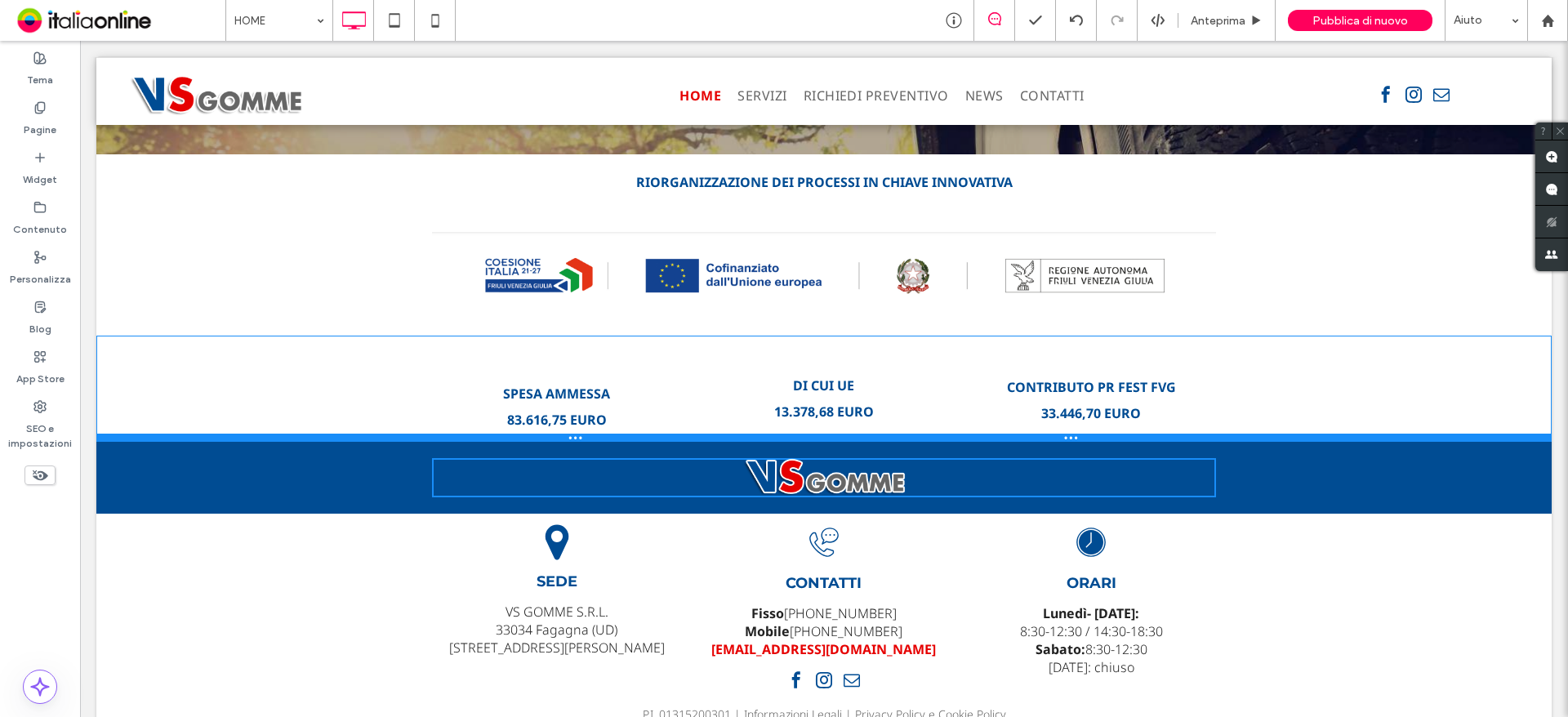
click at [1282, 434] on div at bounding box center [823, 438] width 1455 height 8
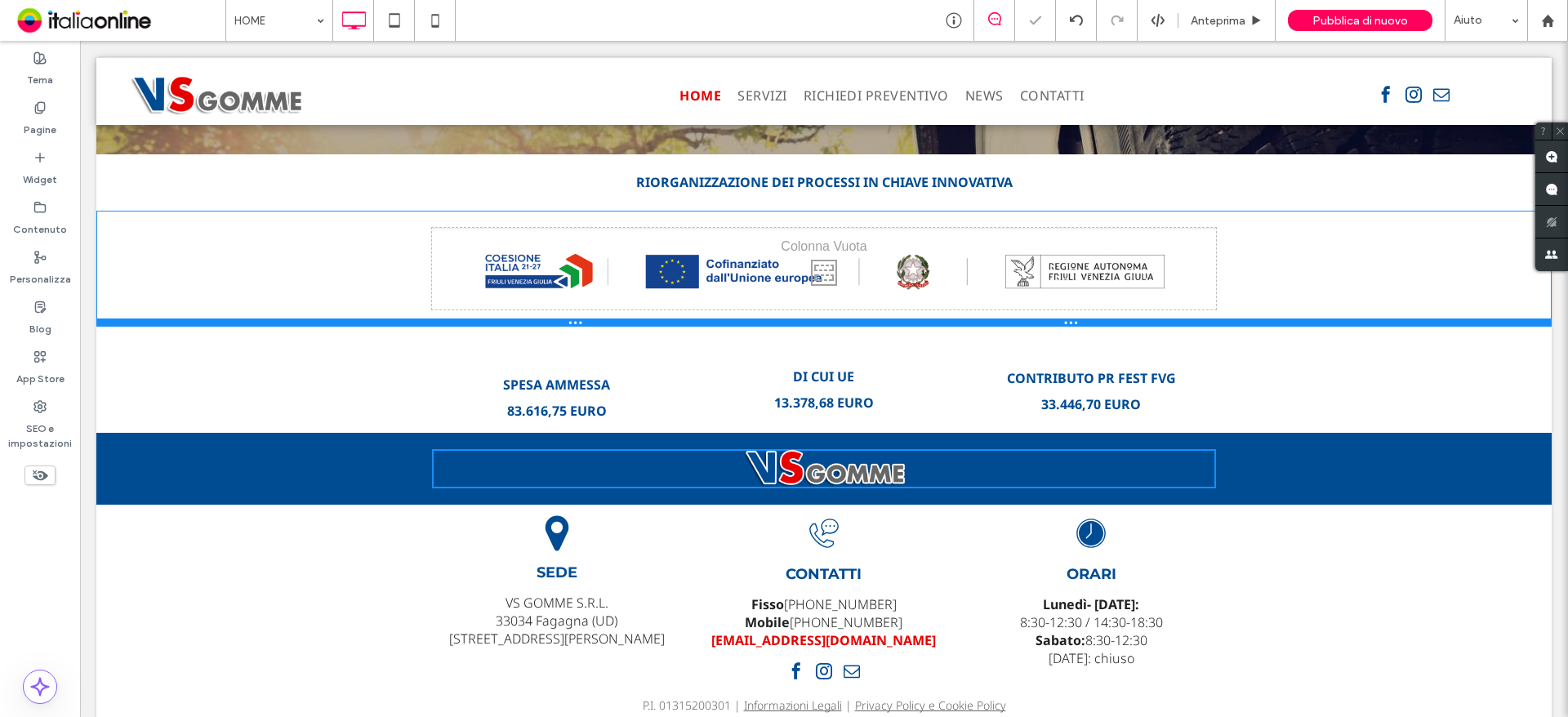
click at [1169, 318] on div at bounding box center [823, 322] width 1455 height 8
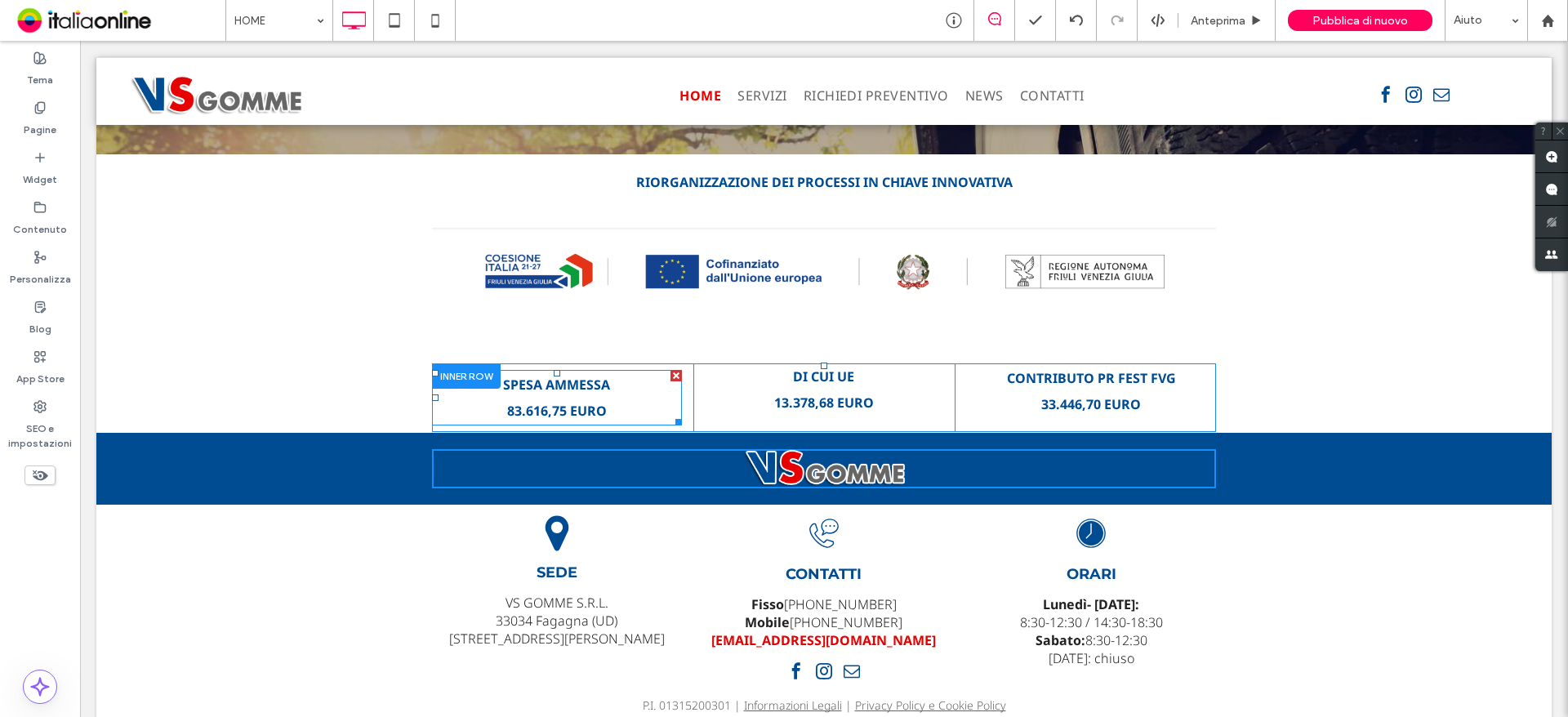
click at [519, 376] on strong "SPESA AMMESSA" at bounding box center [556, 385] width 107 height 18
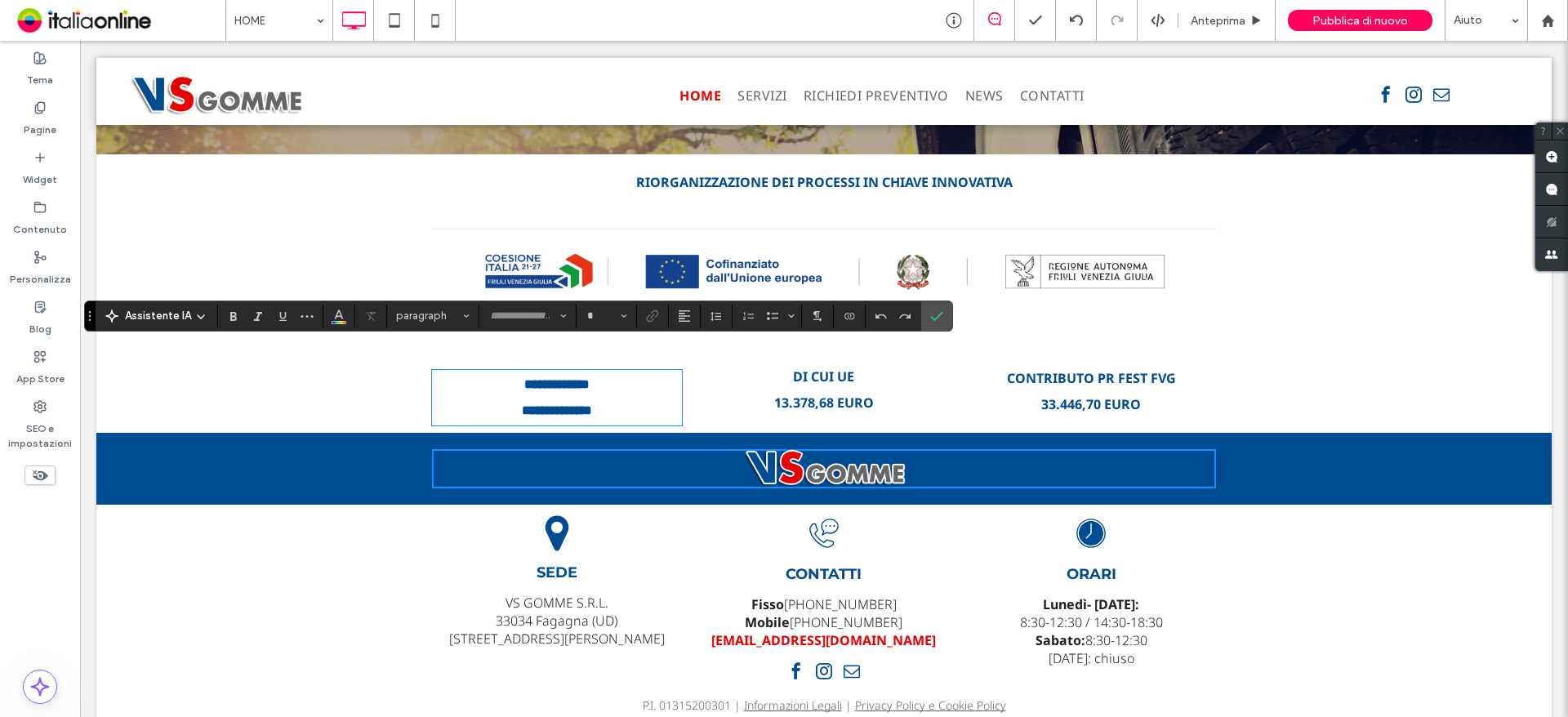
type input "*********"
type input "**"
click at [590, 315] on input "**" at bounding box center [601, 315] width 31 height 13
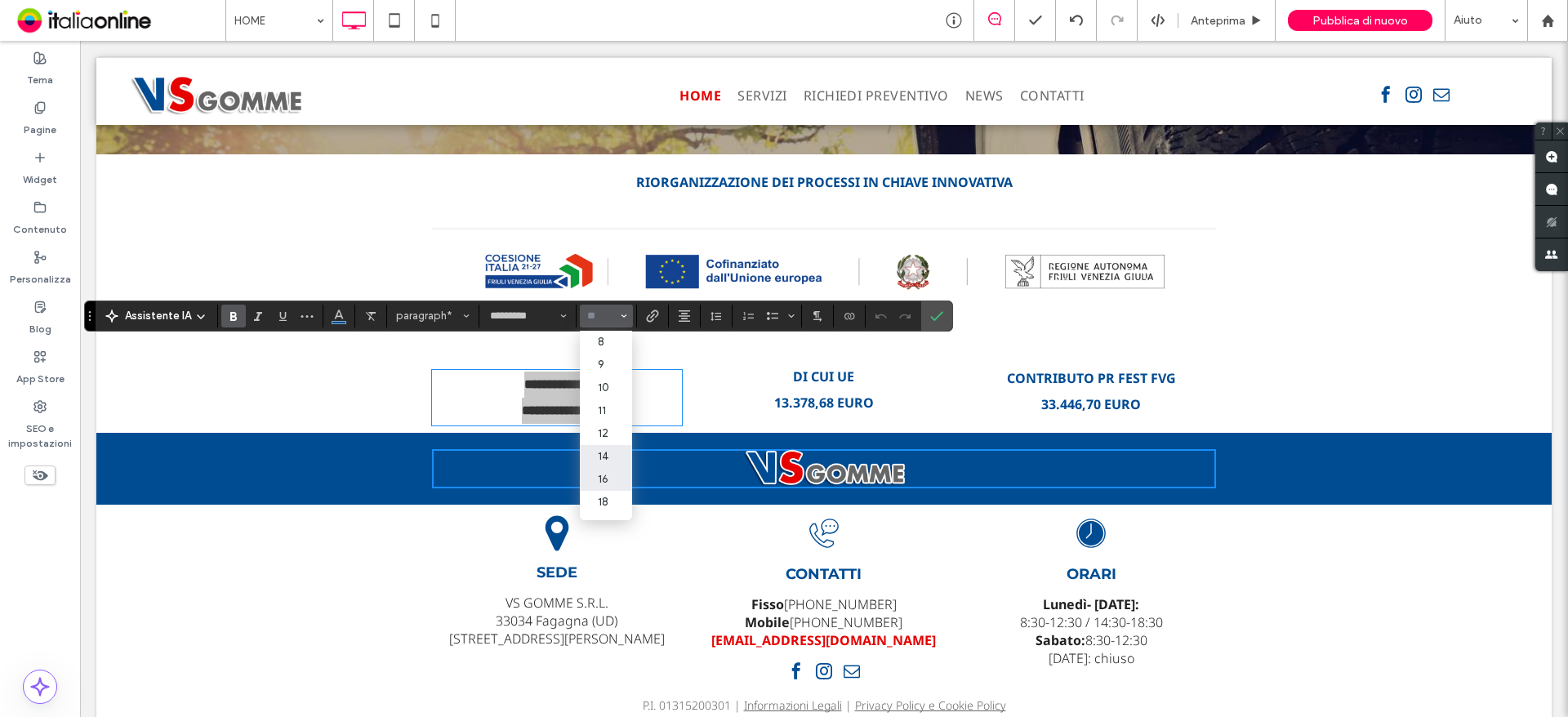
click at [596, 452] on label "14" at bounding box center [606, 456] width 52 height 22
type input "**"
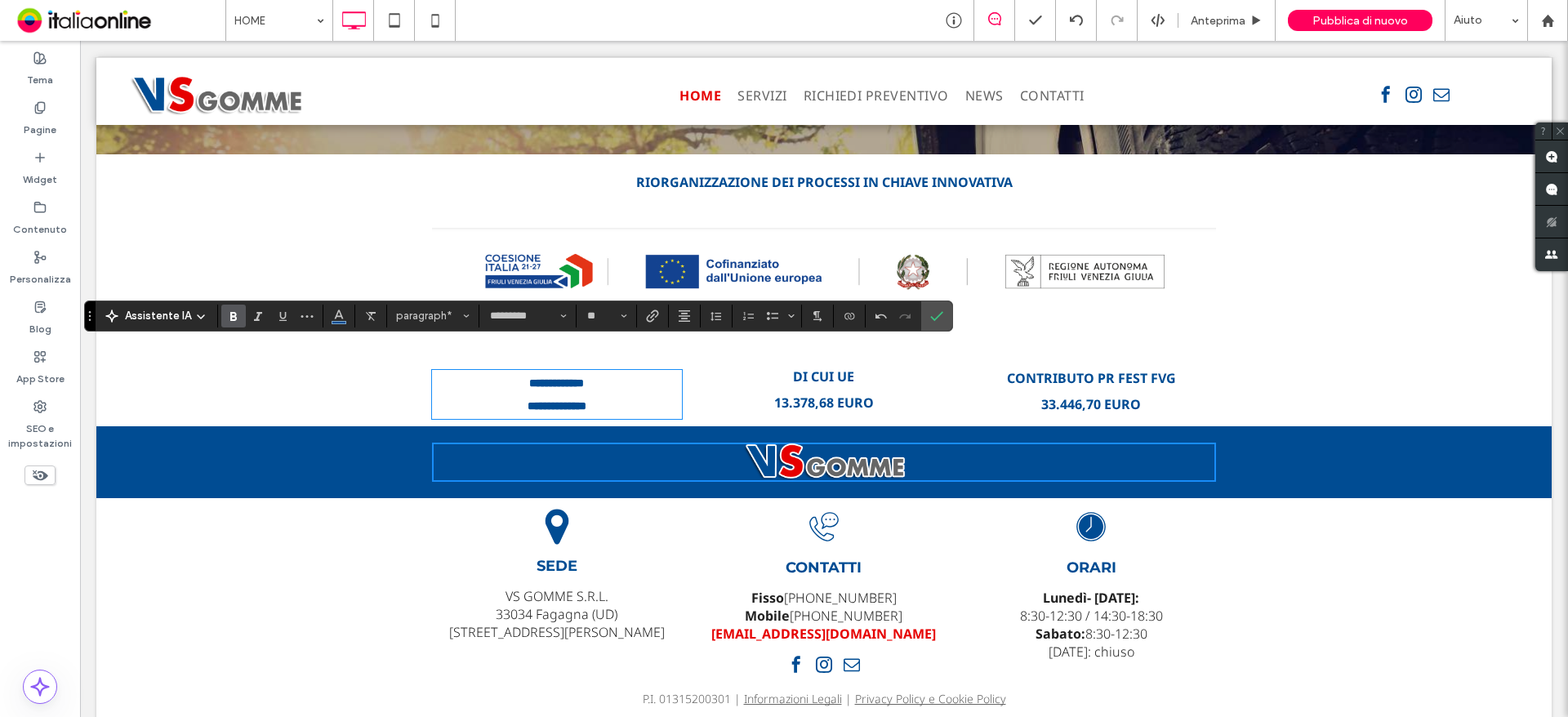
click at [811, 367] on strong "DI CUI UE" at bounding box center [823, 376] width 61 height 18
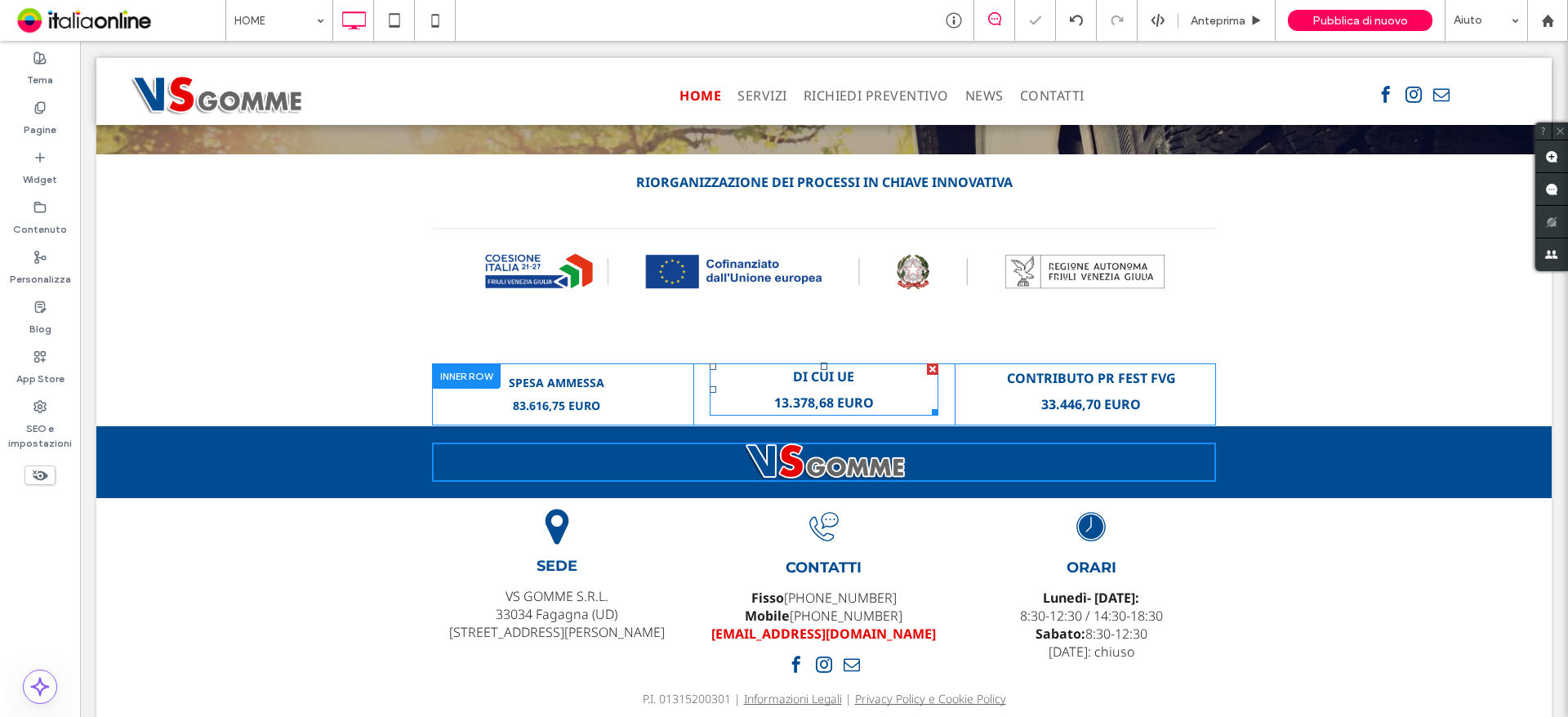
click at [812, 363] on p "DI CUI UE" at bounding box center [824, 376] width 228 height 26
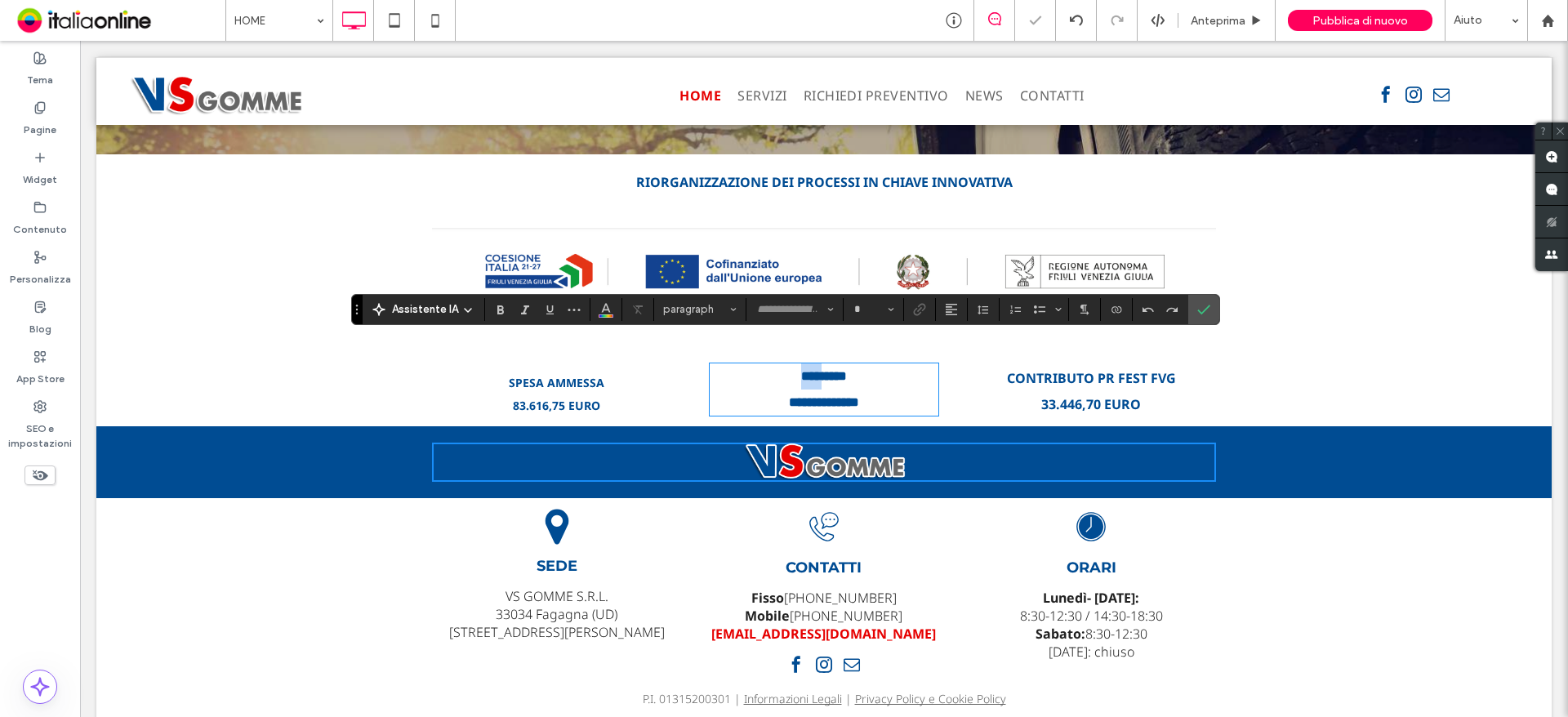
type input "*********"
type input "**"
click at [812, 390] on p "**********" at bounding box center [824, 403] width 228 height 26
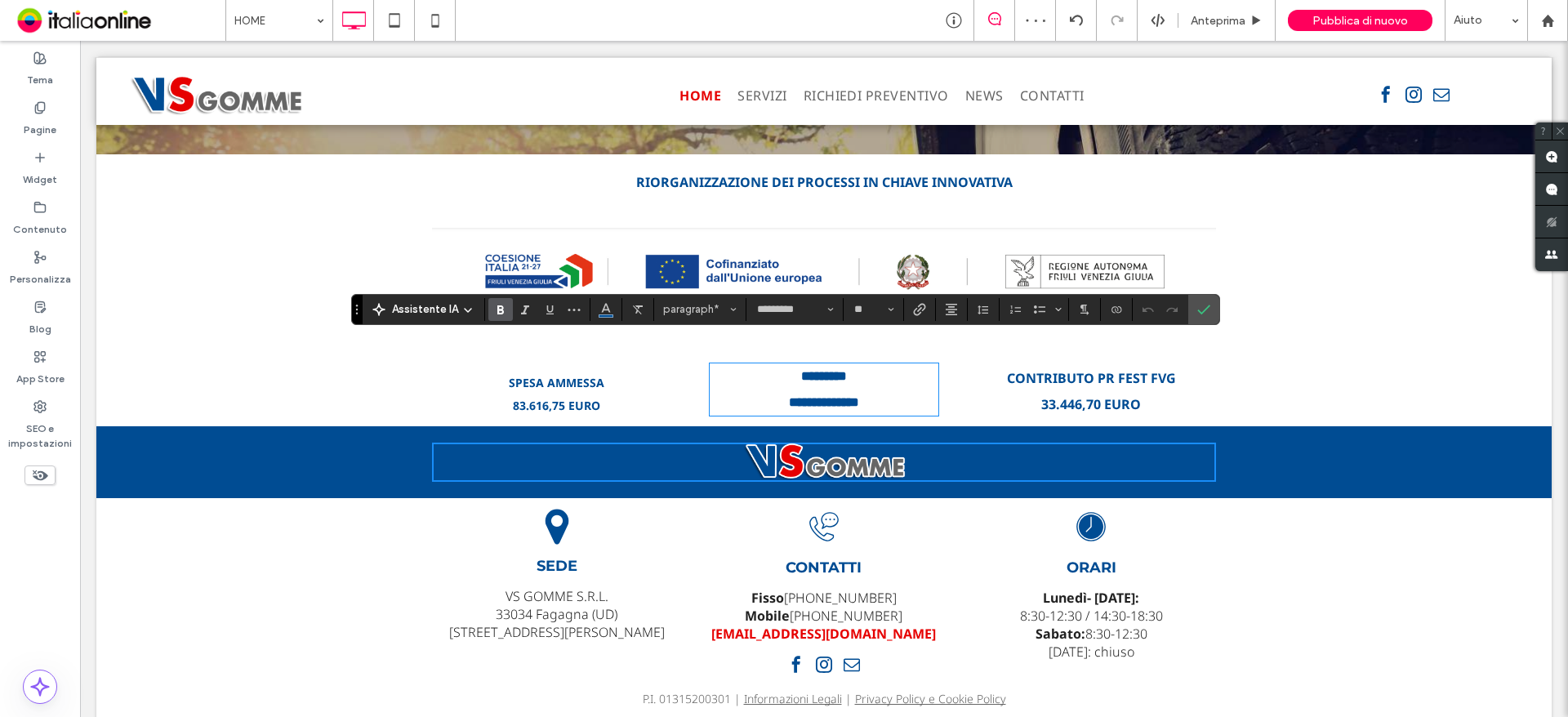
click at [811, 370] on strong "*********" at bounding box center [824, 376] width 46 height 13
click at [807, 370] on strong "*********" at bounding box center [824, 376] width 46 height 13
drag, startPoint x: 781, startPoint y: 352, endPoint x: 885, endPoint y: 367, distance: 105.1
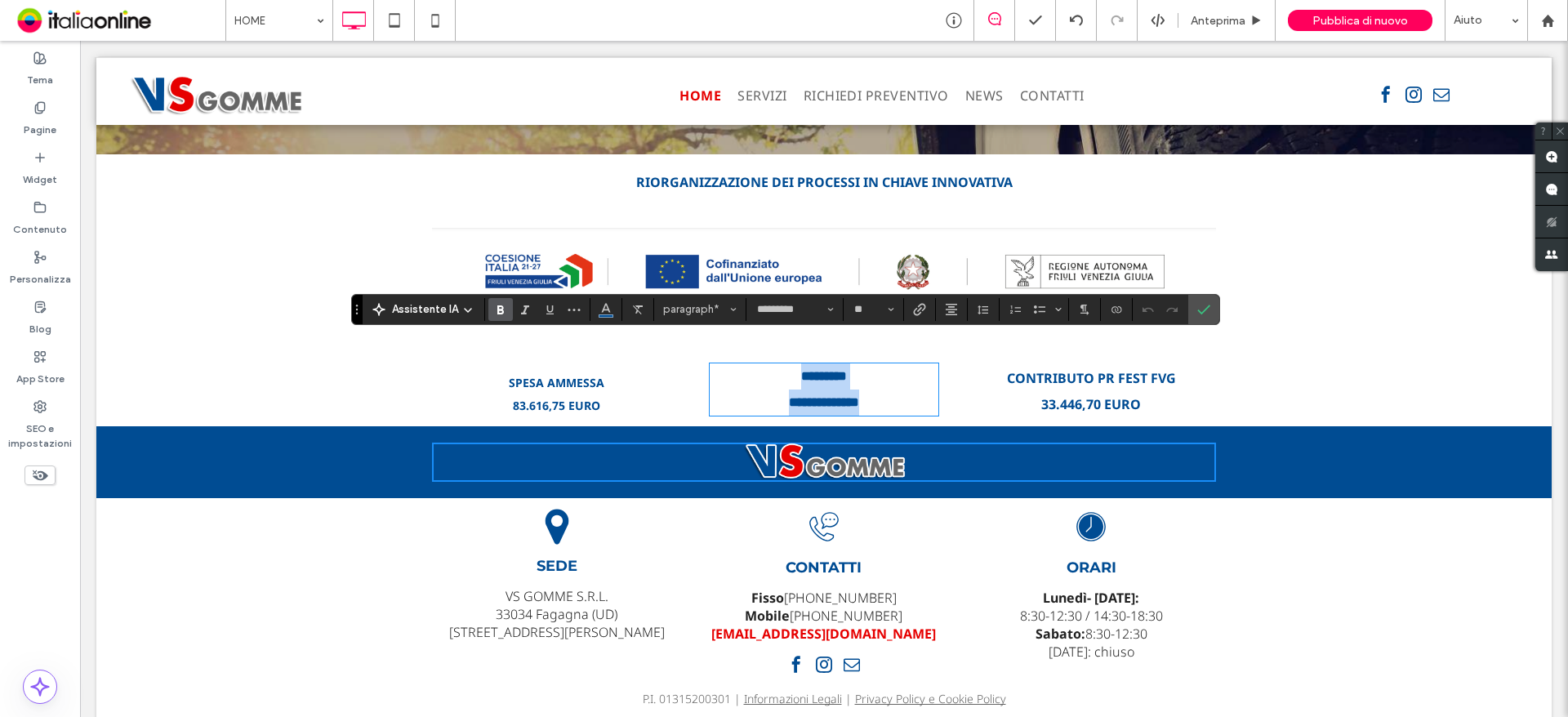
click at [885, 367] on div "**********" at bounding box center [824, 389] width 228 height 52
click at [853, 307] on input "**" at bounding box center [868, 309] width 31 height 13
click at [874, 443] on label "14" at bounding box center [873, 449] width 52 height 22
type input "**"
click at [1032, 369] on strong "CONTRIBUTO PR FEST FVG" at bounding box center [1092, 378] width 169 height 18
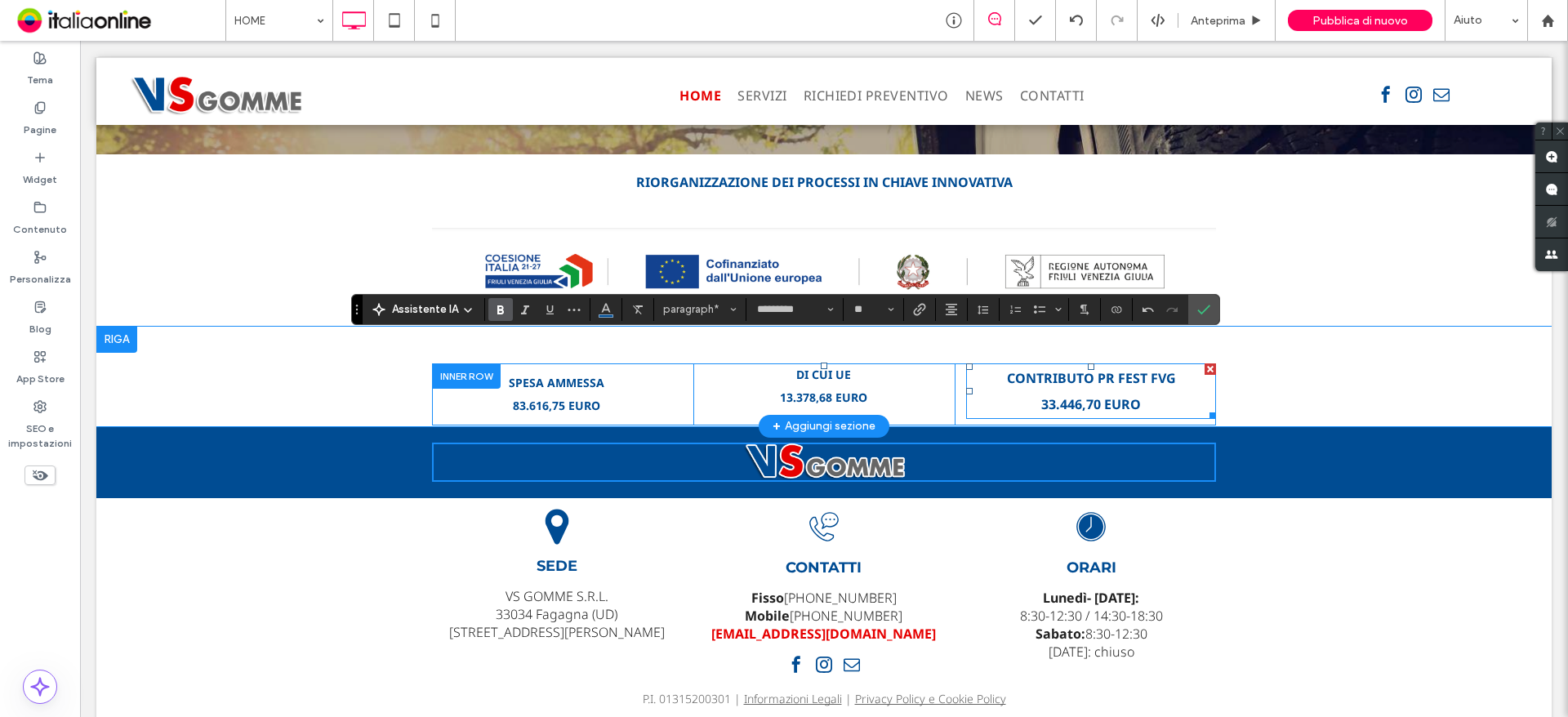
click at [1032, 369] on strong "CONTRIBUTO PR FEST FVG" at bounding box center [1092, 378] width 169 height 18
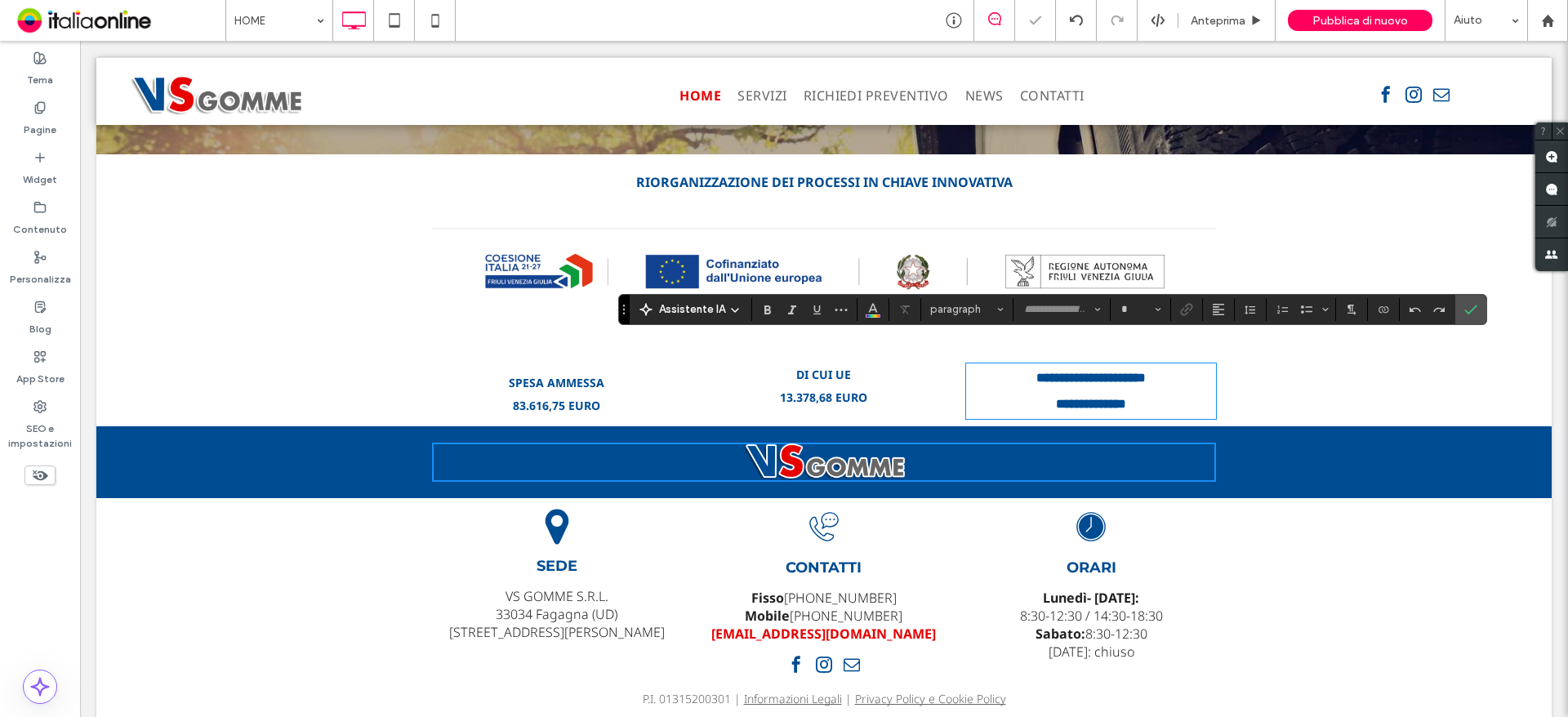
type input "*********"
type input "**"
click at [1129, 308] on input "**" at bounding box center [1135, 309] width 31 height 13
type input "**"
click at [1466, 303] on icon "Conferma" at bounding box center [1470, 309] width 13 height 13
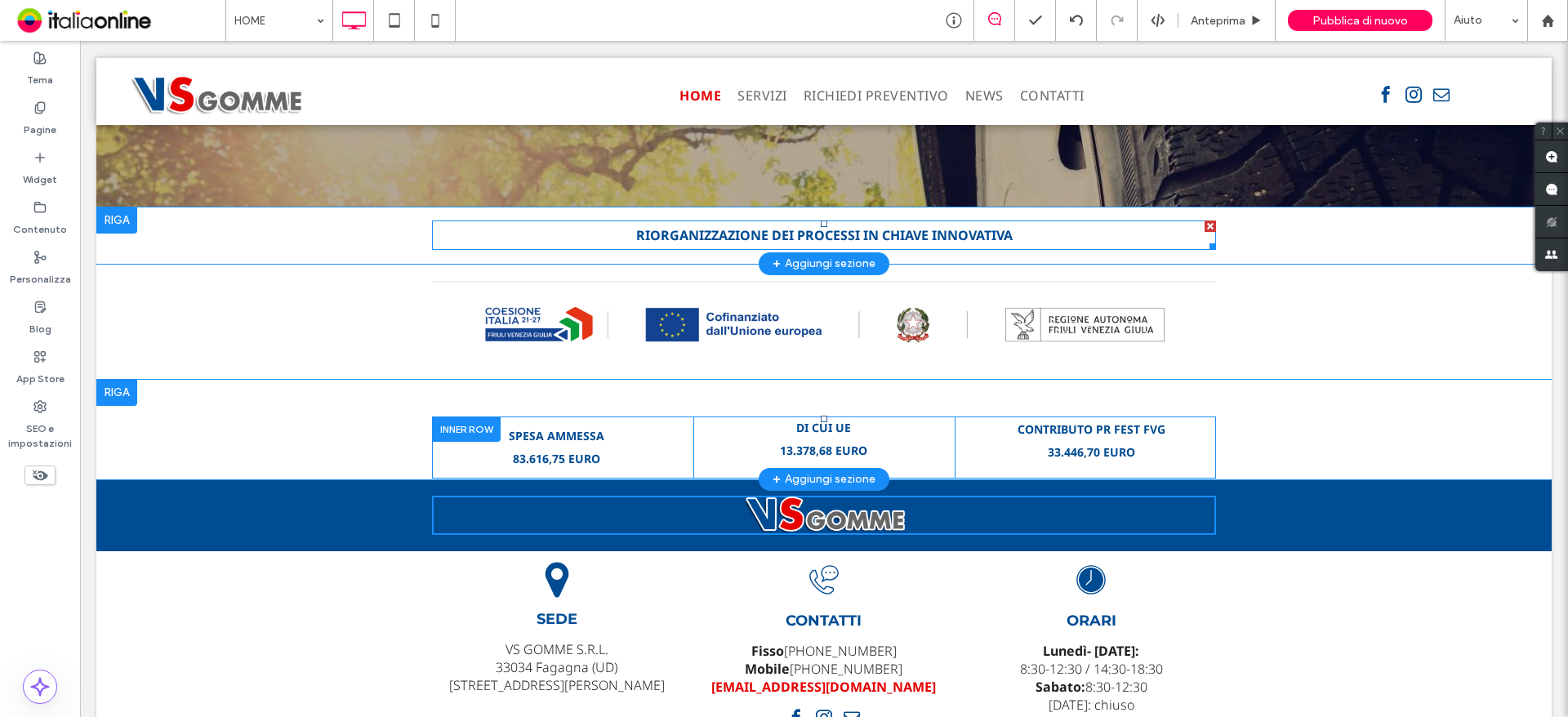
scroll to position [3476, 0]
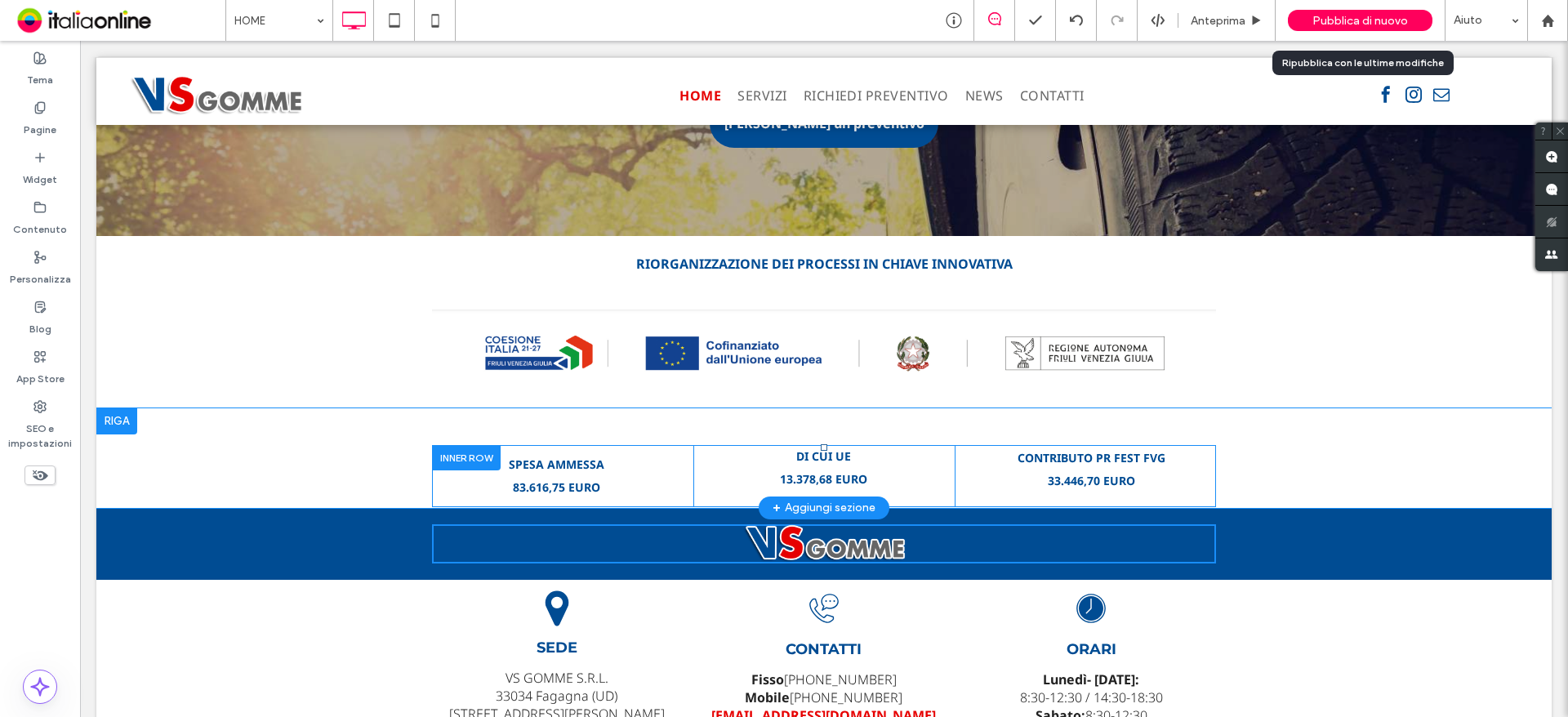
click at [1312, 18] on div "Pubblica di nuovo" at bounding box center [1360, 21] width 145 height 22
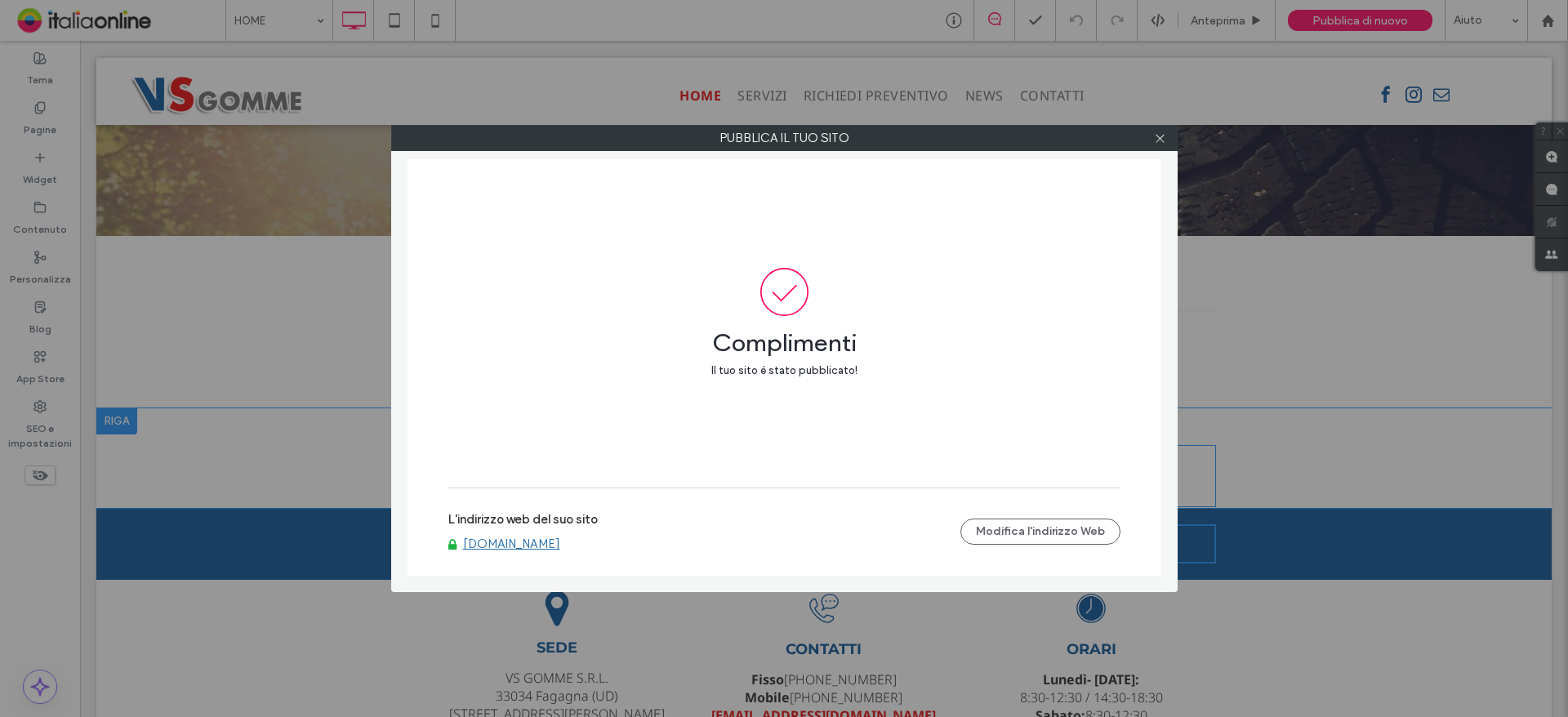
click at [499, 546] on link "www.vsgomme.com" at bounding box center [511, 544] width 97 height 14
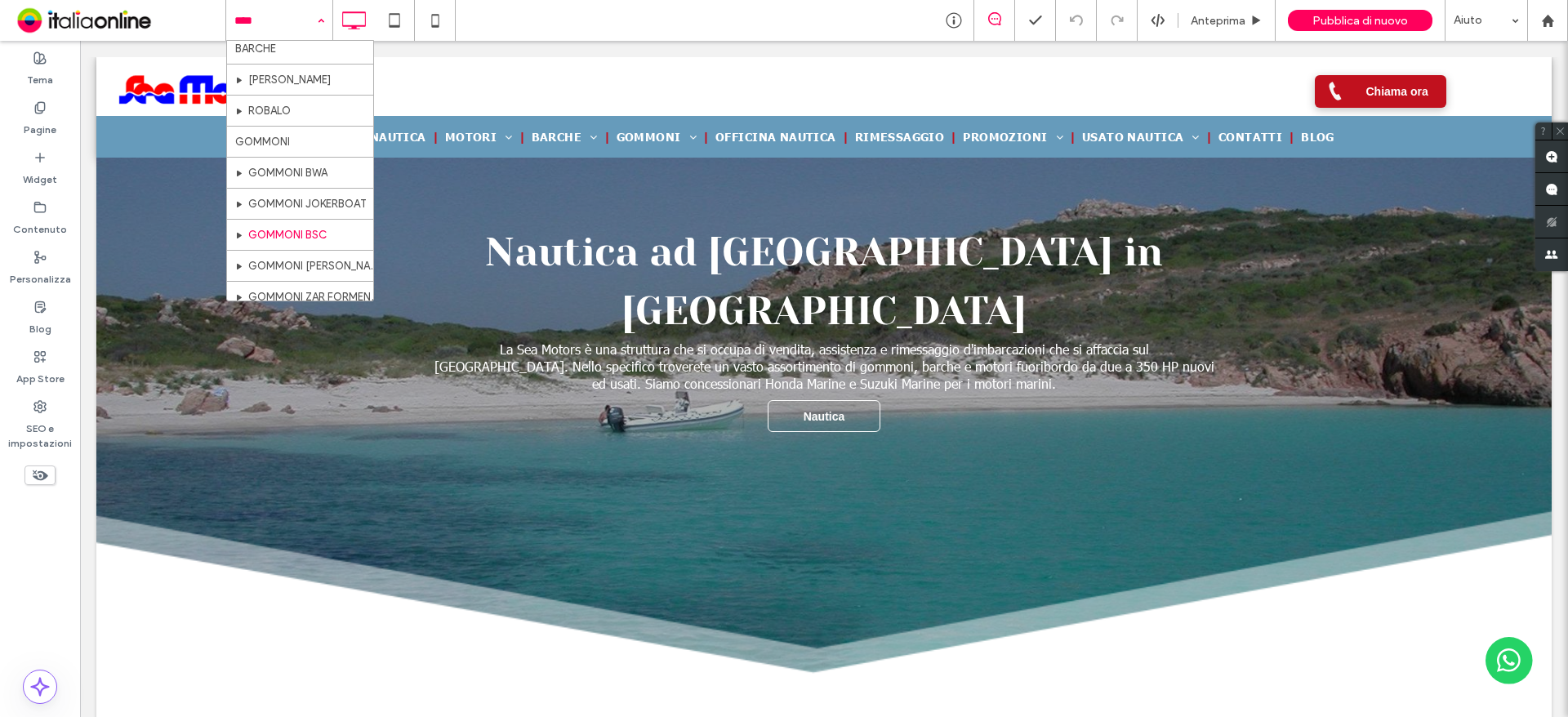
scroll to position [125, 0]
drag, startPoint x: 34, startPoint y: 128, endPoint x: 76, endPoint y: 120, distance: 42.8
click at [34, 128] on label "Pagine" at bounding box center [40, 125] width 32 height 22
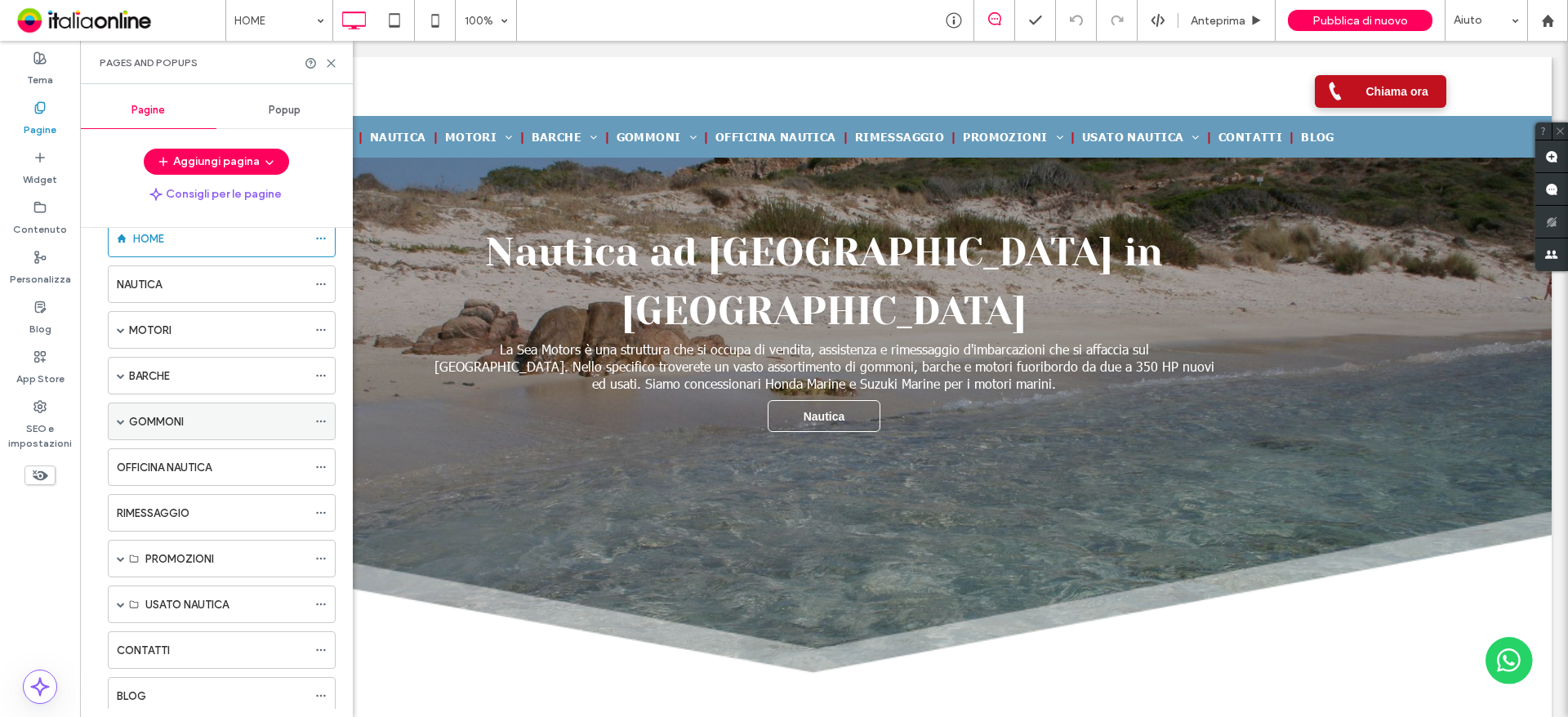
scroll to position [0, 0]
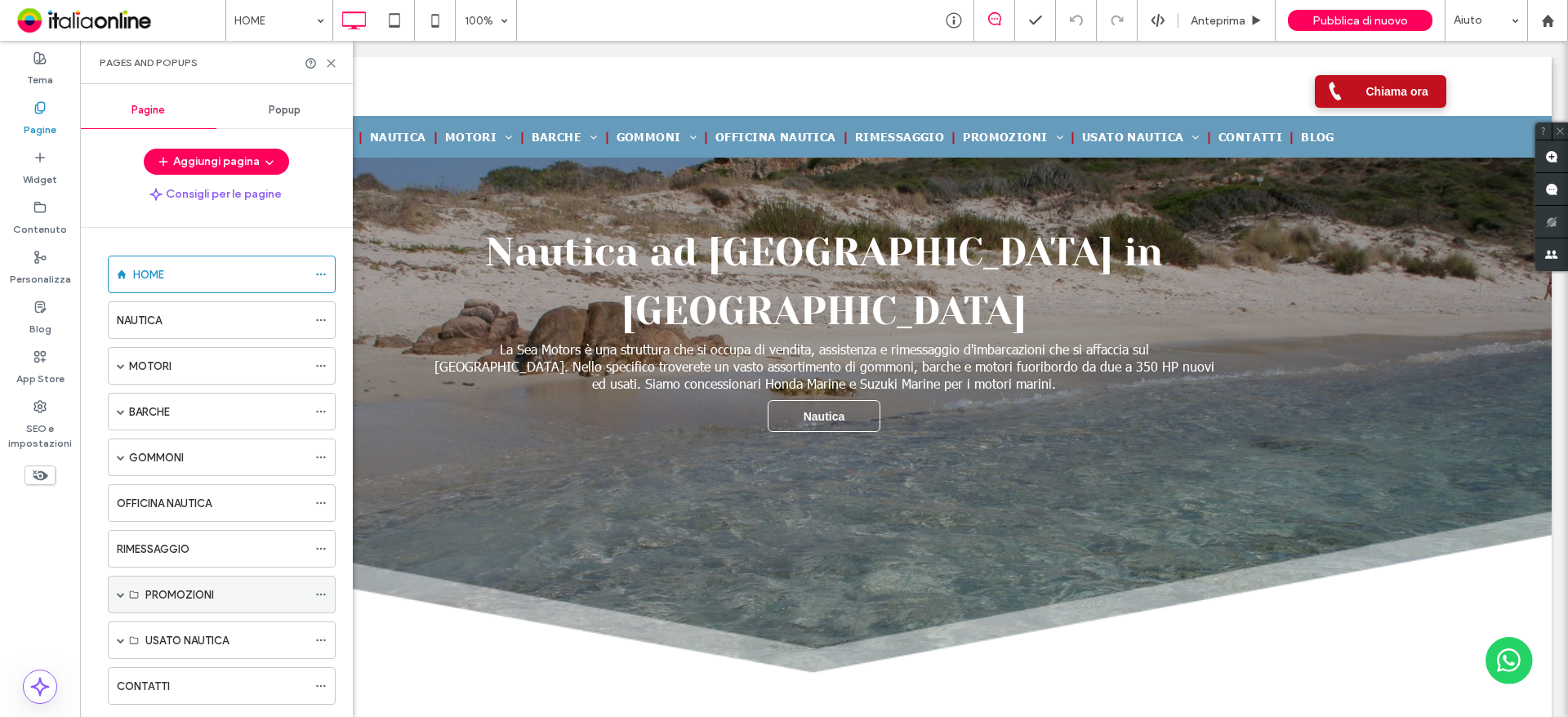
click at [237, 589] on div "PROMOZIONI" at bounding box center [226, 595] width 162 height 17
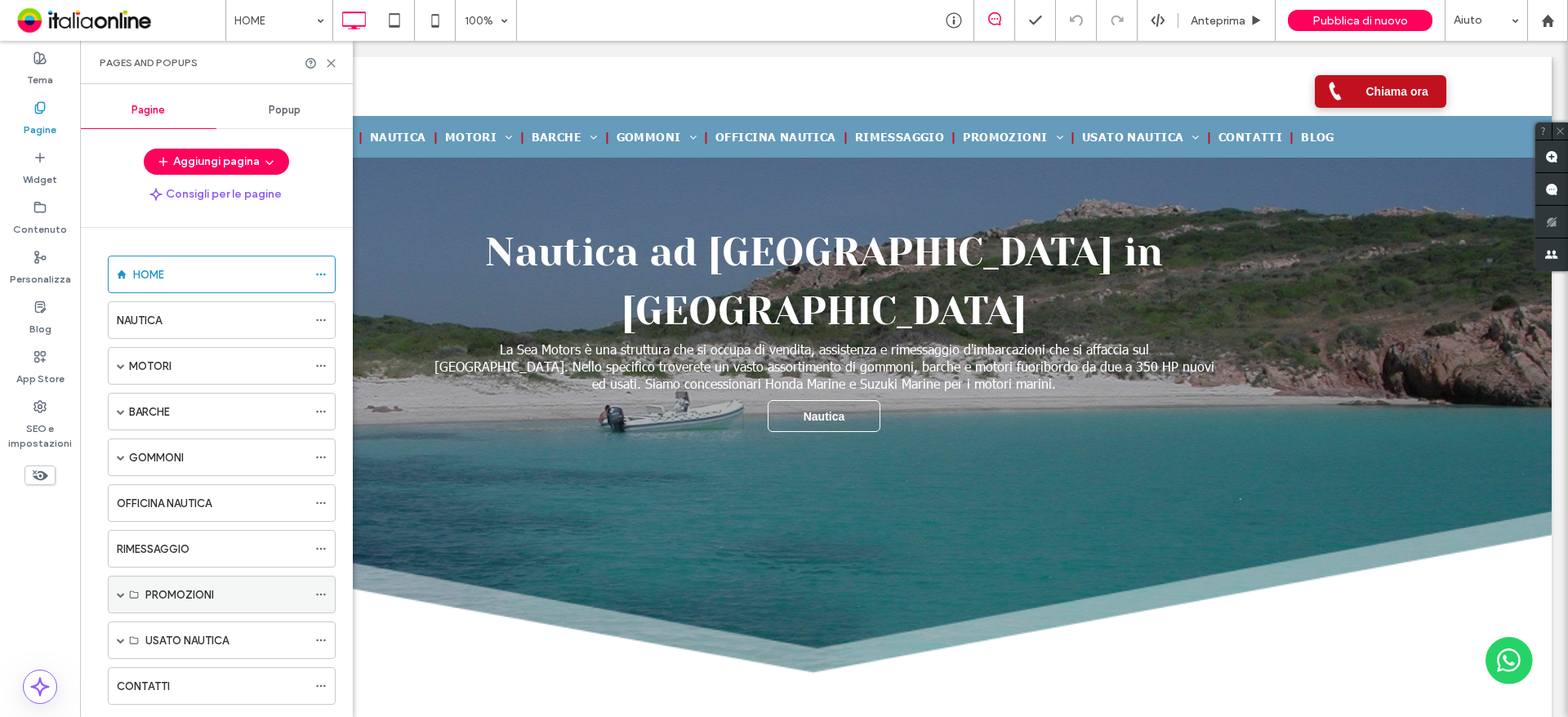
click at [113, 594] on div "PROMOZIONI" at bounding box center [222, 595] width 228 height 38
click at [331, 590] on div at bounding box center [325, 594] width 20 height 24
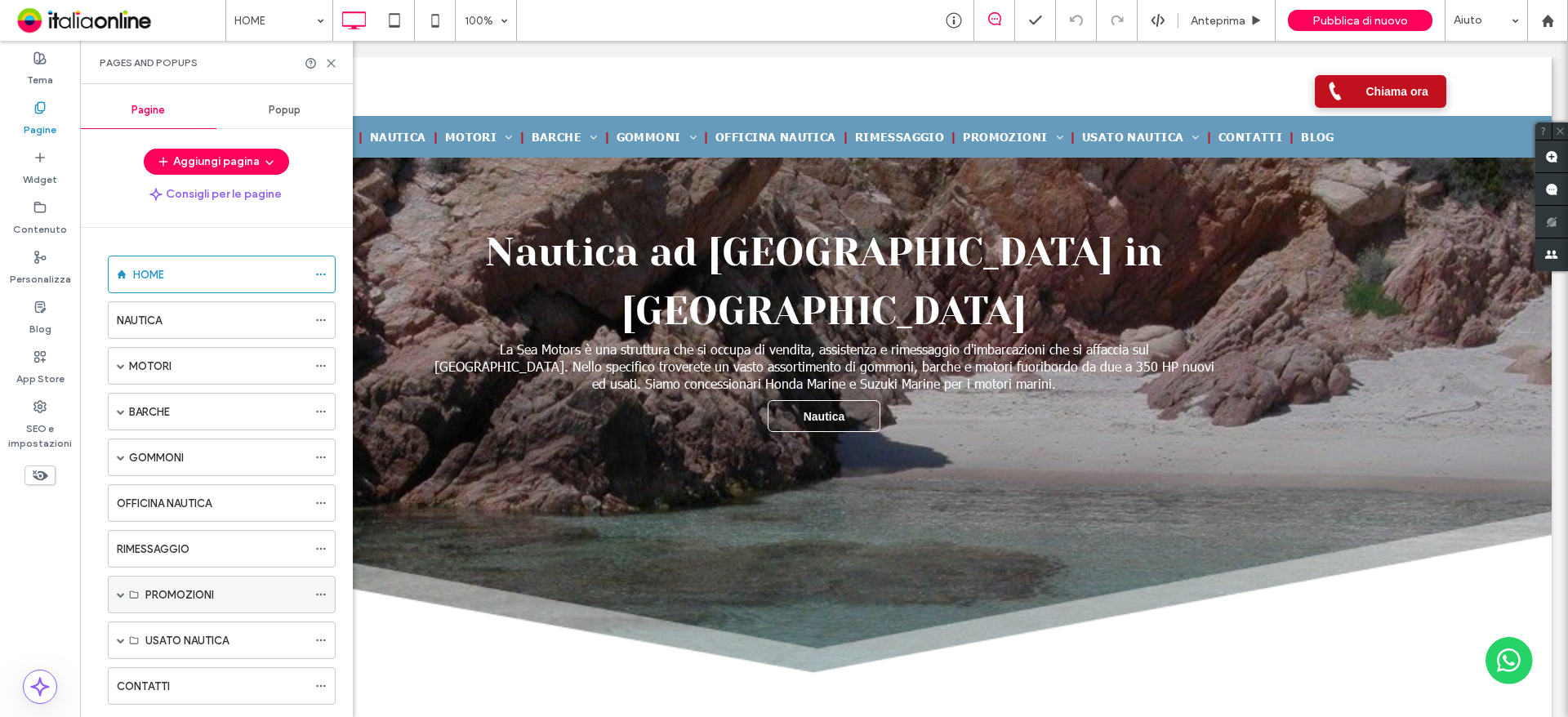
click at [153, 592] on label "PROMOZIONI" at bounding box center [180, 595] width 68 height 29
click at [123, 596] on span at bounding box center [120, 594] width 8 height 8
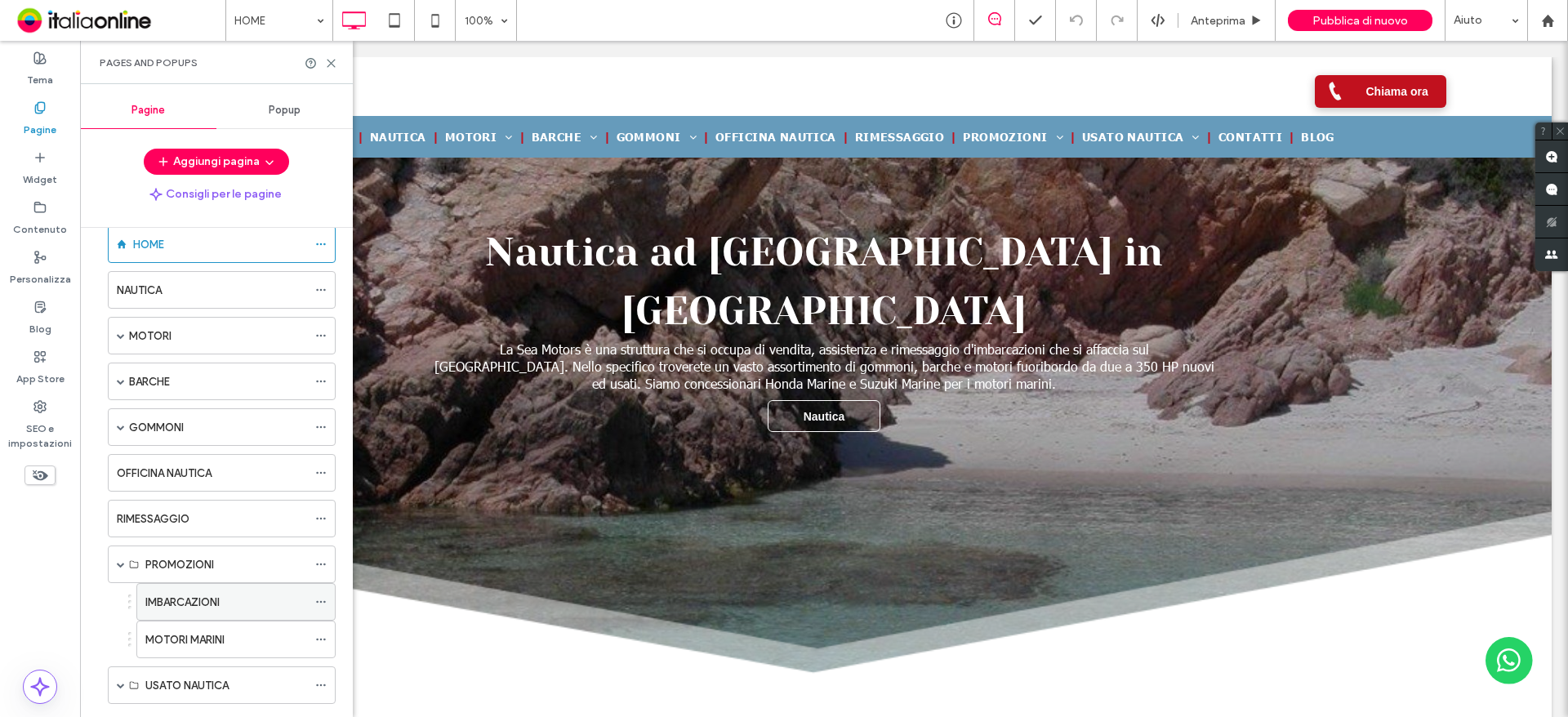
scroll to position [82, 0]
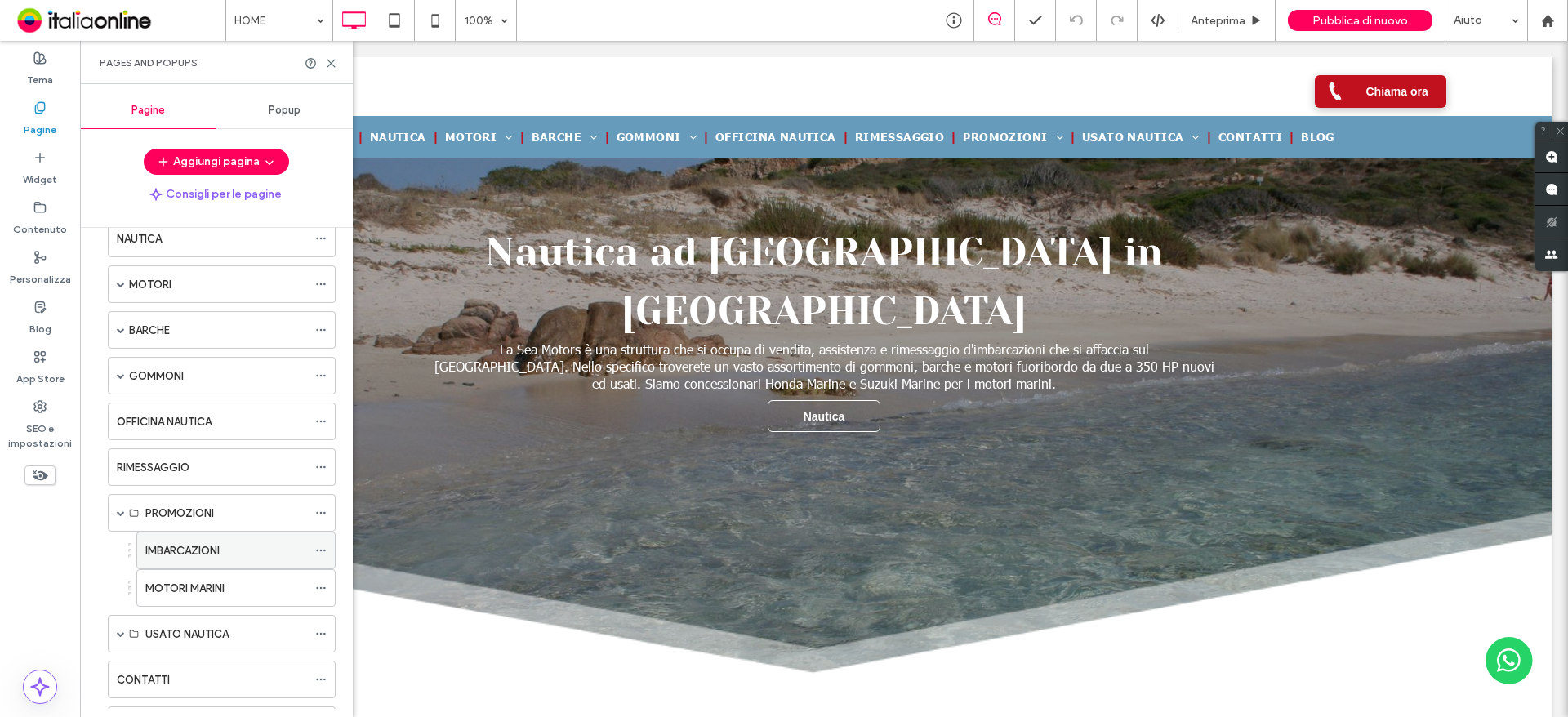
click at [223, 557] on div "IMBARCAZIONI" at bounding box center [226, 550] width 162 height 17
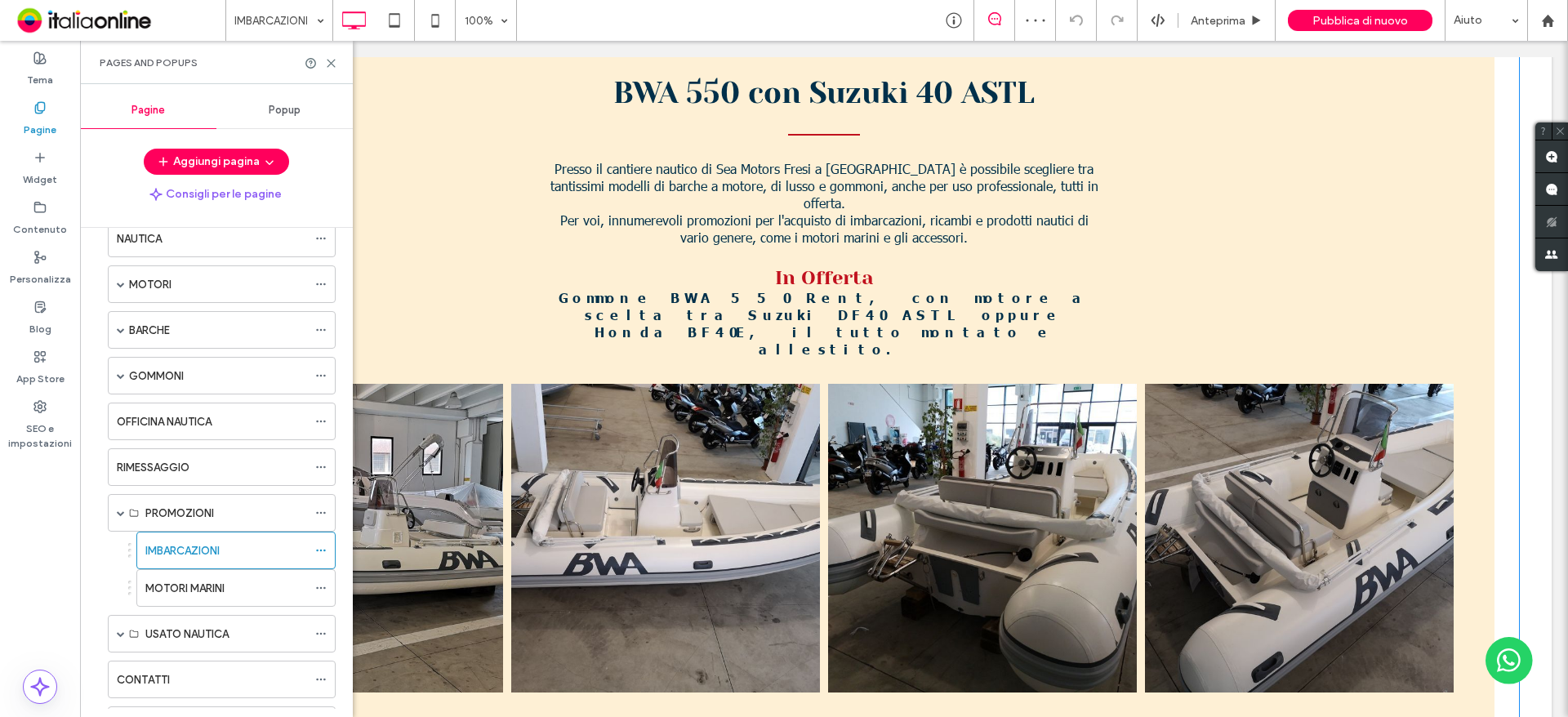
scroll to position [1061, 0]
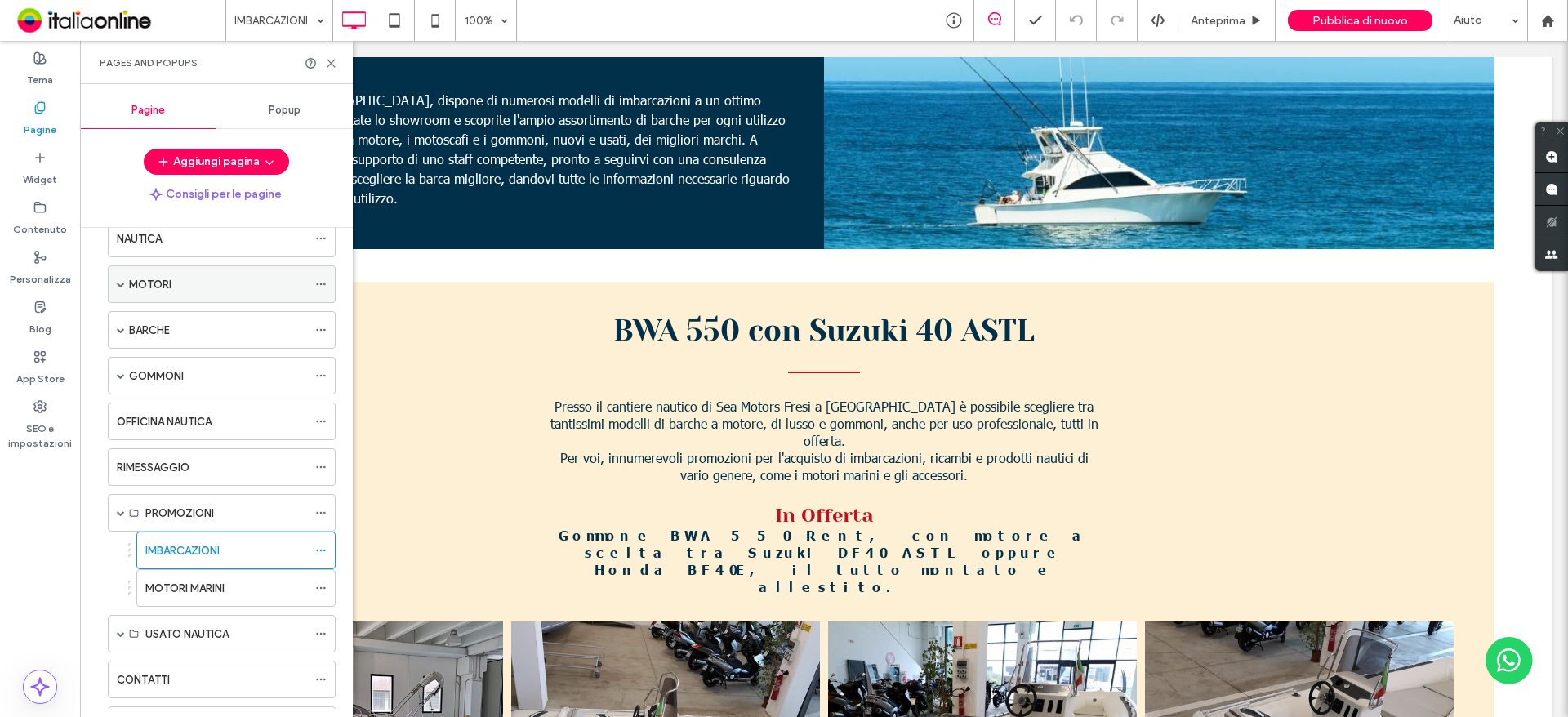
click at [249, 286] on div "MOTORI" at bounding box center [218, 284] width 178 height 17
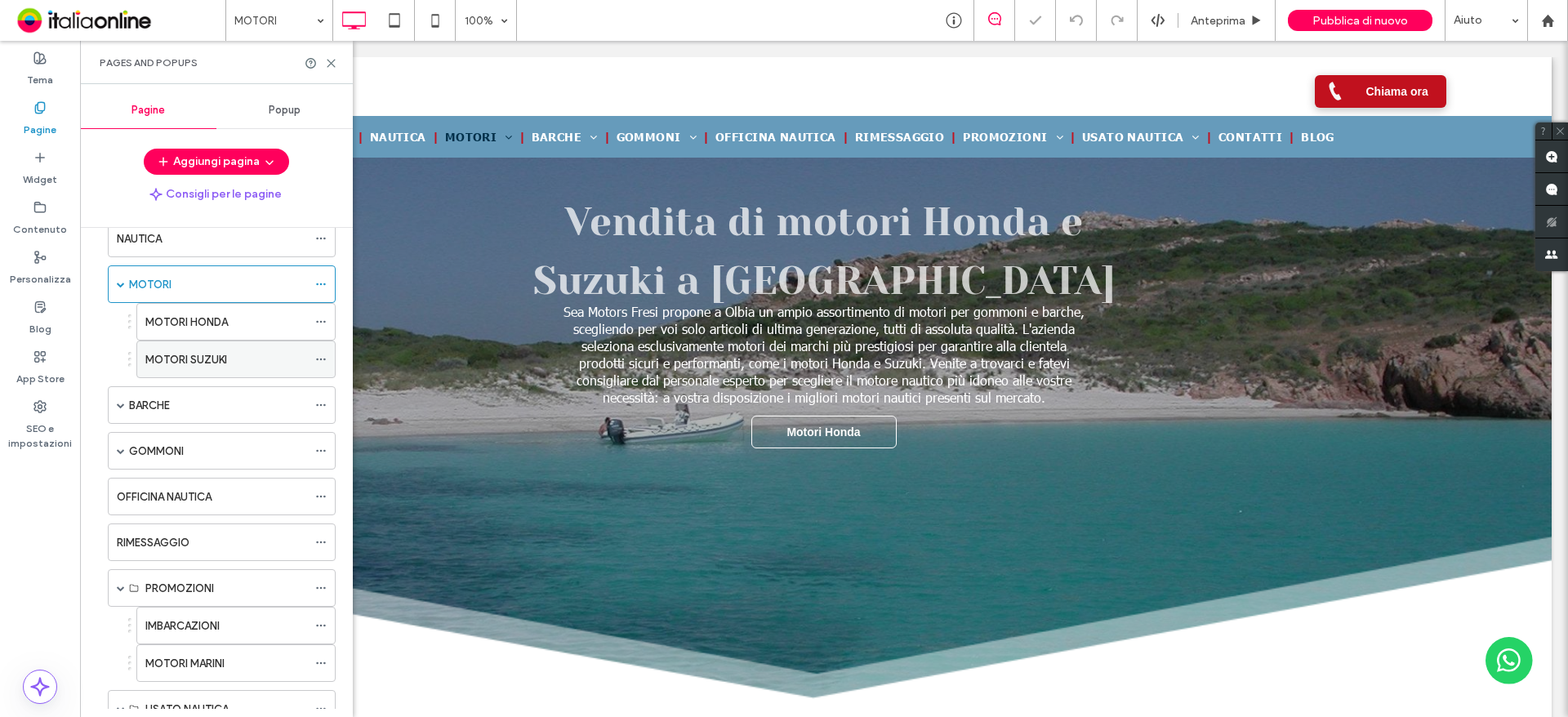
click at [222, 359] on label "MOTORI SUZUKI" at bounding box center [186, 359] width 82 height 29
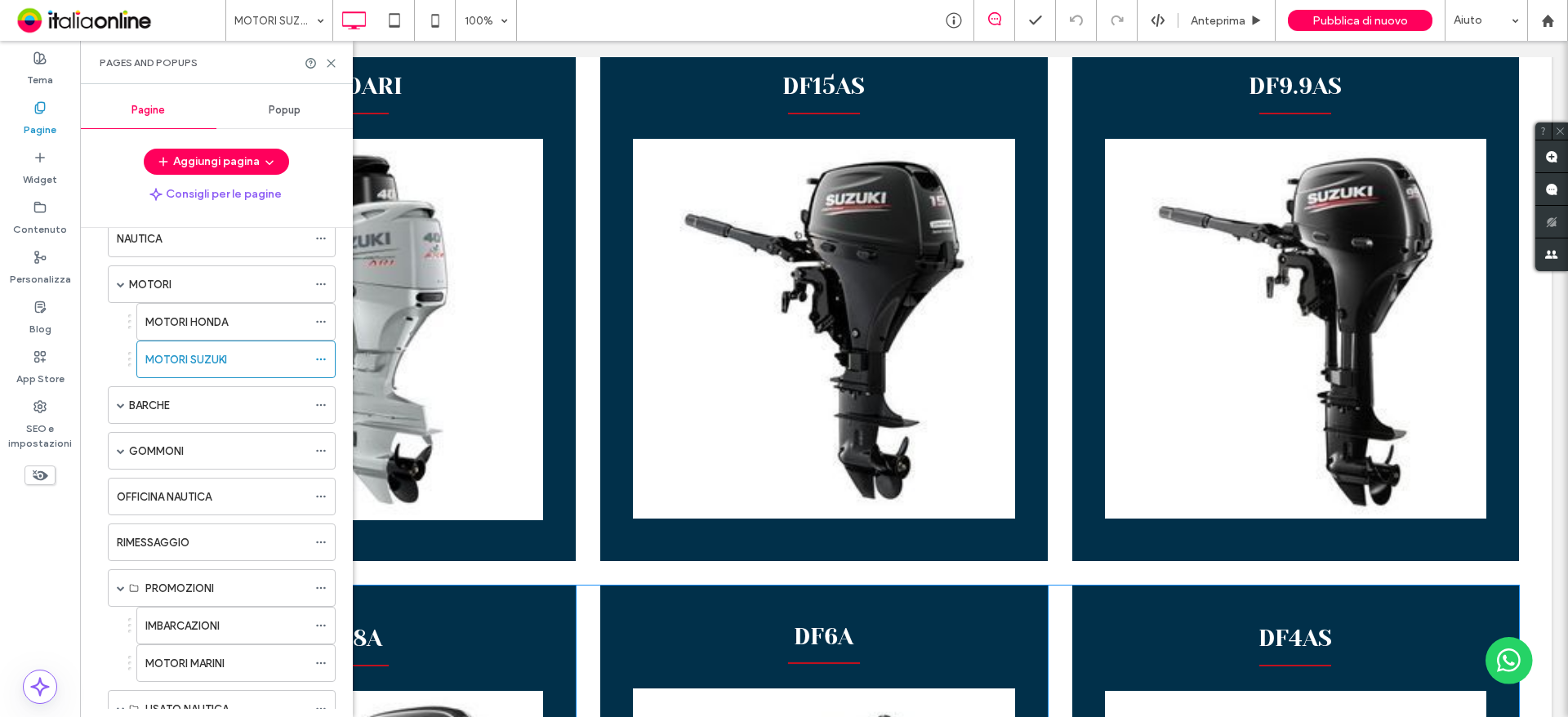
scroll to position [2854, 0]
